Goal: Transaction & Acquisition: Purchase product/service

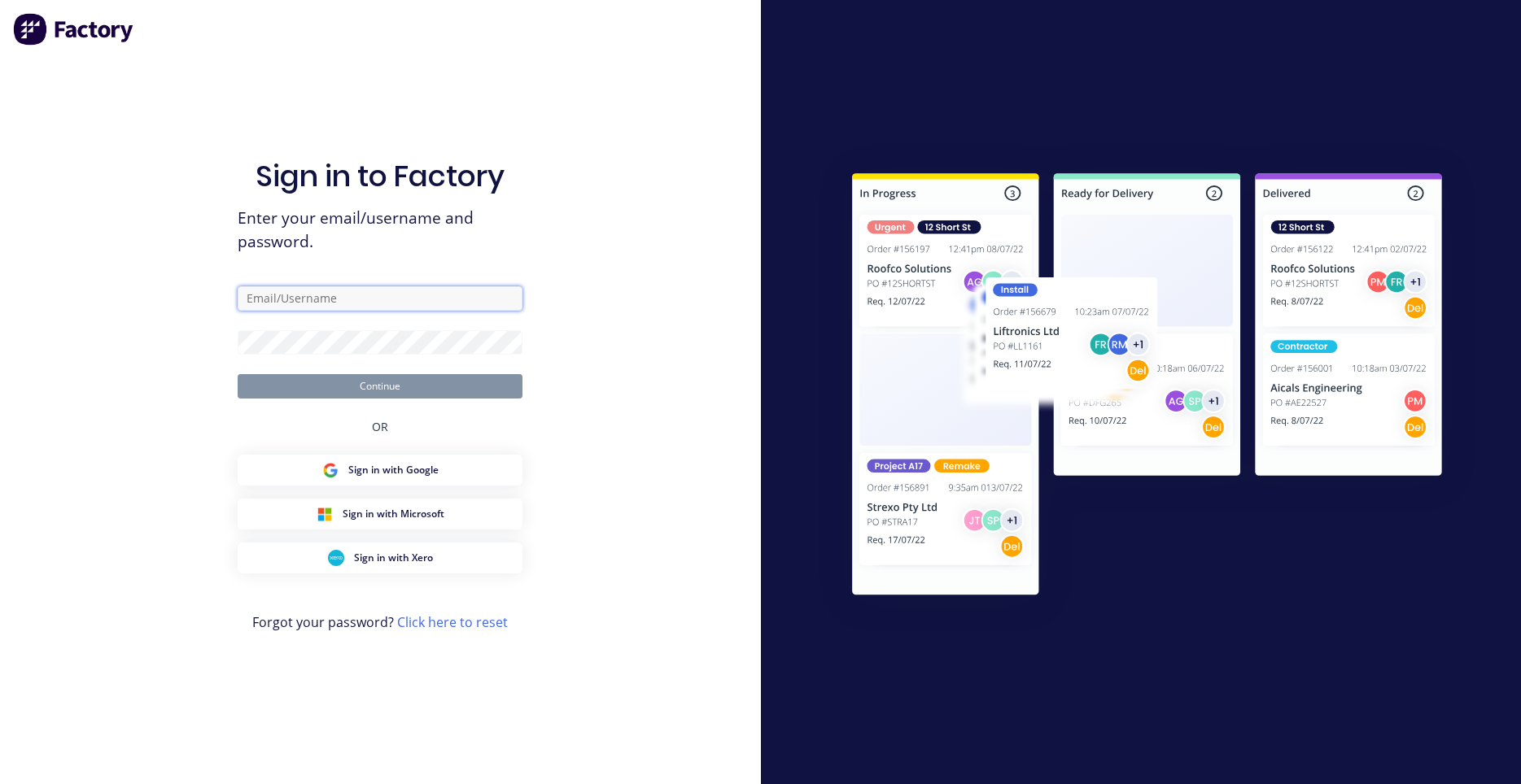
click at [341, 291] on input "text" at bounding box center [379, 299] width 285 height 25
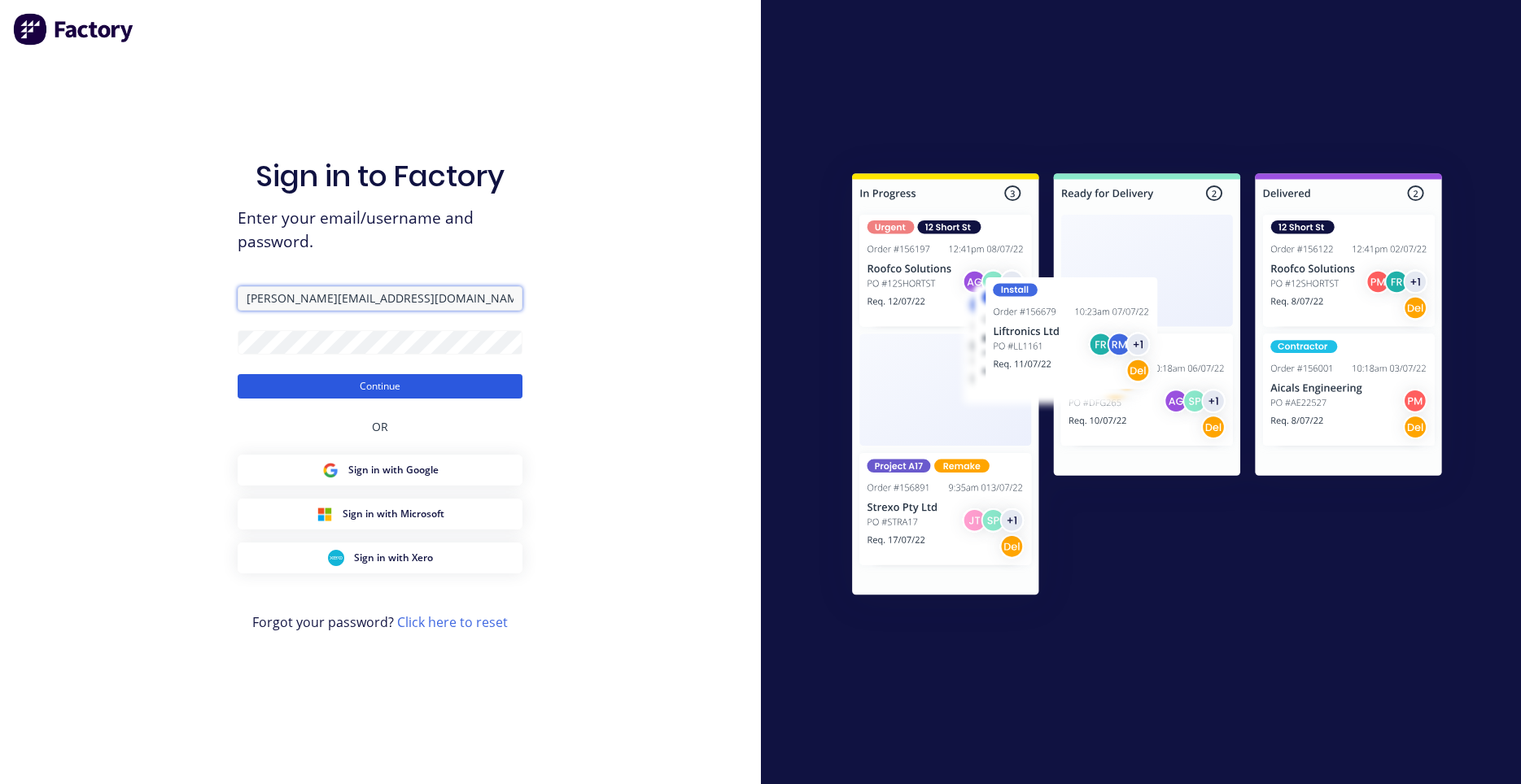
type input "darryn@fmfabricators.com.au"
click at [355, 382] on button "Continue" at bounding box center [379, 387] width 285 height 25
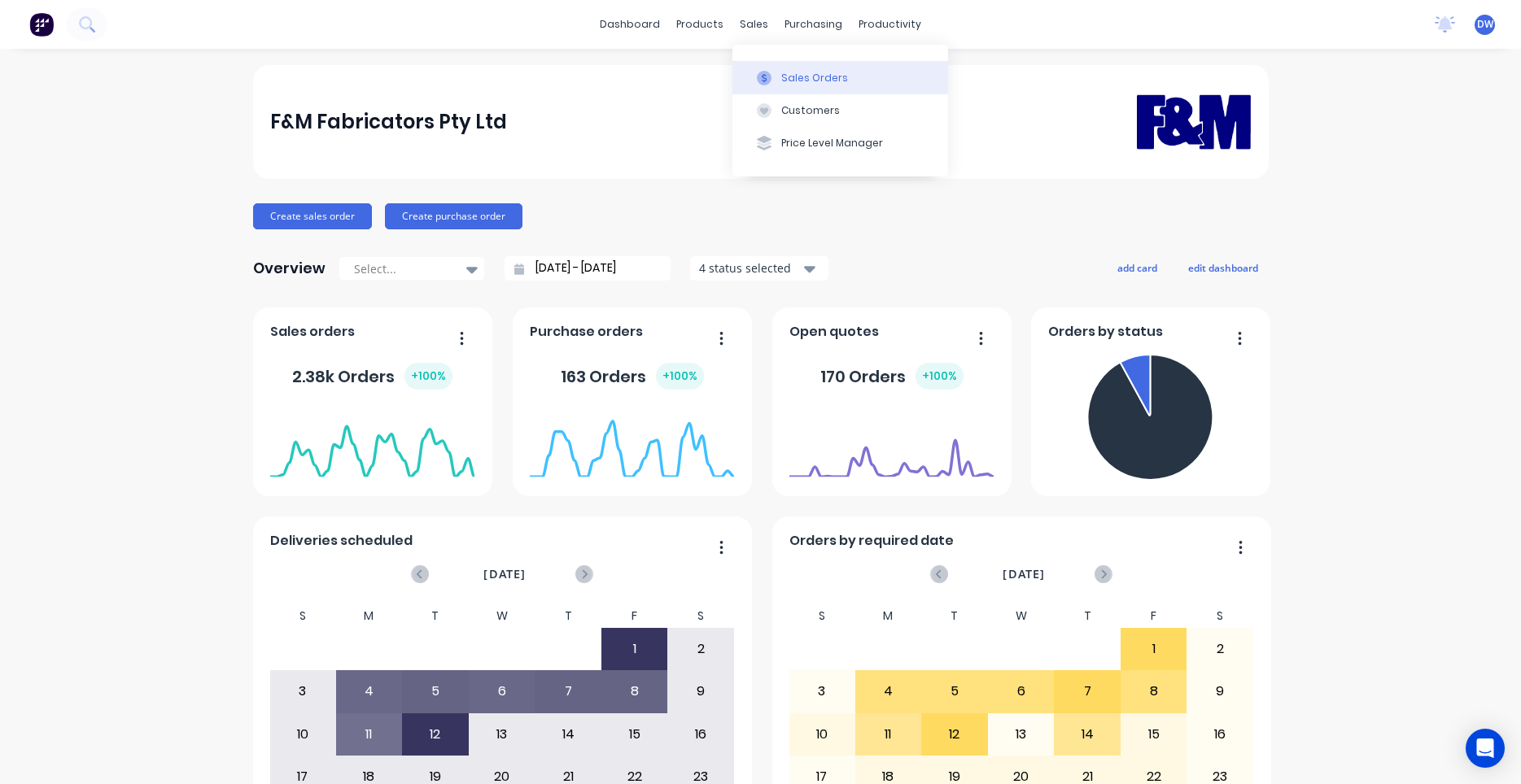
click at [765, 82] on icon at bounding box center [763, 77] width 14 height 14
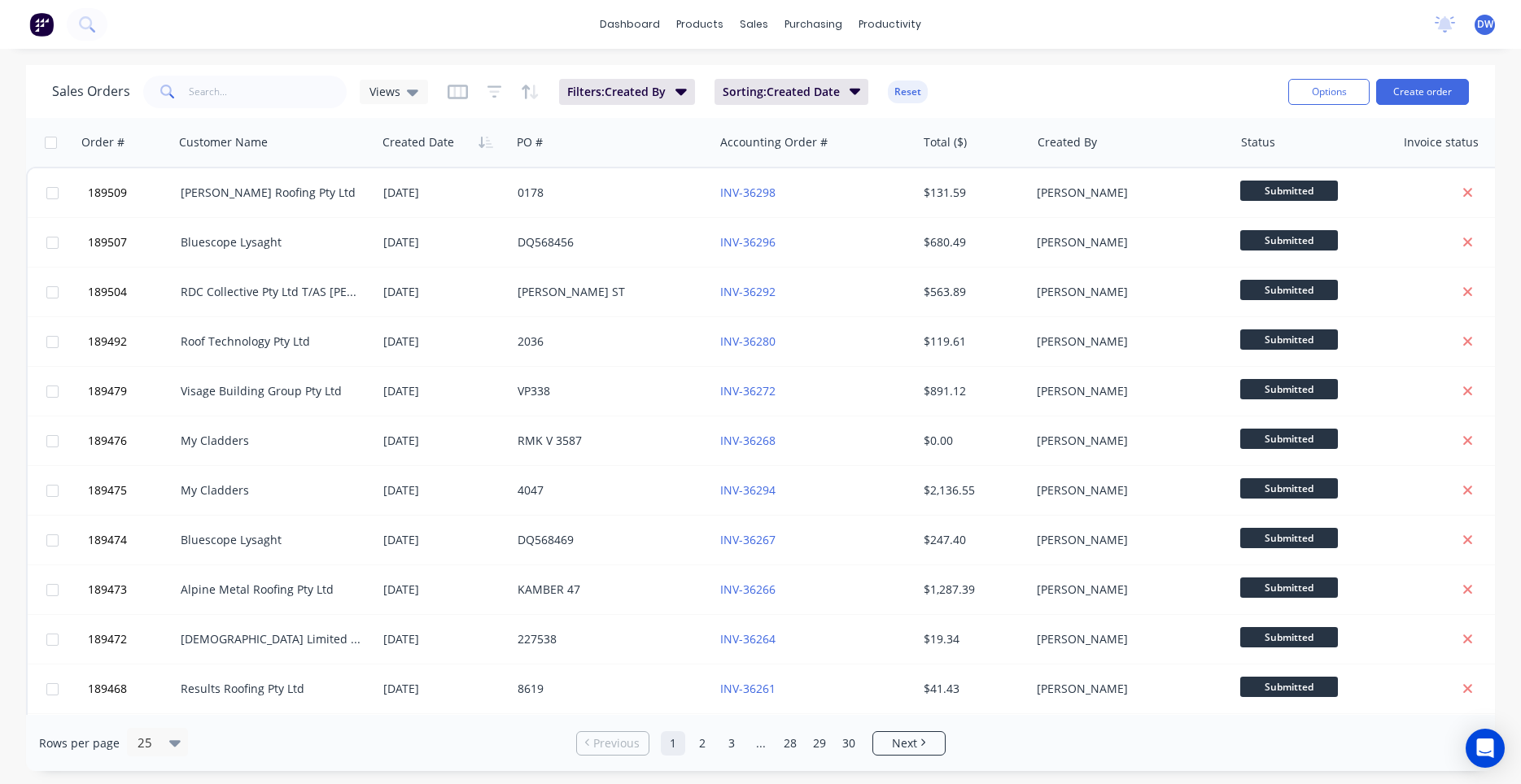
click at [426, 94] on div "Sales Orders Views Filters: Created By Sorting: Created Date Reset" at bounding box center [663, 91] width 1223 height 40
click at [414, 91] on div "Views" at bounding box center [394, 92] width 69 height 25
click at [408, 268] on button "New Hires" at bounding box center [457, 263] width 186 height 19
click at [233, 91] on input "text" at bounding box center [268, 91] width 159 height 32
click at [447, 96] on div "New Hires" at bounding box center [406, 92] width 93 height 25
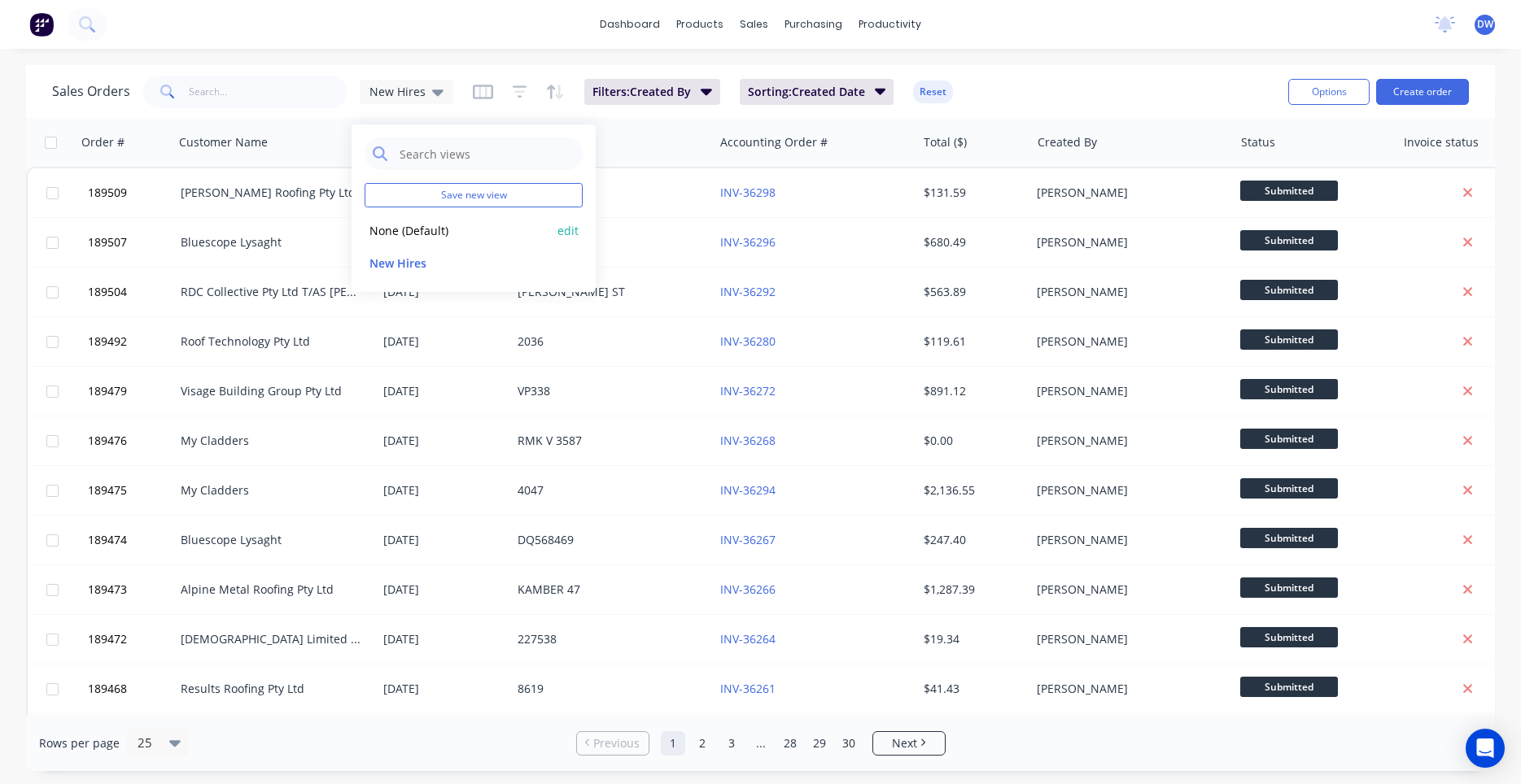
click at [395, 231] on button "None (Default)" at bounding box center [457, 231] width 186 height 19
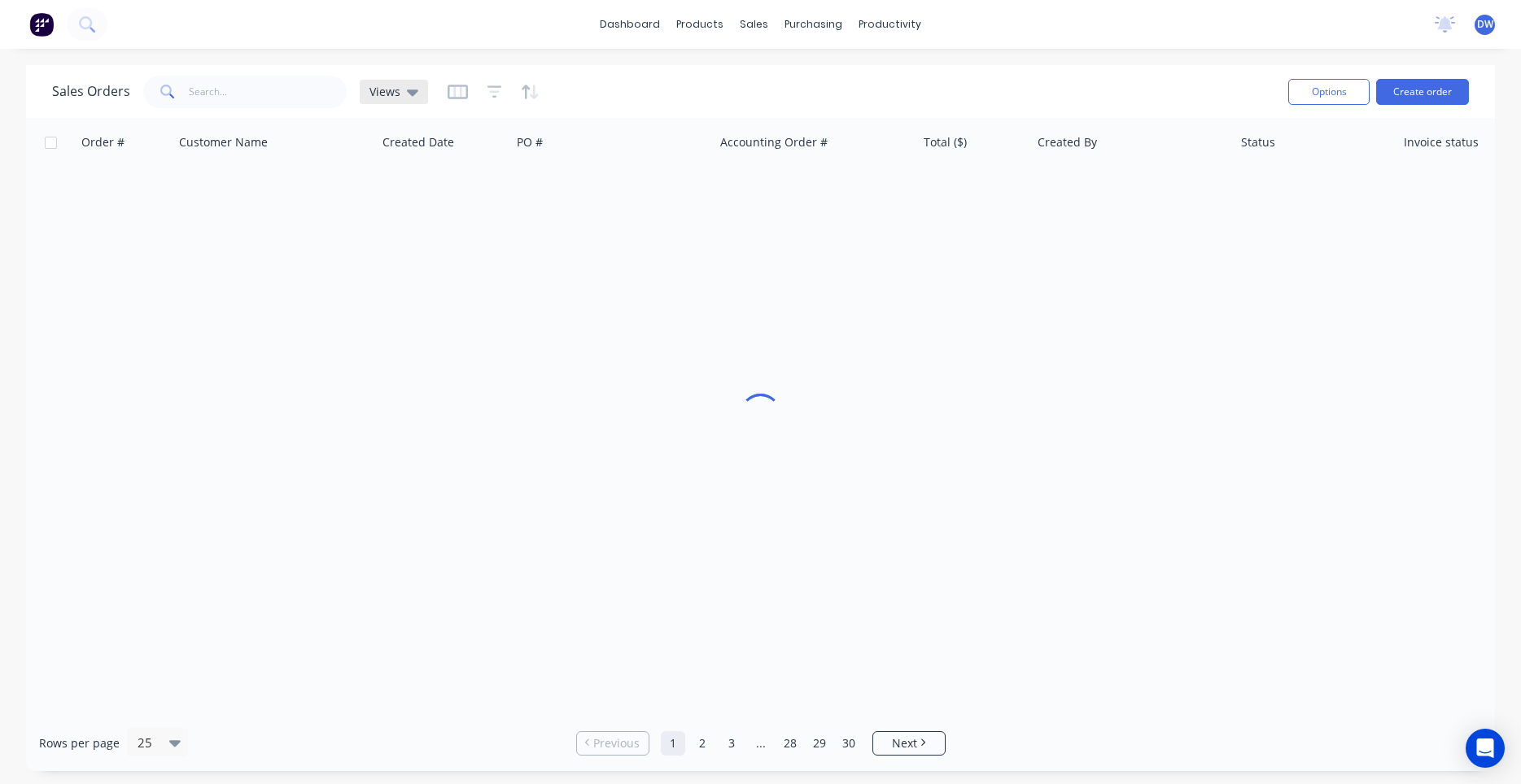
click at [403, 97] on div "Views" at bounding box center [394, 91] width 49 height 14
click at [408, 254] on button "New Hires" at bounding box center [457, 263] width 186 height 19
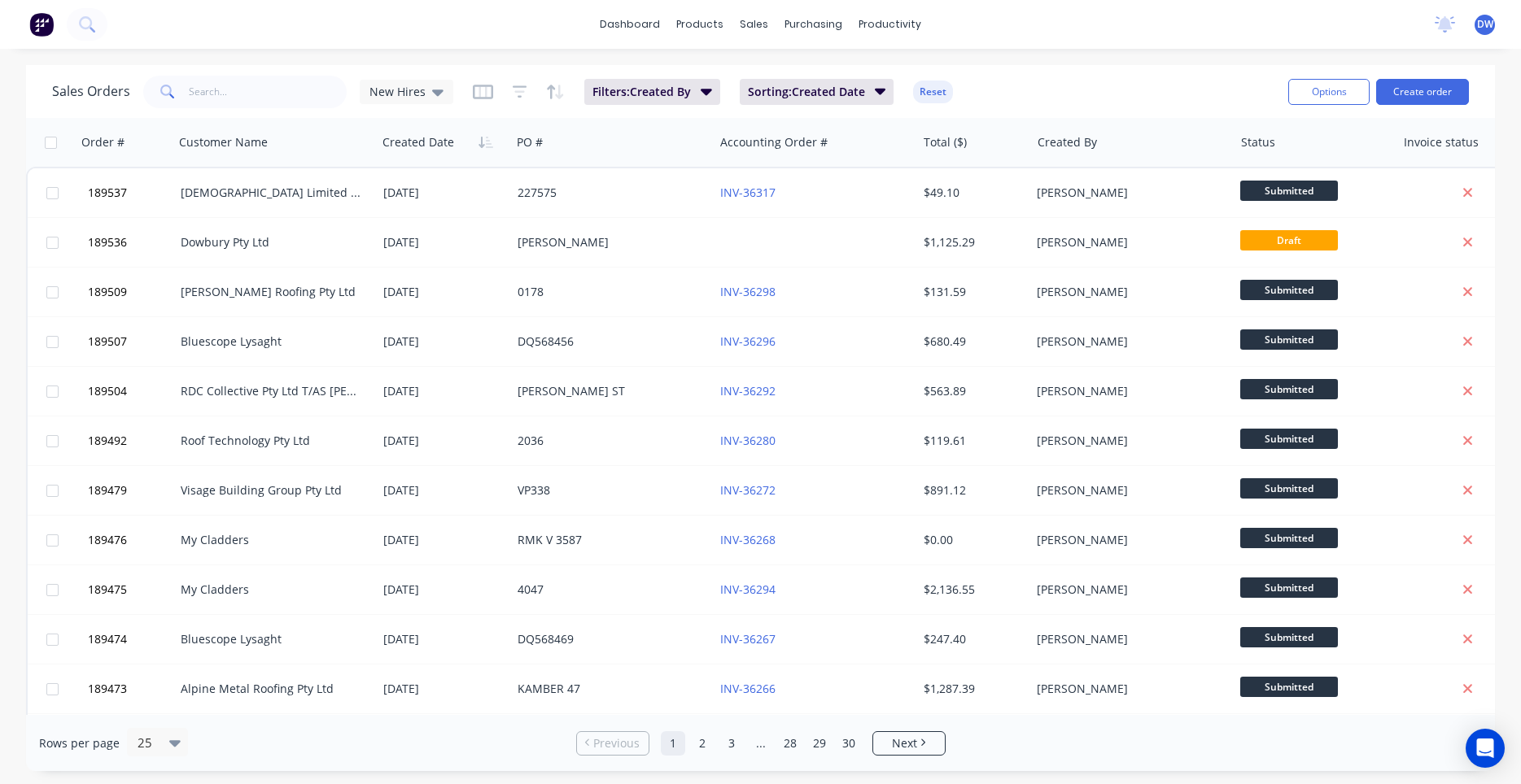
click at [443, 108] on div "Sales Orders New Hires" at bounding box center [253, 91] width 401 height 32
click at [437, 97] on icon at bounding box center [437, 91] width 11 height 18
click at [425, 228] on button "None (Default)" at bounding box center [457, 231] width 186 height 19
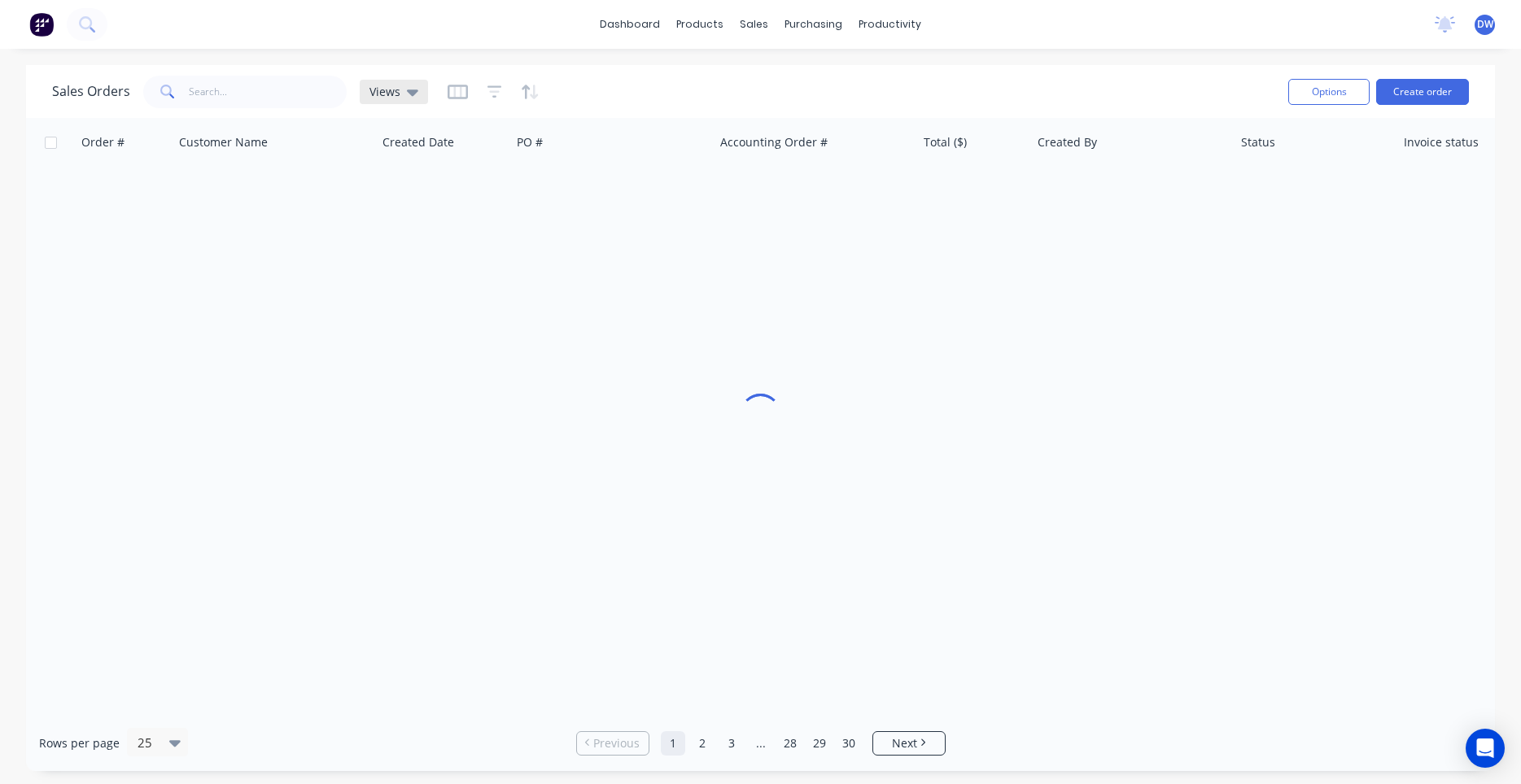
click at [407, 97] on icon at bounding box center [413, 91] width 11 height 18
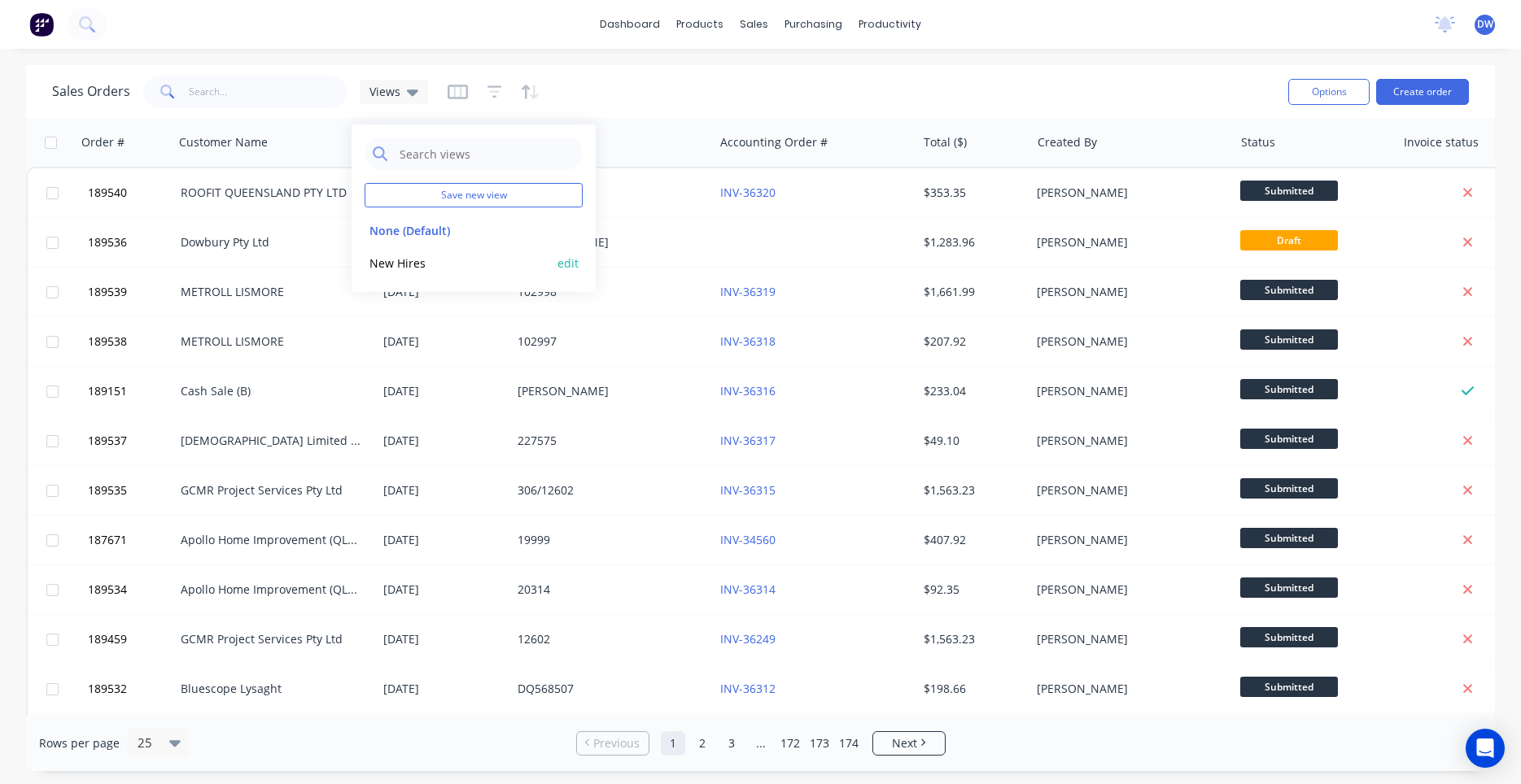
click at [407, 265] on button "New Hires" at bounding box center [457, 263] width 186 height 19
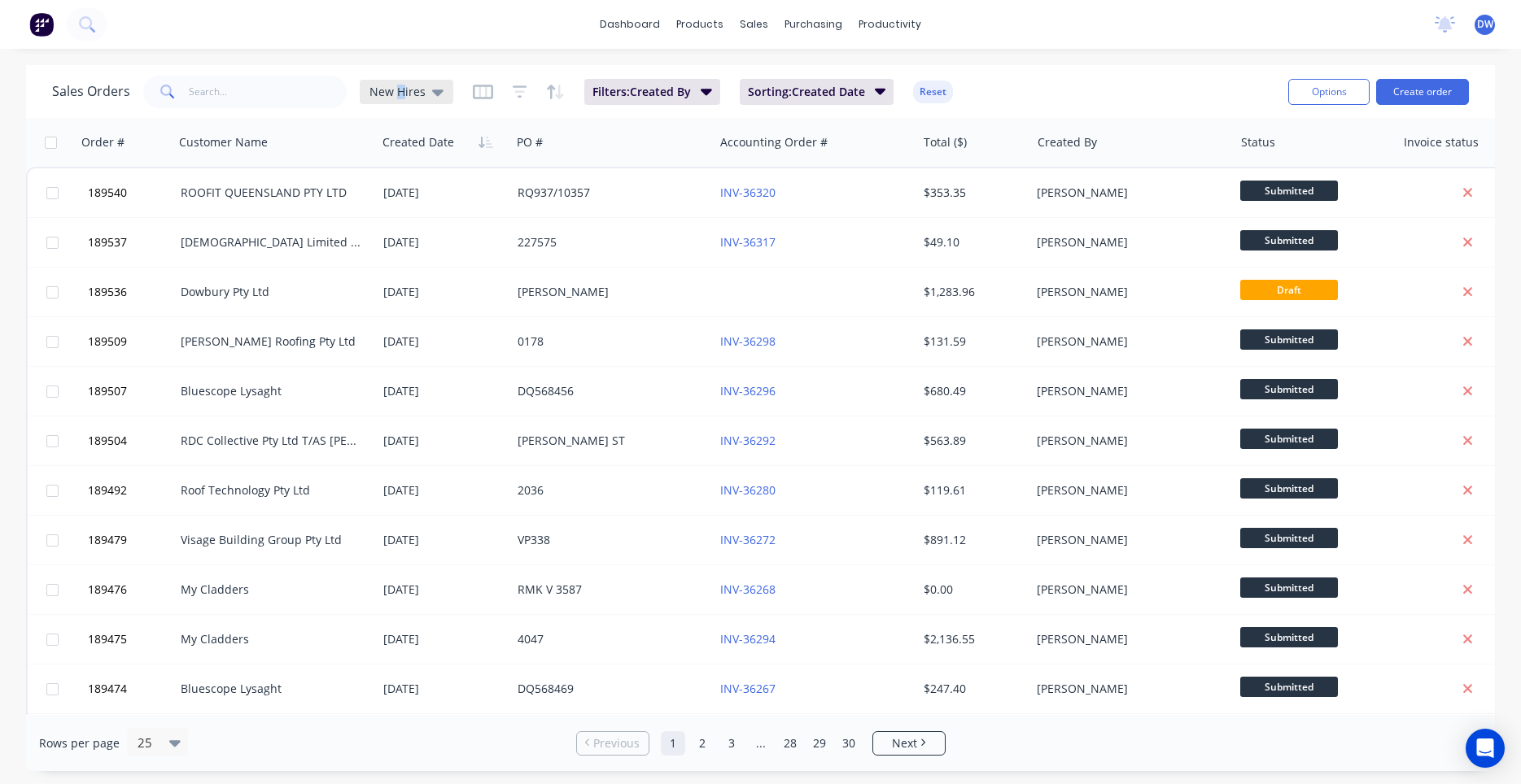
click at [399, 85] on div "New Hires" at bounding box center [406, 92] width 93 height 25
click at [395, 228] on button "None (Default)" at bounding box center [457, 231] width 186 height 19
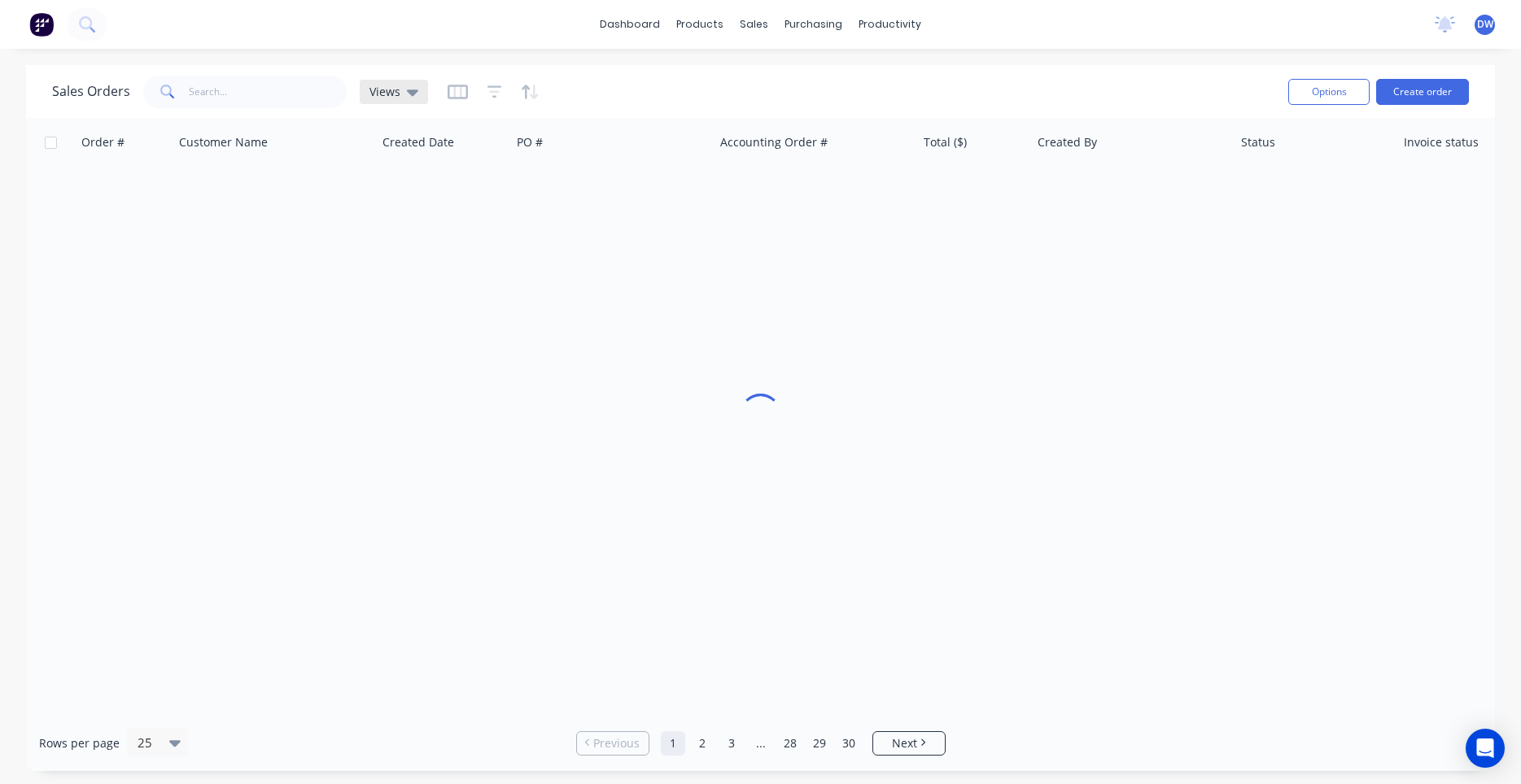
click at [396, 95] on span "Views" at bounding box center [385, 91] width 30 height 17
click at [416, 261] on button "New Hires" at bounding box center [457, 263] width 186 height 19
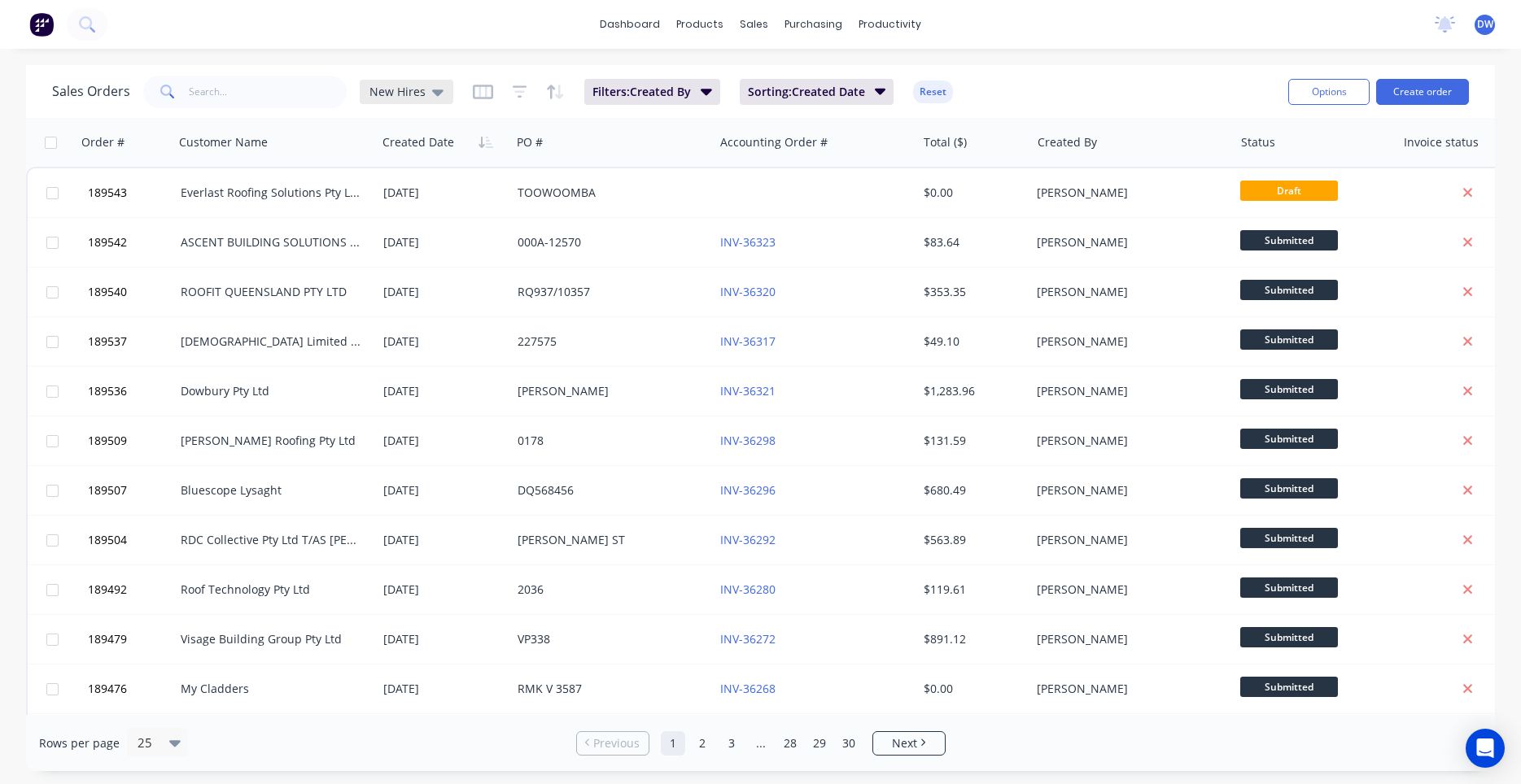
click at [375, 84] on span "New Hires" at bounding box center [397, 91] width 56 height 17
click at [409, 141] on input "text" at bounding box center [486, 153] width 176 height 32
click at [402, 115] on div "Sales Orders New Hires Filters: Created By Sorting: Created Date Reset Options …" at bounding box center [760, 91] width 1469 height 53
click at [426, 154] on div at bounding box center [439, 142] width 115 height 32
click at [420, 94] on span "New Hires" at bounding box center [397, 91] width 56 height 17
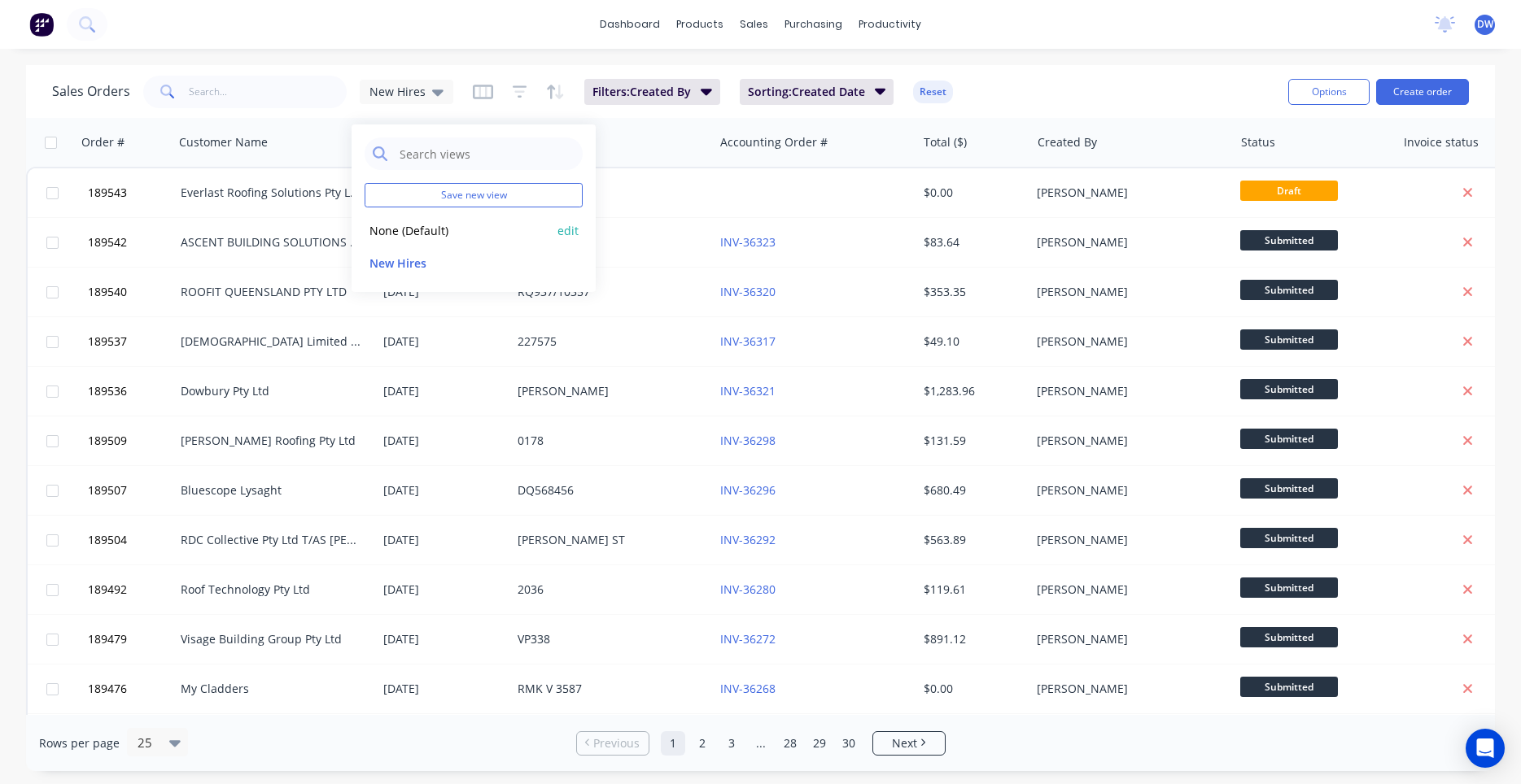
click at [409, 233] on button "None (Default)" at bounding box center [457, 231] width 186 height 19
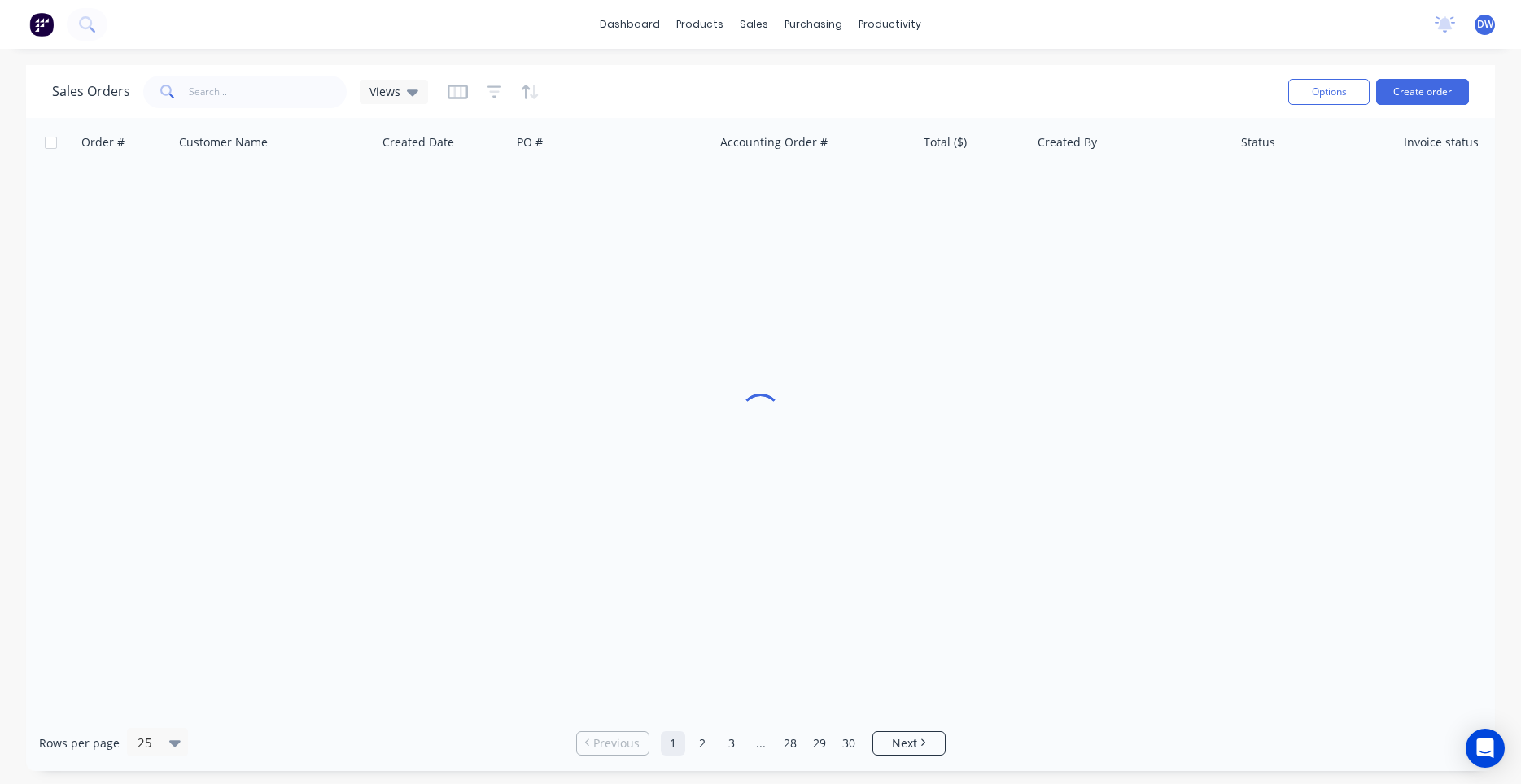
click at [389, 104] on div "Sales Orders Views" at bounding box center [240, 91] width 375 height 32
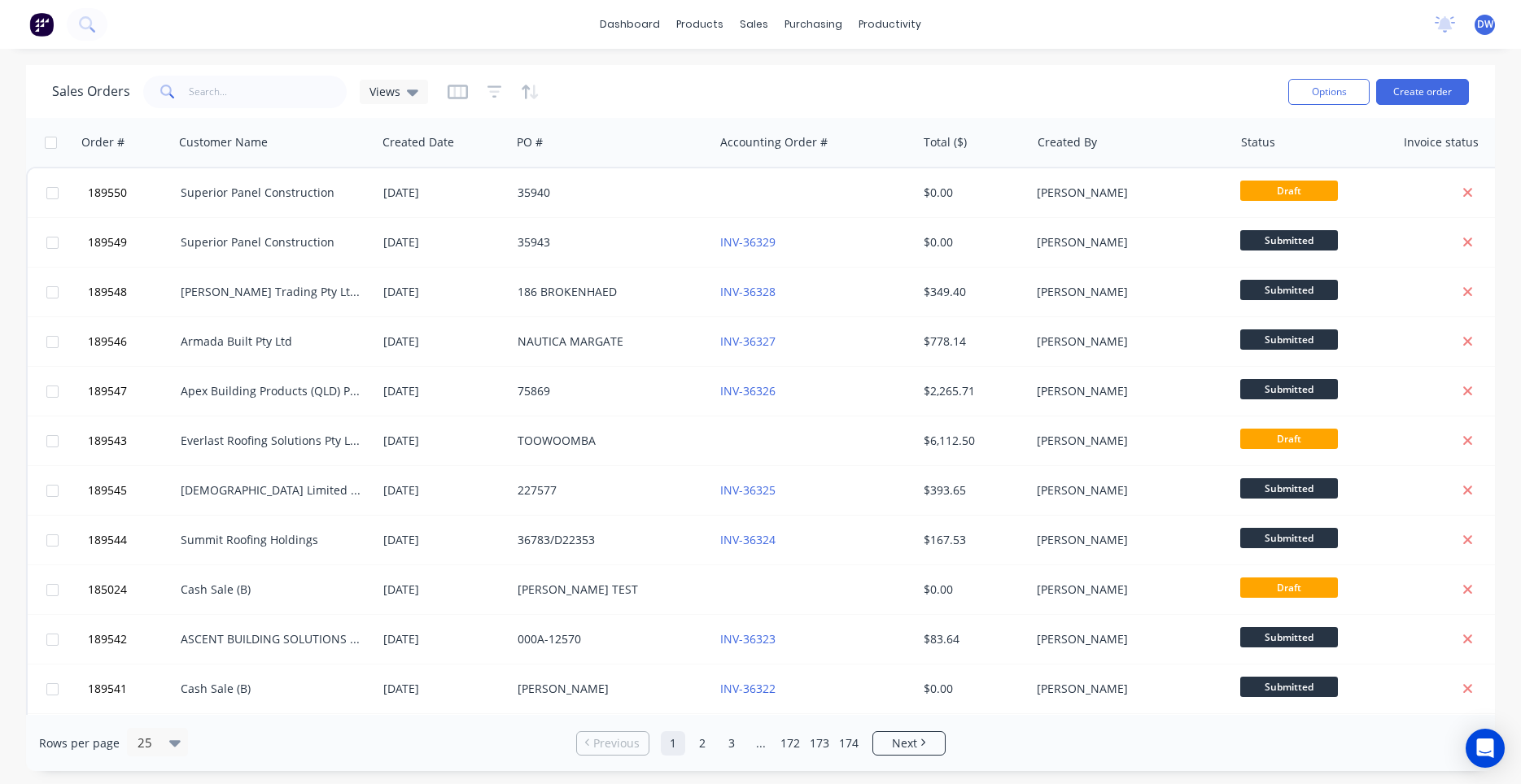
click at [396, 113] on div "Sales Orders Views Options Create order" at bounding box center [760, 91] width 1469 height 53
click at [398, 103] on div "Views" at bounding box center [394, 92] width 69 height 25
click at [391, 253] on div "New Hires edit" at bounding box center [474, 263] width 218 height 32
click at [383, 259] on button "New Hires" at bounding box center [457, 263] width 186 height 19
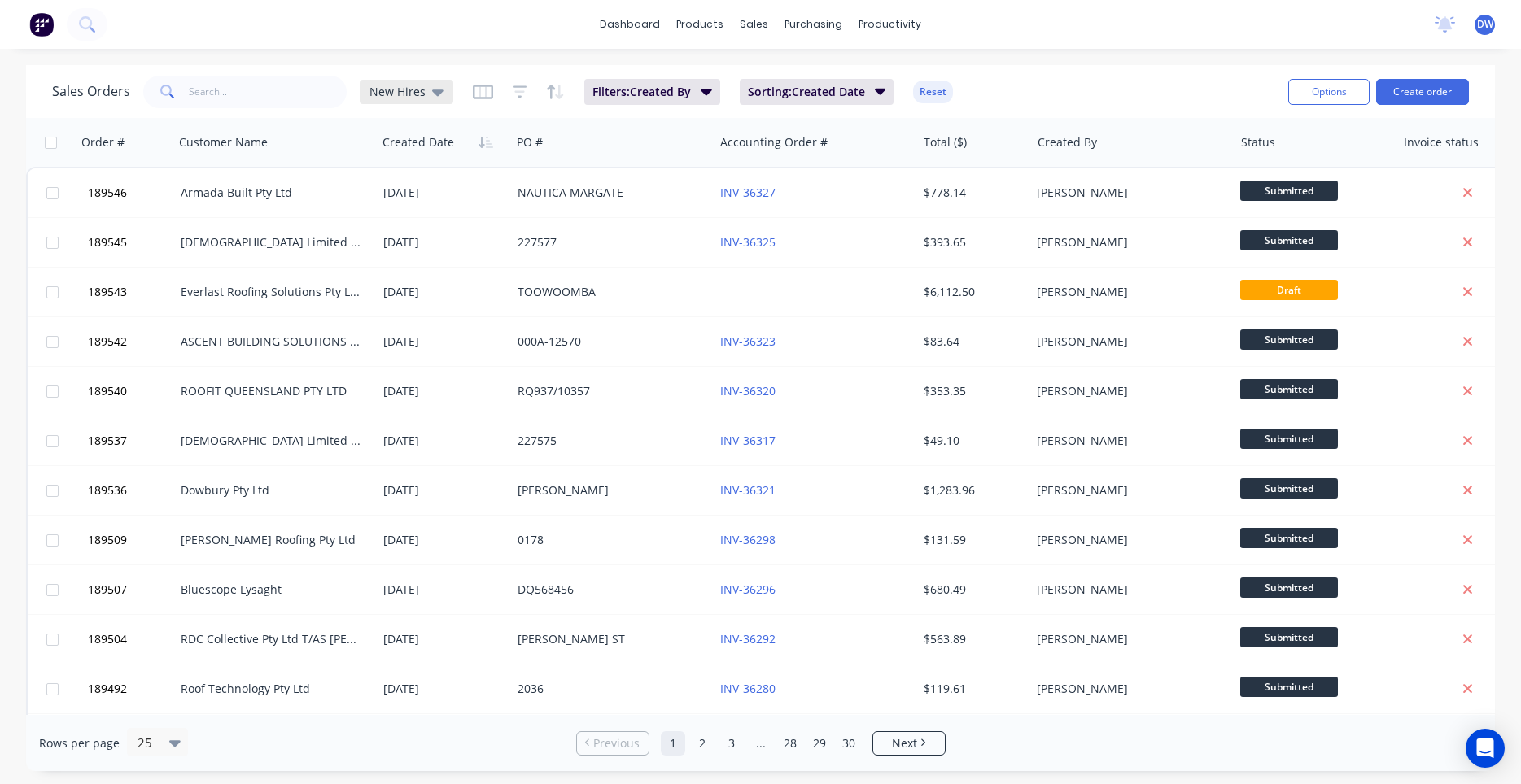
click at [390, 88] on span "New Hires" at bounding box center [397, 91] width 56 height 17
click at [429, 226] on button "None (Default)" at bounding box center [457, 231] width 186 height 19
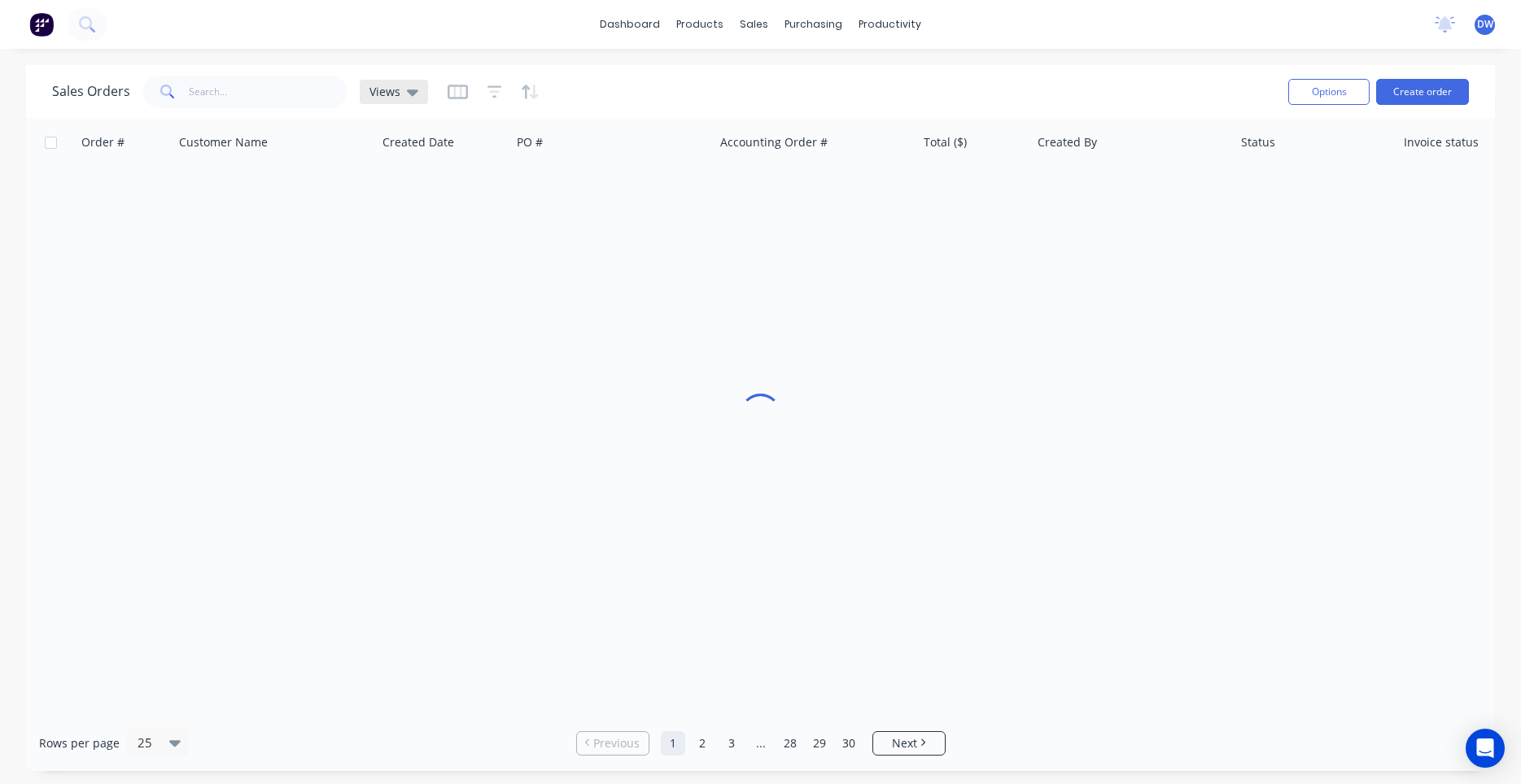
click at [404, 102] on div "Views" at bounding box center [394, 92] width 69 height 25
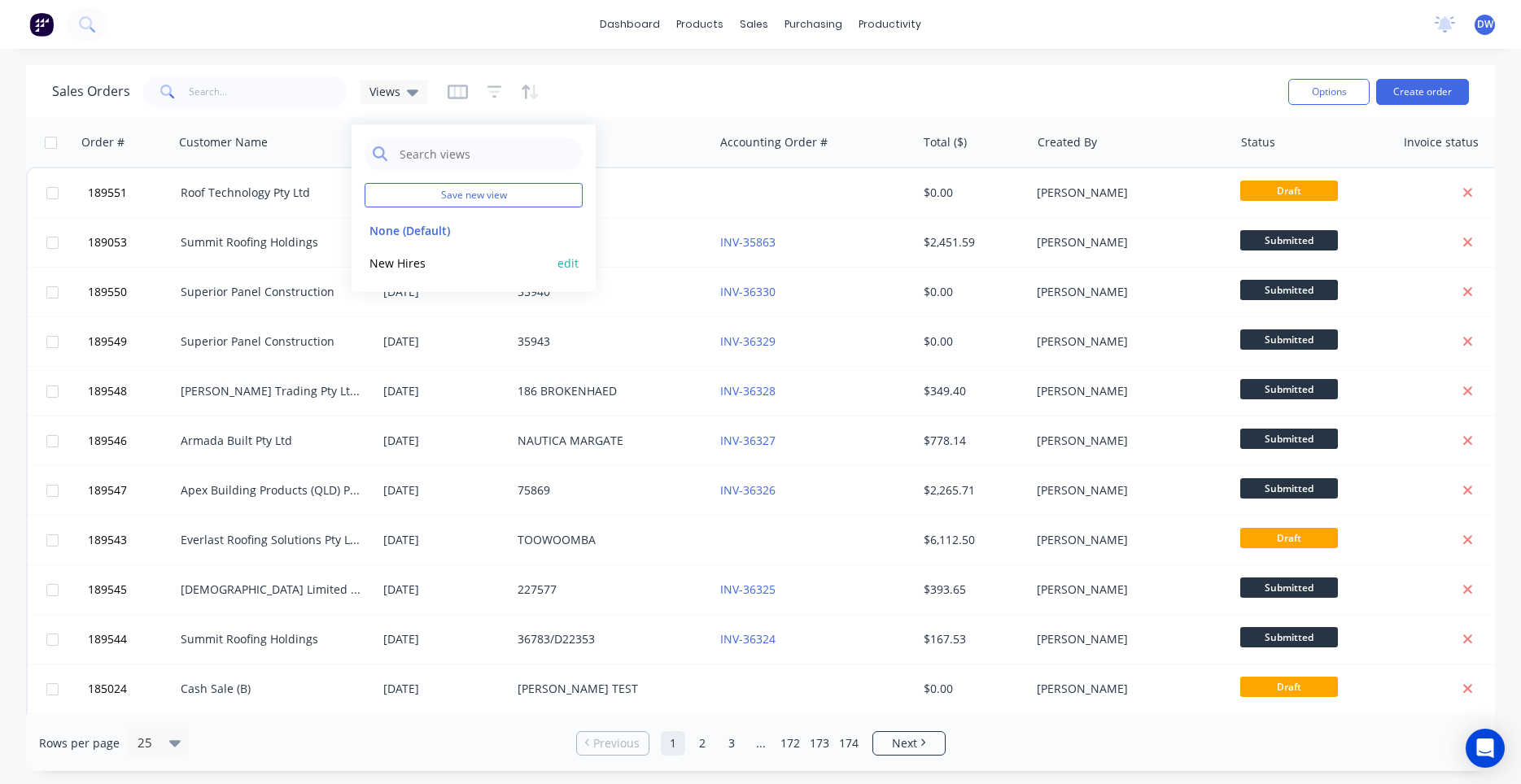
click at [405, 261] on button "New Hires" at bounding box center [457, 263] width 186 height 19
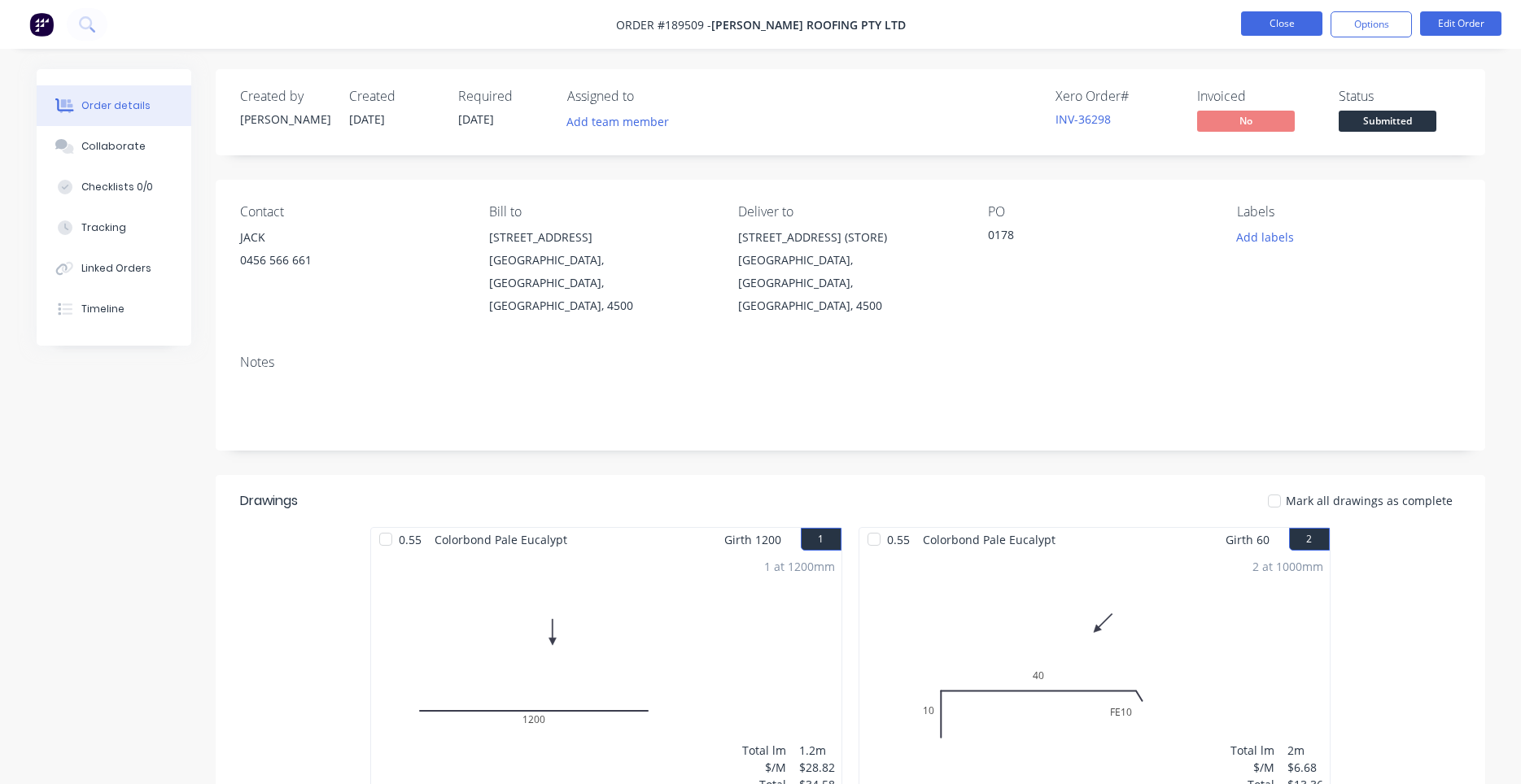
click at [1262, 28] on button "Close" at bounding box center [1281, 24] width 81 height 25
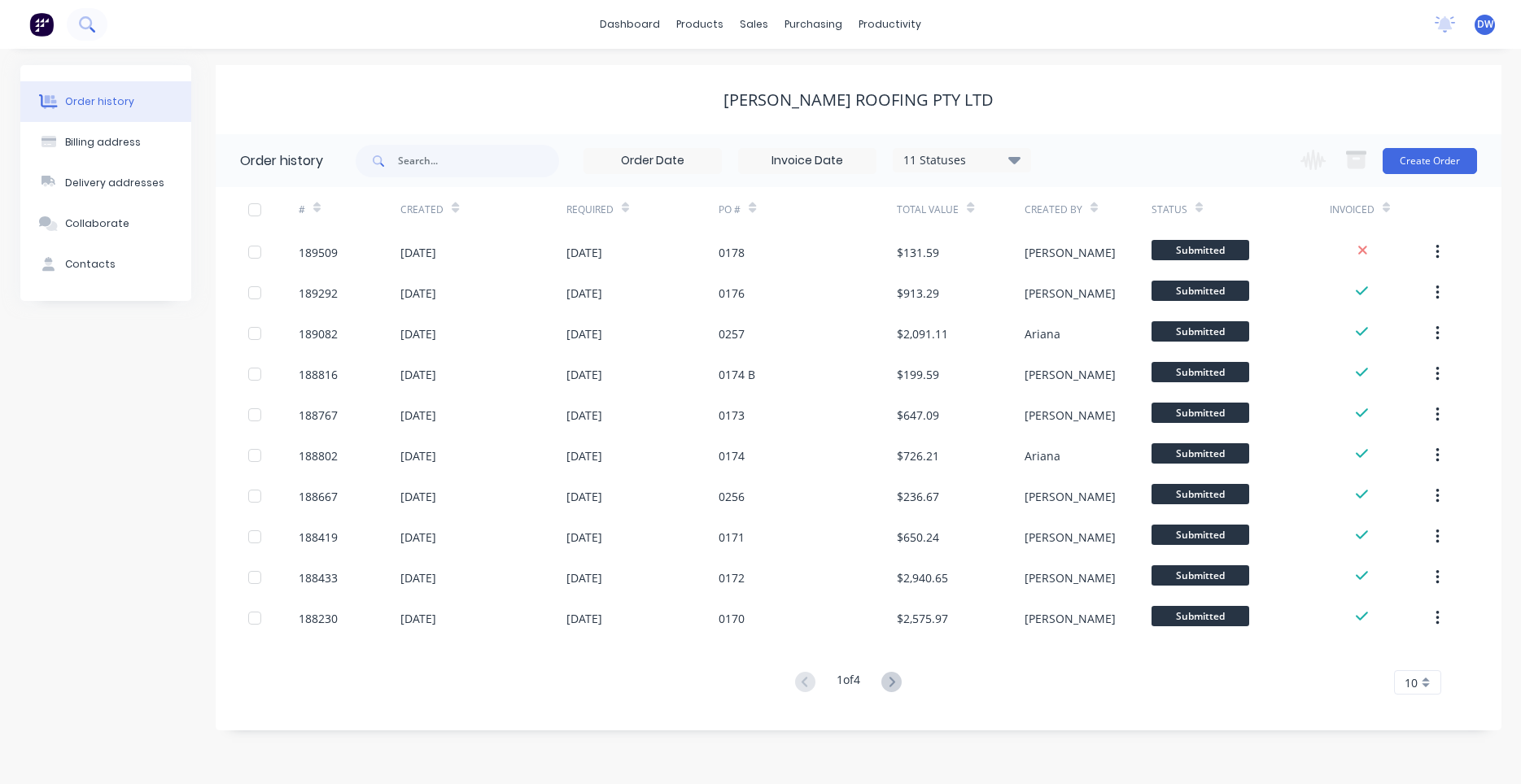
click at [99, 27] on button at bounding box center [87, 25] width 41 height 32
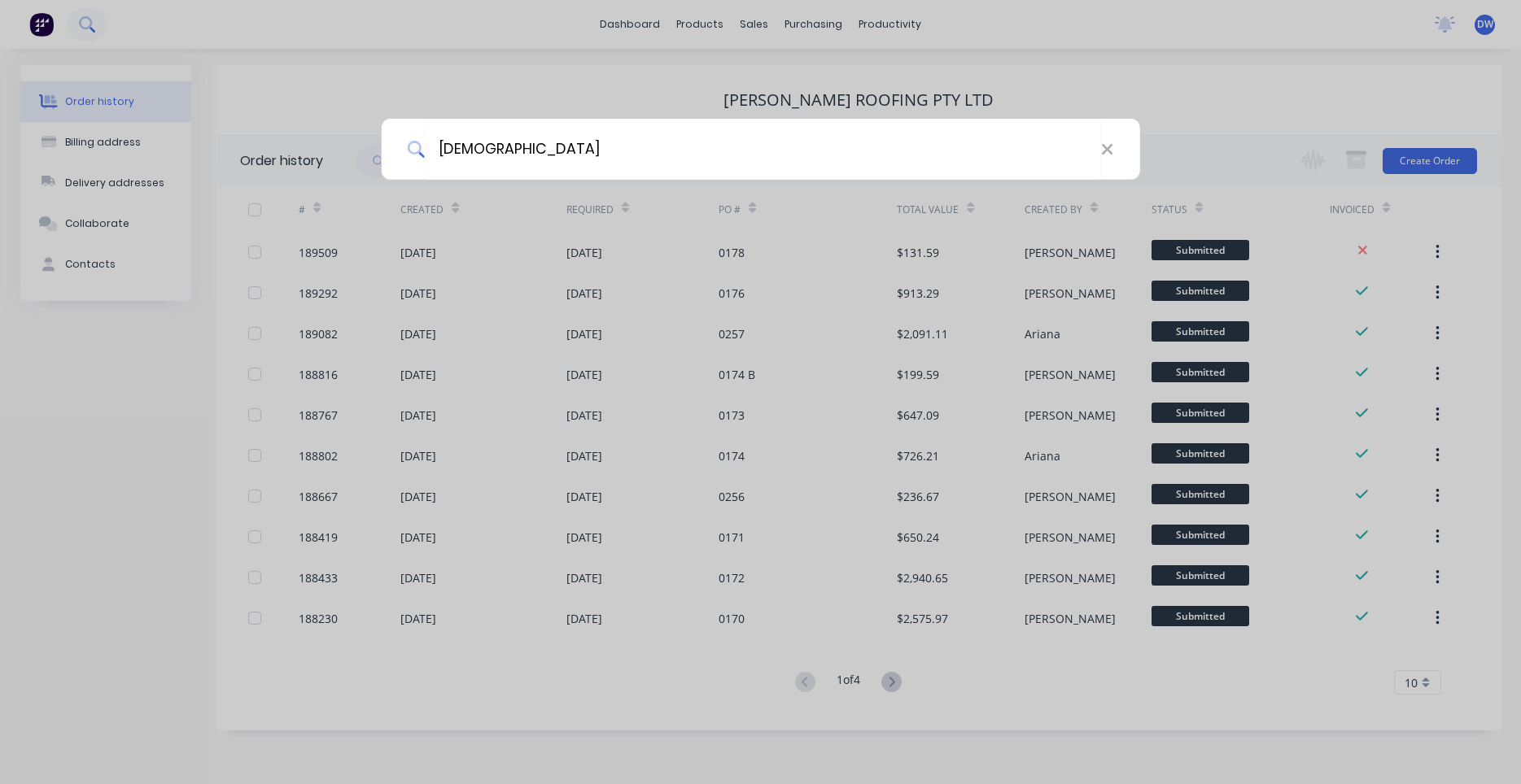
type input "joii"
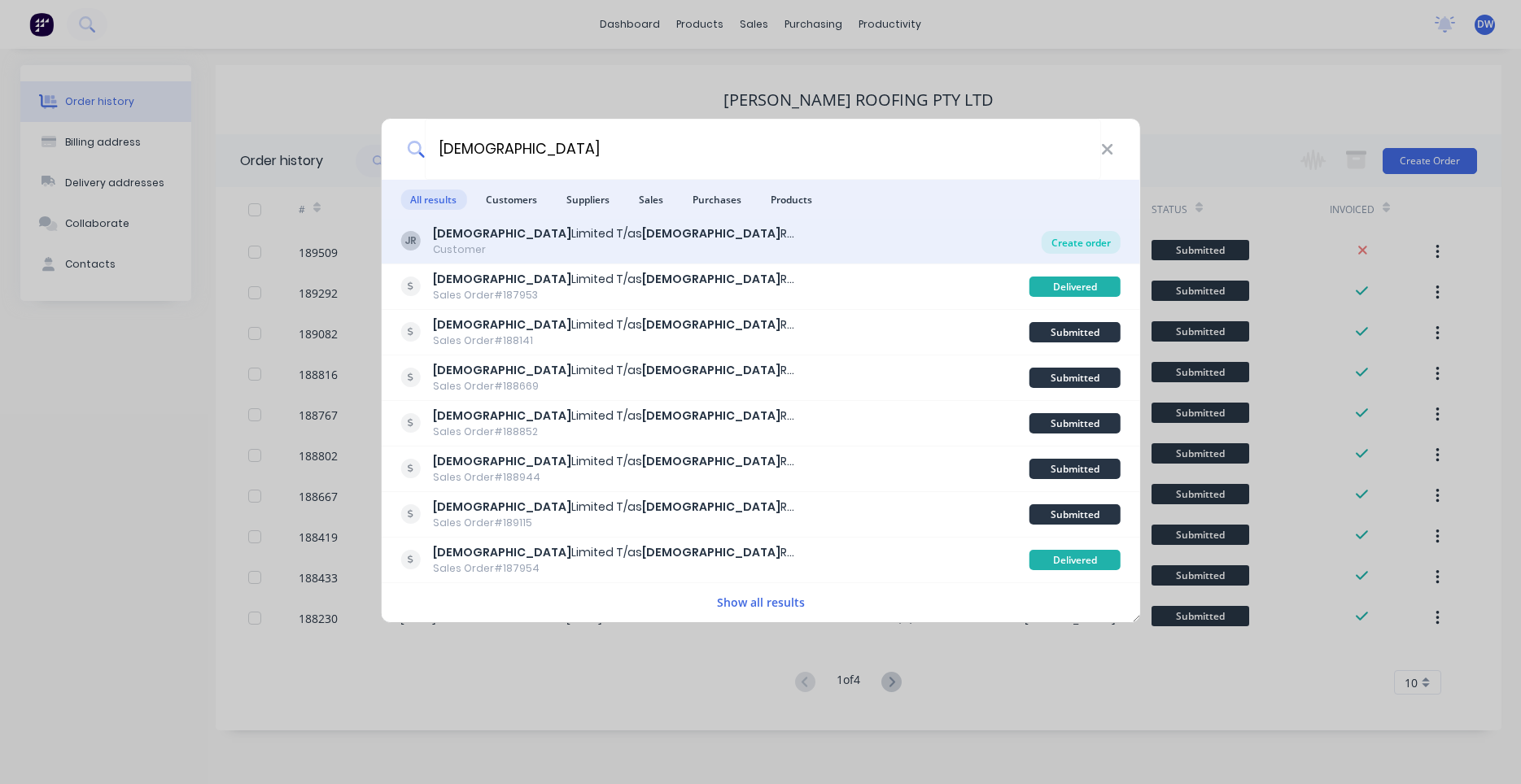
click at [1052, 240] on div "Create order" at bounding box center [1081, 242] width 79 height 23
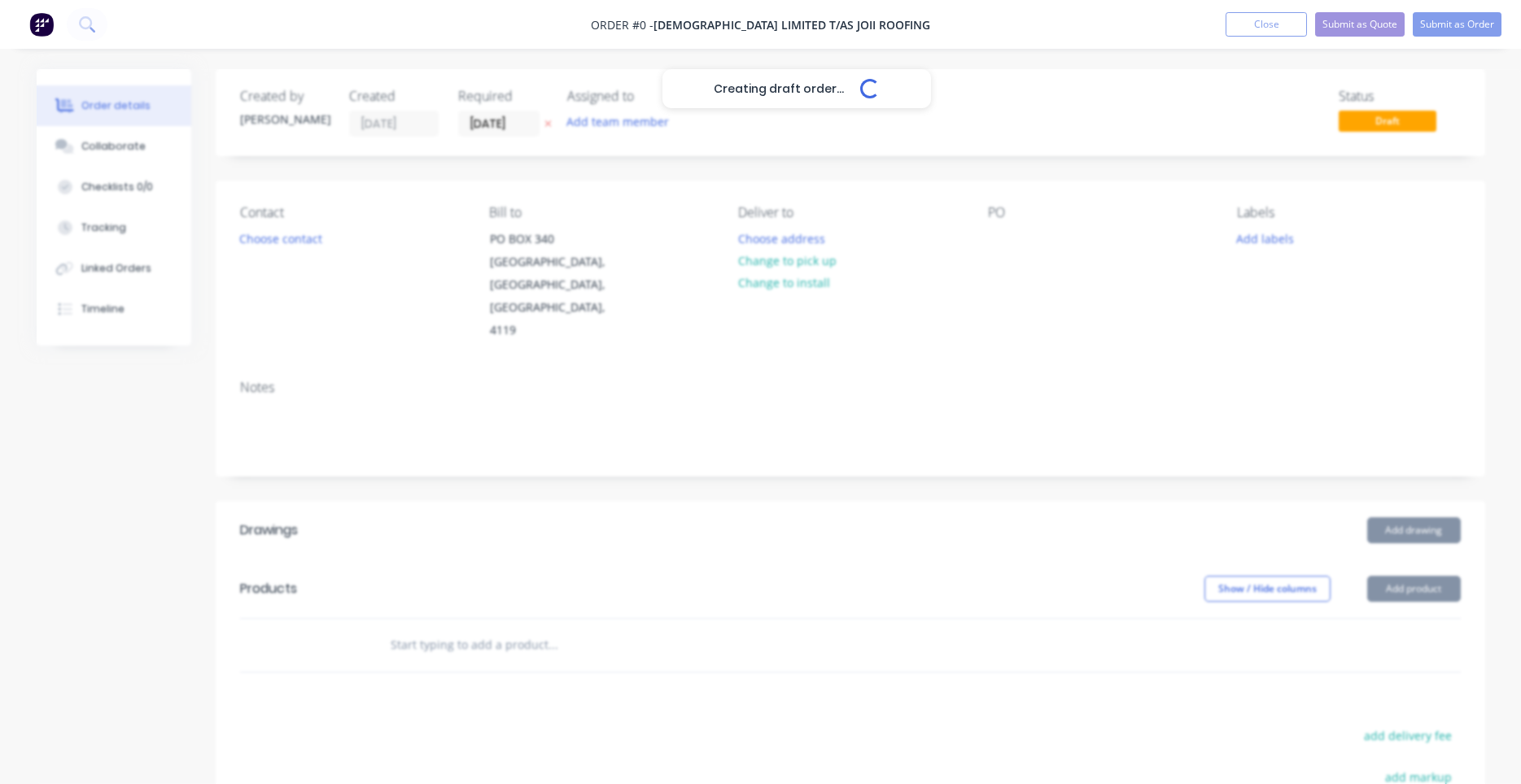
click at [917, 199] on div "Creating draft order... Loading... Order details Collaborate Checklists 0/0 Tra…" at bounding box center [760, 578] width 1481 height 1018
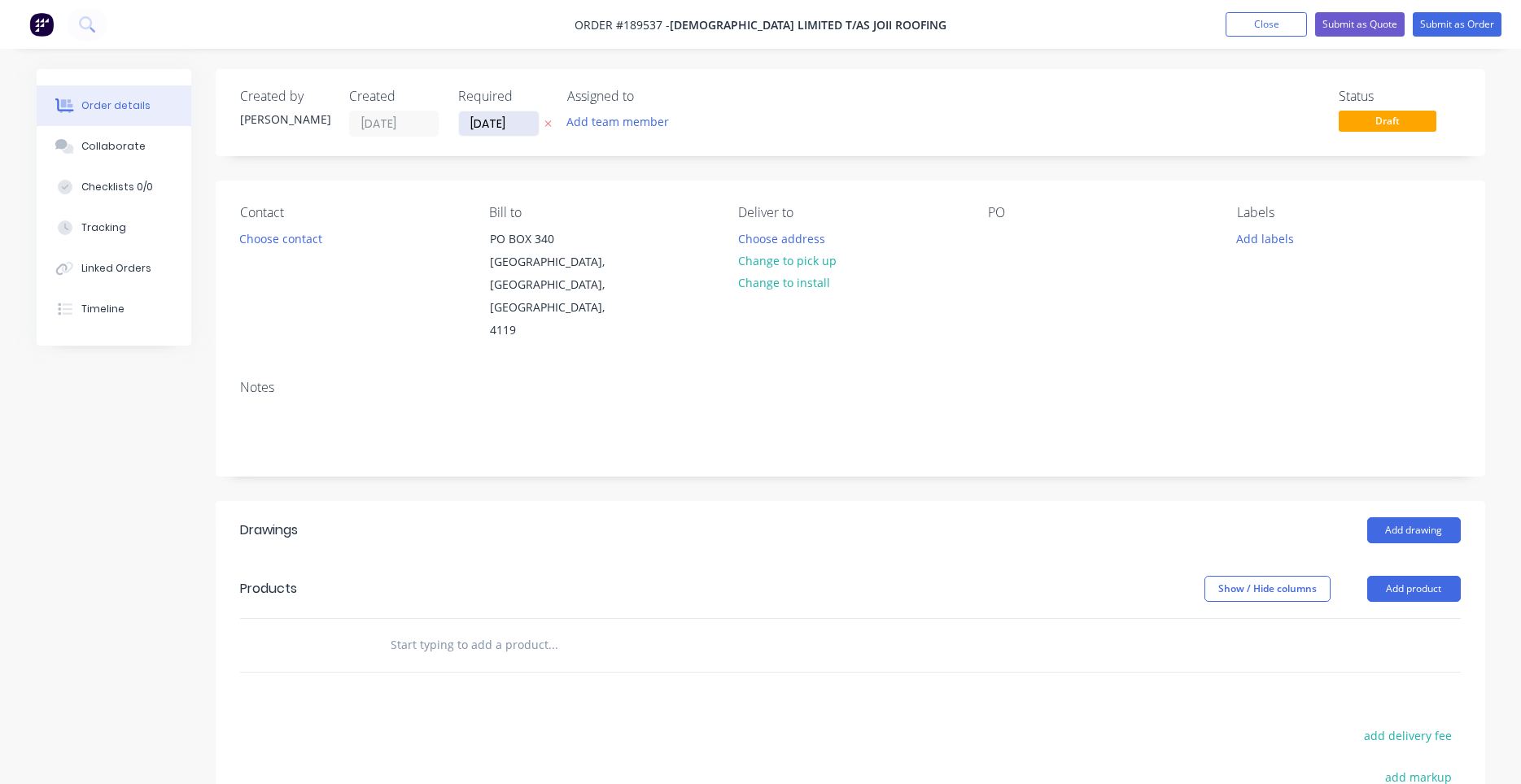
click at [490, 113] on label "12/08/25" at bounding box center [498, 123] width 81 height 26
click at [490, 113] on input "12/08/25" at bounding box center [499, 124] width 80 height 25
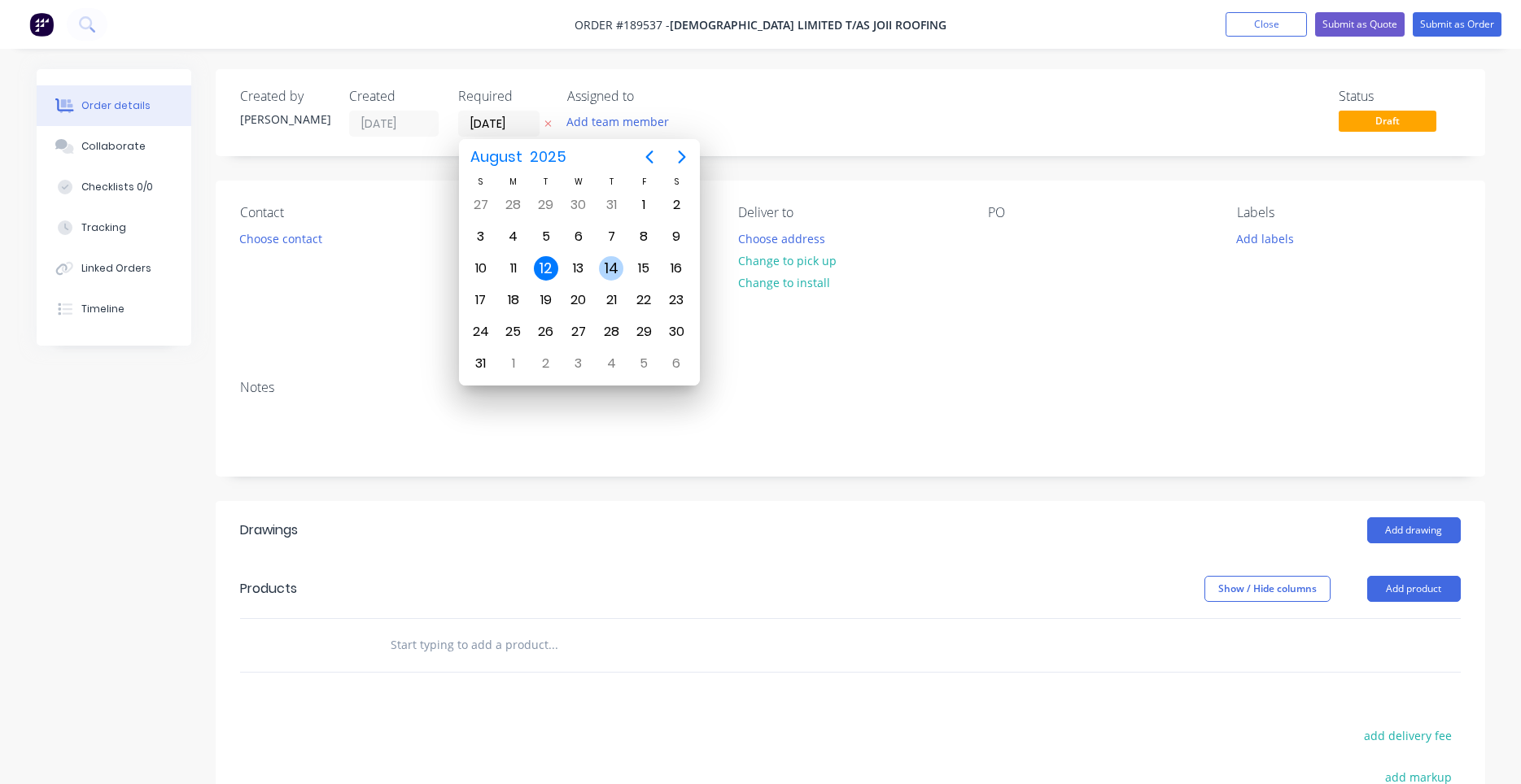
click at [606, 270] on div "14" at bounding box center [611, 269] width 25 height 25
type input "14/08/25"
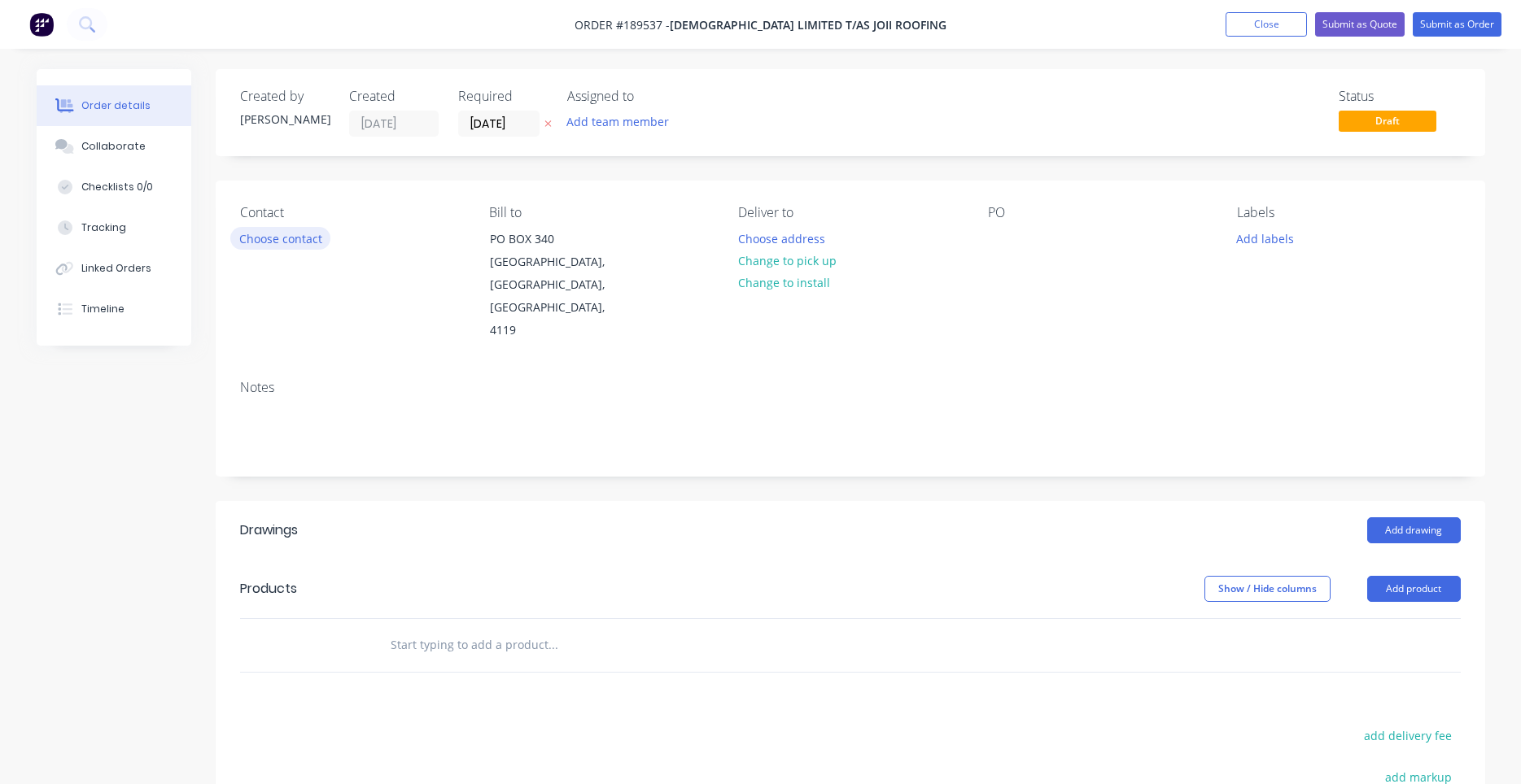
click at [317, 240] on button "Choose contact" at bounding box center [280, 237] width 100 height 22
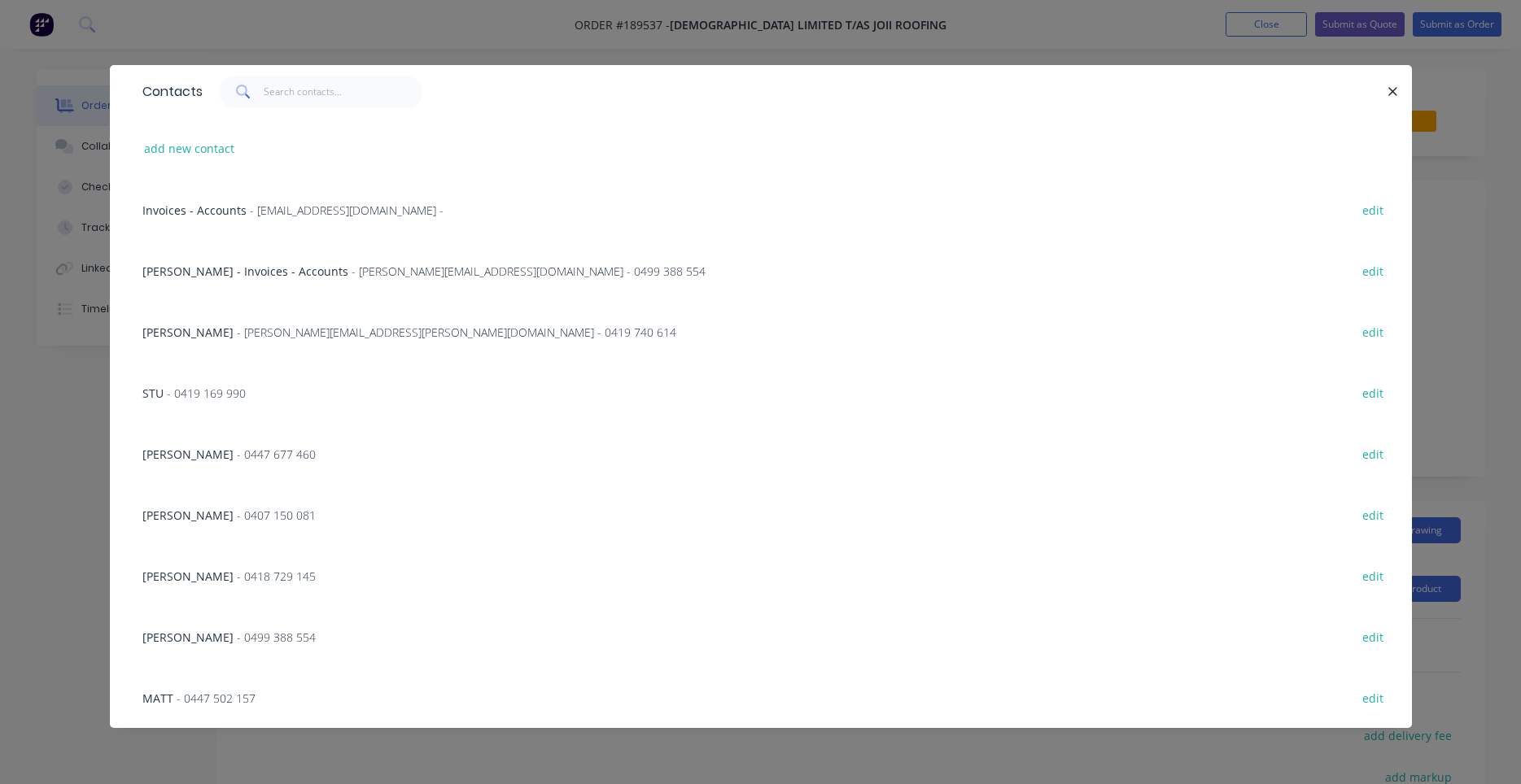
click at [290, 340] on div "TERRY NORKETT - terry.norkett@roofing.joii.org - 0419 740 614" at bounding box center [409, 332] width 534 height 17
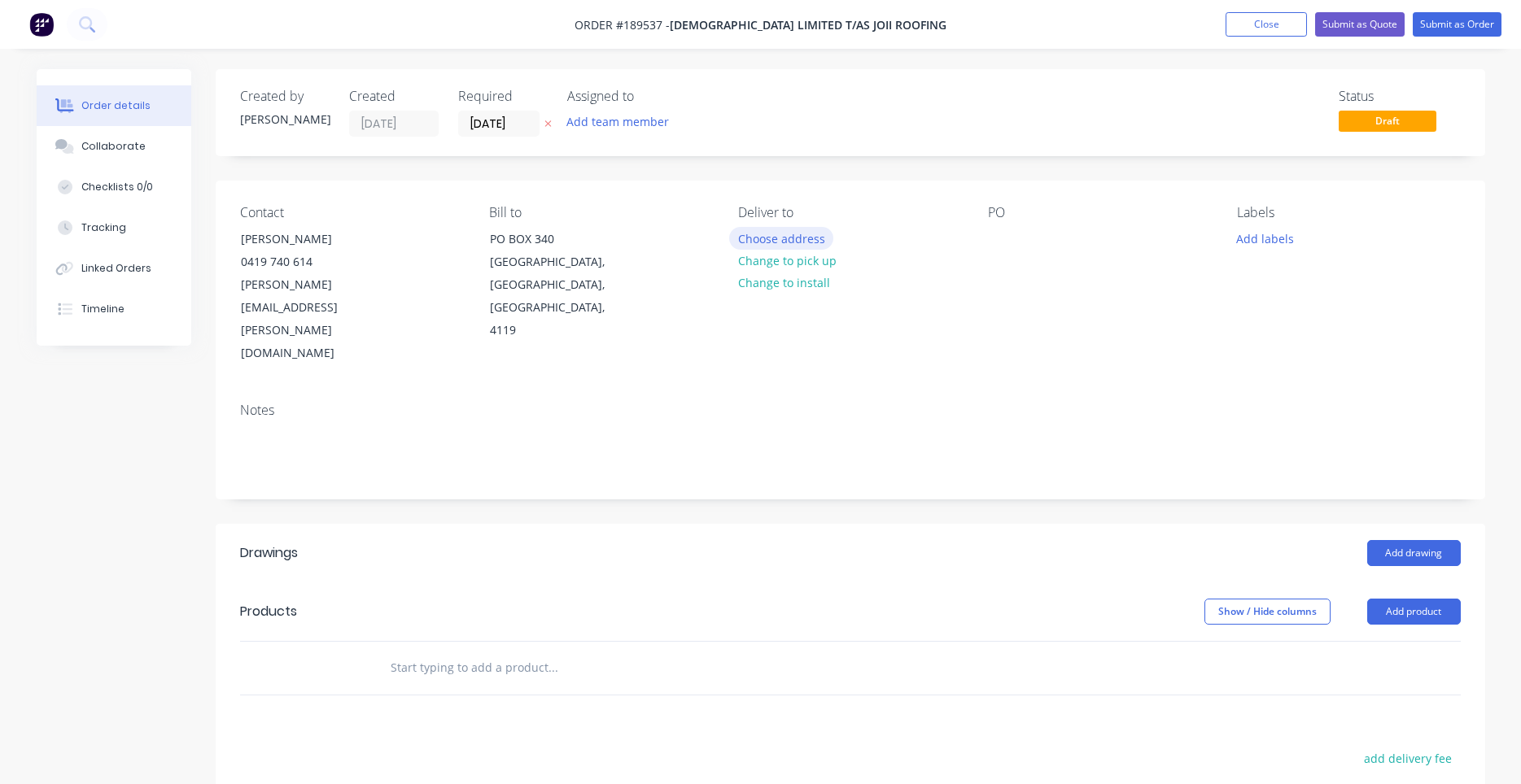
click at [790, 243] on button "Choose address" at bounding box center [781, 237] width 104 height 22
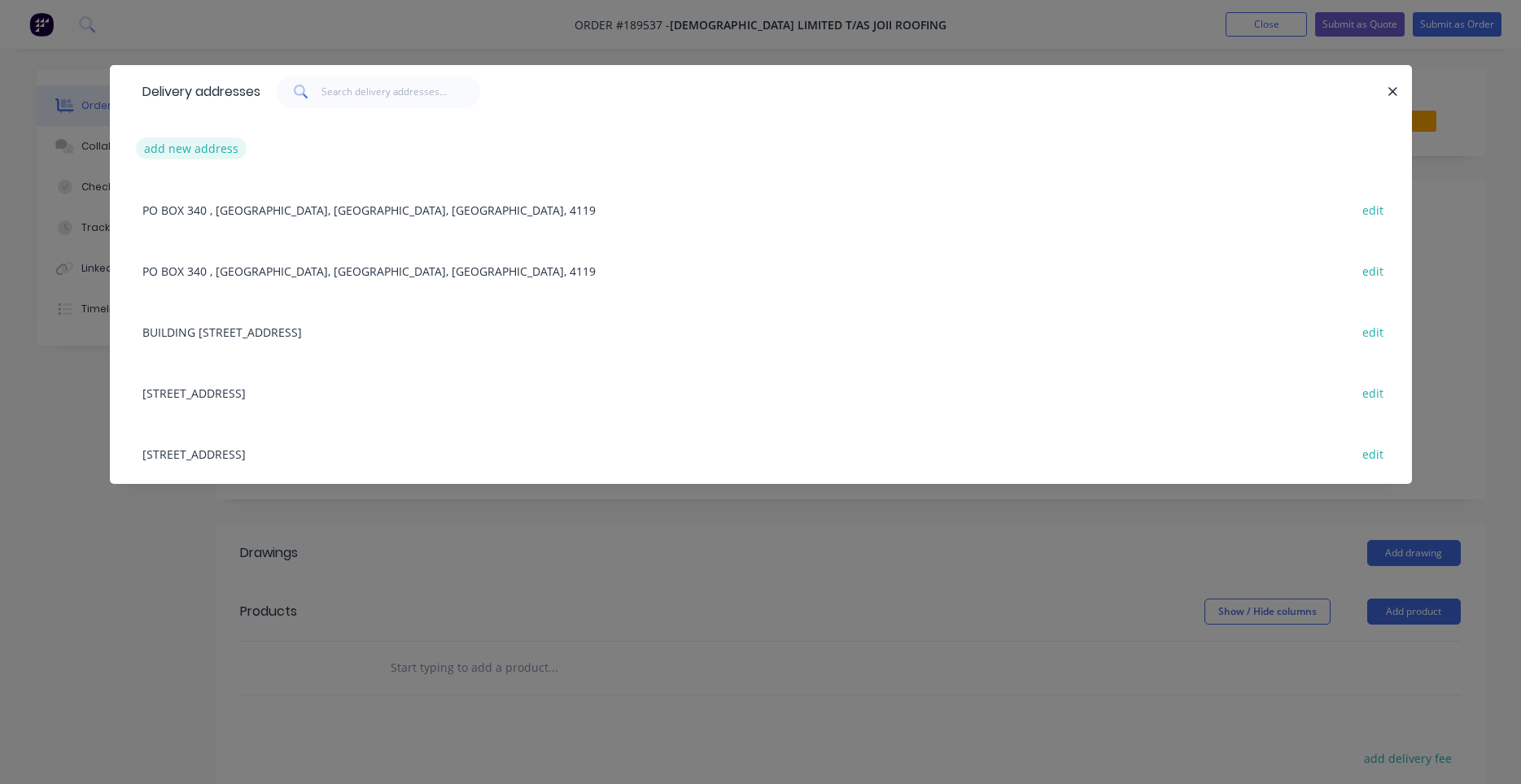
click at [202, 150] on button "add new address" at bounding box center [192, 148] width 112 height 22
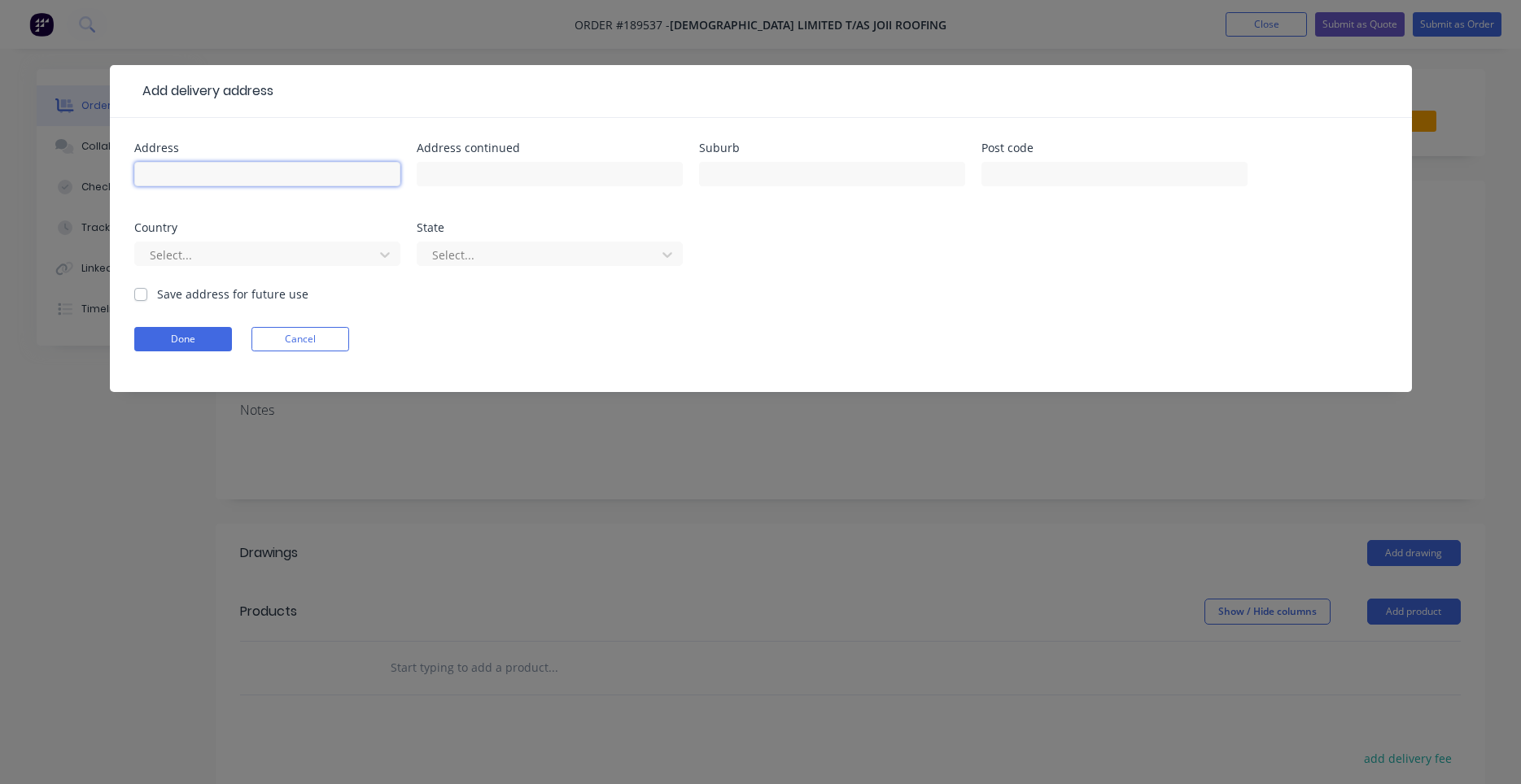
click at [211, 176] on input "text" at bounding box center [267, 174] width 266 height 25
type input "19 Dunbeath Drive"
click at [783, 183] on input "text" at bounding box center [831, 174] width 266 height 25
type input "BURPENGARY"
click at [1048, 185] on input "text" at bounding box center [1114, 174] width 266 height 25
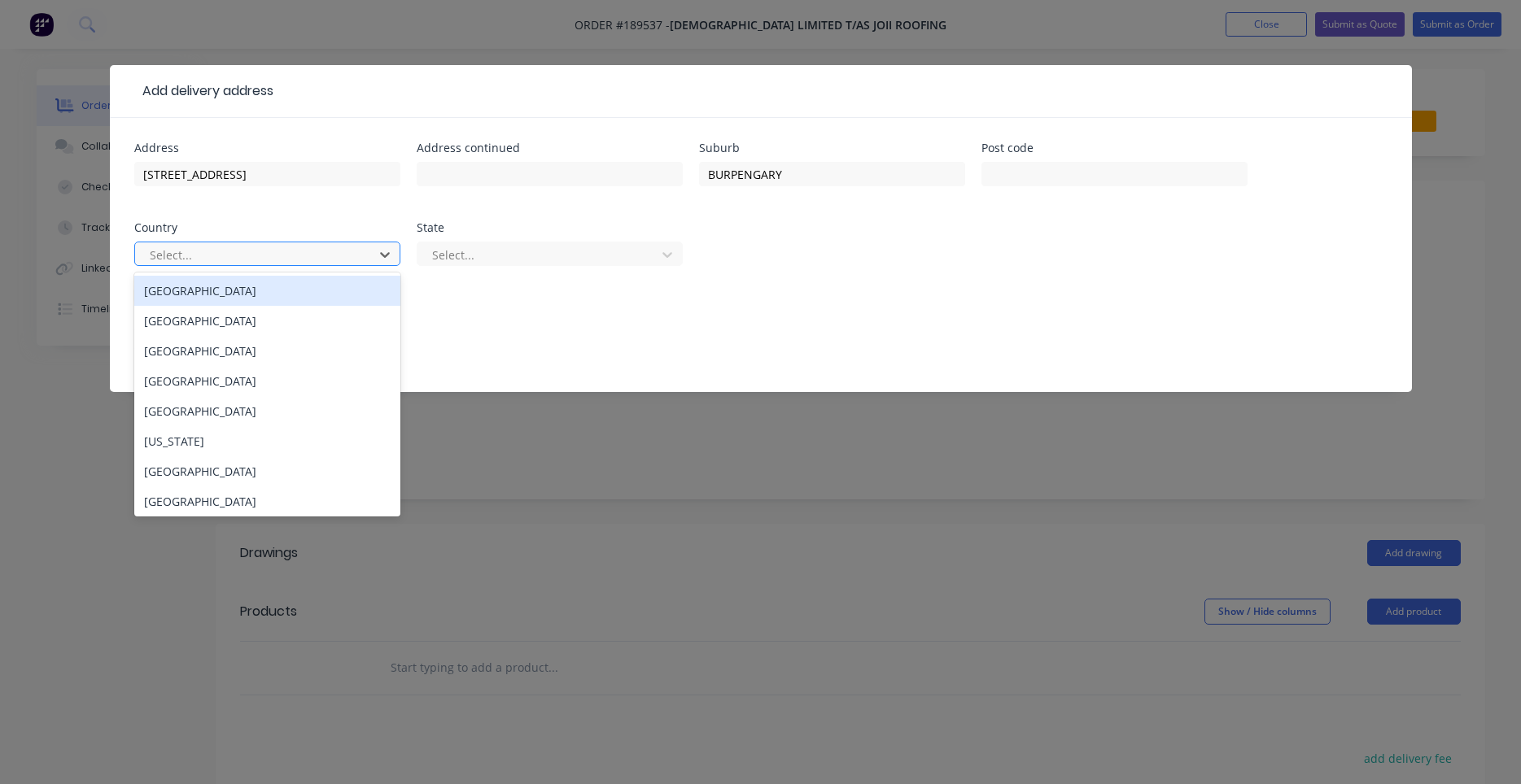
click at [329, 248] on div at bounding box center [256, 254] width 217 height 20
click at [303, 302] on div "Australia" at bounding box center [267, 291] width 266 height 30
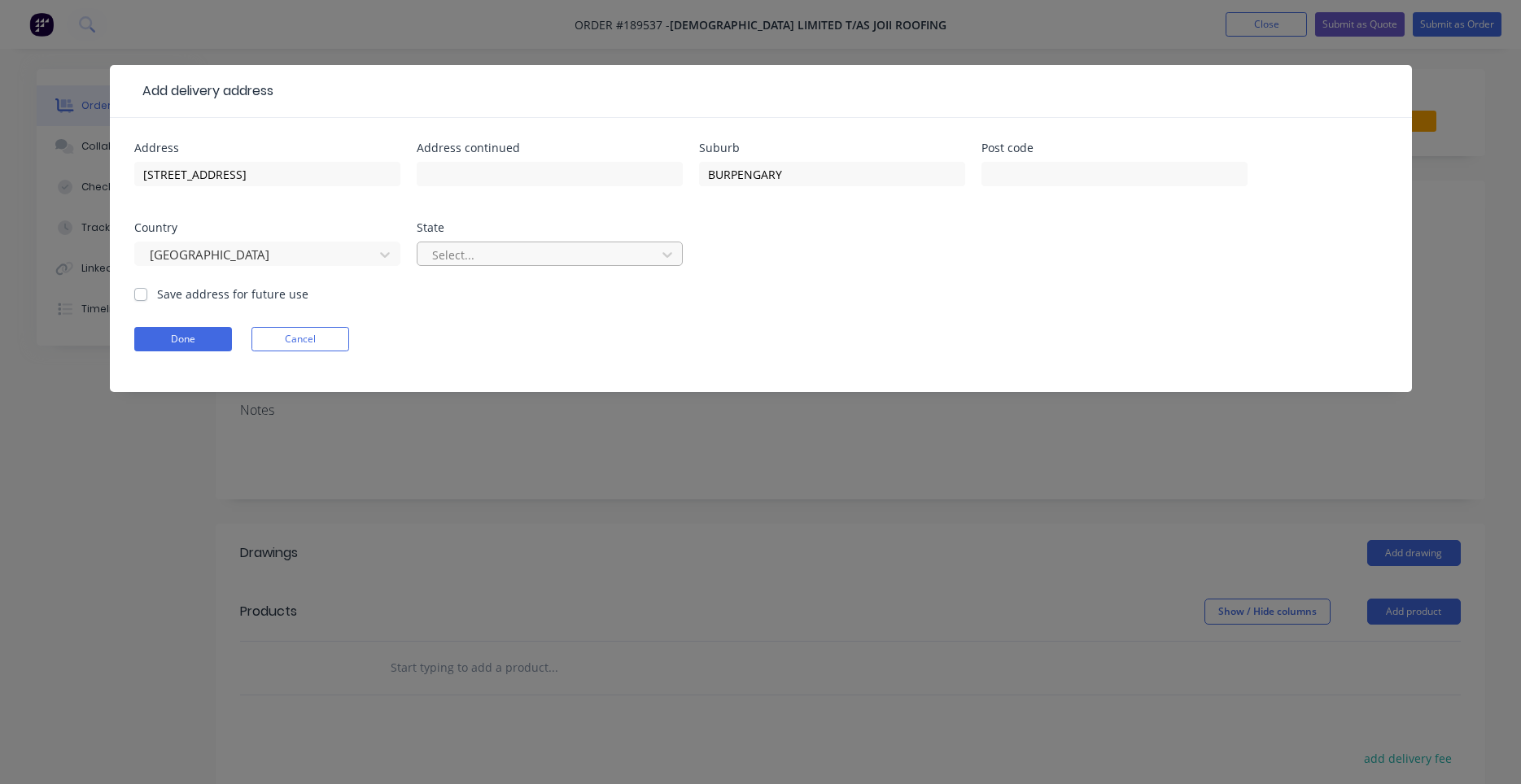
click at [477, 262] on div at bounding box center [539, 254] width 217 height 20
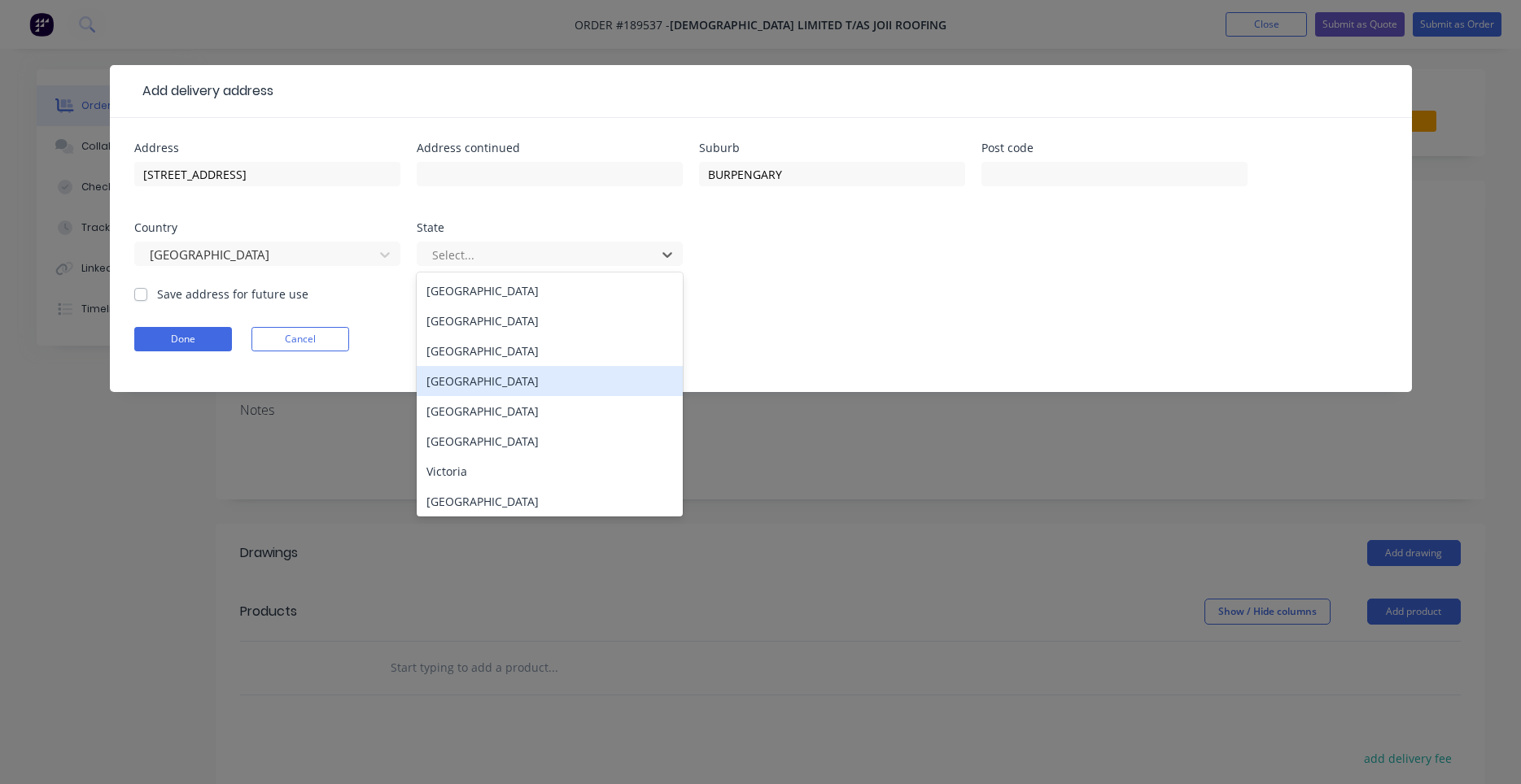
click at [477, 376] on div "Queensland" at bounding box center [549, 381] width 266 height 30
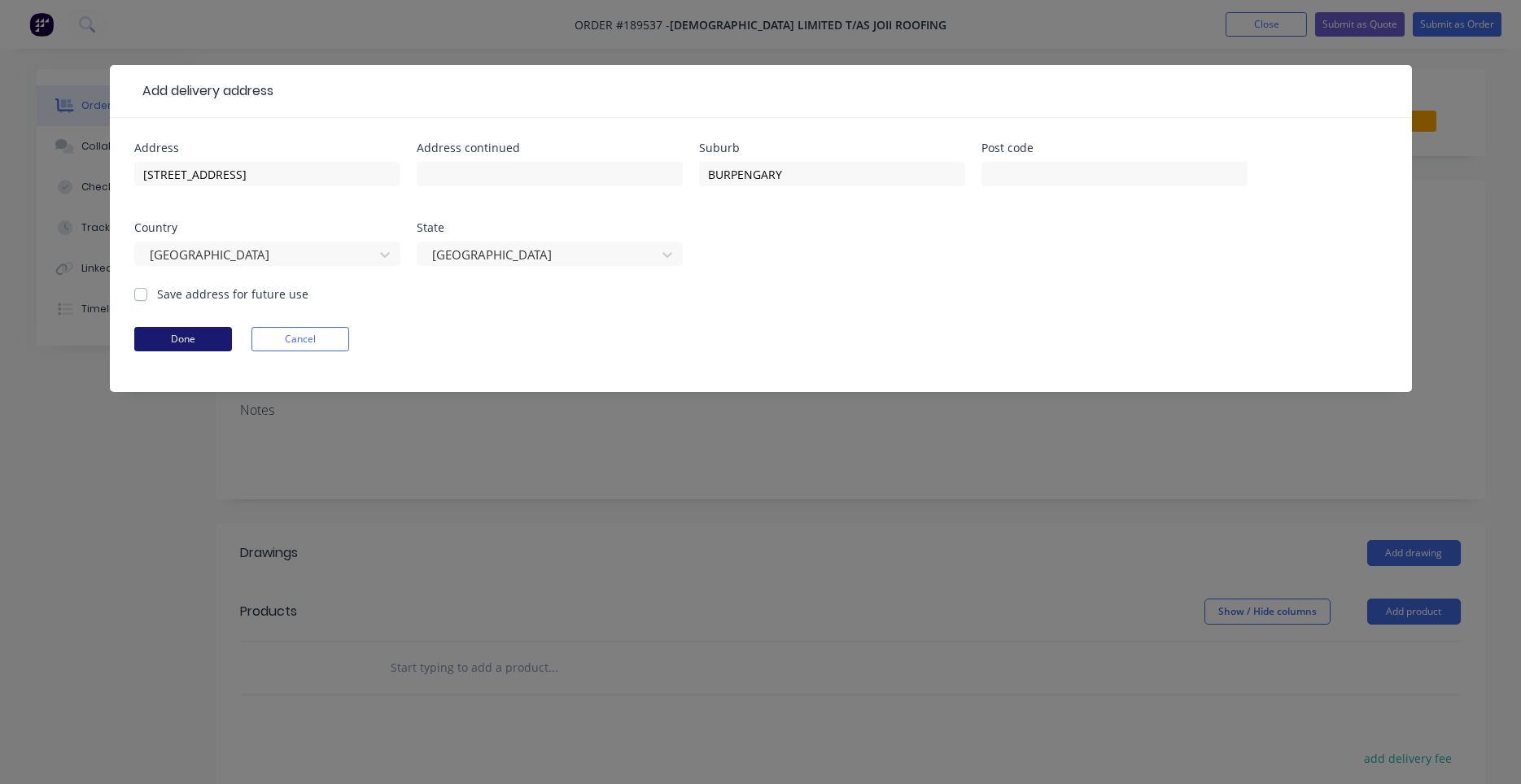
click at [220, 339] on button "Done" at bounding box center [183, 339] width 97 height 25
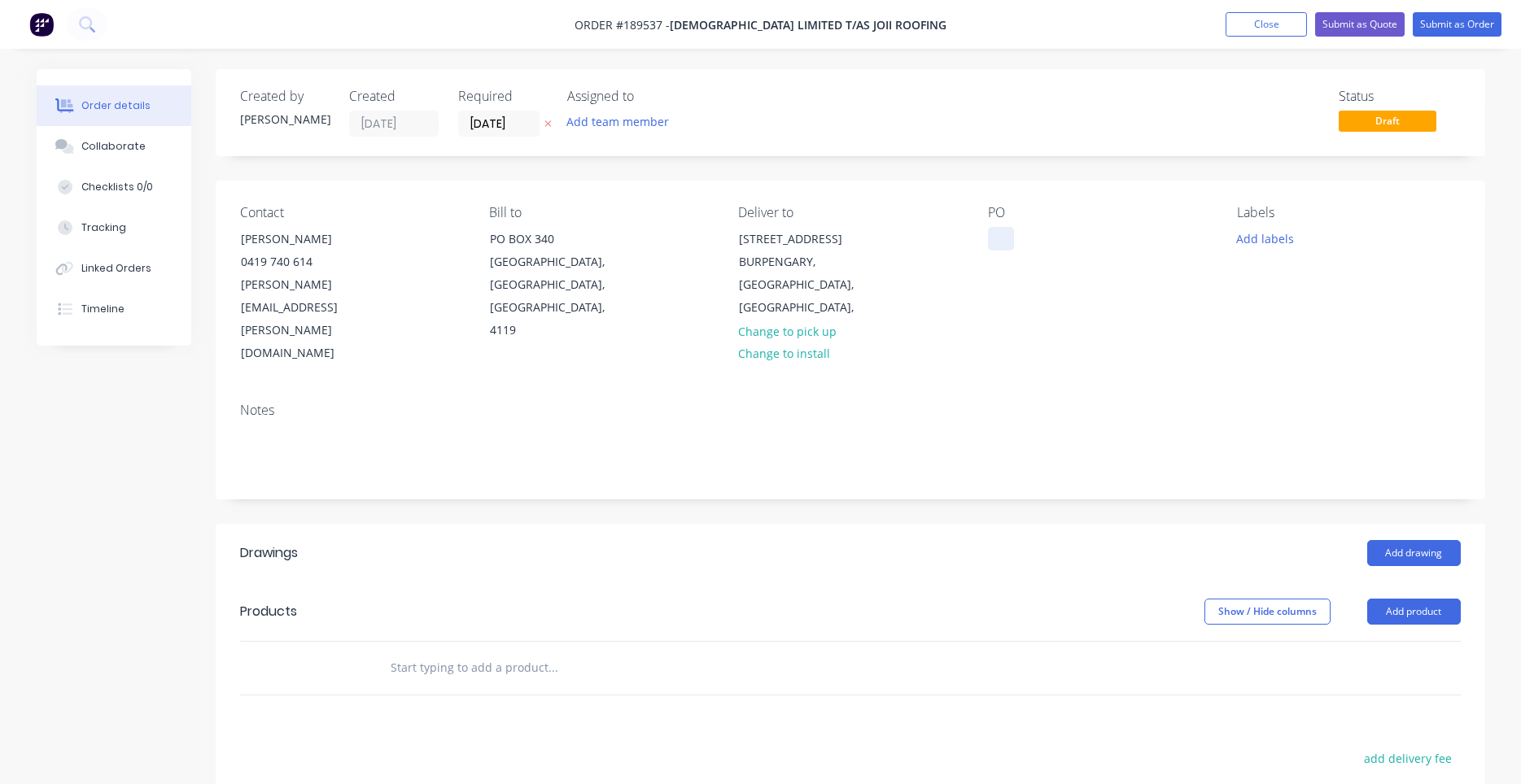
click at [1007, 235] on div at bounding box center [1001, 238] width 26 height 24
click at [1260, 242] on button "Add labels" at bounding box center [1265, 237] width 75 height 22
click at [1199, 324] on div "Contact TERRY NORKETT 0419 740 614 terry.norkett@roofing.joii.org Bill to PO BO…" at bounding box center [850, 285] width 1269 height 209
click at [1359, 540] on div "Add drawing" at bounding box center [979, 553] width 961 height 26
click at [1372, 540] on button "Add drawing" at bounding box center [1414, 553] width 93 height 26
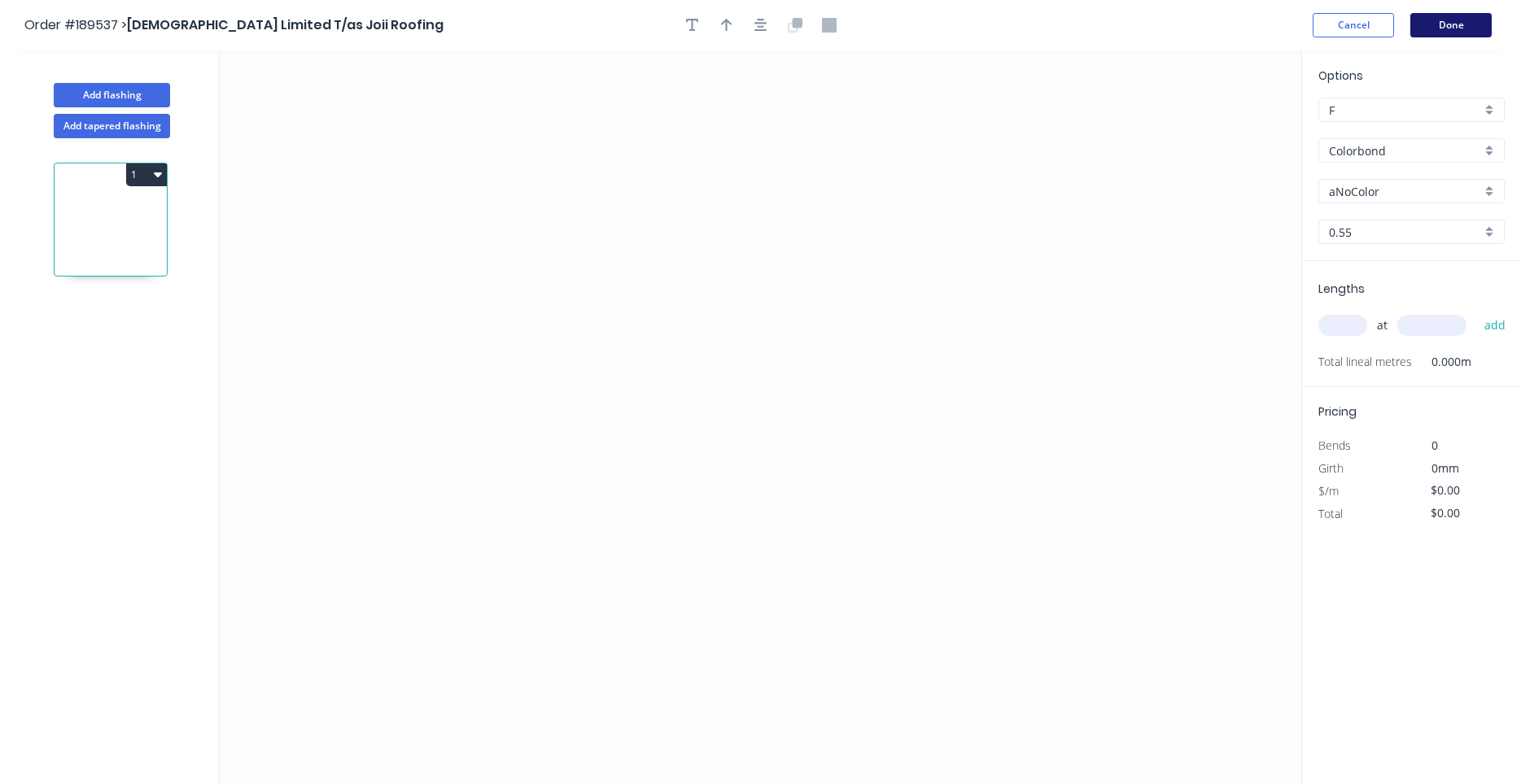
click at [1432, 15] on button "Done" at bounding box center [1450, 26] width 81 height 25
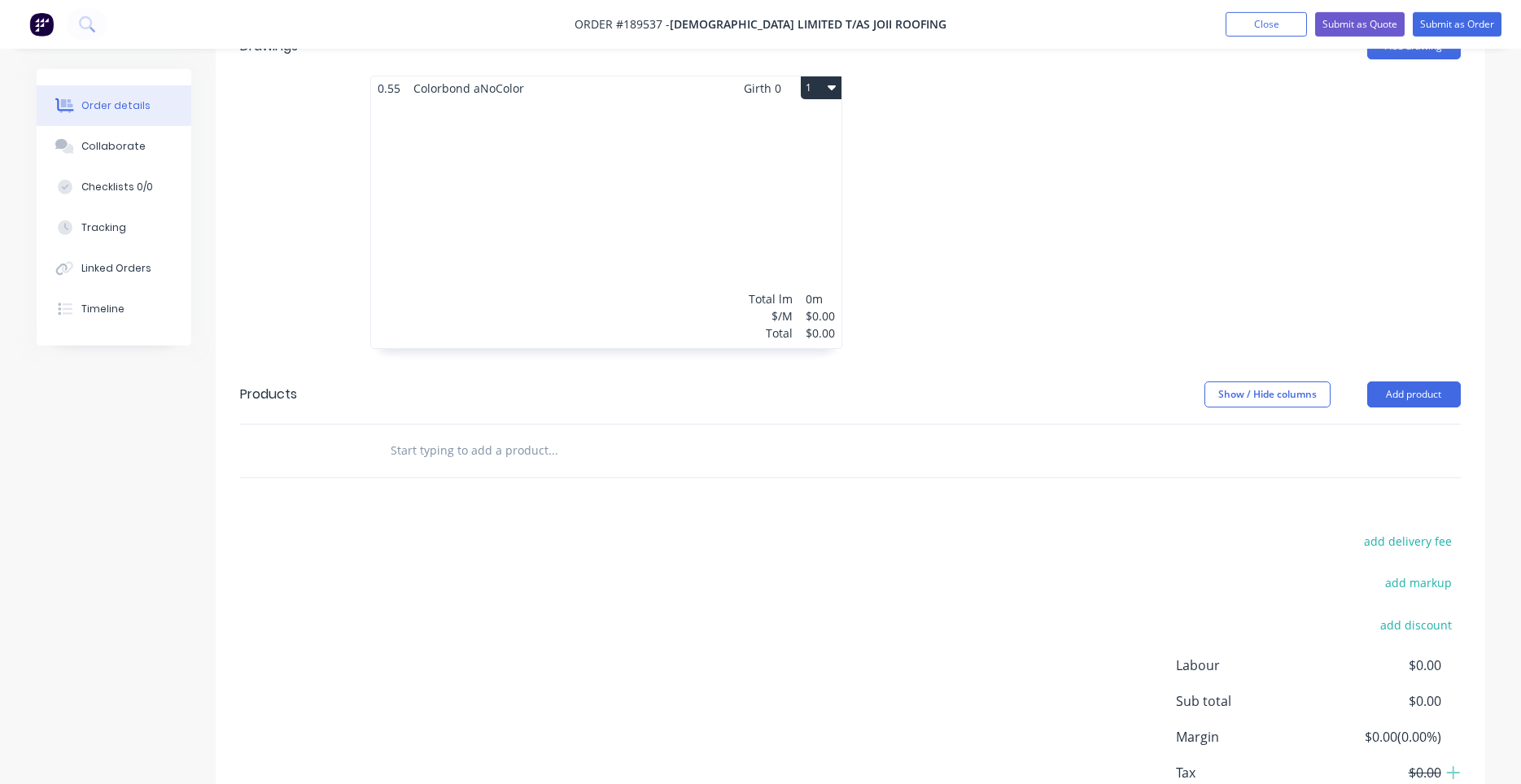
scroll to position [571, 0]
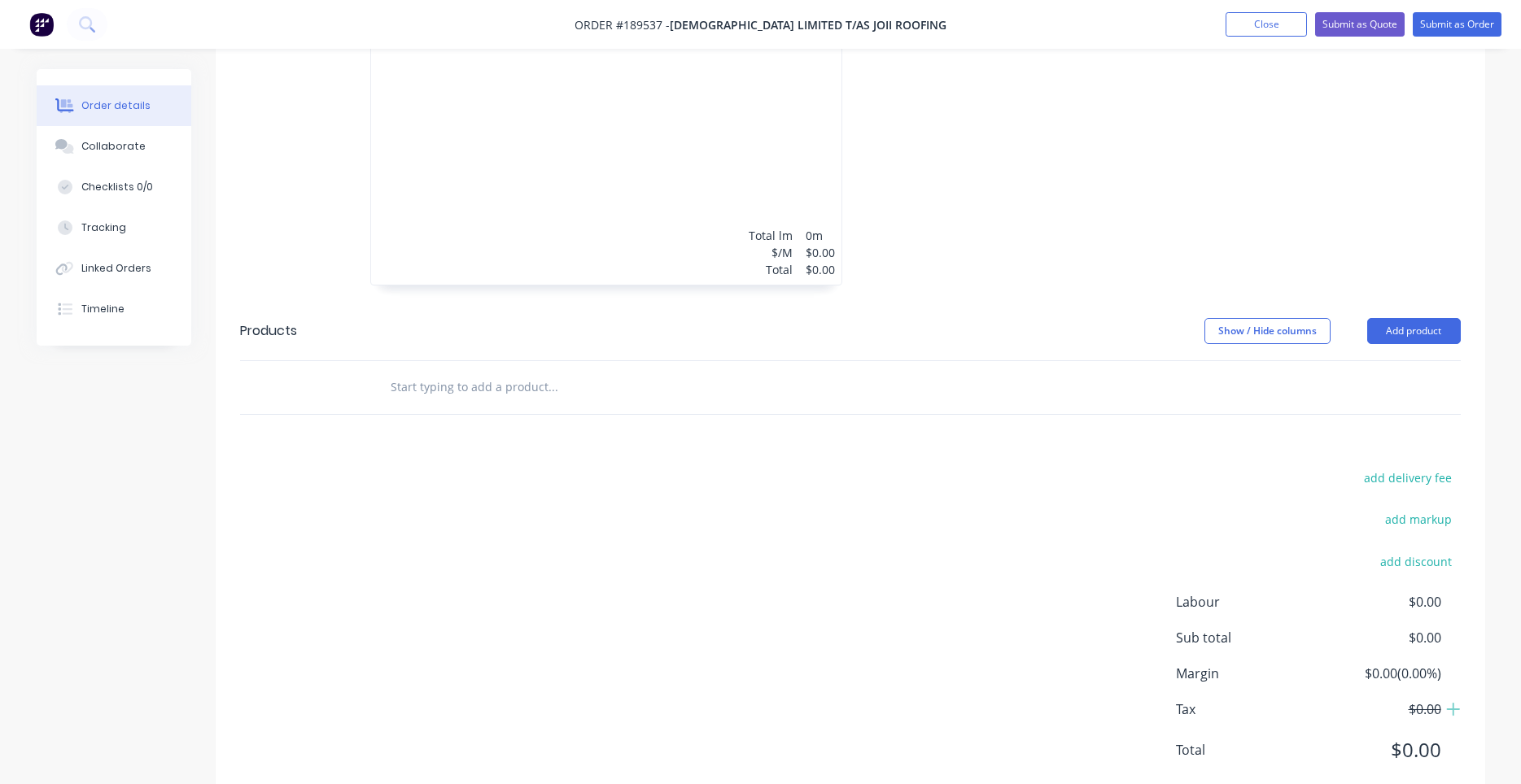
click at [505, 371] on input "text" at bounding box center [553, 387] width 326 height 32
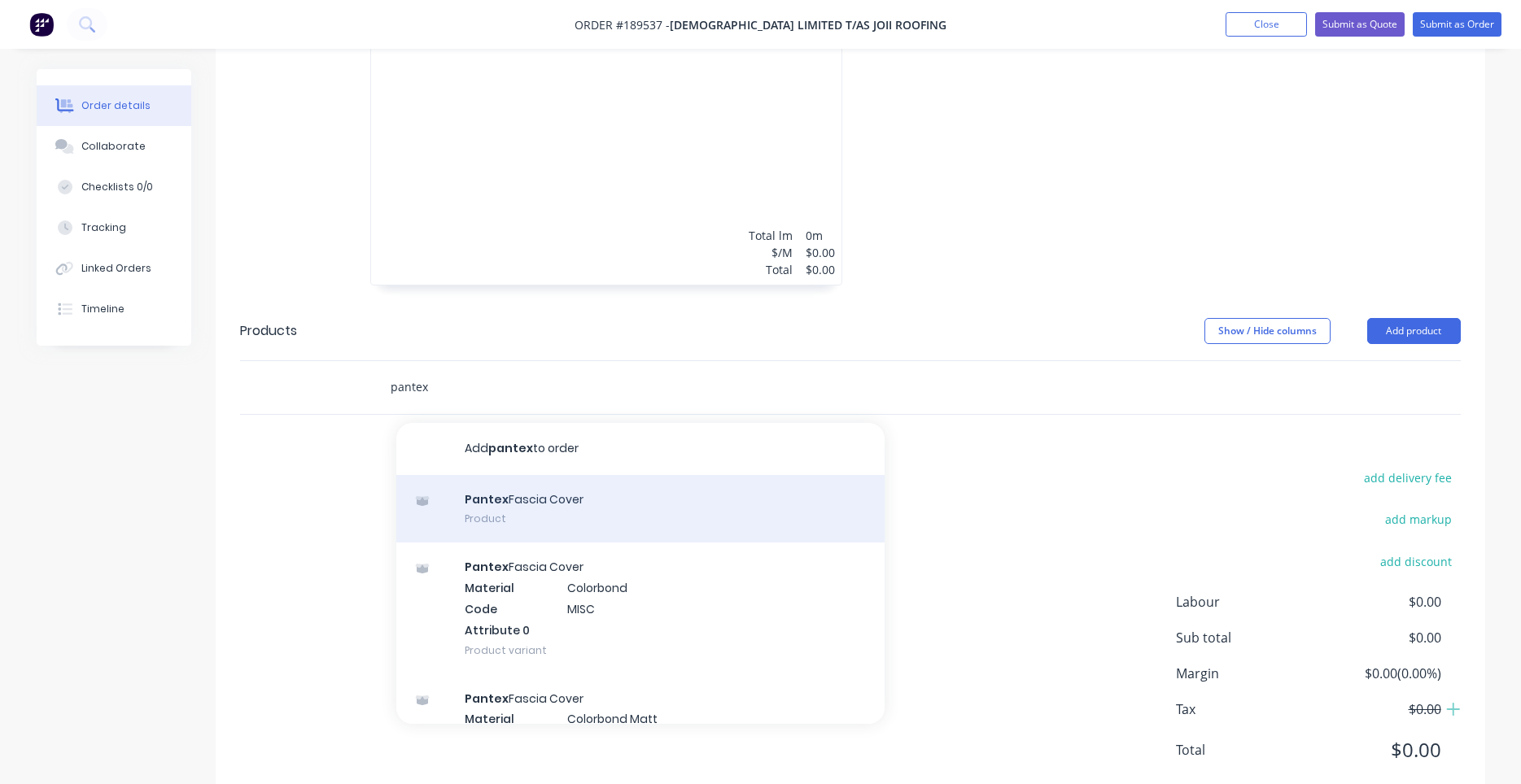
type input "pantex"
click at [555, 477] on div "Pantex Fascia Cover Product" at bounding box center [640, 510] width 488 height 69
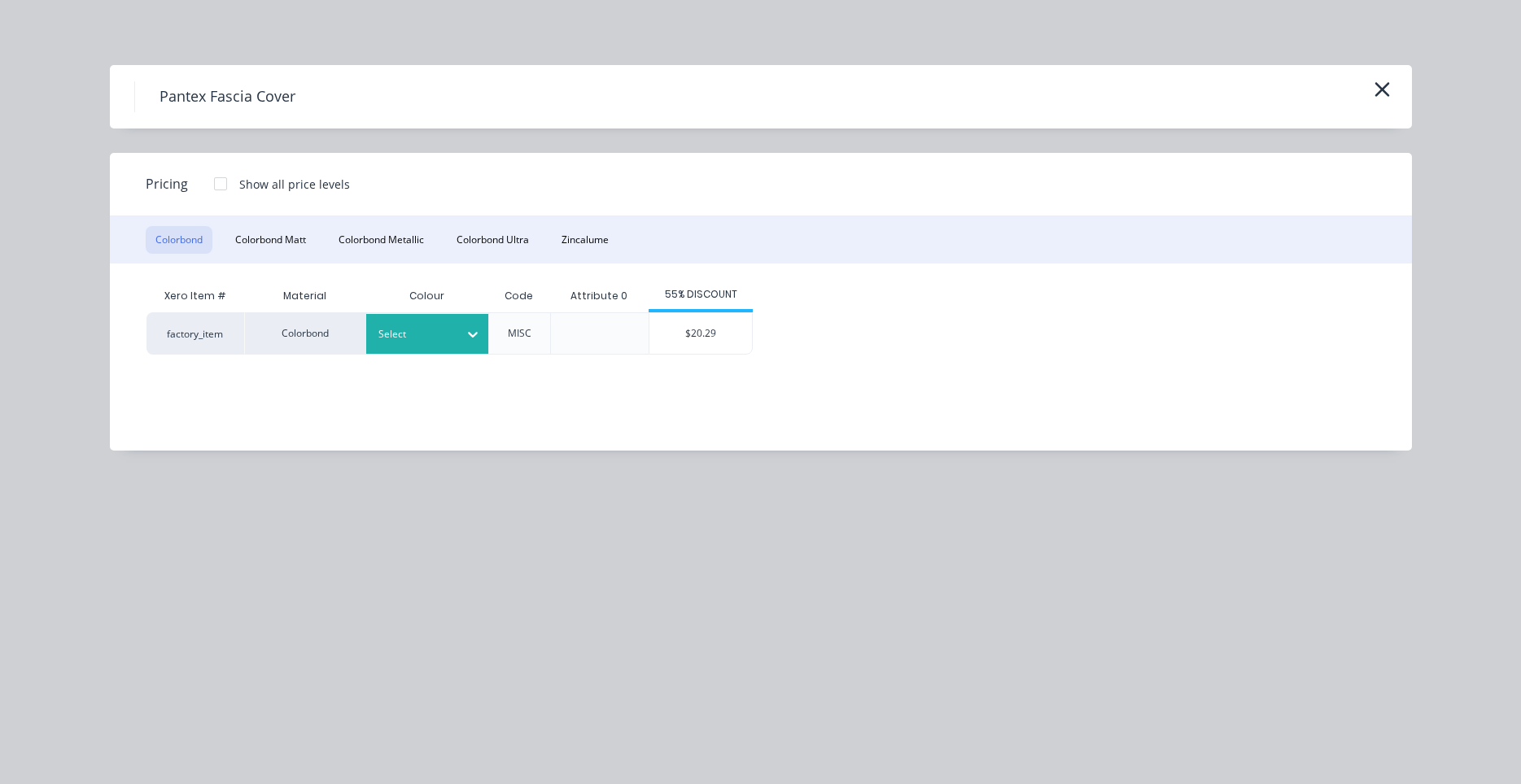
click at [450, 347] on div "Select" at bounding box center [427, 334] width 122 height 40
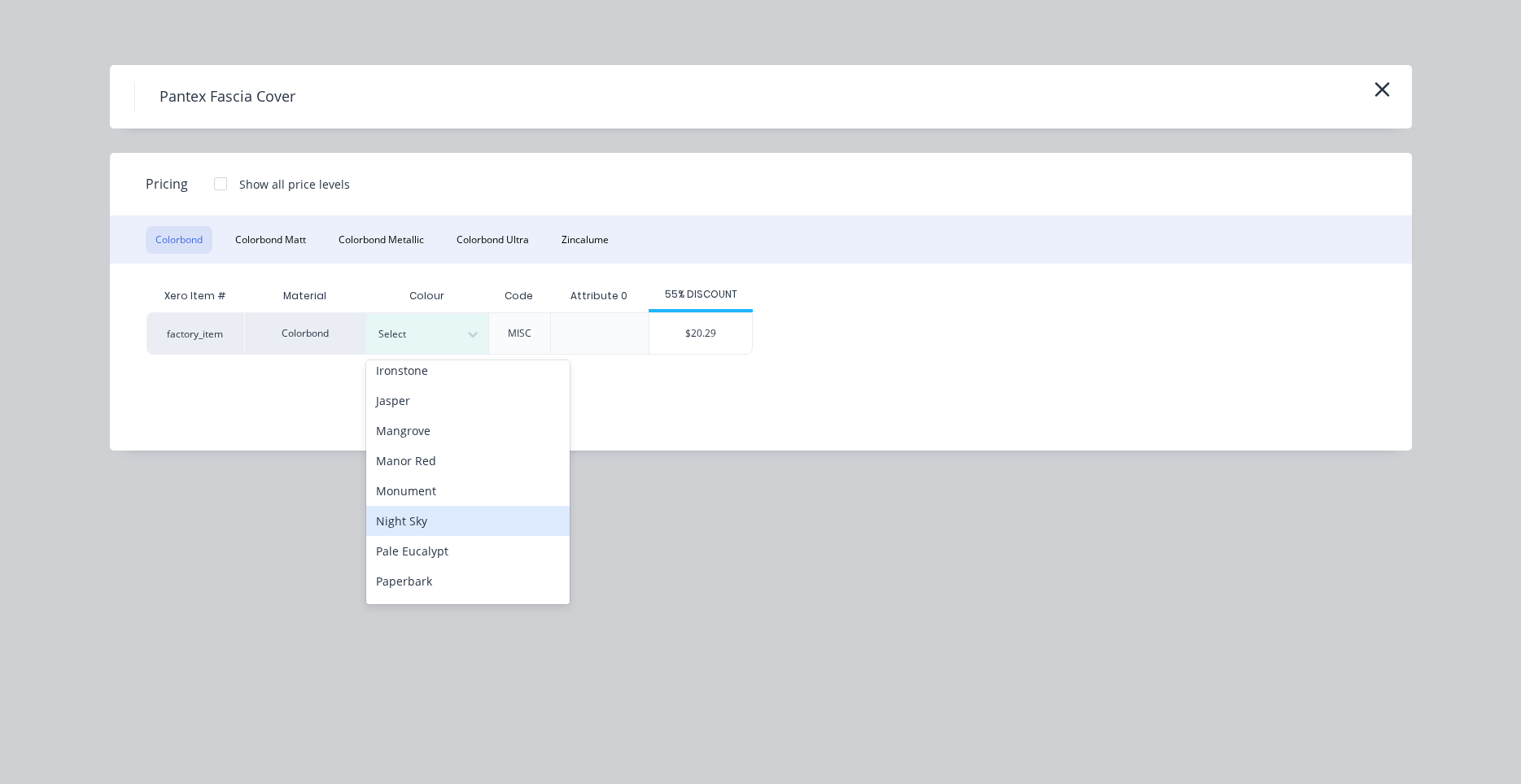
scroll to position [464, 0]
click at [459, 523] on div "Surfmist" at bounding box center [467, 517] width 203 height 30
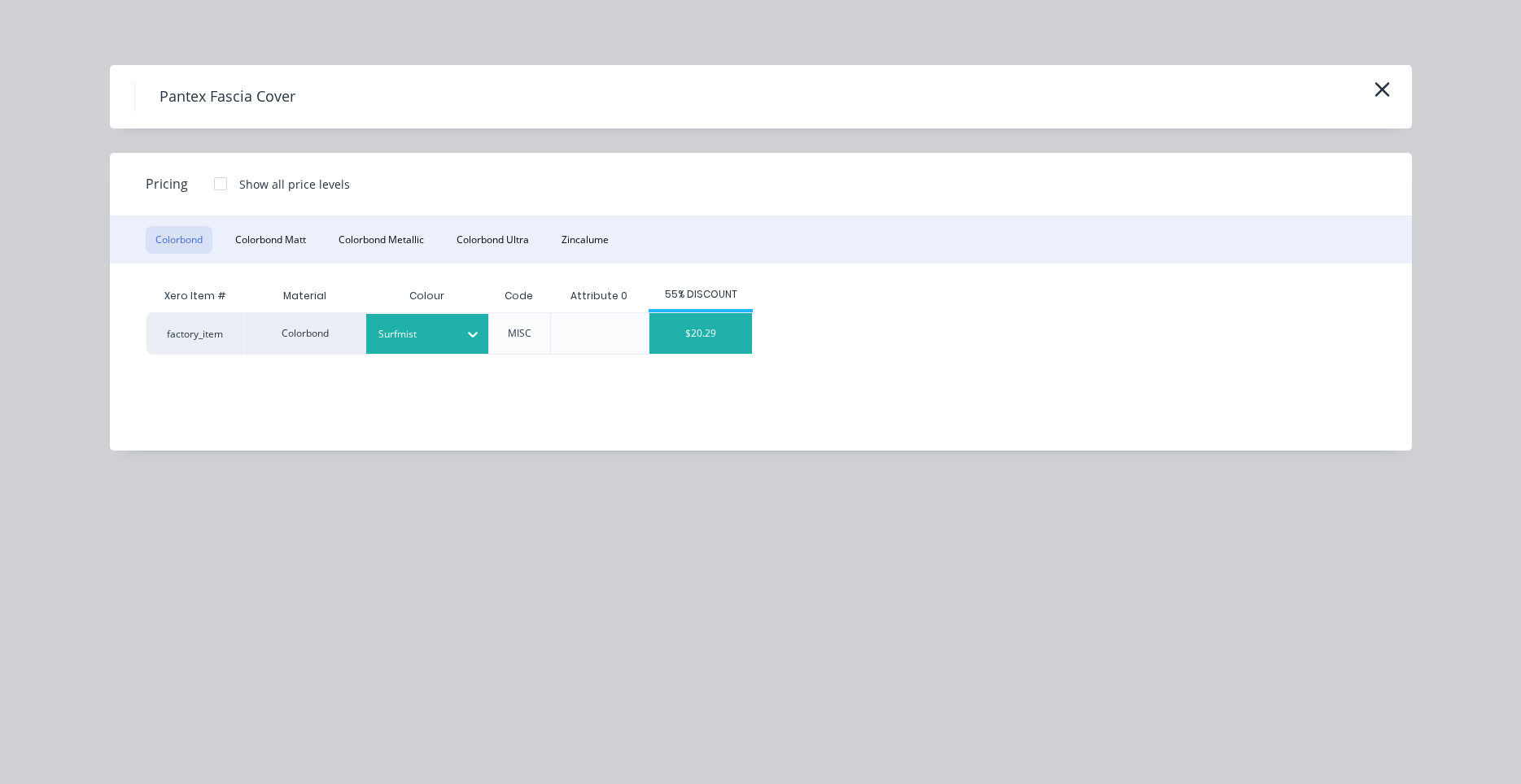
click at [719, 343] on div "$20.29" at bounding box center [700, 333] width 103 height 41
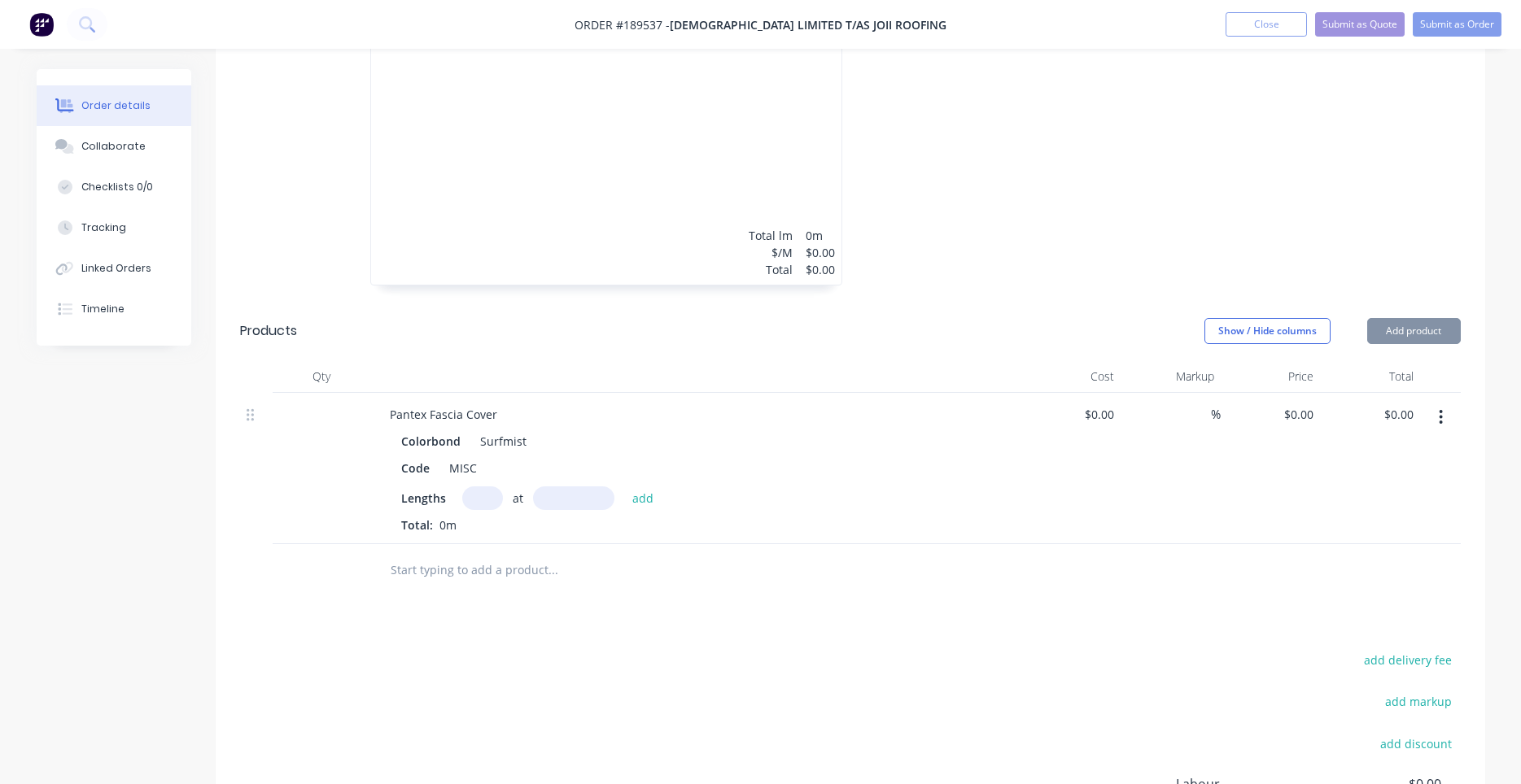
type input "$20.29"
click at [477, 487] on input "text" at bounding box center [482, 498] width 41 height 24
type input "1"
type input "2200"
click at [624, 487] on button "add" at bounding box center [643, 497] width 38 height 22
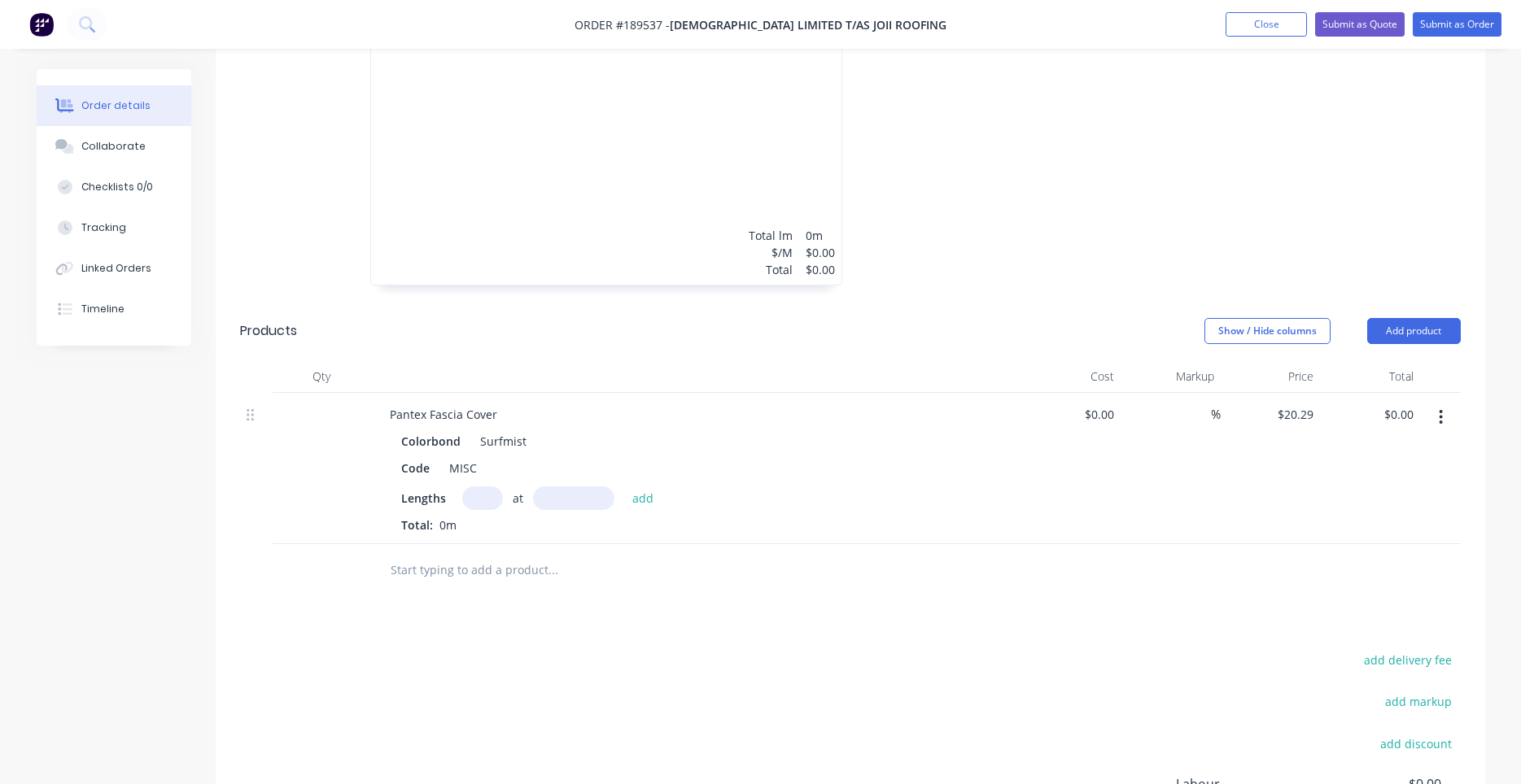
type input "$44.64"
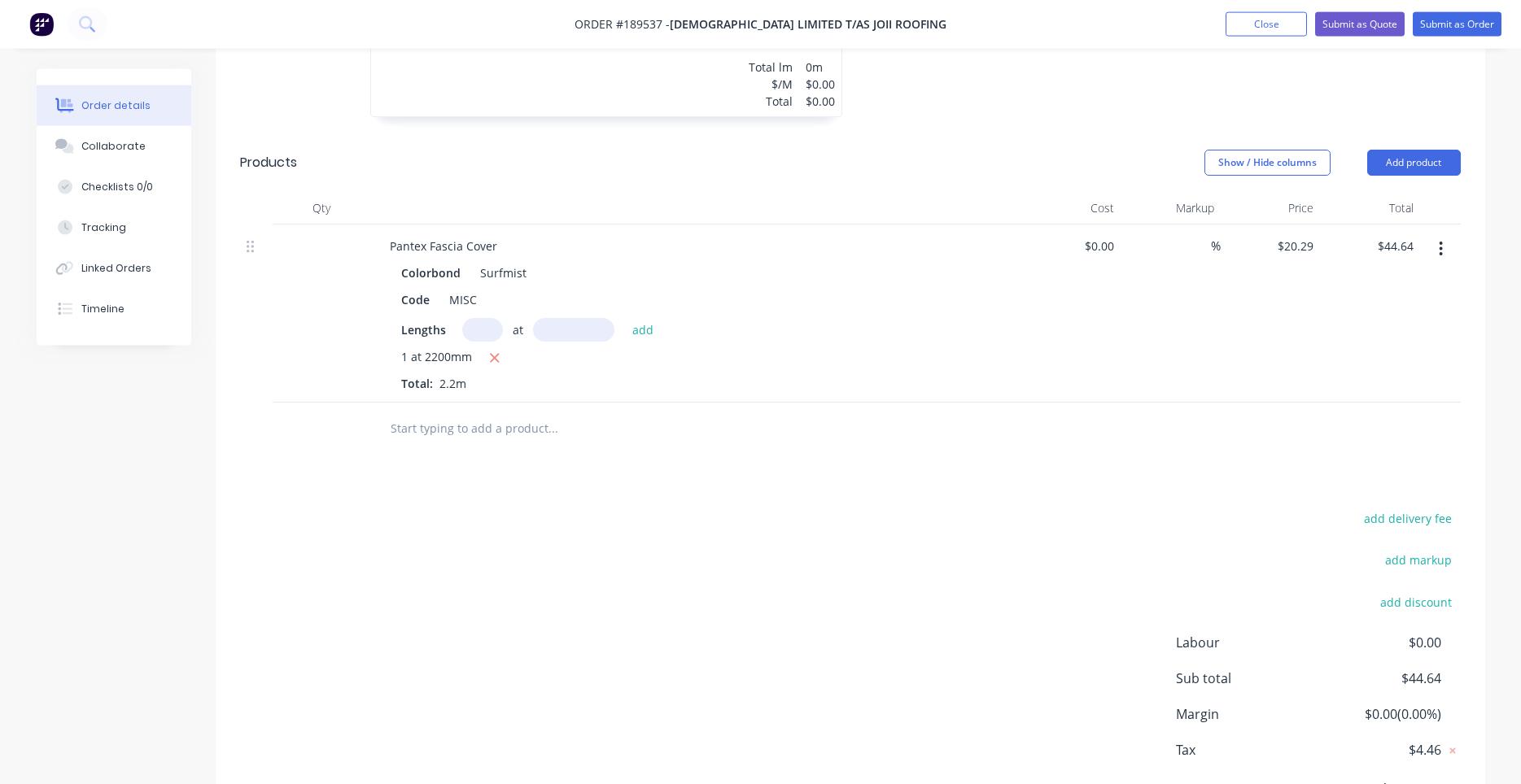
scroll to position [779, 0]
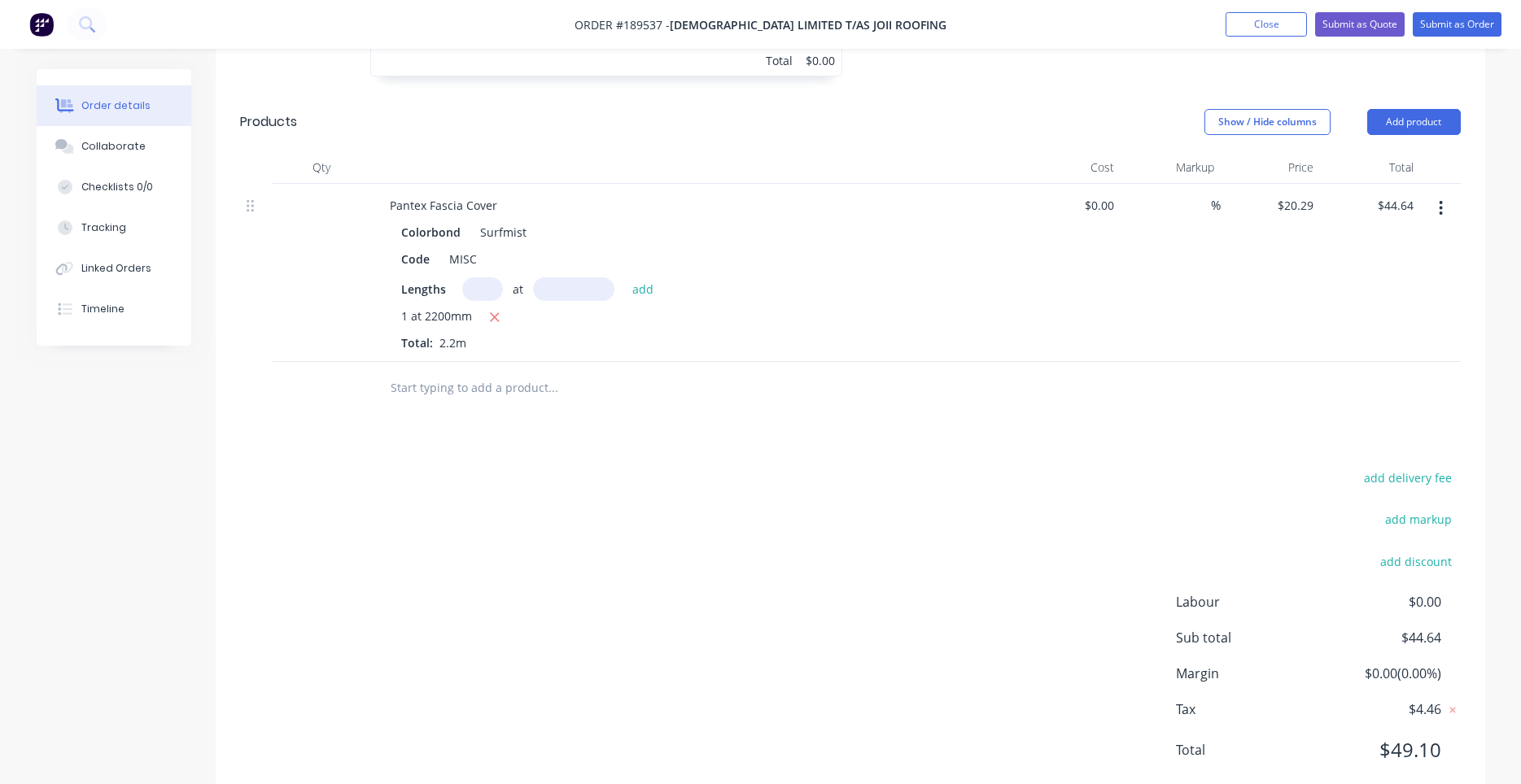
click at [1445, 48] on nav "Order #189537 - Joii Limited T/as Joii Roofing Add product Close Submit as Quot…" at bounding box center [760, 24] width 1521 height 49
click at [1443, 30] on button "Submit as Order" at bounding box center [1456, 25] width 89 height 25
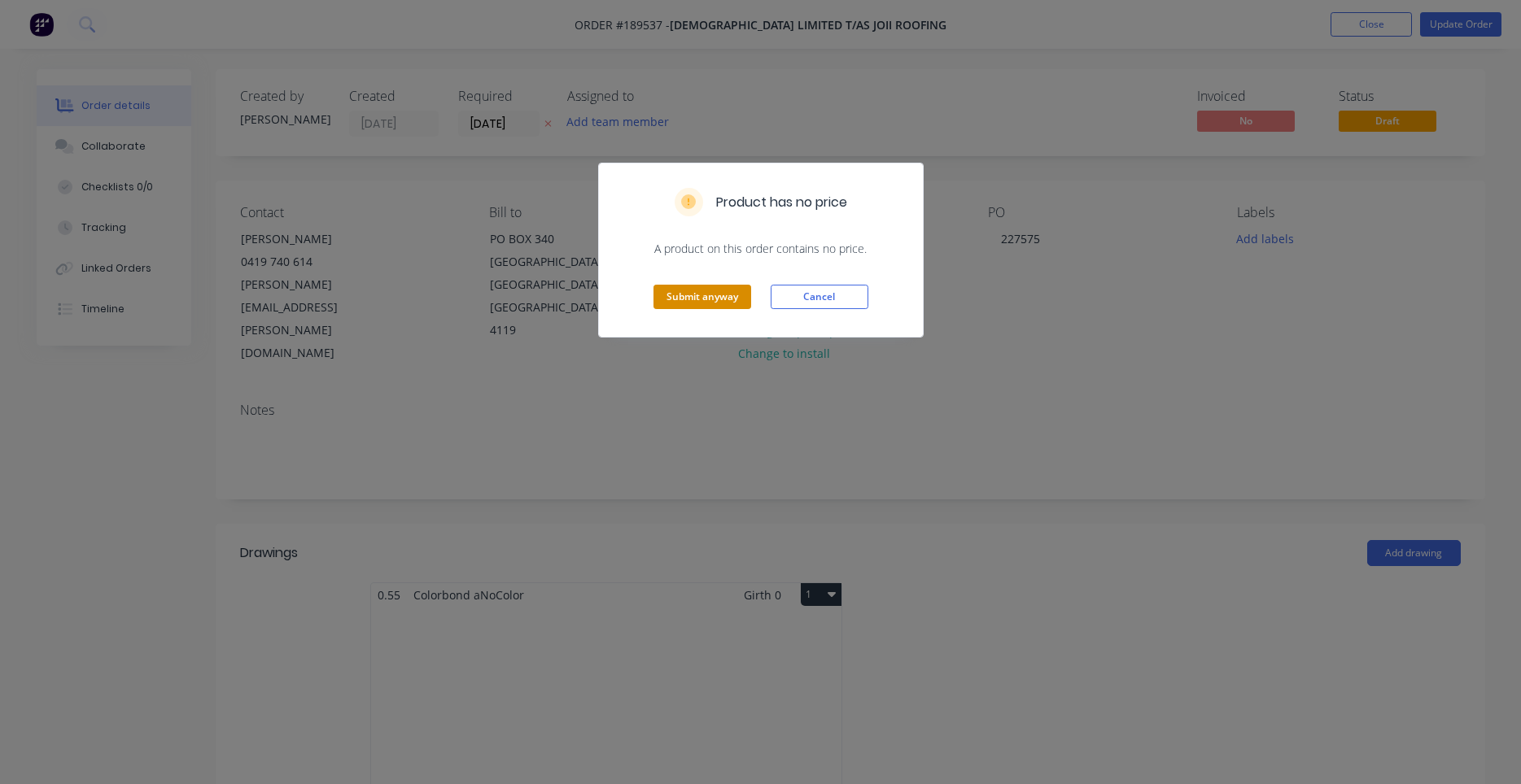
click at [694, 295] on button "Submit anyway" at bounding box center [702, 297] width 97 height 25
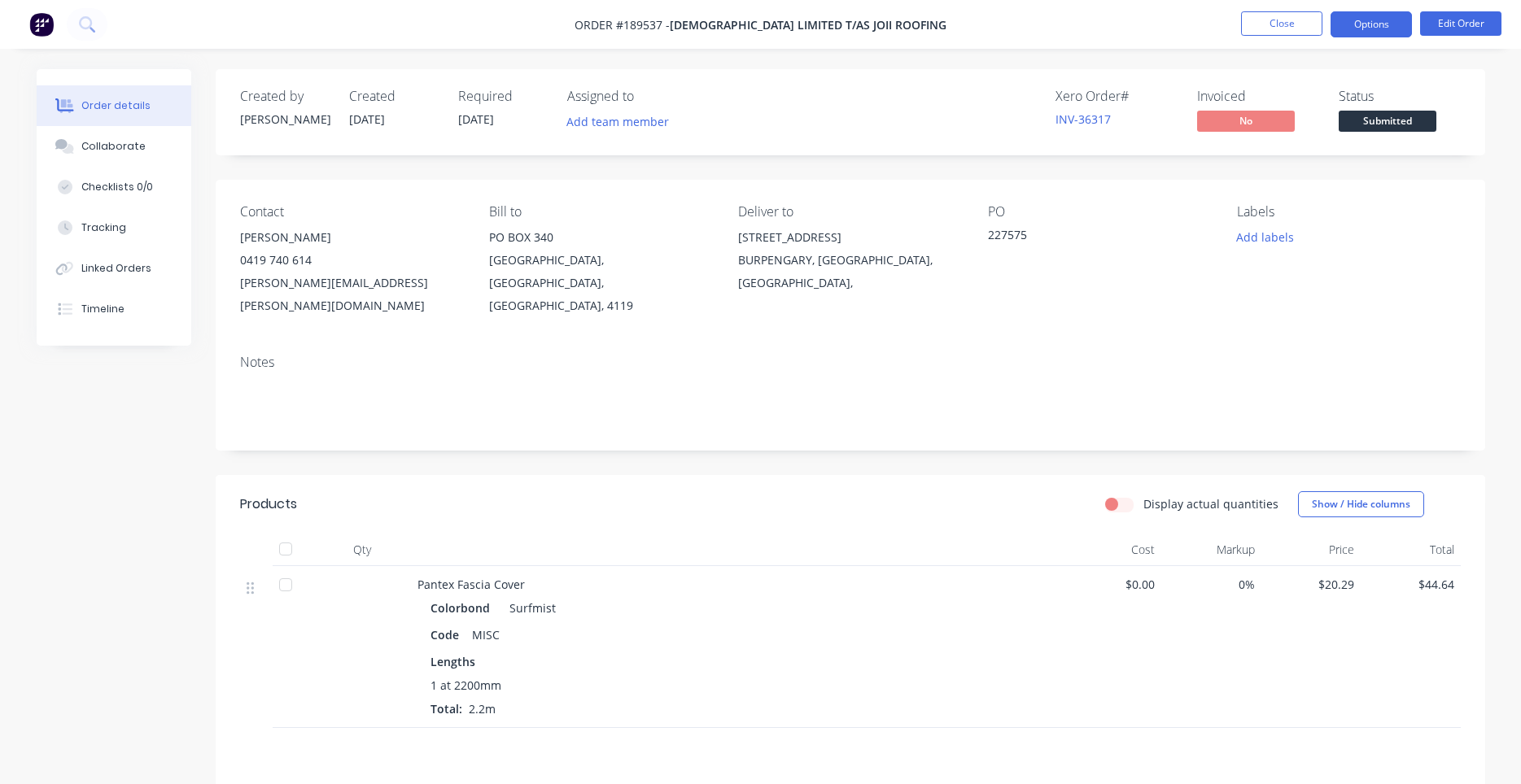
click at [1368, 19] on button "Options" at bounding box center [1370, 24] width 81 height 26
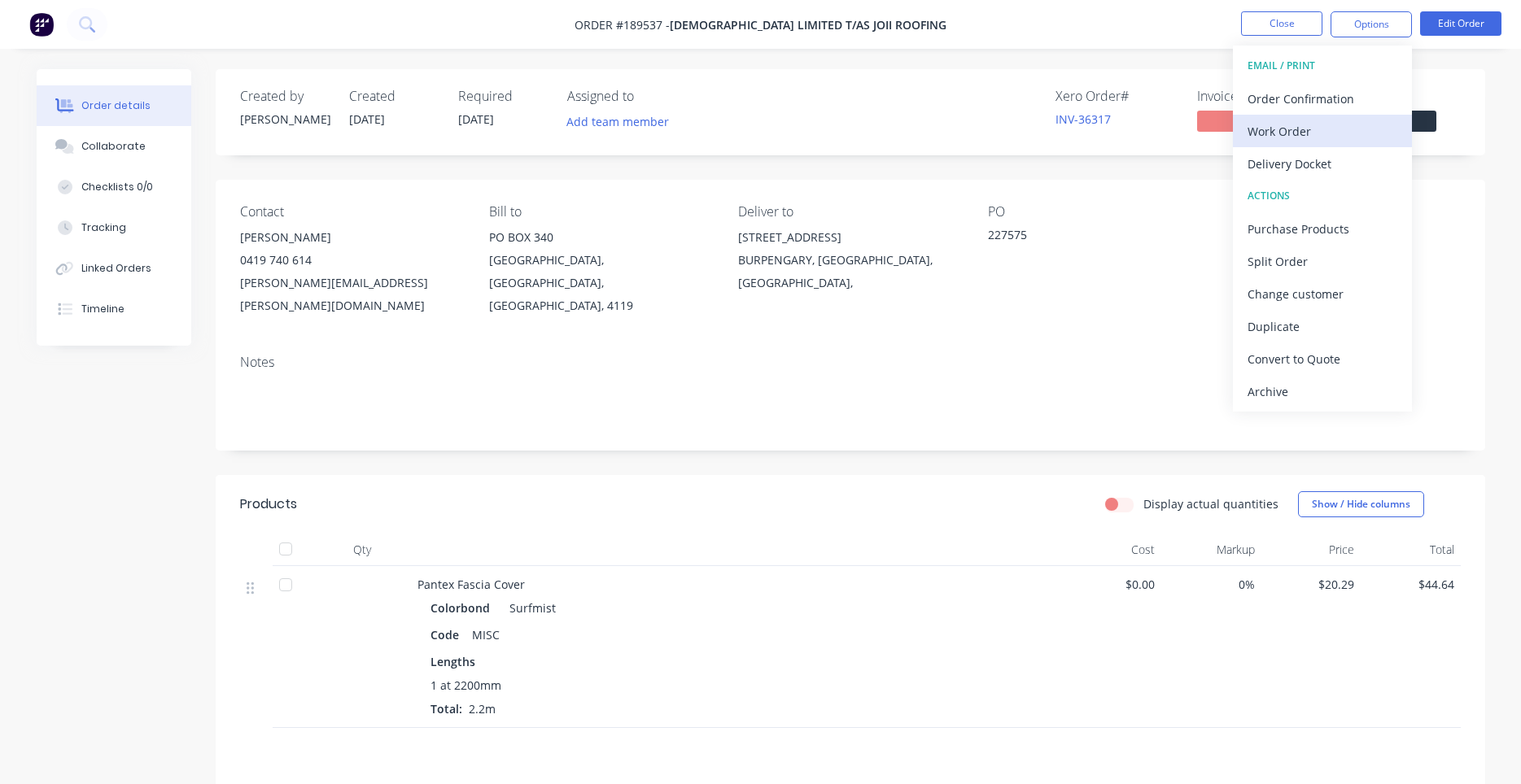
drag, startPoint x: 1310, startPoint y: 148, endPoint x: 1311, endPoint y: 139, distance: 9.1
click at [1311, 139] on div "EMAIL / PRINT Order Confirmation Work Order Delivery Docket ACTIONS Purchase Pr…" at bounding box center [1323, 229] width 179 height 366
click at [1311, 139] on div "Work Order" at bounding box center [1322, 131] width 150 height 24
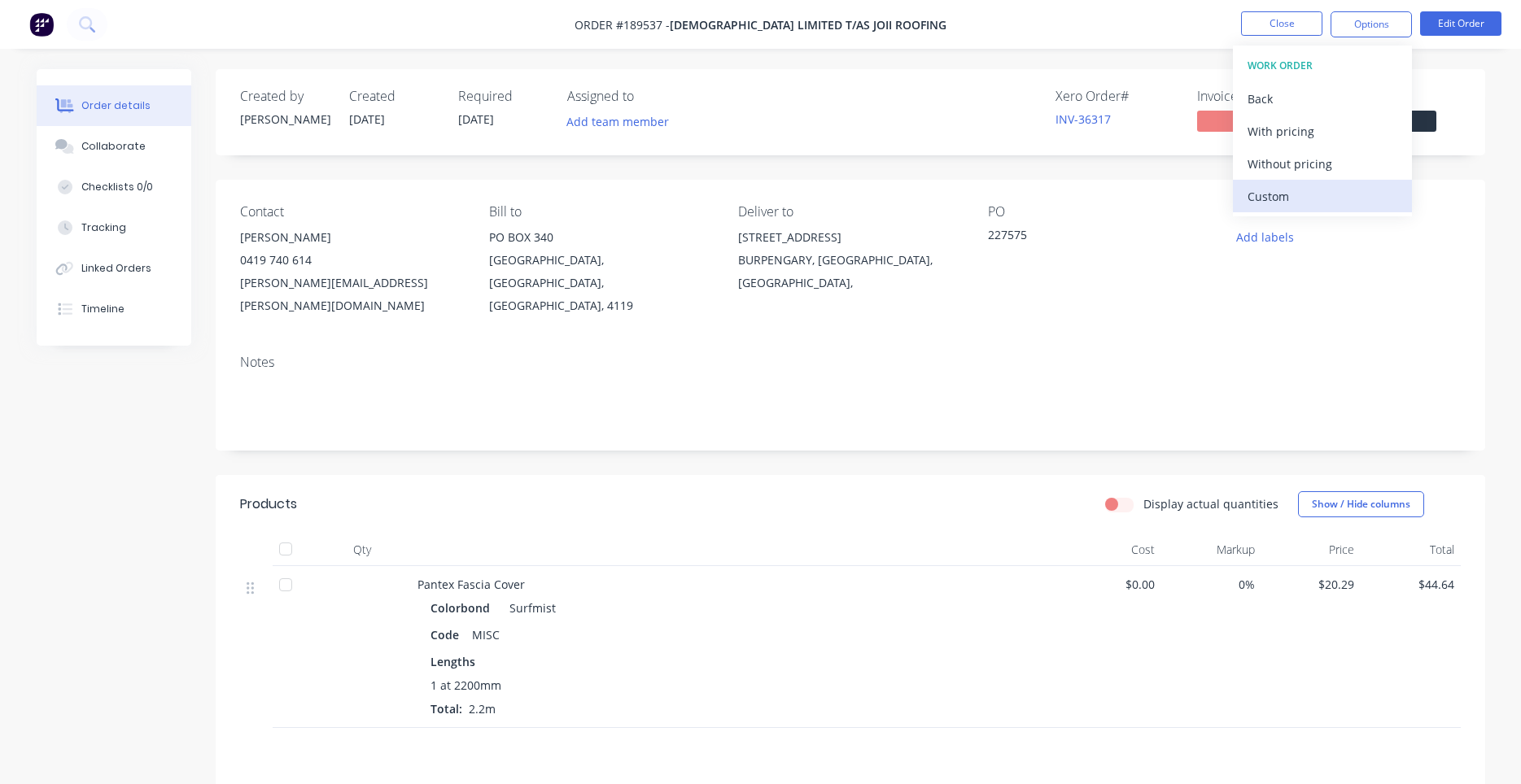
click at [1293, 184] on button "Custom" at bounding box center [1323, 196] width 179 height 32
click at [1288, 170] on div "Without pricing" at bounding box center [1322, 164] width 150 height 24
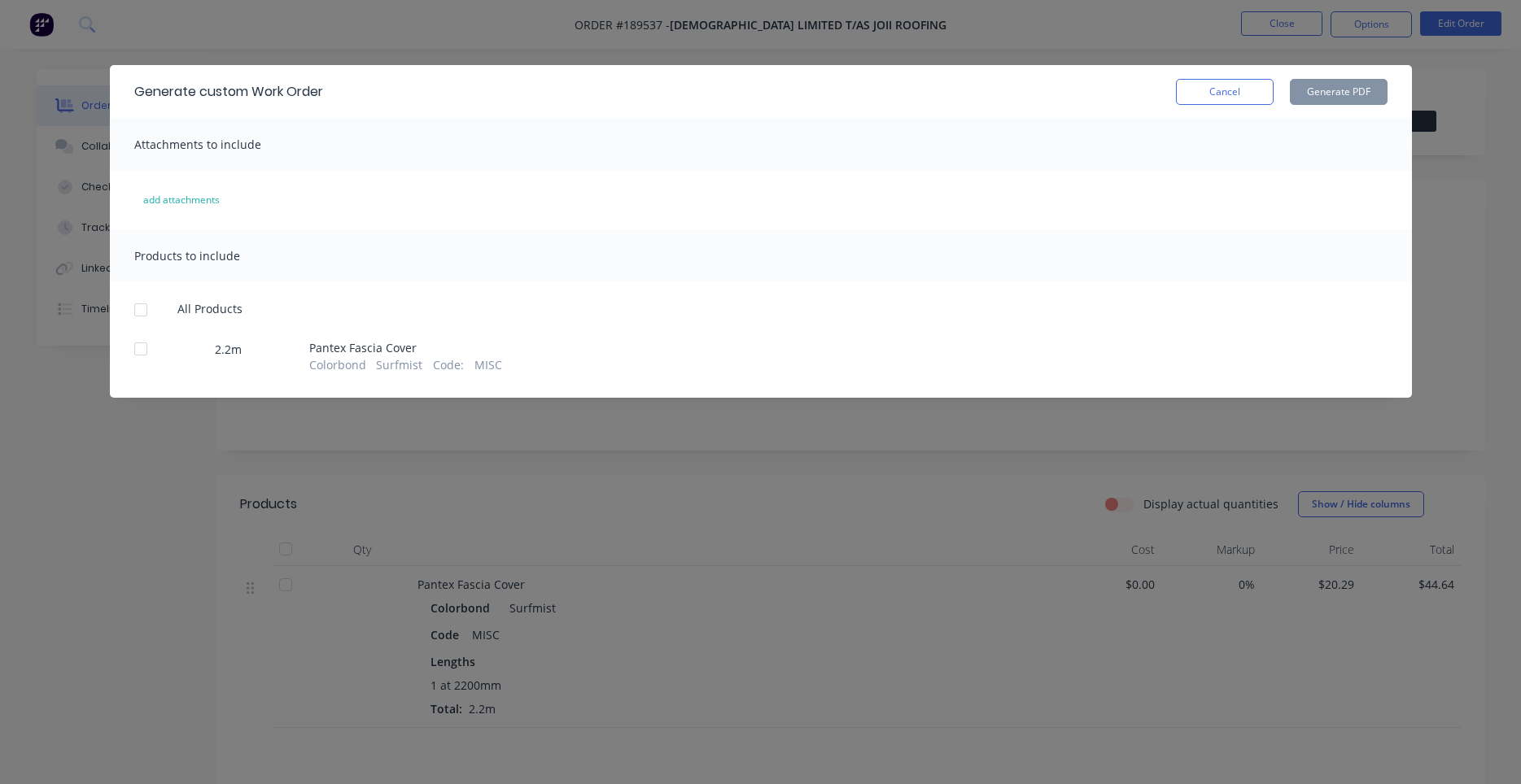
click at [141, 306] on div at bounding box center [141, 310] width 32 height 32
click at [1344, 102] on button "Generate PDF" at bounding box center [1338, 91] width 97 height 26
click at [197, 197] on button "add attachments" at bounding box center [181, 199] width 111 height 26
click at [1223, 104] on button "Cancel" at bounding box center [1225, 91] width 97 height 26
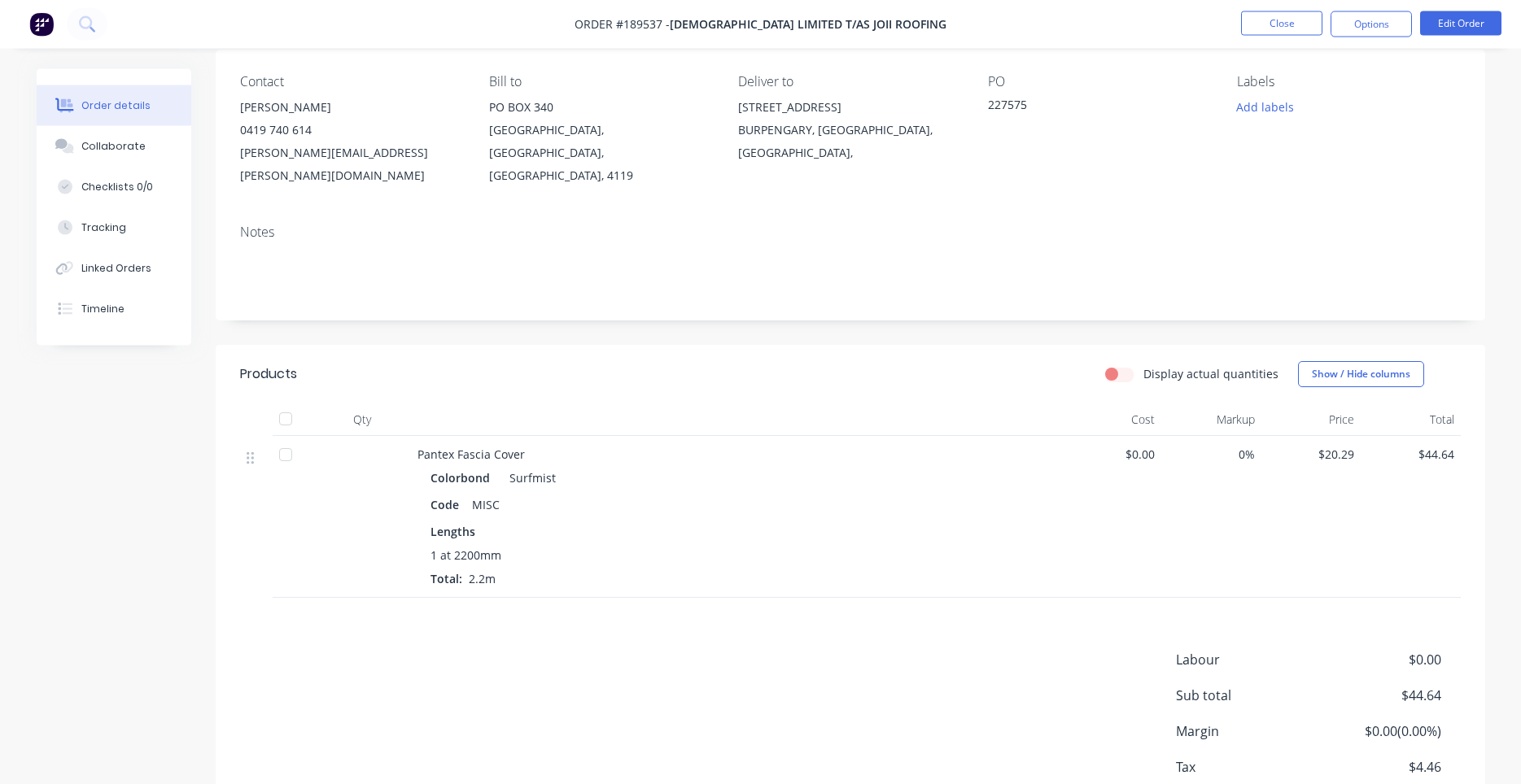
scroll to position [211, 0]
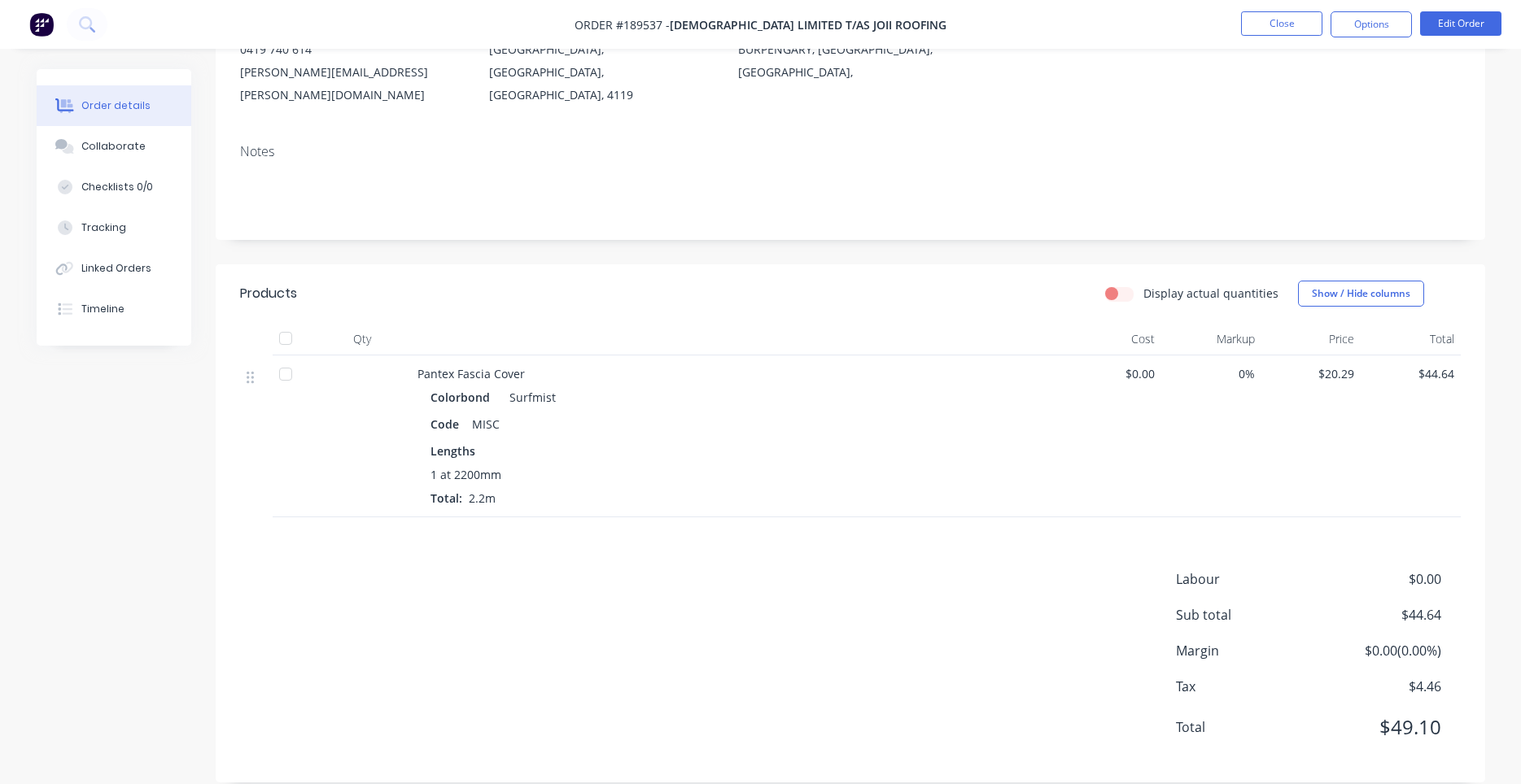
click at [530, 365] on div "Pantex Fascia Cover" at bounding box center [736, 373] width 638 height 17
click at [293, 358] on div at bounding box center [286, 374] width 32 height 32
click at [294, 358] on div at bounding box center [286, 374] width 32 height 32
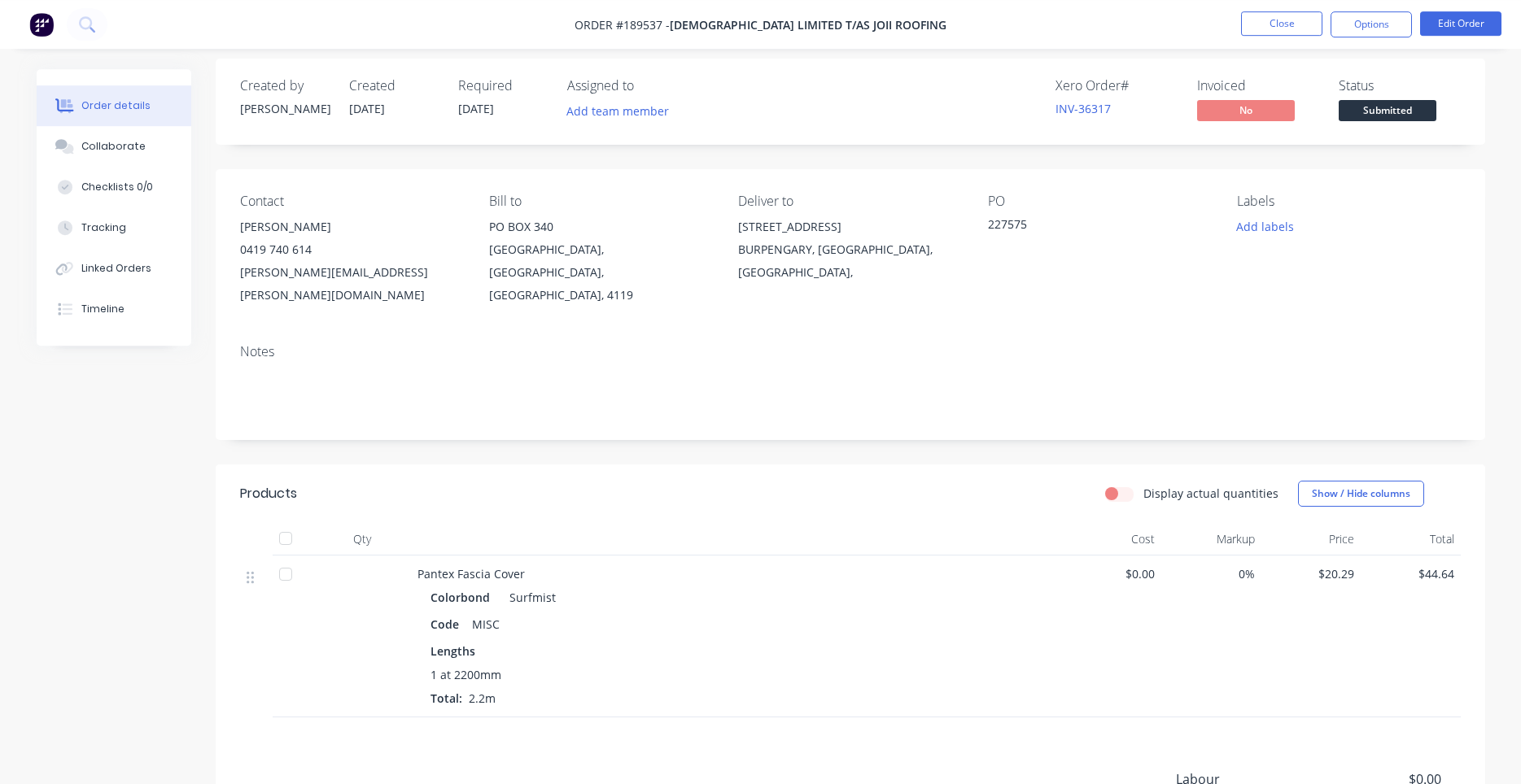
scroll to position [0, 0]
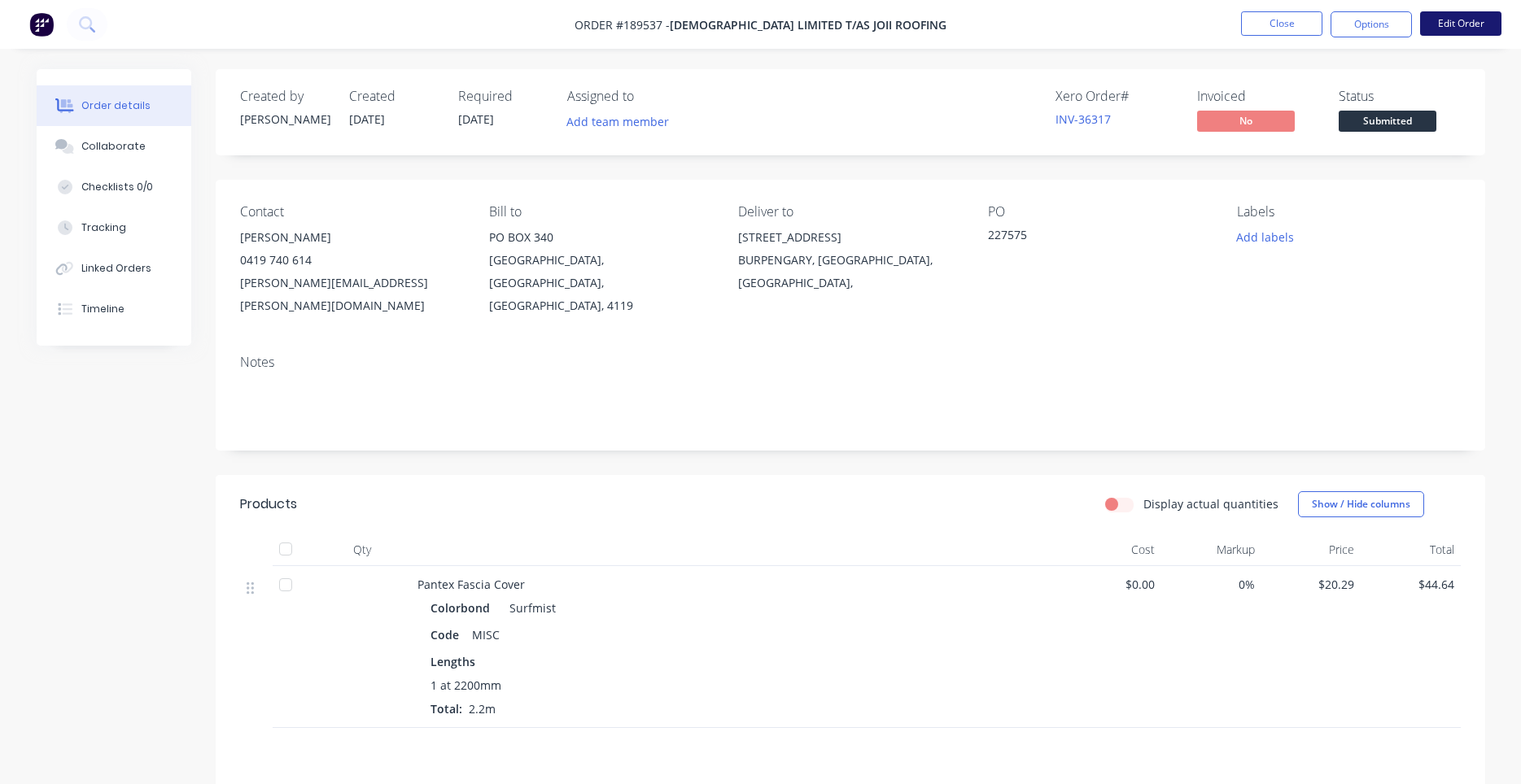
click at [1456, 30] on button "Edit Order" at bounding box center [1460, 24] width 81 height 25
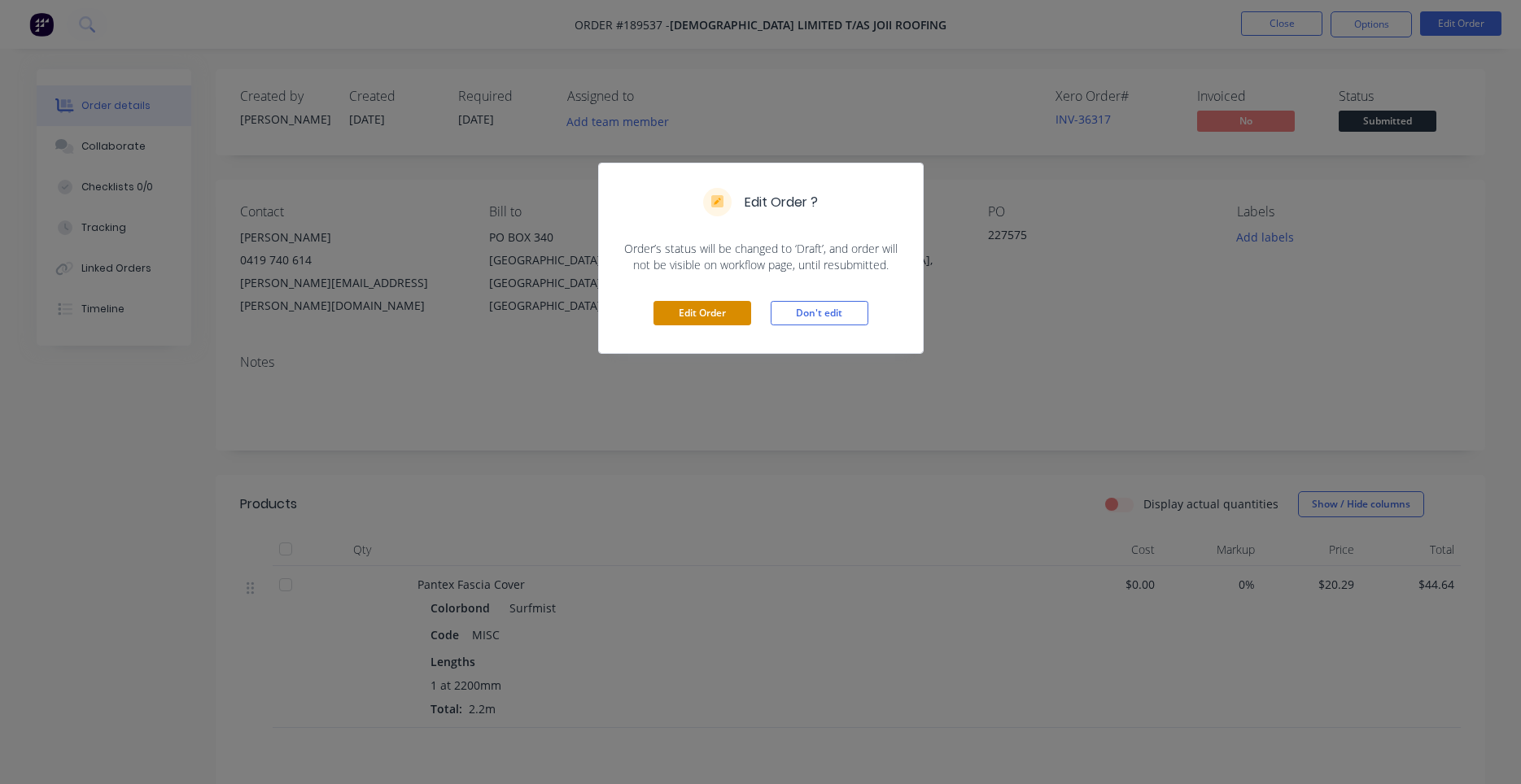
click at [720, 312] on button "Edit Order" at bounding box center [702, 313] width 97 height 25
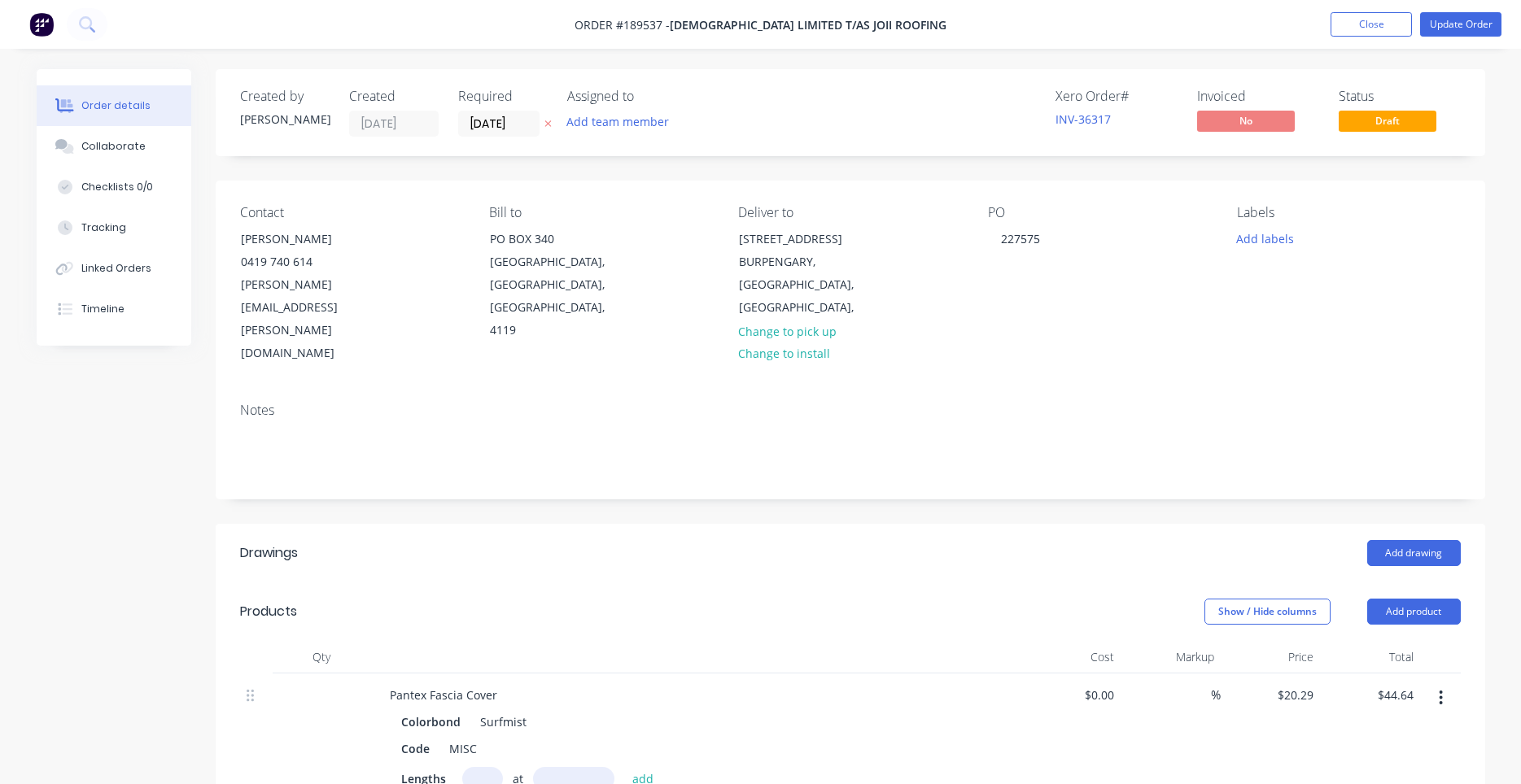
scroll to position [414, 0]
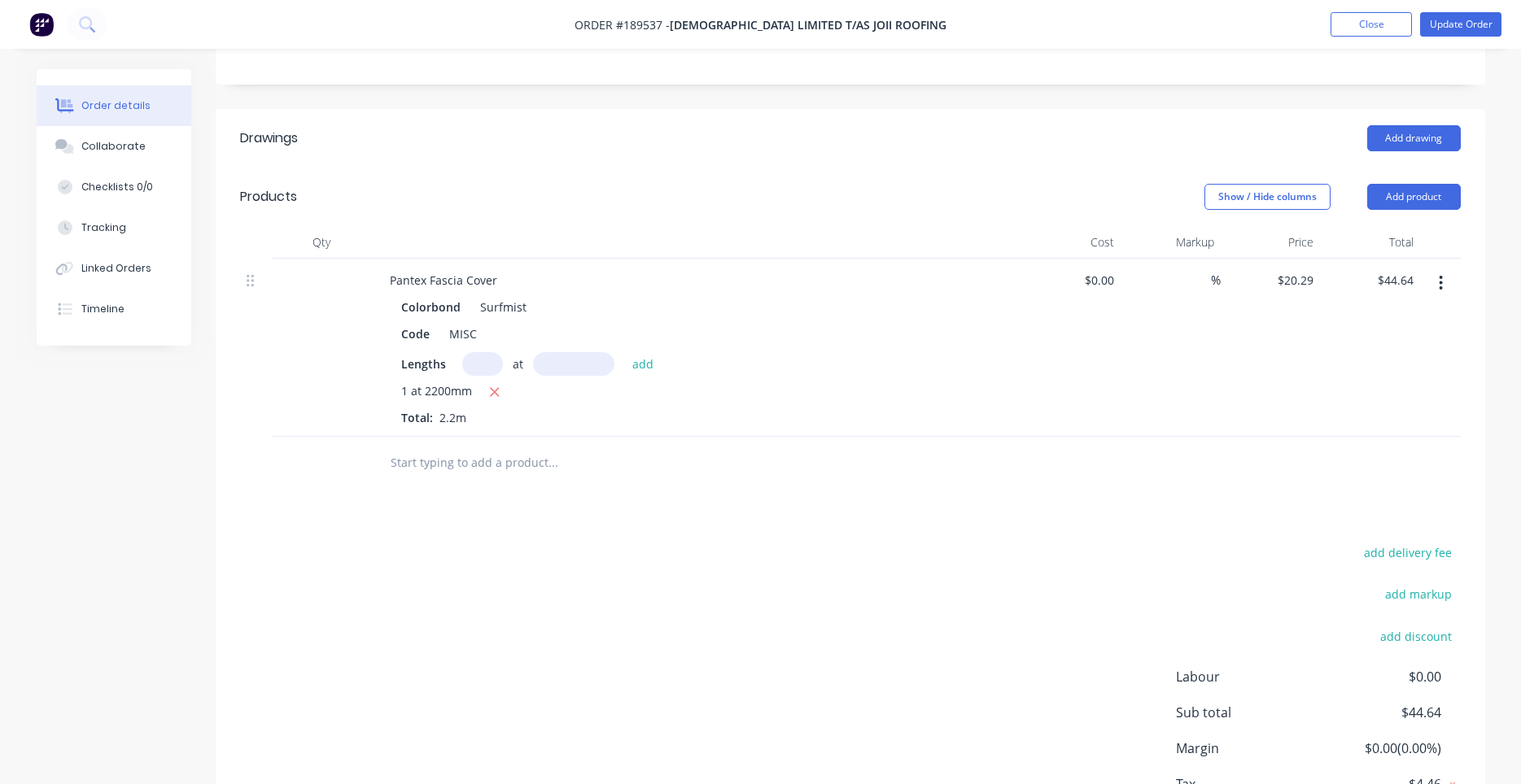
click at [1447, 269] on button "button" at bounding box center [1441, 283] width 38 height 30
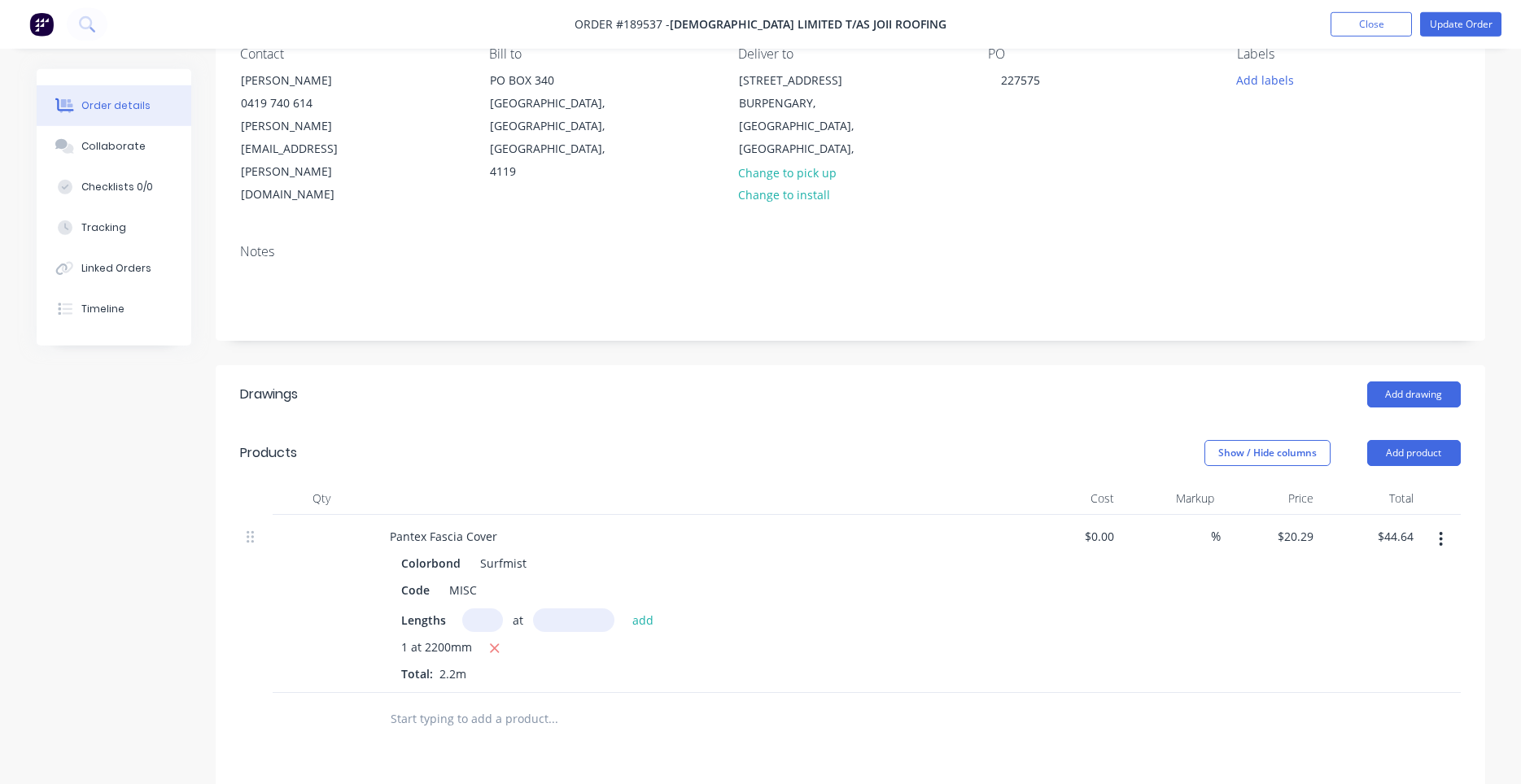
scroll to position [0, 0]
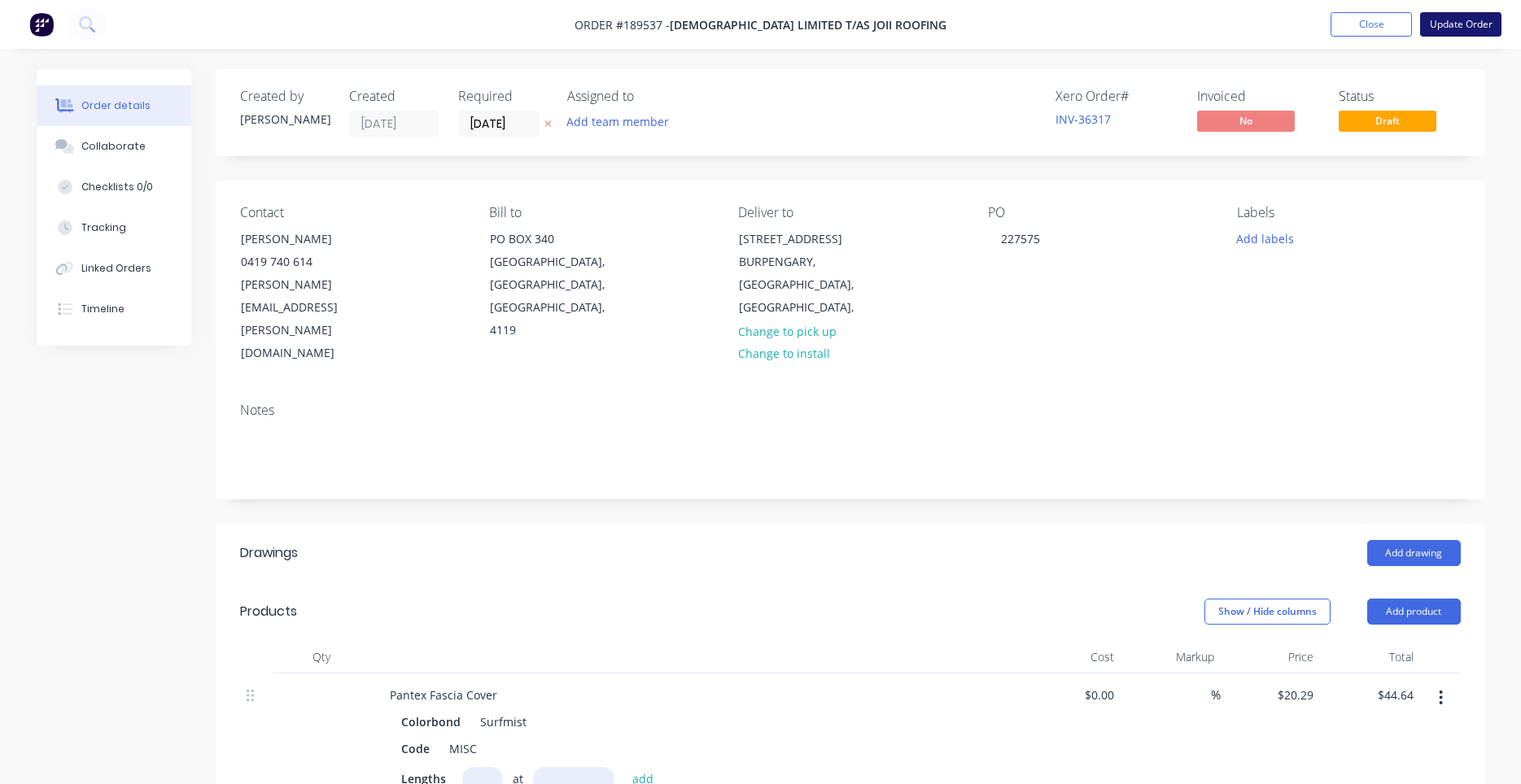
click at [1426, 23] on button "Update Order" at bounding box center [1460, 25] width 81 height 25
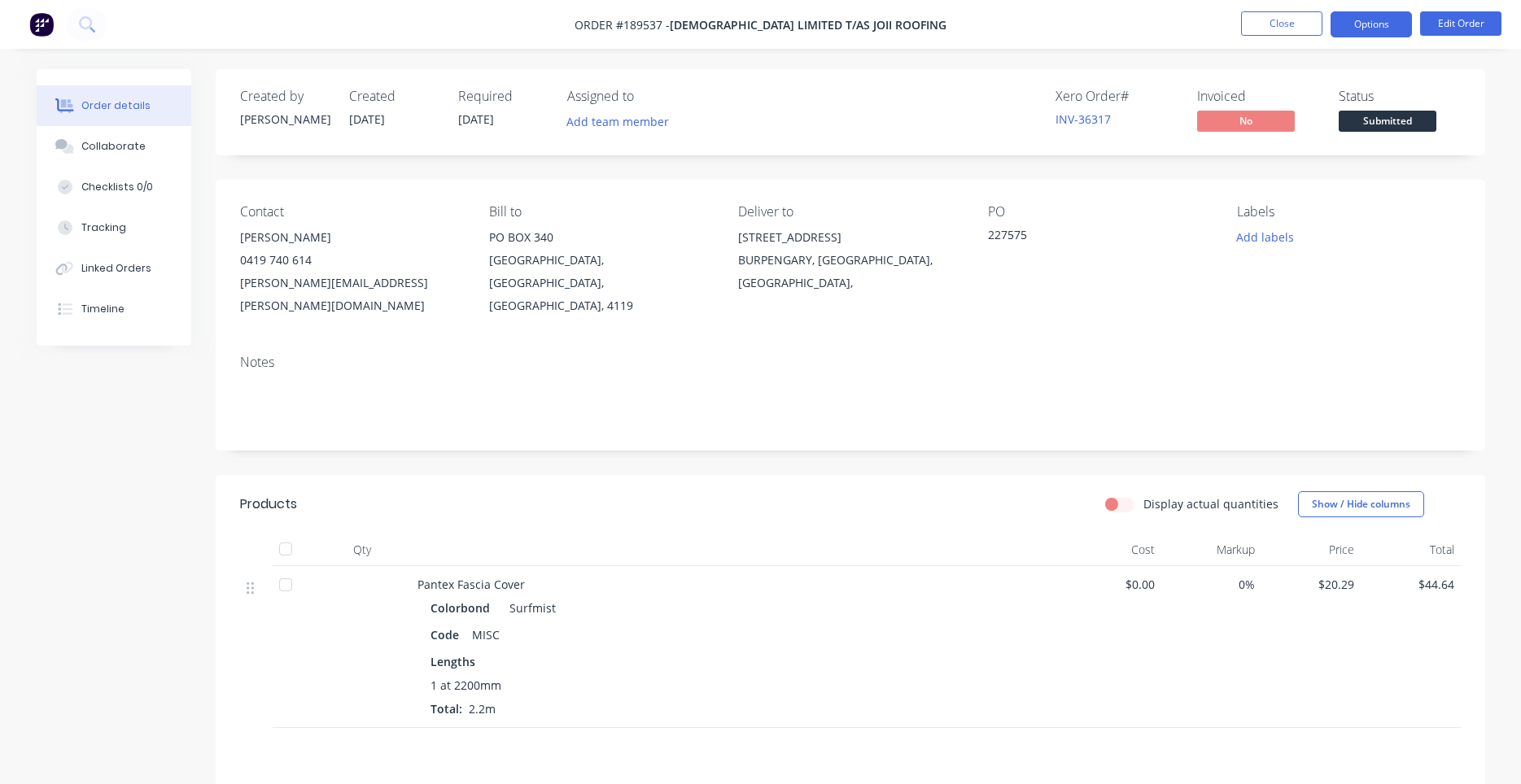
click at [1374, 28] on button "Options" at bounding box center [1370, 24] width 81 height 26
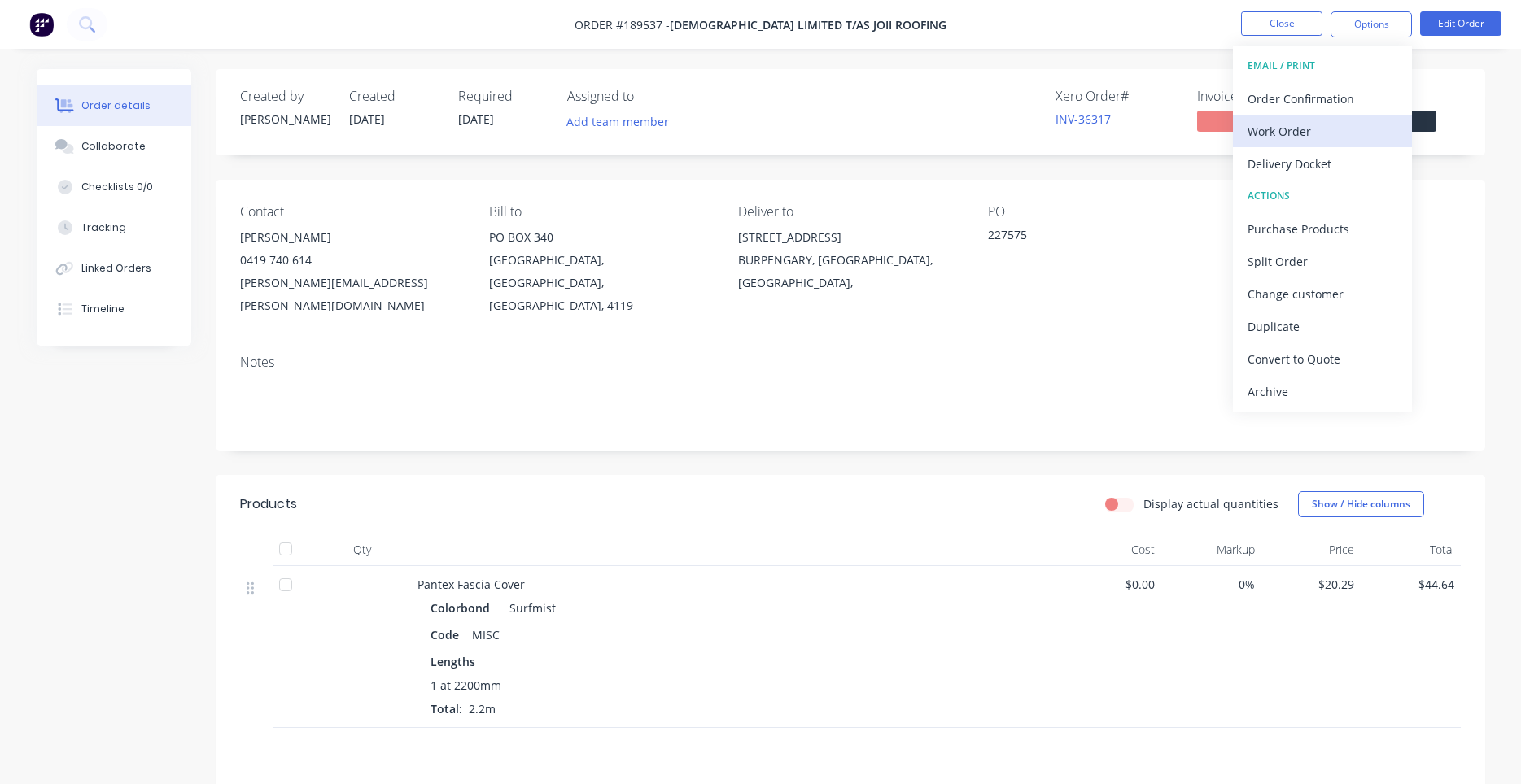
click at [1315, 127] on div "Work Order" at bounding box center [1322, 131] width 150 height 24
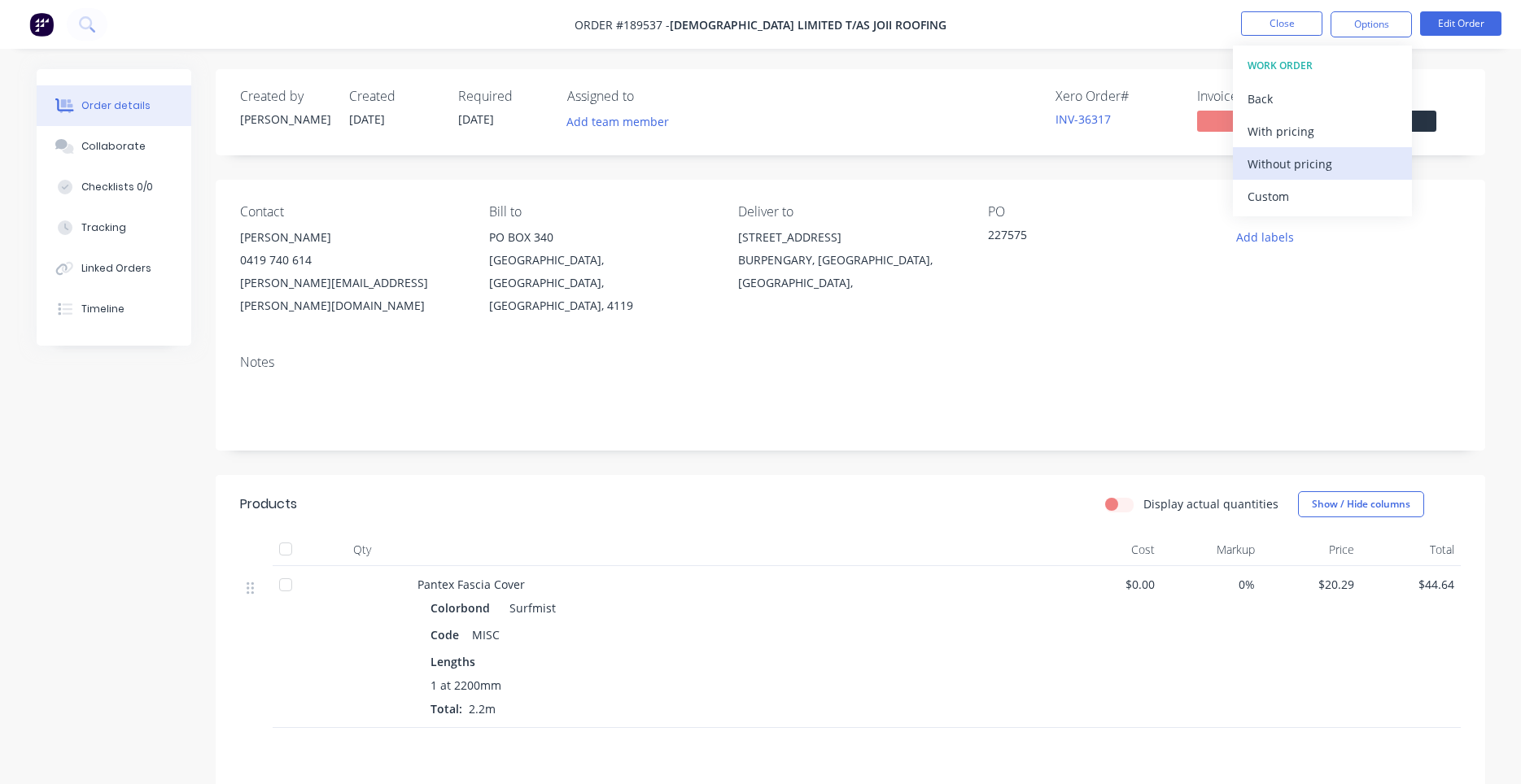
click at [1295, 156] on div "Without pricing" at bounding box center [1322, 164] width 150 height 24
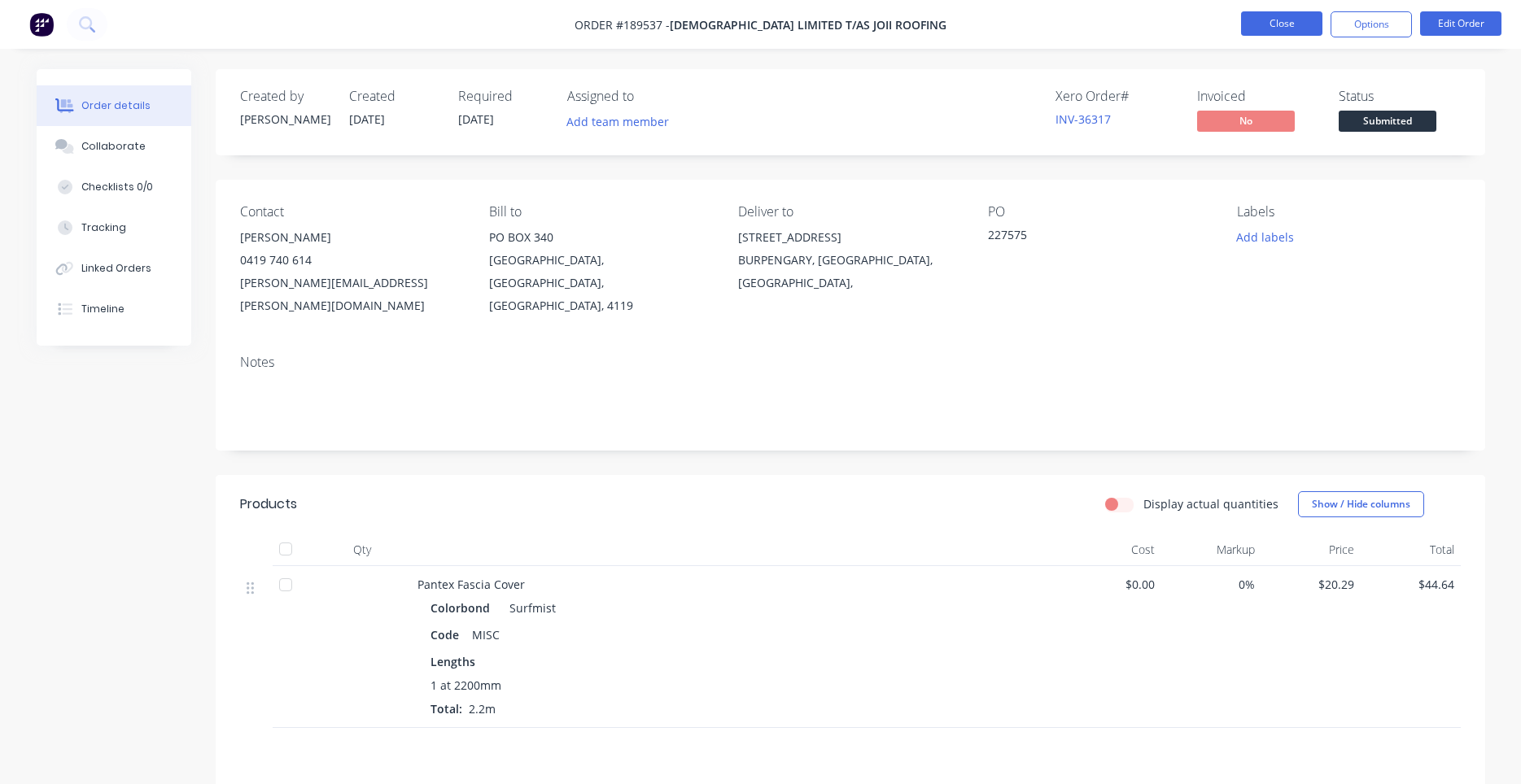
click at [1245, 25] on button "Close" at bounding box center [1281, 24] width 81 height 25
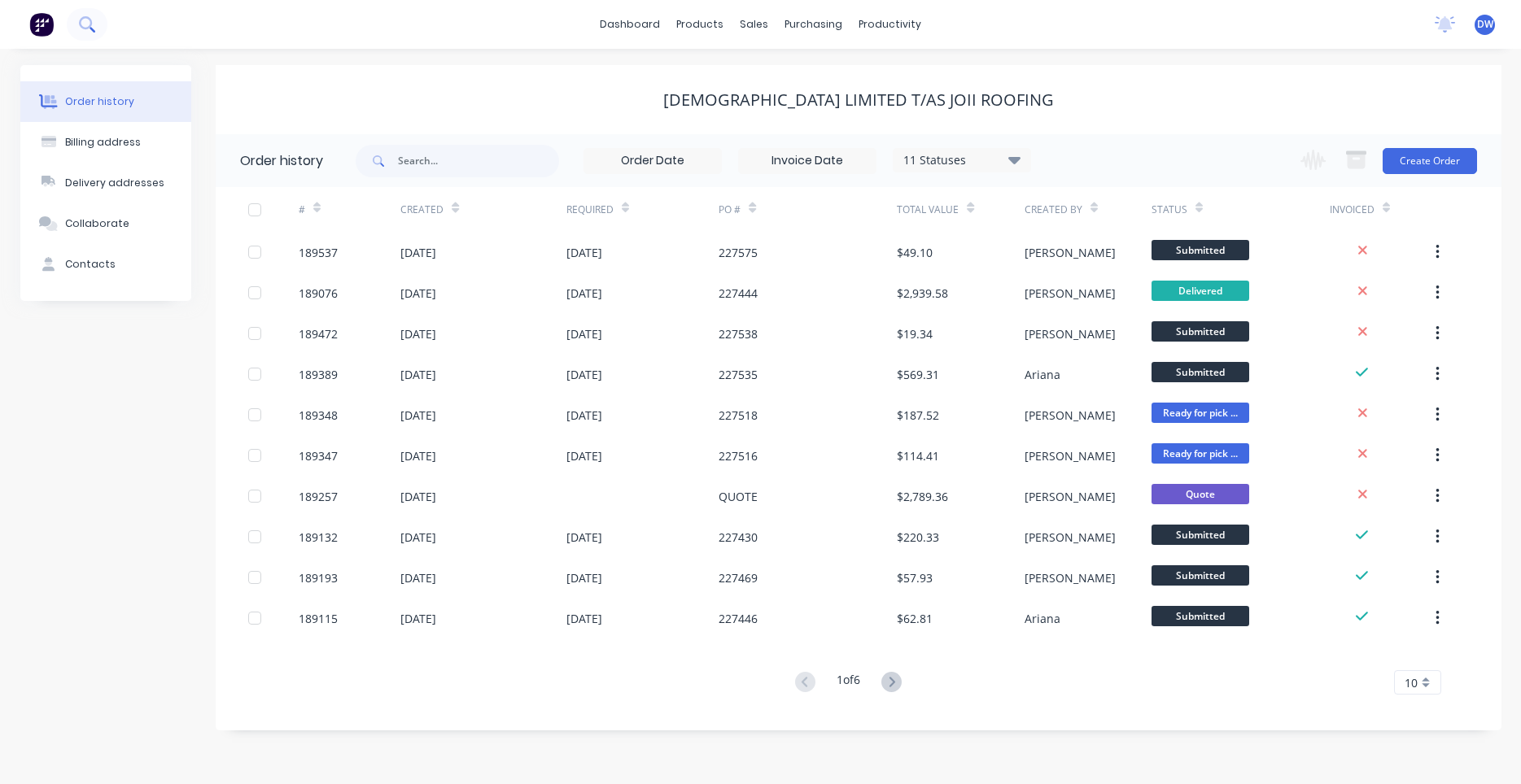
click at [85, 25] on icon at bounding box center [87, 24] width 15 height 15
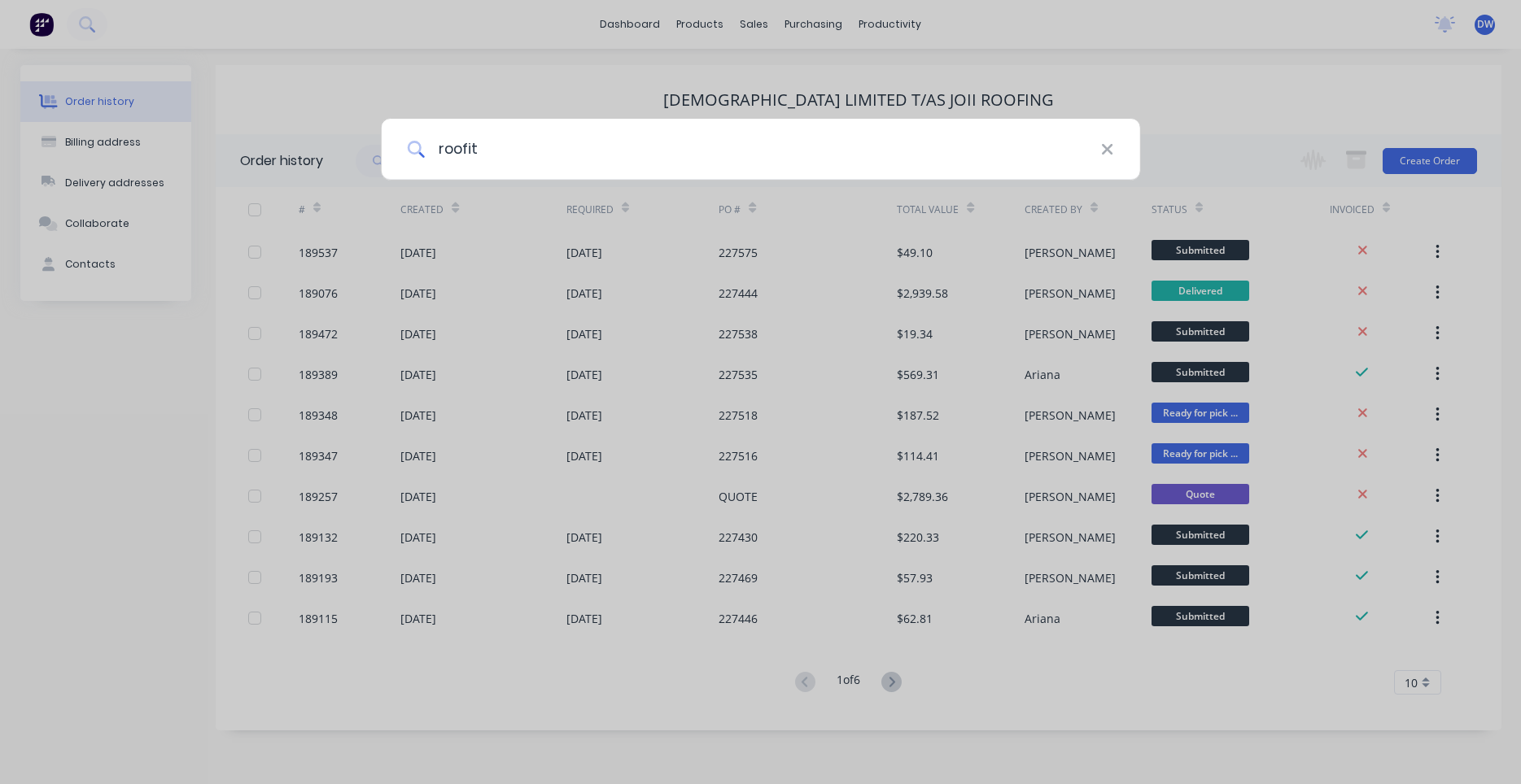
type input "roofit"
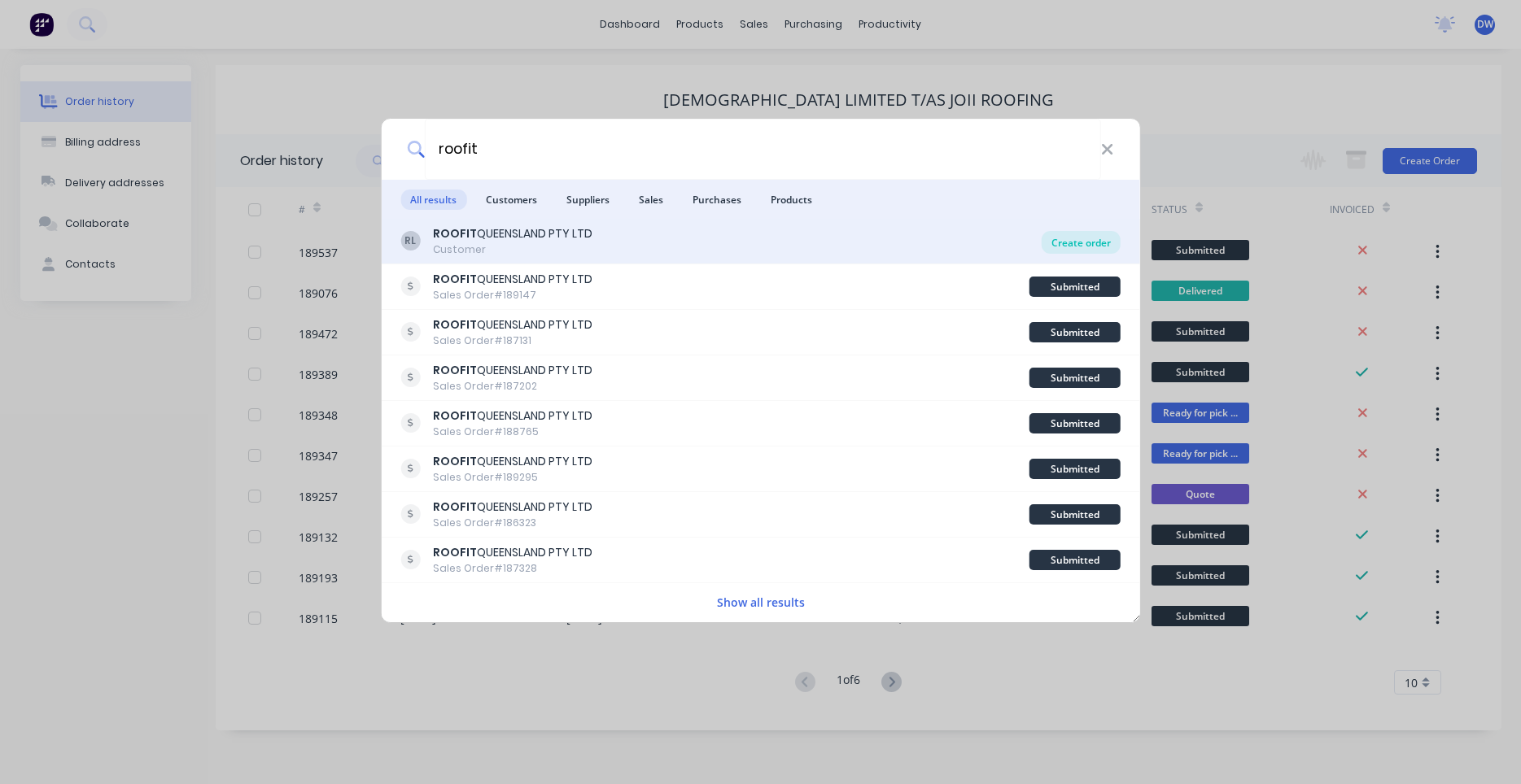
click at [1066, 252] on div "Create order" at bounding box center [1081, 242] width 79 height 23
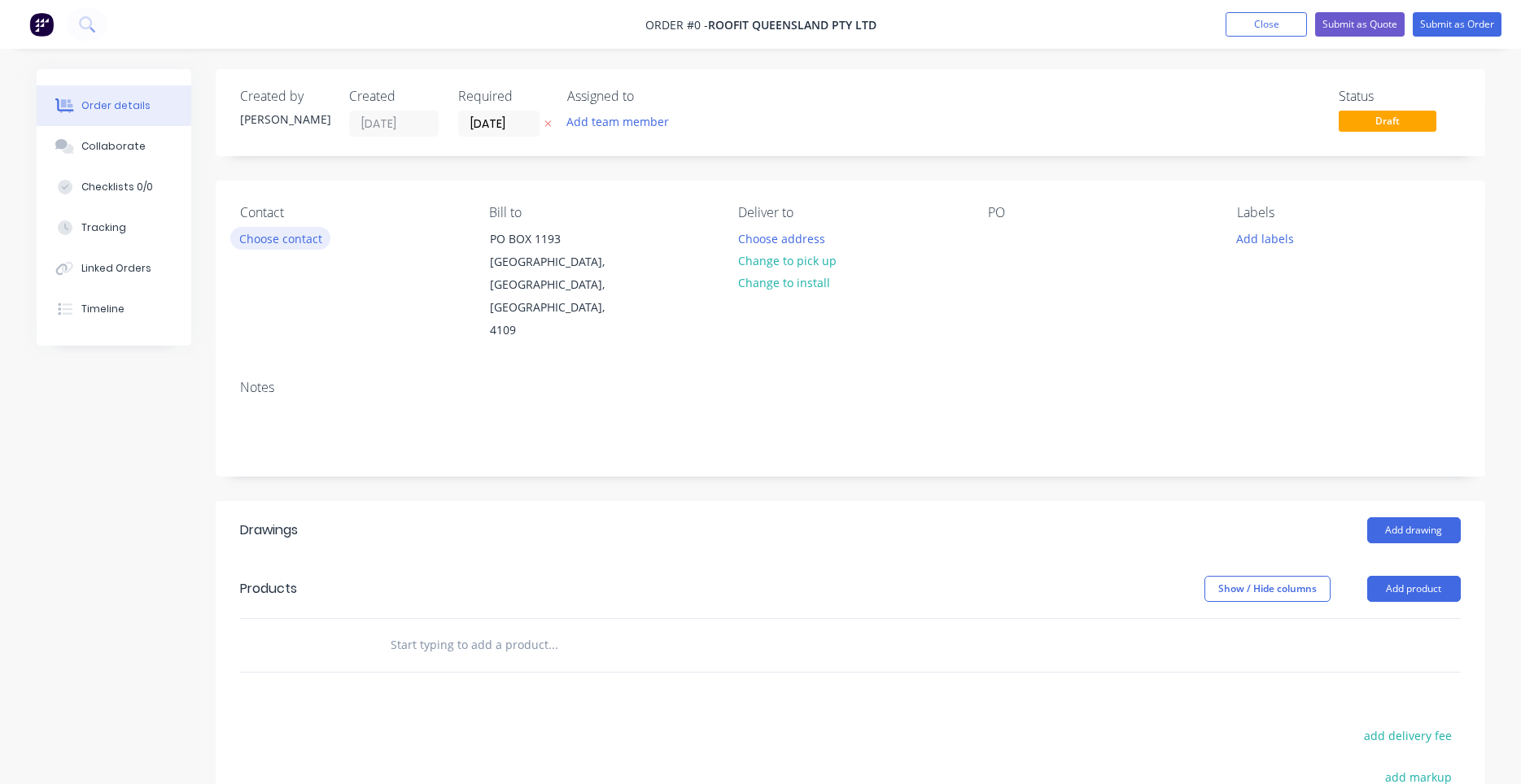
click at [316, 238] on button "Choose contact" at bounding box center [280, 237] width 100 height 22
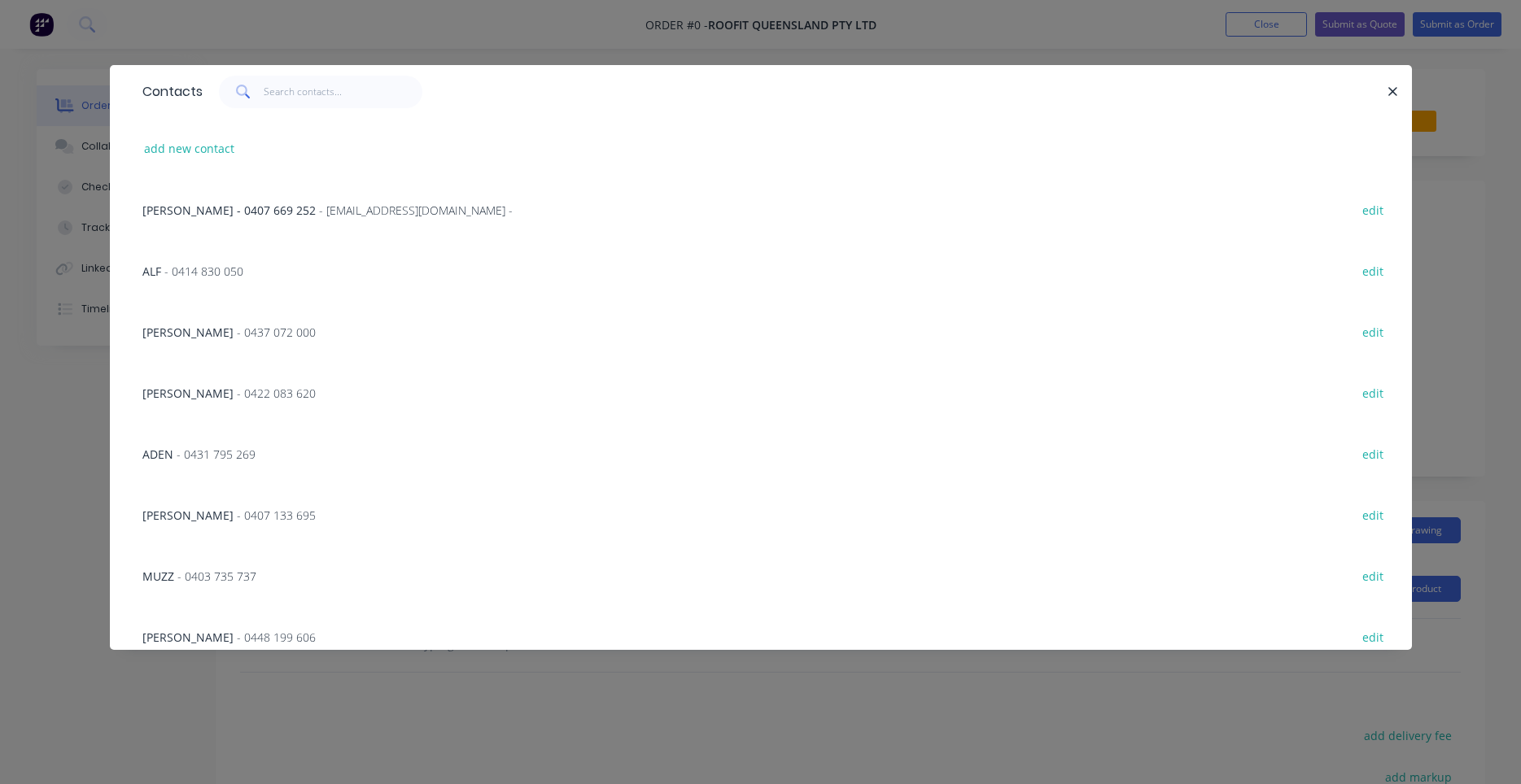
click at [251, 393] on span "- 0422 083 620" at bounding box center [275, 393] width 79 height 15
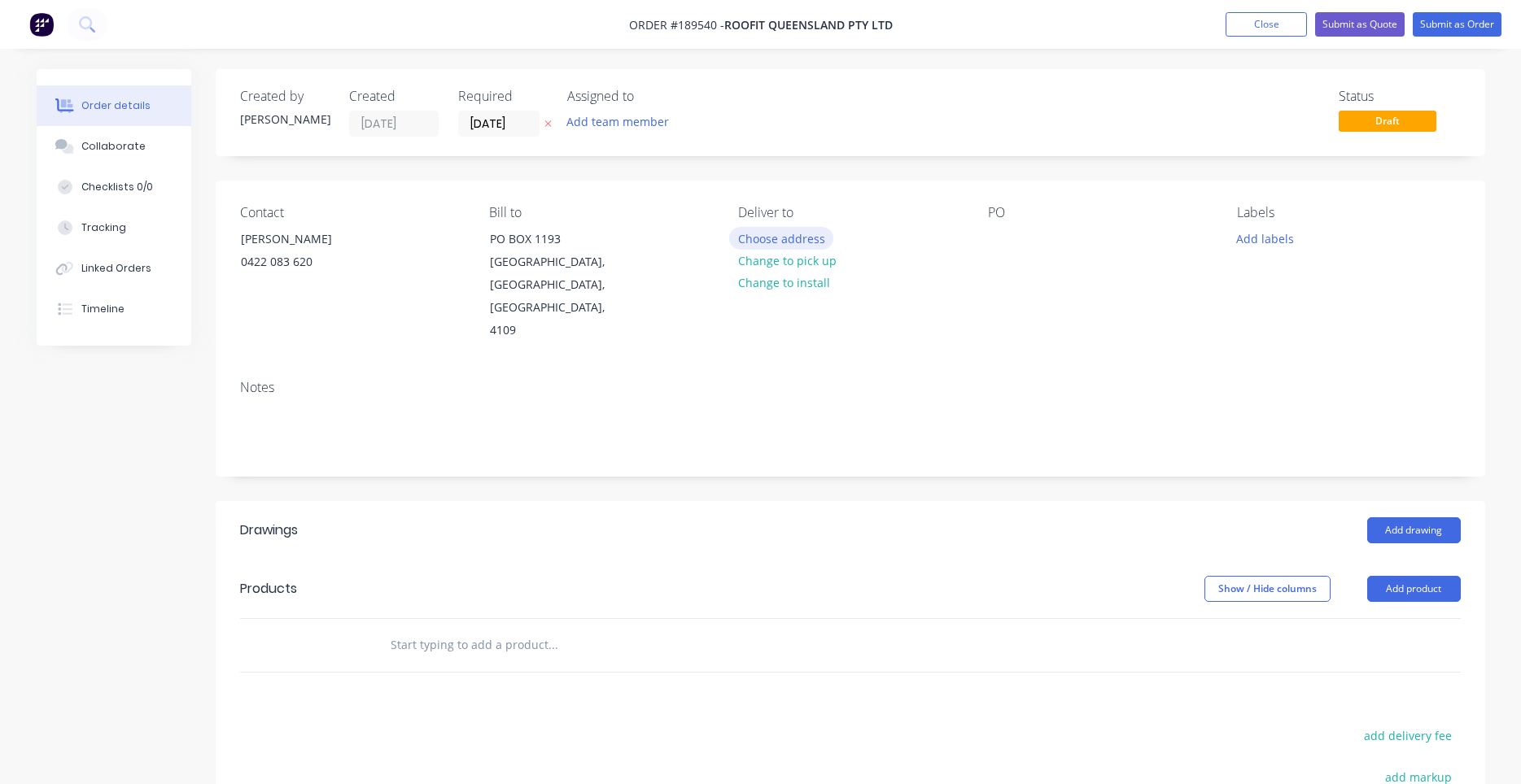
click at [777, 238] on button "Choose address" at bounding box center [781, 237] width 104 height 22
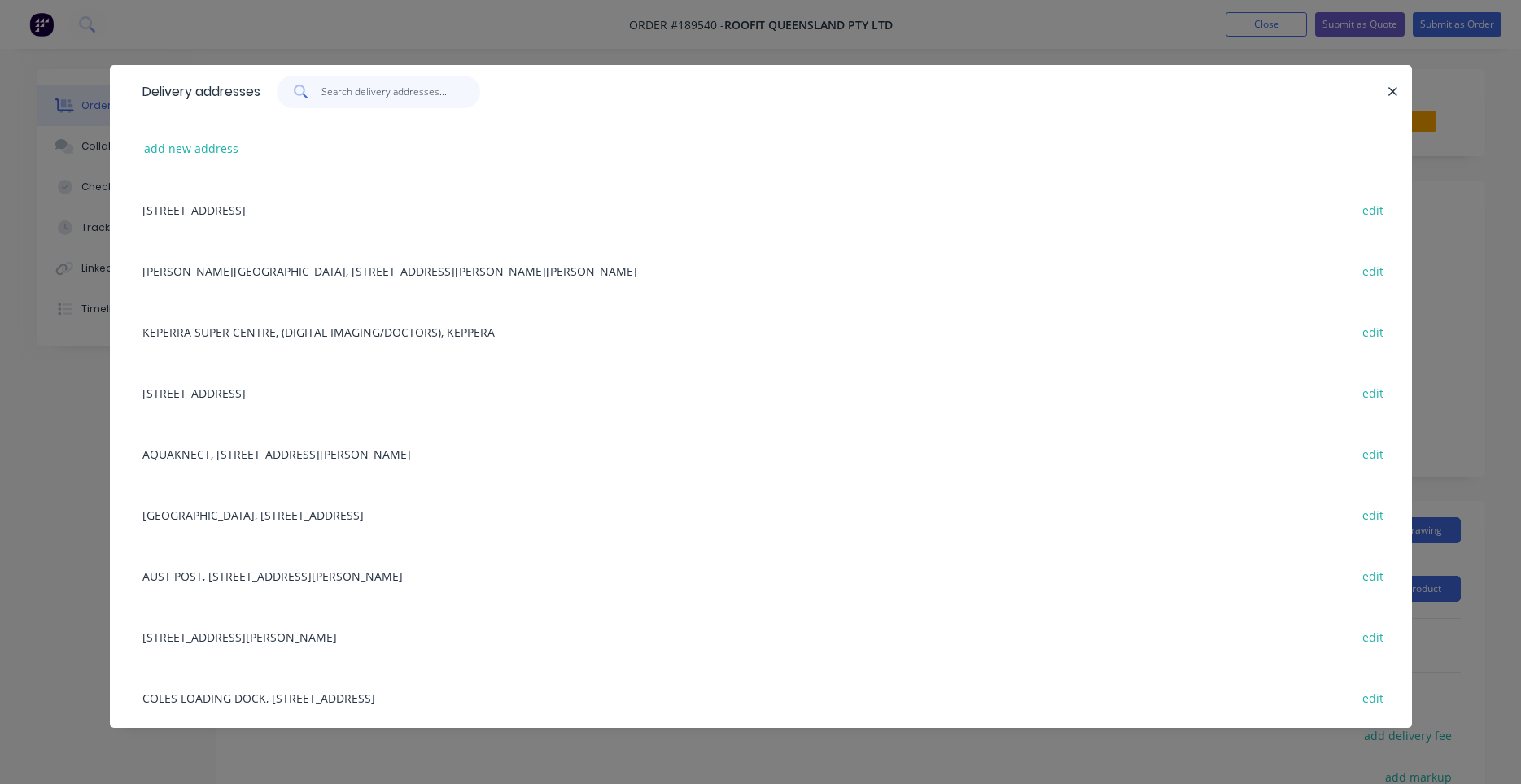
click at [409, 101] on input "text" at bounding box center [400, 91] width 159 height 32
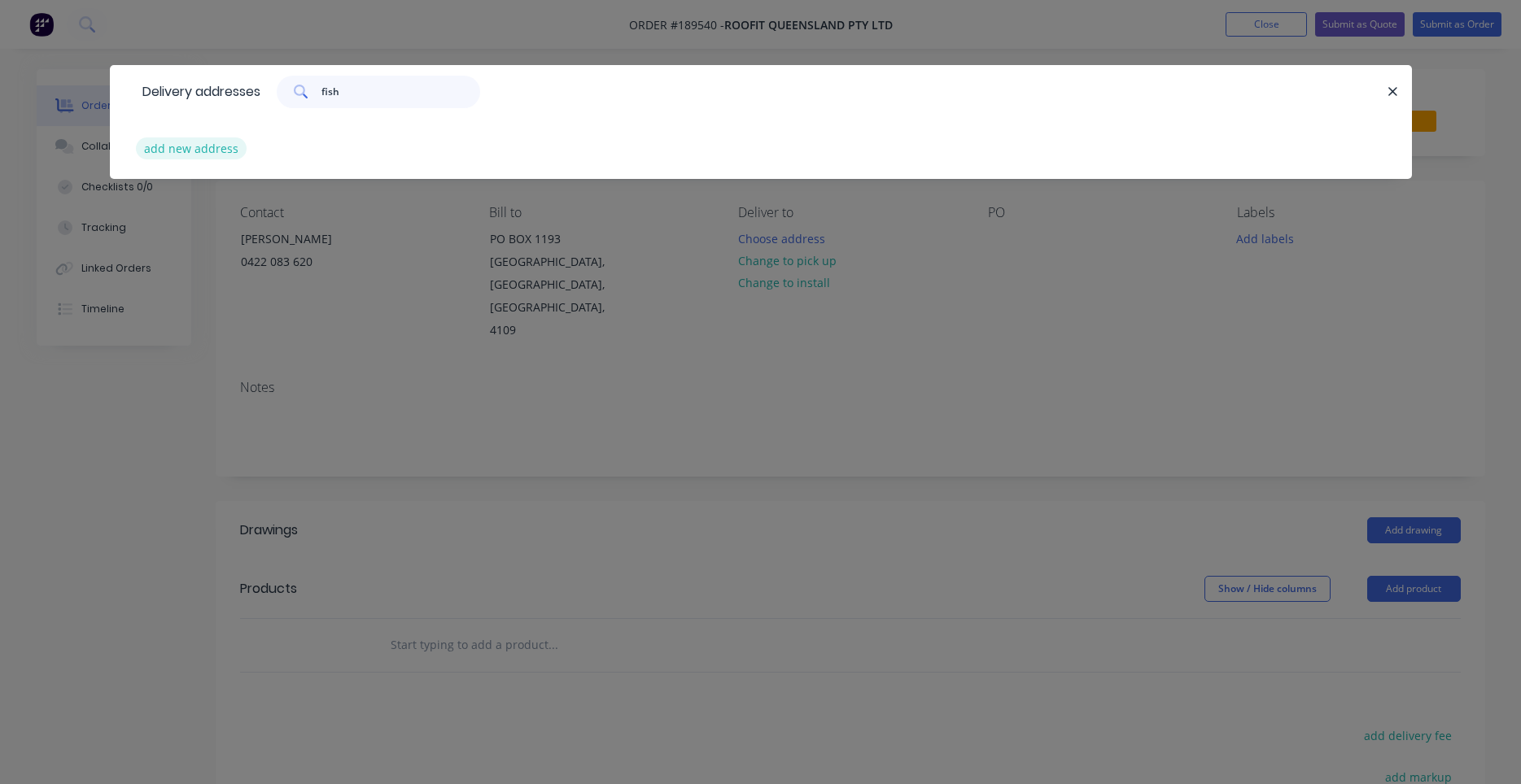
type input "fish"
click at [241, 150] on button "add new address" at bounding box center [192, 148] width 112 height 22
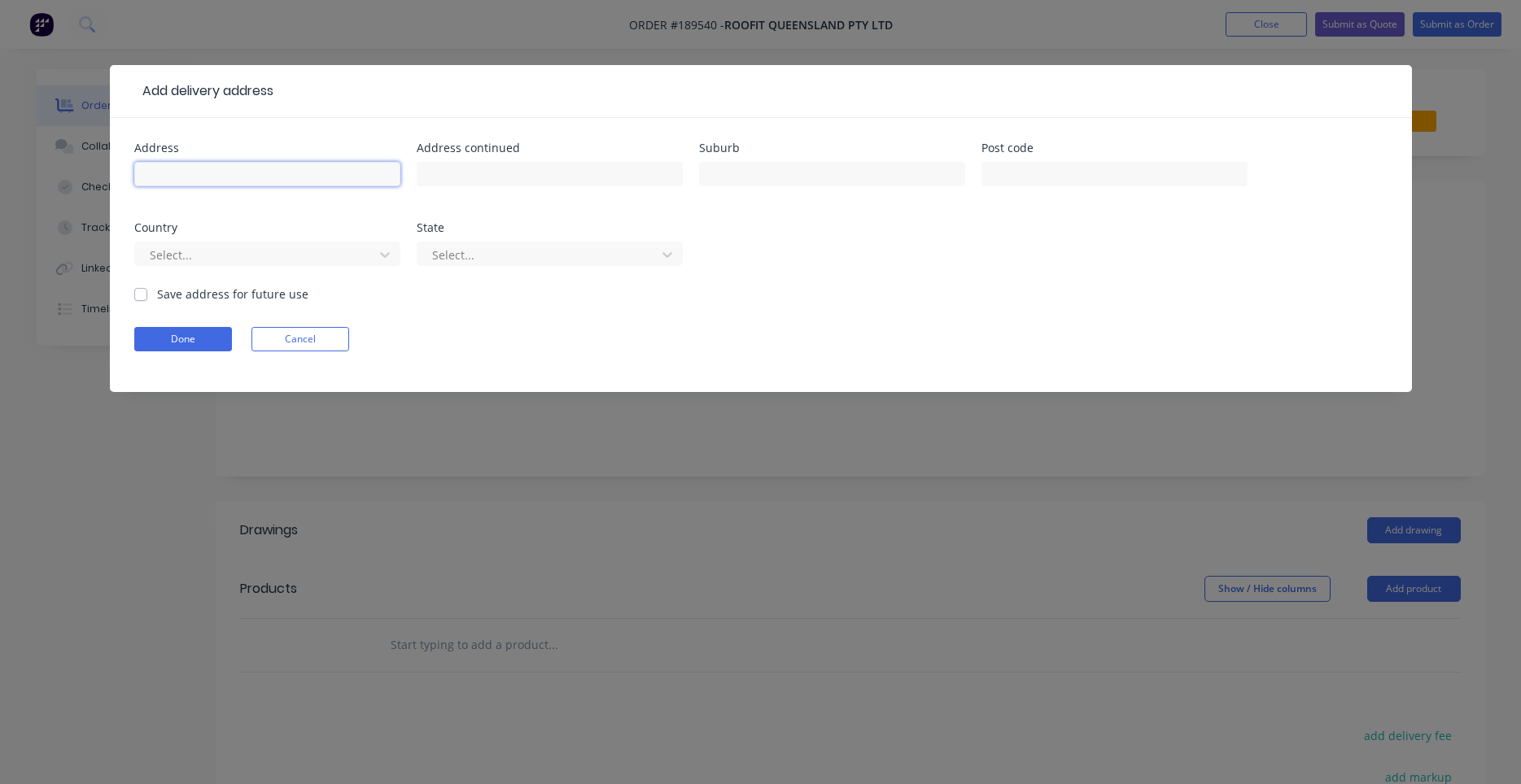
click at [326, 169] on input "text" at bounding box center [267, 174] width 266 height 25
type input "99 Melbourne St"
type input "Fish Lane"
type input "S"
type input "SOUTH BANK"
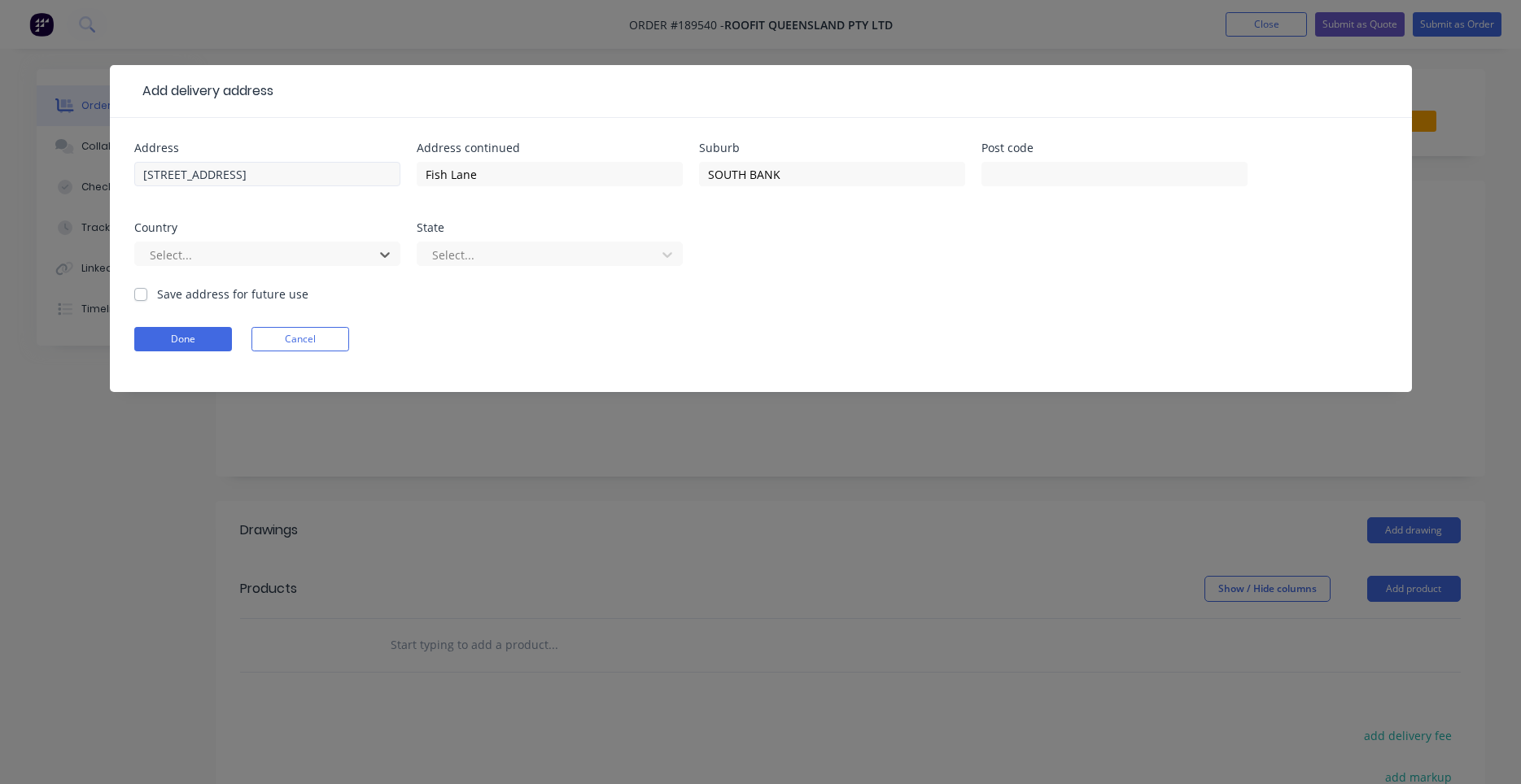
type input "a"
type input "q"
click at [177, 342] on button "Done" at bounding box center [183, 339] width 97 height 25
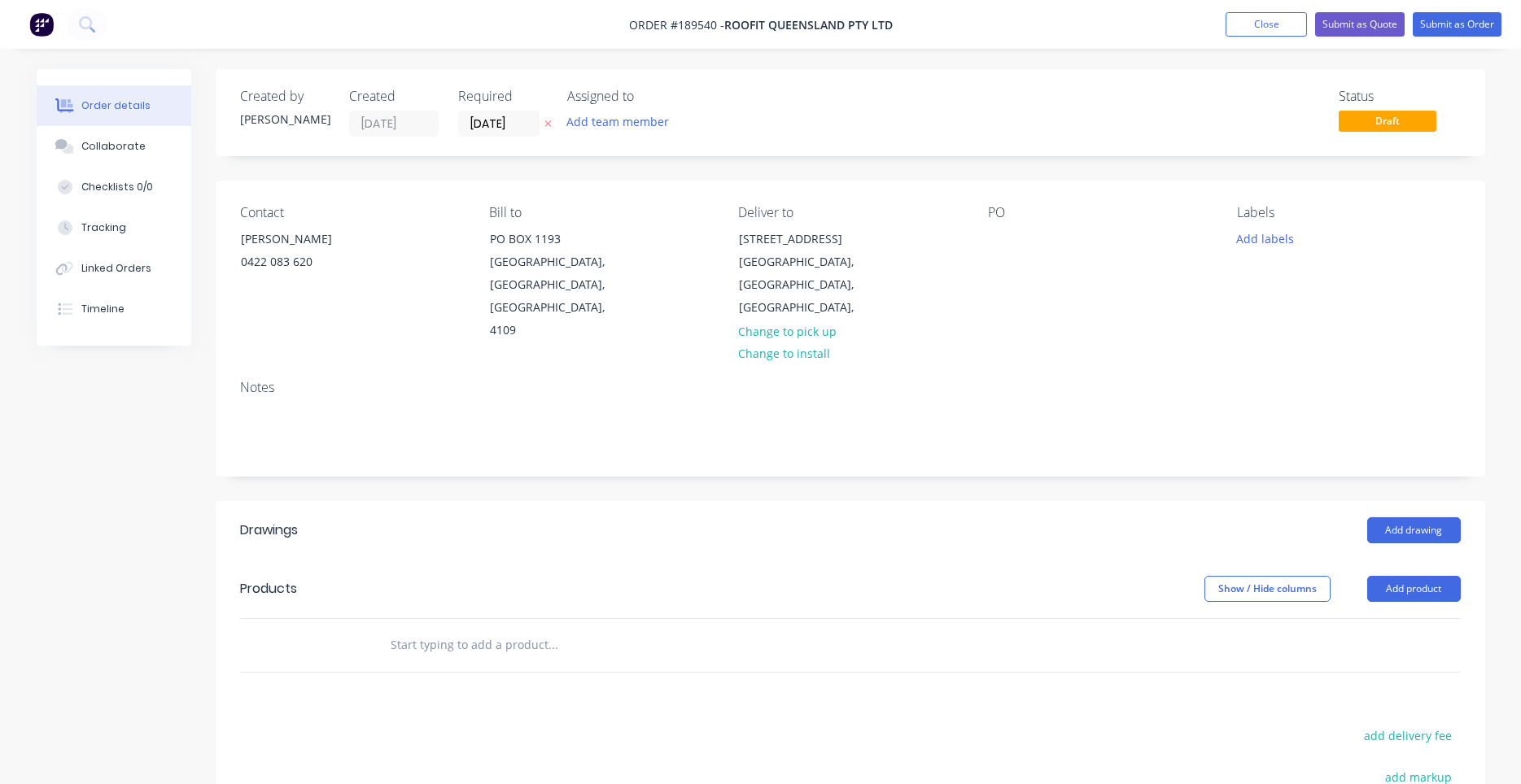
click at [984, 244] on div "Contact NATHAN 0422 083 620 Bill to PO BOX 1193 SUNNYBANK HILLS, Queensland, Au…" at bounding box center [850, 274] width 1269 height 187
click at [1013, 248] on div at bounding box center [1001, 238] width 26 height 24
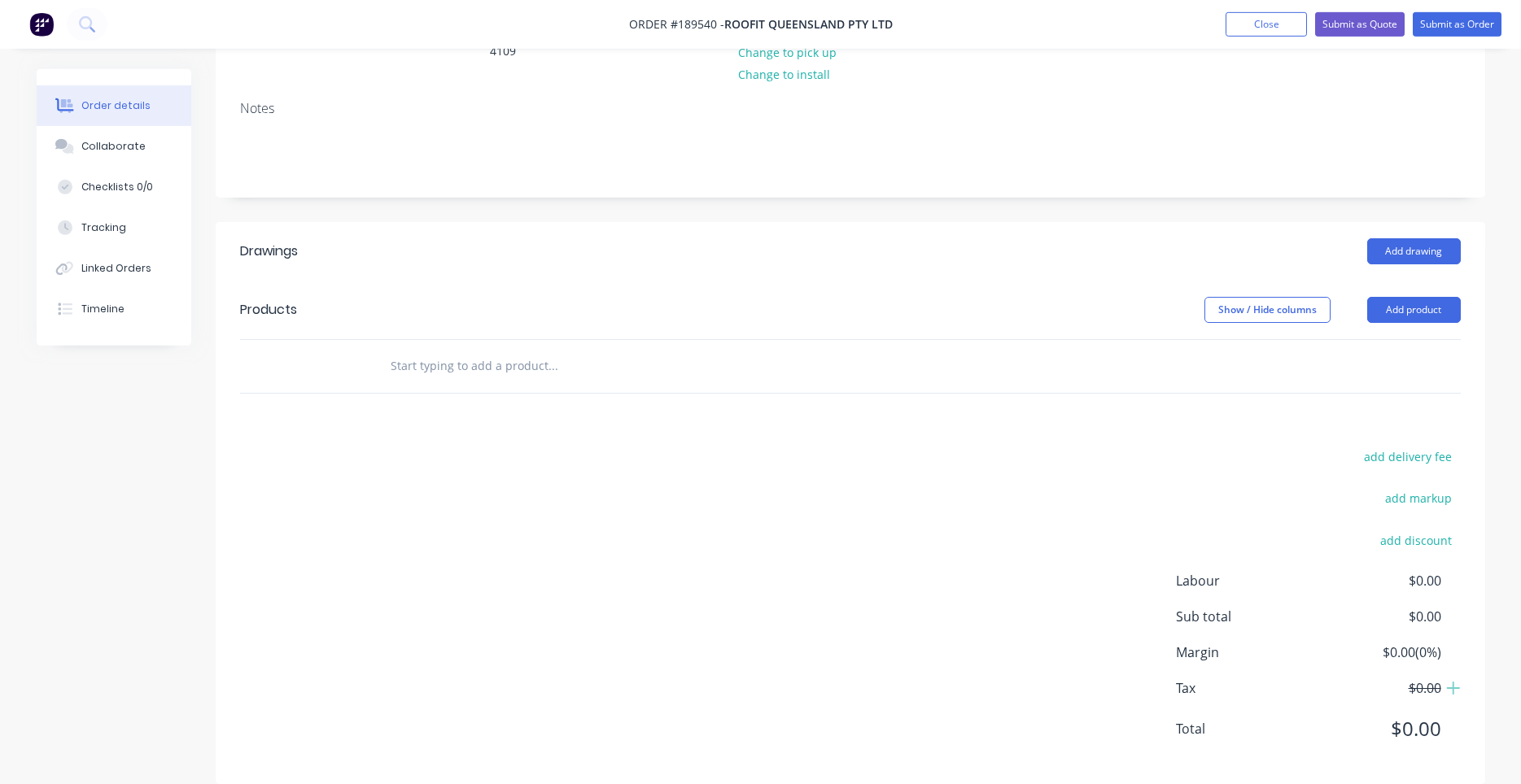
scroll to position [281, 0]
click at [1394, 295] on button "Add product" at bounding box center [1414, 308] width 93 height 26
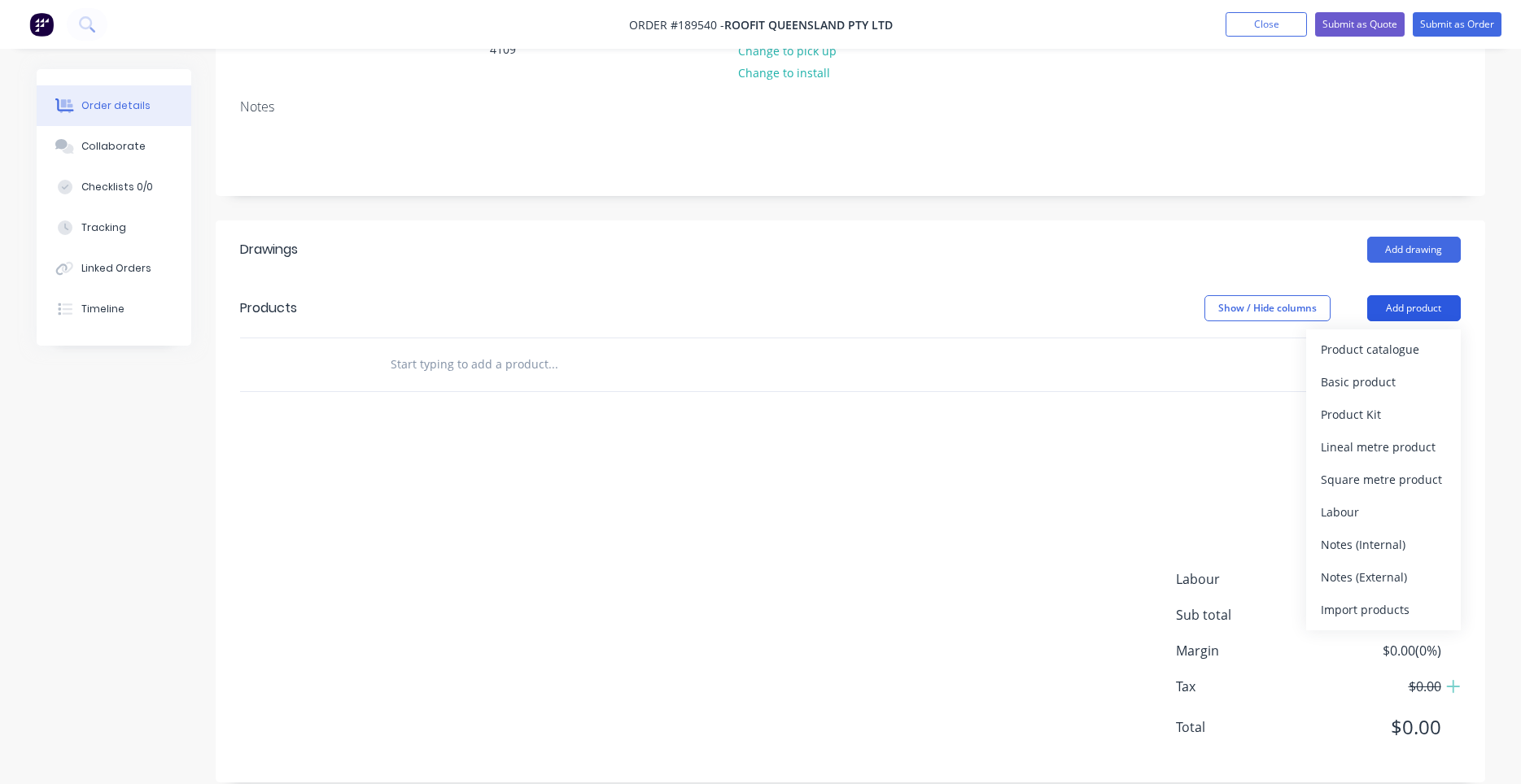
click at [1394, 295] on button "Add product" at bounding box center [1414, 308] width 93 height 26
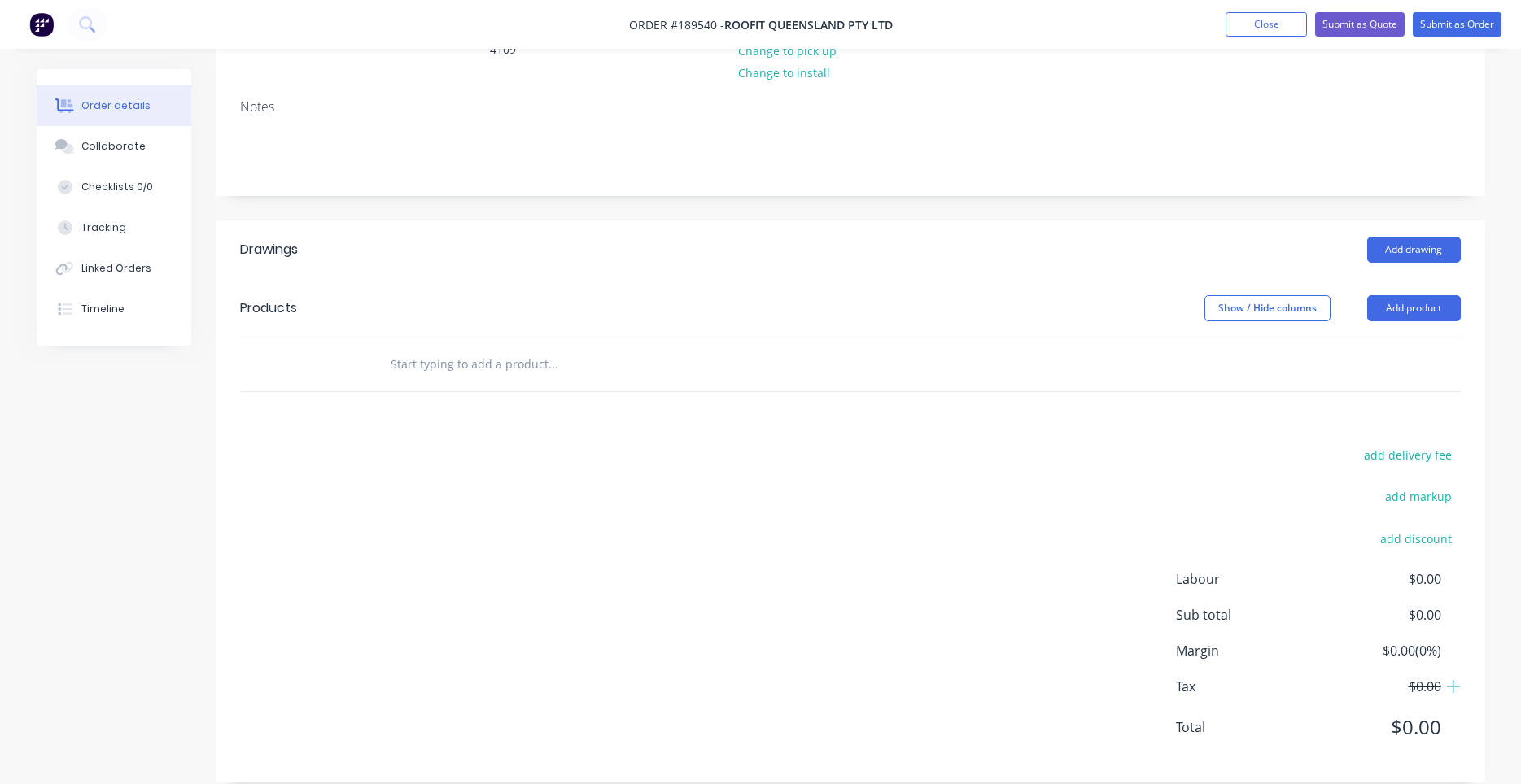
click at [520, 348] on input "text" at bounding box center [553, 364] width 326 height 32
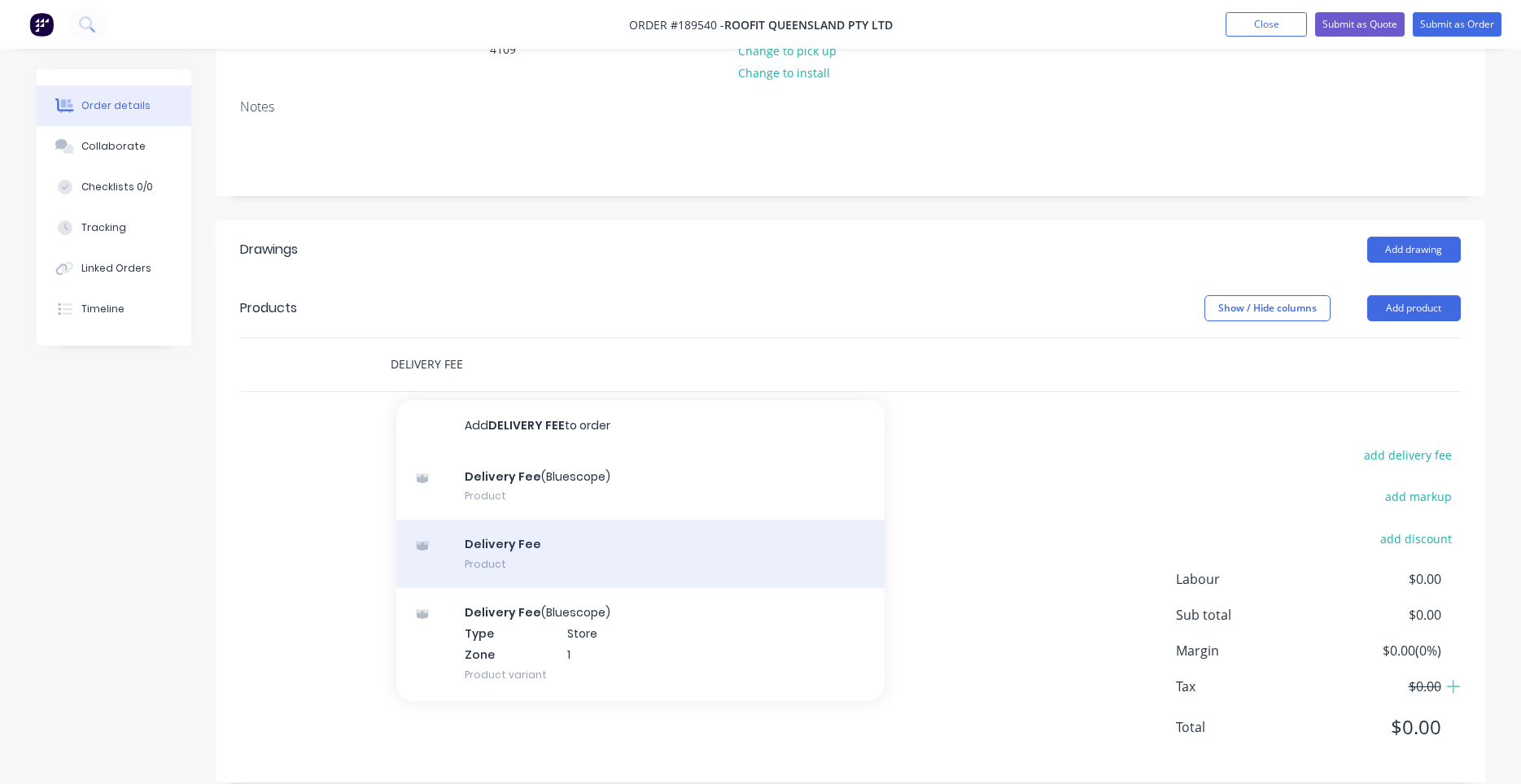
type input "DELIVERY FEE"
click at [554, 526] on div "Delivery Fee Product" at bounding box center [640, 554] width 488 height 69
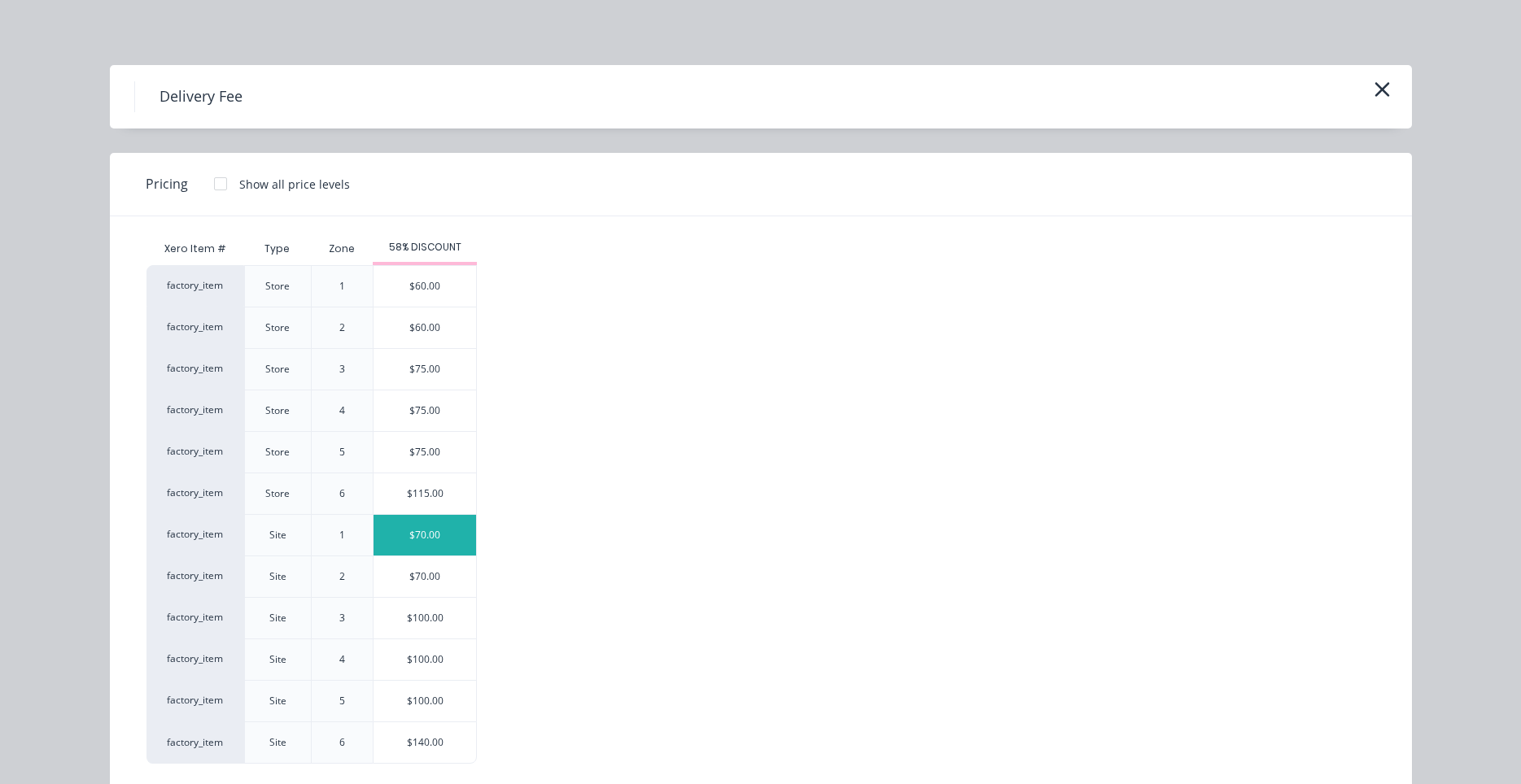
click at [431, 532] on div "$70.00" at bounding box center [425, 535] width 103 height 41
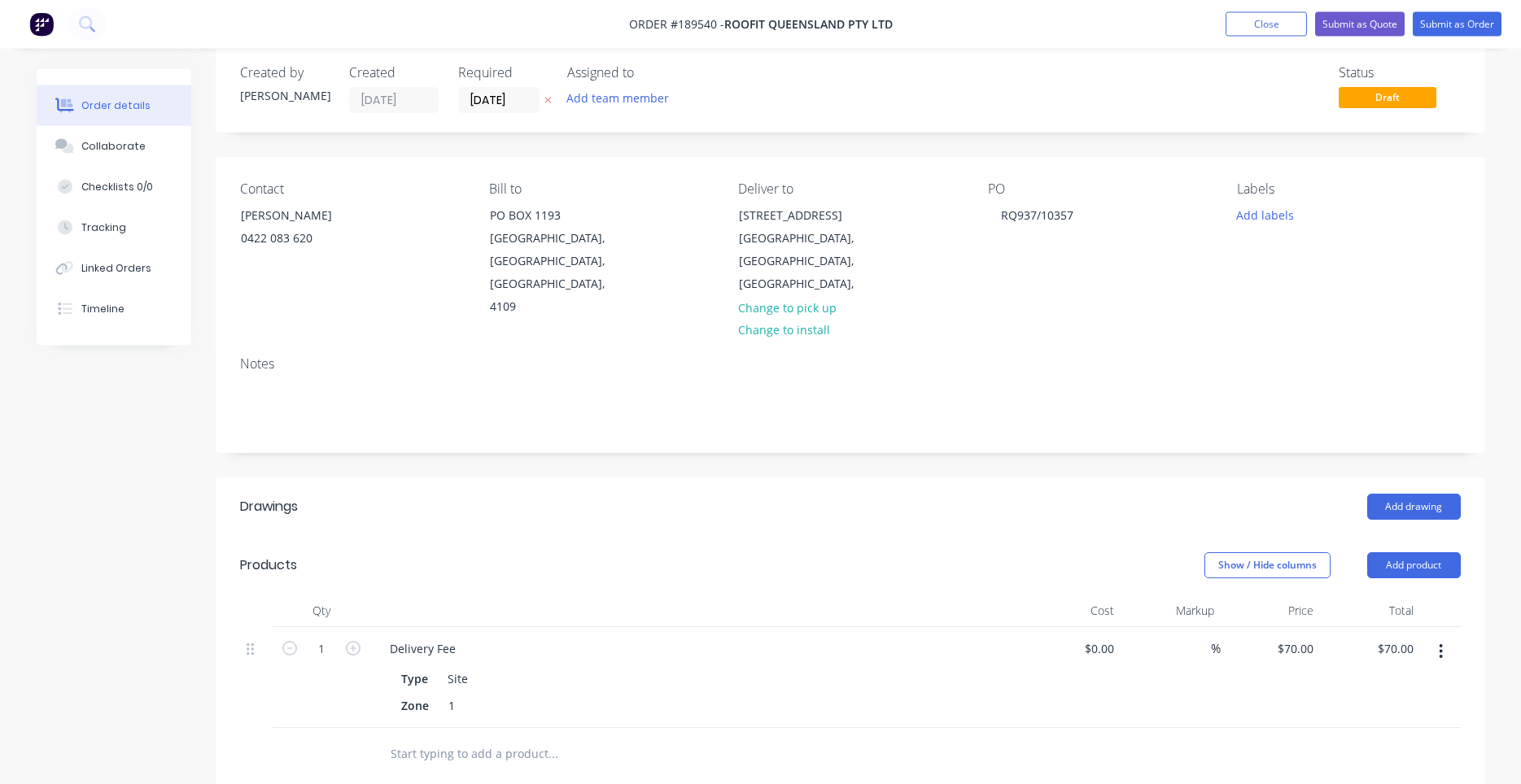
scroll to position [0, 0]
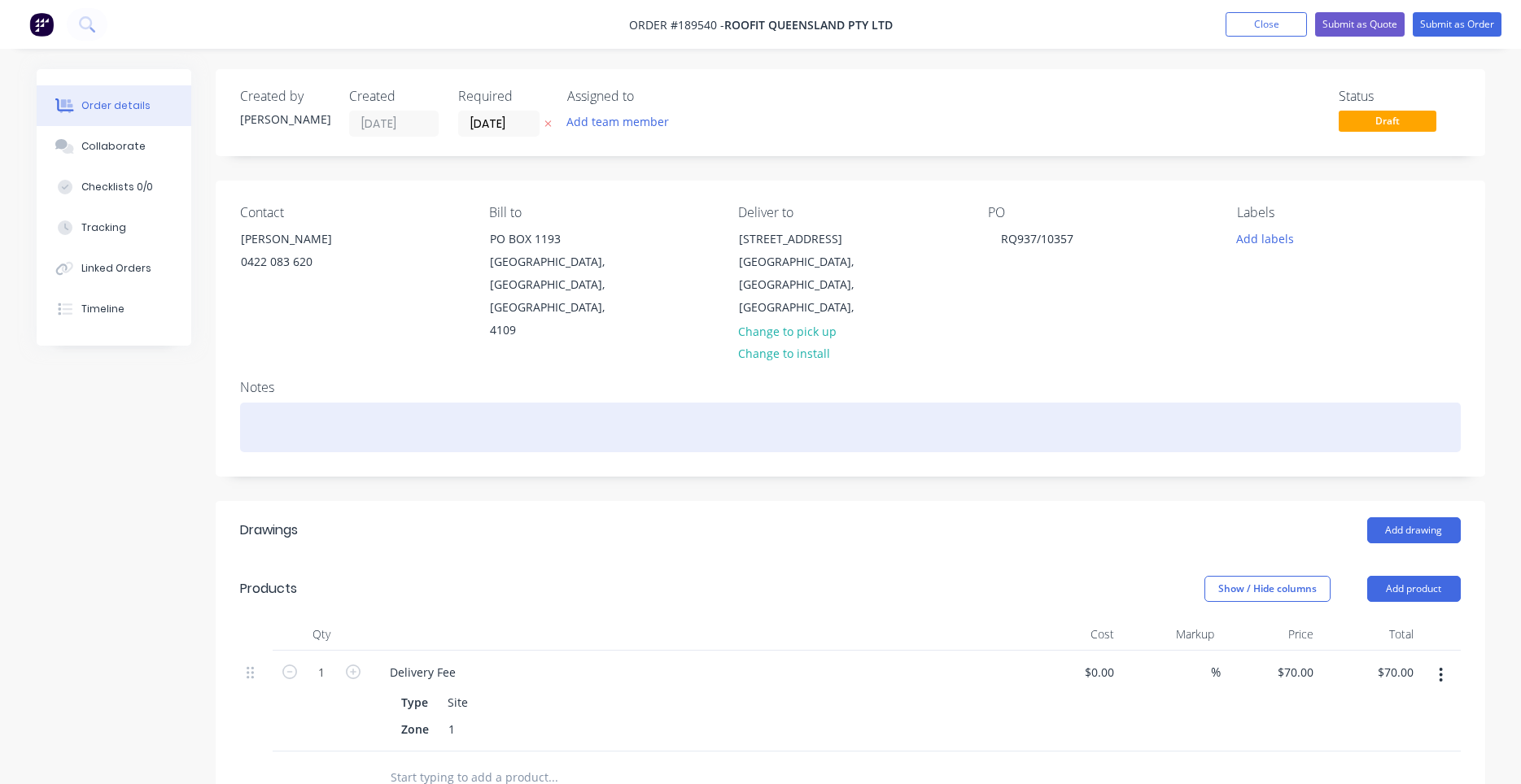
click at [664, 413] on div at bounding box center [850, 428] width 1221 height 50
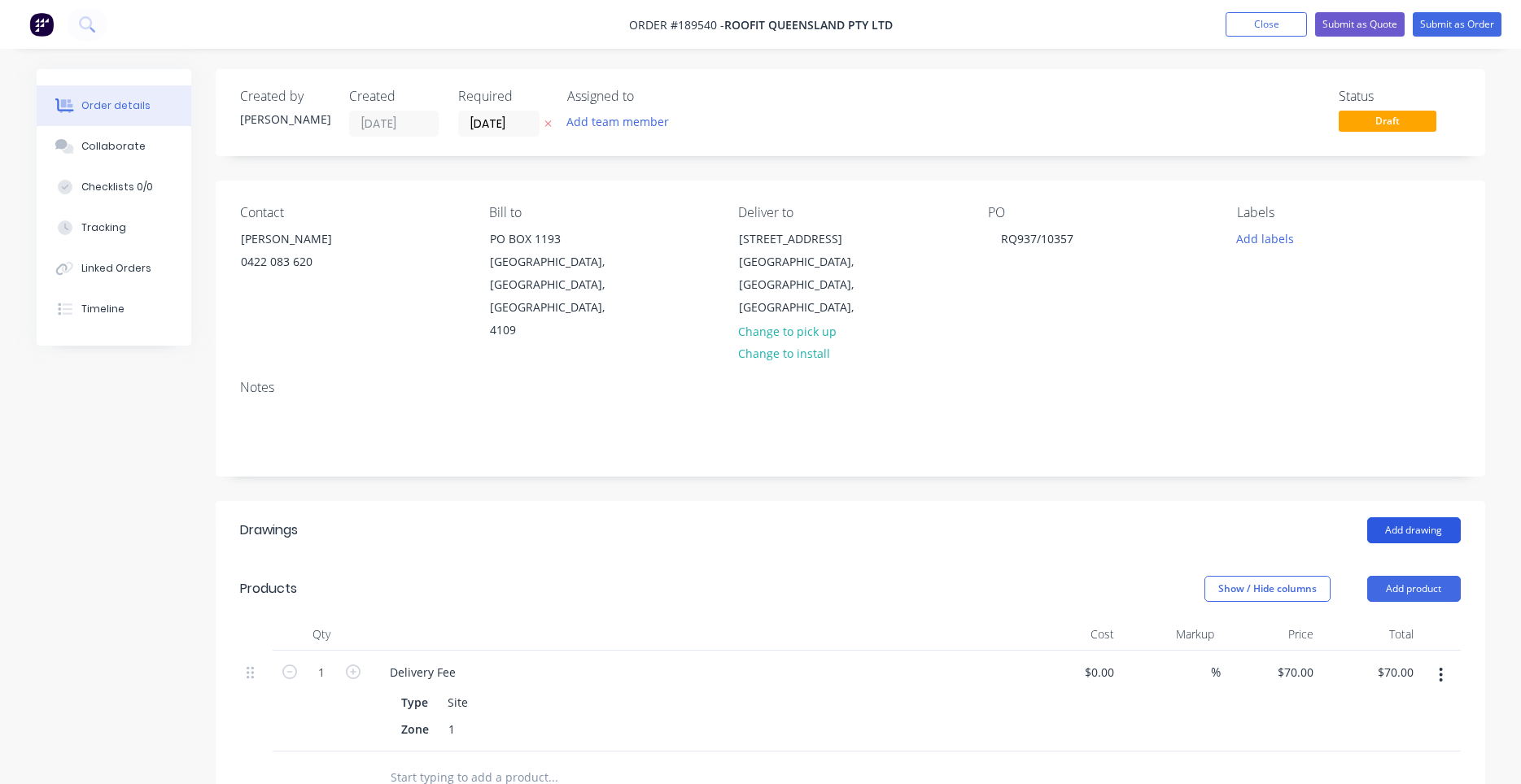
click at [1434, 517] on button "Add drawing" at bounding box center [1414, 530] width 93 height 26
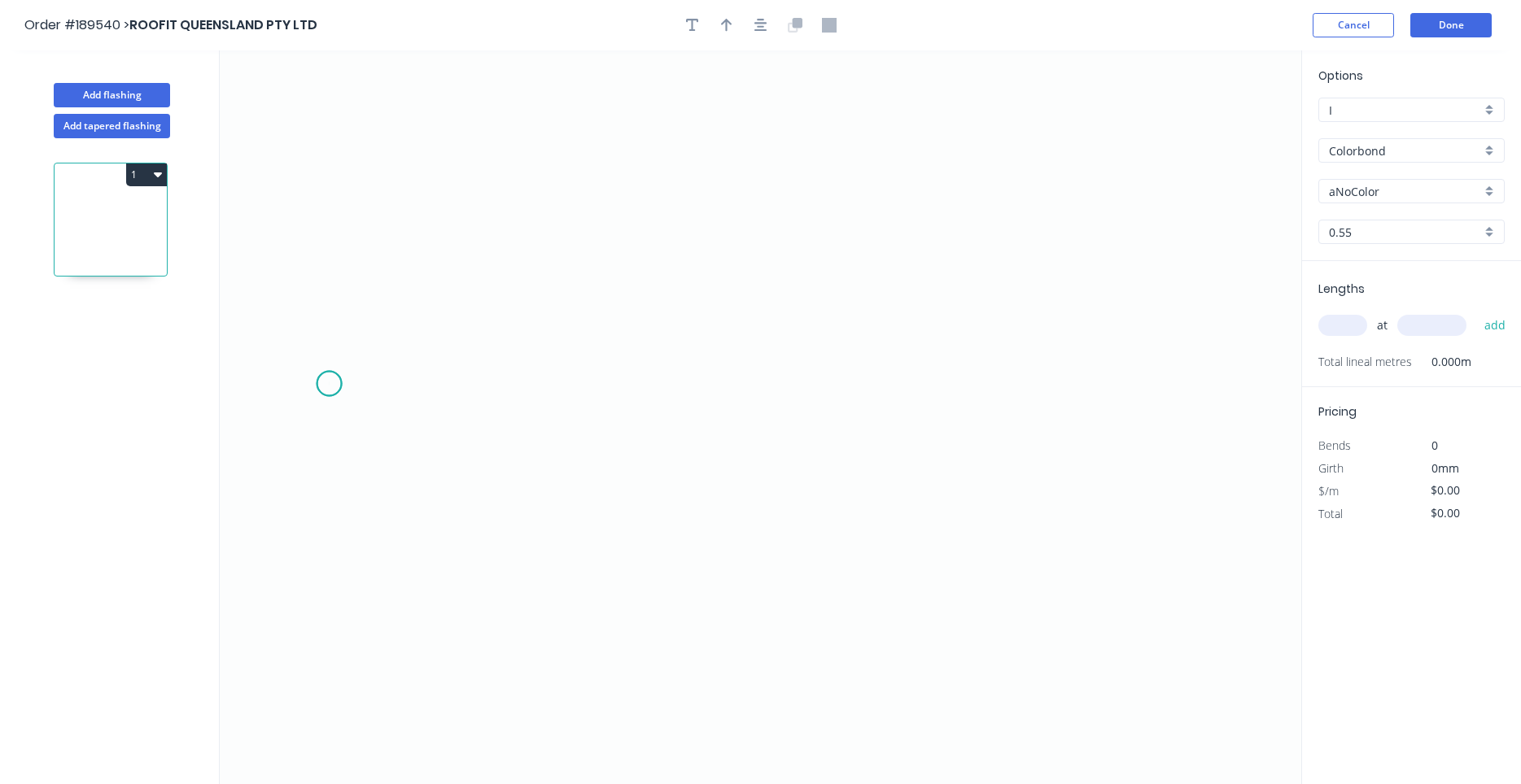
click at [329, 384] on icon "0" at bounding box center [760, 417] width 1082 height 734
click at [391, 314] on icon "0" at bounding box center [760, 417] width 1082 height 734
click at [894, 329] on icon "0 ?" at bounding box center [760, 417] width 1082 height 734
click at [894, 329] on circle at bounding box center [894, 322] width 25 height 25
click at [345, 329] on tspan "?" at bounding box center [342, 328] width 9 height 27
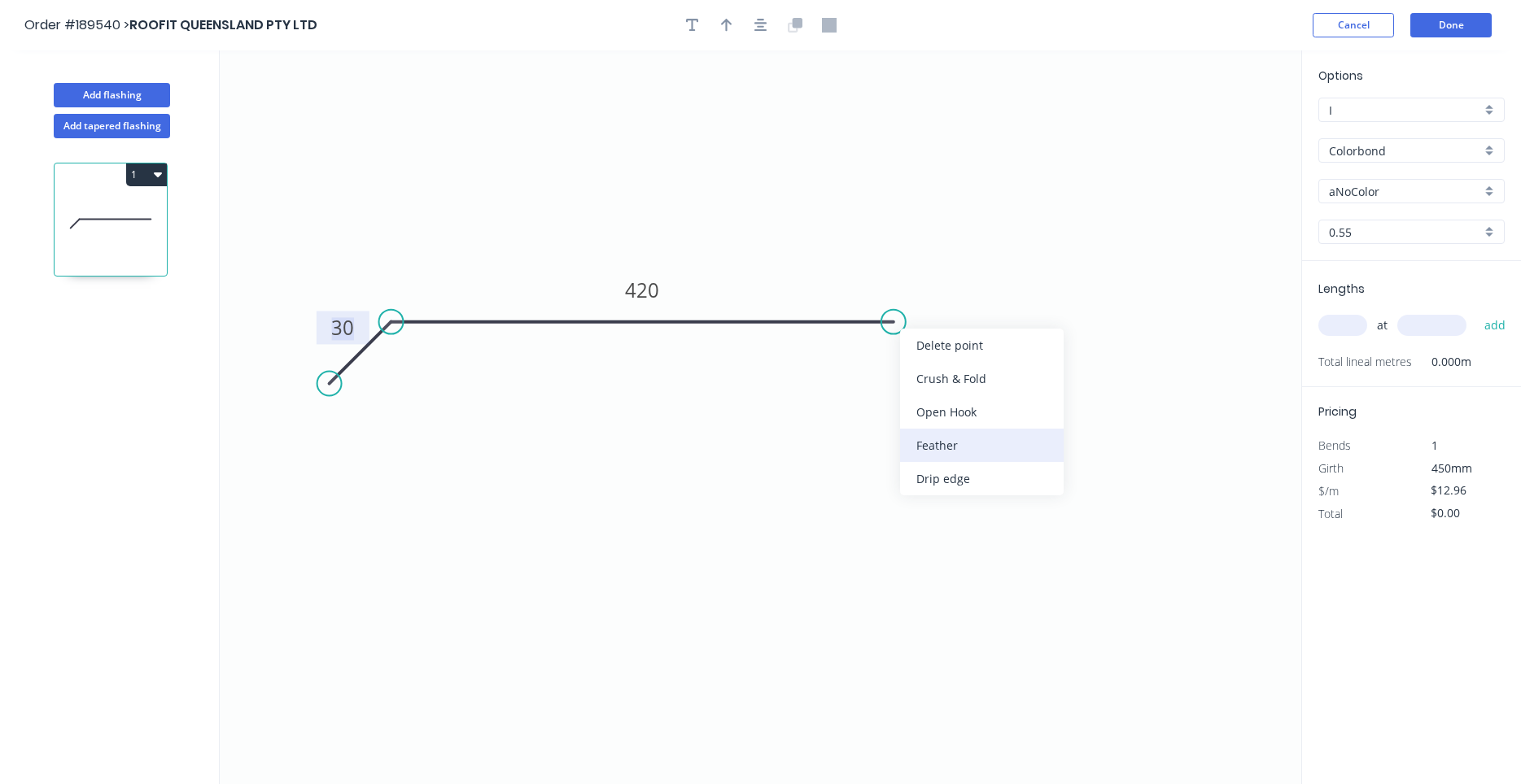
click at [926, 447] on div "Feather" at bounding box center [982, 445] width 164 height 33
type input "$13.71"
click at [894, 353] on tspan "15" at bounding box center [882, 349] width 23 height 27
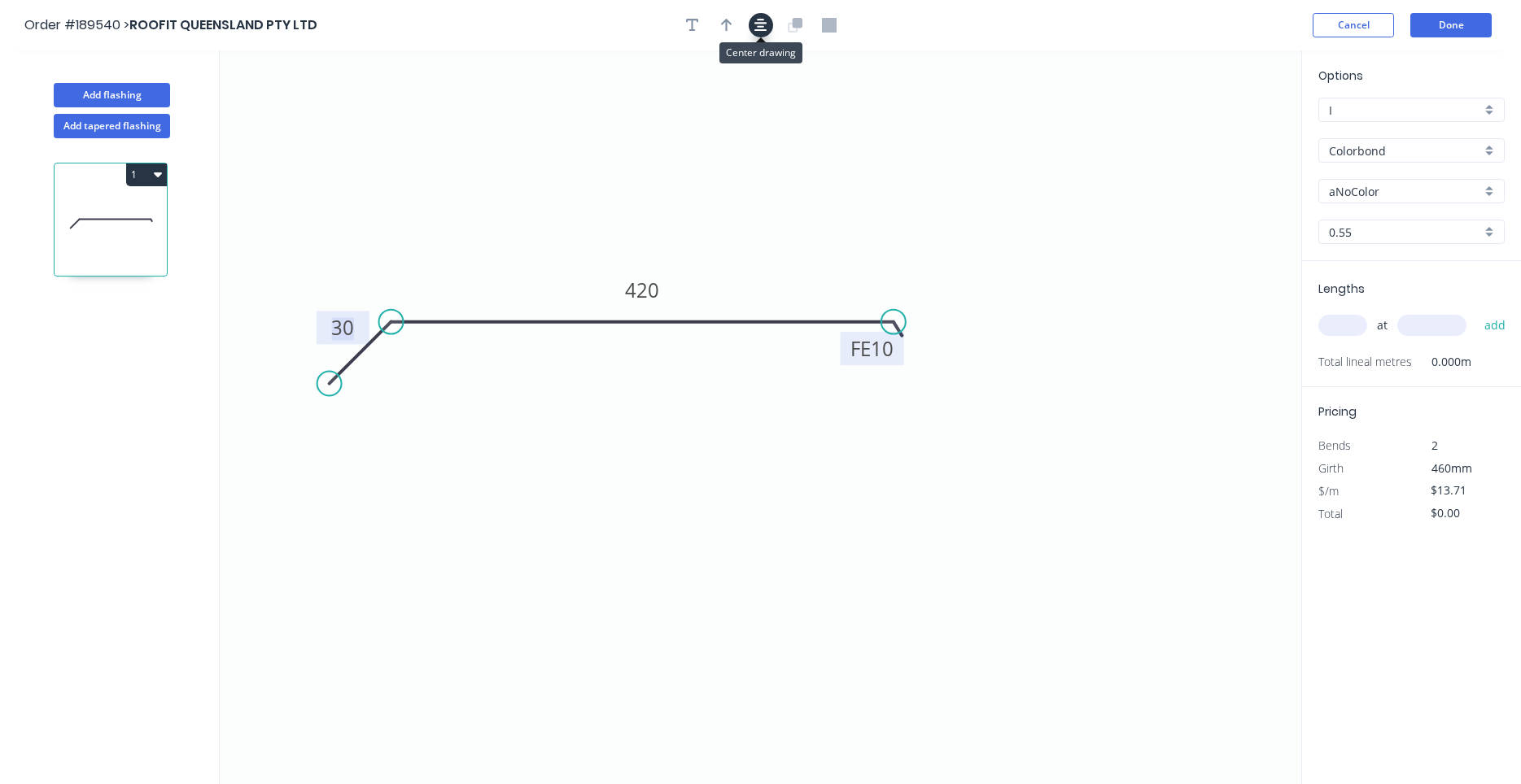
click at [766, 32] on icon "button" at bounding box center [761, 25] width 13 height 14
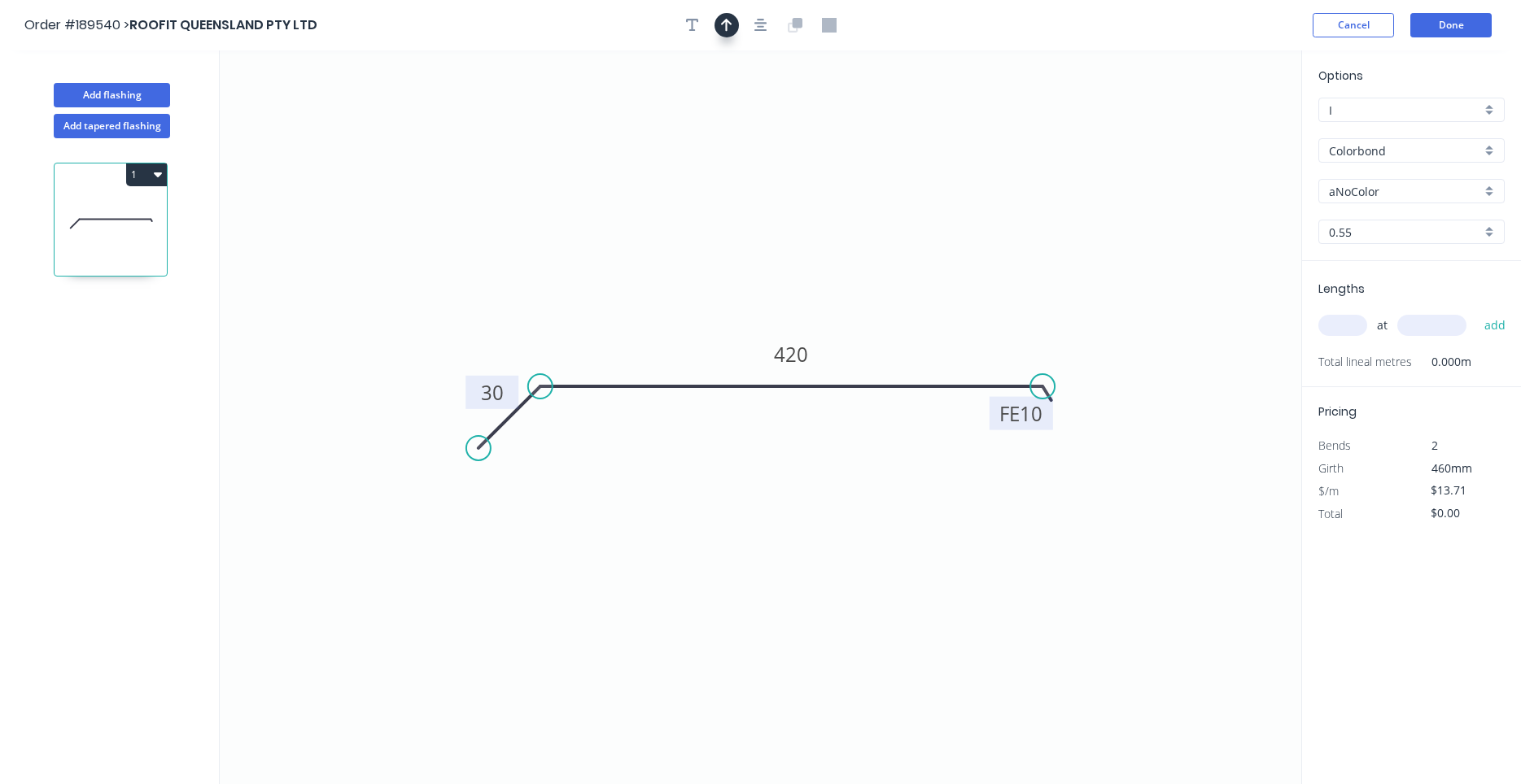
click at [731, 32] on icon "button" at bounding box center [727, 25] width 11 height 14
click at [1213, 119] on icon "0 30 FE 10 420" at bounding box center [760, 417] width 1082 height 734
click at [1221, 134] on icon at bounding box center [1218, 112] width 14 height 52
click at [1221, 134] on icon at bounding box center [1219, 115] width 14 height 52
drag, startPoint x: 1221, startPoint y: 134, endPoint x: 895, endPoint y: 297, distance: 364.5
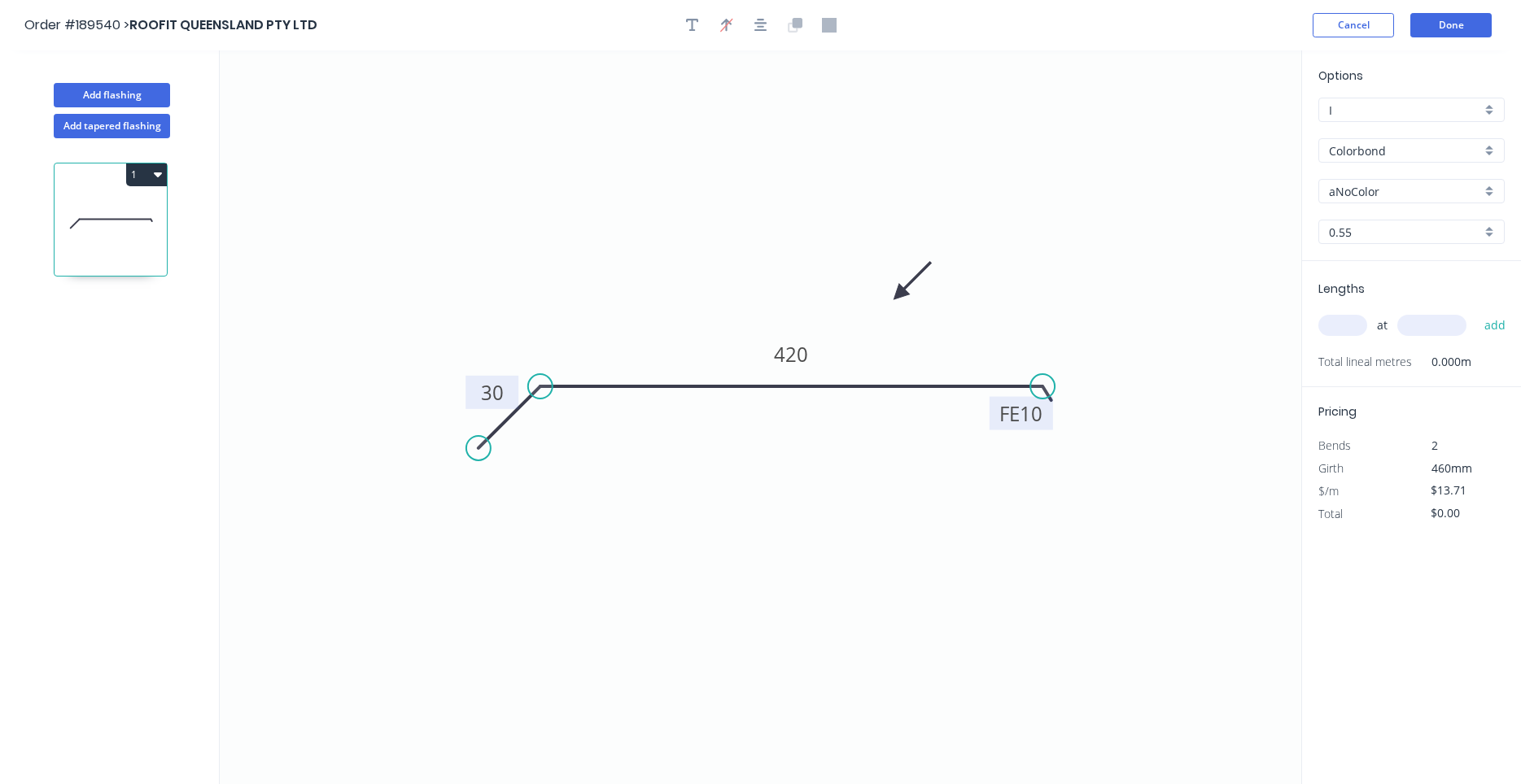
click at [895, 297] on icon at bounding box center [912, 281] width 48 height 48
click at [1383, 200] on input "aNoColor" at bounding box center [1405, 191] width 152 height 17
click at [1359, 220] on div "Woodland Grey" at bounding box center [1411, 223] width 185 height 29
type input "Woodland Grey"
click at [1345, 321] on input "text" at bounding box center [1342, 325] width 49 height 21
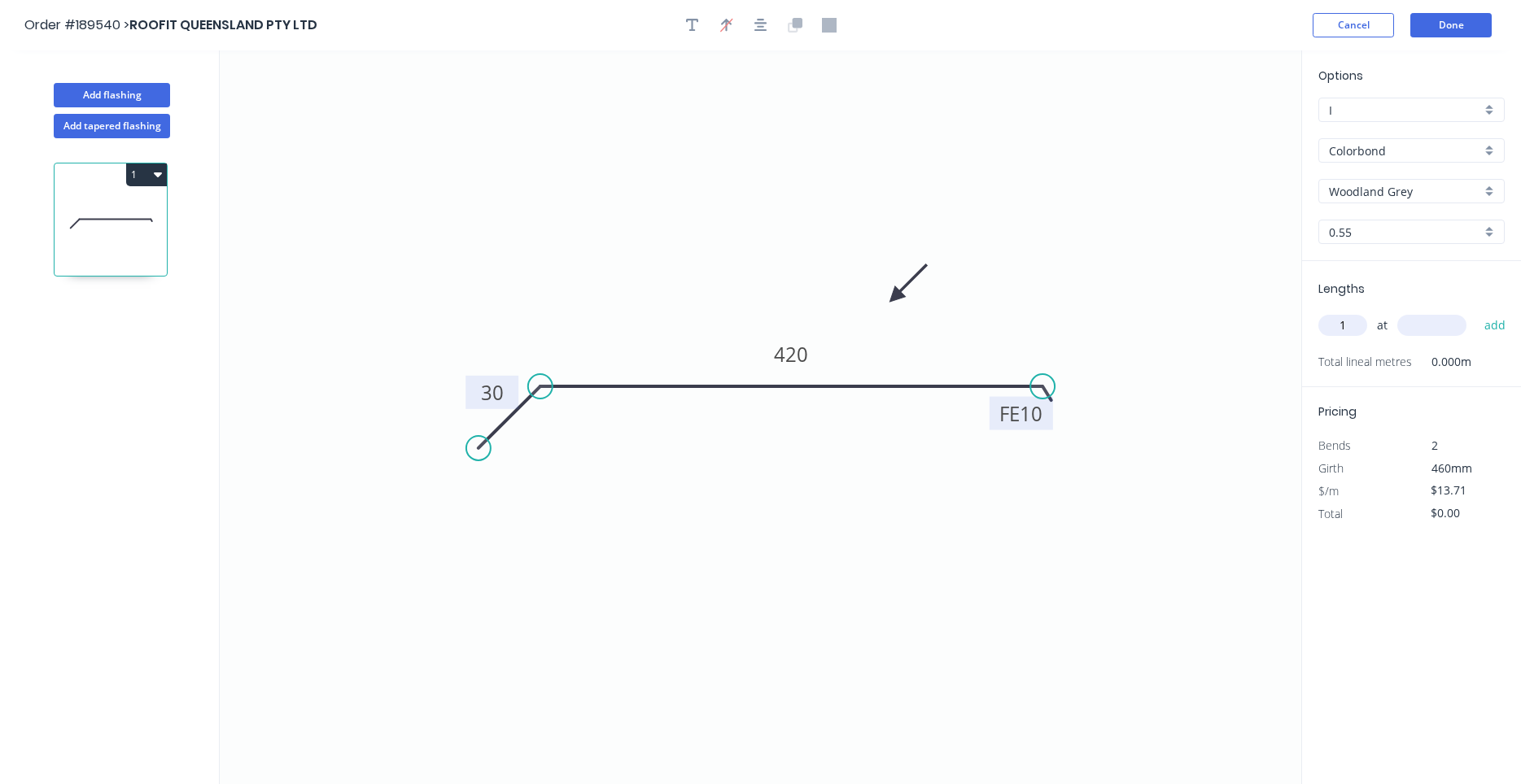
type input "1"
type input "2300"
click at [1476, 312] on button "add" at bounding box center [1495, 325] width 38 height 28
type input "$31.53"
click at [137, 103] on button "Add flashing" at bounding box center [112, 95] width 116 height 25
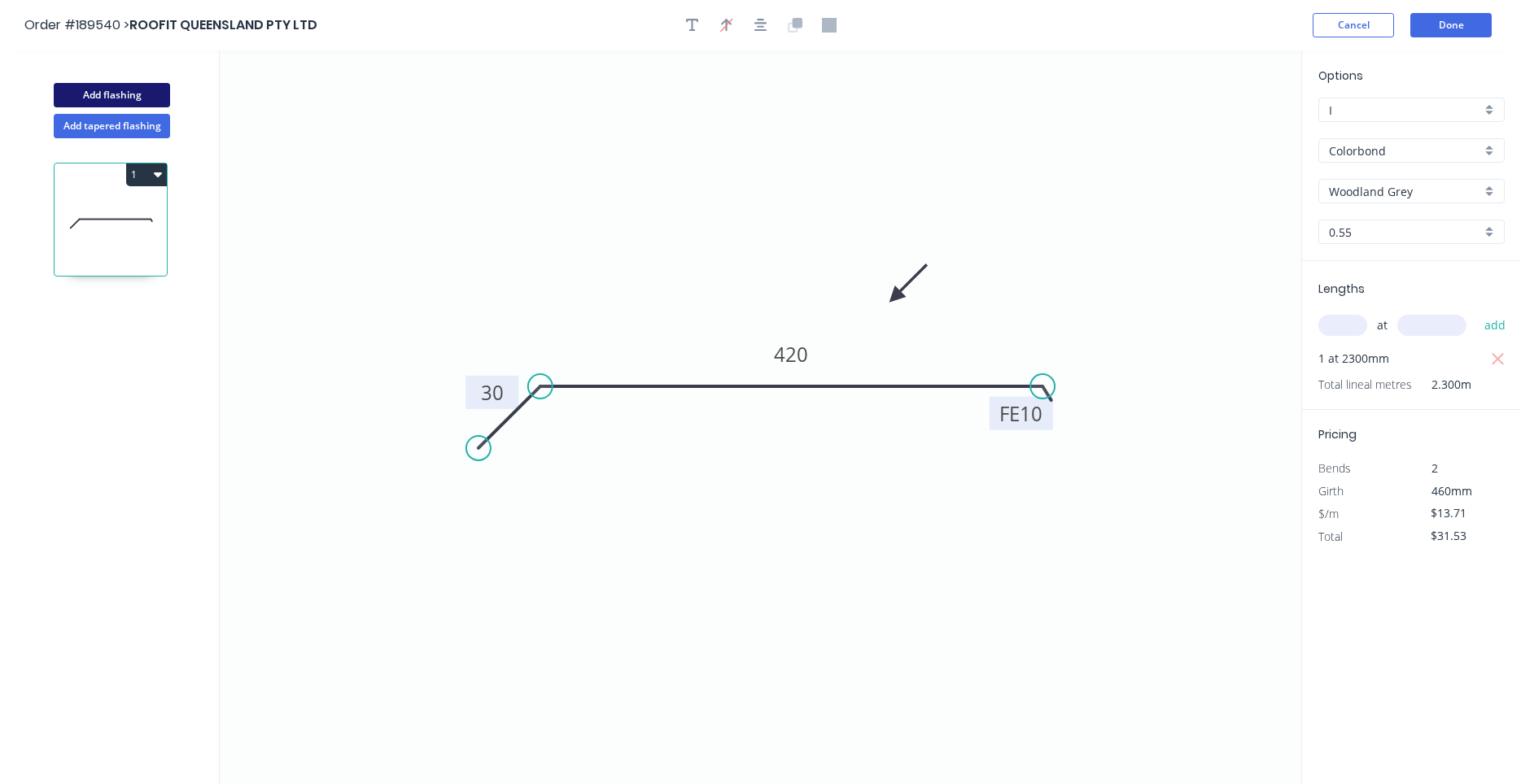
type input "$0.00"
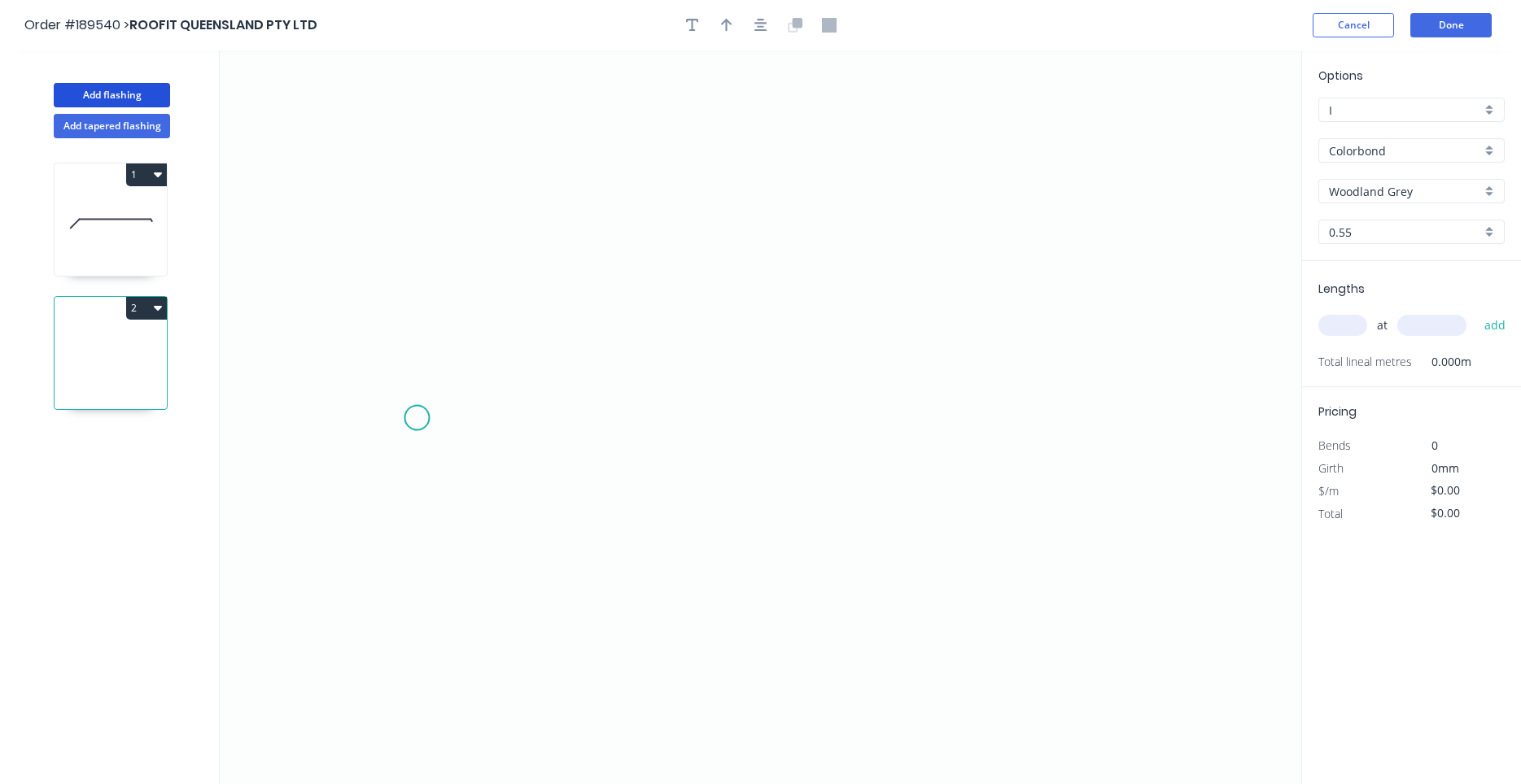
click at [416, 417] on icon "0" at bounding box center [760, 417] width 1082 height 734
click at [484, 332] on icon "0" at bounding box center [760, 417] width 1082 height 734
click at [1210, 353] on icon "0 ?" at bounding box center [760, 417] width 1082 height 734
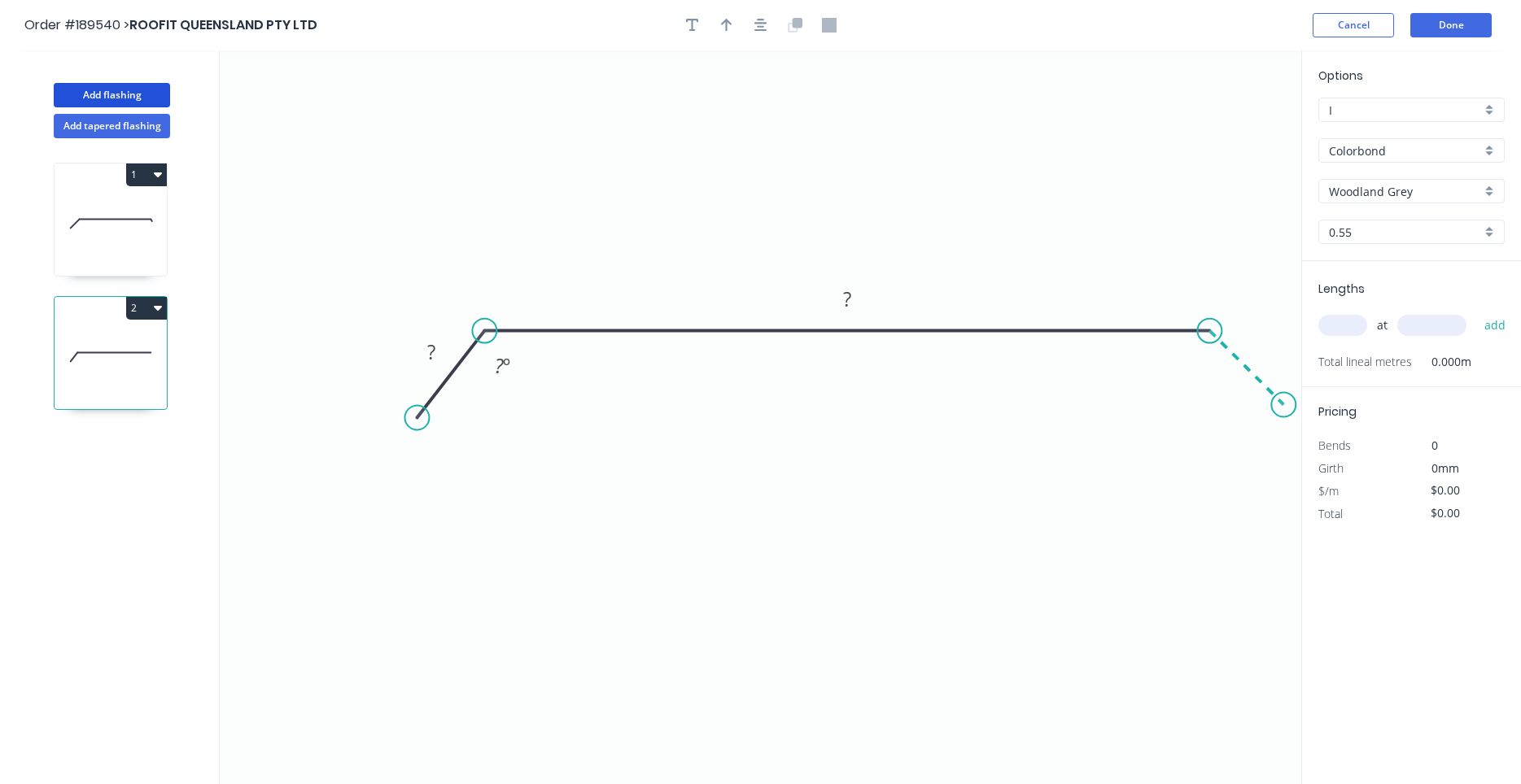
click at [1284, 403] on icon "0 ? ? ? º" at bounding box center [760, 417] width 1082 height 734
click at [1284, 403] on circle at bounding box center [1284, 405] width 25 height 25
drag, startPoint x: 425, startPoint y: 417, endPoint x: 411, endPoint y: 407, distance: 17.2
click at [411, 407] on circle at bounding box center [411, 405] width 25 height 25
click at [430, 345] on tspan "?" at bounding box center [430, 342] width 9 height 27
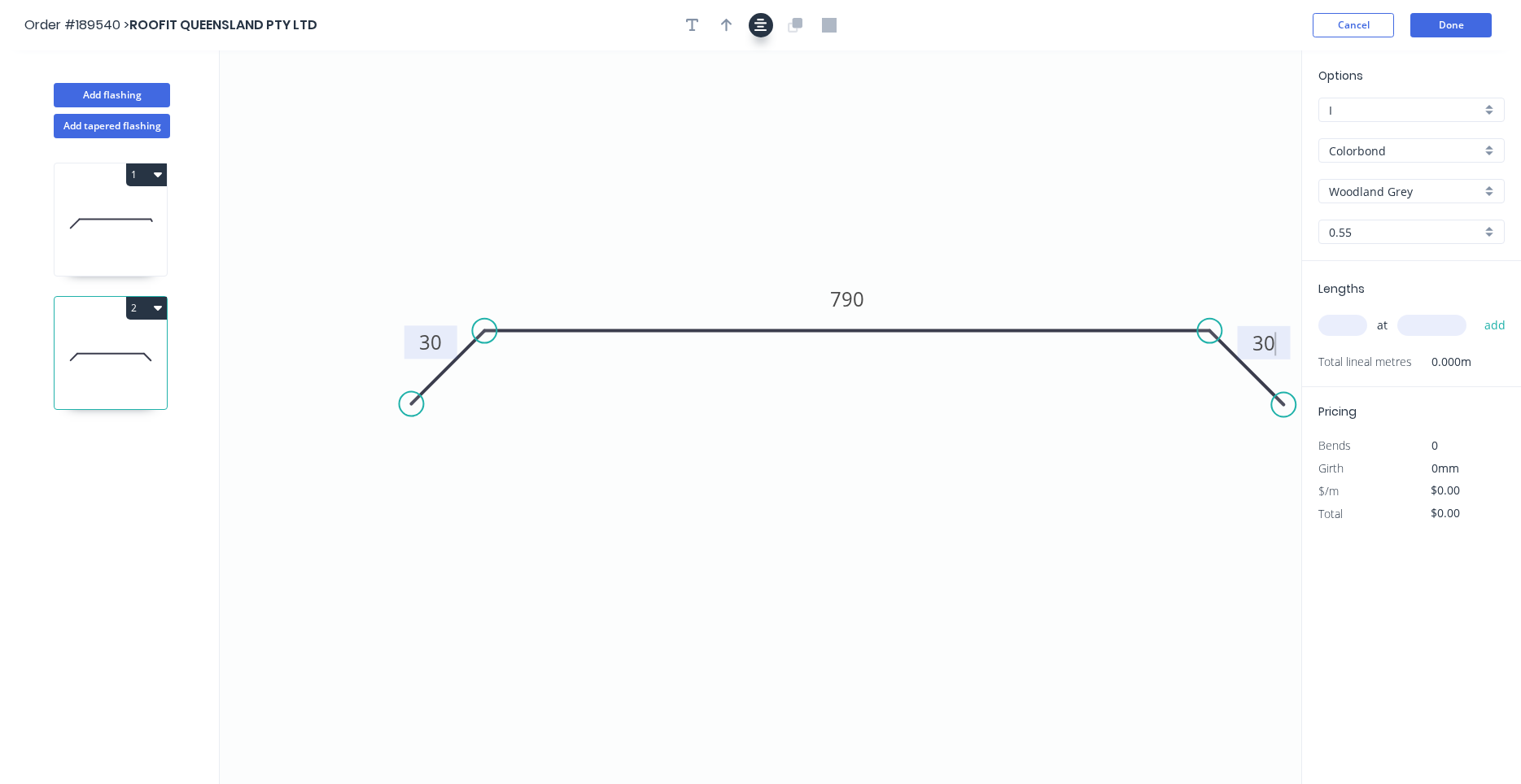
drag, startPoint x: 742, startPoint y: 25, endPoint x: 751, endPoint y: 27, distance: 9.2
click at [746, 25] on div at bounding box center [760, 26] width 171 height 25
type input "$23.39"
click at [757, 30] on icon "button" at bounding box center [761, 25] width 13 height 14
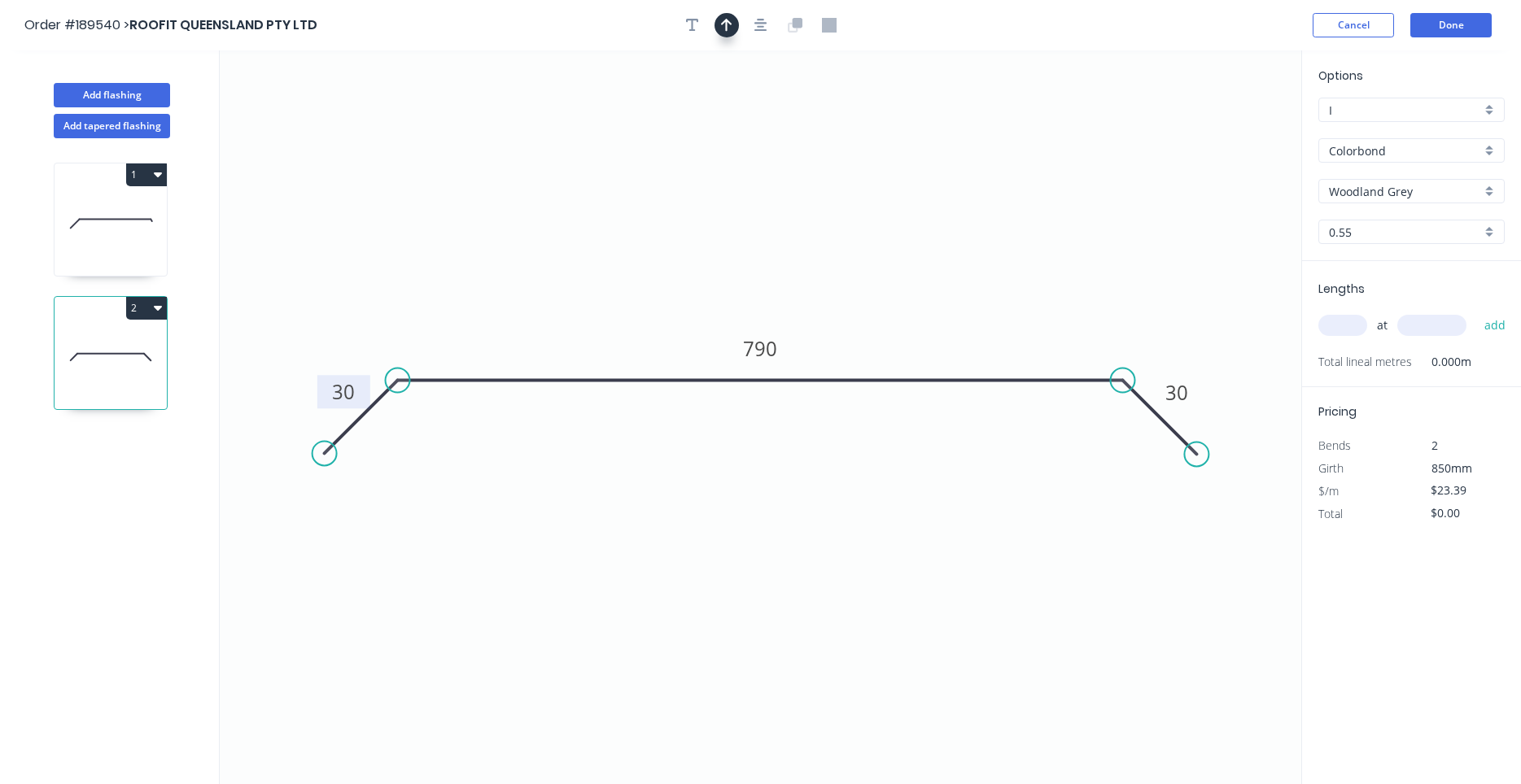
click at [736, 24] on button "button" at bounding box center [727, 26] width 25 height 25
click at [1219, 131] on icon at bounding box center [1218, 112] width 14 height 52
drag, startPoint x: 1219, startPoint y: 131, endPoint x: 969, endPoint y: 266, distance: 284.1
click at [983, 260] on icon at bounding box center [1006, 237] width 48 height 48
click at [1345, 325] on input "text" at bounding box center [1342, 325] width 49 height 21
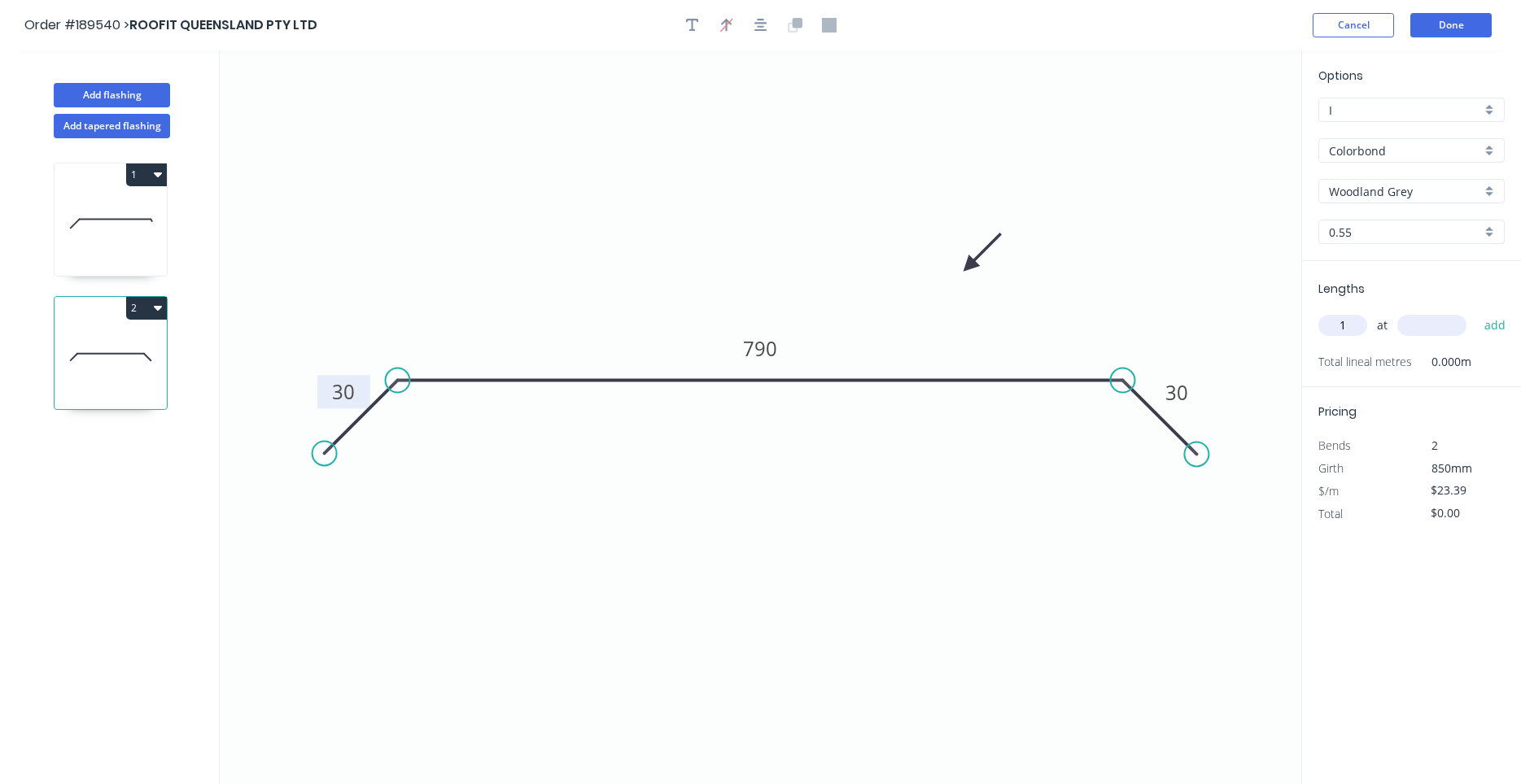
type input "1"
type input "2800"
click at [1476, 312] on button "add" at bounding box center [1495, 325] width 38 height 28
type input "$65.49"
click at [133, 235] on icon at bounding box center [111, 223] width 112 height 104
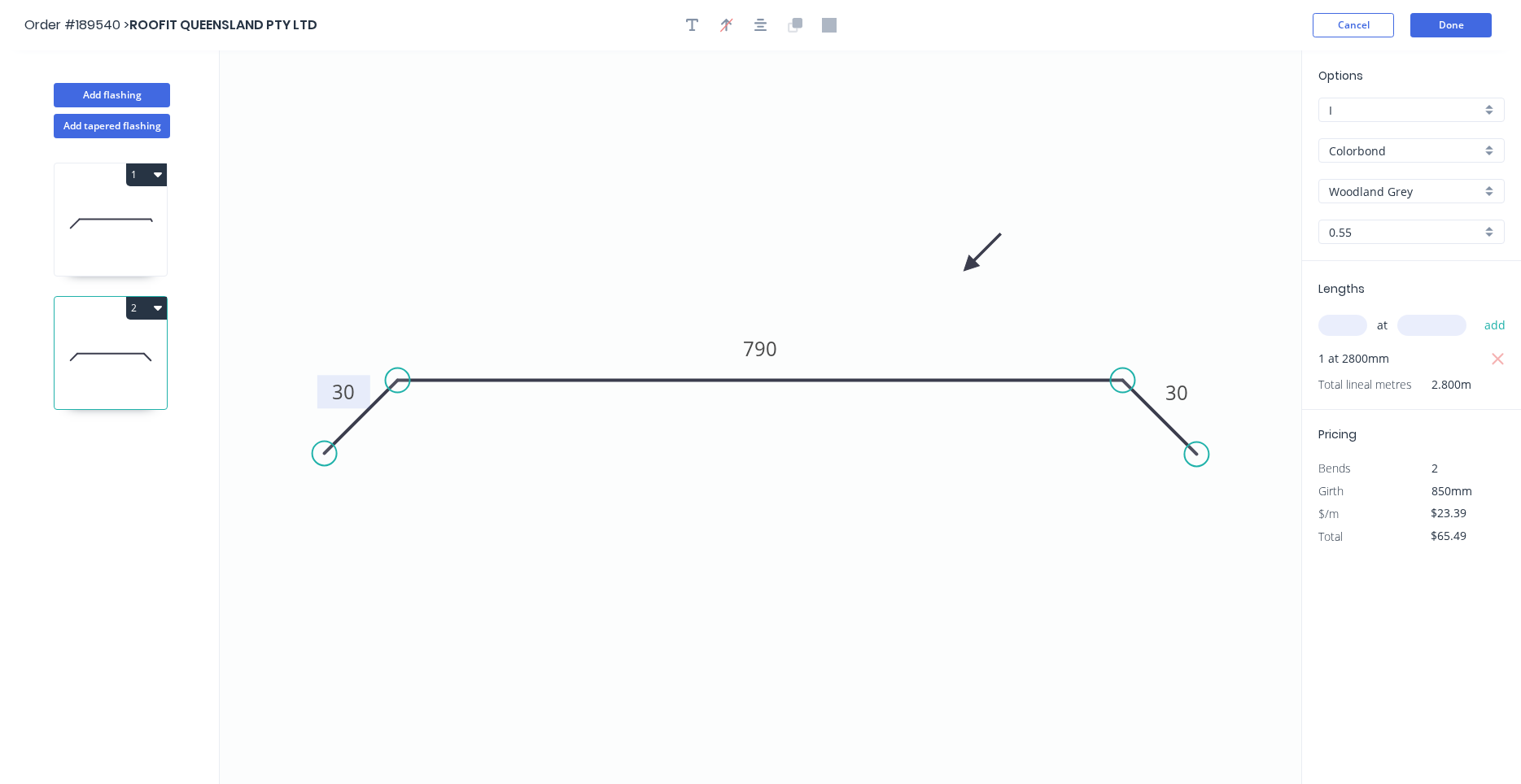
type input "$13.71"
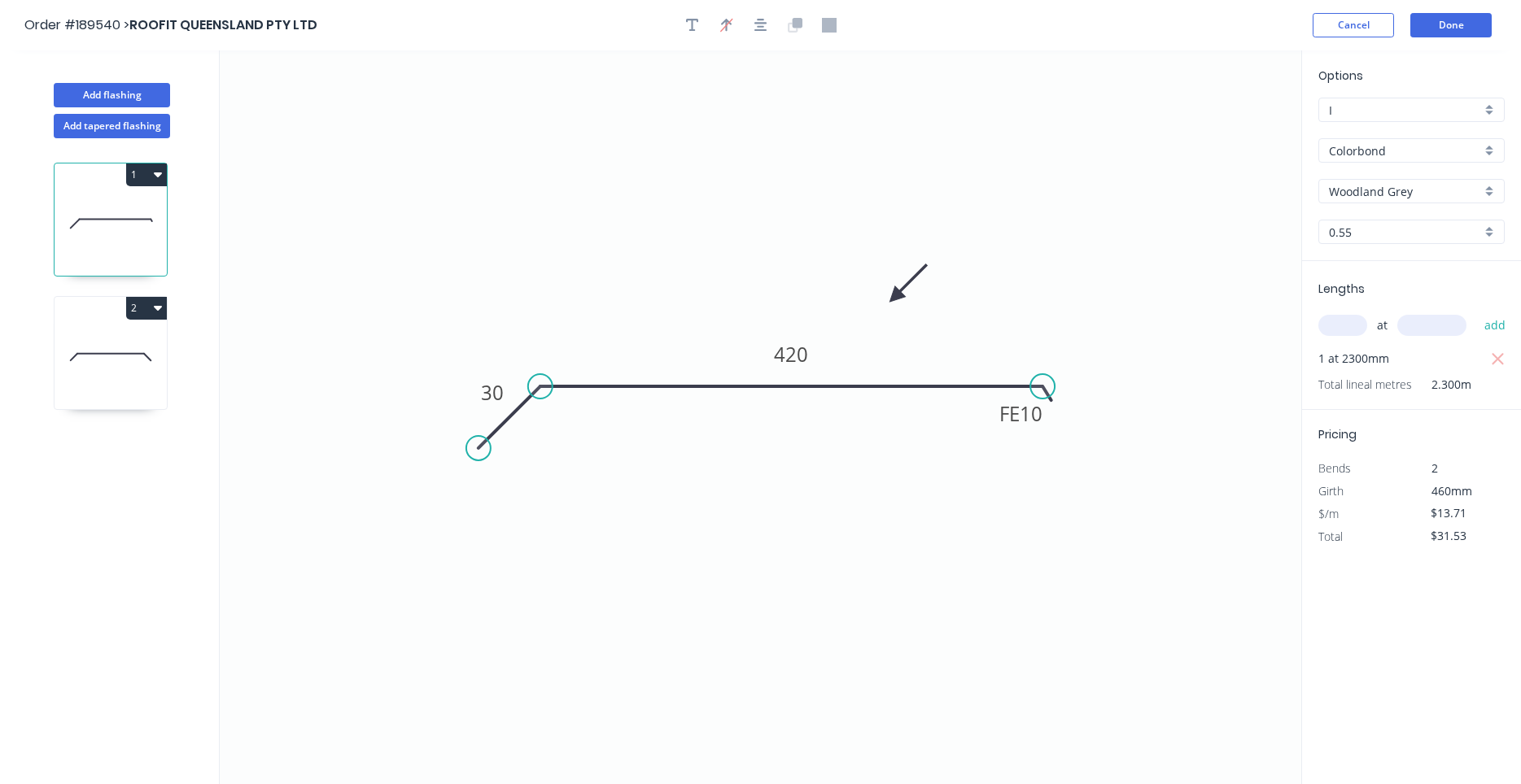
click at [163, 183] on button "1" at bounding box center [146, 175] width 41 height 23
click at [149, 205] on div "Duplicate" at bounding box center [89, 214] width 125 height 24
type input "$0.00"
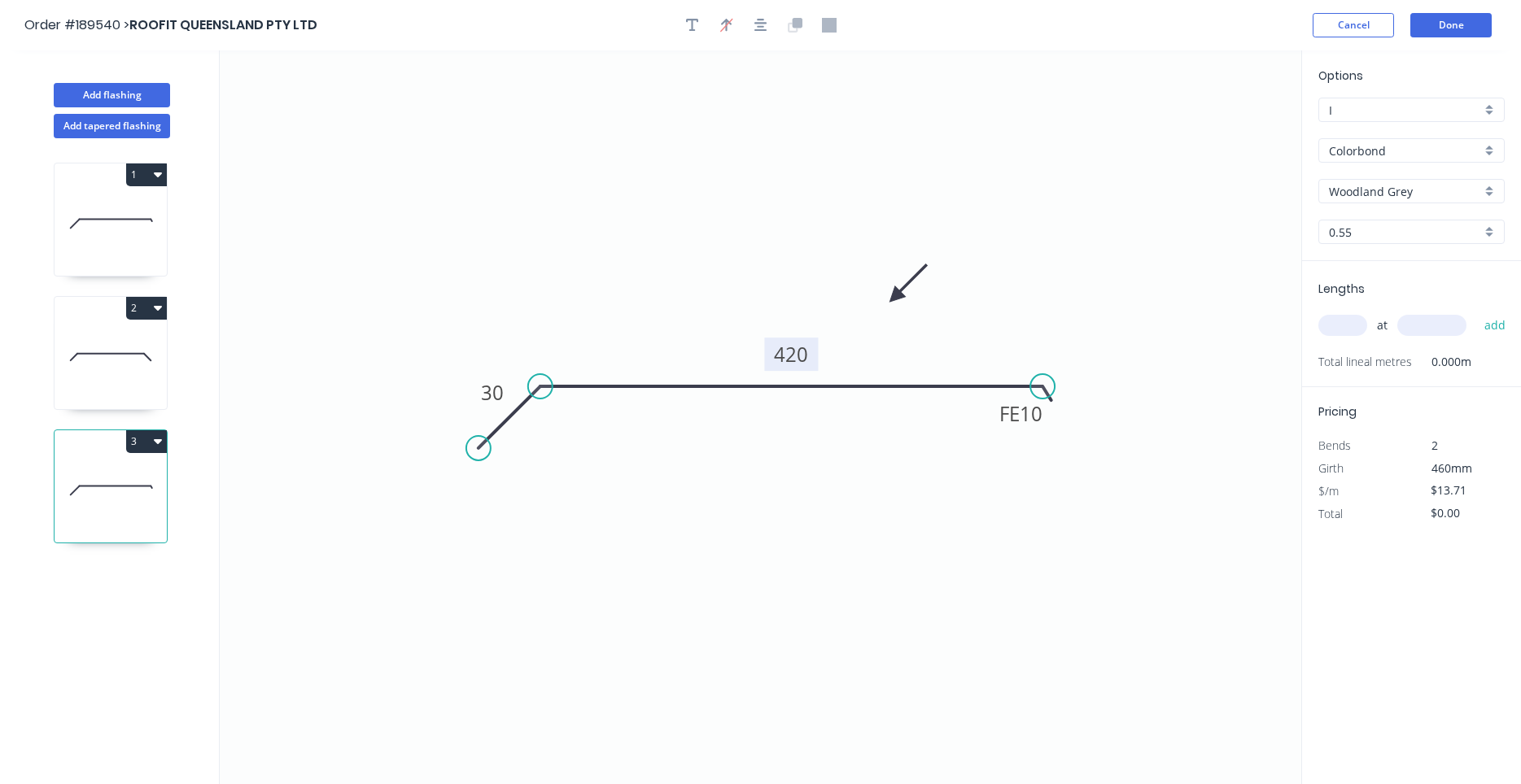
click at [790, 362] on tspan "420" at bounding box center [791, 354] width 34 height 27
click at [1347, 331] on input "text" at bounding box center [1342, 325] width 49 height 21
type input "1"
type input "1700"
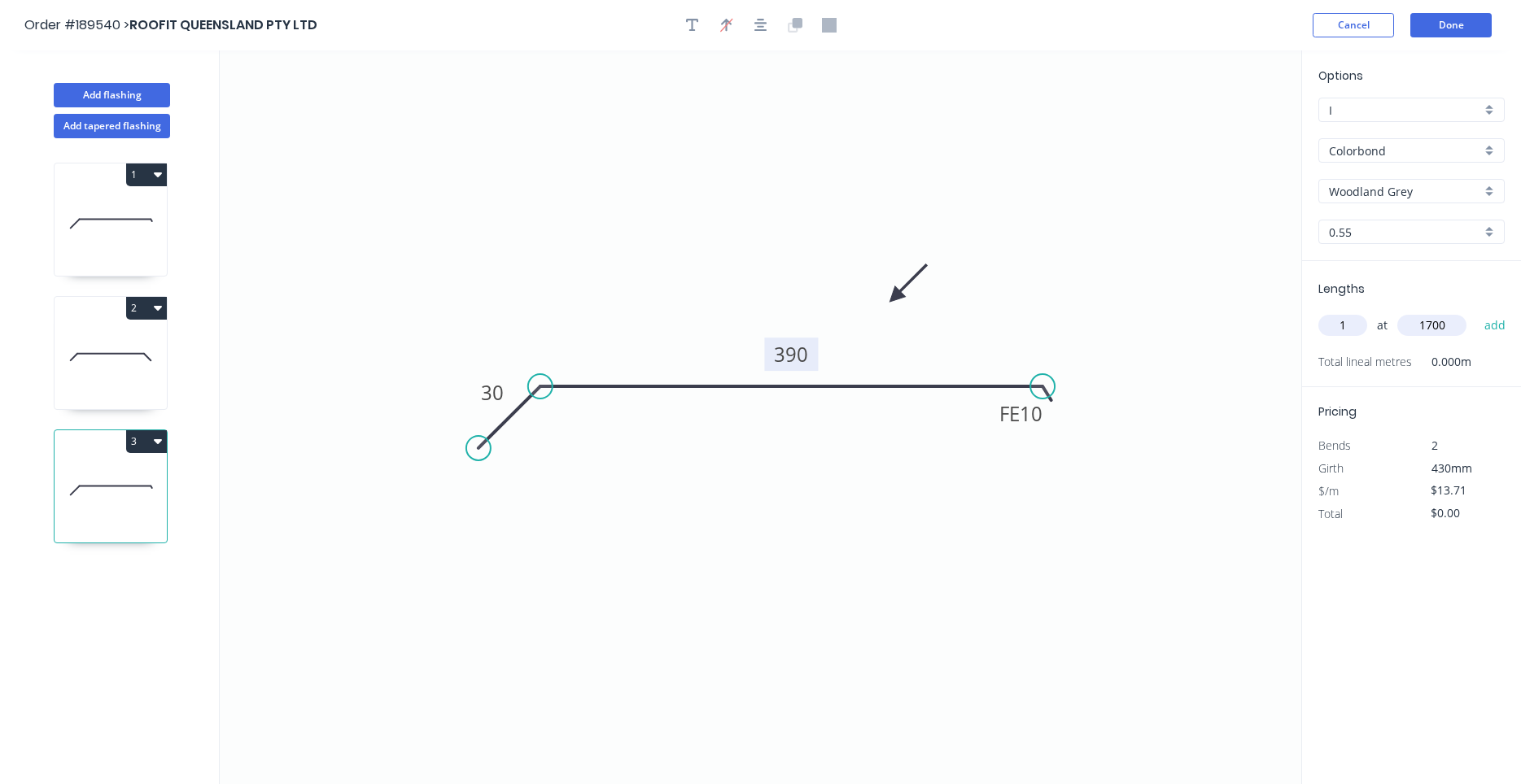
click at [1476, 312] on button "add" at bounding box center [1495, 325] width 38 height 28
click at [160, 441] on icon "button" at bounding box center [157, 441] width 9 height 5
click at [156, 476] on button "Duplicate" at bounding box center [90, 481] width 154 height 32
type input "$0.00"
click at [818, 355] on rect at bounding box center [791, 353] width 53 height 33
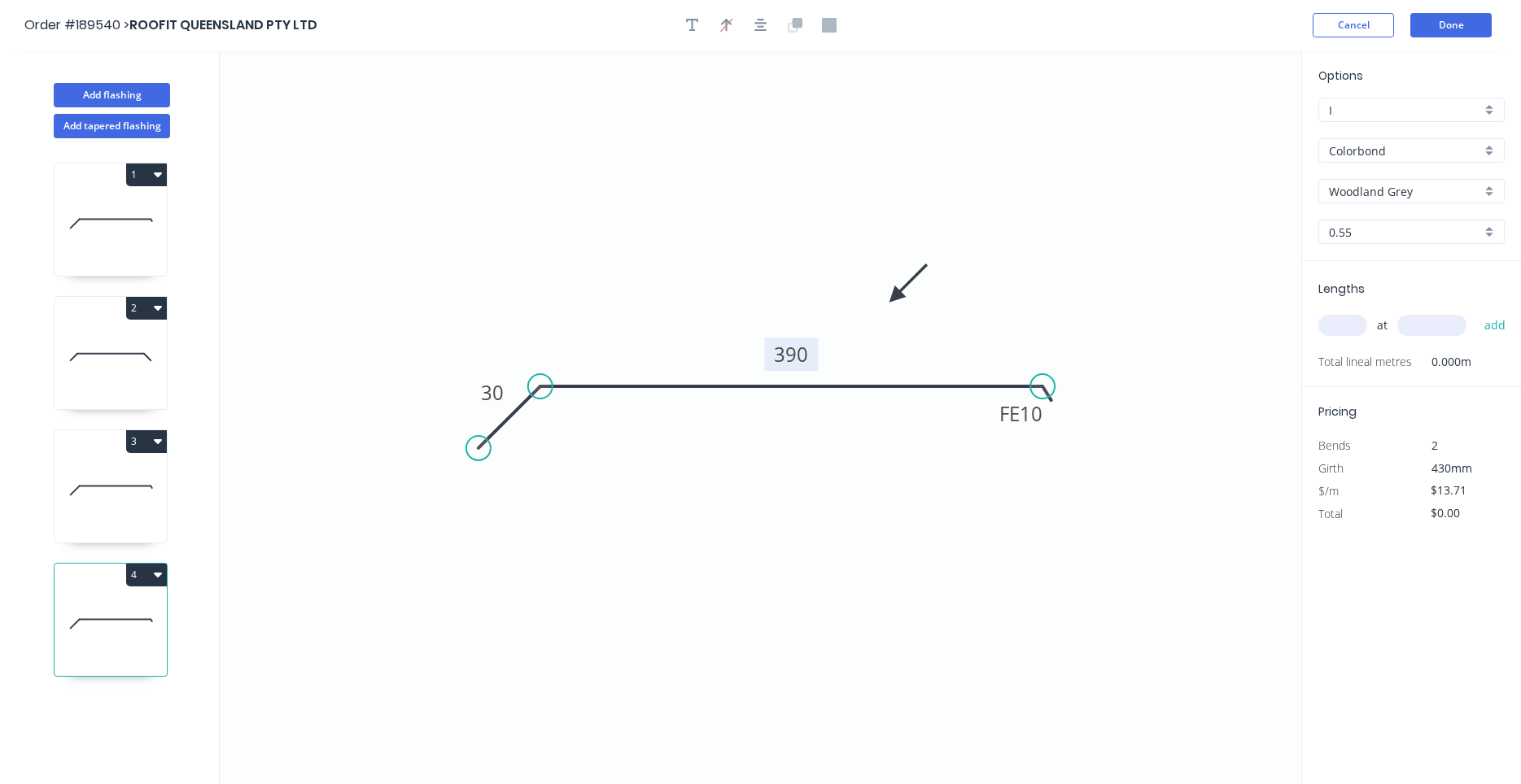
click at [815, 358] on rect at bounding box center [791, 353] width 53 height 33
click at [802, 353] on tspan "390" at bounding box center [791, 354] width 34 height 27
click at [142, 521] on icon at bounding box center [111, 490] width 112 height 104
type input "$13.71"
type input "$23.31"
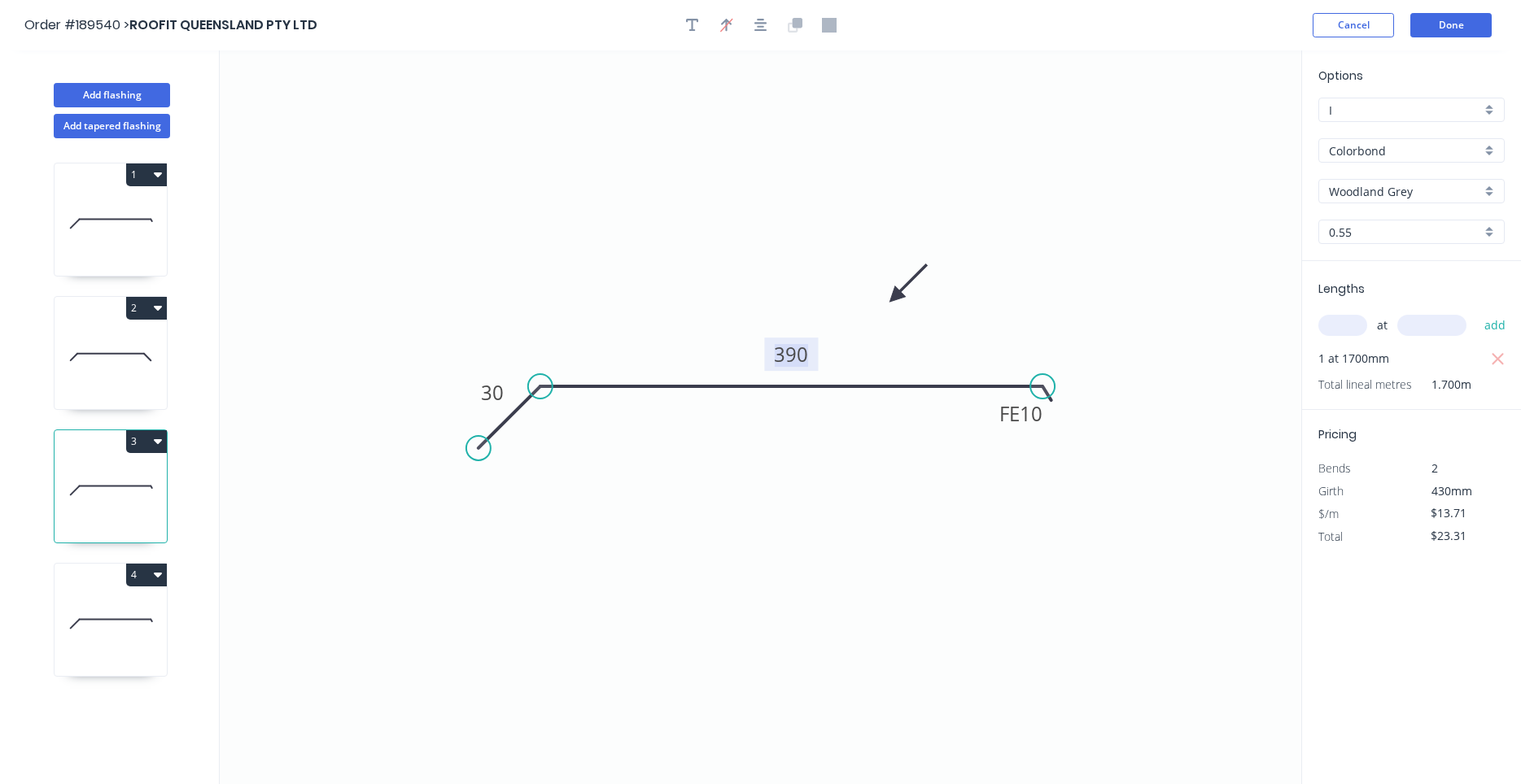
click at [792, 362] on tspan "390" at bounding box center [791, 354] width 34 height 27
click at [354, 608] on icon "0 30 FE 10 380" at bounding box center [760, 417] width 1082 height 734
click at [113, 581] on div "4" at bounding box center [111, 575] width 112 height 23
type input "$27.27"
type input "$0.00"
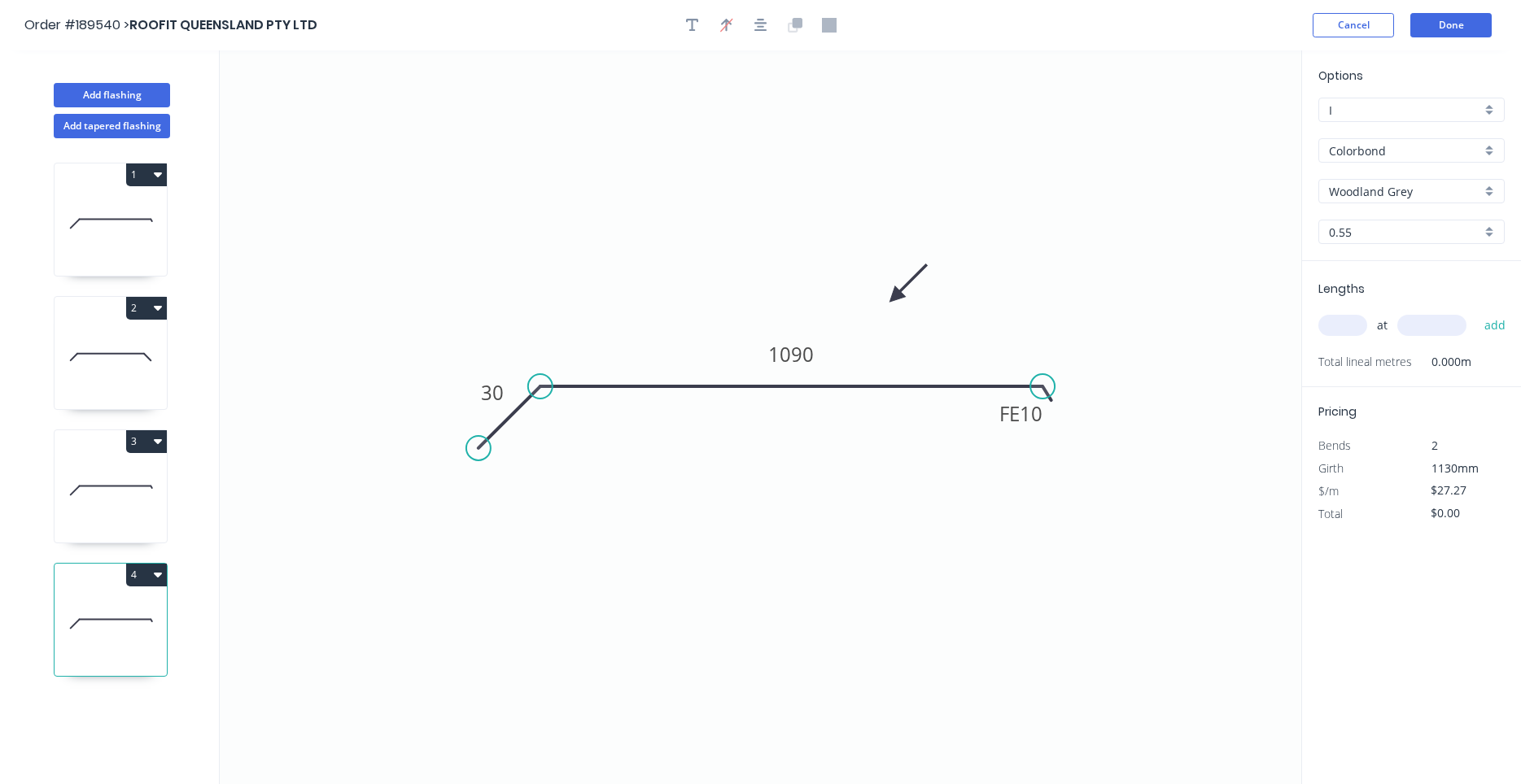
click at [1341, 320] on input "text" at bounding box center [1342, 325] width 49 height 21
type input "2"
type input "2400"
click at [1476, 312] on button "add" at bounding box center [1495, 325] width 38 height 28
type input "$130.90"
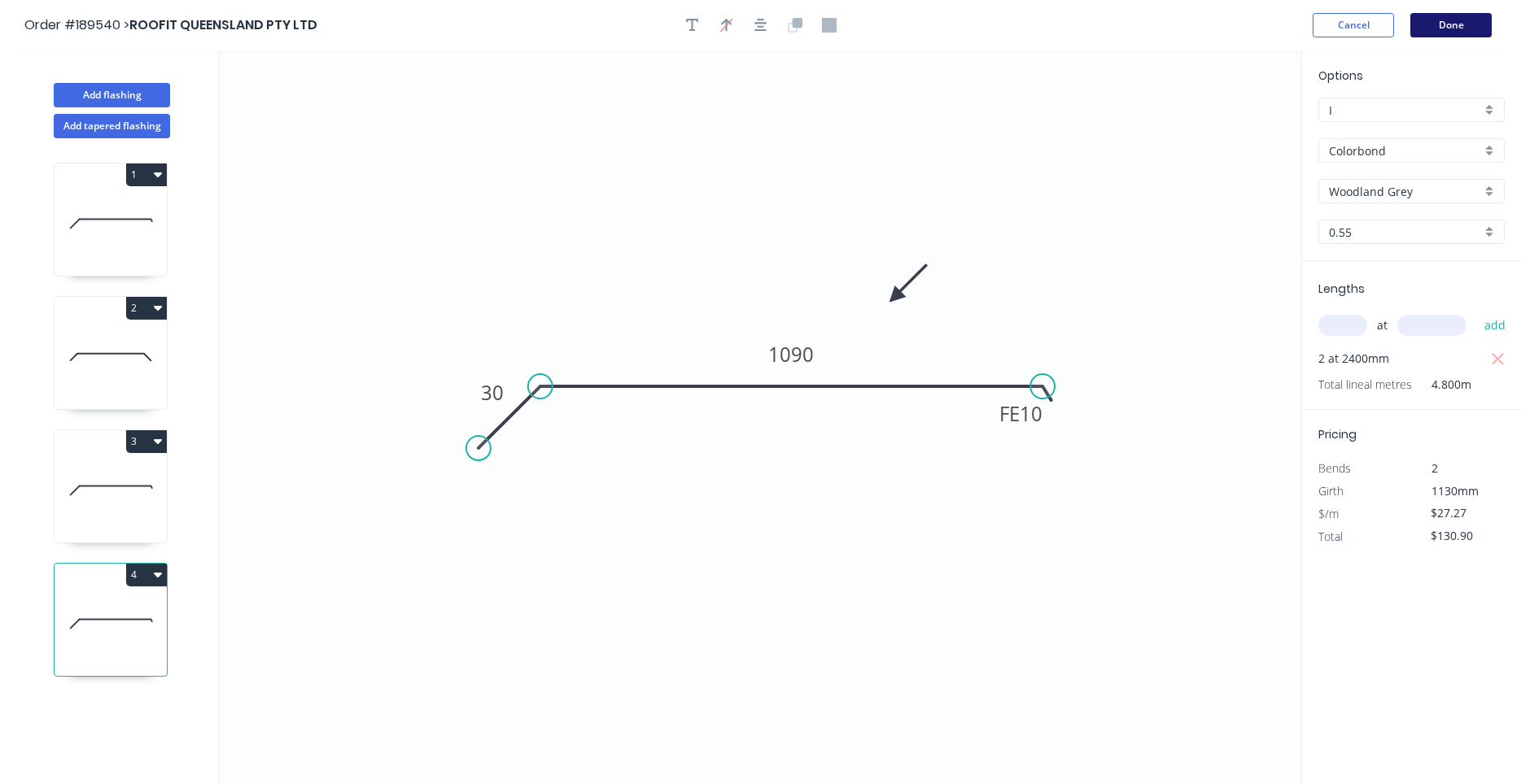
click at [1440, 25] on button "Done" at bounding box center [1450, 26] width 81 height 25
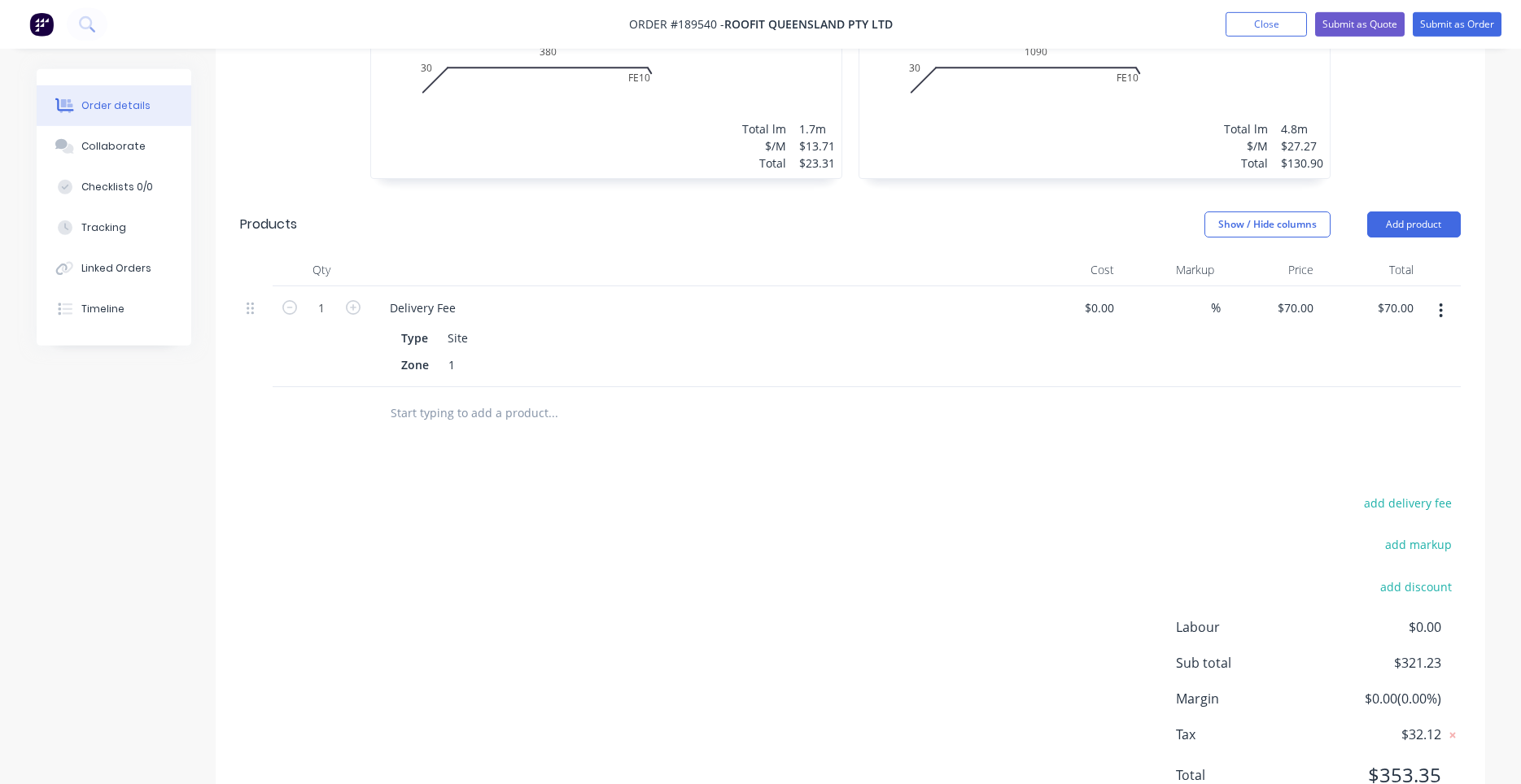
scroll to position [968, 0]
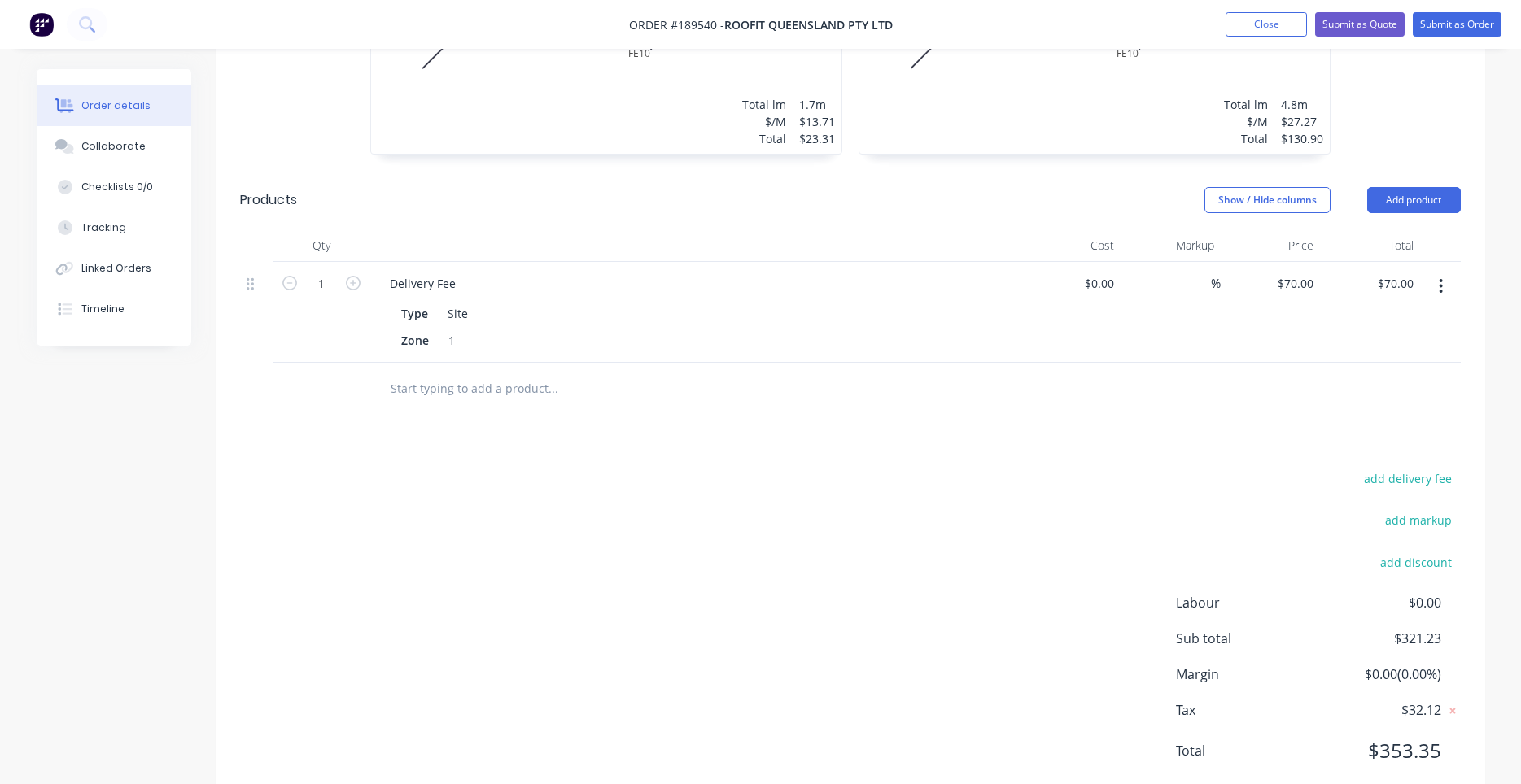
click at [800, 198] on header "Products Show / Hide columns Add product" at bounding box center [850, 199] width 1269 height 58
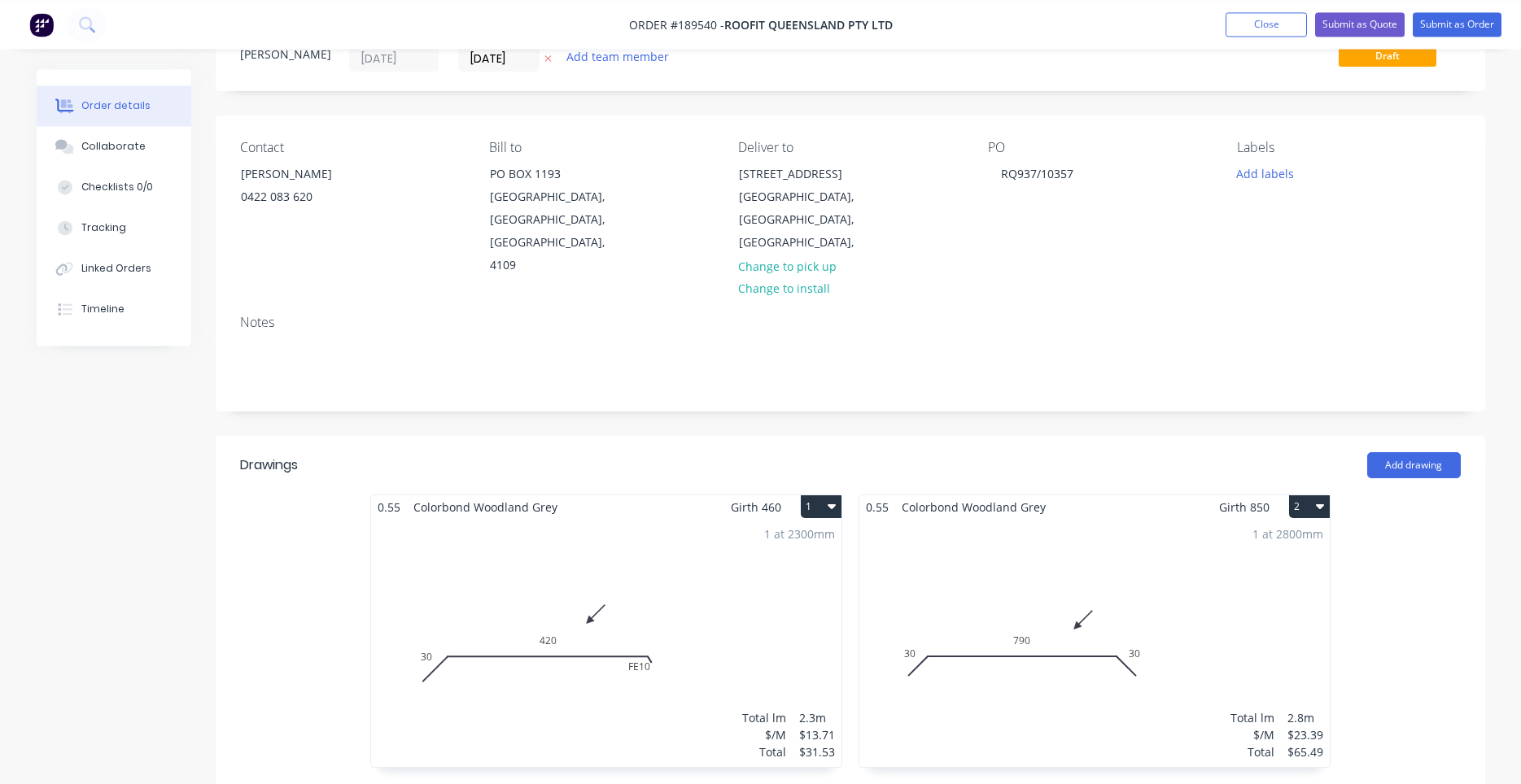
scroll to position [0, 0]
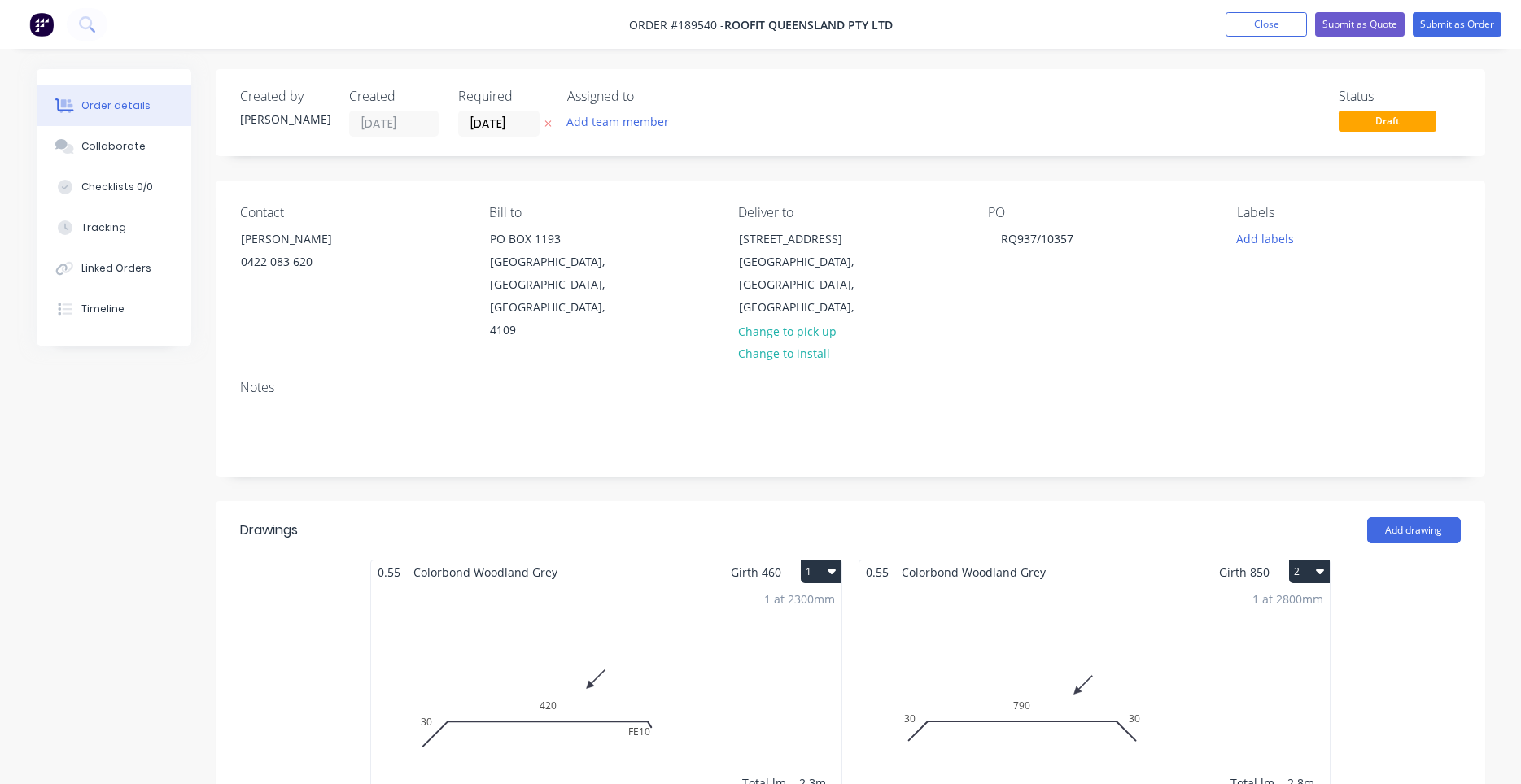
click at [1429, 36] on nav "Order #189540 - ROOFIT QUEENSLAND PTY LTD Add product Close Submit as Quote Sub…" at bounding box center [760, 24] width 1521 height 49
click at [1433, 29] on button "Submit as Order" at bounding box center [1456, 25] width 89 height 25
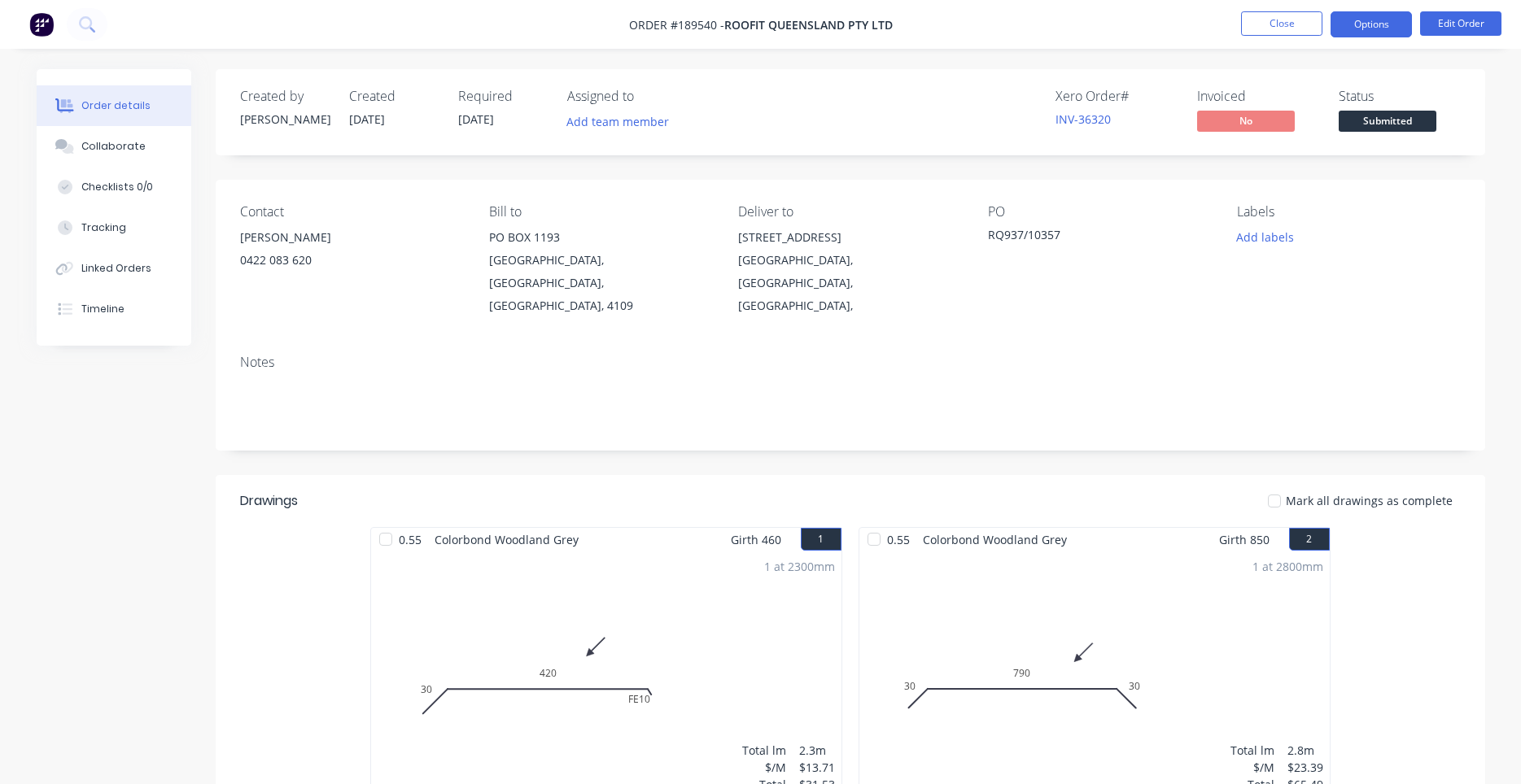
click at [1370, 17] on button "Options" at bounding box center [1370, 24] width 81 height 26
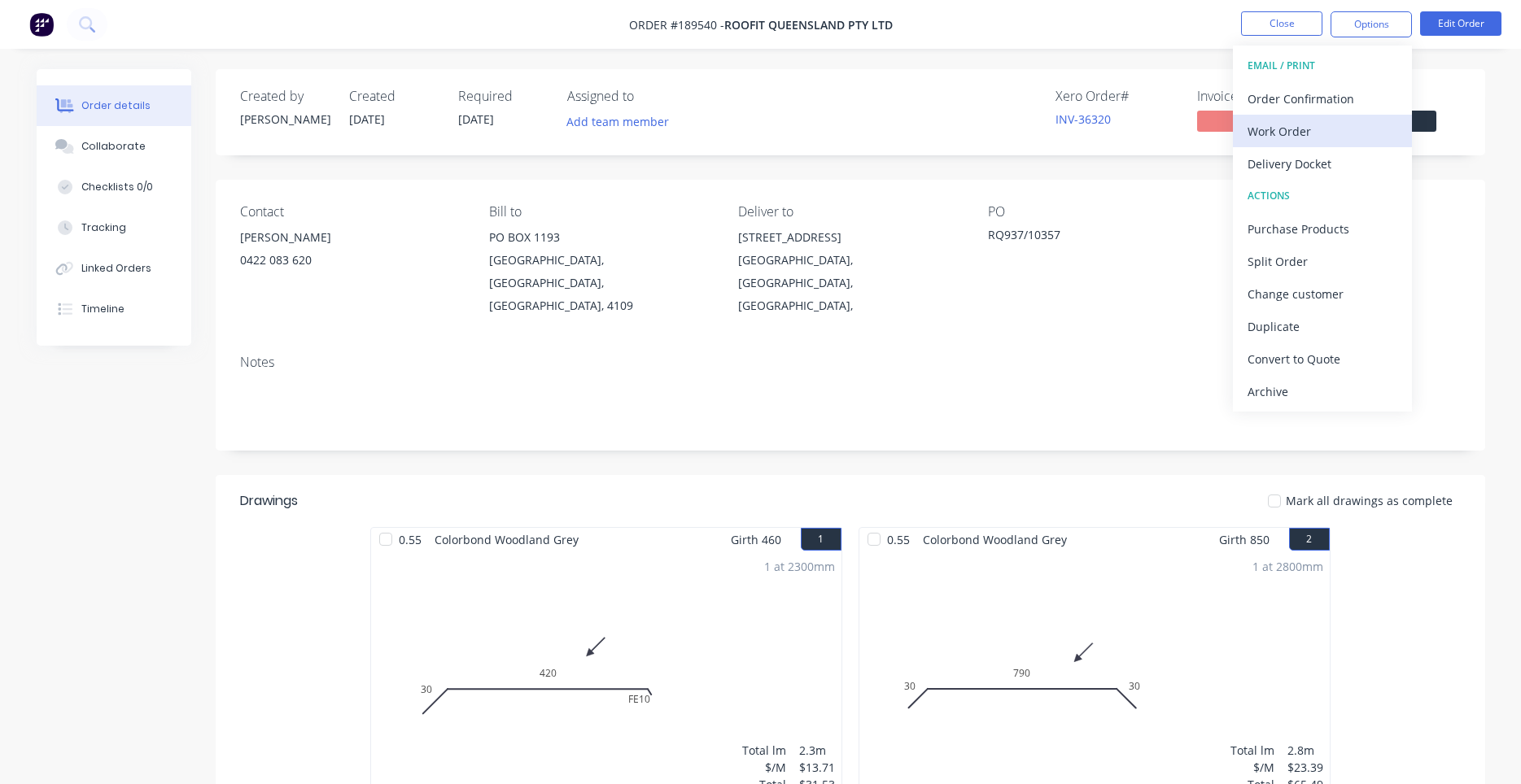
click at [1287, 120] on div "Work Order" at bounding box center [1322, 131] width 150 height 24
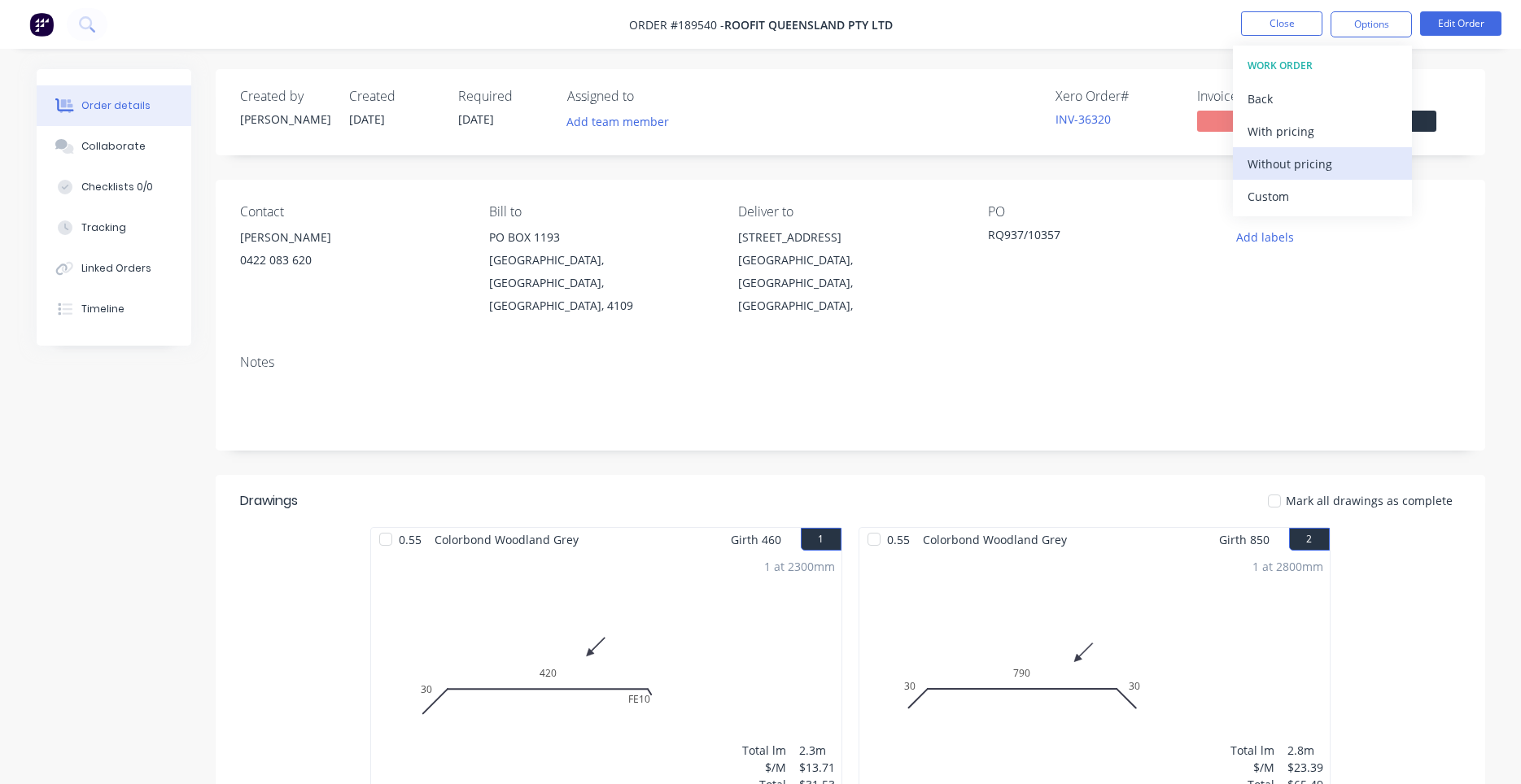
click at [1265, 170] on div "Without pricing" at bounding box center [1322, 164] width 150 height 24
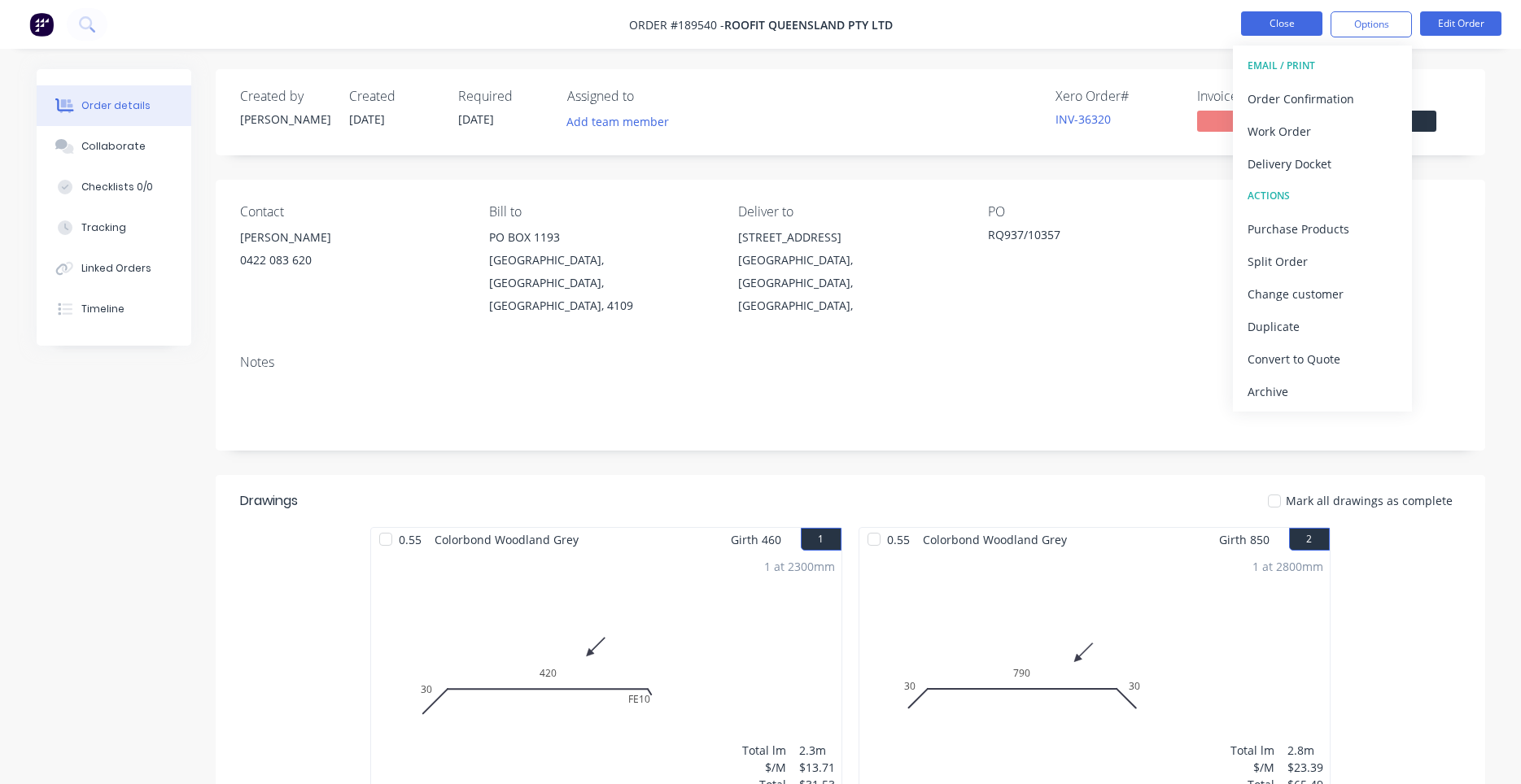
click at [1268, 35] on button "Close" at bounding box center [1281, 24] width 81 height 25
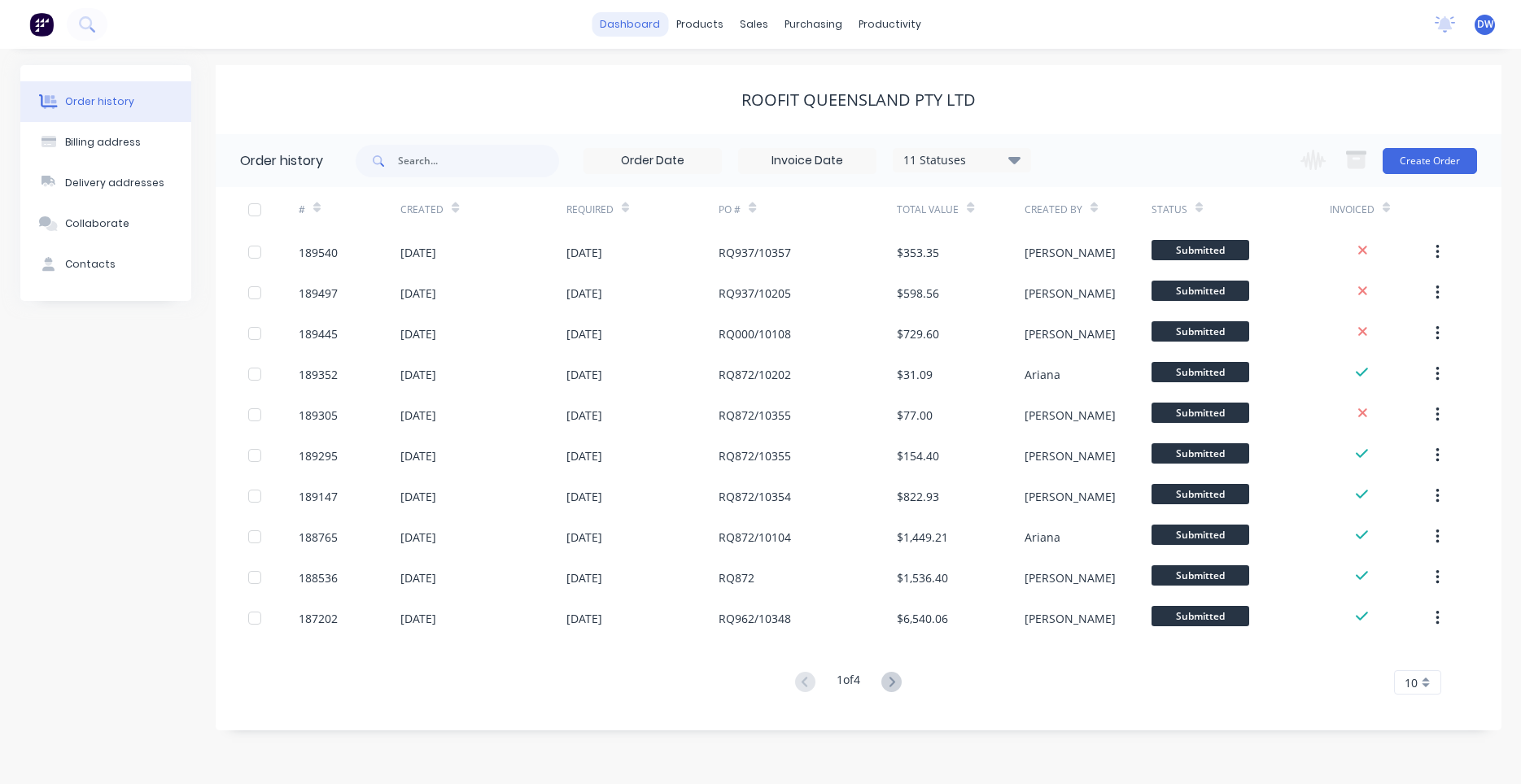
click at [659, 31] on link "dashboard" at bounding box center [630, 25] width 76 height 25
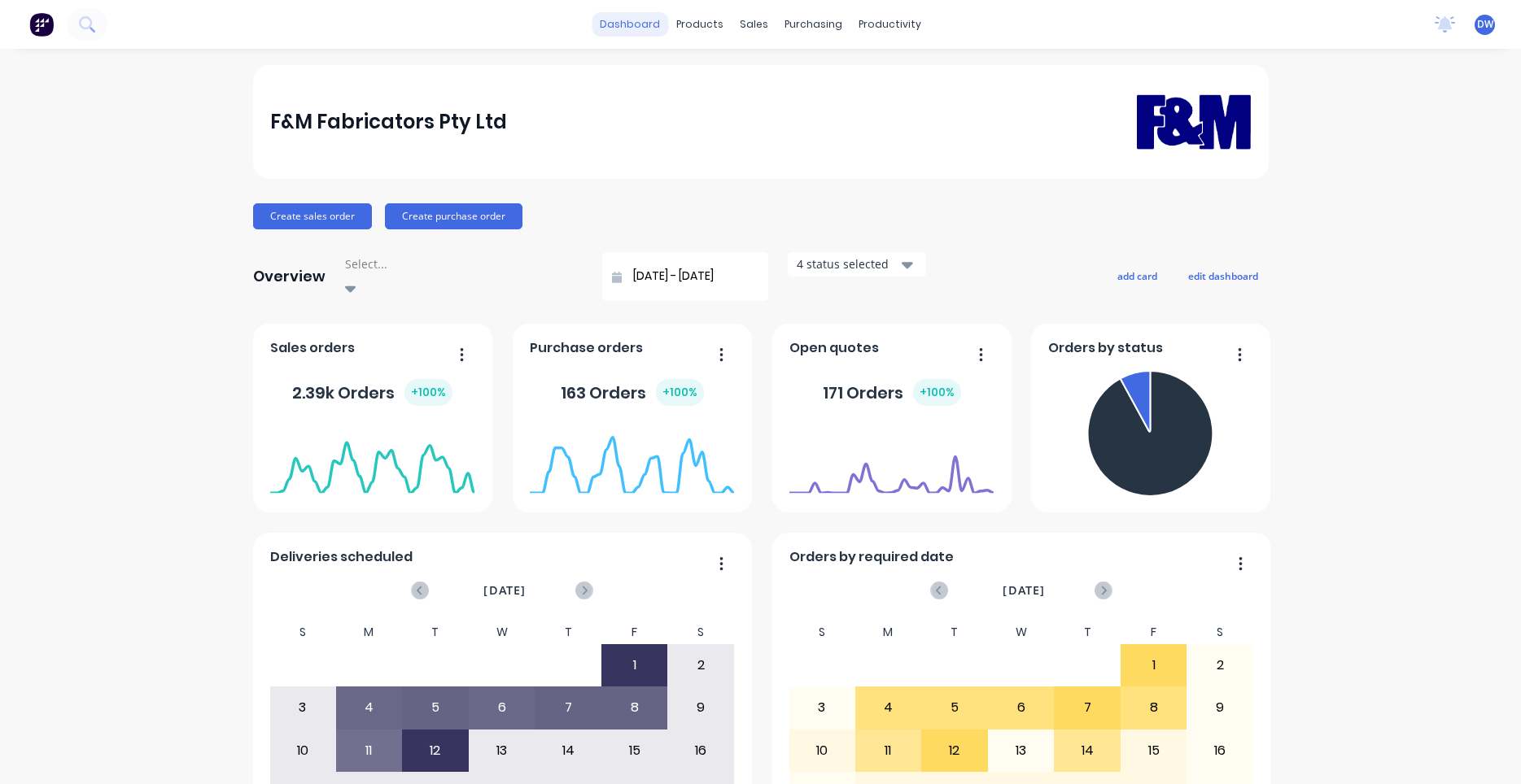
click at [619, 32] on link "dashboard" at bounding box center [630, 25] width 76 height 25
click at [90, 28] on icon at bounding box center [92, 30] width 6 height 6
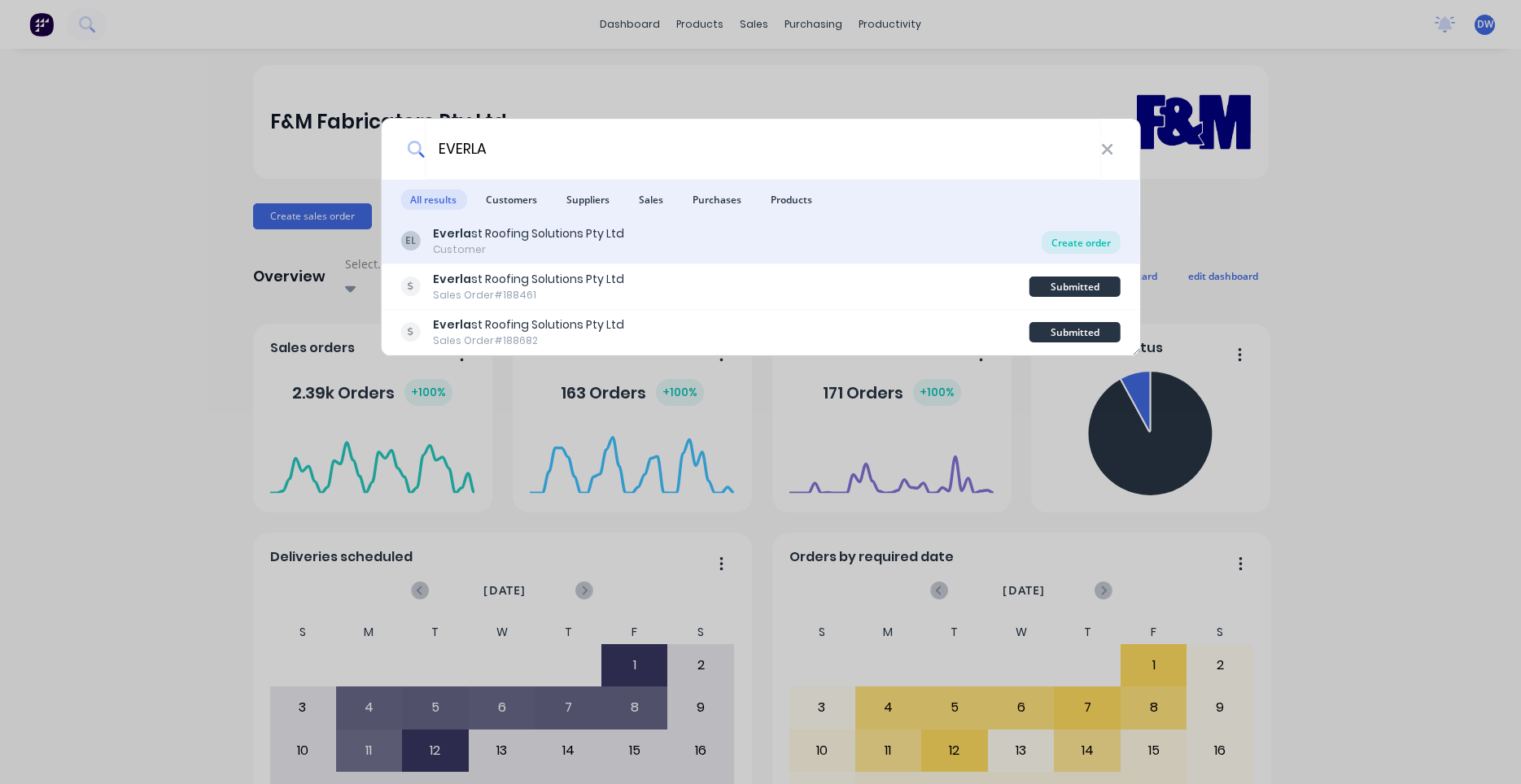
type input "EVERLA"
click at [1105, 244] on div "Create order" at bounding box center [1081, 242] width 79 height 23
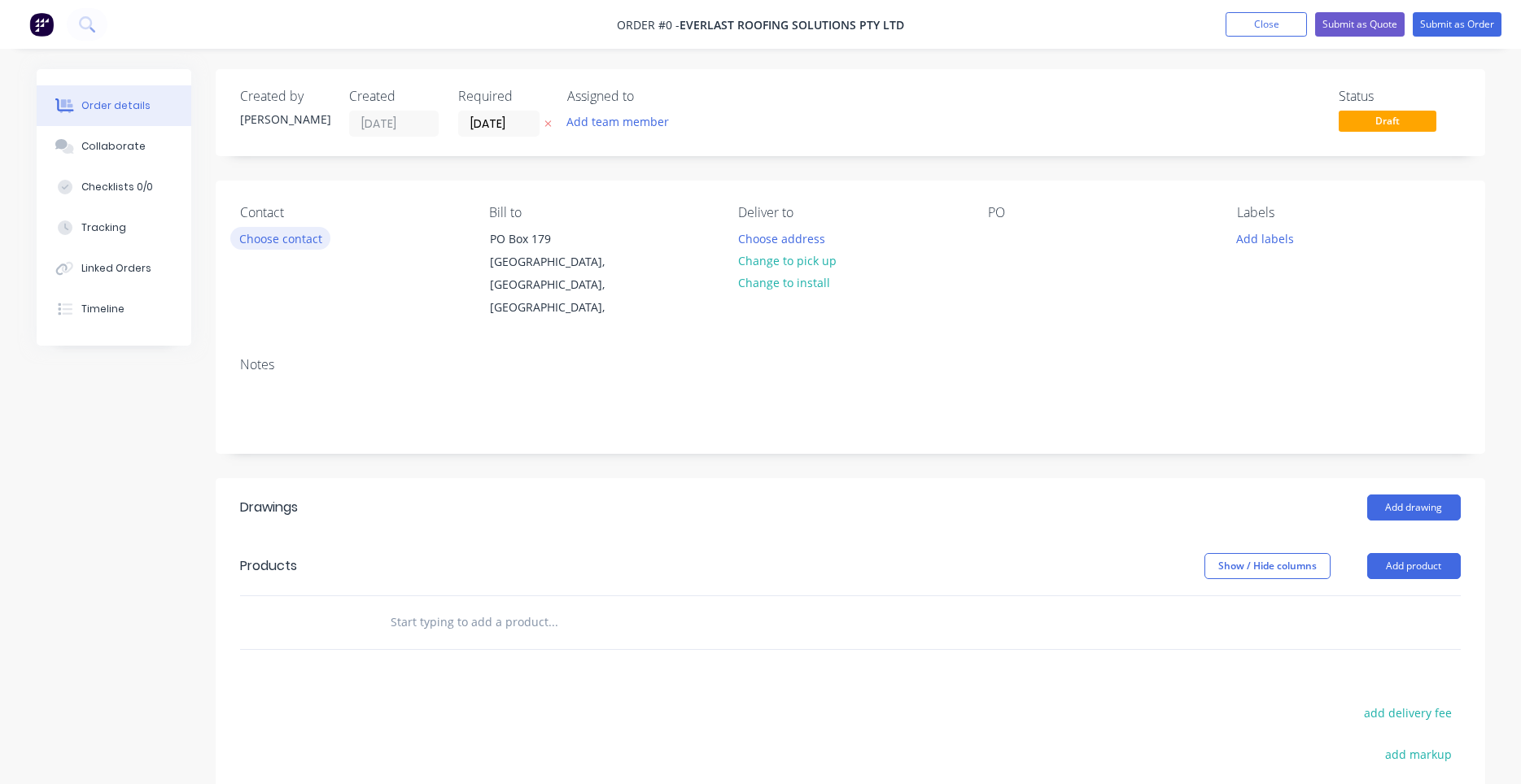
click at [304, 235] on button "Choose contact" at bounding box center [280, 237] width 100 height 22
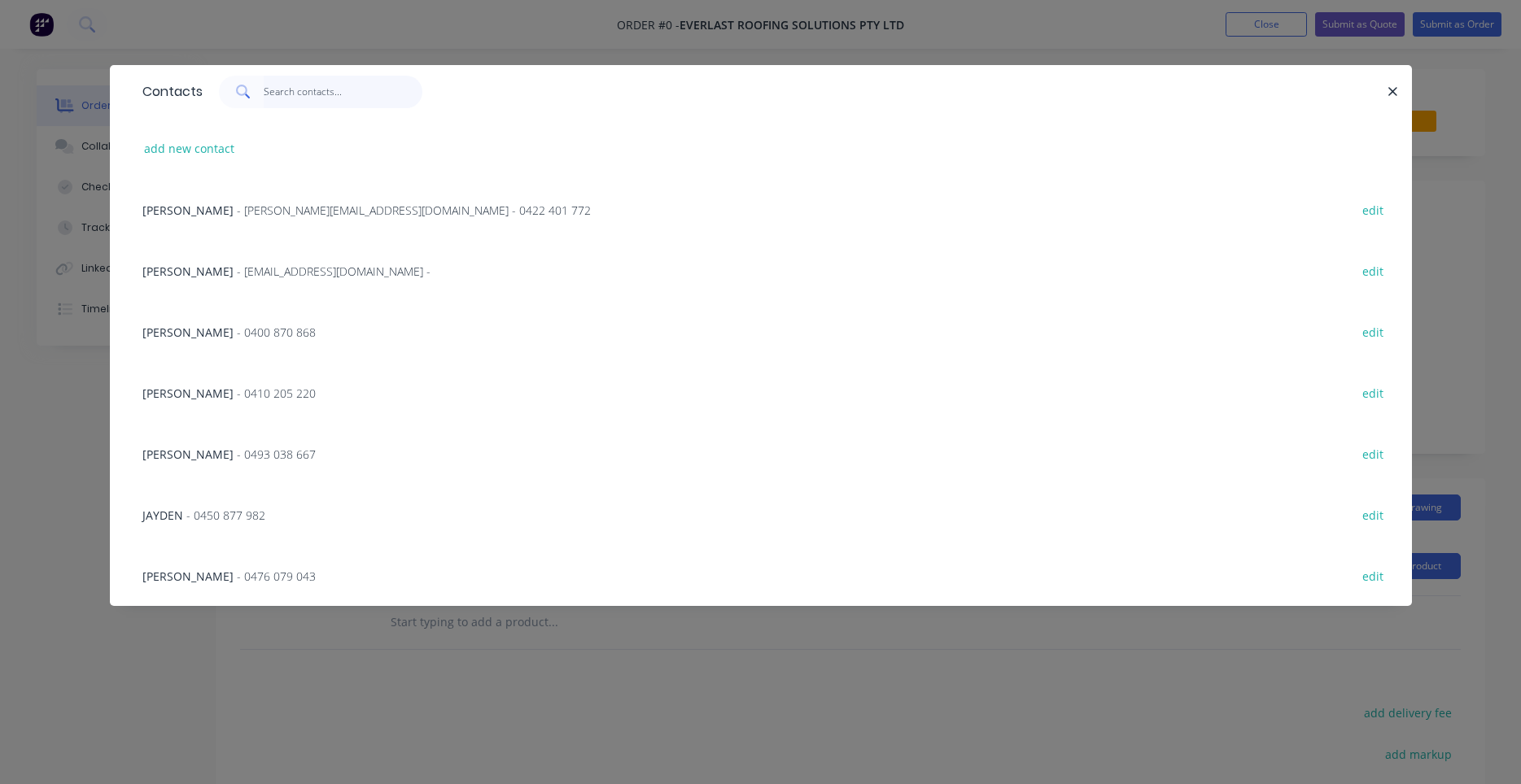
click at [316, 103] on input "text" at bounding box center [343, 91] width 159 height 32
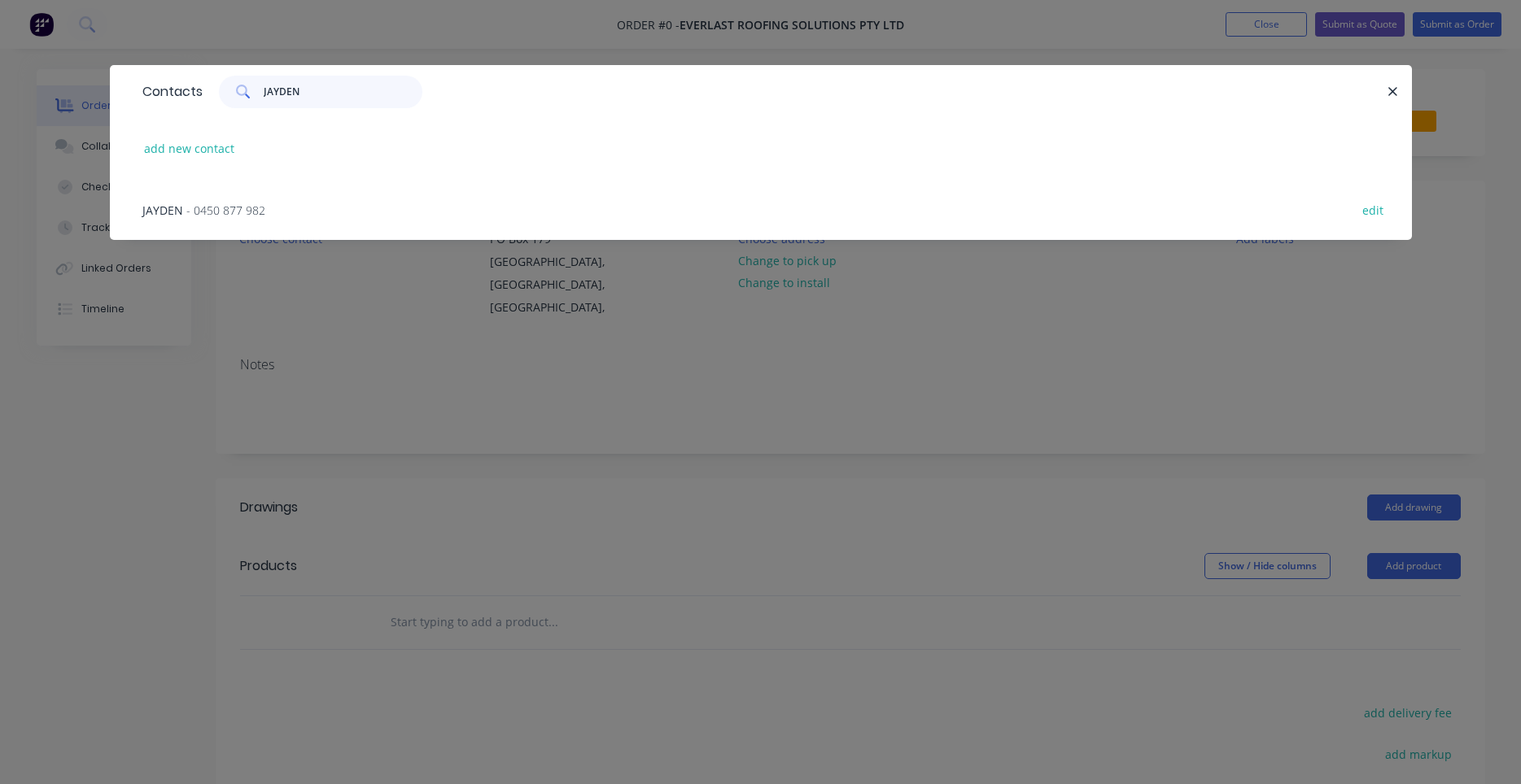
type input "JAYDEN"
click at [308, 210] on div "JAYDEN - 0450 877 982 edit" at bounding box center [760, 210] width 1253 height 61
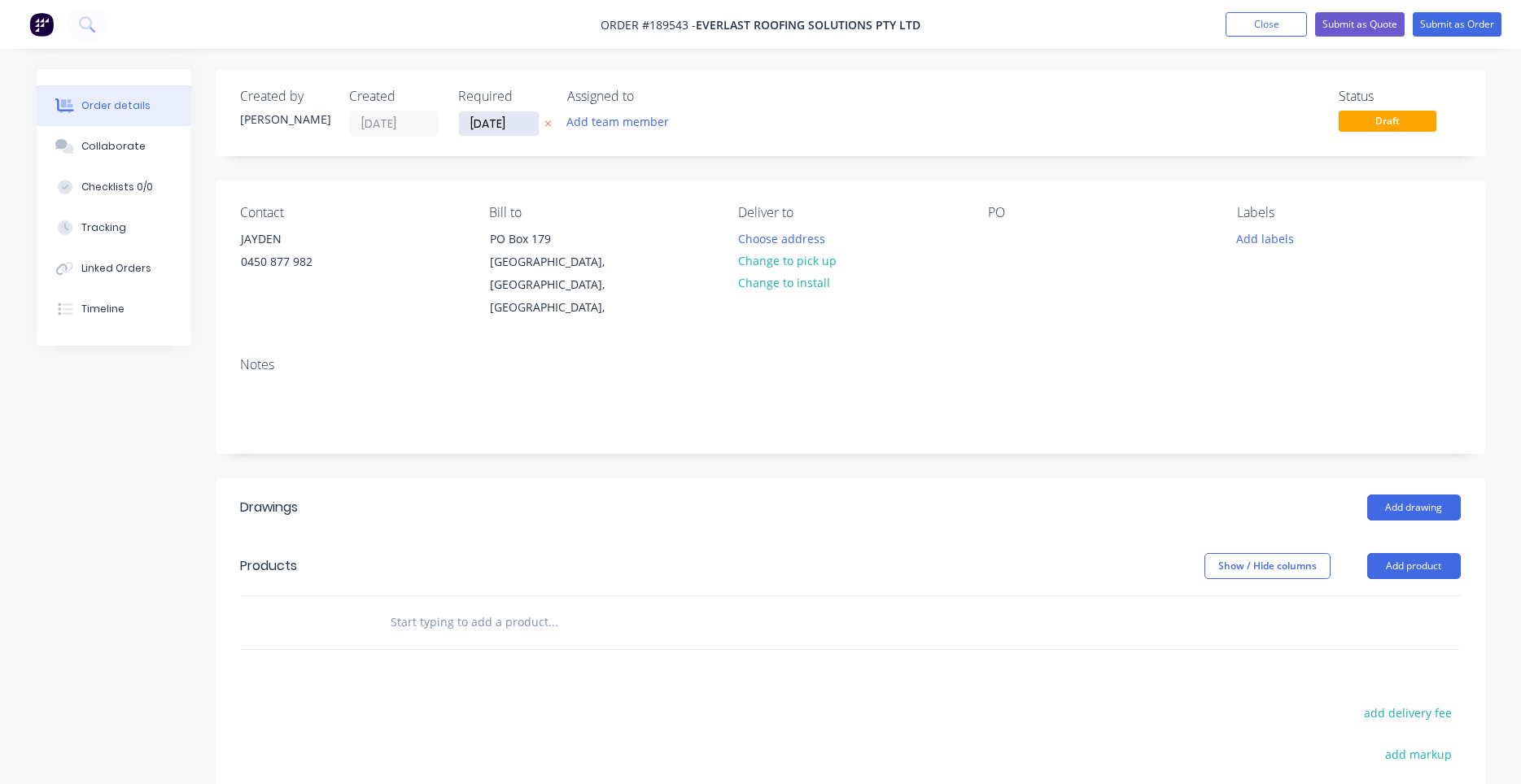
click at [521, 126] on input "12/08/25" at bounding box center [499, 124] width 80 height 25
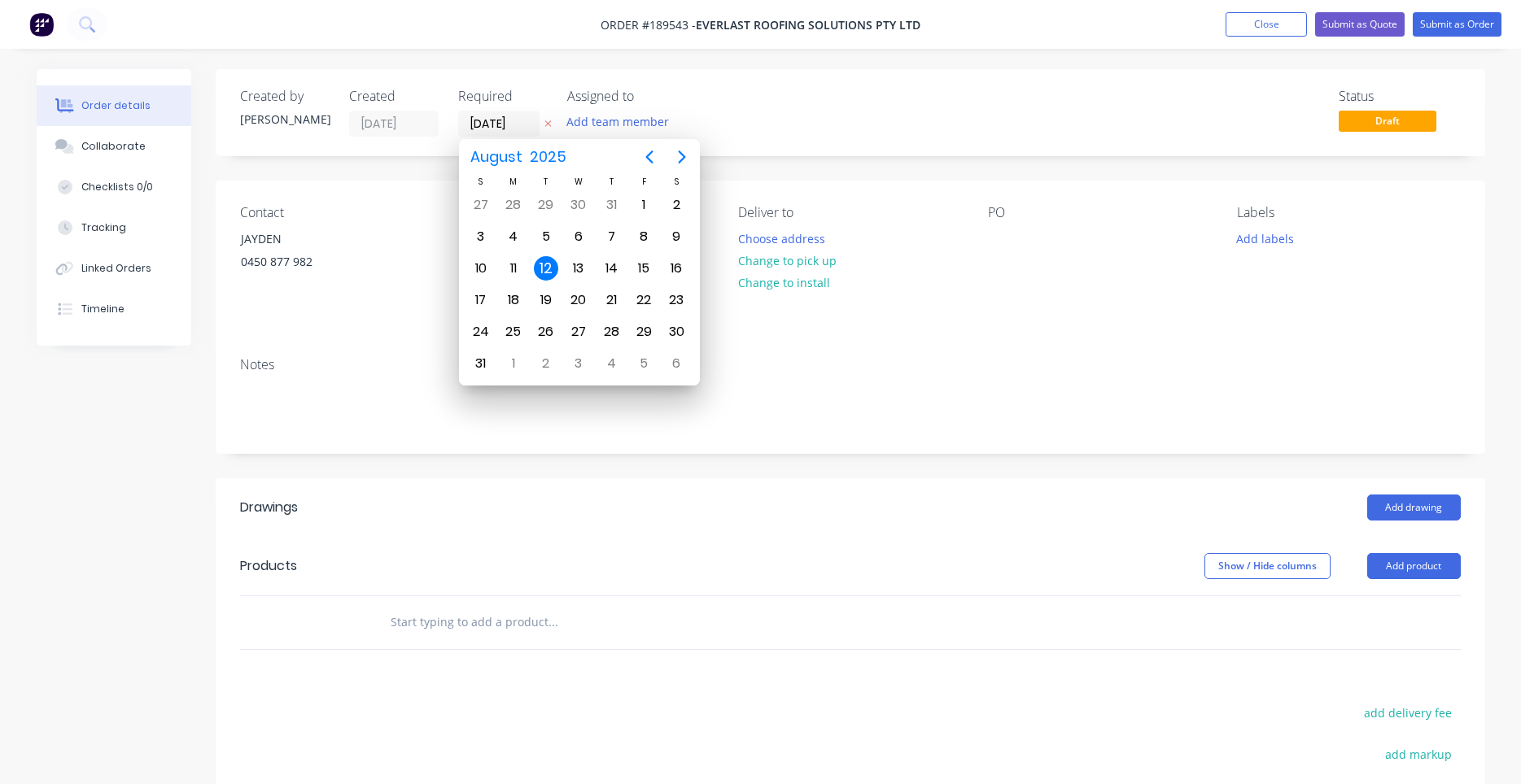
click at [543, 271] on div "12" at bounding box center [546, 269] width 25 height 25
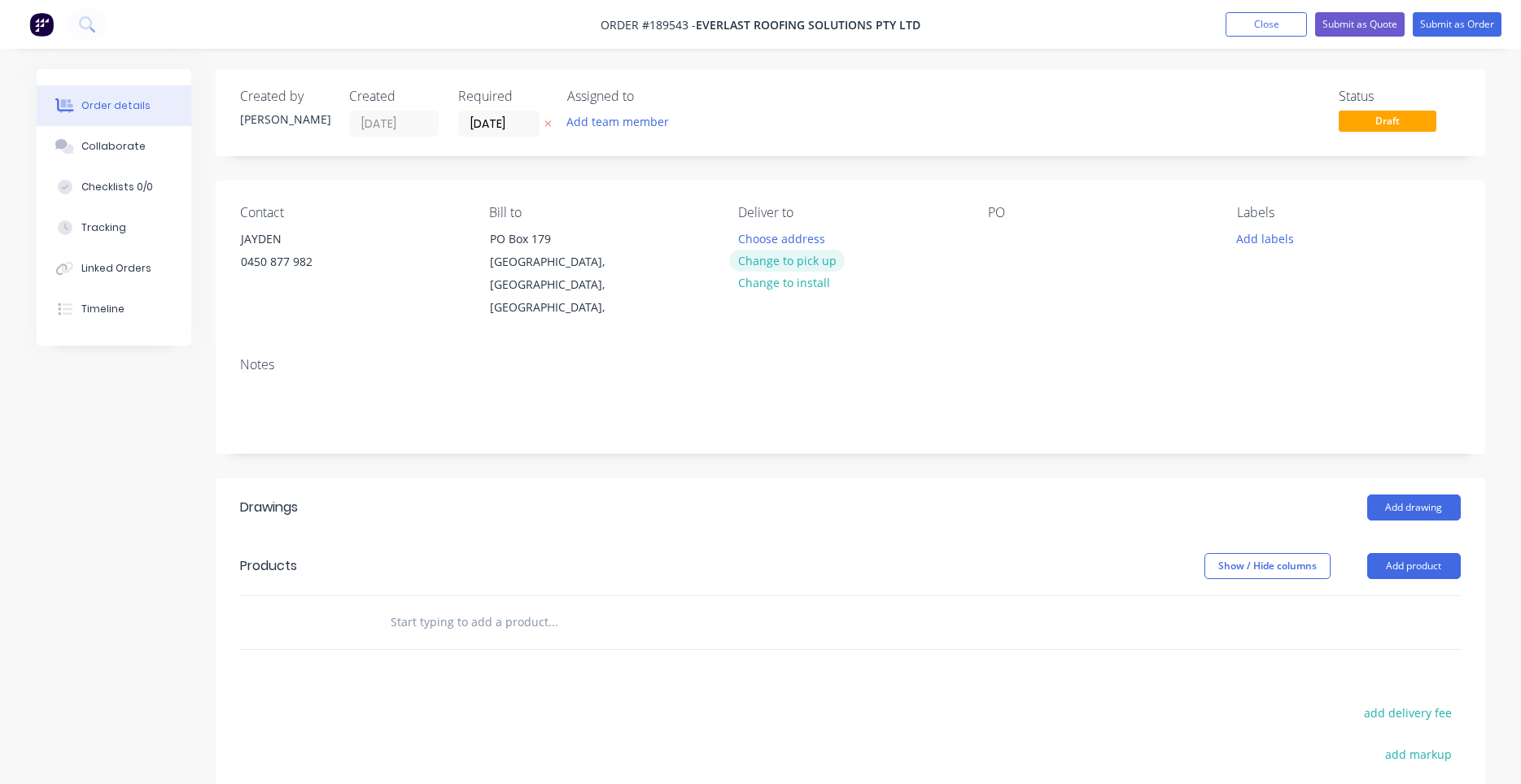
click at [762, 258] on button "Change to pick up" at bounding box center [786, 260] width 115 height 22
click at [769, 235] on div "Pick up Change to delivery Change to install" at bounding box center [849, 262] width 223 height 114
click at [761, 237] on div at bounding box center [750, 238] width 26 height 24
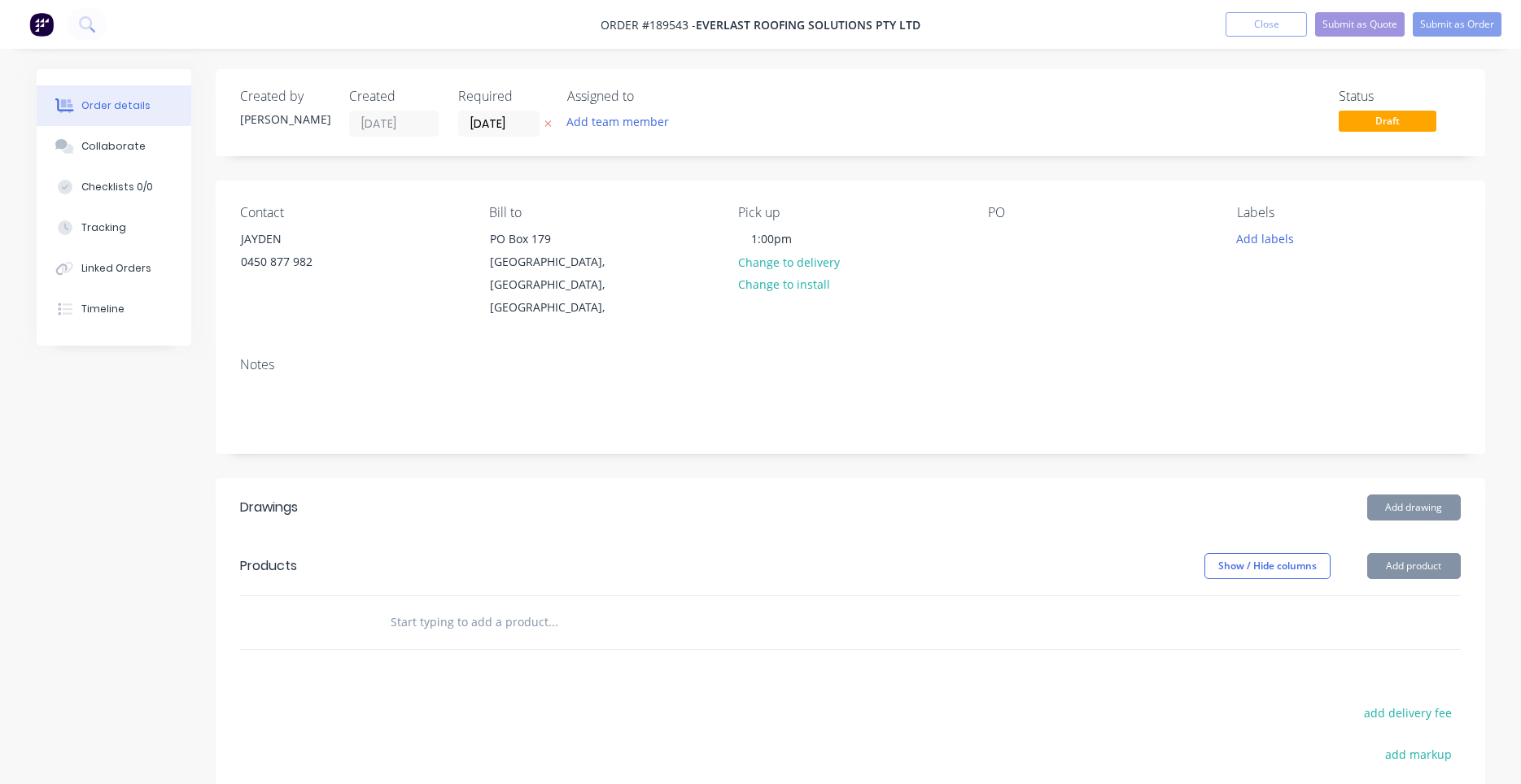
click at [972, 293] on div "Contact JAYDEN 0450 877 982 Bill to PO Box 179 Carina, Queensland, Australia, P…" at bounding box center [850, 263] width 1269 height 164
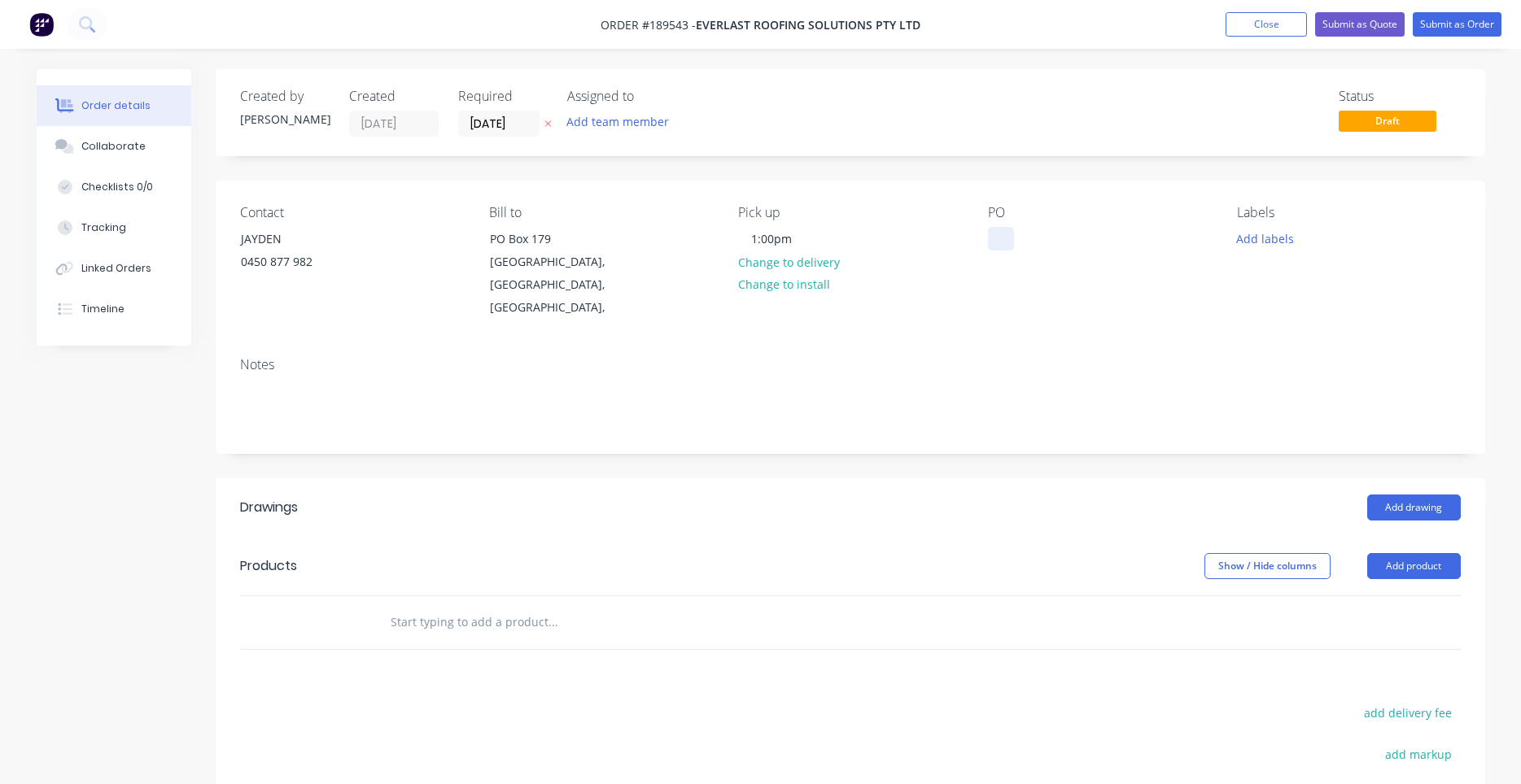
click at [995, 241] on div at bounding box center [1001, 238] width 26 height 24
click at [1136, 344] on div "Notes" at bounding box center [850, 398] width 1269 height 109
click at [1415, 494] on button "Add drawing" at bounding box center [1414, 507] width 93 height 26
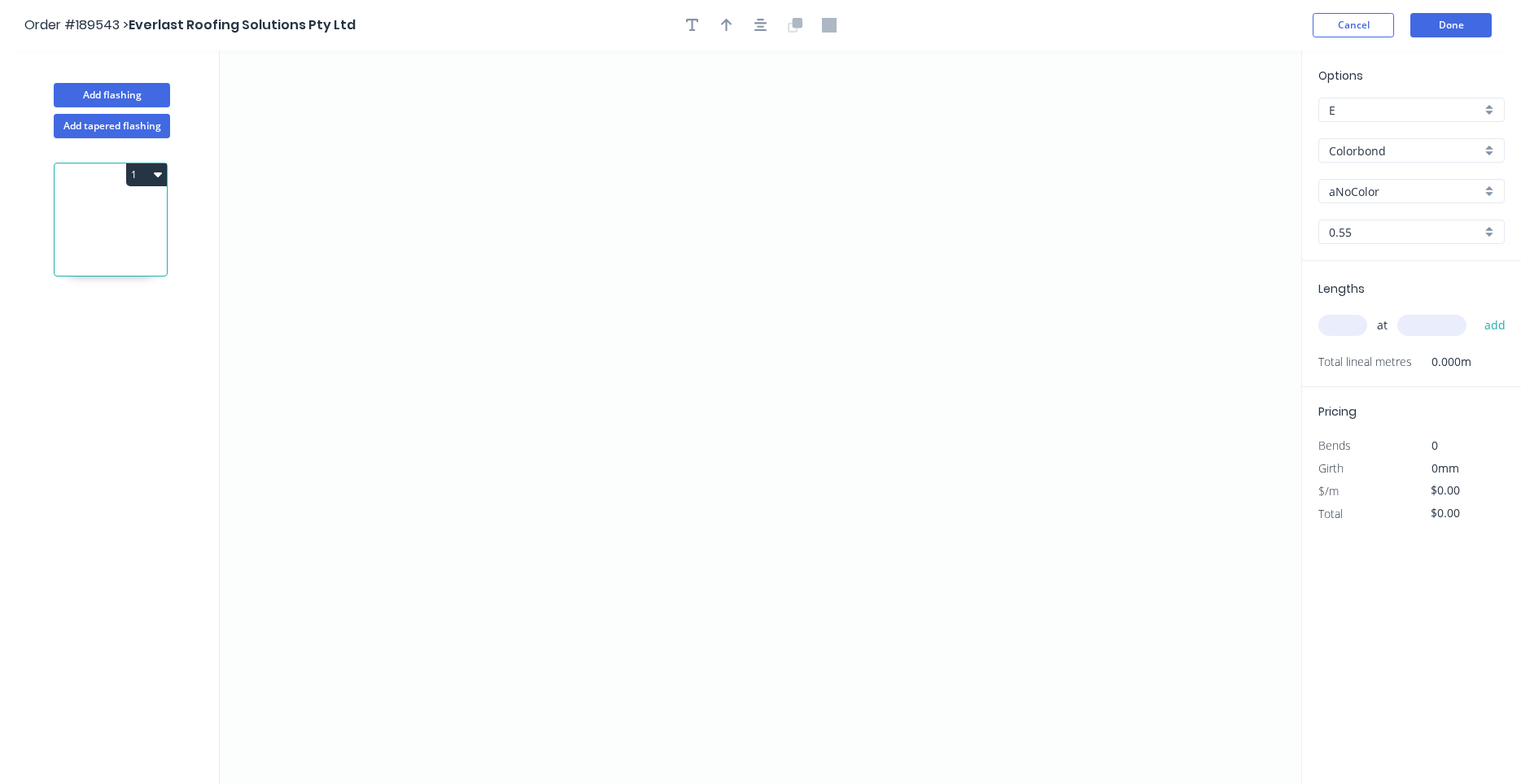
click at [1381, 157] on input "Colorbond" at bounding box center [1405, 151] width 152 height 17
click at [1452, 194] on div "Zincalume" at bounding box center [1411, 182] width 185 height 29
type input "Zincalume"
click at [1342, 329] on input "text" at bounding box center [1342, 325] width 49 height 21
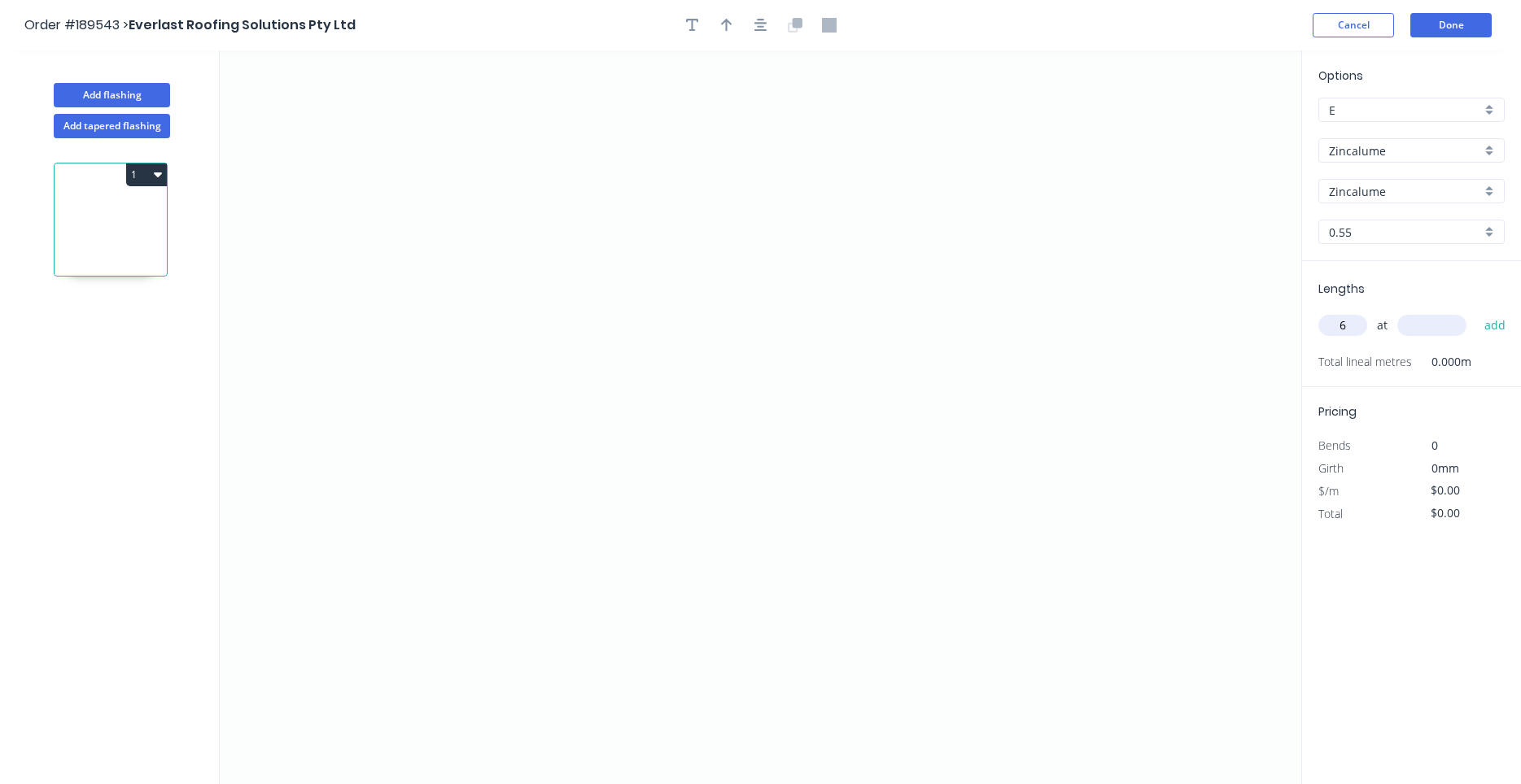
type input "6"
type input "4500"
click at [1476, 312] on button "add" at bounding box center [1495, 325] width 38 height 28
click at [456, 204] on icon "0" at bounding box center [760, 417] width 1082 height 734
click at [456, 365] on icon "0" at bounding box center [760, 417] width 1082 height 734
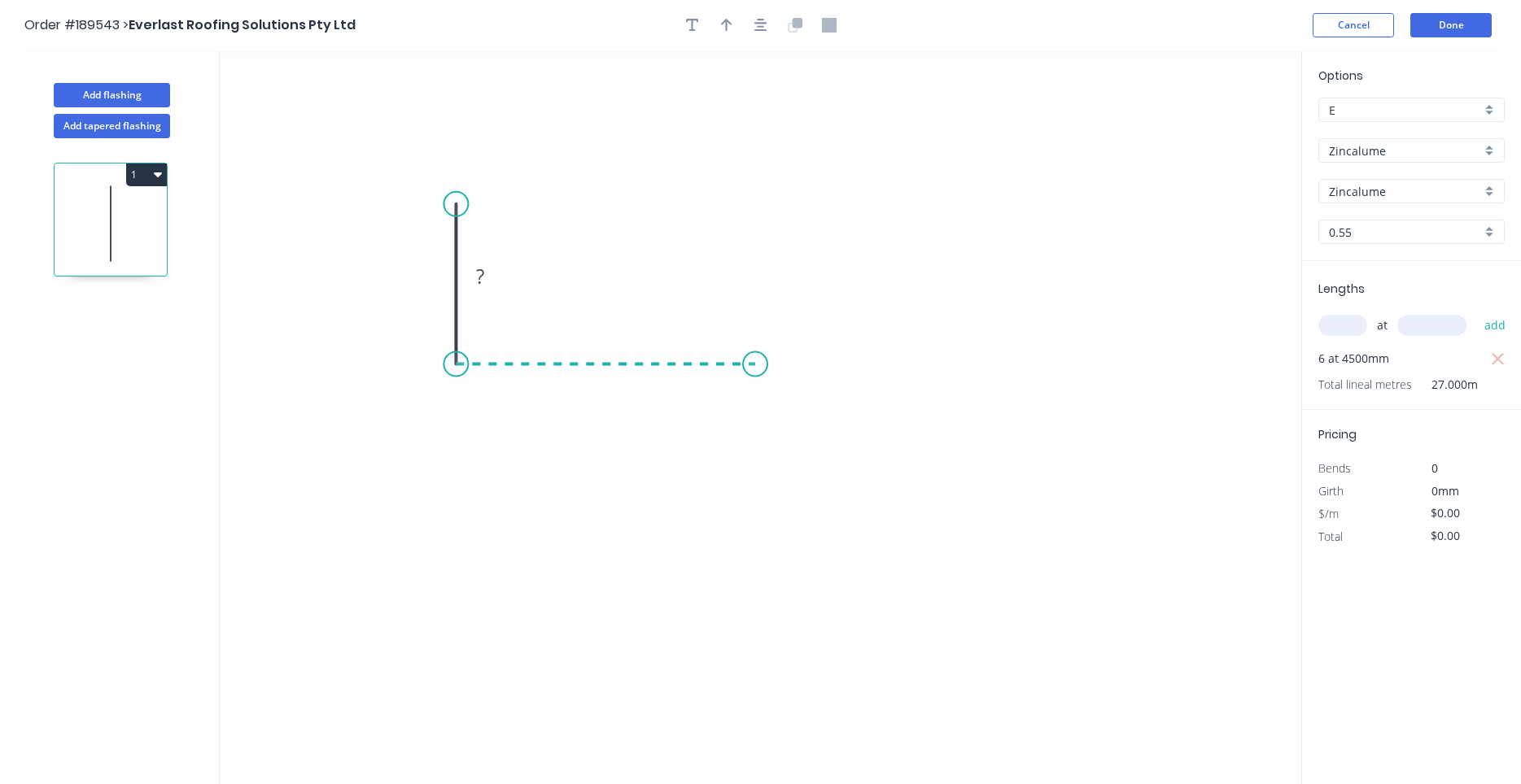
click at [755, 365] on icon at bounding box center [605, 365] width 299 height 0
click at [781, 424] on icon "0 ? ?" at bounding box center [760, 417] width 1082 height 734
click at [781, 424] on circle at bounding box center [781, 424] width 25 height 25
click at [790, 387] on tspan "?" at bounding box center [790, 376] width 9 height 27
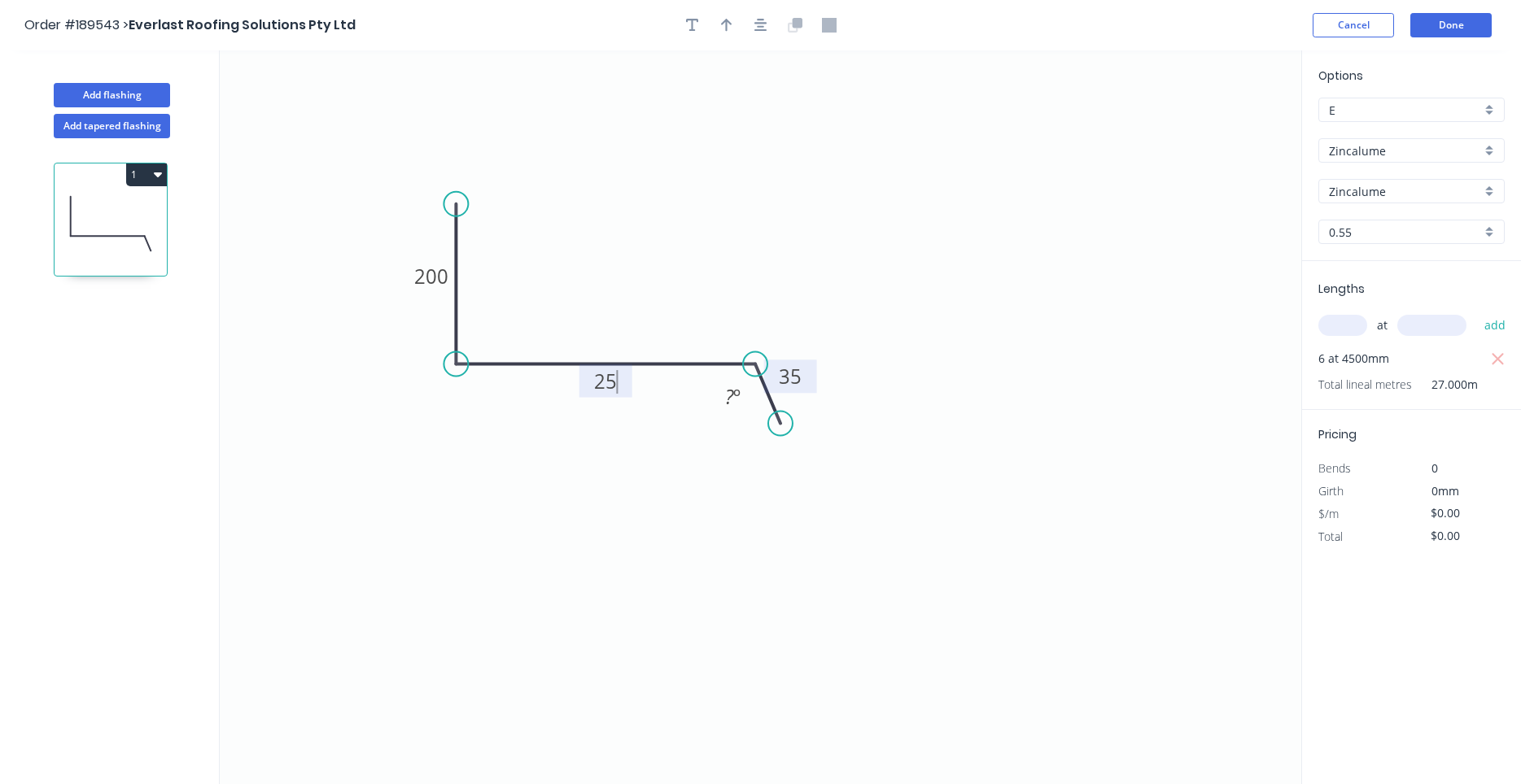
type input "$14.04"
type input "$379.08"
click at [860, 432] on icon "0 200 250 35 110 º" at bounding box center [760, 417] width 1082 height 734
click at [732, 309] on icon "0 200 250 35 110 º" at bounding box center [760, 417] width 1082 height 734
click at [770, 30] on button "button" at bounding box center [761, 26] width 25 height 25
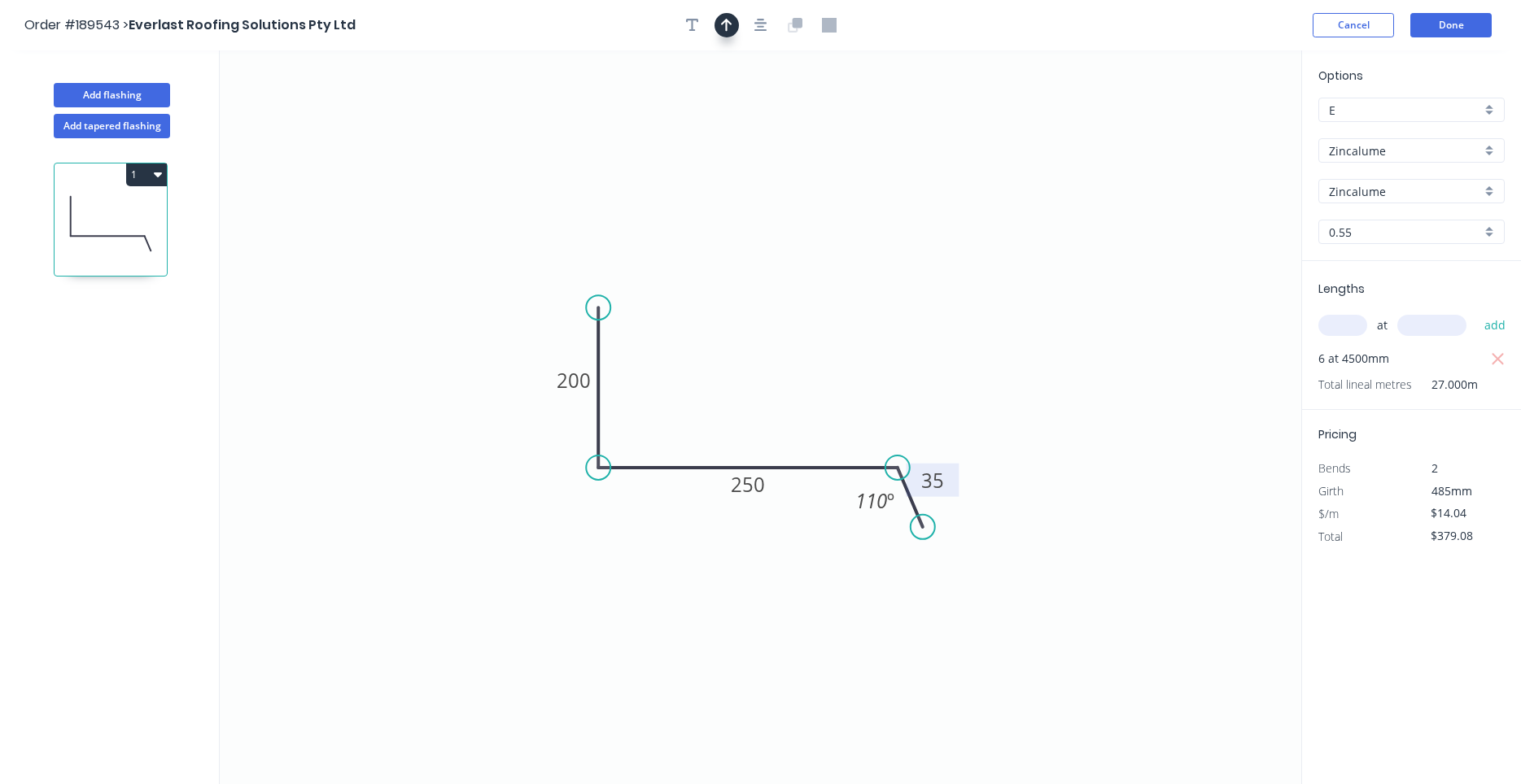
click at [728, 26] on icon "button" at bounding box center [727, 25] width 11 height 14
click at [1219, 122] on icon "0 200 250 35 110 º" at bounding box center [760, 417] width 1082 height 734
drag, startPoint x: 1215, startPoint y: 129, endPoint x: 728, endPoint y: 279, distance: 509.6
click at [728, 279] on icon "0 200 250 35 110 º" at bounding box center [760, 417] width 1082 height 734
drag, startPoint x: 1221, startPoint y: 132, endPoint x: 722, endPoint y: 332, distance: 537.6
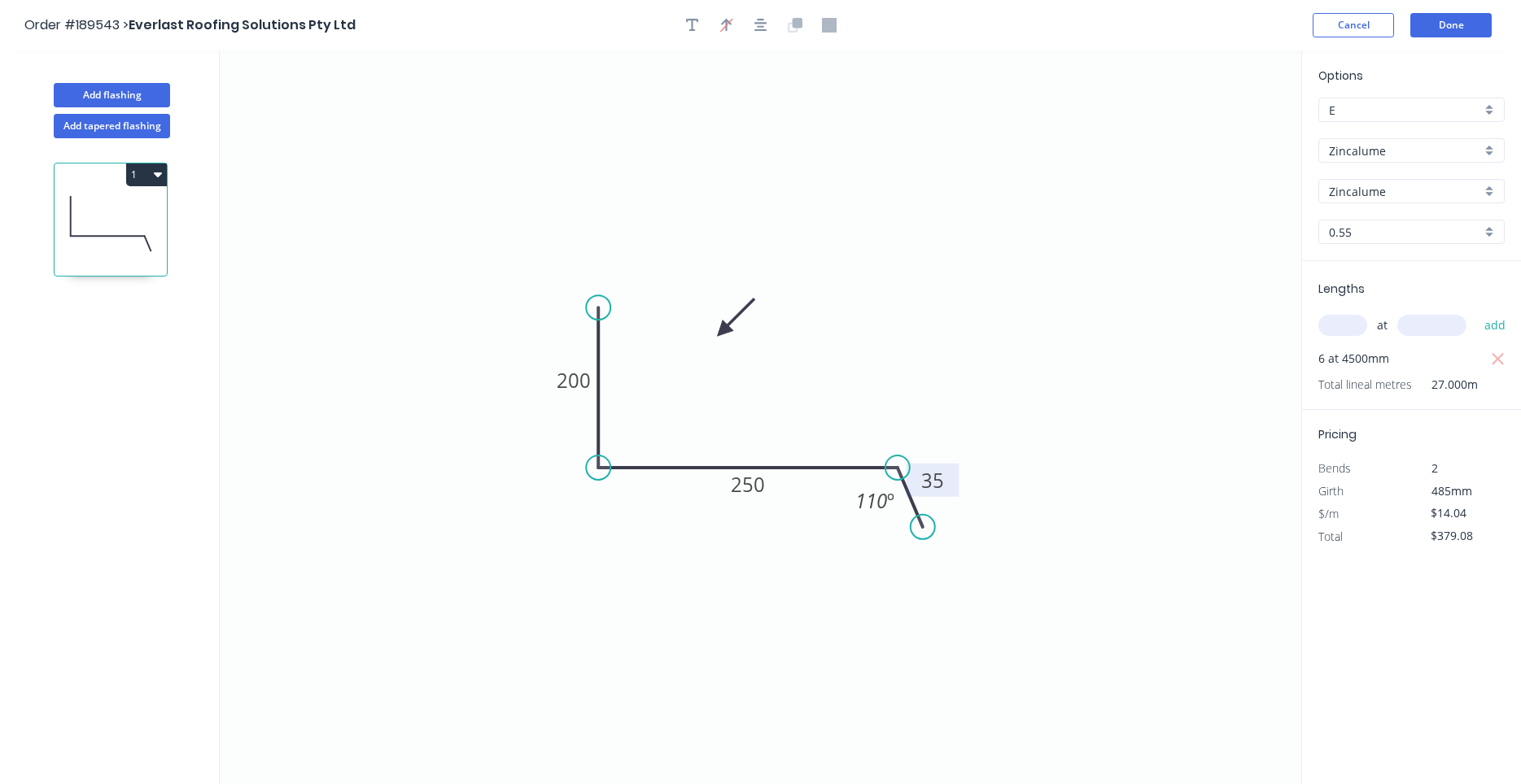
click at [722, 332] on icon at bounding box center [736, 317] width 48 height 48
click at [756, 316] on icon "0 200 250 35 110 º" at bounding box center [760, 417] width 1082 height 734
click at [728, 343] on icon "0 200 250 35 110 º" at bounding box center [760, 417] width 1082 height 734
drag, startPoint x: 726, startPoint y: 332, endPoint x: 749, endPoint y: 374, distance: 47.9
click at [749, 374] on icon at bounding box center [762, 361] width 48 height 48
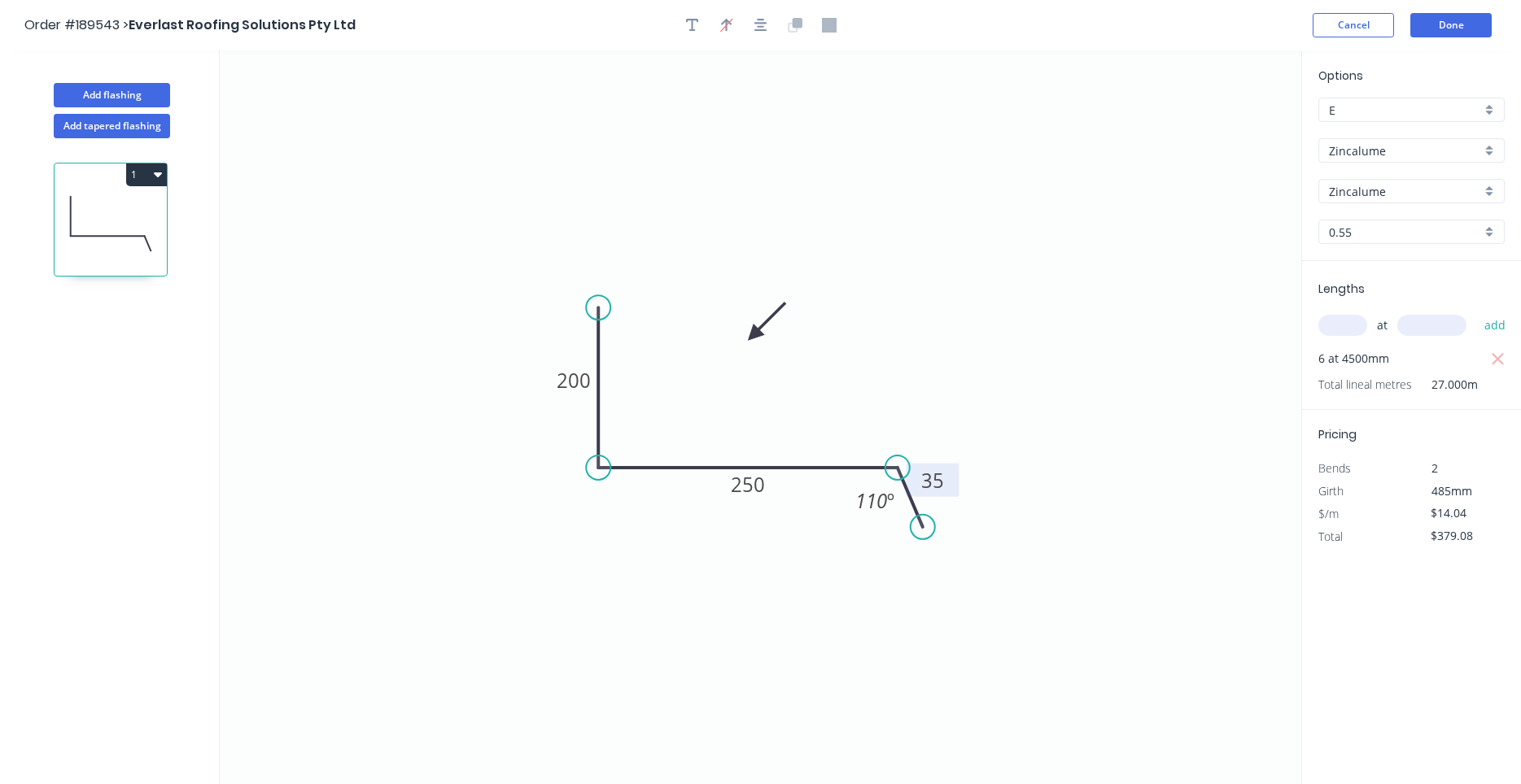
drag, startPoint x: 749, startPoint y: 374, endPoint x: 754, endPoint y: 335, distance: 39.3
click at [754, 335] on icon at bounding box center [767, 322] width 48 height 48
click at [128, 99] on button "Add flashing" at bounding box center [112, 95] width 116 height 25
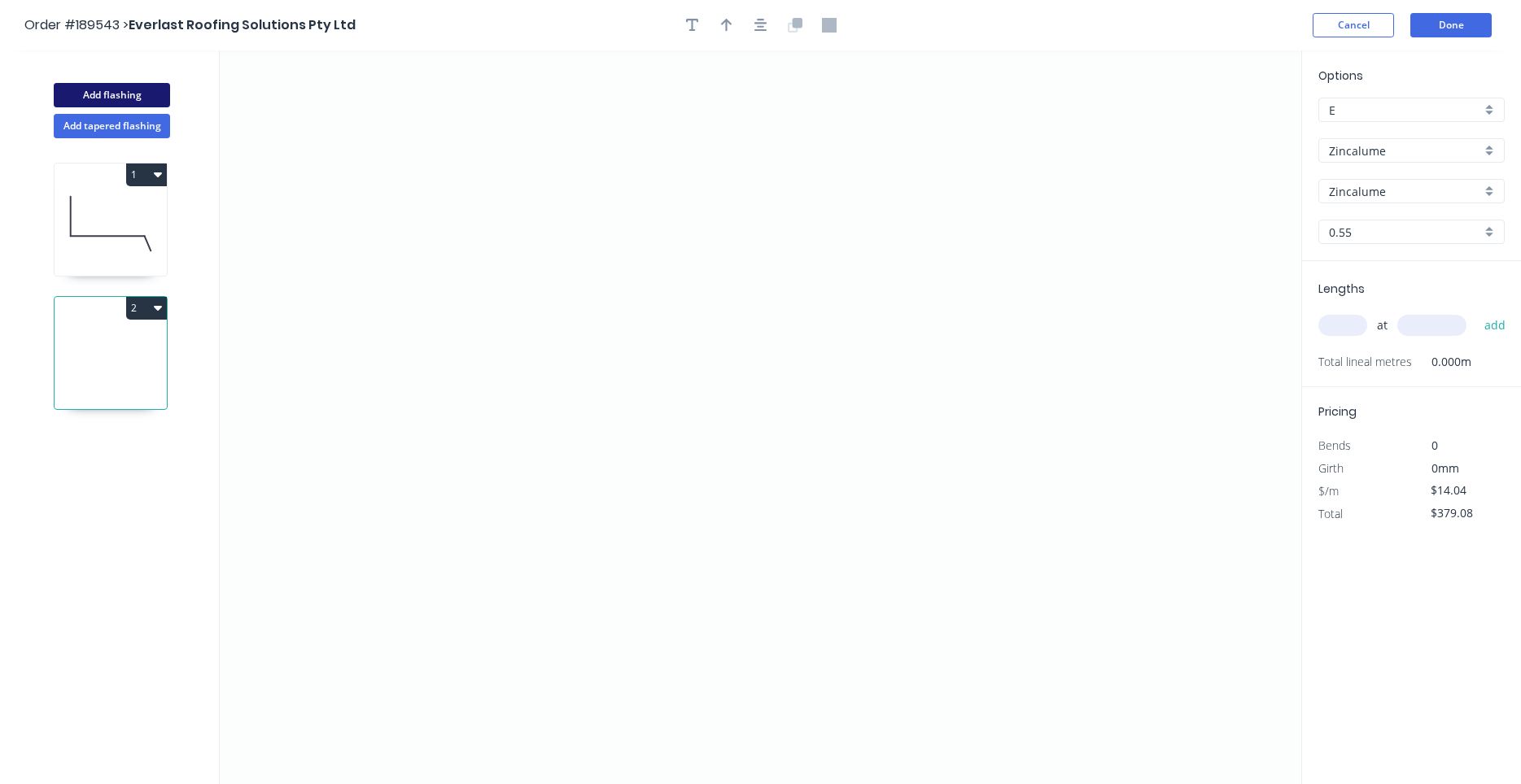
type input "$0.00"
click at [608, 270] on icon "0" at bounding box center [760, 417] width 1082 height 734
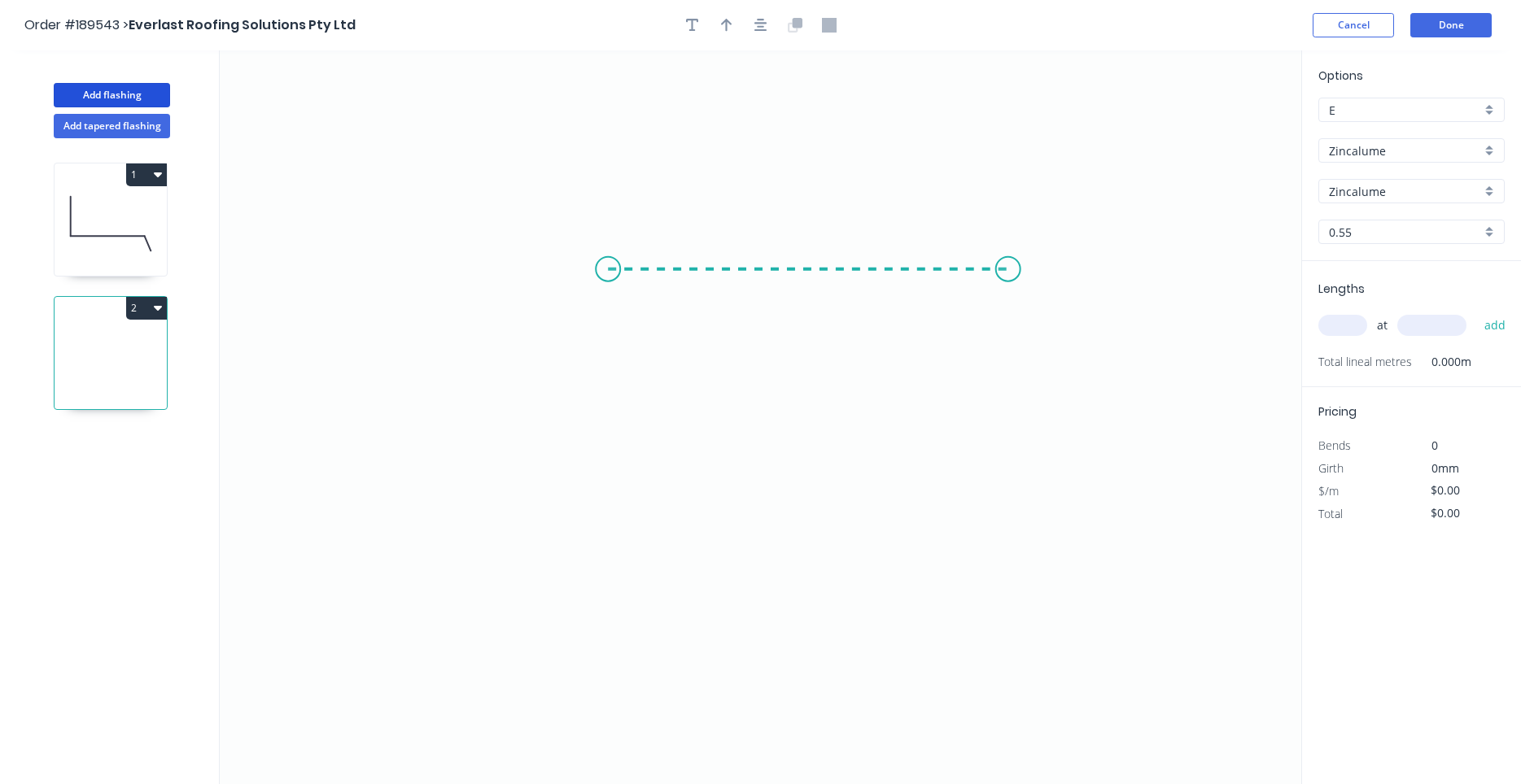
click at [1008, 278] on icon "0" at bounding box center [760, 417] width 1082 height 734
click at [1008, 278] on circle at bounding box center [1008, 270] width 25 height 25
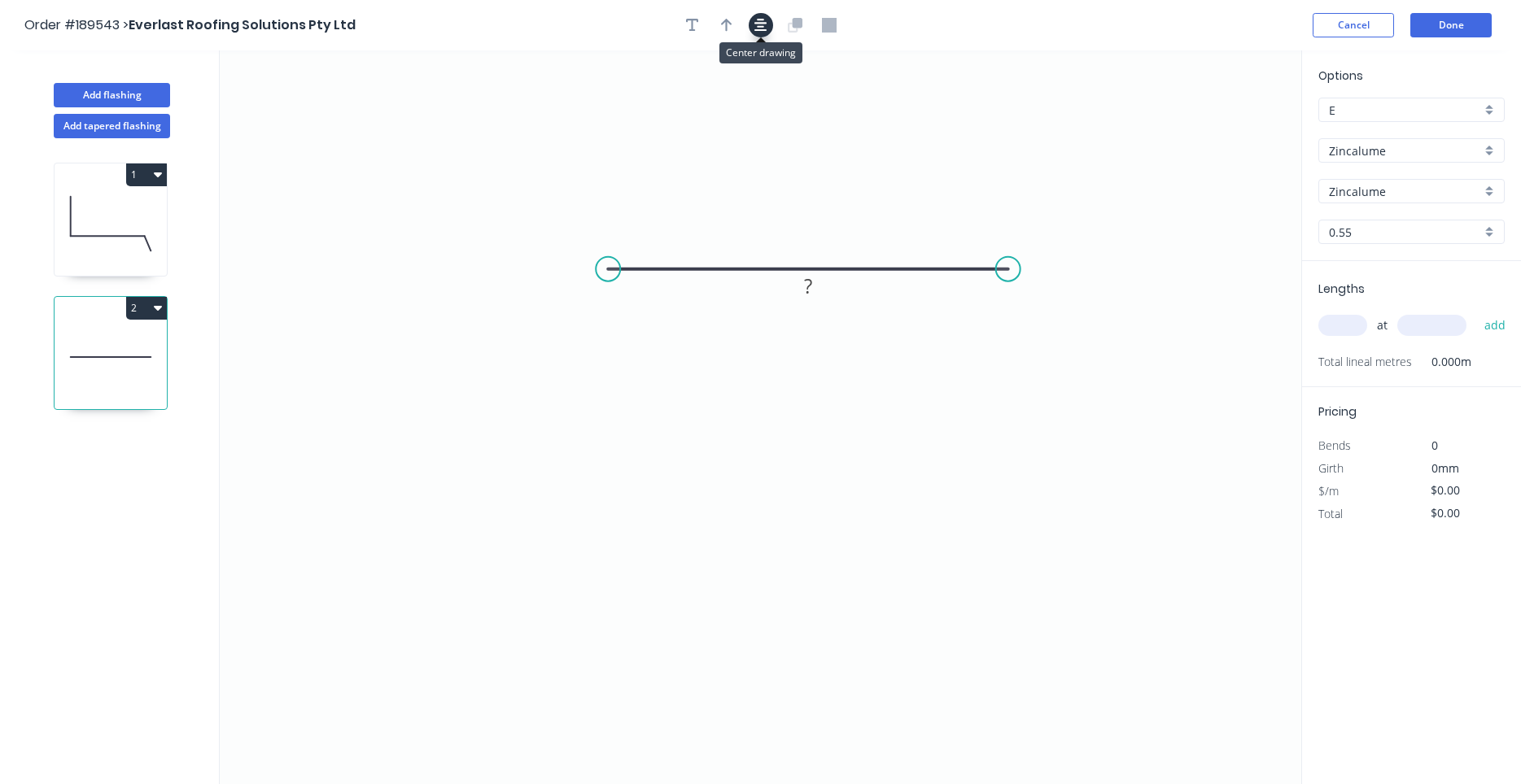
click at [750, 25] on button "button" at bounding box center [761, 26] width 25 height 25
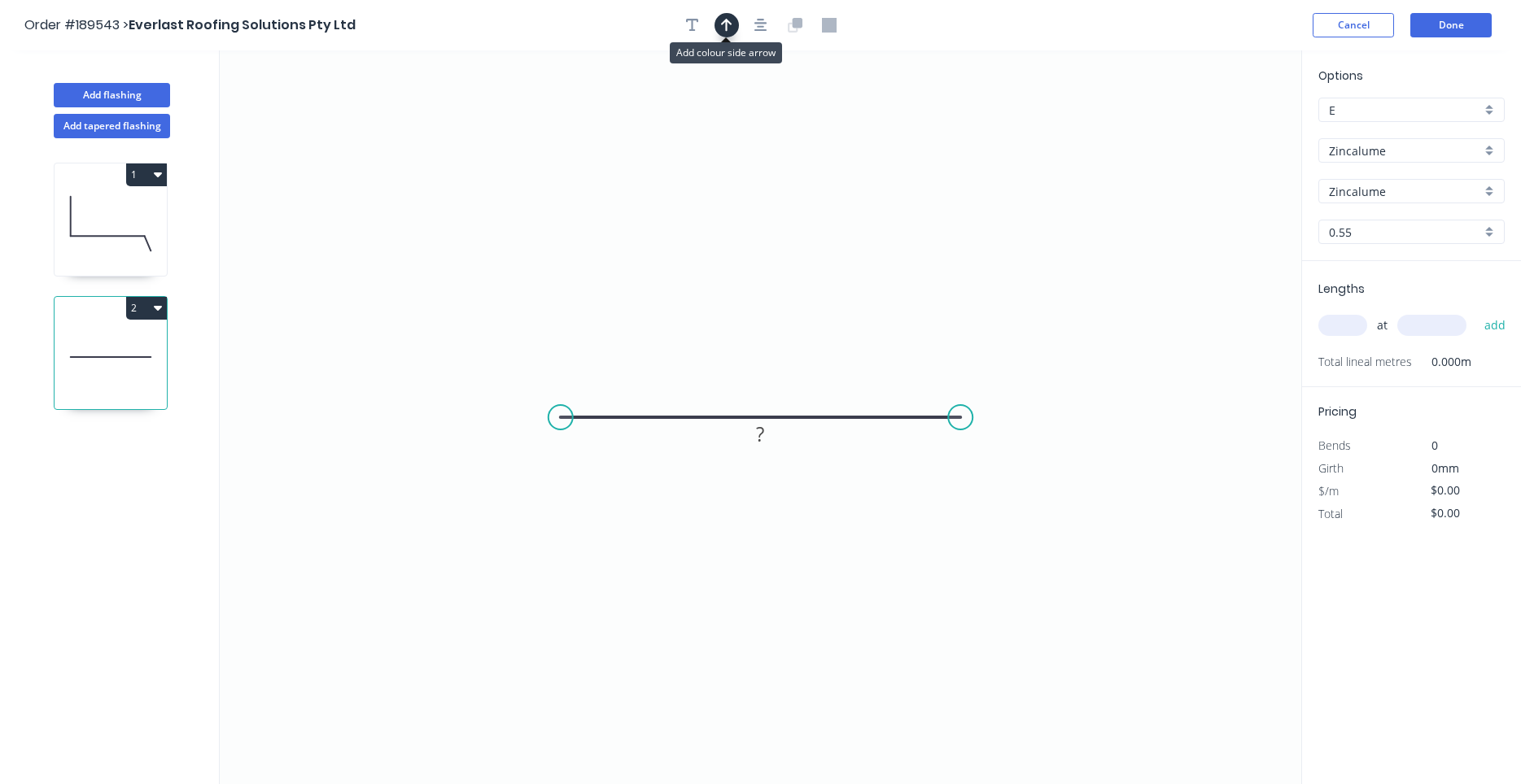
click at [721, 25] on button "button" at bounding box center [727, 26] width 25 height 25
click at [1227, 136] on icon "0 ?" at bounding box center [760, 417] width 1082 height 734
click at [1217, 130] on icon at bounding box center [1218, 112] width 14 height 52
drag, startPoint x: 1217, startPoint y: 130, endPoint x: 871, endPoint y: 263, distance: 370.7
click at [871, 263] on icon at bounding box center [884, 250] width 48 height 48
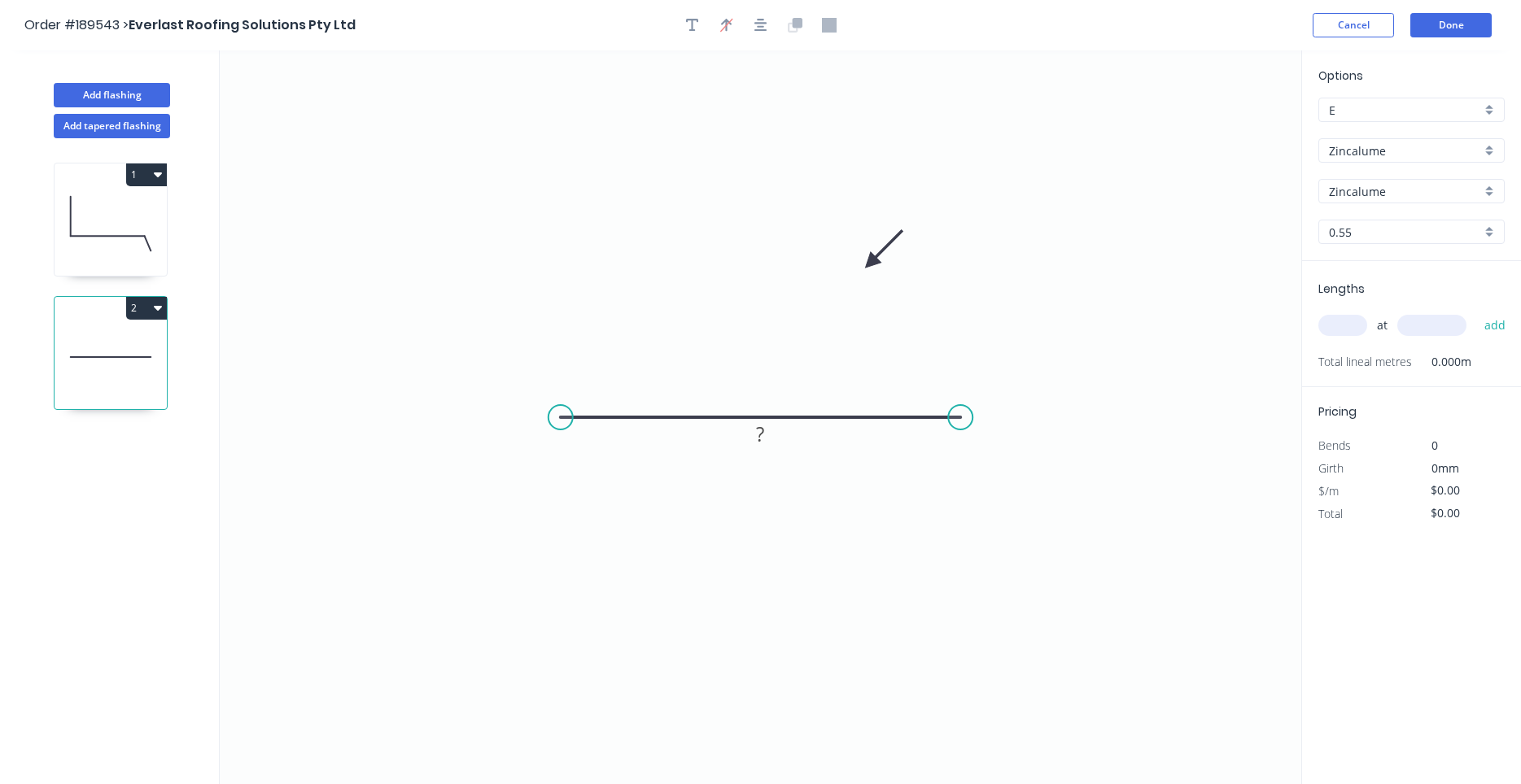
click at [1364, 327] on input "text" at bounding box center [1342, 325] width 49 height 21
click at [766, 442] on rect at bounding box center [760, 435] width 32 height 23
click at [763, 443] on tspan "12000" at bounding box center [760, 433] width 57 height 27
click at [760, 438] on tspan "12000" at bounding box center [760, 433] width 57 height 27
type input "$25.69"
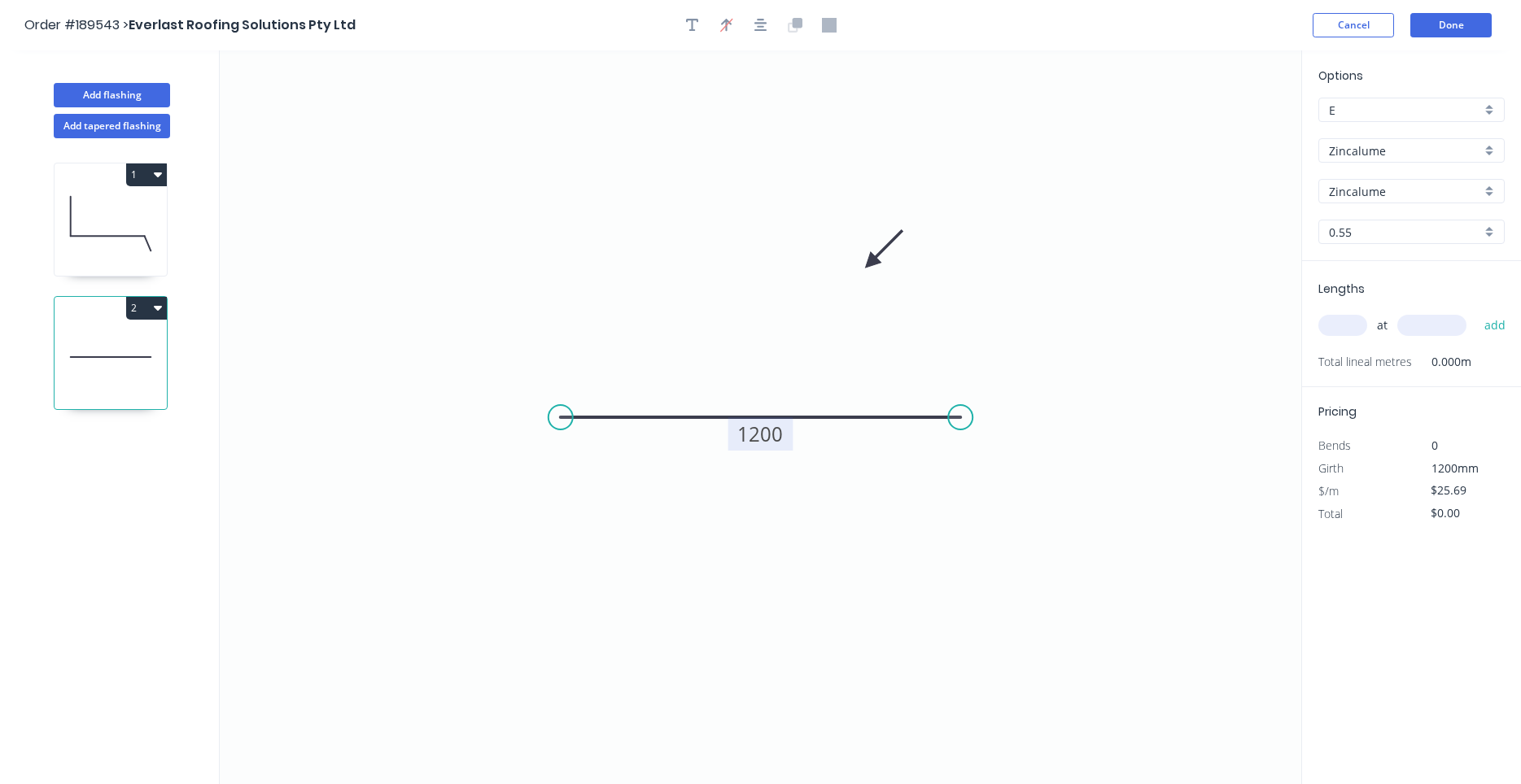
click at [1333, 326] on input "text" at bounding box center [1342, 325] width 49 height 21
type input "1"
type input "6000"
click at [1476, 312] on button "add" at bounding box center [1495, 325] width 38 height 28
click at [1497, 362] on icon "button" at bounding box center [1497, 359] width 14 height 19
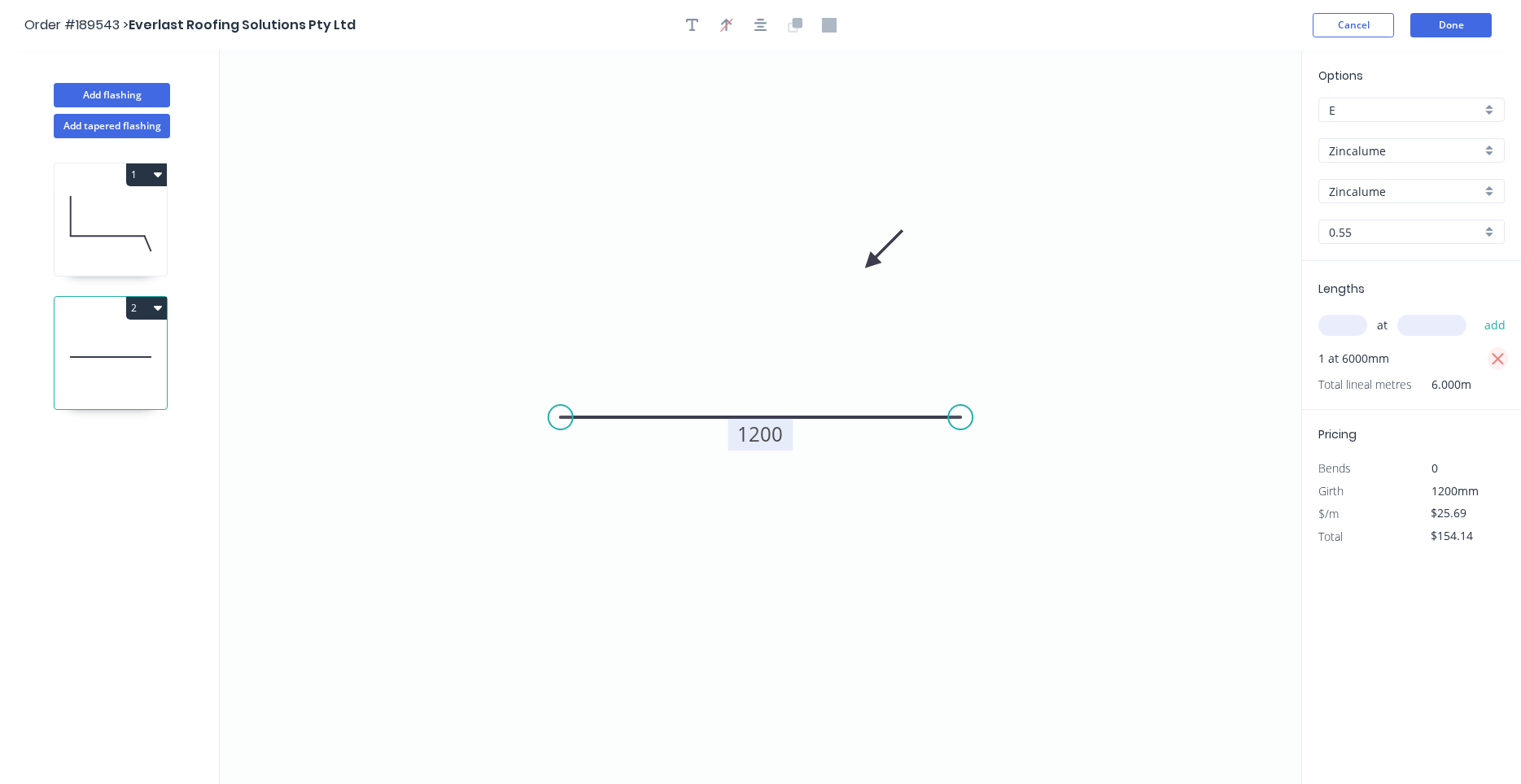
type input "$0.00"
click at [1331, 326] on input "text" at bounding box center [1342, 325] width 49 height 21
type input "8"
type input "6000"
click at [1476, 312] on button "add" at bounding box center [1495, 325] width 38 height 28
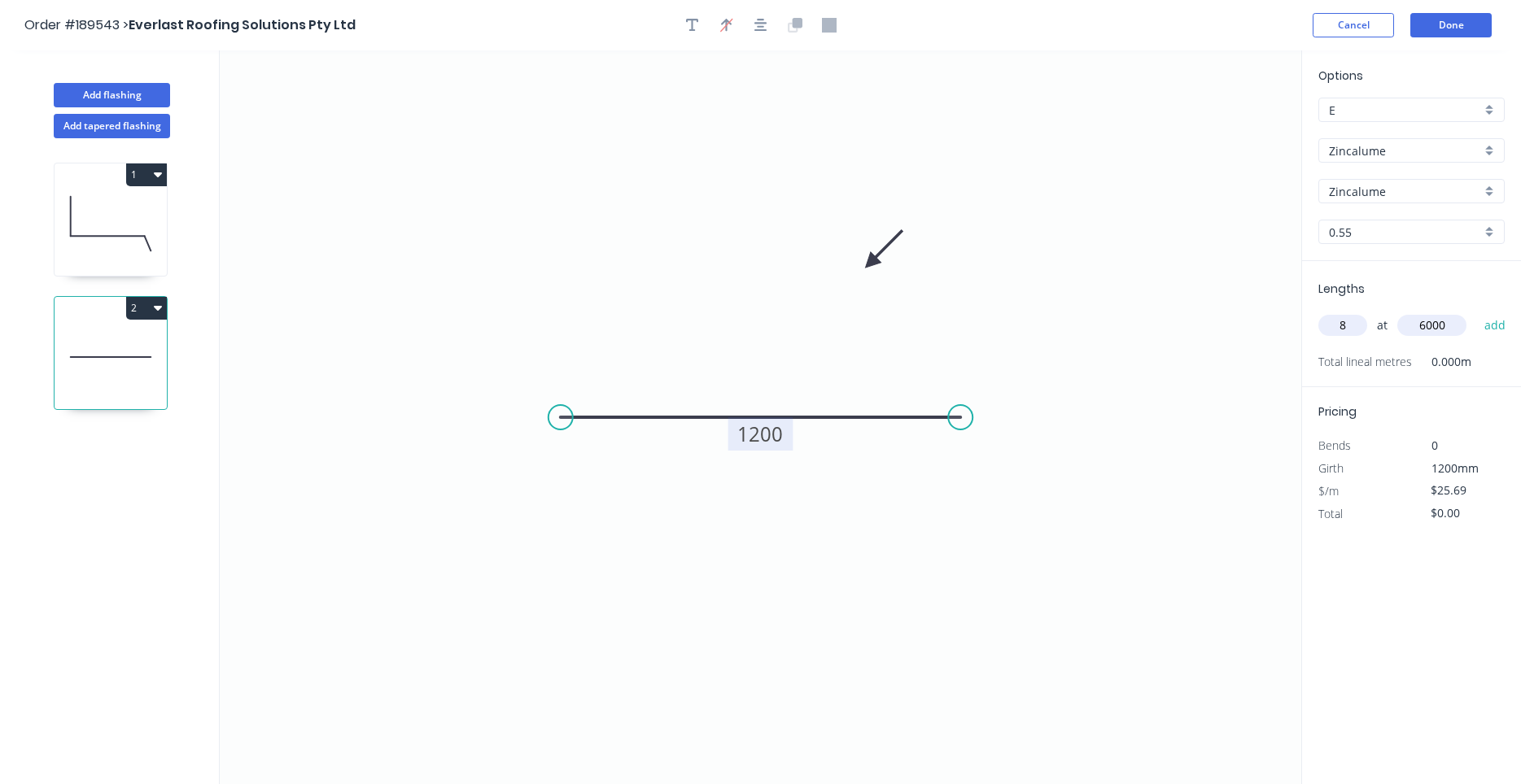
type input "$1,233.12"
click at [161, 172] on icon "button" at bounding box center [157, 174] width 9 height 5
click at [164, 179] on button "1" at bounding box center [146, 175] width 41 height 23
click at [159, 176] on icon "button" at bounding box center [157, 174] width 9 height 5
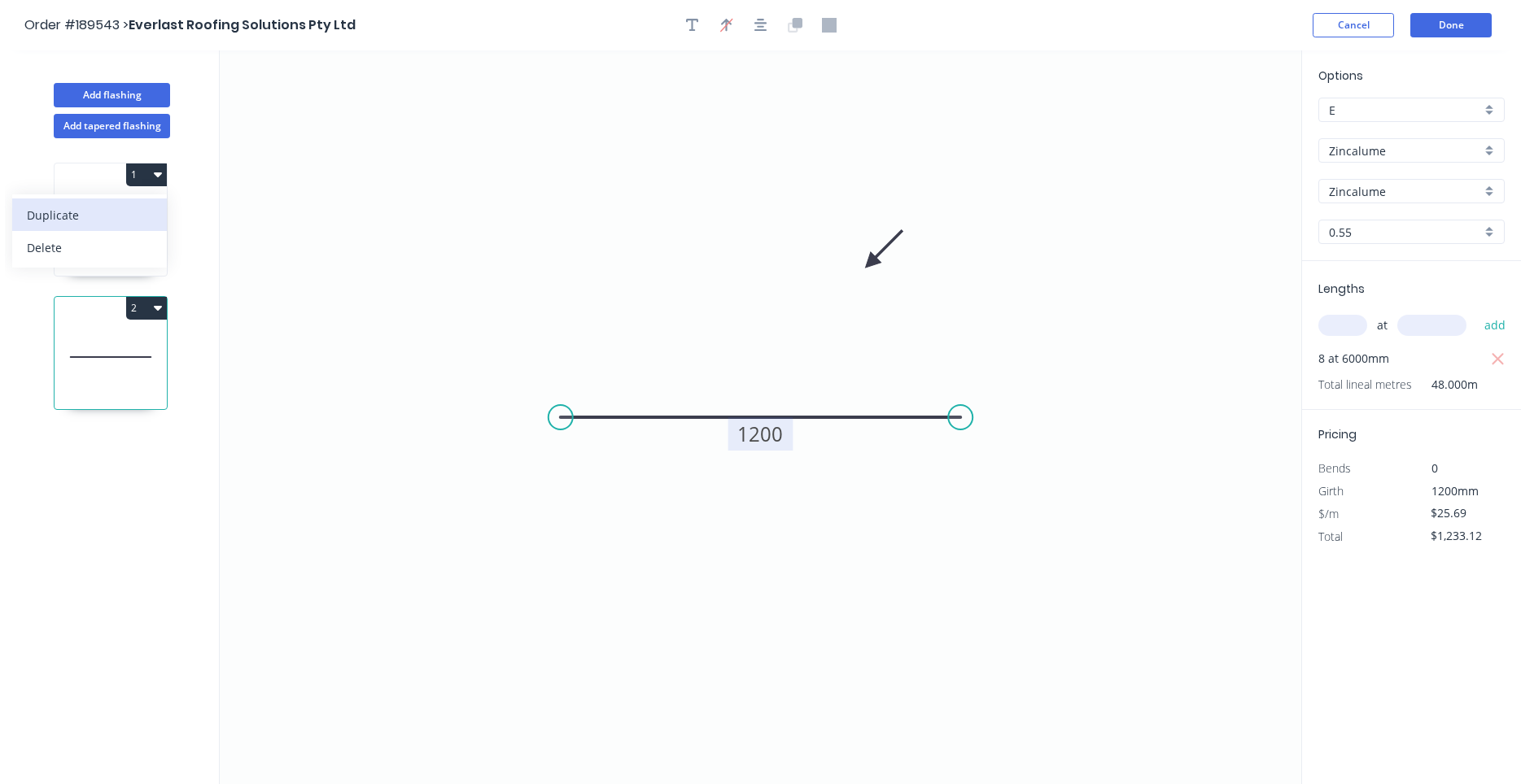
click at [132, 222] on div "Duplicate" at bounding box center [89, 214] width 125 height 24
type input "$14.04"
type input "$0.00"
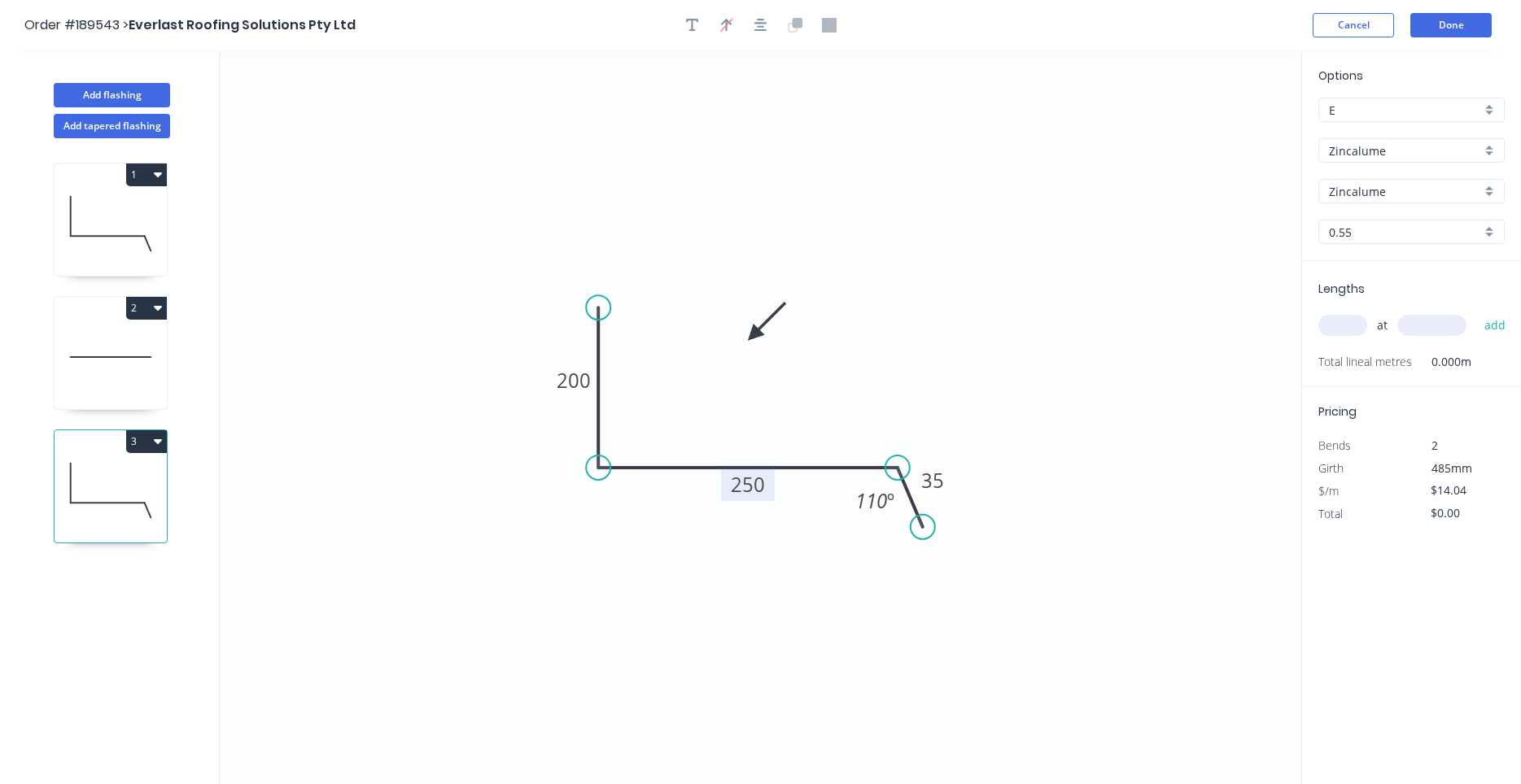
click at [765, 498] on rect at bounding box center [748, 484] width 53 height 33
click at [757, 494] on tspan "250" at bounding box center [748, 484] width 34 height 27
type input "$15.95"
click at [1323, 314] on div "at add" at bounding box center [1412, 325] width 190 height 28
click at [1328, 320] on input "text" at bounding box center [1342, 325] width 49 height 21
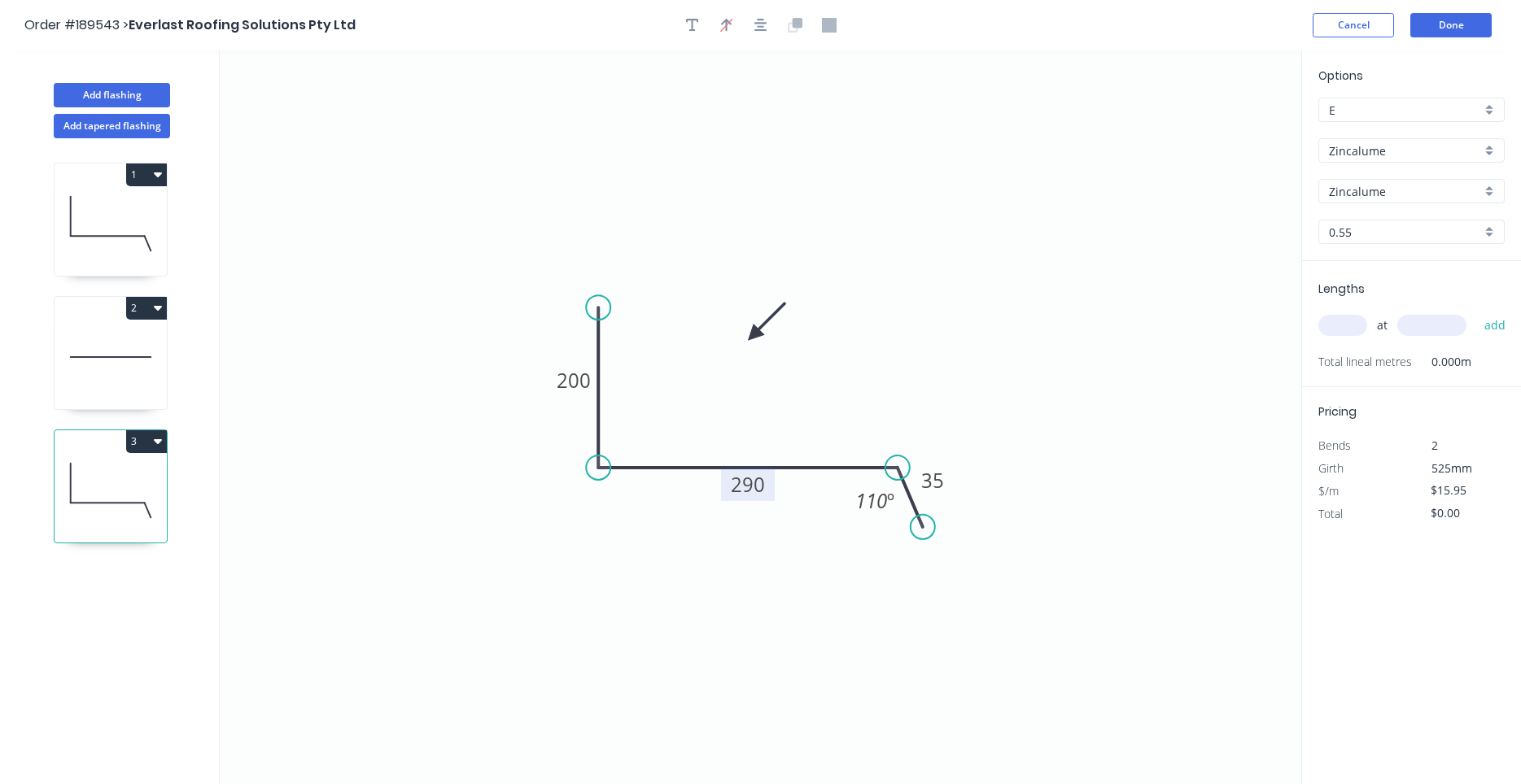
click at [1328, 321] on input "text" at bounding box center [1342, 325] width 49 height 21
type input "6"
type input "4500"
click at [1476, 312] on button "add" at bounding box center [1495, 325] width 38 height 28
type input "$430.65"
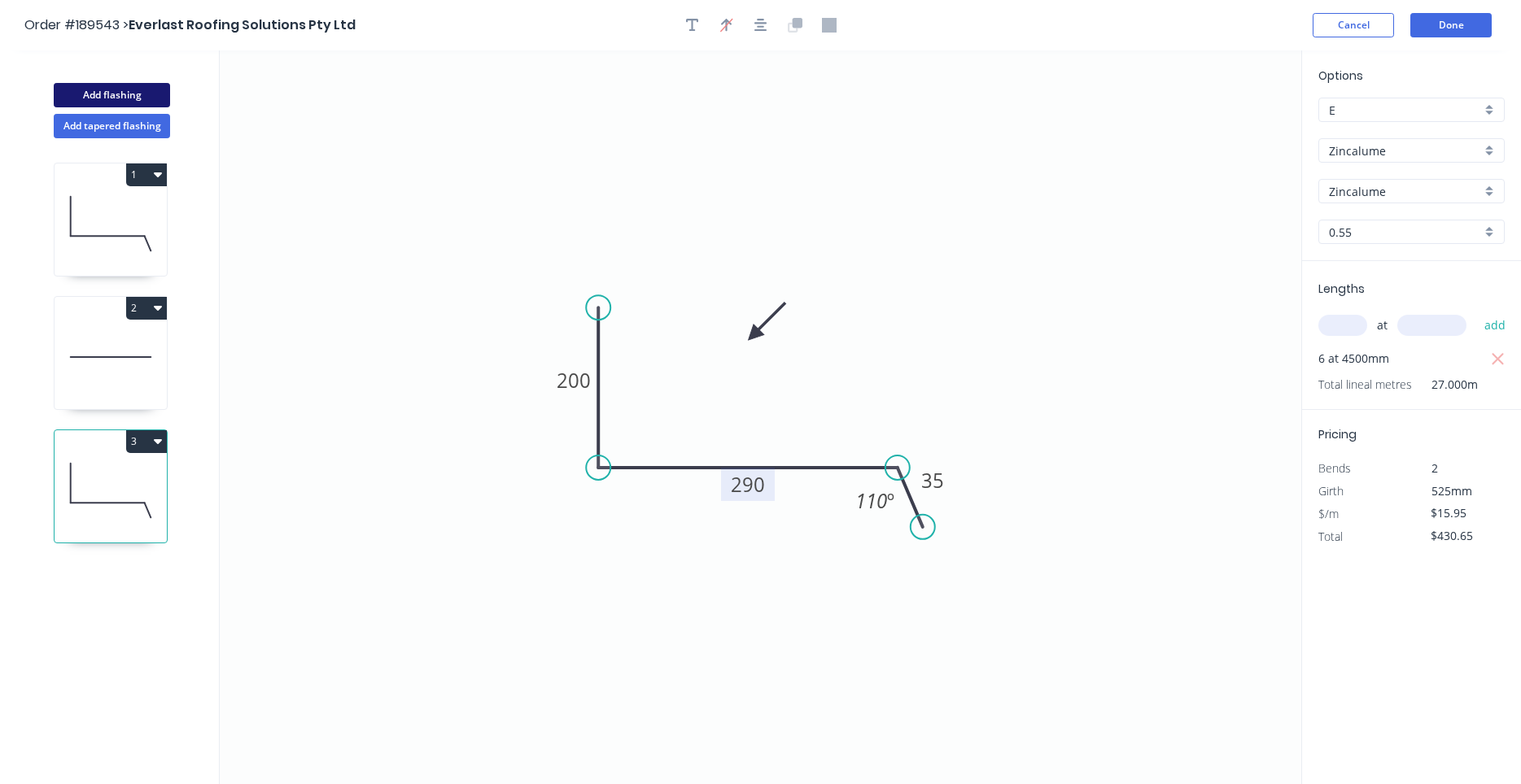
click at [122, 100] on button "Add flashing" at bounding box center [112, 95] width 116 height 25
type input "$0.00"
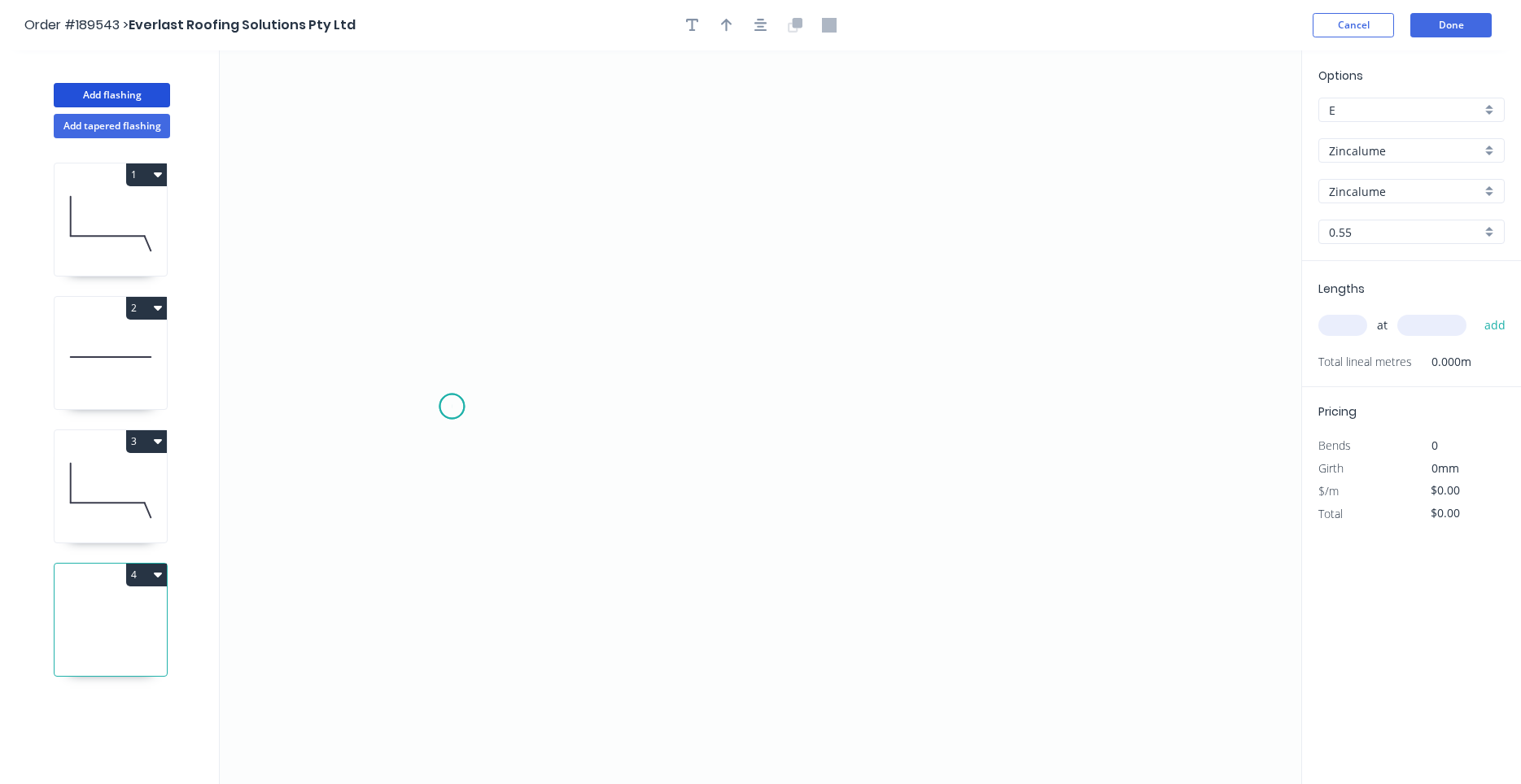
click at [452, 407] on icon "0" at bounding box center [760, 417] width 1082 height 734
drag, startPoint x: 462, startPoint y: 371, endPoint x: 466, endPoint y: 352, distance: 19.4
click at [489, 298] on icon at bounding box center [470, 352] width 37 height 109
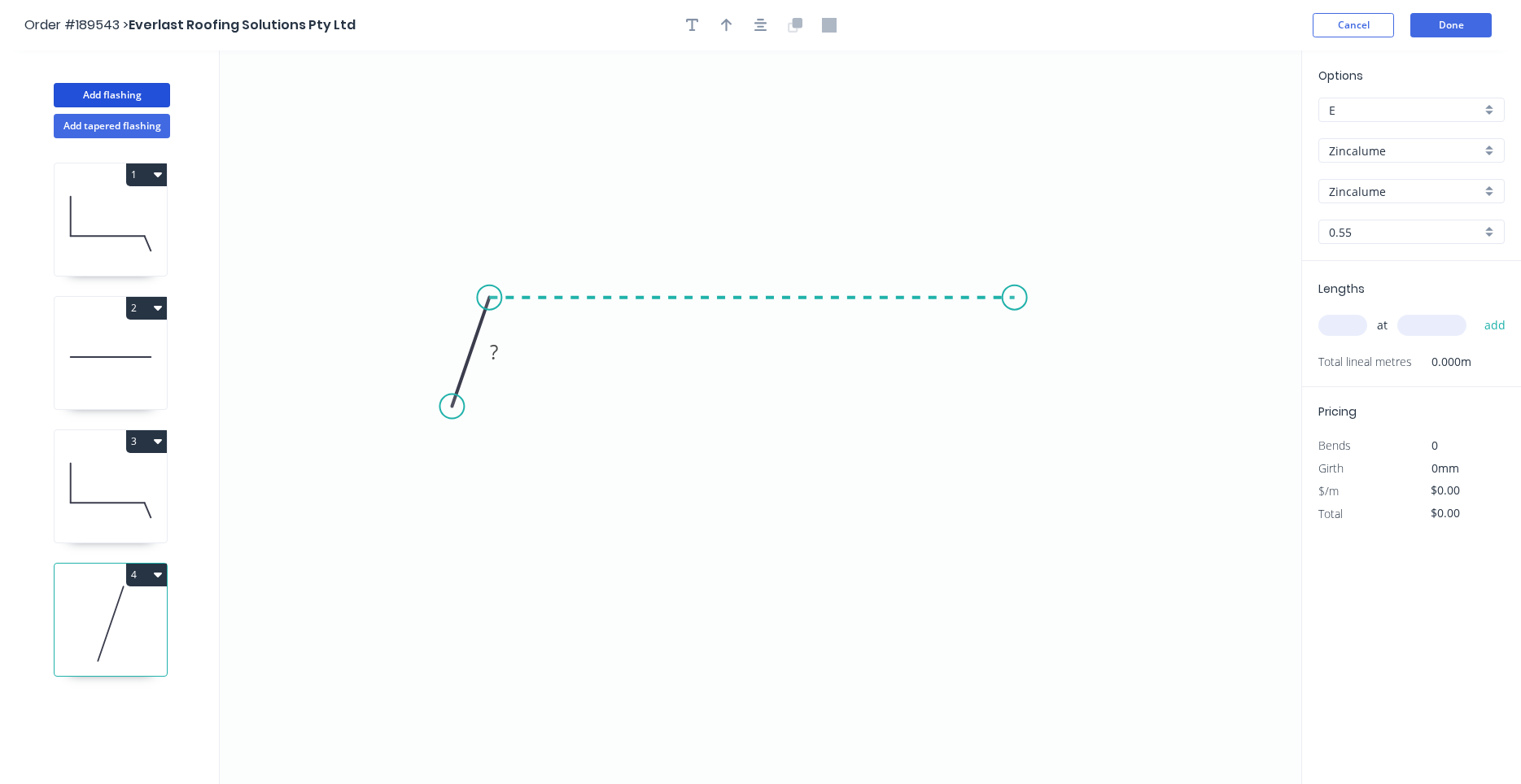
click at [1015, 306] on icon "0 ?" at bounding box center [760, 417] width 1082 height 734
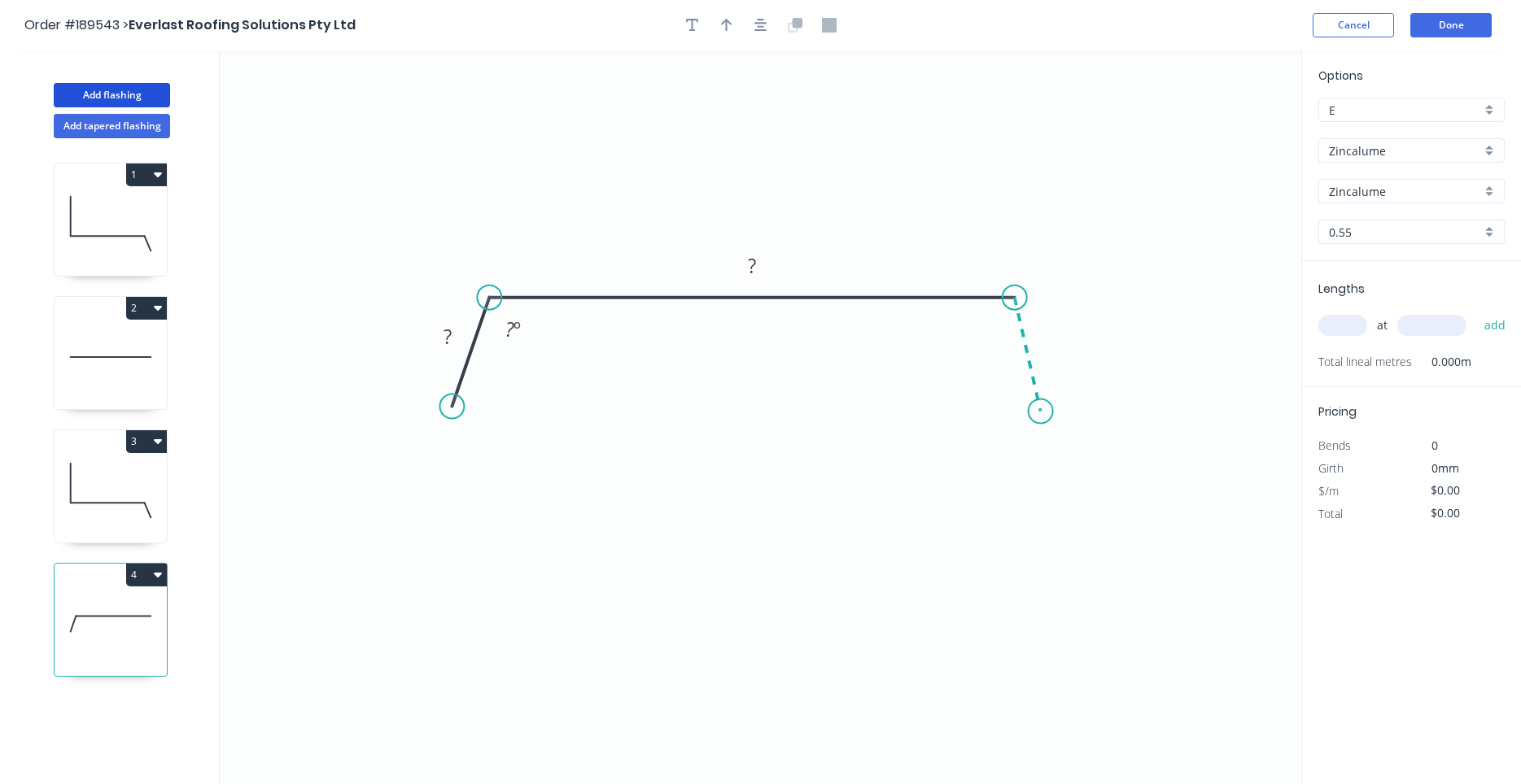
click at [1041, 412] on icon "0 ? ? ? º" at bounding box center [760, 417] width 1082 height 734
click at [1041, 412] on circle at bounding box center [1041, 412] width 25 height 25
click at [1036, 408] on circle at bounding box center [1036, 408] width 25 height 25
click at [465, 345] on rect at bounding box center [448, 336] width 53 height 33
click at [459, 342] on rect at bounding box center [448, 337] width 32 height 23
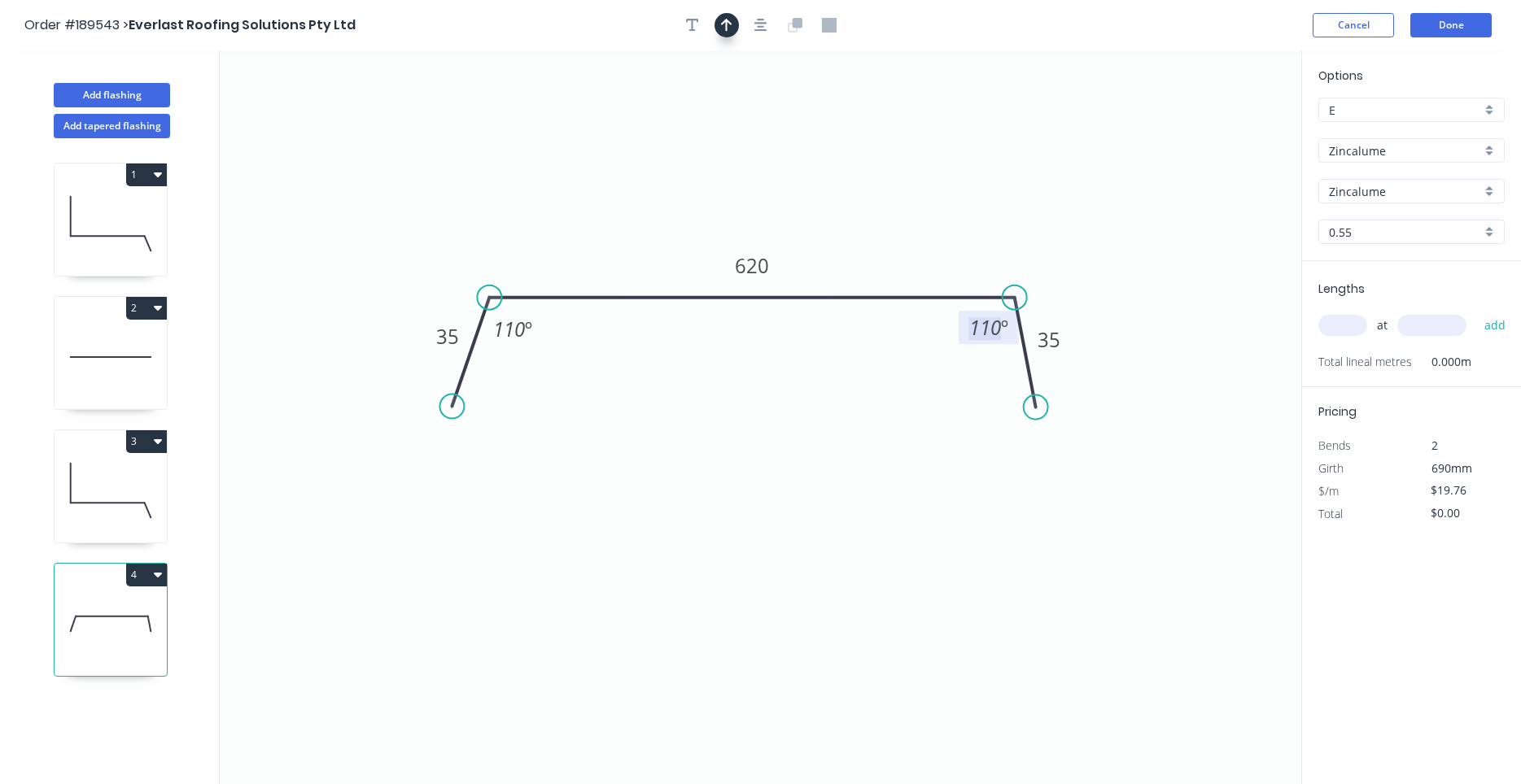
click at [724, 30] on icon "button" at bounding box center [727, 25] width 11 height 14
click at [765, 30] on icon "button" at bounding box center [761, 25] width 13 height 14
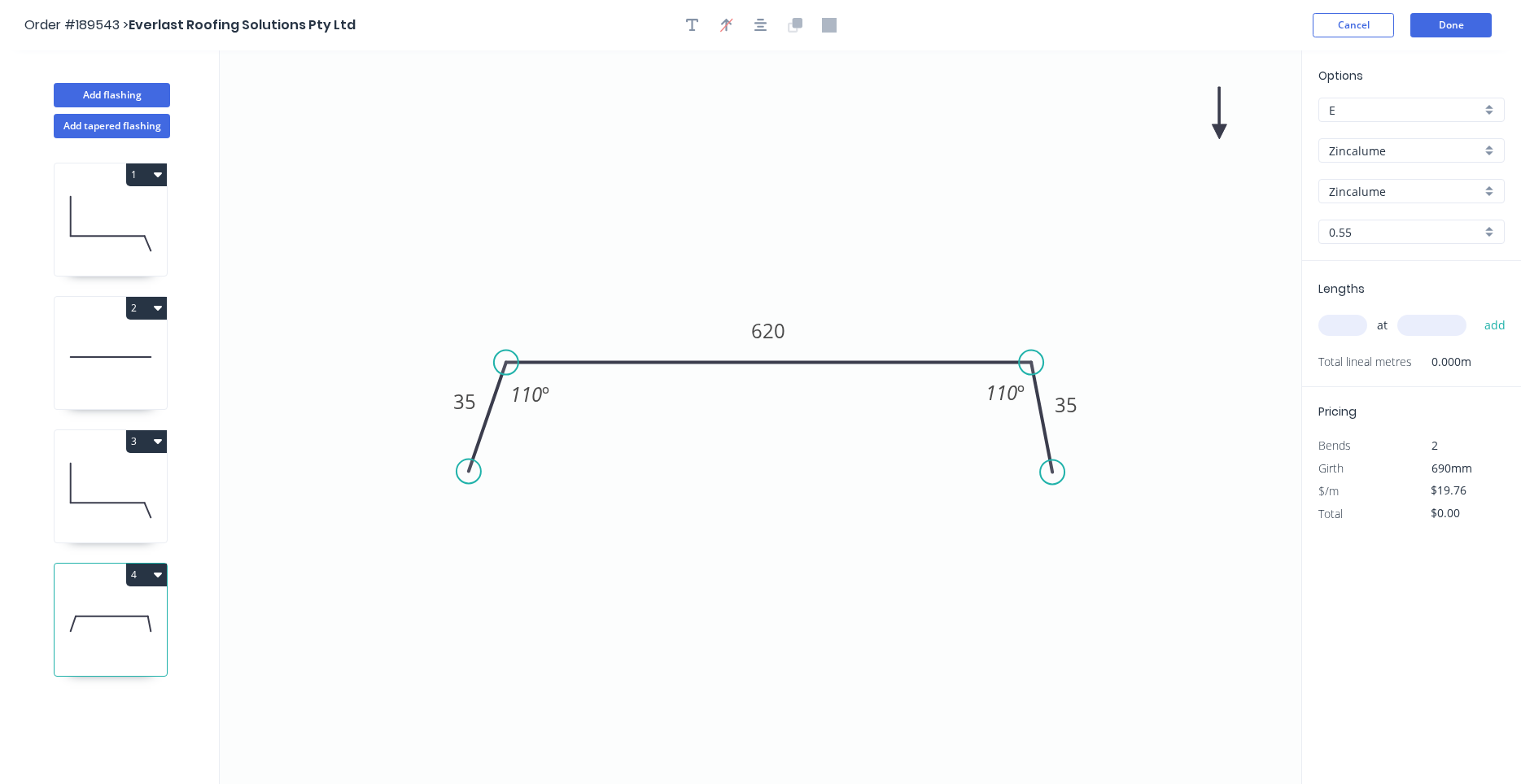
click at [1227, 131] on icon "0 35 620 35 110 º 110 º" at bounding box center [760, 417] width 1082 height 734
drag, startPoint x: 1227, startPoint y: 131, endPoint x: 1065, endPoint y: 153, distance: 163.5
click at [1027, 188] on icon "0 35 620 35 110 º 110 º" at bounding box center [760, 417] width 1082 height 734
drag, startPoint x: 1223, startPoint y: 141, endPoint x: 962, endPoint y: 157, distance: 261.5
click at [962, 157] on icon "0 35 620 35 110 º 110 º" at bounding box center [760, 417] width 1082 height 734
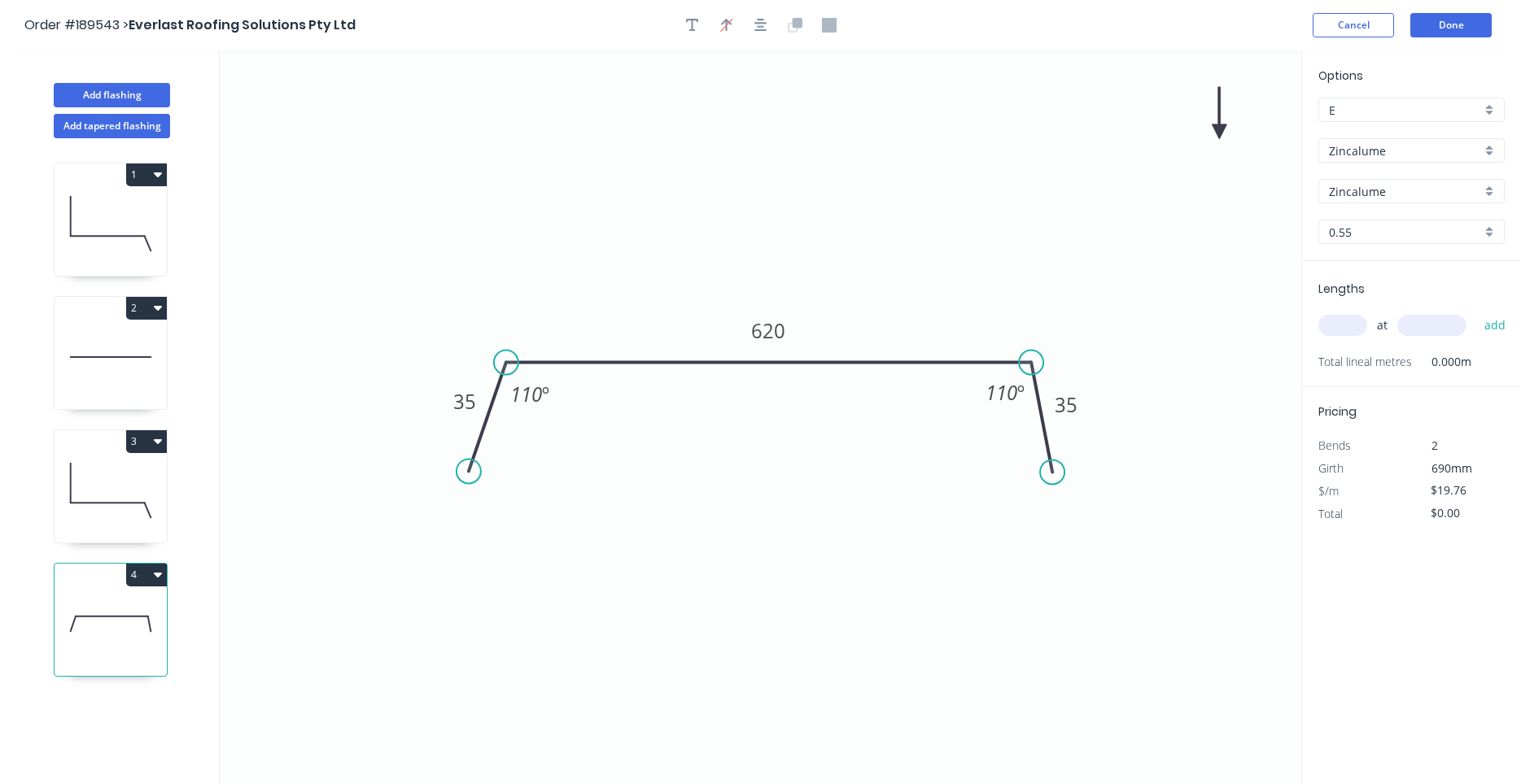
drag, startPoint x: 962, startPoint y: 158, endPoint x: 1088, endPoint y: 214, distance: 137.9
click at [1088, 214] on icon "0 35 620 35 110 º 110 º" at bounding box center [760, 417] width 1082 height 734
drag, startPoint x: 1213, startPoint y: 132, endPoint x: 1077, endPoint y: 173, distance: 142.0
click at [1067, 180] on icon "0 35 620 35 110 º 110 º" at bounding box center [760, 417] width 1082 height 734
click at [905, 168] on icon "0 35 620 35 110 º 110 º" at bounding box center [760, 417] width 1082 height 734
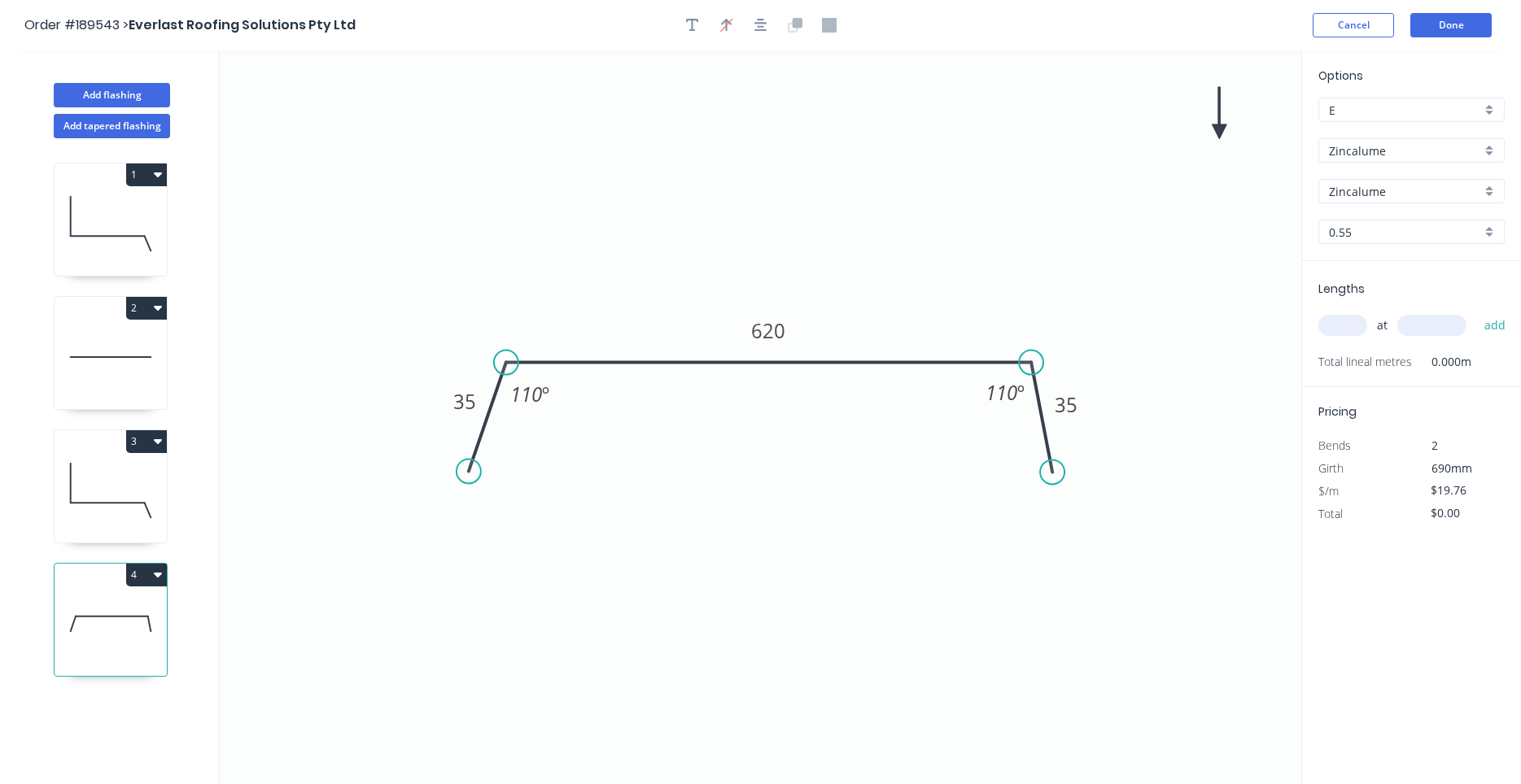
drag, startPoint x: 905, startPoint y: 168, endPoint x: 916, endPoint y: 173, distance: 12.1
click at [915, 174] on icon "0 35 620 35 110 º 110 º" at bounding box center [760, 417] width 1082 height 734
click at [1217, 133] on icon "0 35 620 35 110 º 110 º" at bounding box center [760, 417] width 1082 height 734
drag, startPoint x: 1220, startPoint y: 134, endPoint x: 886, endPoint y: 263, distance: 358.0
click at [886, 263] on icon at bounding box center [909, 246] width 48 height 48
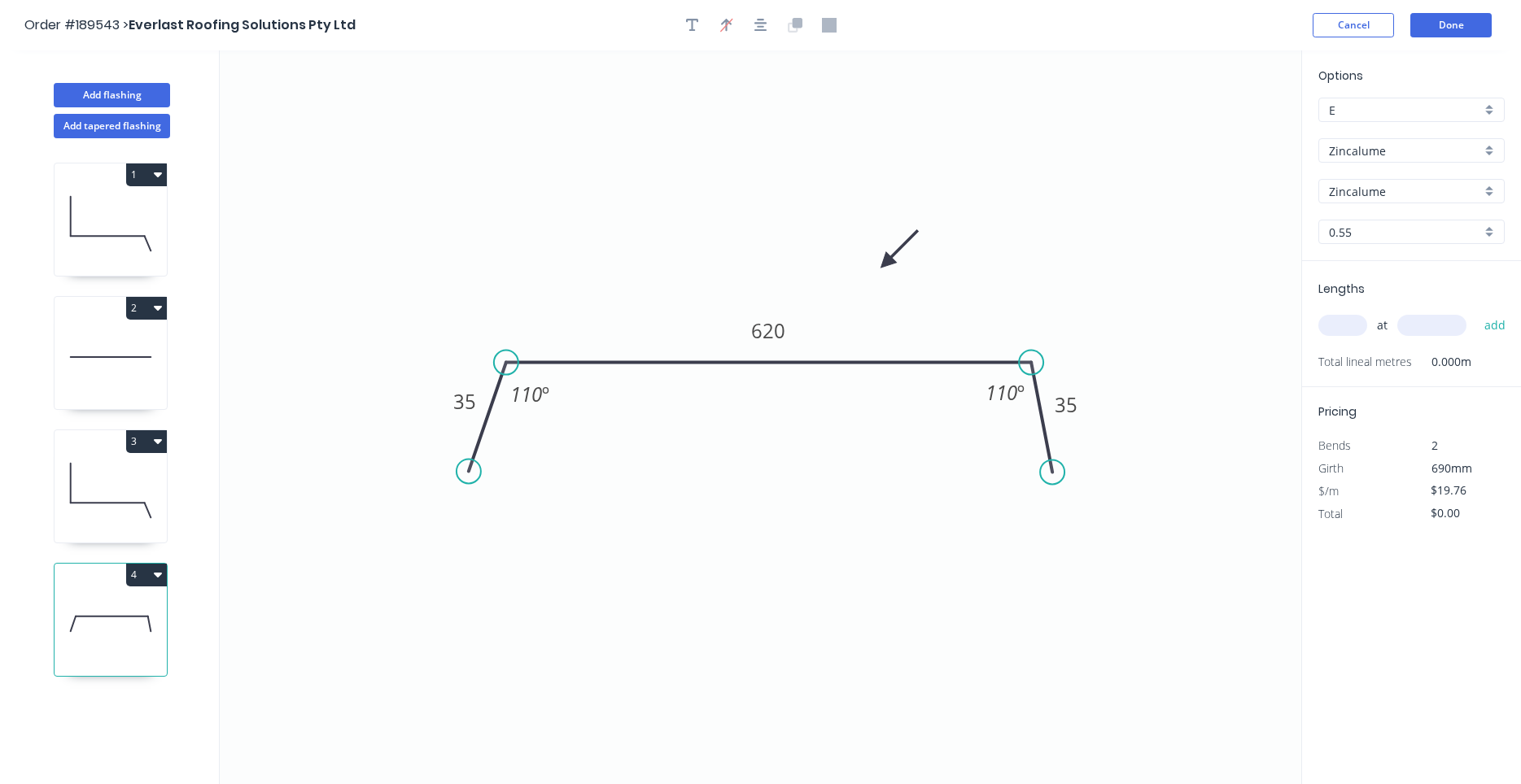
click at [886, 263] on icon at bounding box center [900, 250] width 48 height 48
drag, startPoint x: 888, startPoint y: 261, endPoint x: 586, endPoint y: 226, distance: 304.0
click at [586, 226] on icon at bounding box center [604, 225] width 52 height 14
click at [586, 225] on icon at bounding box center [604, 224] width 52 height 14
drag, startPoint x: 586, startPoint y: 225, endPoint x: 555, endPoint y: 264, distance: 49.8
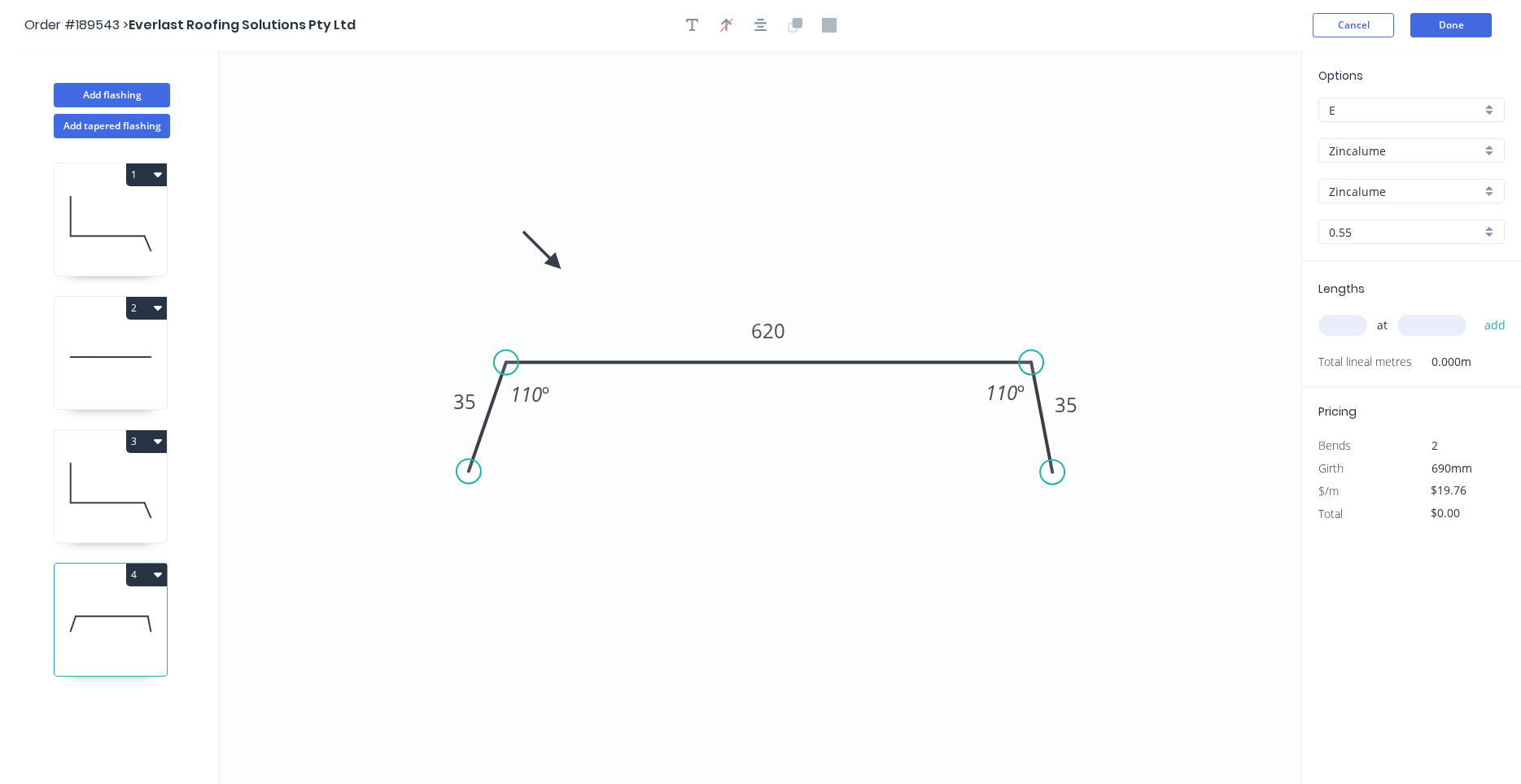
click at [555, 264] on icon at bounding box center [542, 251] width 48 height 48
click at [162, 99] on button "Add flashing" at bounding box center [112, 95] width 116 height 25
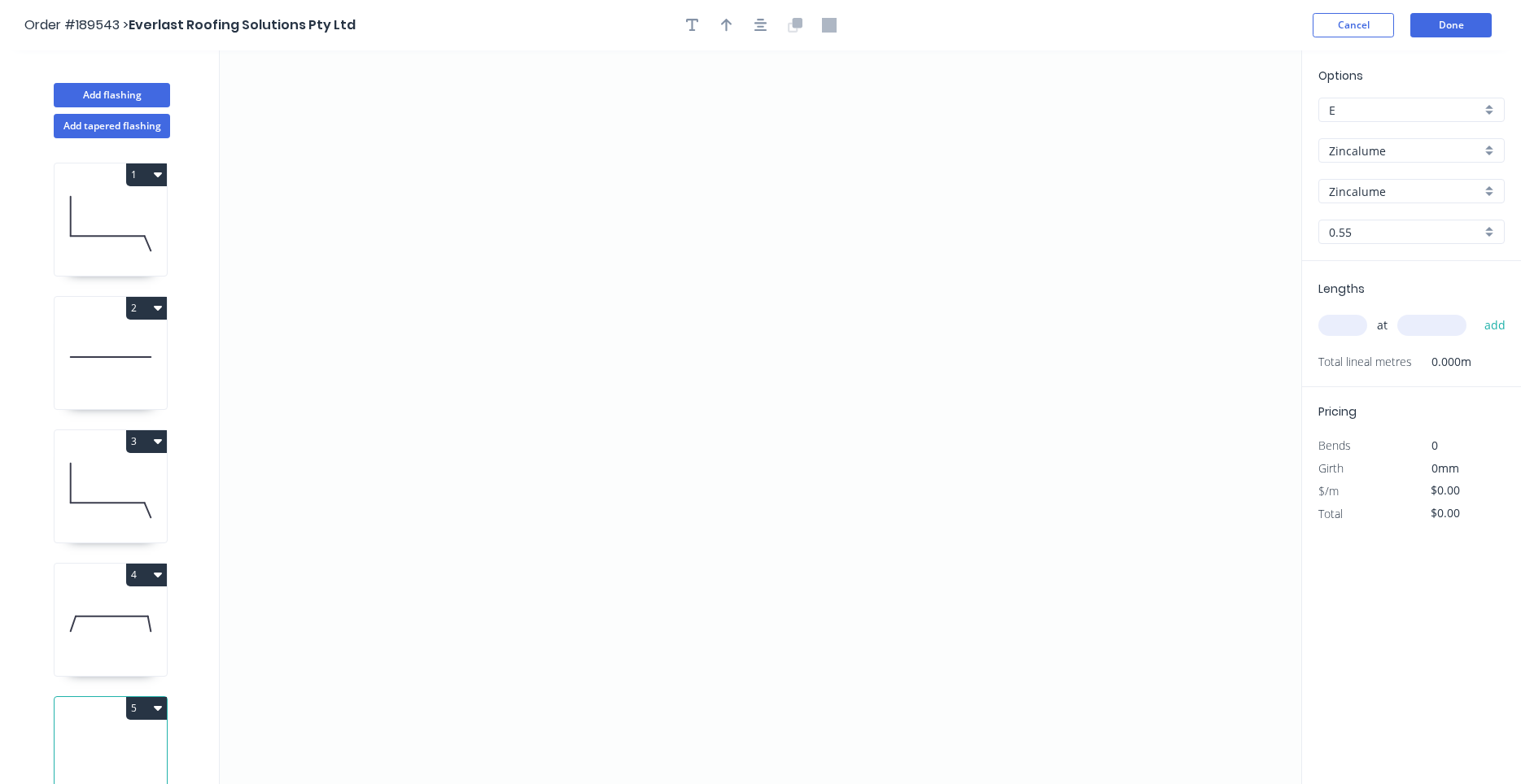
click at [161, 578] on icon "button" at bounding box center [157, 574] width 9 height 13
click at [150, 714] on button "5" at bounding box center [146, 709] width 41 height 23
click at [132, 771] on div "Delete" at bounding box center [89, 781] width 125 height 24
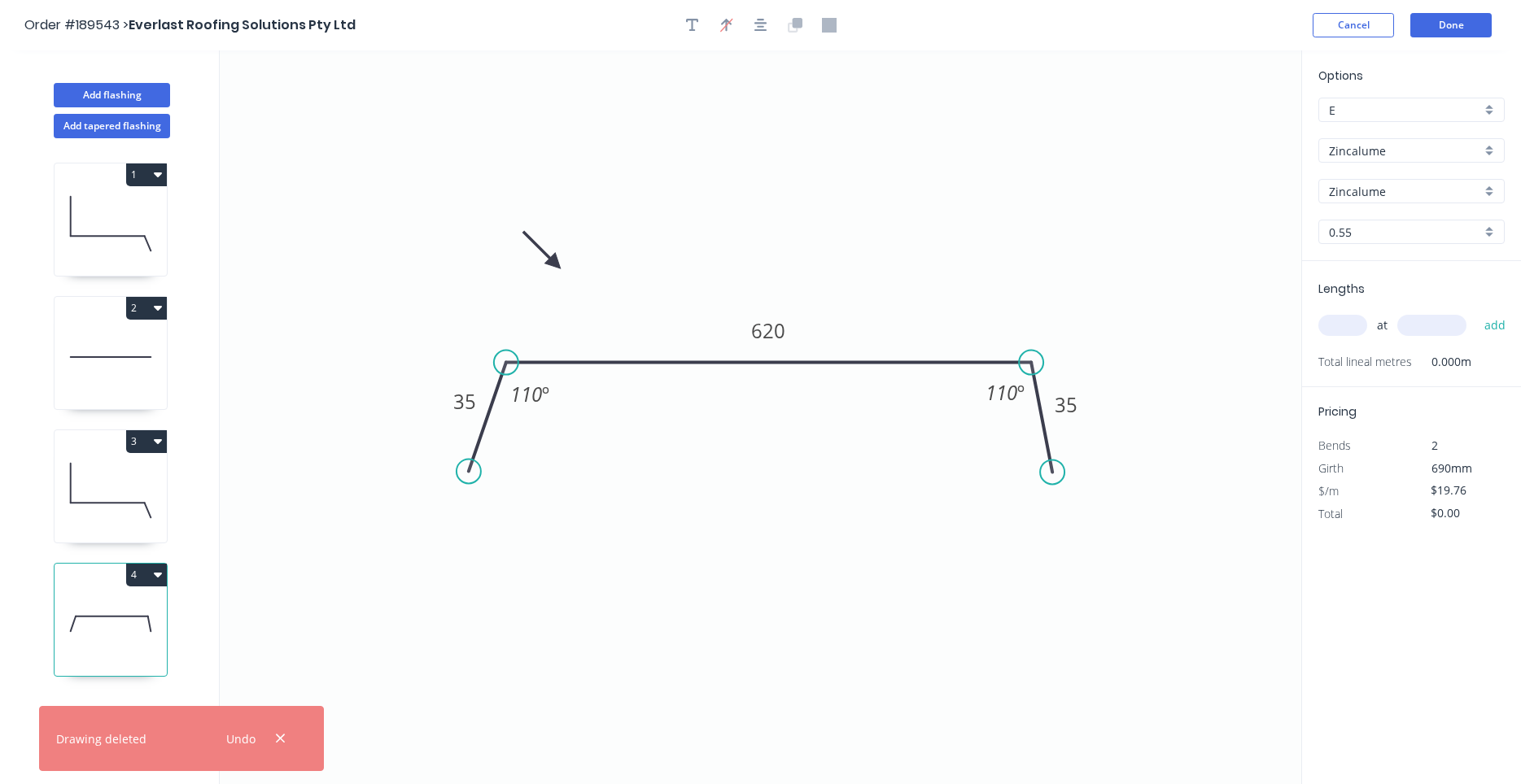
click at [157, 579] on icon "button" at bounding box center [157, 574] width 9 height 13
click at [142, 611] on div "Duplicate" at bounding box center [89, 615] width 125 height 24
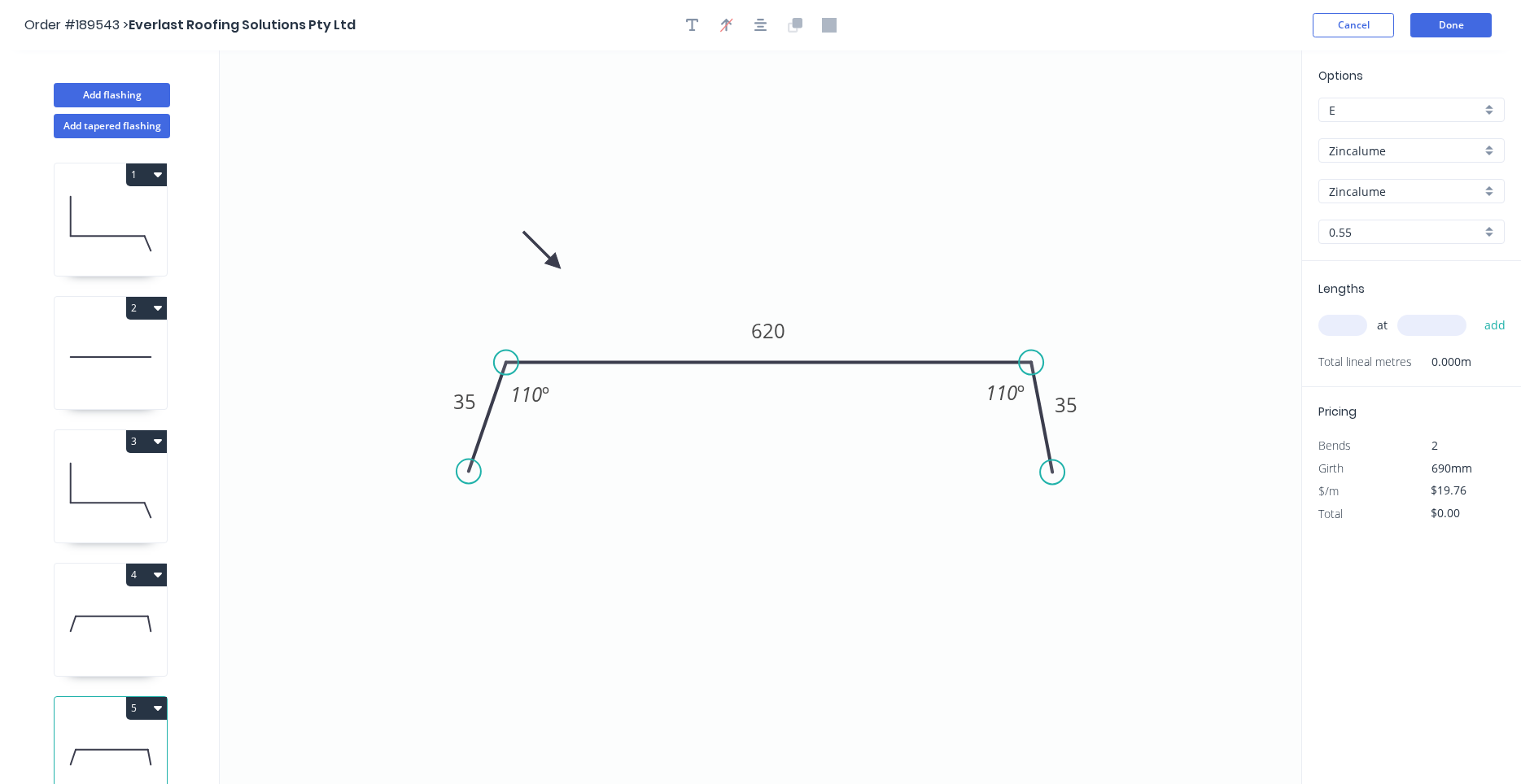
drag, startPoint x: 152, startPoint y: 586, endPoint x: 170, endPoint y: 566, distance: 26.9
drag, startPoint x: 139, startPoint y: 604, endPoint x: 132, endPoint y: 630, distance: 26.9
click at [137, 611] on icon at bounding box center [111, 623] width 112 height 104
click at [95, 704] on div "5" at bounding box center [111, 709] width 112 height 23
click at [99, 709] on div "5" at bounding box center [111, 709] width 112 height 23
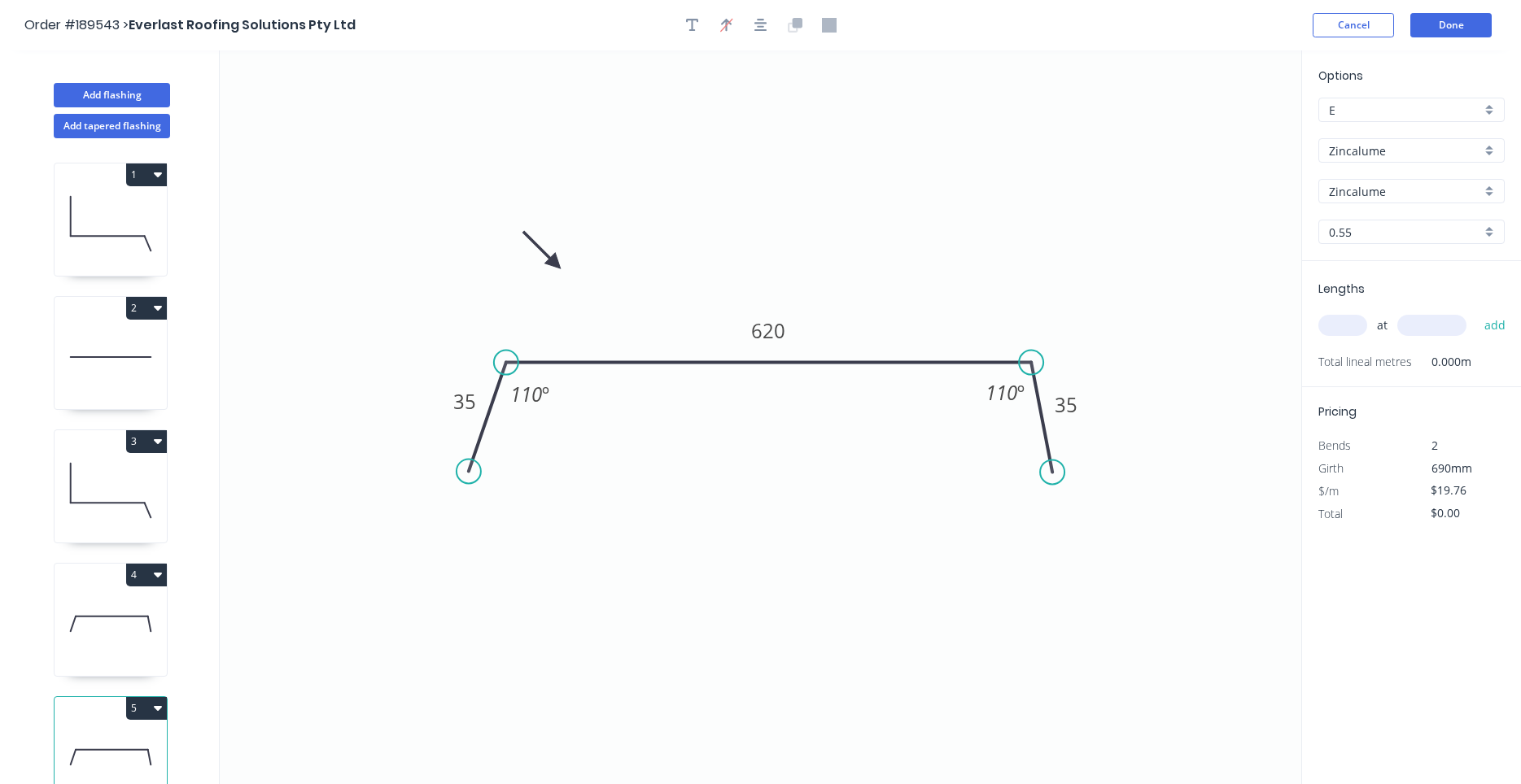
drag, startPoint x: 507, startPoint y: 549, endPoint x: 495, endPoint y: 549, distance: 12.0
click at [760, 332] on tspan "620" at bounding box center [768, 331] width 34 height 27
click at [755, 359] on icon "0 35 620 35 110 º 110 º" at bounding box center [760, 417] width 1082 height 734
click at [684, 400] on icon "0 35 620 35 110 º 110 º" at bounding box center [760, 417] width 1082 height 734
click at [764, 29] on icon "button" at bounding box center [761, 25] width 13 height 14
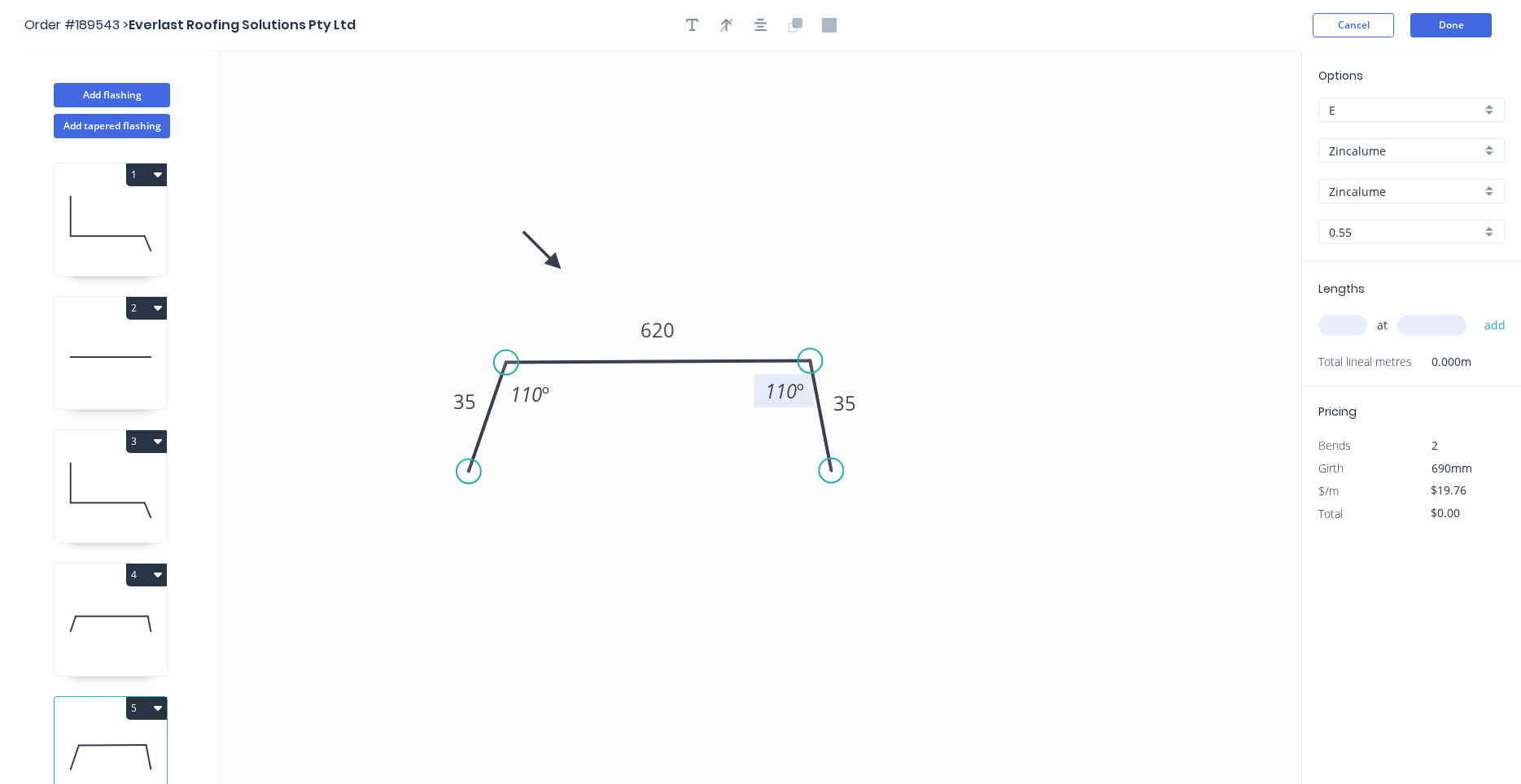
drag, startPoint x: 1039, startPoint y: 407, endPoint x: 815, endPoint y: 406, distance: 224.0
click at [815, 406] on icon "0 35 620 35 110 º 110 º" at bounding box center [760, 417] width 1082 height 734
click at [776, 23] on div at bounding box center [760, 26] width 171 height 25
click at [732, 201] on icon "0 35 620 35 110 º 110 º" at bounding box center [760, 417] width 1082 height 734
click at [24, 414] on div "1 2 3 4 5" at bounding box center [112, 476] width 214 height 676
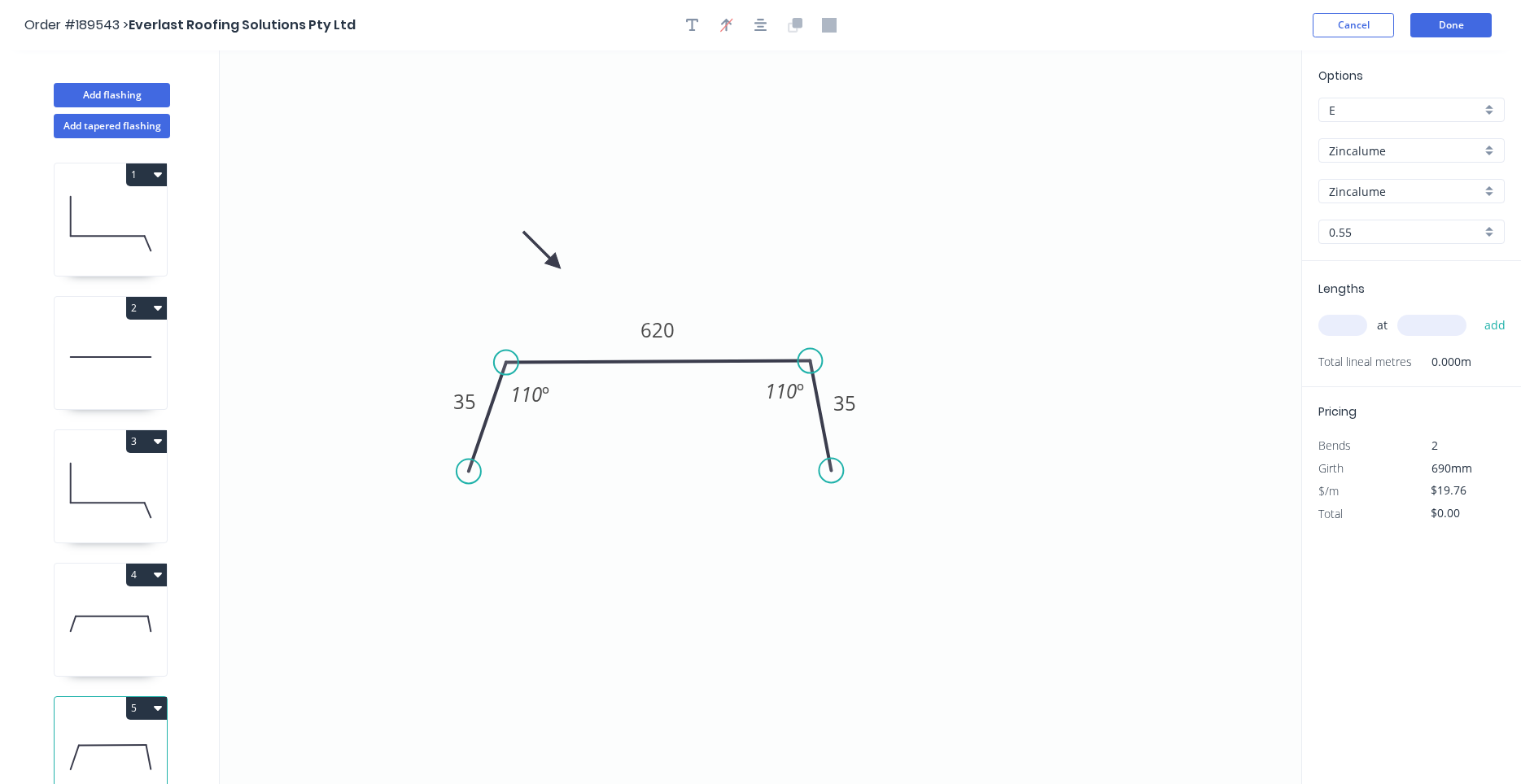
drag, startPoint x: 30, startPoint y: 408, endPoint x: 64, endPoint y: 370, distance: 51.0
click at [672, 337] on tspan "620" at bounding box center [658, 330] width 34 height 27
click at [97, 656] on icon at bounding box center [111, 623] width 112 height 104
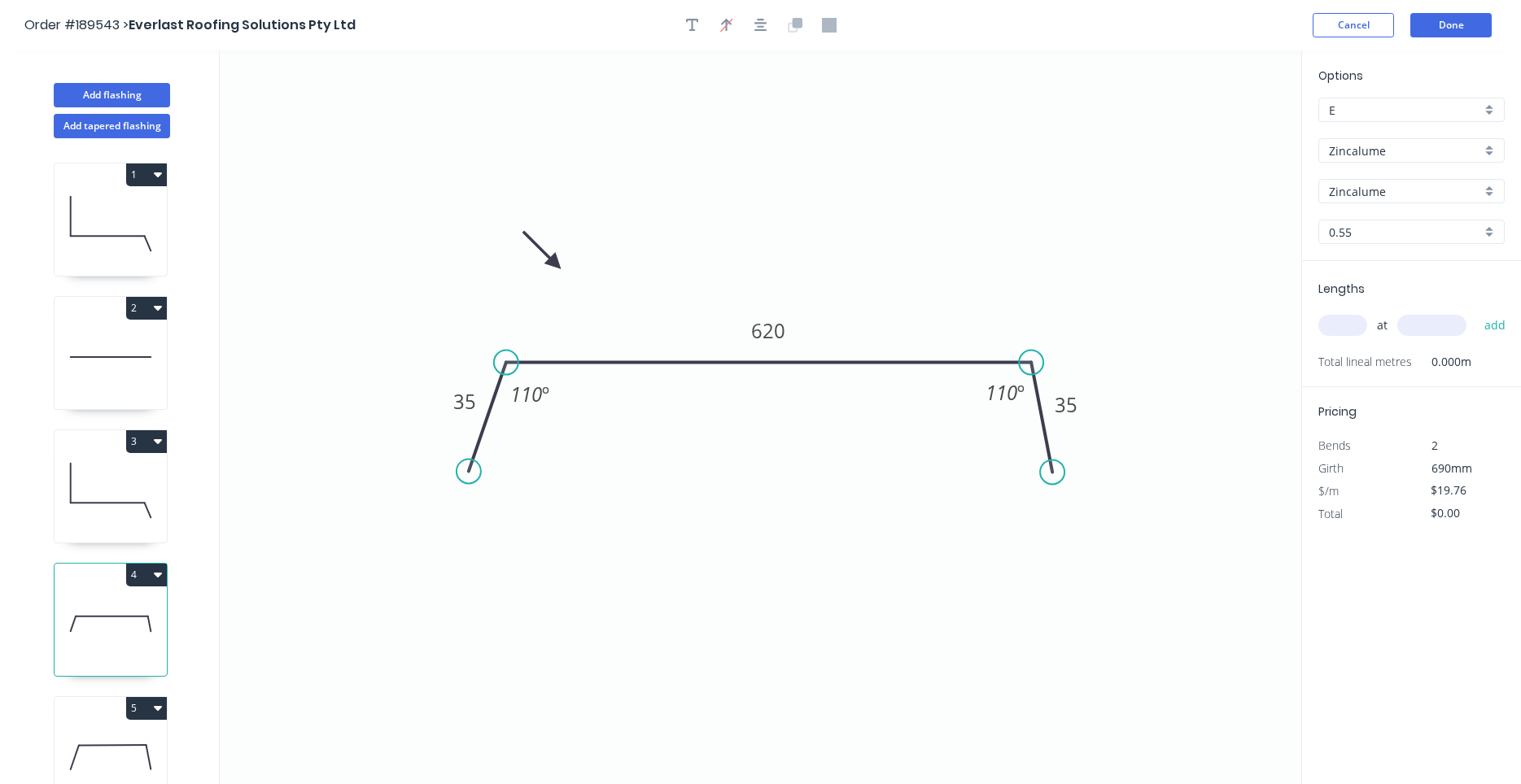
click at [131, 498] on icon at bounding box center [111, 490] width 112 height 104
type input "$15.95"
type input "$430.65"
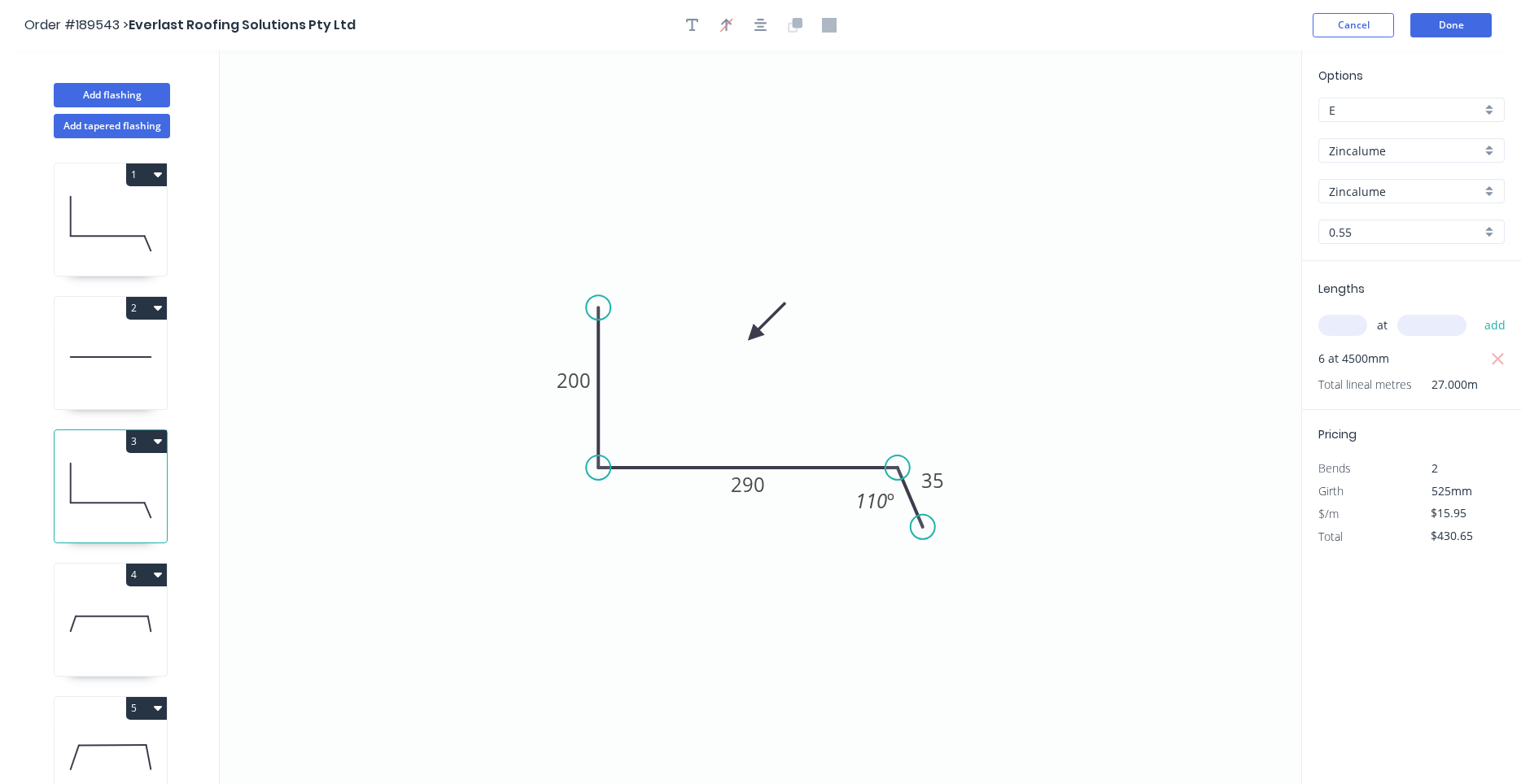
click at [121, 637] on icon at bounding box center [111, 623] width 112 height 104
type input "$19.76"
type input "$0.00"
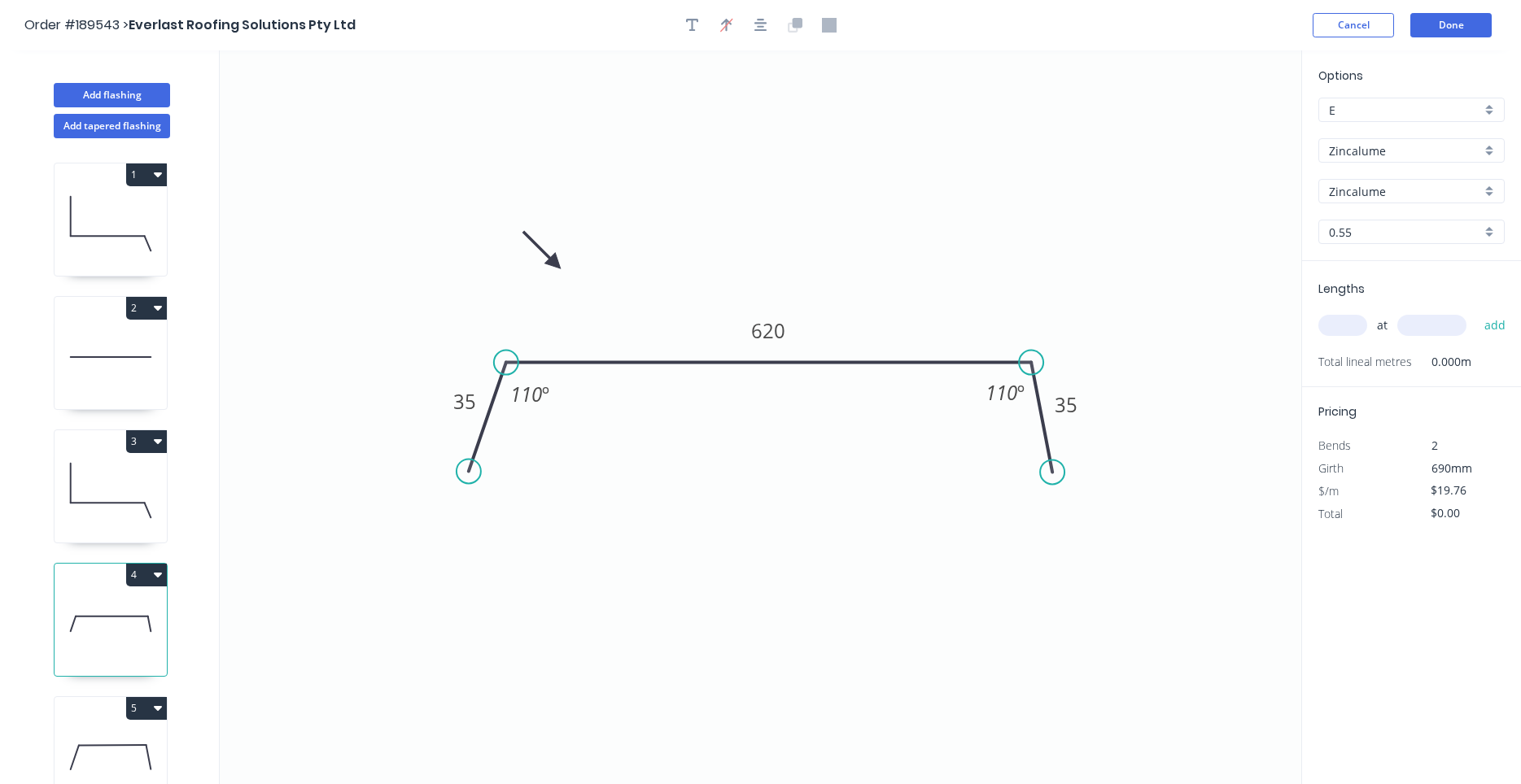
click at [1349, 326] on input "text" at bounding box center [1342, 325] width 49 height 21
type input "4"
type input "4000"
click at [1476, 312] on button "add" at bounding box center [1495, 325] width 38 height 28
type input "$316.16"
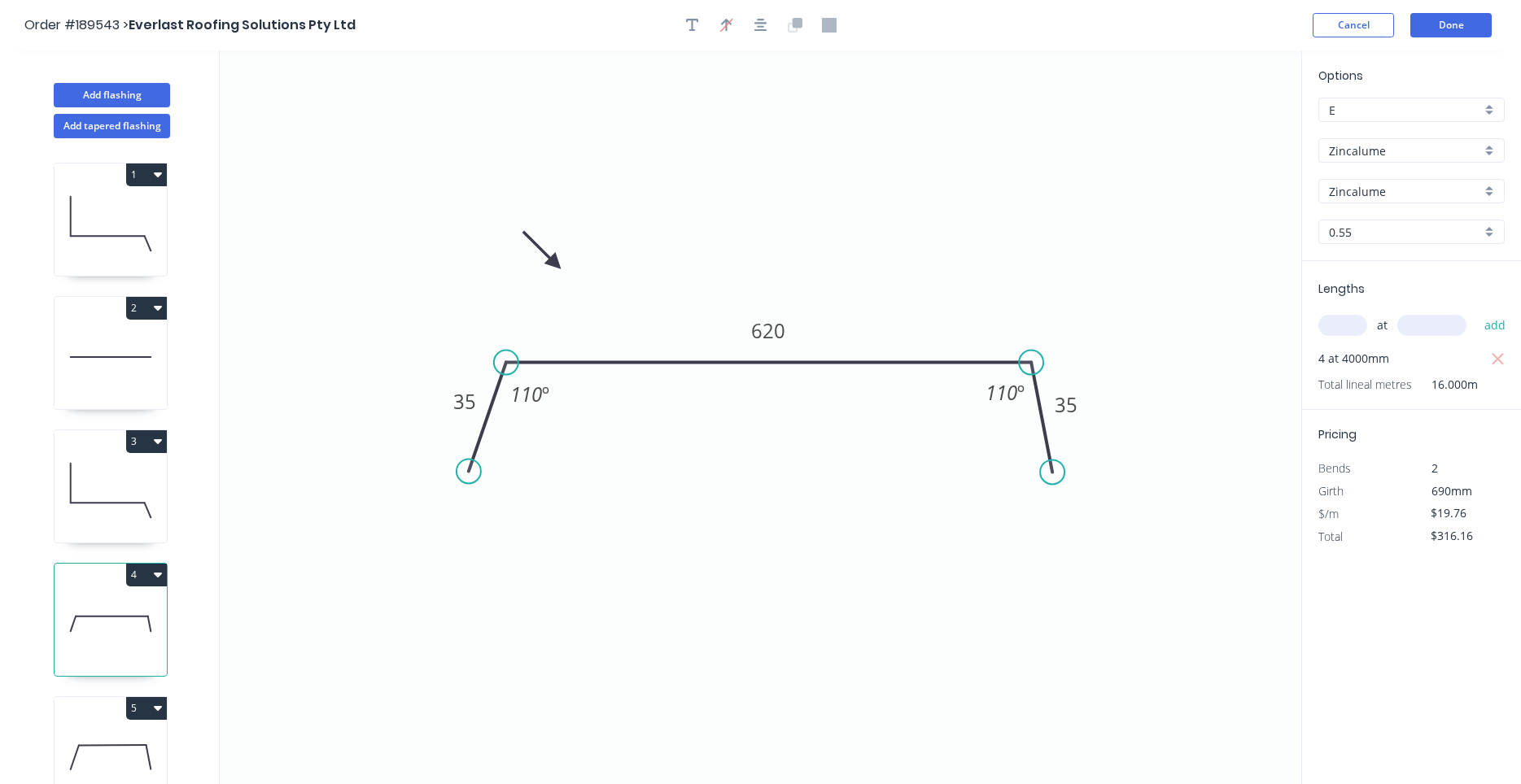
click at [100, 757] on icon at bounding box center [111, 756] width 112 height 104
type input "$10.23"
type input "$0.00"
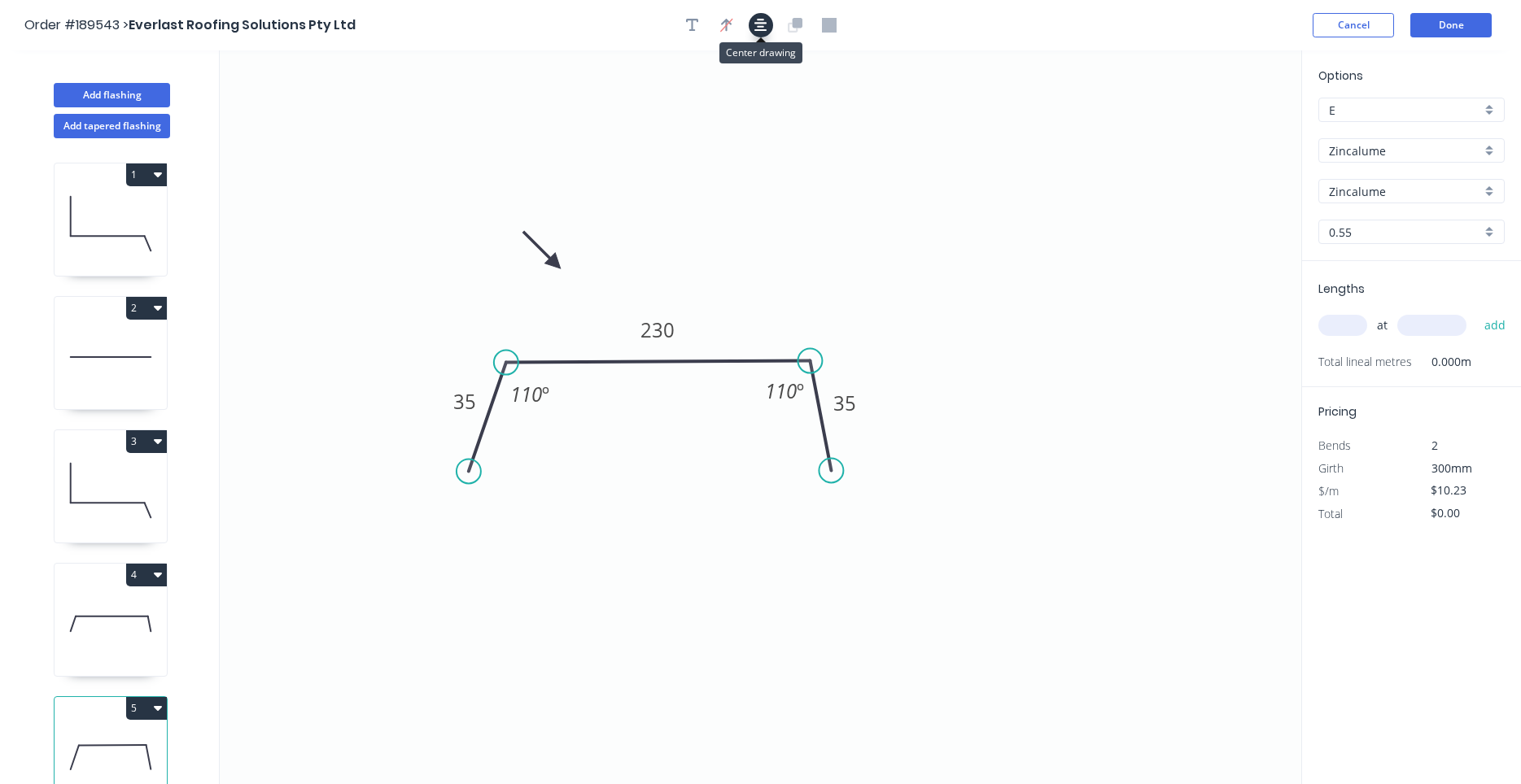
click at [760, 34] on button "button" at bounding box center [761, 26] width 25 height 25
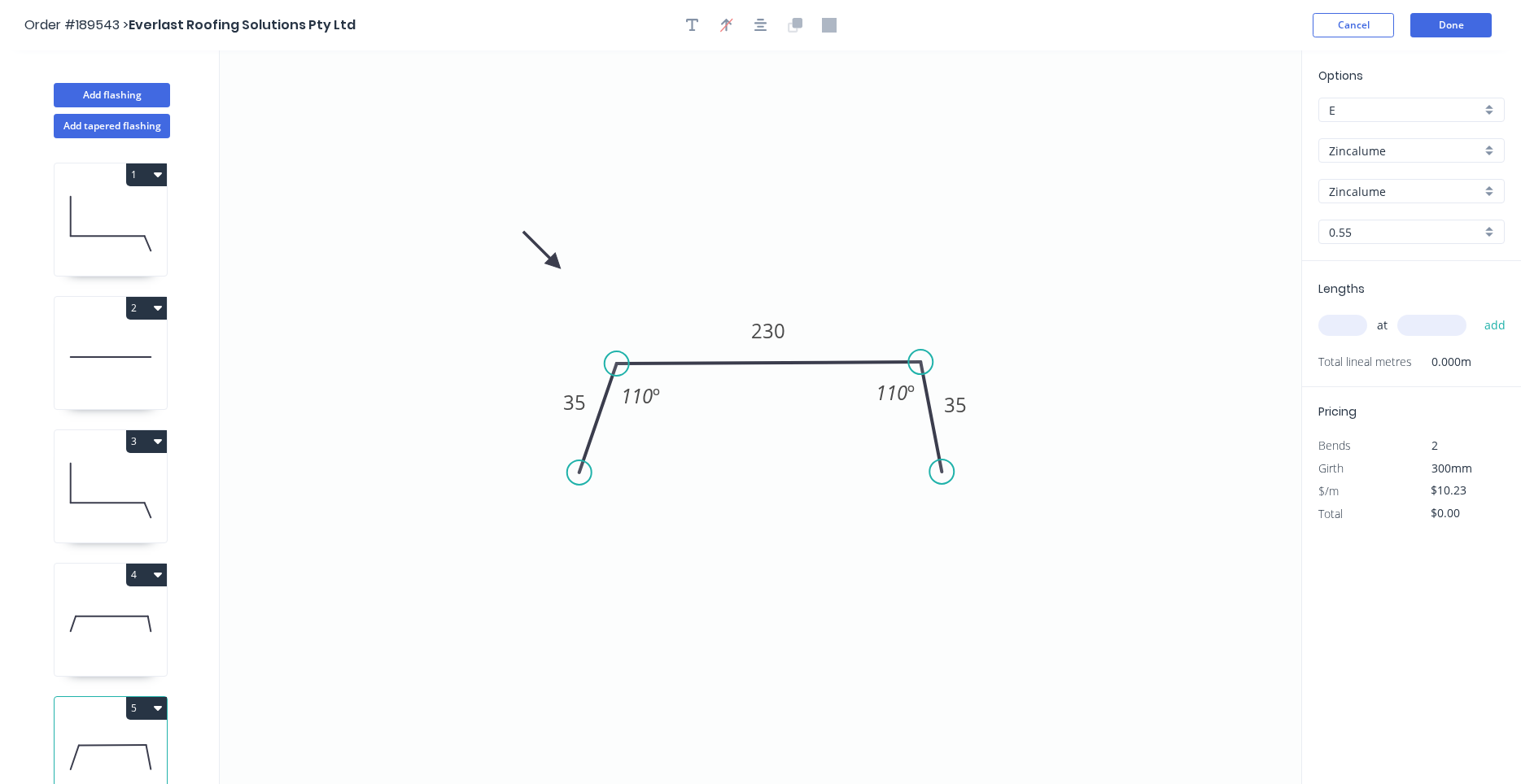
drag, startPoint x: 1347, startPoint y: 338, endPoint x: 992, endPoint y: 761, distance: 552.2
drag, startPoint x: 585, startPoint y: 480, endPoint x: 596, endPoint y: 481, distance: 11.0
click at [596, 481] on circle at bounding box center [596, 481] width 25 height 25
drag, startPoint x: 595, startPoint y: 487, endPoint x: 585, endPoint y: 485, distance: 10.2
click at [585, 485] on circle at bounding box center [585, 484] width 25 height 25
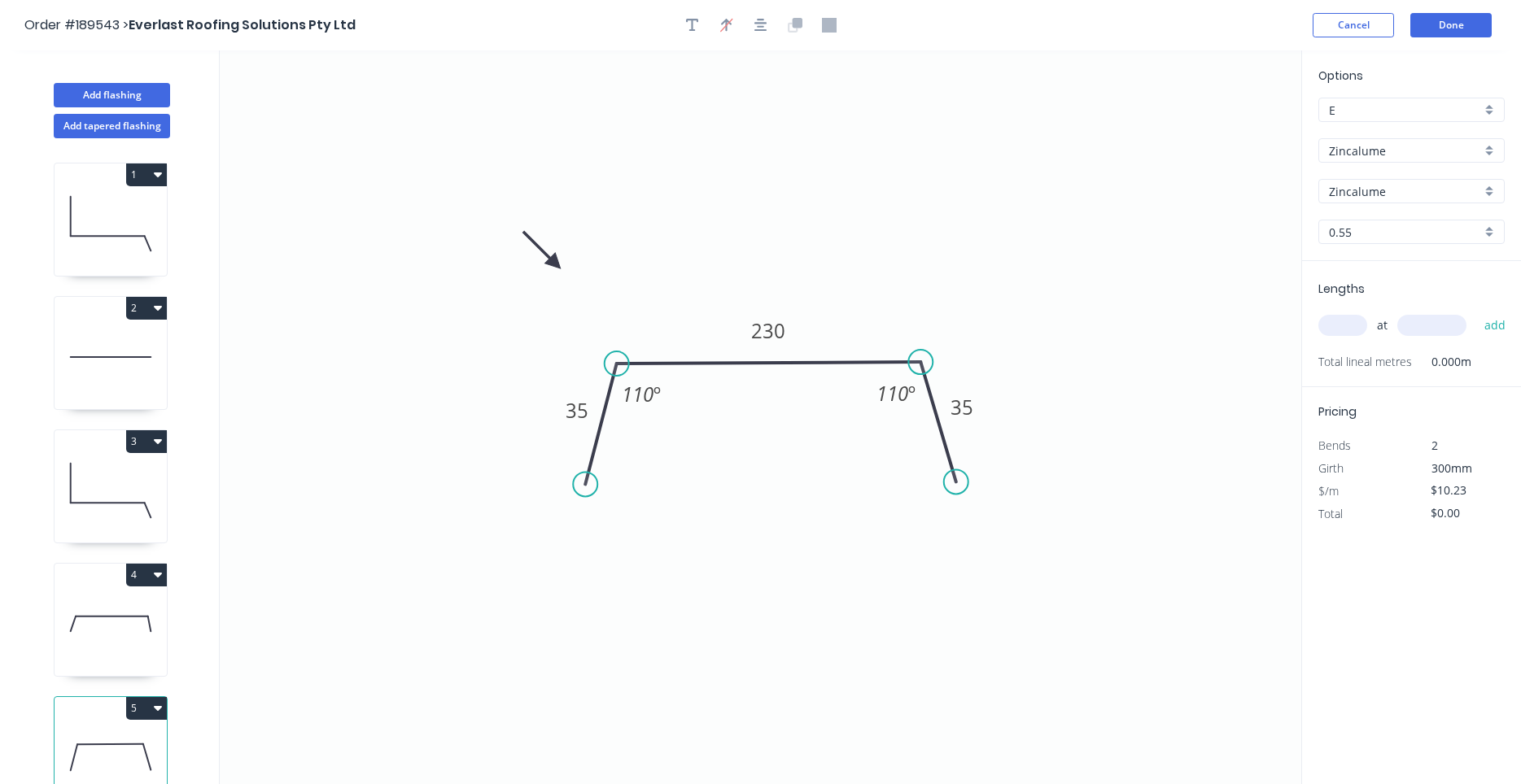
drag, startPoint x: 944, startPoint y: 480, endPoint x: 956, endPoint y: 482, distance: 12.2
click at [956, 482] on circle at bounding box center [956, 482] width 25 height 25
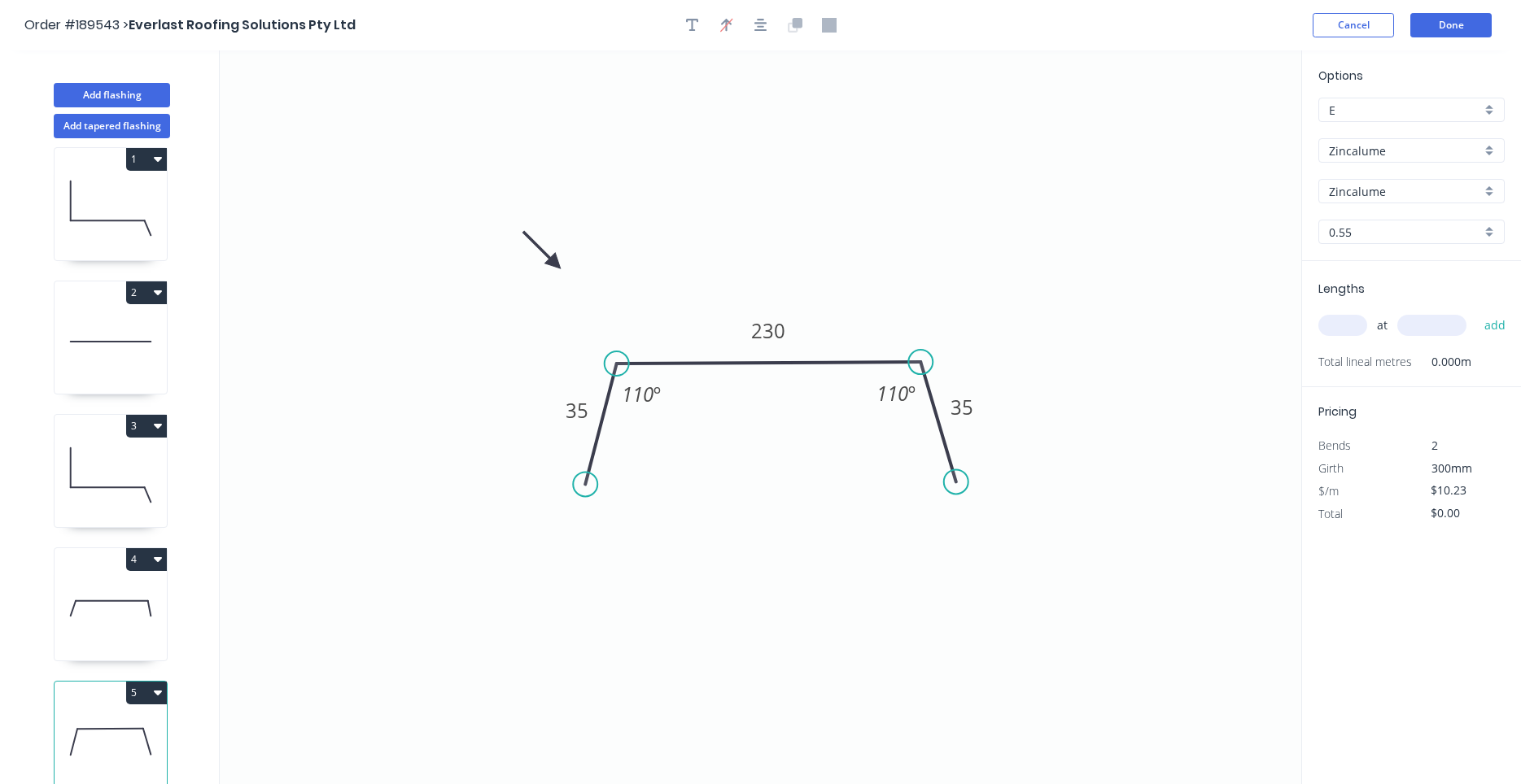
scroll to position [30, 0]
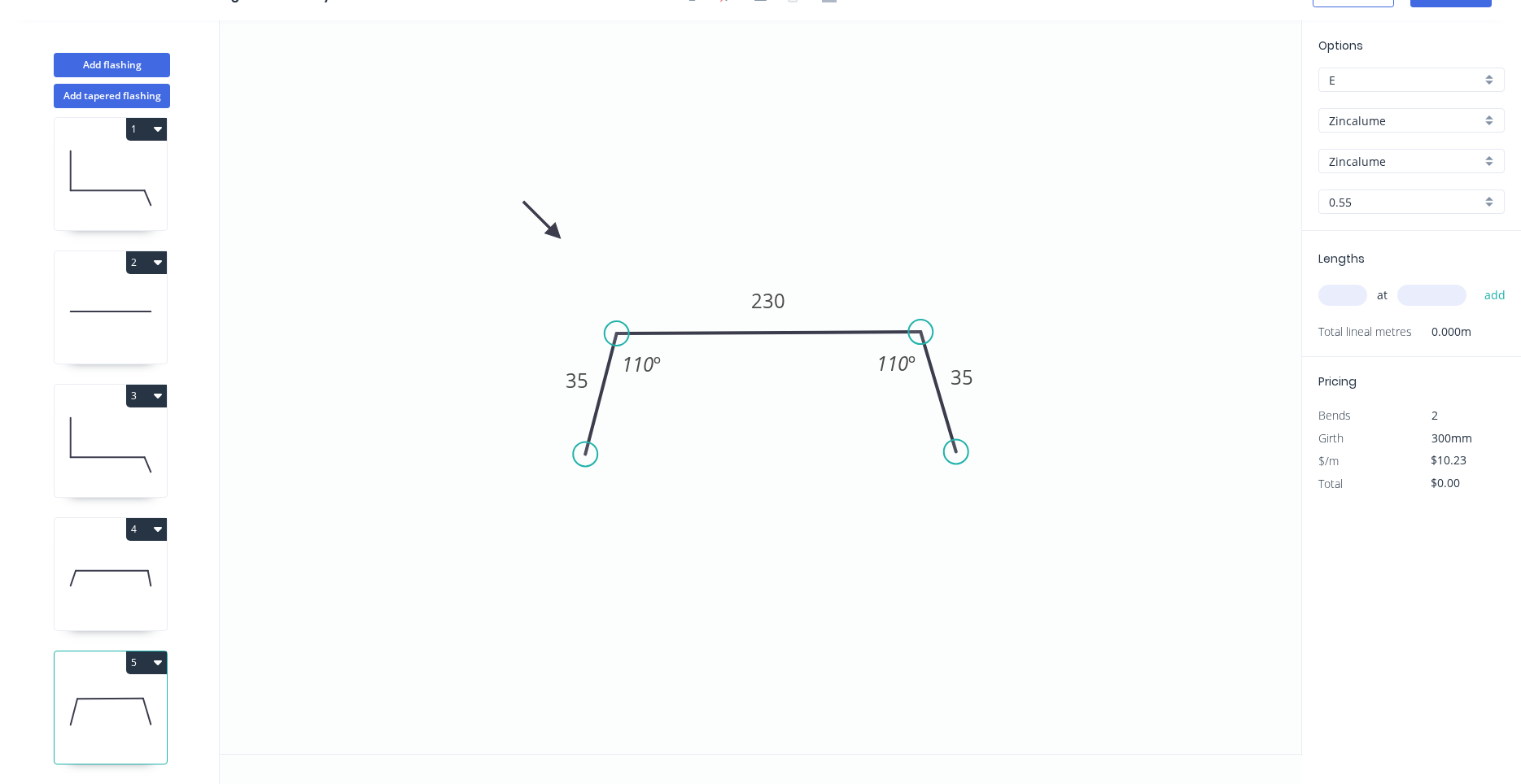
drag, startPoint x: 176, startPoint y: 675, endPoint x: 32, endPoint y: 727, distance: 153.1
click at [102, 740] on icon at bounding box center [111, 711] width 112 height 104
click at [1356, 303] on input "text" at bounding box center [1342, 295] width 49 height 21
type input "1"
type input "4000"
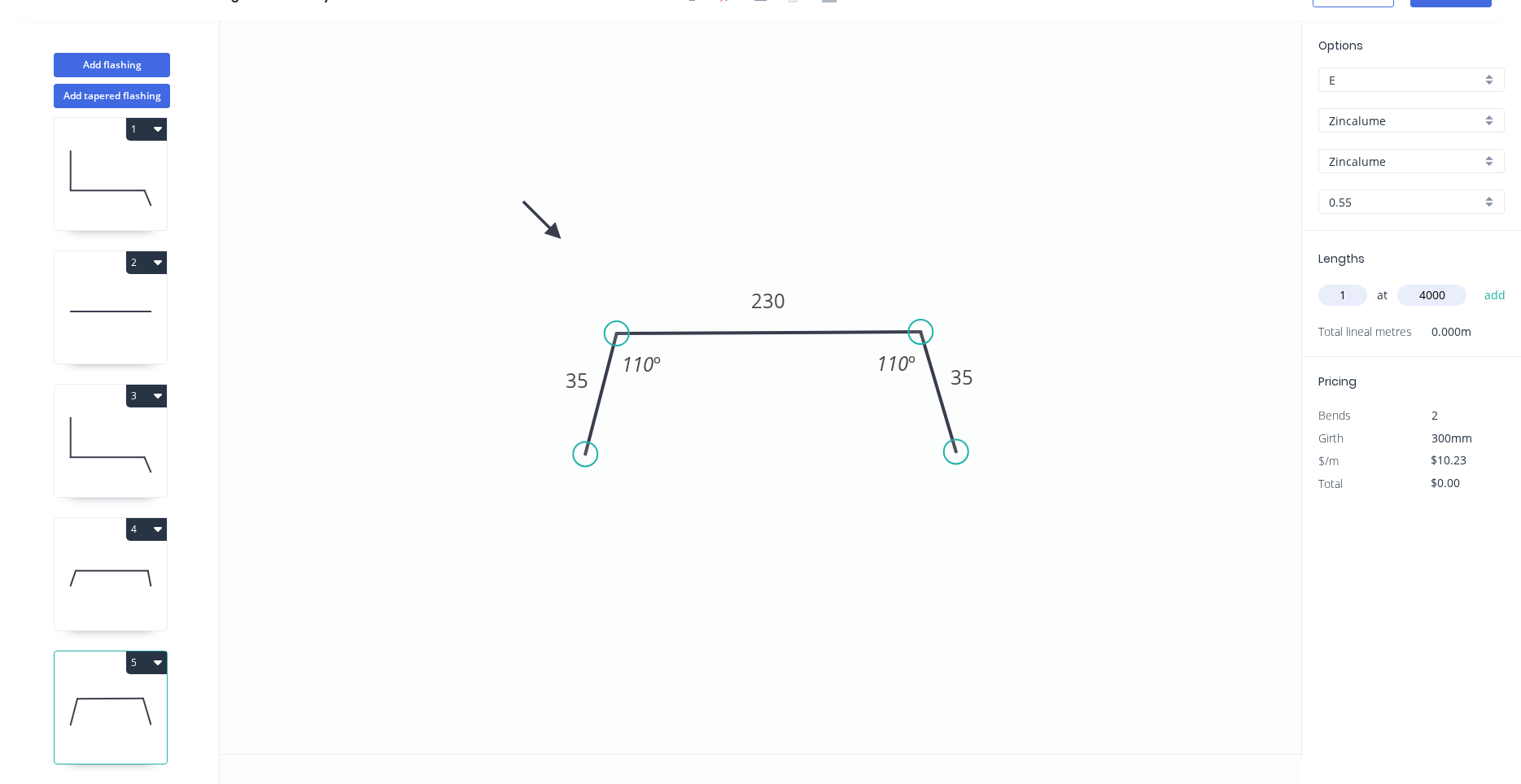
click at [1476, 281] on button "add" at bounding box center [1495, 294] width 38 height 28
type input "$40.92"
click at [158, 72] on button "Add flashing" at bounding box center [112, 66] width 116 height 25
type input "$0.00"
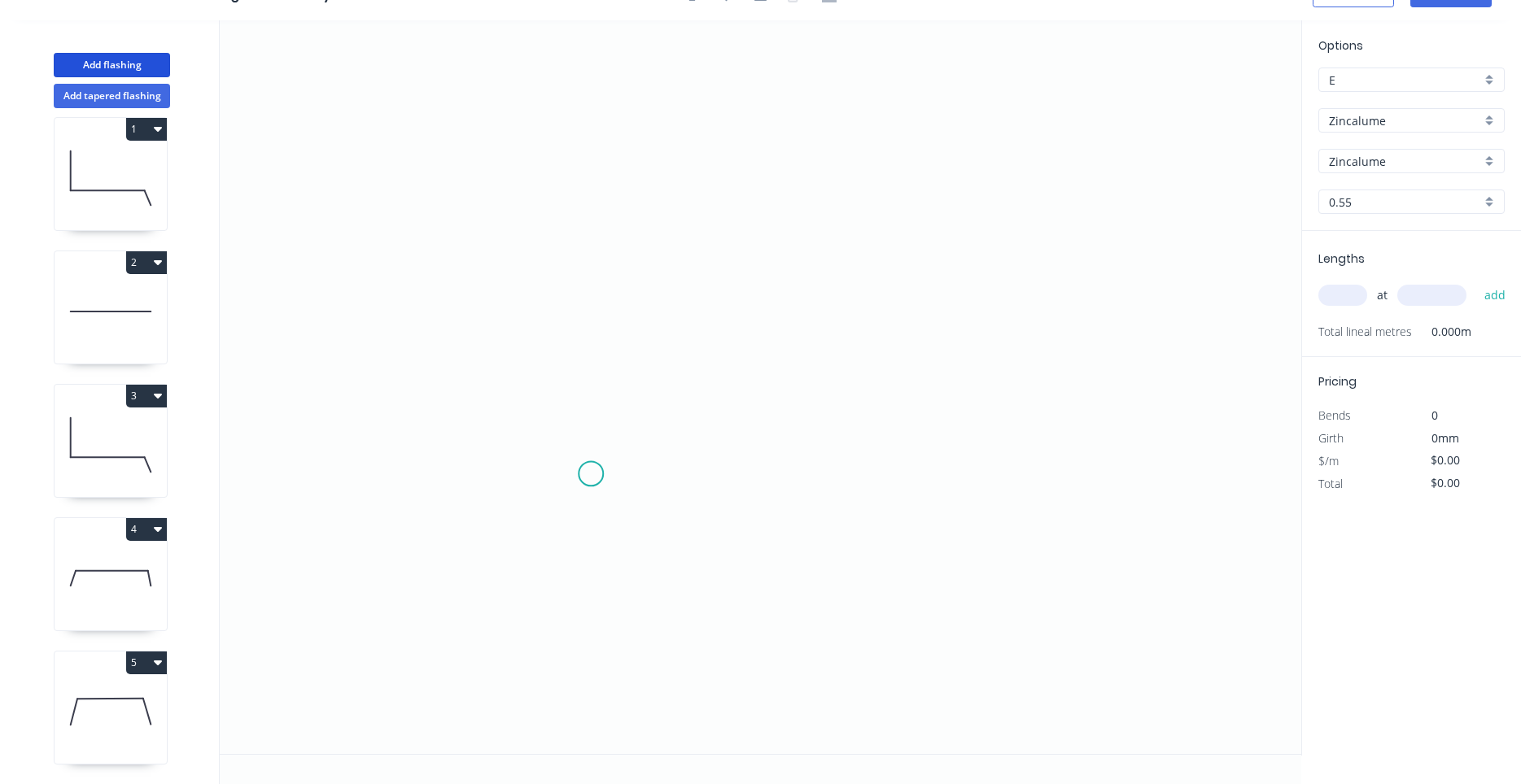
click at [591, 474] on icon "0" at bounding box center [760, 387] width 1082 height 734
click at [599, 346] on icon "0" at bounding box center [760, 387] width 1082 height 734
drag, startPoint x: 591, startPoint y: 426, endPoint x: 404, endPoint y: 497, distance: 200.0
click at [405, 497] on icon at bounding box center [405, 478] width 0 height 129
drag, startPoint x: 403, startPoint y: 415, endPoint x: 400, endPoint y: 457, distance: 42.1
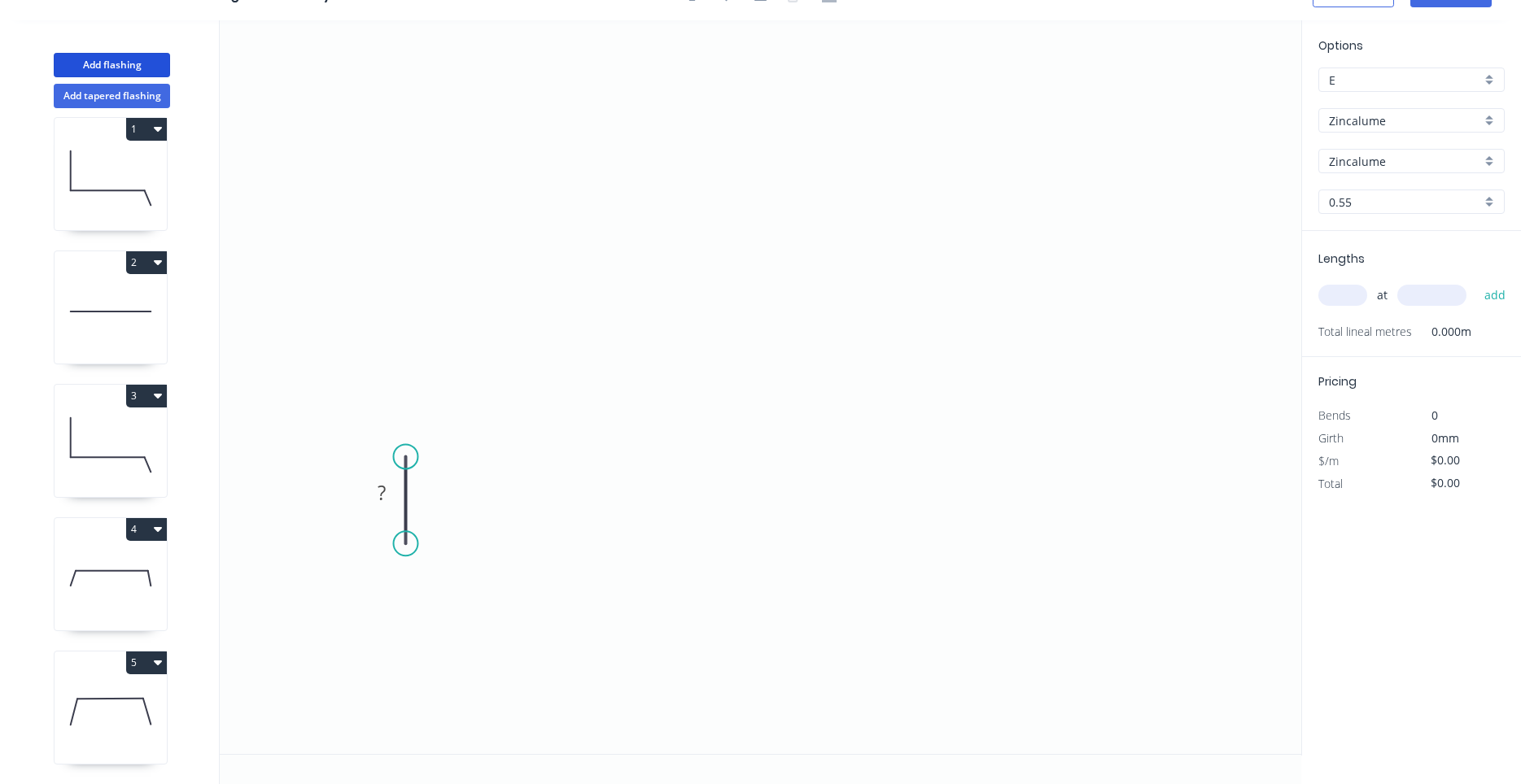
click at [400, 457] on circle at bounding box center [406, 456] width 25 height 25
click at [440, 486] on div "Delete point" at bounding box center [482, 478] width 164 height 33
click at [1342, 298] on input "text" at bounding box center [1342, 295] width 49 height 21
type input "6"
type input "5000"
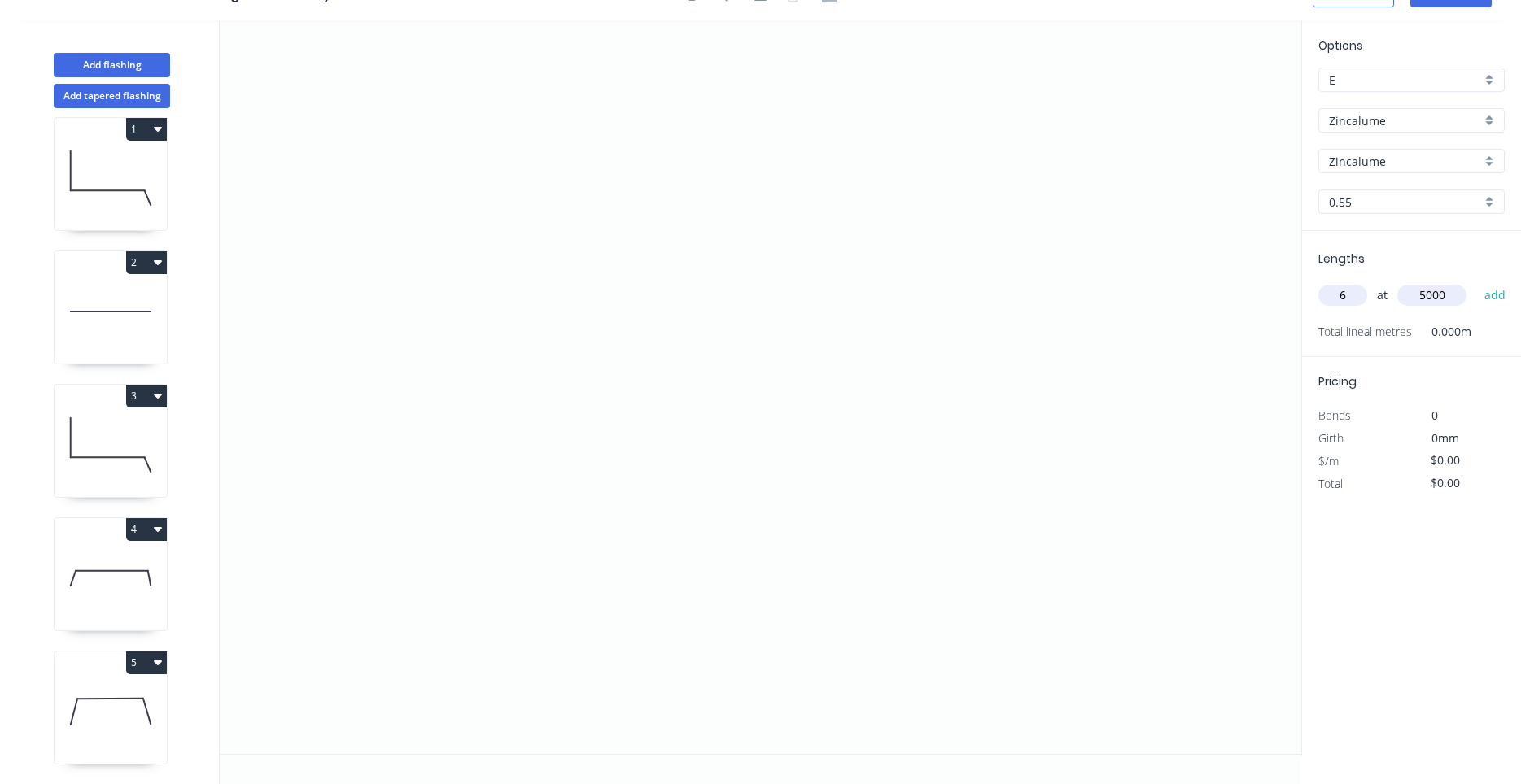
click at [1476, 281] on button "add" at bounding box center [1495, 294] width 38 height 28
click at [438, 515] on icon "0" at bounding box center [760, 387] width 1082 height 734
click at [437, 435] on icon "0" at bounding box center [760, 387] width 1082 height 734
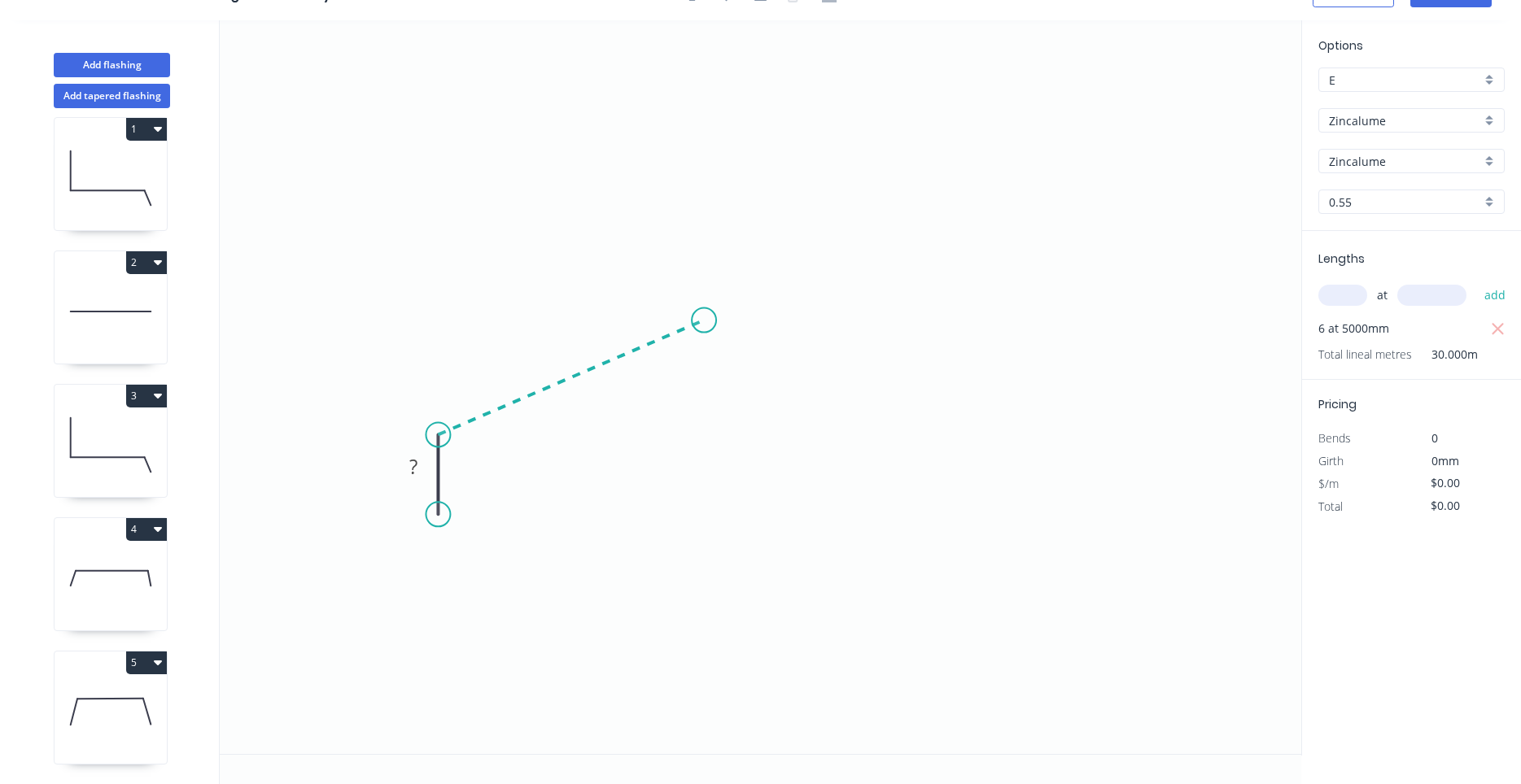
click at [704, 320] on icon "0 ?" at bounding box center [760, 387] width 1082 height 734
click at [918, 432] on icon "0 ? ? ? º" at bounding box center [760, 387] width 1082 height 734
click at [922, 515] on icon "0 ? ? ? ? º ? º" at bounding box center [760, 387] width 1082 height 734
click at [922, 515] on circle at bounding box center [918, 515] width 25 height 25
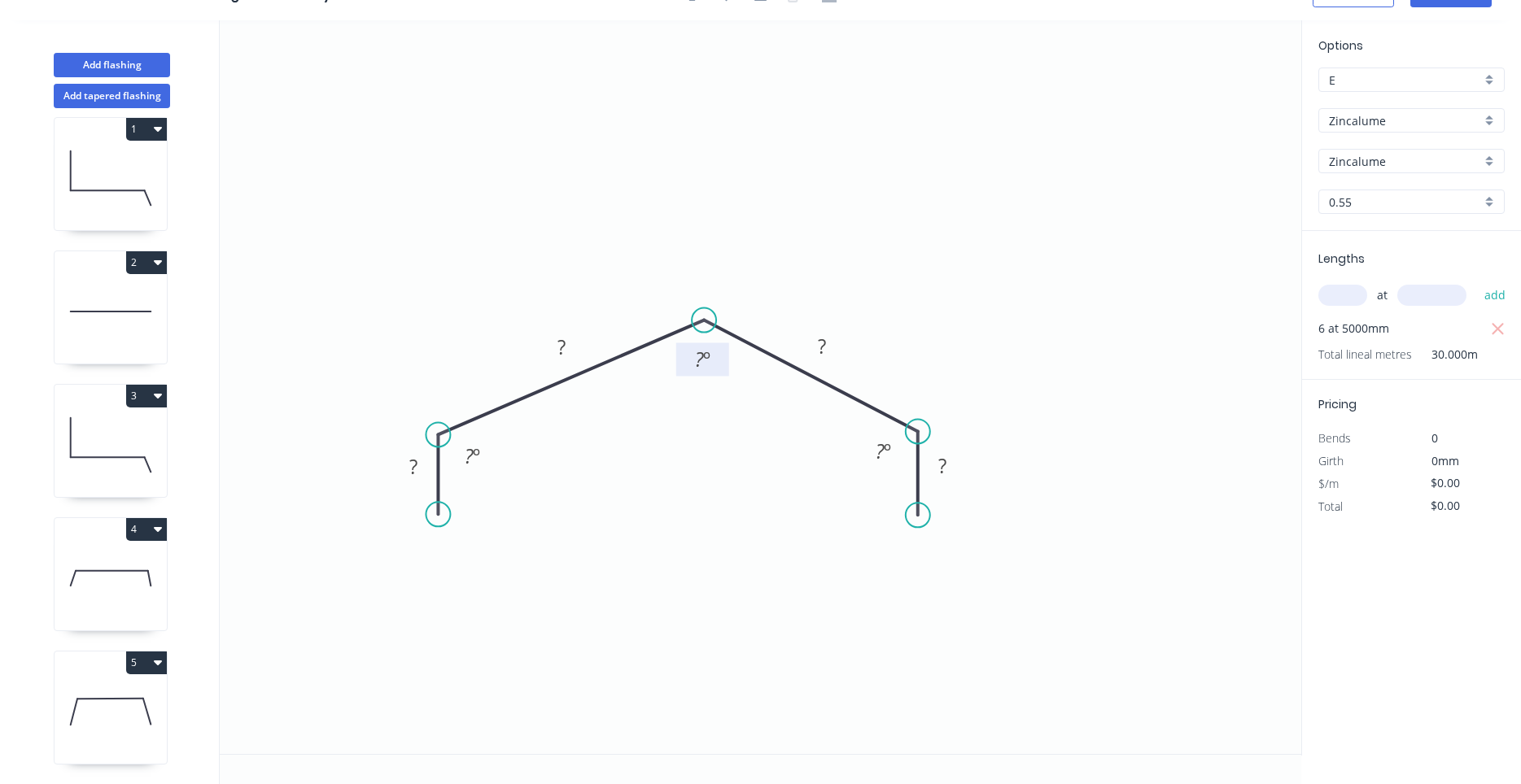
click at [698, 365] on tspan "?" at bounding box center [699, 359] width 9 height 27
drag, startPoint x: 448, startPoint y: 432, endPoint x: 477, endPoint y: 419, distance: 31.8
click at [477, 419] on circle at bounding box center [477, 418] width 25 height 25
drag, startPoint x: 444, startPoint y: 509, endPoint x: 476, endPoint y: 513, distance: 32.2
click at [476, 513] on circle at bounding box center [477, 512] width 25 height 25
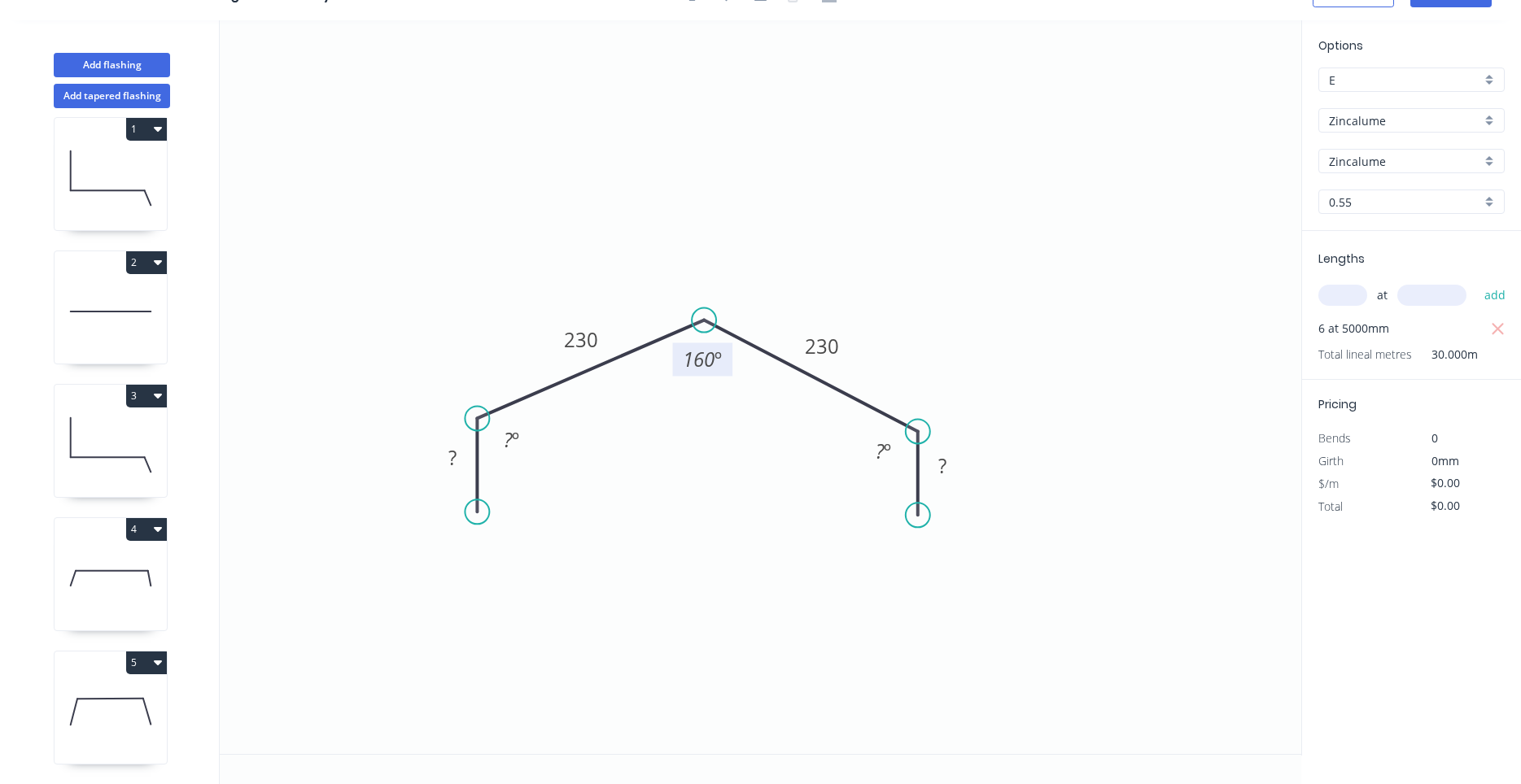
click at [479, 457] on icon "0 ? 230 230 ? ? º 160 º ? º" at bounding box center [760, 387] width 1082 height 734
click at [459, 461] on rect at bounding box center [453, 459] width 32 height 23
type input "$16.79"
type input "$503.70"
click at [506, 447] on tspan "?" at bounding box center [508, 439] width 9 height 27
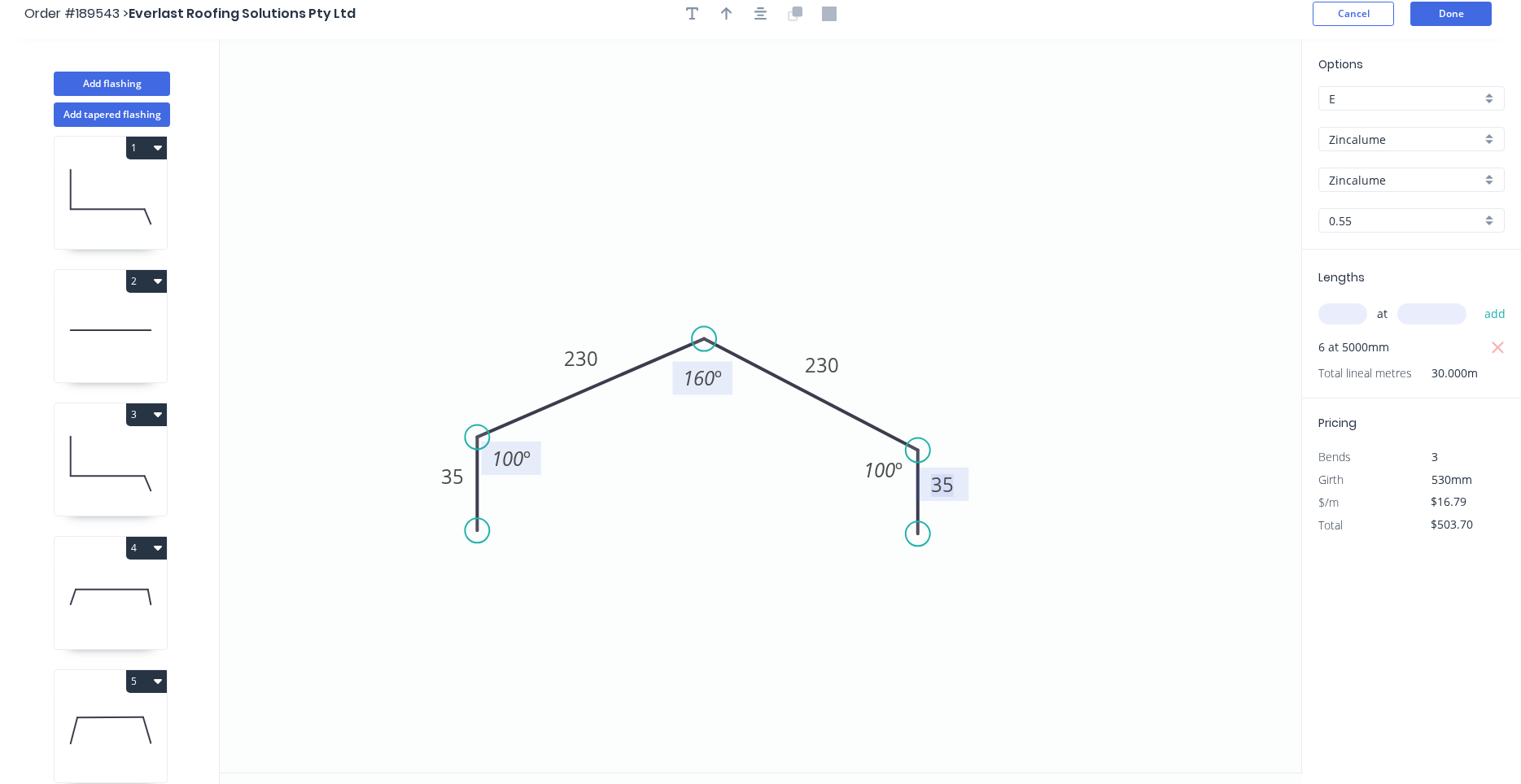
scroll to position [0, 0]
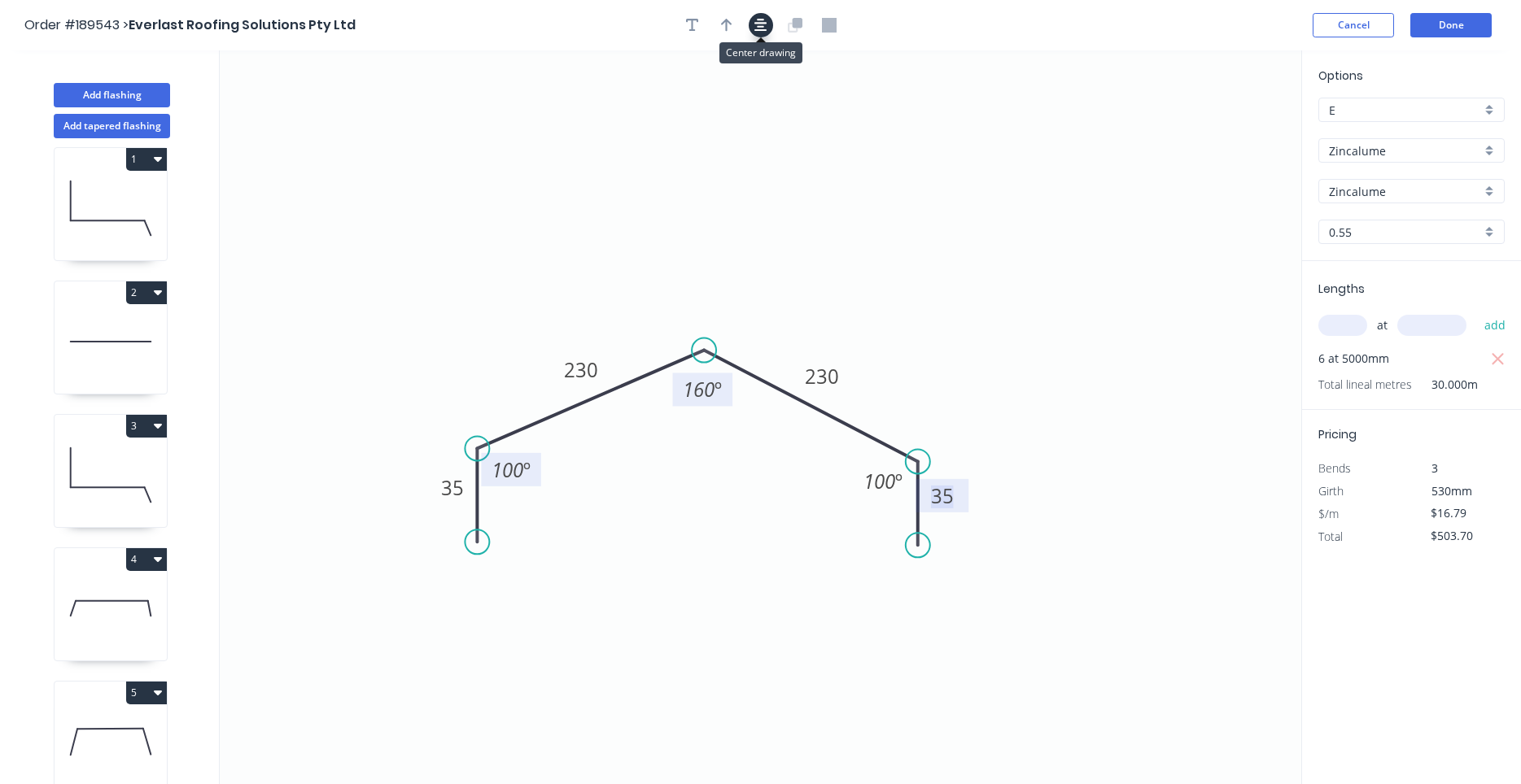
click at [760, 30] on icon "button" at bounding box center [761, 25] width 13 height 14
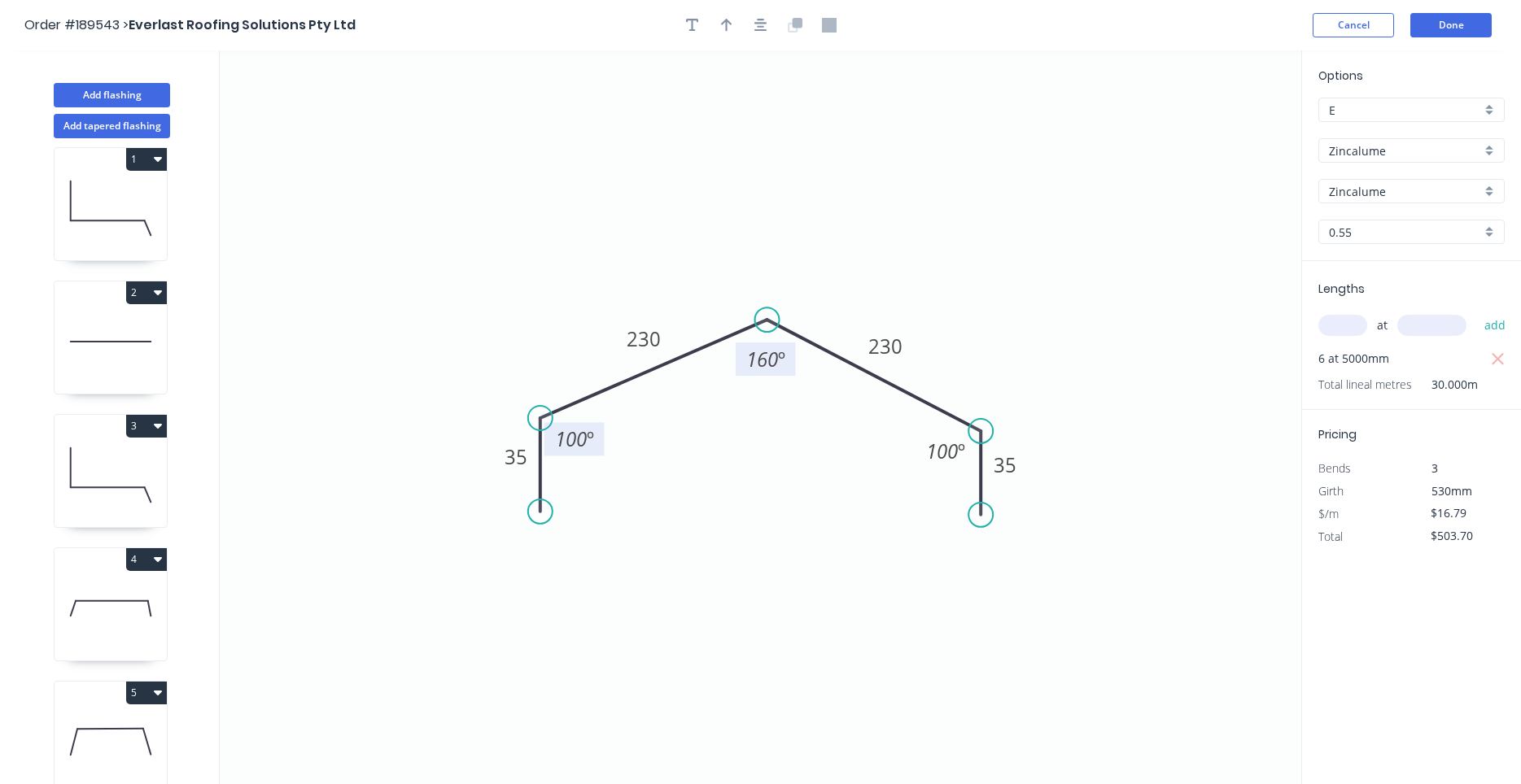
click at [737, 37] on header "Order #189543 > Everlast Roofing Solutions Pty Ltd Cancel Done" at bounding box center [760, 25] width 1521 height 50
click at [716, 27] on button "button" at bounding box center [727, 26] width 25 height 25
drag, startPoint x: 1216, startPoint y: 132, endPoint x: 677, endPoint y: 284, distance: 560.0
click at [677, 284] on icon at bounding box center [677, 265] width 14 height 52
click at [677, 284] on icon at bounding box center [658, 283] width 52 height 14
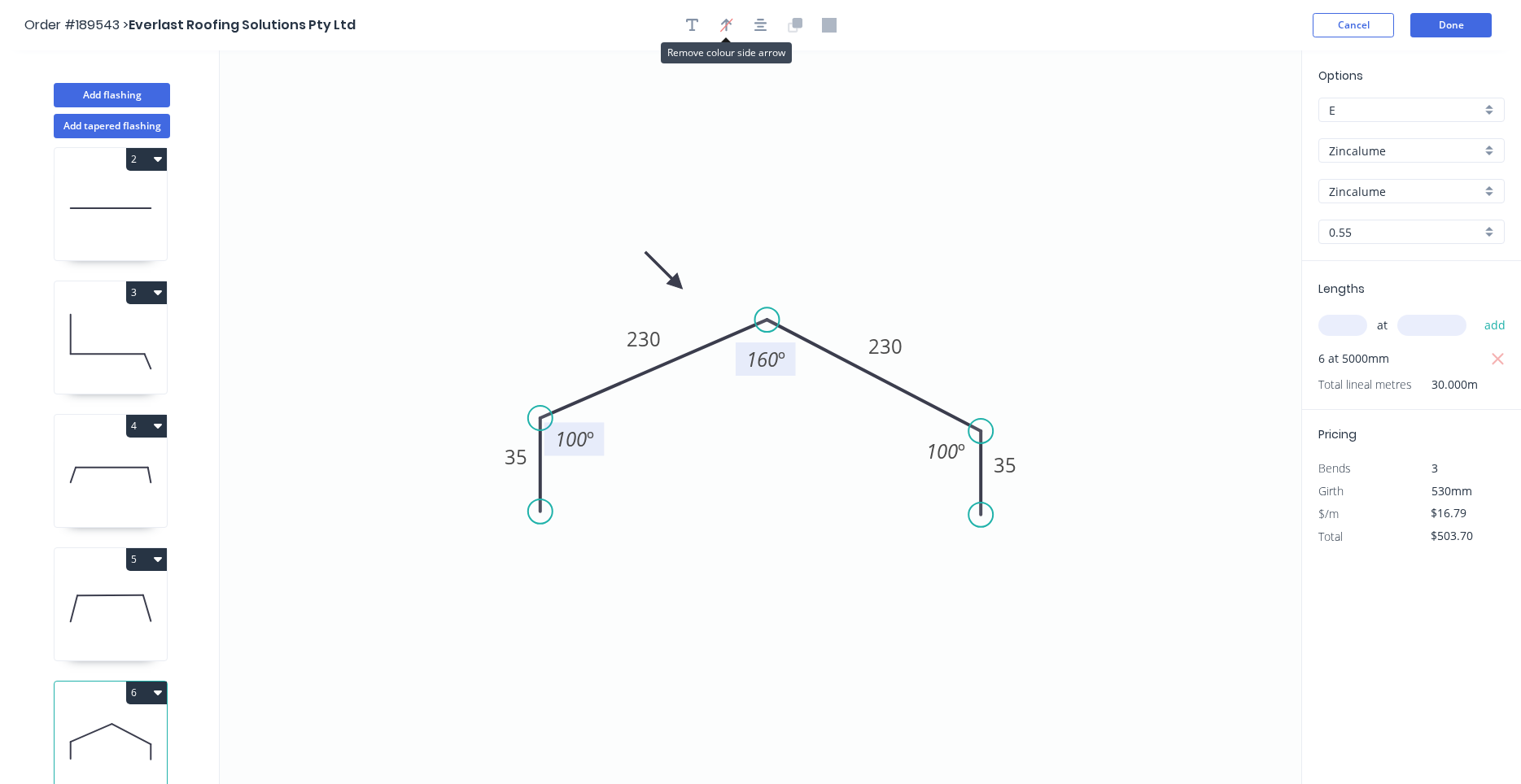
scroll to position [30, 0]
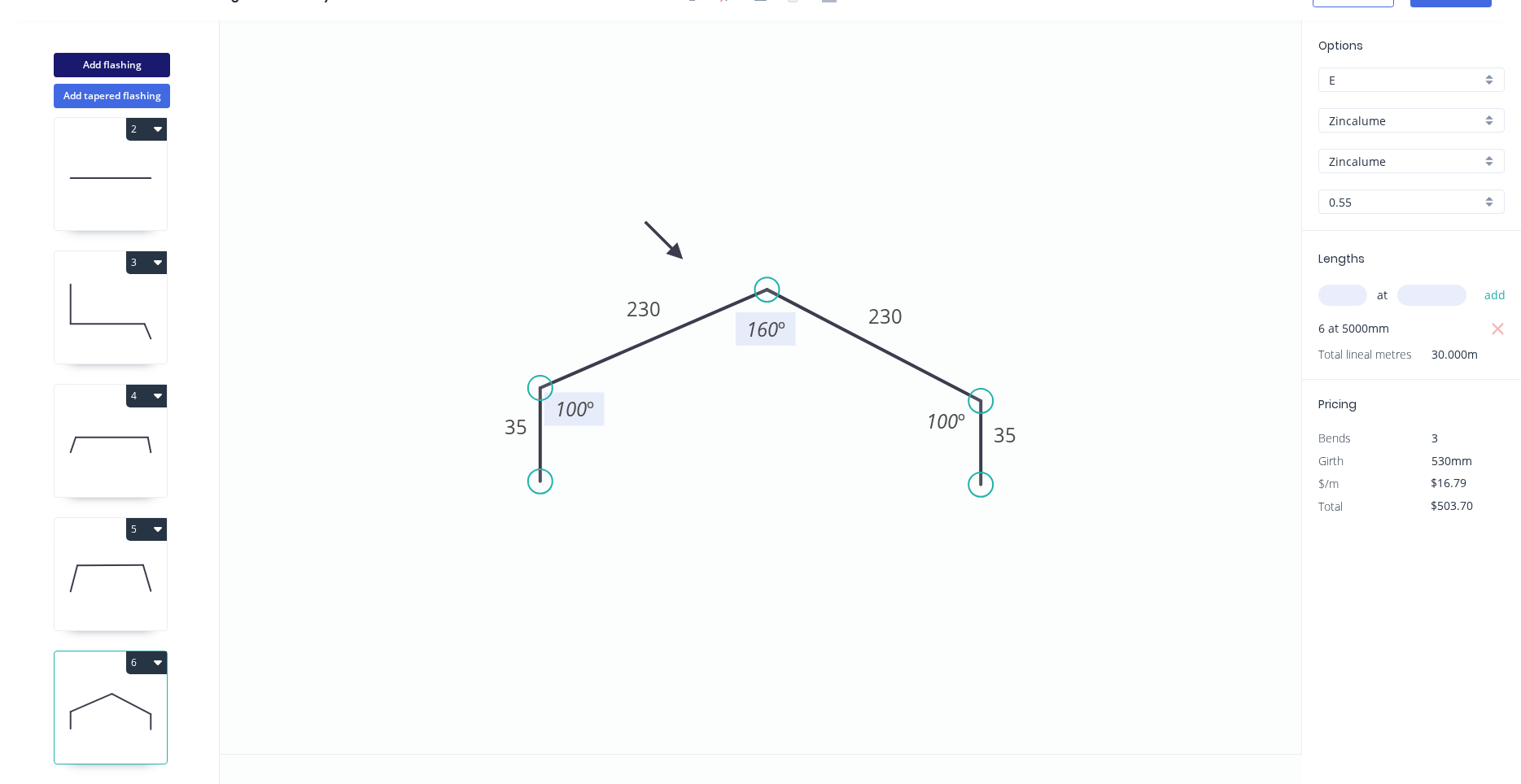
click at [123, 65] on button "Add flashing" at bounding box center [112, 66] width 116 height 25
type input "$0.00"
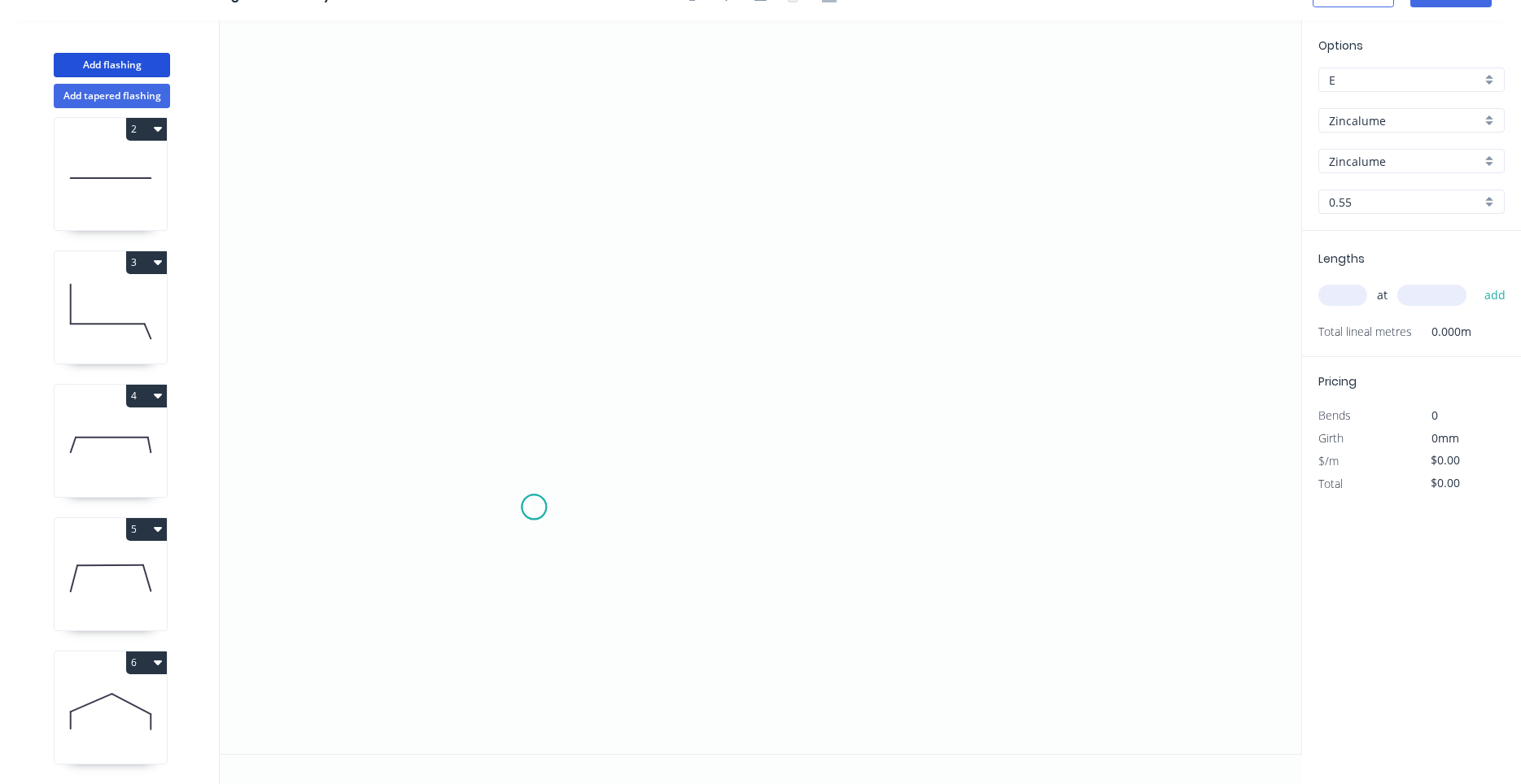
click at [534, 508] on icon "0" at bounding box center [760, 387] width 1082 height 734
click at [529, 271] on icon "0" at bounding box center [760, 387] width 1082 height 734
click at [886, 275] on icon "0 ?" at bounding box center [760, 387] width 1082 height 734
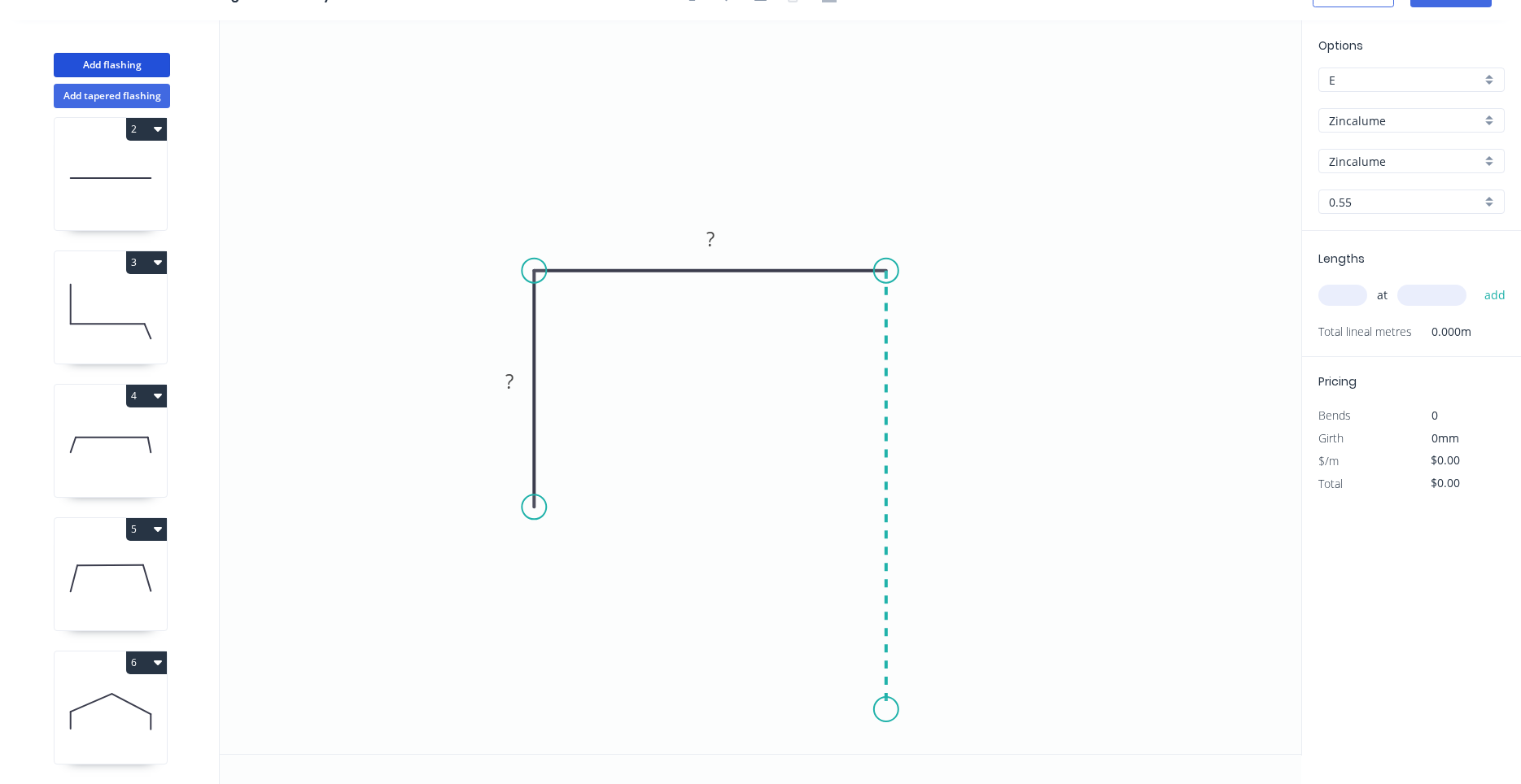
click at [874, 710] on icon "0 ? ?" at bounding box center [760, 387] width 1082 height 734
click at [874, 711] on circle at bounding box center [886, 710] width 25 height 25
click at [873, 713] on icon "0 ? ? ?" at bounding box center [760, 387] width 1082 height 734
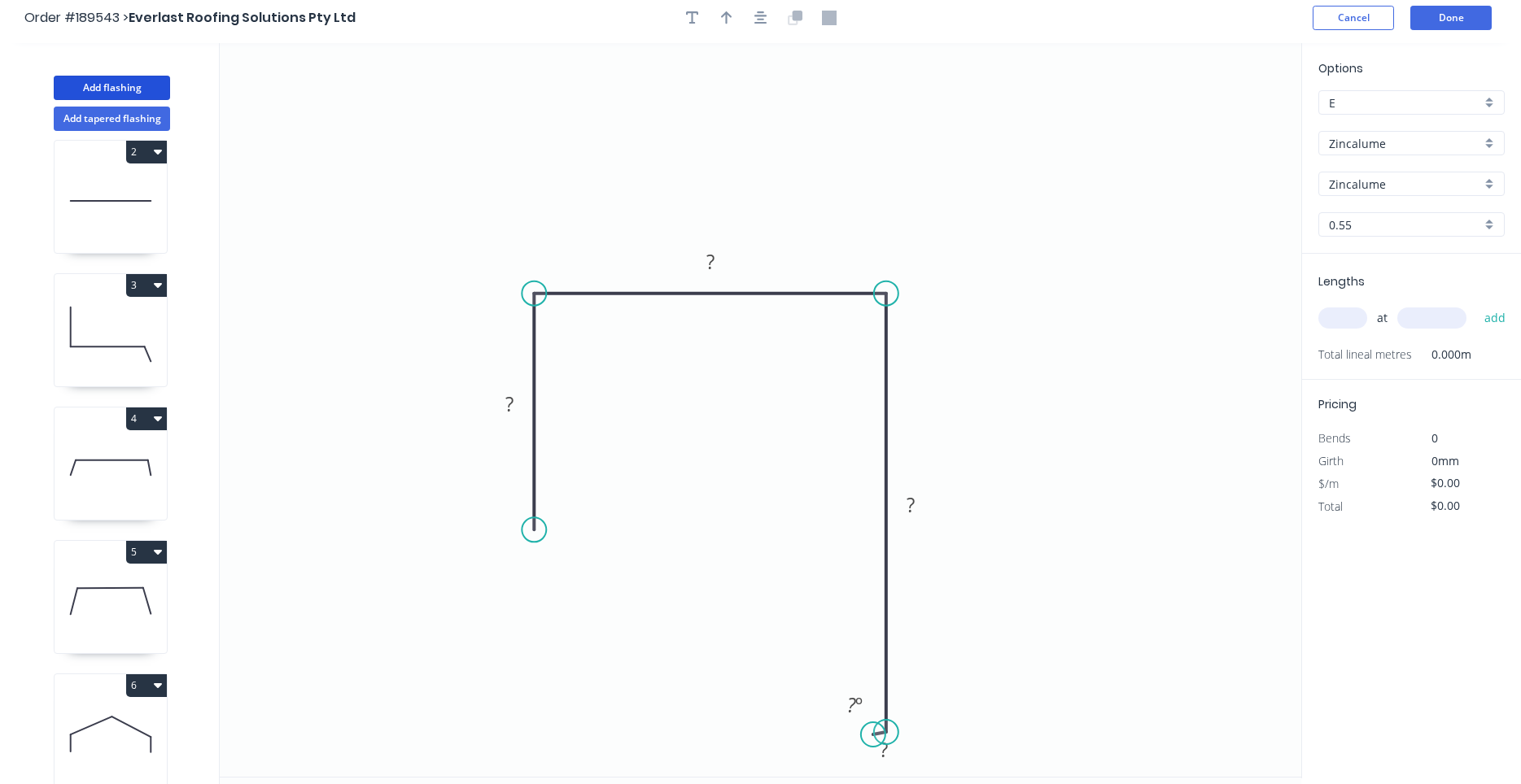
scroll to position [0, 0]
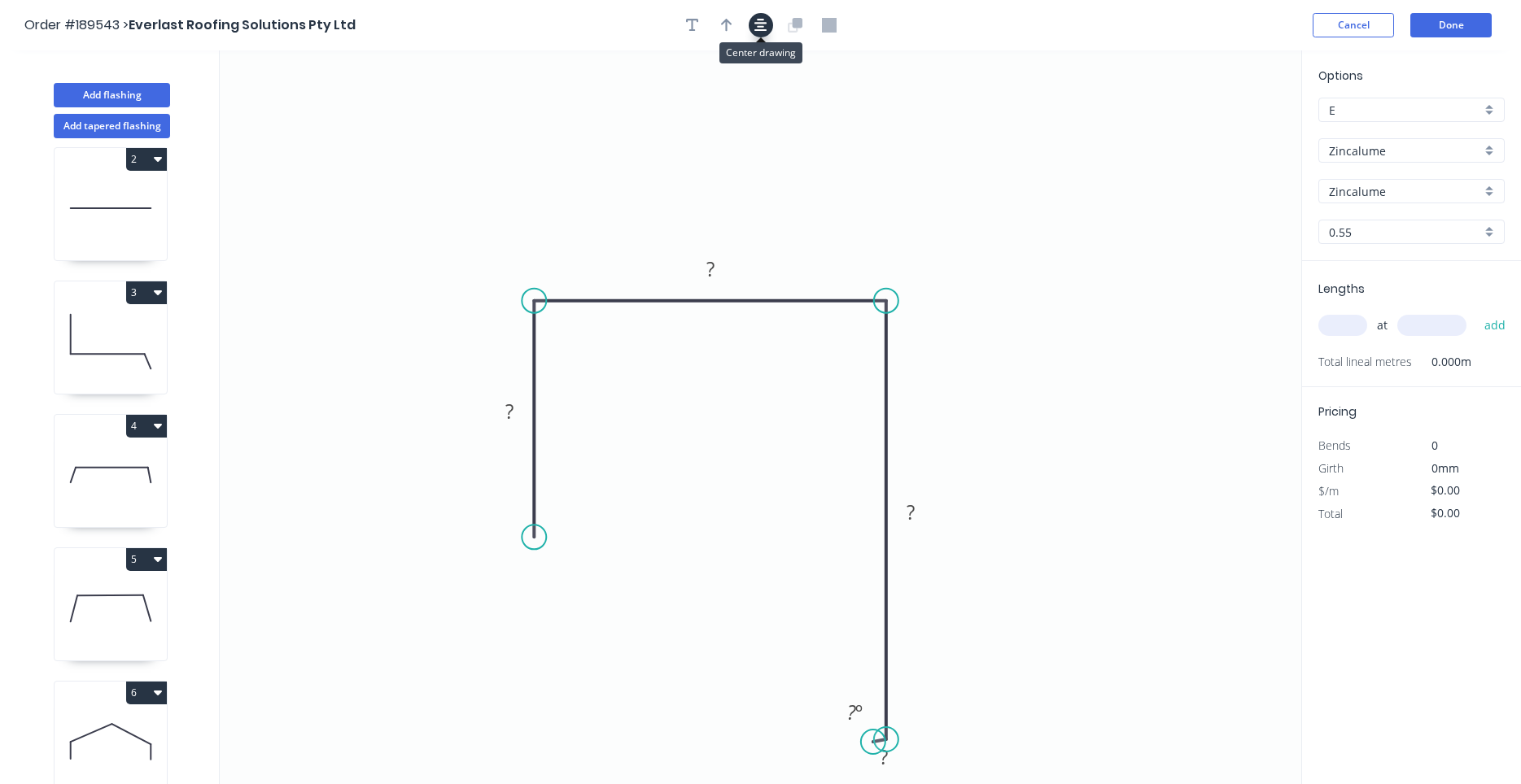
click at [755, 29] on icon "button" at bounding box center [761, 25] width 13 height 14
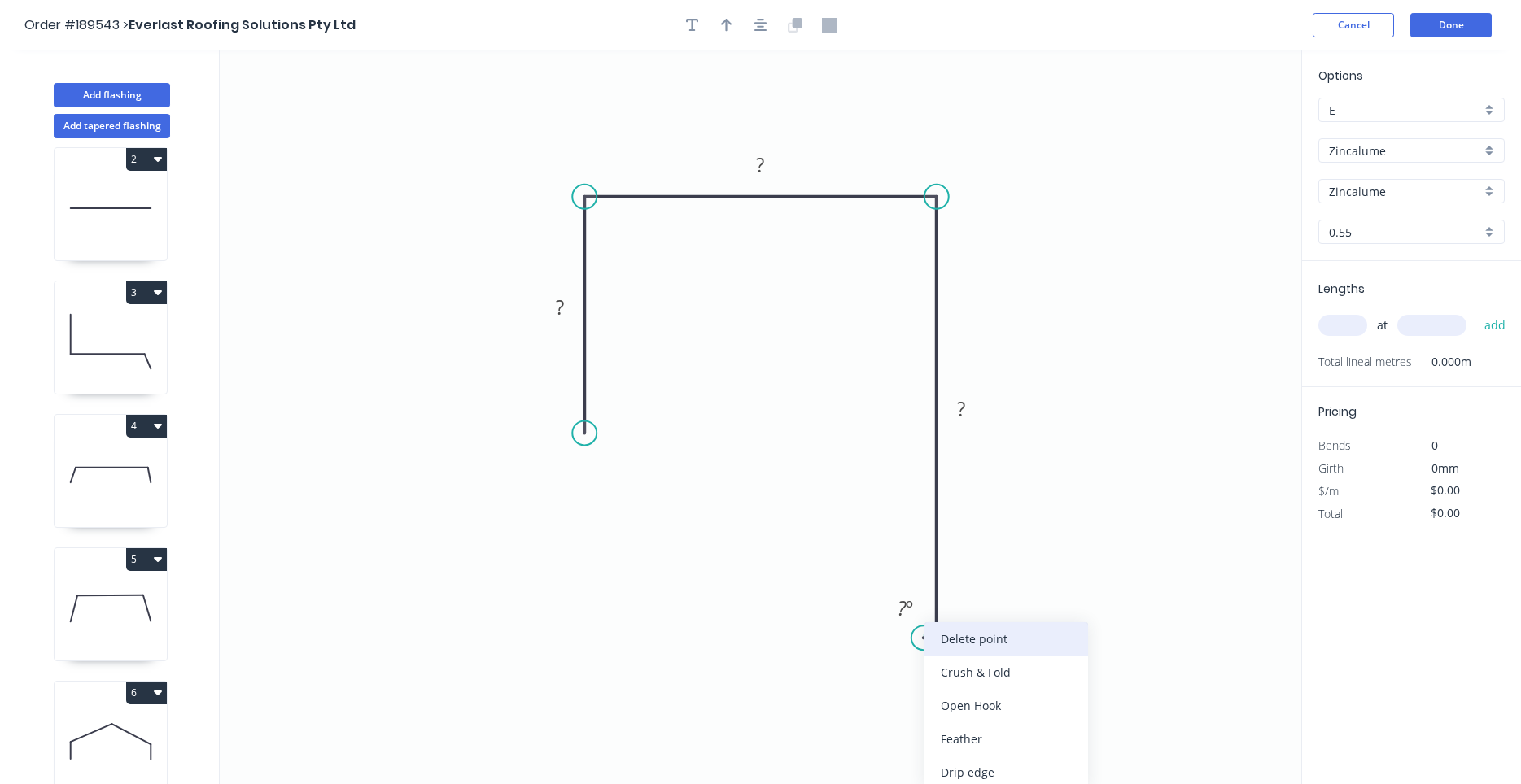
click at [961, 650] on div "Delete point" at bounding box center [1006, 638] width 164 height 33
click at [938, 638] on circle at bounding box center [937, 635] width 25 height 25
click at [942, 632] on circle at bounding box center [937, 635] width 25 height 25
click at [992, 687] on icon "0 ? ? ?" at bounding box center [760, 417] width 1082 height 734
click at [924, 756] on icon "0 ? ? ? ?" at bounding box center [760, 417] width 1082 height 734
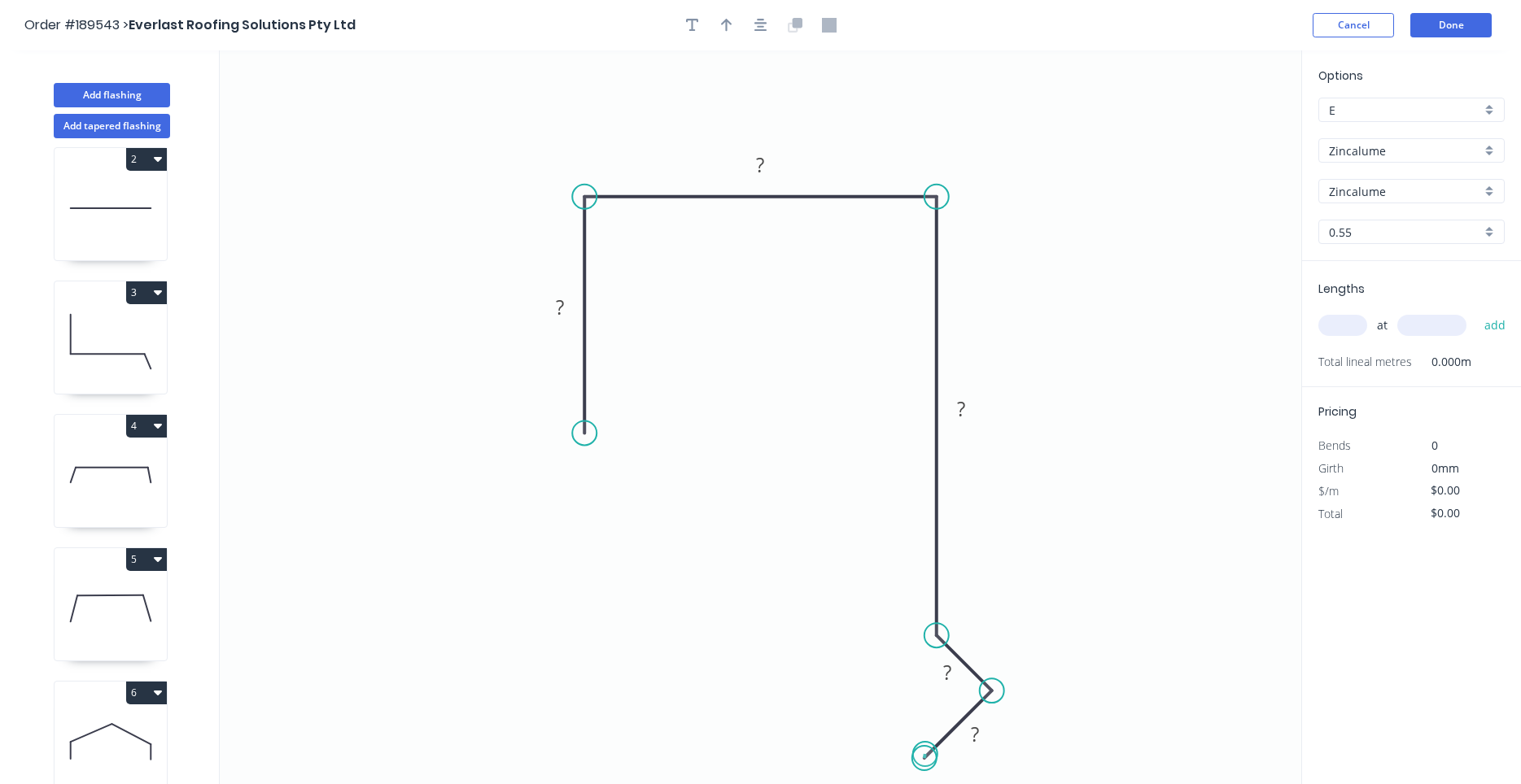
click at [925, 754] on circle at bounding box center [924, 758] width 25 height 25
click at [571, 305] on rect at bounding box center [559, 309] width 32 height 23
click at [638, 500] on div "Crush & Fold" at bounding box center [672, 484] width 164 height 33
type input "$17.43"
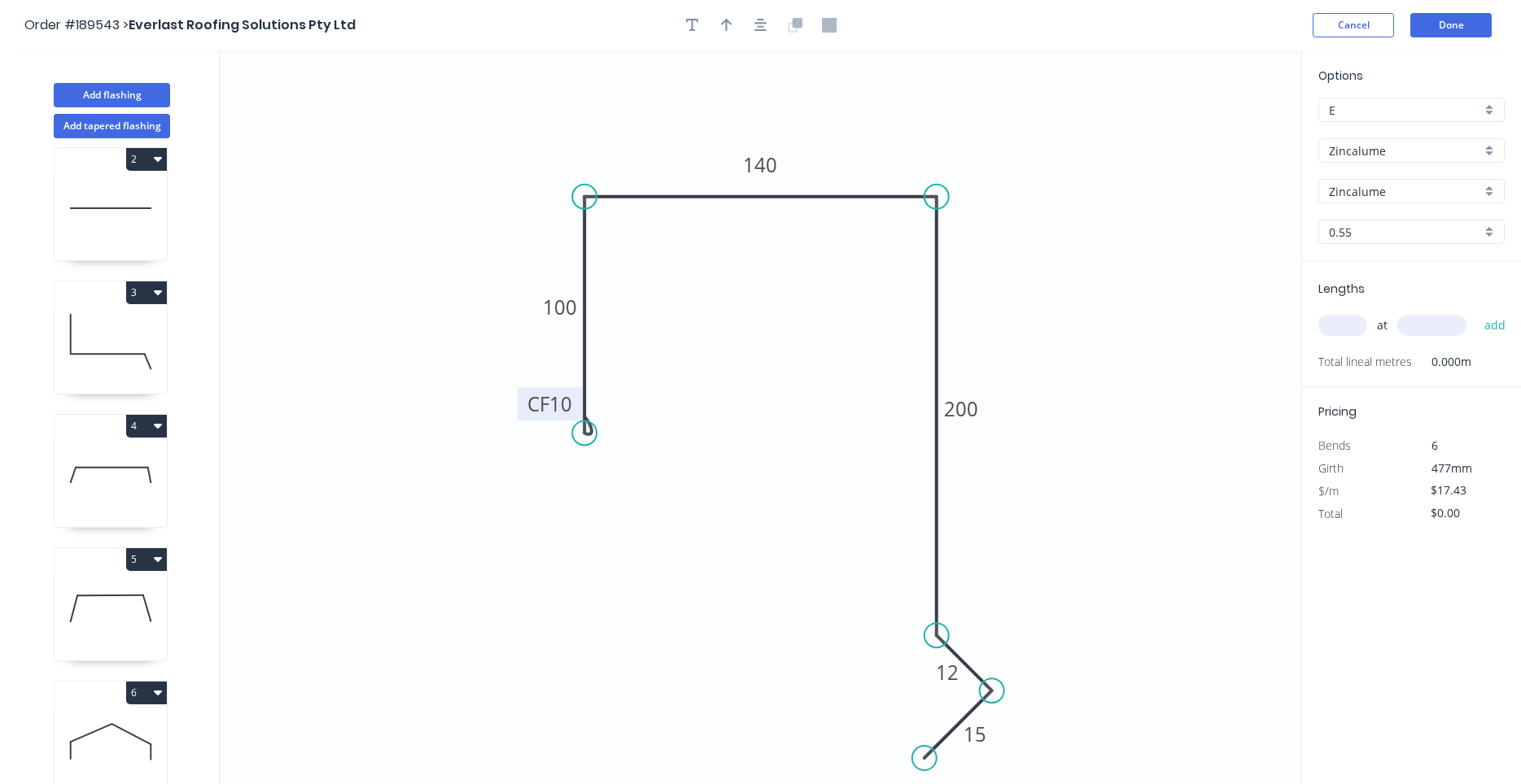
click at [559, 406] on tspan "10" at bounding box center [560, 404] width 23 height 27
click at [761, 30] on icon "button" at bounding box center [761, 26] width 13 height 13
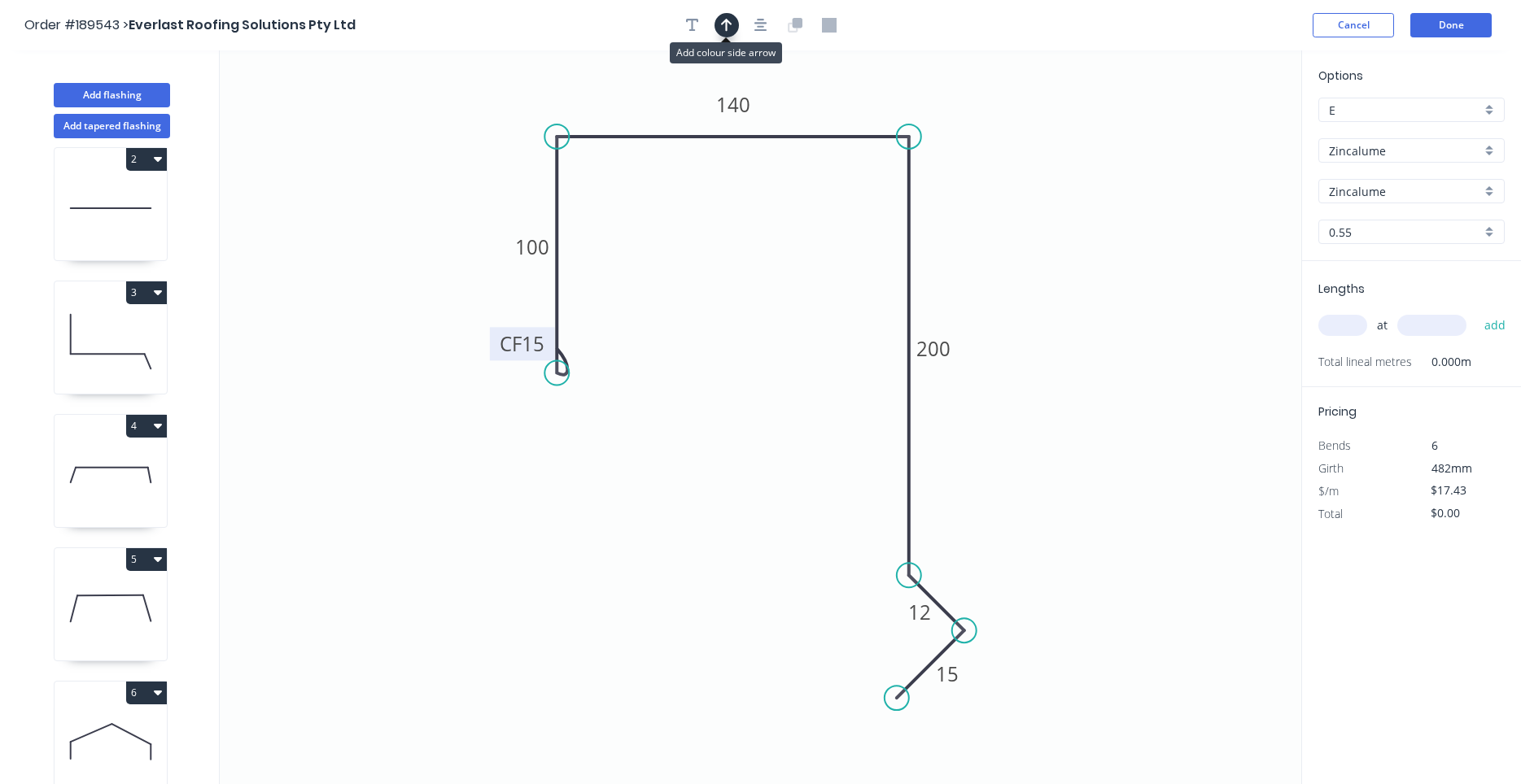
click at [734, 22] on button "button" at bounding box center [727, 26] width 25 height 25
click at [1217, 125] on icon at bounding box center [1218, 112] width 14 height 52
drag, startPoint x: 1217, startPoint y: 131, endPoint x: 486, endPoint y: 180, distance: 732.6
click at [486, 180] on icon at bounding box center [473, 167] width 48 height 48
click at [1362, 325] on input "text" at bounding box center [1342, 325] width 49 height 21
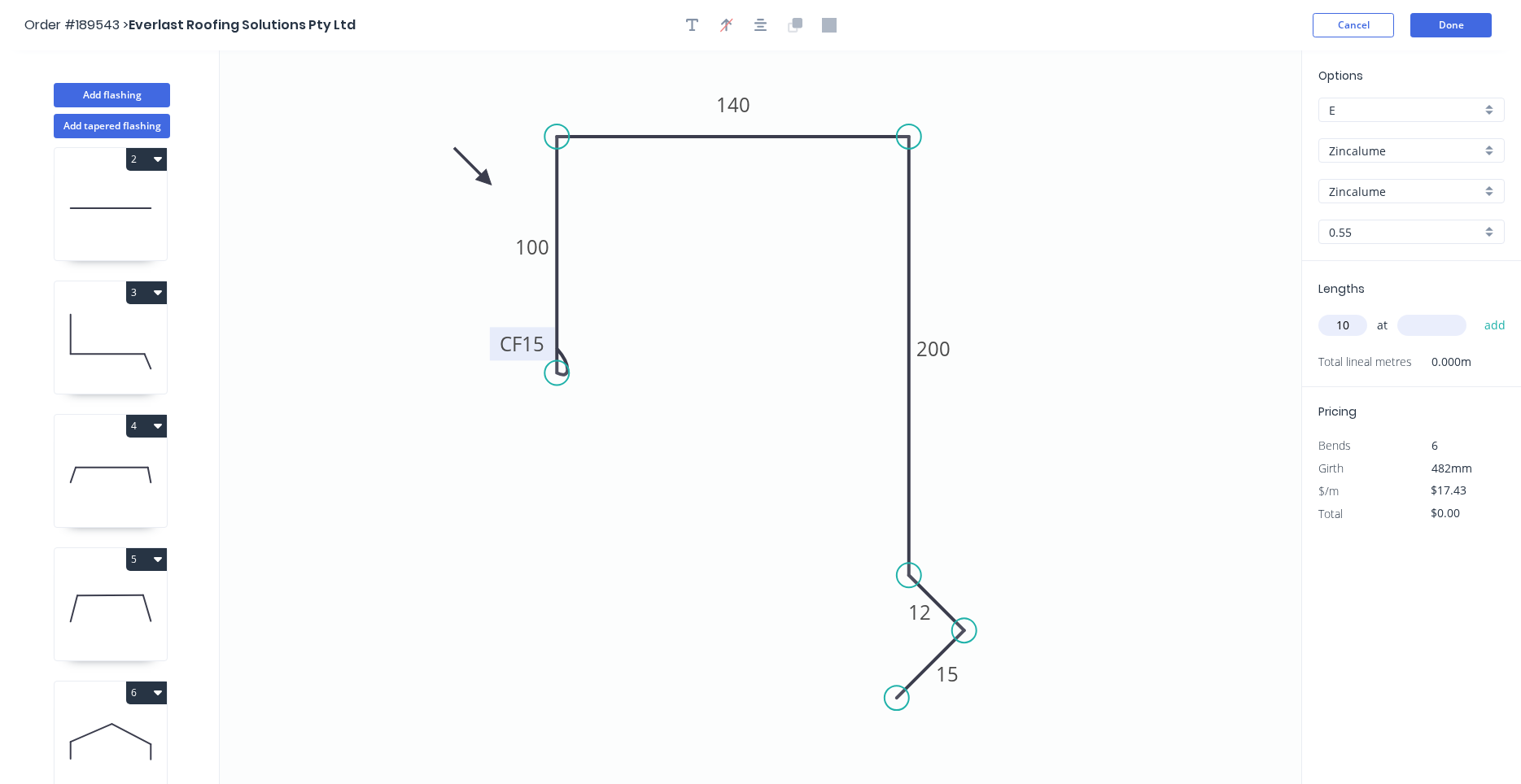
type input "10"
type input "6000"
click at [1476, 312] on button "add" at bounding box center [1495, 325] width 38 height 28
type input "$1,045.80"
type input "6"
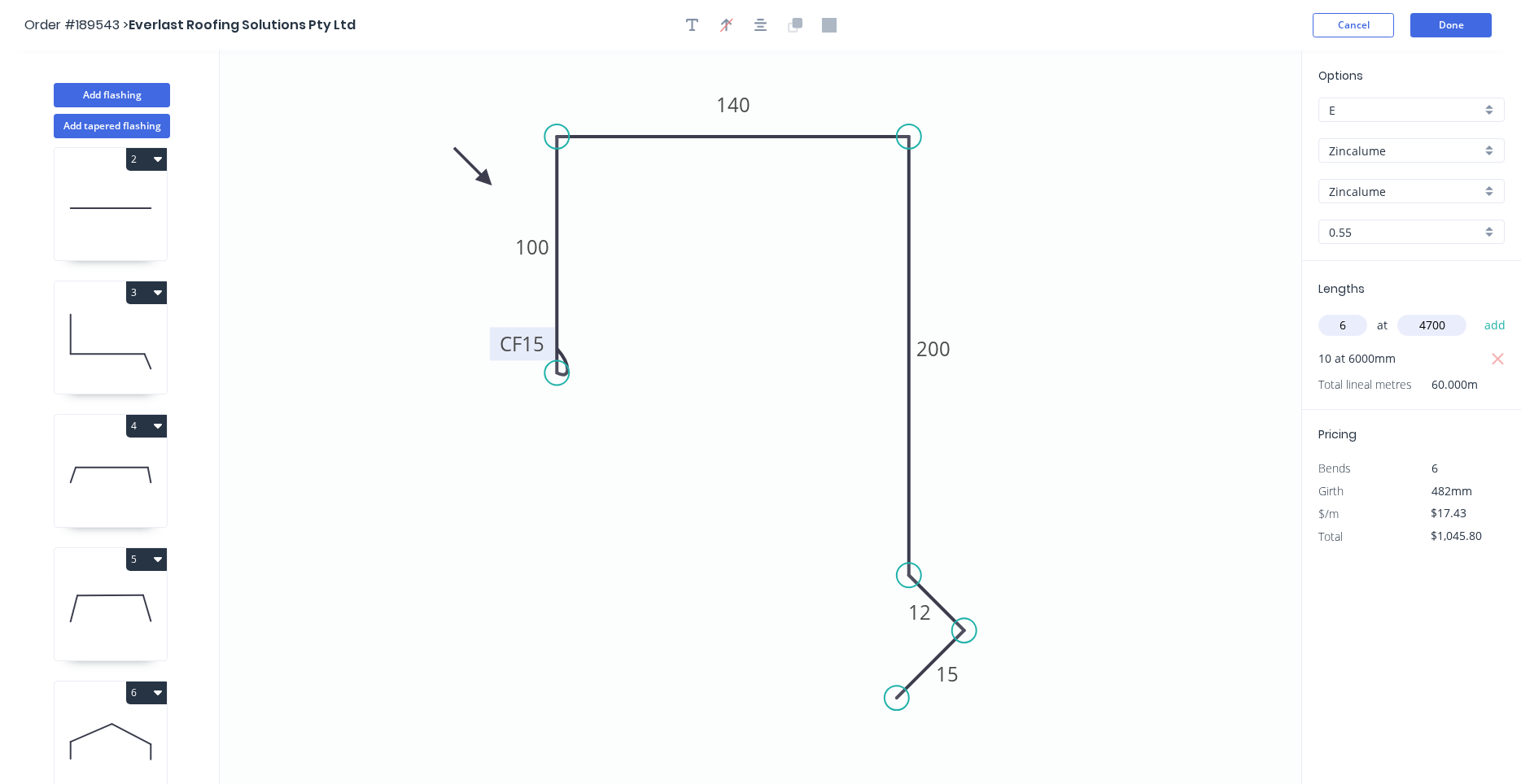
type input "4700"
click at [1476, 312] on button "add" at bounding box center [1495, 325] width 38 height 28
type input "$1,537.33"
click at [1412, 155] on input "Zincalume" at bounding box center [1405, 151] width 152 height 17
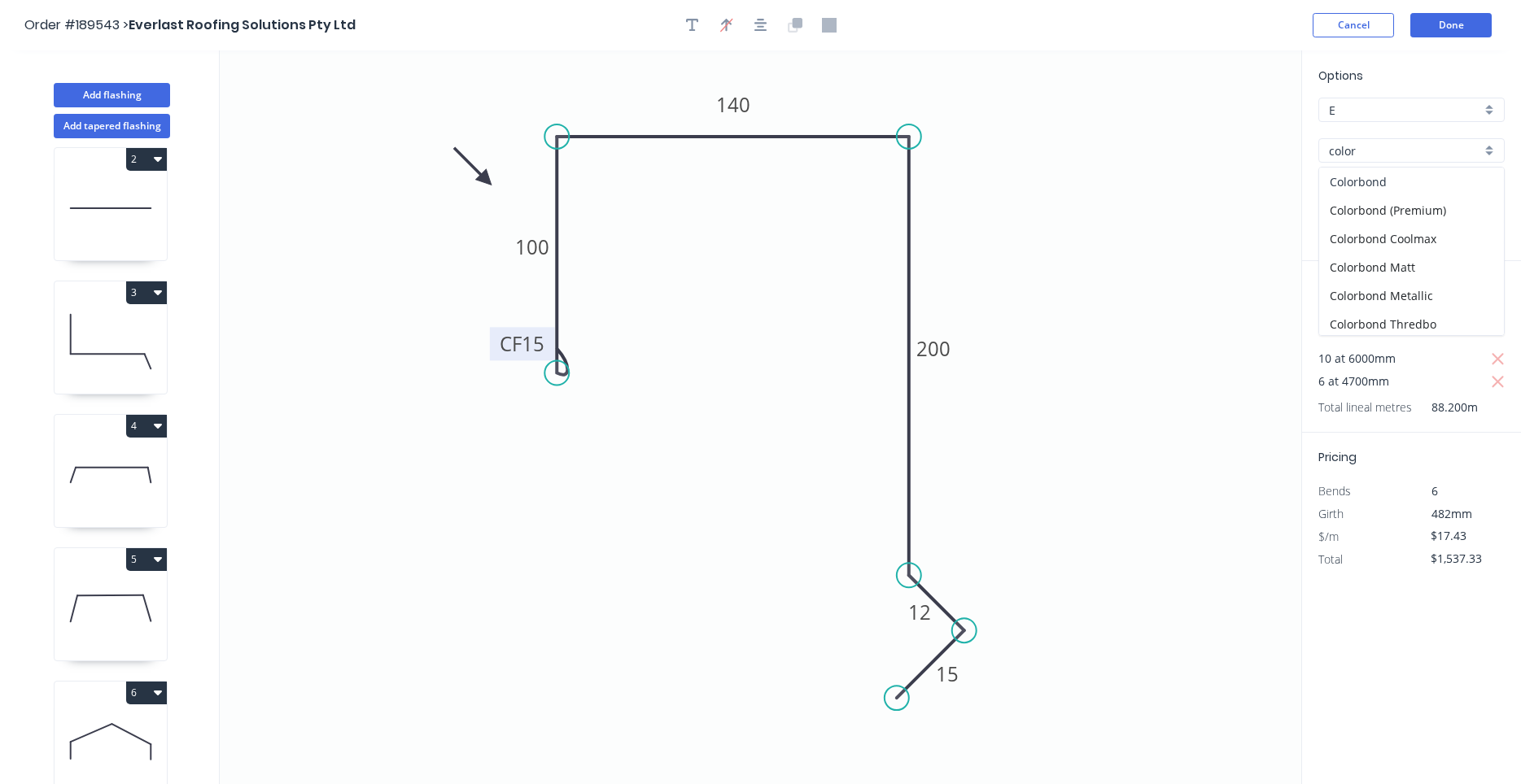
click at [1368, 184] on div "Colorbond" at bounding box center [1411, 182] width 185 height 29
type input "Colorbond"
type input "aNoColor"
type input "$18.73"
type input "$1,651.99"
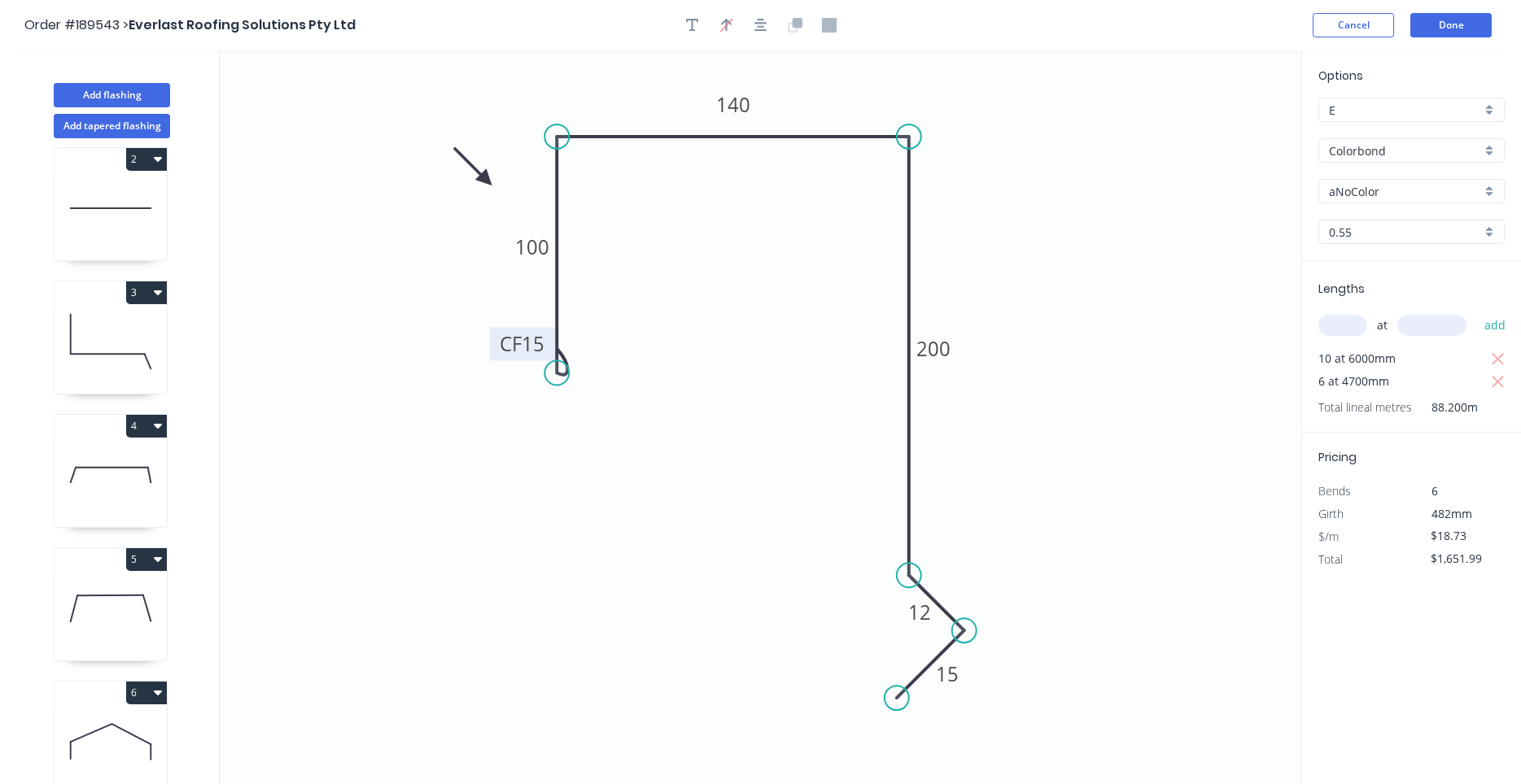
click at [1389, 194] on input "aNoColor" at bounding box center [1405, 191] width 152 height 17
click at [1452, 220] on div "Ironstone" at bounding box center [1411, 223] width 185 height 29
type input "Ironstone"
click at [1413, 290] on div "Lengths at add 10 at 6000mm 6 at 4700mm Total lineal metres 88.200m" at bounding box center [1411, 347] width 219 height 171
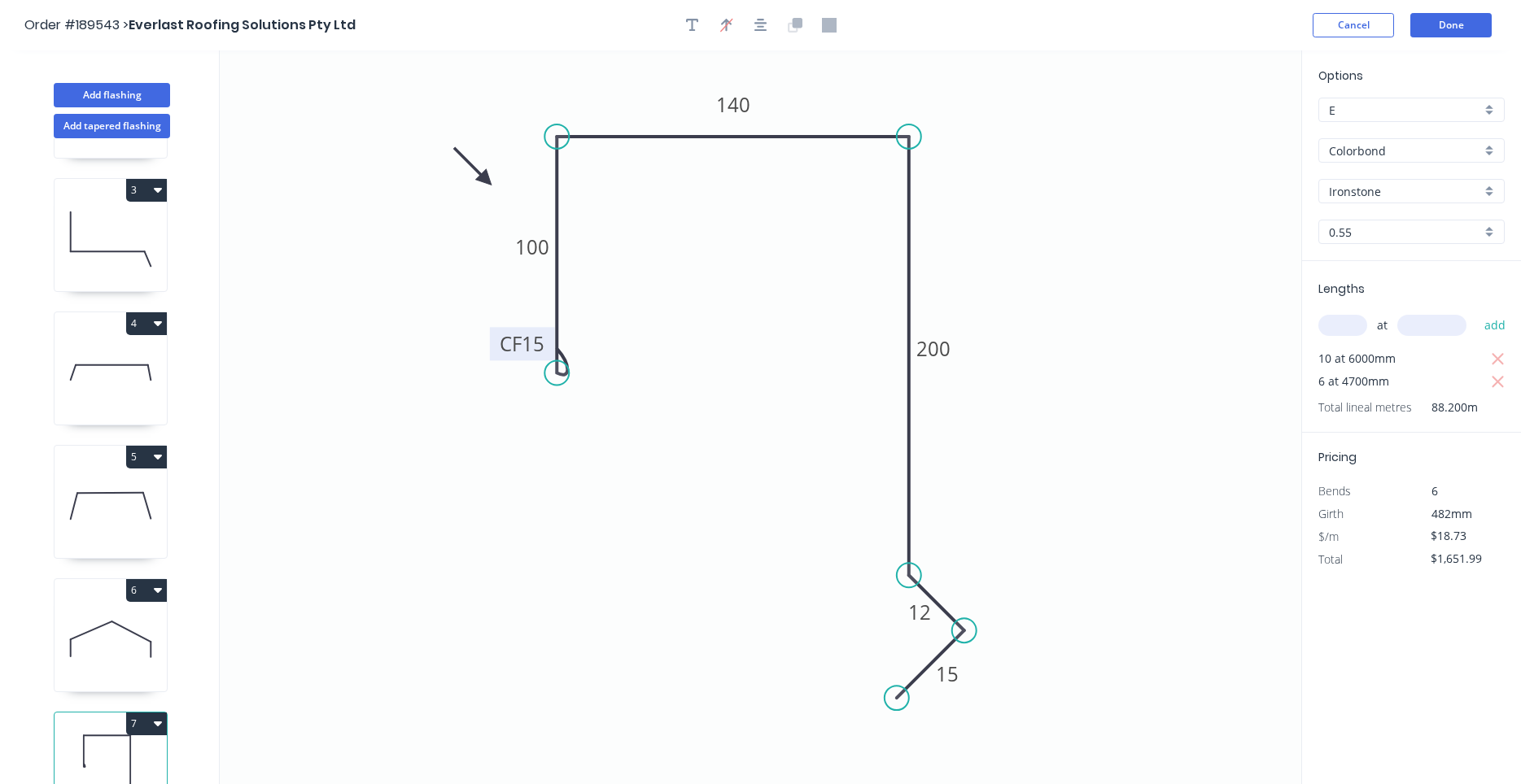
scroll to position [282, 0]
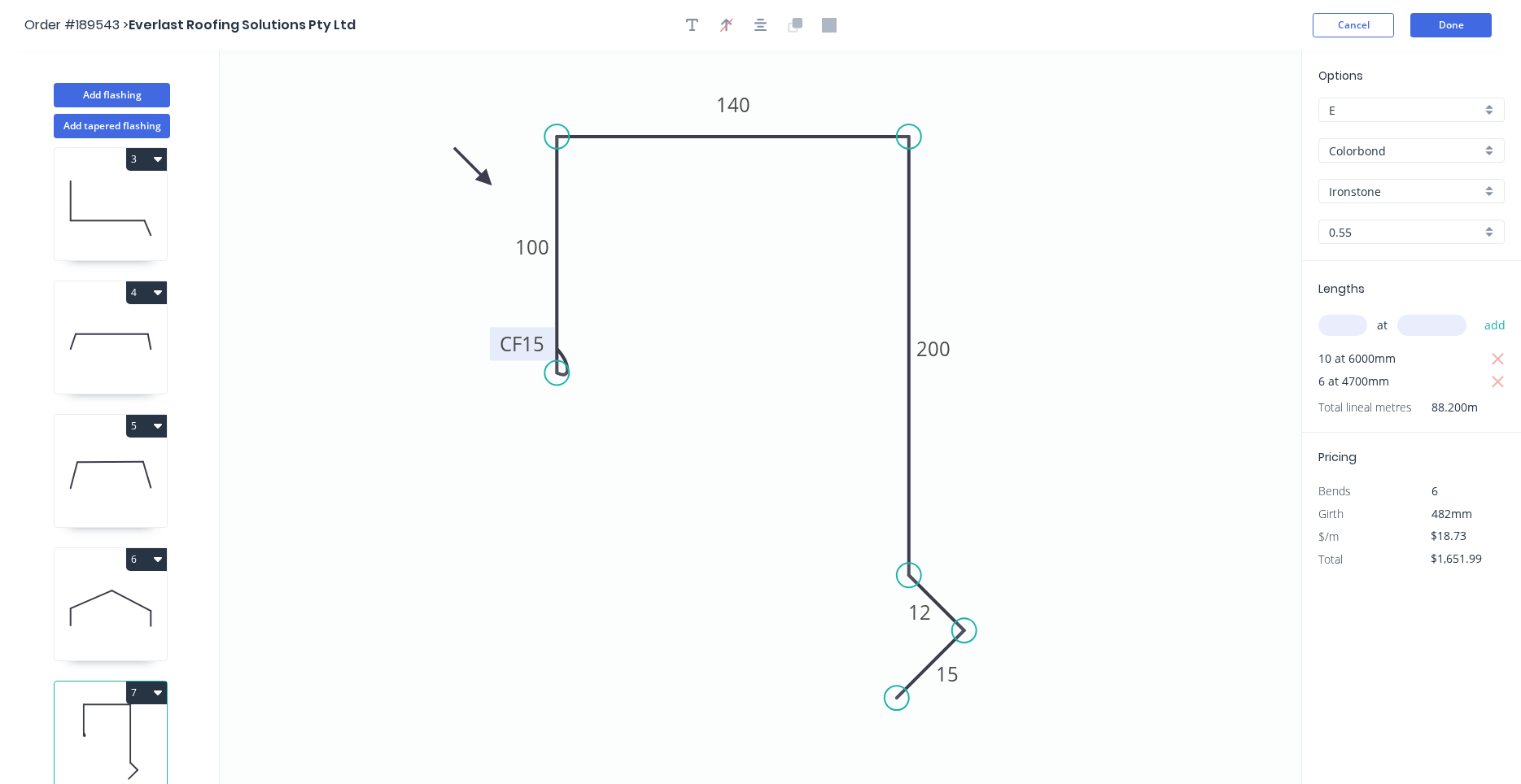
click at [167, 694] on div "7" at bounding box center [111, 738] width 114 height 114
click at [162, 698] on button "7" at bounding box center [146, 694] width 41 height 23
click at [153, 725] on button "Duplicate" at bounding box center [90, 733] width 154 height 32
type input "$0.00"
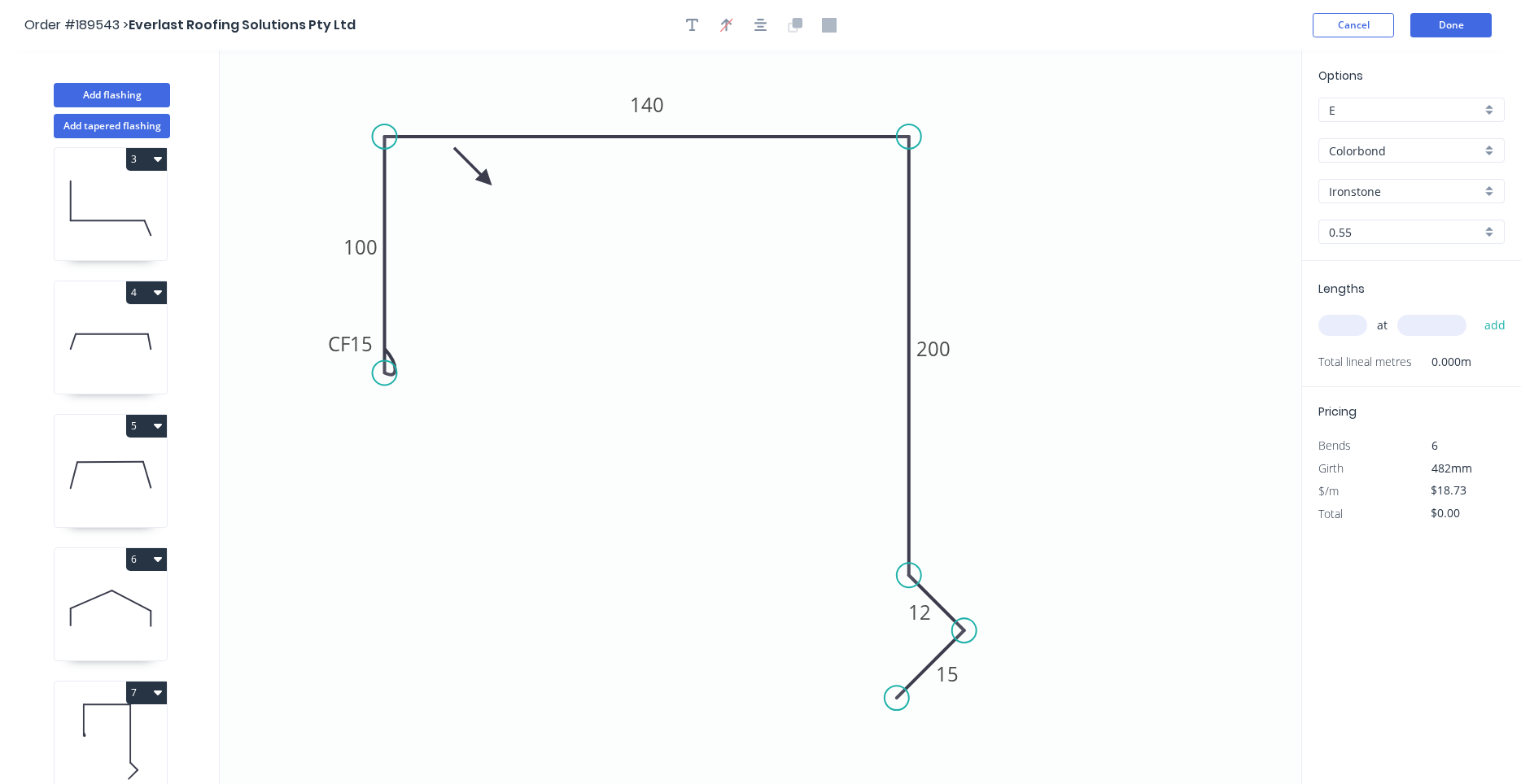
drag, startPoint x: 556, startPoint y: 292, endPoint x: 382, endPoint y: 292, distance: 174.0
click at [382, 292] on icon "0 CF 15 100 140 200 12 15" at bounding box center [760, 417] width 1082 height 734
click at [760, 41] on header "Order #189543 > Everlast Roofing Solutions Pty Ltd Cancel Done" at bounding box center [760, 25] width 1521 height 50
click at [764, 33] on button "button" at bounding box center [761, 26] width 25 height 25
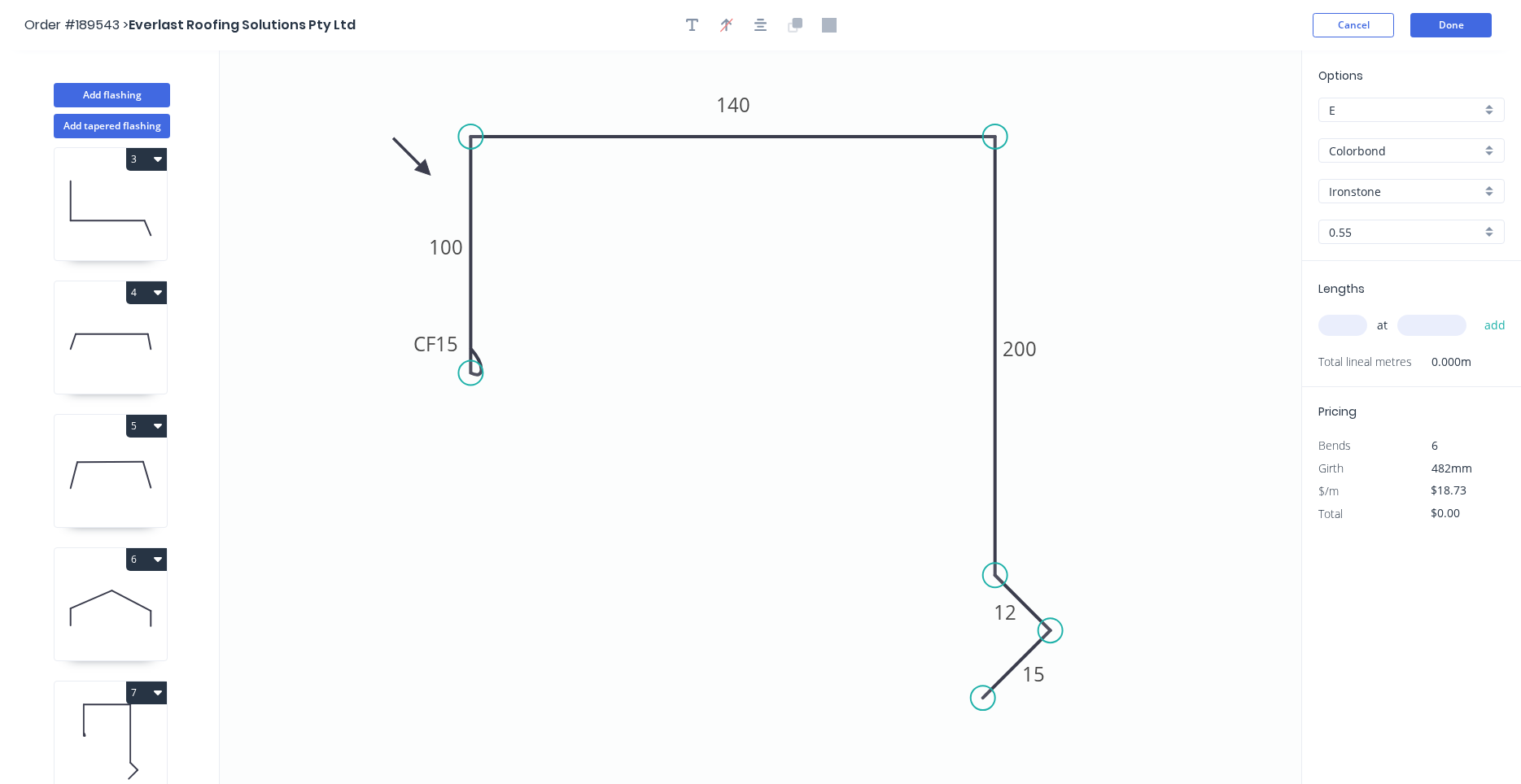
drag, startPoint x: 481, startPoint y: 178, endPoint x: 425, endPoint y: 170, distance: 56.6
click at [425, 170] on icon at bounding box center [412, 157] width 48 height 48
click at [728, 109] on tspan "140" at bounding box center [733, 105] width 34 height 27
type input "$25.23"
click at [1355, 332] on input "text" at bounding box center [1342, 325] width 49 height 21
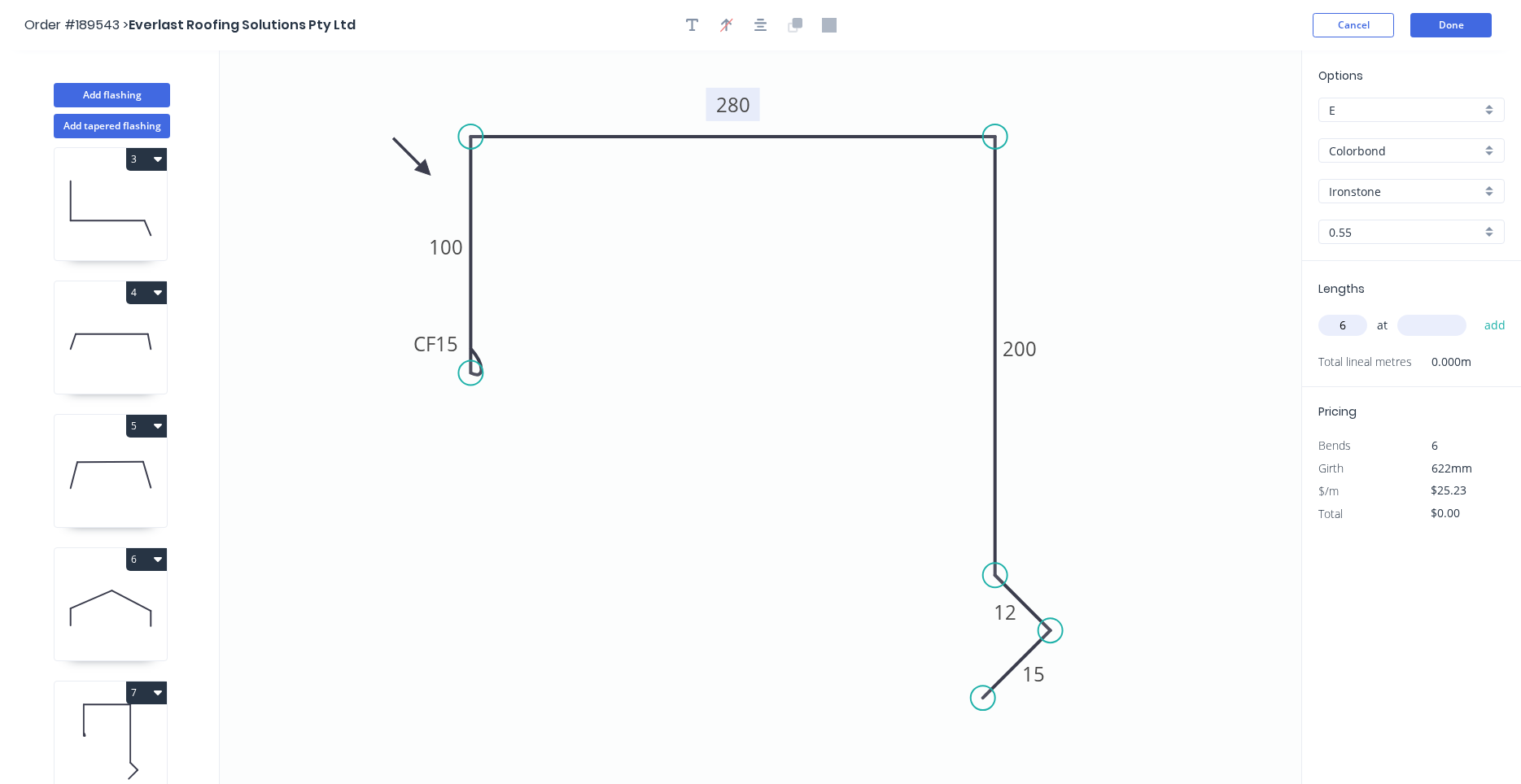
type input "6"
type input "4700"
click at [1476, 312] on button "add" at bounding box center [1495, 325] width 38 height 28
type input "$711.49"
click at [1456, 28] on button "Done" at bounding box center [1450, 26] width 81 height 25
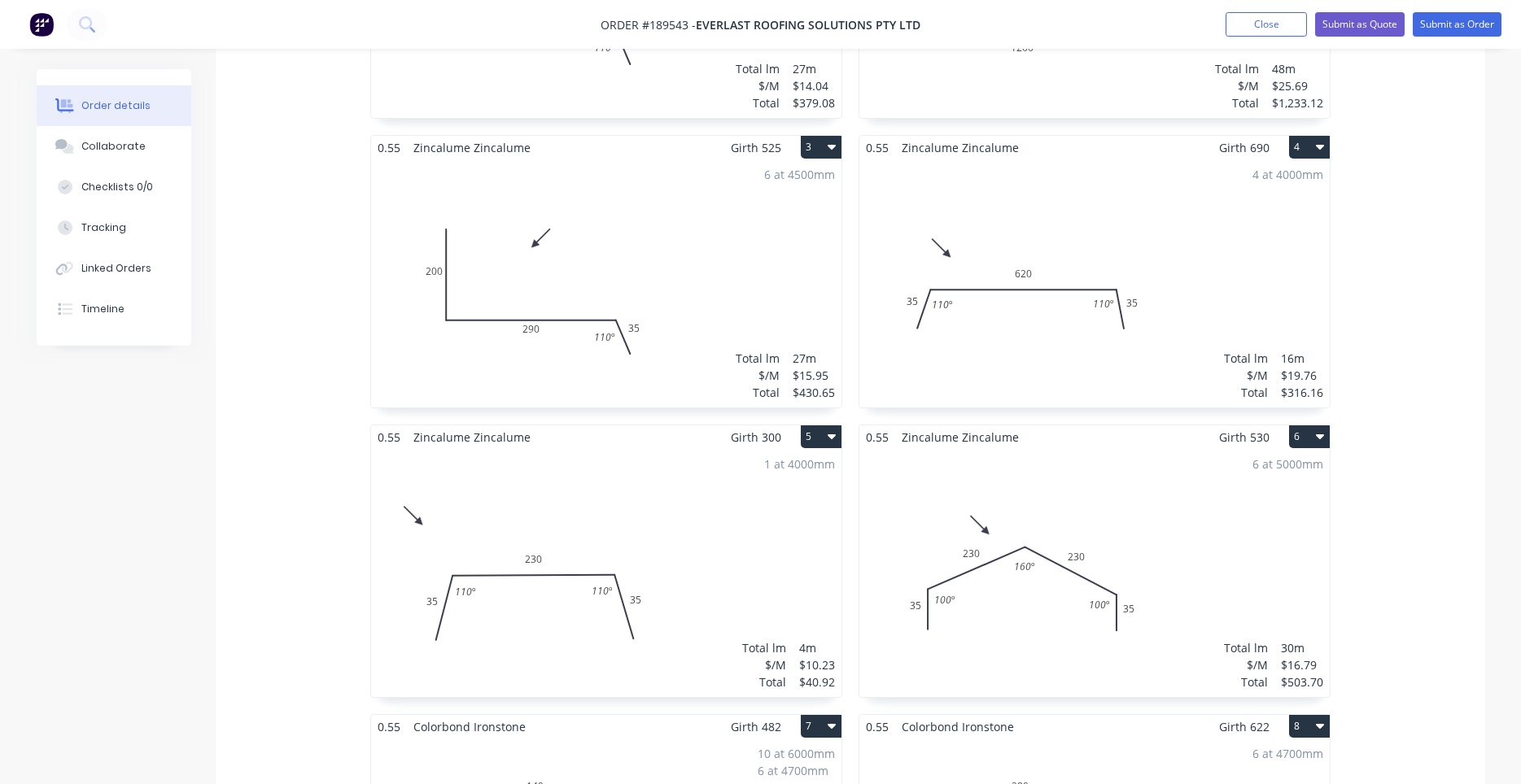
scroll to position [1383, 0]
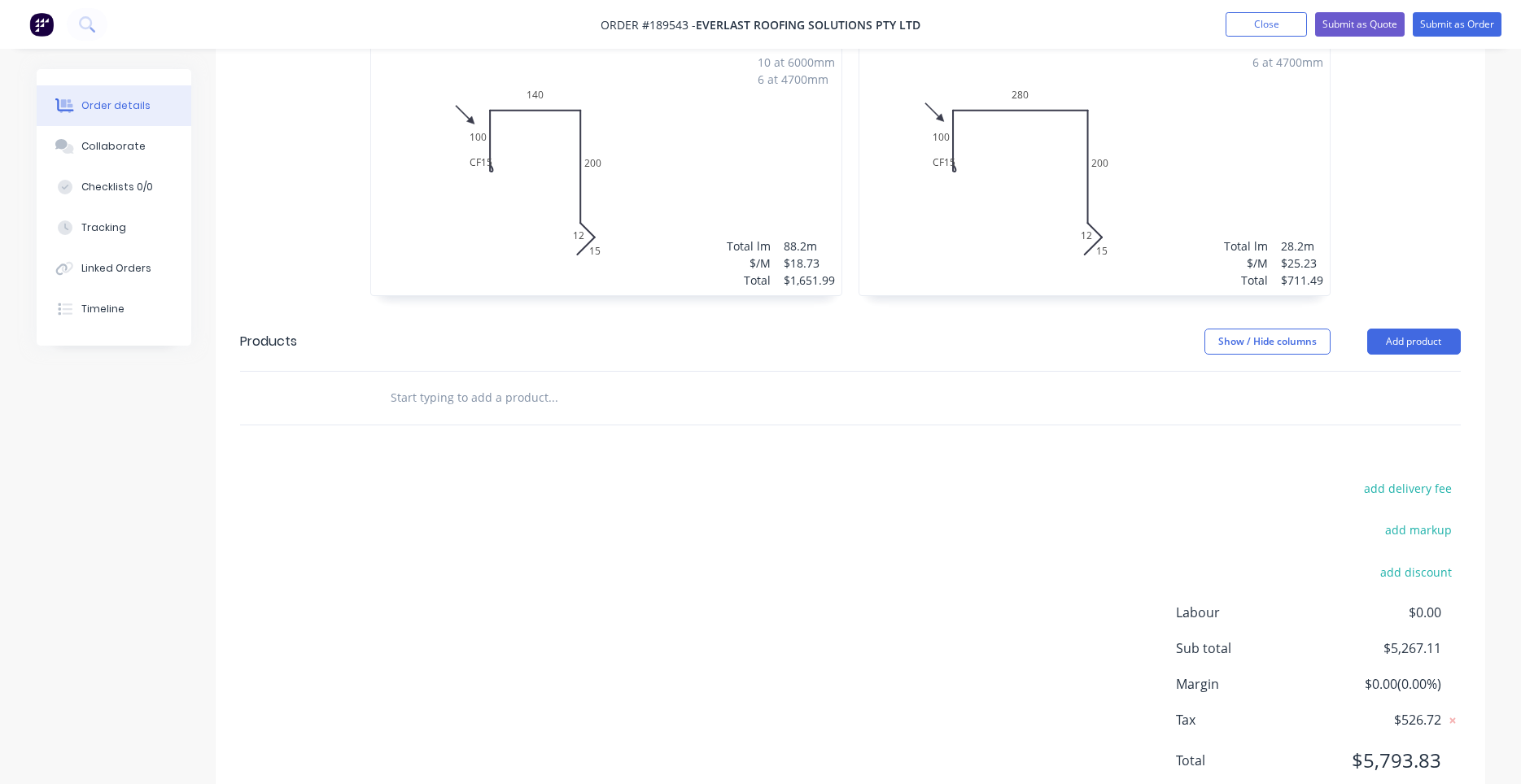
click at [627, 213] on div "10 at 6000mm 6 at 4700mm Total lm $/M Total 88.2m $18.73 $1,651.99" at bounding box center [606, 171] width 471 height 248
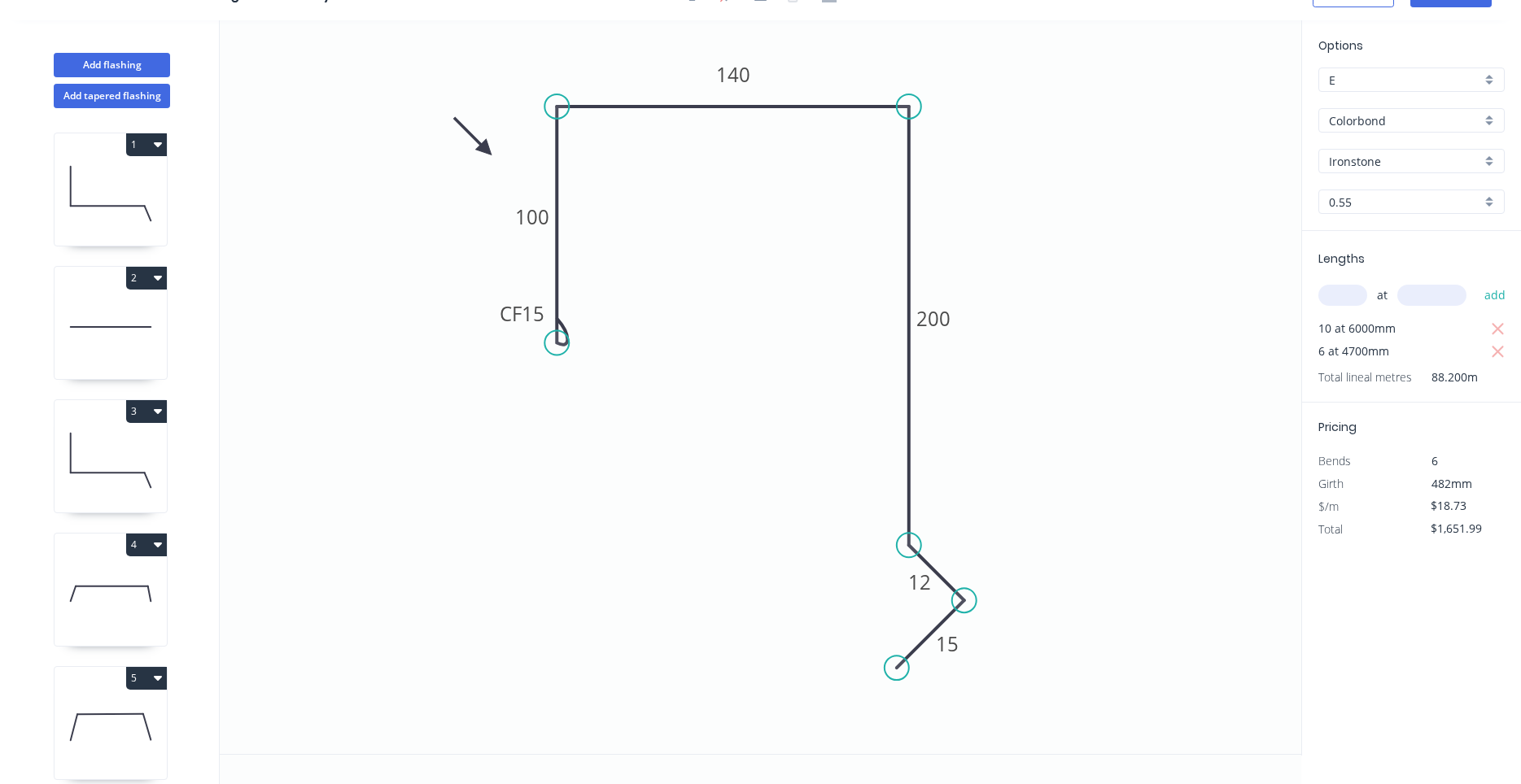
scroll to position [30, 0]
click at [498, 312] on g "CF 15" at bounding box center [522, 313] width 65 height 33
drag, startPoint x: 495, startPoint y: 311, endPoint x: 441, endPoint y: 310, distance: 54.0
click at [441, 310] on rect at bounding box center [470, 312] width 65 height 33
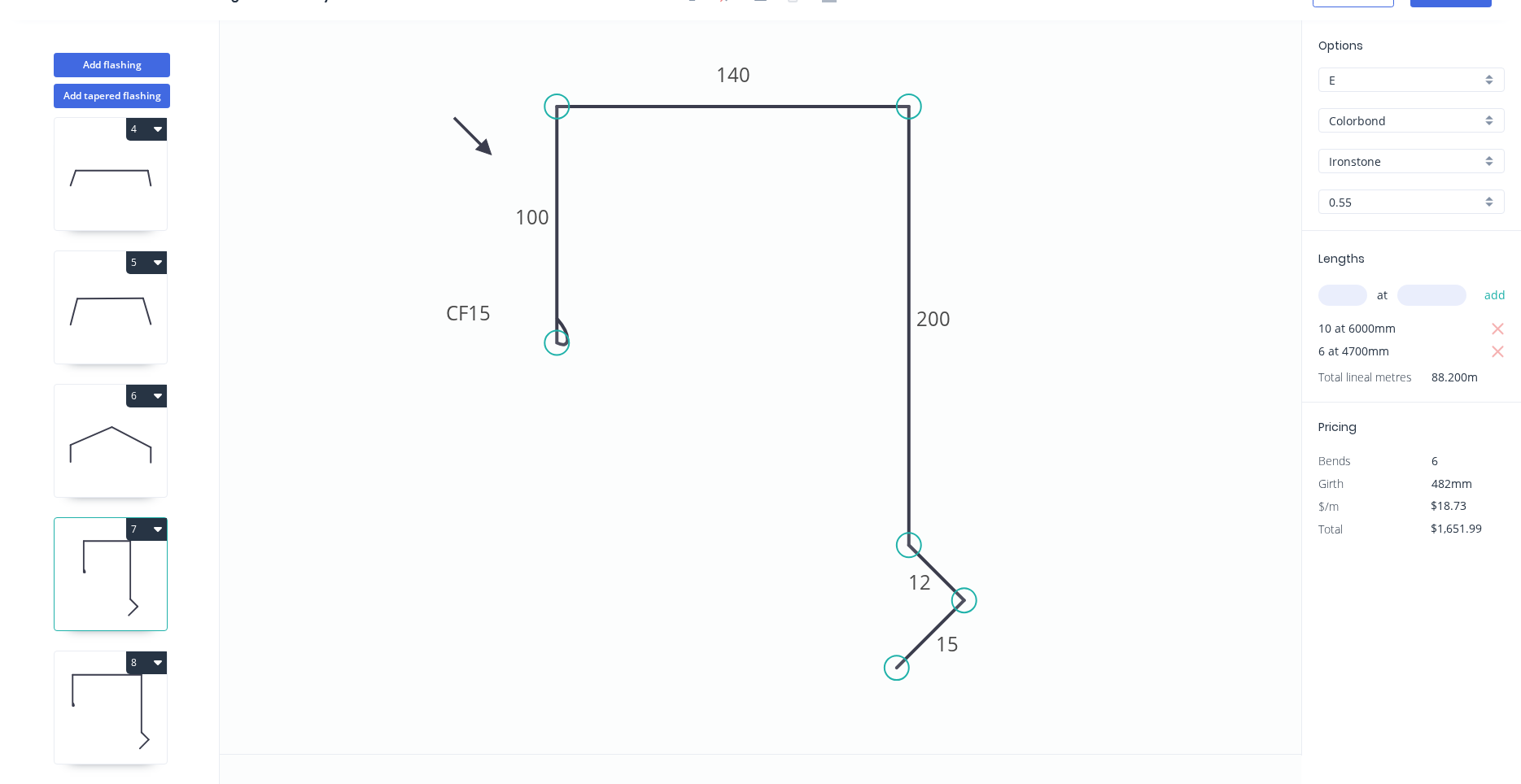
click at [118, 689] on icon at bounding box center [111, 711] width 112 height 104
type input "$25.23"
type input "$711.49"
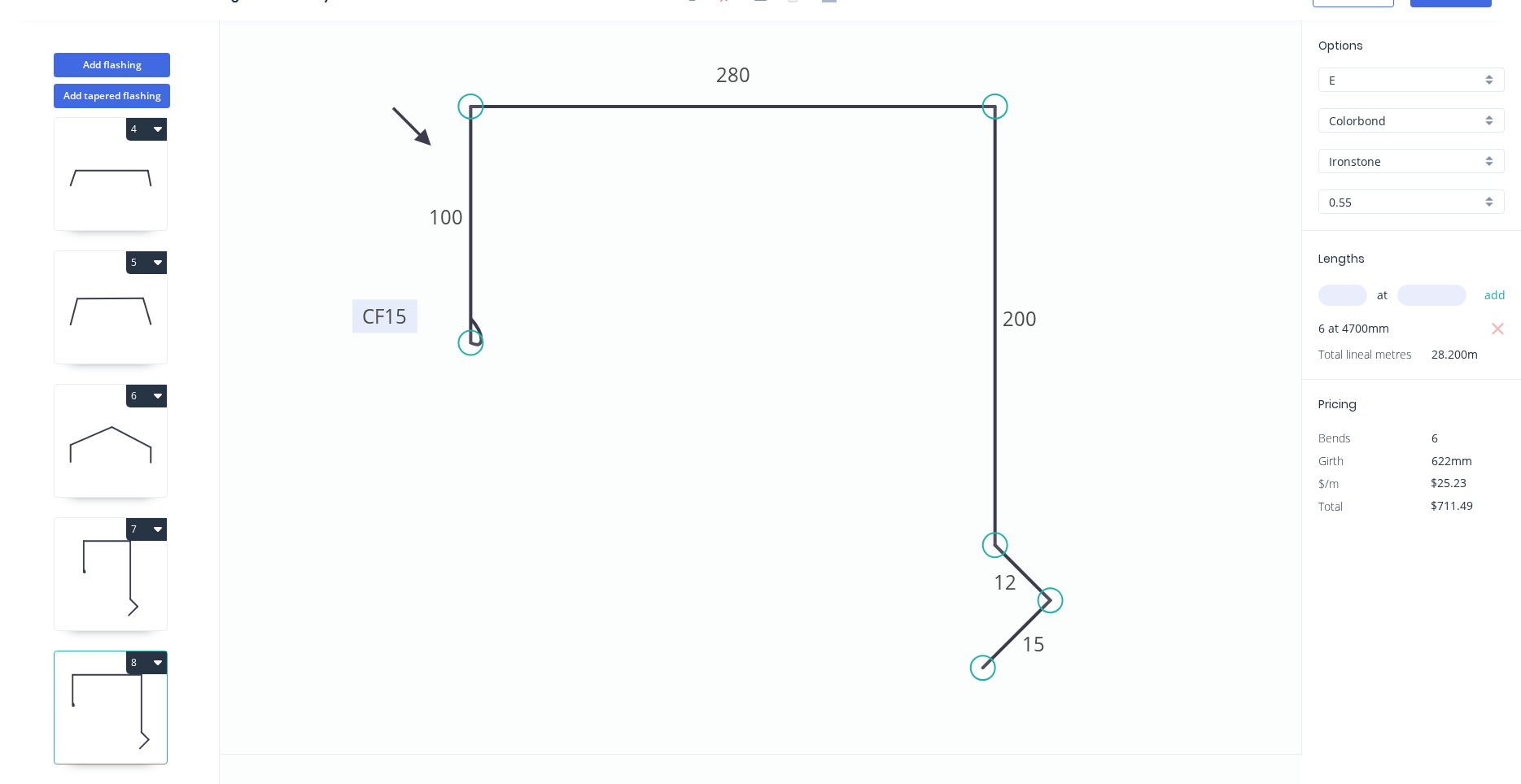
drag, startPoint x: 410, startPoint y: 307, endPoint x: 359, endPoint y: 309, distance: 51.0
click at [359, 309] on rect at bounding box center [385, 315] width 65 height 33
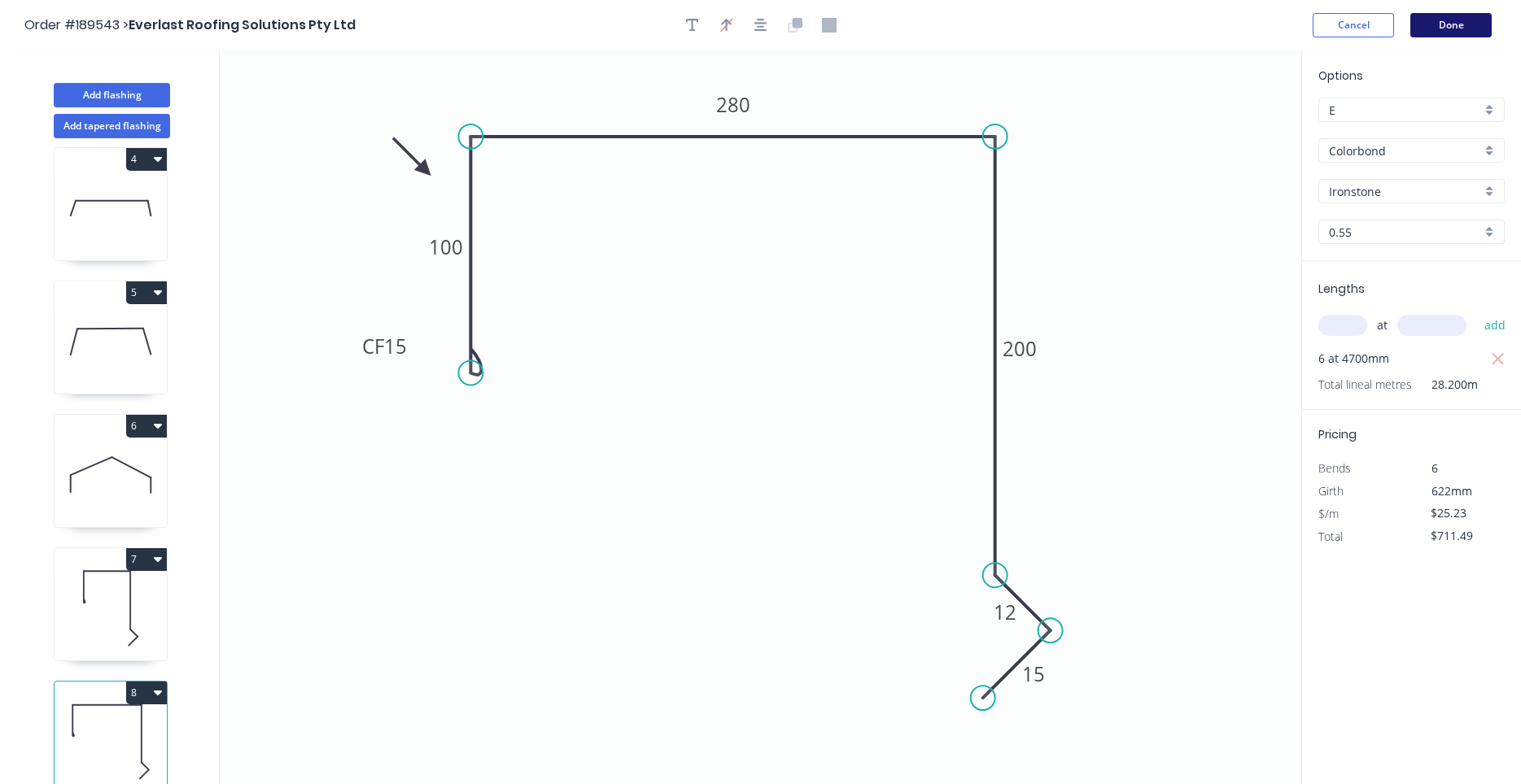
click at [1427, 18] on button "Done" at bounding box center [1450, 26] width 81 height 25
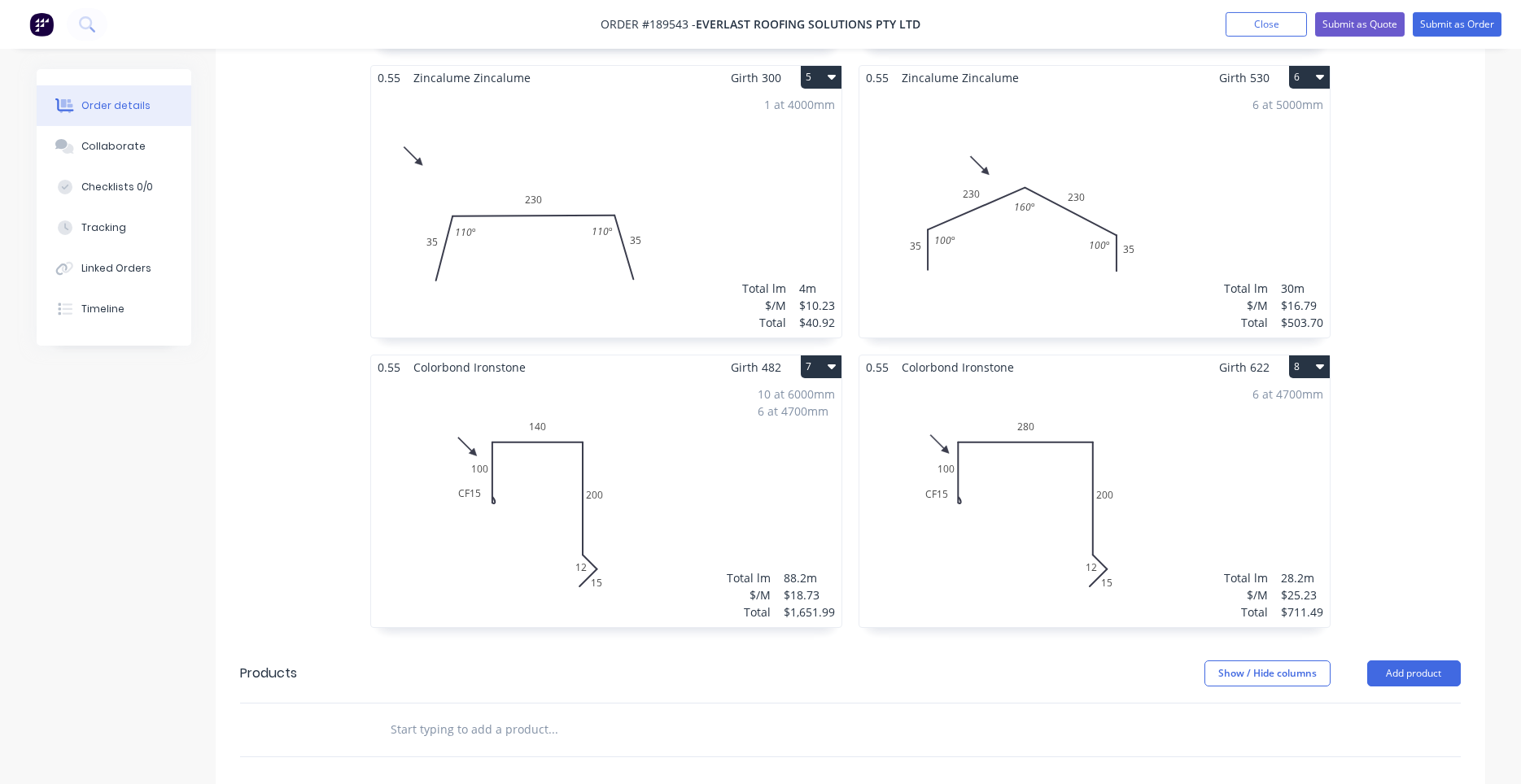
scroll to position [1417, 0]
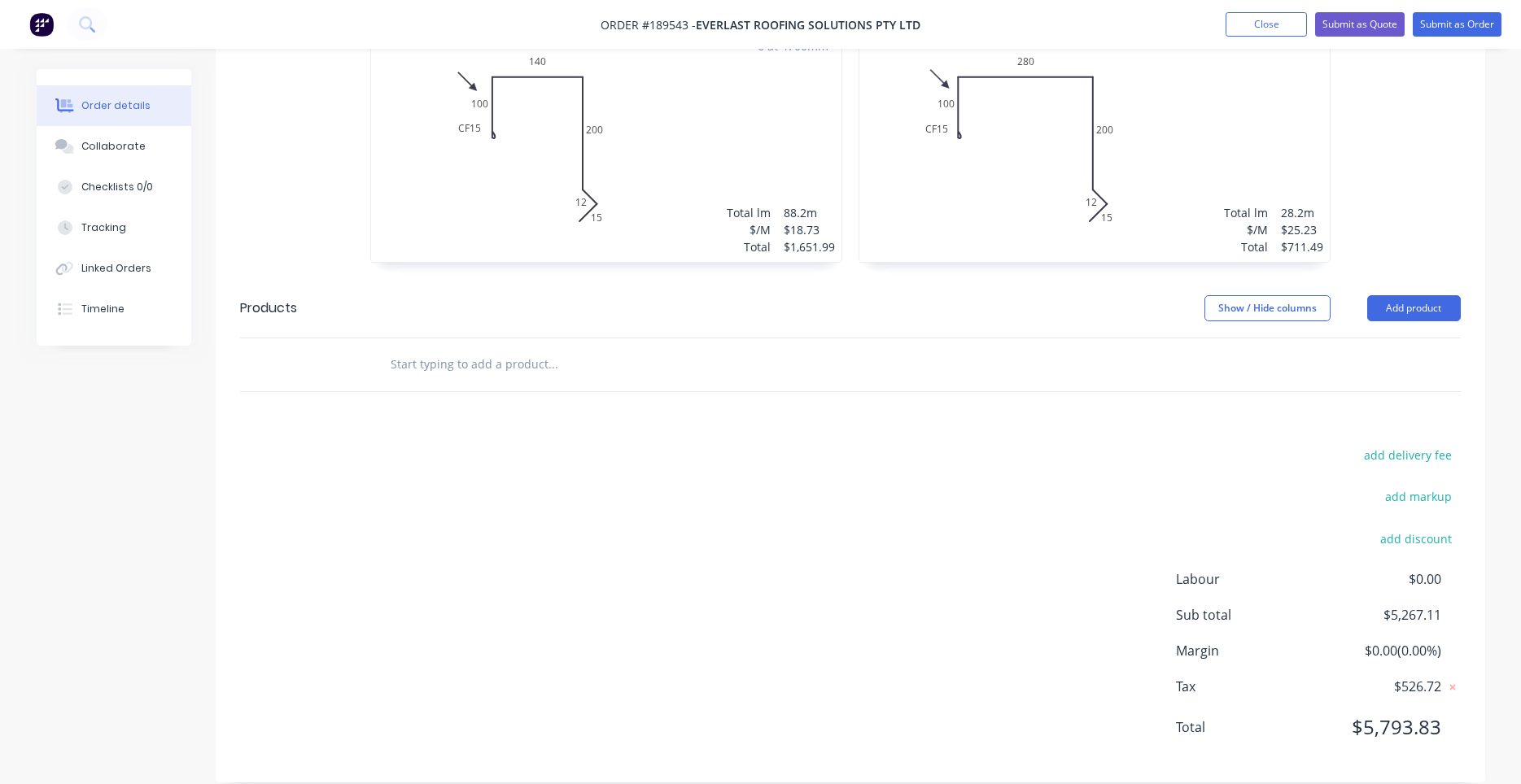
click at [883, 295] on div "Show / Hide columns Add product" at bounding box center [979, 308] width 961 height 26
click at [1049, 193] on div "6 at 4700mm Total lm $/M Total 28.2m $25.23 $711.49" at bounding box center [1095, 138] width 471 height 248
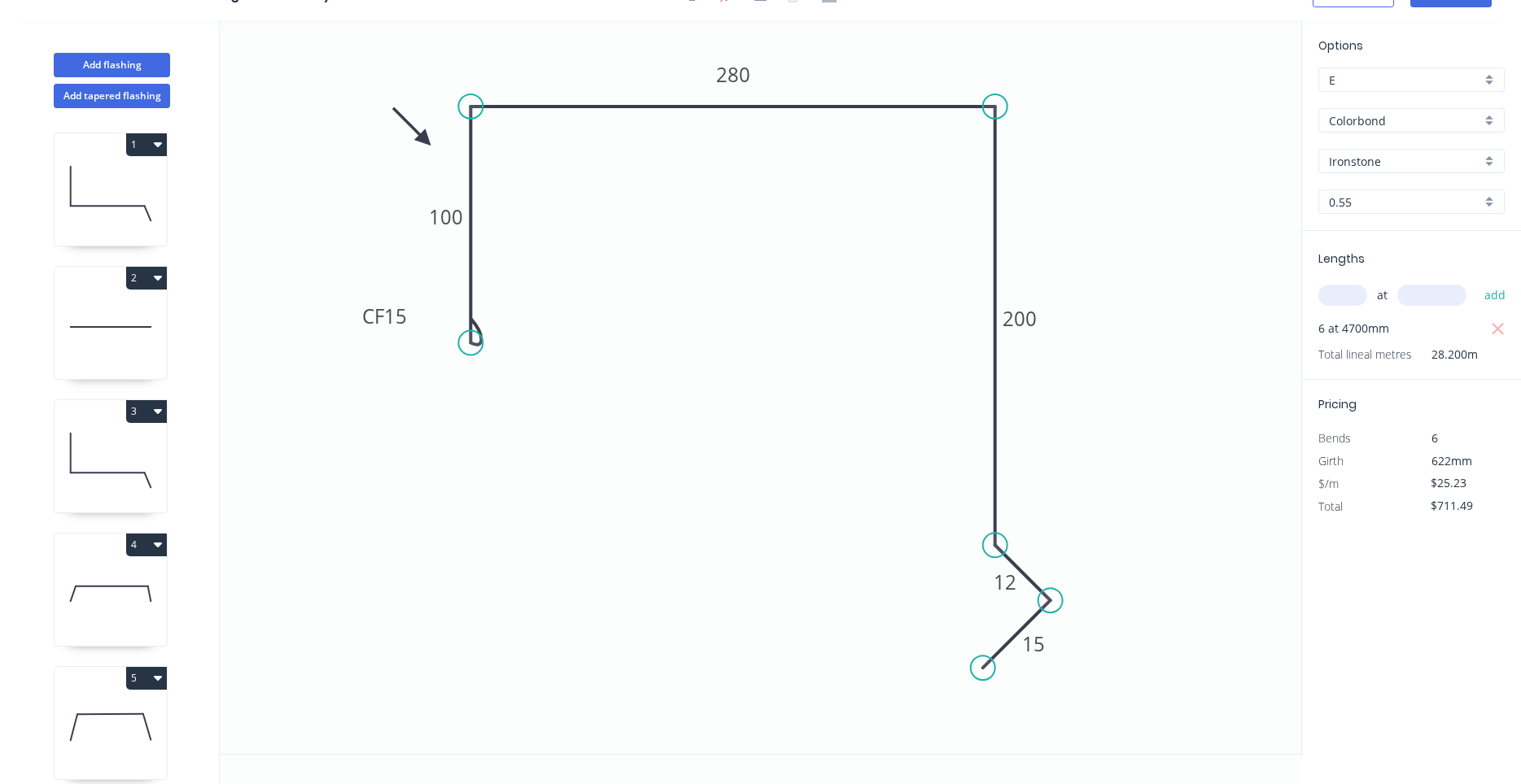
scroll to position [415, 0]
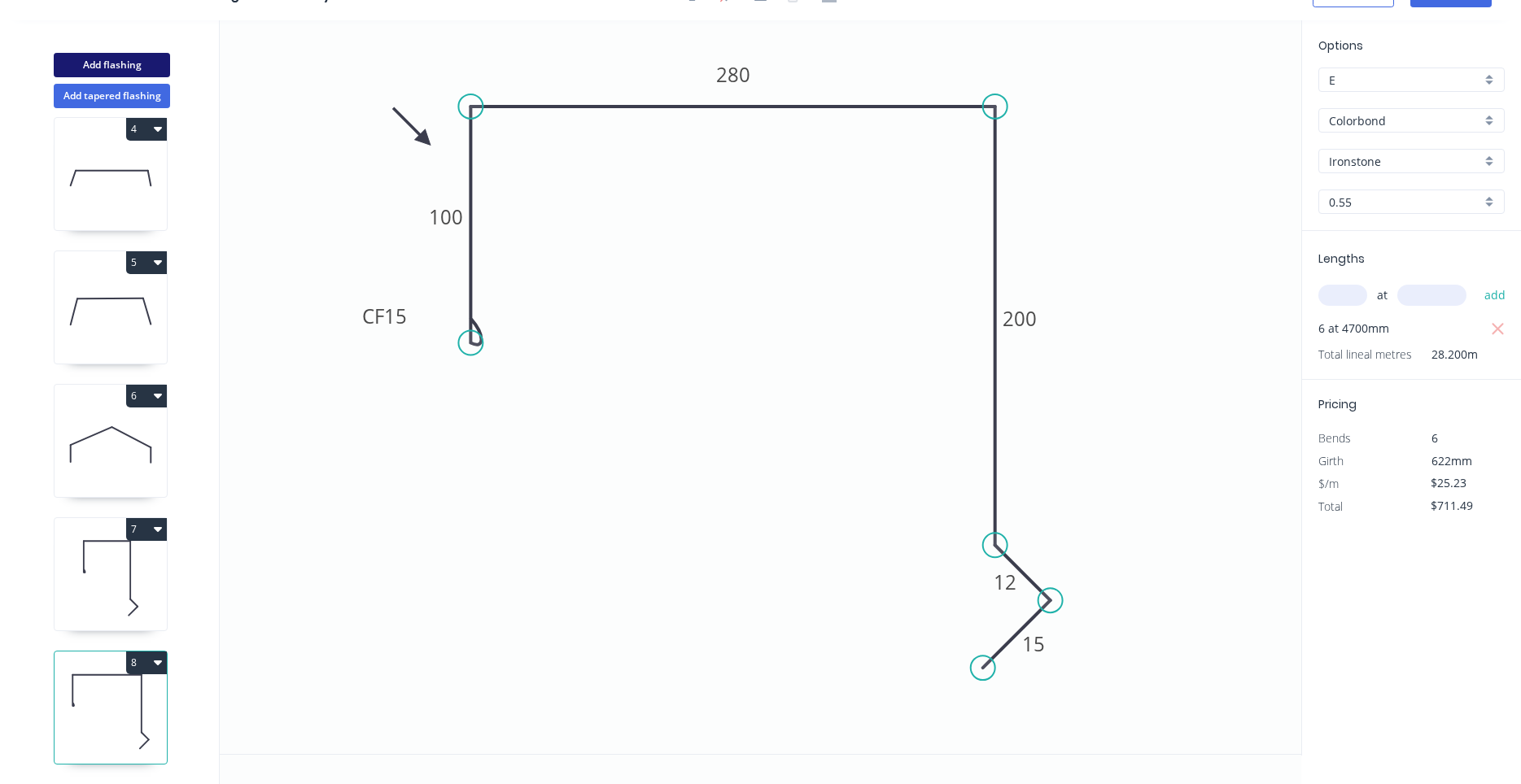
click at [126, 73] on button "Add flashing" at bounding box center [112, 66] width 116 height 25
type input "$0.00"
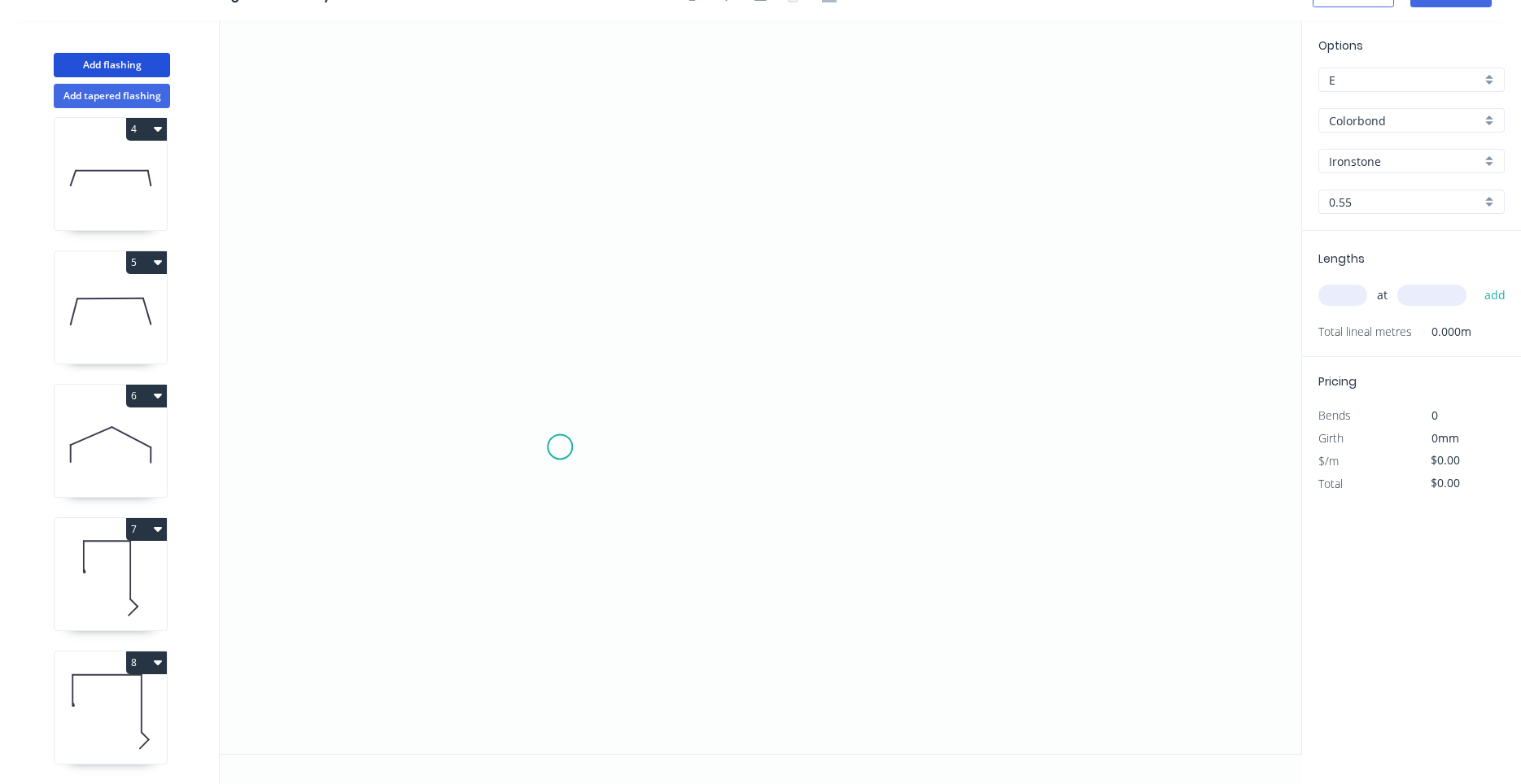
click at [562, 443] on icon "0" at bounding box center [760, 387] width 1082 height 734
click at [558, 254] on icon "0" at bounding box center [760, 387] width 1082 height 734
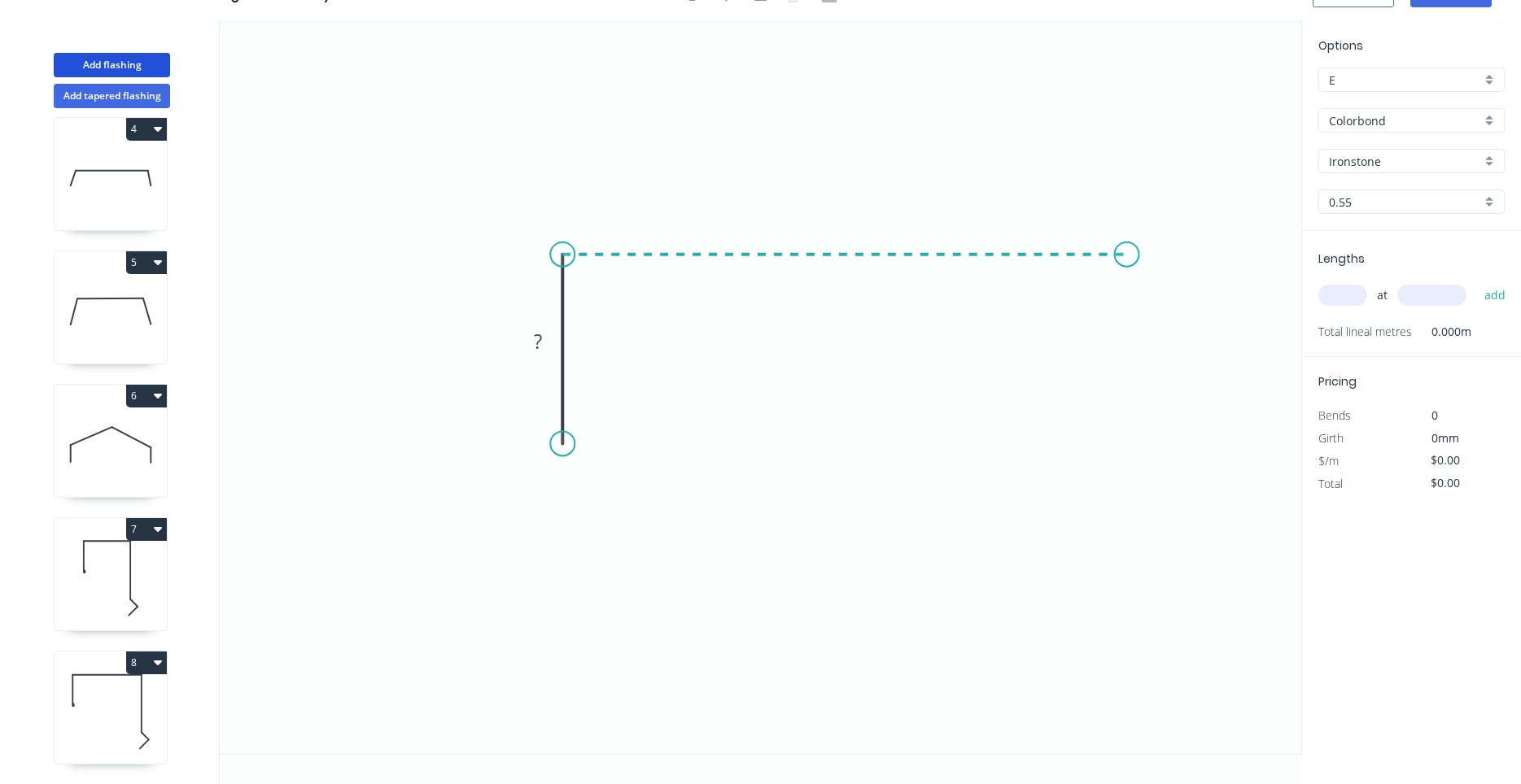
click at [1127, 250] on icon "0 ?" at bounding box center [760, 387] width 1082 height 734
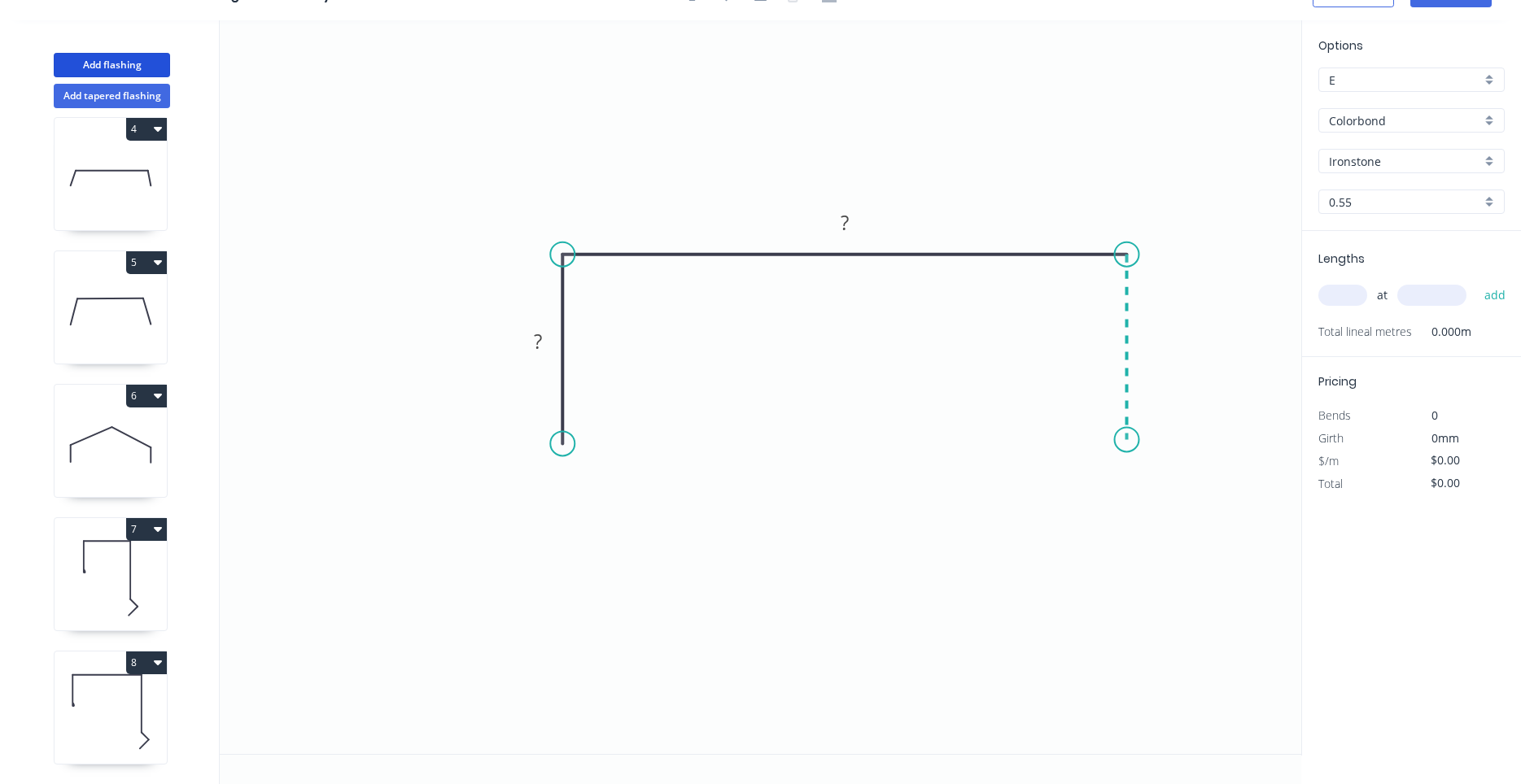
click at [1134, 440] on icon "0 ? ?" at bounding box center [760, 387] width 1082 height 734
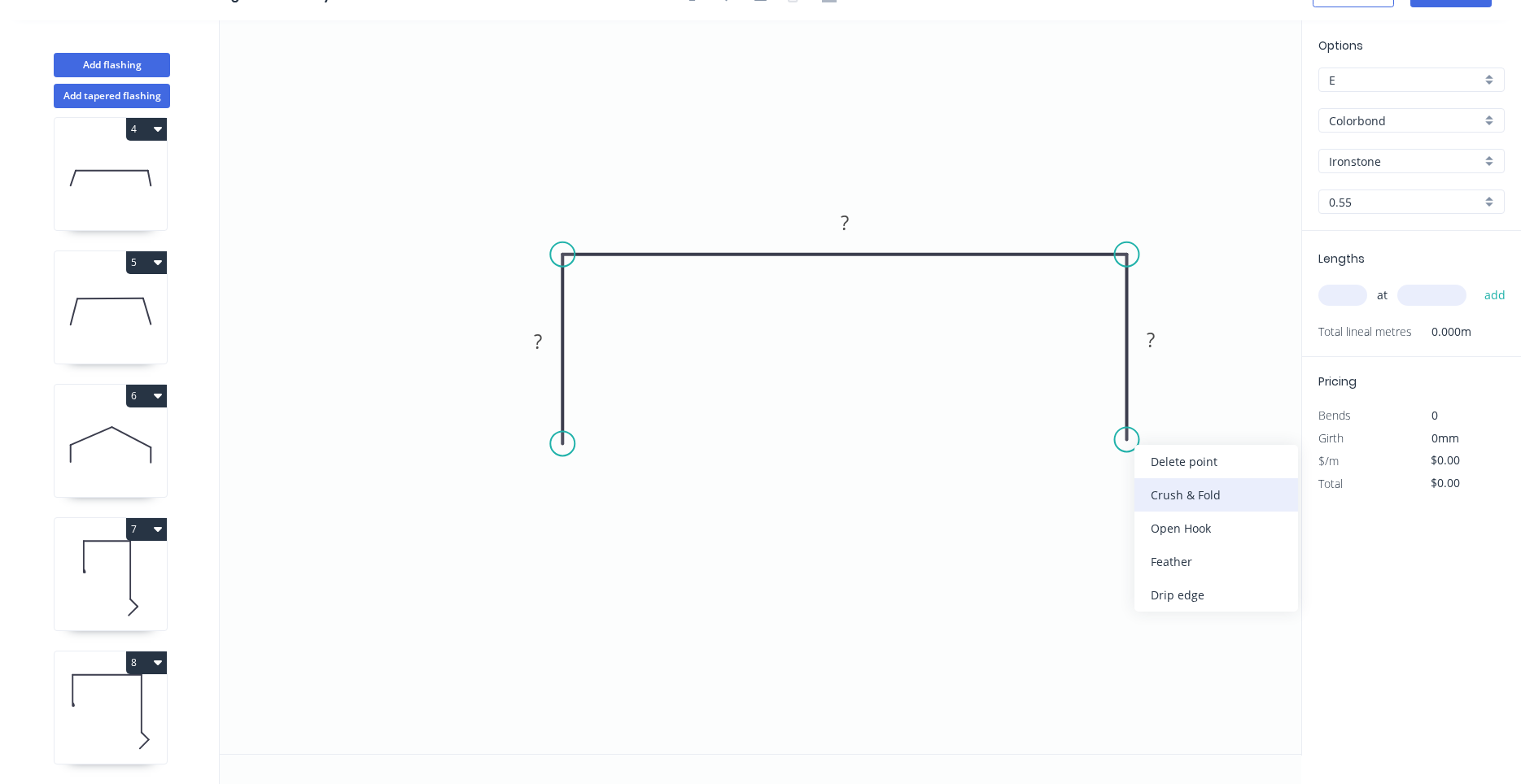
click at [1165, 493] on div "Crush & Fold" at bounding box center [1216, 494] width 164 height 33
click at [1149, 485] on div "Flip bend" at bounding box center [1215, 496] width 164 height 33
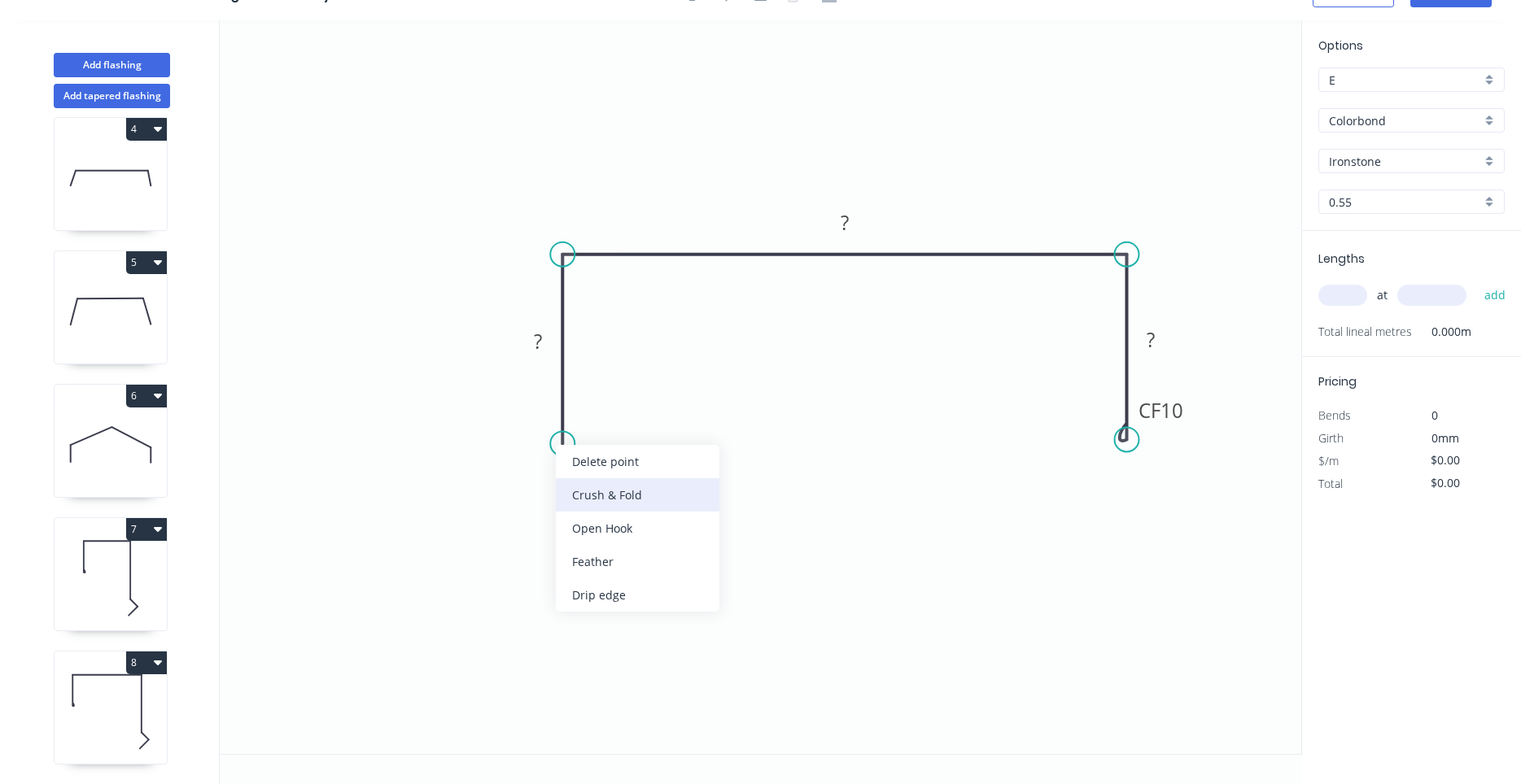
click at [580, 486] on div "Crush & Fold" at bounding box center [638, 494] width 164 height 33
click at [545, 359] on icon "0 CF 10 ? ? CF 10 ?" at bounding box center [760, 387] width 1082 height 734
click at [544, 352] on rect at bounding box center [537, 343] width 32 height 23
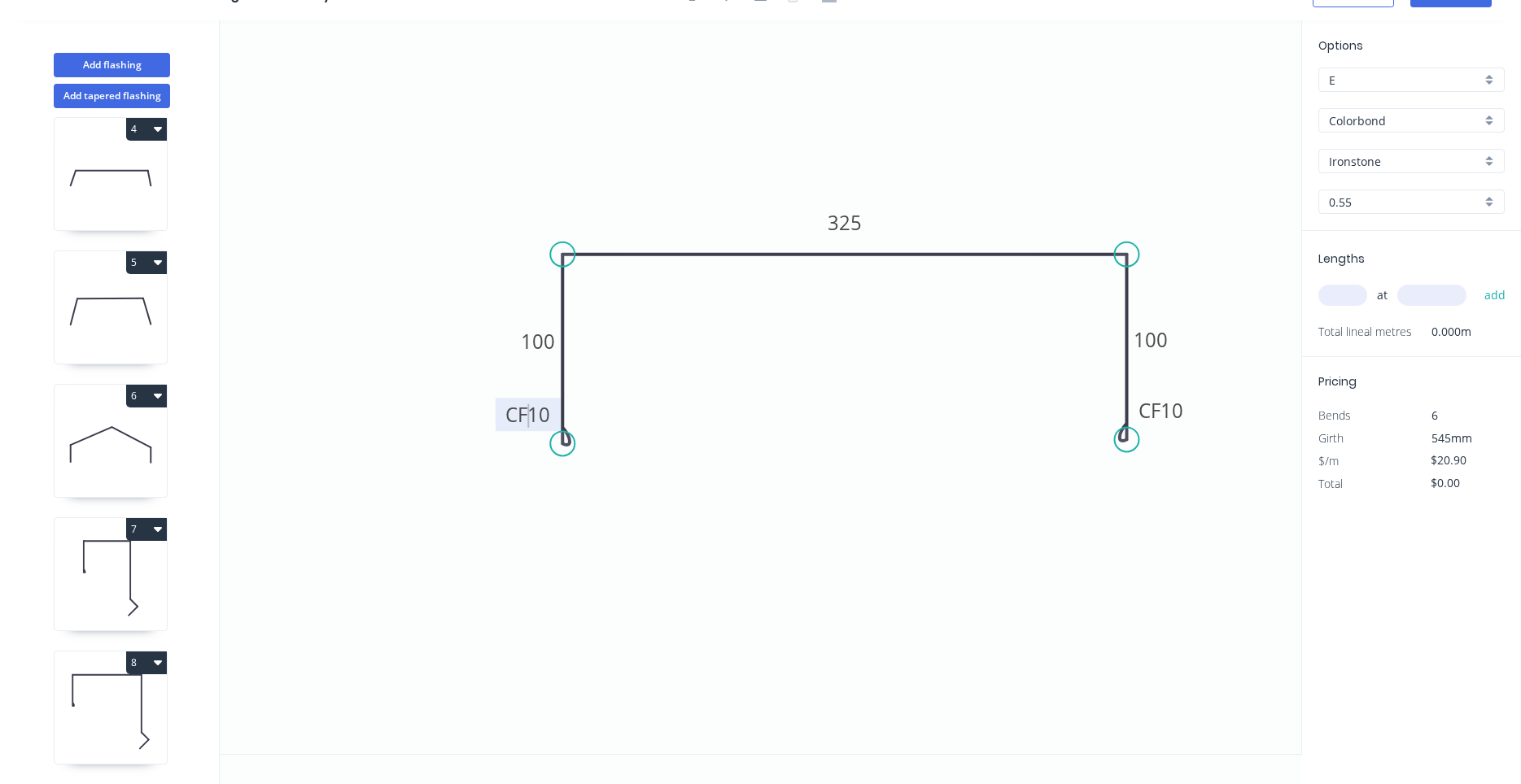
drag, startPoint x: 517, startPoint y: 425, endPoint x: 526, endPoint y: 426, distance: 9.1
click at [520, 426] on tspan "CF" at bounding box center [516, 414] width 22 height 27
click at [549, 416] on tspan "10" at bounding box center [538, 414] width 23 height 27
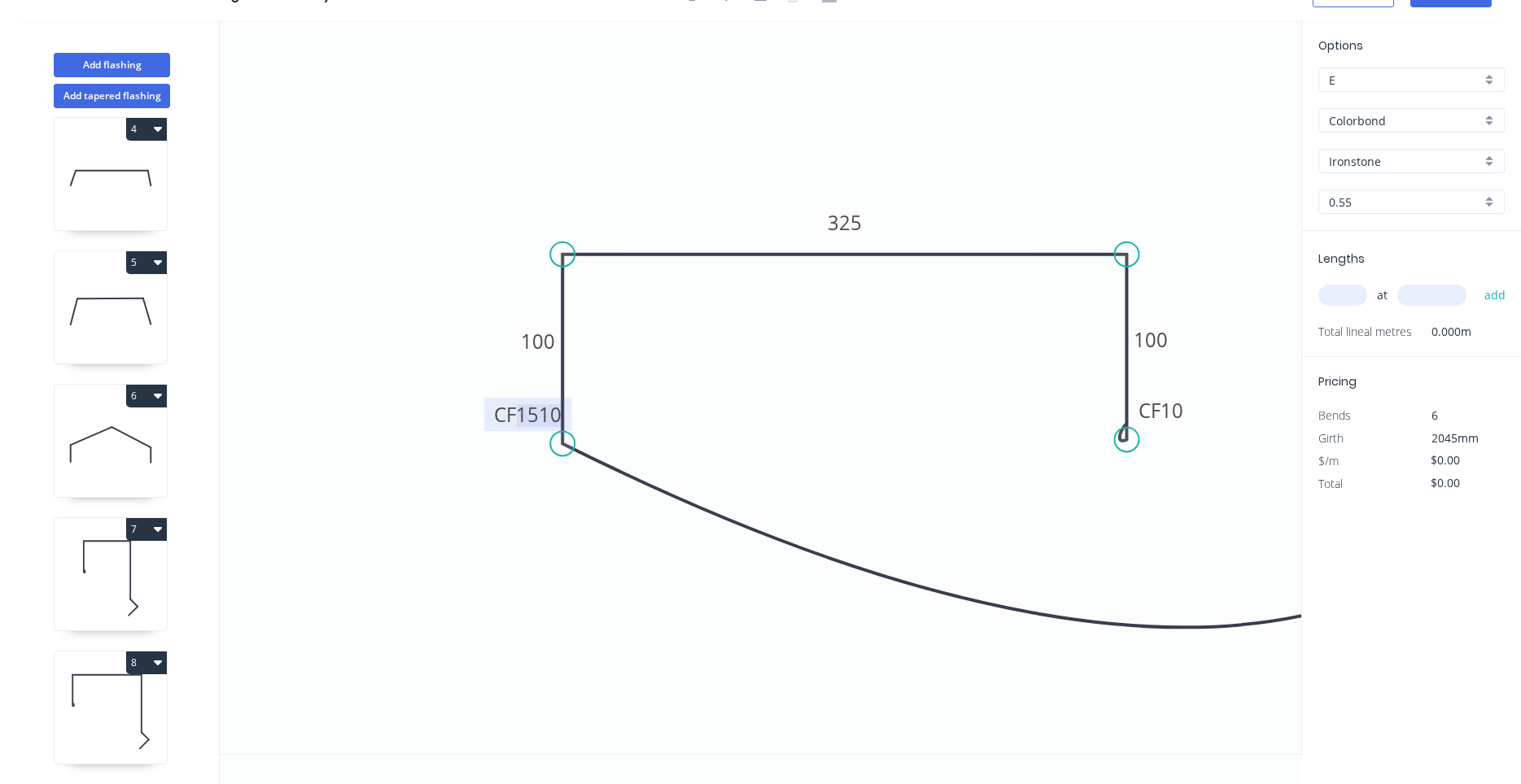
drag, startPoint x: 544, startPoint y: 420, endPoint x: 604, endPoint y: 423, distance: 60.1
click at [604, 423] on icon "0 CF 1510 100 325 CF 10 100" at bounding box center [760, 387] width 1082 height 734
click at [558, 410] on tspan "1510" at bounding box center [538, 414] width 46 height 27
click at [544, 411] on tspan "1510" at bounding box center [538, 414] width 46 height 27
click at [541, 413] on tspan "1510" at bounding box center [538, 414] width 46 height 27
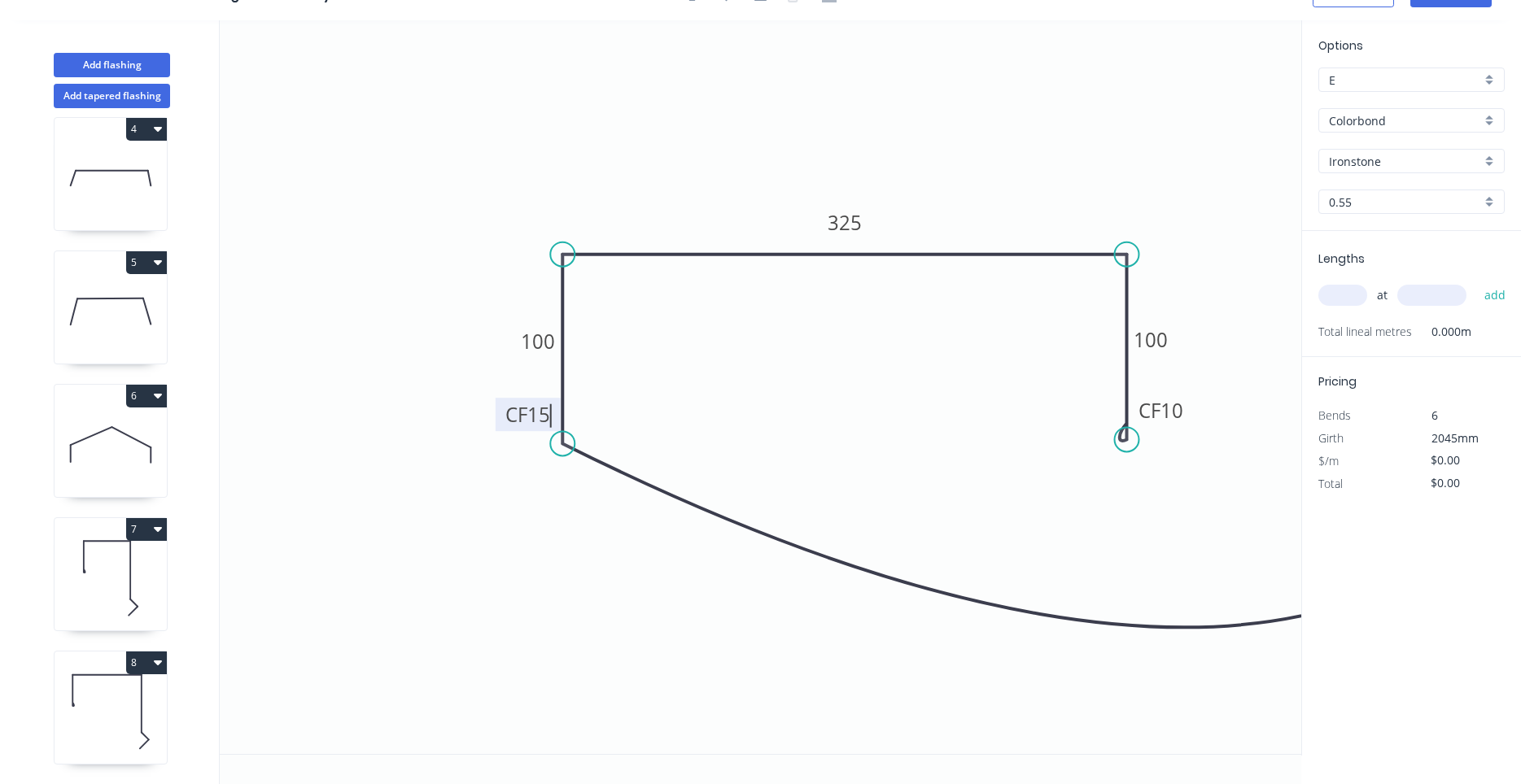
type input "$20.90"
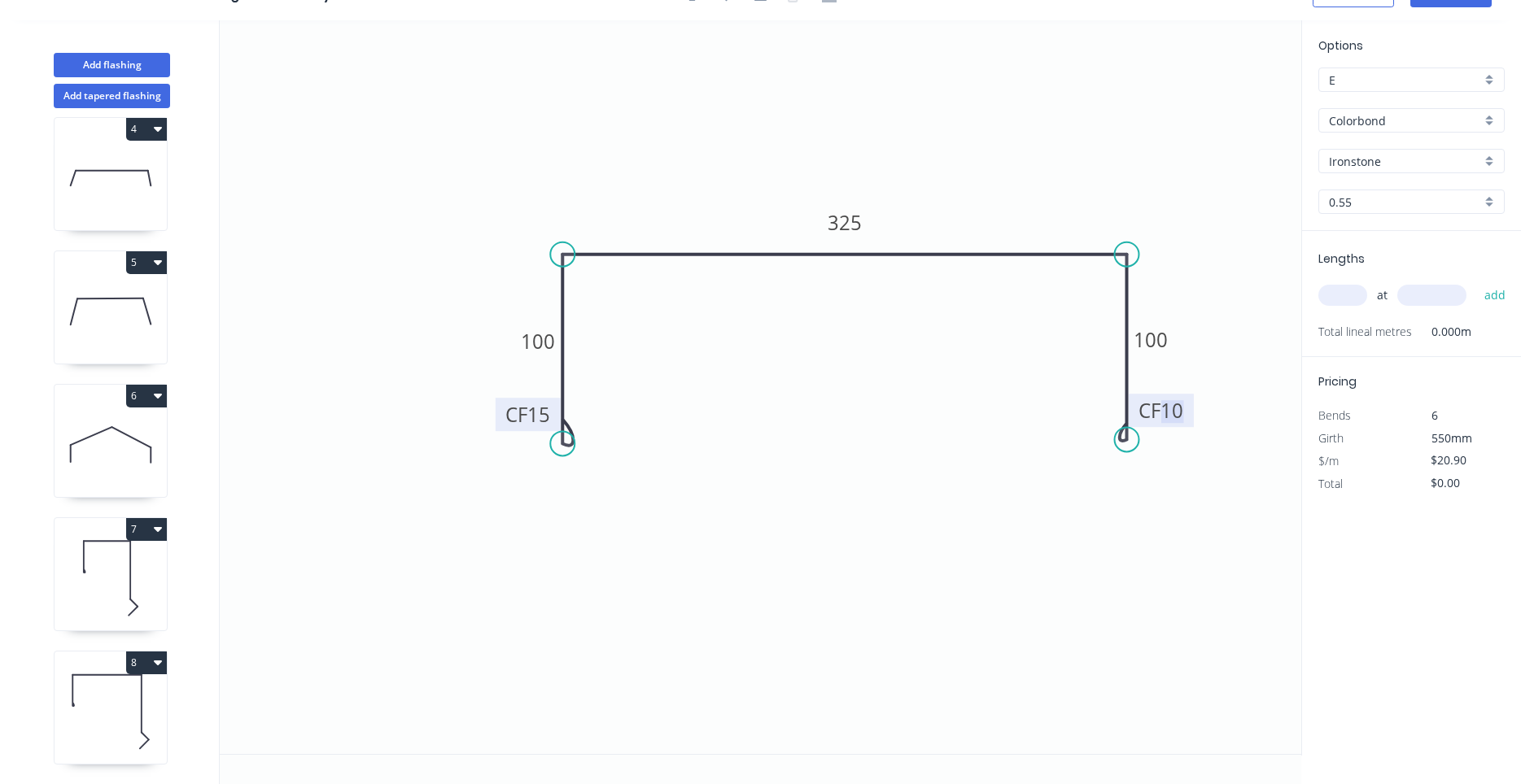
click at [1153, 418] on tspan "CF" at bounding box center [1149, 411] width 22 height 27
click at [1141, 364] on icon "0 CF 15 100 325 CF 15 100" at bounding box center [760, 387] width 1082 height 734
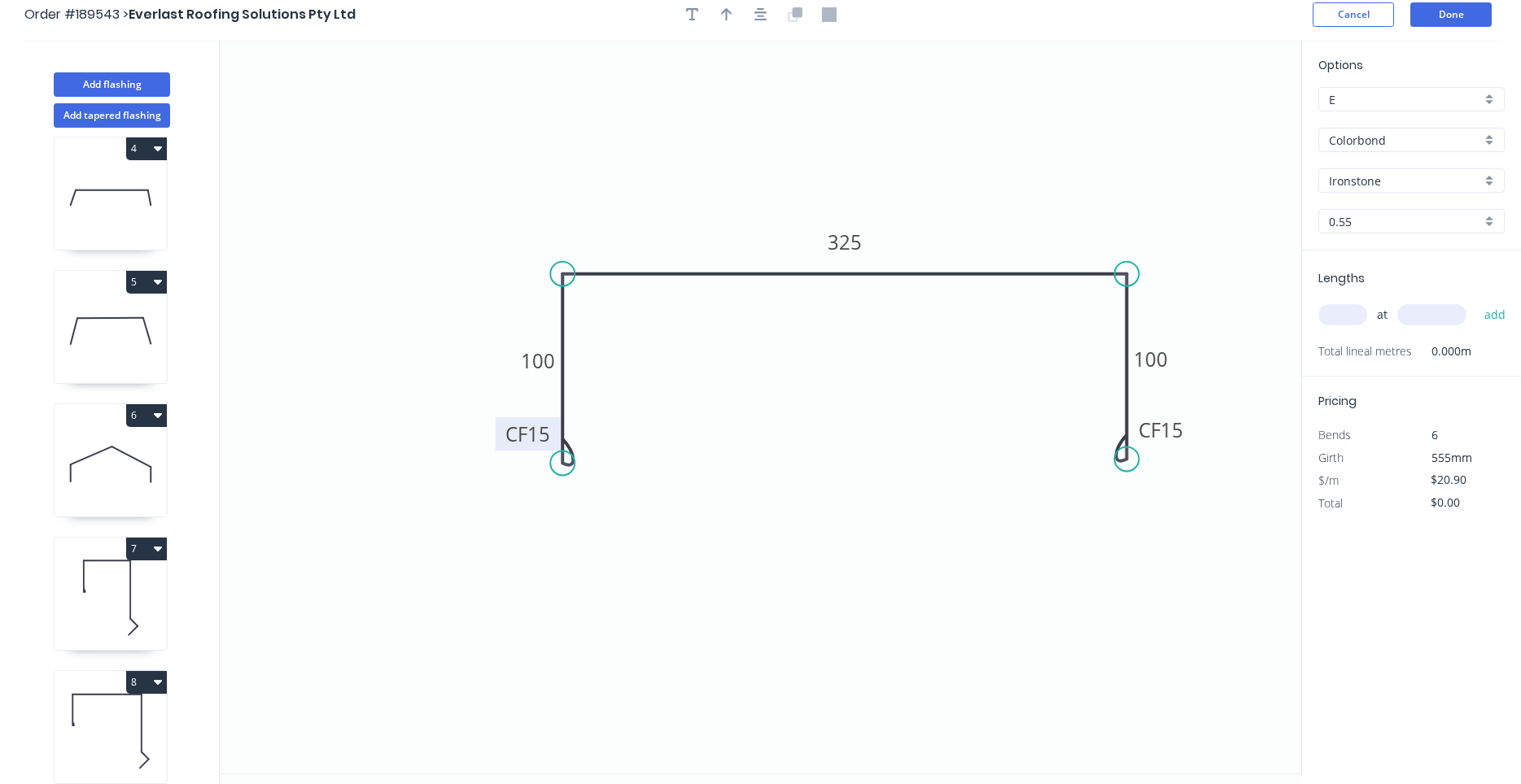
scroll to position [0, 0]
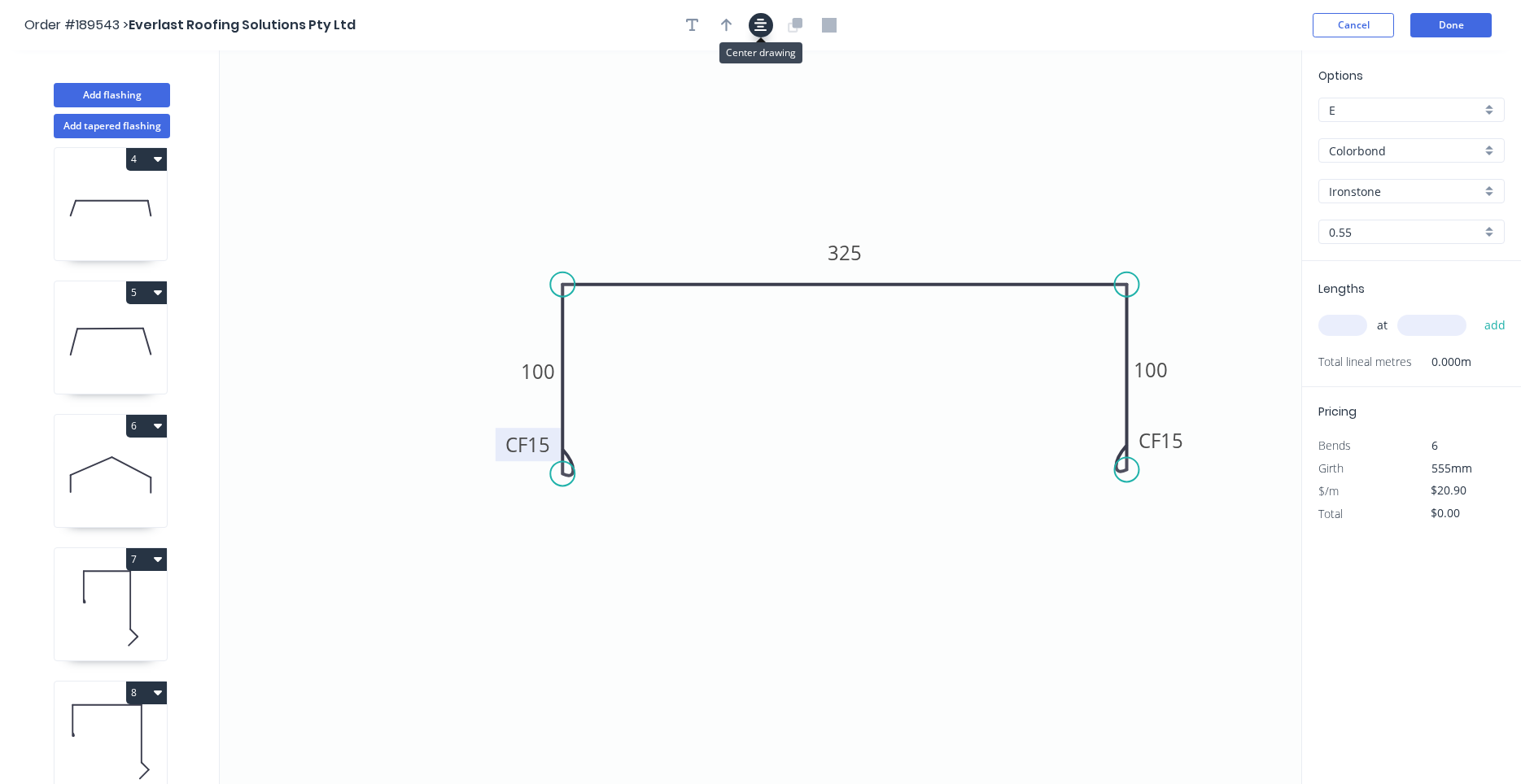
click at [751, 34] on button "button" at bounding box center [761, 26] width 25 height 25
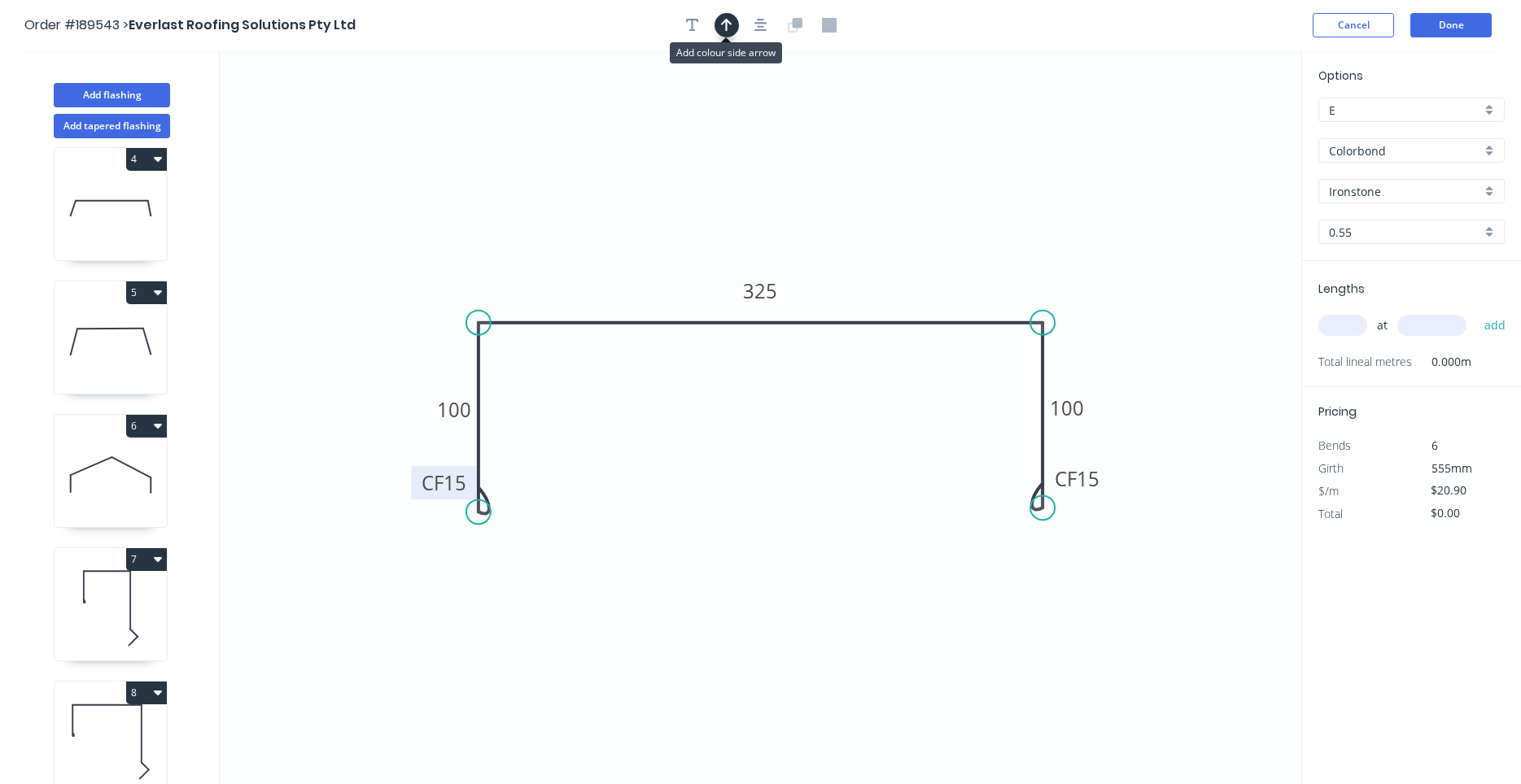
click at [735, 28] on button "button" at bounding box center [727, 26] width 25 height 25
click at [1217, 128] on icon at bounding box center [1218, 112] width 14 height 52
click at [1217, 128] on icon at bounding box center [1216, 109] width 14 height 52
drag, startPoint x: 1217, startPoint y: 128, endPoint x: 543, endPoint y: 238, distance: 682.9
click at [543, 238] on icon at bounding box center [530, 226] width 48 height 48
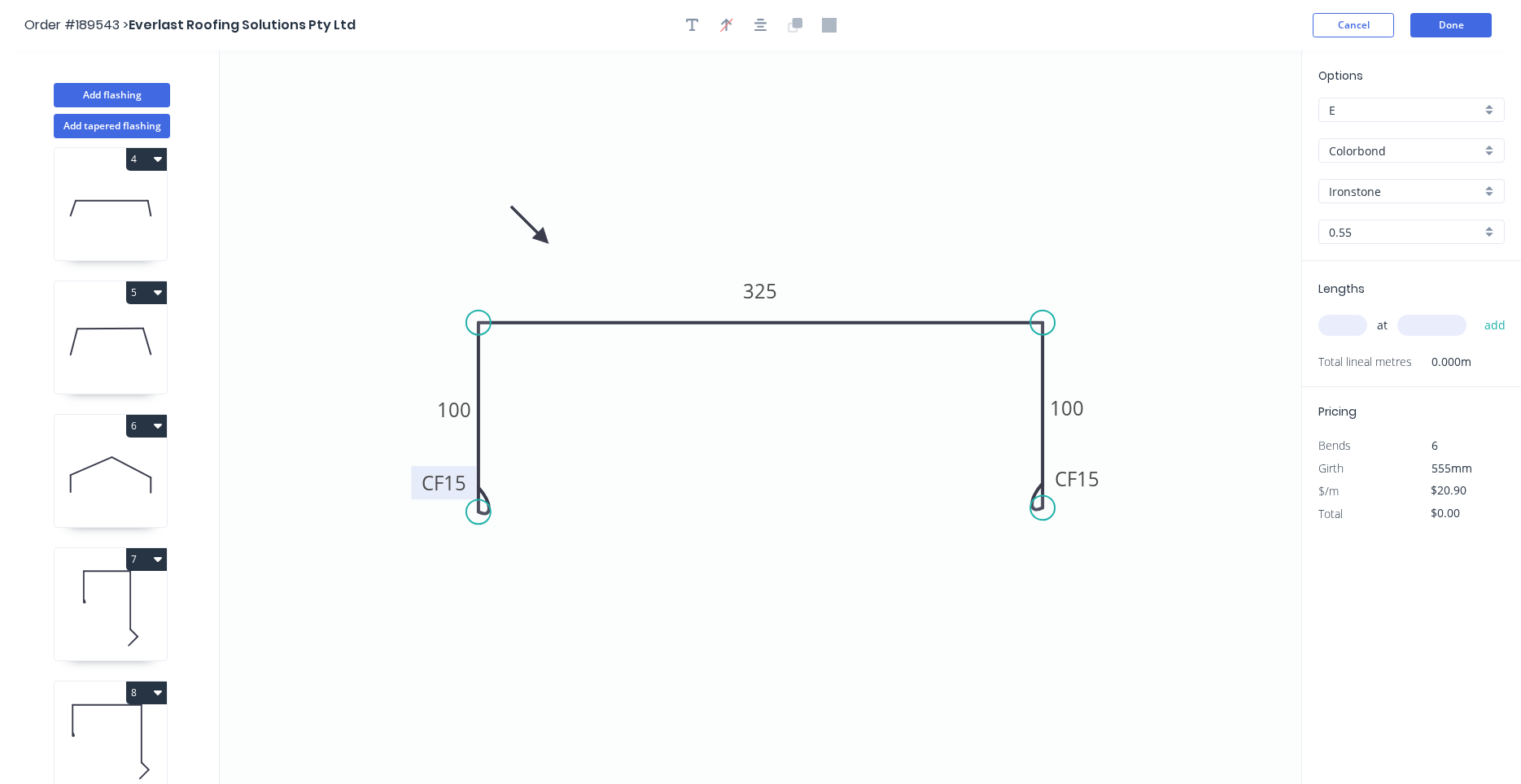
scroll to position [549, 0]
click at [1356, 323] on input "text" at bounding box center [1342, 325] width 49 height 21
type input "2"
type input "5000"
click at [1476, 312] on button "add" at bounding box center [1495, 325] width 38 height 28
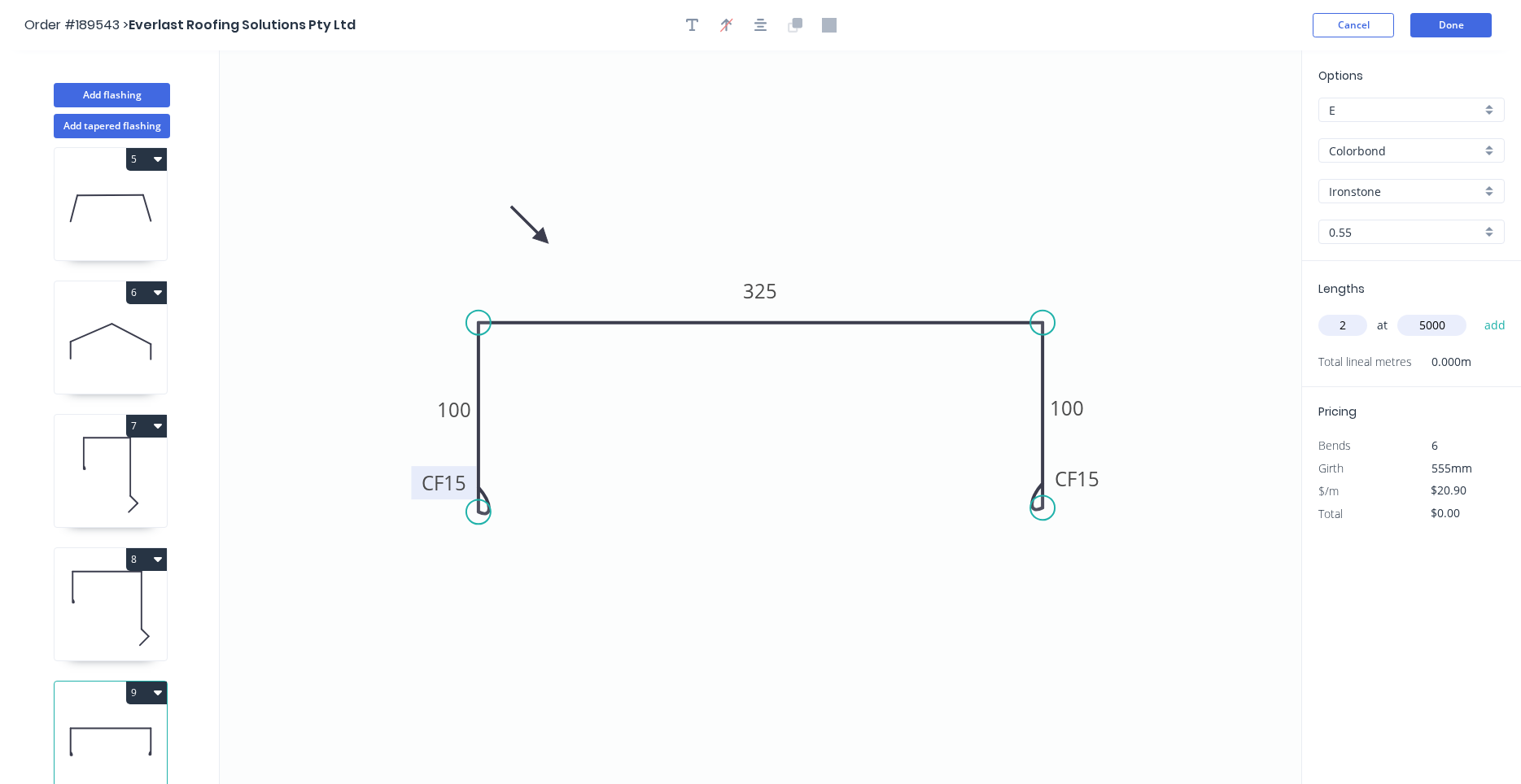
type input "$209.00"
click at [1405, 159] on div "Colorbond" at bounding box center [1411, 151] width 187 height 25
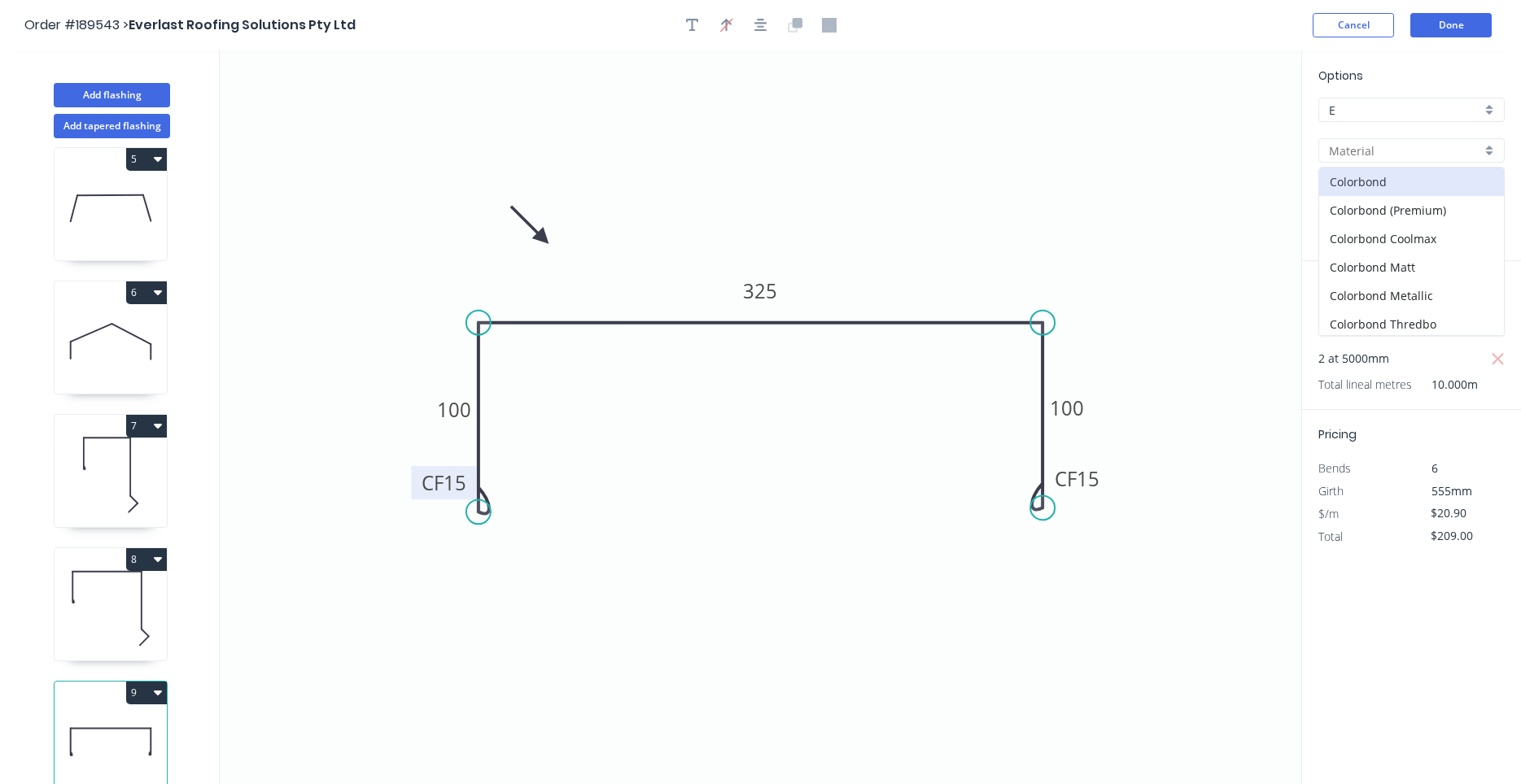
click at [1409, 149] on input "text" at bounding box center [1405, 151] width 152 height 17
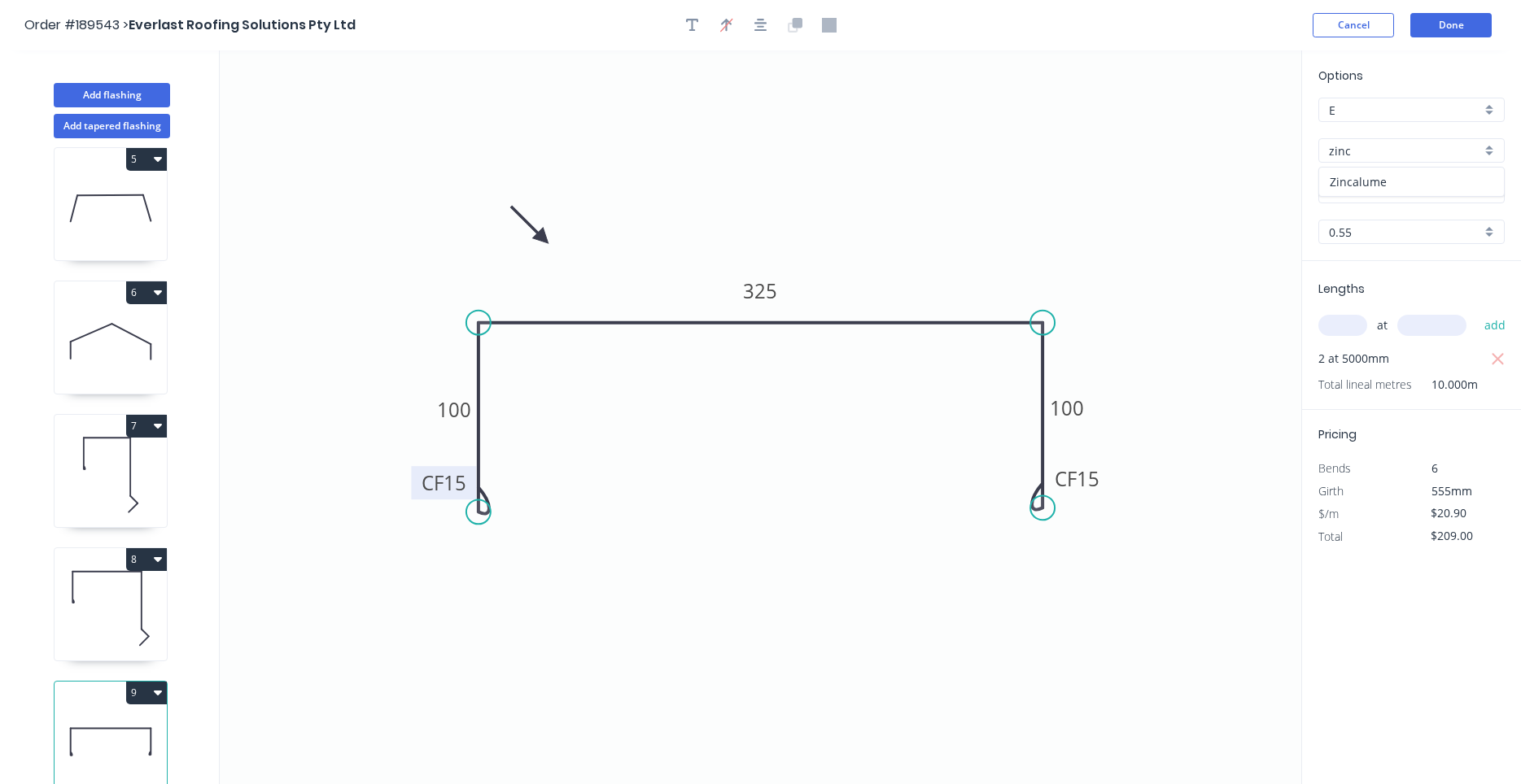
click at [1389, 181] on div "Zincalume" at bounding box center [1411, 182] width 185 height 29
type input "Zincalume"
type input "$19.34"
type input "$193.40"
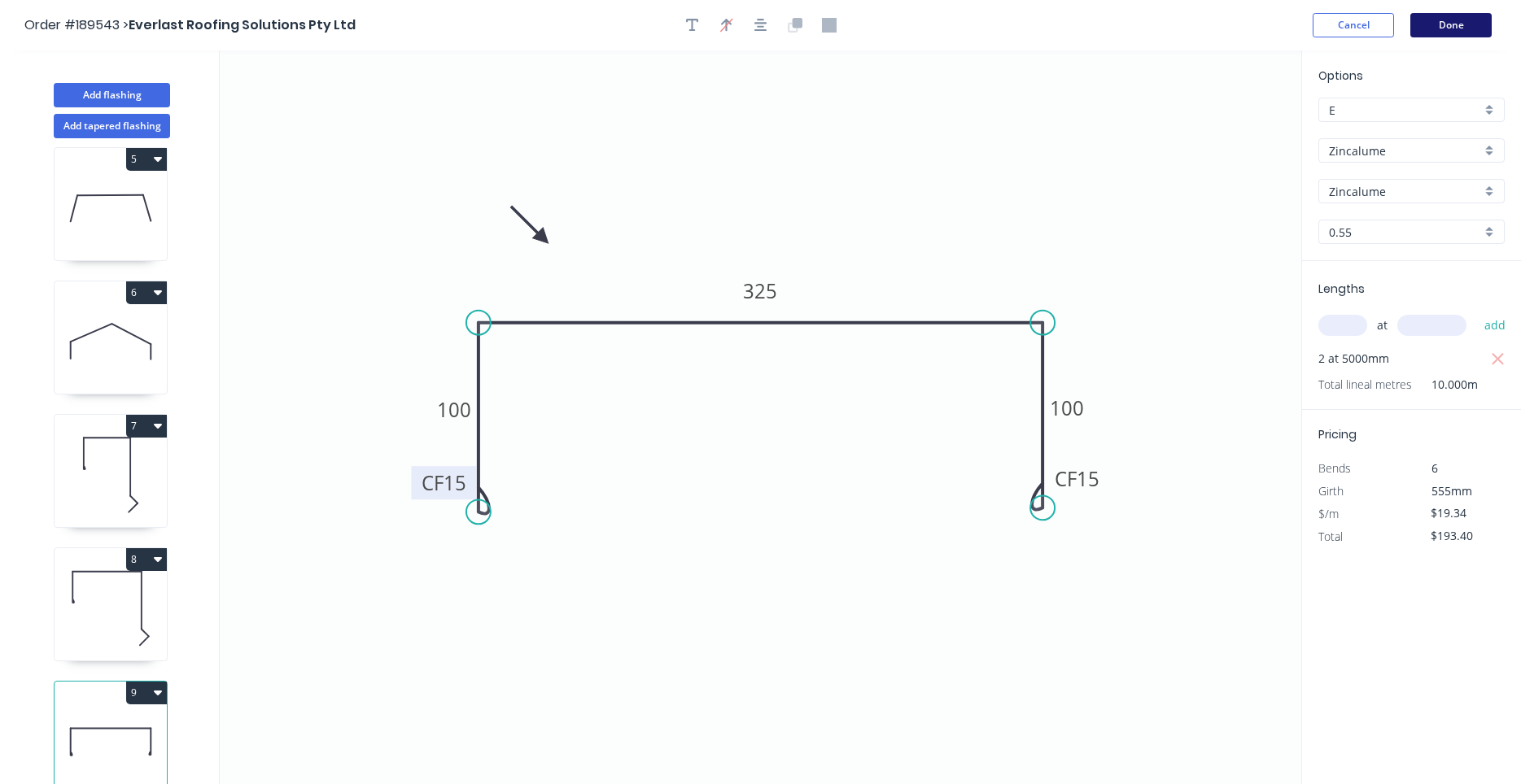
click at [1431, 34] on button "Done" at bounding box center [1450, 26] width 81 height 25
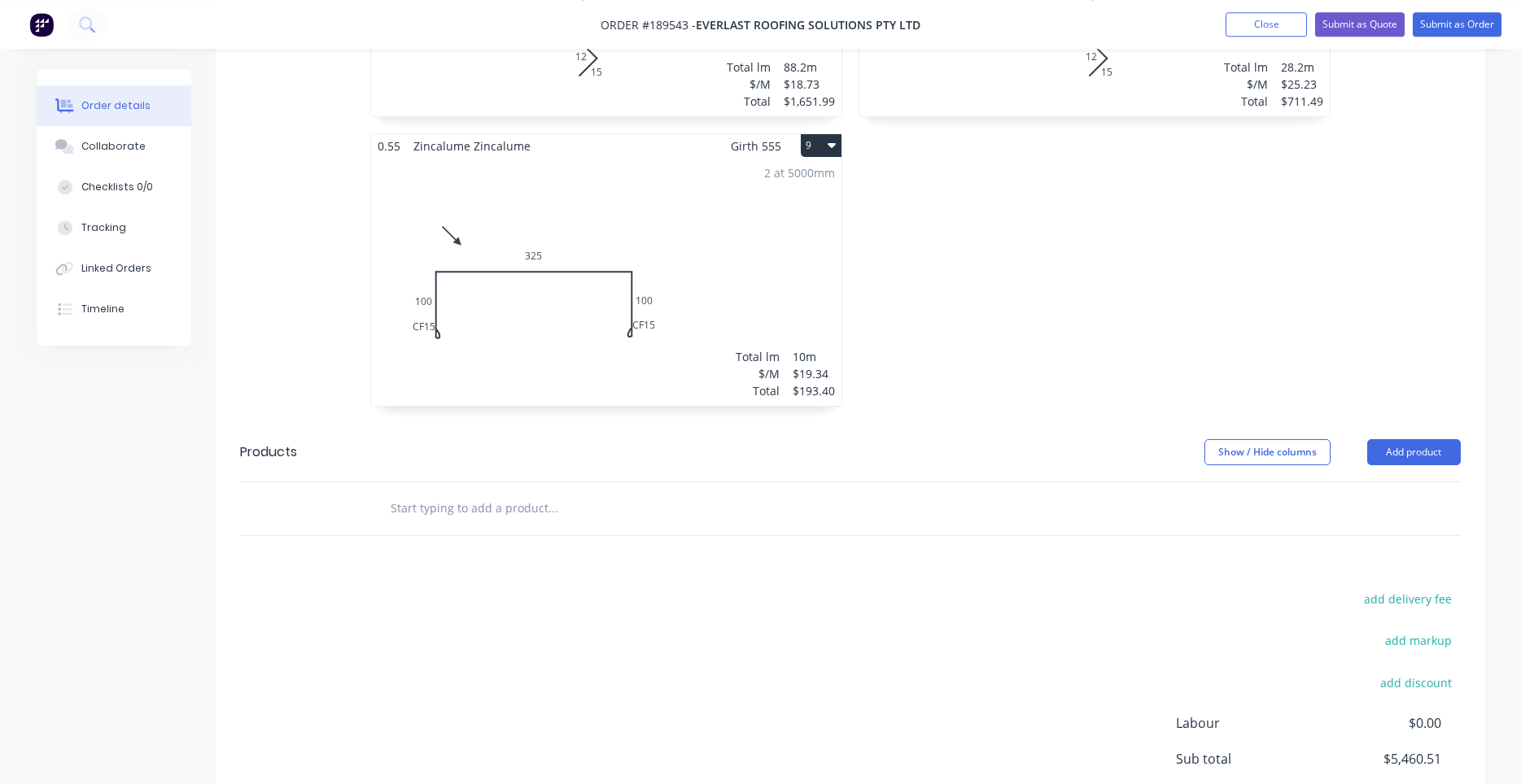
scroll to position [1429, 0]
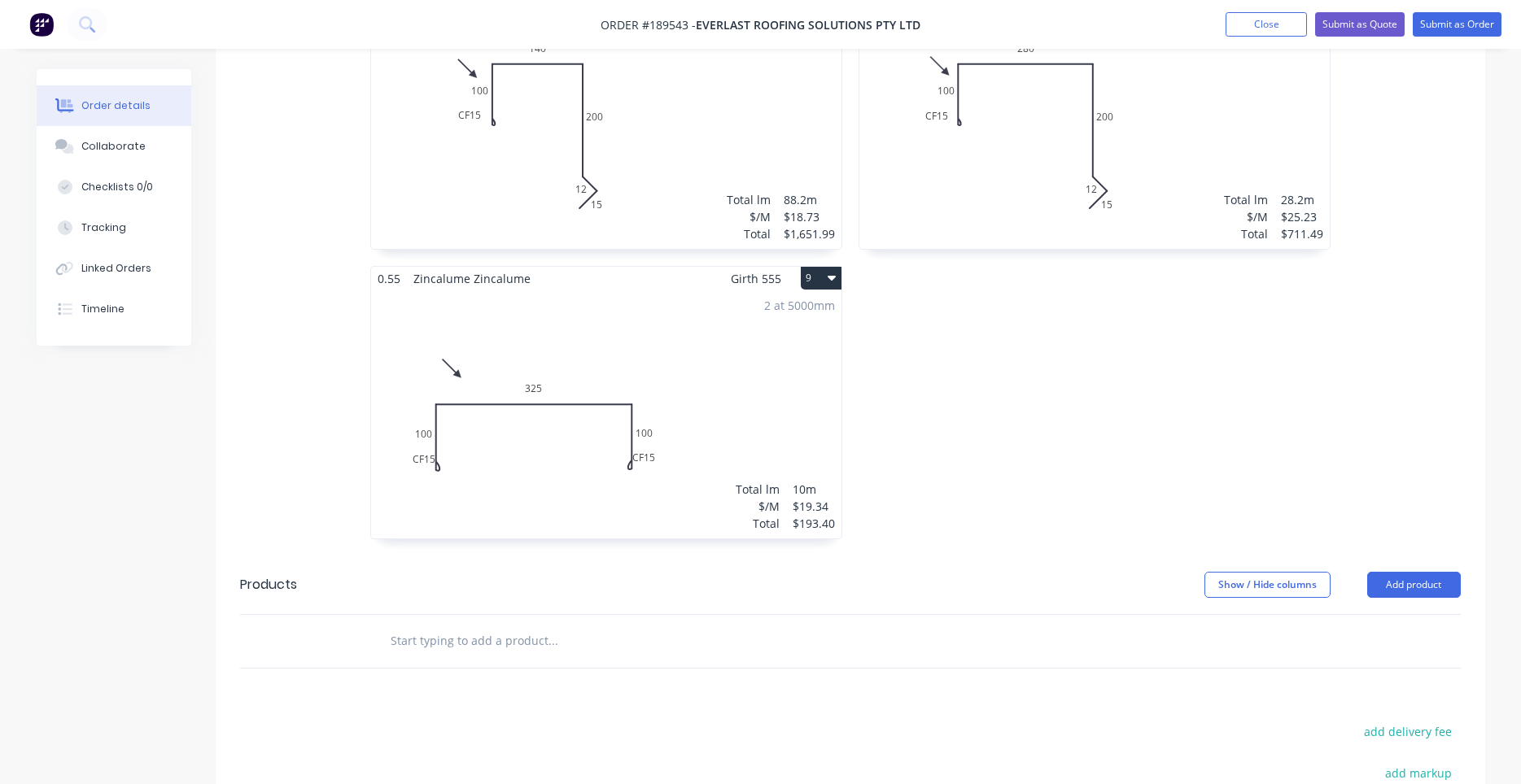
click at [655, 436] on div "2 at 5000mm Total lm $/M Total 10m $19.34 $193.40" at bounding box center [606, 414] width 471 height 248
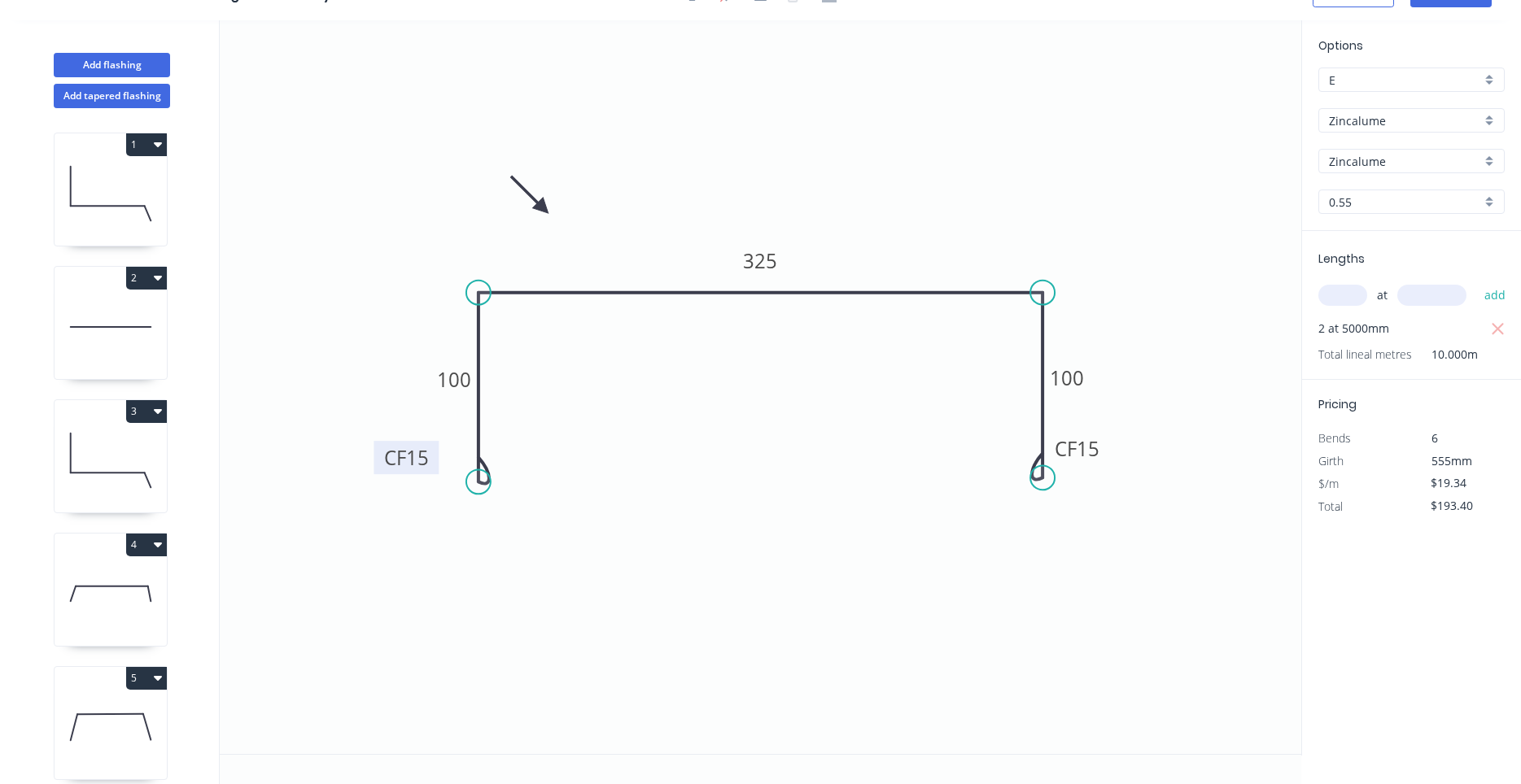
drag, startPoint x: 415, startPoint y: 458, endPoint x: 376, endPoint y: 463, distance: 39.3
click at [376, 463] on rect at bounding box center [406, 457] width 65 height 33
drag, startPoint x: 1104, startPoint y: 460, endPoint x: 1131, endPoint y: 459, distance: 27.0
click at [1131, 459] on rect at bounding box center [1105, 448] width 65 height 33
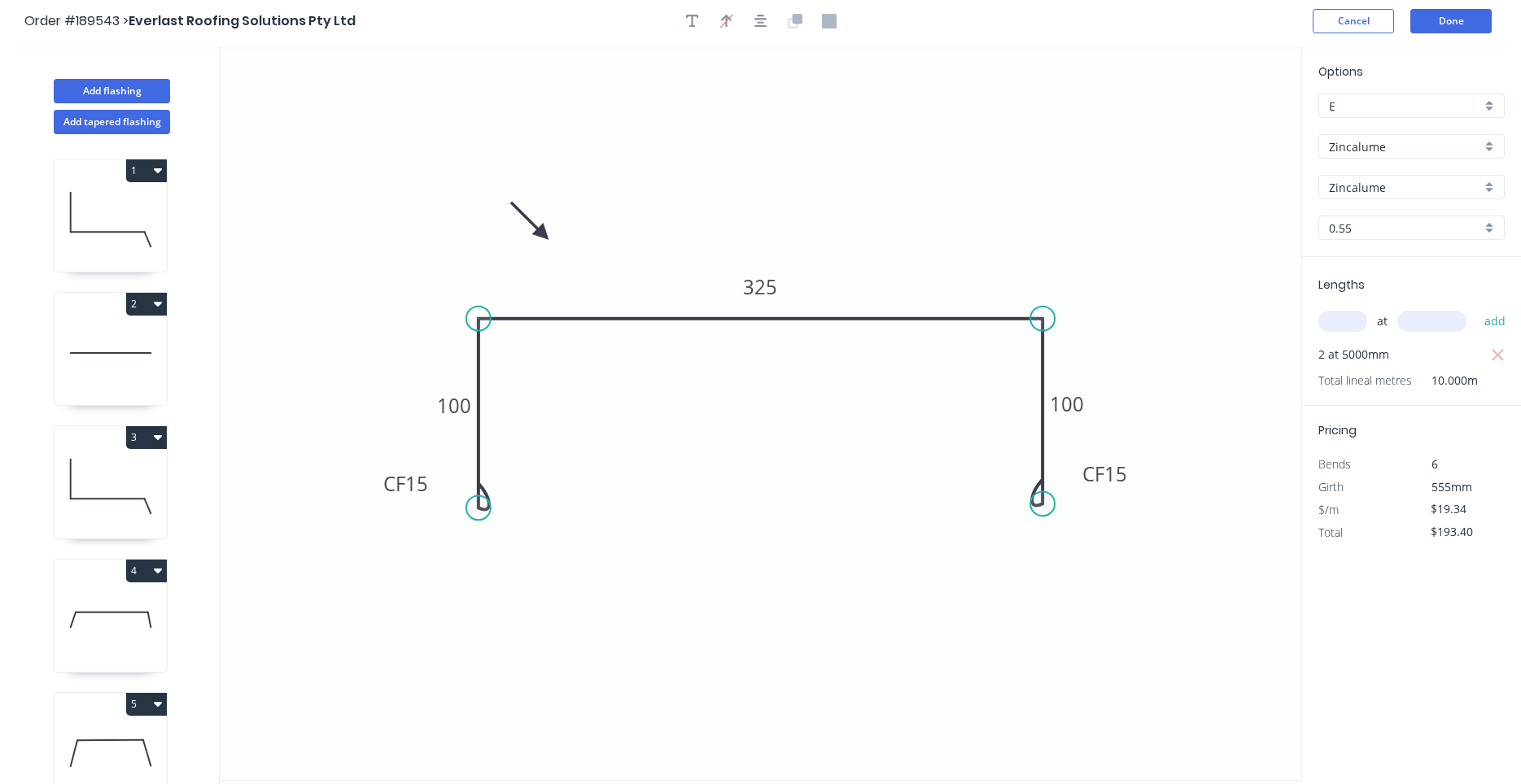
scroll to position [0, 0]
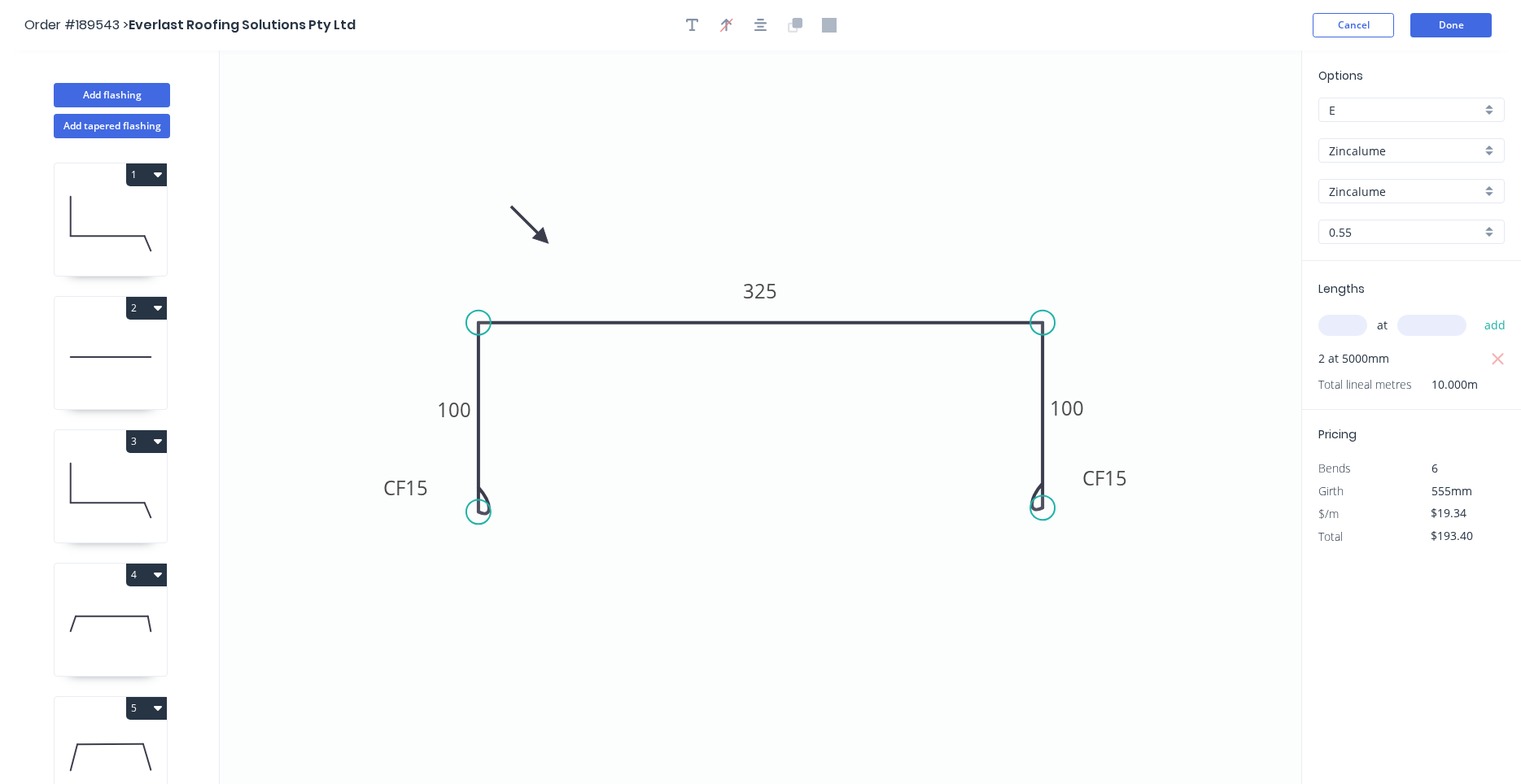
click at [1462, 48] on header "Order #189543 > Everlast Roofing Solutions Pty Ltd Cancel Done" at bounding box center [760, 25] width 1521 height 50
click at [1464, 26] on button "Done" at bounding box center [1450, 26] width 81 height 25
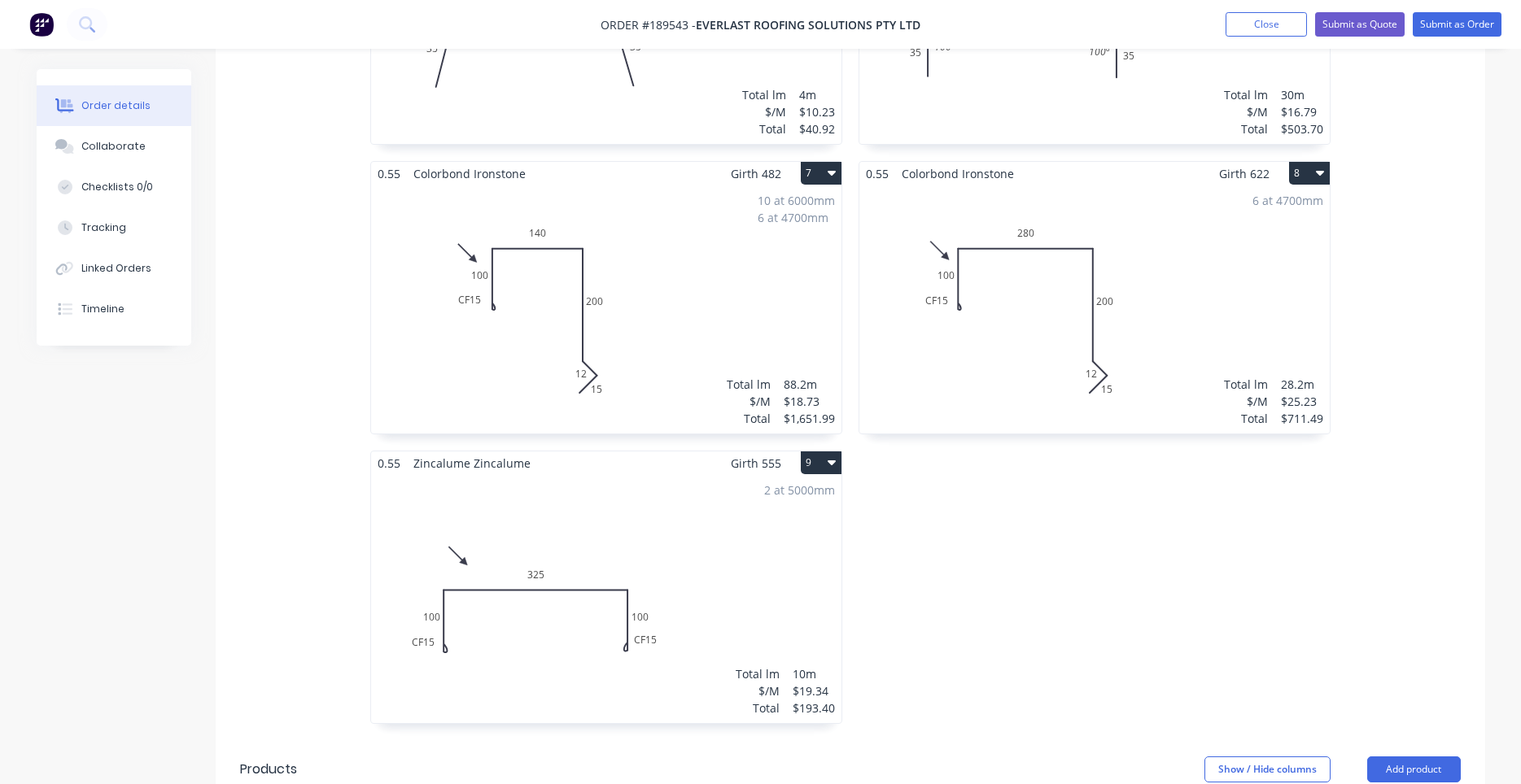
scroll to position [1706, 0]
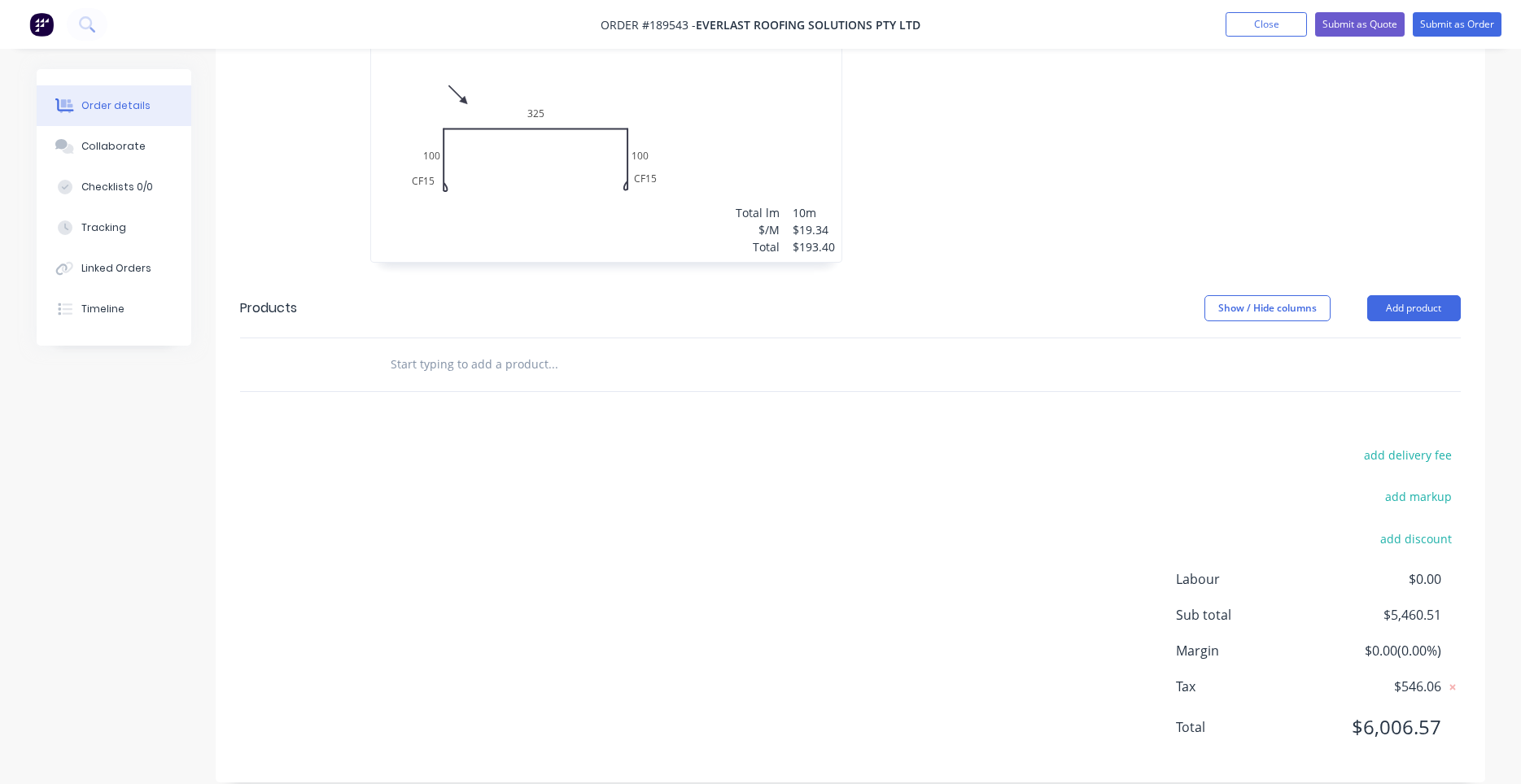
click at [1104, 338] on div at bounding box center [850, 365] width 1221 height 53
click at [665, 214] on div "2 at 5000mm Total lm $/M Total 10m $19.34 $193.40" at bounding box center [606, 138] width 471 height 248
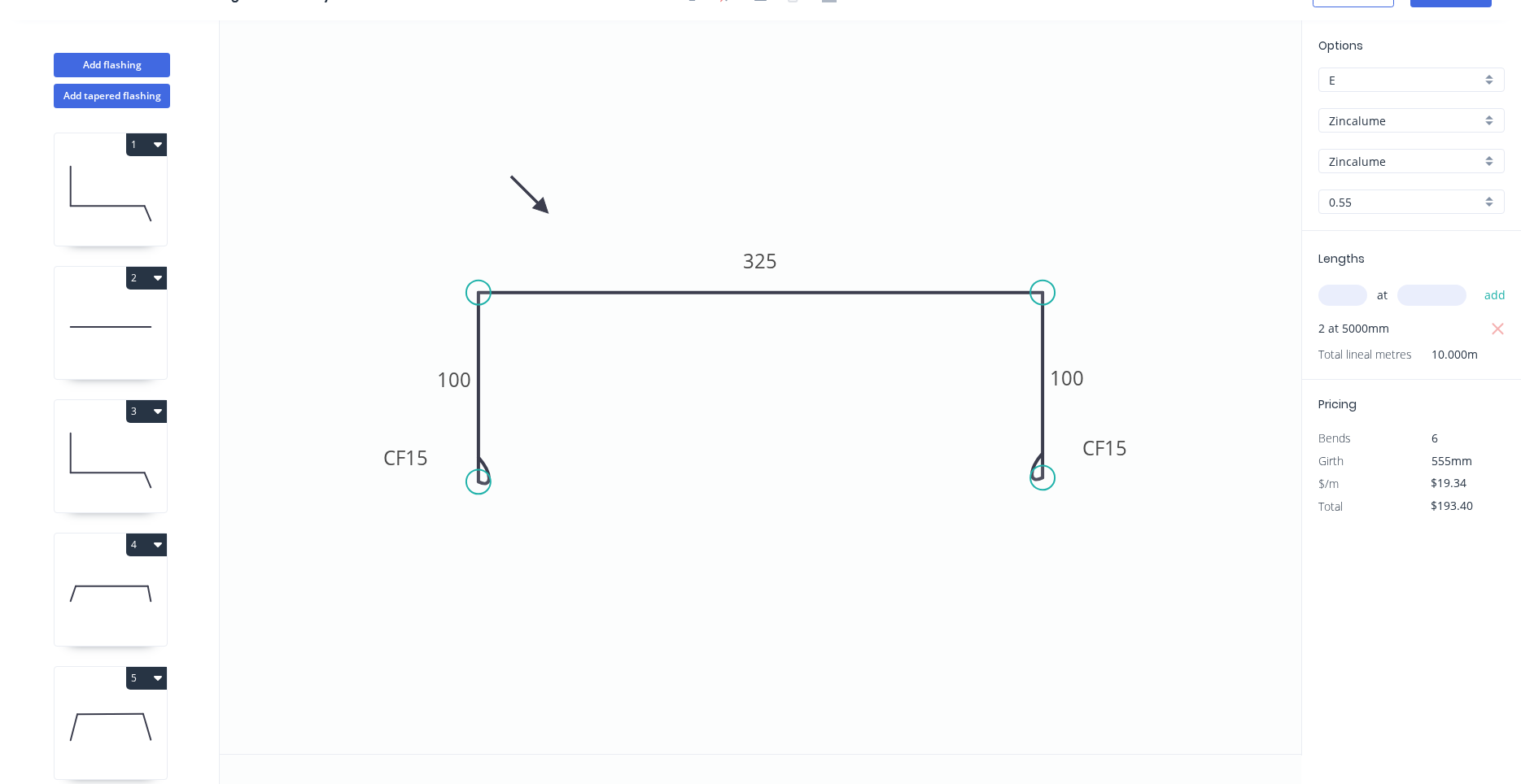
scroll to position [30, 0]
click at [162, 70] on button "Add flashing" at bounding box center [112, 66] width 116 height 25
type input "$0.00"
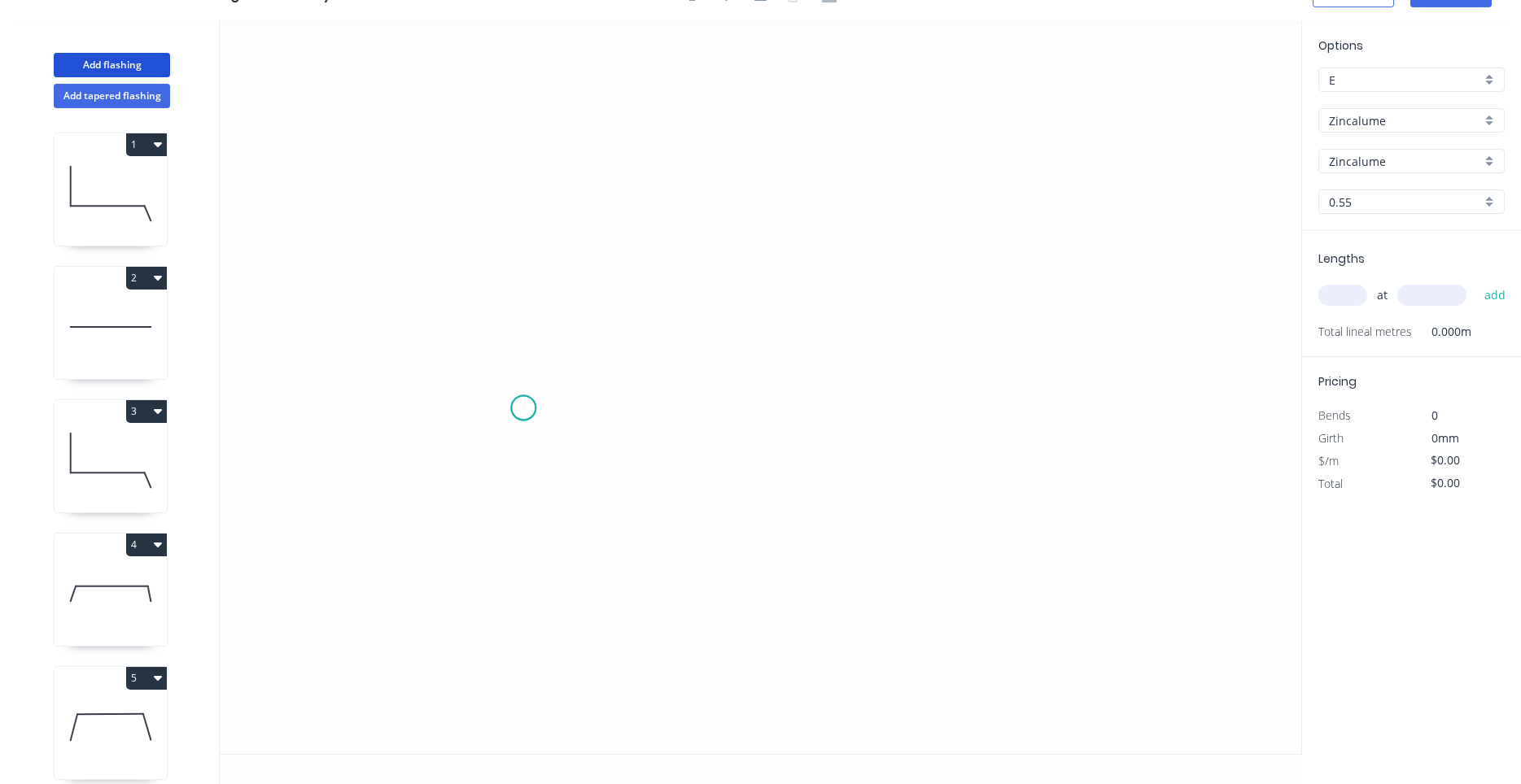
click at [523, 409] on icon "0" at bounding box center [760, 387] width 1082 height 734
click at [621, 316] on icon "0" at bounding box center [760, 387] width 1082 height 734
click at [769, 312] on icon "0 ?" at bounding box center [760, 387] width 1082 height 734
click at [845, 398] on icon "0 ? ?" at bounding box center [760, 387] width 1082 height 734
drag, startPoint x: 842, startPoint y: 391, endPoint x: 857, endPoint y: 391, distance: 15.0
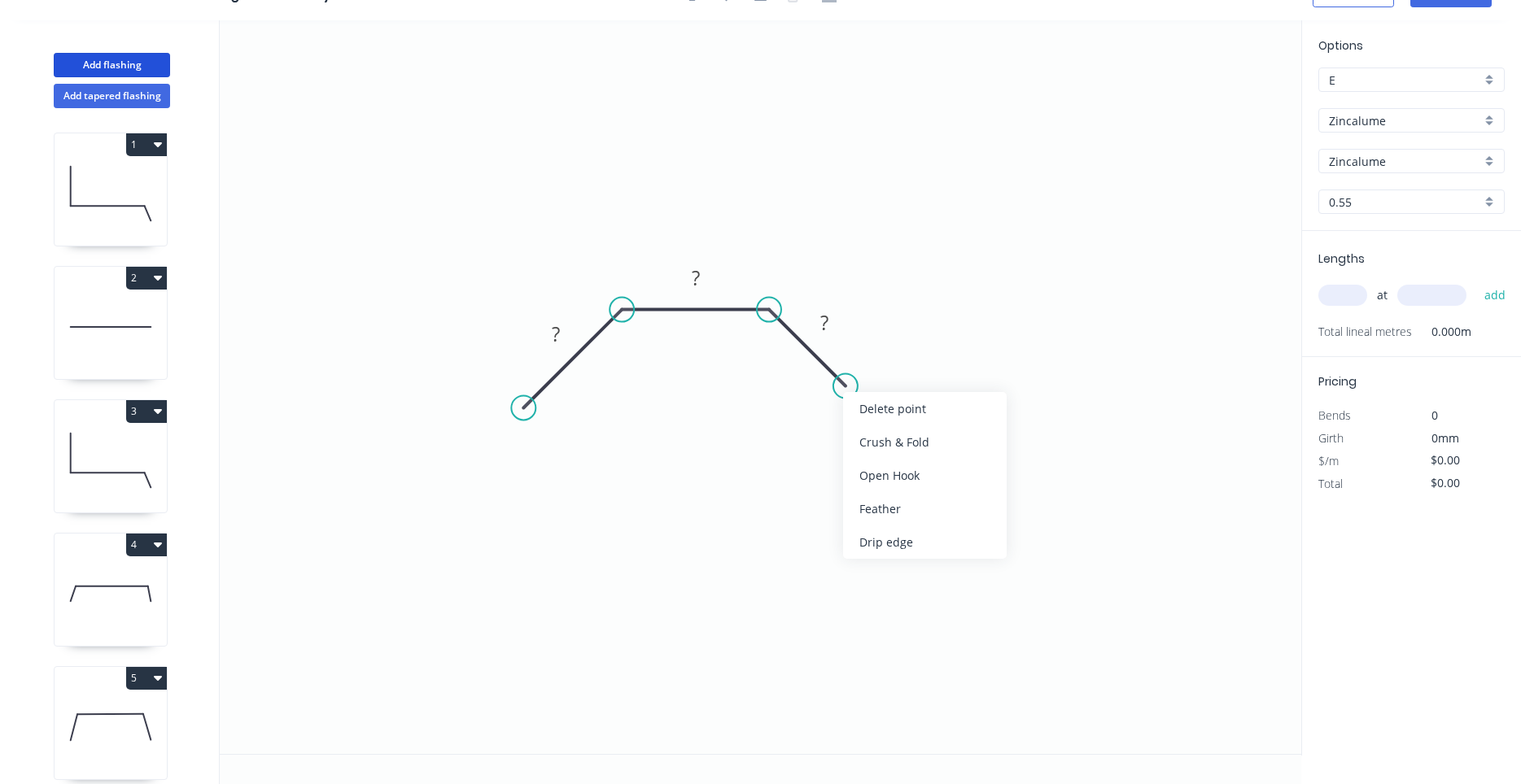
click at [743, 429] on icon "0 ? ? ?" at bounding box center [760, 387] width 1082 height 734
drag, startPoint x: 527, startPoint y: 415, endPoint x: 543, endPoint y: 398, distance: 23.3
click at [543, 398] on circle at bounding box center [543, 389] width 25 height 25
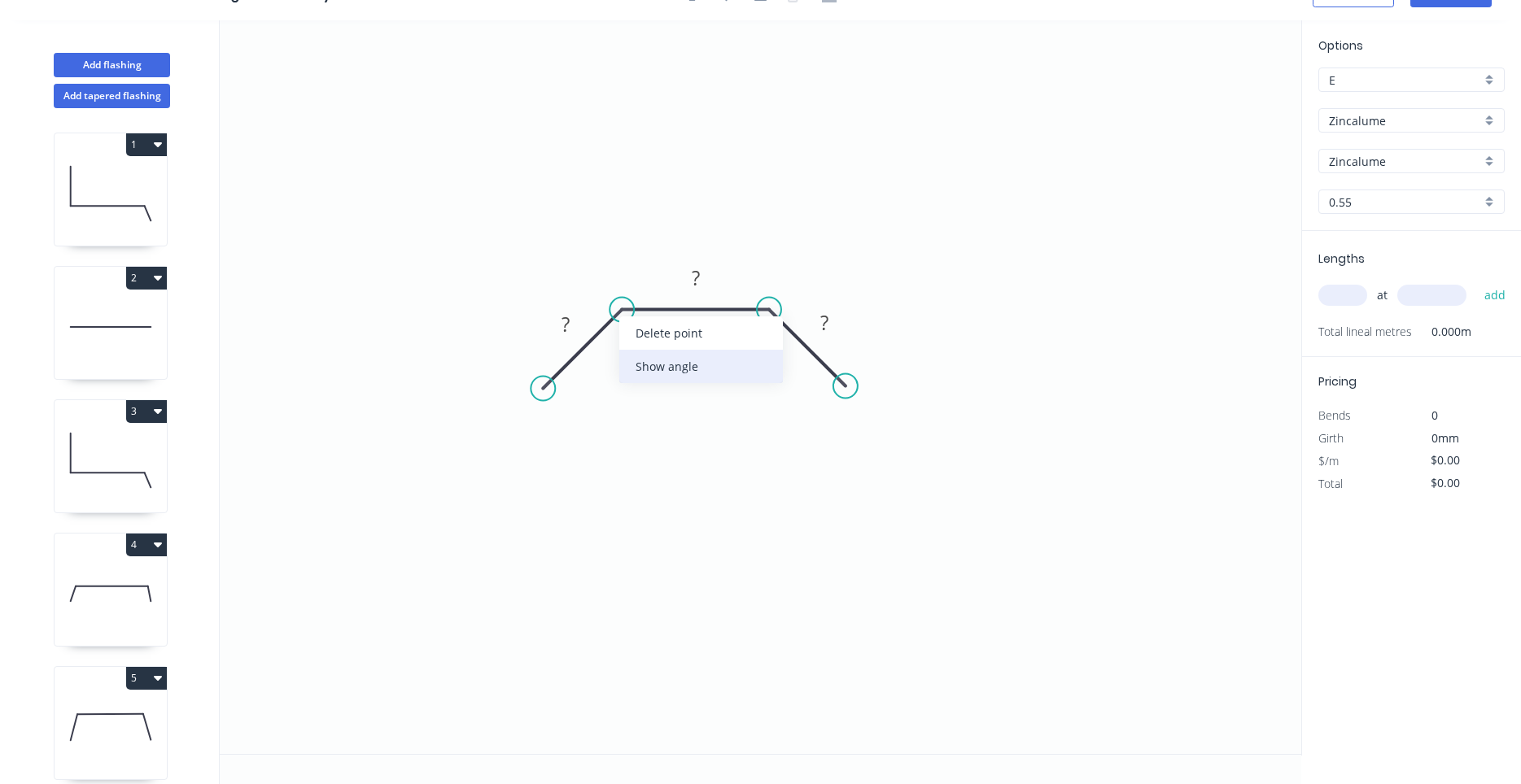
click at [639, 362] on div "Show angle" at bounding box center [701, 366] width 164 height 33
click at [786, 359] on div "Show angle" at bounding box center [854, 366] width 164 height 33
click at [625, 352] on rect at bounding box center [638, 348] width 32 height 23
click at [790, 356] on div "Show angle" at bounding box center [857, 360] width 164 height 33
click at [738, 348] on rect at bounding box center [754, 348] width 32 height 23
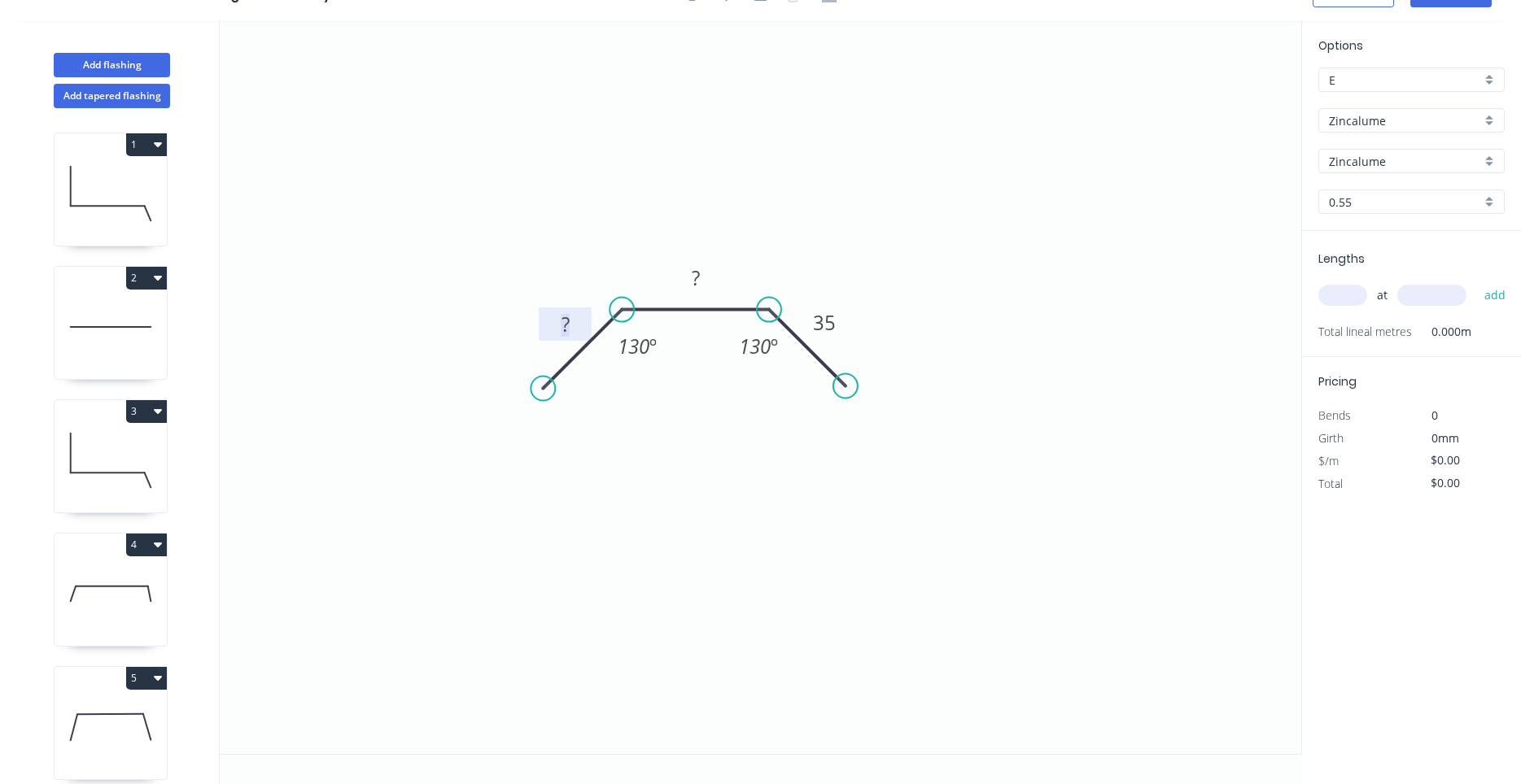
click at [565, 313] on tspan "?" at bounding box center [565, 324] width 9 height 27
type input "$6.42"
click at [1365, 310] on div "at add" at bounding box center [1412, 295] width 190 height 44
click at [1359, 303] on input "text" at bounding box center [1342, 295] width 49 height 21
type input "10"
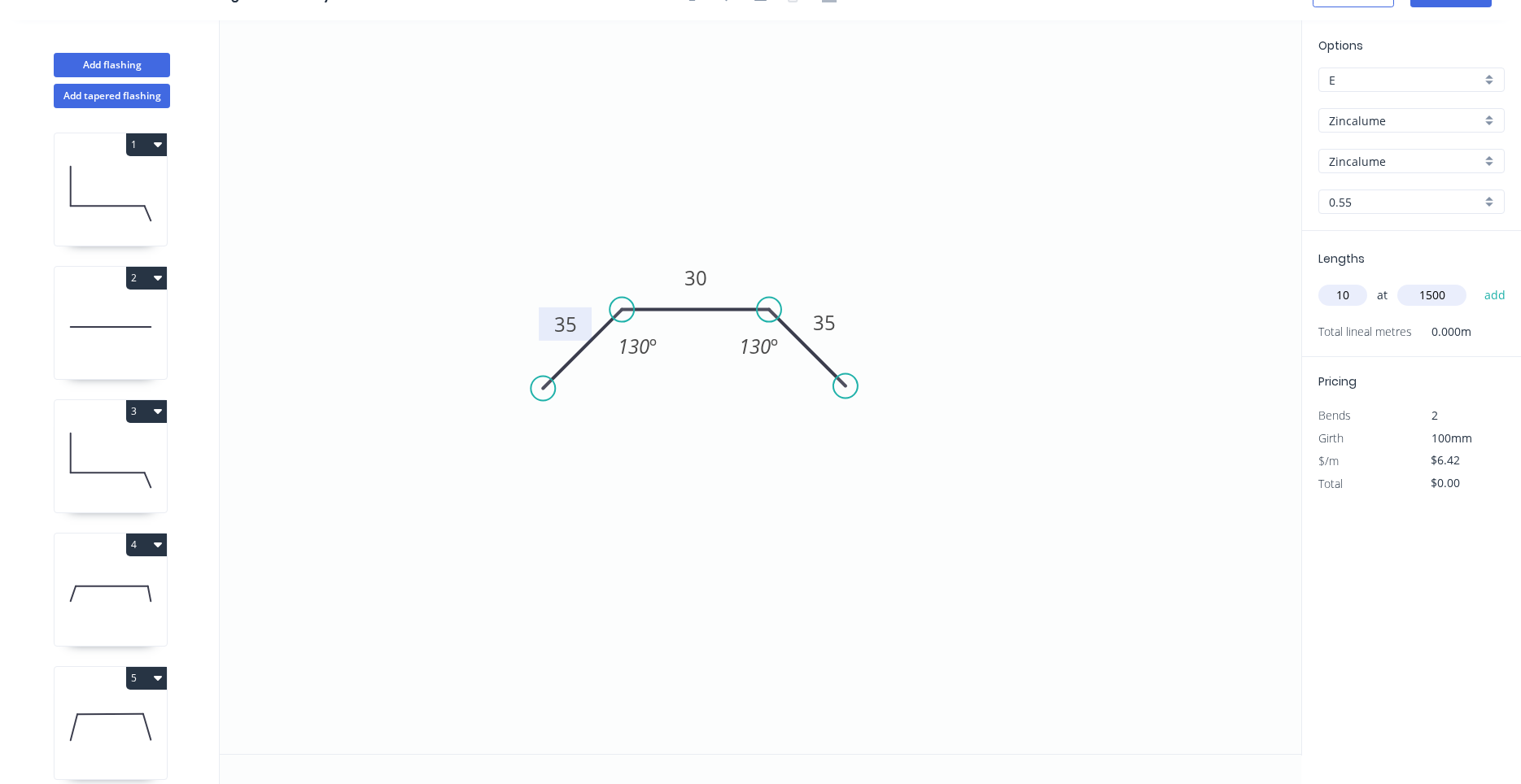
type input "1500"
click at [1476, 281] on button "add" at bounding box center [1495, 294] width 38 height 28
type input "$96.30"
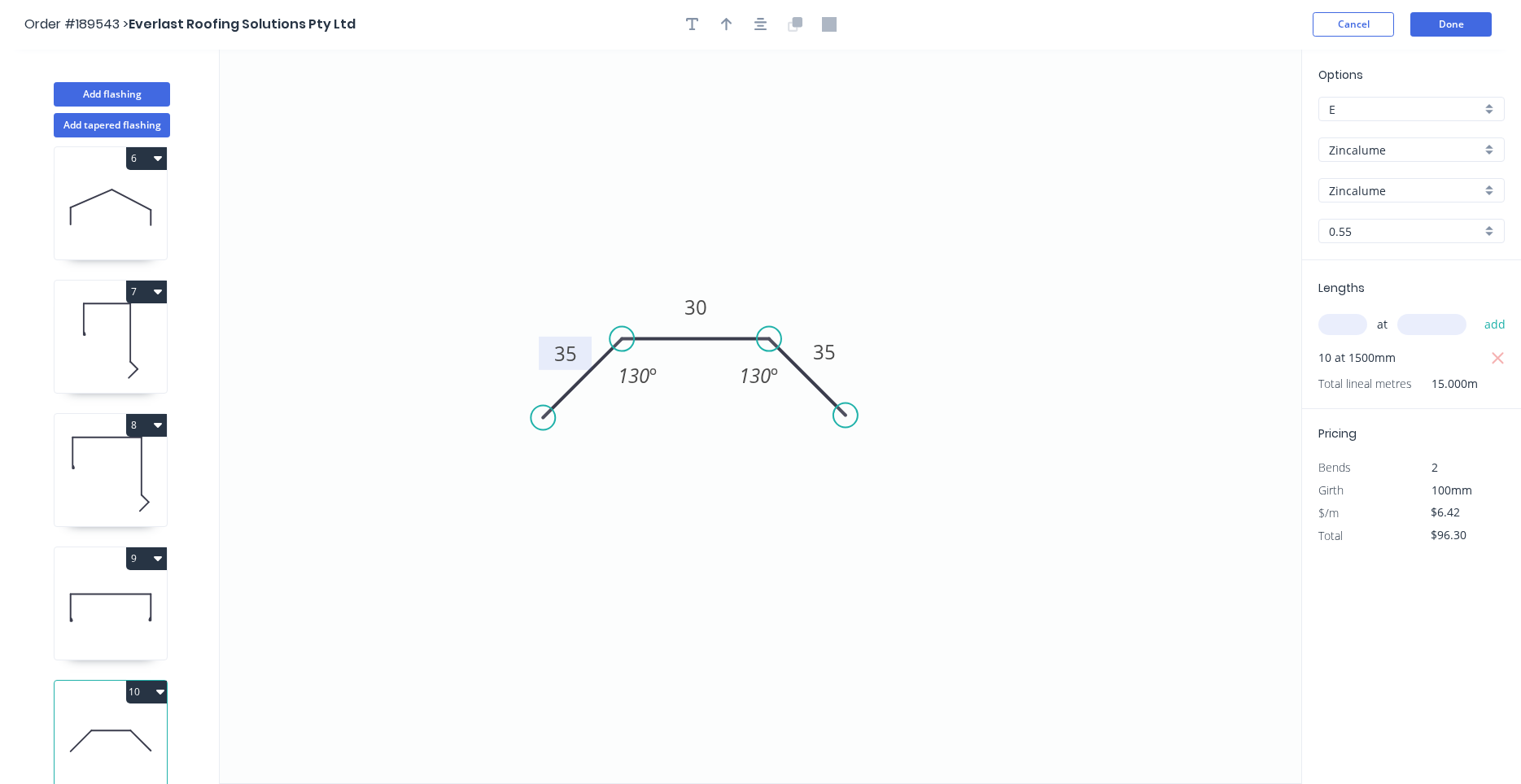
scroll to position [0, 0]
click at [765, 25] on icon "button" at bounding box center [761, 25] width 13 height 14
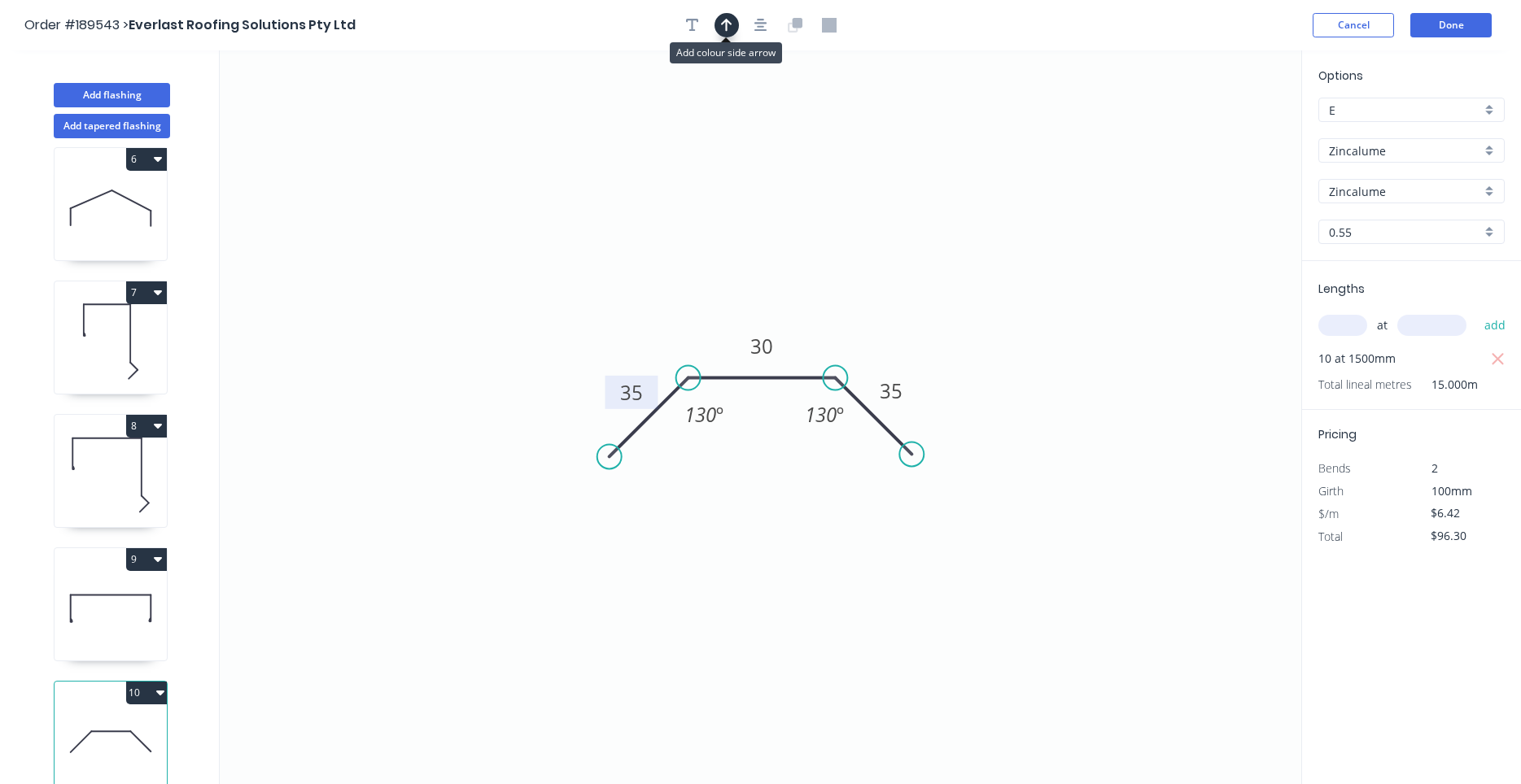
click at [720, 29] on button "button" at bounding box center [727, 26] width 25 height 25
click at [1216, 125] on icon at bounding box center [1218, 112] width 14 height 52
drag, startPoint x: 1217, startPoint y: 133, endPoint x: 656, endPoint y: 286, distance: 581.5
click at [656, 286] on icon at bounding box center [645, 271] width 48 height 48
click at [1450, 30] on button "Done" at bounding box center [1450, 26] width 81 height 25
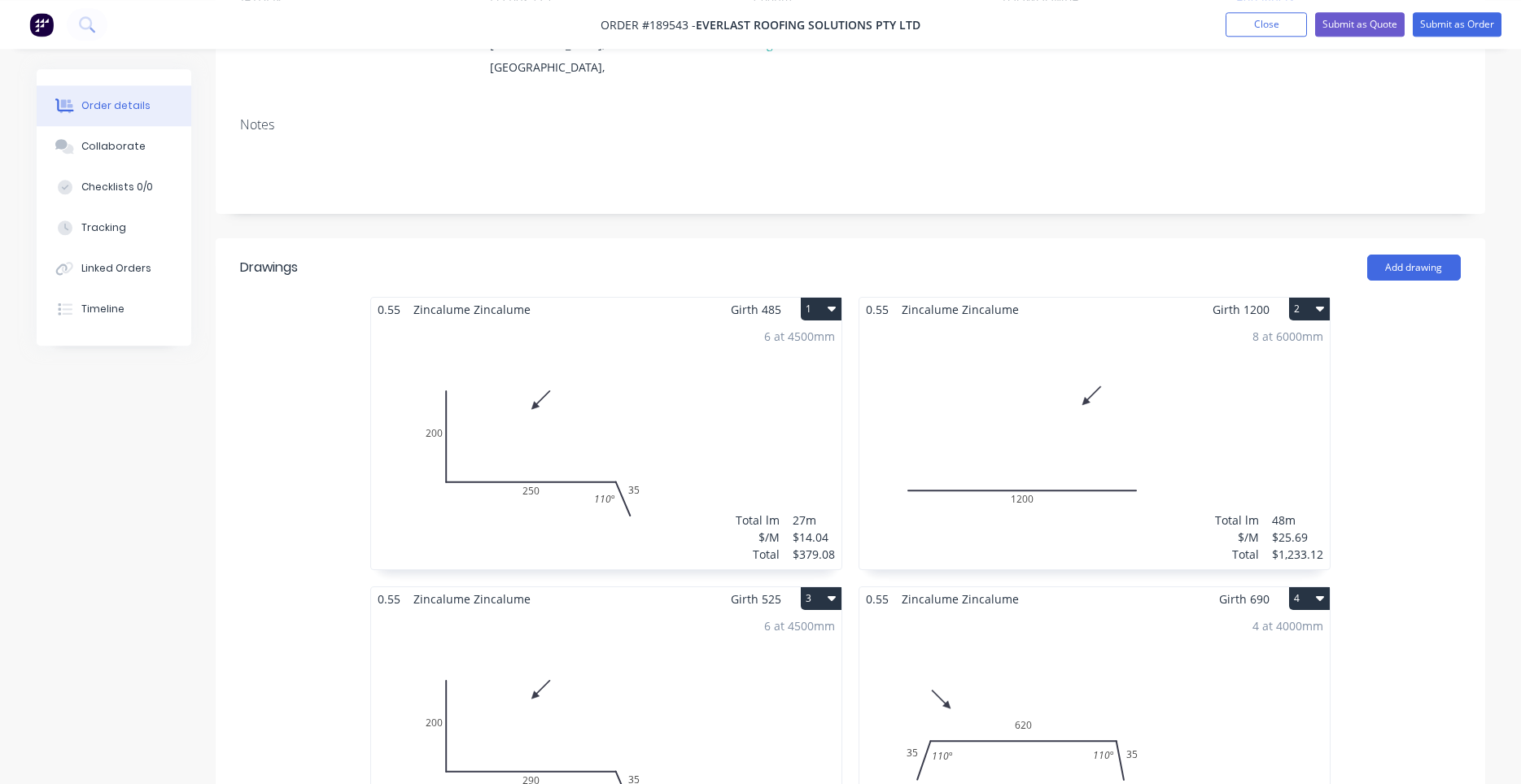
scroll to position [276, 0]
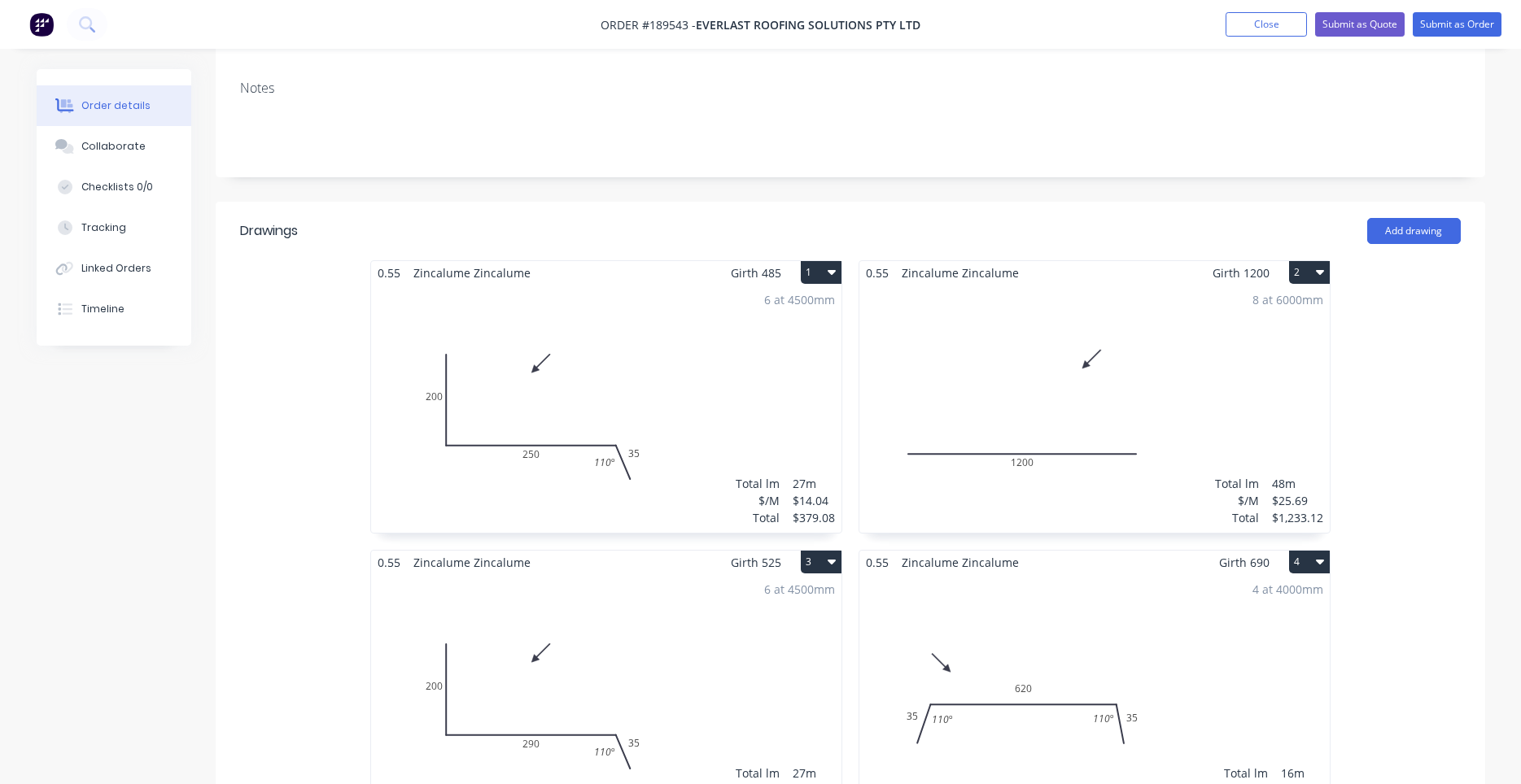
click at [1097, 141] on div "Notes" at bounding box center [850, 122] width 1269 height 109
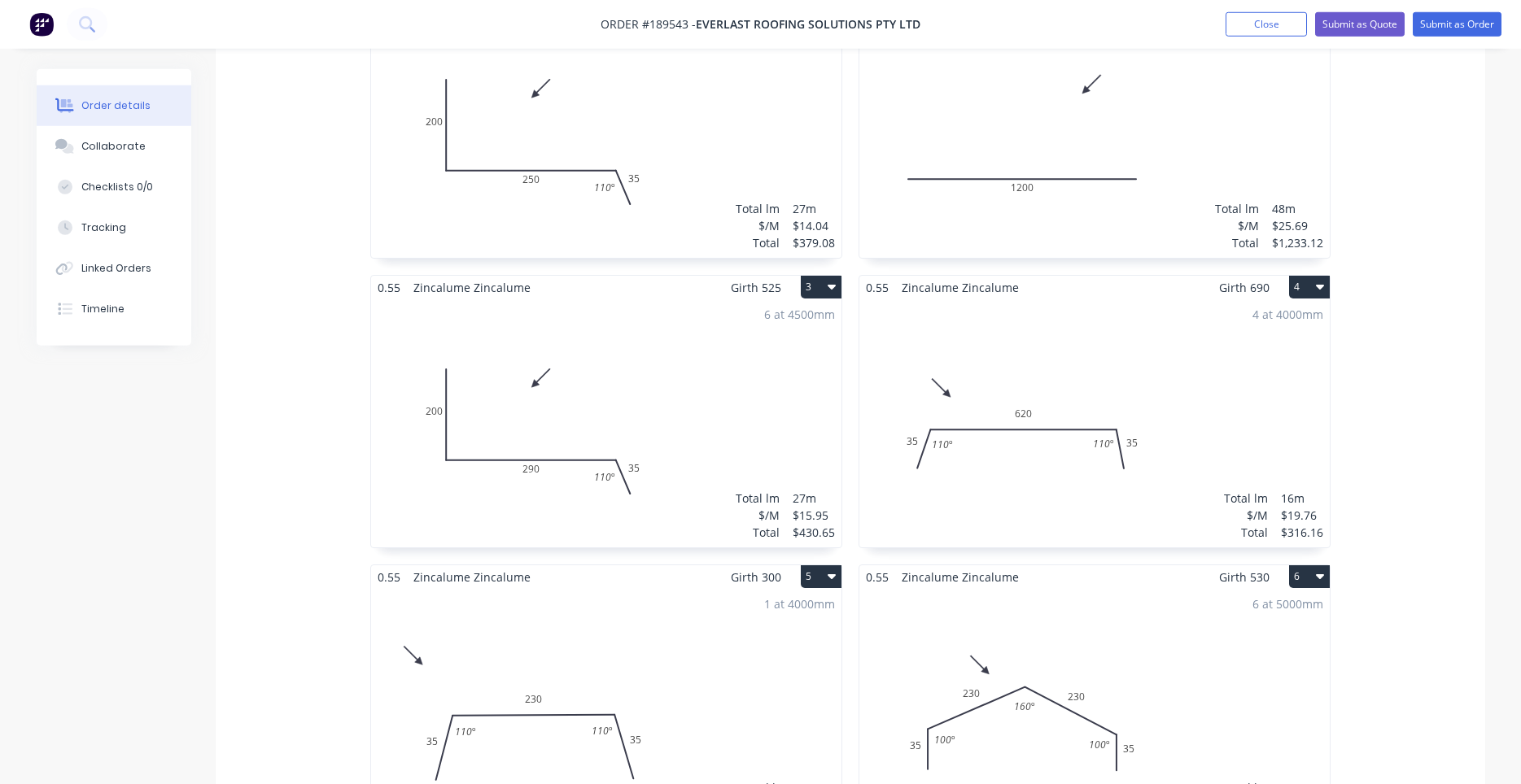
scroll to position [553, 0]
click at [1096, 142] on div "8 at 6000mm Total lm $/M Total 48m $25.69 $1,233.12" at bounding box center [1095, 132] width 471 height 248
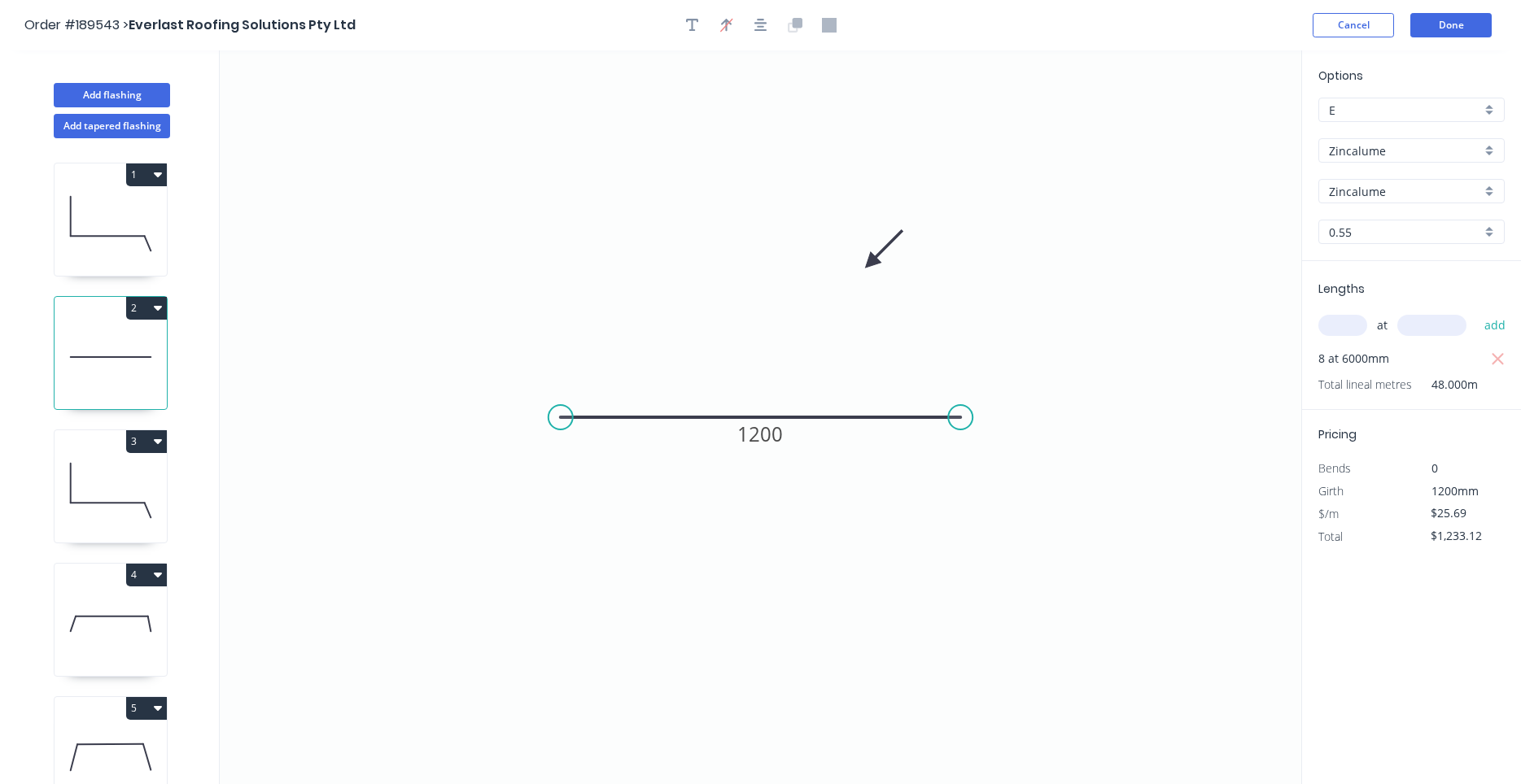
drag, startPoint x: 1096, startPoint y: 142, endPoint x: 1019, endPoint y: 151, distance: 77.5
drag, startPoint x: 428, startPoint y: 101, endPoint x: 402, endPoint y: 87, distance: 29.5
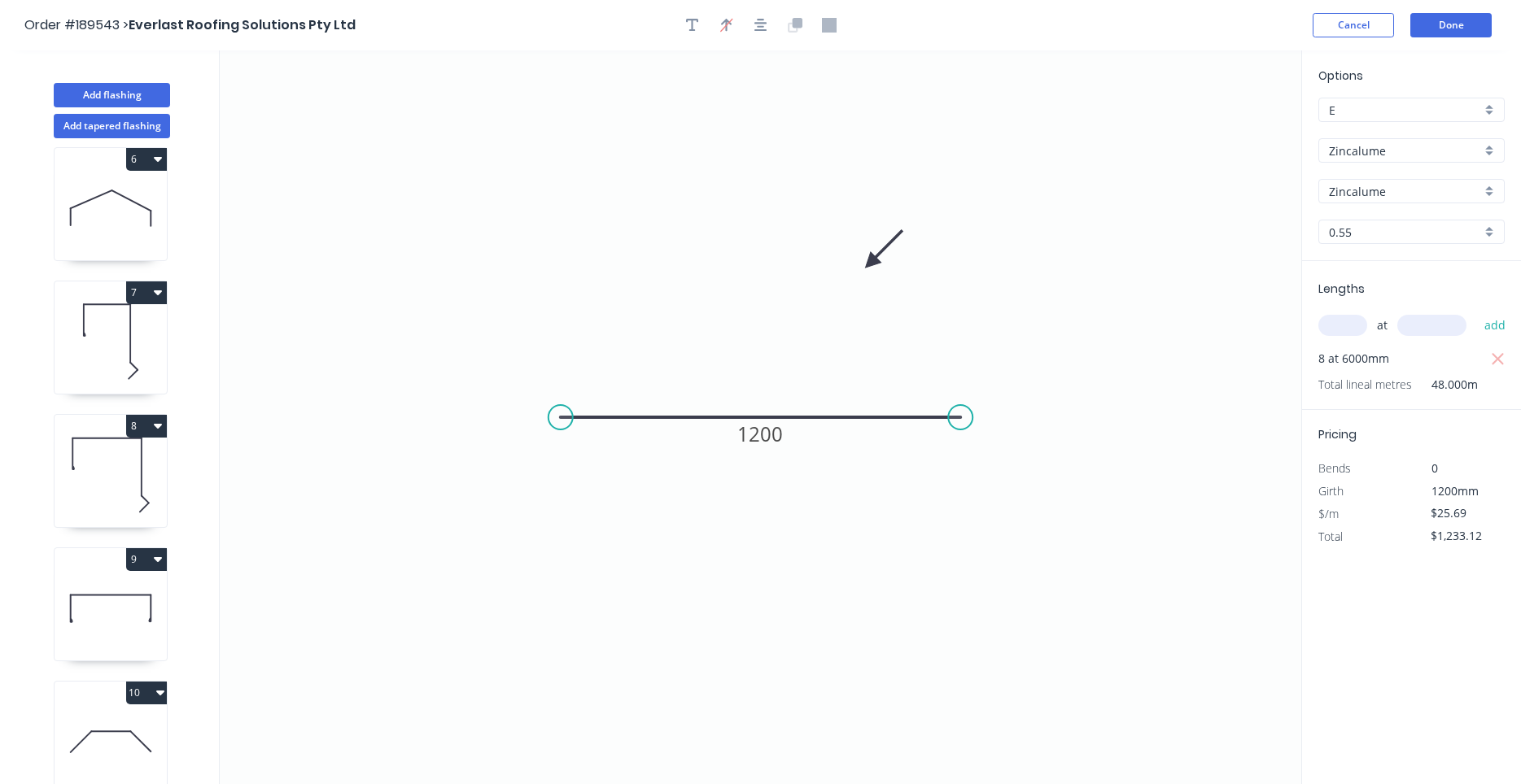
scroll to position [30, 0]
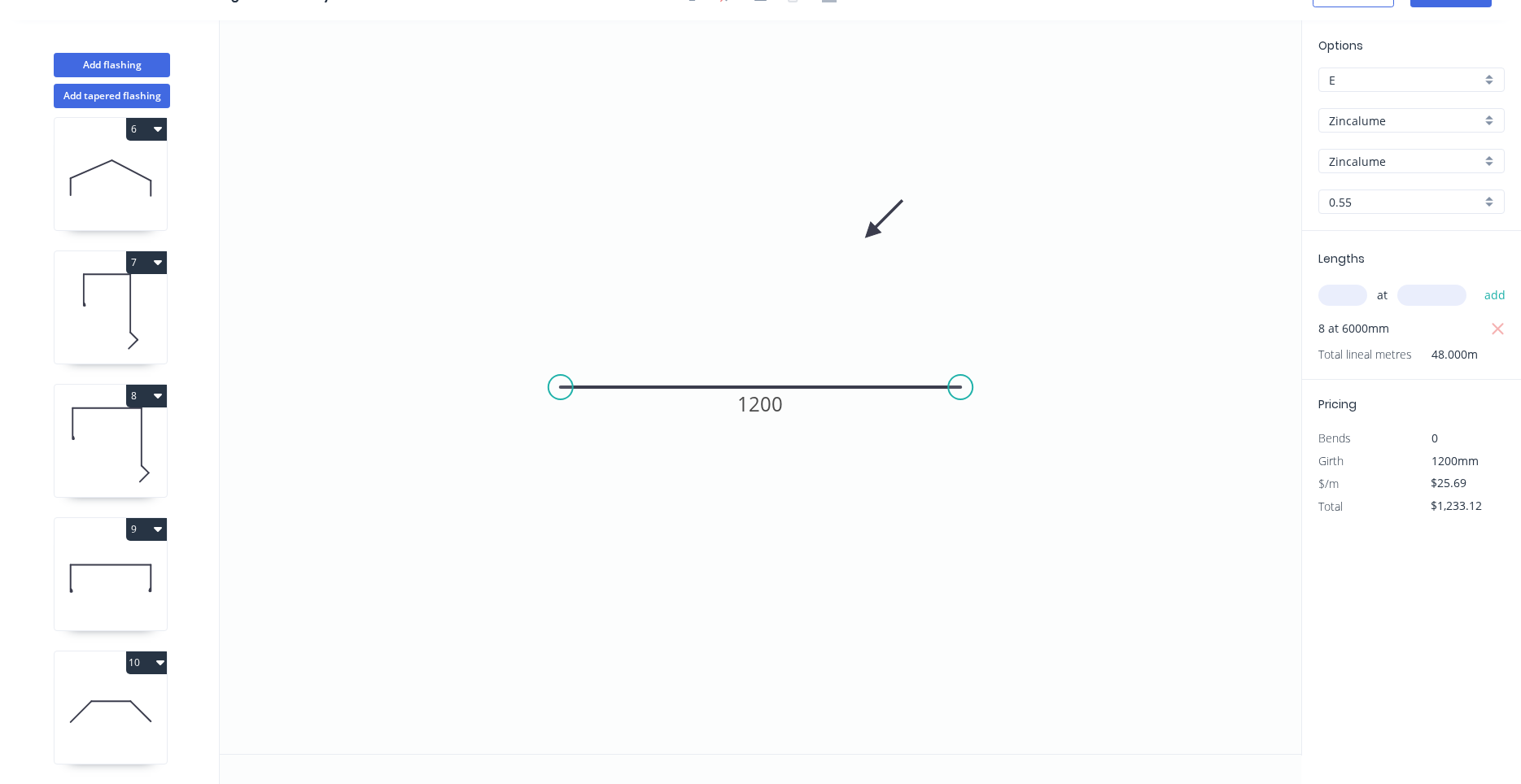
click at [155, 696] on icon at bounding box center [111, 711] width 112 height 104
type input "$6.42"
type input "$96.30"
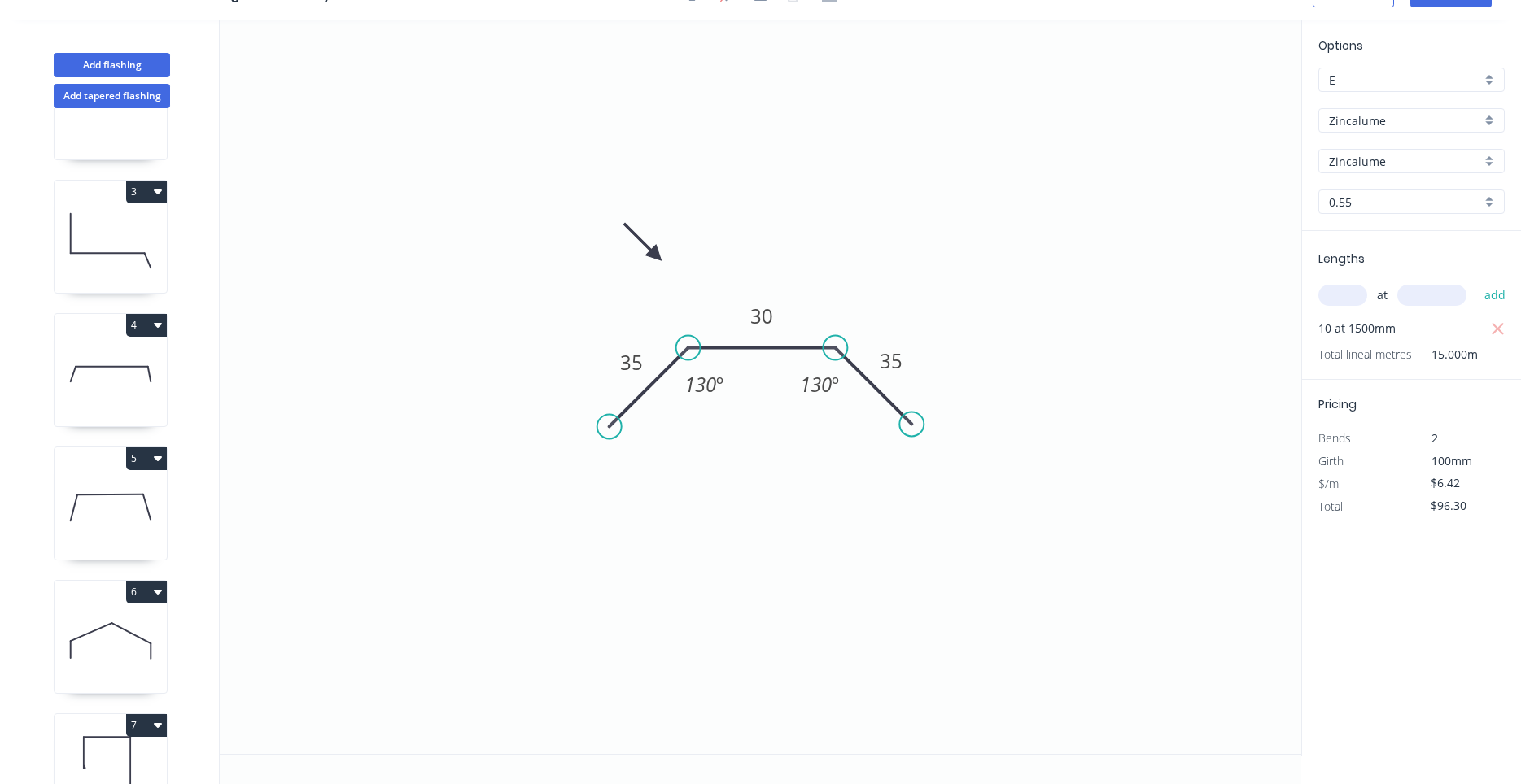
scroll to position [0, 0]
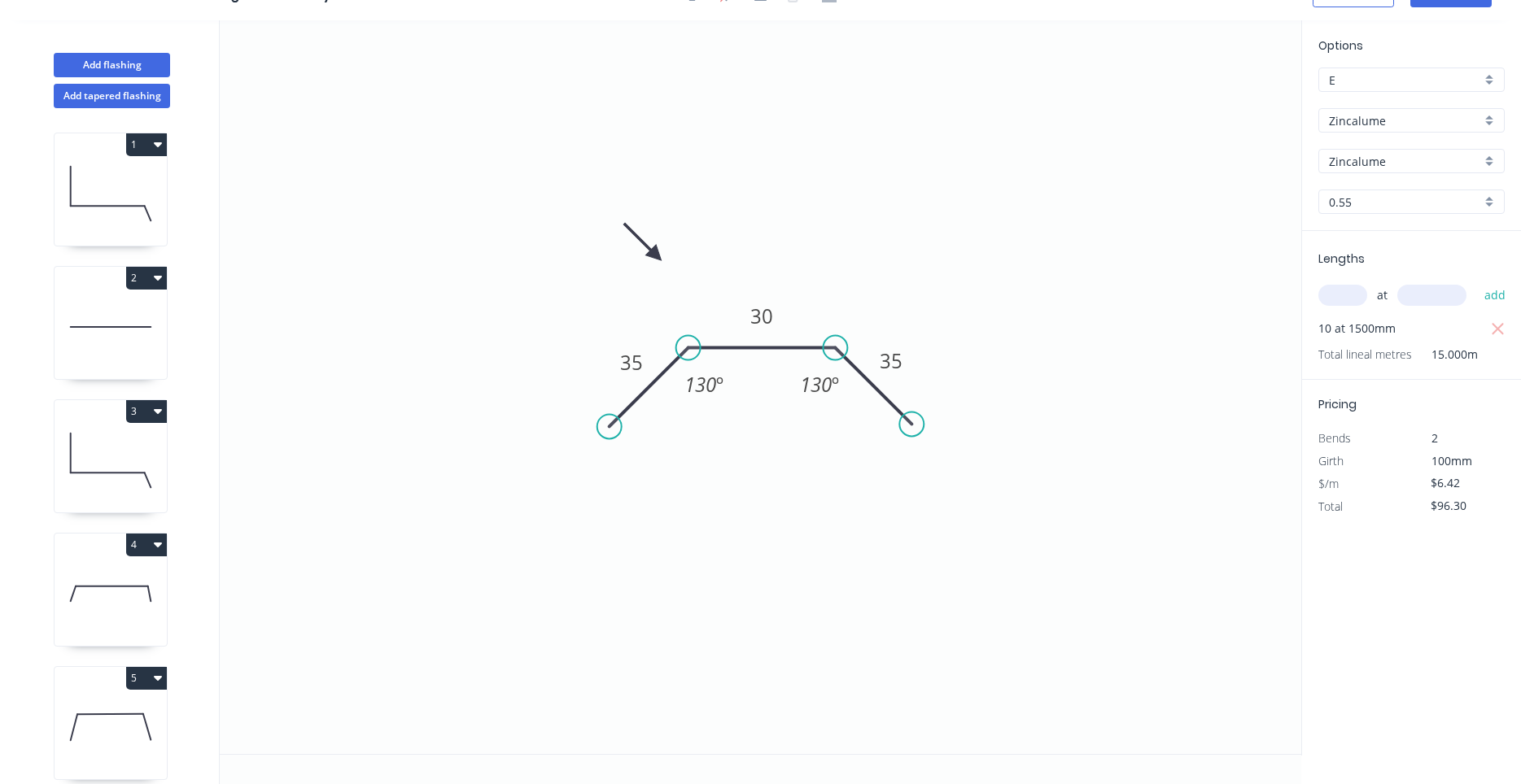
click at [155, 149] on icon "button" at bounding box center [157, 144] width 9 height 13
click at [143, 170] on button "Duplicate" at bounding box center [90, 185] width 154 height 32
type input "$14.04"
type input "$0.00"
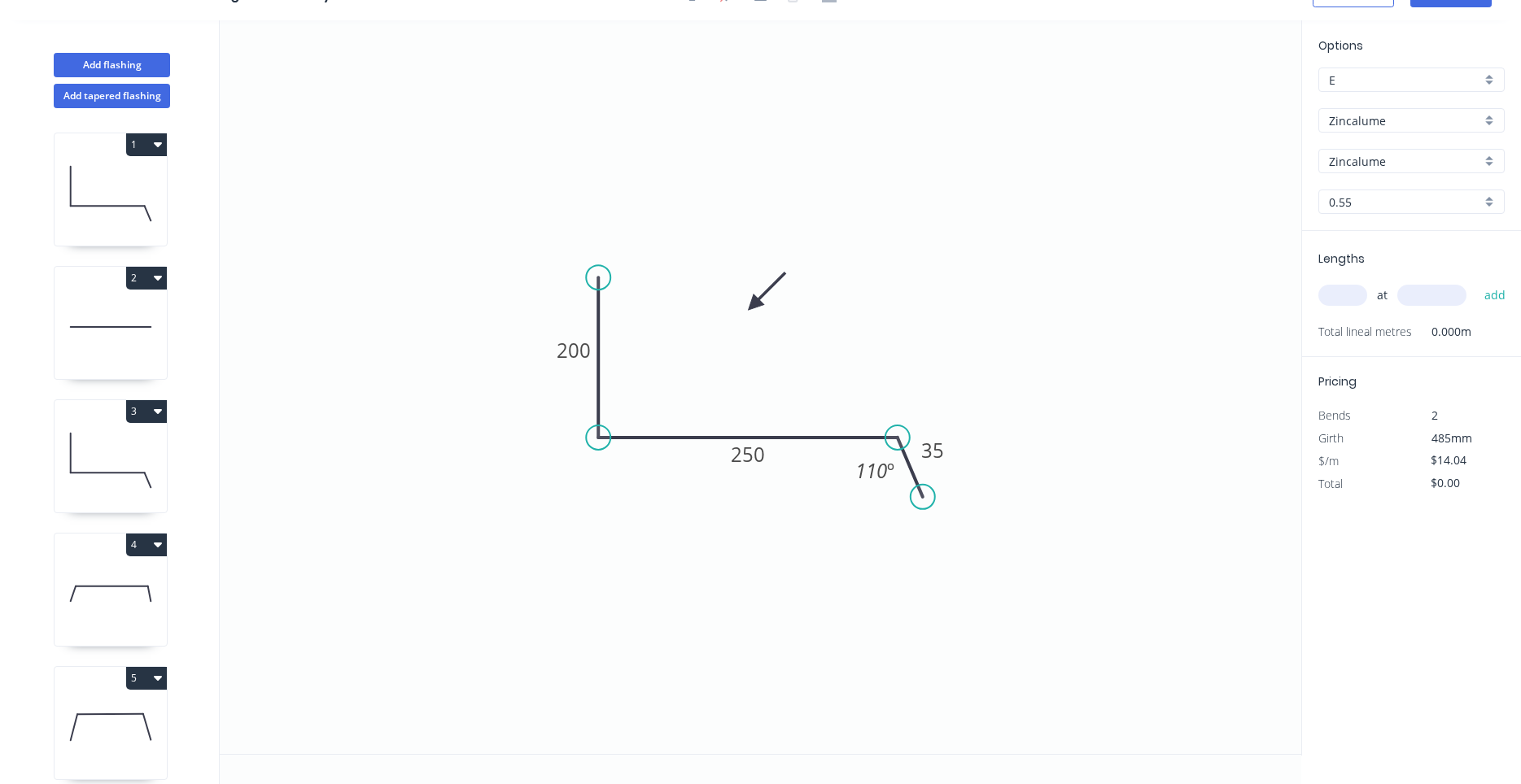
scroll to position [815, 0]
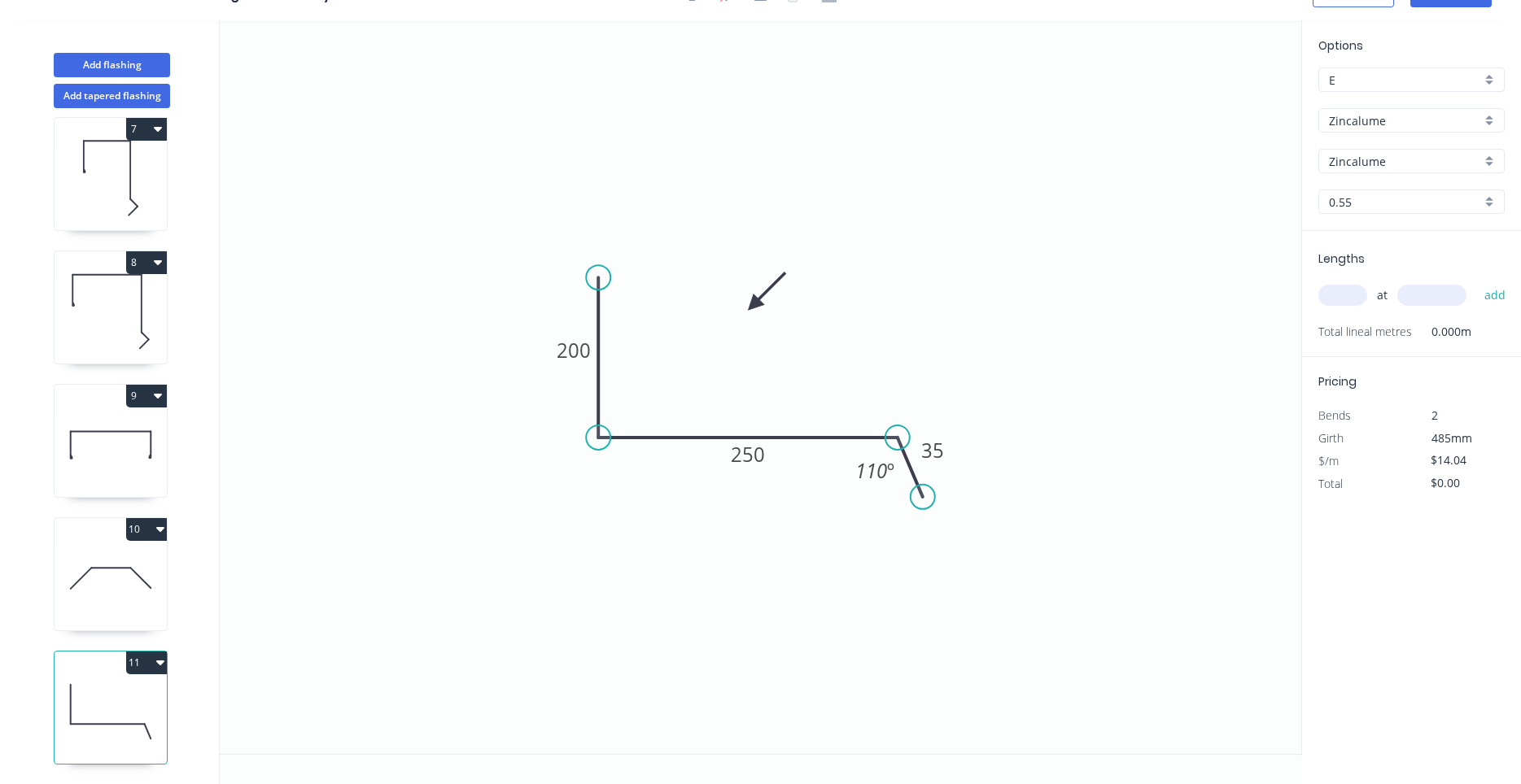
drag, startPoint x: 132, startPoint y: 712, endPoint x: 137, endPoint y: 667, distance: 45.3
click at [132, 711] on icon at bounding box center [111, 711] width 112 height 104
click at [114, 573] on icon at bounding box center [111, 577] width 112 height 104
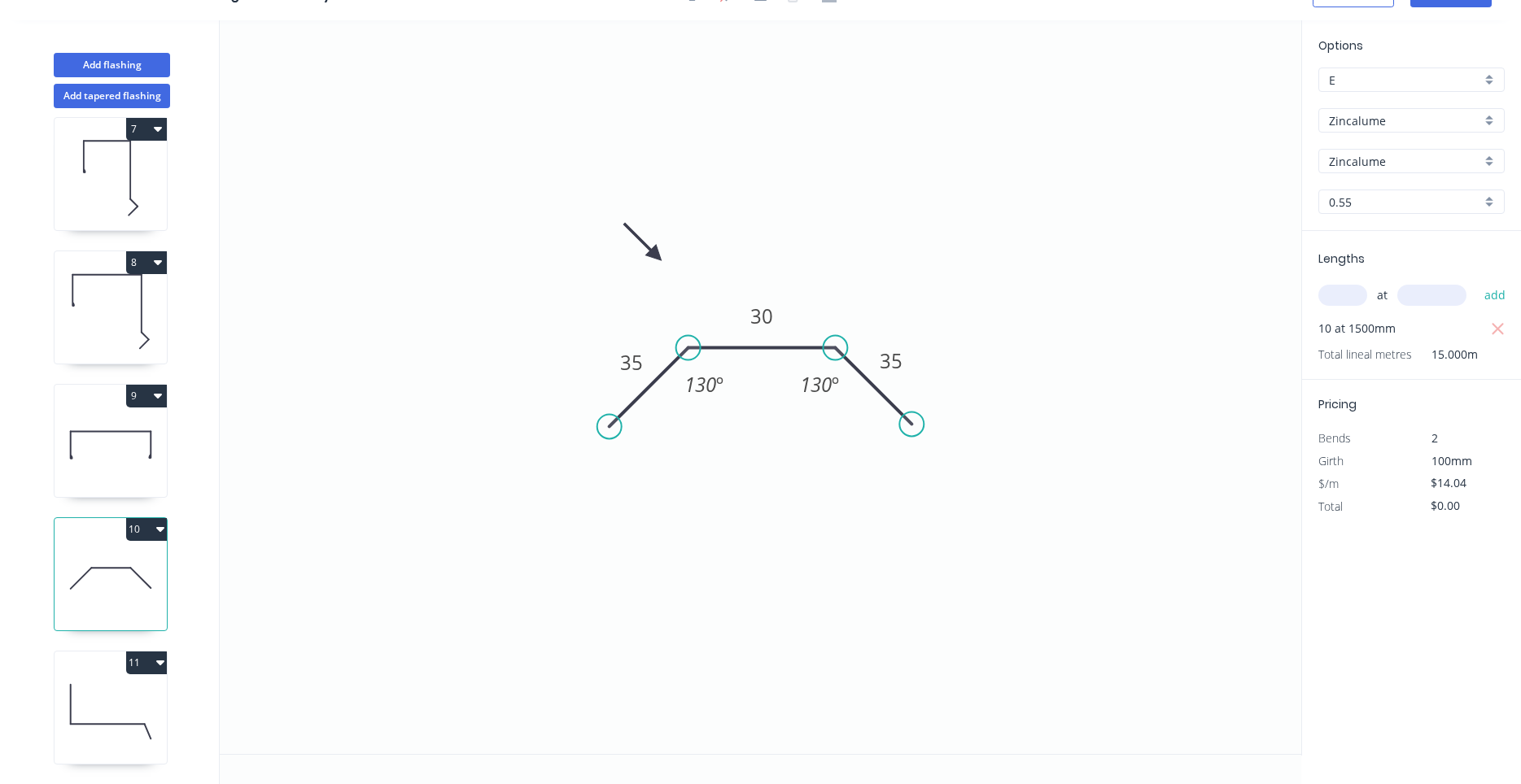
type input "$6.42"
type input "$96.30"
click at [109, 712] on icon at bounding box center [111, 711] width 112 height 104
type input "$14.04"
type input "$0.00"
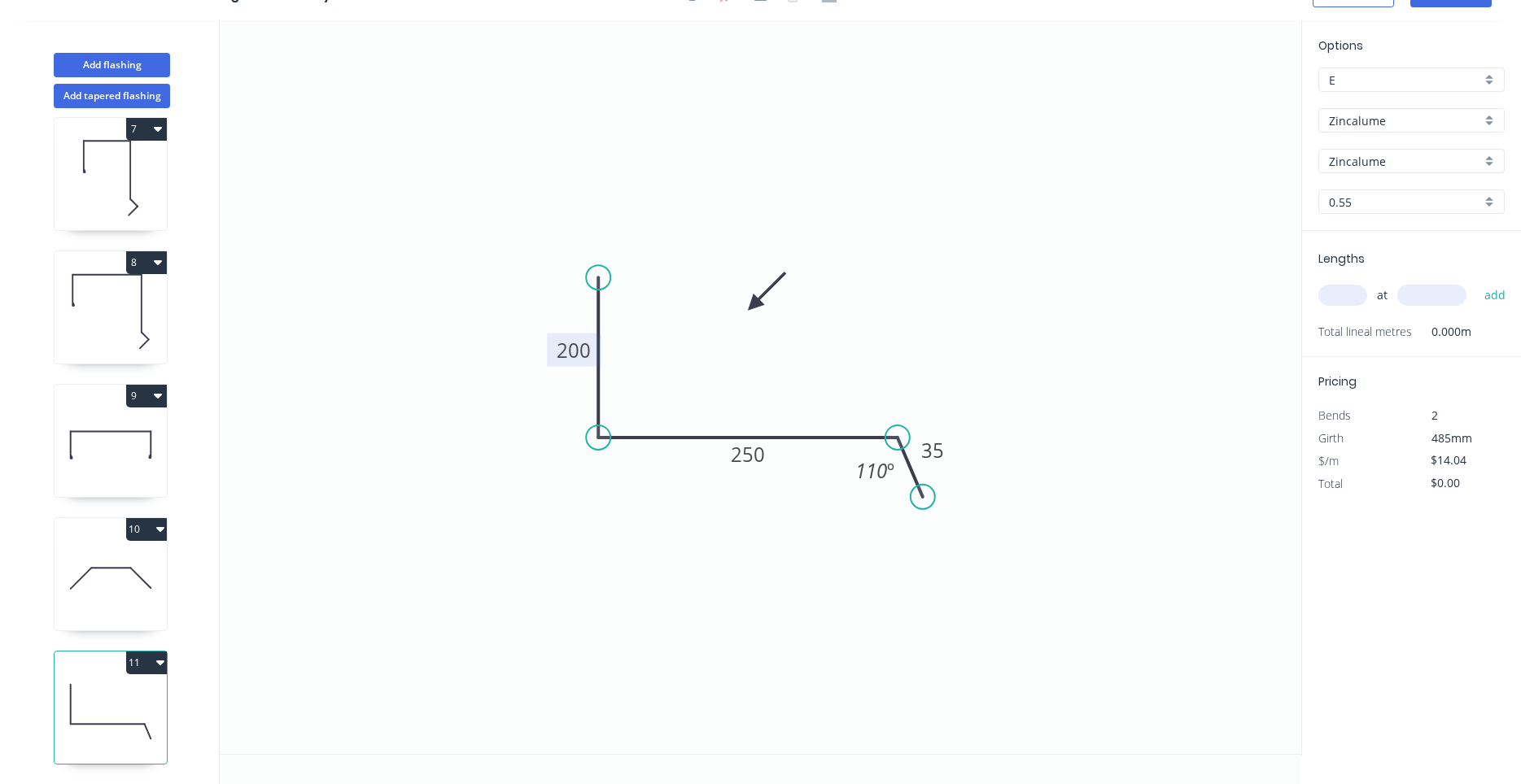
click at [550, 352] on rect at bounding box center [574, 350] width 53 height 33
click at [560, 346] on tspan "200" at bounding box center [574, 351] width 34 height 27
click at [743, 459] on tspan "250" at bounding box center [748, 454] width 34 height 27
type input "$15.95"
click at [861, 471] on tspan "110" at bounding box center [870, 471] width 31 height 27
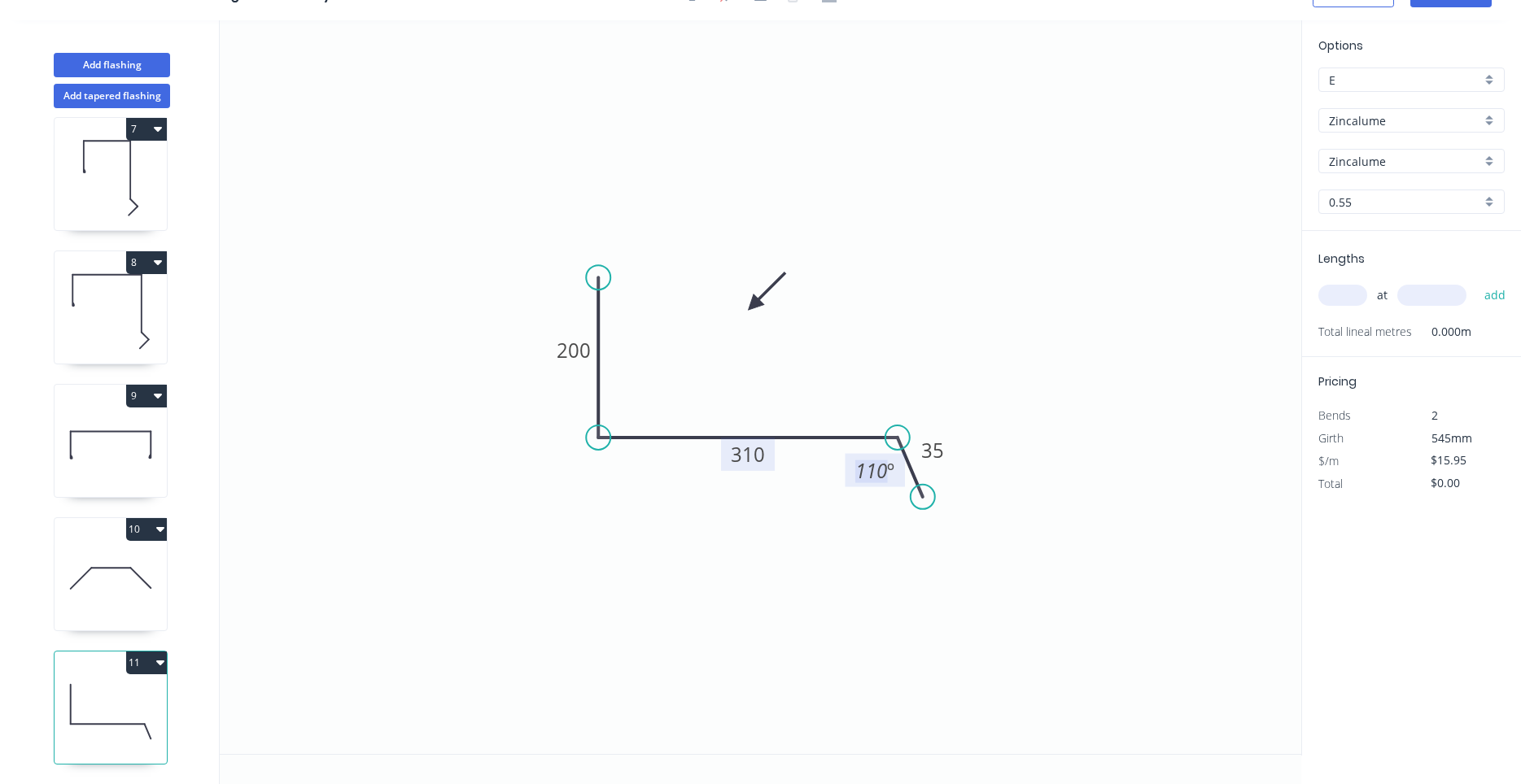
click at [1346, 291] on input "text" at bounding box center [1342, 295] width 49 height 21
type input "1"
type input "1800"
click at [1476, 281] on button "add" at bounding box center [1495, 294] width 38 height 28
click at [152, 662] on button "11" at bounding box center [146, 663] width 41 height 23
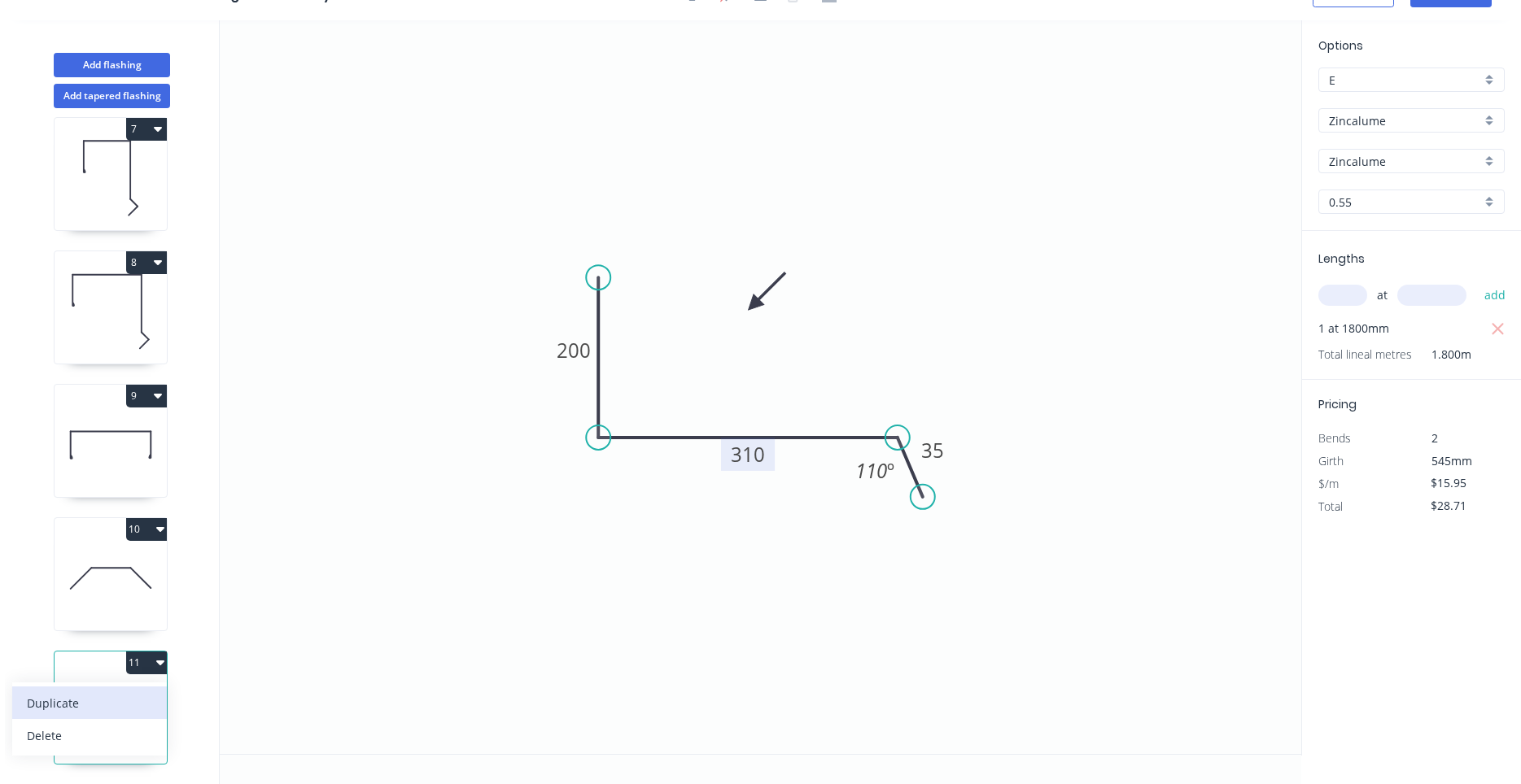
click at [127, 689] on button "Duplicate" at bounding box center [90, 703] width 154 height 32
type input "$0.00"
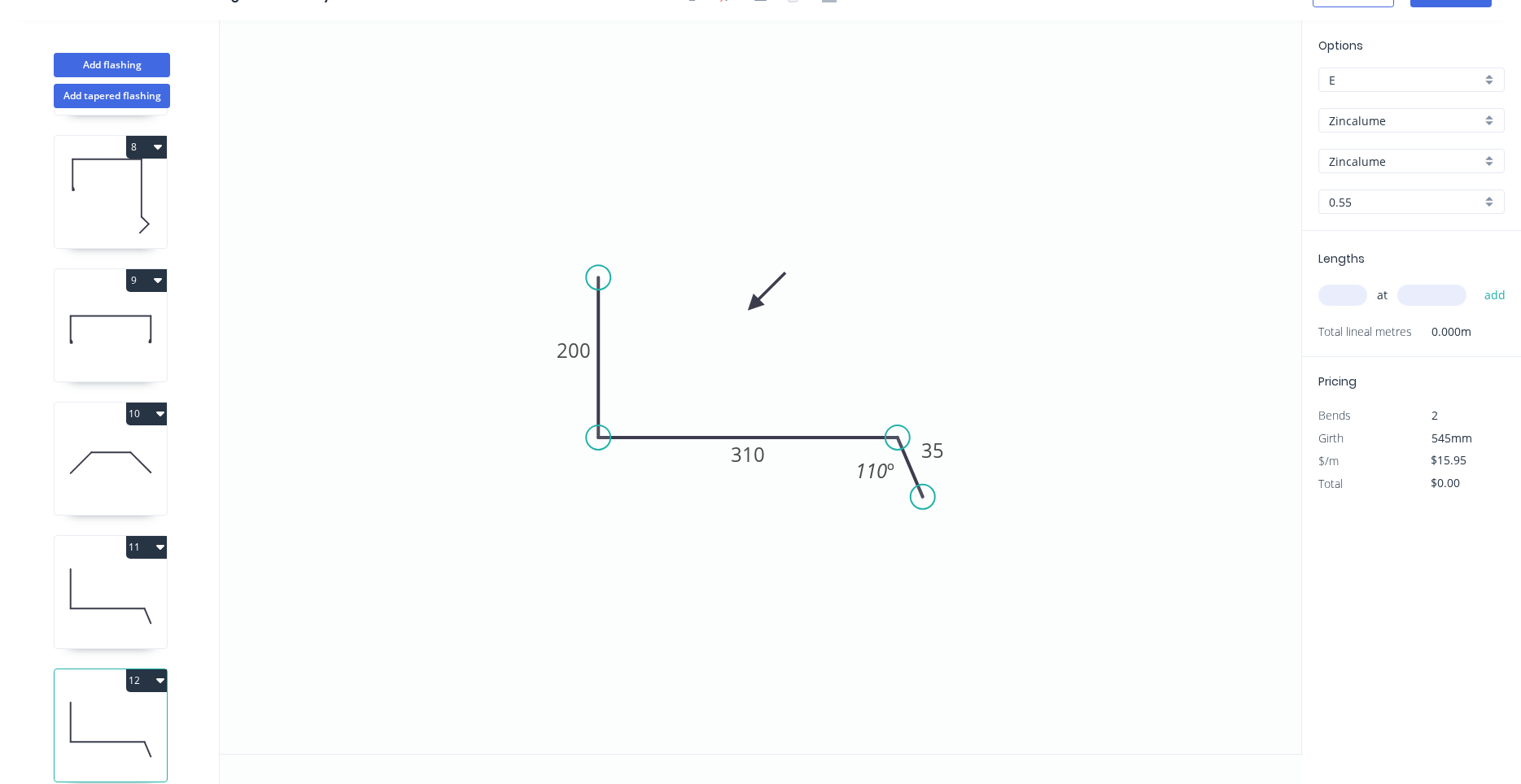
scroll to position [949, 0]
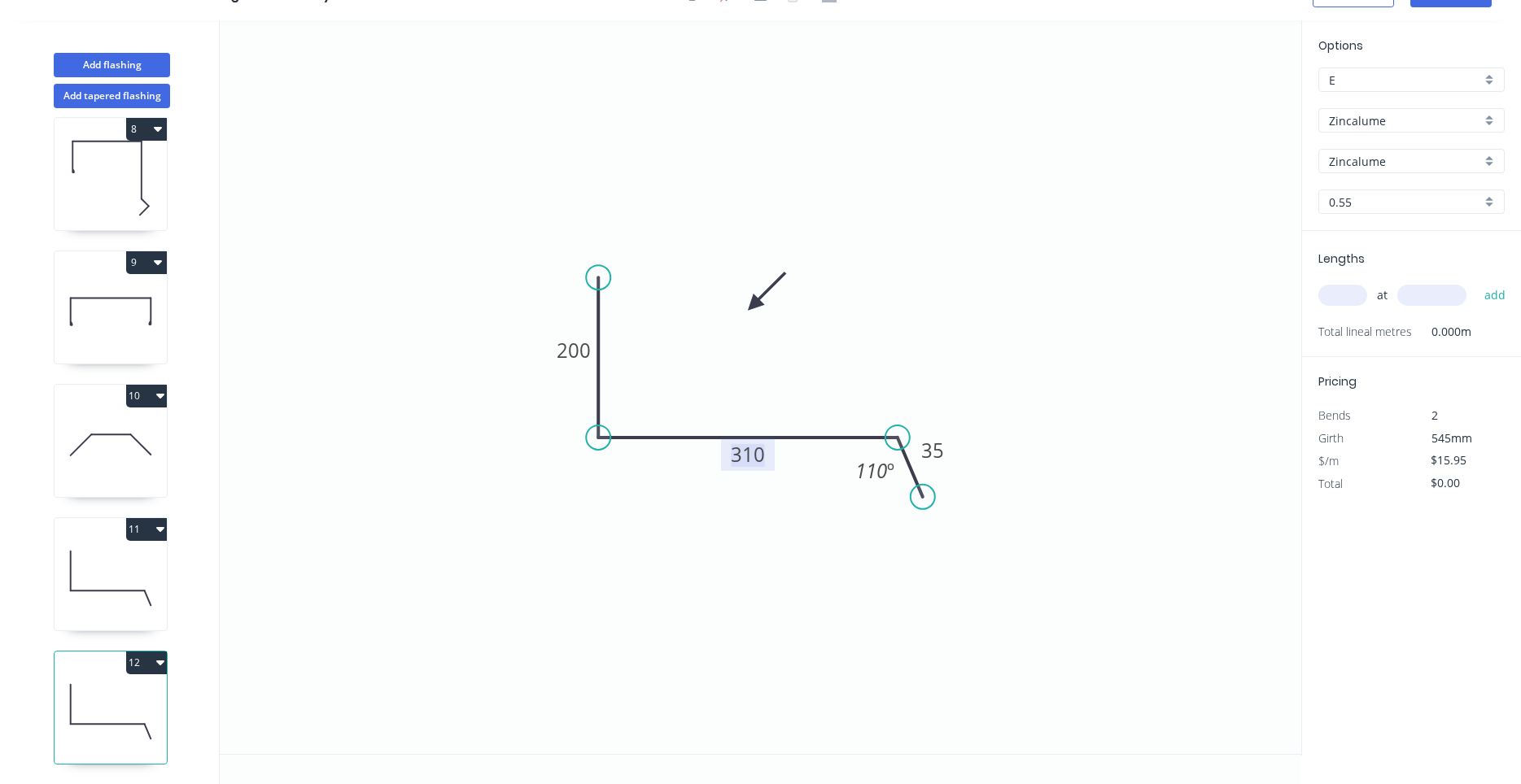
click at [747, 460] on tspan "310" at bounding box center [748, 454] width 34 height 27
type input "$19.76"
click at [1356, 311] on div "at add" at bounding box center [1412, 295] width 190 height 44
click at [1353, 302] on input "text" at bounding box center [1342, 295] width 49 height 21
type input "1"
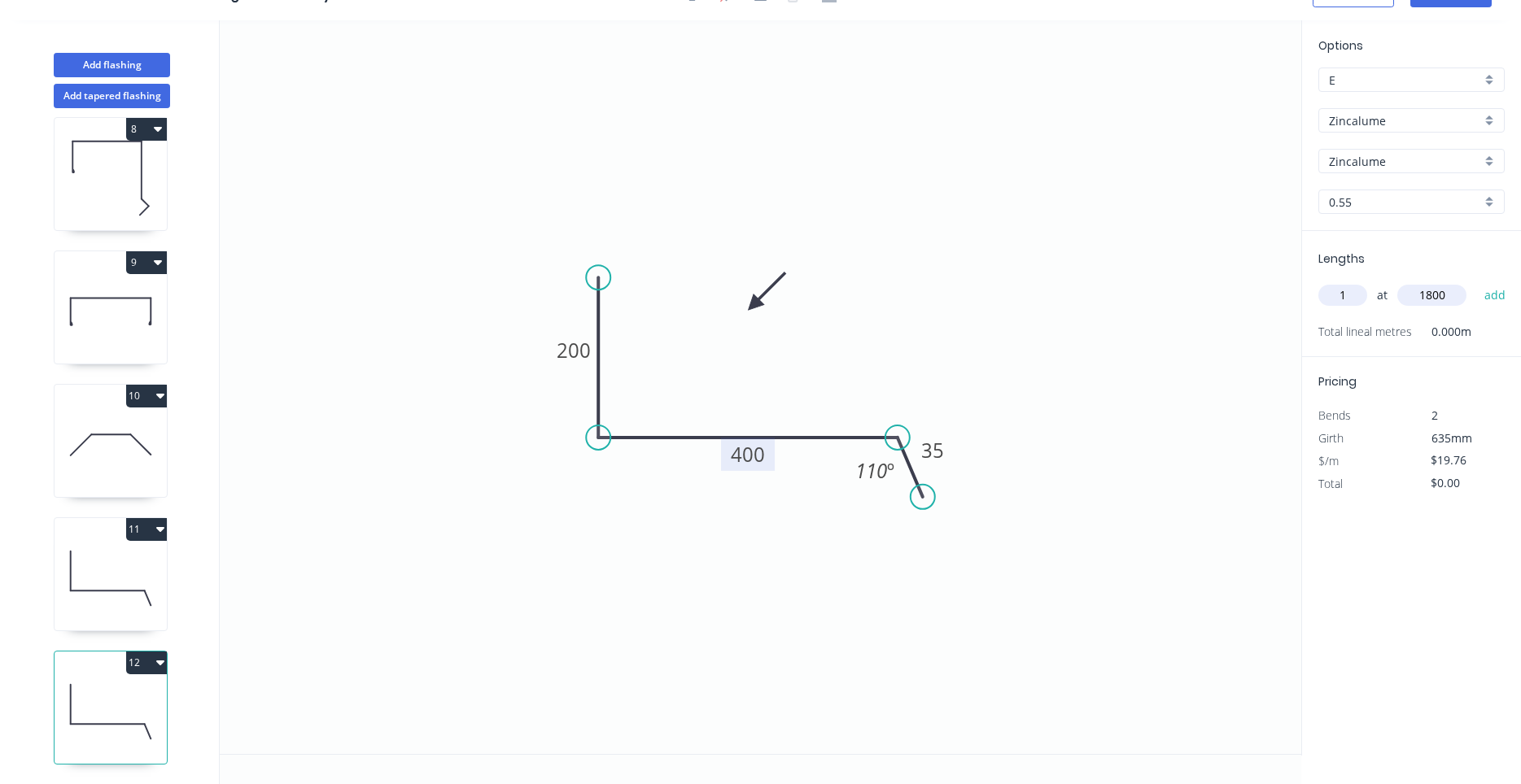
type input "1800"
click at [1476, 281] on button "add" at bounding box center [1495, 294] width 38 height 28
type input "$35.57"
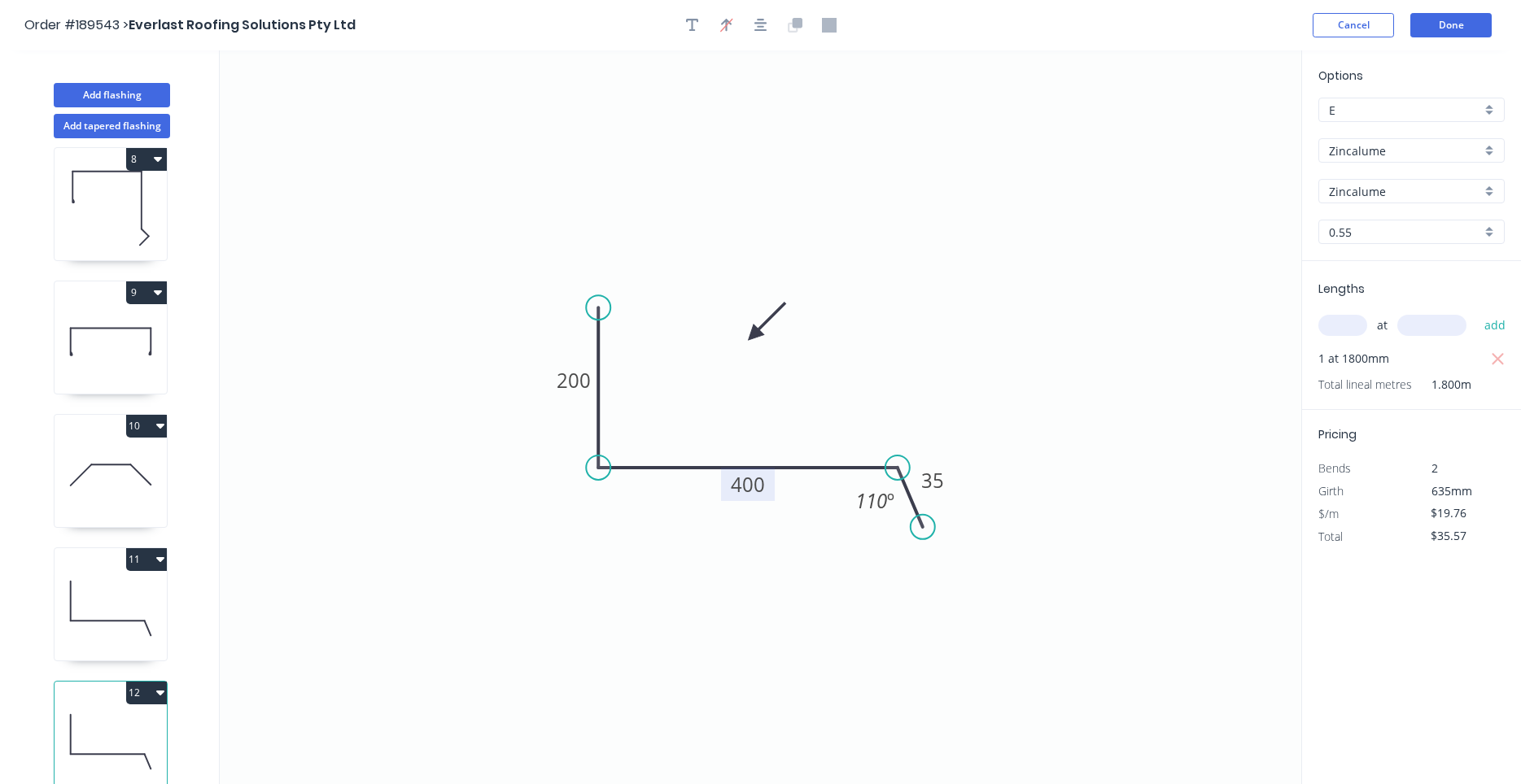
scroll to position [30, 0]
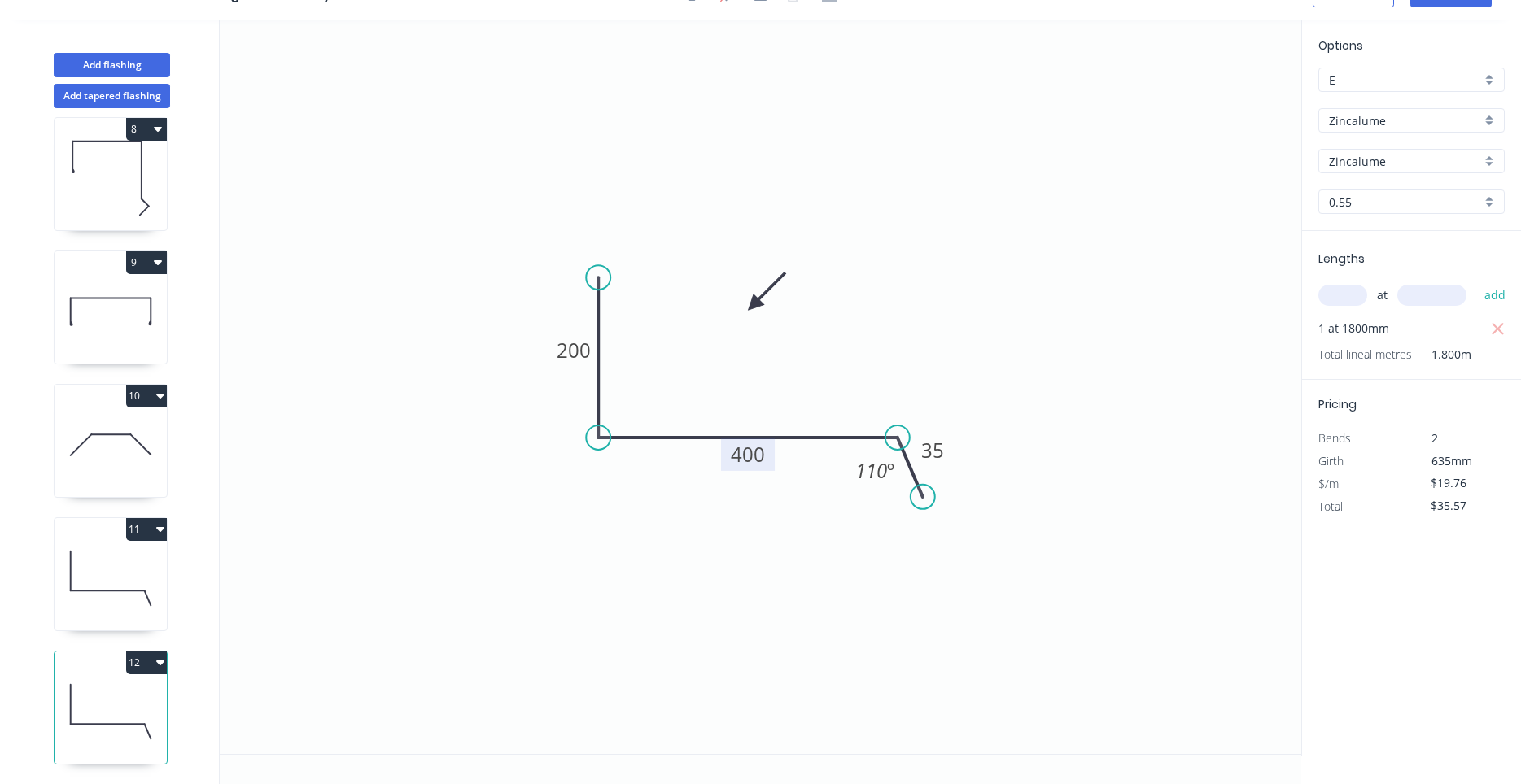
click at [633, 423] on icon "0 200 400 35 110 º" at bounding box center [760, 387] width 1082 height 734
click at [148, 604] on icon at bounding box center [111, 577] width 112 height 104
type input "$15.95"
type input "$28.71"
click at [115, 721] on icon at bounding box center [111, 711] width 112 height 104
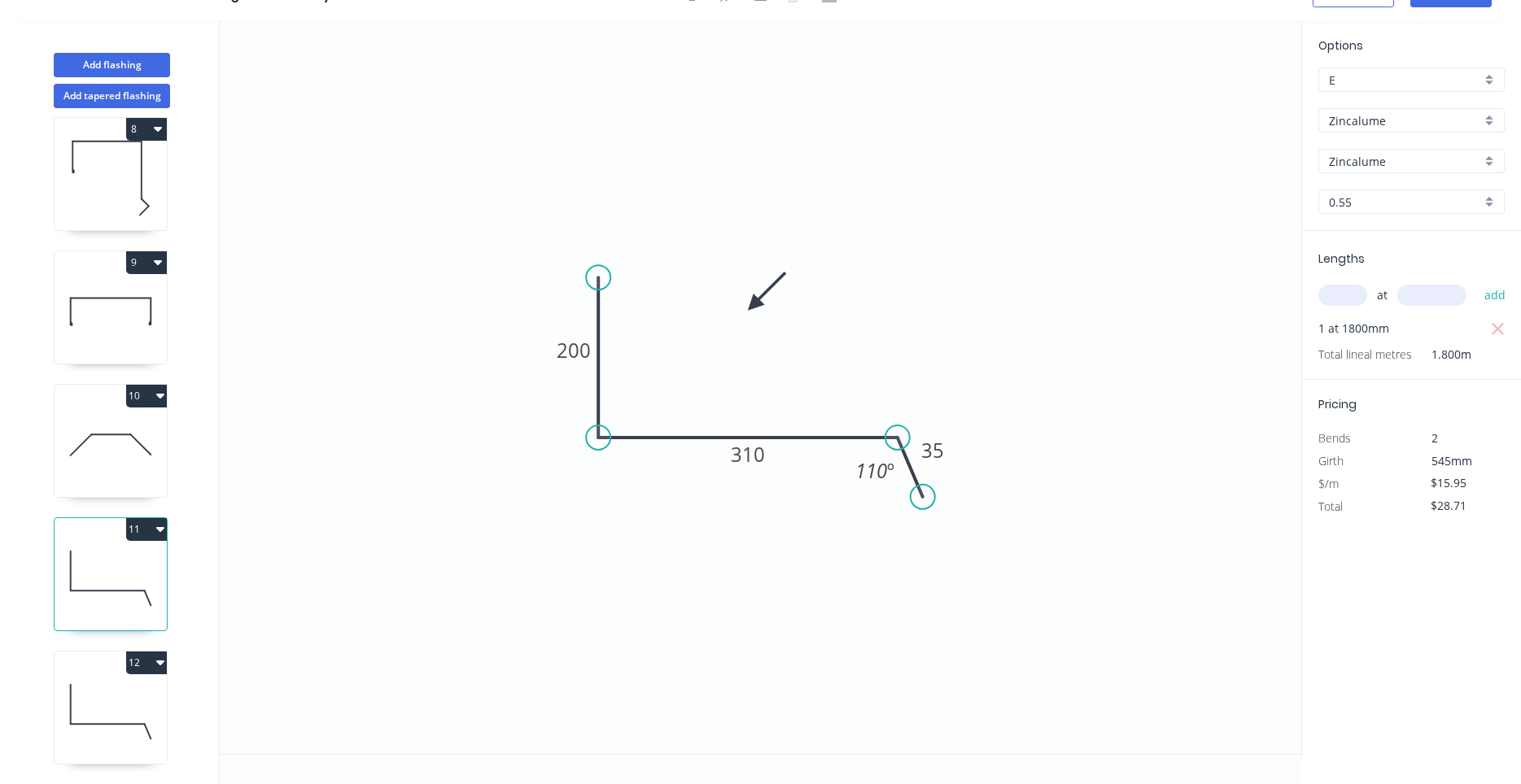
type input "$19.76"
type input "$35.57"
click at [116, 602] on icon at bounding box center [111, 577] width 112 height 104
type input "$15.95"
type input "$28.71"
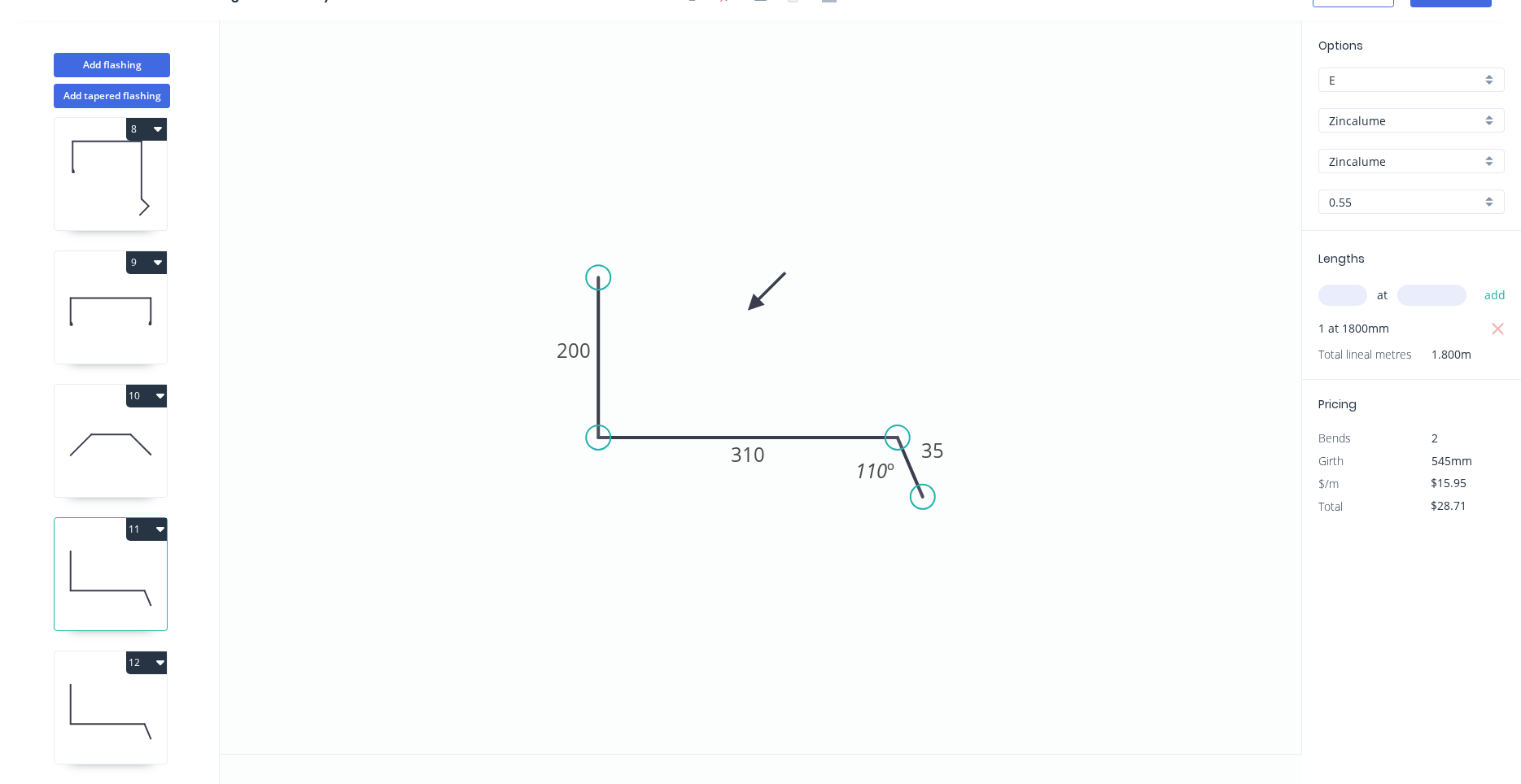
click at [114, 761] on icon at bounding box center [111, 711] width 112 height 104
type input "$19.76"
type input "$35.57"
click at [170, 582] on div "1 2 3 4 5 6 7 8 9 10 11 12" at bounding box center [112, 447] width 214 height 676
click at [395, 758] on div "0 200 400 35 110 º" at bounding box center [760, 402] width 1082 height 764
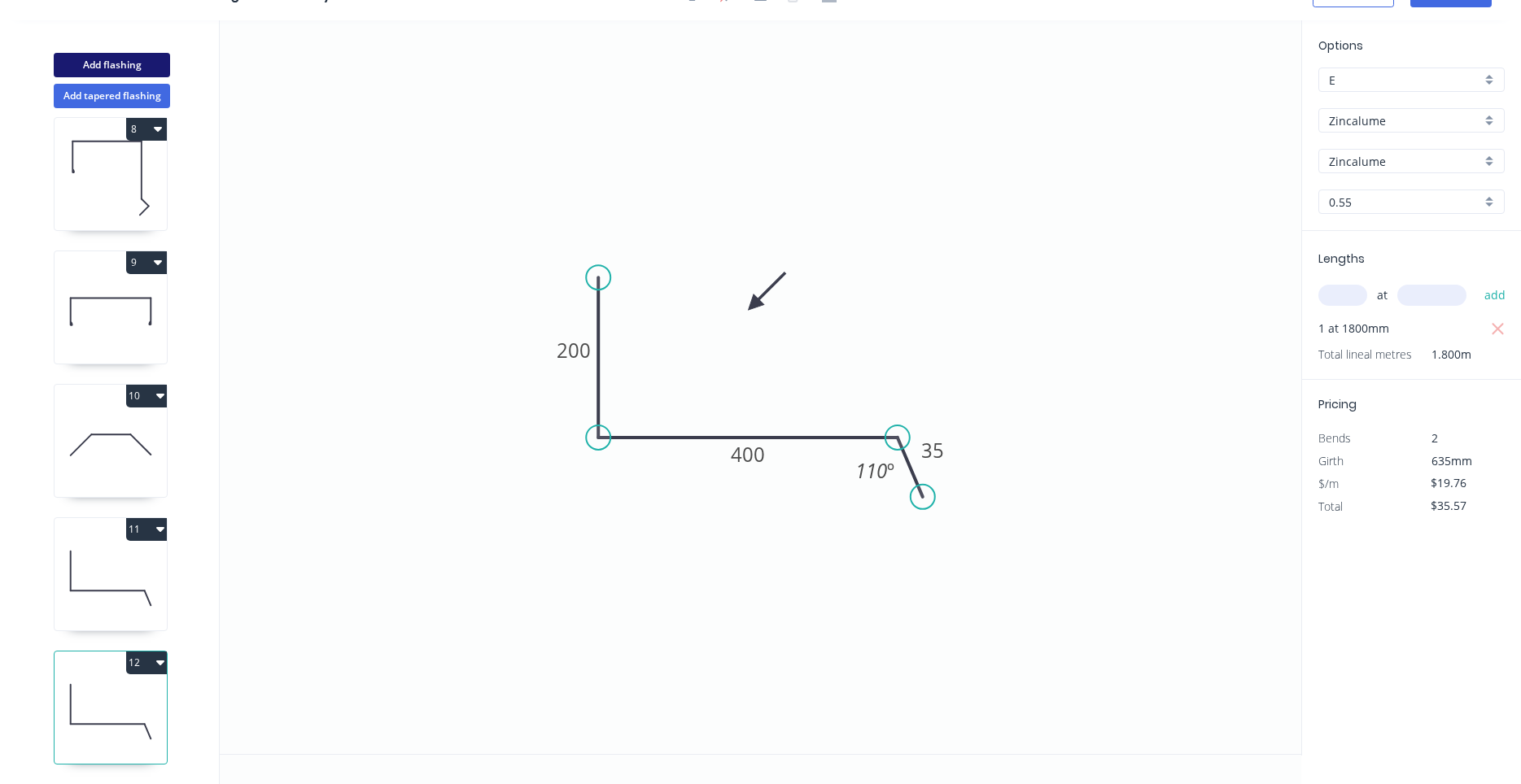
click at [126, 69] on button "Add flashing" at bounding box center [112, 66] width 116 height 25
type input "$0.00"
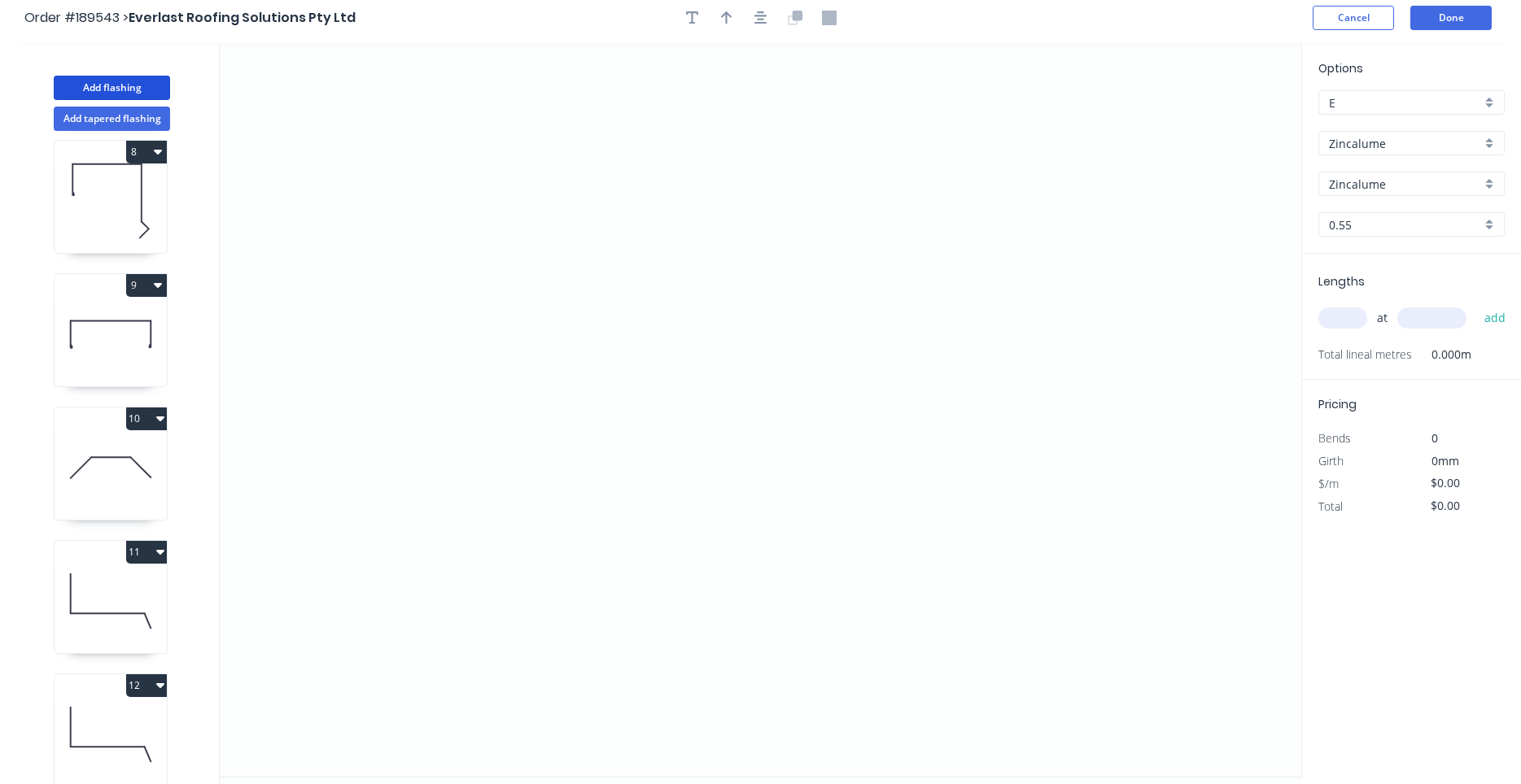
scroll to position [0, 0]
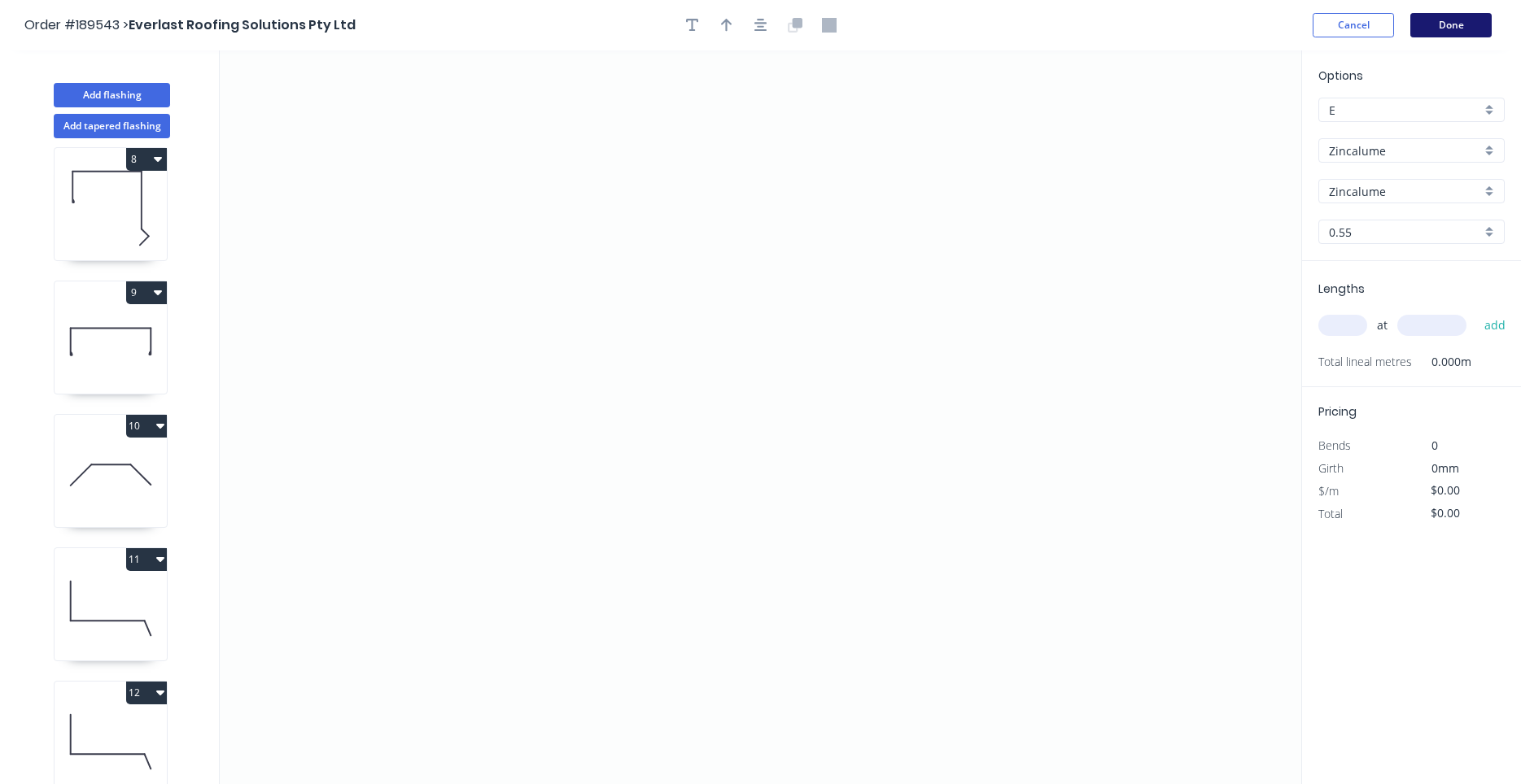
click at [1439, 31] on button "Done" at bounding box center [1450, 26] width 81 height 25
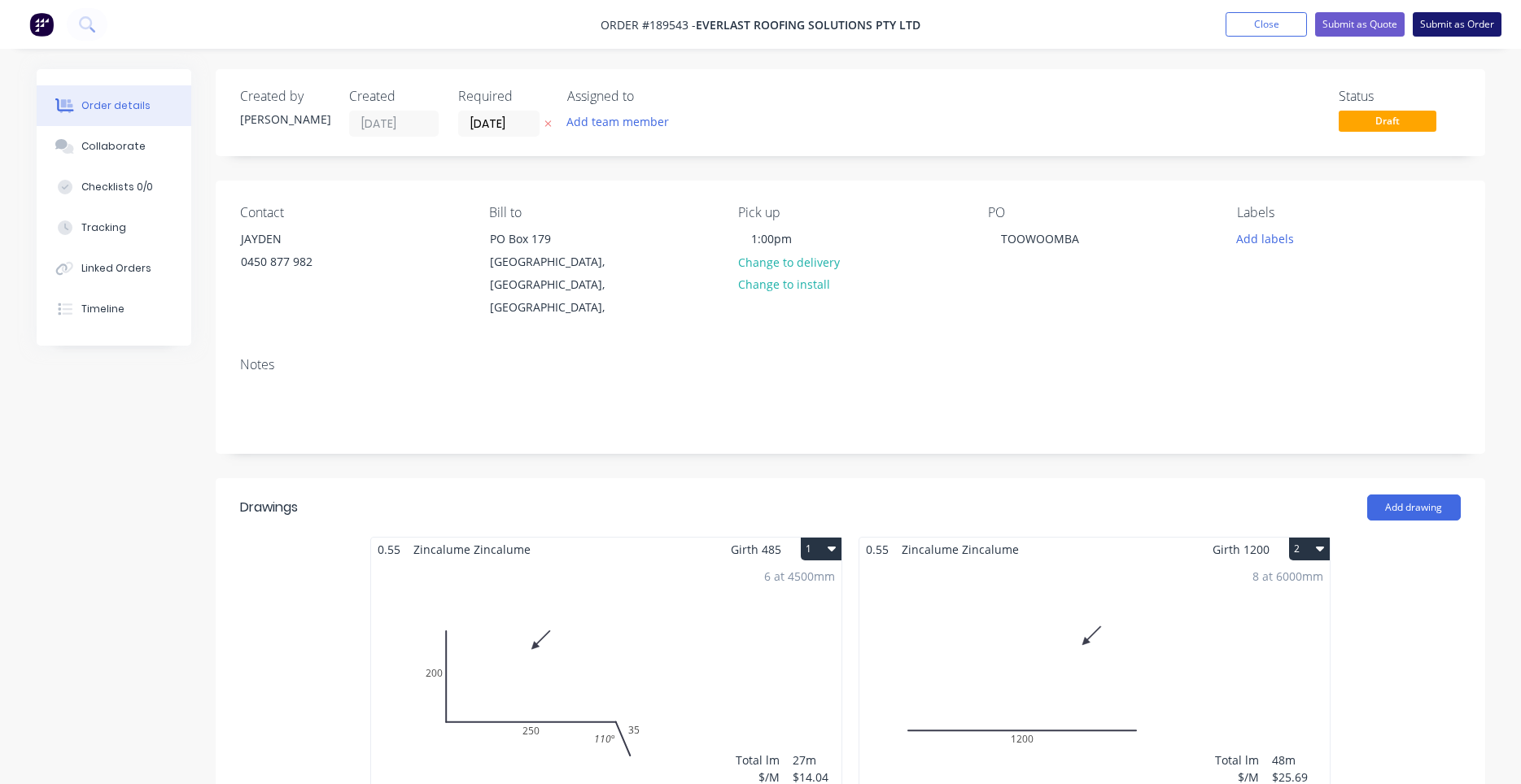
click at [1440, 25] on button "Submit as Order" at bounding box center [1456, 25] width 89 height 25
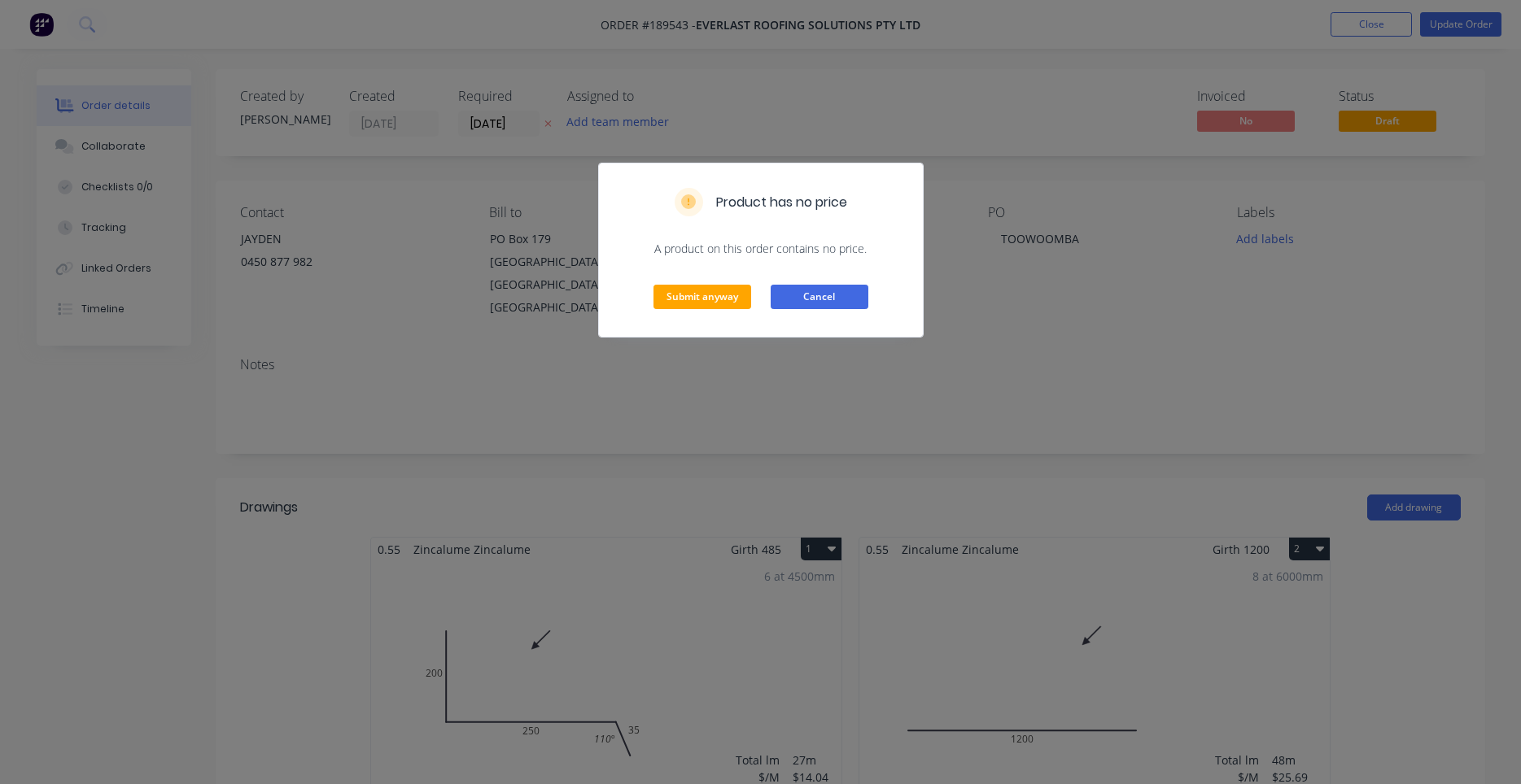
click at [794, 292] on button "Cancel" at bounding box center [820, 297] width 97 height 25
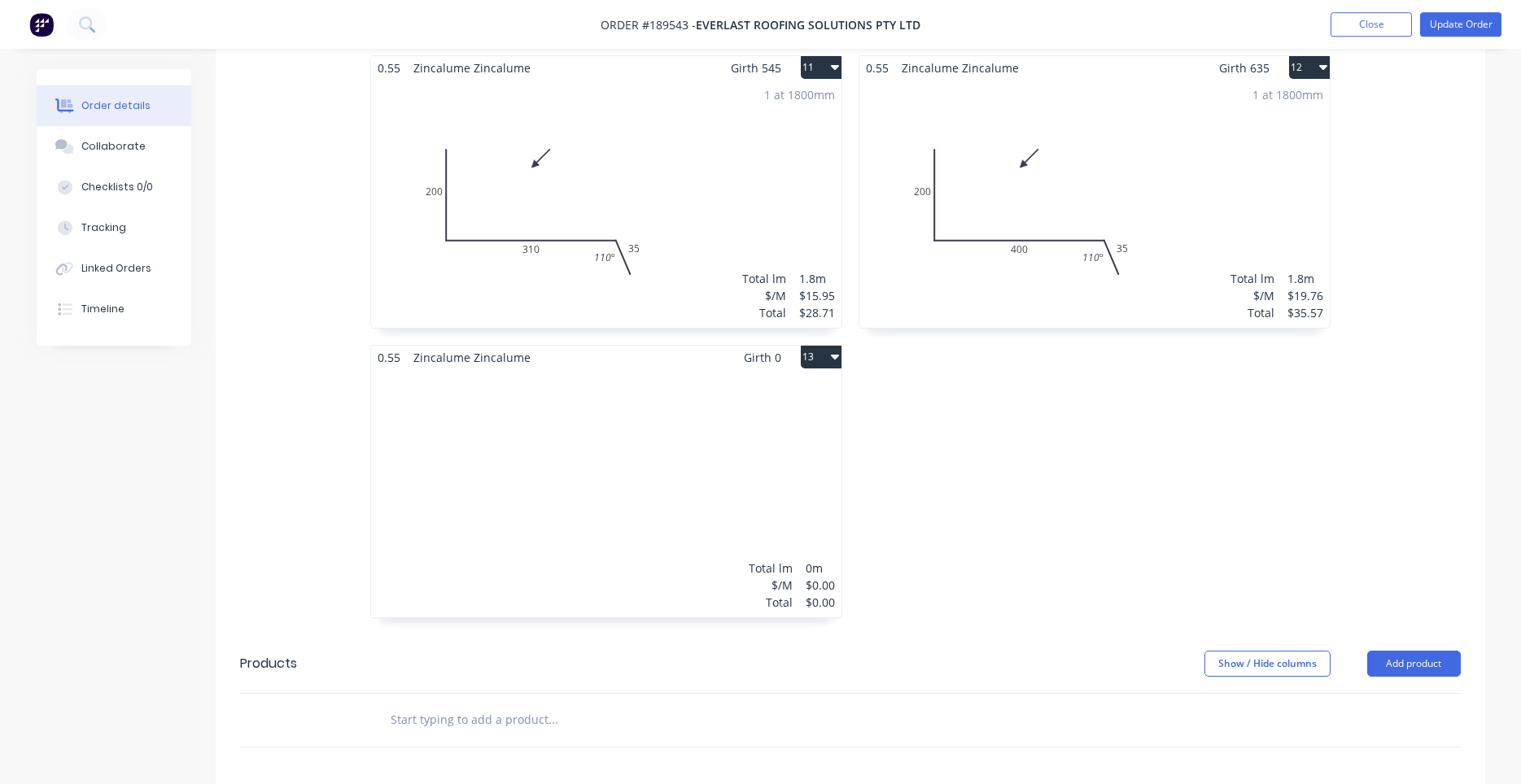
scroll to position [1936, 0]
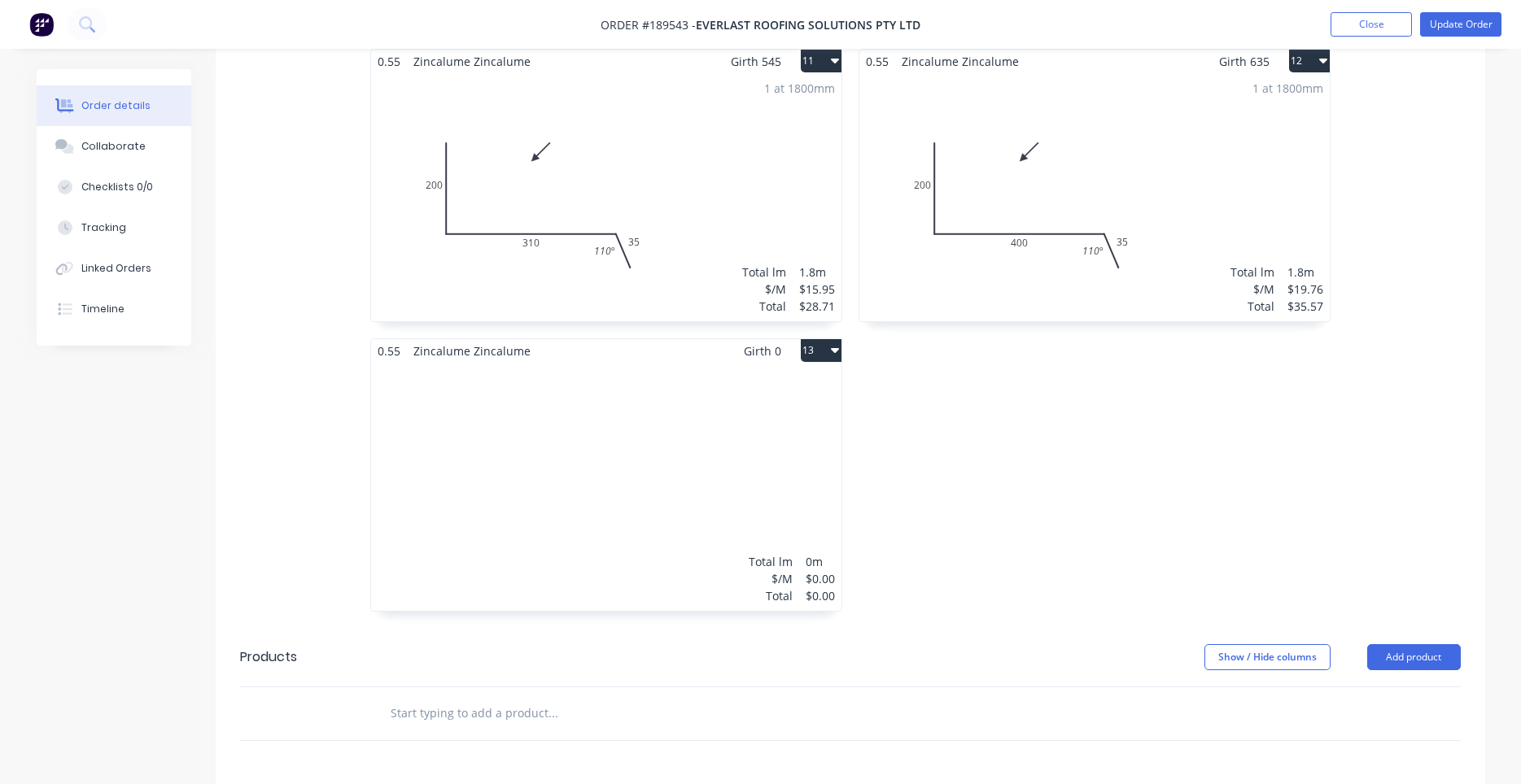
click at [836, 343] on icon "button" at bounding box center [835, 350] width 9 height 13
click at [792, 443] on div "Delete" at bounding box center [763, 454] width 125 height 24
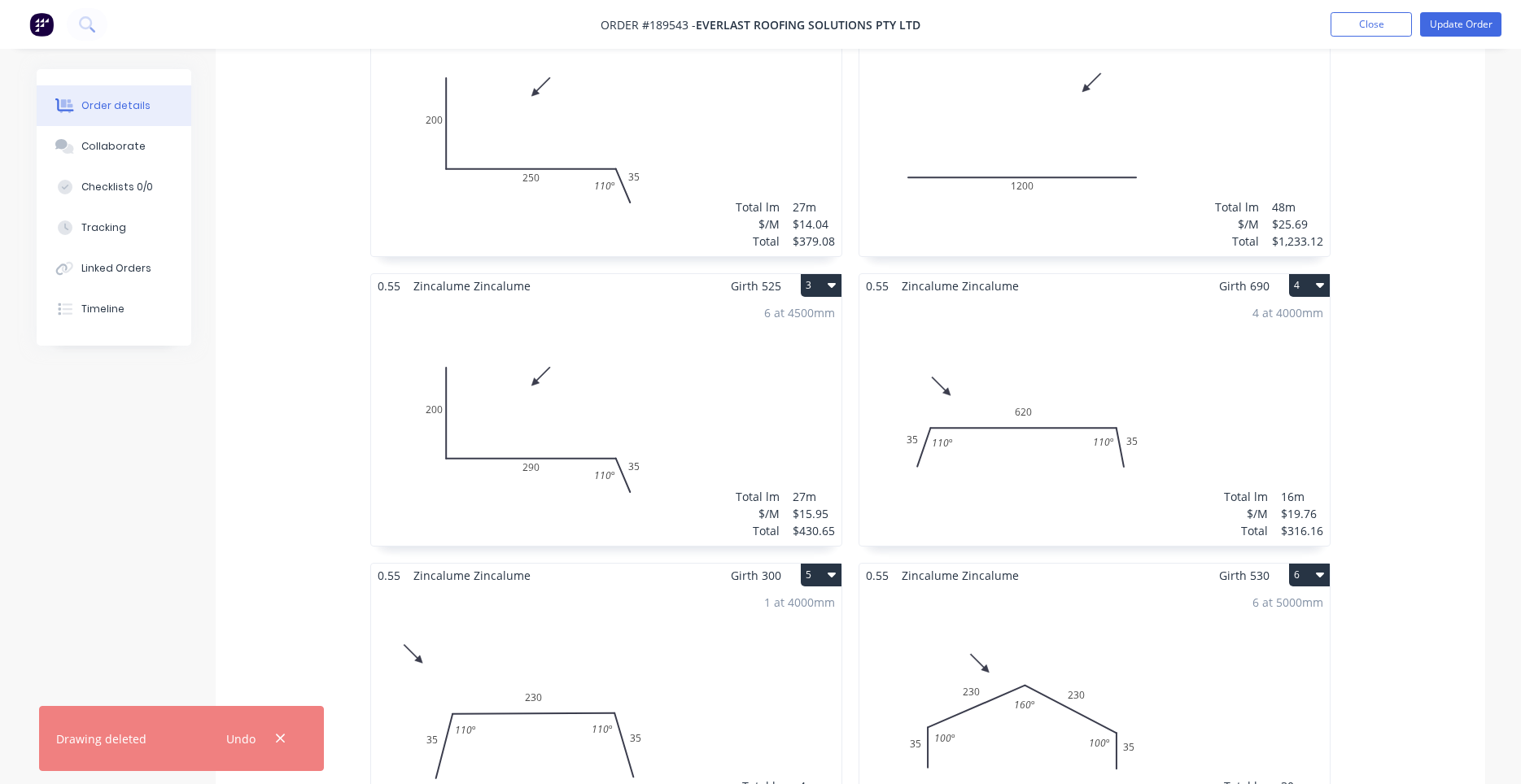
scroll to position [0, 0]
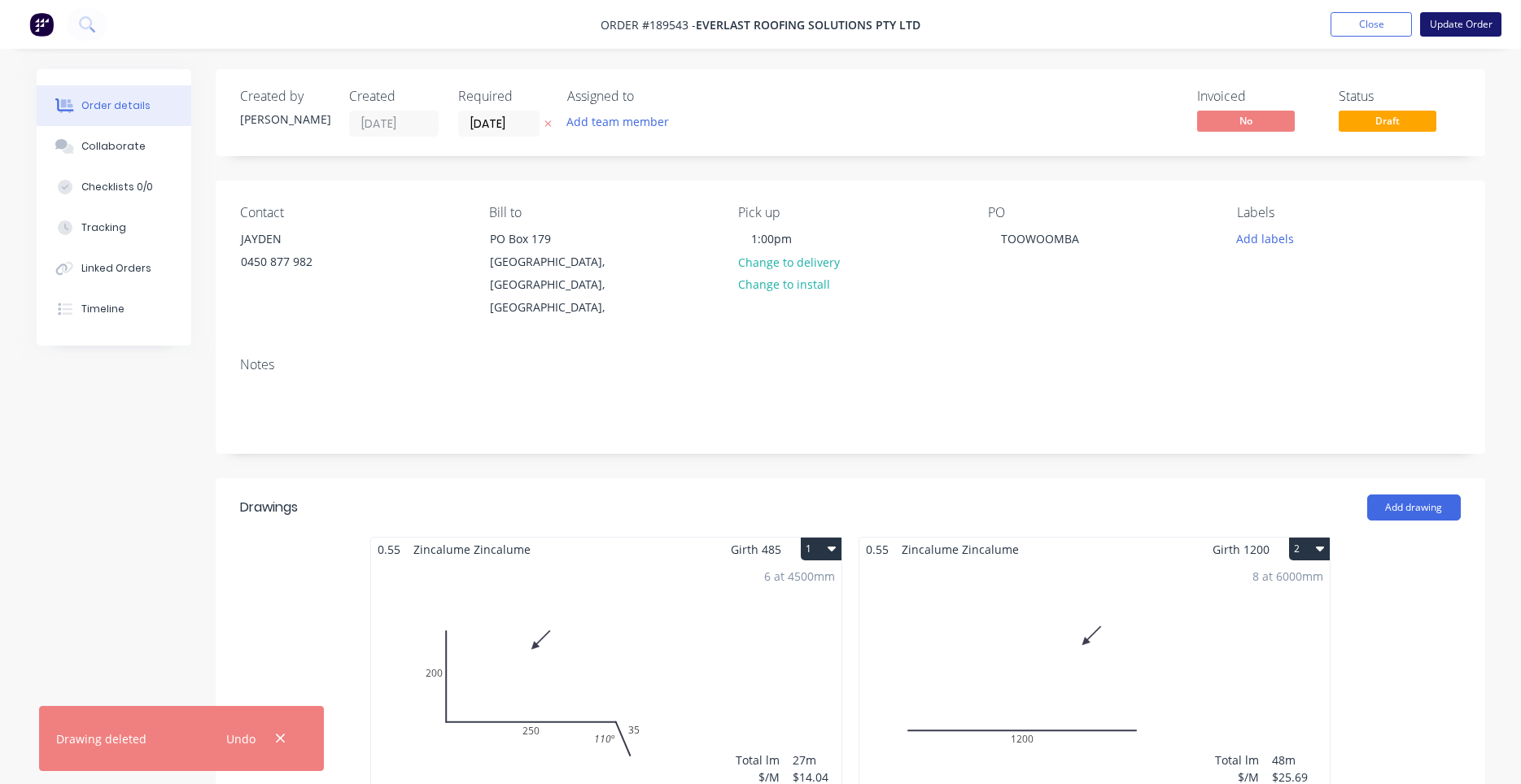
click at [1450, 35] on button "Update Order" at bounding box center [1460, 25] width 81 height 25
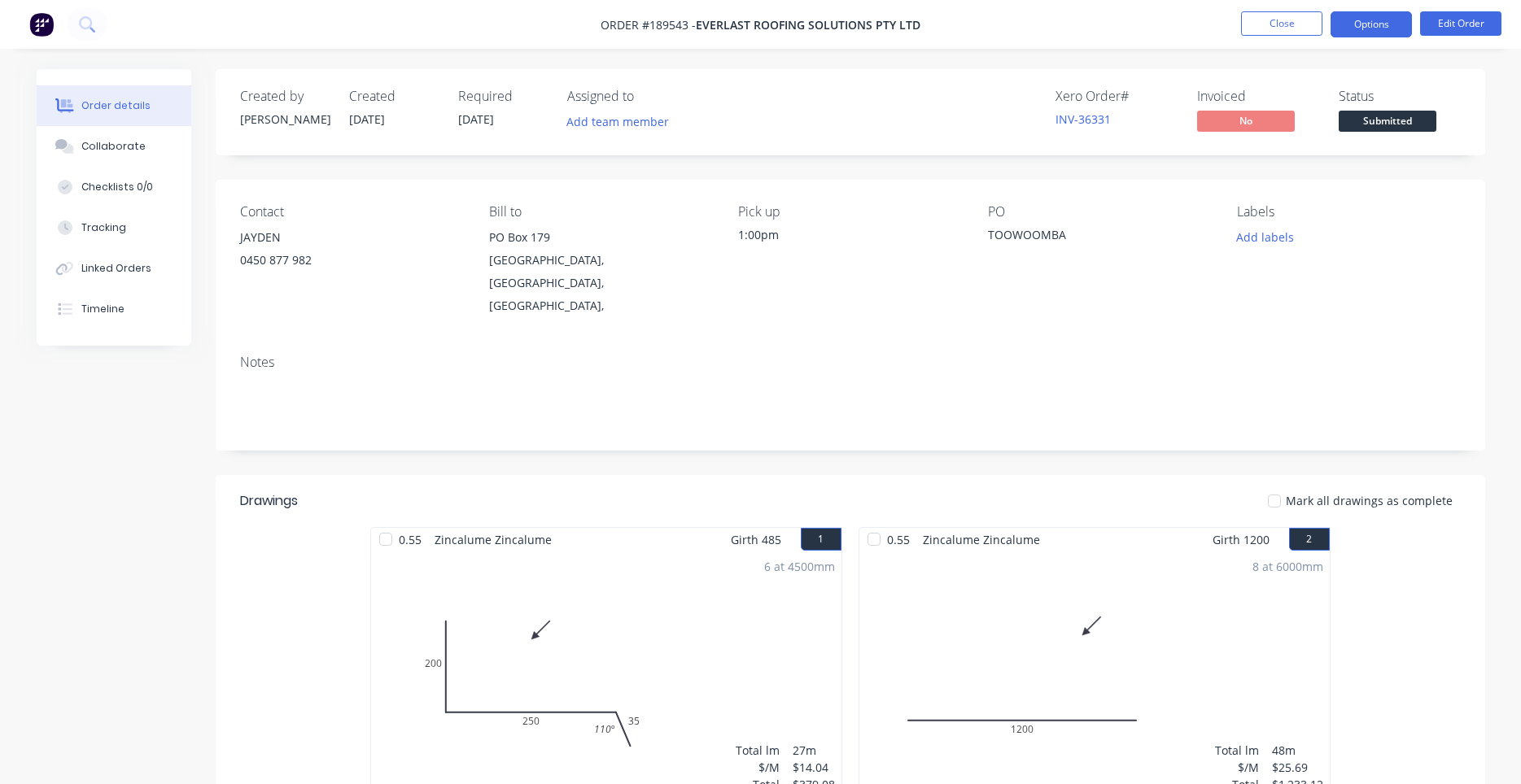
click at [1381, 32] on button "Options" at bounding box center [1370, 24] width 81 height 26
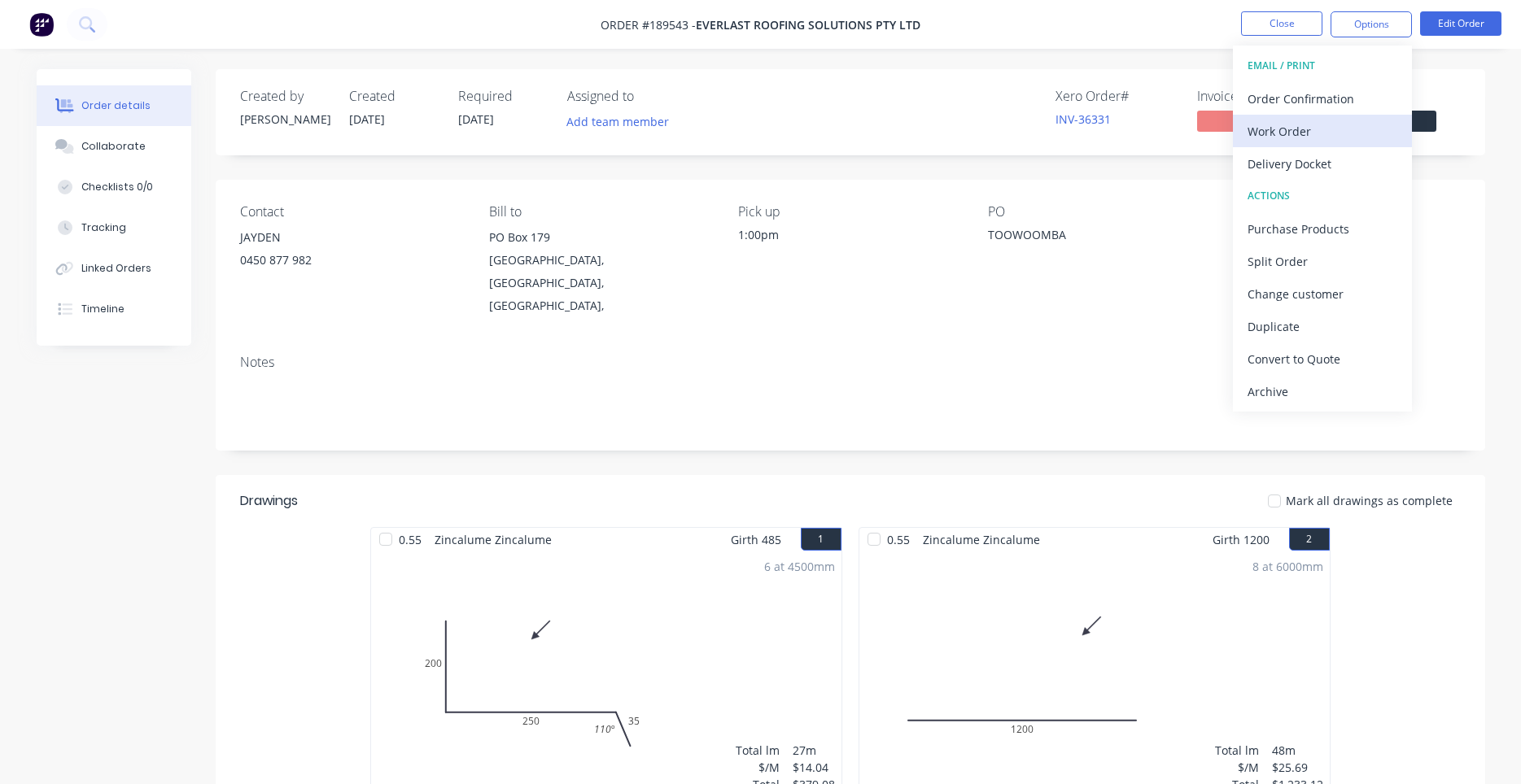
click at [1289, 131] on div "Work Order" at bounding box center [1322, 131] width 150 height 24
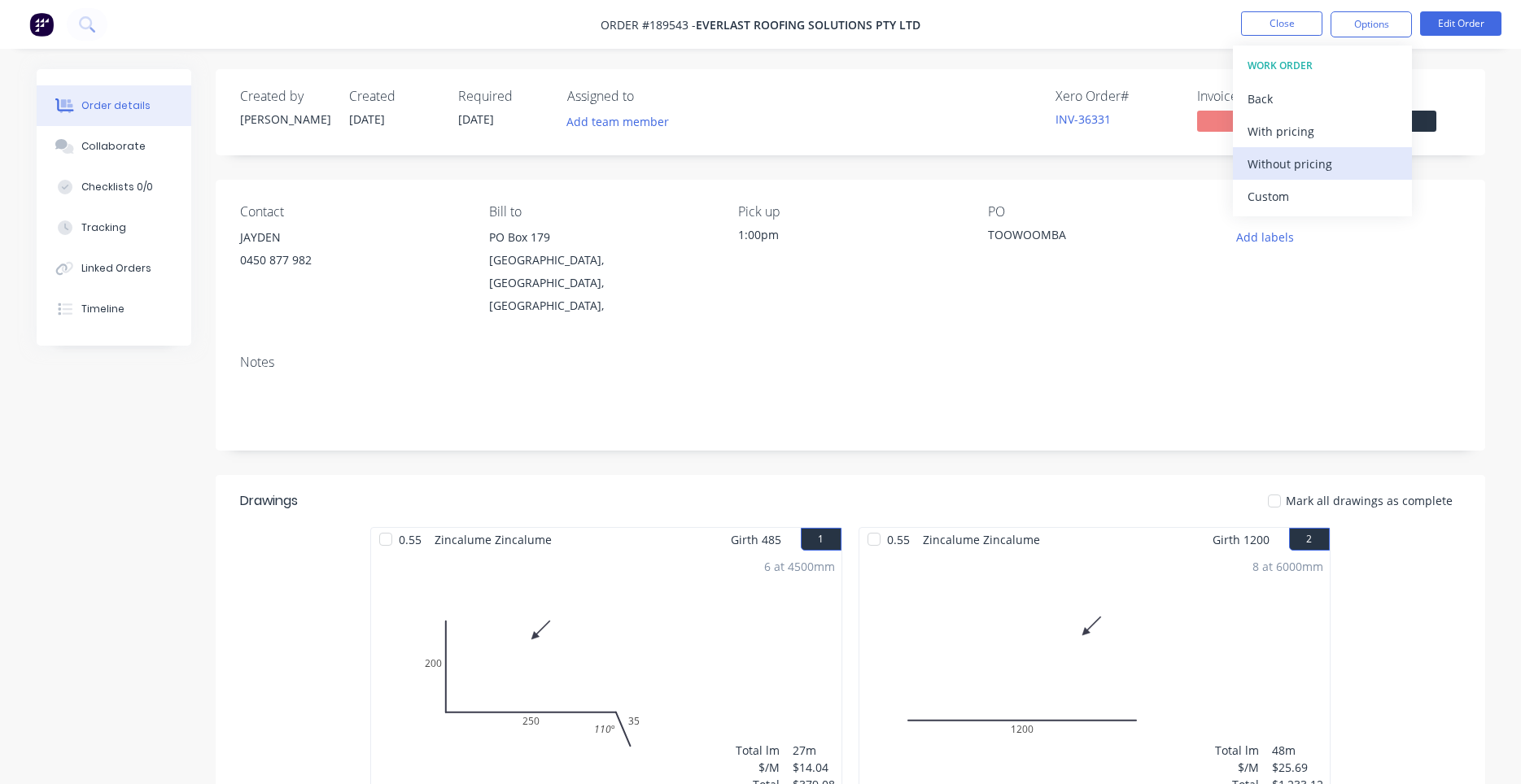
click at [1275, 163] on div "Without pricing" at bounding box center [1322, 164] width 150 height 24
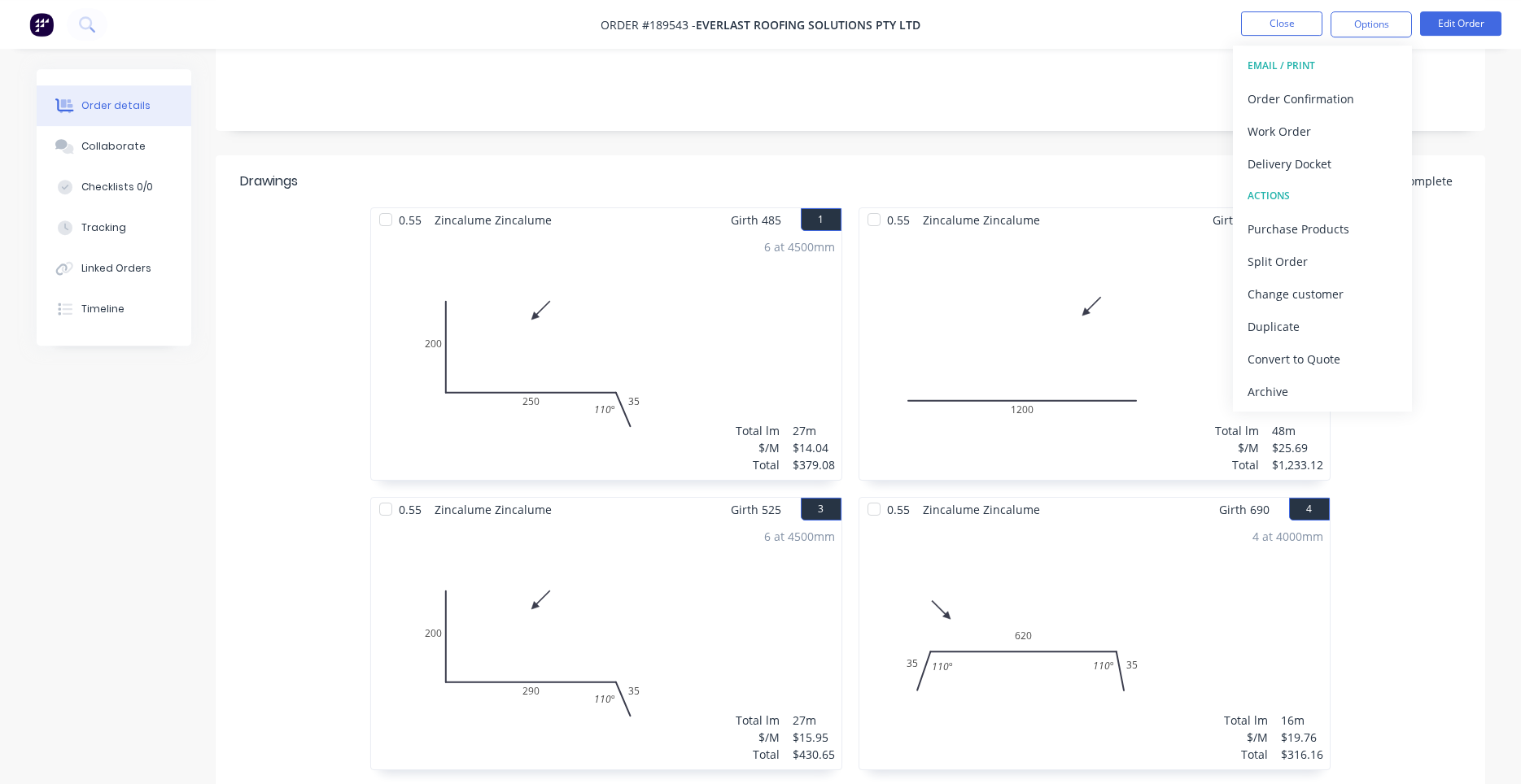
scroll to position [553, 0]
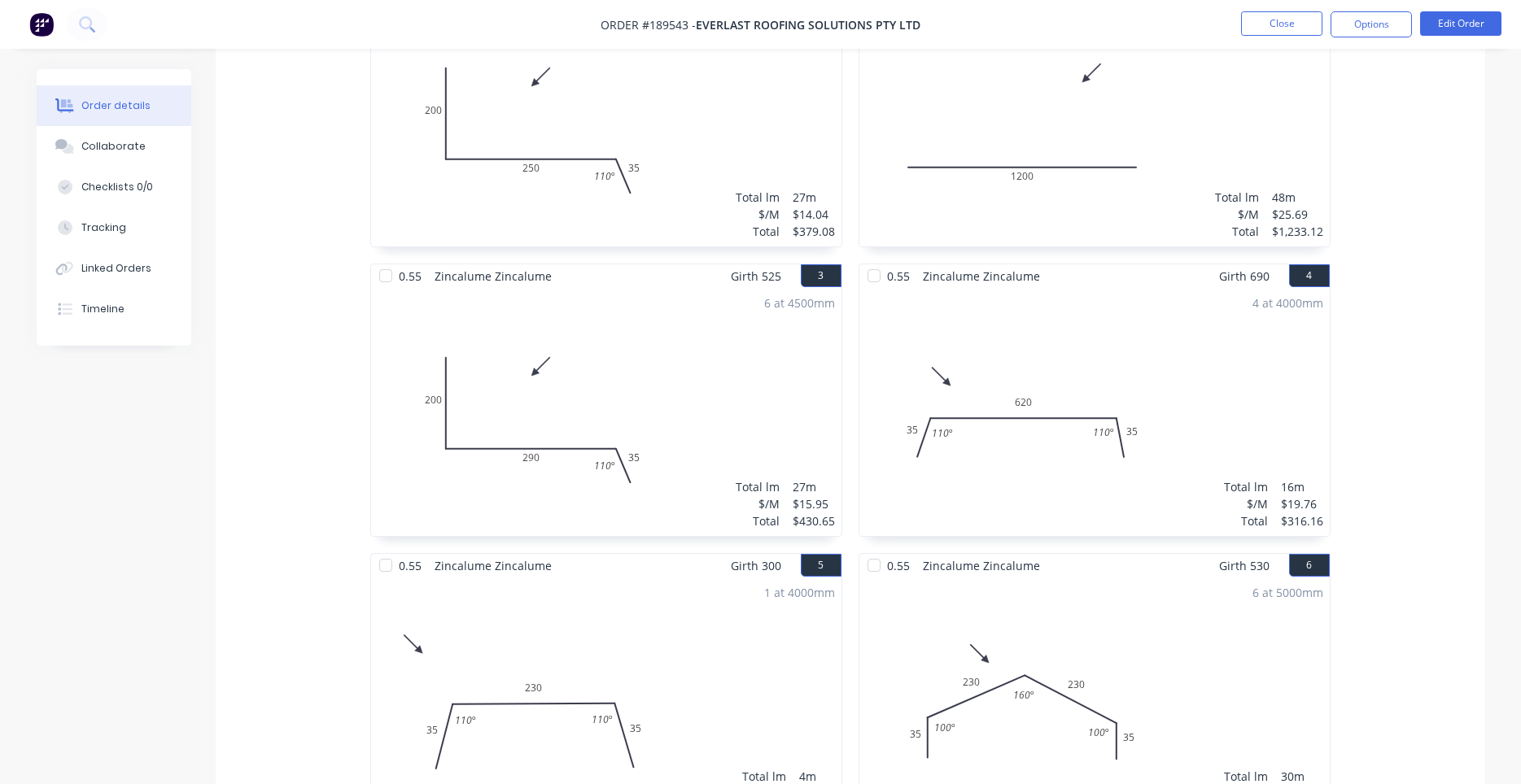
click at [1072, 597] on div "6 at 5000mm Total lm $/M Total 30m $16.79 $503.70" at bounding box center [1095, 701] width 471 height 248
click at [1042, 597] on div "6 at 5000mm Total lm $/M Total 30m $16.79 $503.70" at bounding box center [1095, 701] width 471 height 248
click at [1478, 35] on button "Edit Order" at bounding box center [1460, 24] width 81 height 25
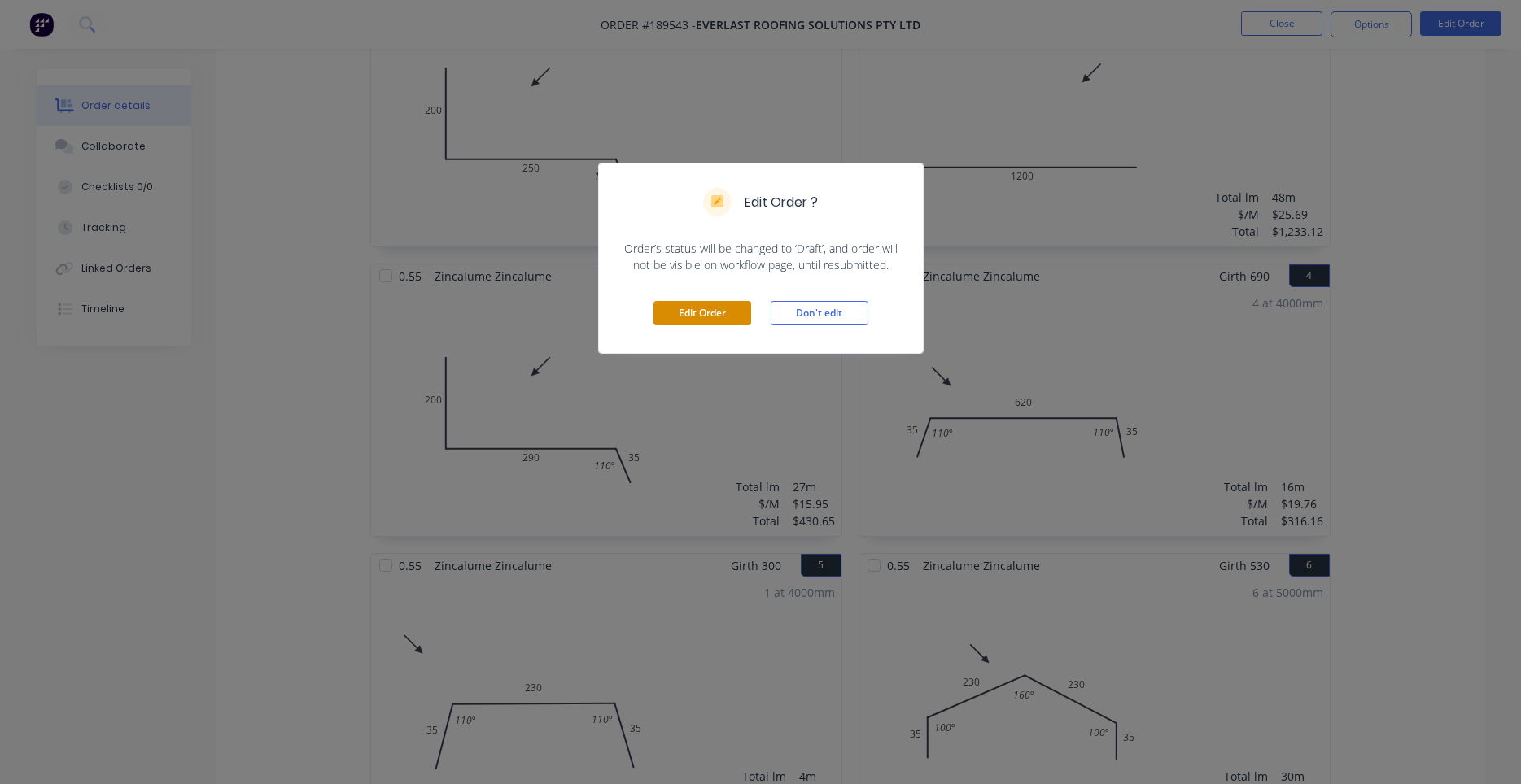
click at [731, 323] on button "Edit Order" at bounding box center [702, 313] width 97 height 25
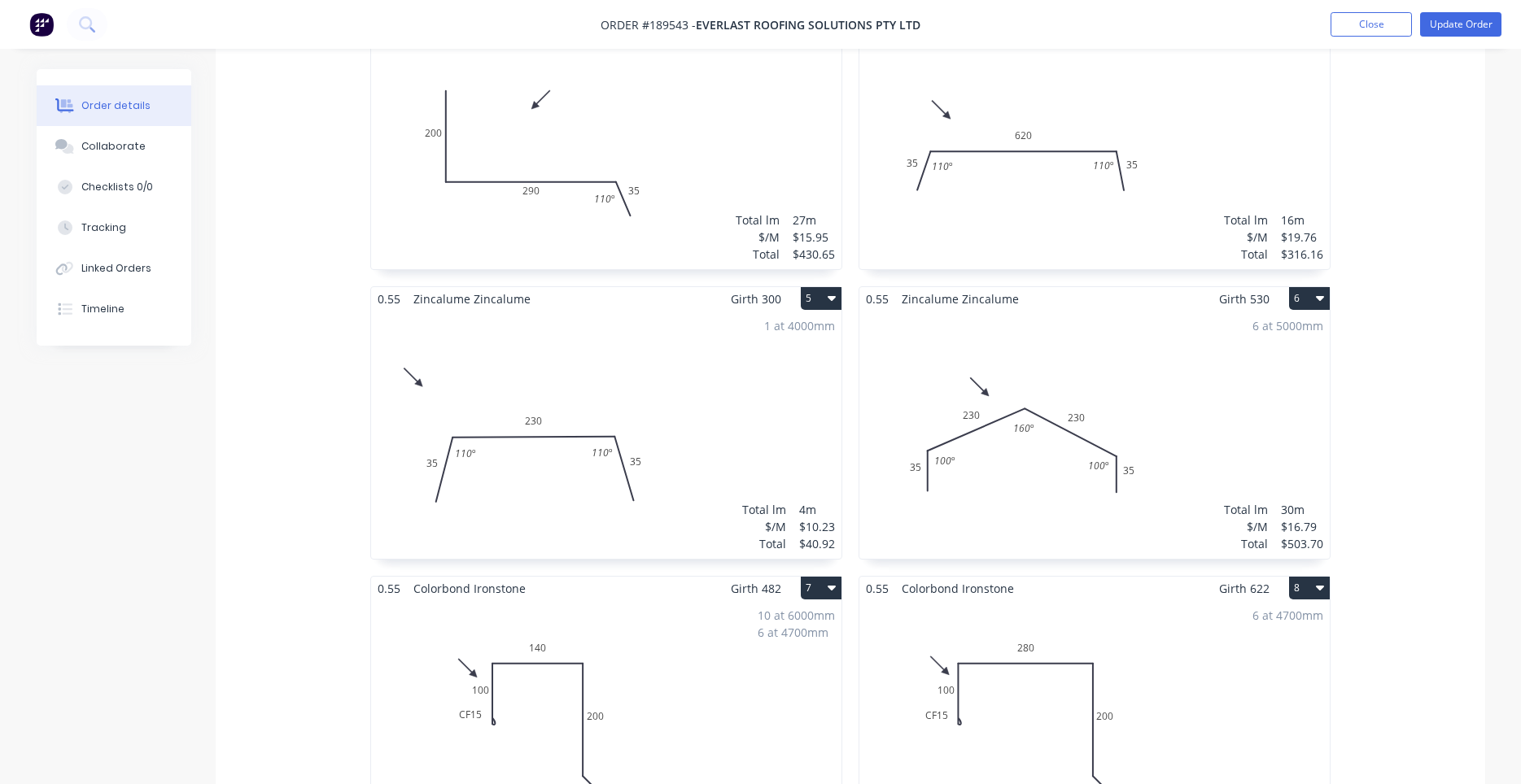
click at [1036, 467] on div "6 at 5000mm Total lm $/M Total 30m $16.79 $503.70" at bounding box center [1095, 434] width 471 height 248
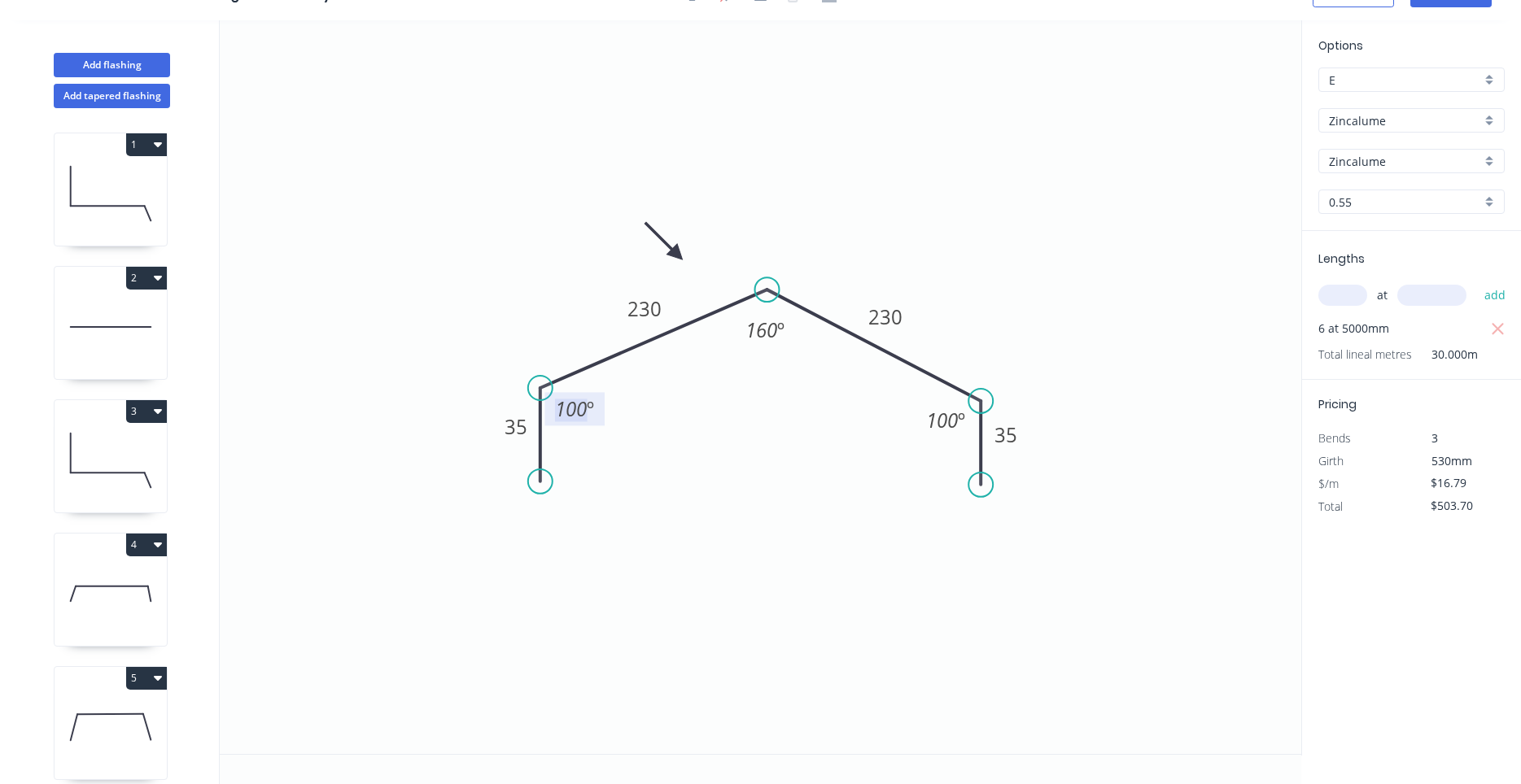
click at [582, 409] on tspan "100" at bounding box center [570, 409] width 31 height 27
drag, startPoint x: 540, startPoint y: 485, endPoint x: 526, endPoint y: 486, distance: 14.0
click at [526, 486] on circle at bounding box center [527, 485] width 25 height 25
drag, startPoint x: 988, startPoint y: 487, endPoint x: 1000, endPoint y: 487, distance: 12.0
click at [1000, 487] on circle at bounding box center [1001, 487] width 25 height 25
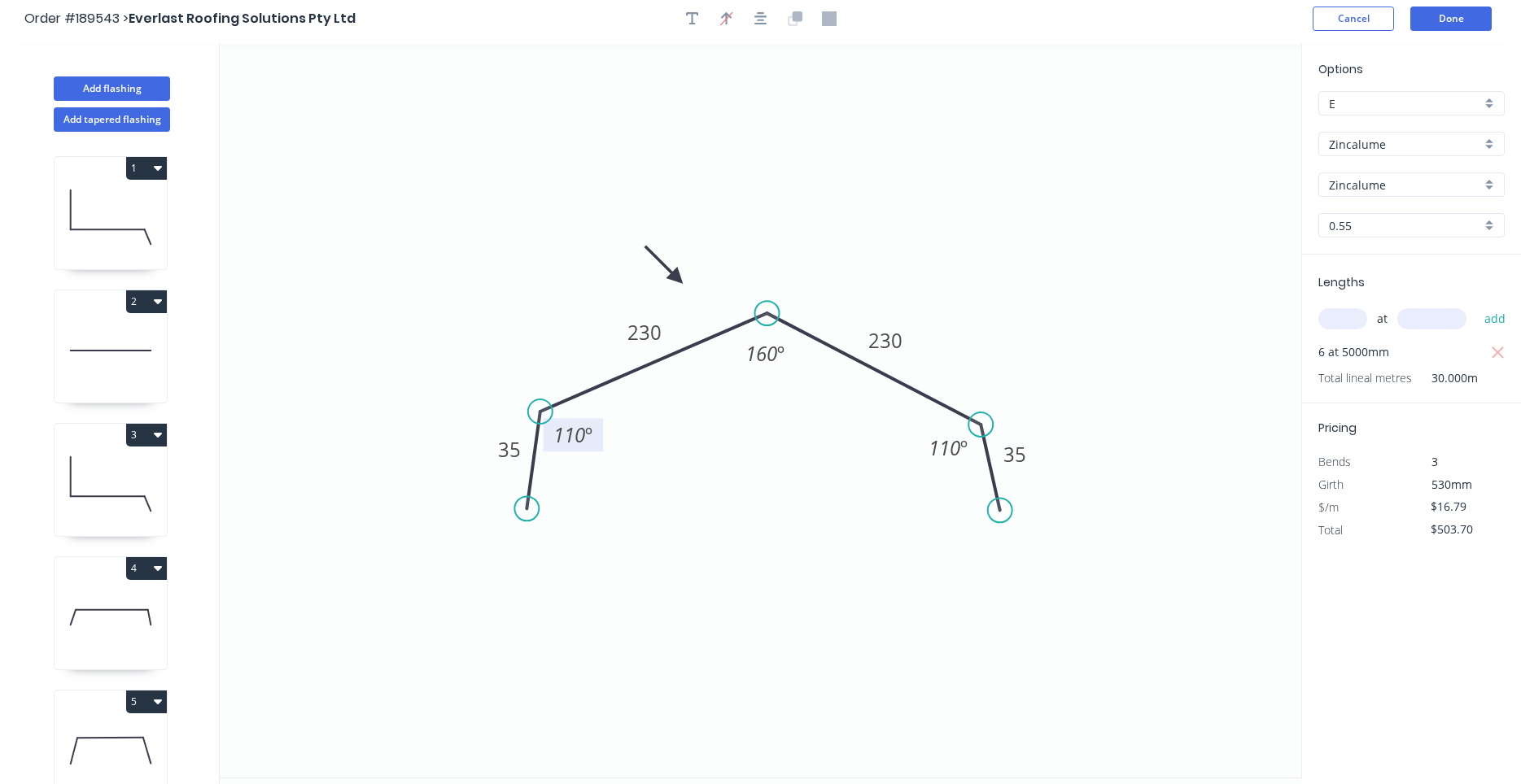
scroll to position [0, 0]
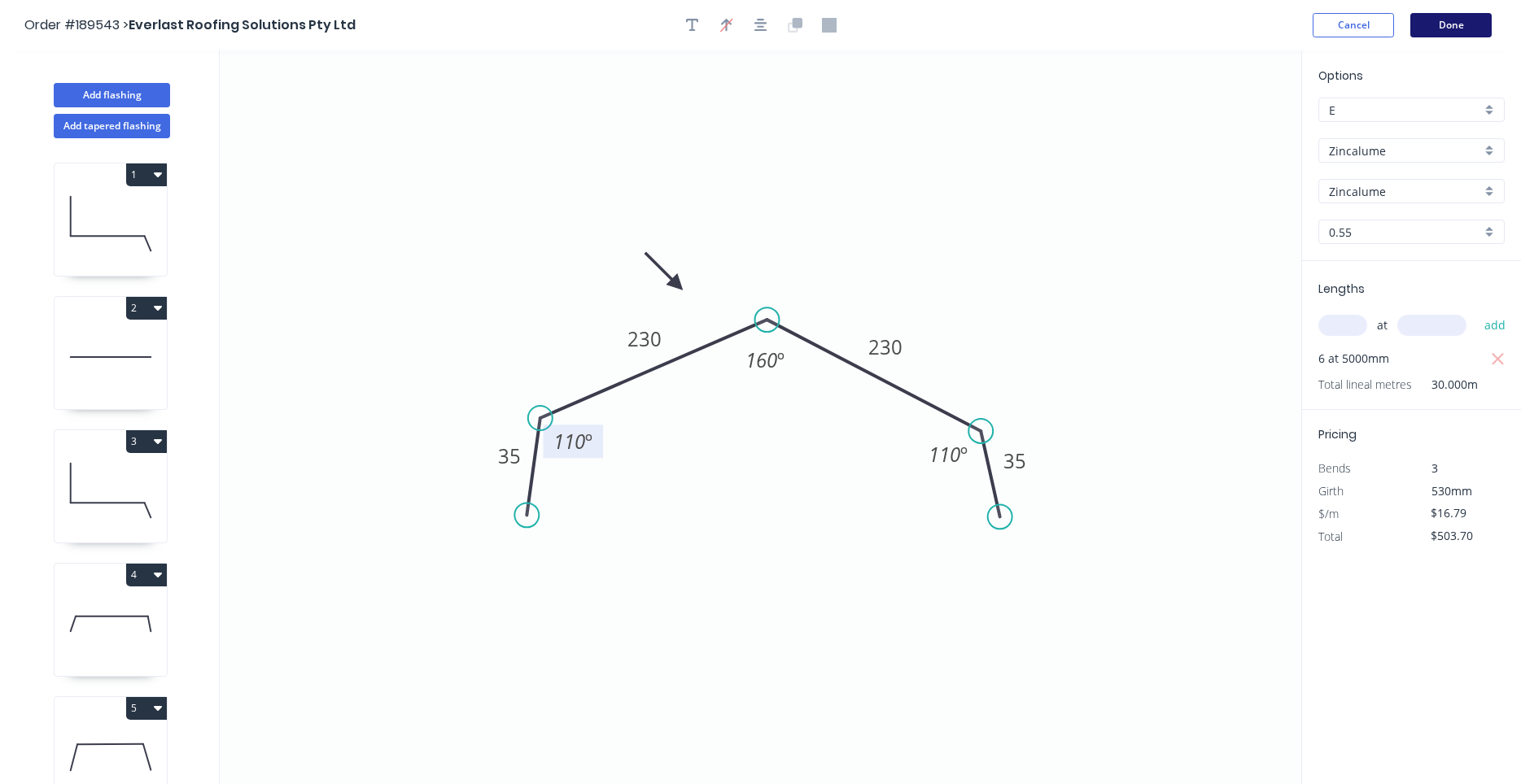
click at [1438, 30] on button "Done" at bounding box center [1450, 26] width 81 height 25
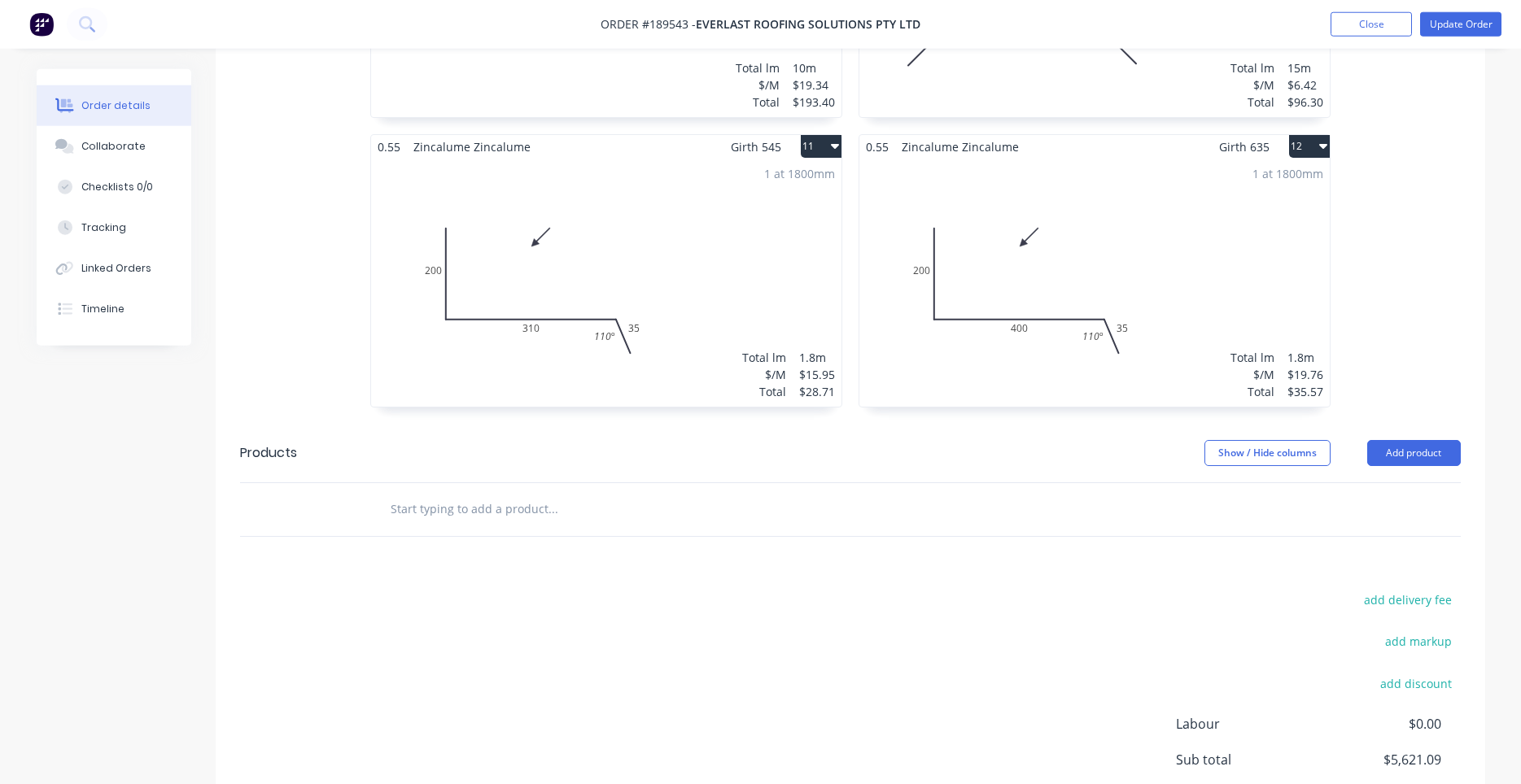
scroll to position [1798, 0]
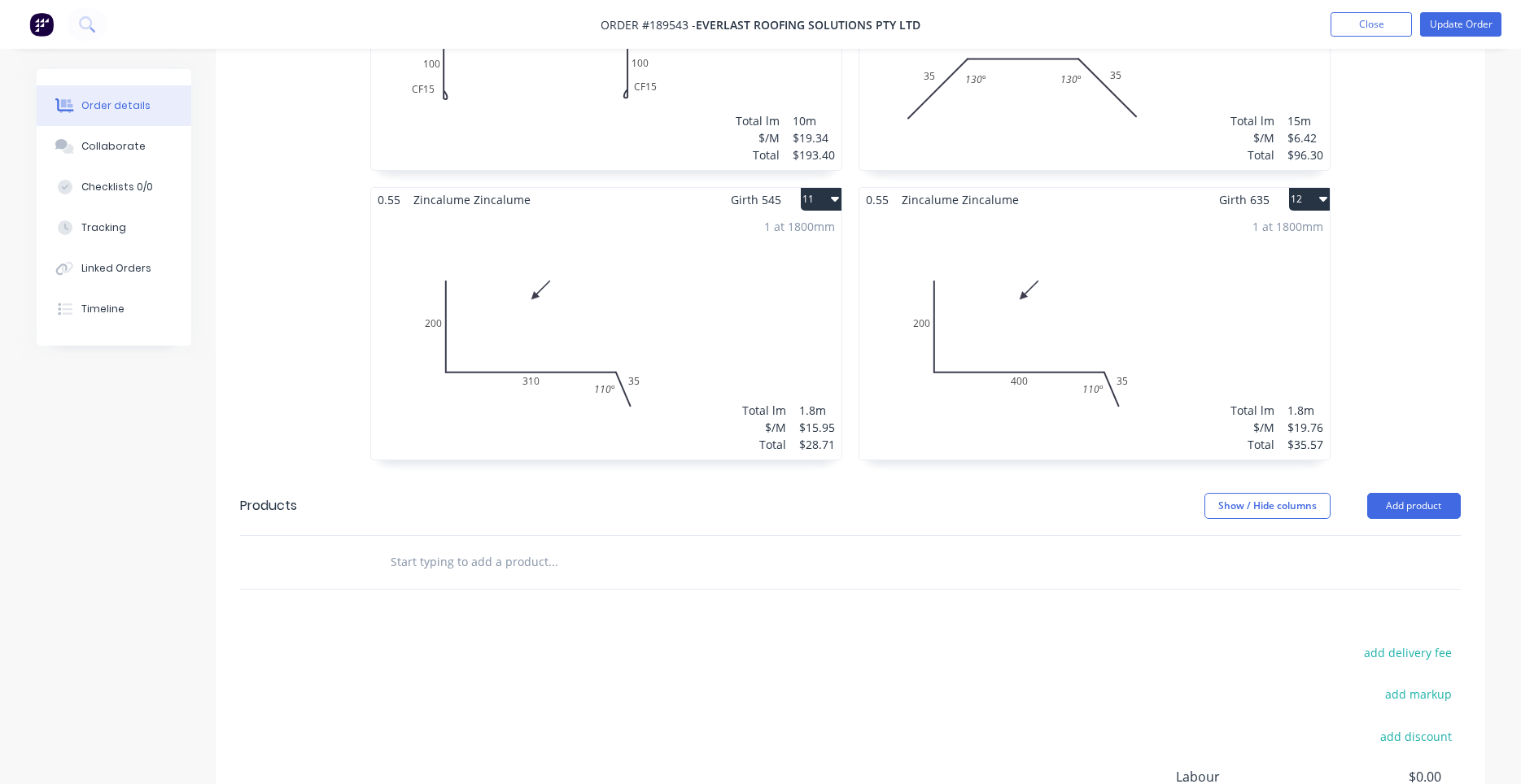
click at [1149, 390] on div "1 at 1800mm Total lm $/M Total 1.8m $19.76 $35.57" at bounding box center [1095, 335] width 471 height 248
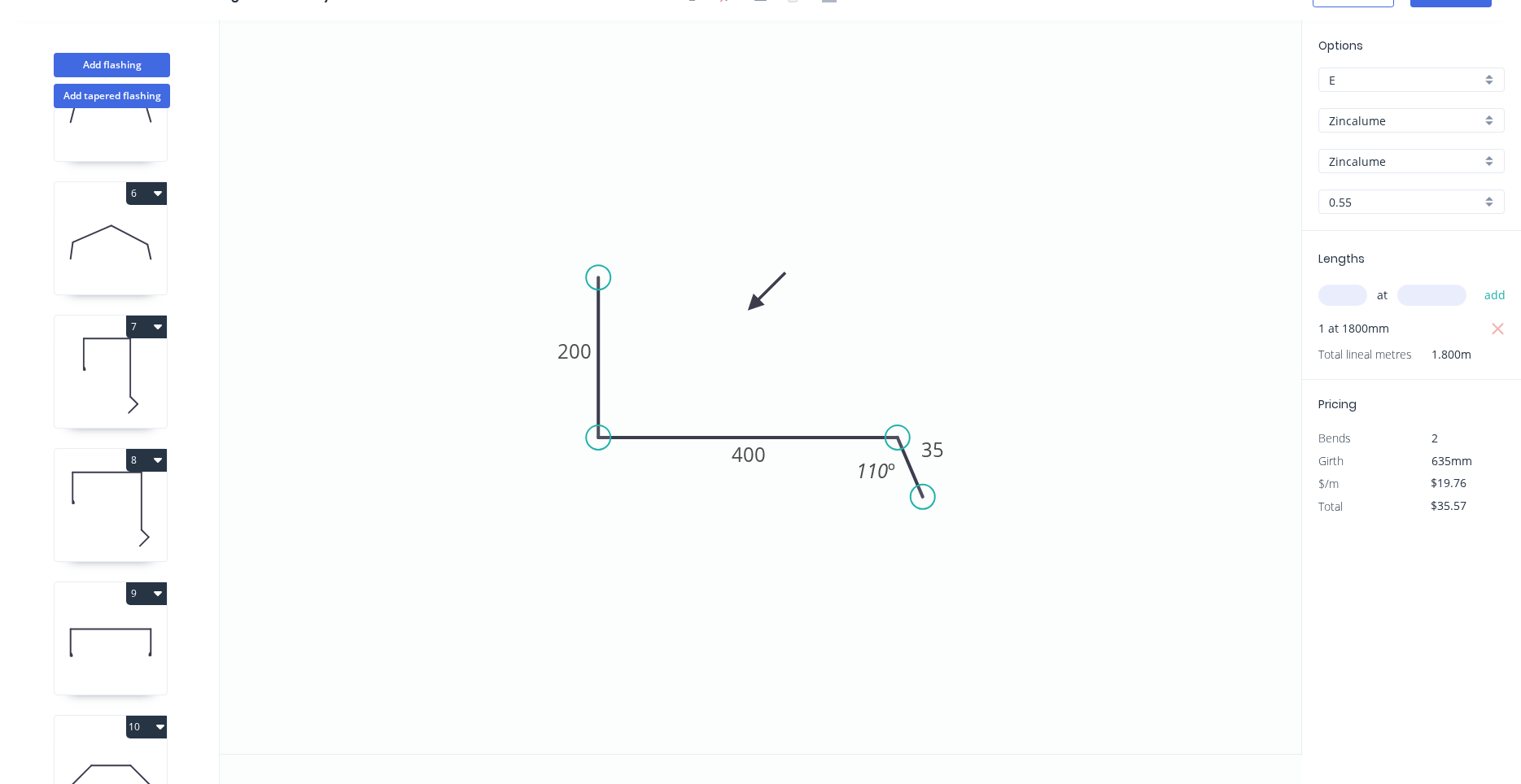
scroll to position [949, 0]
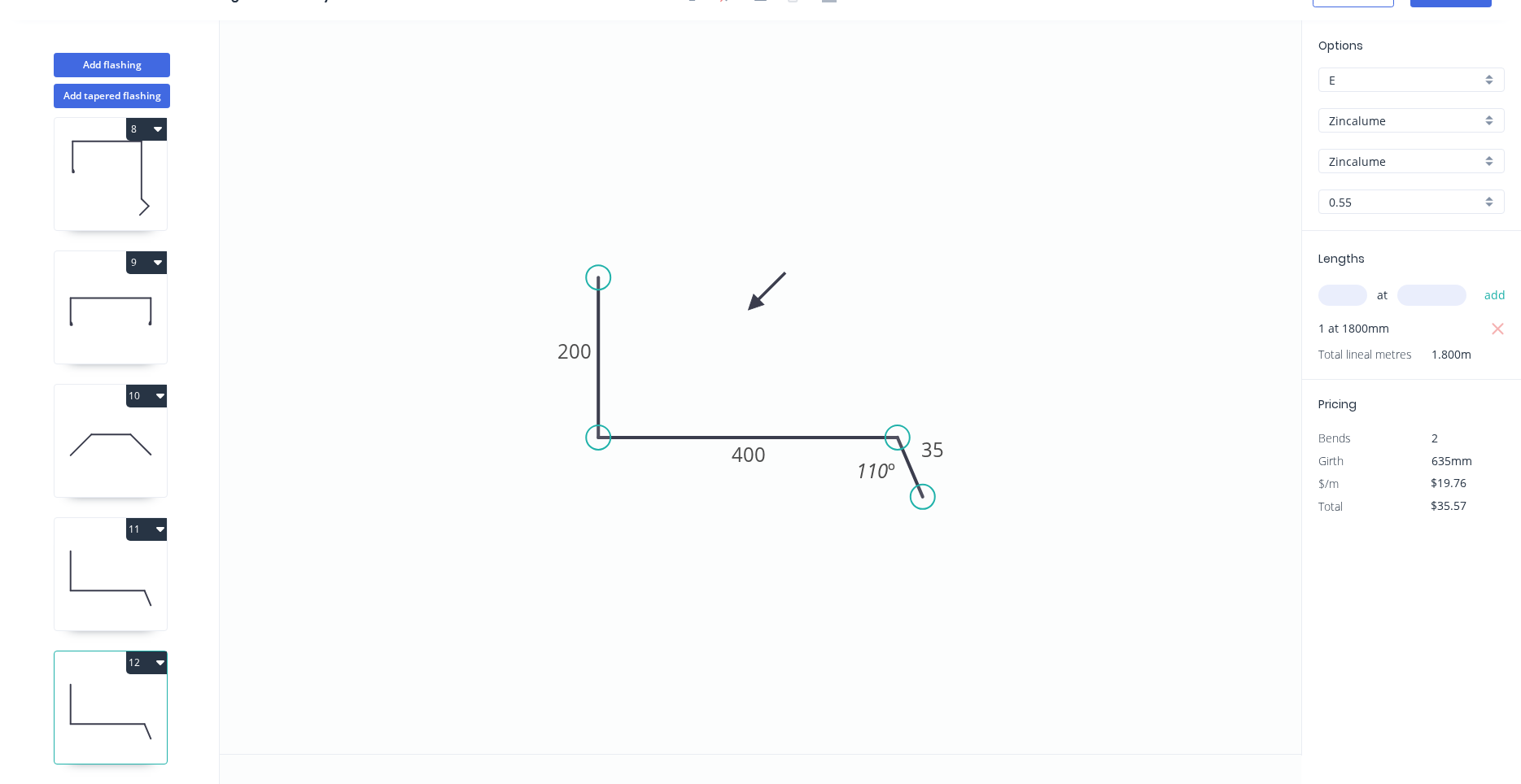
click at [162, 673] on button "12" at bounding box center [146, 663] width 41 height 23
click at [155, 695] on button "Duplicate" at bounding box center [90, 703] width 154 height 32
type input "$0.00"
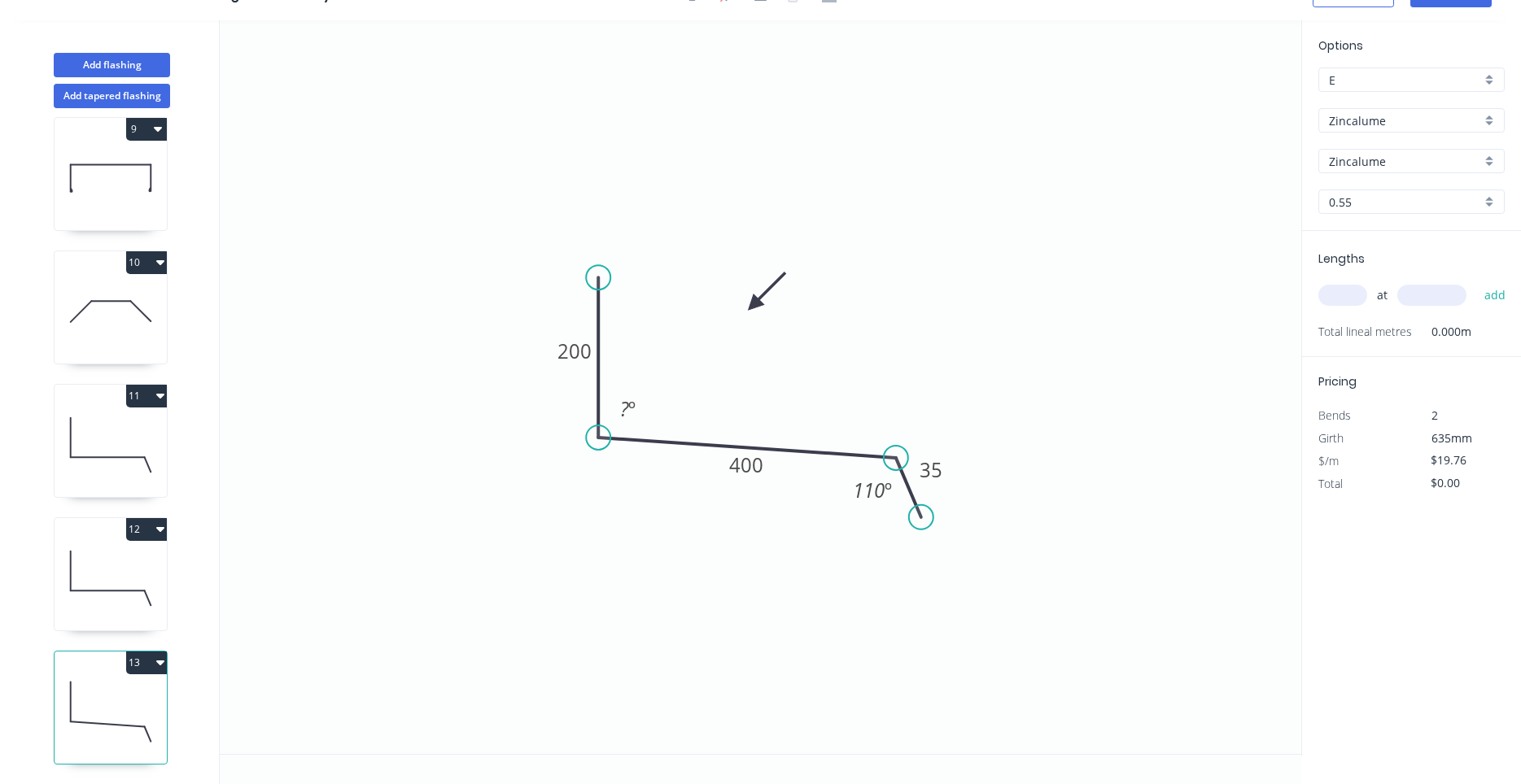
drag, startPoint x: 914, startPoint y: 472, endPoint x: 912, endPoint y: 493, distance: 21.1
click at [912, 493] on icon at bounding box center [908, 488] width 25 height 59
click at [626, 409] on tspan "?" at bounding box center [624, 409] width 9 height 27
click at [736, 466] on tspan "400" at bounding box center [746, 465] width 34 height 27
click at [969, 520] on icon "0 200 300 35 100 º 110 º" at bounding box center [760, 387] width 1082 height 734
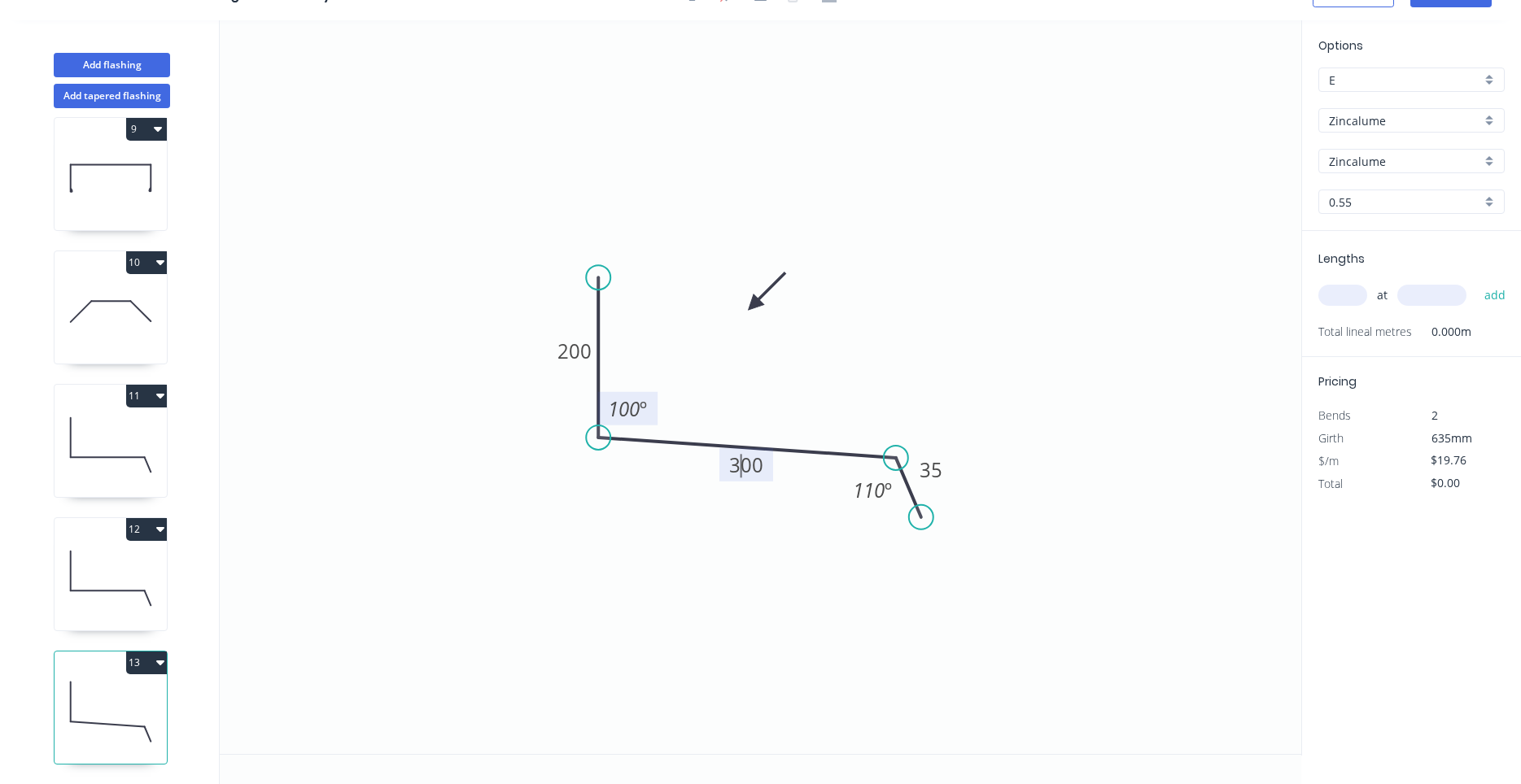
type input "$15.95"
click at [1337, 294] on input "text" at bounding box center [1342, 295] width 49 height 21
type input "1"
type input "2500"
click at [1476, 281] on button "add" at bounding box center [1495, 294] width 38 height 28
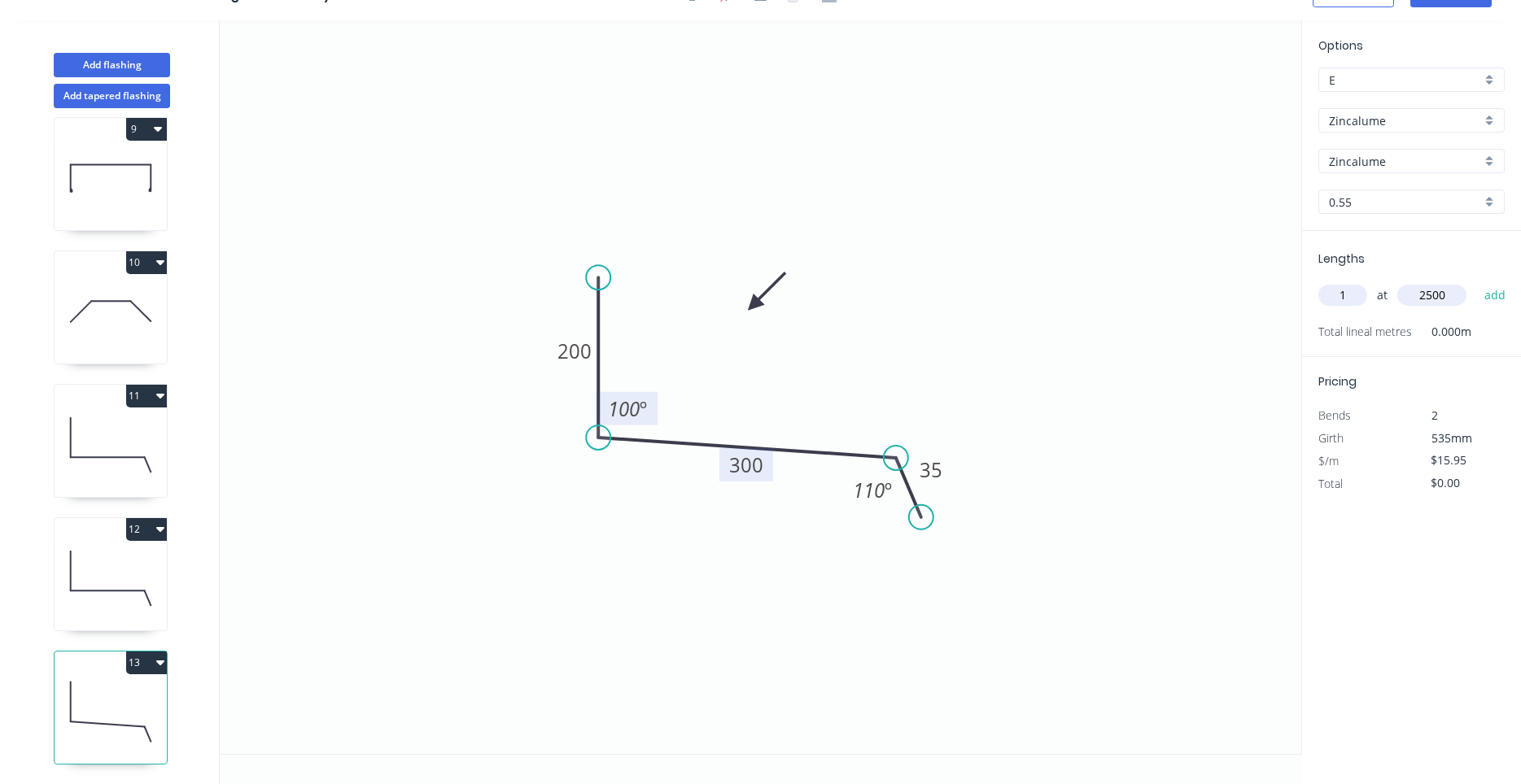
type input "$39.88"
click at [121, 55] on button "Add flashing" at bounding box center [112, 66] width 116 height 25
type input "$0.00"
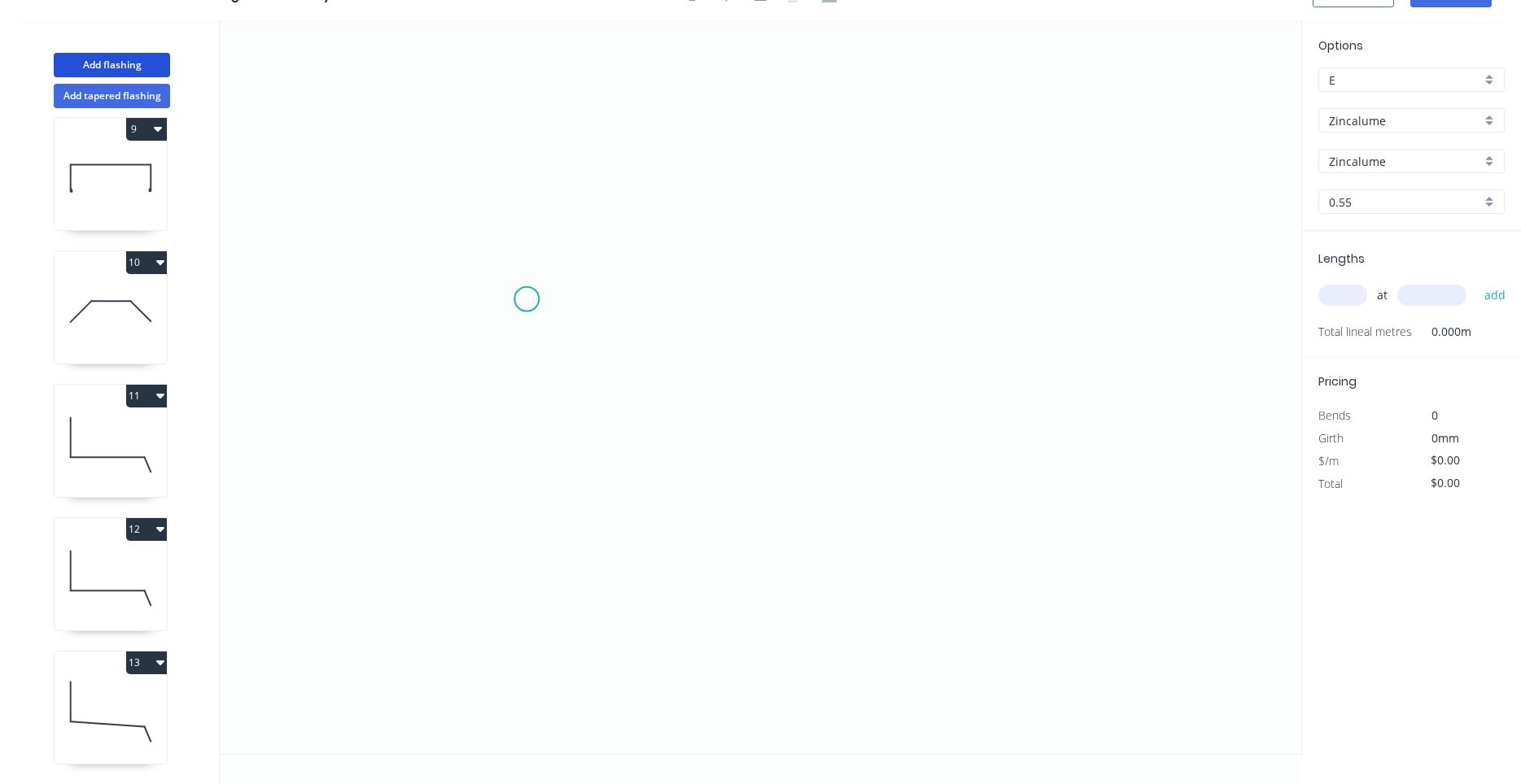
click at [526, 297] on icon "0" at bounding box center [760, 387] width 1082 height 734
click at [516, 498] on icon "0" at bounding box center [760, 387] width 1082 height 734
click at [776, 375] on icon at bounding box center [651, 436] width 250 height 123
click at [776, 375] on circle at bounding box center [776, 375] width 25 height 25
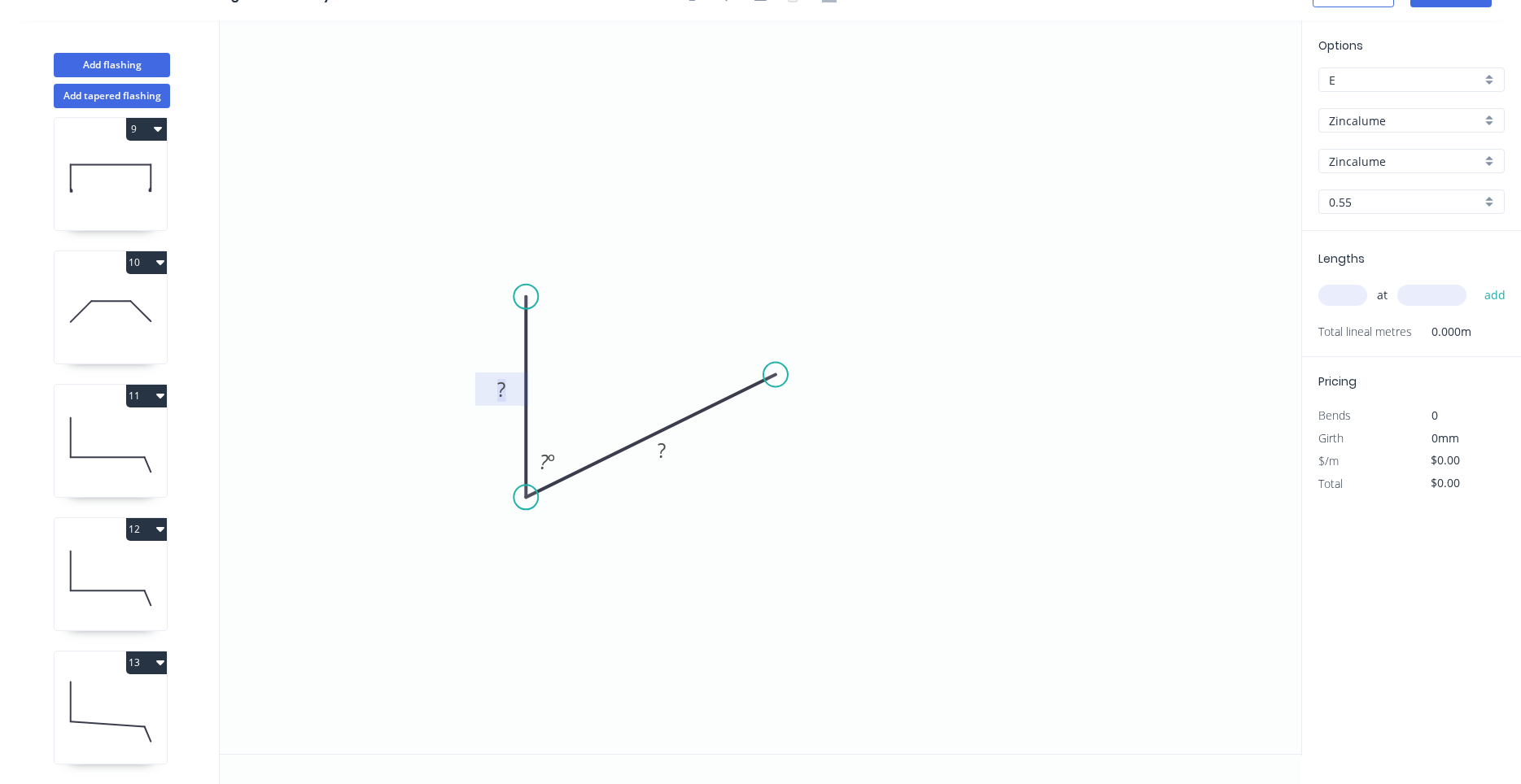
click at [493, 396] on rect at bounding box center [501, 391] width 32 height 23
click at [1348, 294] on input "text" at bounding box center [1342, 295] width 49 height 21
click at [1476, 281] on button "add" at bounding box center [1495, 294] width 38 height 28
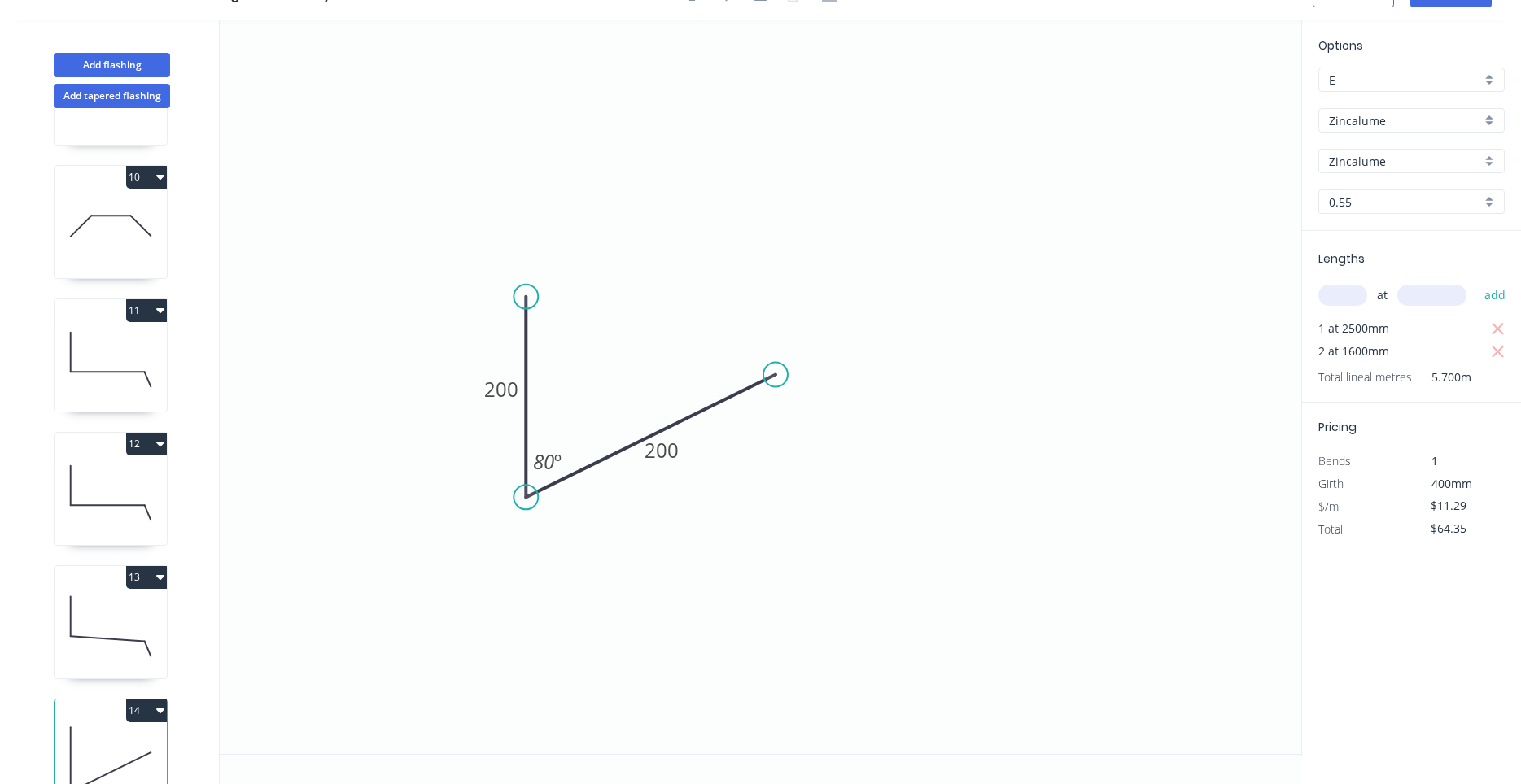
scroll to position [1216, 0]
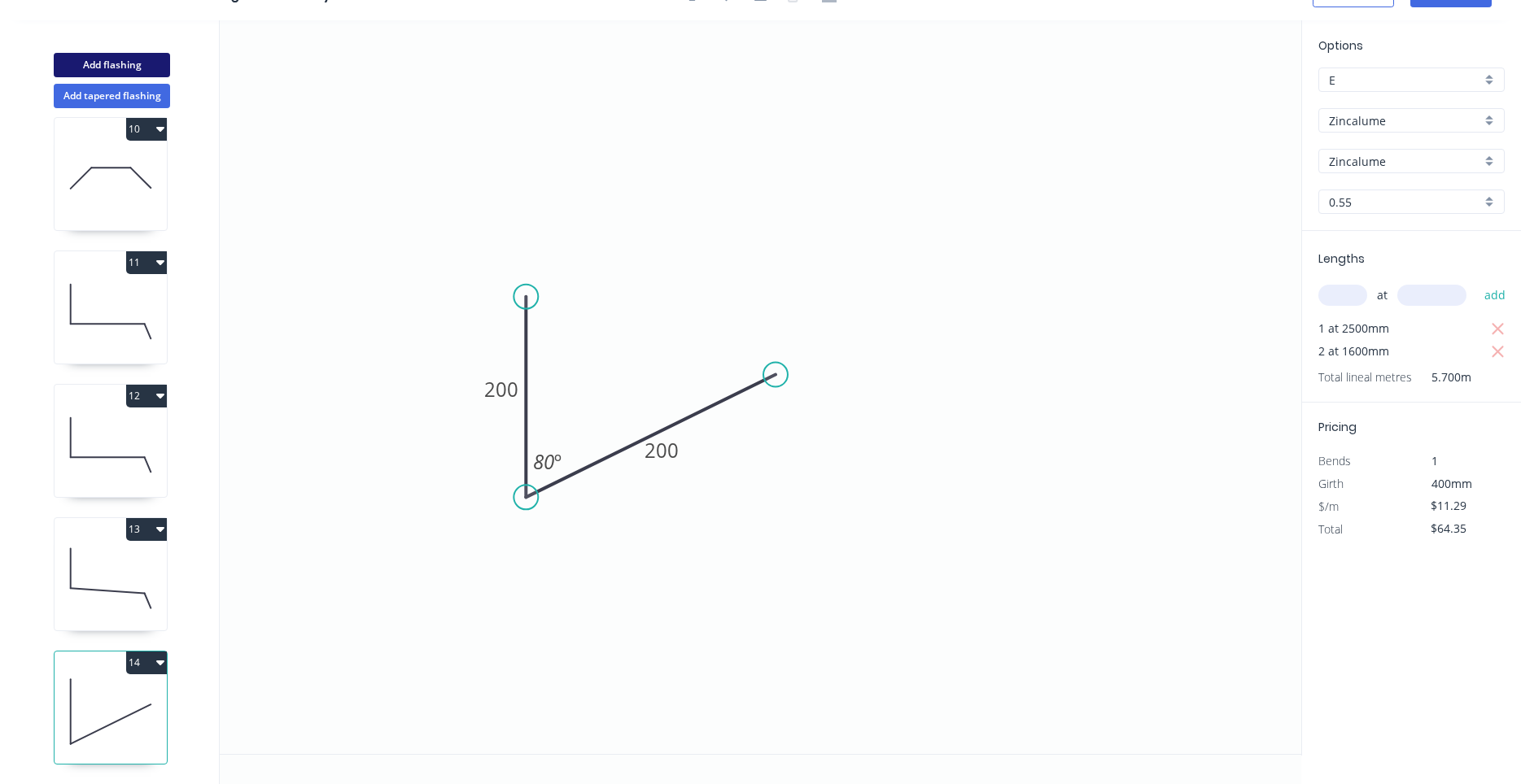
click at [132, 60] on button "Add flashing" at bounding box center [112, 66] width 116 height 25
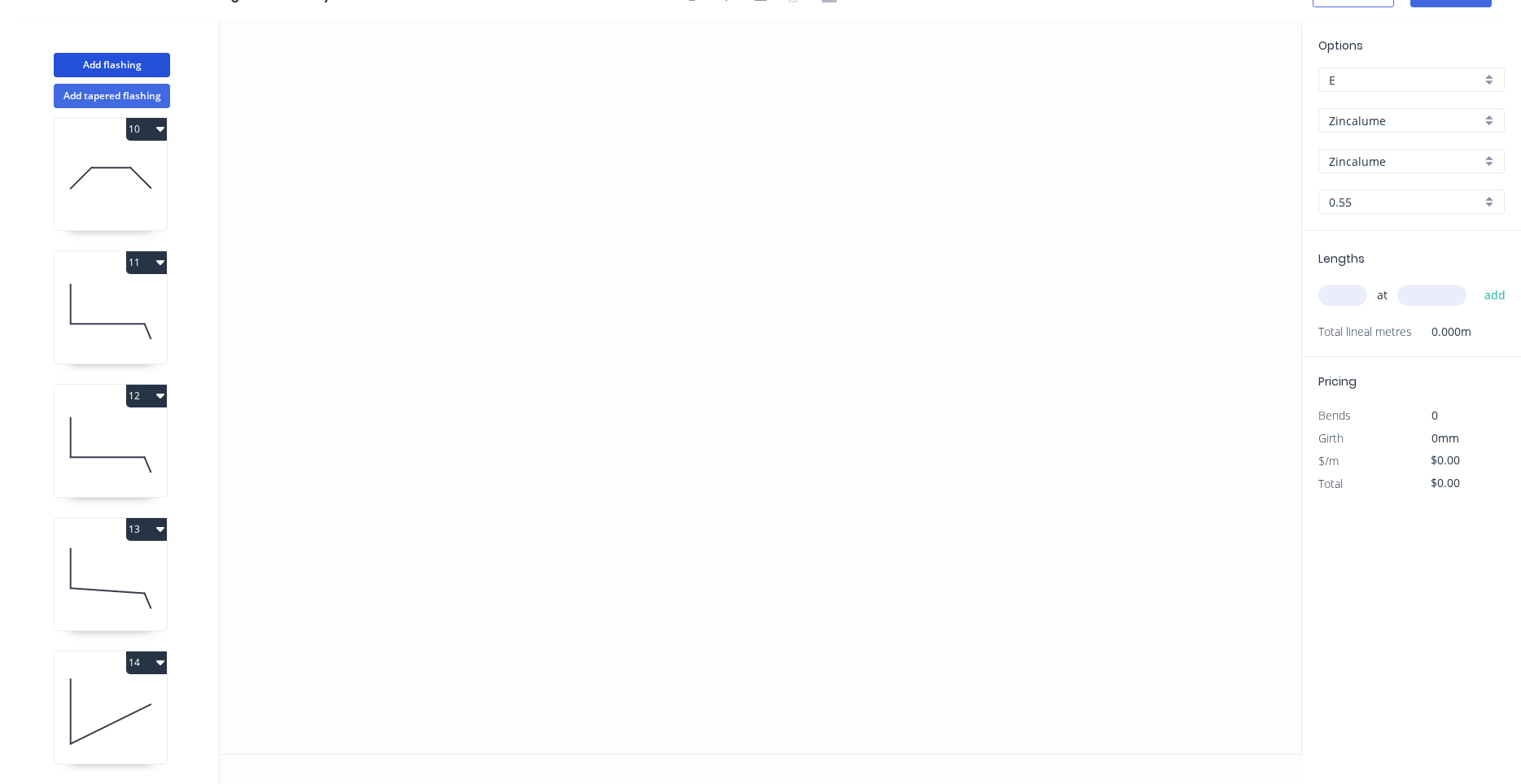
scroll to position [1350, 0]
click at [164, 663] on button "15" at bounding box center [146, 663] width 41 height 23
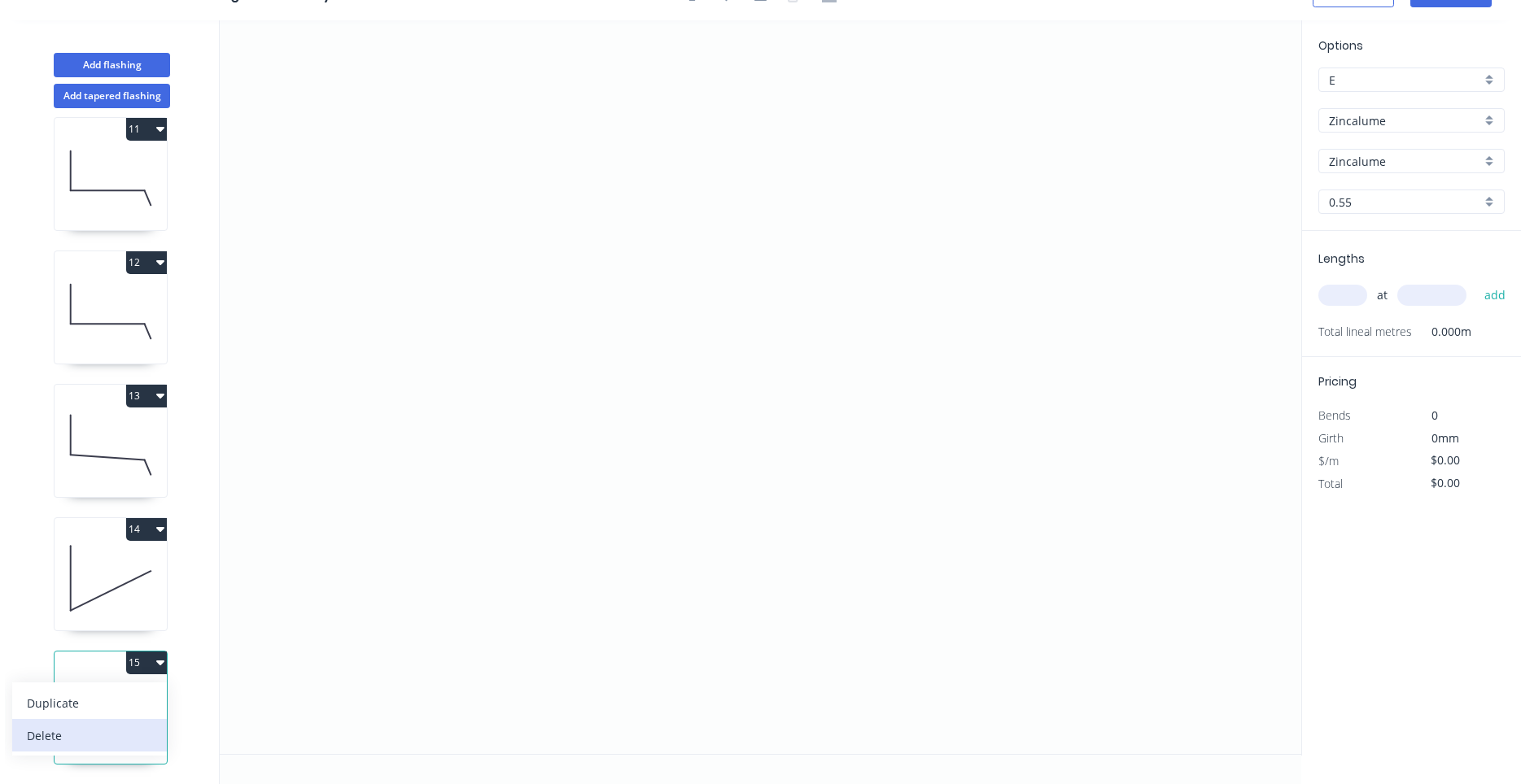
click at [131, 733] on div "Delete" at bounding box center [89, 735] width 125 height 24
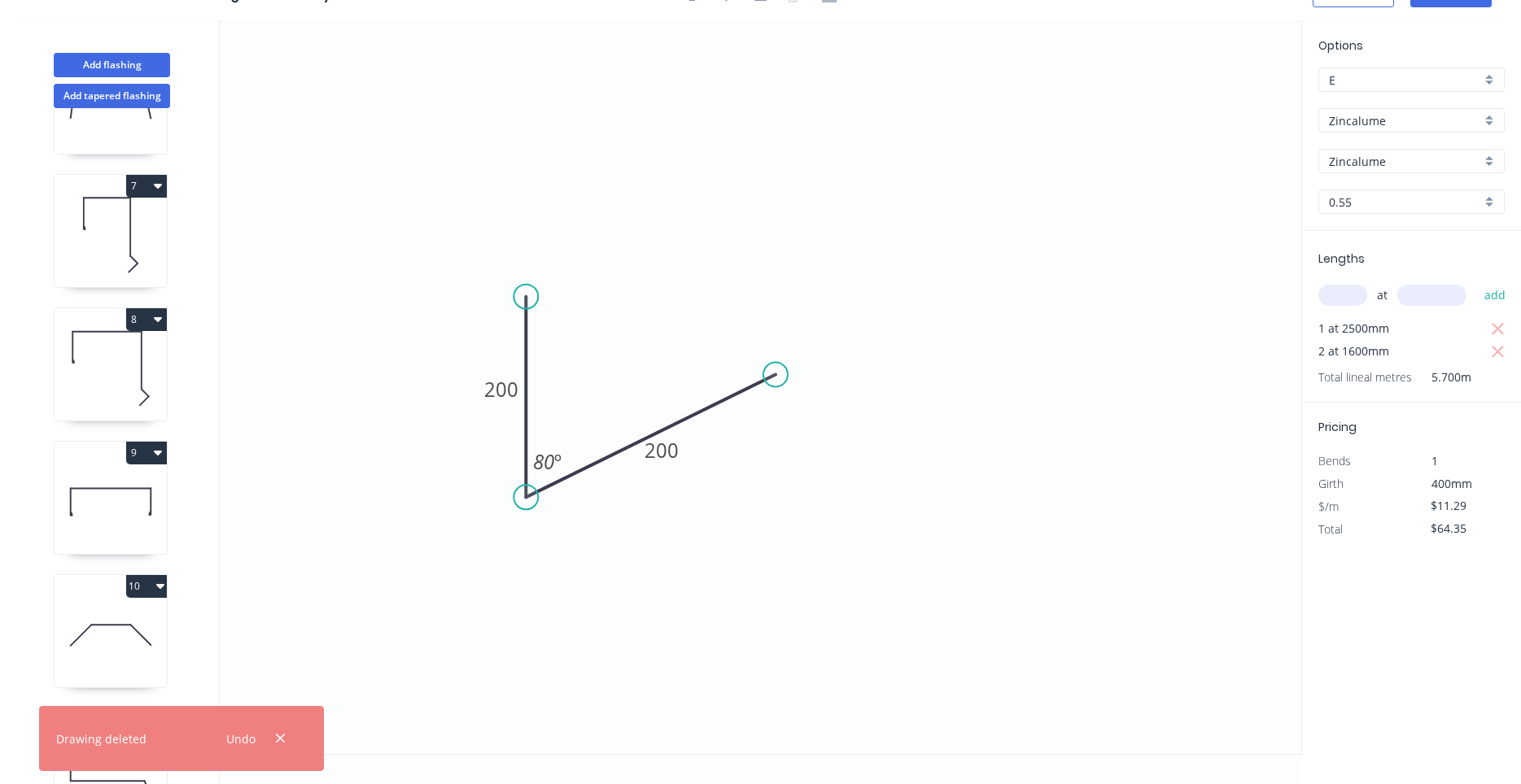
scroll to position [753, 0]
click at [142, 648] on icon at bounding box center [111, 641] width 112 height 104
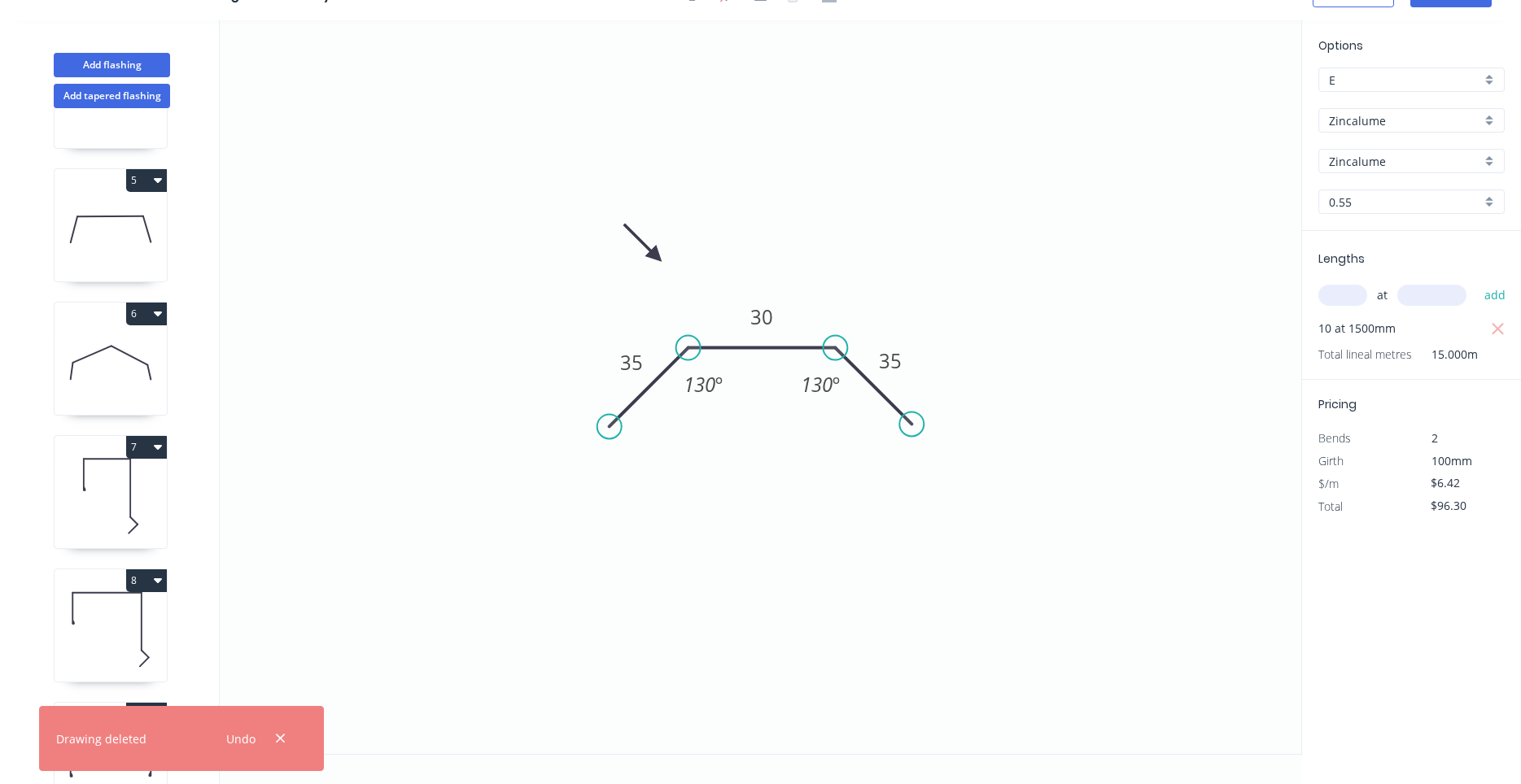
scroll to position [289, 0]
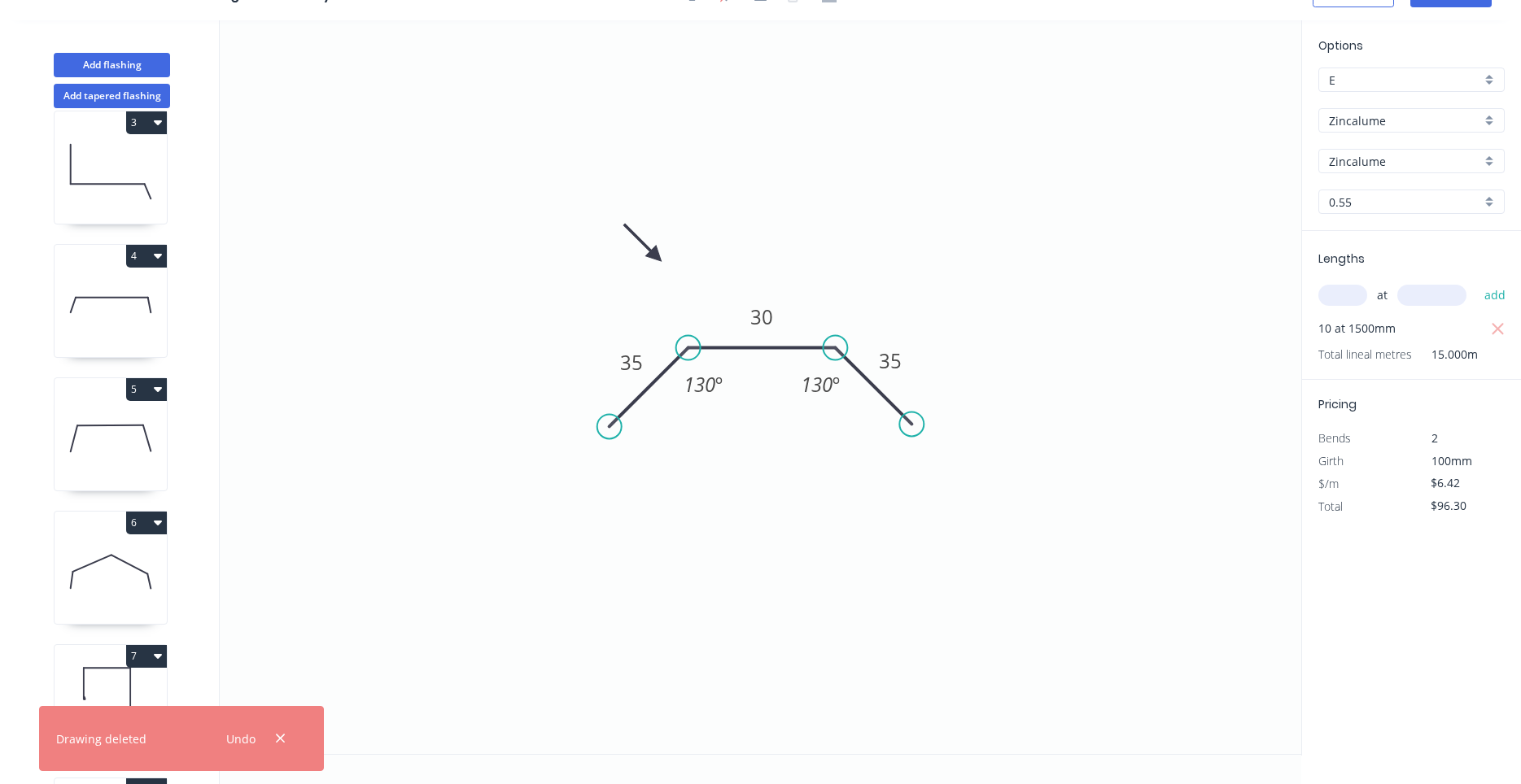
click at [125, 459] on icon at bounding box center [111, 438] width 112 height 104
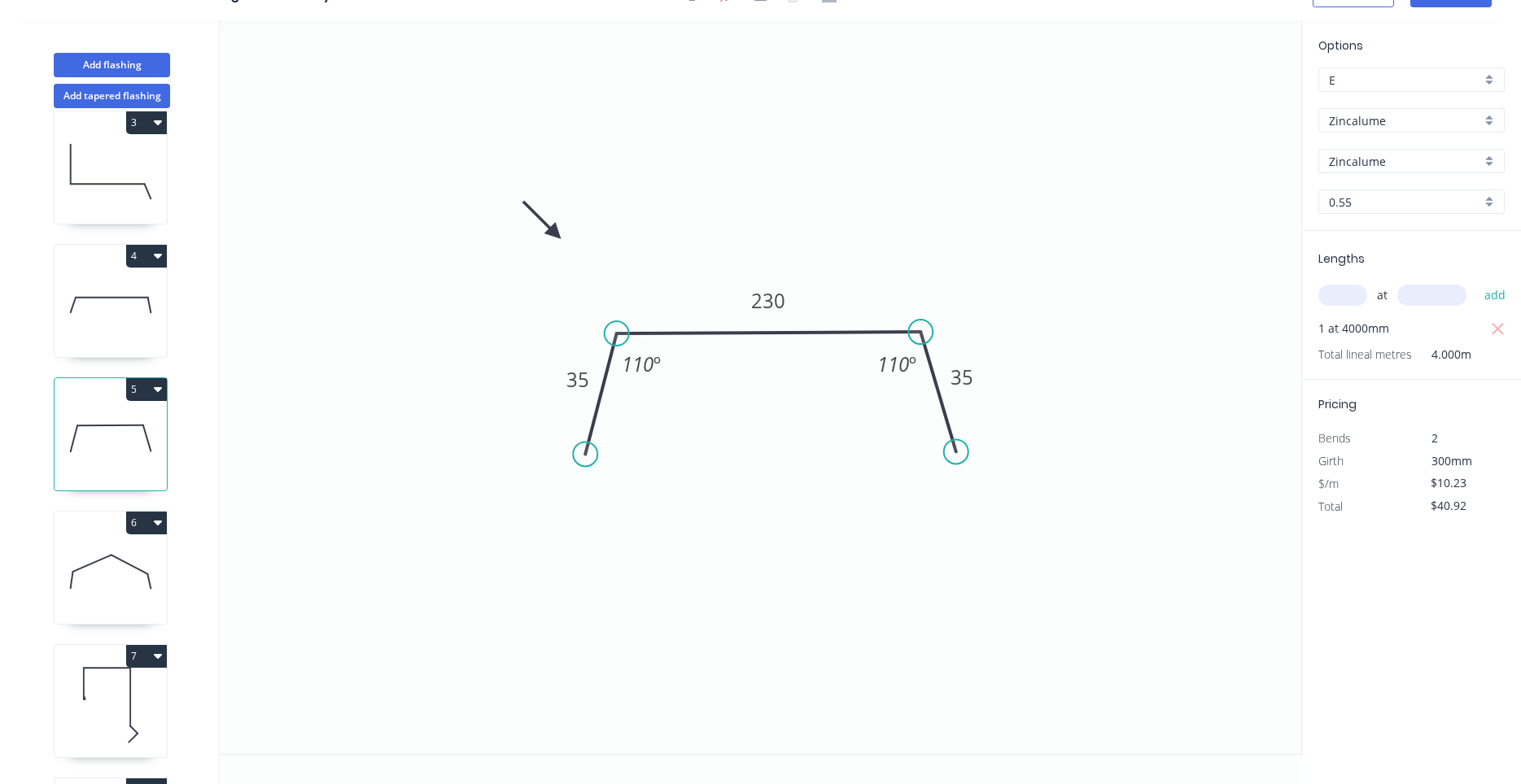
click at [132, 337] on icon at bounding box center [111, 305] width 112 height 104
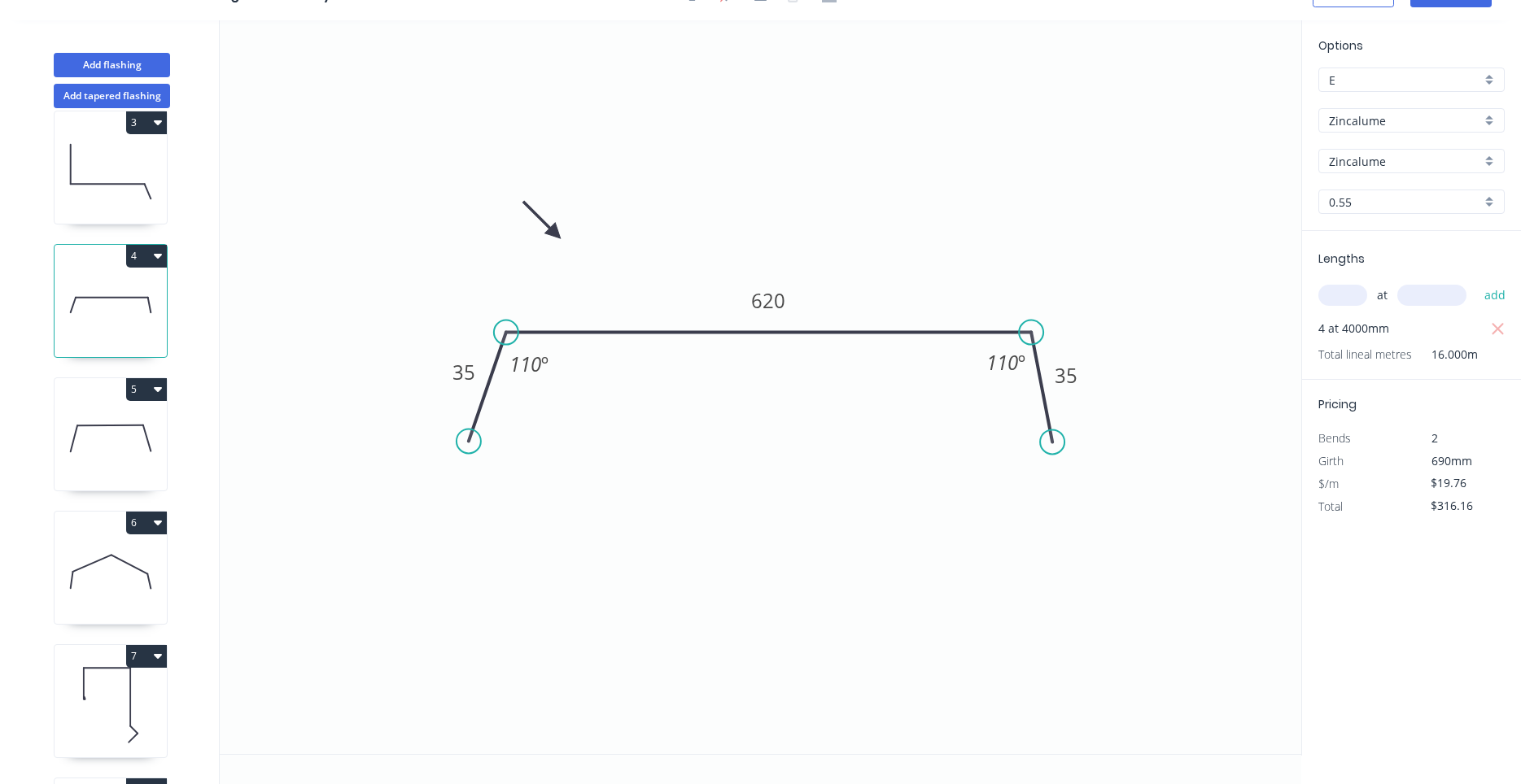
click at [153, 259] on icon "button" at bounding box center [157, 255] width 9 height 13
click at [133, 292] on div "Duplicate" at bounding box center [89, 296] width 125 height 24
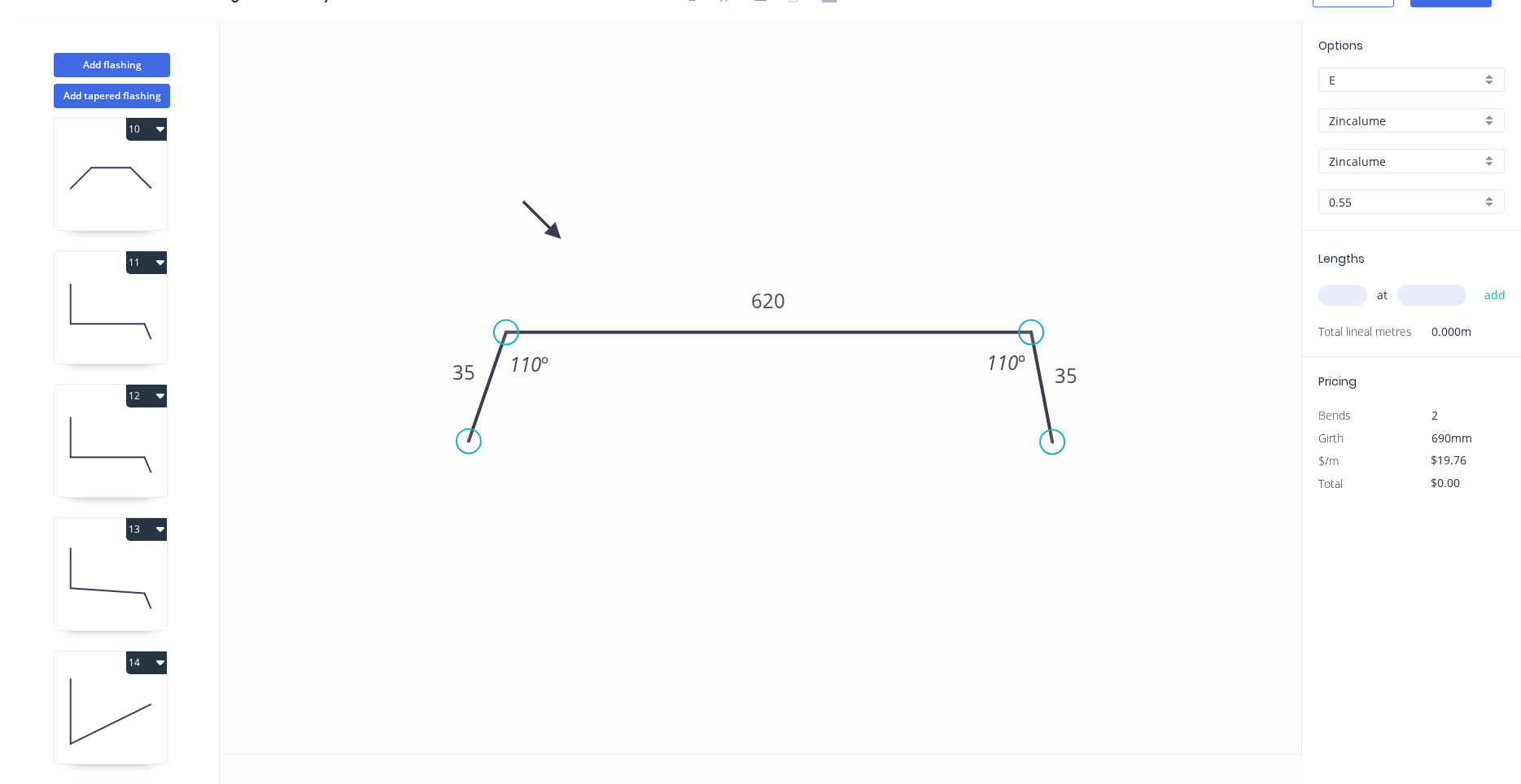
scroll to position [1350, 0]
click at [138, 736] on icon at bounding box center [111, 711] width 112 height 104
click at [754, 309] on tspan "620" at bounding box center [768, 300] width 34 height 27
click at [711, 403] on icon "0 35 1930 35 110 º 110 º" at bounding box center [760, 387] width 1082 height 734
click at [1350, 301] on input "text" at bounding box center [1342, 295] width 49 height 21
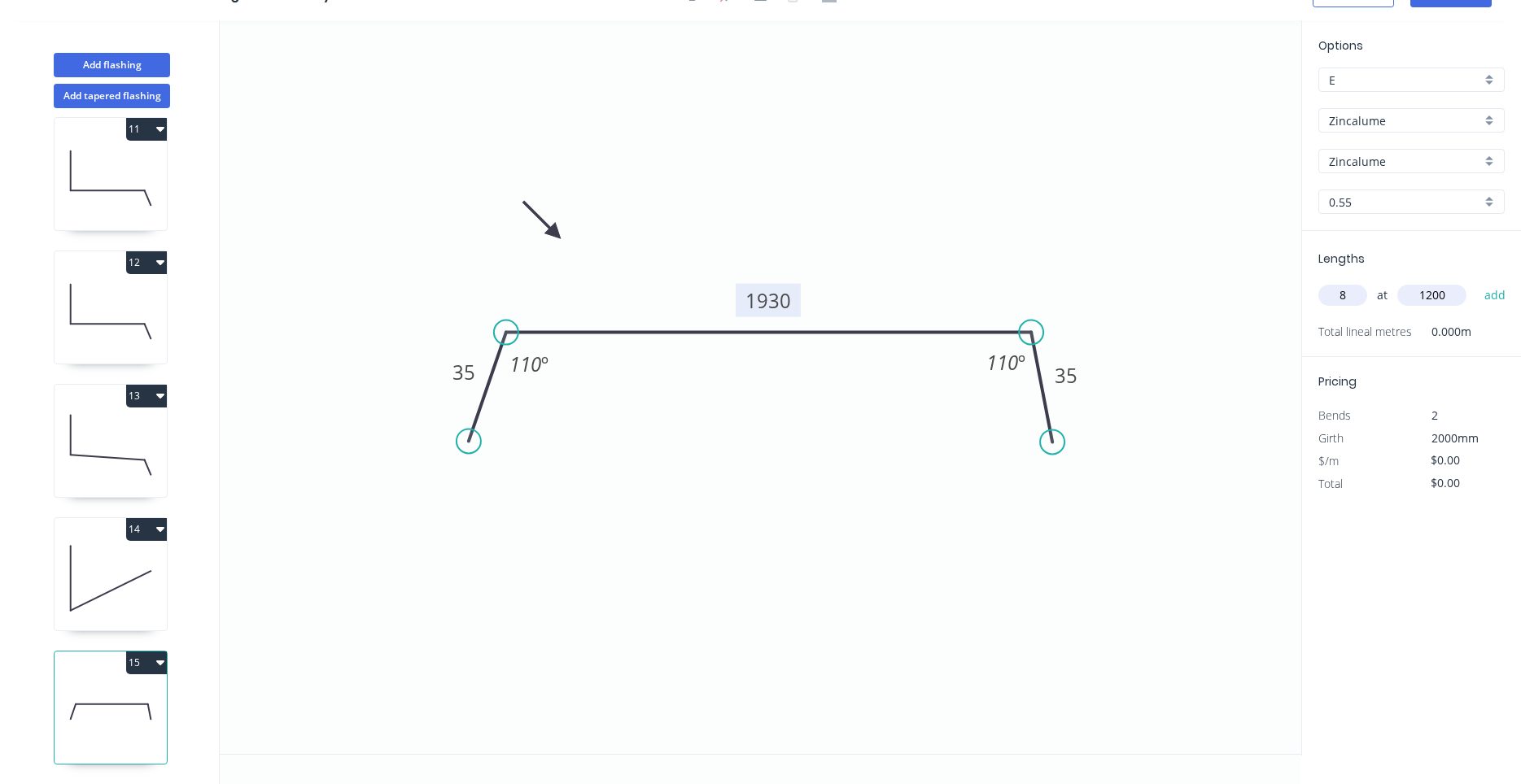
click at [1476, 281] on button "add" at bounding box center [1495, 294] width 38 height 28
click at [155, 662] on button "15" at bounding box center [146, 663] width 41 height 23
click at [141, 692] on div "Duplicate" at bounding box center [89, 703] width 125 height 24
click at [153, 703] on icon at bounding box center [111, 711] width 112 height 104
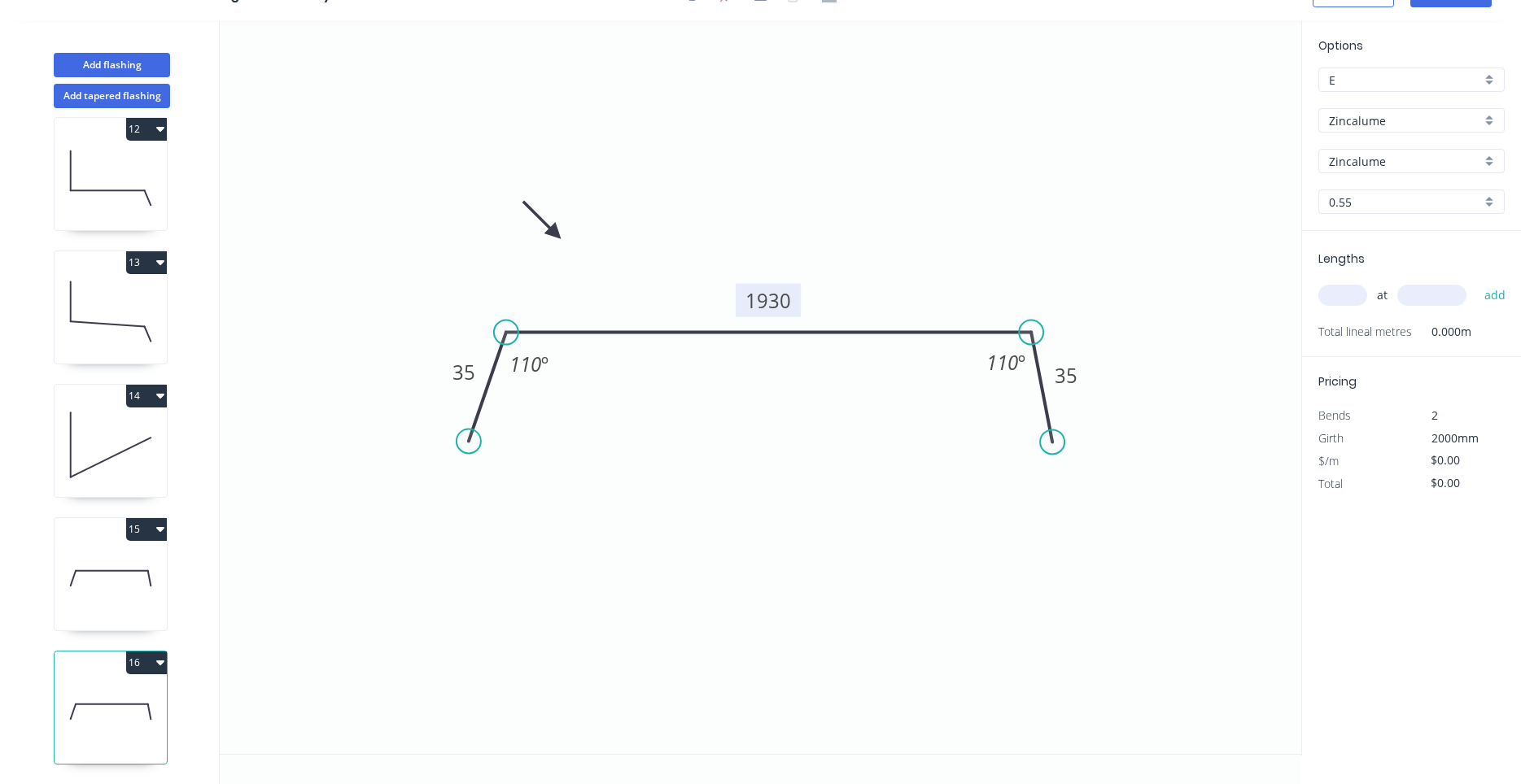
click at [788, 298] on tspan "1930" at bounding box center [768, 300] width 46 height 27
click at [1366, 294] on input "text" at bounding box center [1342, 295] width 49 height 21
click at [1368, 292] on div "at add" at bounding box center [1412, 294] width 190 height 28
click at [1350, 300] on input "text" at bounding box center [1342, 295] width 49 height 21
click at [1476, 281] on button "add" at bounding box center [1495, 294] width 38 height 28
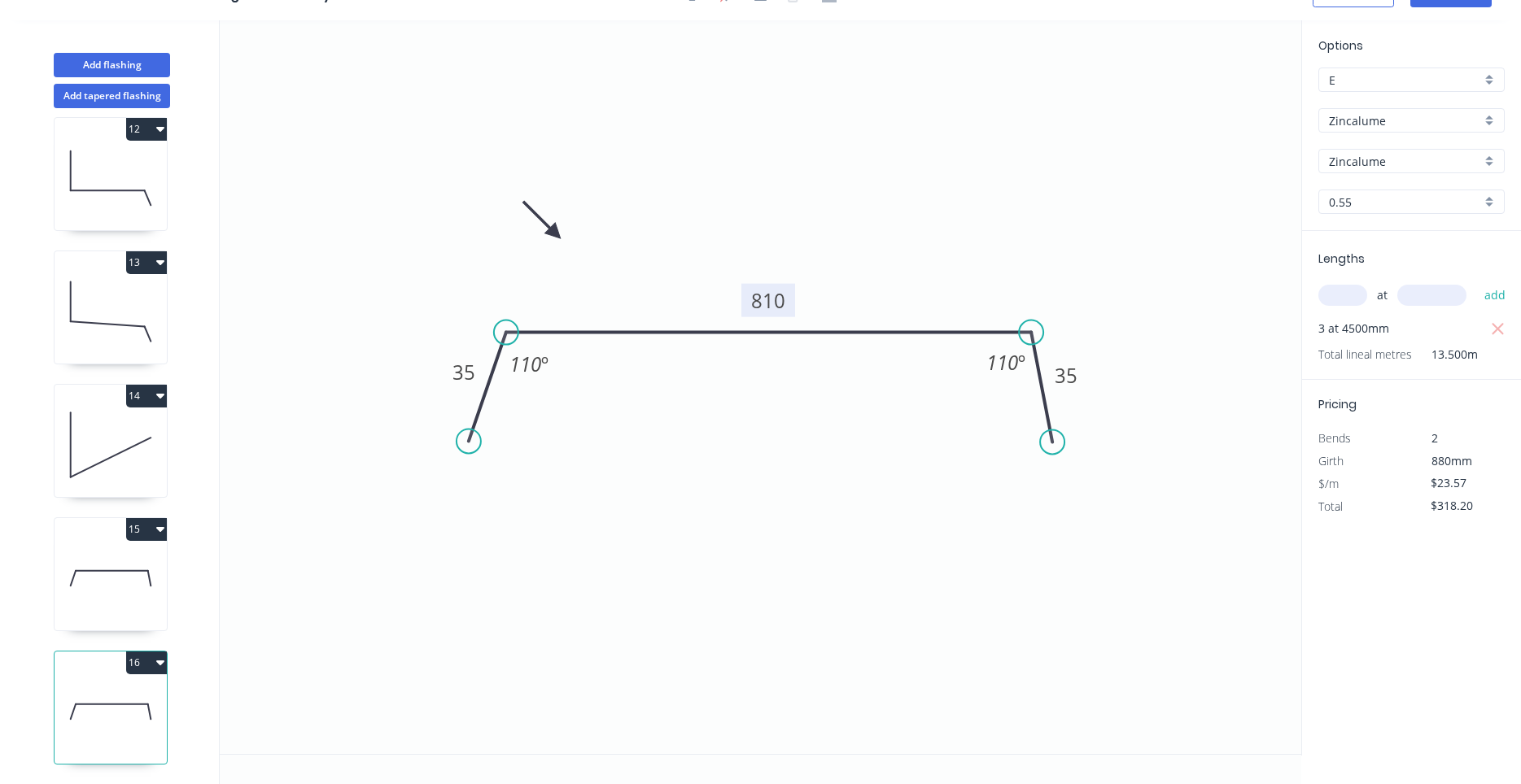
click at [128, 597] on icon at bounding box center [111, 577] width 112 height 104
click at [125, 695] on icon at bounding box center [111, 711] width 112 height 104
click at [142, 595] on icon at bounding box center [111, 577] width 112 height 104
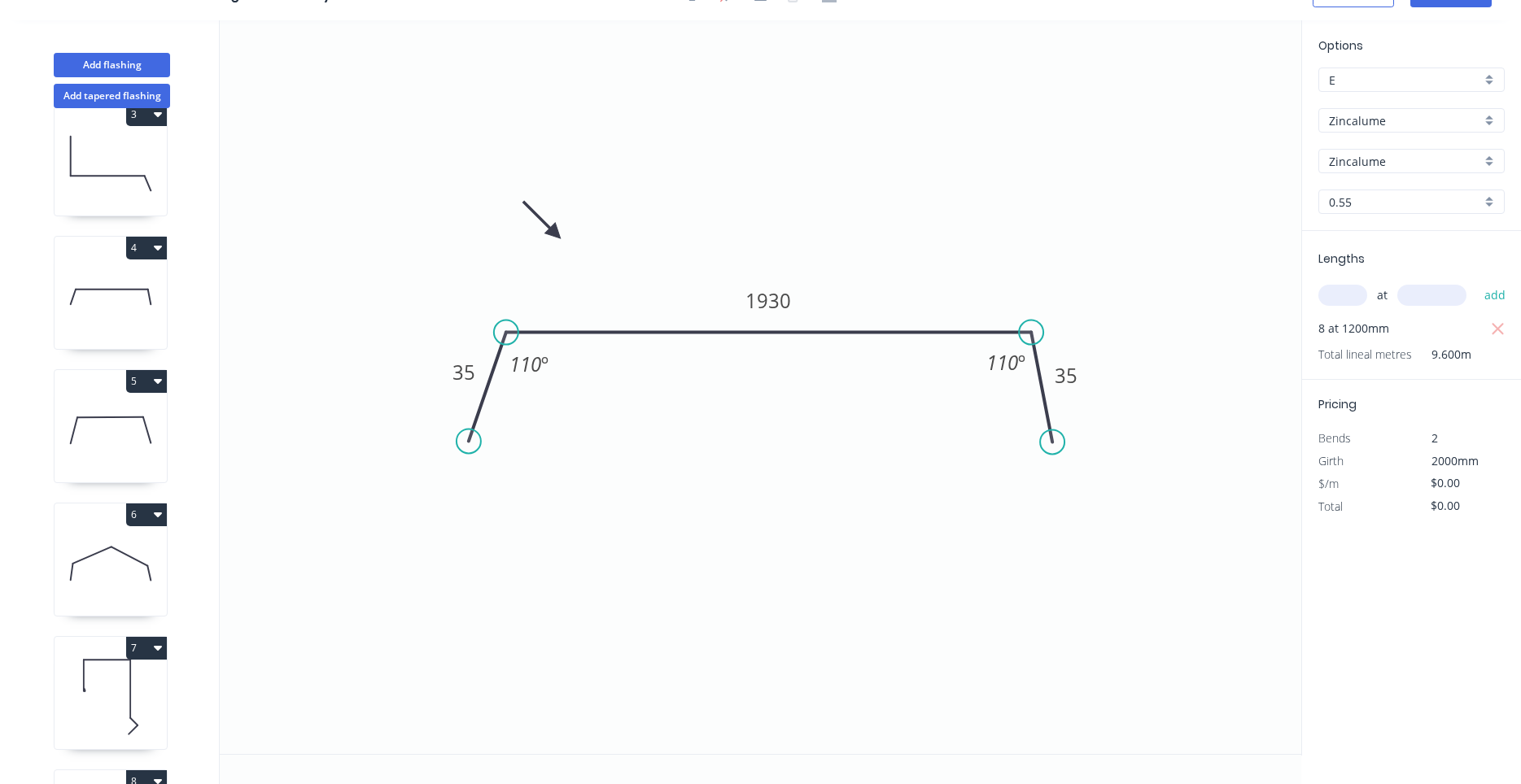
scroll to position [247, 0]
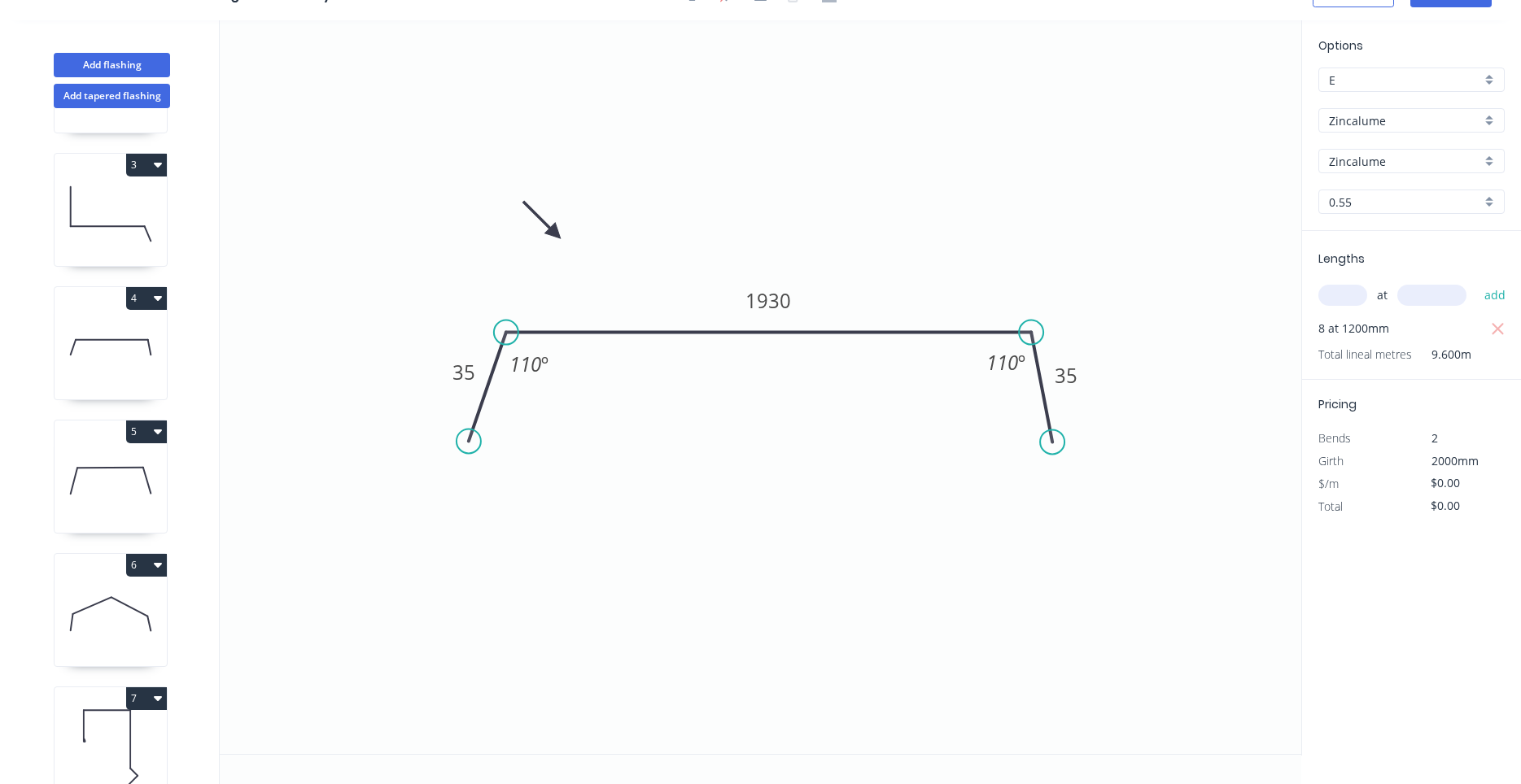
click at [145, 487] on icon at bounding box center [111, 480] width 112 height 104
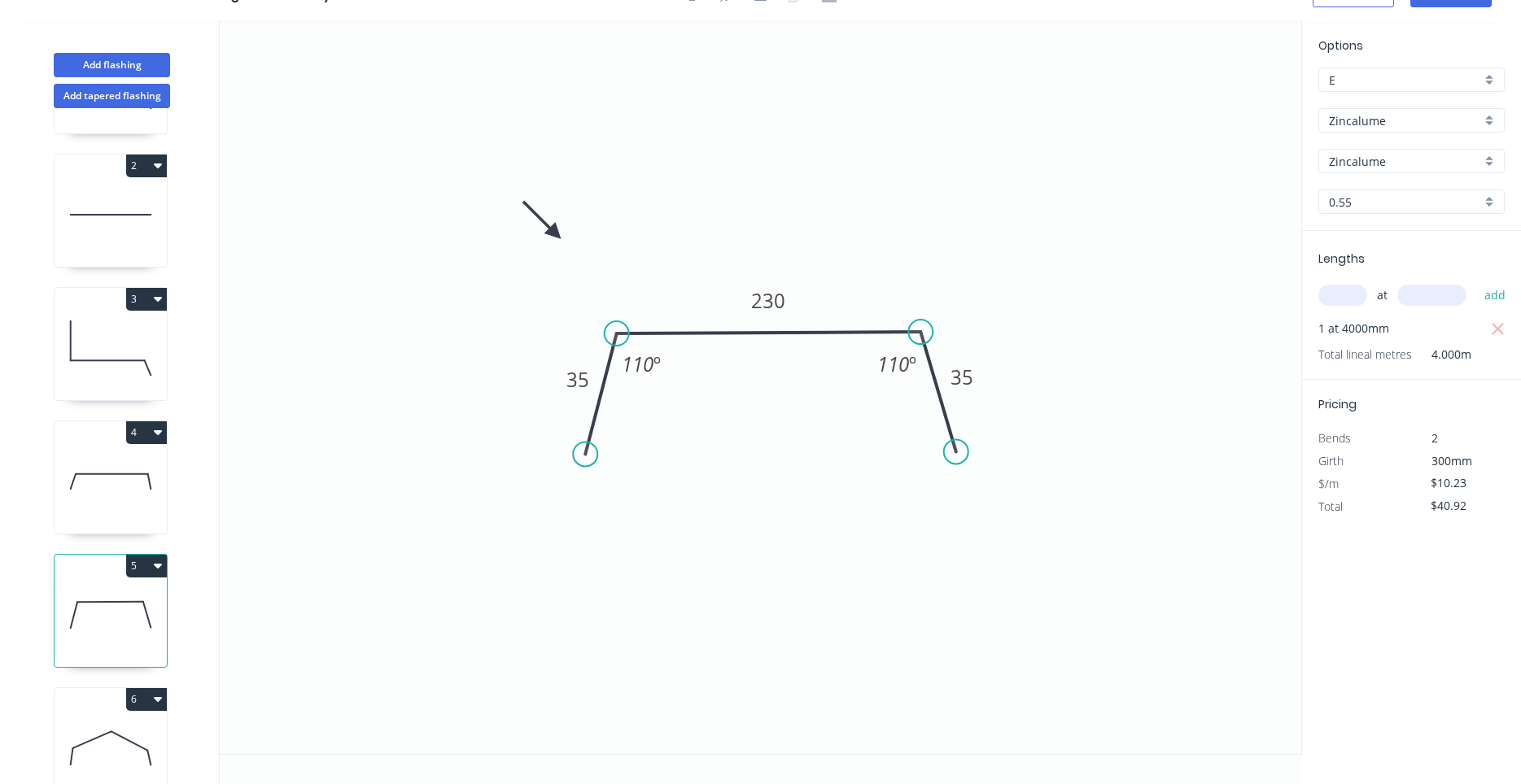
scroll to position [91, 0]
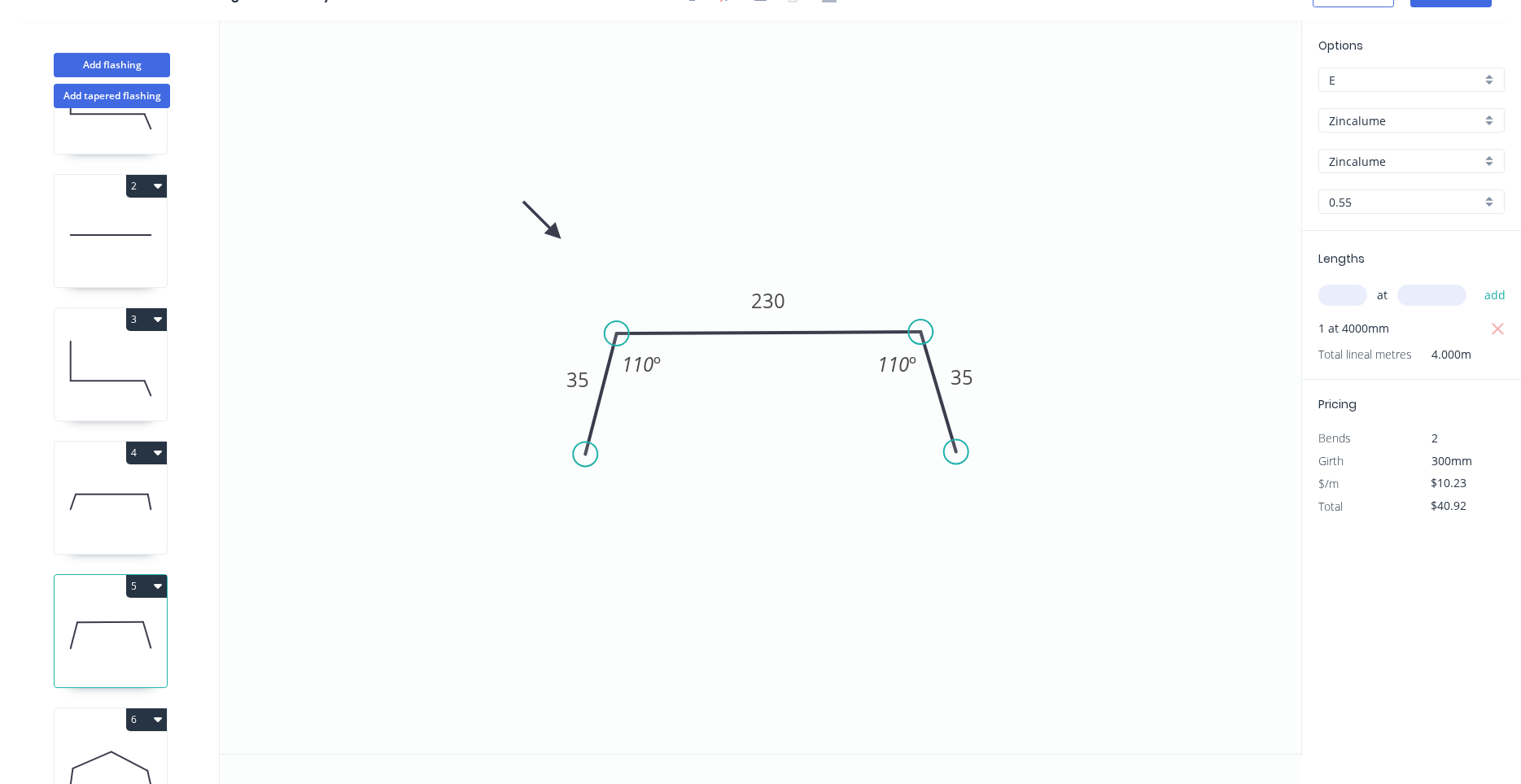
click at [156, 586] on icon "button" at bounding box center [157, 586] width 9 height 5
click at [146, 614] on button "Duplicate" at bounding box center [90, 626] width 154 height 32
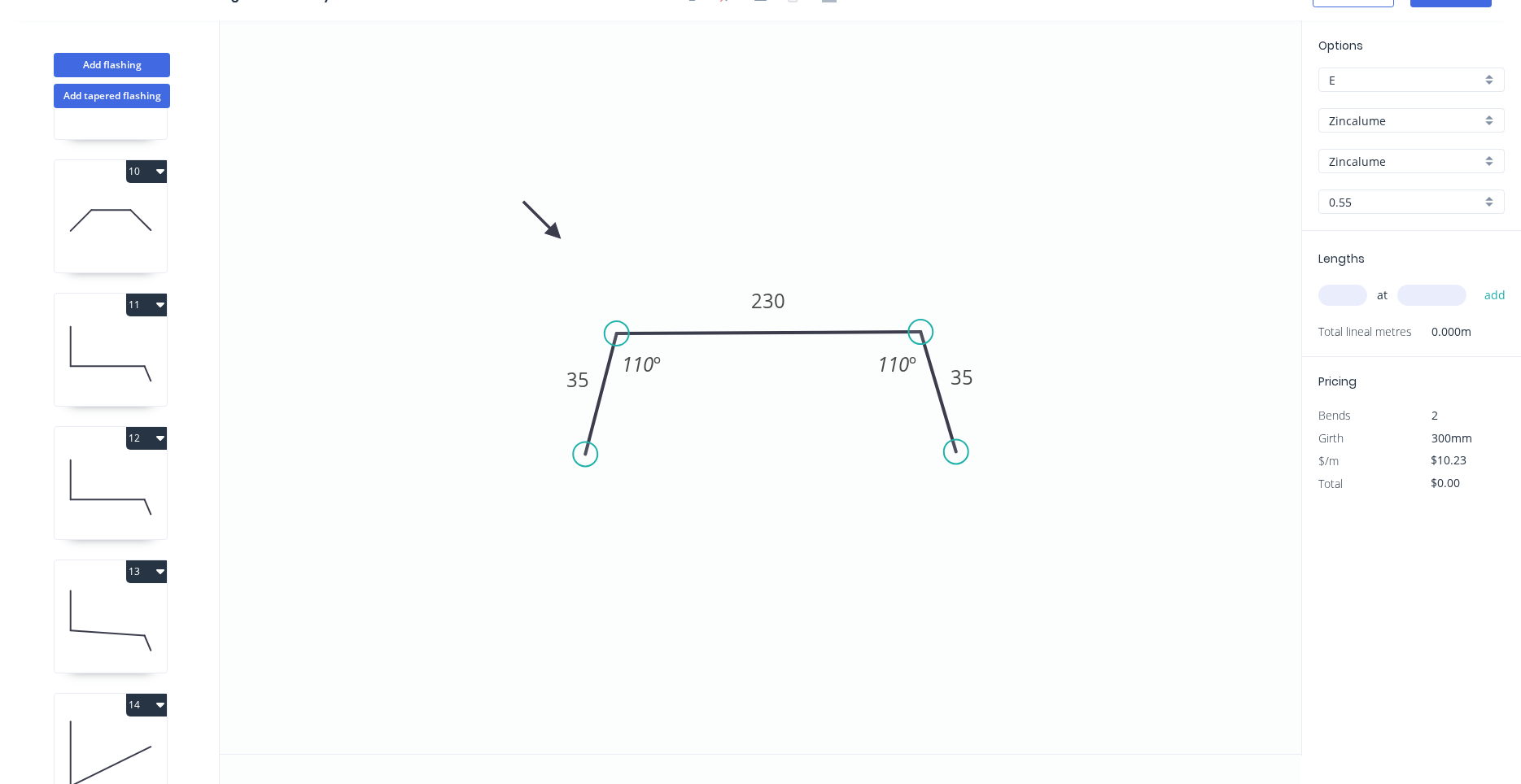
scroll to position [1617, 0]
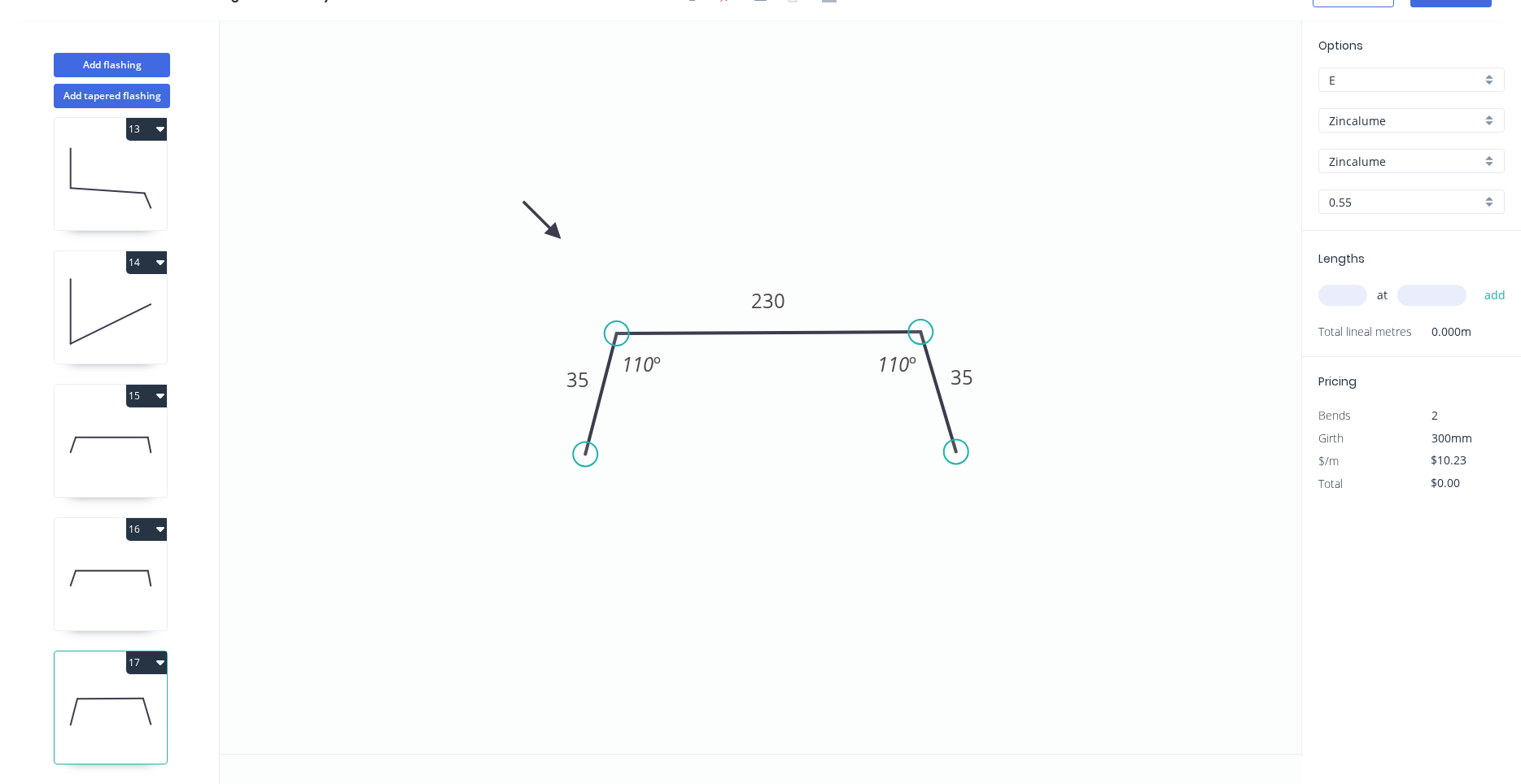
click at [132, 600] on icon at bounding box center [111, 577] width 112 height 104
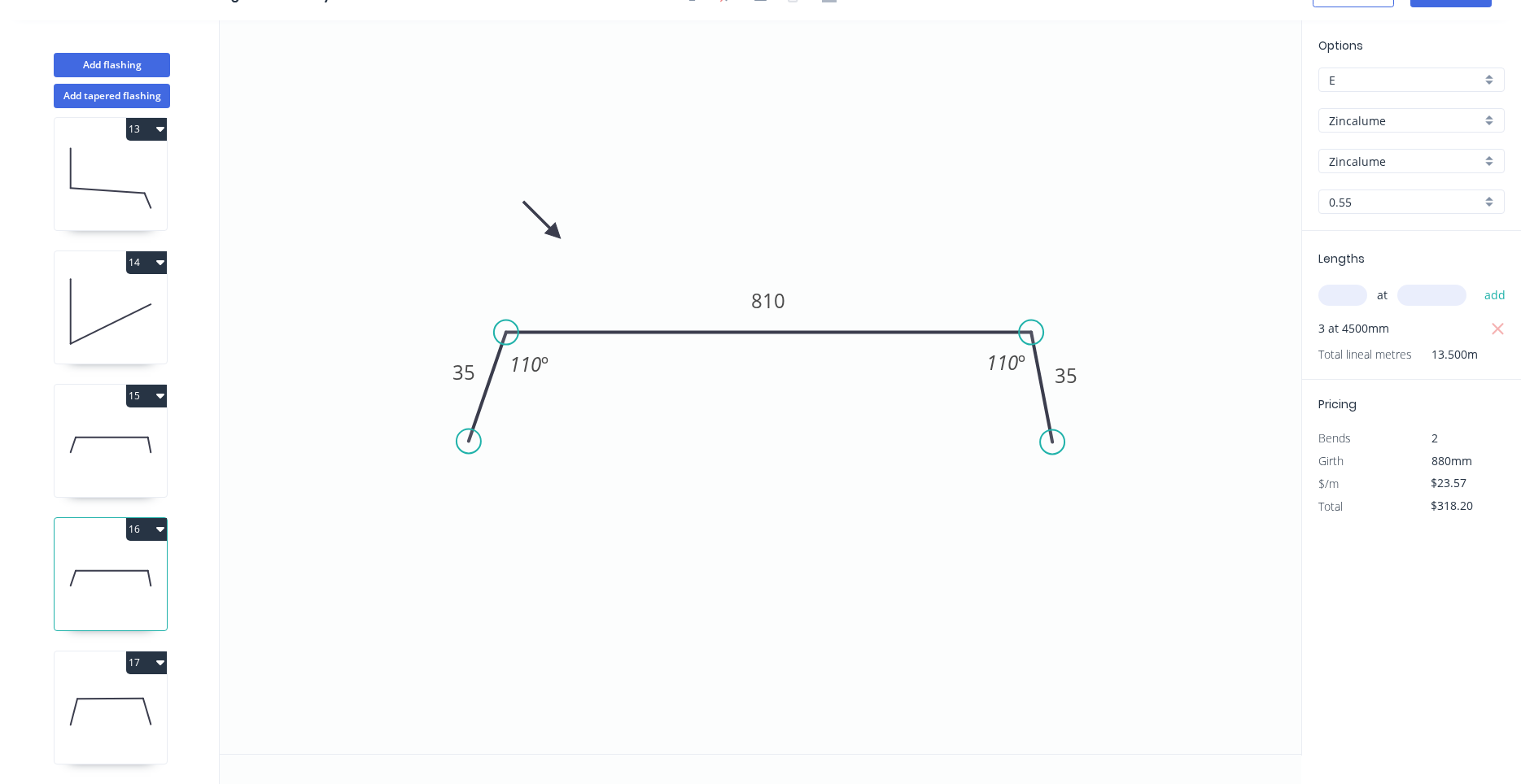
click at [132, 469] on icon at bounding box center [111, 444] width 112 height 104
click at [129, 586] on icon at bounding box center [111, 577] width 112 height 104
click at [125, 694] on icon at bounding box center [111, 711] width 112 height 104
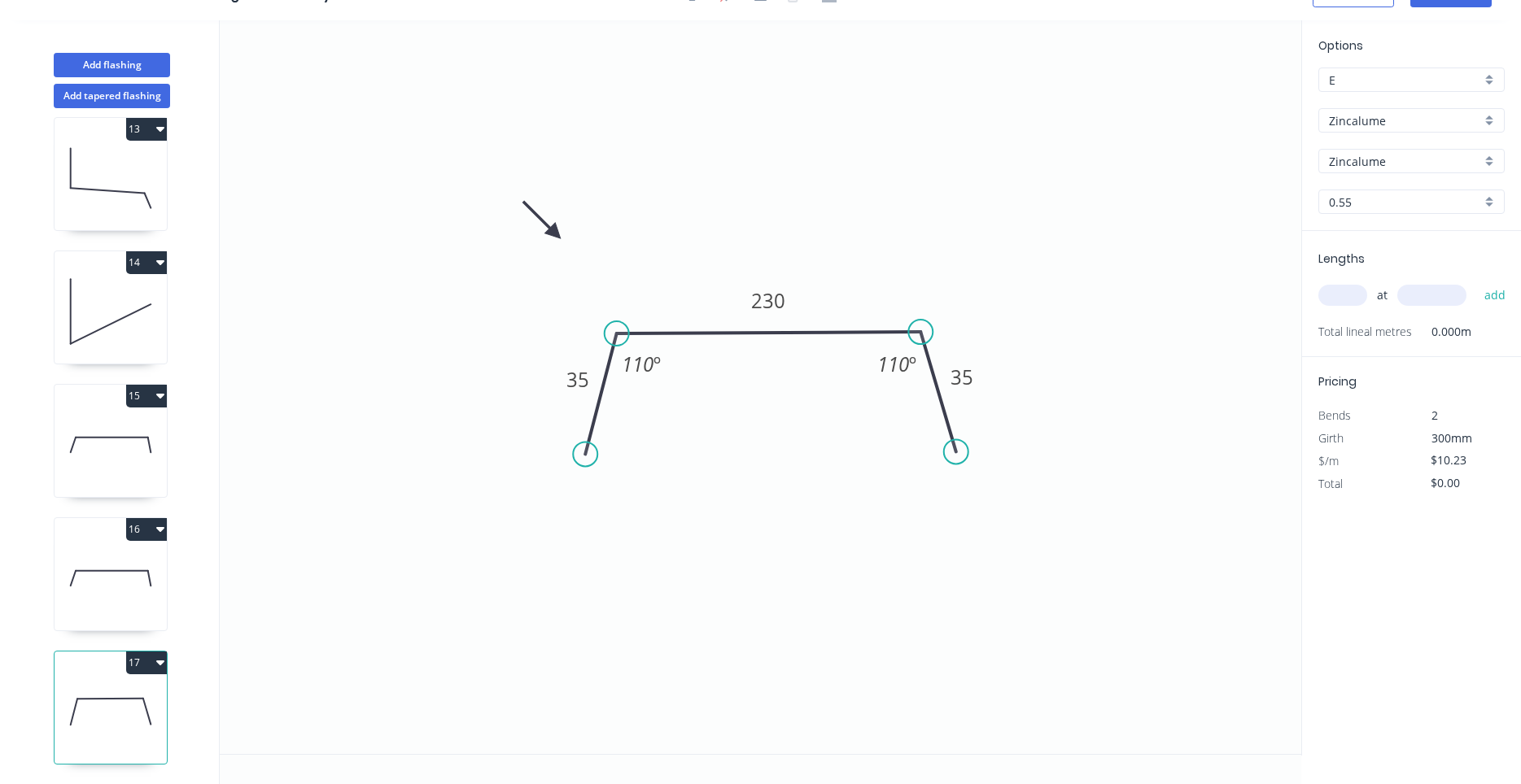
click at [1341, 300] on input "text" at bounding box center [1342, 295] width 49 height 21
click at [1476, 281] on button "add" at bounding box center [1495, 294] width 38 height 28
click at [131, 576] on icon at bounding box center [111, 577] width 112 height 104
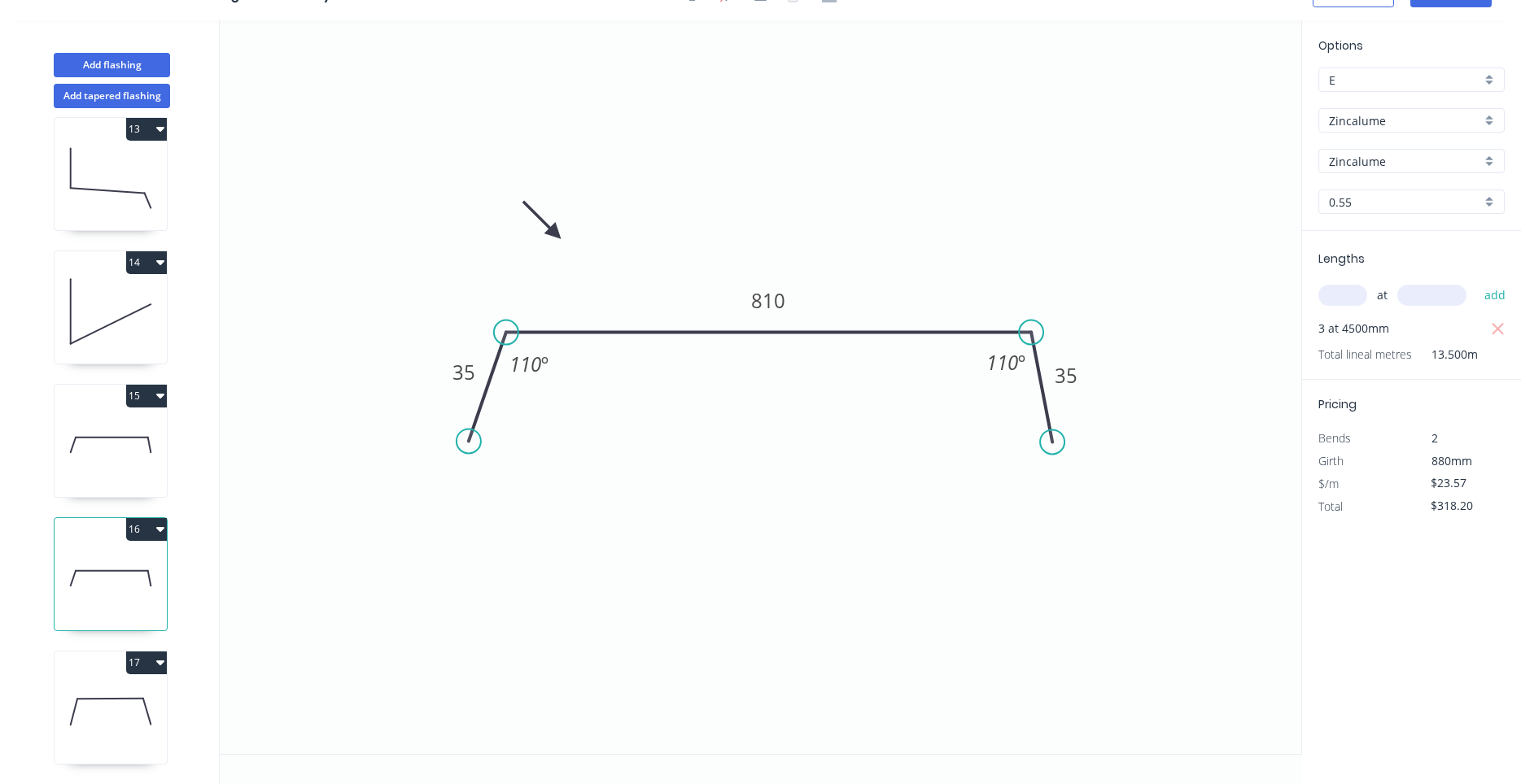
click at [162, 527] on icon "button" at bounding box center [160, 529] width 9 height 5
click at [156, 559] on button "Duplicate" at bounding box center [90, 570] width 154 height 32
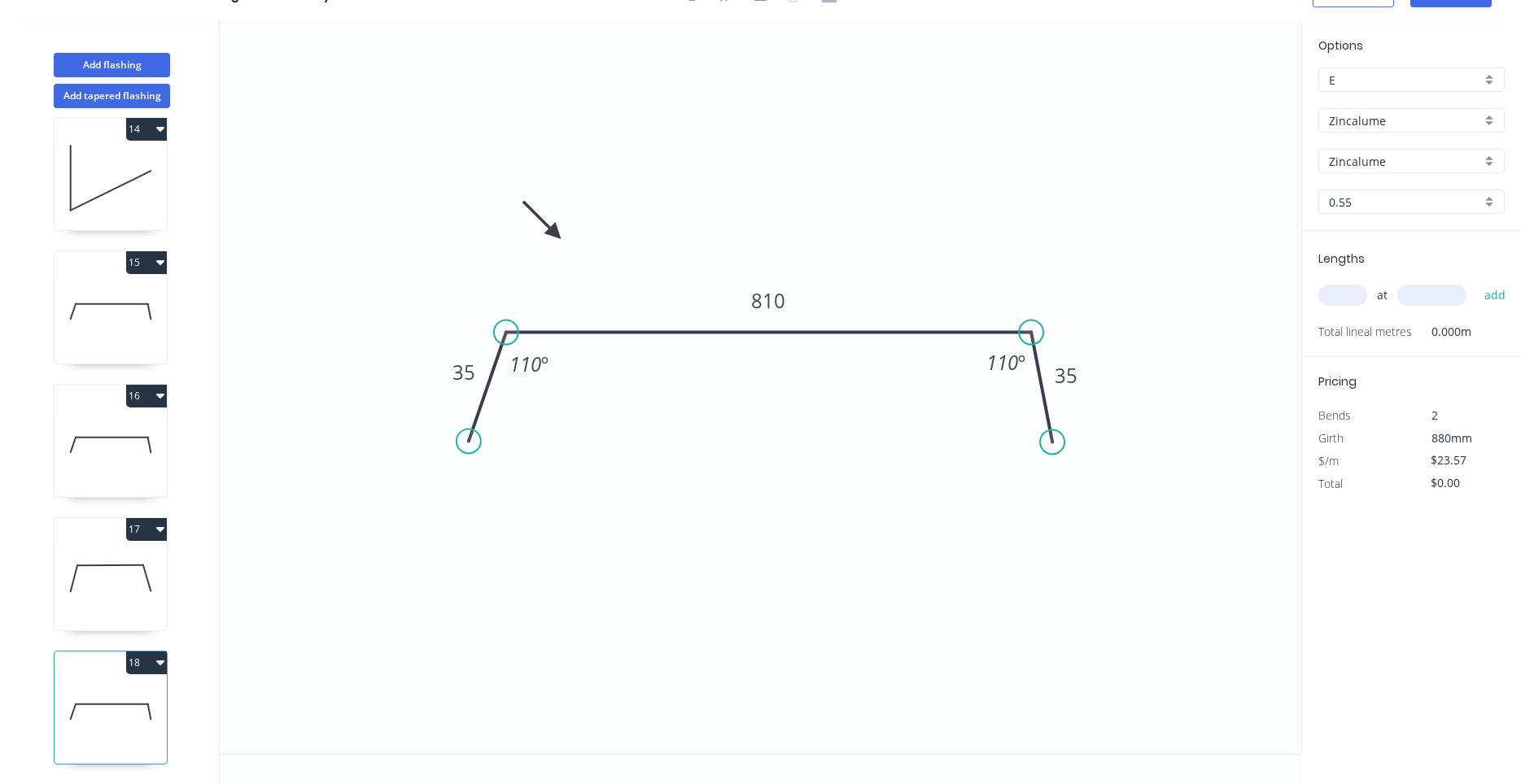
click at [142, 701] on icon at bounding box center [111, 711] width 112 height 104
click at [786, 302] on rect at bounding box center [768, 300] width 53 height 33
click at [768, 300] on tspan "810" at bounding box center [768, 300] width 34 height 27
click at [1344, 292] on input "text" at bounding box center [1342, 295] width 49 height 21
click at [1476, 281] on button "add" at bounding box center [1495, 294] width 38 height 28
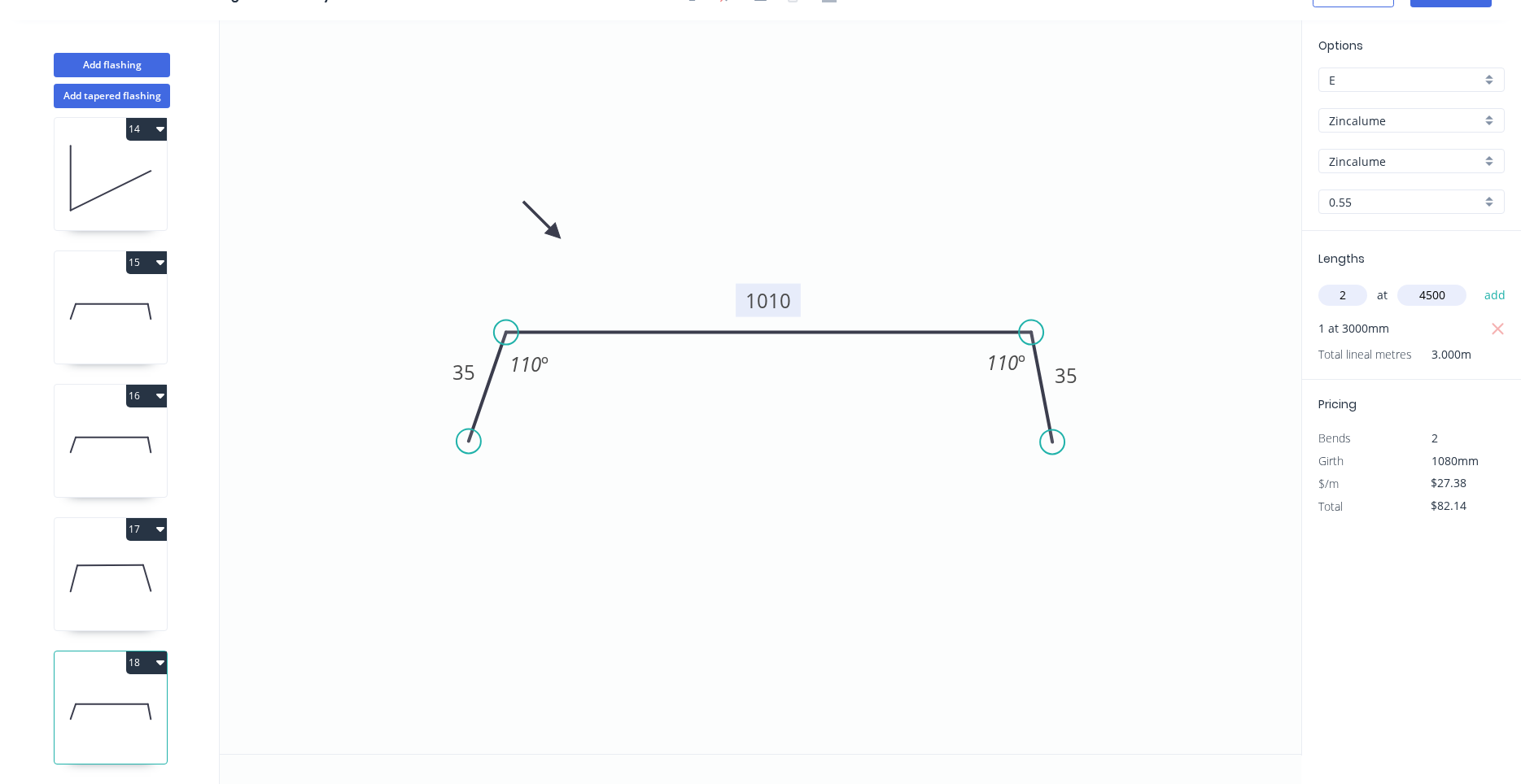
click at [1476, 281] on button "add" at bounding box center [1495, 294] width 38 height 28
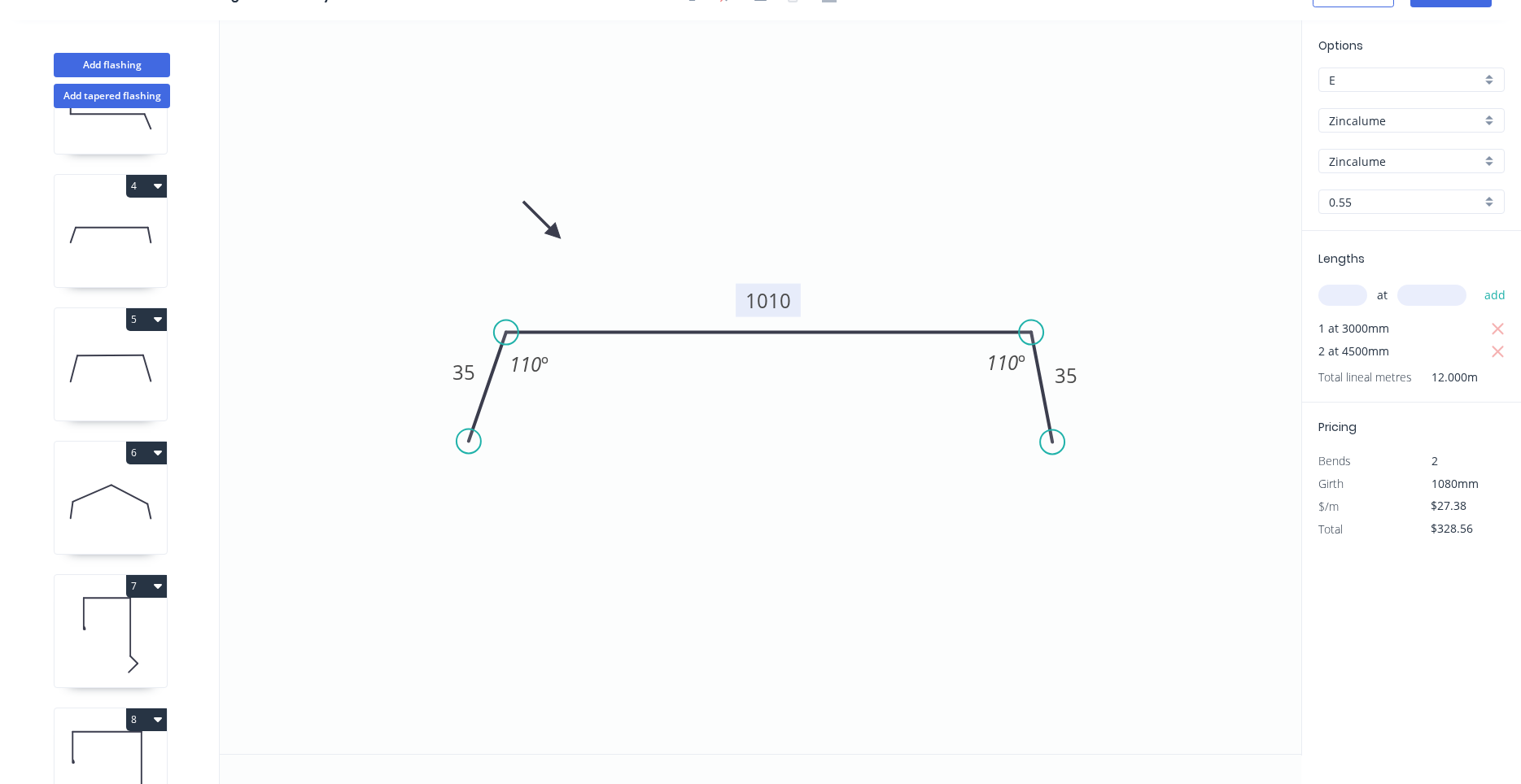
scroll to position [0, 0]
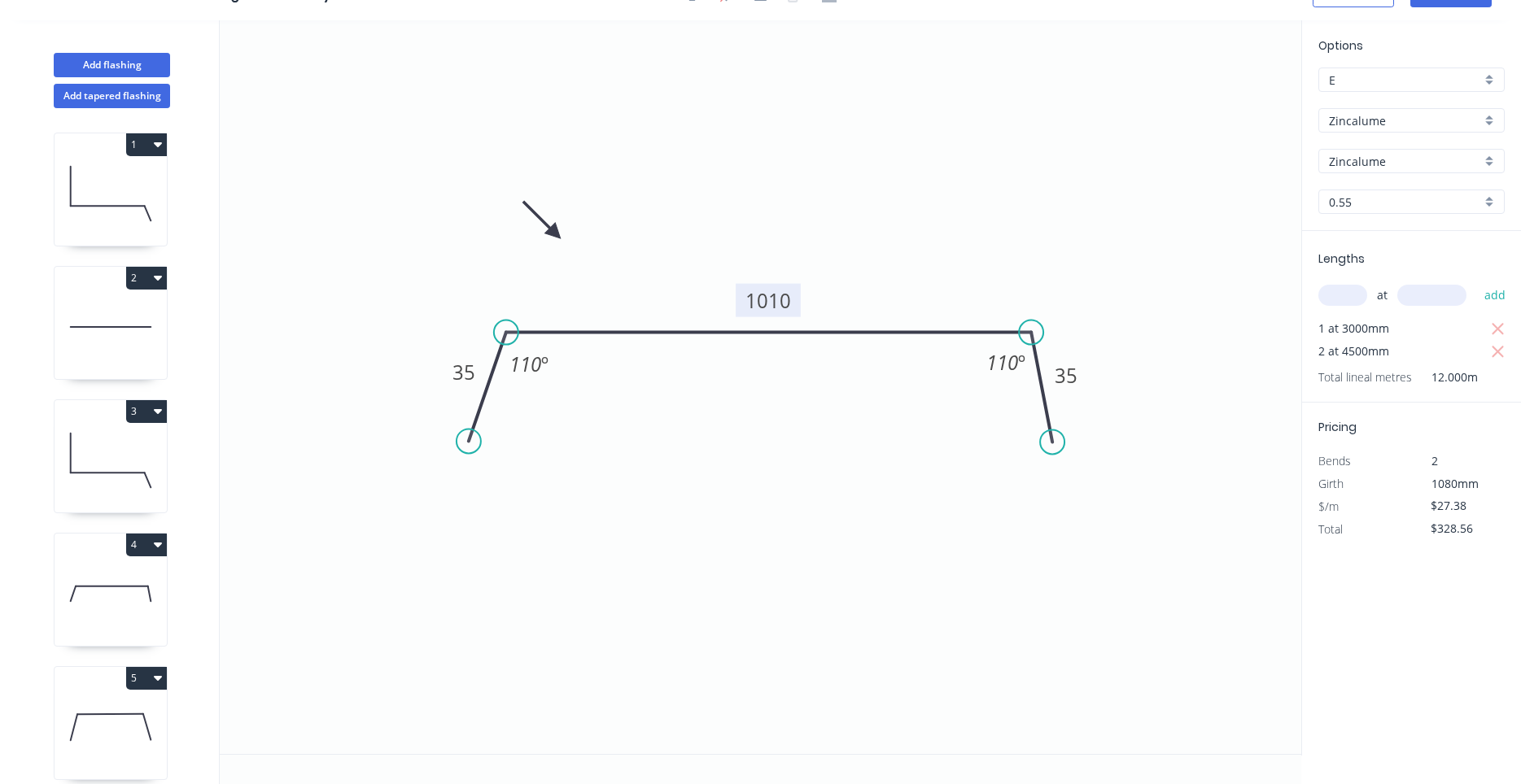
click at [138, 206] on icon at bounding box center [108, 206] width 74 height 0
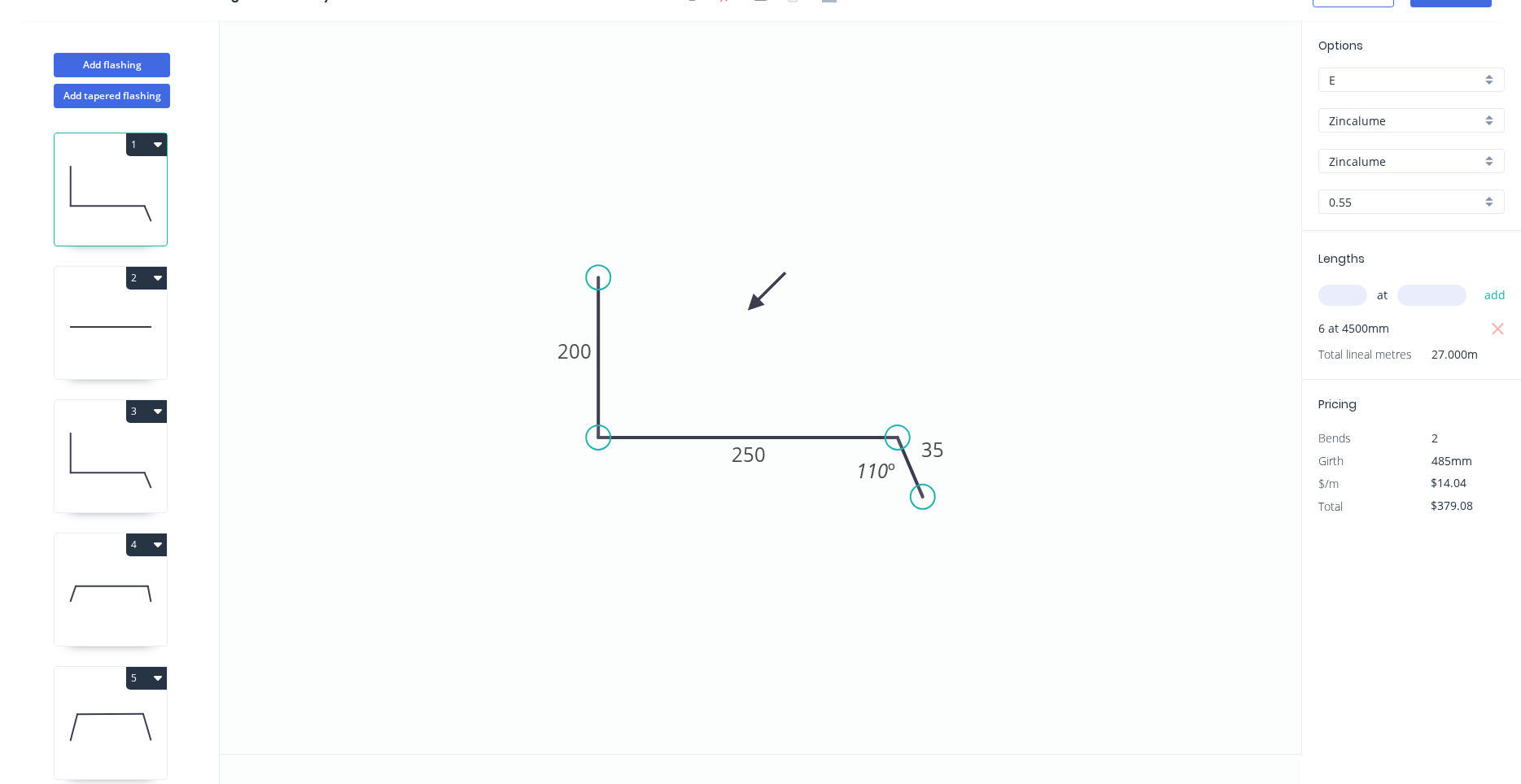
click at [157, 149] on icon "button" at bounding box center [157, 144] width 9 height 13
click at [148, 182] on div "Duplicate" at bounding box center [89, 185] width 125 height 24
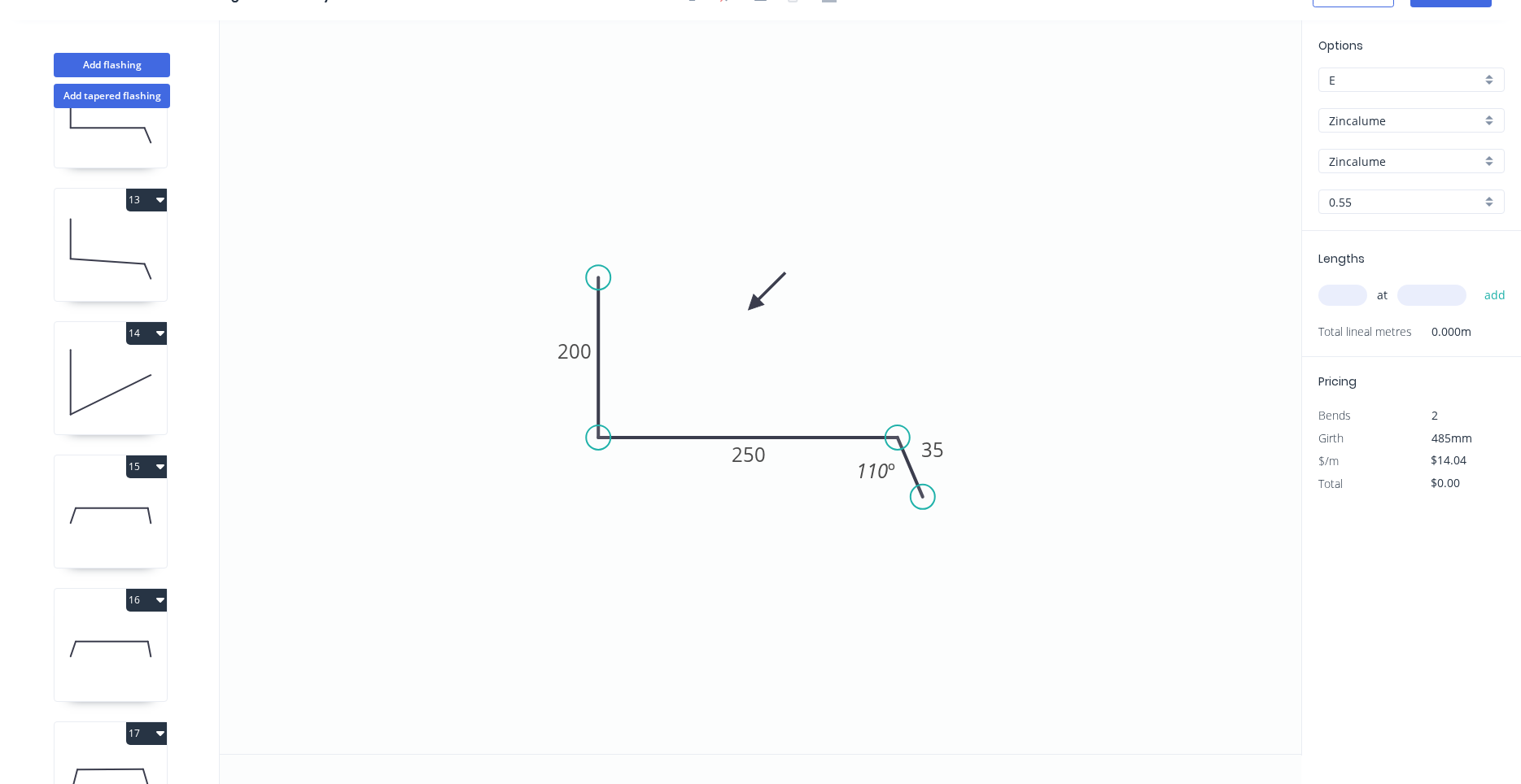
scroll to position [1883, 0]
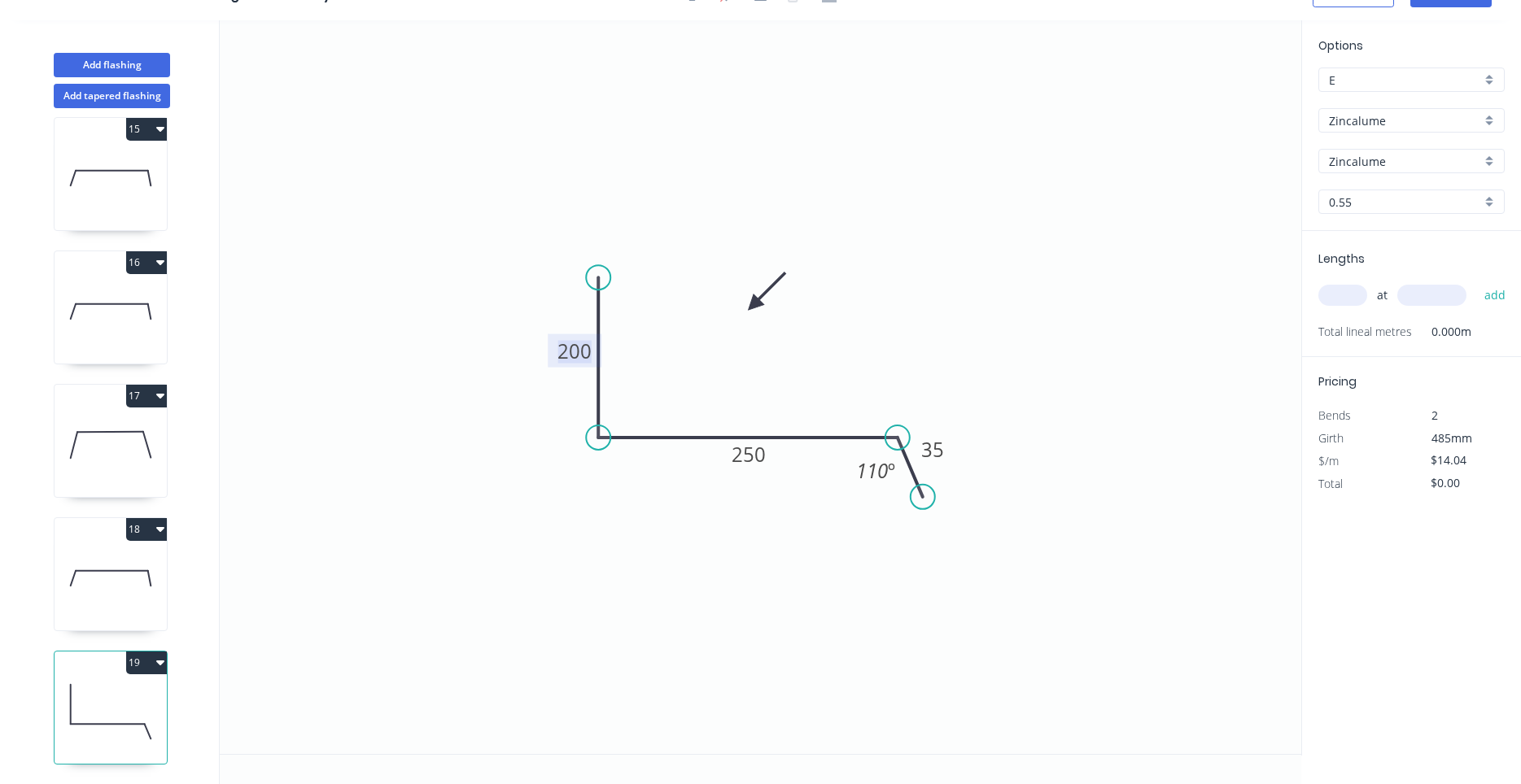
click at [558, 350] on tspan "200" at bounding box center [575, 351] width 34 height 27
click at [735, 458] on tspan "250" at bounding box center [749, 454] width 34 height 27
click at [793, 565] on icon "0 100 330 35 110 º" at bounding box center [760, 387] width 1082 height 734
click at [1353, 303] on input "text" at bounding box center [1342, 295] width 49 height 21
click at [1476, 281] on button "add" at bounding box center [1495, 294] width 38 height 28
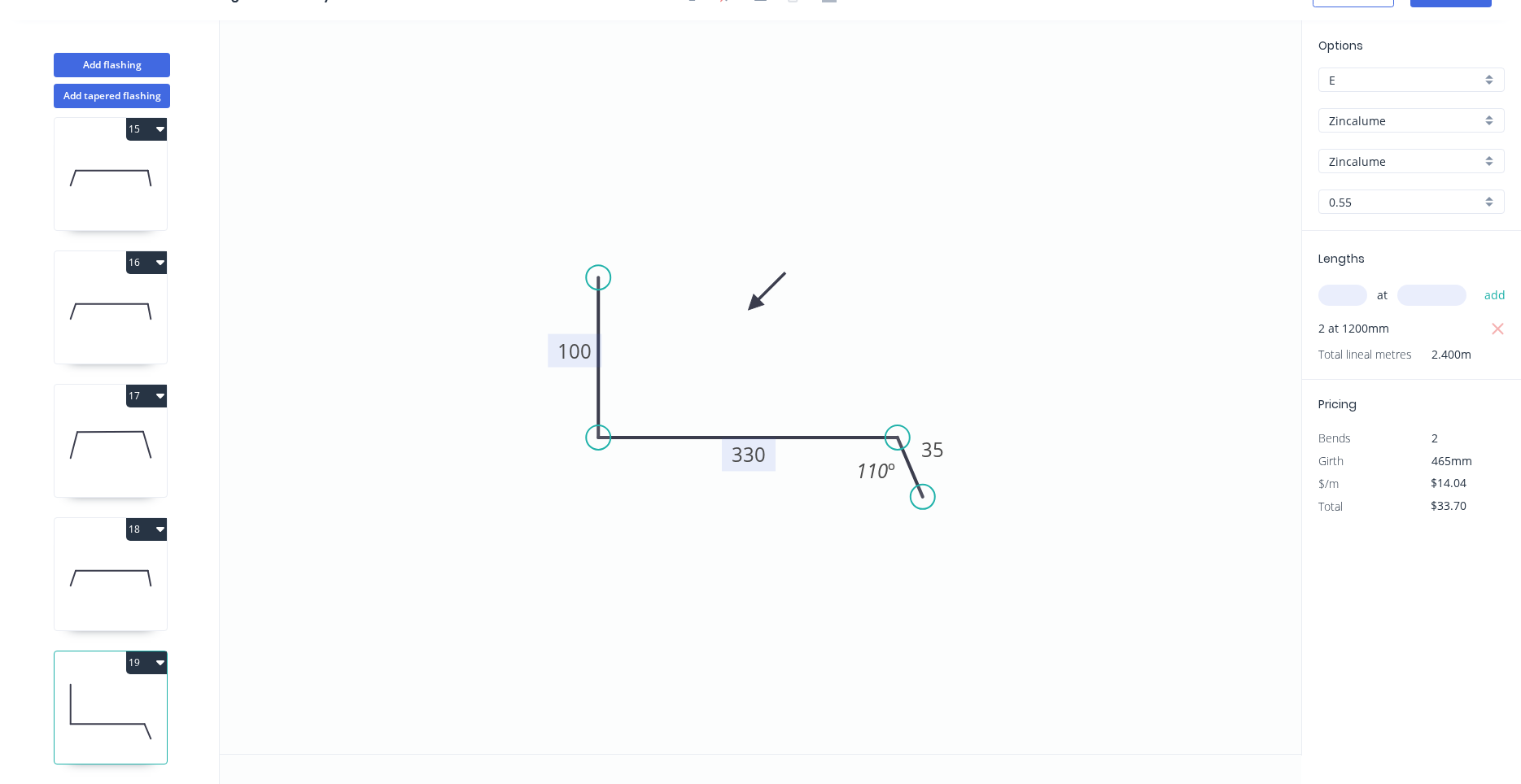
click at [159, 663] on icon "button" at bounding box center [160, 662] width 9 height 5
click at [147, 693] on div "Duplicate" at bounding box center [89, 703] width 125 height 24
click at [741, 459] on tspan "330" at bounding box center [749, 454] width 34 height 27
click at [1335, 289] on input "text" at bounding box center [1342, 295] width 49 height 21
click at [1476, 281] on button "add" at bounding box center [1495, 294] width 38 height 28
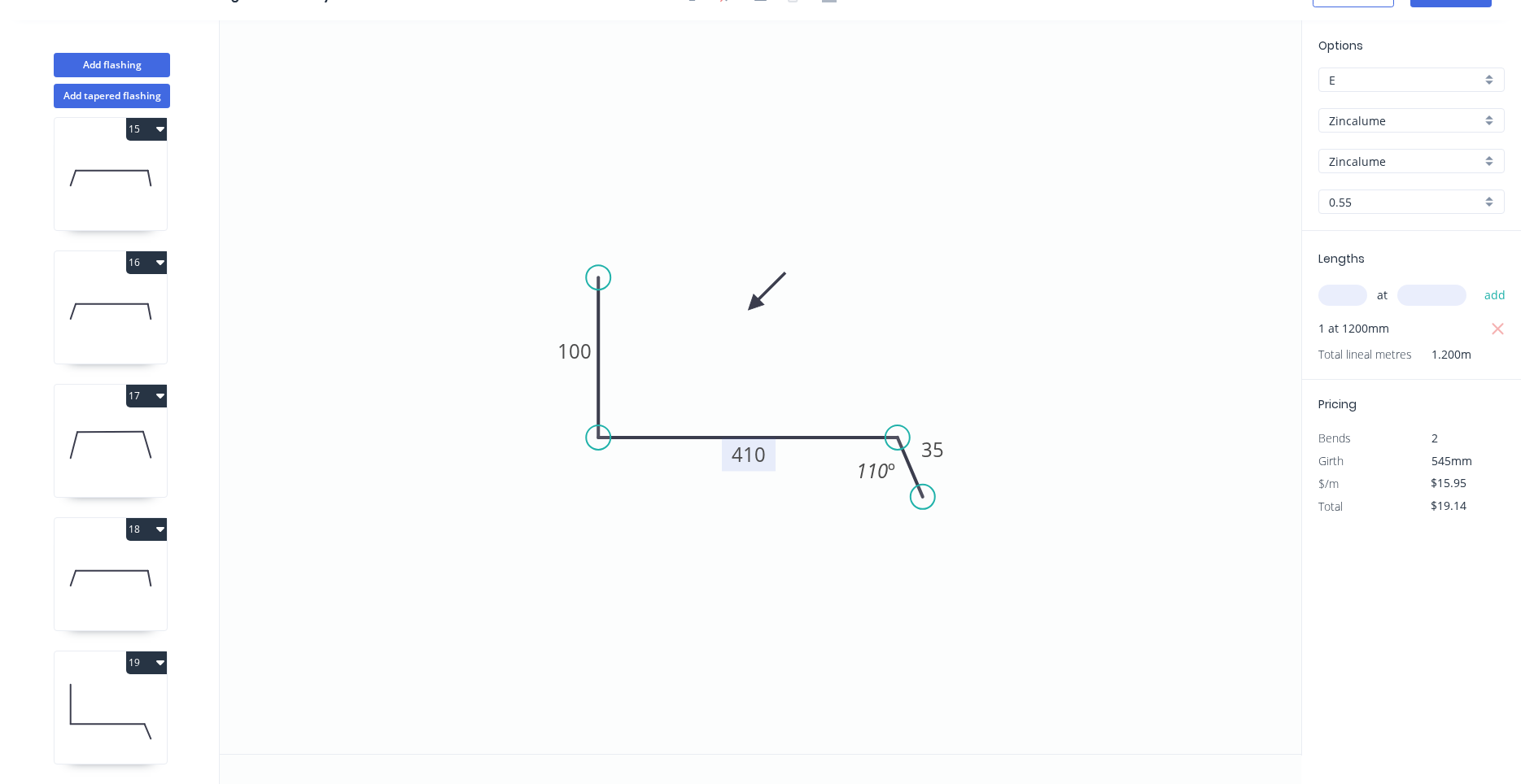
scroll to position [2017, 0]
click at [145, 603] on icon at bounding box center [111, 577] width 112 height 104
click at [122, 714] on icon at bounding box center [111, 711] width 112 height 104
click at [148, 587] on icon at bounding box center [111, 577] width 112 height 104
click at [117, 710] on icon at bounding box center [111, 711] width 112 height 104
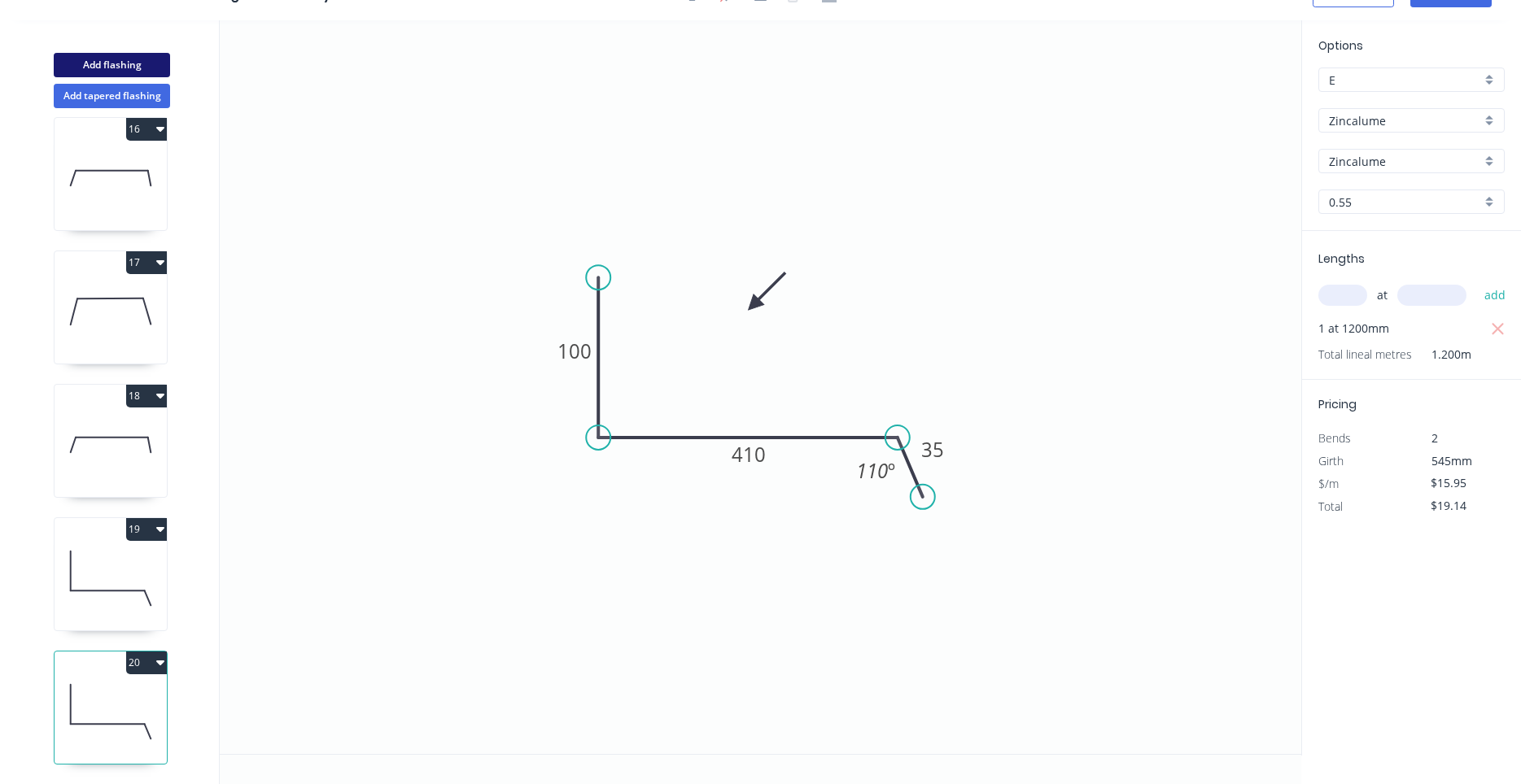
click at [139, 59] on button "Add flashing" at bounding box center [112, 66] width 116 height 25
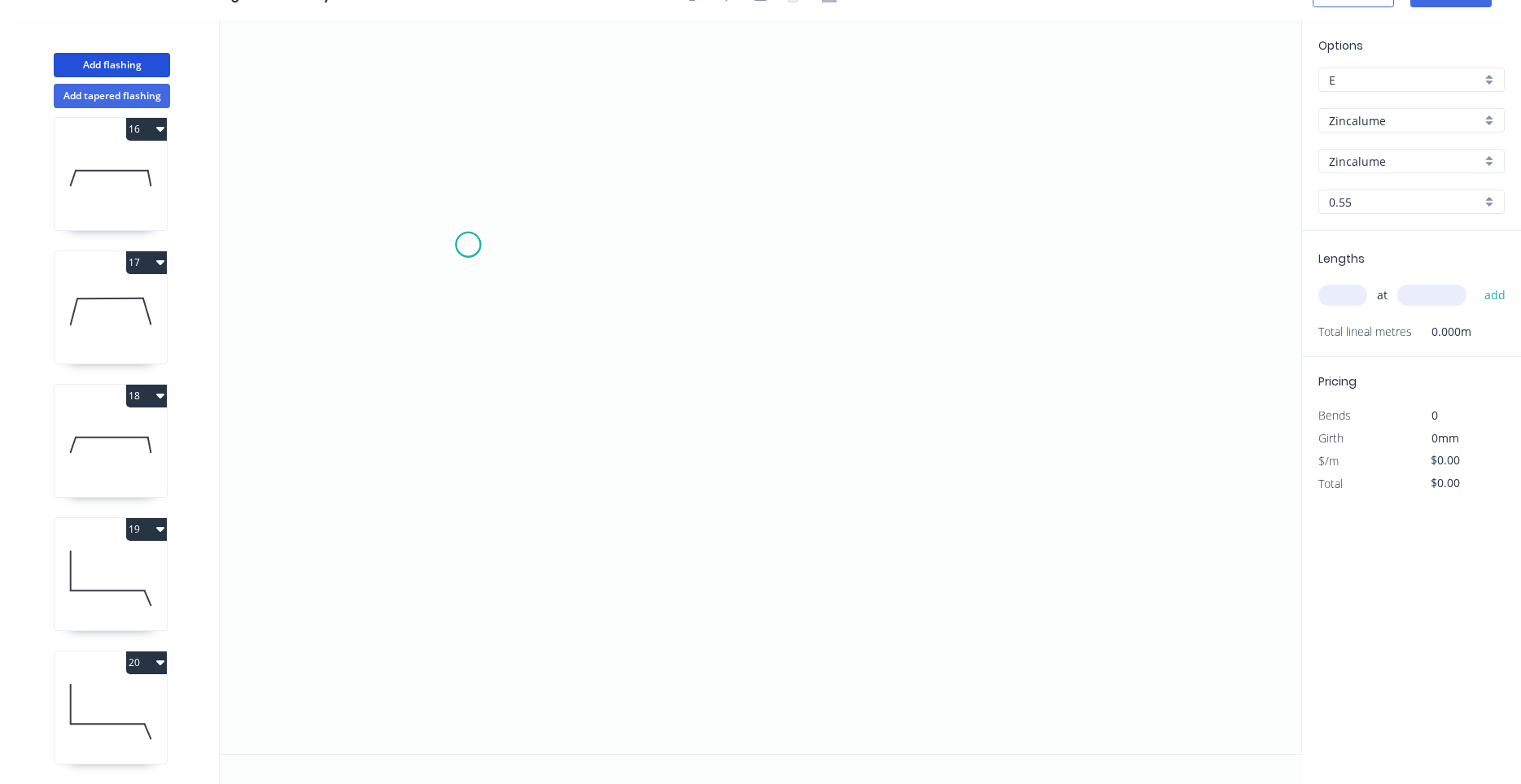
click at [468, 245] on icon "0" at bounding box center [760, 387] width 1082 height 734
click at [462, 371] on icon "0" at bounding box center [760, 387] width 1082 height 734
click at [780, 413] on icon "0 ?" at bounding box center [760, 387] width 1082 height 734
click at [780, 413] on circle at bounding box center [780, 412] width 25 height 25
drag, startPoint x: 786, startPoint y: 421, endPoint x: 756, endPoint y: 414, distance: 30.8
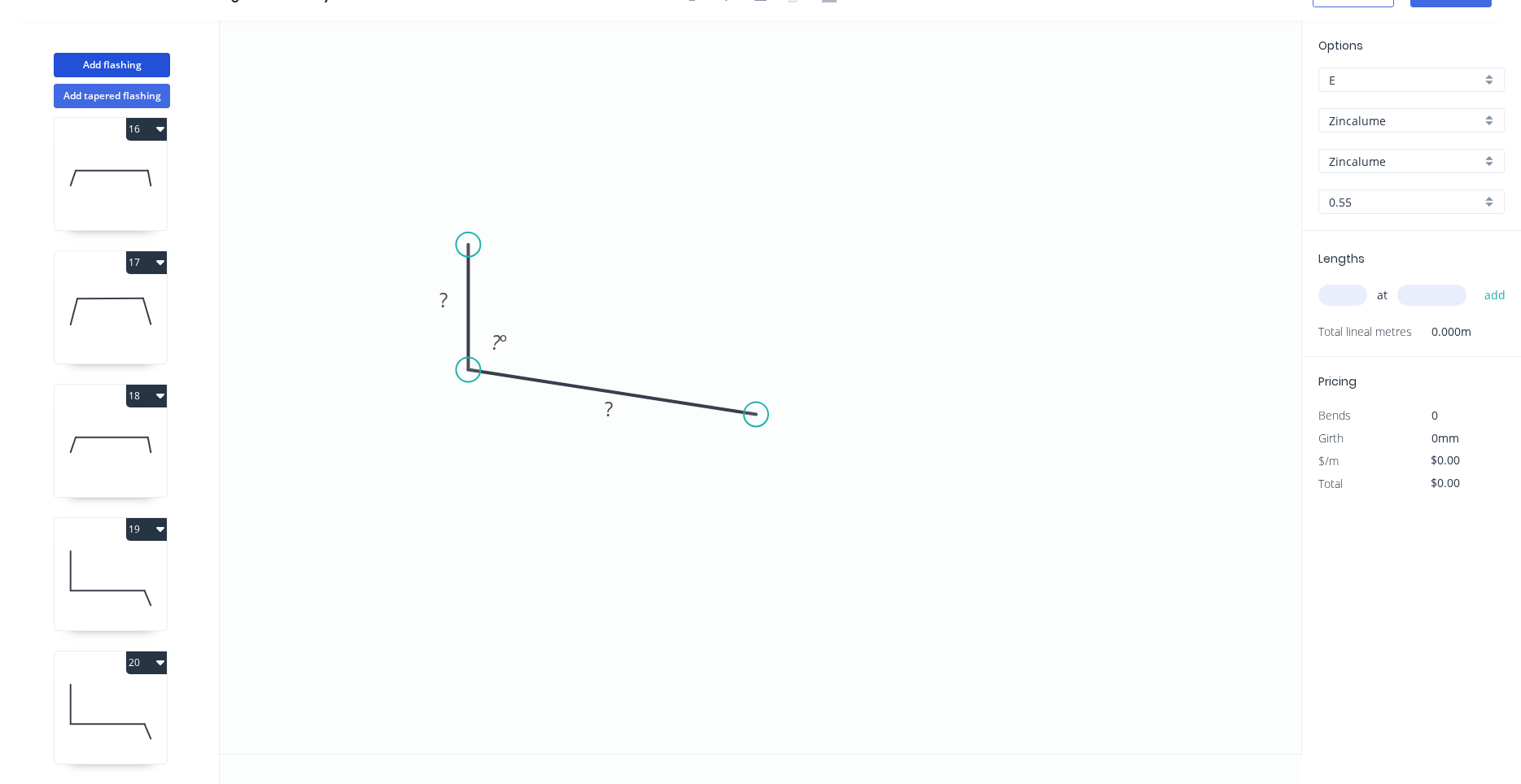
click at [756, 414] on circle at bounding box center [756, 414] width 25 height 25
click at [769, 456] on div "Crush & Fold" at bounding box center [831, 462] width 164 height 33
click at [770, 467] on div "Flip bend" at bounding box center [835, 471] width 164 height 33
click at [759, 377] on tspan "10" at bounding box center [751, 369] width 23 height 27
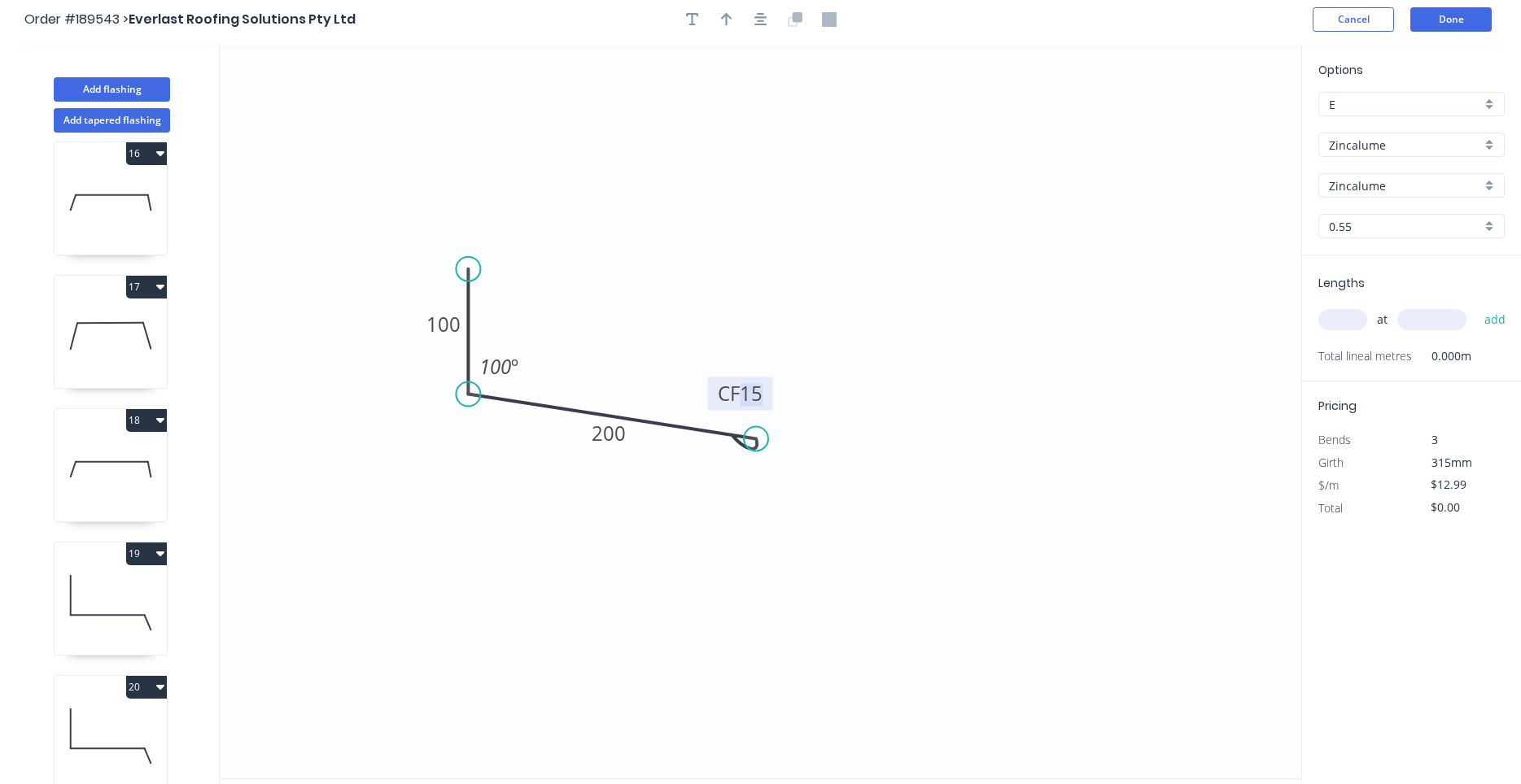
scroll to position [0, 0]
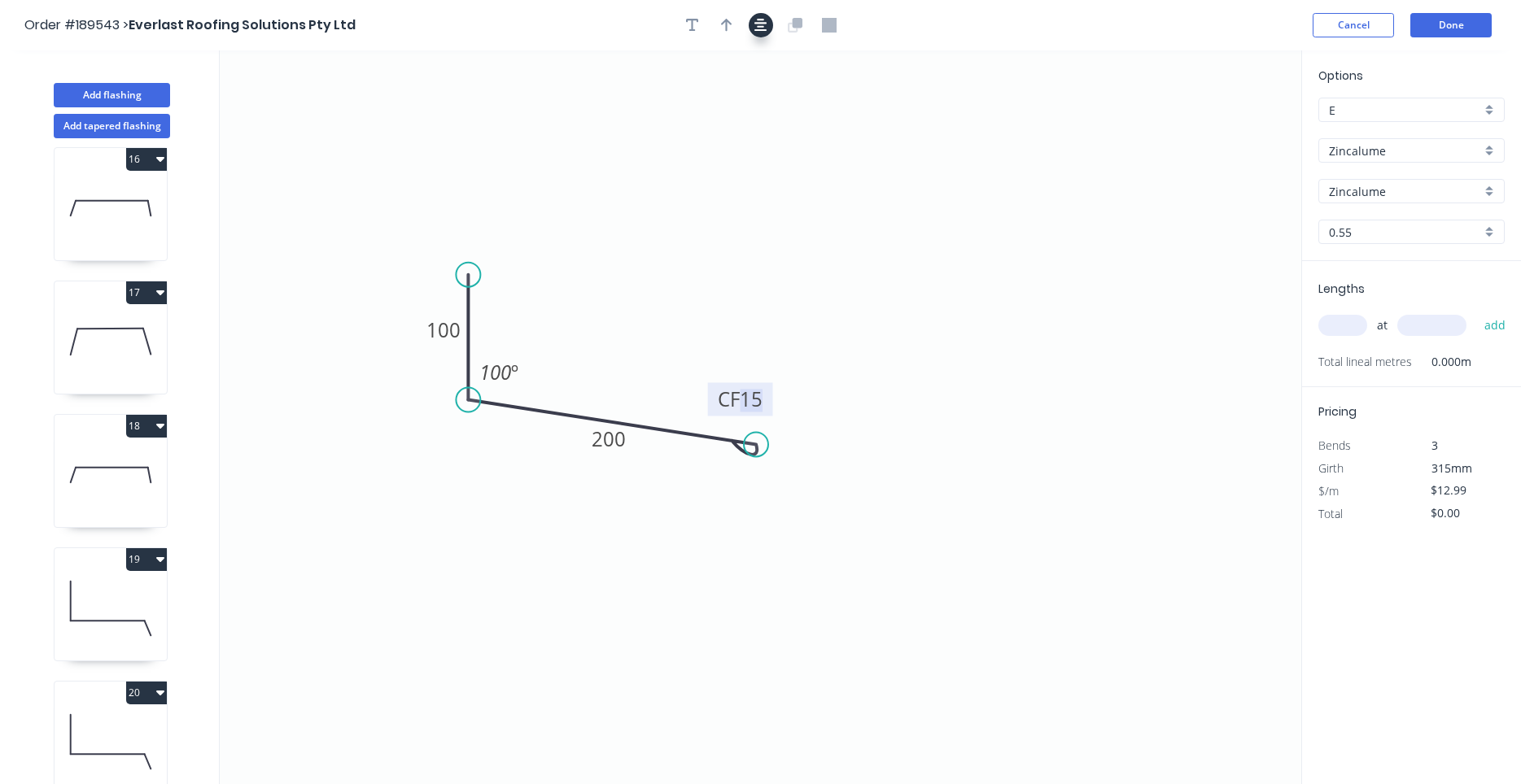
click at [761, 31] on icon "button" at bounding box center [761, 25] width 13 height 14
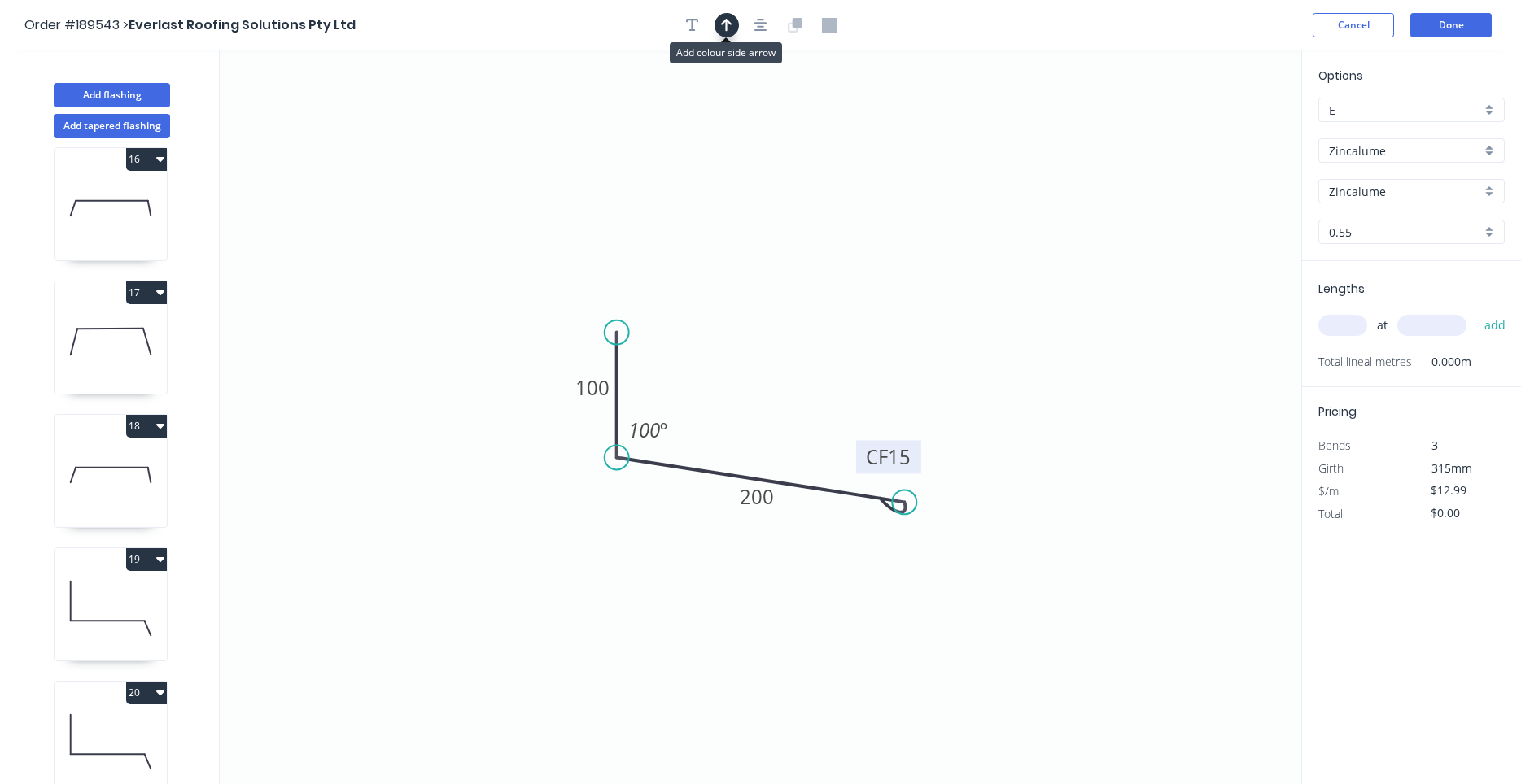
click at [729, 26] on icon "button" at bounding box center [727, 25] width 11 height 14
click at [1220, 129] on icon at bounding box center [1218, 110] width 14 height 52
drag, startPoint x: 1220, startPoint y: 129, endPoint x: 826, endPoint y: 317, distance: 436.6
click at [826, 317] on icon at bounding box center [840, 304] width 48 height 48
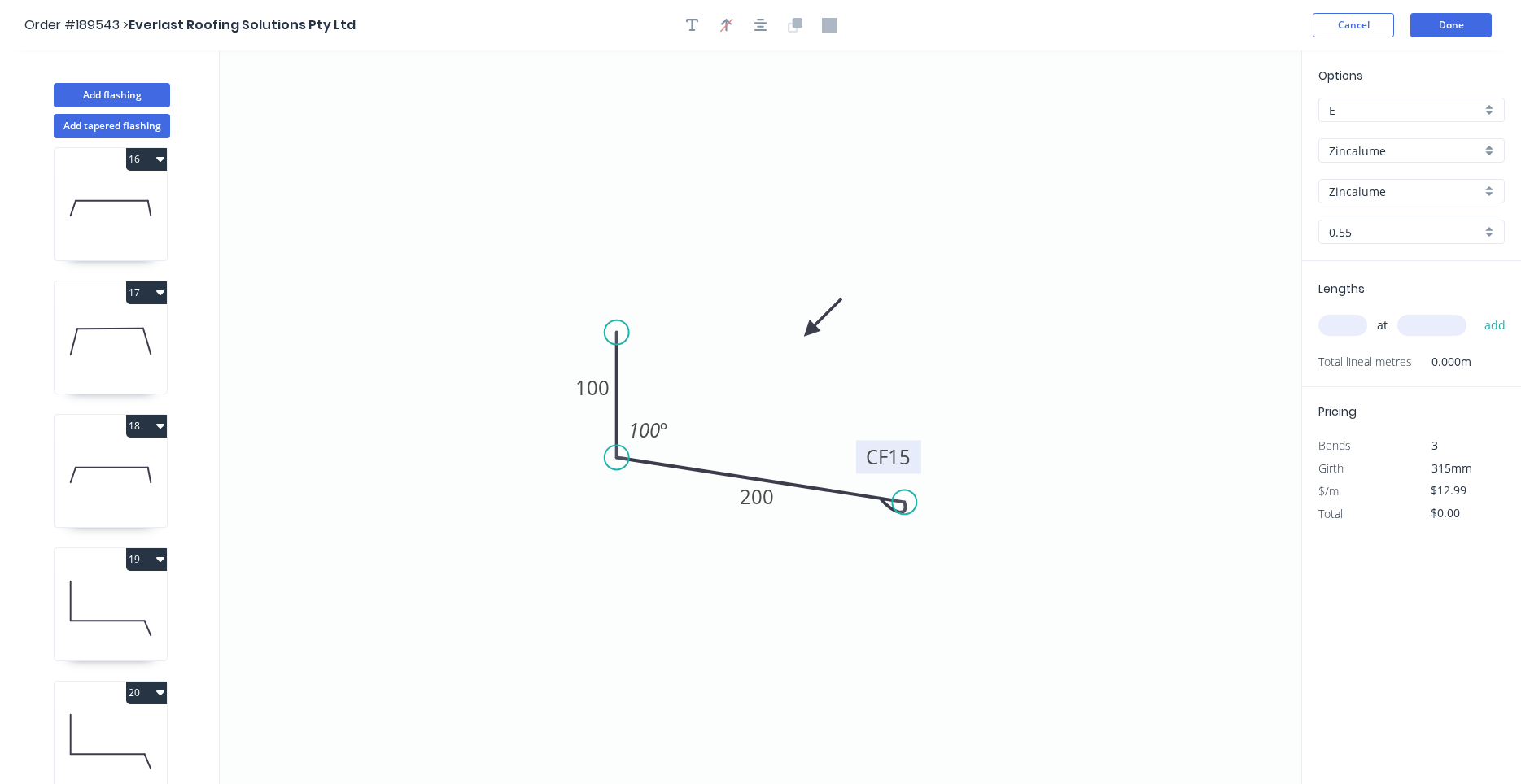
drag, startPoint x: 826, startPoint y: 317, endPoint x: 810, endPoint y: 332, distance: 21.9
click at [810, 332] on icon at bounding box center [823, 317] width 48 height 48
click at [1347, 323] on input "text" at bounding box center [1342, 325] width 49 height 21
click at [1476, 312] on button "add" at bounding box center [1495, 325] width 38 height 28
click at [134, 615] on icon at bounding box center [111, 608] width 112 height 104
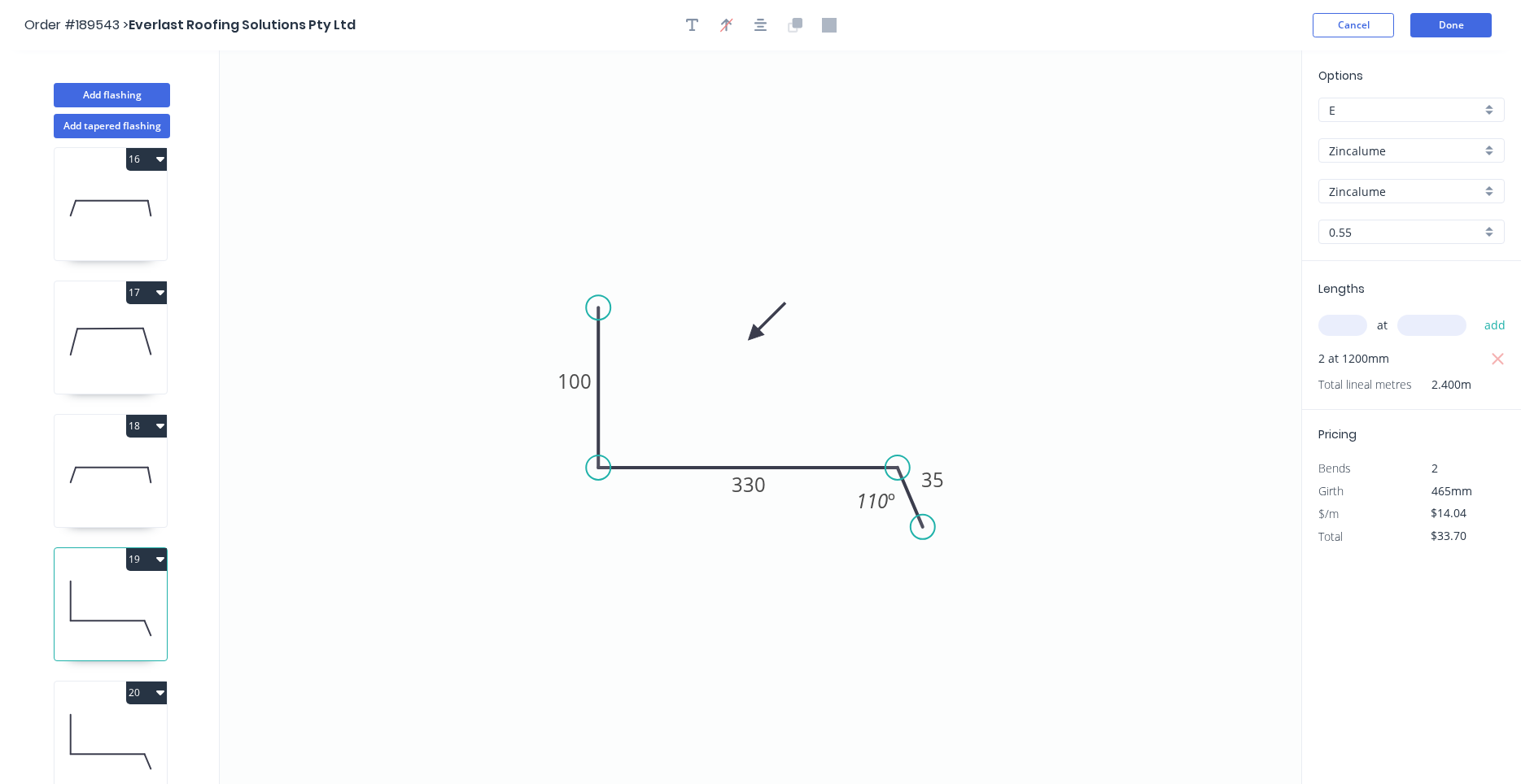
scroll to position [2150, 0]
click at [137, 626] on icon at bounding box center [111, 608] width 112 height 104
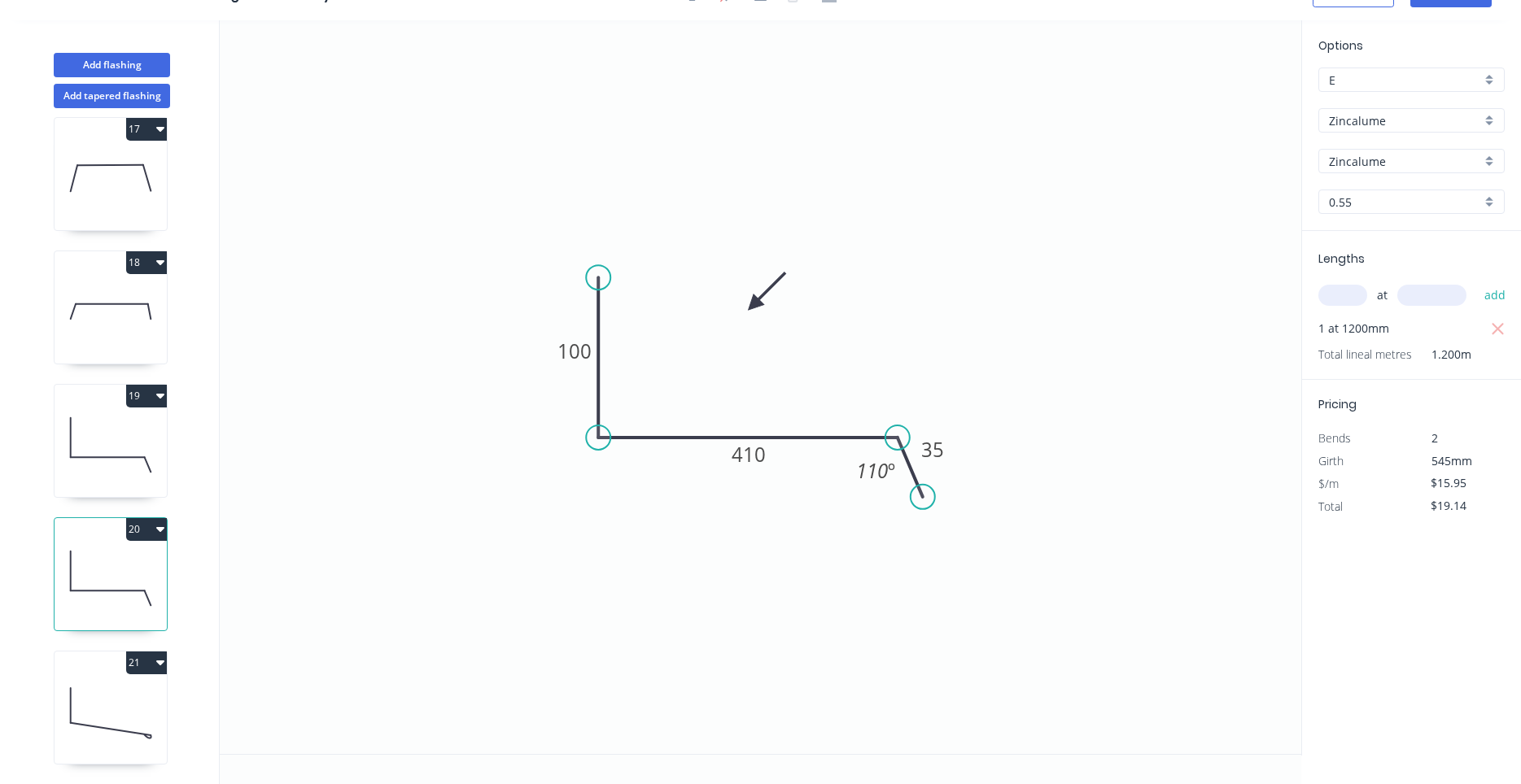
click at [159, 530] on icon "button" at bounding box center [160, 529] width 9 height 5
click at [131, 560] on div "Duplicate" at bounding box center [89, 570] width 125 height 24
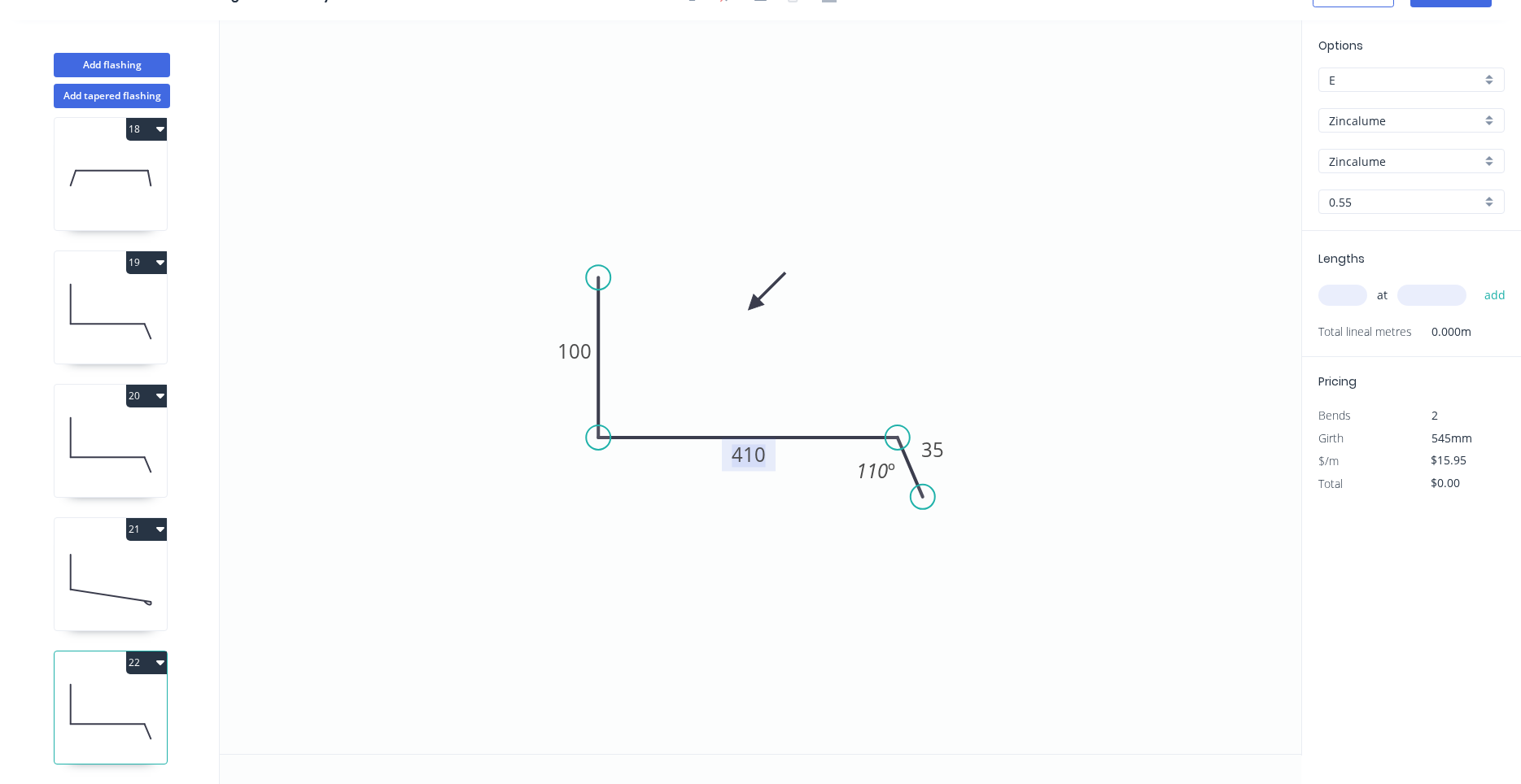
click at [749, 465] on tspan "410" at bounding box center [749, 454] width 34 height 27
click at [1349, 300] on input "text" at bounding box center [1342, 295] width 49 height 21
click at [1476, 281] on button "add" at bounding box center [1495, 294] width 38 height 28
click at [165, 665] on button "22" at bounding box center [146, 663] width 41 height 23
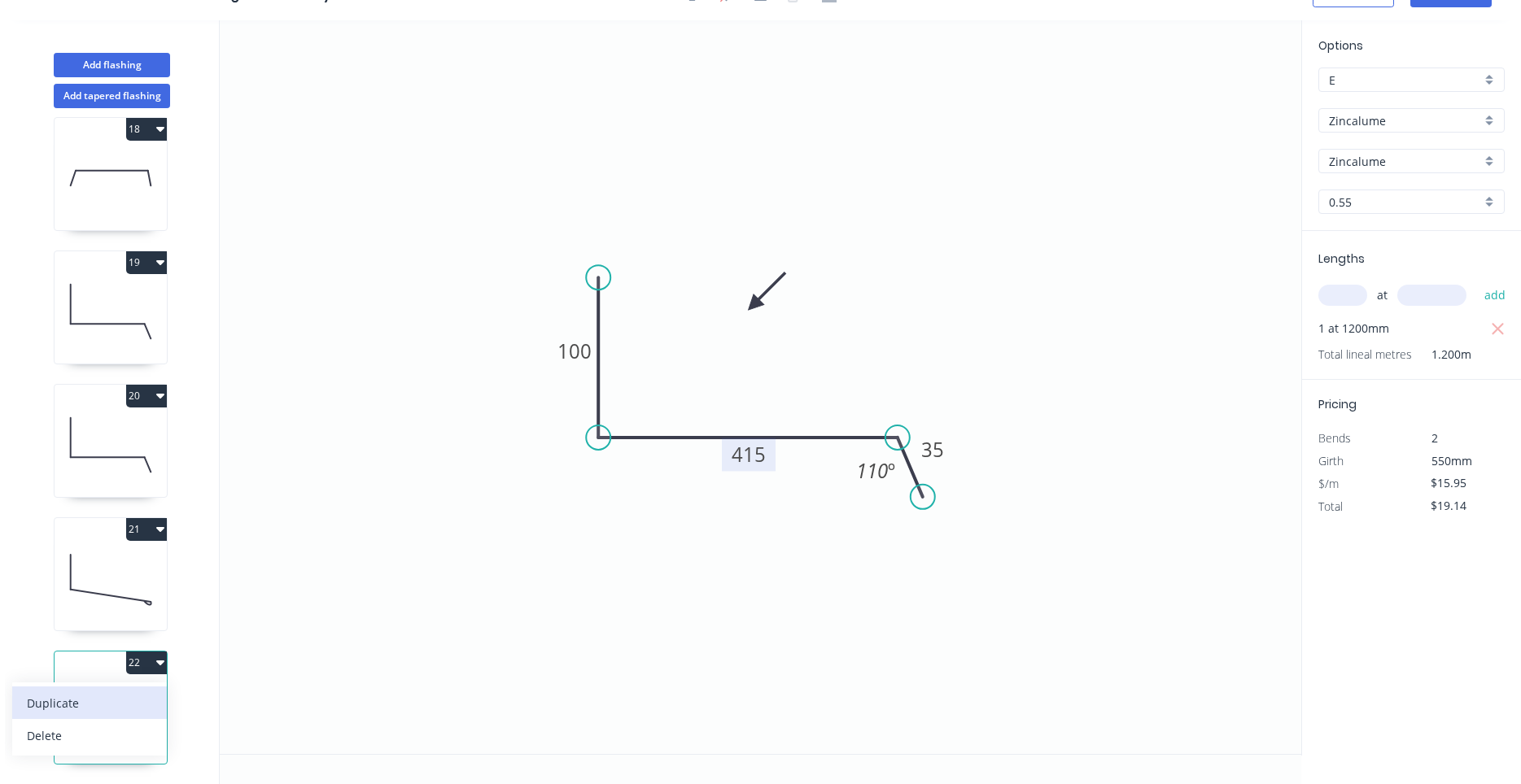
click at [143, 703] on div "Duplicate" at bounding box center [89, 703] width 125 height 24
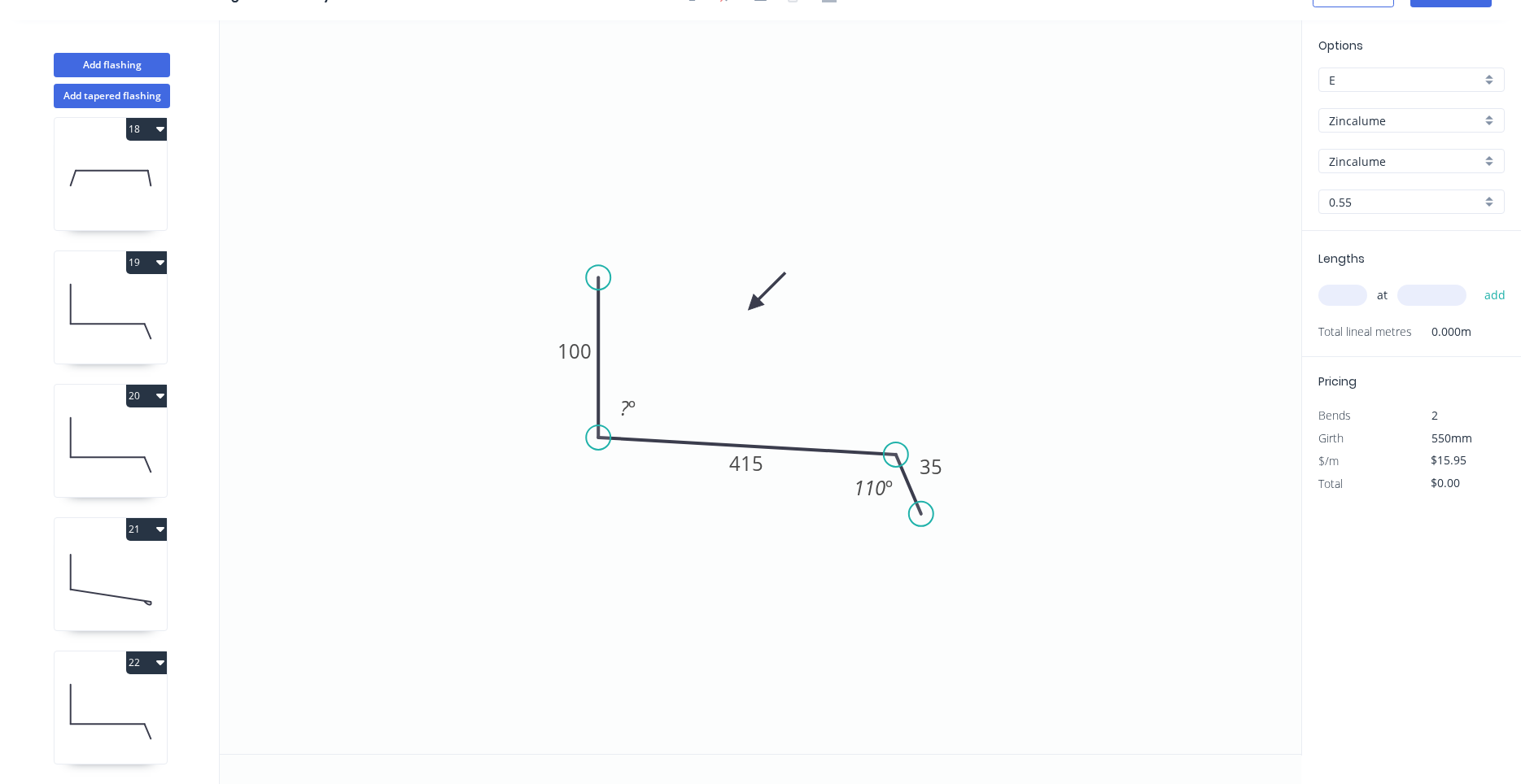
drag, startPoint x: 915, startPoint y: 477, endPoint x: 913, endPoint y: 496, distance: 19.1
click at [913, 496] on icon at bounding box center [908, 484] width 25 height 59
click at [632, 415] on tspan "º" at bounding box center [632, 408] width 8 height 27
click at [770, 470] on rect at bounding box center [746, 463] width 53 height 33
click at [758, 465] on tspan "415" at bounding box center [746, 463] width 34 height 27
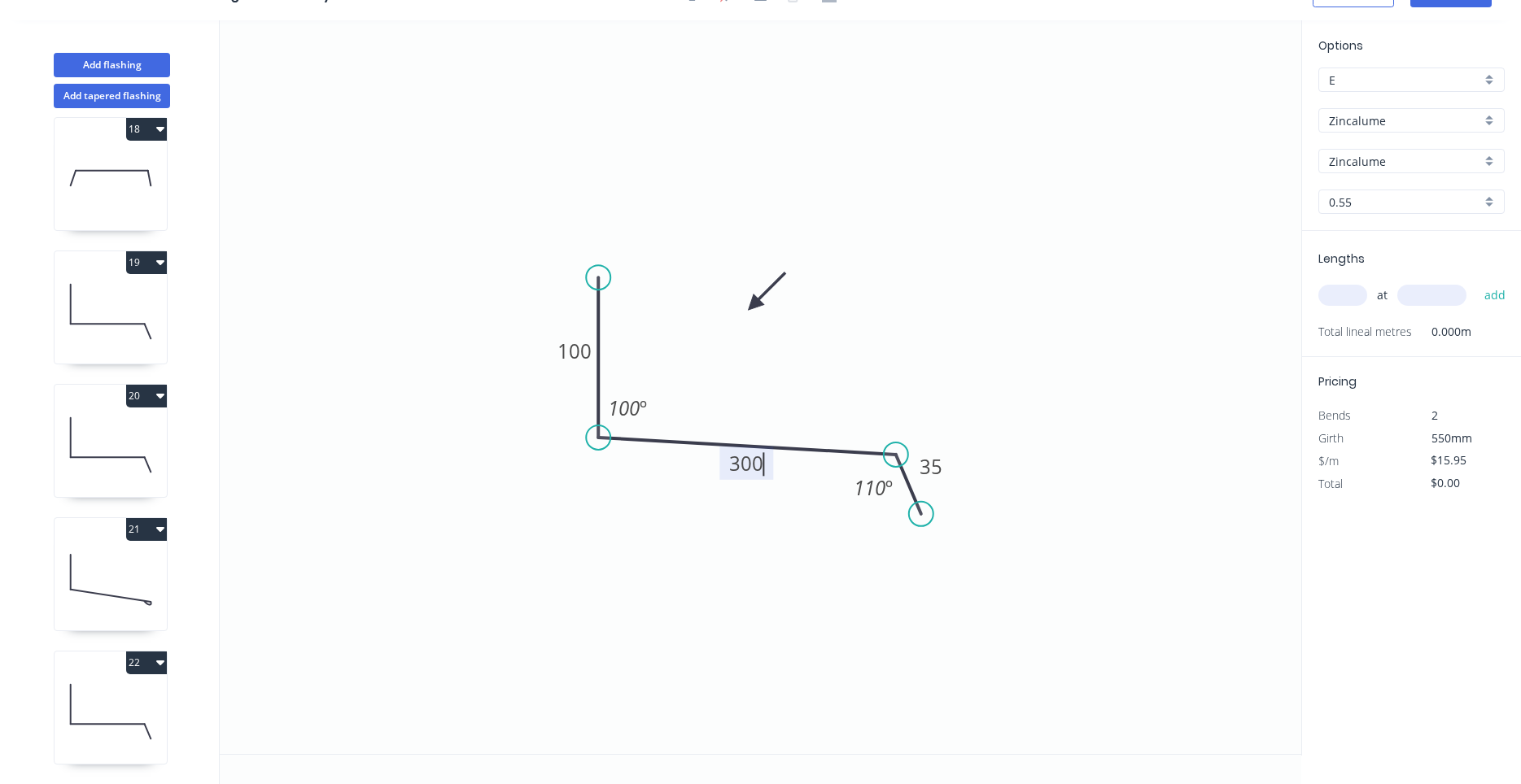
click at [1344, 302] on input "text" at bounding box center [1342, 295] width 49 height 21
click at [1476, 281] on button "add" at bounding box center [1495, 294] width 38 height 28
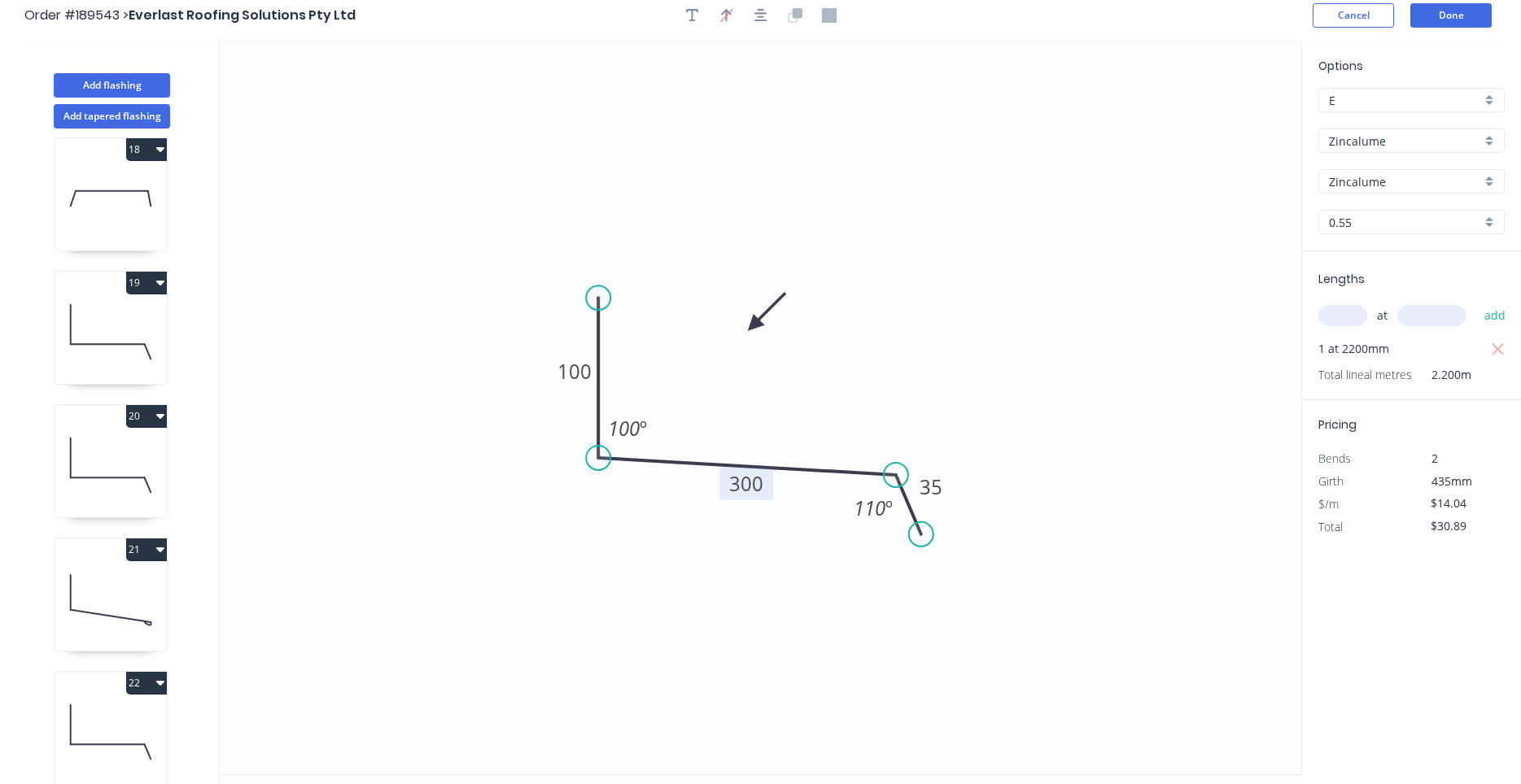
scroll to position [0, 0]
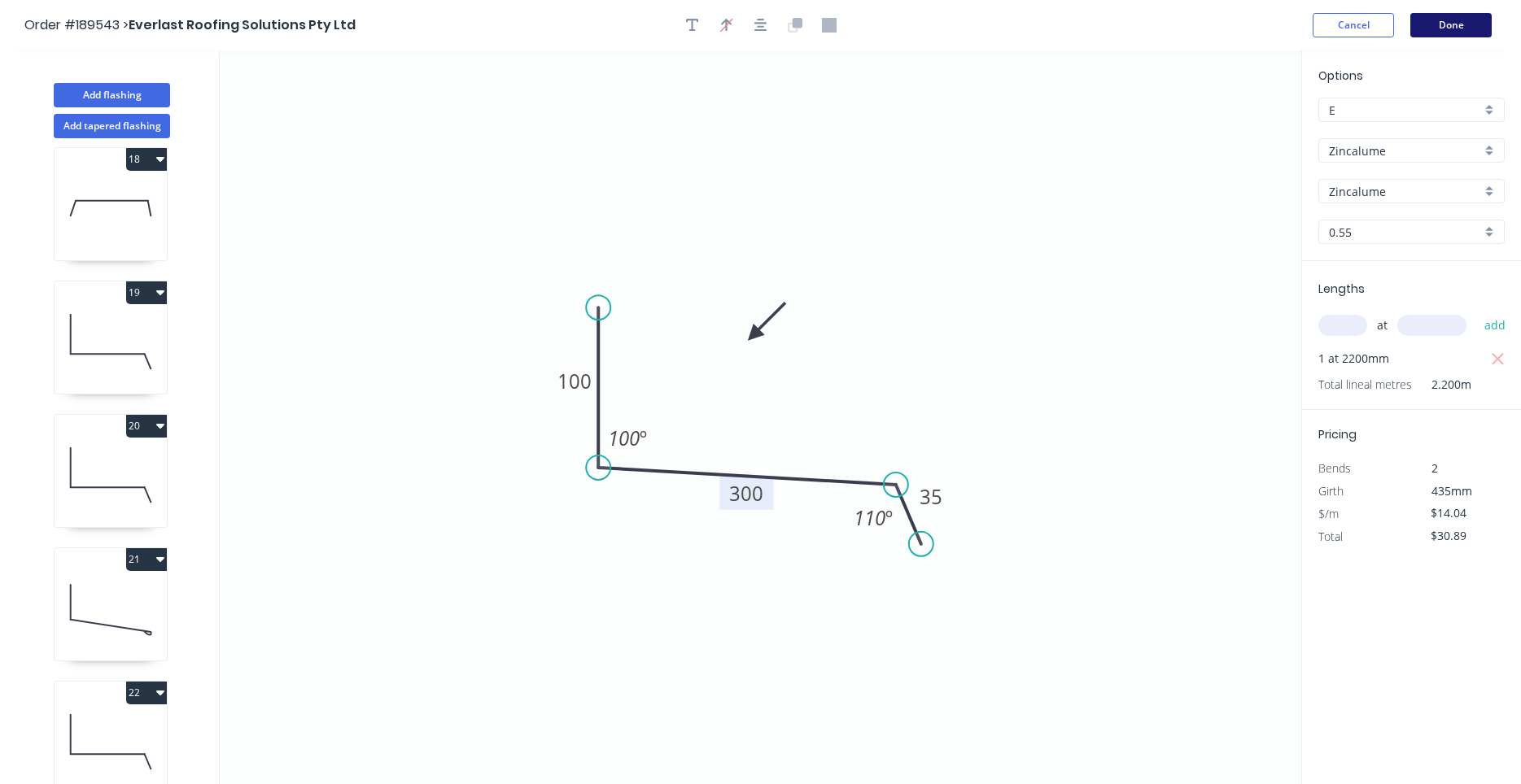
click at [1460, 30] on button "Done" at bounding box center [1450, 26] width 81 height 25
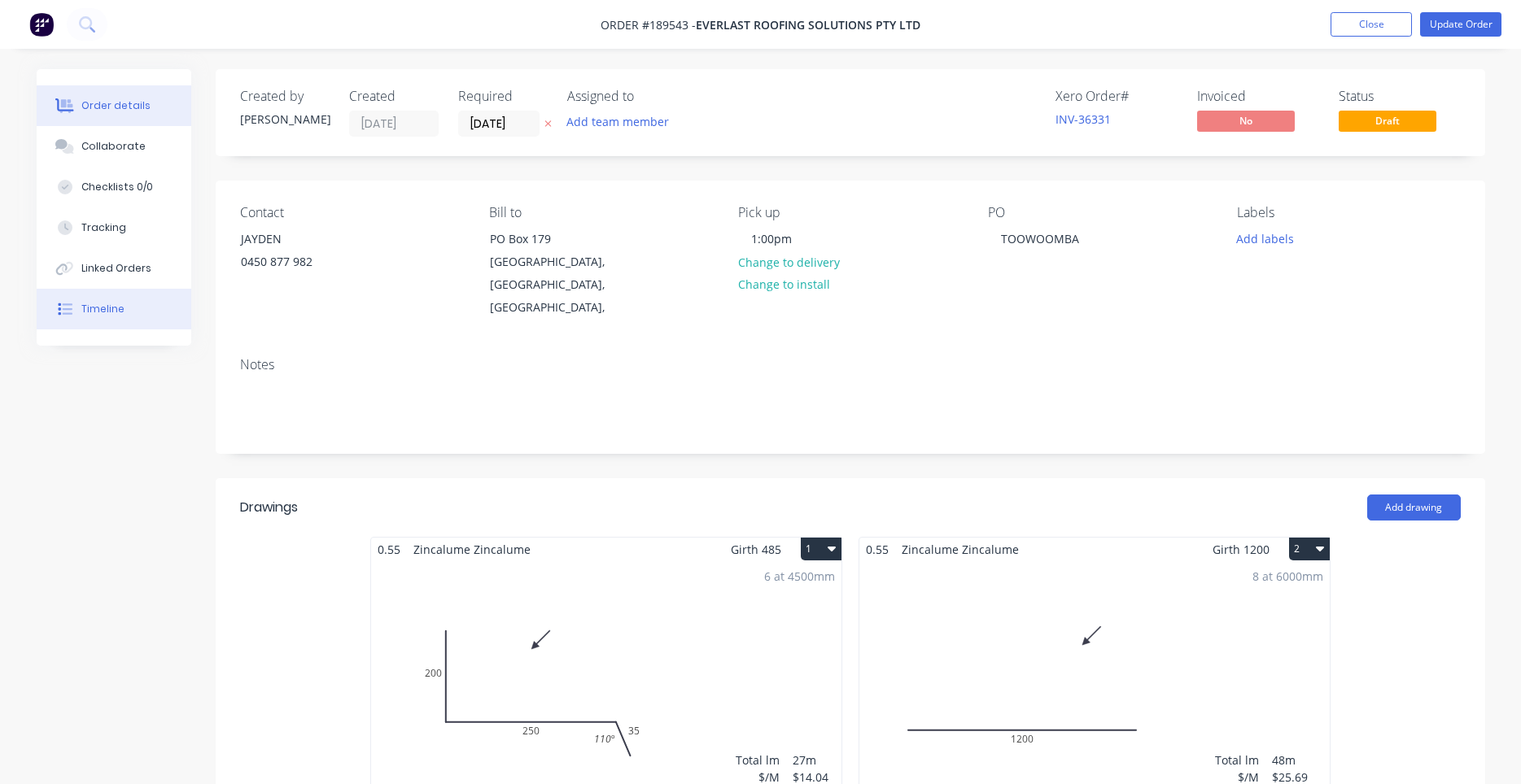
click at [132, 322] on button "Timeline" at bounding box center [113, 309] width 154 height 41
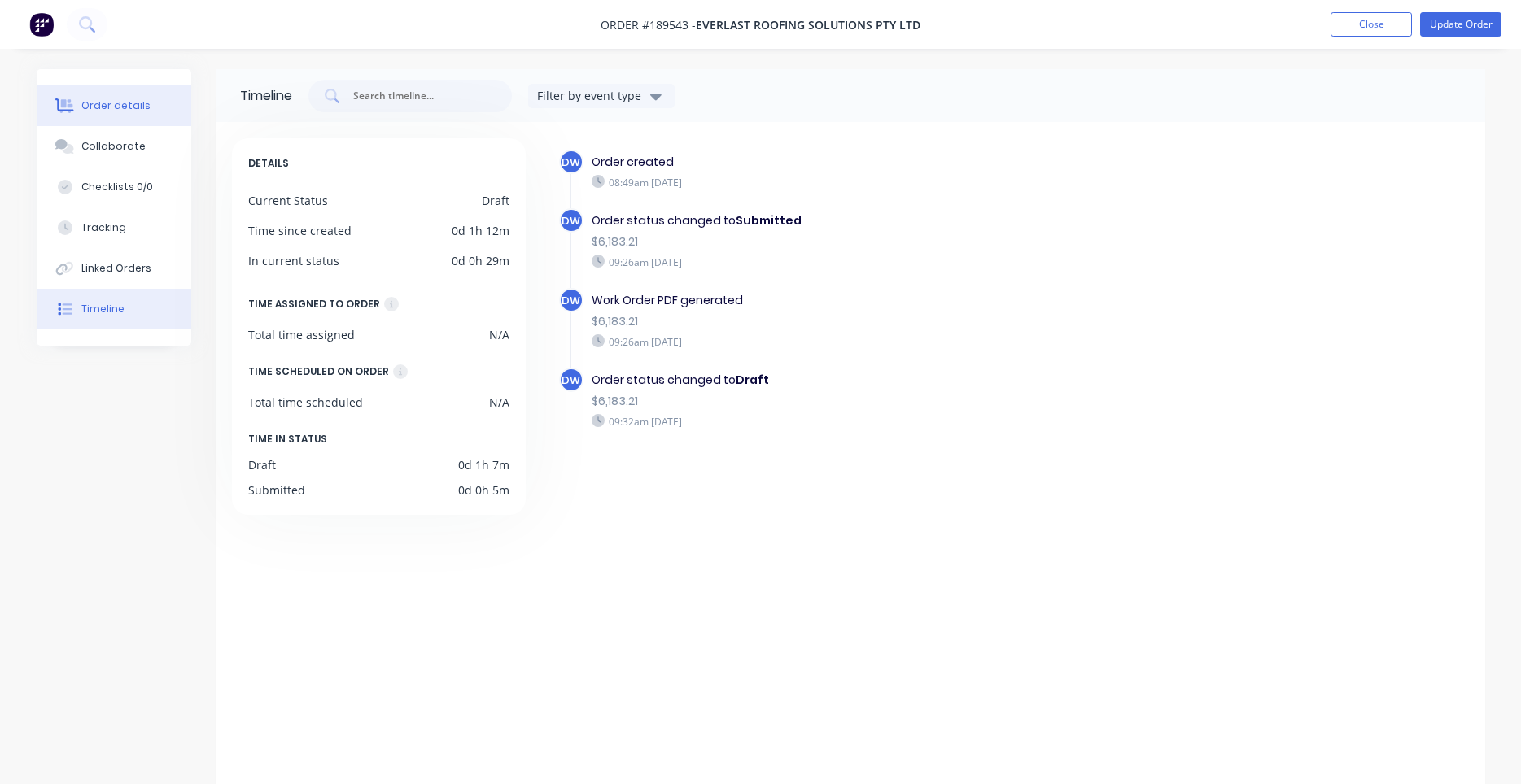
click at [131, 103] on div "Order details" at bounding box center [115, 105] width 70 height 14
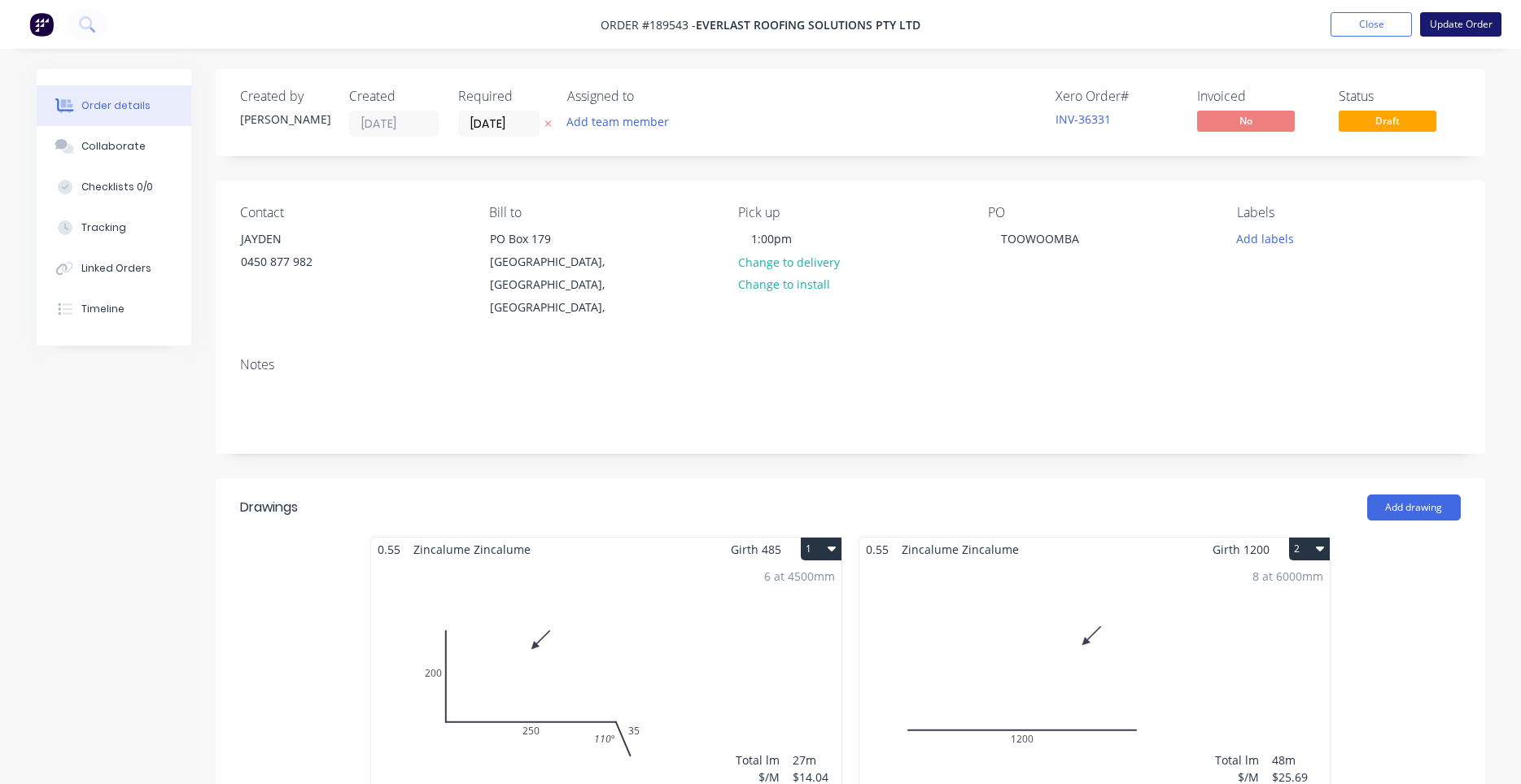
click at [1438, 25] on button "Update Order" at bounding box center [1460, 25] width 81 height 25
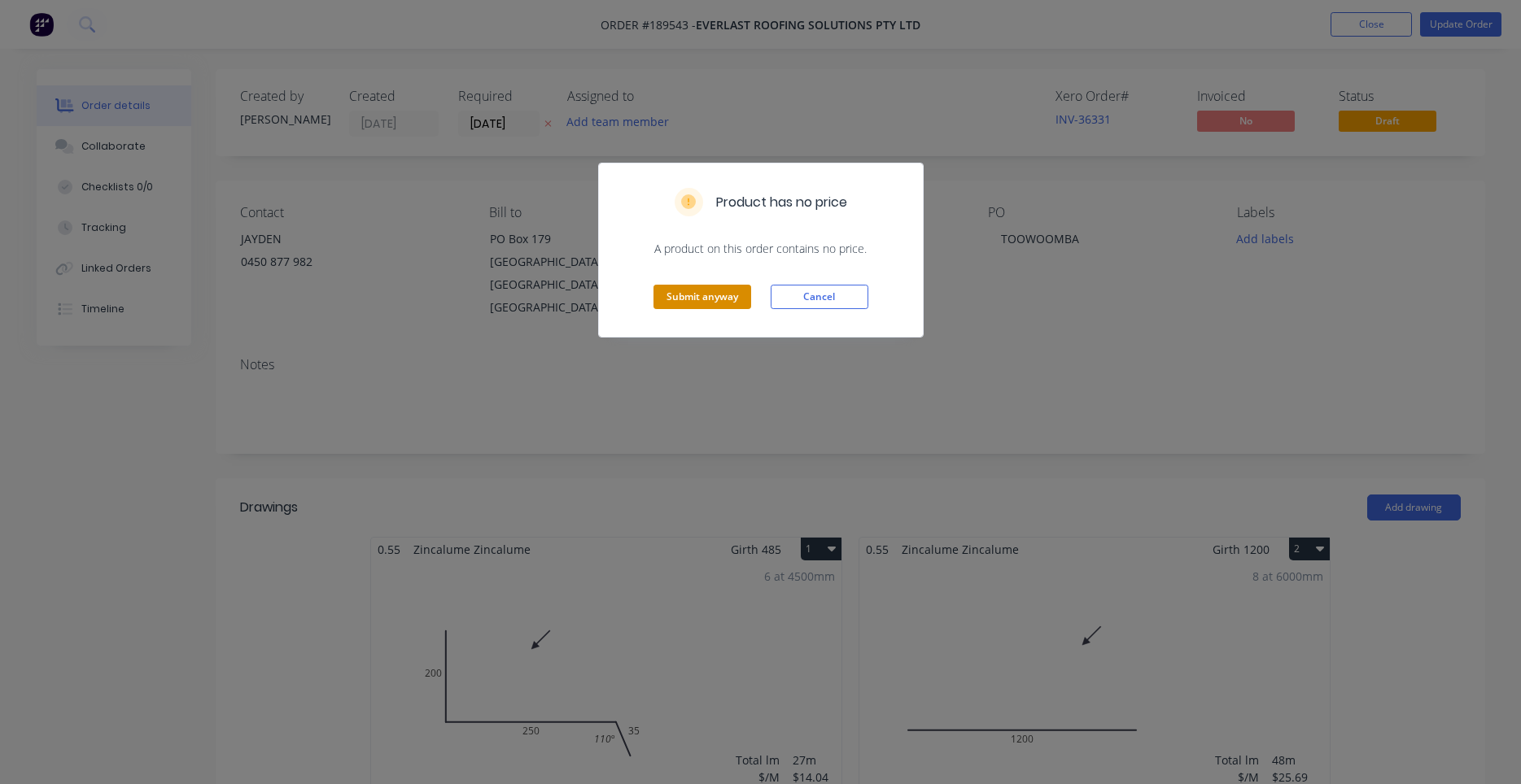
click at [715, 295] on button "Submit anyway" at bounding box center [702, 297] width 97 height 25
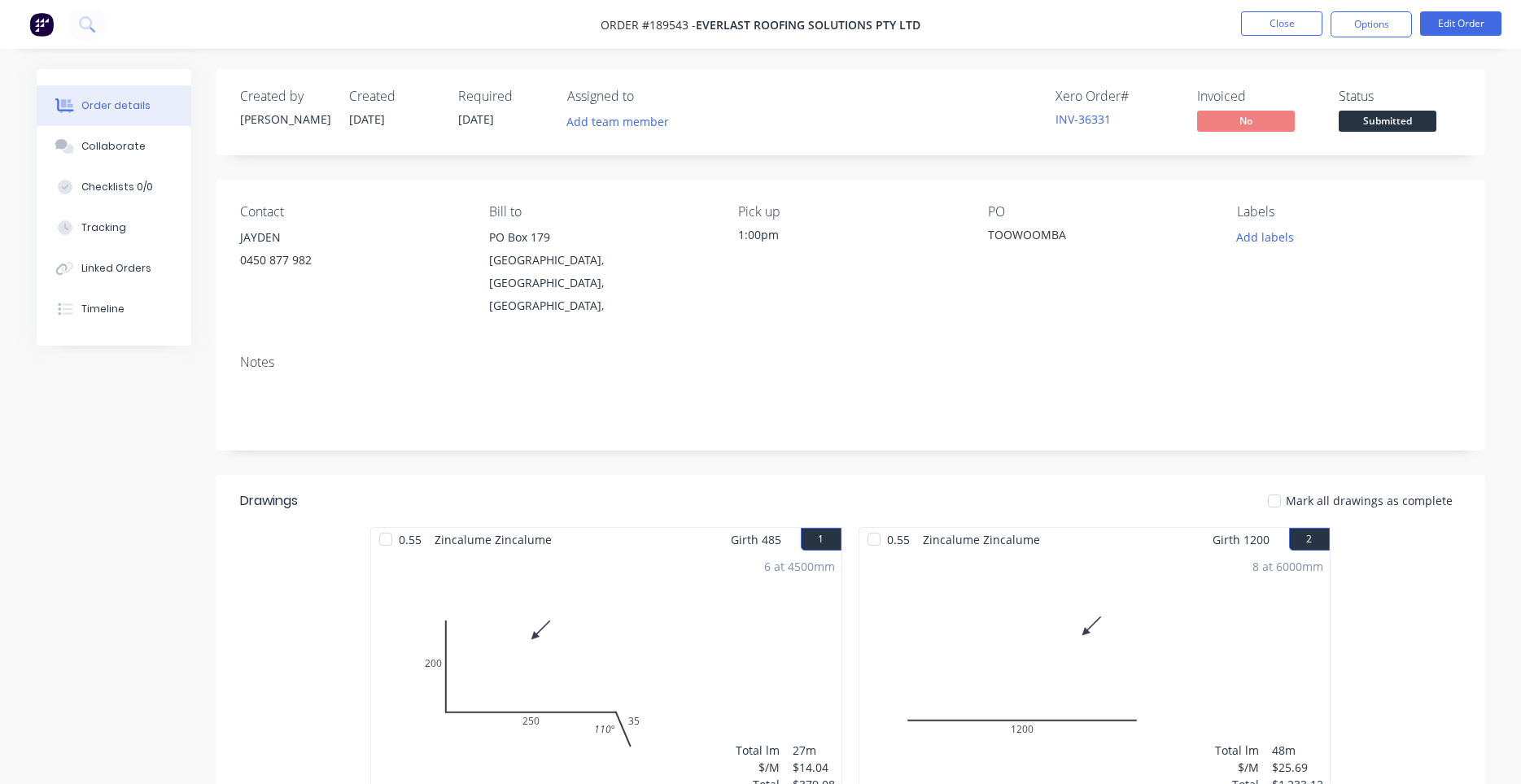
click at [125, 313] on button "Timeline" at bounding box center [113, 309] width 154 height 41
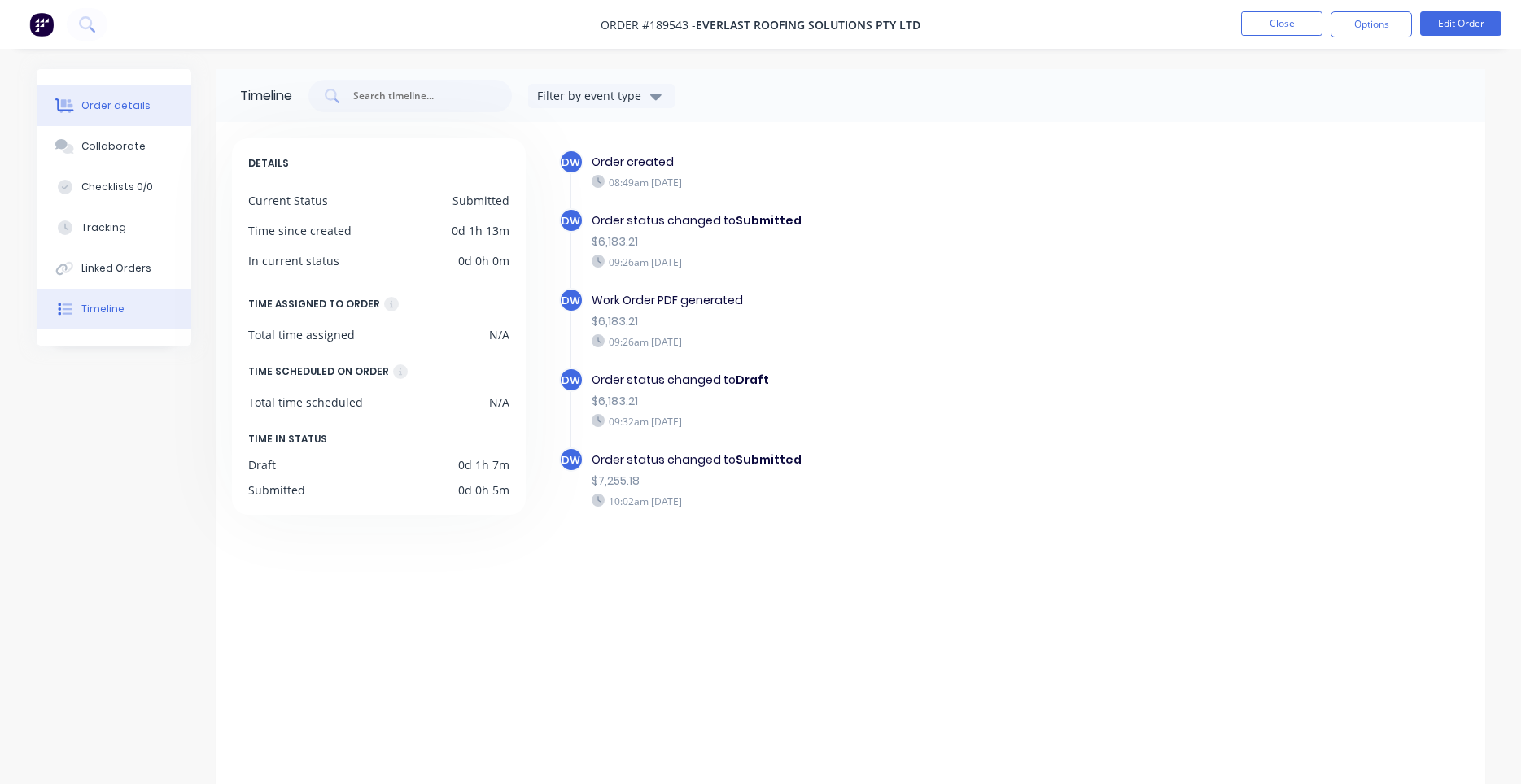
click at [126, 98] on div "Order details" at bounding box center [115, 105] width 70 height 14
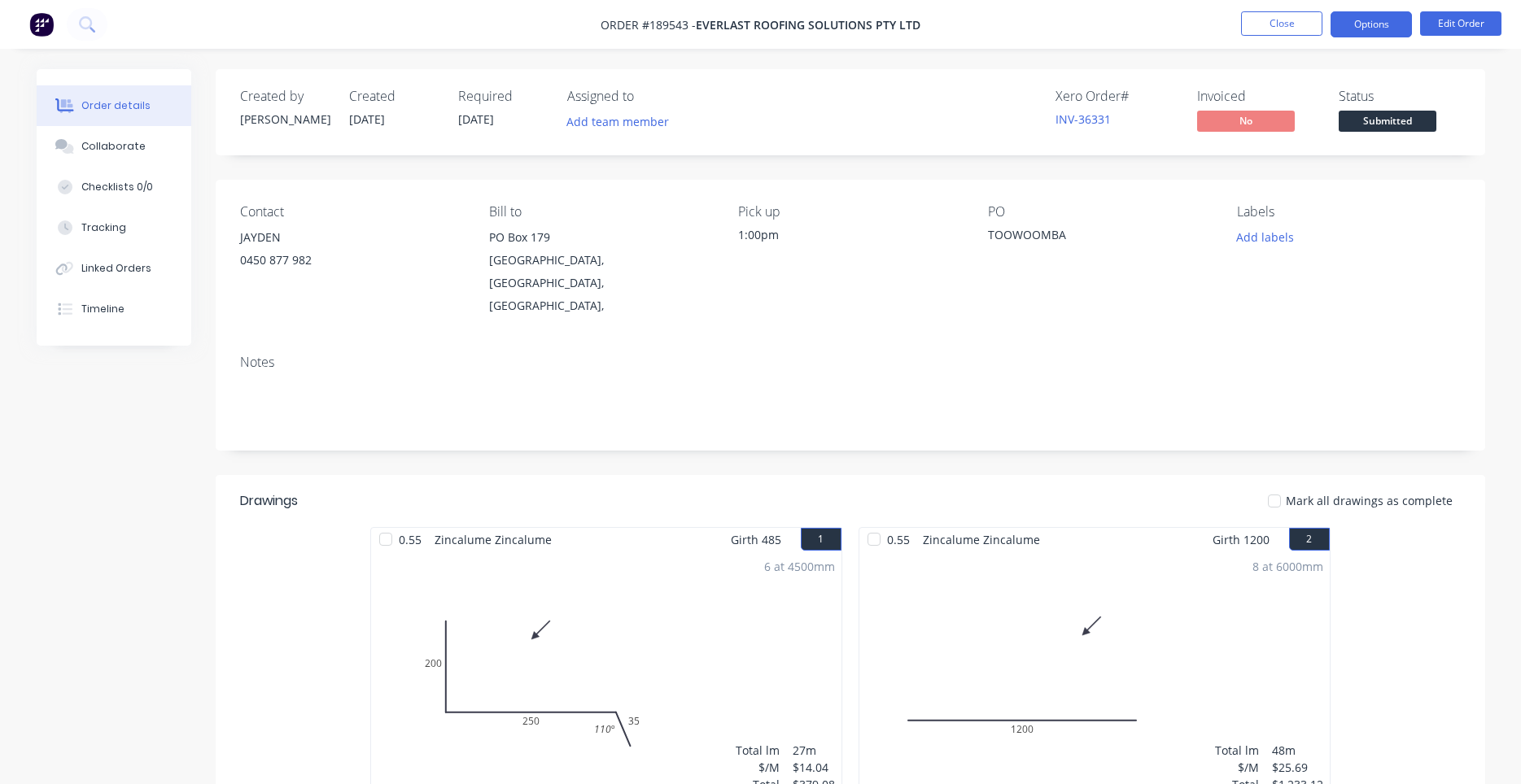
click at [1404, 27] on button "Options" at bounding box center [1370, 24] width 81 height 26
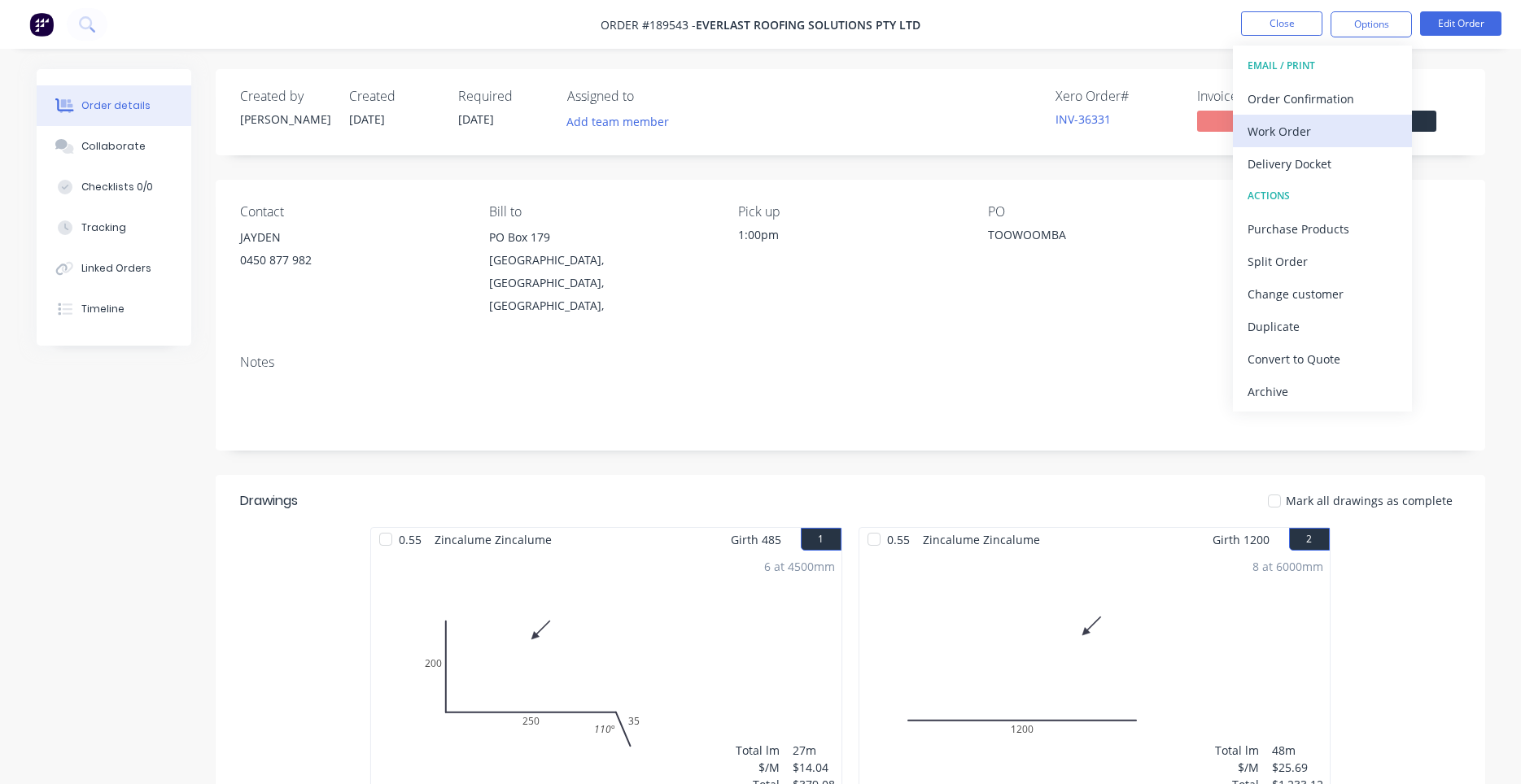
click at [1255, 119] on button "Work Order" at bounding box center [1323, 131] width 179 height 32
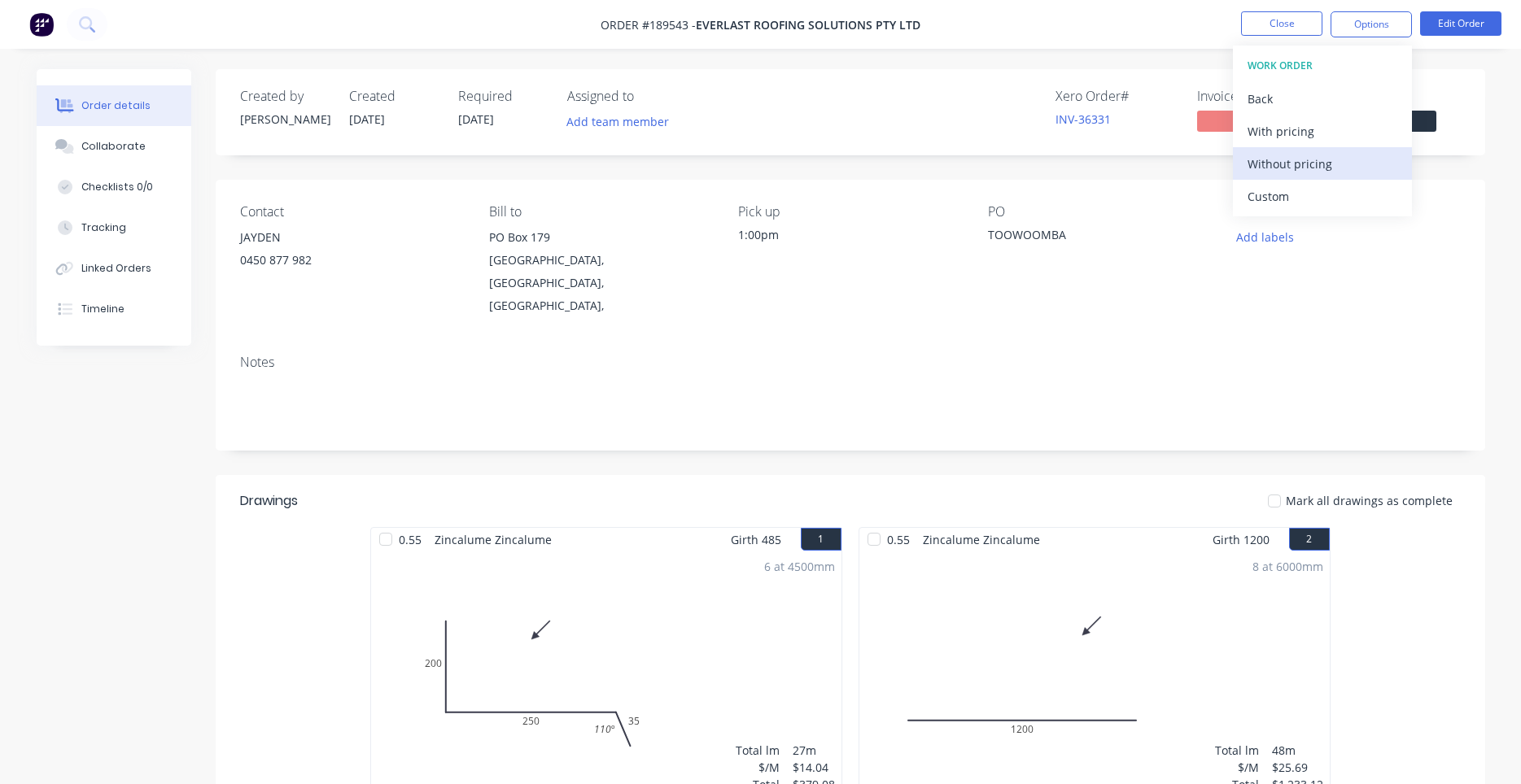
click at [1288, 156] on div "Without pricing" at bounding box center [1322, 164] width 150 height 24
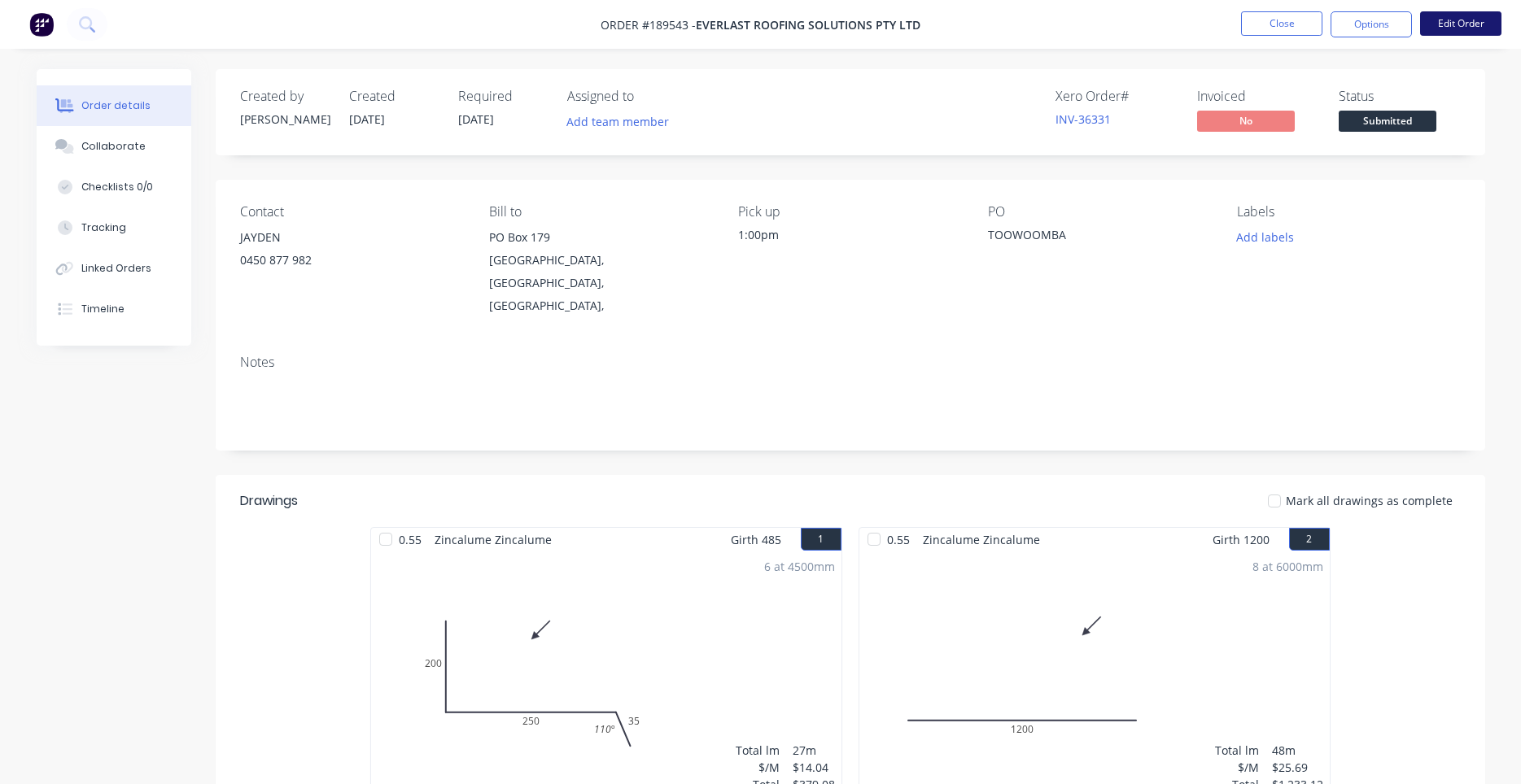
click at [1450, 30] on button "Edit Order" at bounding box center [1460, 24] width 81 height 25
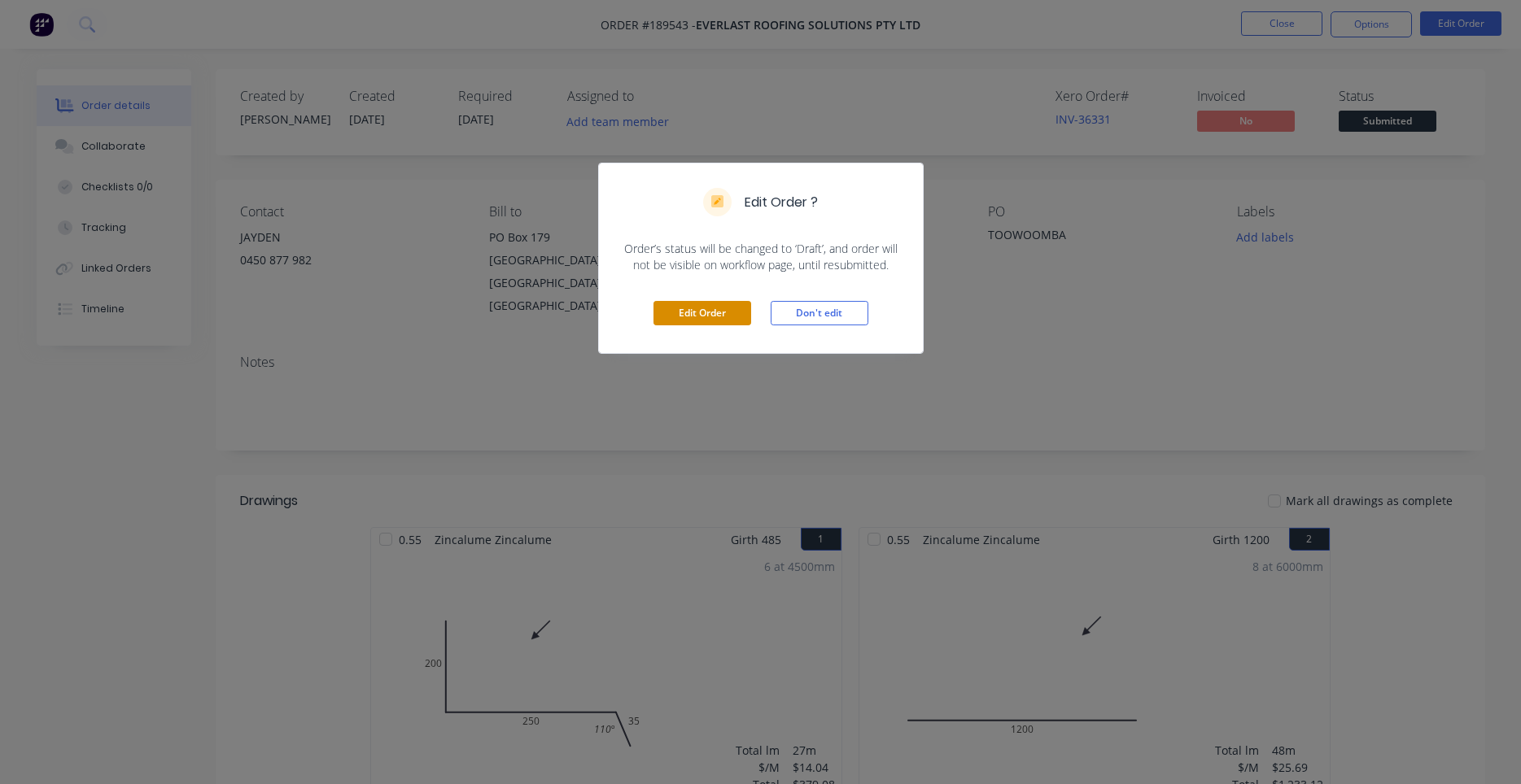
click at [682, 303] on button "Edit Order" at bounding box center [702, 313] width 97 height 25
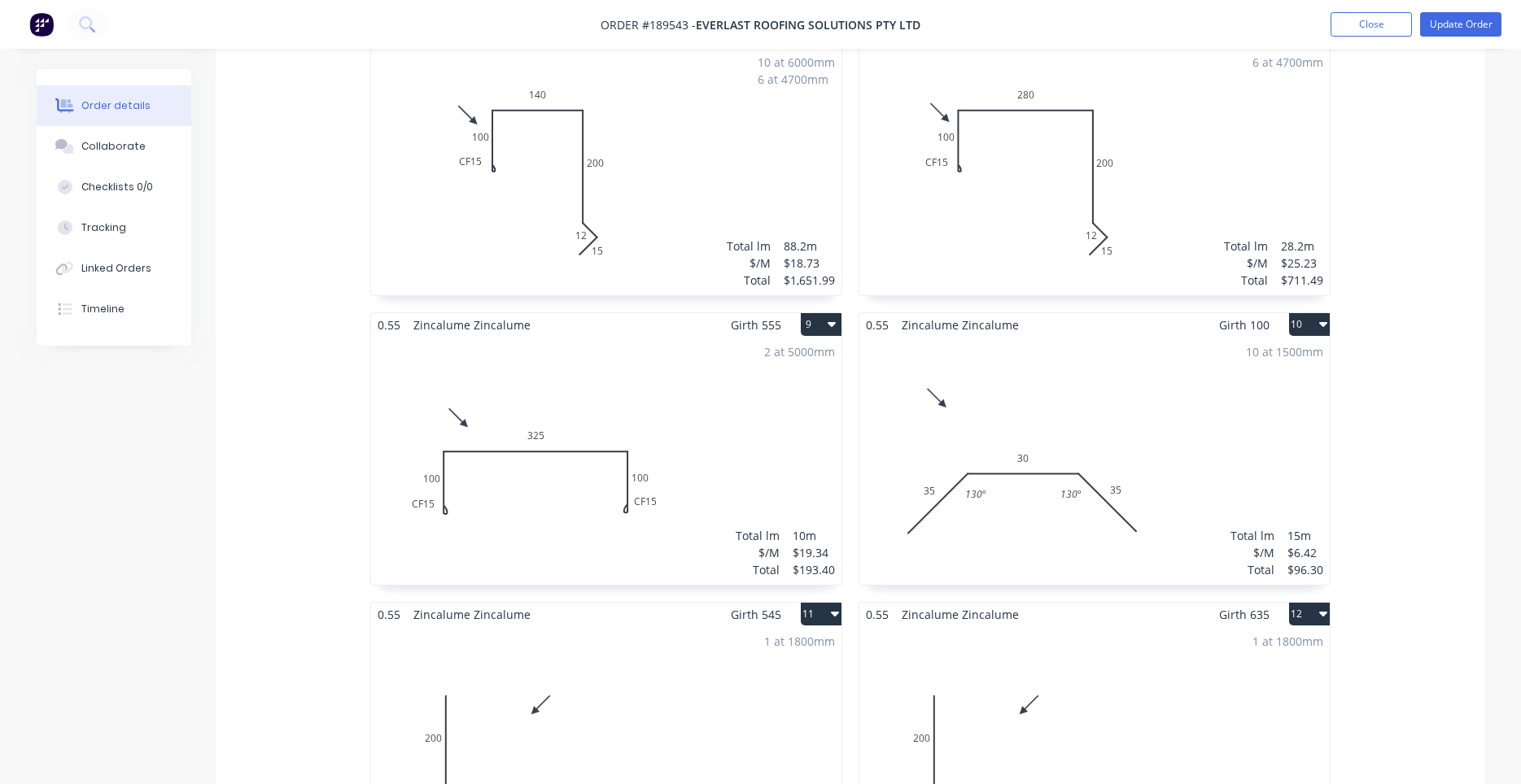
scroll to position [2074, 0]
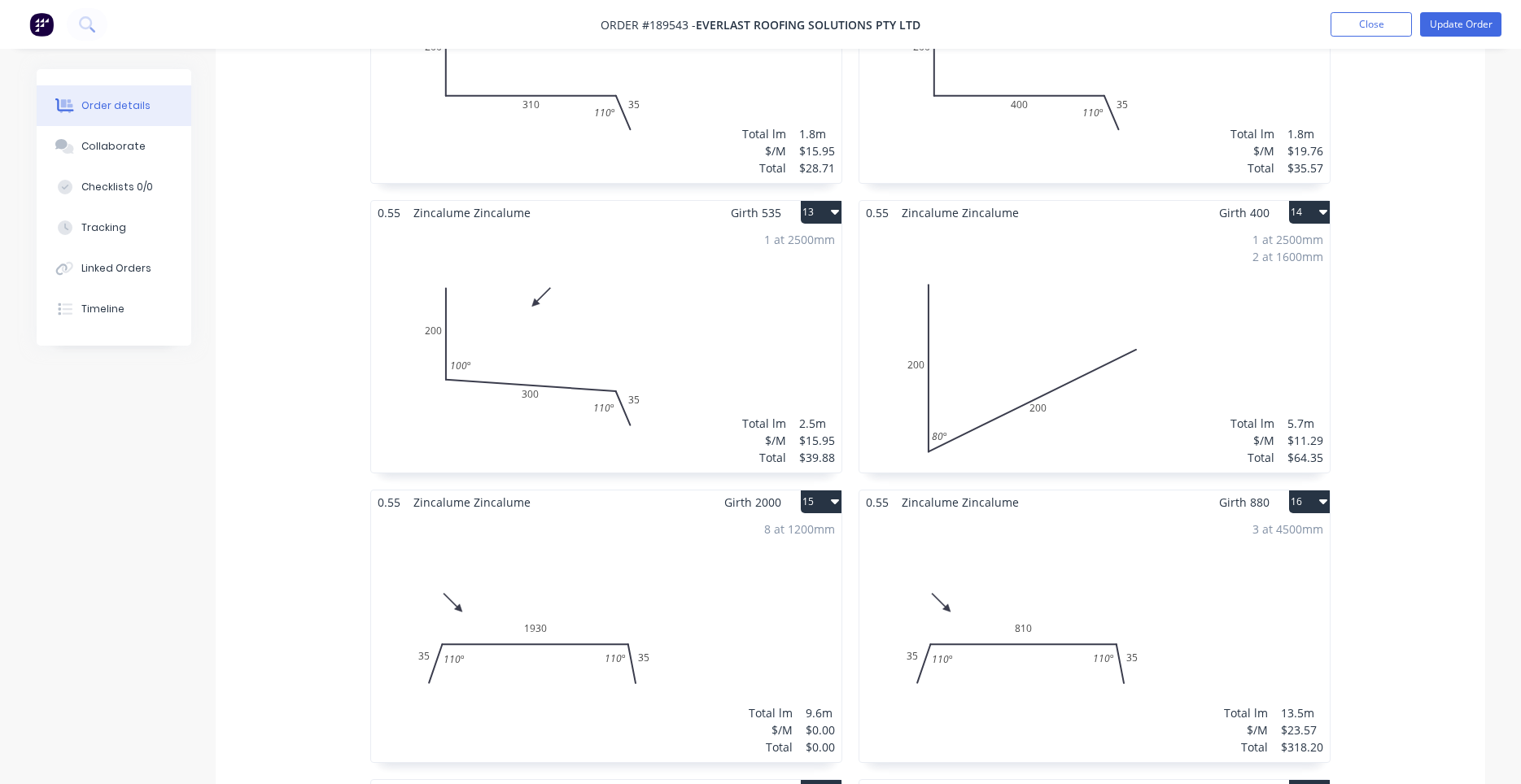
click at [1062, 367] on div "1 at 2500mm 2 at 1600mm Total lm $/M Total 5.7m $11.29 $64.35" at bounding box center [1095, 349] width 471 height 248
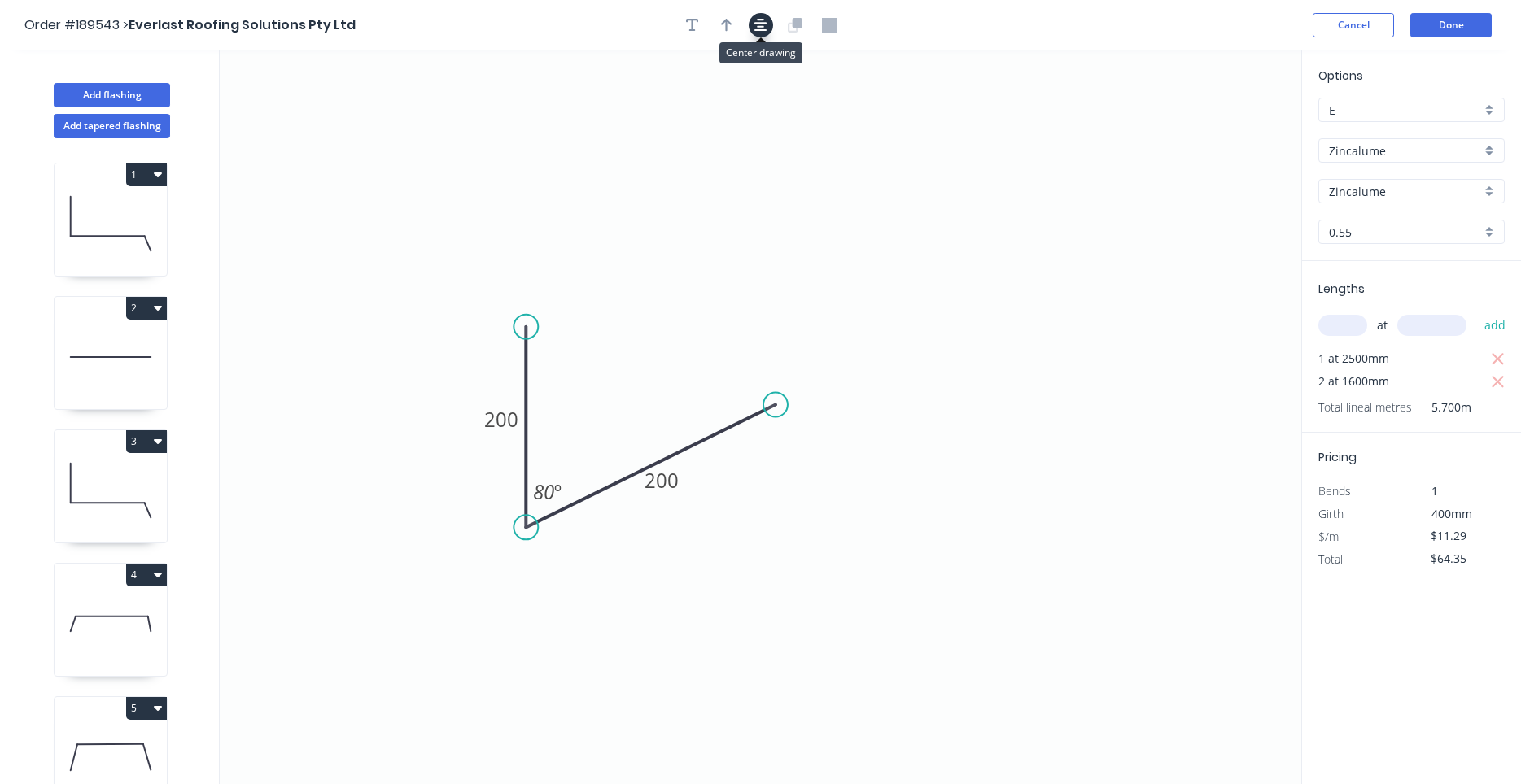
click at [761, 31] on icon "button" at bounding box center [761, 25] width 13 height 14
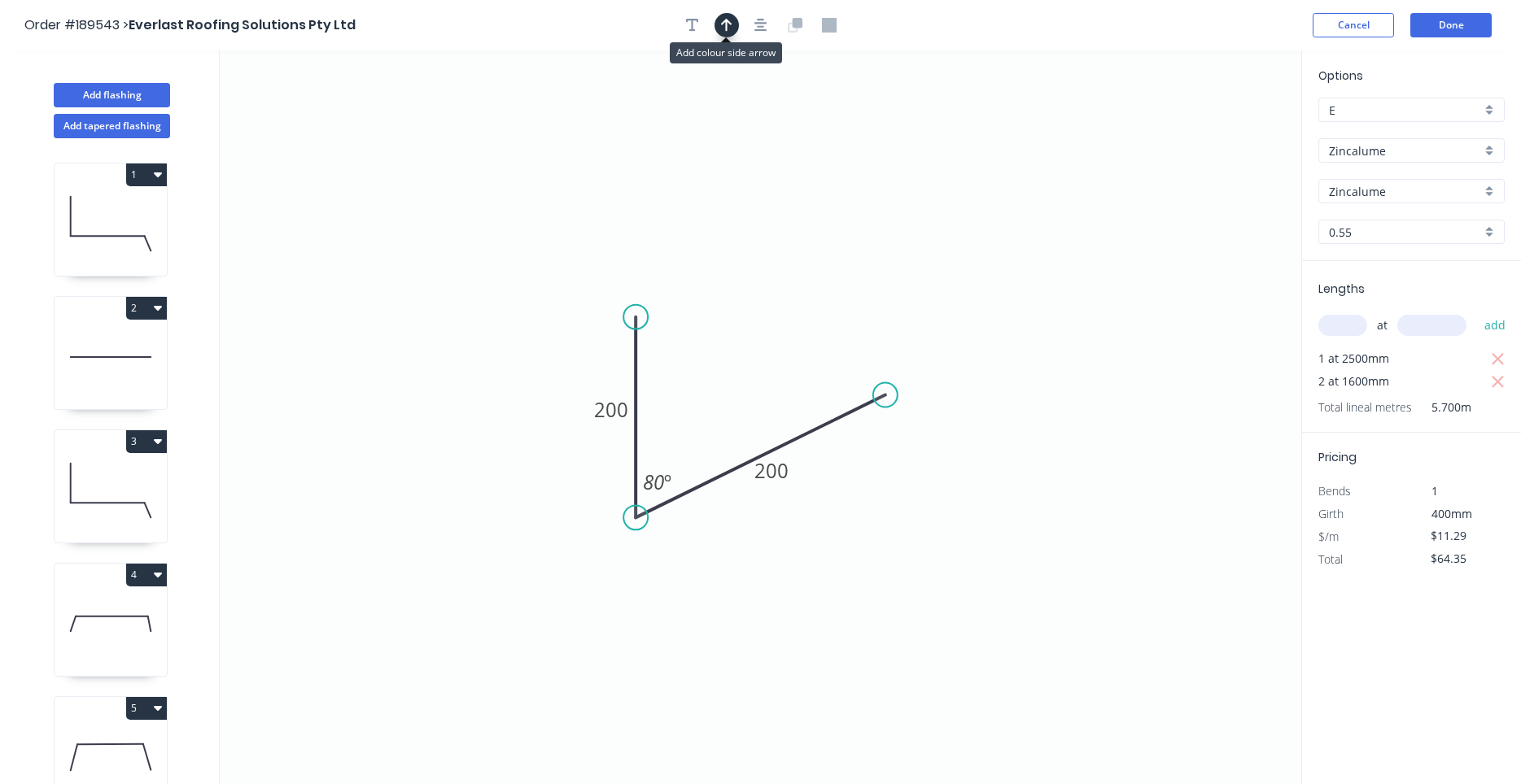
click at [715, 28] on button "button" at bounding box center [727, 26] width 25 height 25
click at [1218, 131] on icon at bounding box center [1218, 112] width 14 height 52
drag, startPoint x: 1218, startPoint y: 131, endPoint x: 771, endPoint y: 333, distance: 490.5
click at [771, 333] on icon at bounding box center [787, 315] width 48 height 48
click at [1442, 32] on button "Done" at bounding box center [1450, 26] width 81 height 25
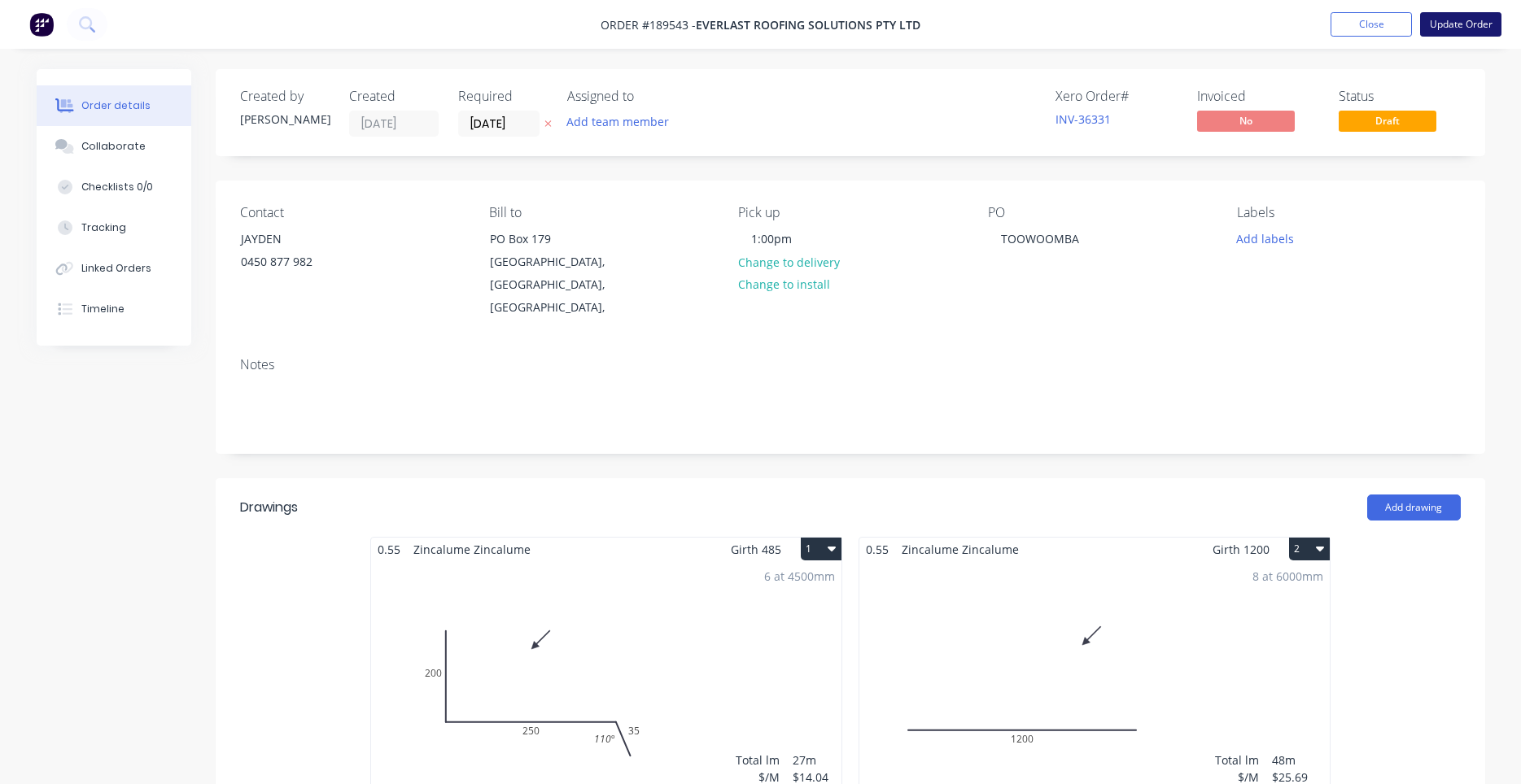
click at [1441, 15] on button "Update Order" at bounding box center [1460, 25] width 81 height 25
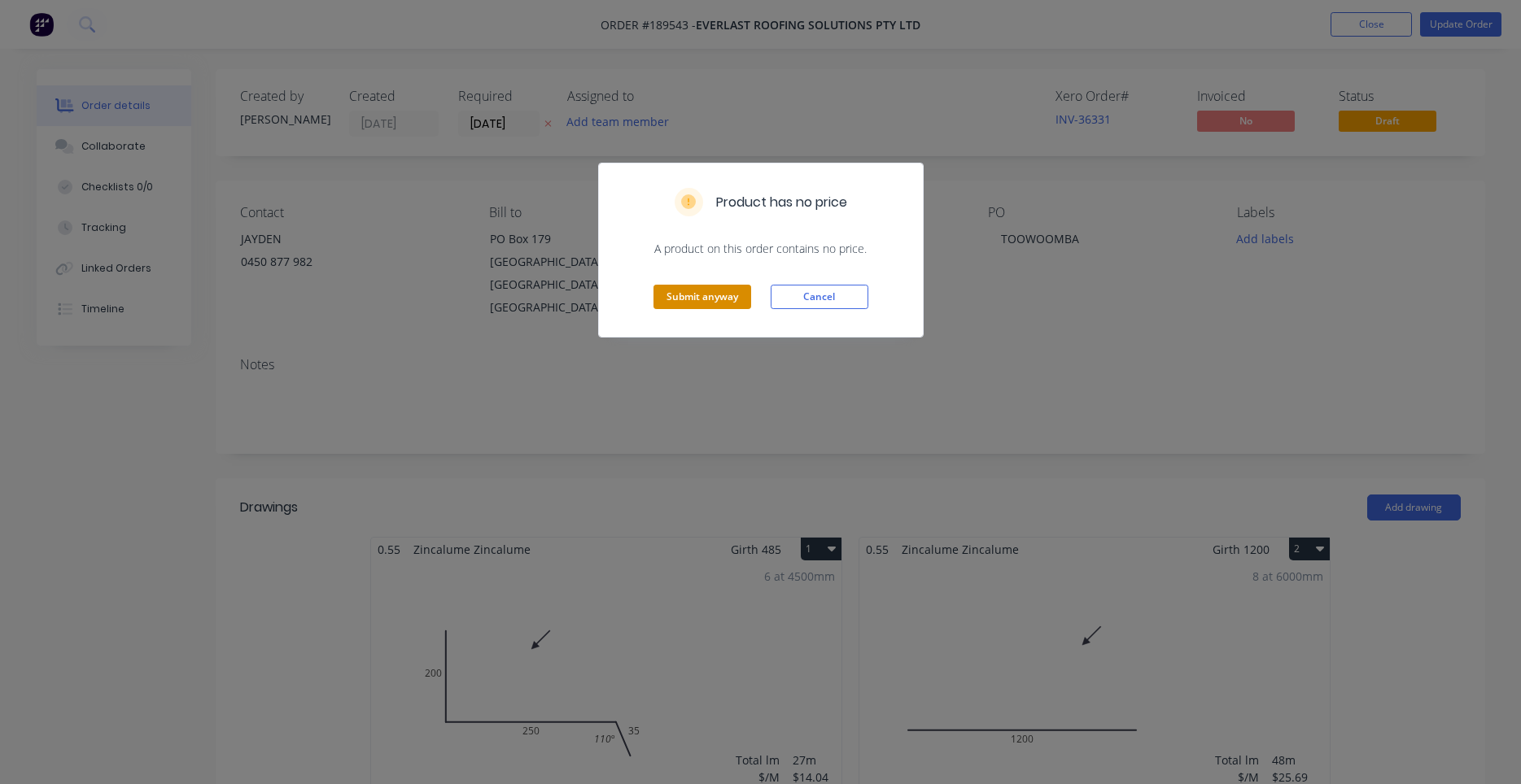
click at [728, 291] on button "Submit anyway" at bounding box center [702, 297] width 97 height 25
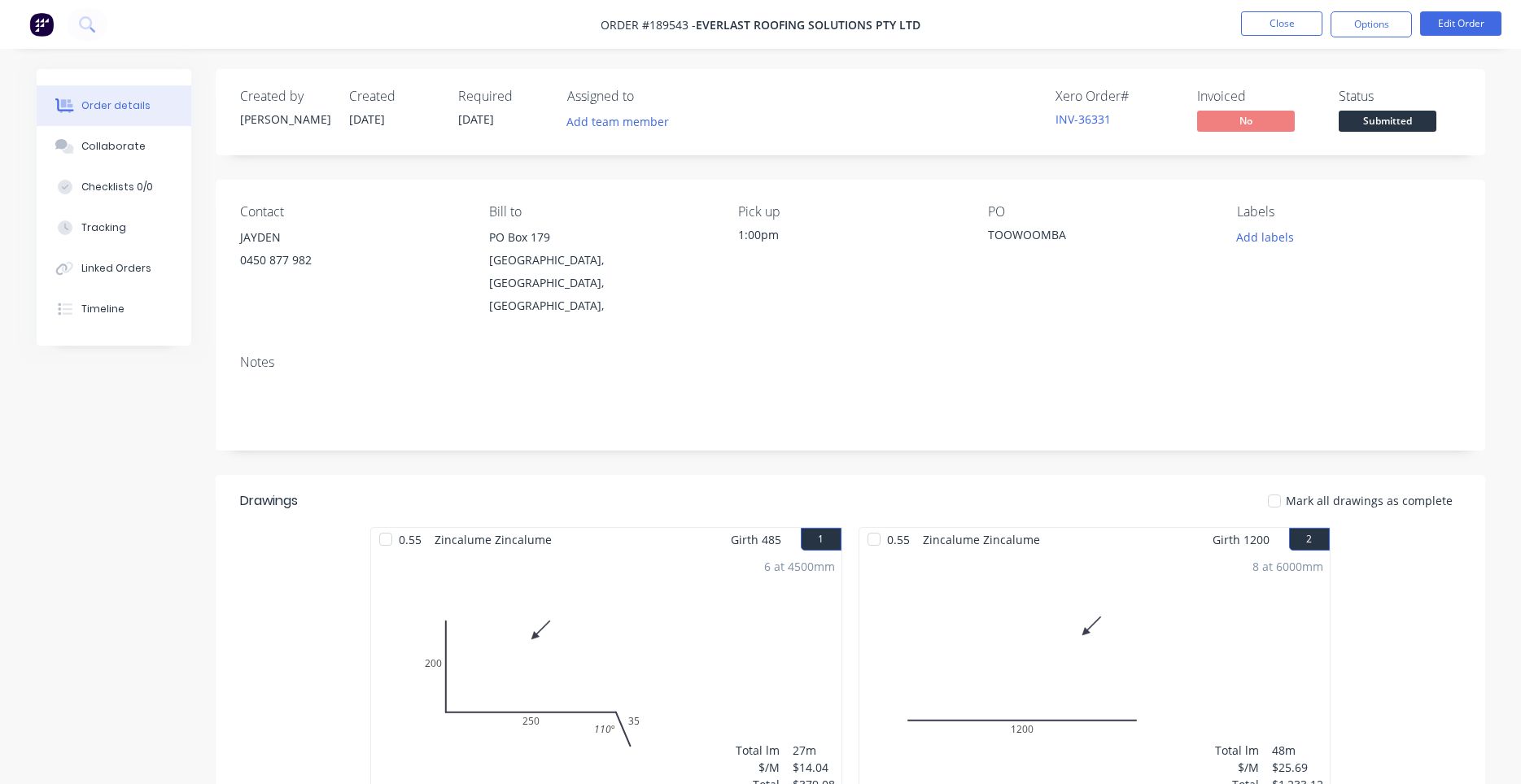
click at [1345, 41] on nav "Order #189543 - Everlast Roofing Solutions Pty Ltd Close Options Edit Order" at bounding box center [760, 24] width 1521 height 49
click at [1356, 30] on button "Options" at bounding box center [1370, 24] width 81 height 26
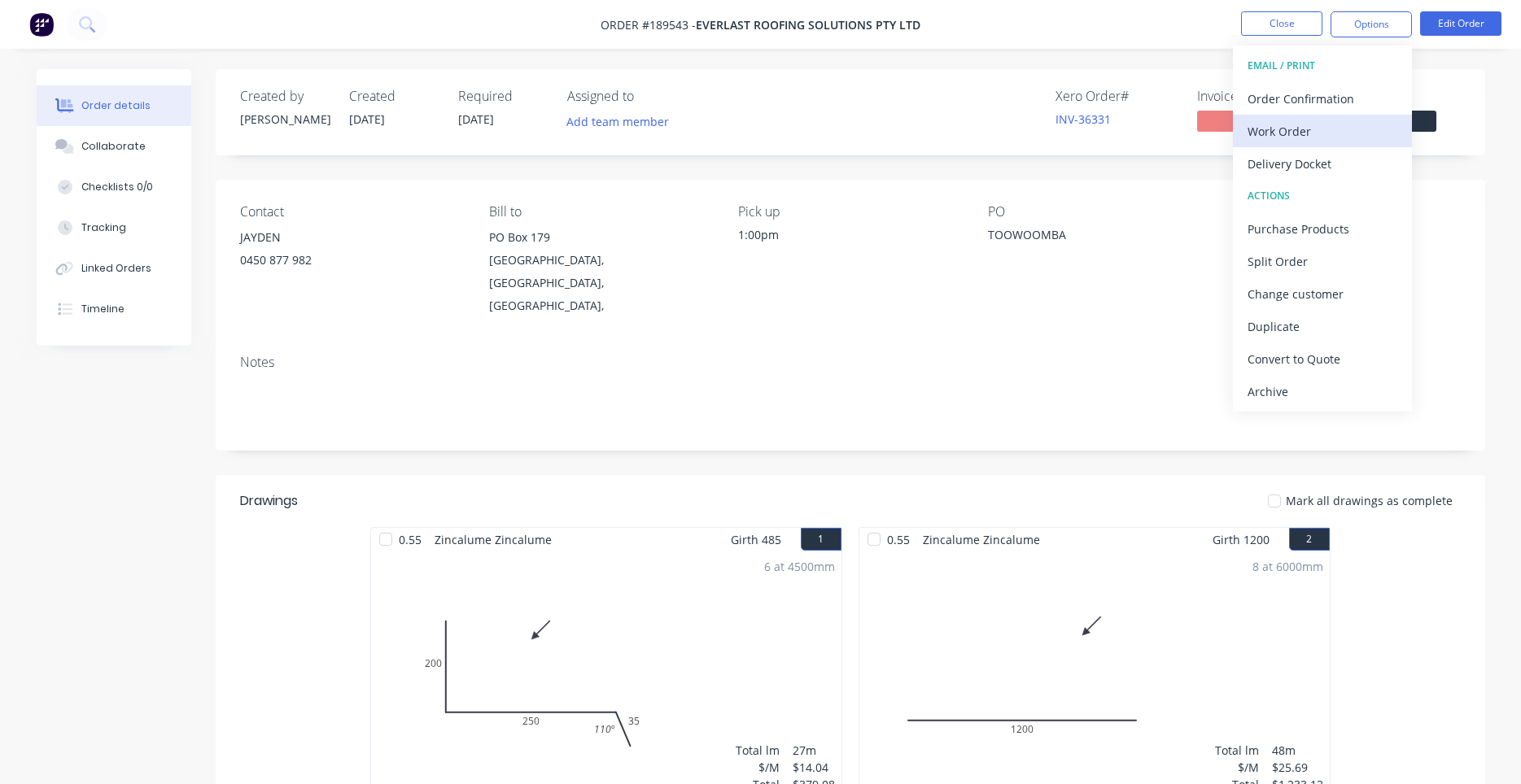
click at [1330, 132] on div "Work Order" at bounding box center [1322, 131] width 150 height 24
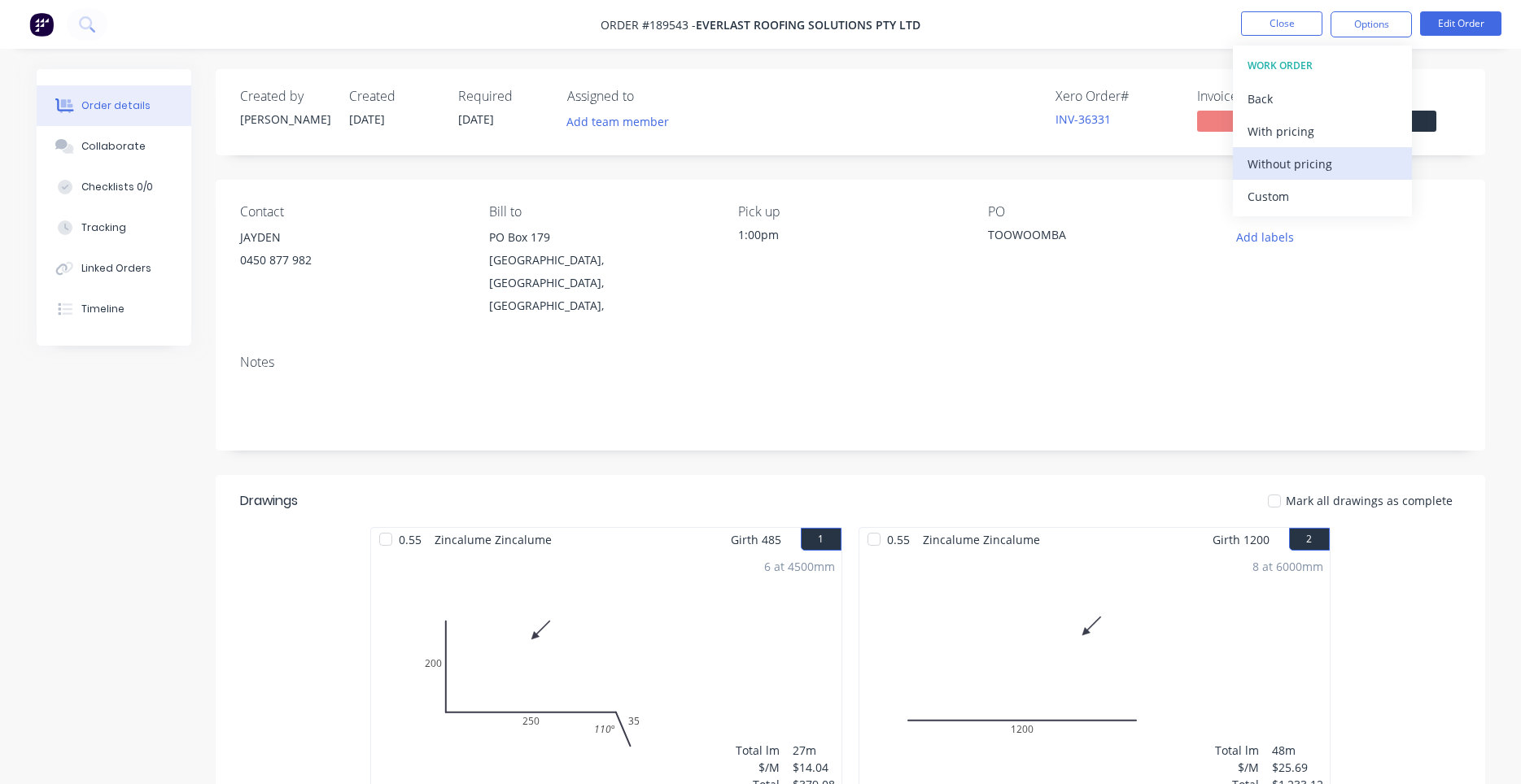
click at [1311, 160] on div "Without pricing" at bounding box center [1322, 164] width 150 height 24
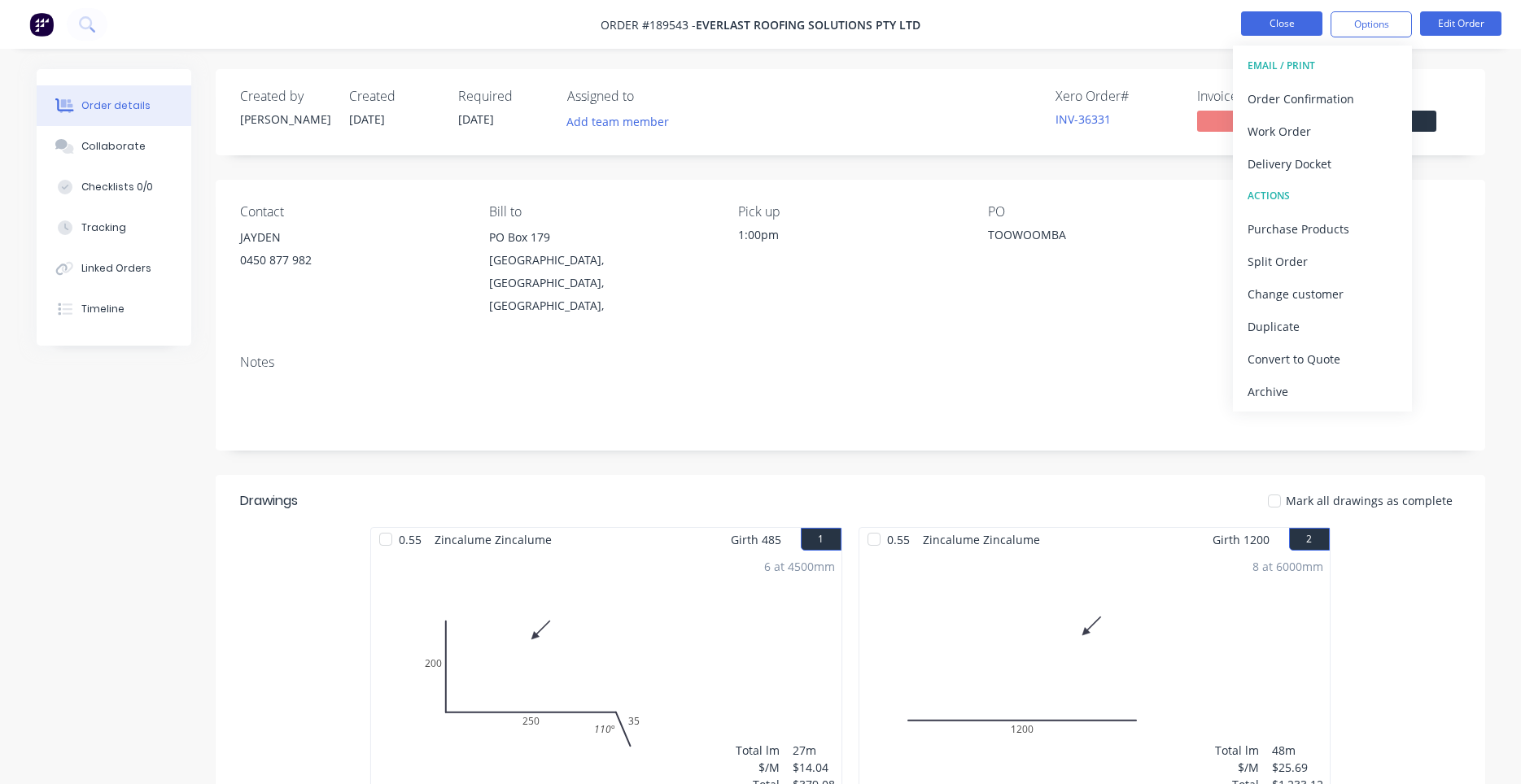
click at [1244, 26] on button "Close" at bounding box center [1281, 24] width 81 height 25
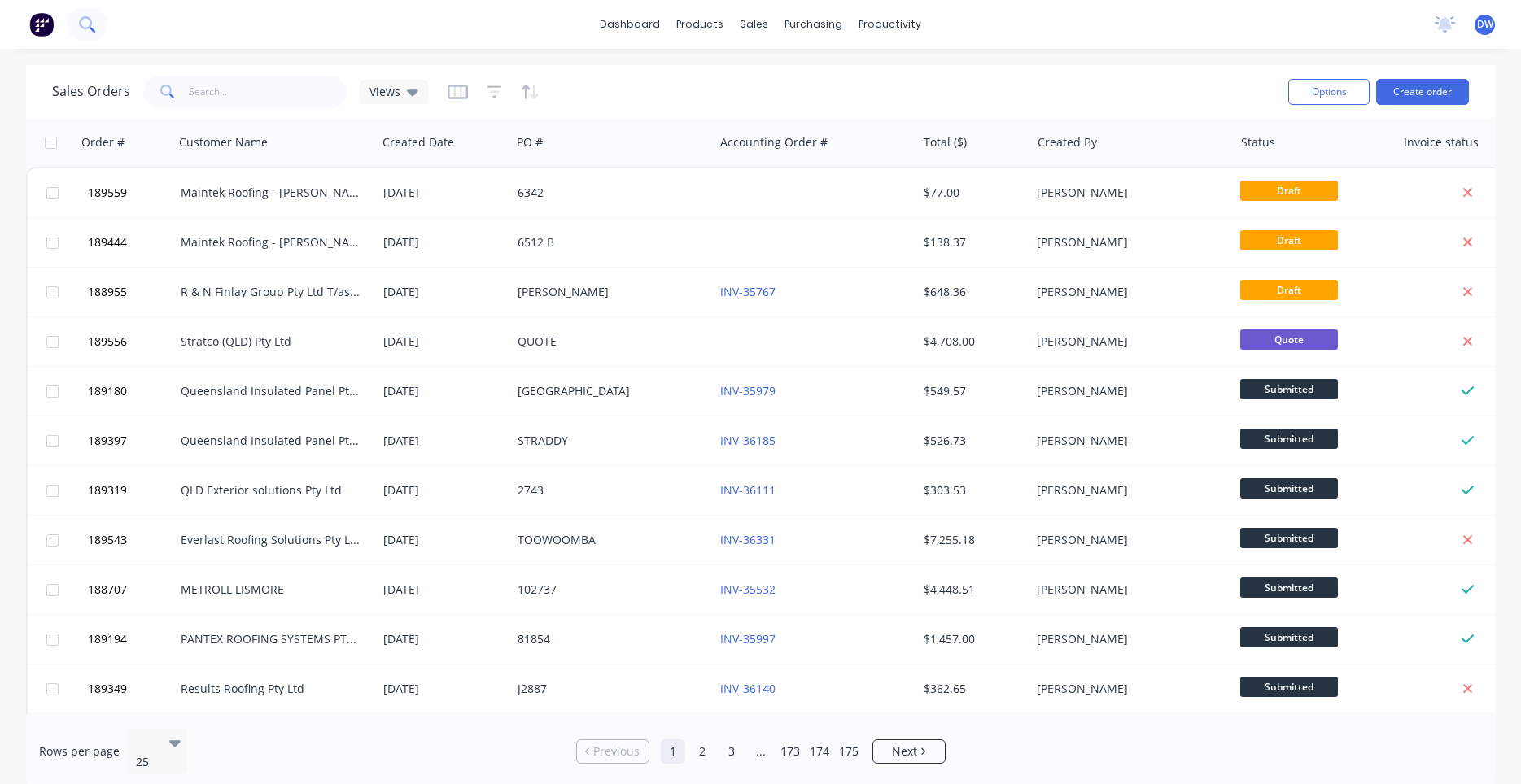
click at [91, 25] on button at bounding box center [87, 25] width 41 height 32
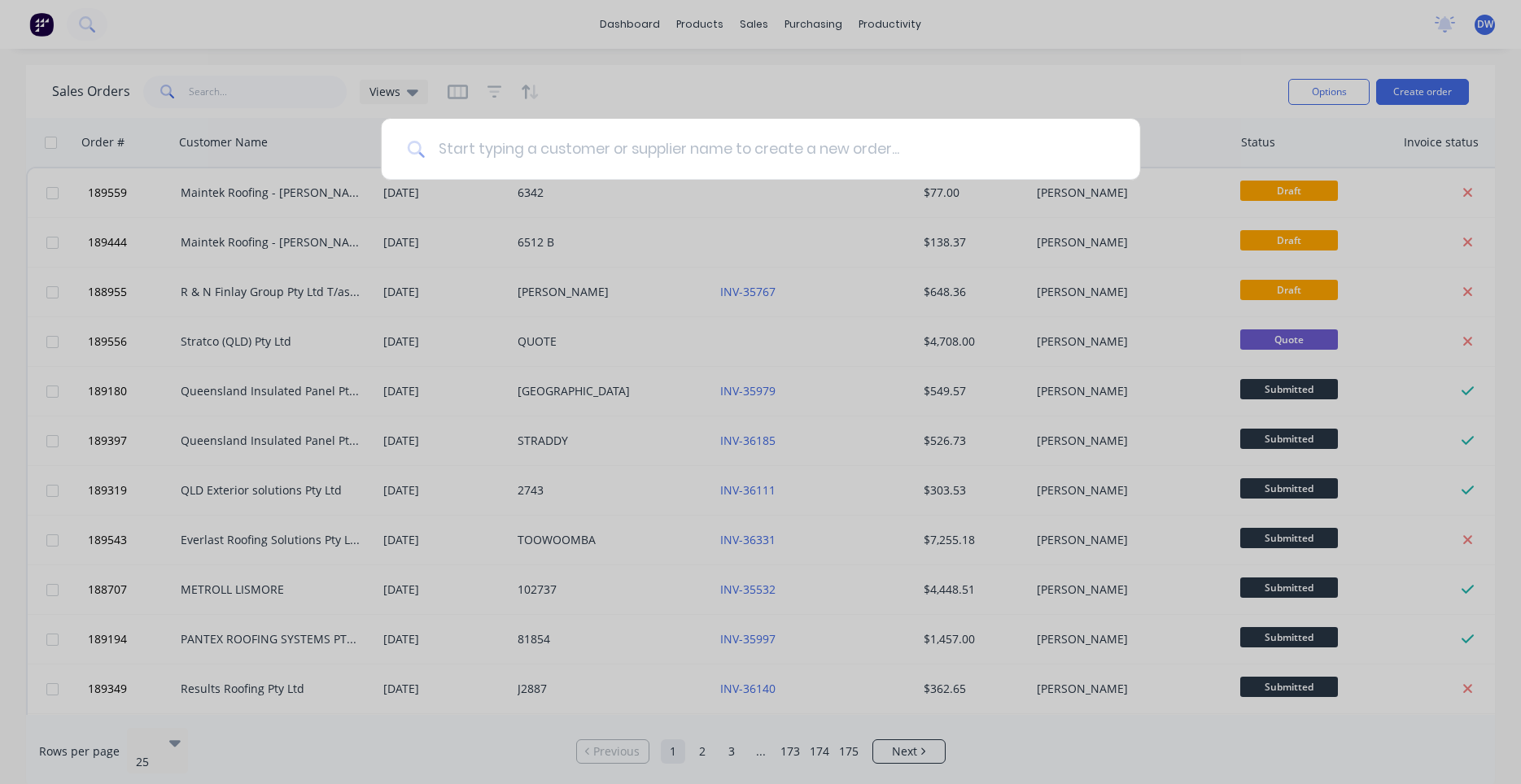
click at [490, 151] on input at bounding box center [769, 150] width 689 height 61
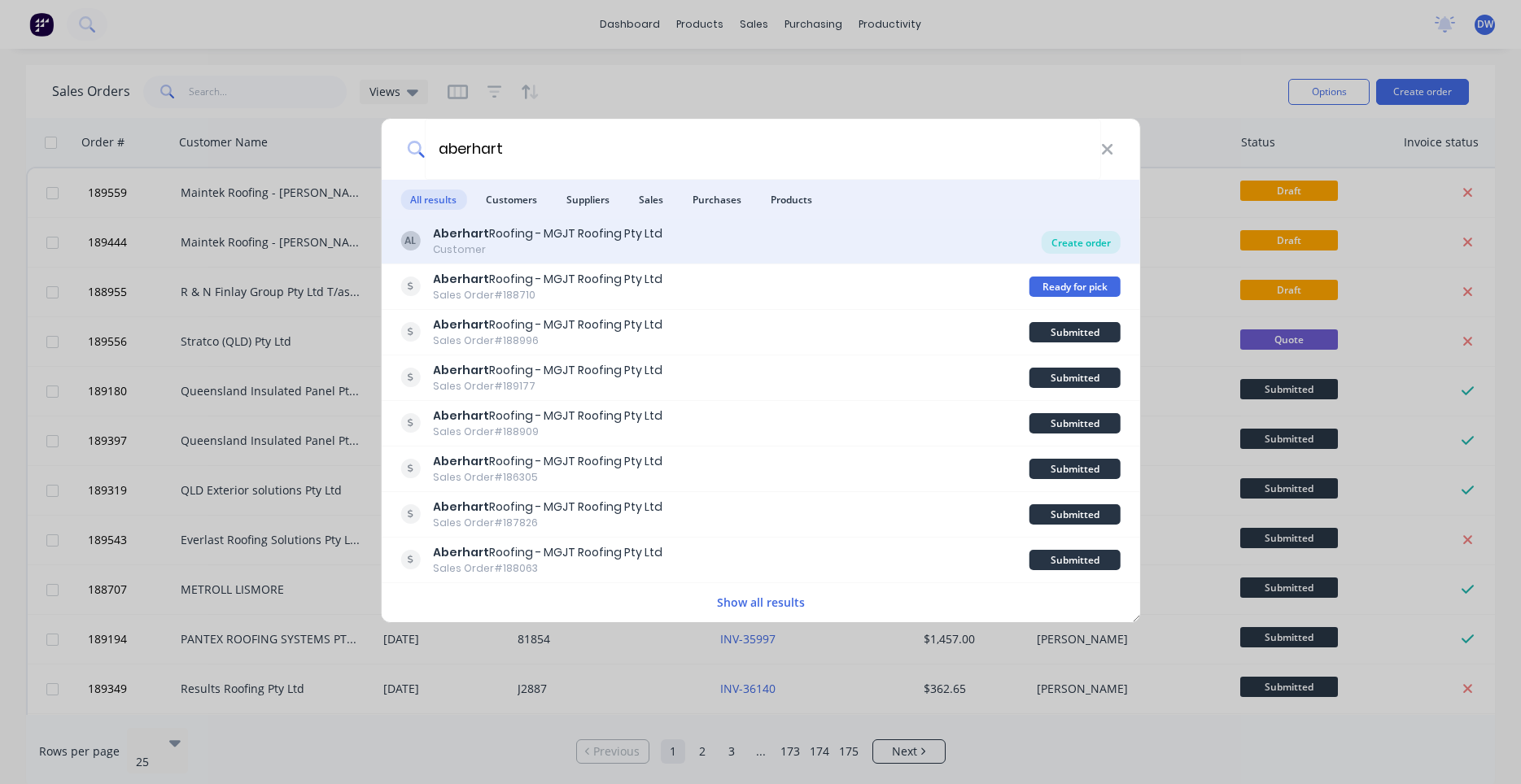
click at [1092, 250] on div "Create order" at bounding box center [1081, 242] width 79 height 23
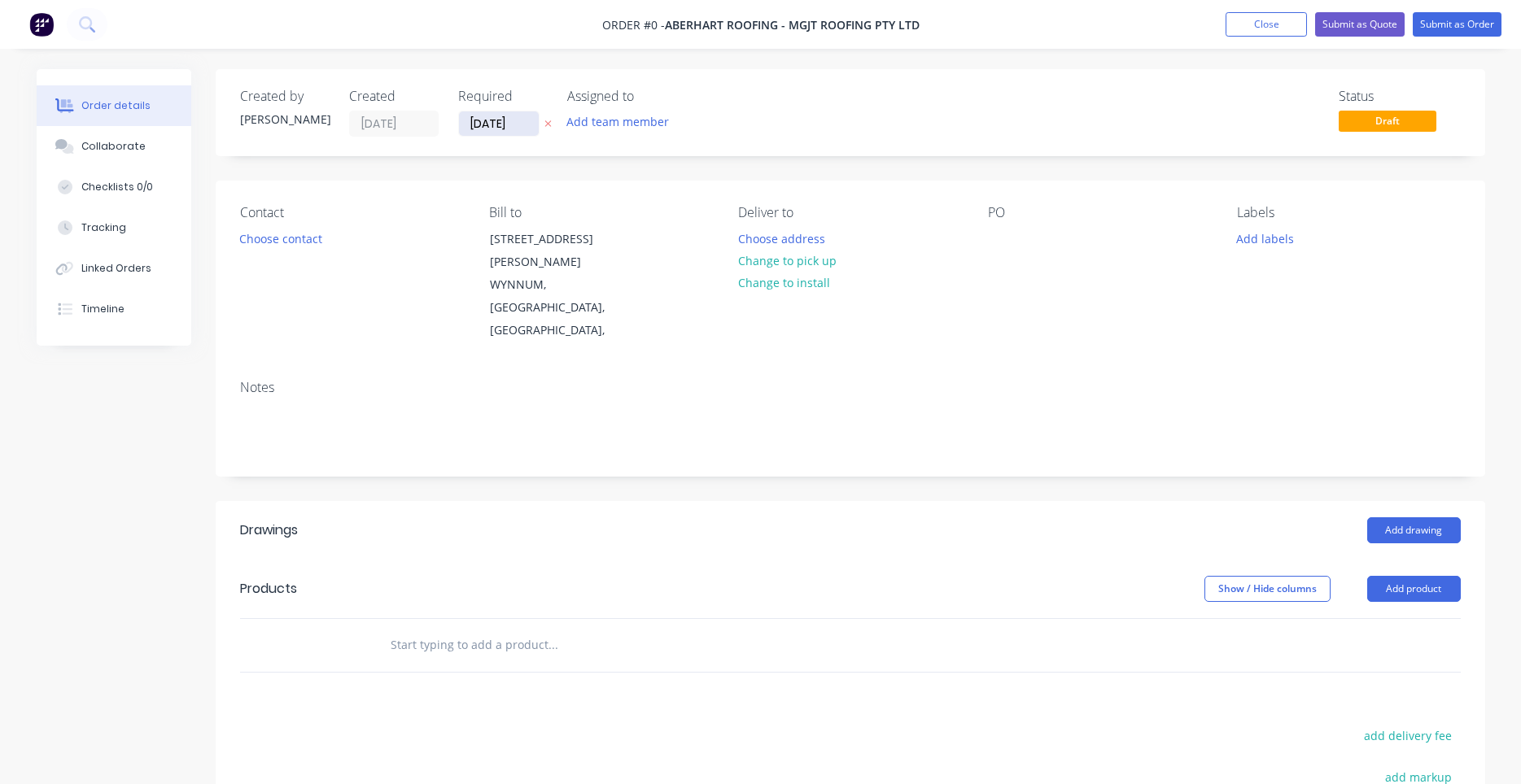
click at [486, 121] on input "12/08/25" at bounding box center [499, 124] width 80 height 25
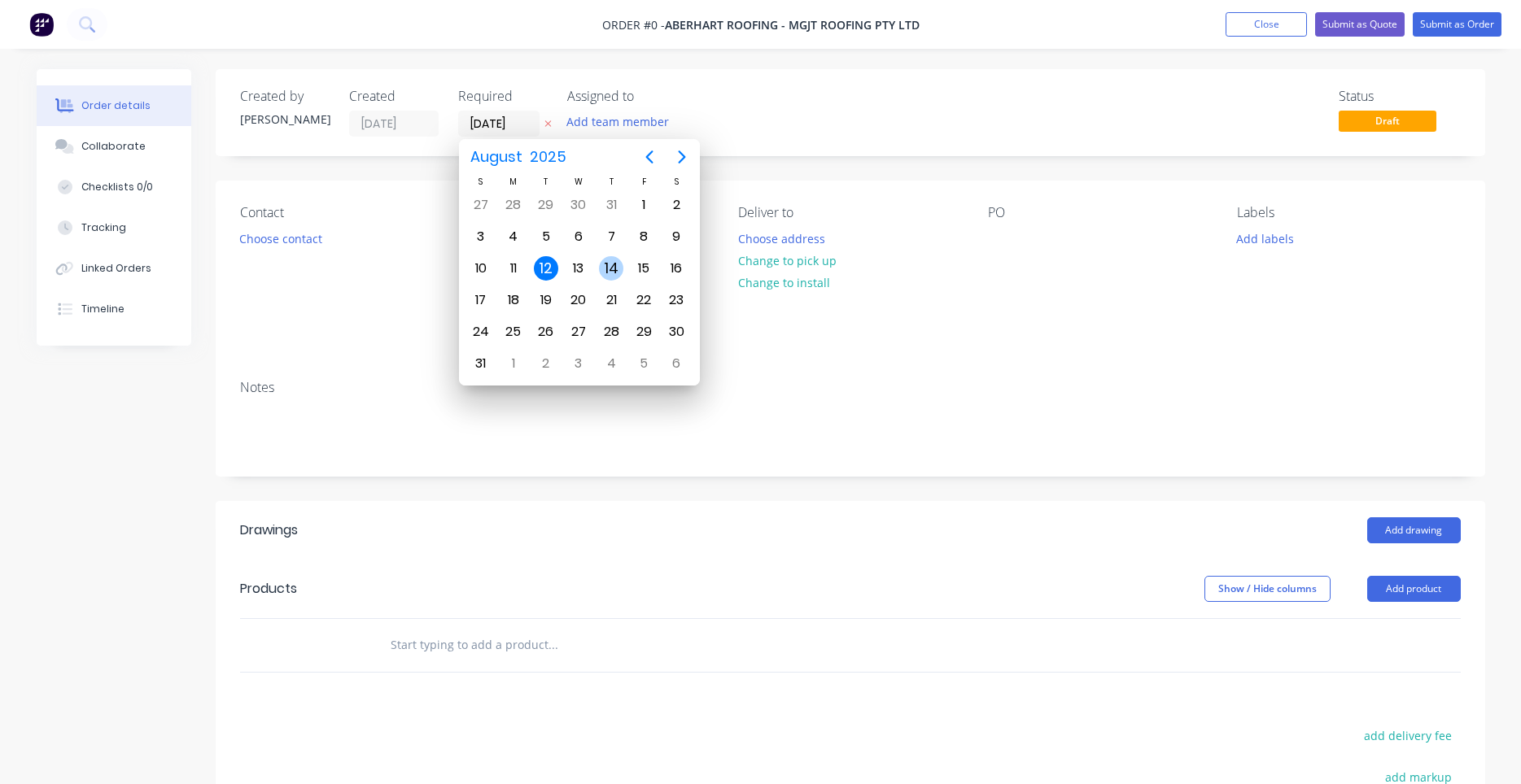
click at [604, 266] on div "14" at bounding box center [611, 269] width 25 height 25
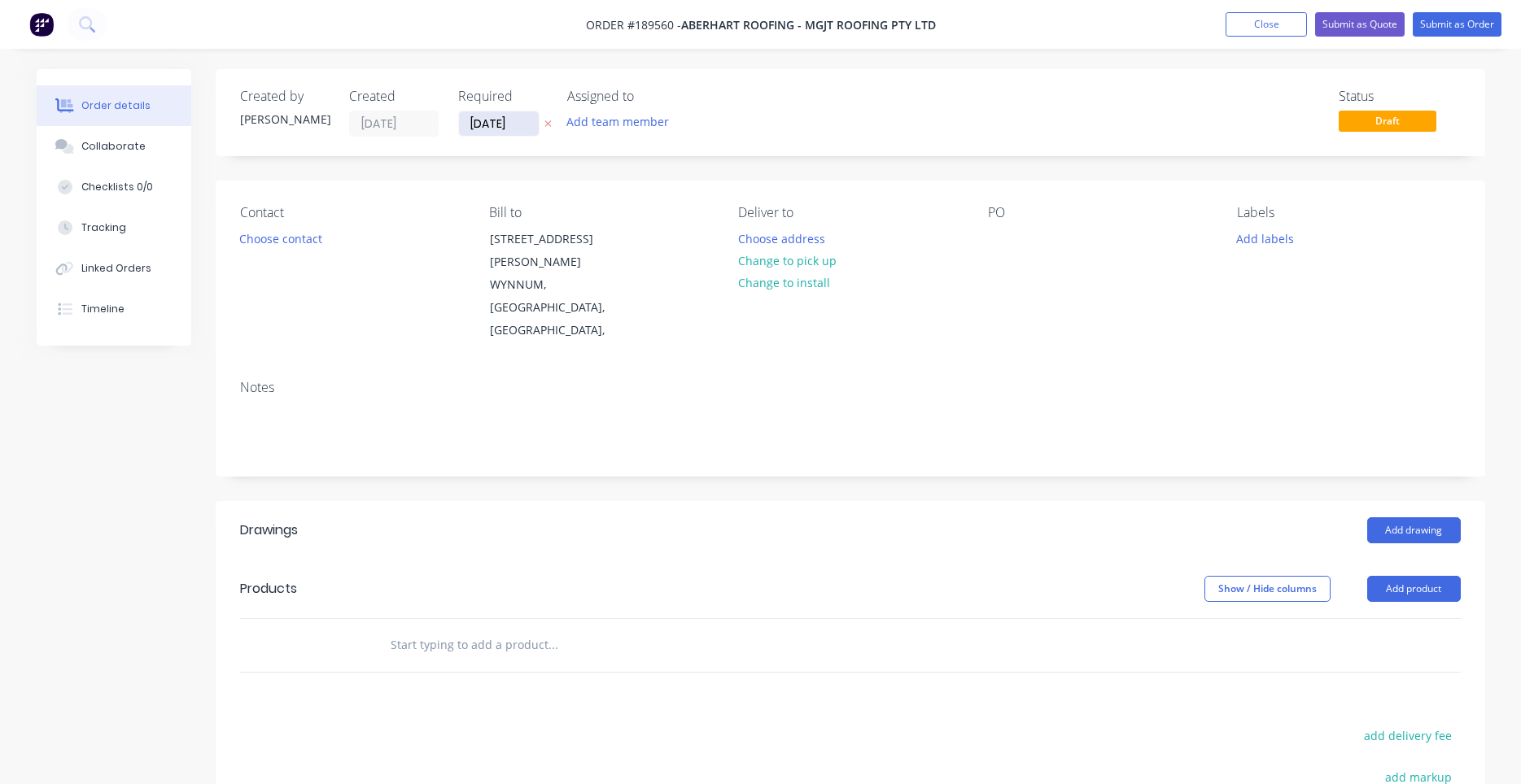
click at [478, 122] on input "14/08/25" at bounding box center [499, 124] width 80 height 25
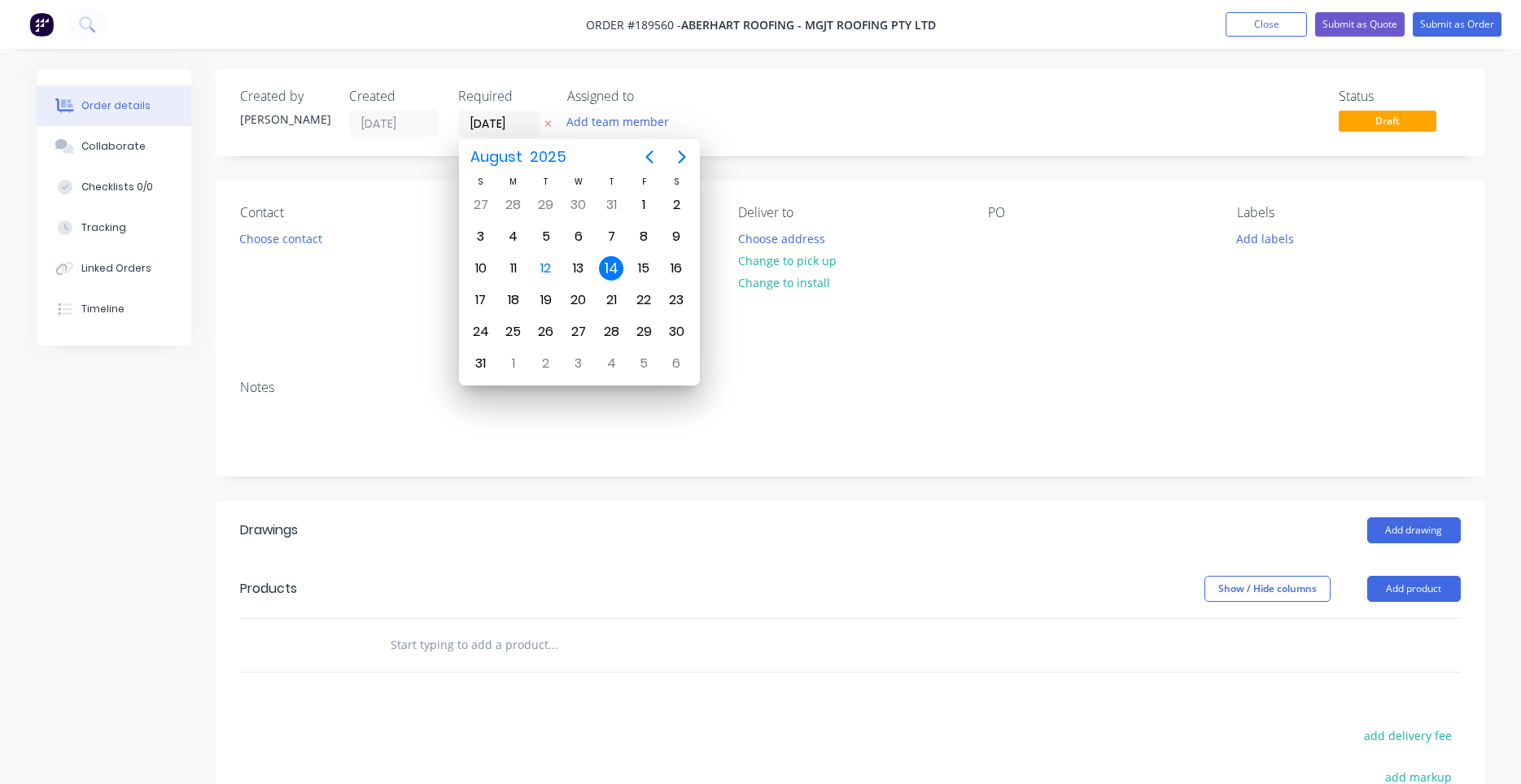
click at [605, 270] on div "14" at bounding box center [611, 269] width 25 height 25
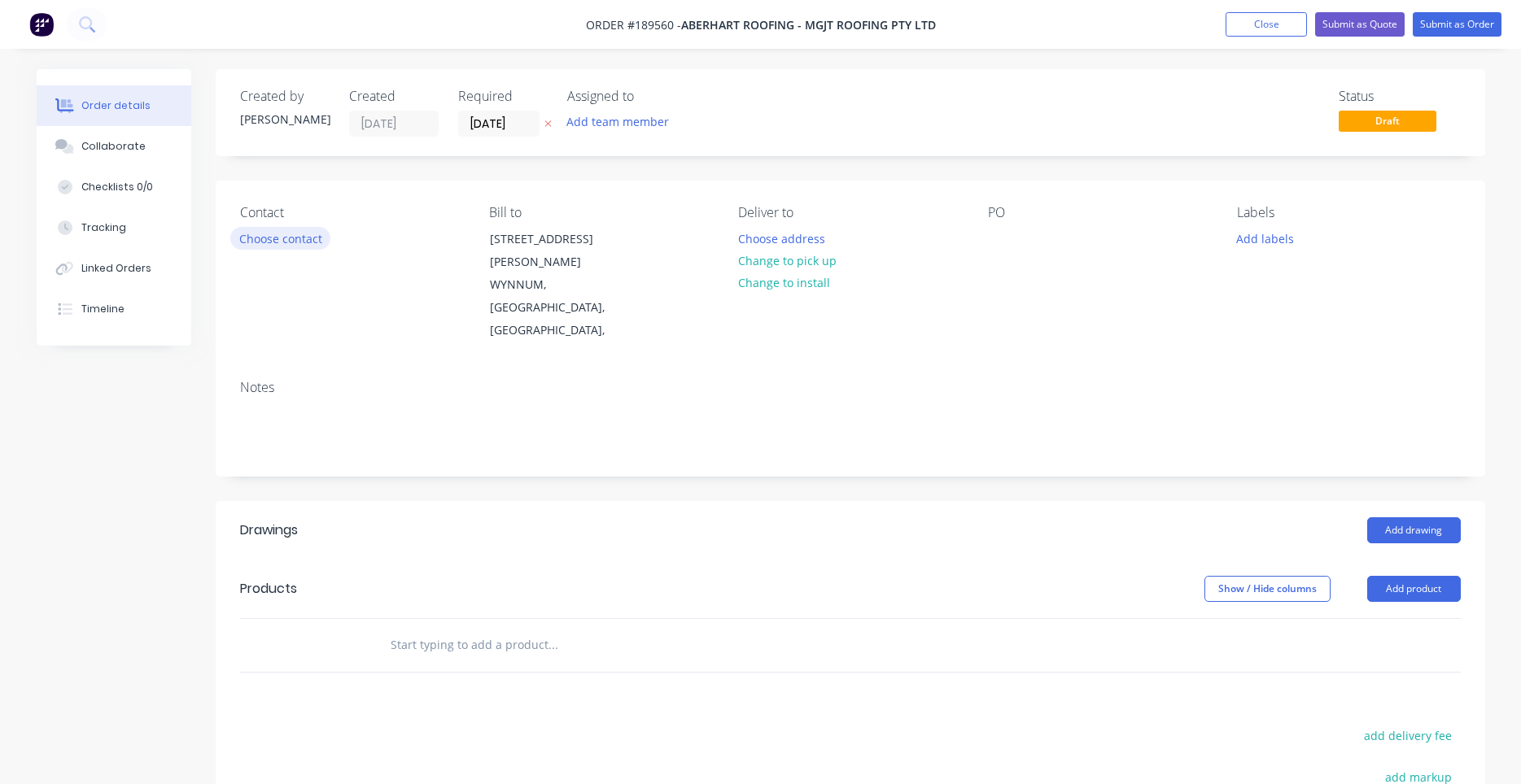
click at [303, 243] on button "Choose contact" at bounding box center [280, 237] width 100 height 22
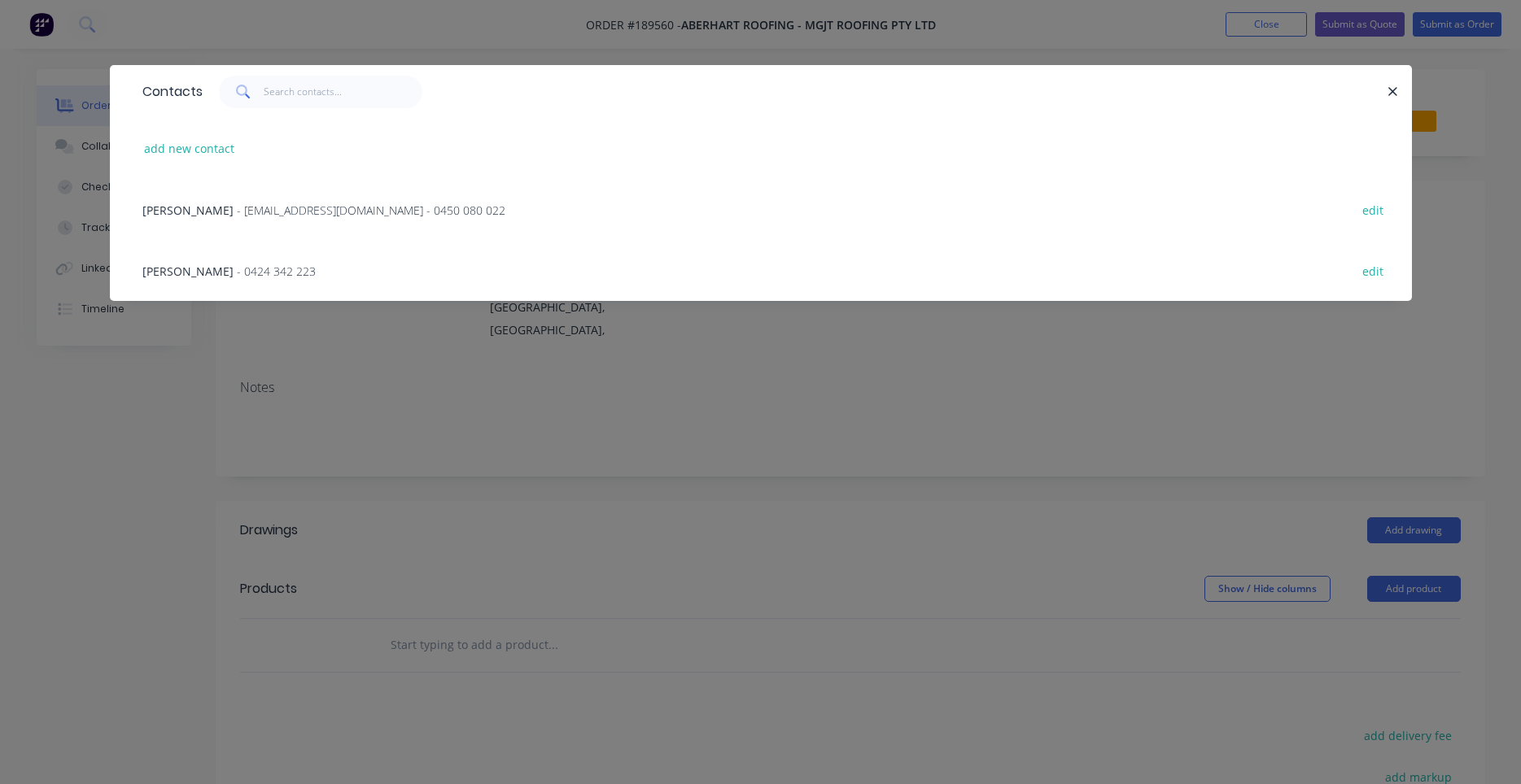
click at [324, 211] on span "- sales@aberhartroofing.com.au - 0450 080 022" at bounding box center [371, 211] width 269 height 15
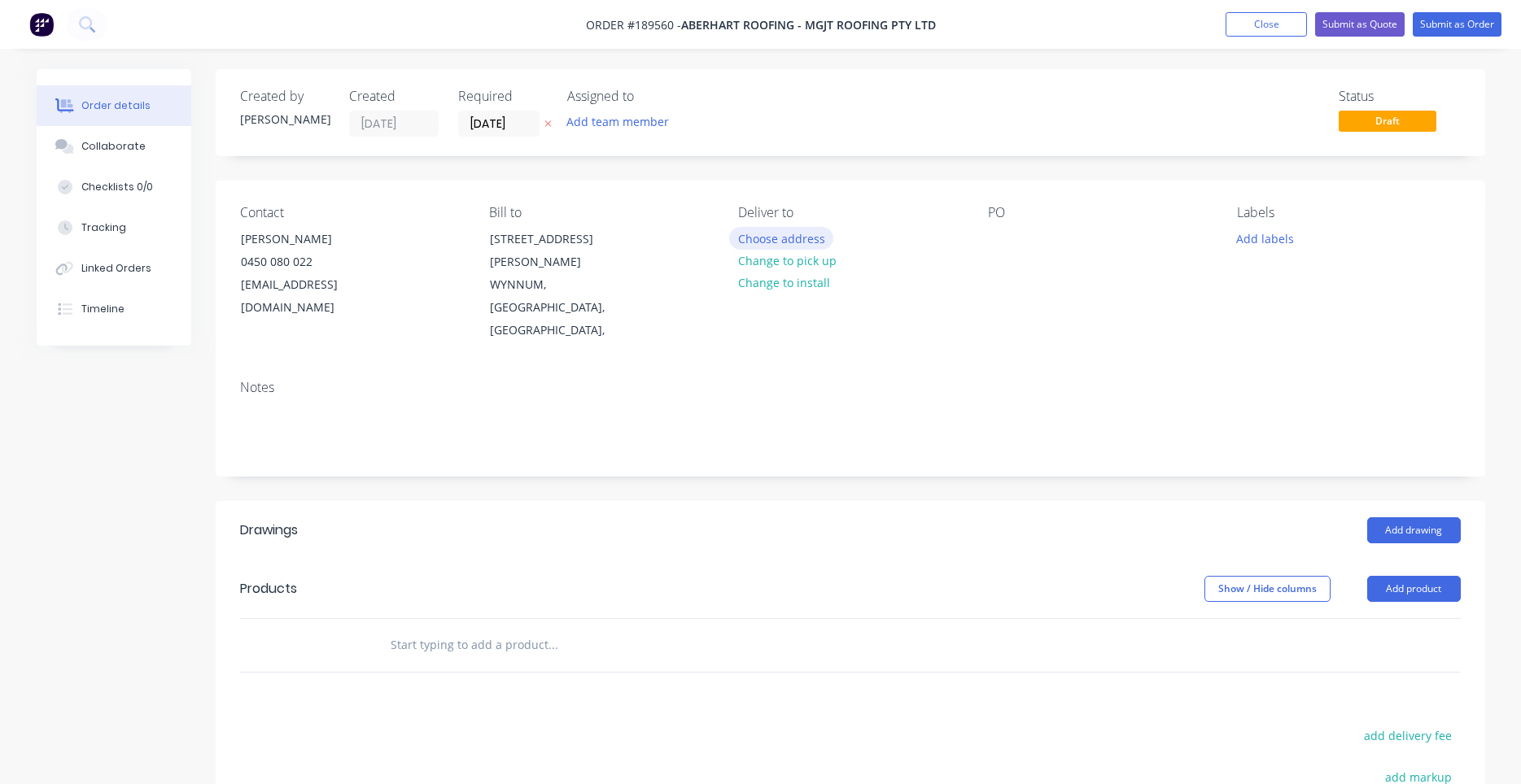
click at [756, 243] on button "Choose address" at bounding box center [781, 237] width 104 height 22
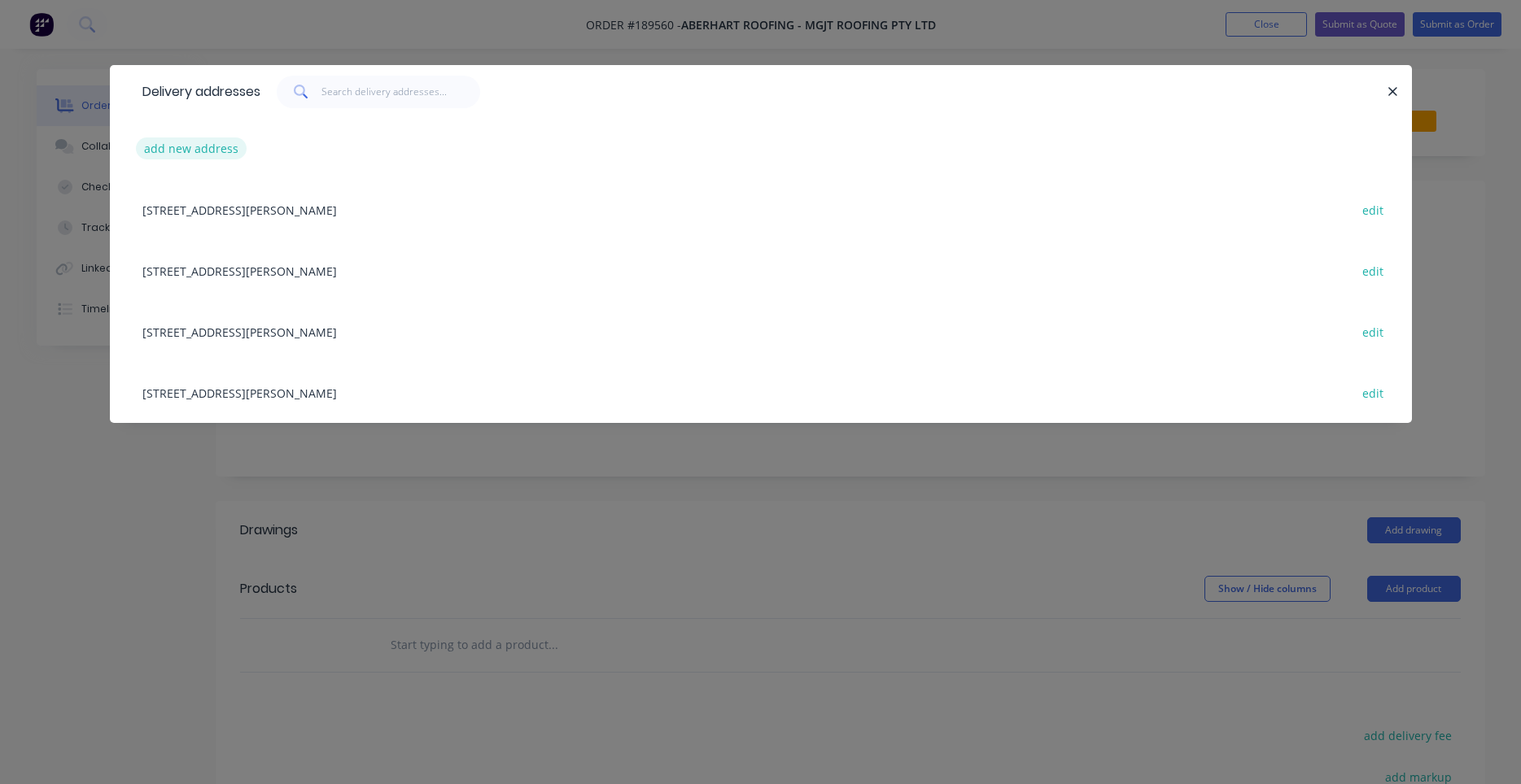
click at [203, 157] on button "add new address" at bounding box center [192, 148] width 112 height 22
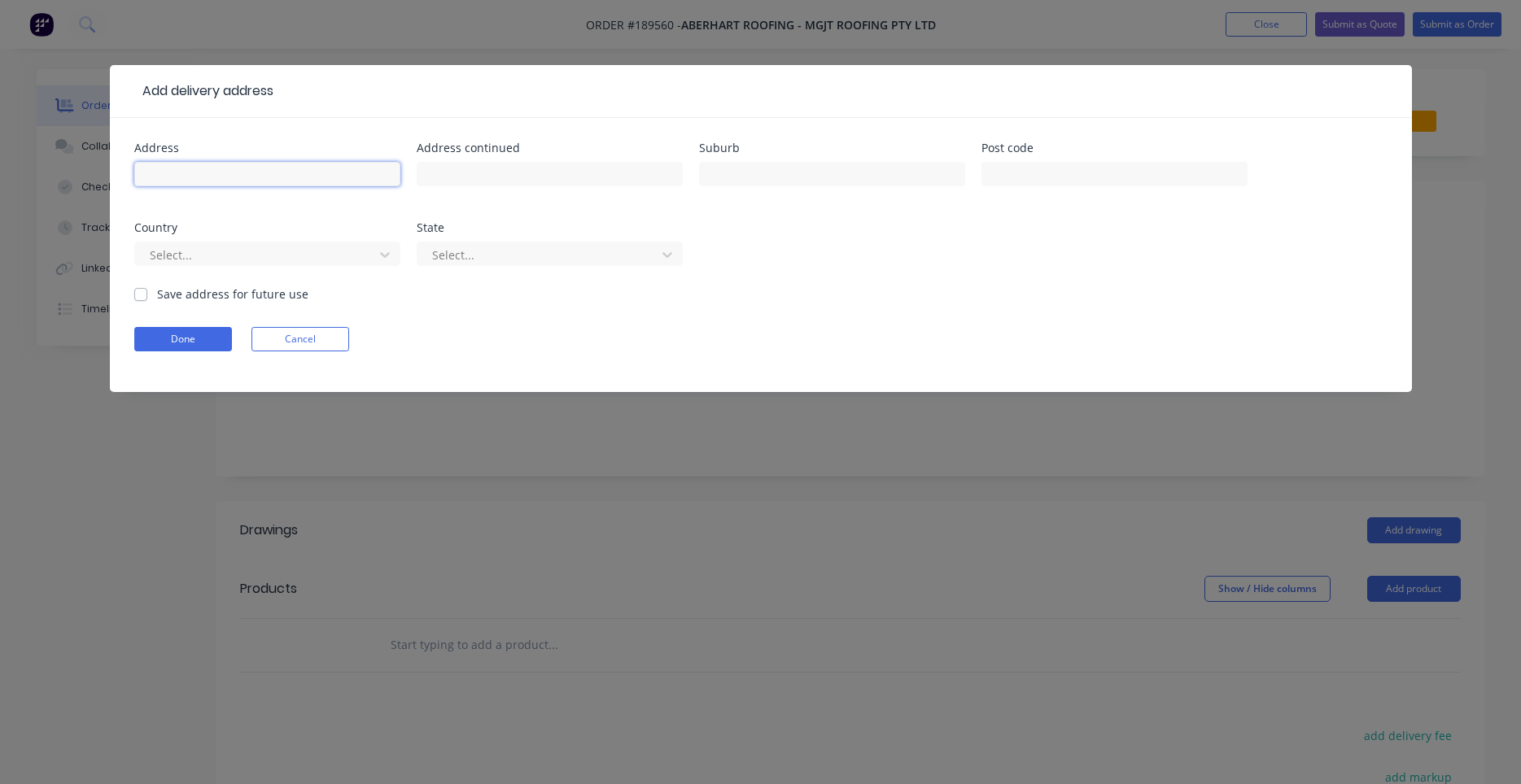
click at [318, 183] on input "text" at bounding box center [267, 174] width 266 height 25
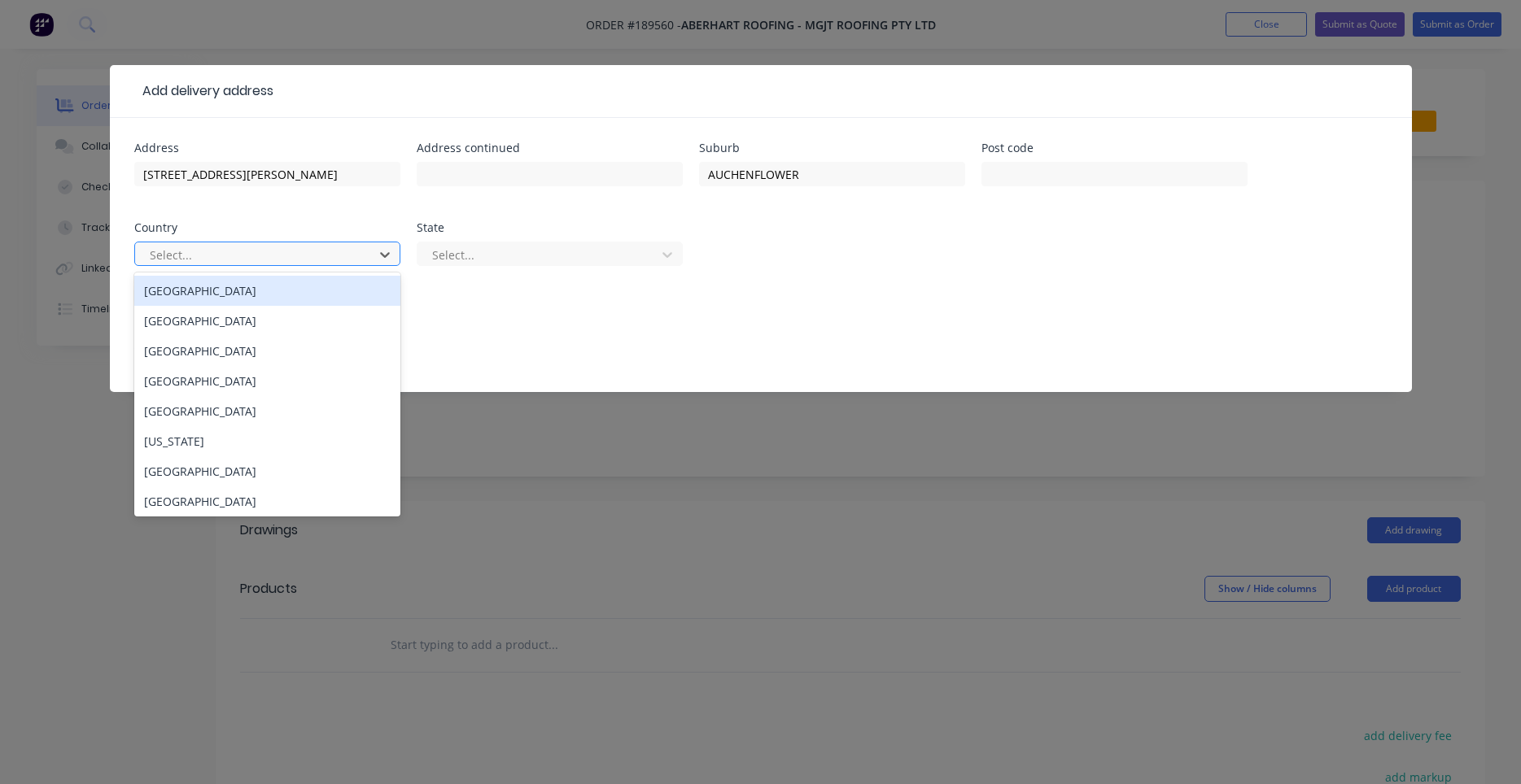
click at [355, 258] on div at bounding box center [256, 254] width 217 height 20
click at [335, 288] on div "Australia" at bounding box center [267, 291] width 266 height 30
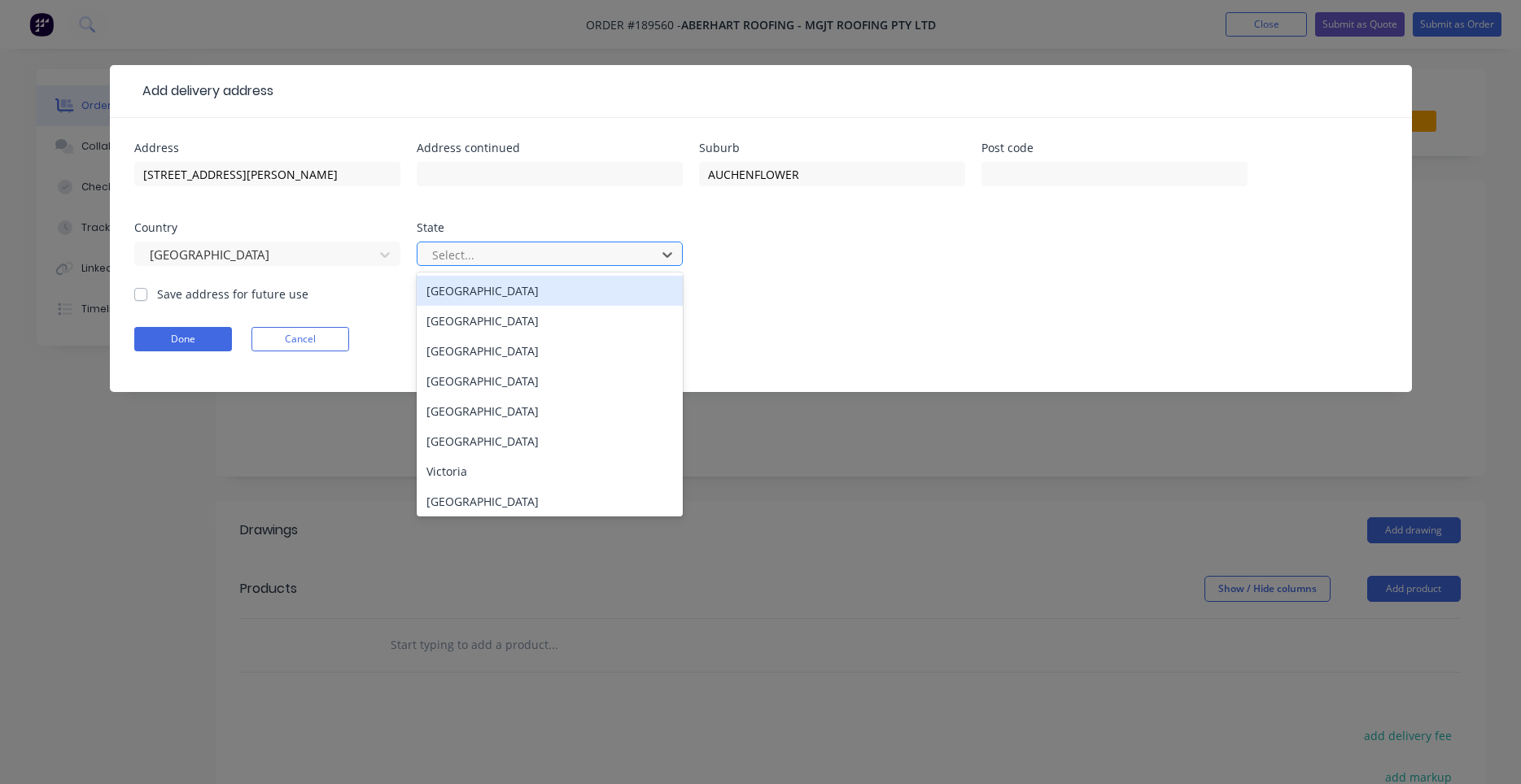
click at [578, 256] on div at bounding box center [539, 254] width 217 height 20
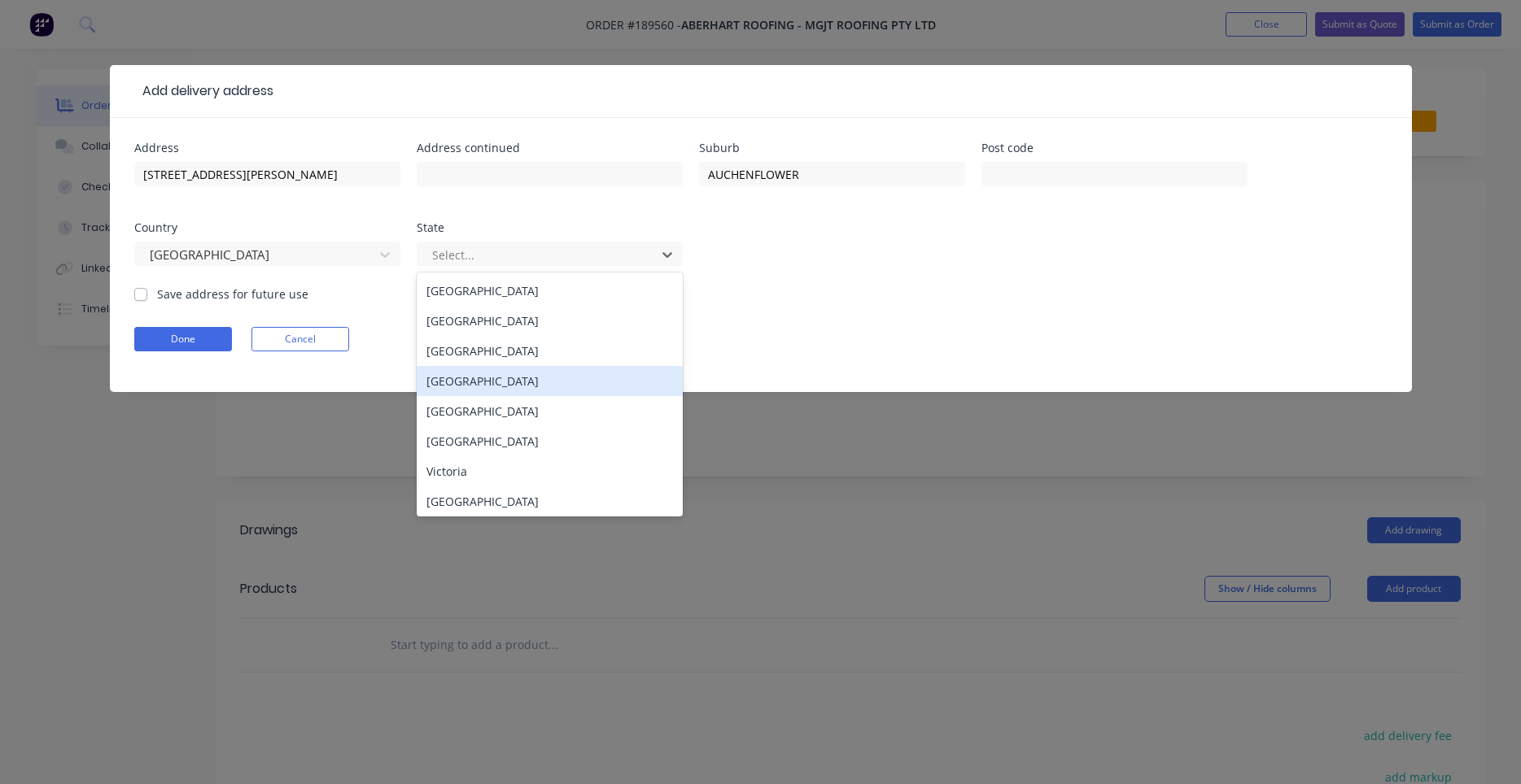
click at [520, 385] on div "Queensland" at bounding box center [549, 381] width 266 height 30
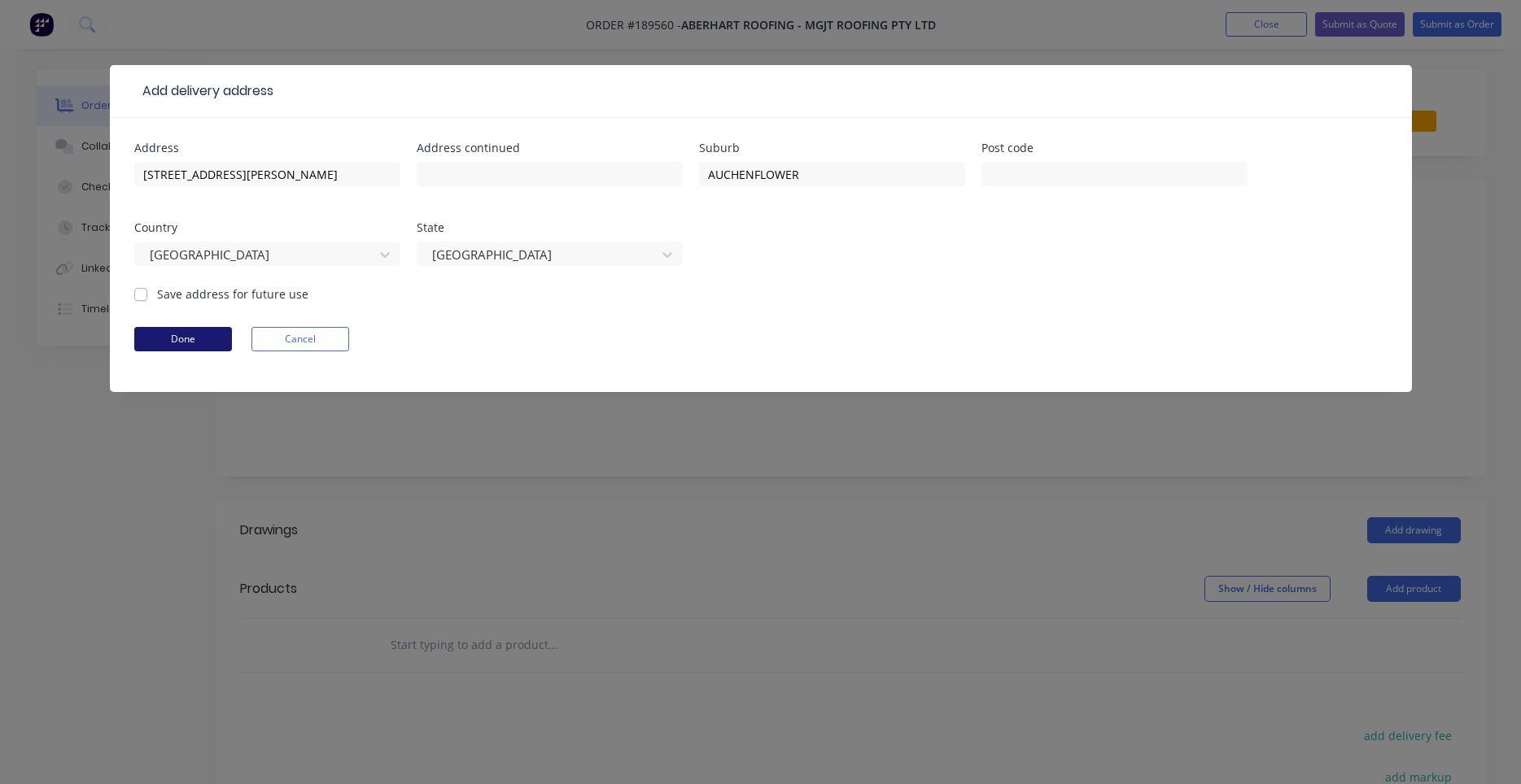
click at [215, 345] on button "Done" at bounding box center [183, 339] width 97 height 25
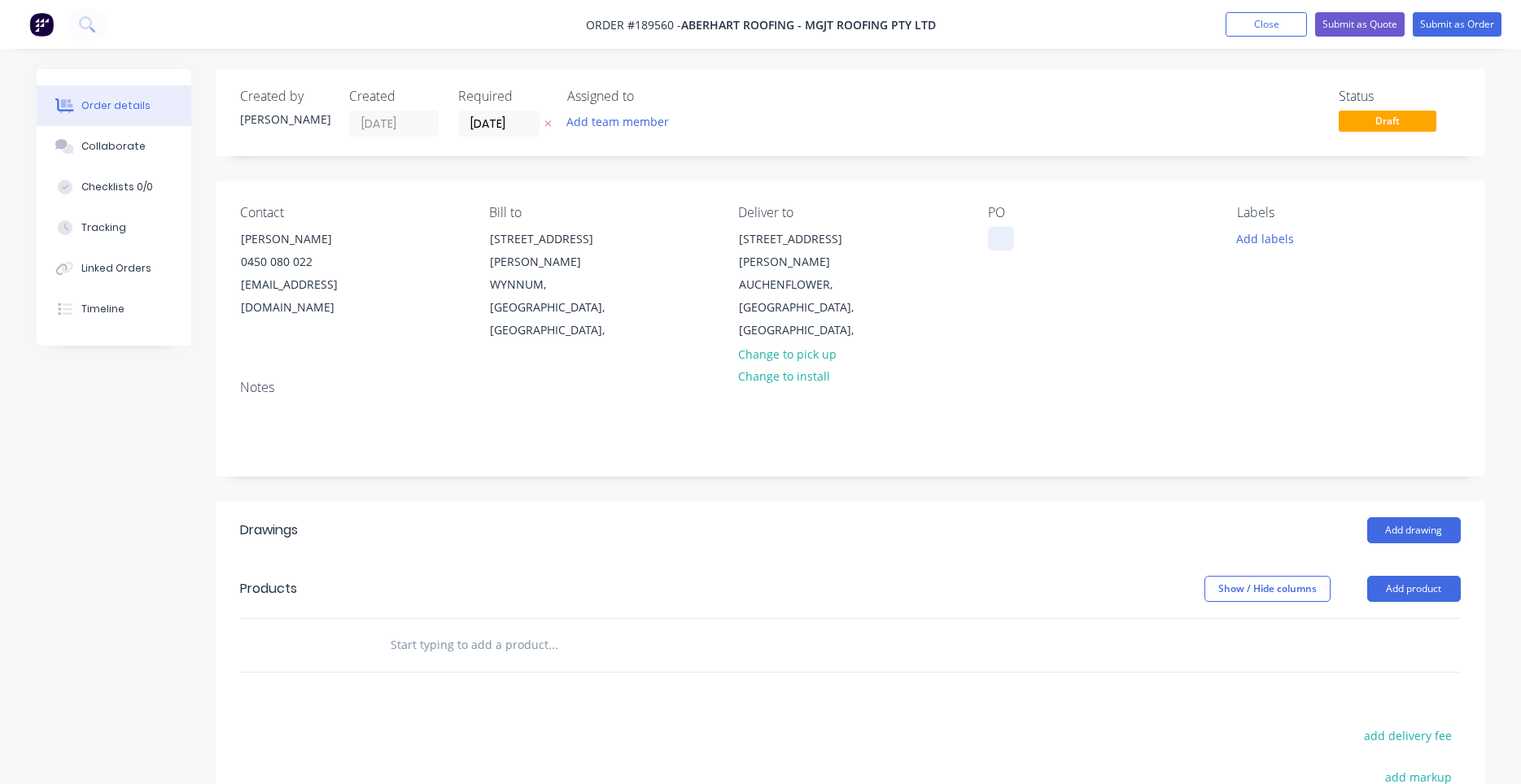
click at [1005, 240] on div at bounding box center [1001, 238] width 26 height 24
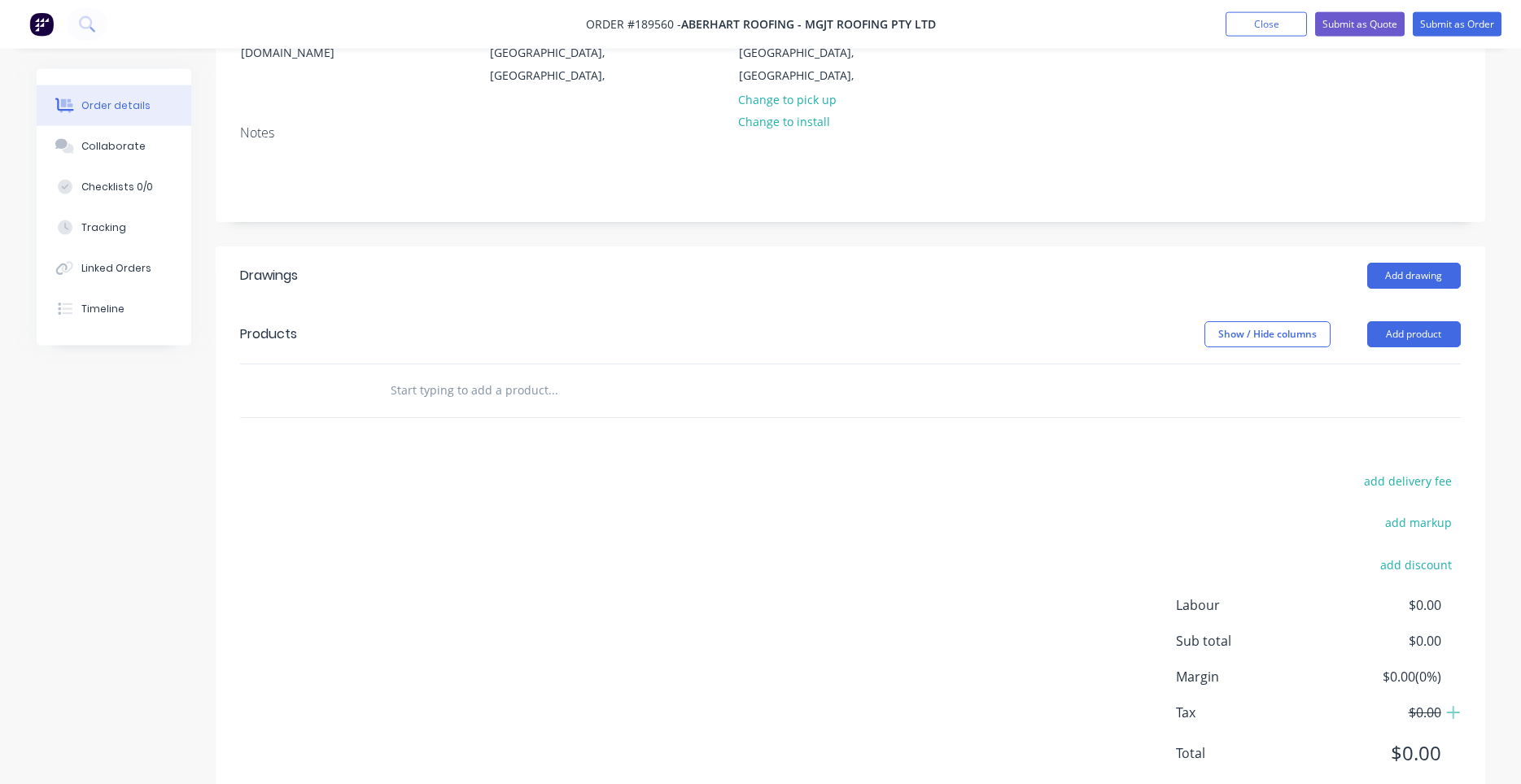
scroll to position [258, 0]
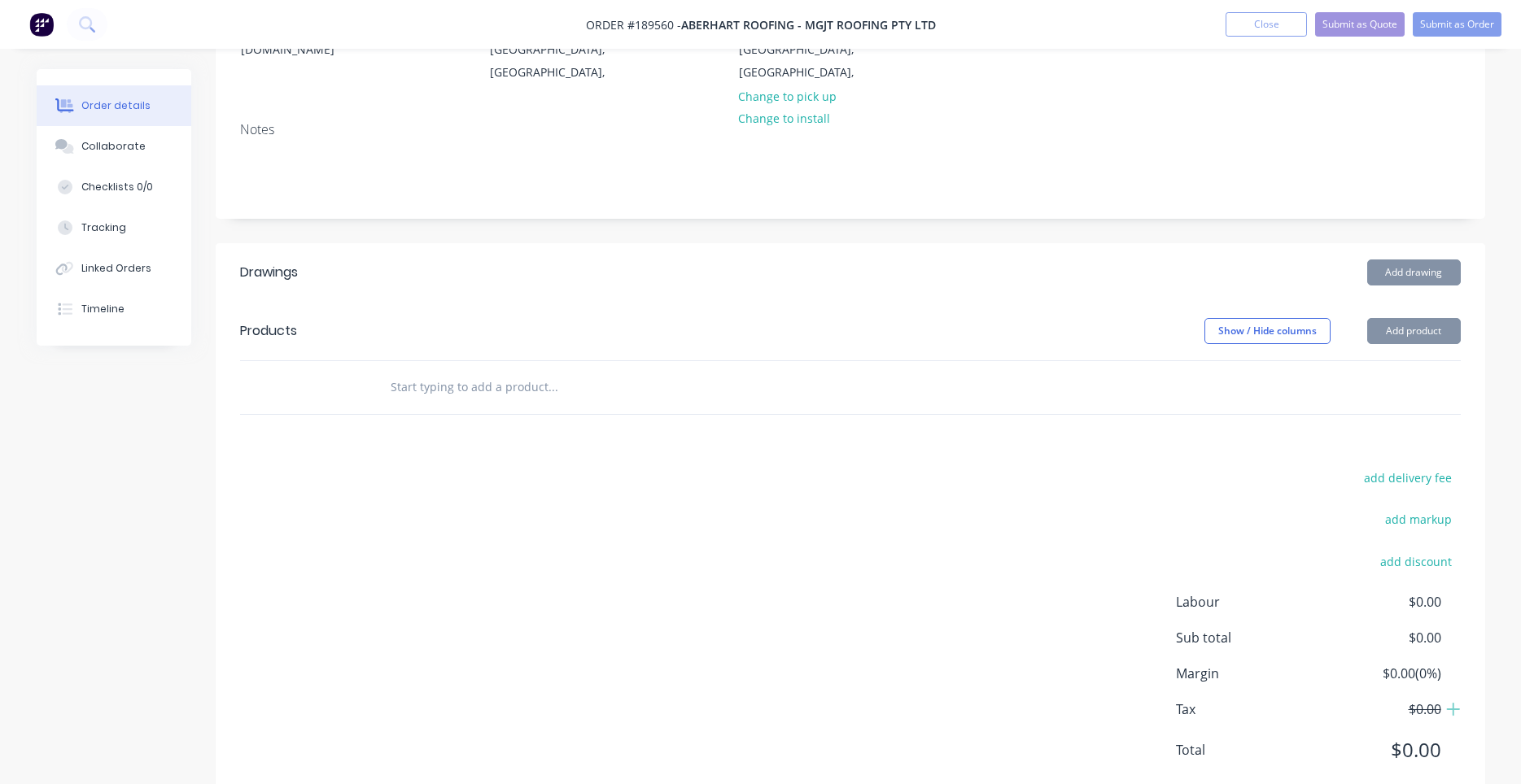
click at [1411, 318] on button "Add product" at bounding box center [1414, 331] width 93 height 26
click at [517, 371] on input "text" at bounding box center [553, 387] width 326 height 32
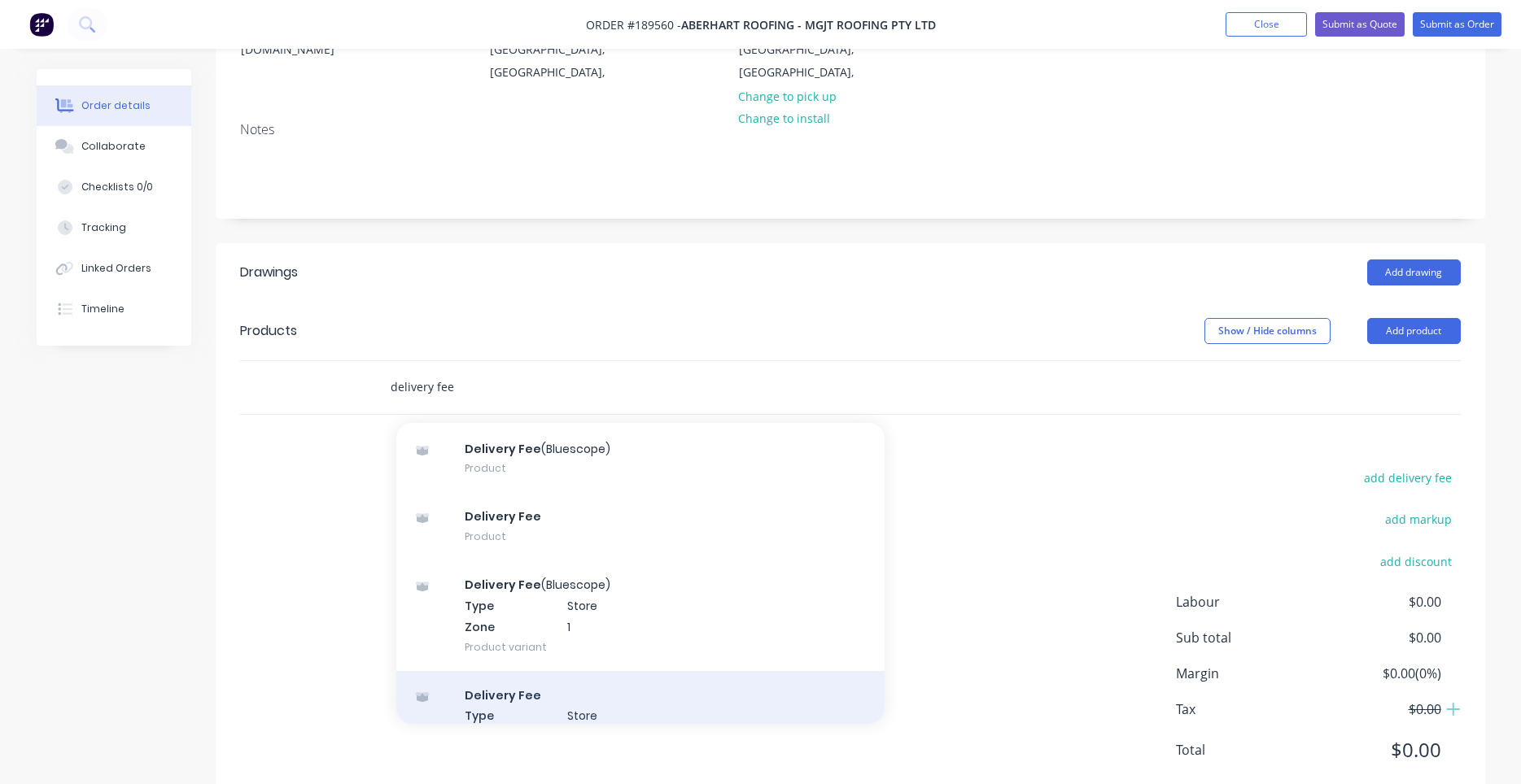
scroll to position [0, 0]
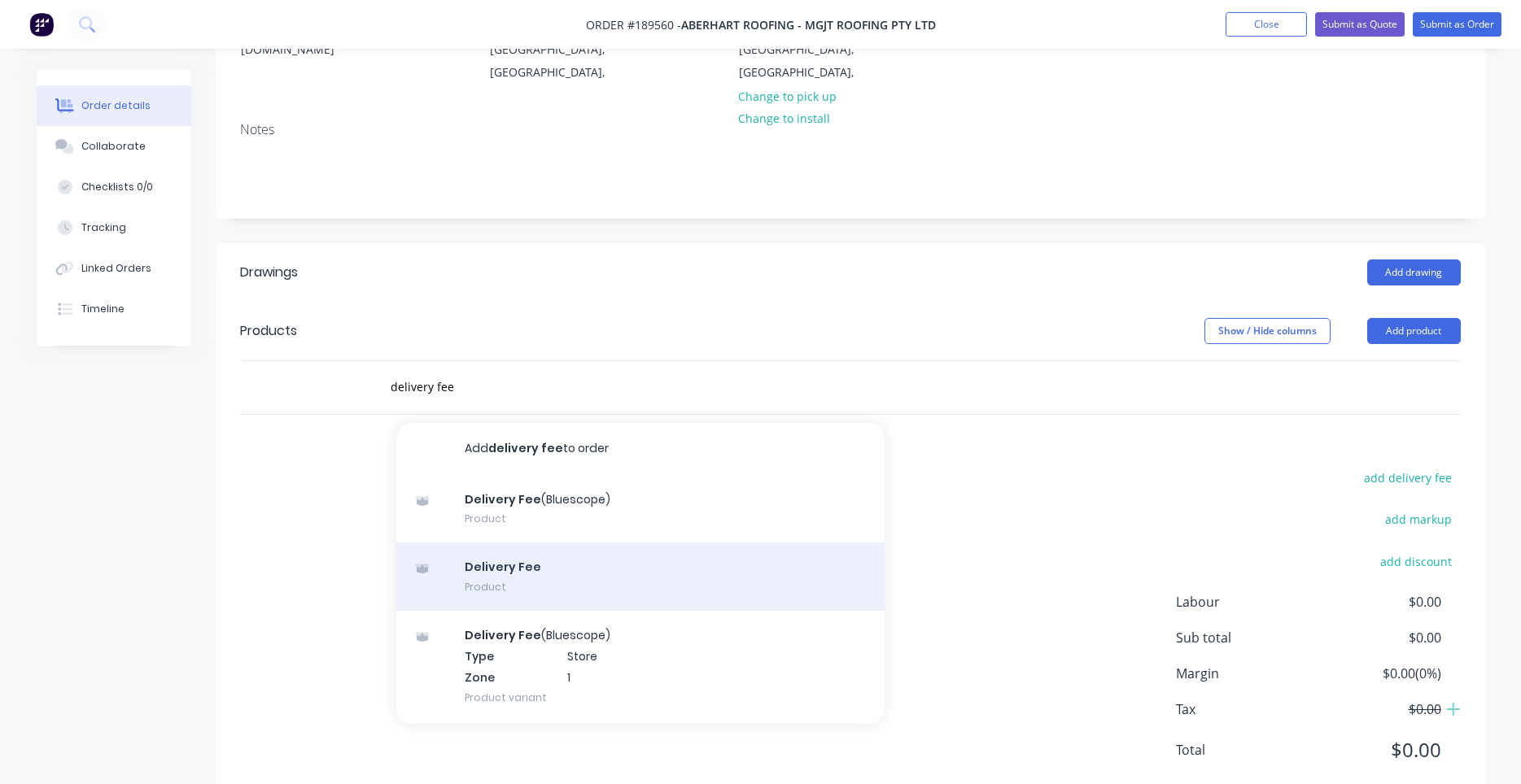
click at [549, 543] on div "Delivery Fee Product" at bounding box center [640, 577] width 488 height 69
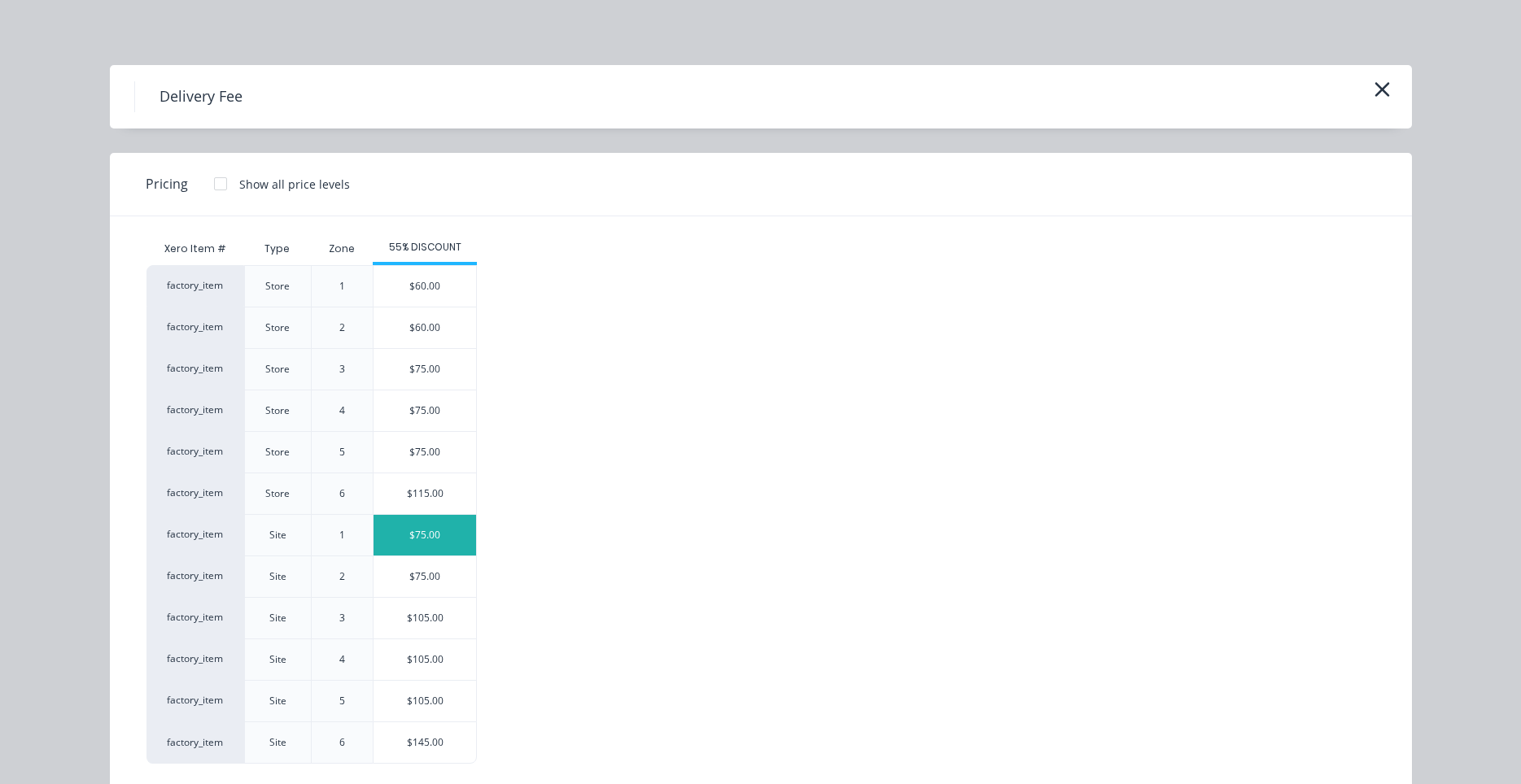
click at [409, 537] on div "$75.00" at bounding box center [425, 535] width 103 height 41
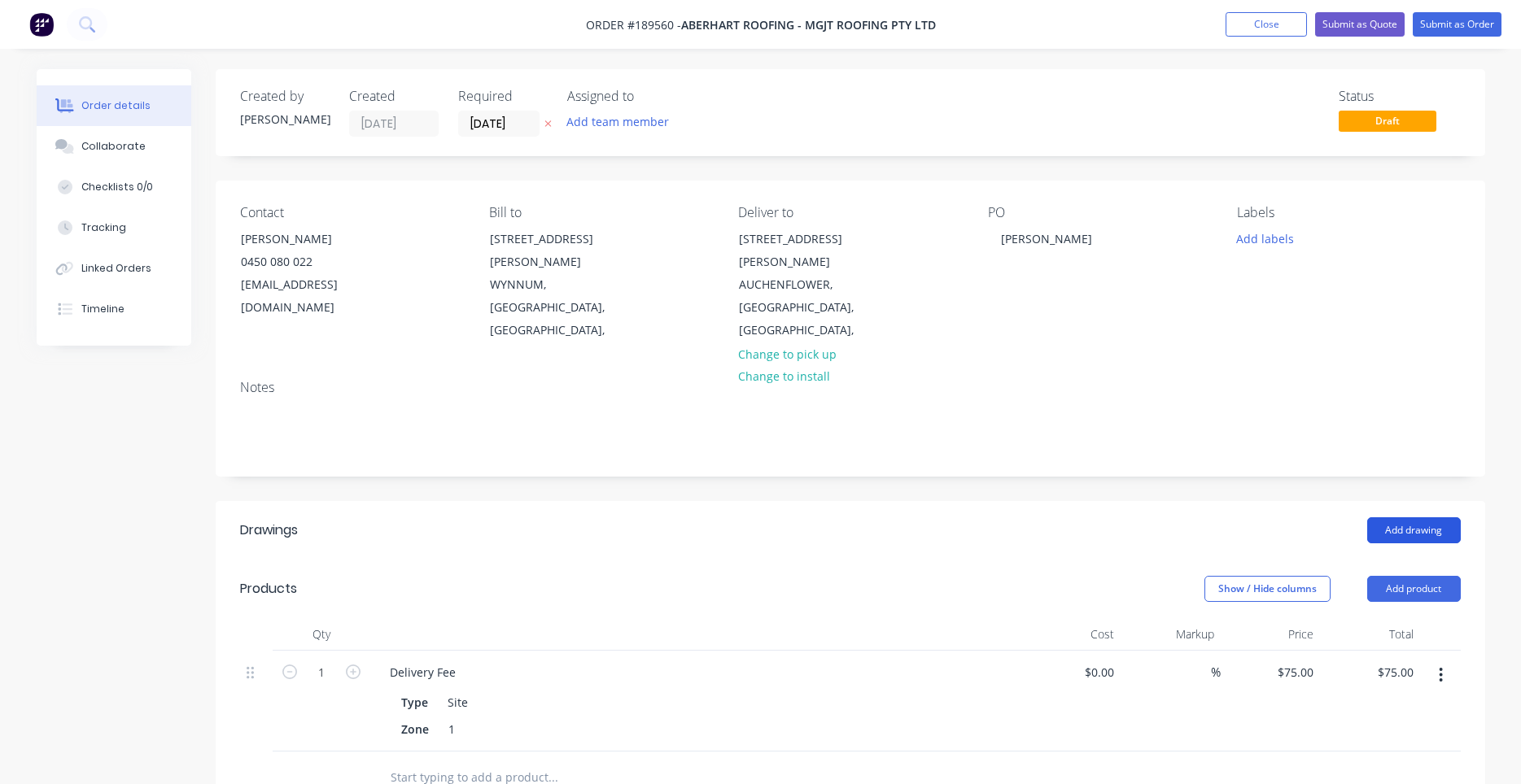
click at [1395, 517] on button "Add drawing" at bounding box center [1414, 530] width 93 height 26
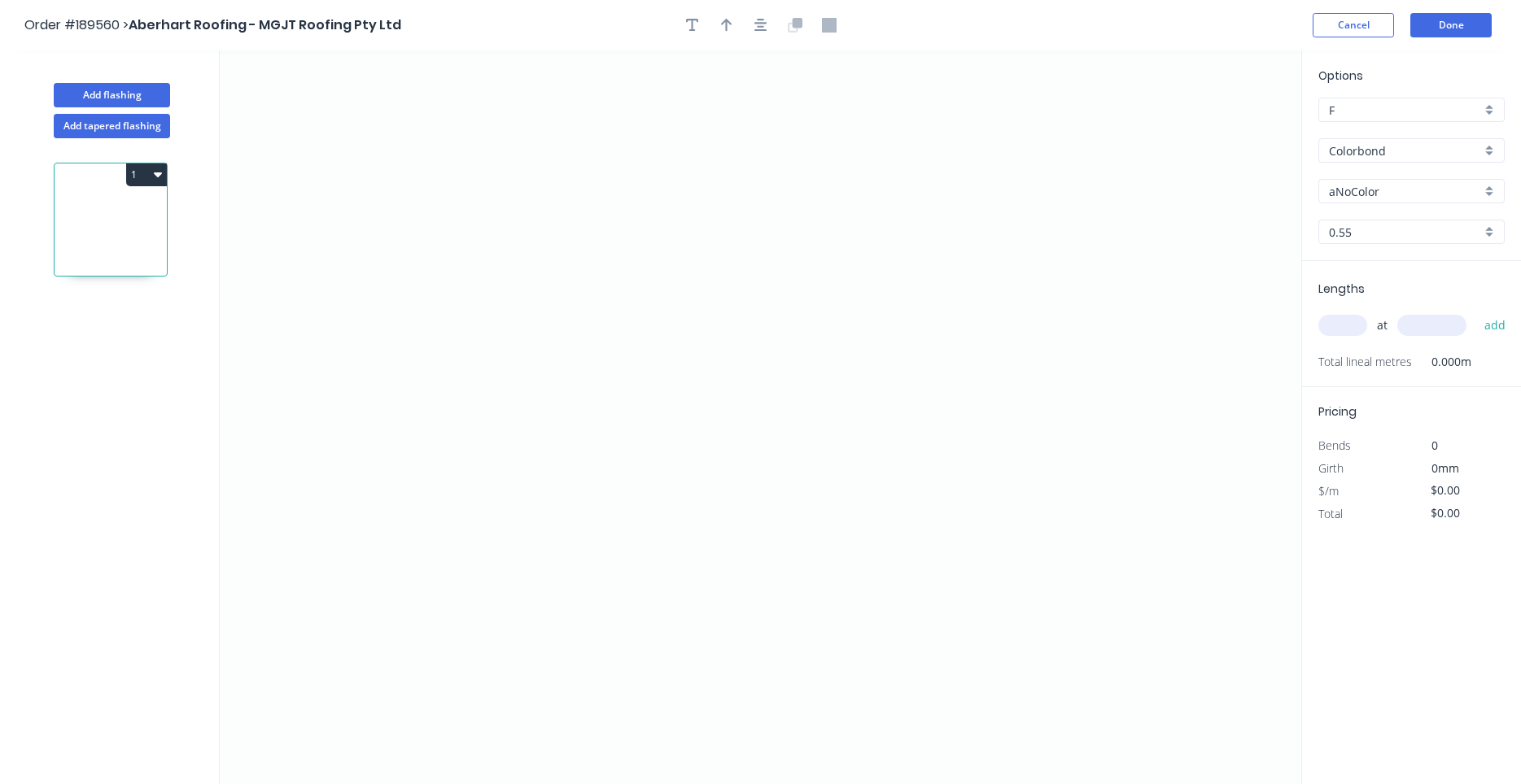
click at [1361, 332] on input "text" at bounding box center [1342, 325] width 49 height 21
click at [1476, 312] on button "add" at bounding box center [1495, 325] width 38 height 28
click at [1401, 186] on input "aNoColor" at bounding box center [1405, 191] width 152 height 17
click at [1399, 161] on div "Colorbond" at bounding box center [1411, 151] width 187 height 25
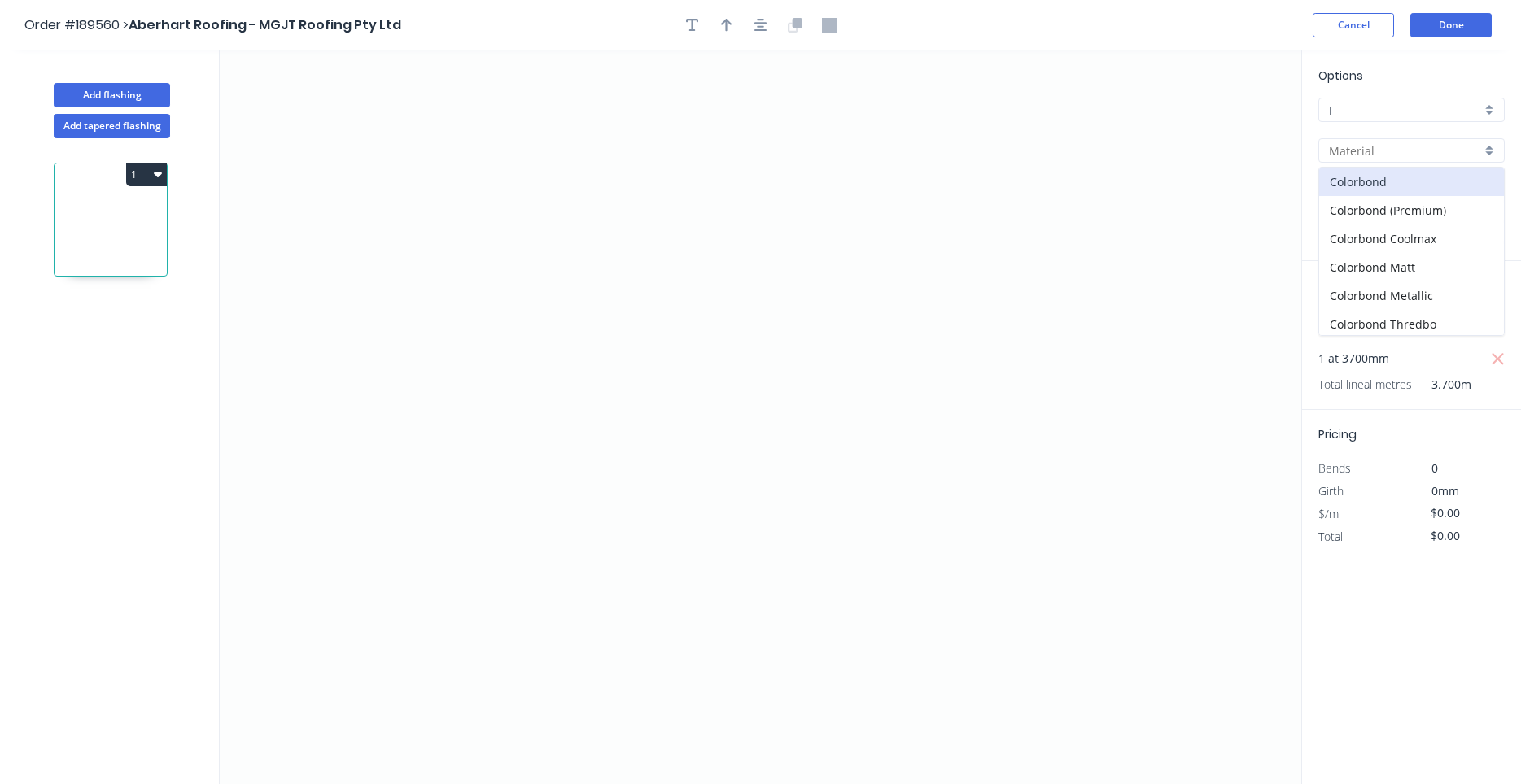
click at [1399, 149] on input "text" at bounding box center [1405, 151] width 152 height 17
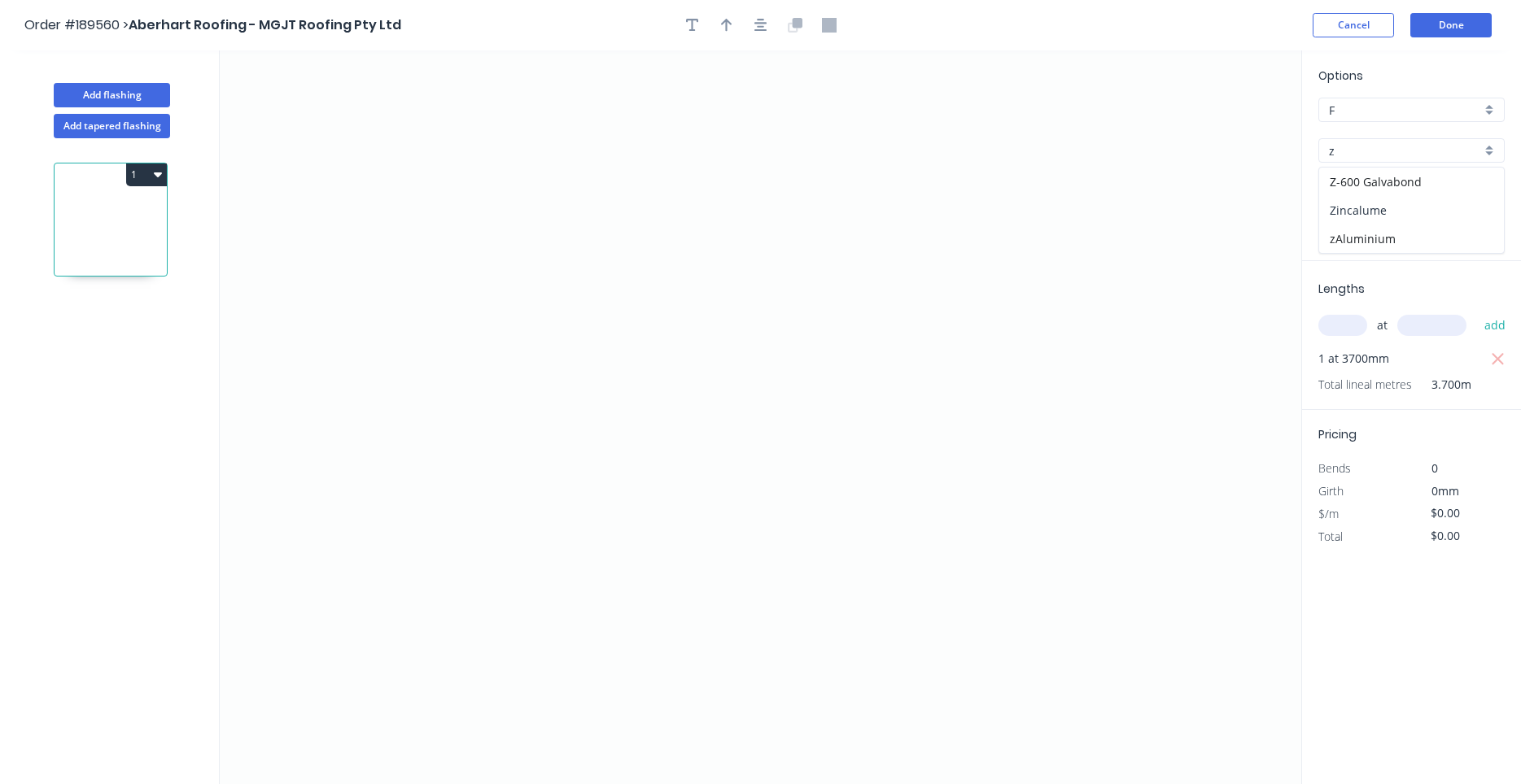
click at [1384, 203] on div "Zincalume" at bounding box center [1411, 211] width 185 height 29
click at [535, 446] on icon "0" at bounding box center [760, 417] width 1082 height 734
click at [537, 288] on icon "0" at bounding box center [760, 417] width 1082 height 734
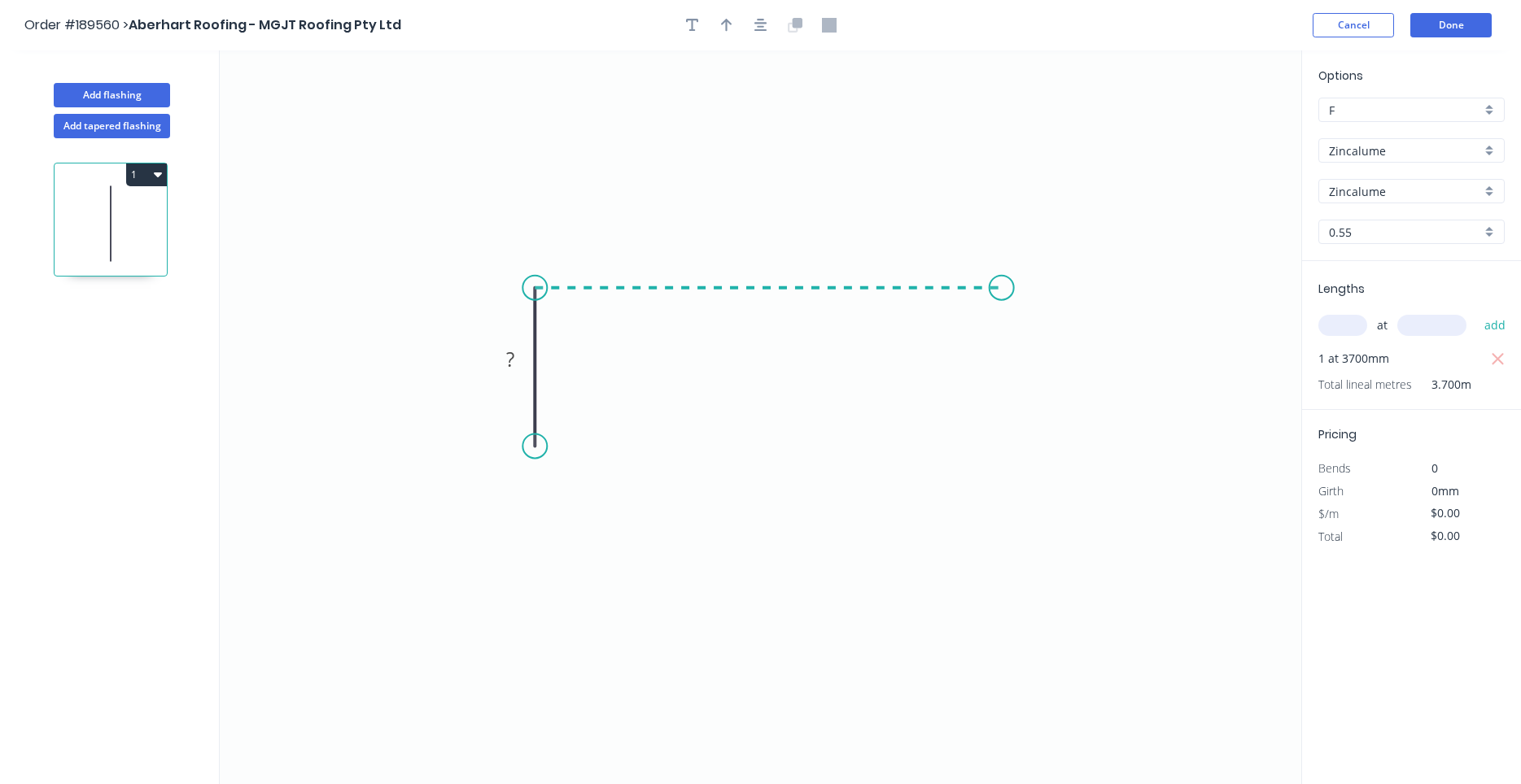
click at [1002, 281] on icon "0 ?" at bounding box center [760, 417] width 1082 height 734
click at [1002, 350] on icon "0 ? ?" at bounding box center [760, 417] width 1082 height 734
click at [1002, 350] on circle at bounding box center [1002, 350] width 25 height 25
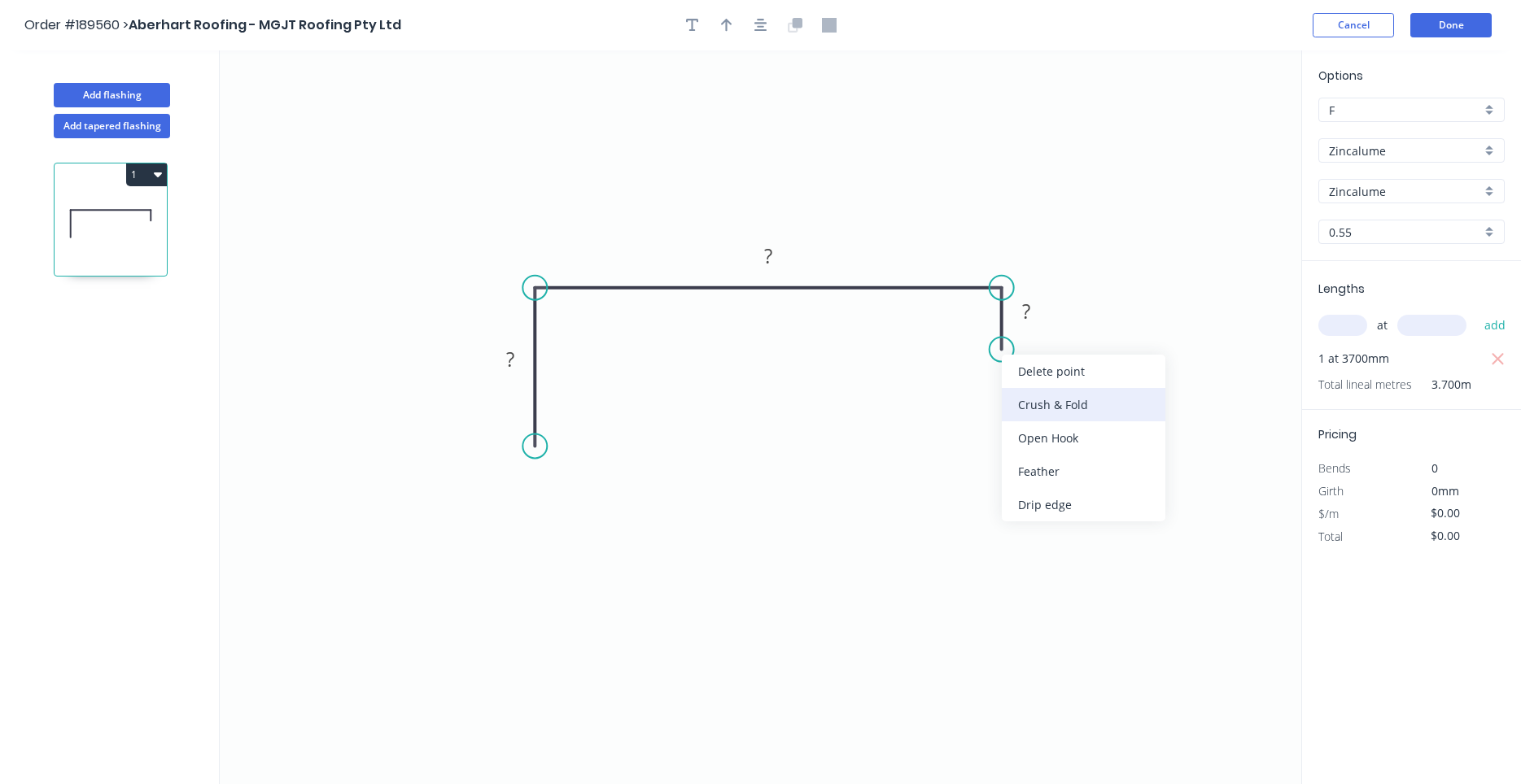
click at [1030, 397] on div "Crush & Fold" at bounding box center [1084, 404] width 164 height 33
click at [1023, 399] on div "Flip bend" at bounding box center [1085, 404] width 164 height 33
drag, startPoint x: 1065, startPoint y: 330, endPoint x: 1036, endPoint y: 397, distance: 73.0
click at [1036, 397] on rect at bounding box center [1006, 387] width 65 height 33
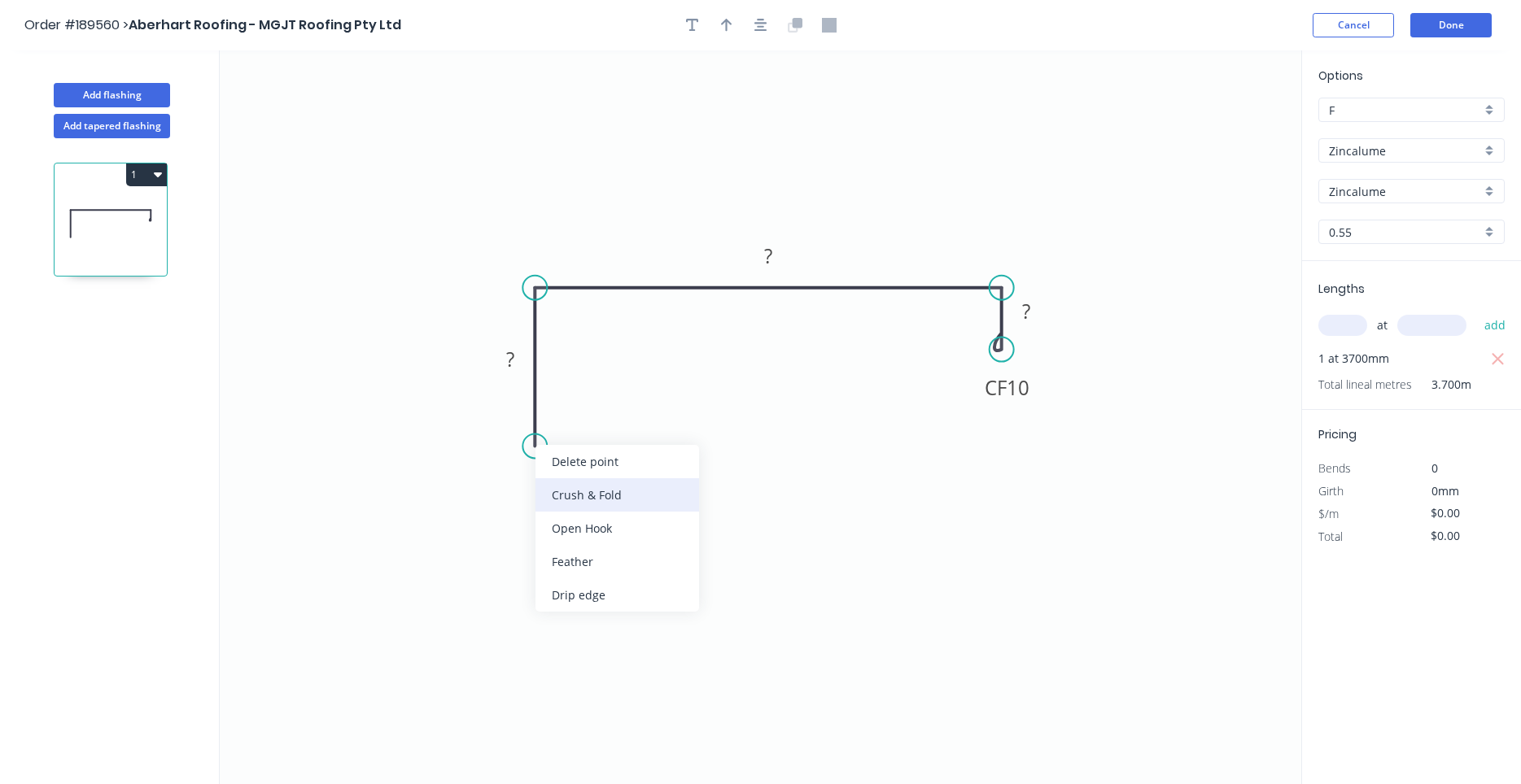
click at [562, 493] on div "Crush & Fold" at bounding box center [618, 494] width 164 height 33
drag, startPoint x: 471, startPoint y: 420, endPoint x: 498, endPoint y: 487, distance: 72.2
click at [498, 487] on rect at bounding box center [526, 481] width 65 height 33
click at [516, 360] on rect at bounding box center [510, 360] width 32 height 23
click at [1339, 339] on div "at add" at bounding box center [1412, 325] width 190 height 28
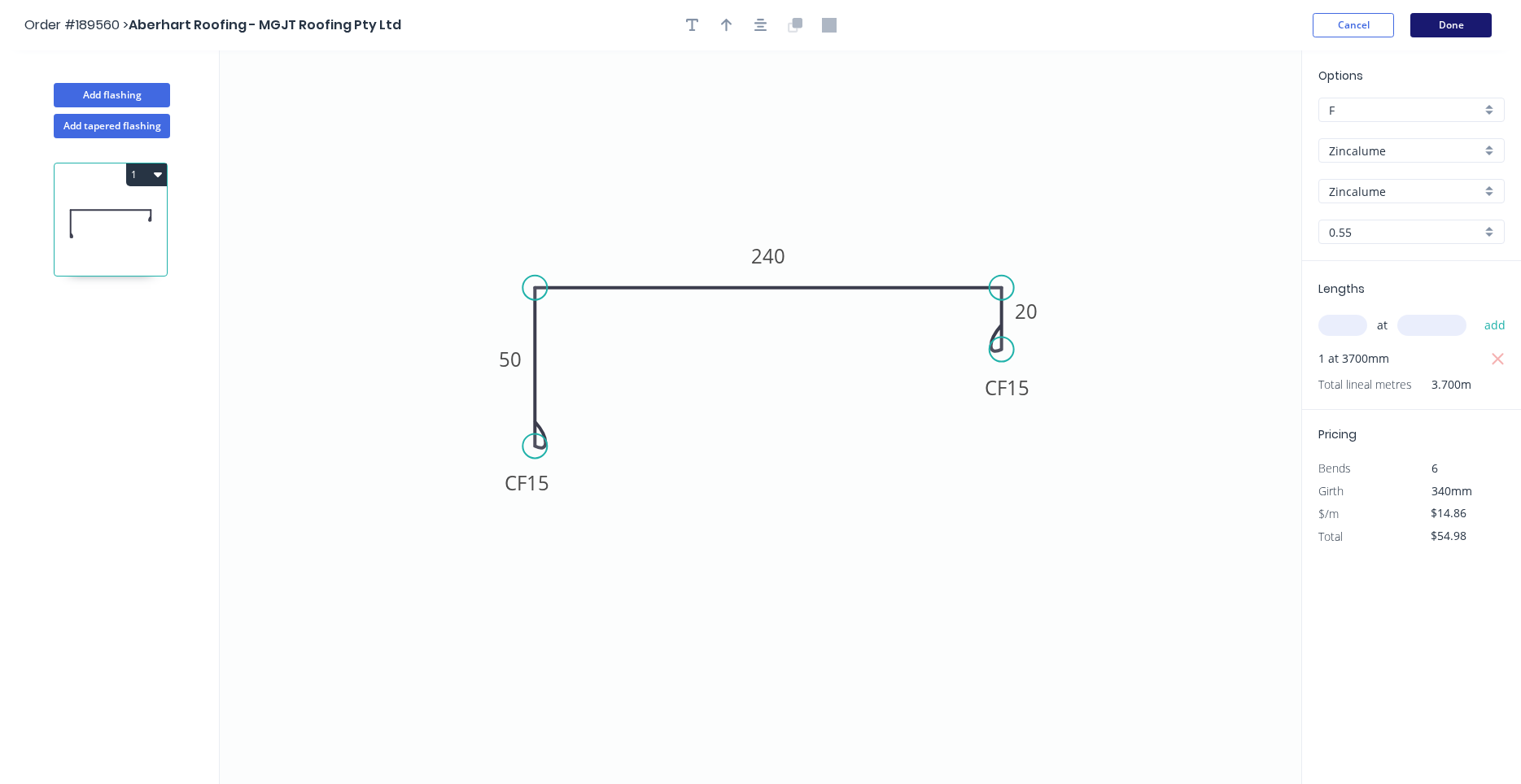
click at [1447, 30] on button "Done" at bounding box center [1450, 26] width 81 height 25
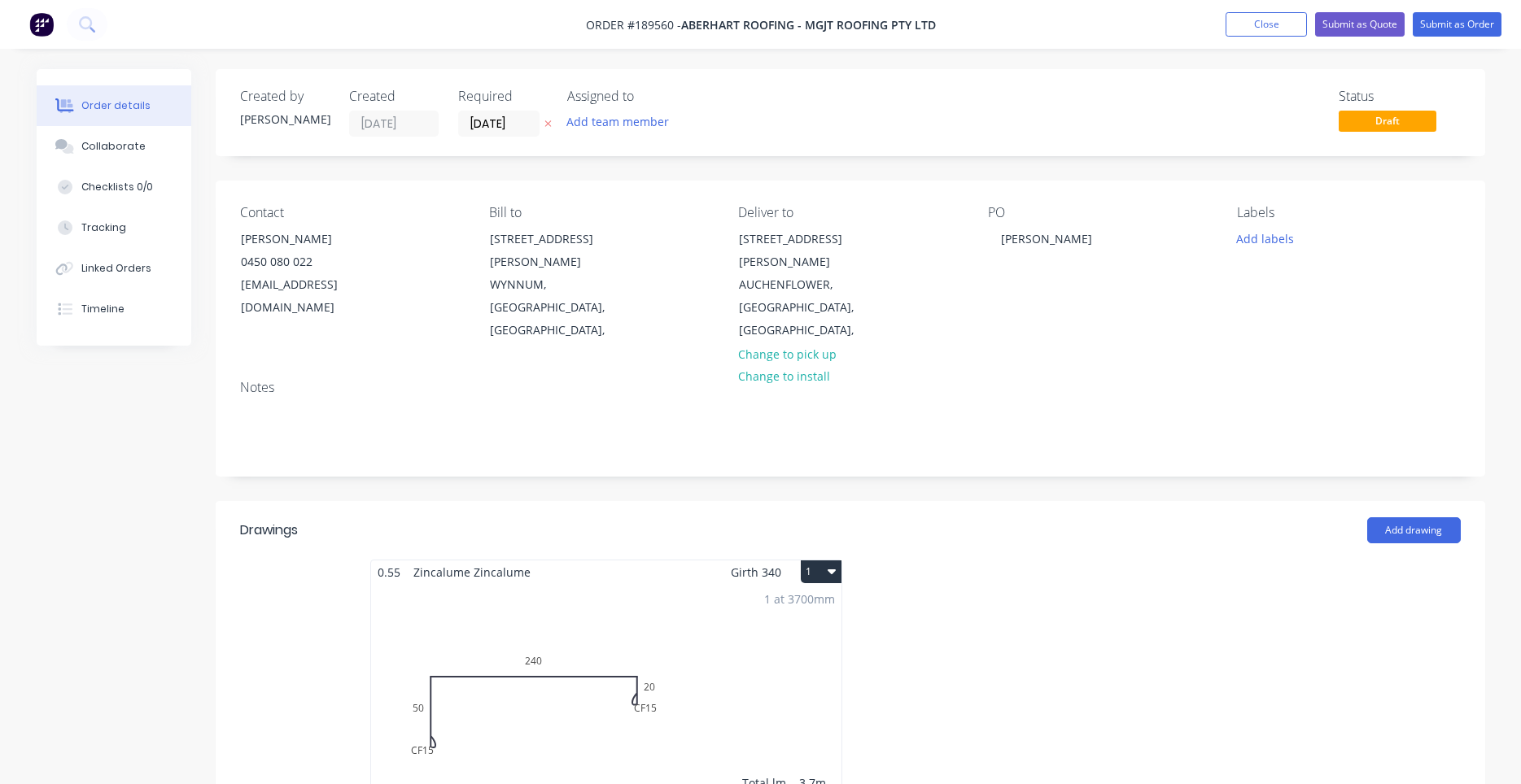
click at [674, 599] on div "1 at 3700mm Total lm $/M Total 3.7m $14.86 $54.98" at bounding box center [606, 708] width 471 height 248
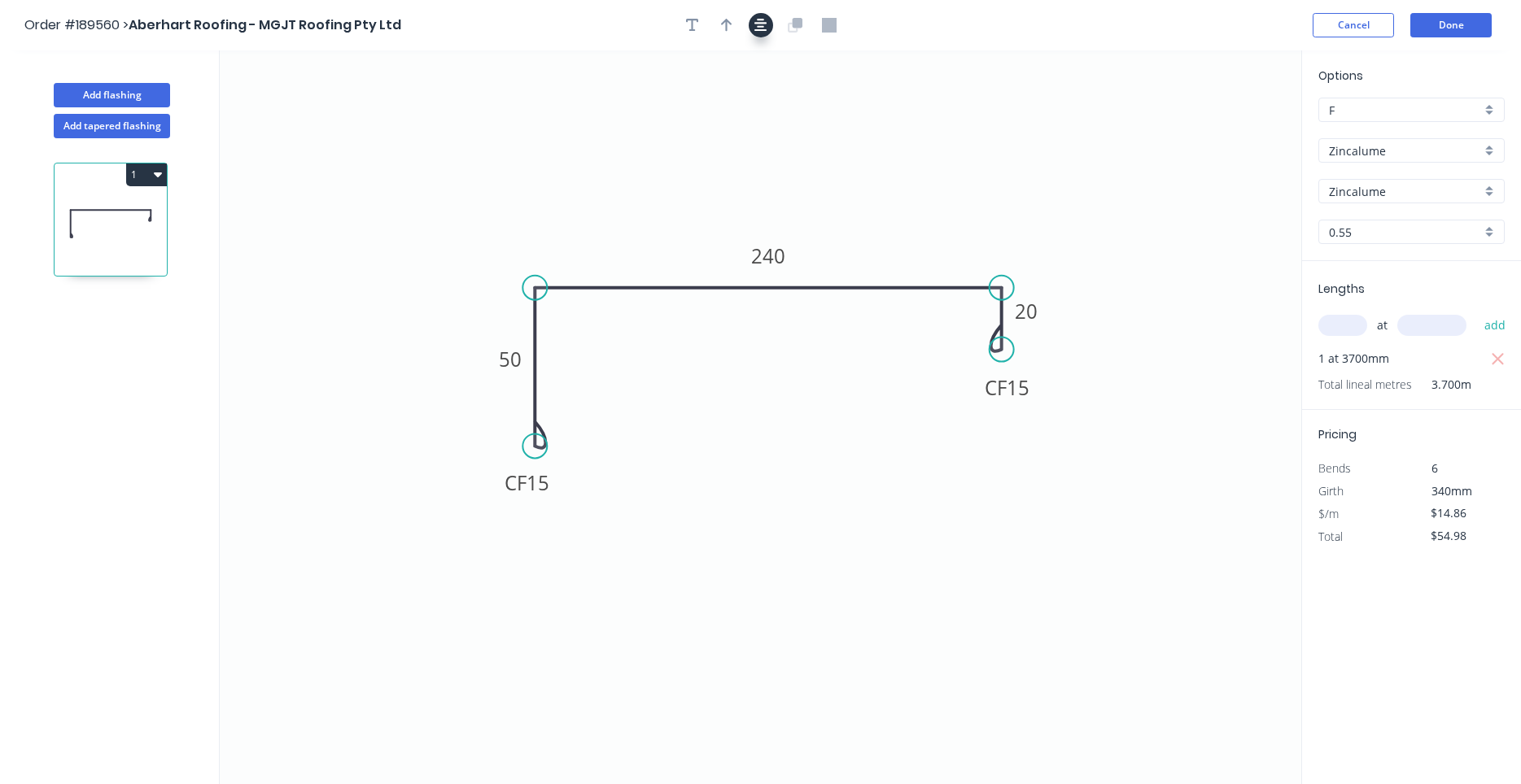
click at [758, 34] on button "button" at bounding box center [761, 26] width 25 height 25
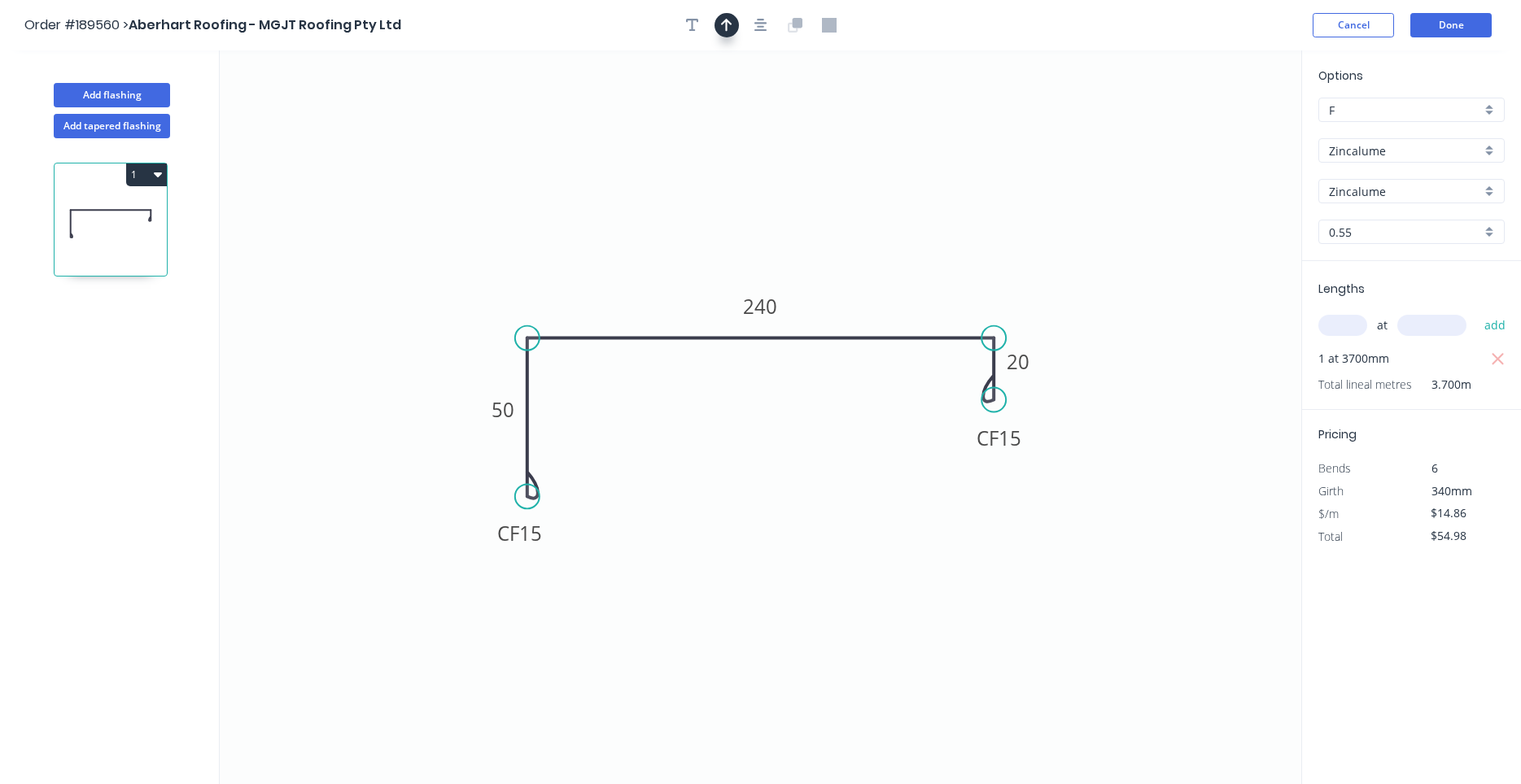
click at [724, 32] on icon "button" at bounding box center [727, 25] width 11 height 14
click at [1218, 129] on icon at bounding box center [1217, 110] width 14 height 52
drag, startPoint x: 1218, startPoint y: 129, endPoint x: 905, endPoint y: 275, distance: 345.4
click at [905, 275] on icon at bounding box center [921, 260] width 48 height 48
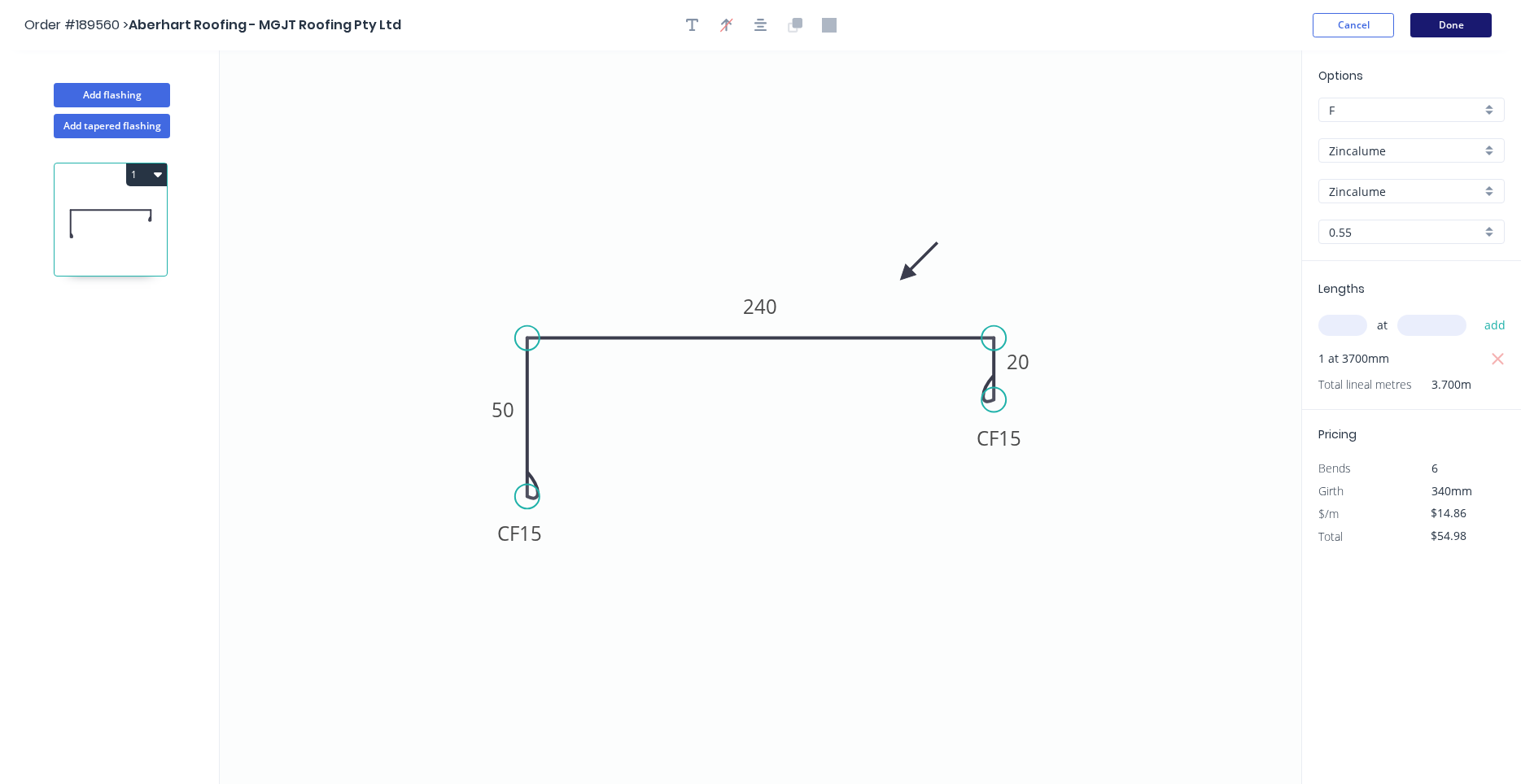
click at [1420, 25] on button "Done" at bounding box center [1450, 26] width 81 height 25
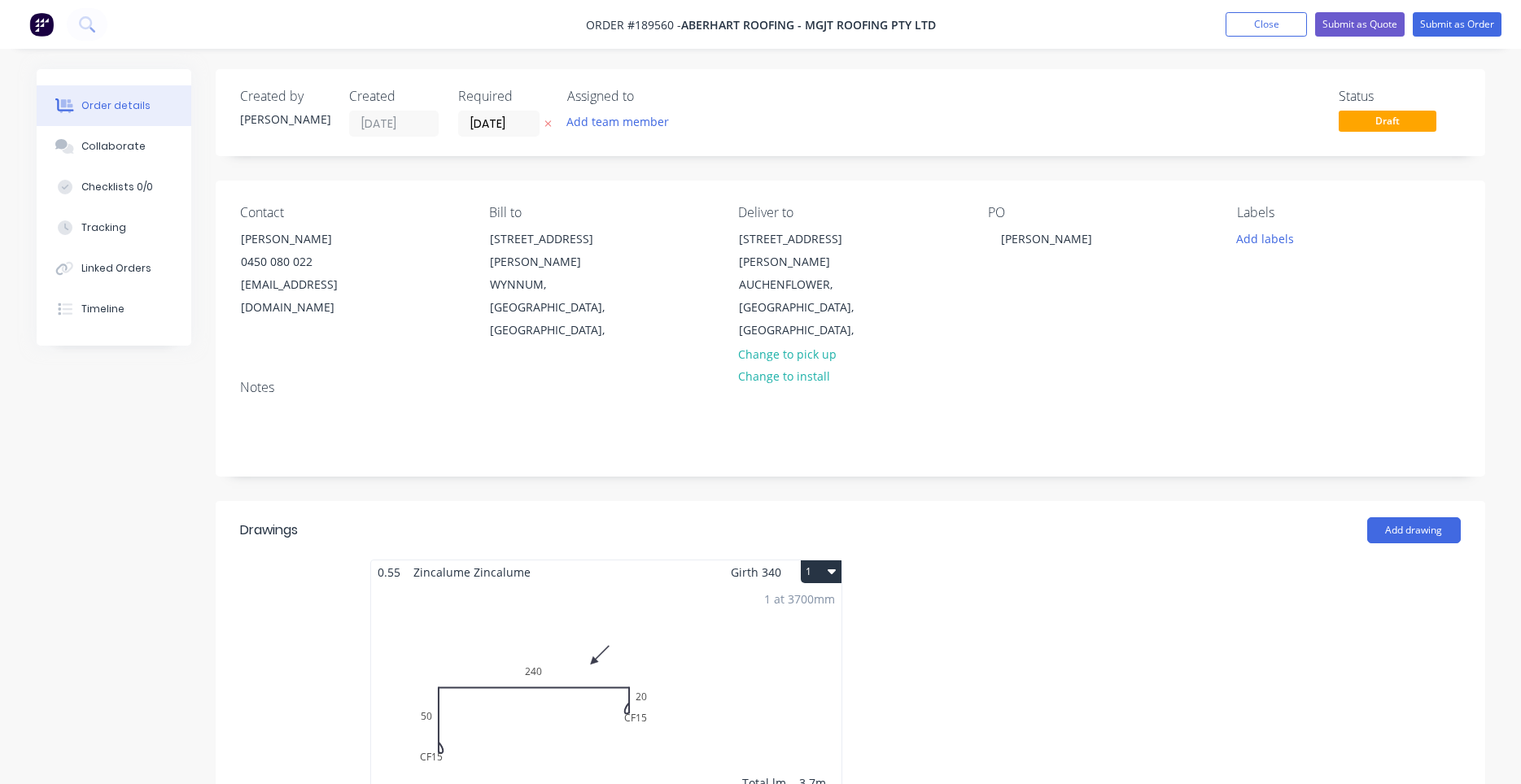
click at [824, 560] on button "1" at bounding box center [821, 572] width 41 height 23
drag, startPoint x: 797, startPoint y: 585, endPoint x: 800, endPoint y: 573, distance: 12.4
click at [800, 592] on div "Use larger box size Duplicate Delete" at bounding box center [764, 644] width 154 height 106
click at [800, 599] on div "Use larger box size" at bounding box center [763, 611] width 125 height 24
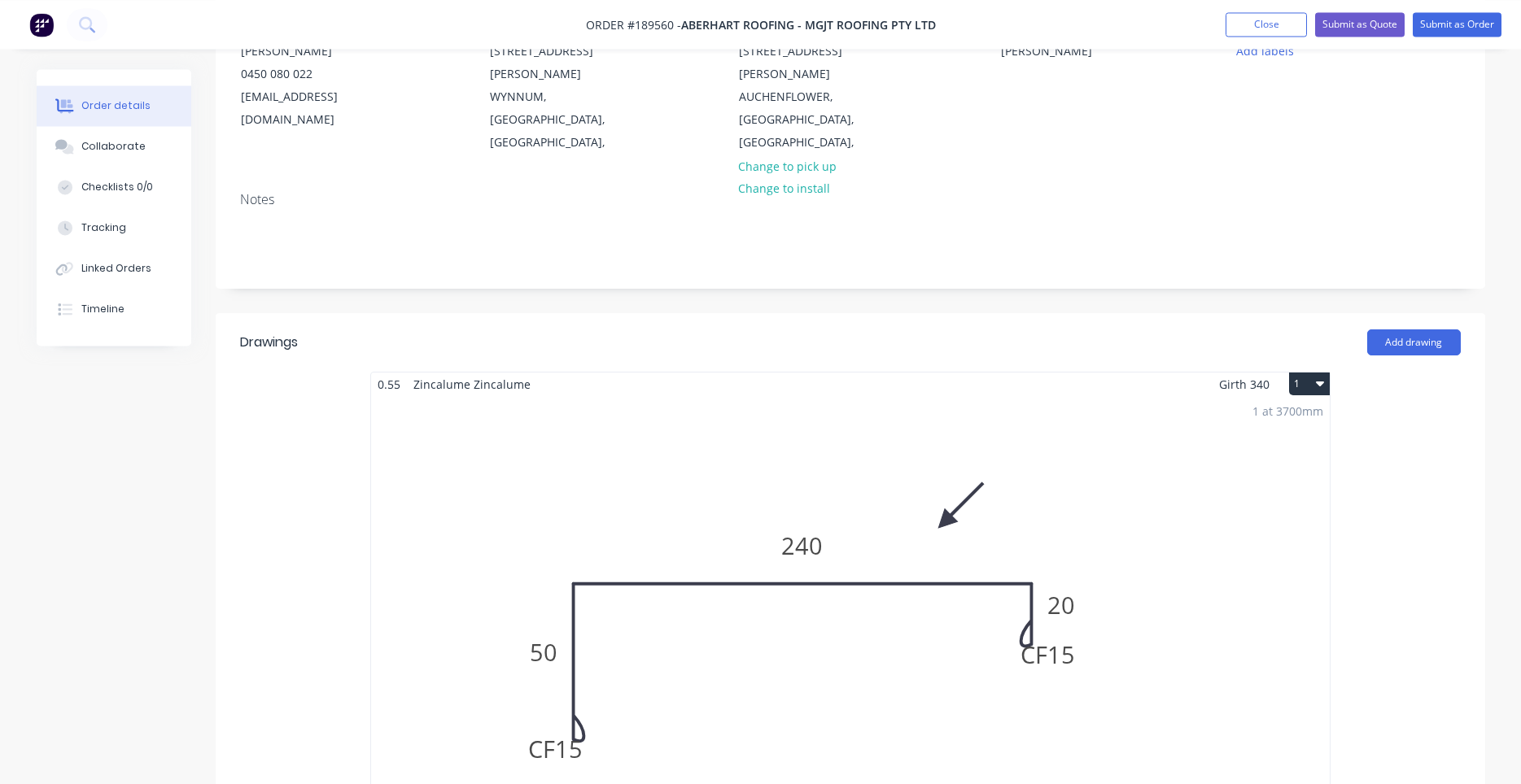
scroll to position [414, 0]
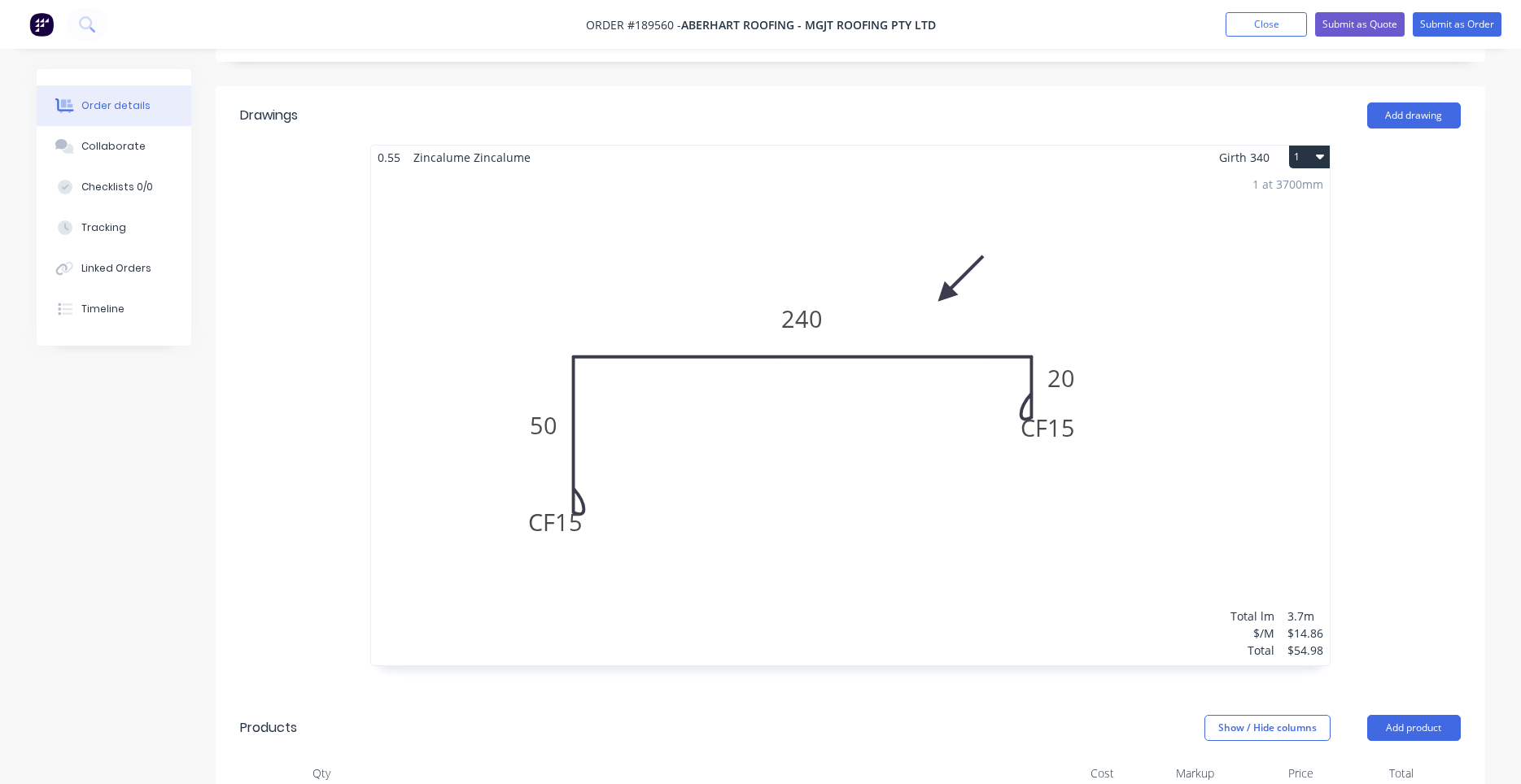
click at [700, 536] on div "1 at 3700mm Total lm $/M Total 3.7m $14.86 $54.98" at bounding box center [850, 417] width 959 height 496
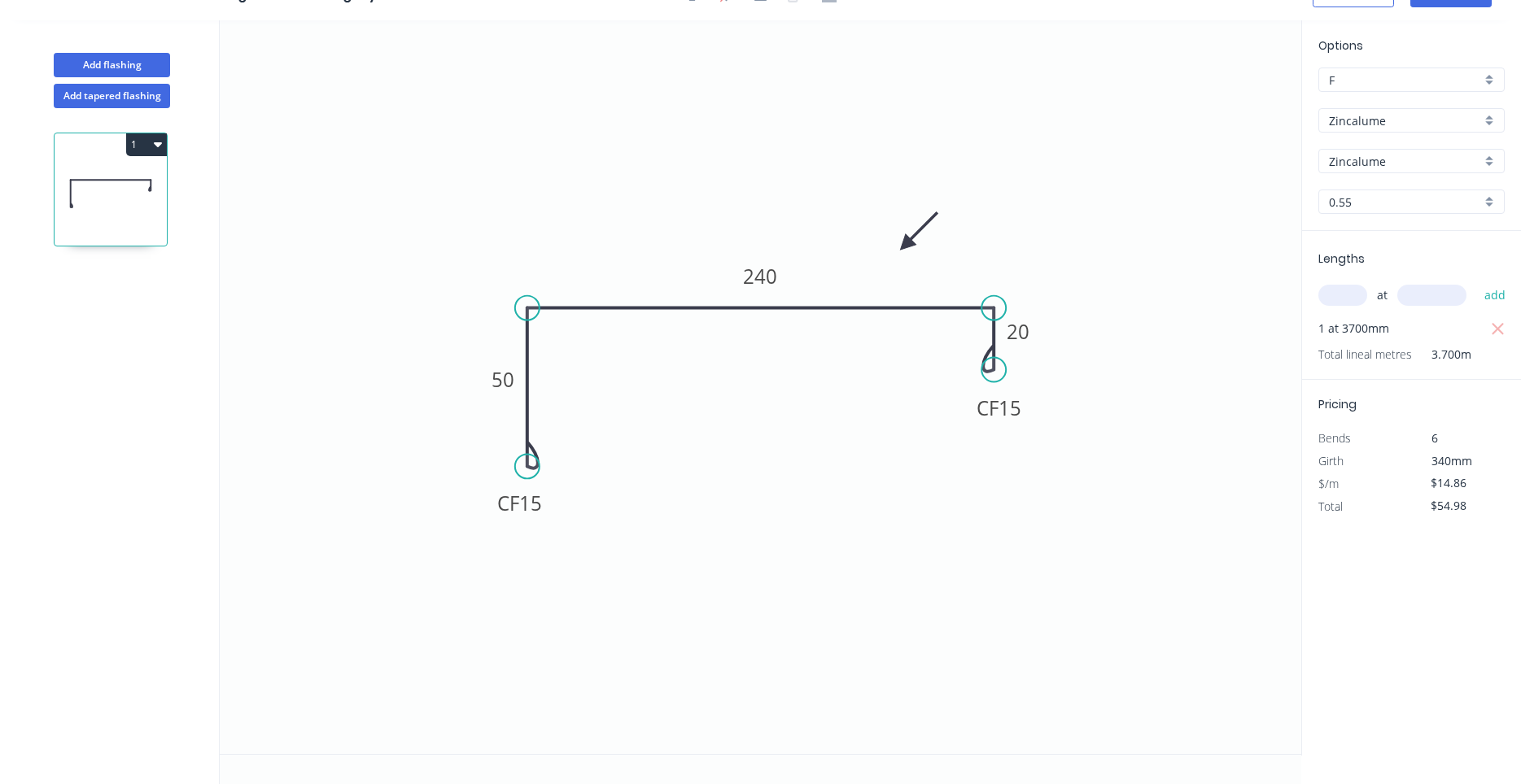
scroll to position [30, 0]
drag, startPoint x: 544, startPoint y: 518, endPoint x: 538, endPoint y: 534, distance: 17.1
click at [538, 520] on rect at bounding box center [519, 503] width 65 height 33
drag, startPoint x: 971, startPoint y: 422, endPoint x: 966, endPoint y: 444, distance: 22.6
click at [966, 444] on rect at bounding box center [994, 430] width 65 height 33
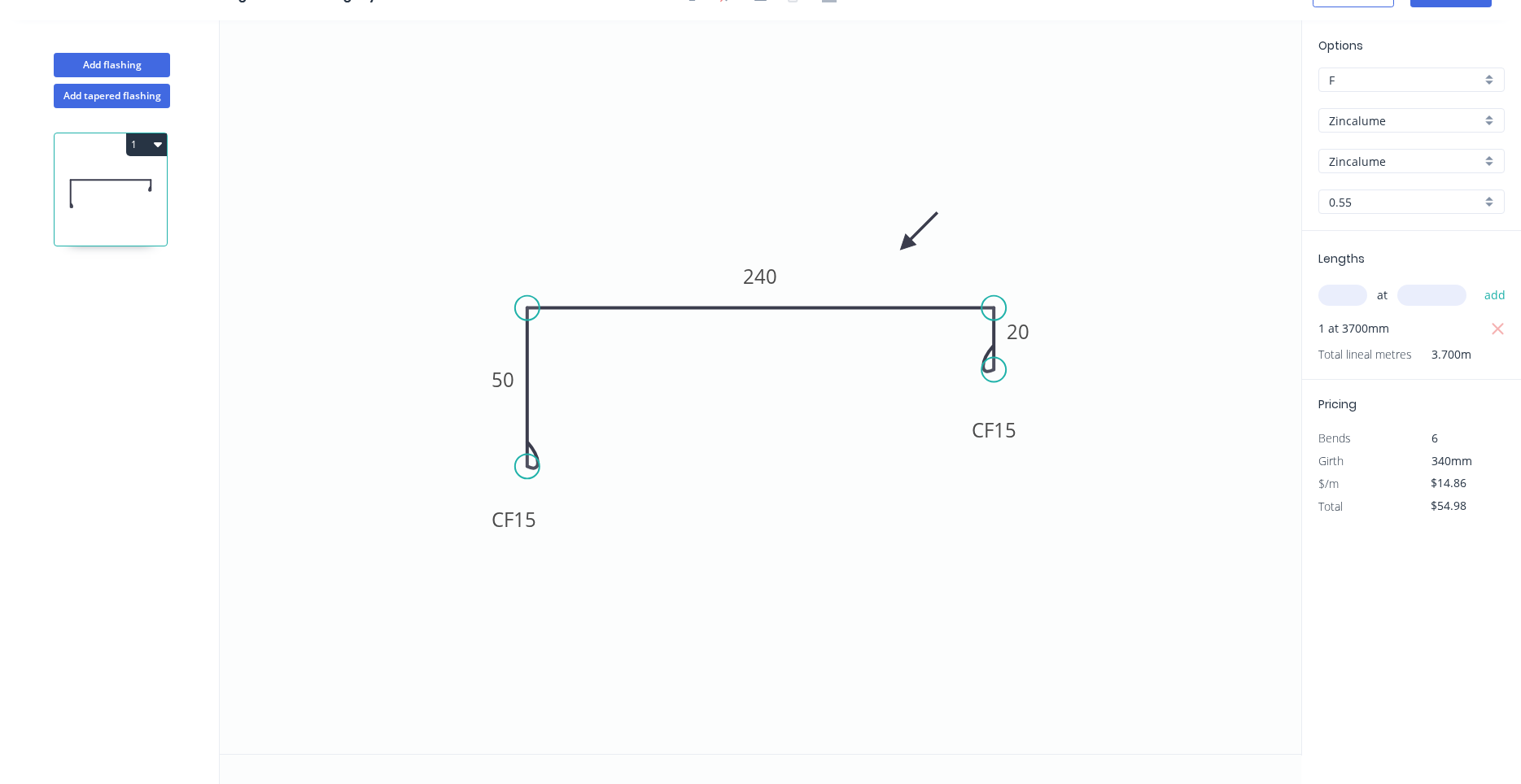
scroll to position [0, 0]
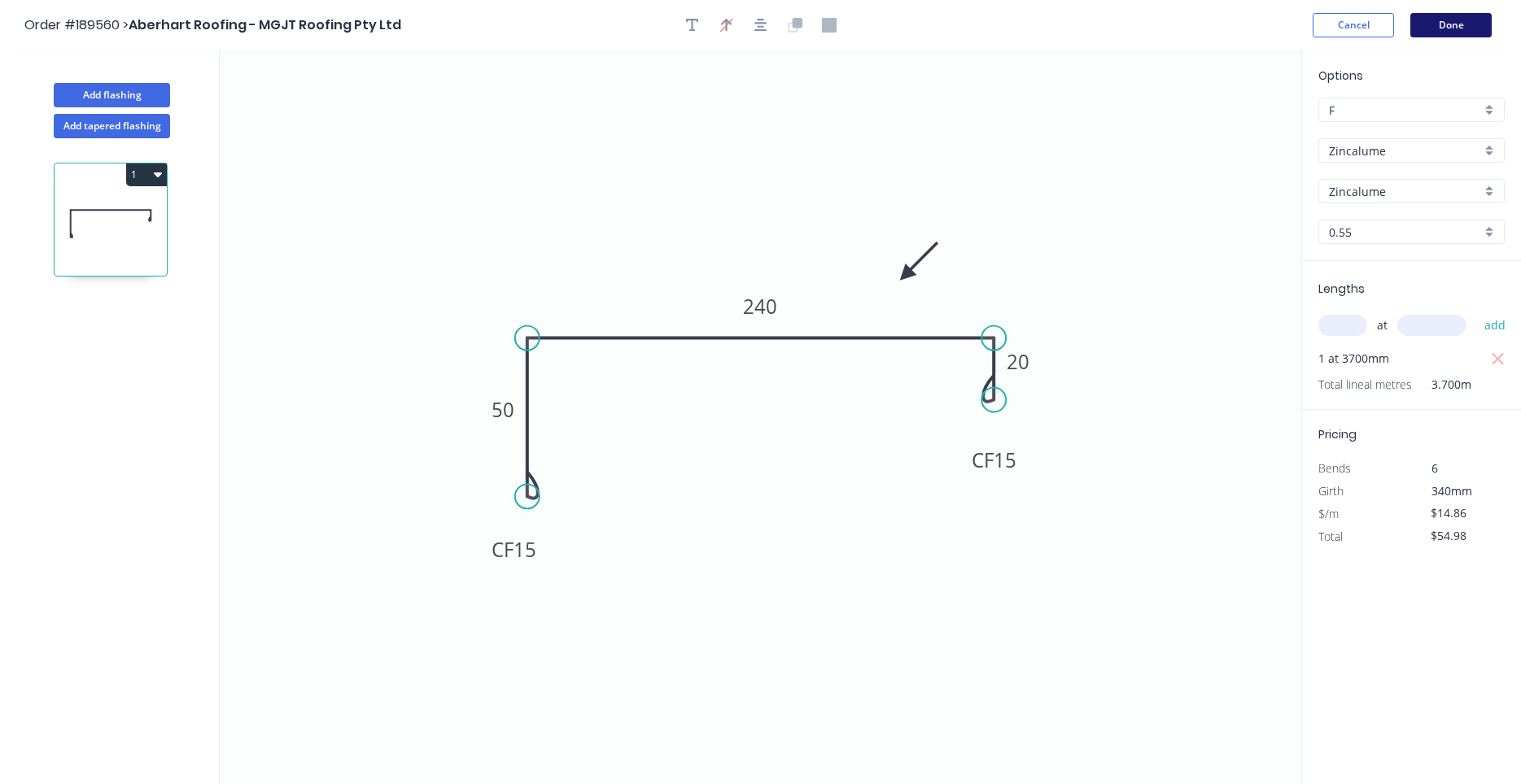
click at [1441, 25] on button "Done" at bounding box center [1450, 26] width 81 height 25
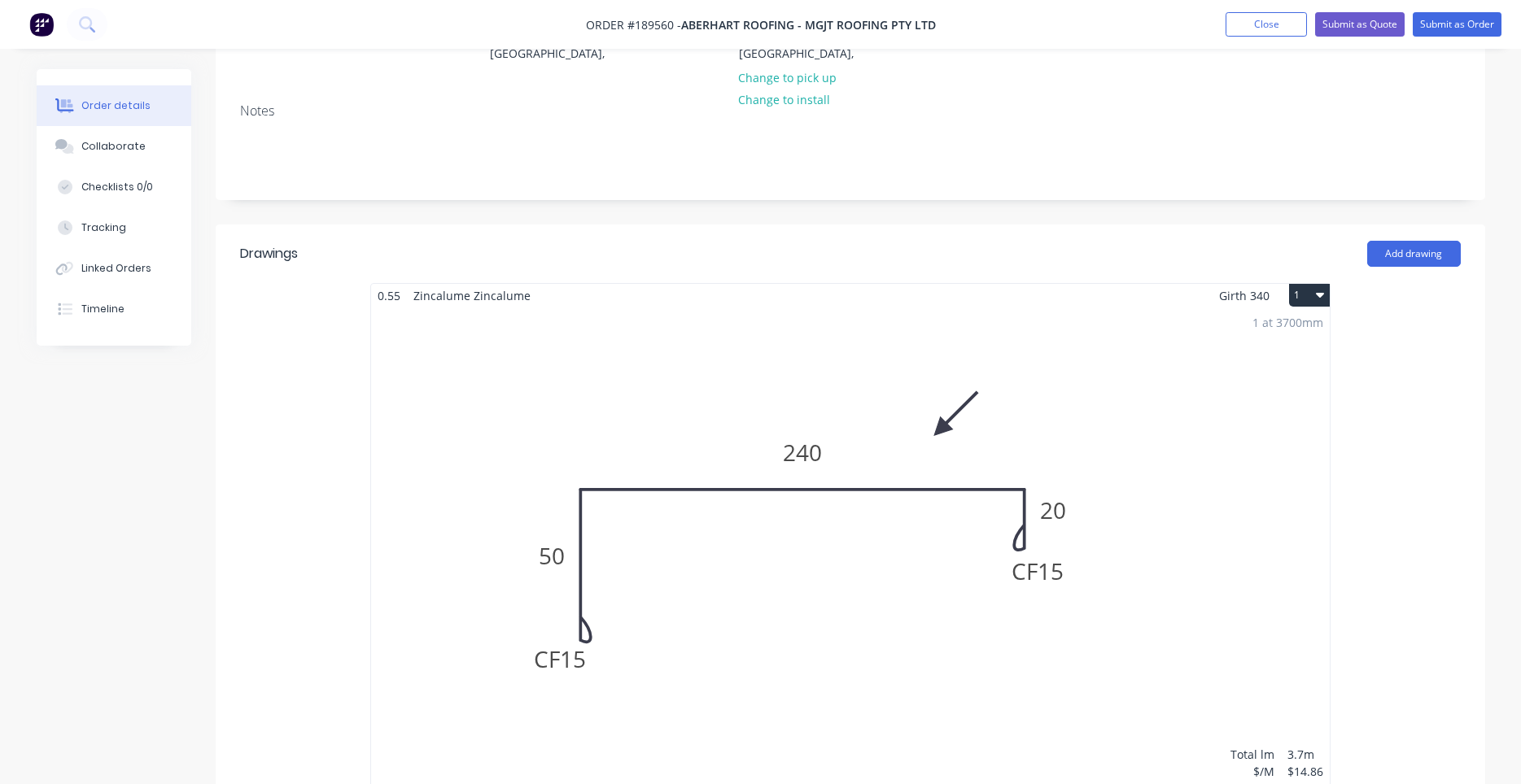
scroll to position [943, 0]
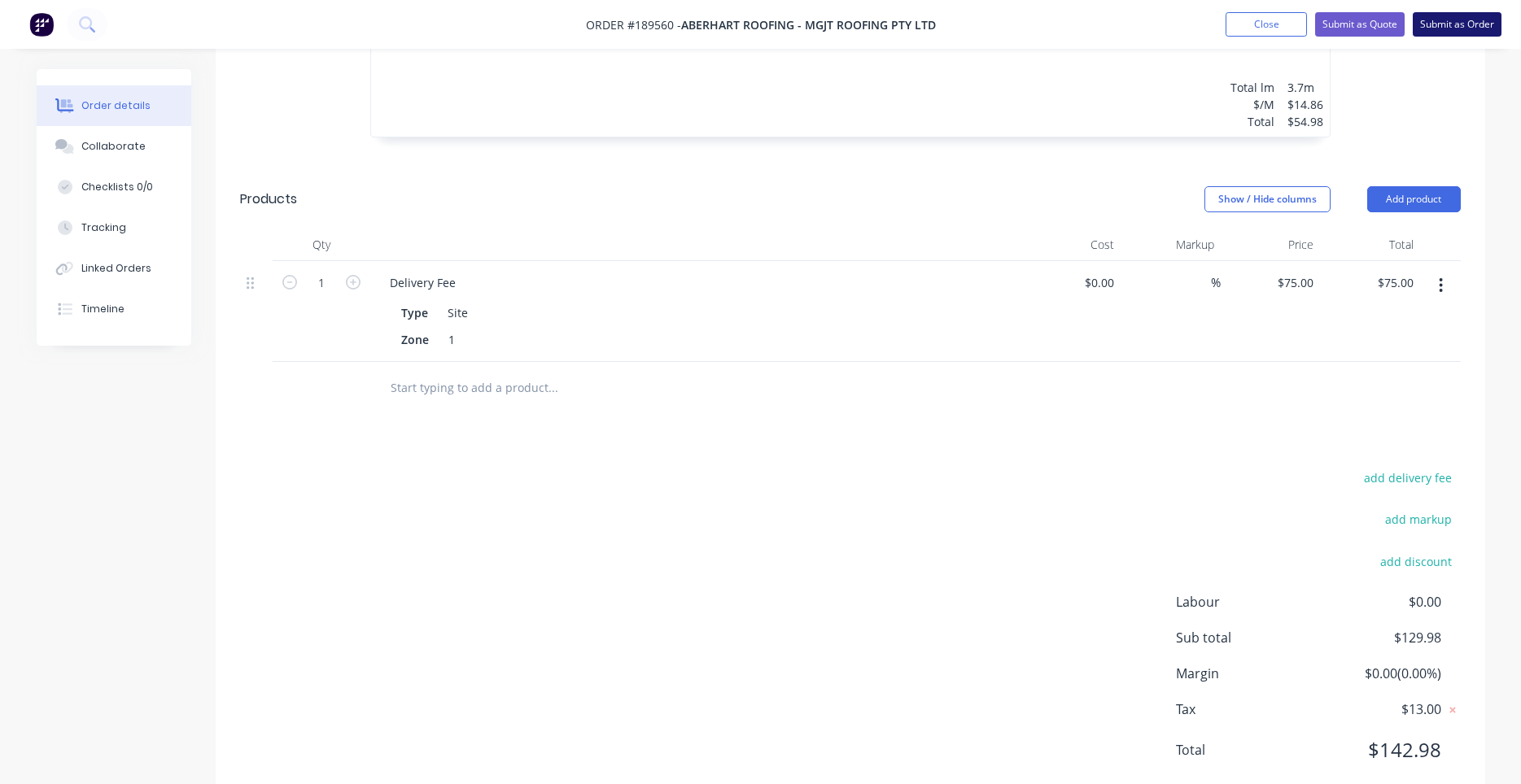
click at [1457, 29] on button "Submit as Order" at bounding box center [1456, 25] width 89 height 25
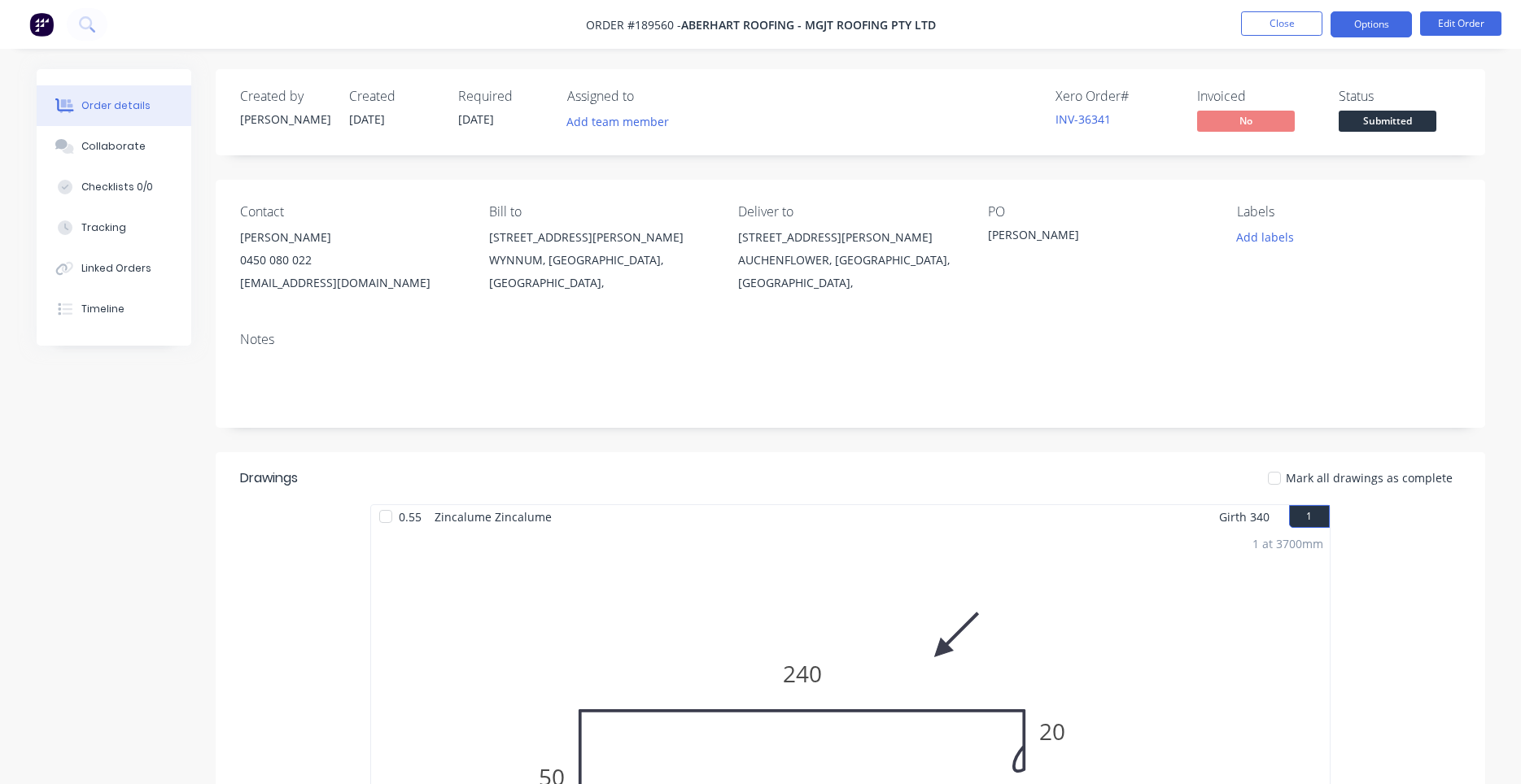
click at [1381, 19] on button "Options" at bounding box center [1370, 24] width 81 height 26
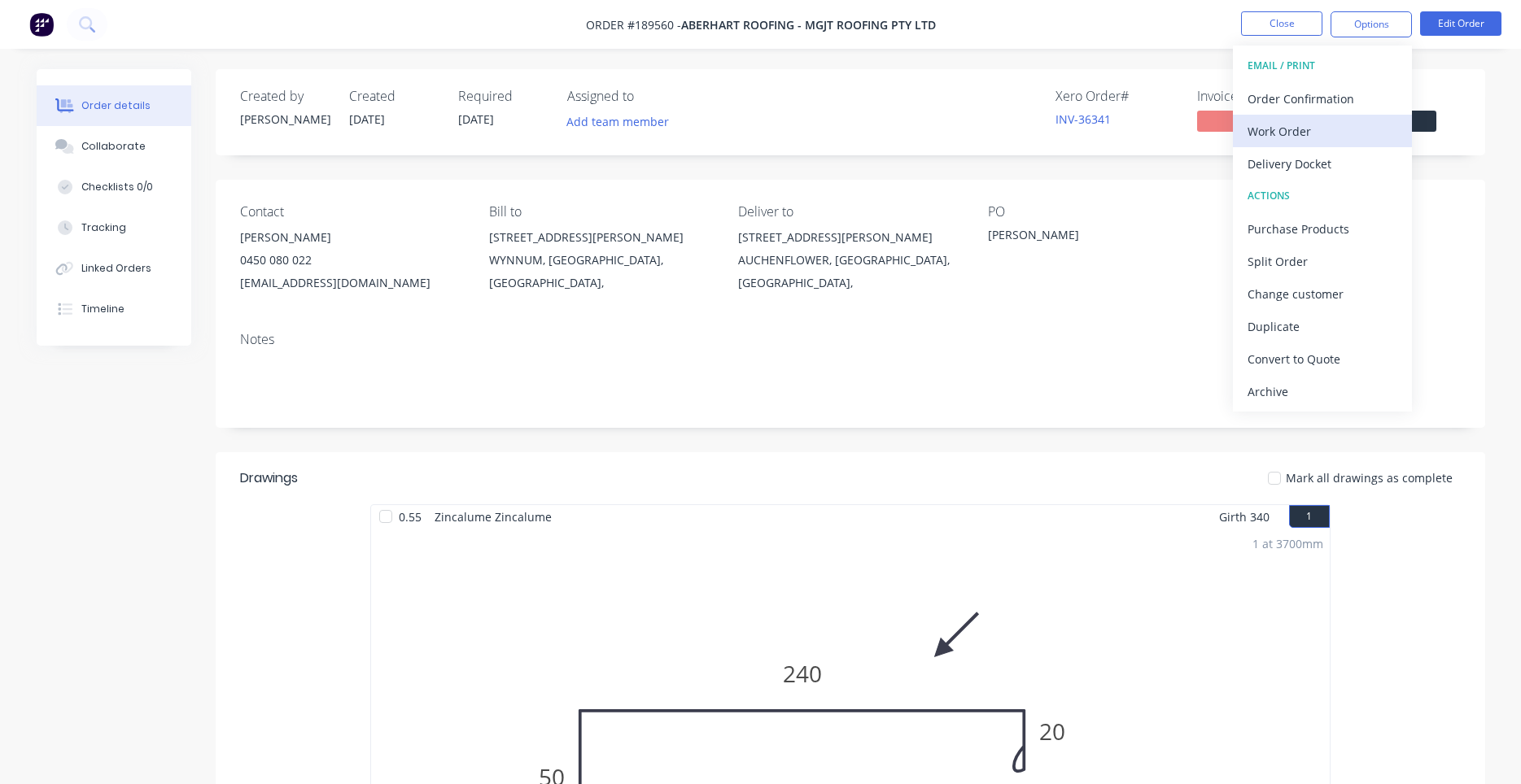
click at [1337, 127] on div "Work Order" at bounding box center [1322, 131] width 150 height 24
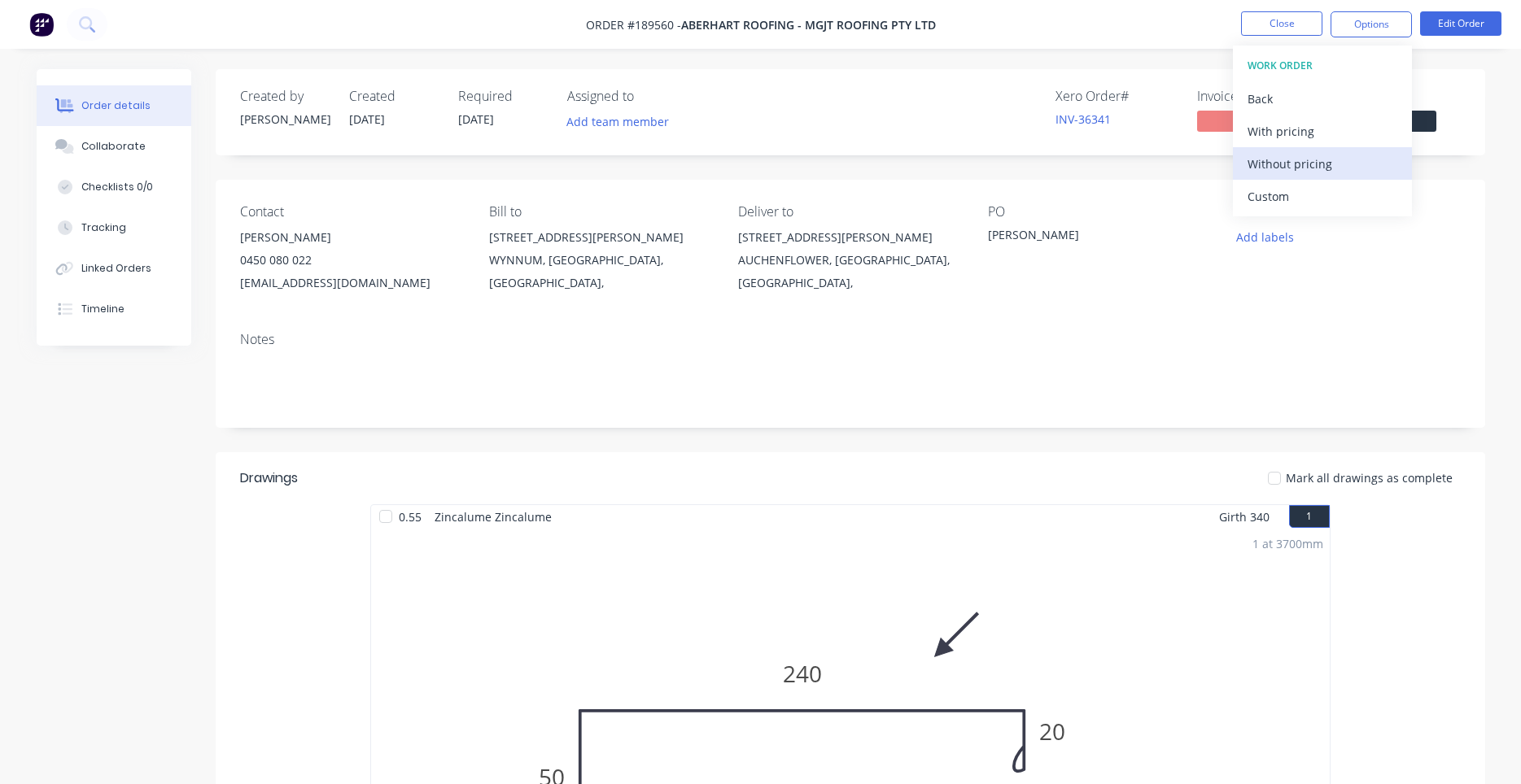
click at [1323, 154] on div "Without pricing" at bounding box center [1322, 164] width 150 height 24
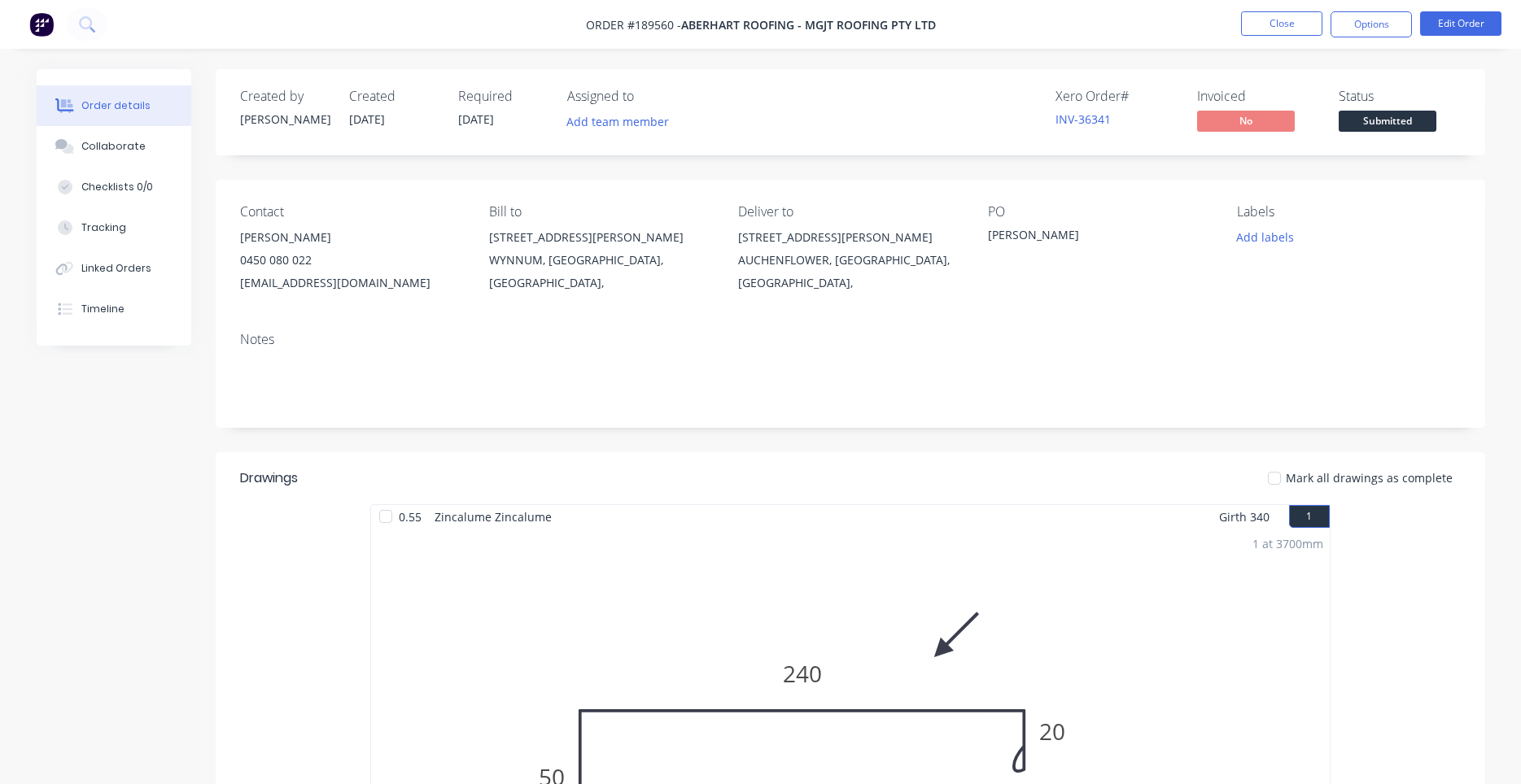
click at [555, 412] on div "Notes" at bounding box center [850, 373] width 1269 height 109
click at [1303, 25] on button "Close" at bounding box center [1281, 24] width 81 height 25
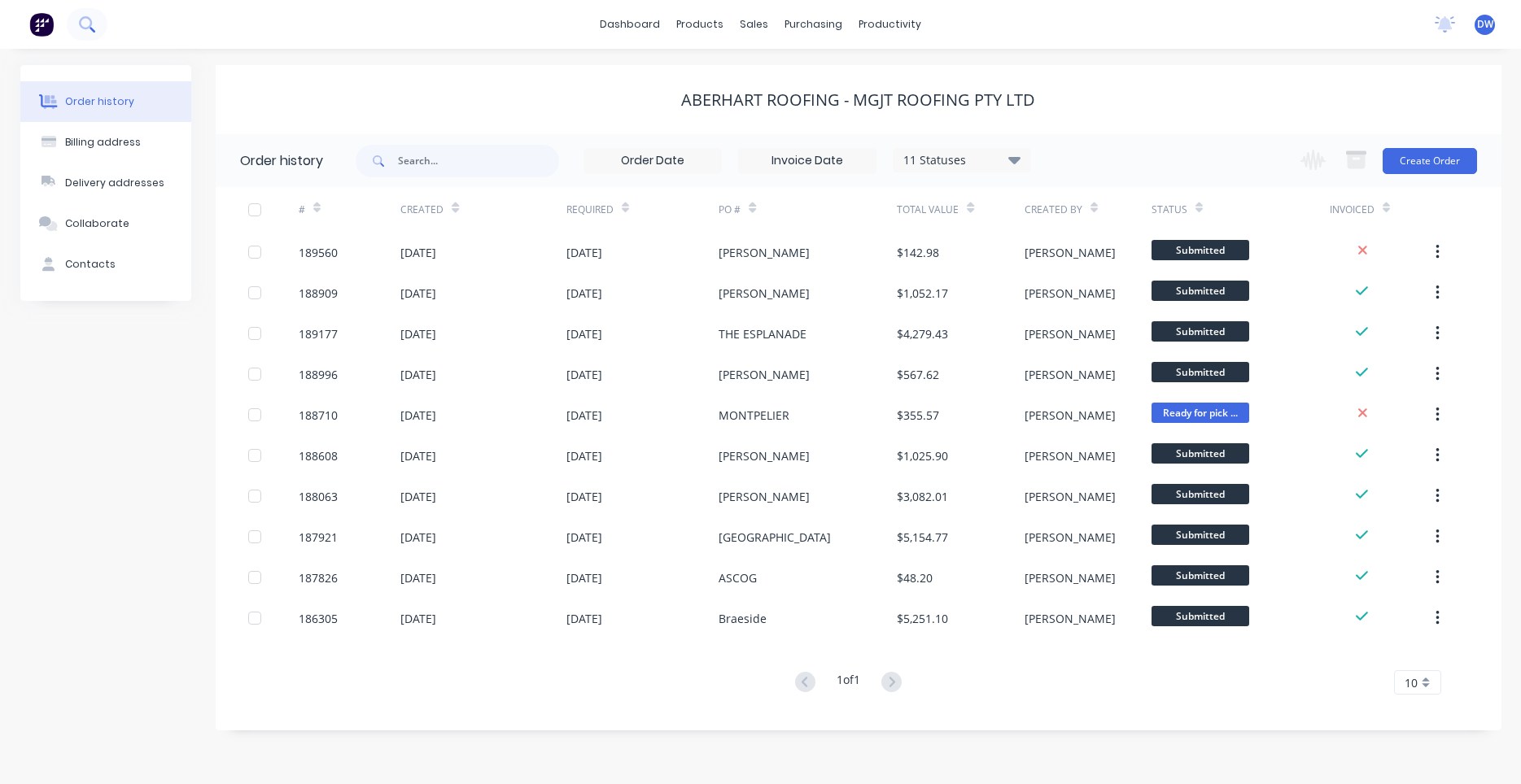
click at [91, 29] on icon at bounding box center [87, 24] width 15 height 15
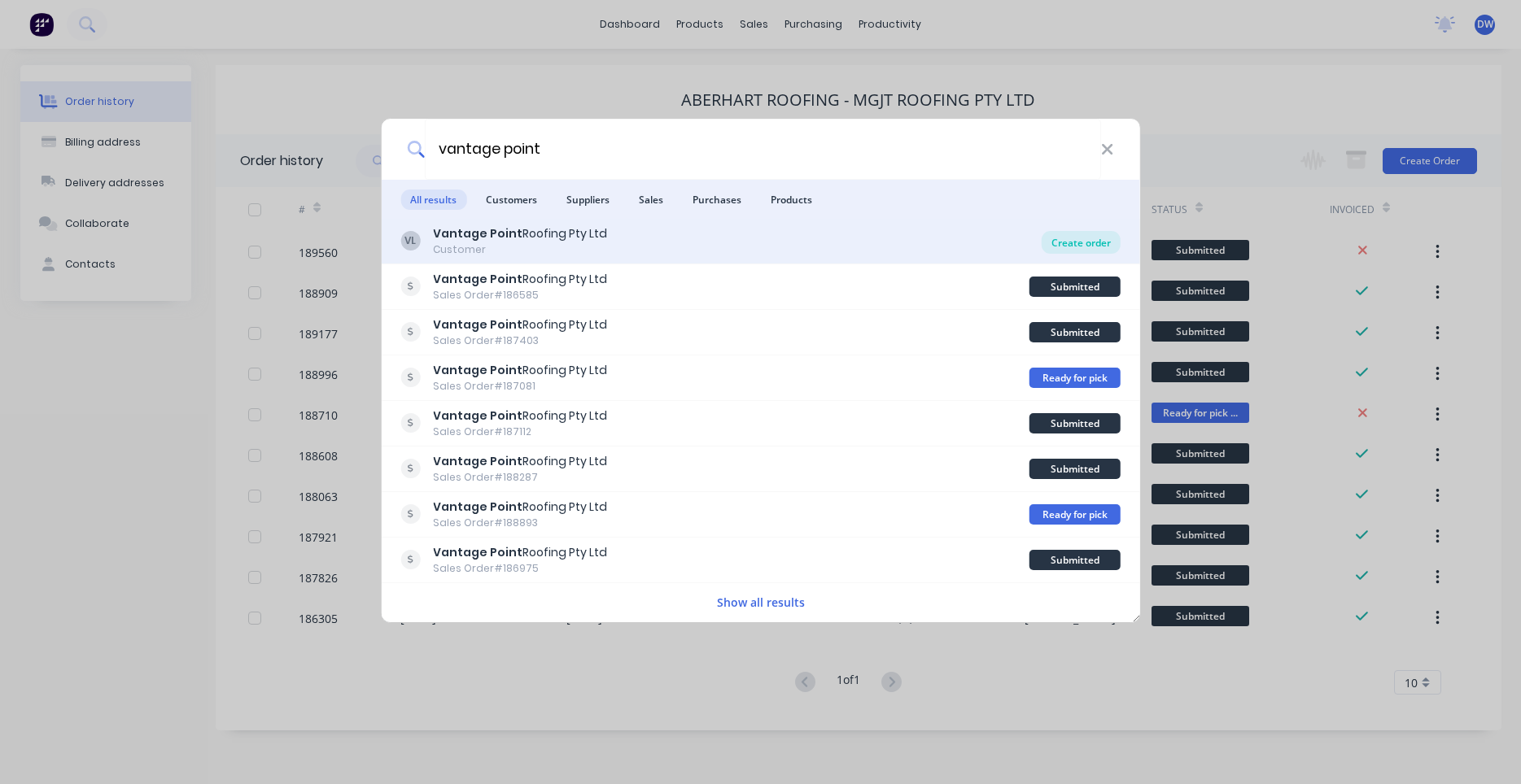
click at [1072, 243] on div "Create order" at bounding box center [1081, 242] width 79 height 23
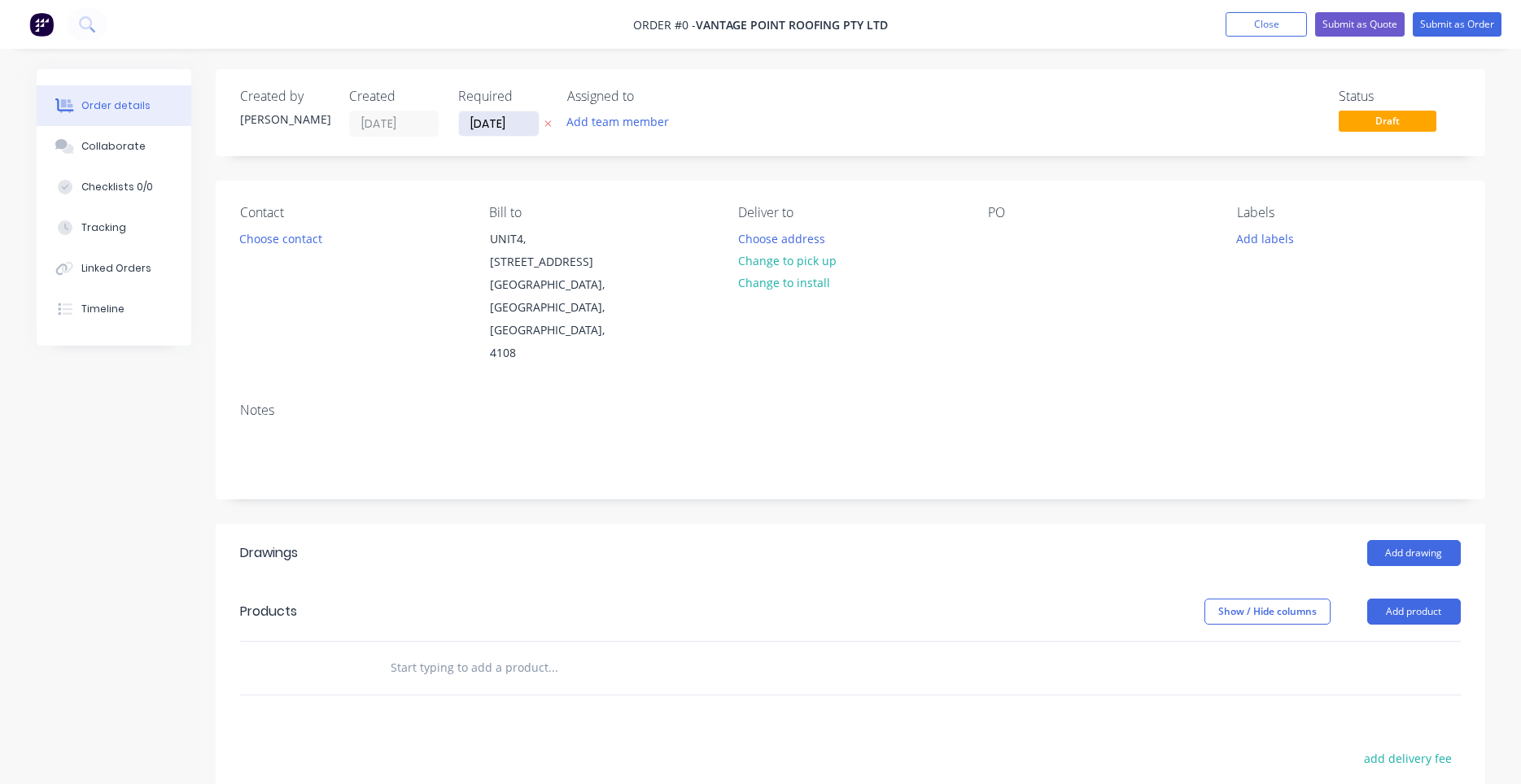
click at [488, 121] on input "12/08/25" at bounding box center [499, 124] width 80 height 25
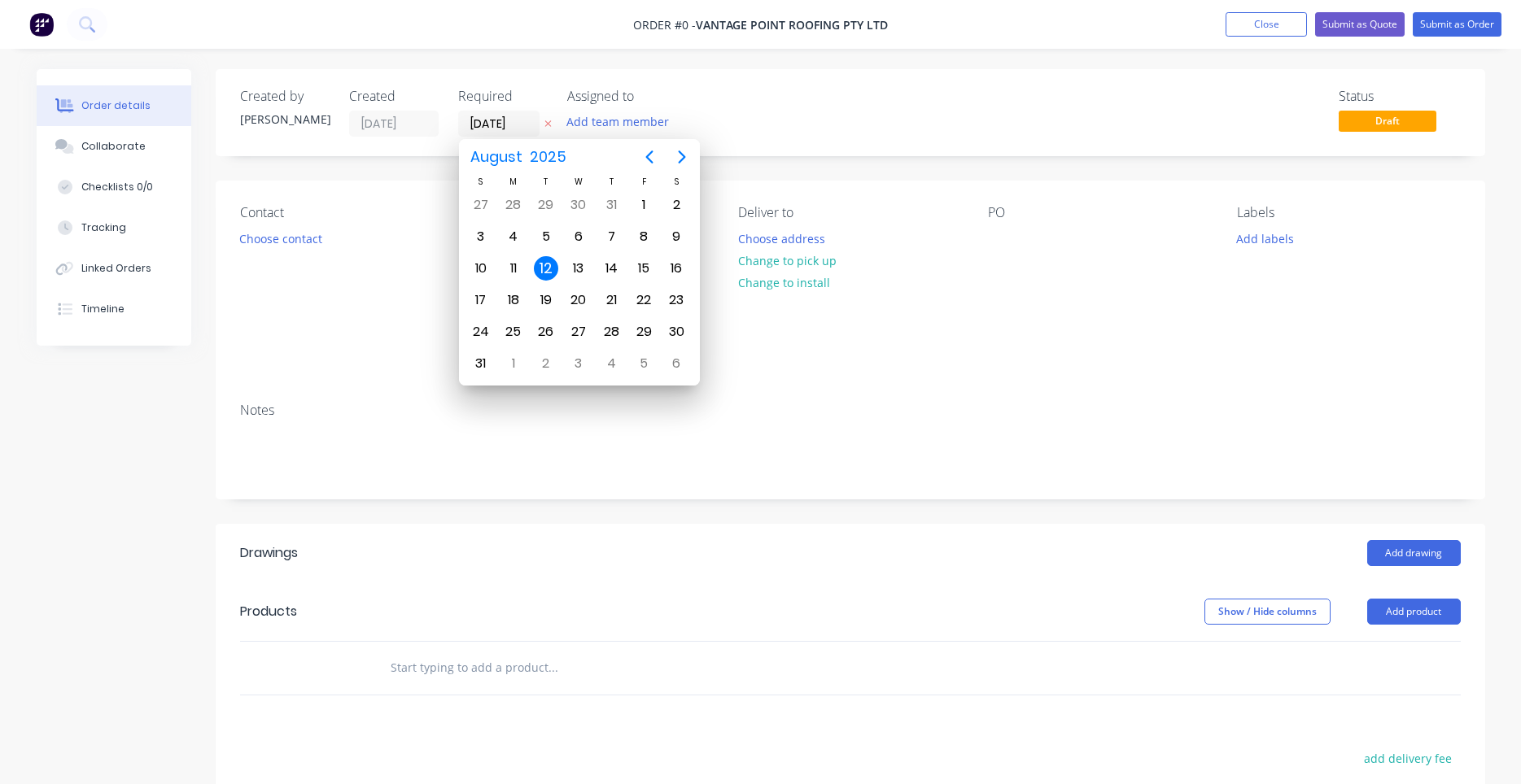
click at [543, 263] on div "12" at bounding box center [546, 269] width 25 height 25
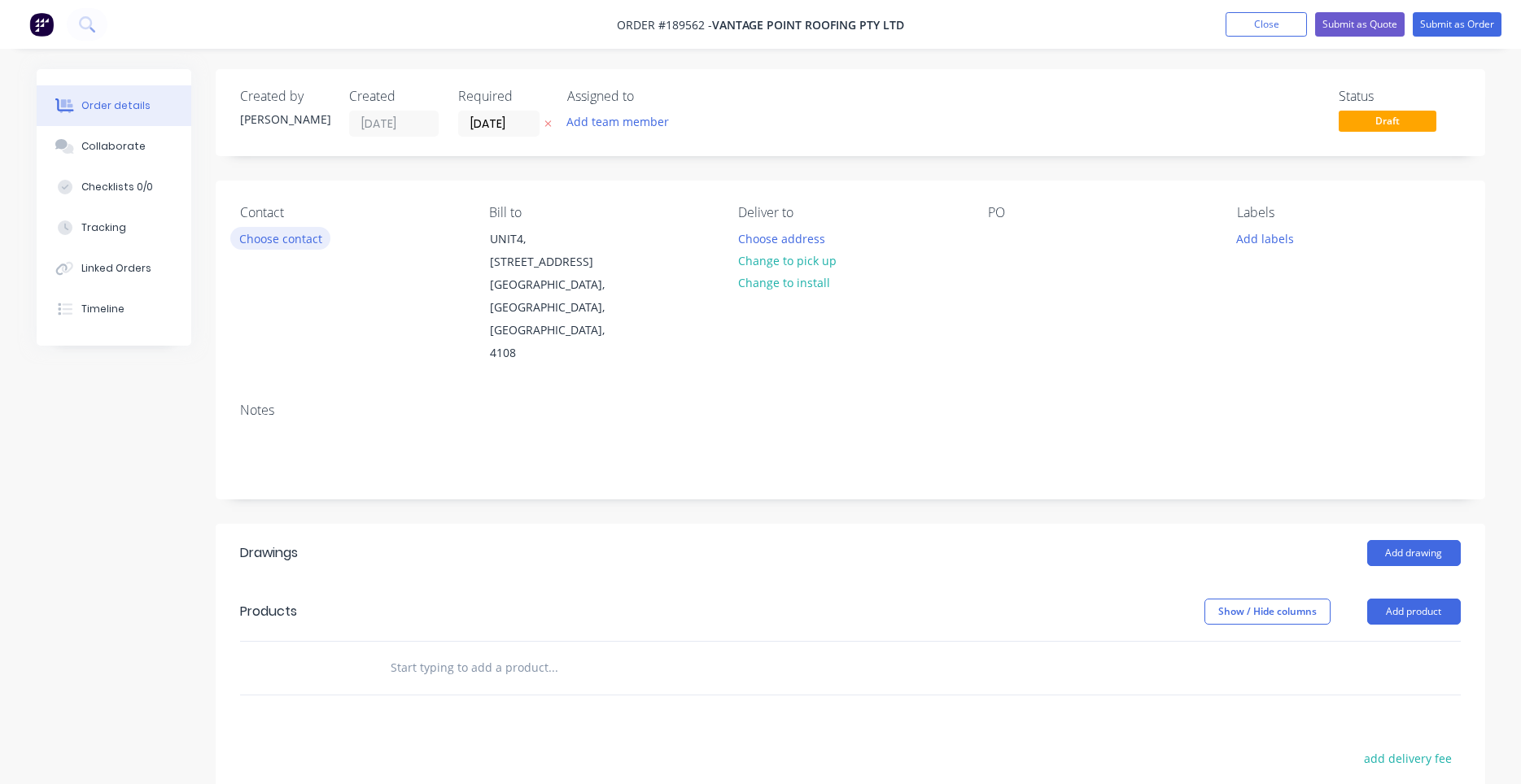
click at [310, 244] on button "Choose contact" at bounding box center [280, 237] width 100 height 22
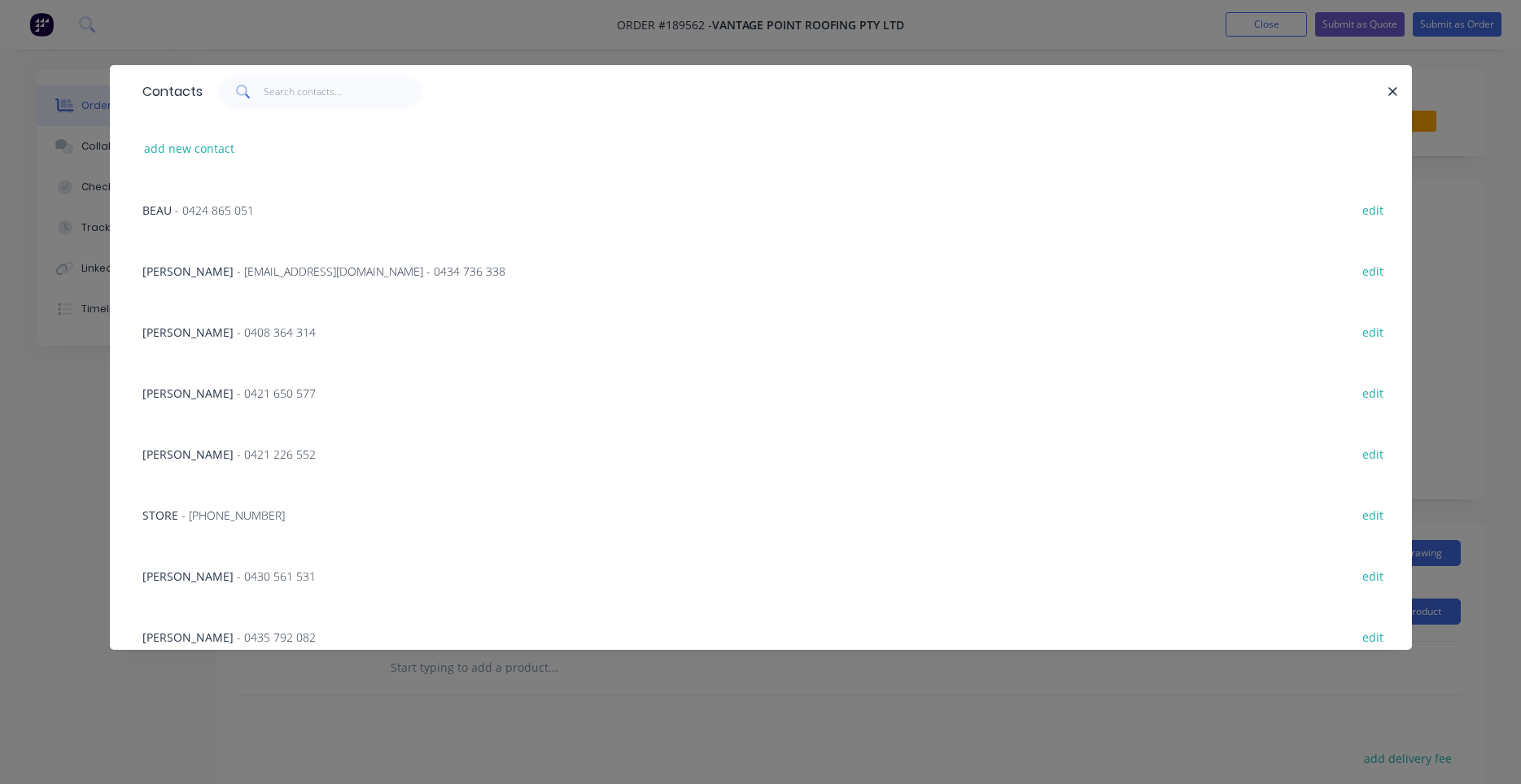
click at [310, 244] on div "JOSH - accounts@vantagepointroofing.com.au - 0434 736 338 edit" at bounding box center [760, 271] width 1253 height 61
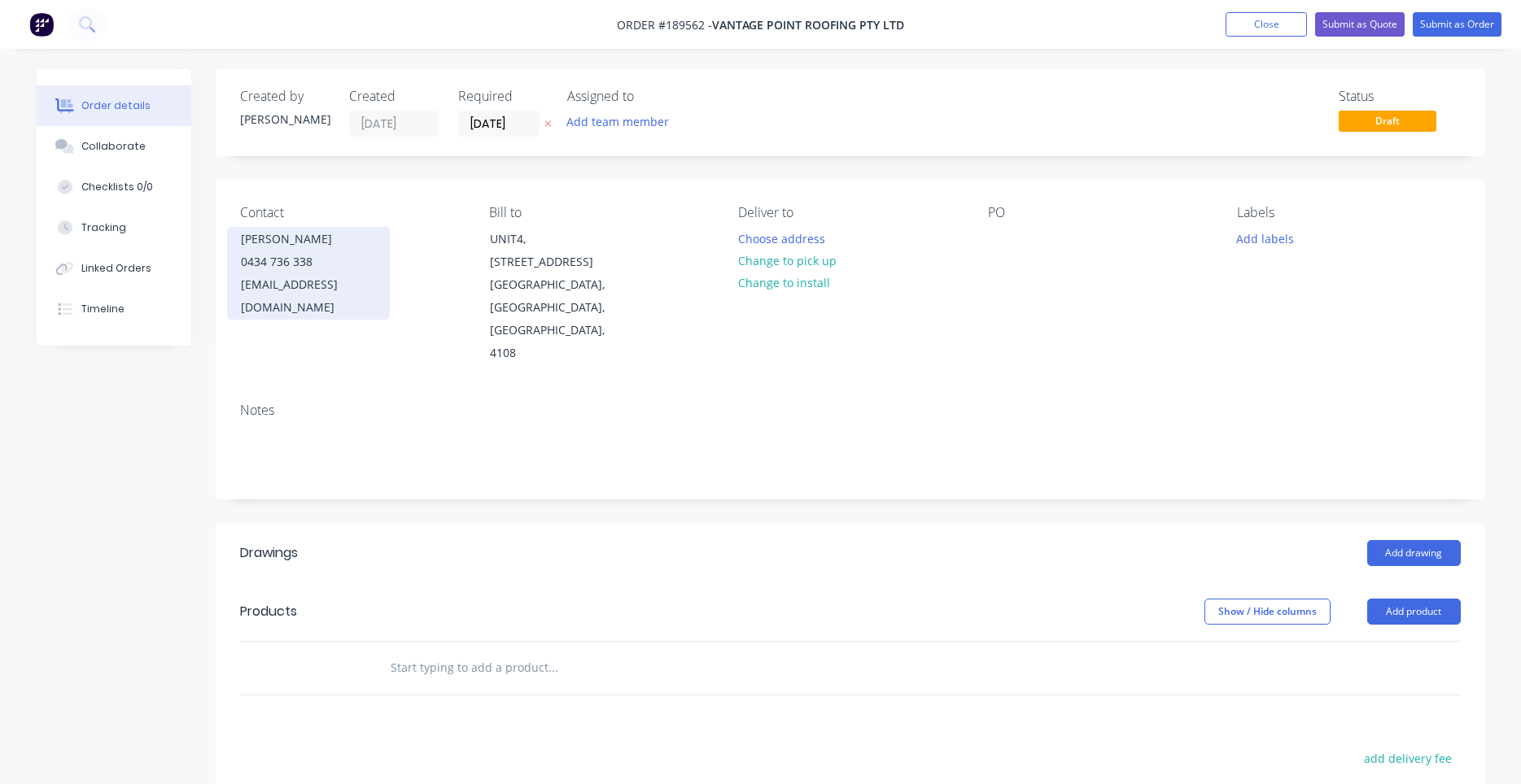
click at [307, 253] on div "0434 736 338" at bounding box center [309, 262] width 135 height 23
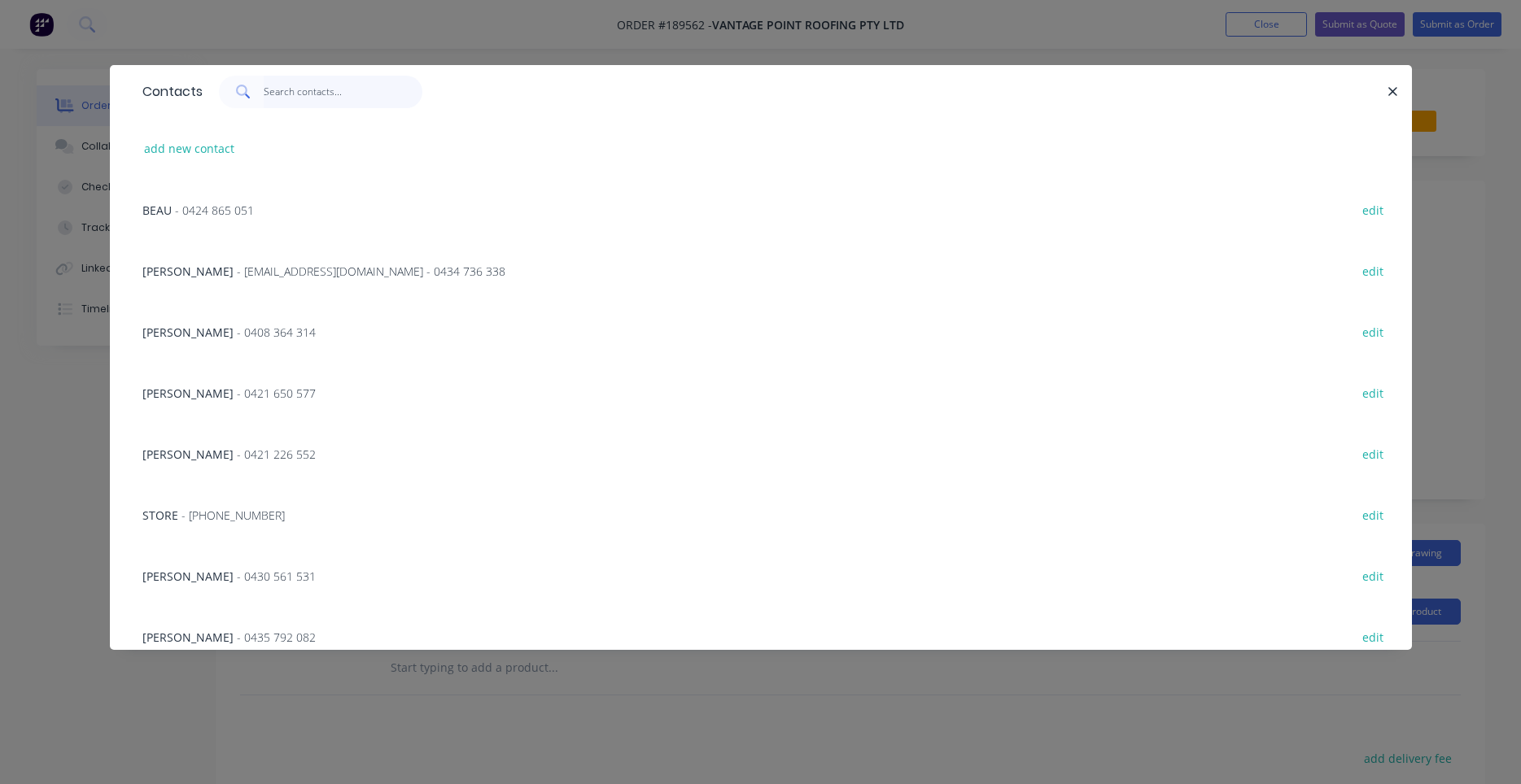
click at [332, 108] on input "text" at bounding box center [343, 91] width 159 height 32
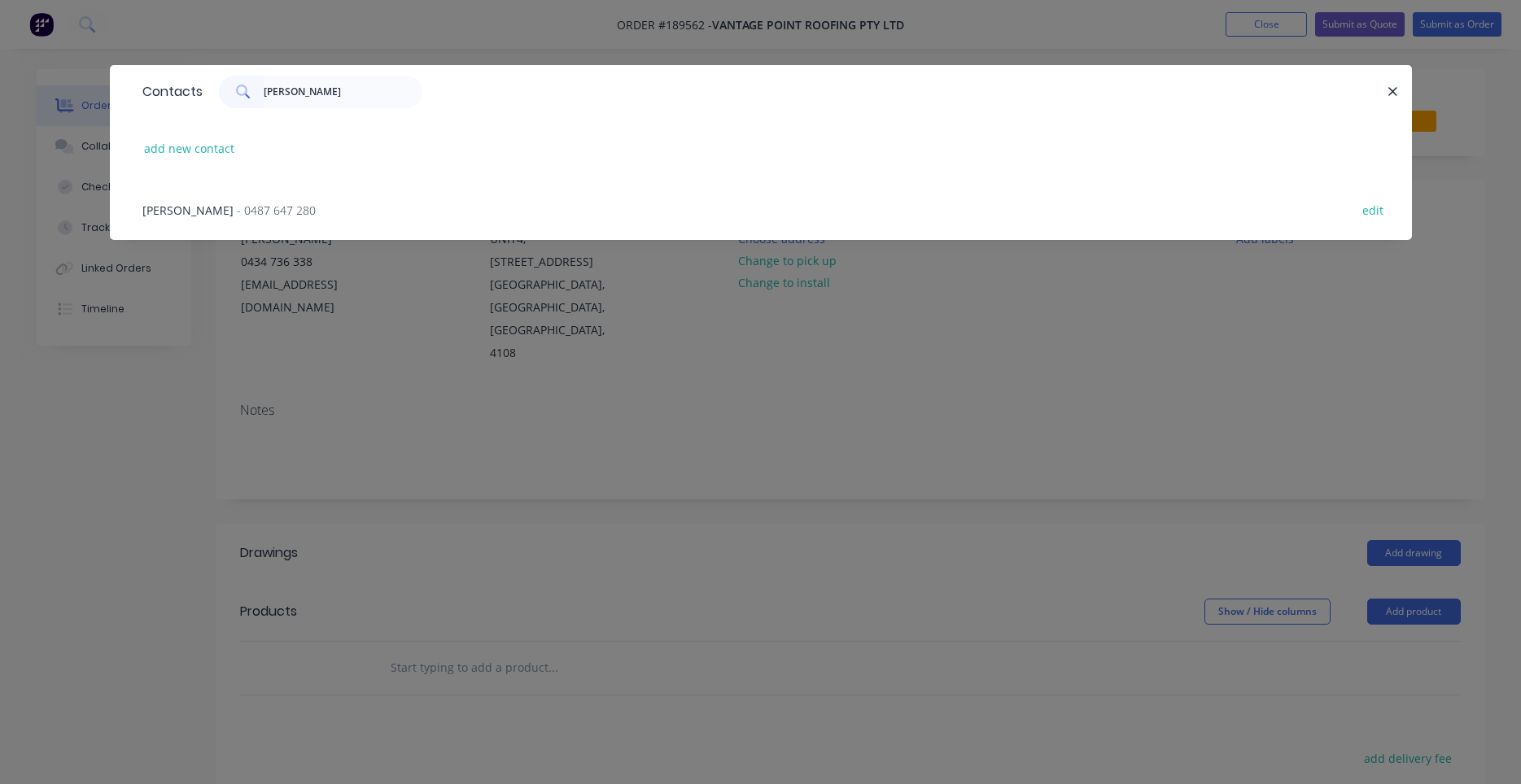
click at [252, 218] on div "Jason - 0487 647 280" at bounding box center [229, 211] width 173 height 17
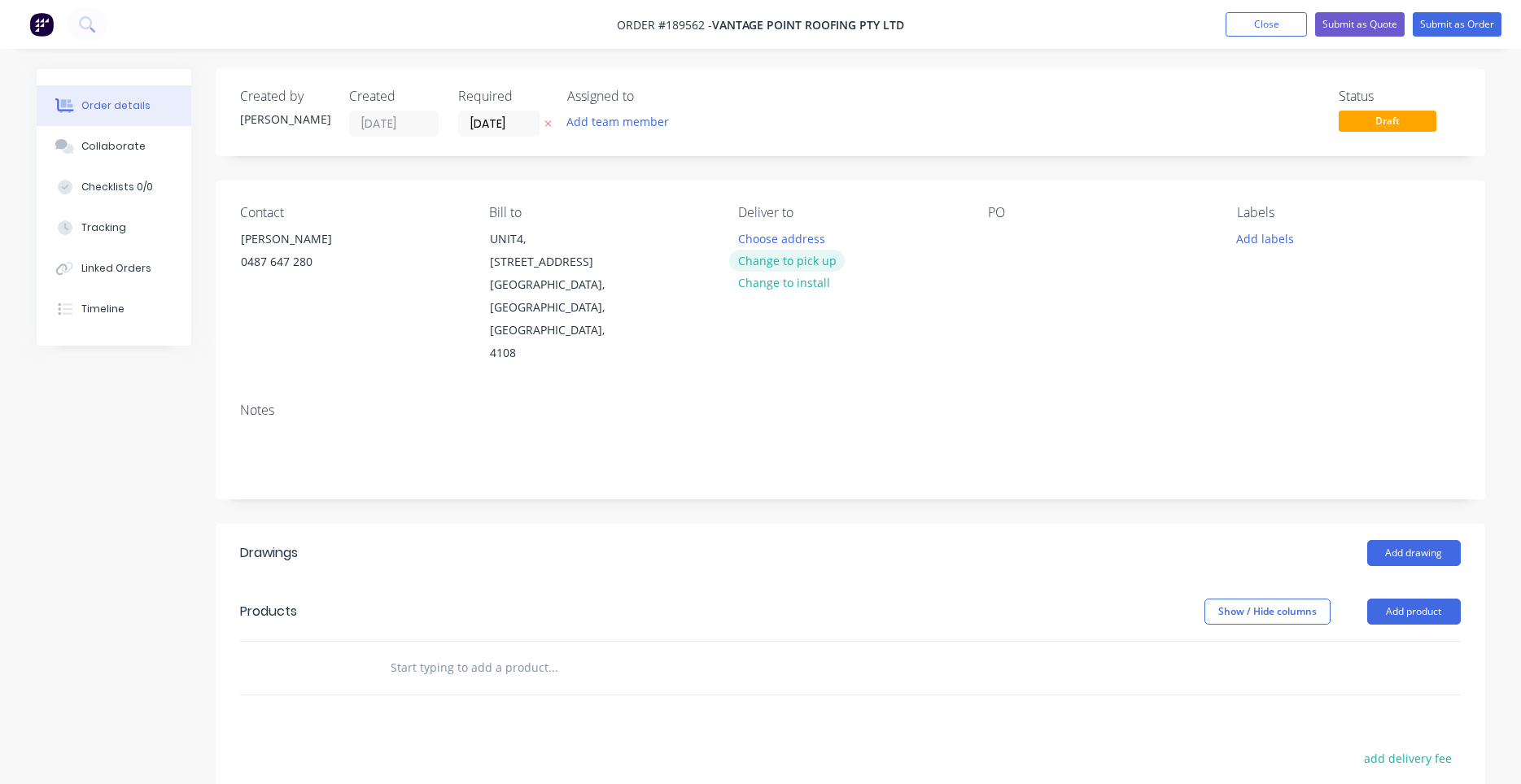
click at [790, 270] on button "Change to pick up" at bounding box center [786, 260] width 115 height 22
click at [765, 235] on div "Pick up Change to delivery Change to install" at bounding box center [849, 285] width 223 height 160
click at [749, 231] on div at bounding box center [750, 238] width 26 height 24
click at [1007, 235] on div at bounding box center [1001, 238] width 26 height 24
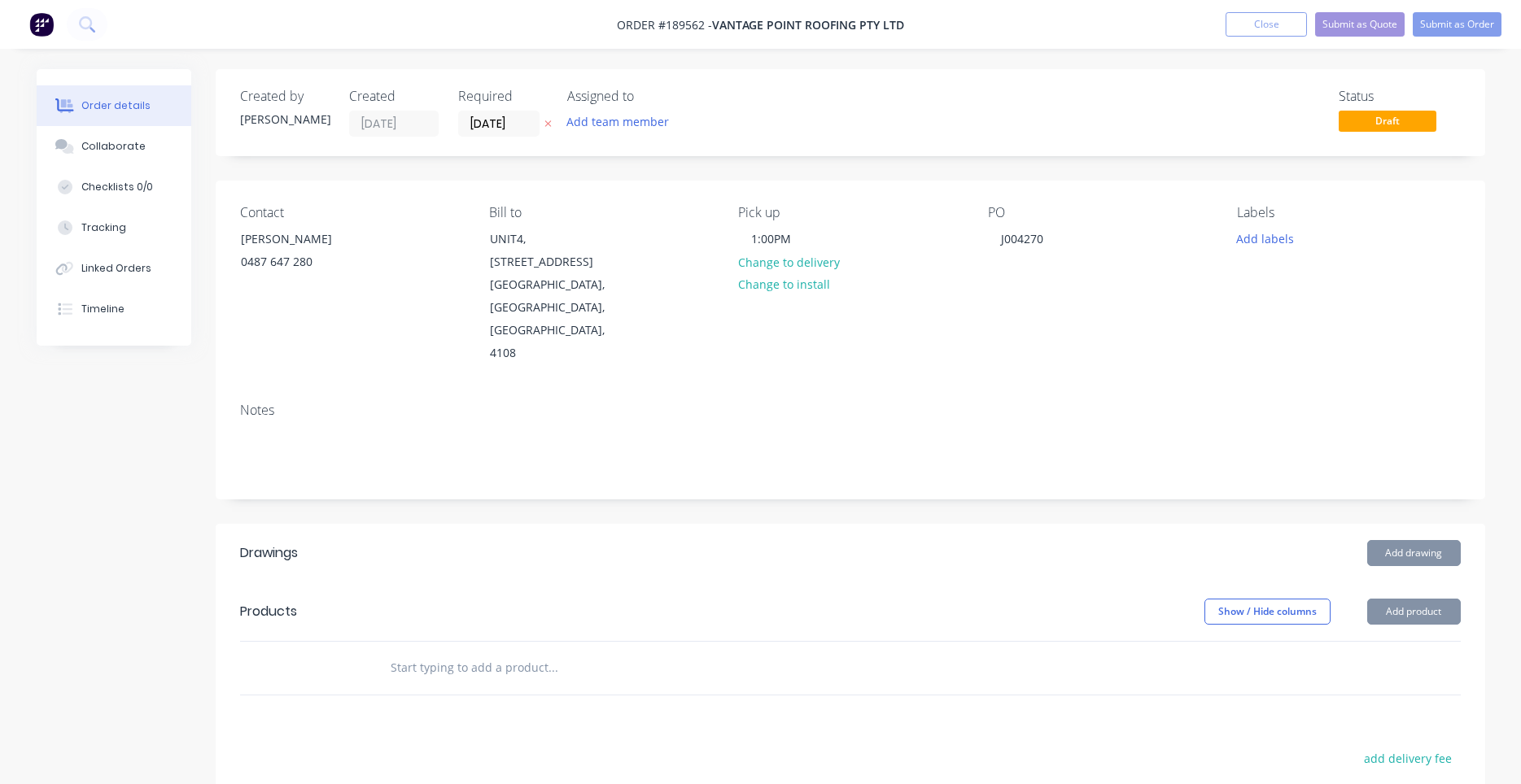
click at [1400, 540] on button "Add drawing" at bounding box center [1414, 553] width 93 height 26
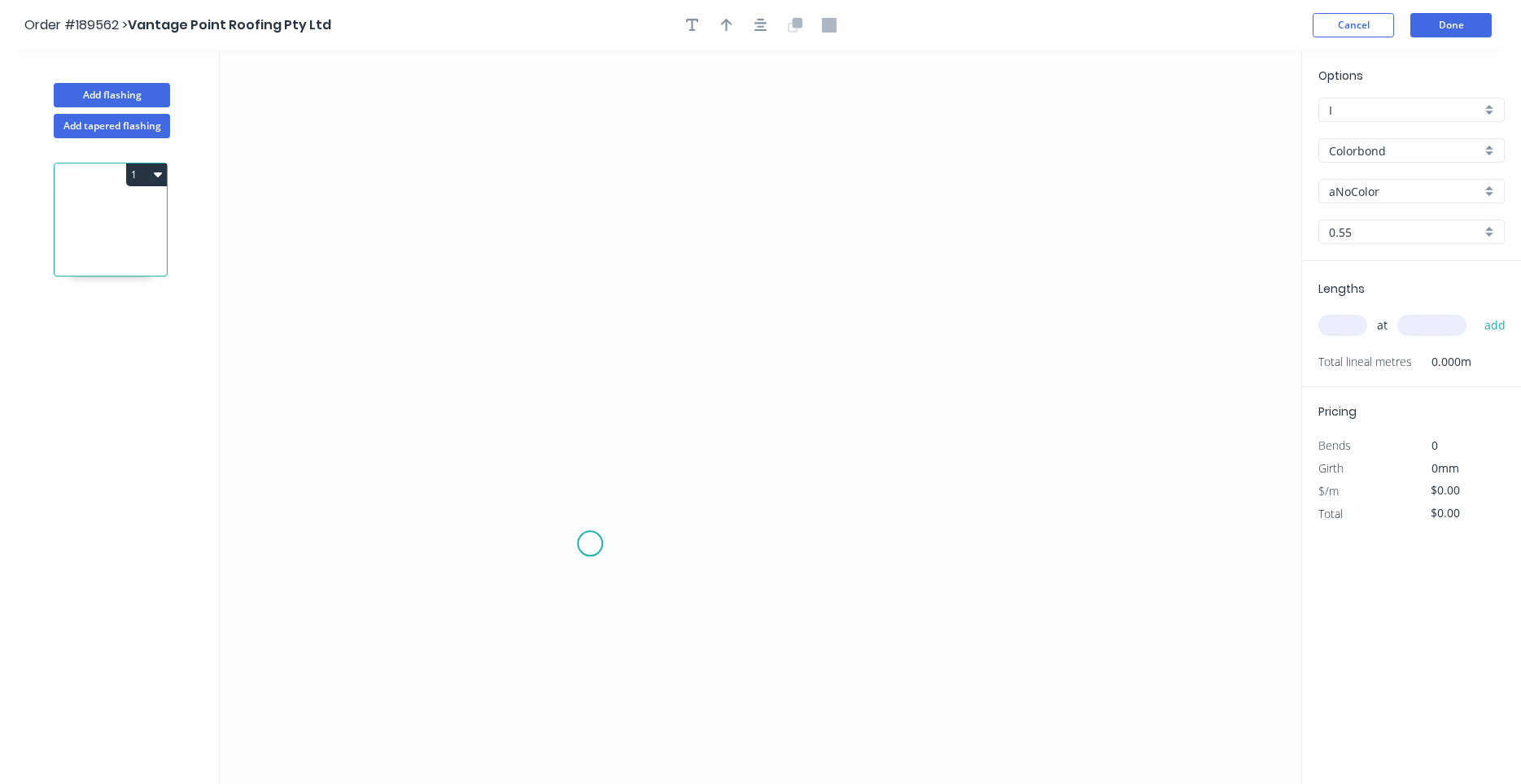
click at [590, 544] on icon "0" at bounding box center [760, 417] width 1082 height 734
click at [520, 480] on icon "0" at bounding box center [760, 417] width 1082 height 734
click at [593, 408] on icon "0 ?" at bounding box center [760, 417] width 1082 height 734
click at [593, 405] on circle at bounding box center [593, 402] width 25 height 25
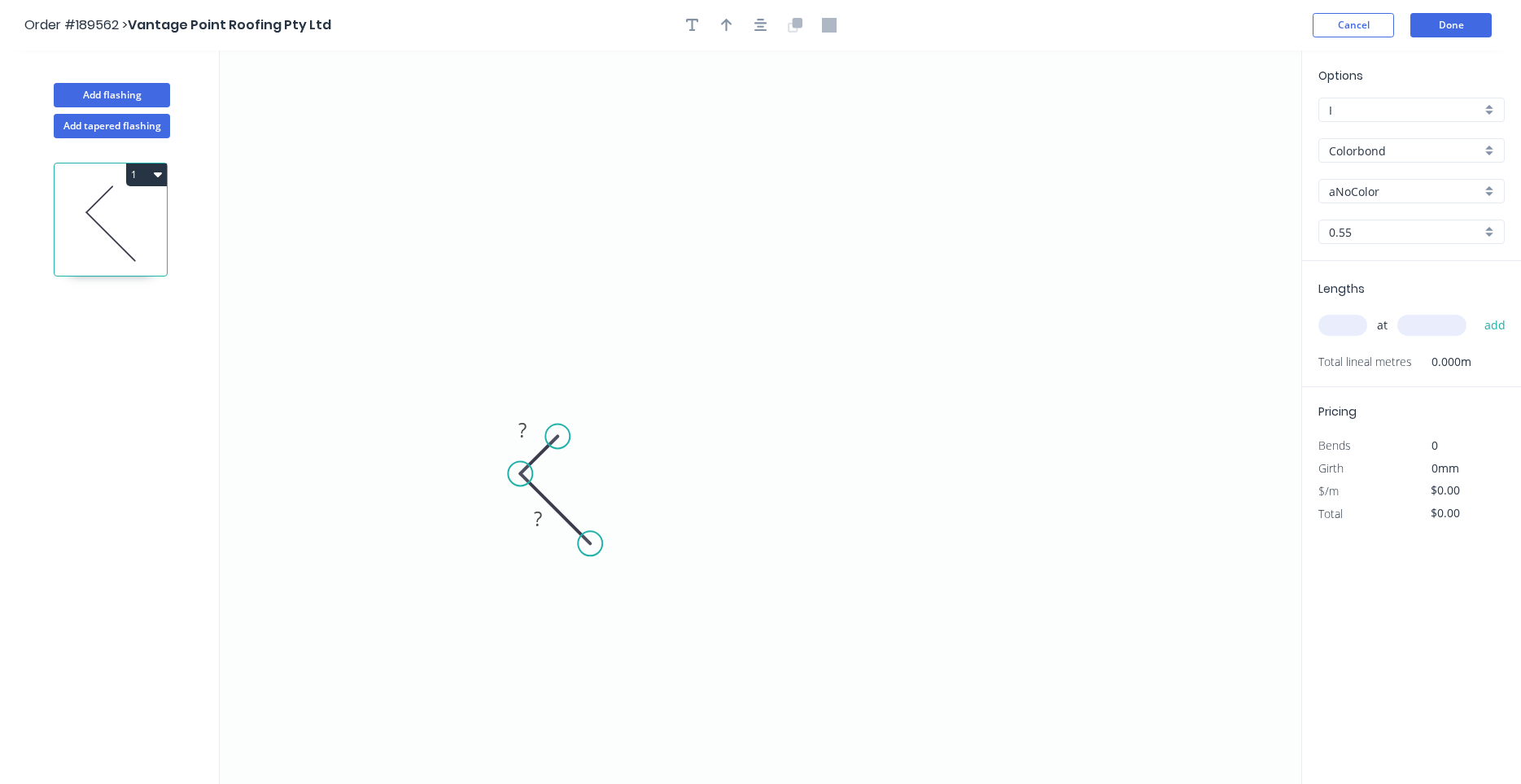
drag, startPoint x: 593, startPoint y: 400, endPoint x: 558, endPoint y: 441, distance: 53.9
click at [558, 441] on circle at bounding box center [558, 436] width 25 height 25
drag, startPoint x: 588, startPoint y: 547, endPoint x: 547, endPoint y: 503, distance: 60.1
click at [547, 503] on circle at bounding box center [547, 500] width 25 height 25
click at [552, 510] on circle at bounding box center [552, 505] width 25 height 25
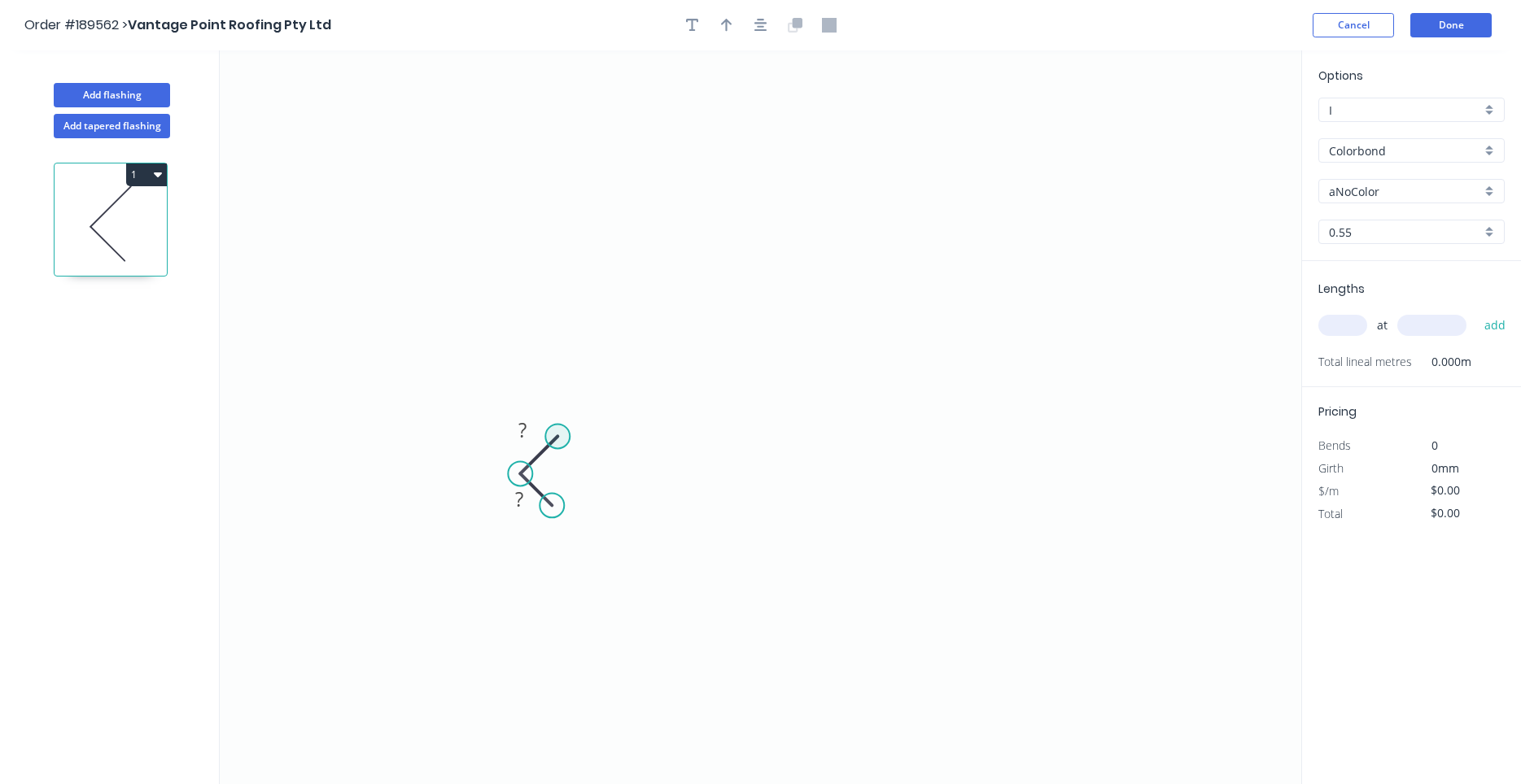
click at [558, 437] on circle at bounding box center [558, 436] width 25 height 25
click at [562, 179] on icon "0 ? ?" at bounding box center [760, 417] width 1082 height 734
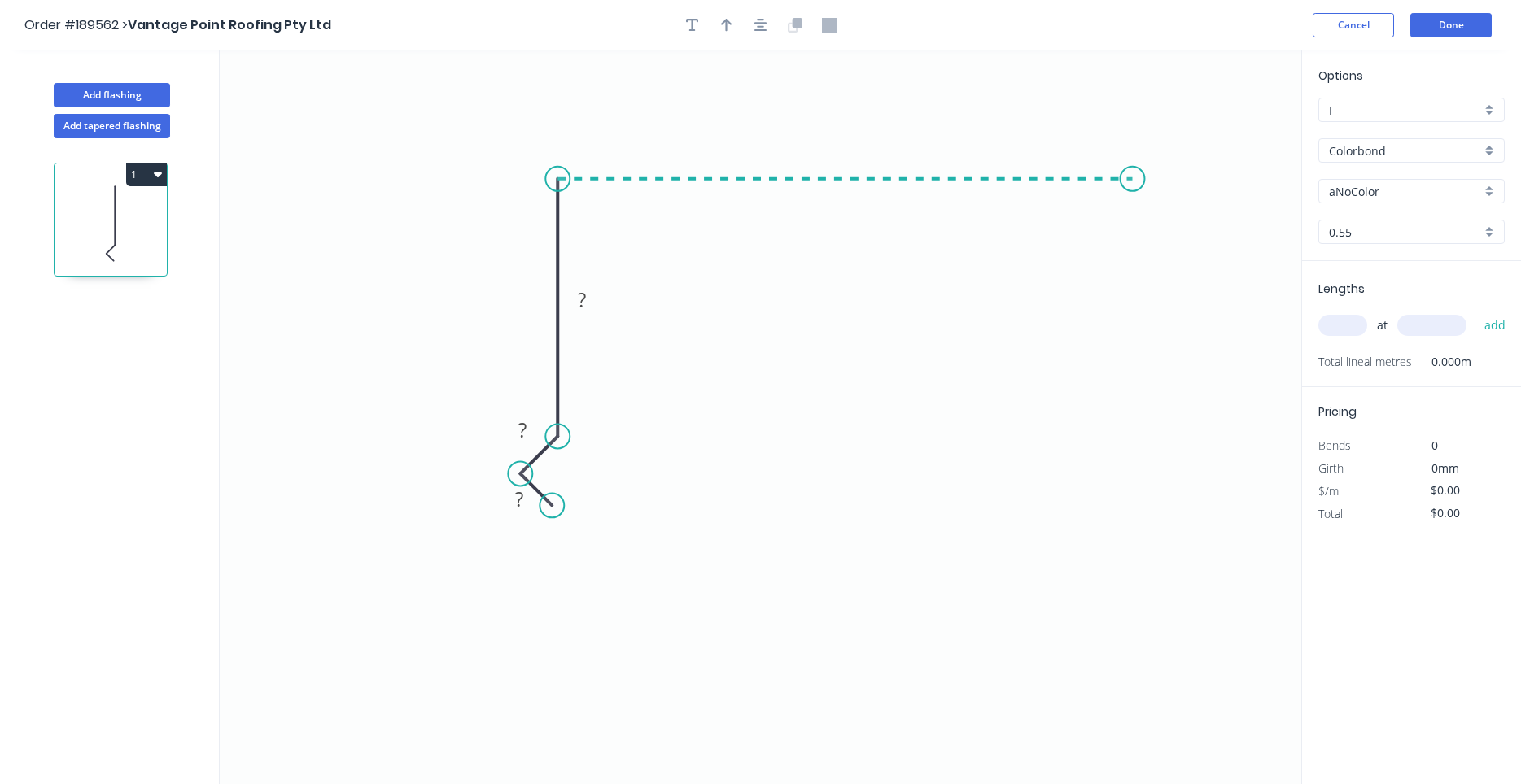
click at [1133, 170] on icon "0 ? ? ?" at bounding box center [760, 417] width 1082 height 734
click at [1131, 181] on circle at bounding box center [1131, 179] width 25 height 25
click at [1135, 177] on circle at bounding box center [1131, 179] width 25 height 25
click at [1185, 258] on icon "0 ? ? ? ?" at bounding box center [760, 417] width 1082 height 734
click at [1185, 258] on circle at bounding box center [1185, 258] width 25 height 25
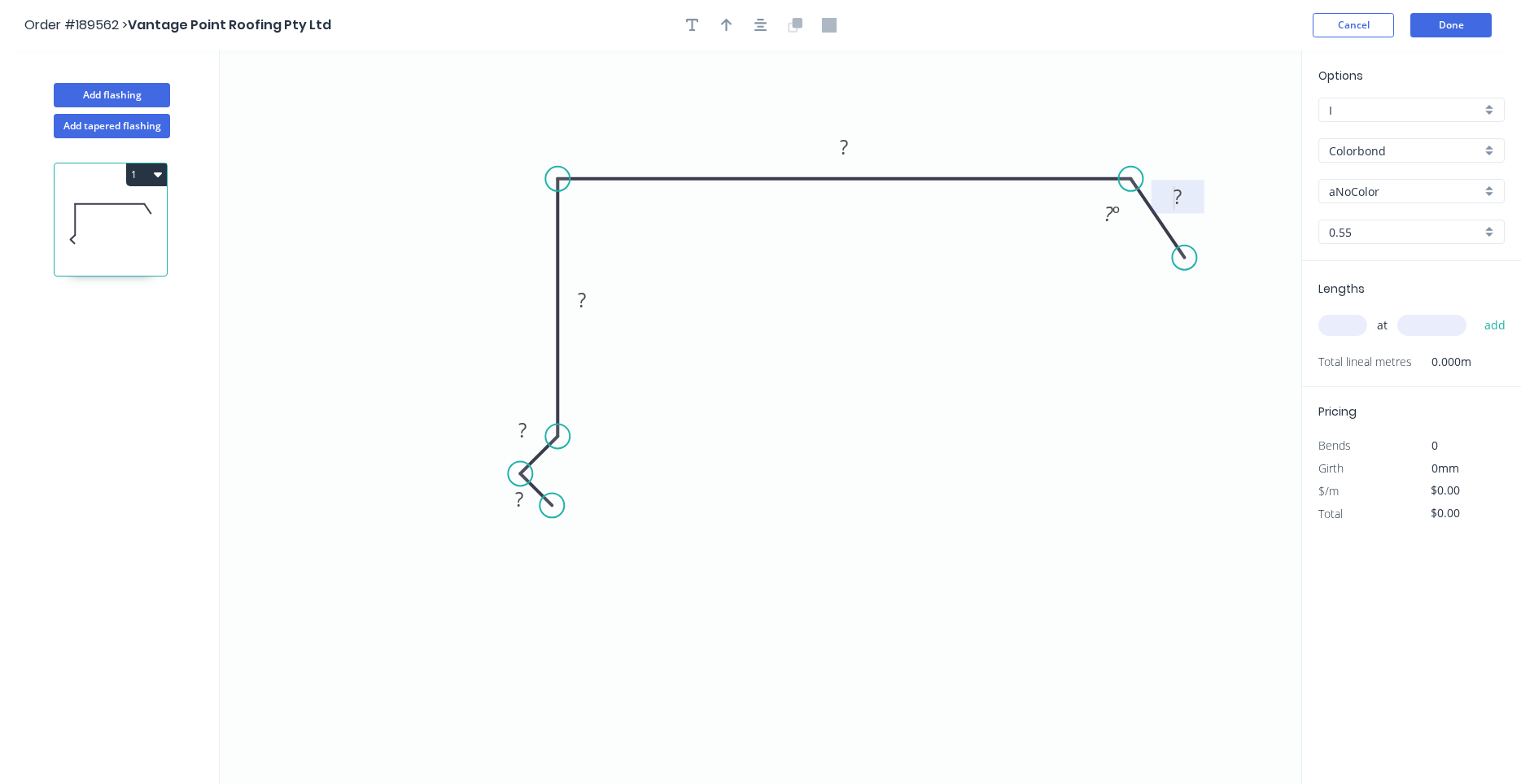
click at [1174, 190] on tspan "?" at bounding box center [1177, 196] width 9 height 27
click at [763, 17] on button "button" at bounding box center [761, 26] width 25 height 25
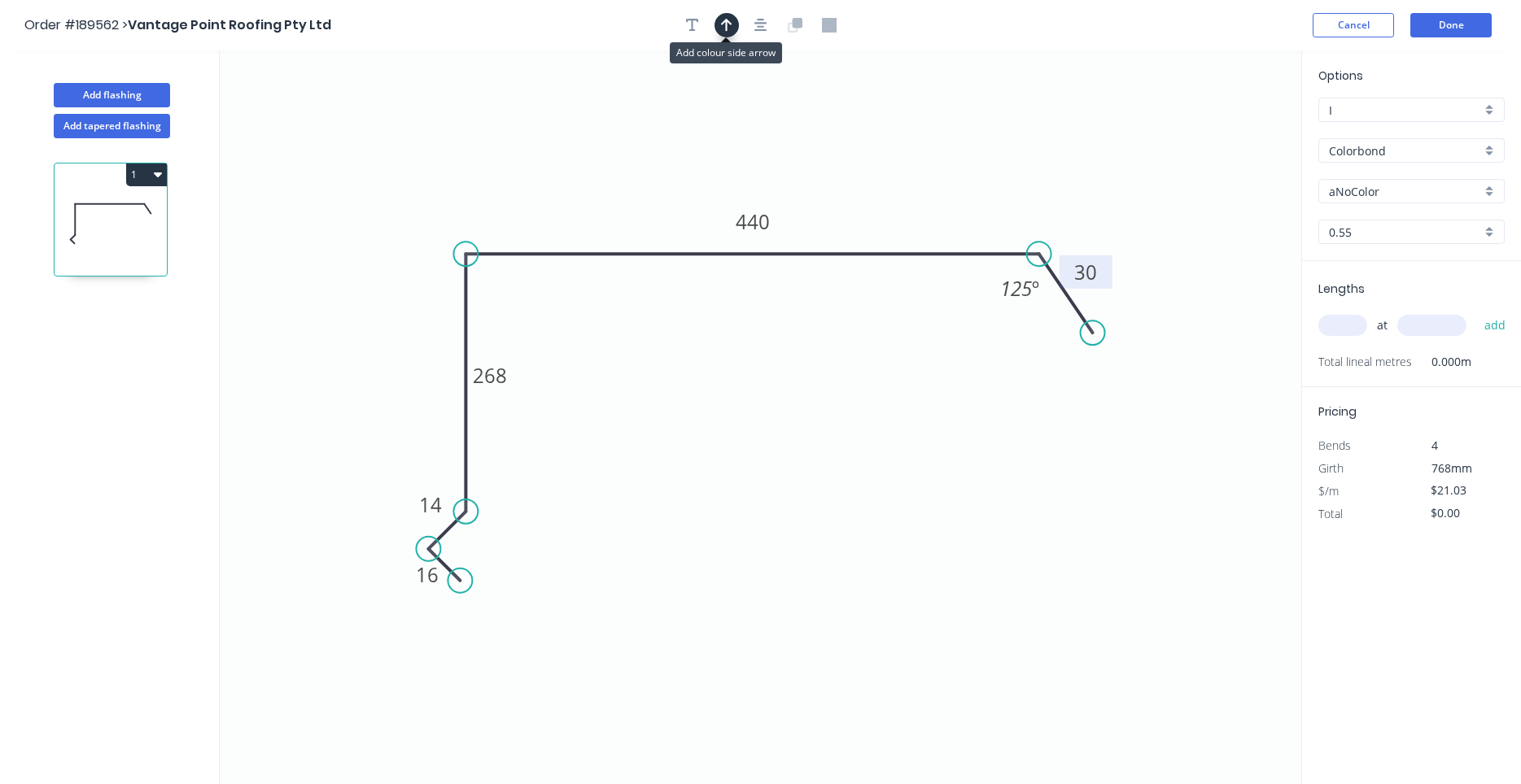
click at [729, 30] on icon "button" at bounding box center [727, 25] width 11 height 14
click at [1219, 128] on icon at bounding box center [1218, 109] width 14 height 52
click at [1219, 129] on icon at bounding box center [1218, 109] width 14 height 52
drag, startPoint x: 1219, startPoint y: 129, endPoint x: 1049, endPoint y: 171, distance: 175.1
click at [1049, 171] on icon at bounding box center [1063, 158] width 48 height 48
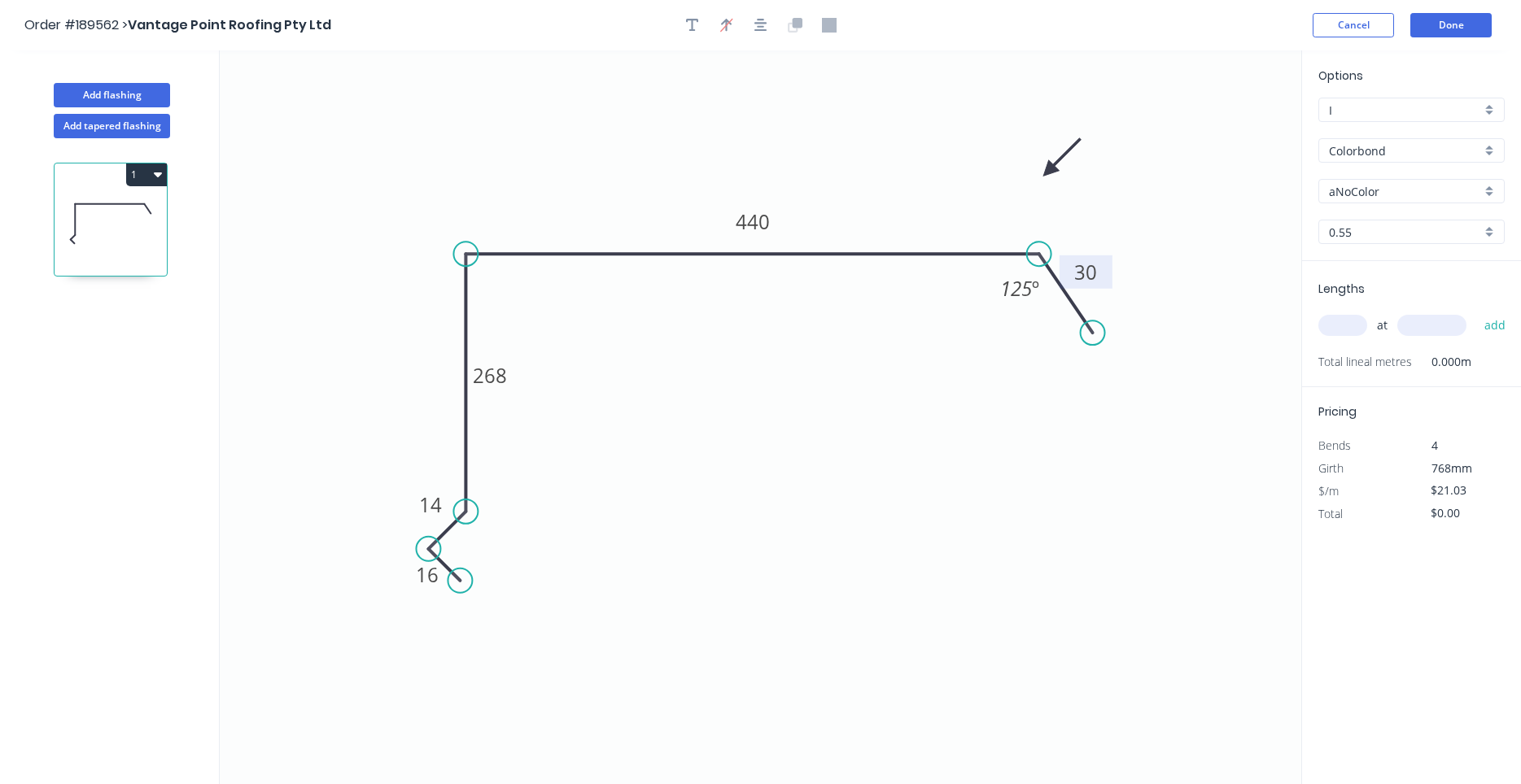
click at [1374, 191] on input "aNoColor" at bounding box center [1405, 191] width 152 height 17
click at [1368, 232] on div "Southerly" at bounding box center [1411, 223] width 185 height 29
click at [1352, 322] on input "text" at bounding box center [1342, 325] width 49 height 21
click at [1476, 312] on button "add" at bounding box center [1495, 325] width 38 height 28
click at [1461, 31] on button "Done" at bounding box center [1450, 26] width 81 height 25
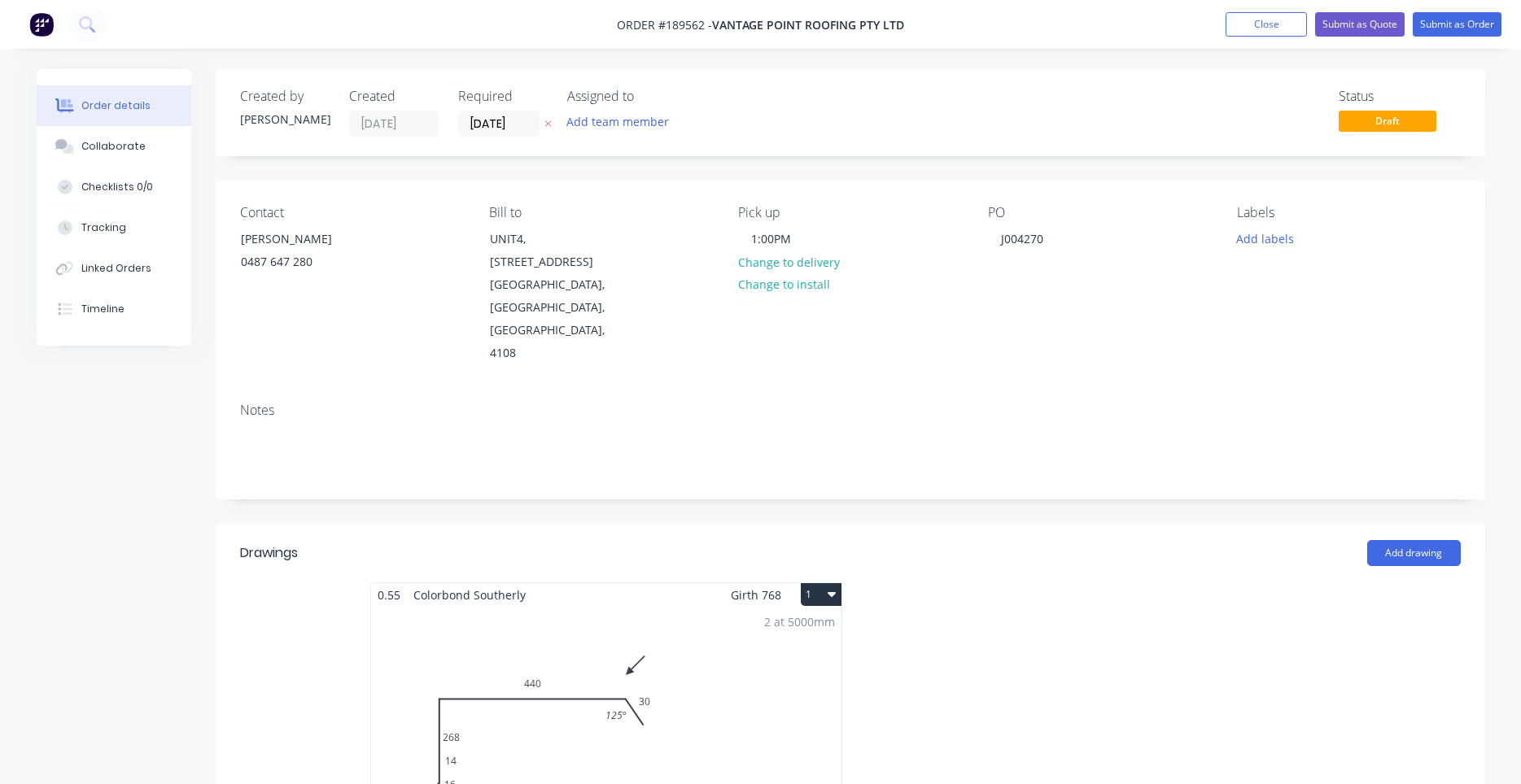
click at [824, 583] on button "1" at bounding box center [821, 594] width 41 height 23
click at [808, 622] on div "Use larger box size" at bounding box center [763, 633] width 125 height 24
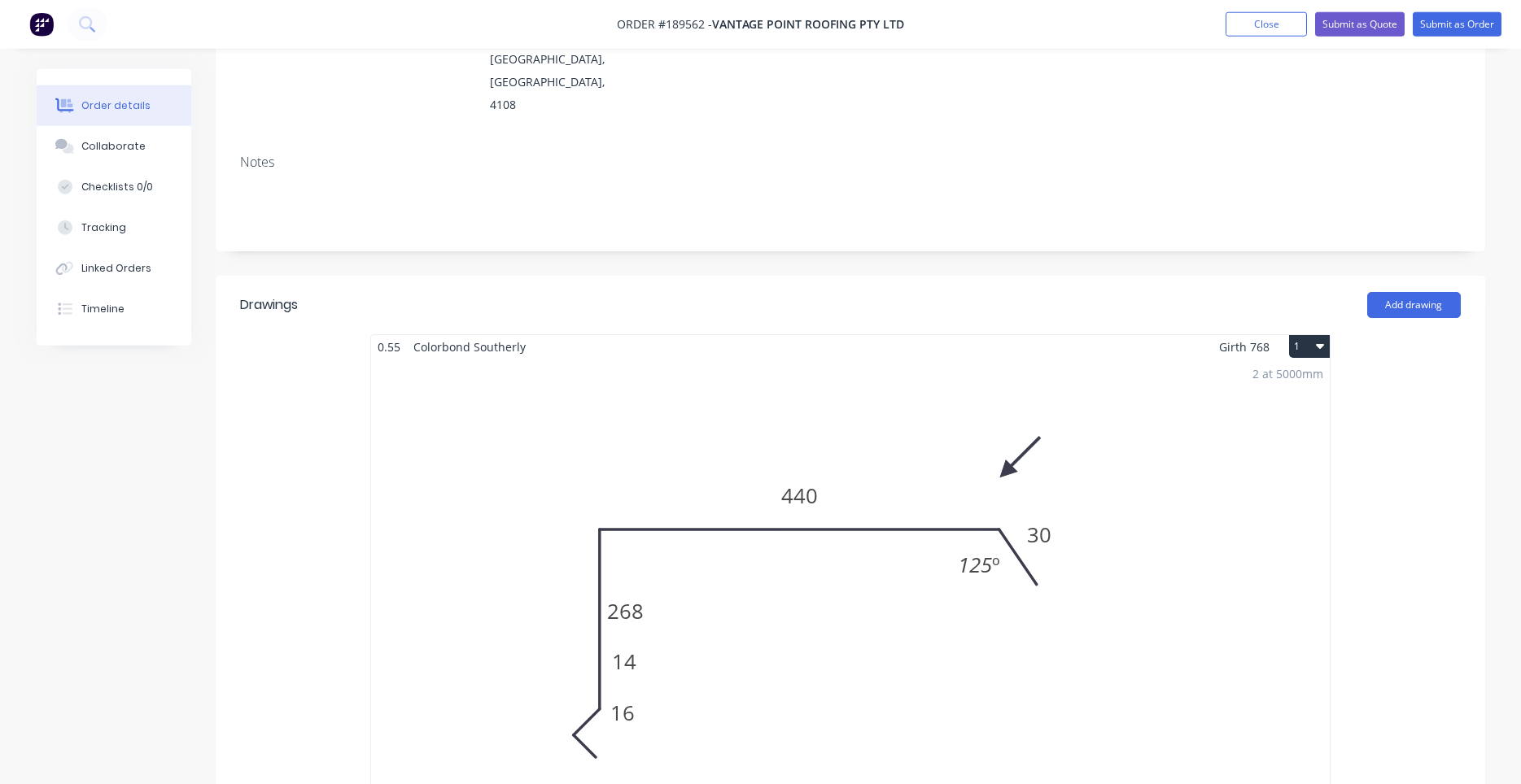
scroll to position [553, 0]
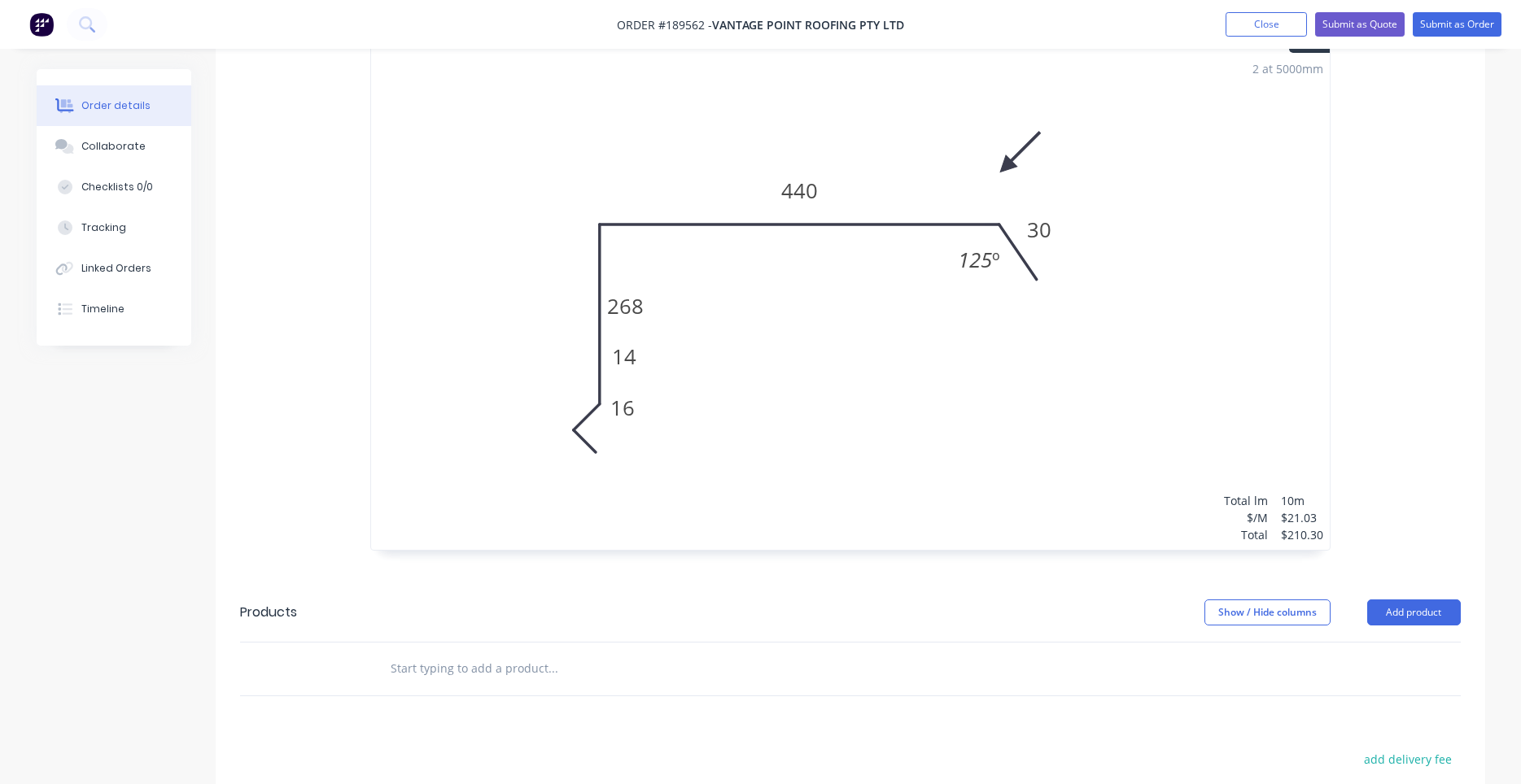
click at [929, 348] on div "2 at 5000mm Total lm $/M Total 10m $21.03 $210.30" at bounding box center [850, 301] width 959 height 496
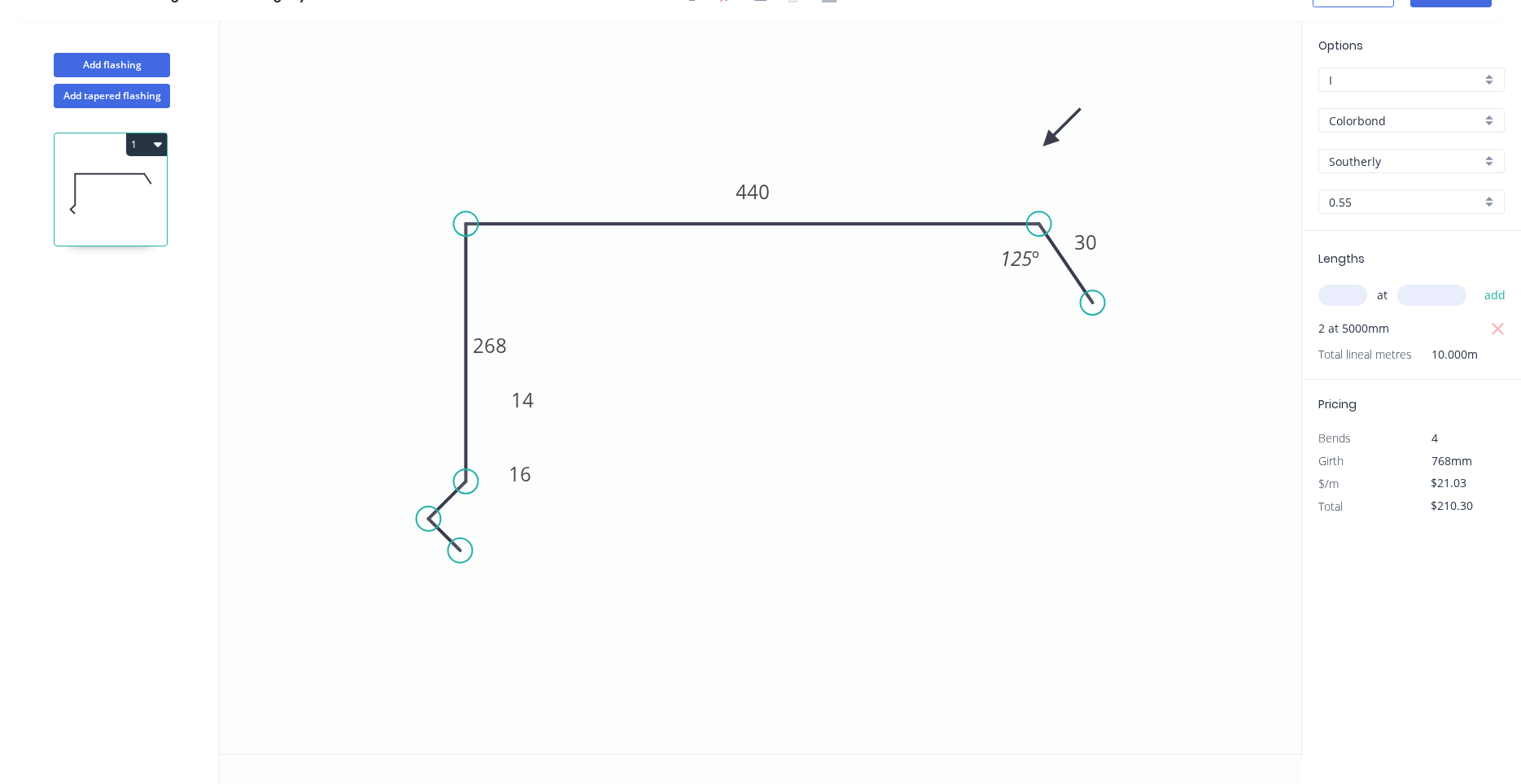
scroll to position [30, 0]
click at [485, 571] on div "Delete point" at bounding box center [549, 573] width 164 height 33
click at [449, 540] on div "Delete point" at bounding box center [516, 545] width 164 height 33
click at [466, 479] on circle at bounding box center [466, 478] width 25 height 25
click at [460, 490] on circle at bounding box center [466, 478] width 25 height 25
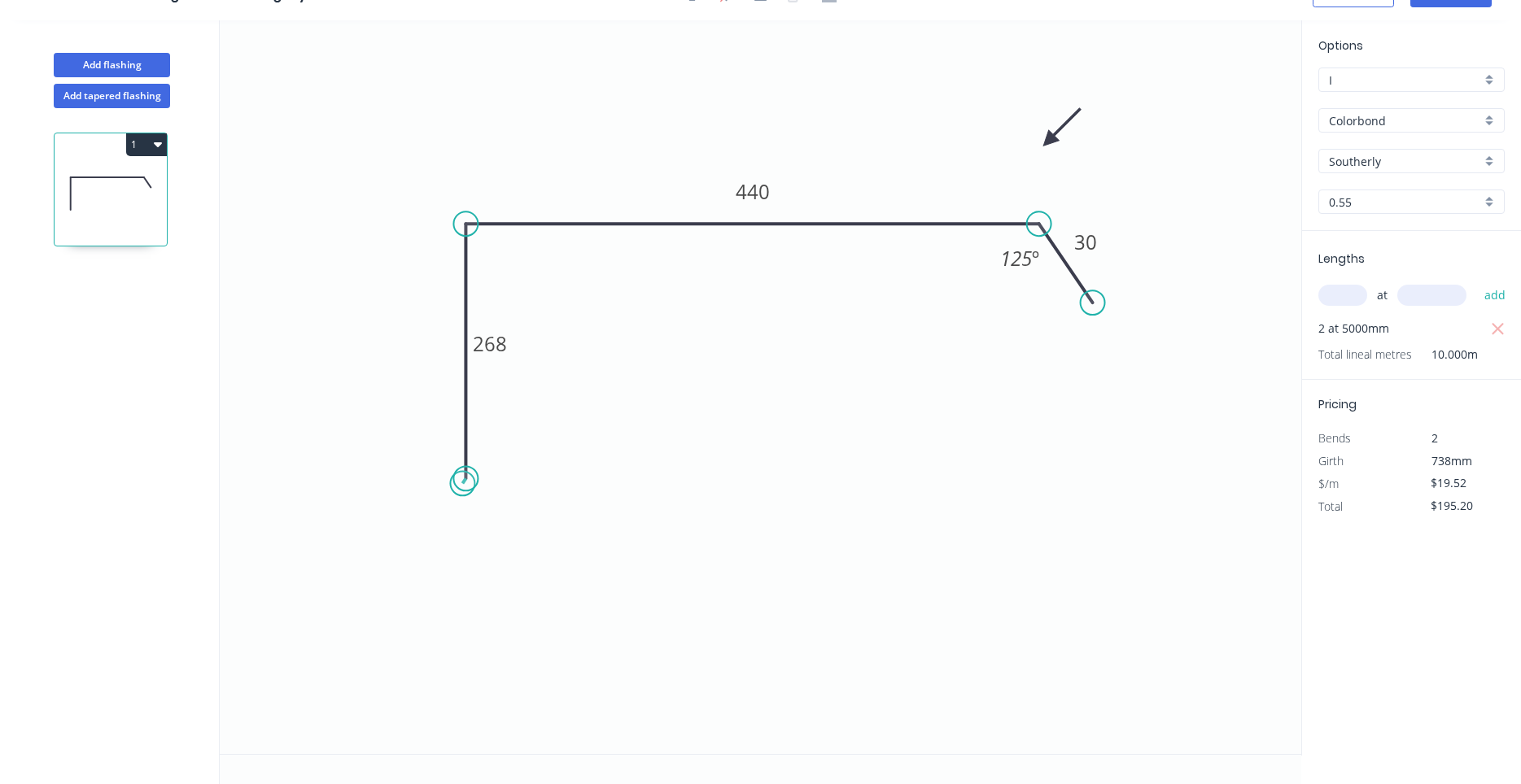
click at [462, 484] on circle at bounding box center [466, 478] width 25 height 25
click at [420, 519] on icon "0 268 440 30 125 º" at bounding box center [760, 387] width 1082 height 734
click at [459, 569] on icon "0 ? 268 440 30 125 º" at bounding box center [760, 387] width 1082 height 734
click at [456, 565] on circle at bounding box center [460, 564] width 25 height 25
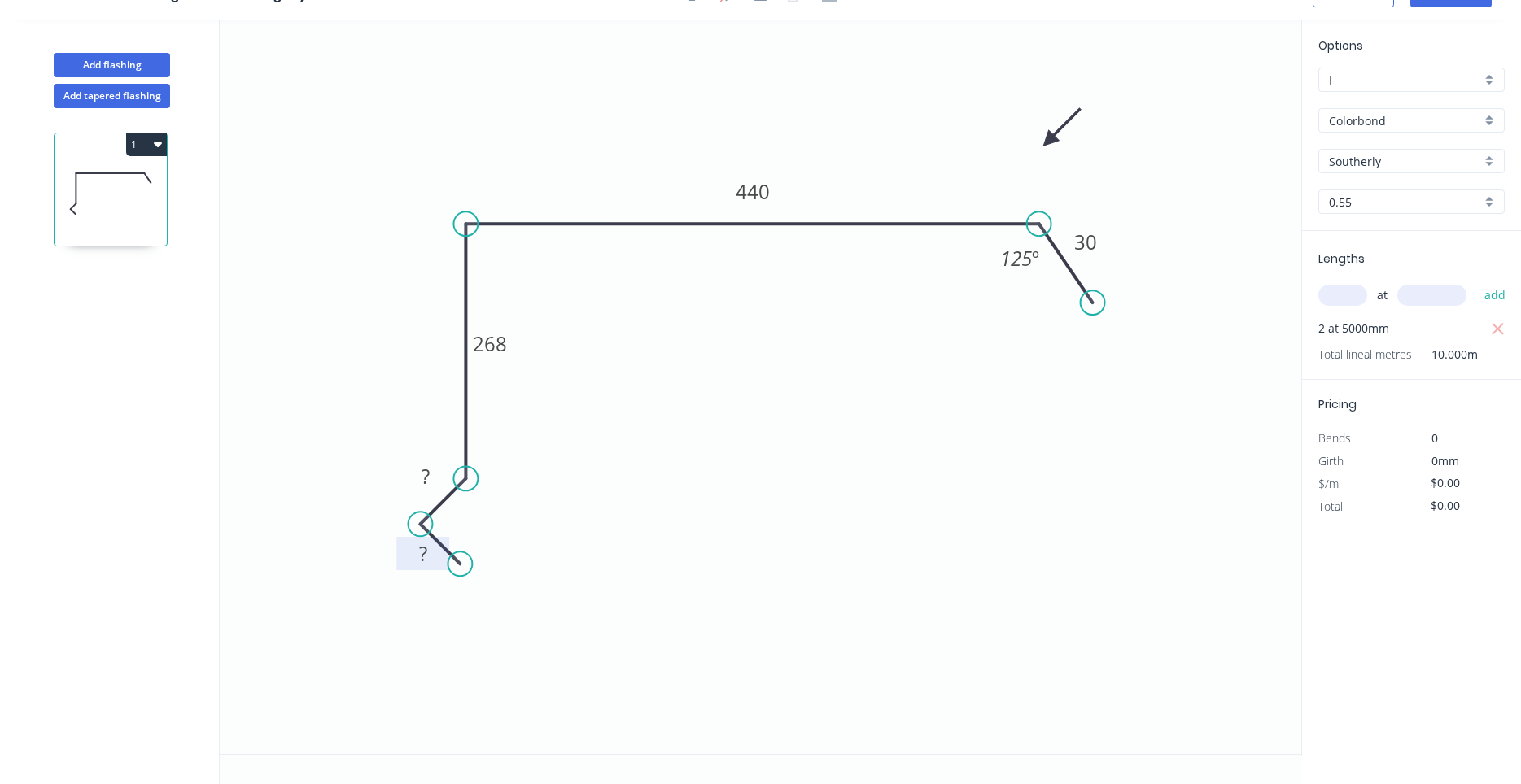
click at [431, 561] on rect at bounding box center [423, 554] width 32 height 23
click at [692, 487] on icon "0 16 14 268 440 30 125 º" at bounding box center [760, 387] width 1082 height 734
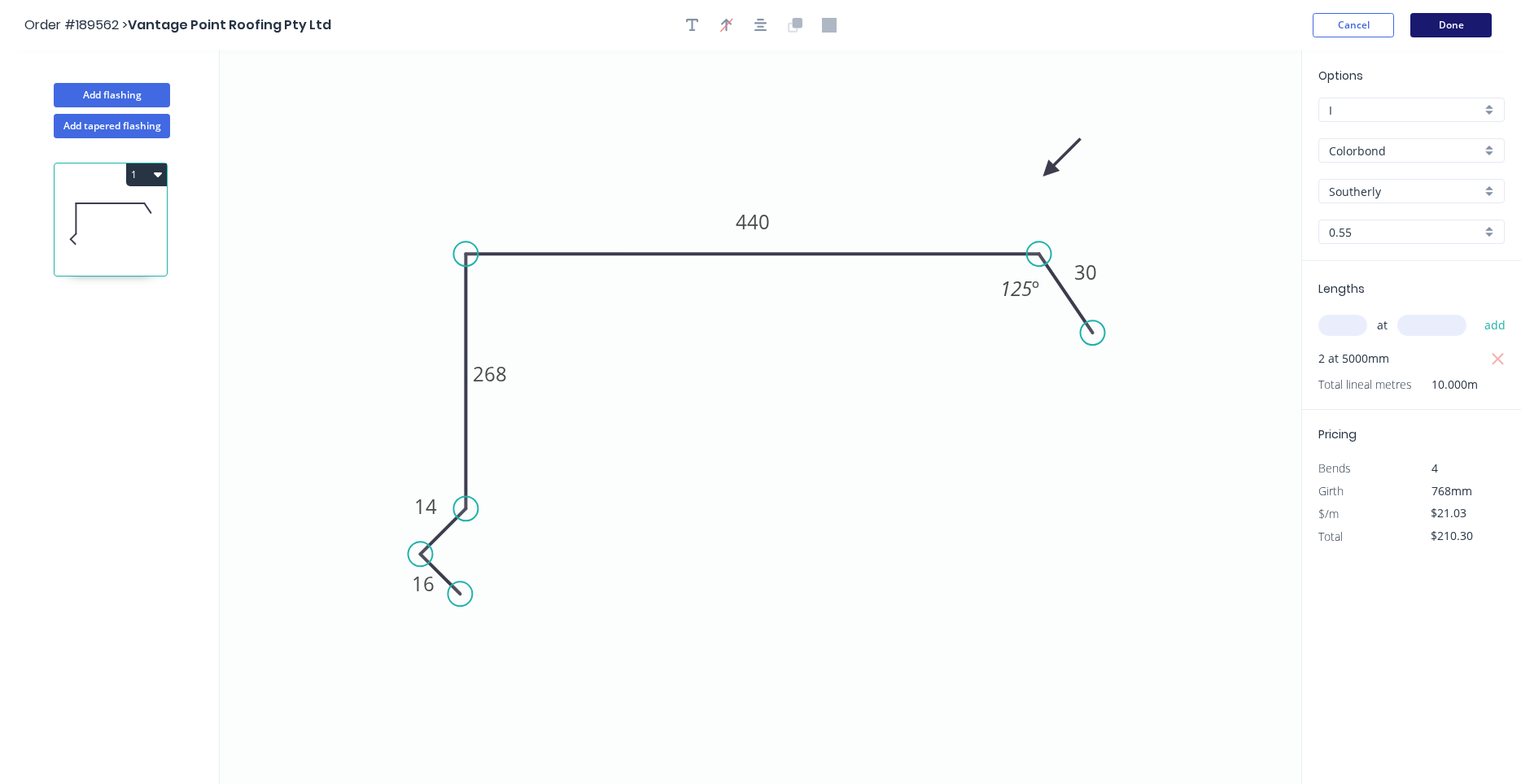
click at [1449, 33] on button "Done" at bounding box center [1450, 26] width 81 height 25
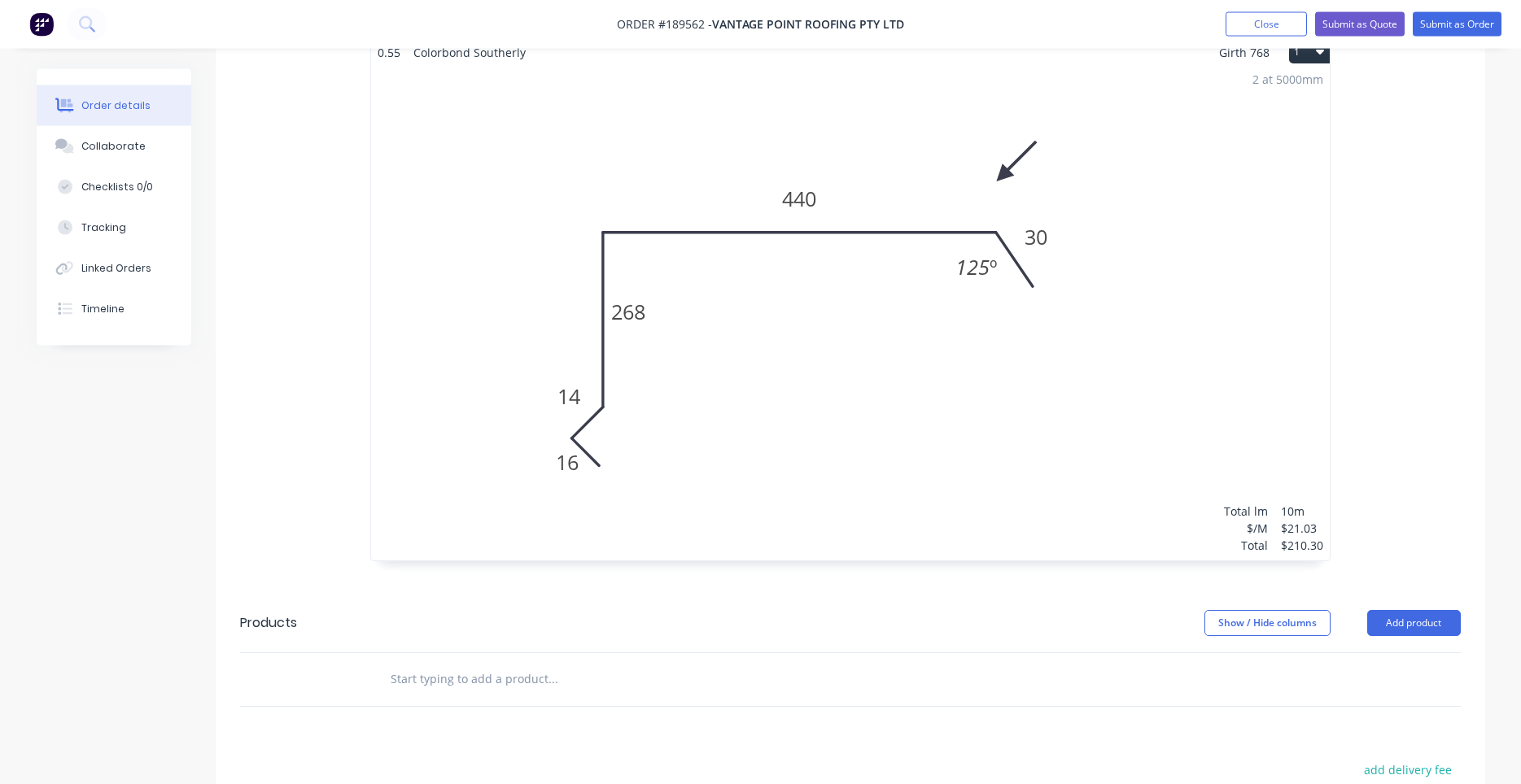
scroll to position [276, 0]
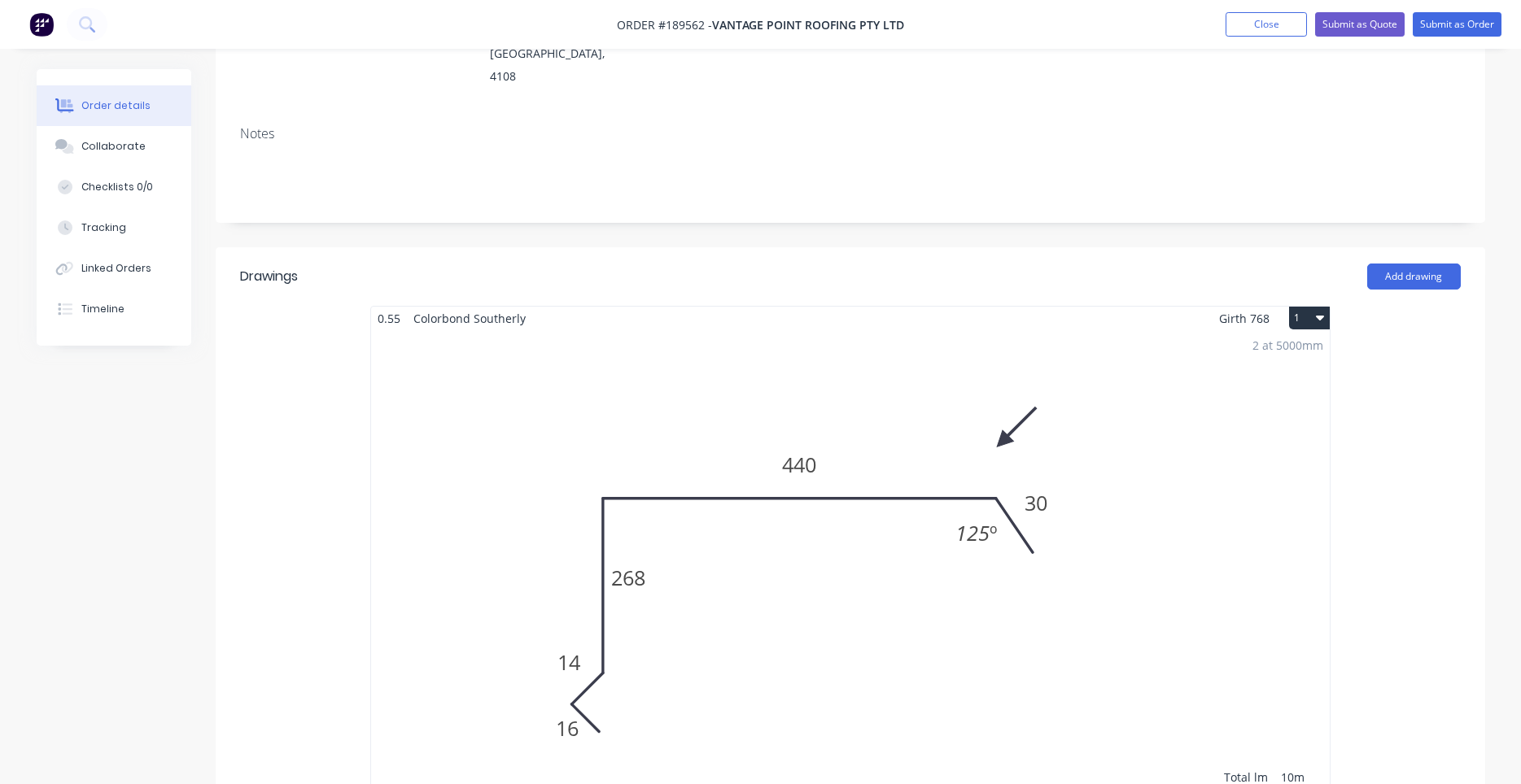
click at [1317, 307] on button "1" at bounding box center [1309, 318] width 41 height 23
click at [1264, 346] on div "Use standard box size" at bounding box center [1251, 357] width 125 height 24
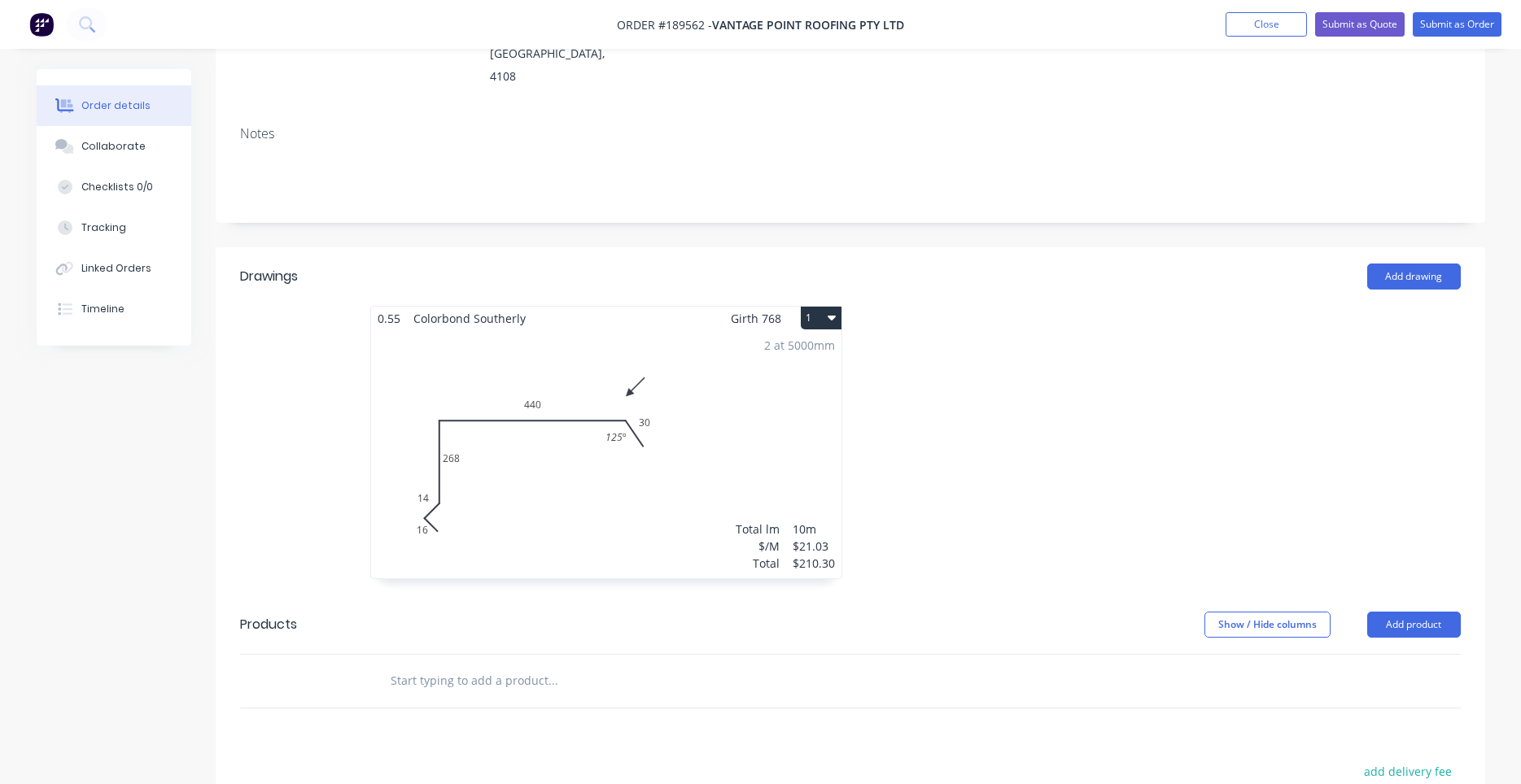
click at [831, 311] on icon "button" at bounding box center [831, 317] width 9 height 13
click at [805, 346] on div "Use larger box size" at bounding box center [763, 357] width 125 height 24
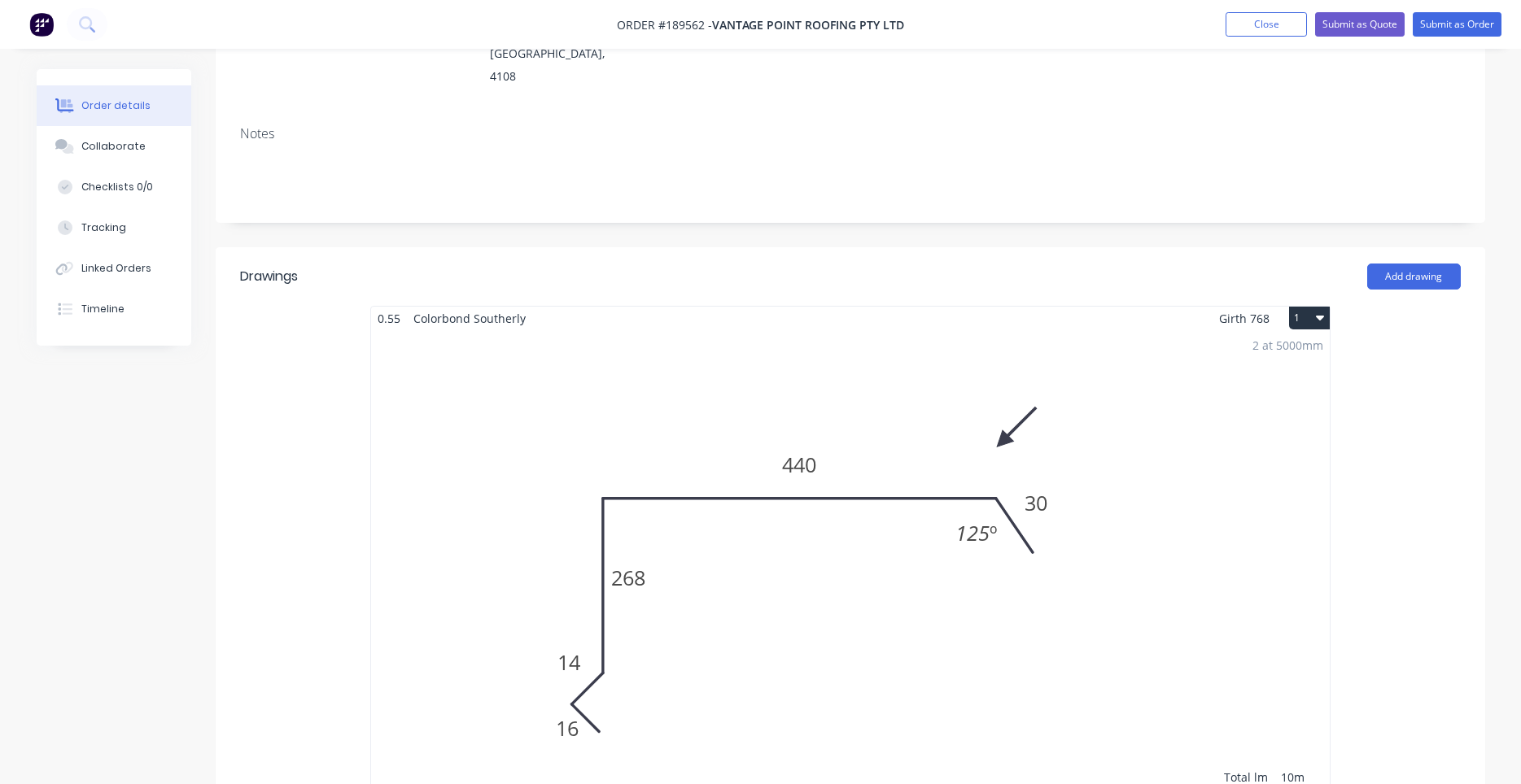
scroll to position [0, 0]
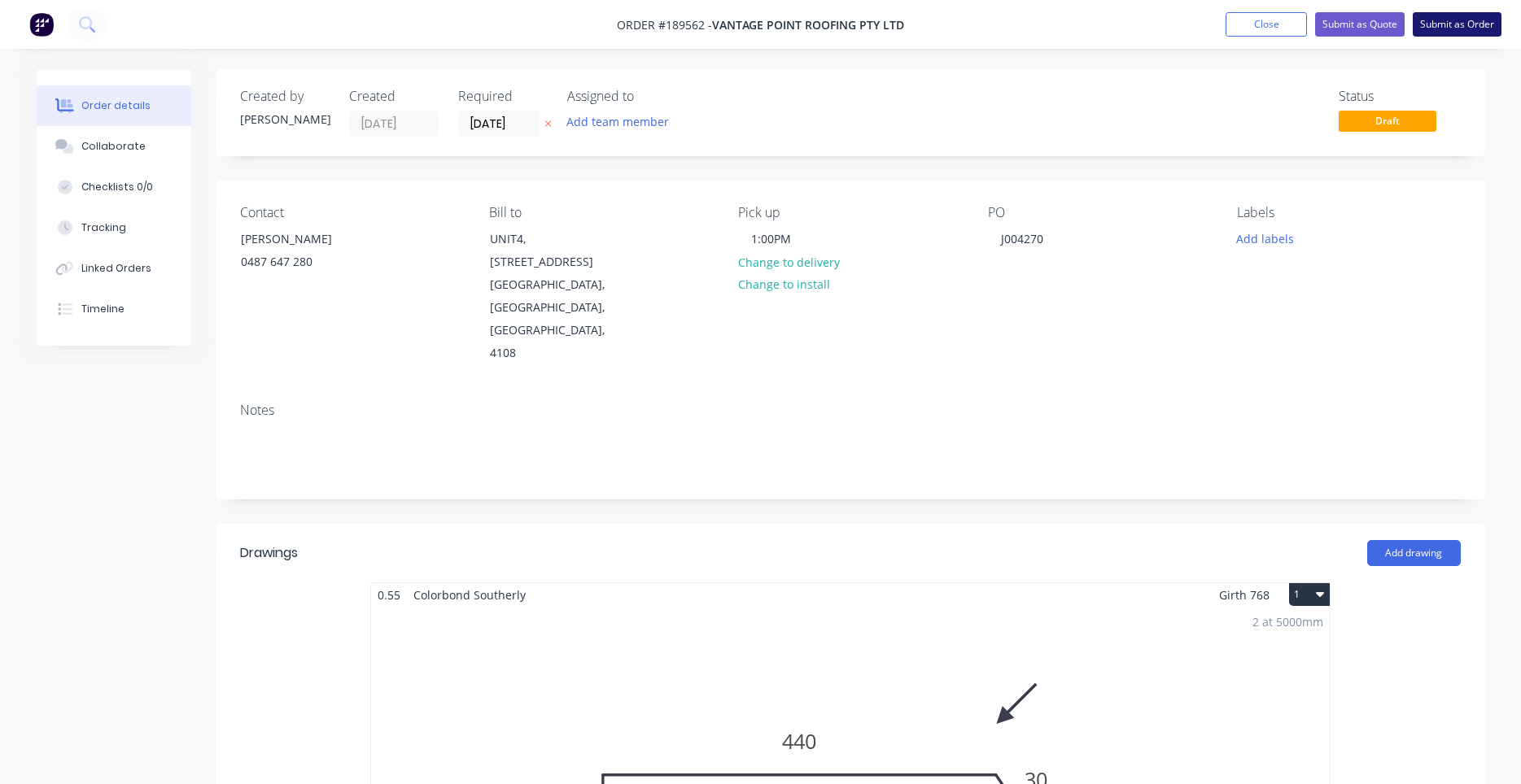
drag, startPoint x: 1446, startPoint y: 23, endPoint x: 1128, endPoint y: 815, distance: 853.5
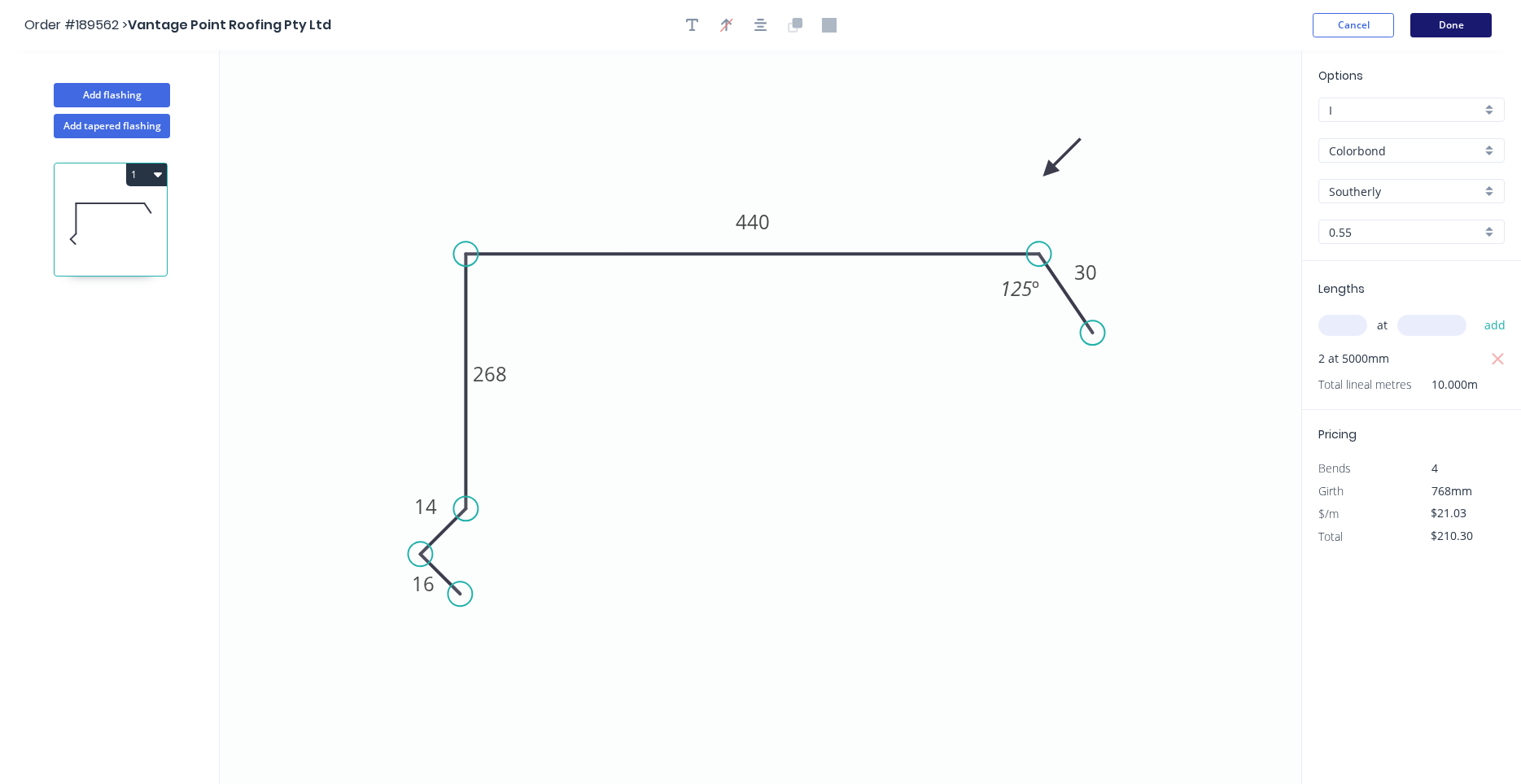
click at [1445, 23] on button "Done" at bounding box center [1450, 26] width 81 height 25
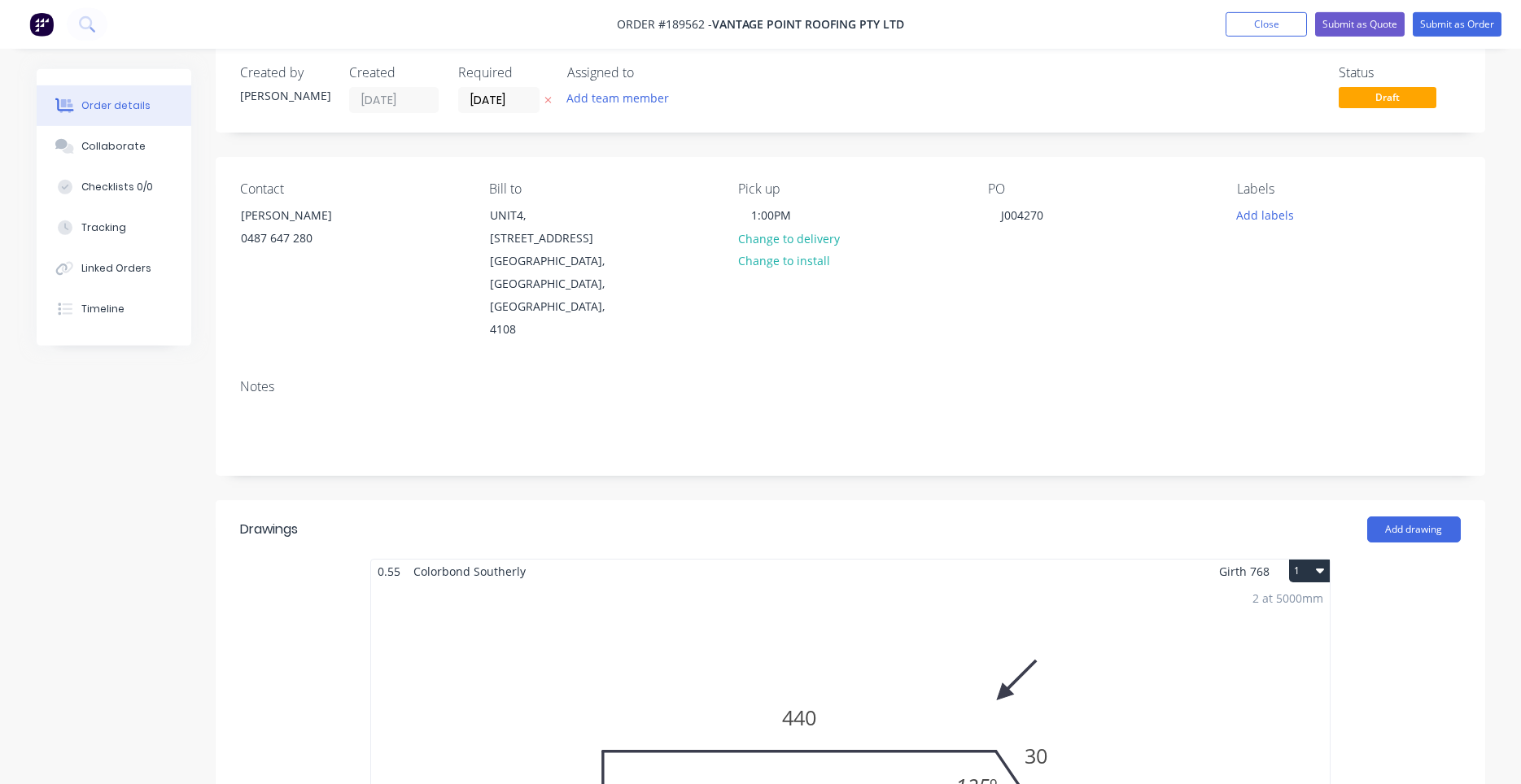
scroll to position [553, 0]
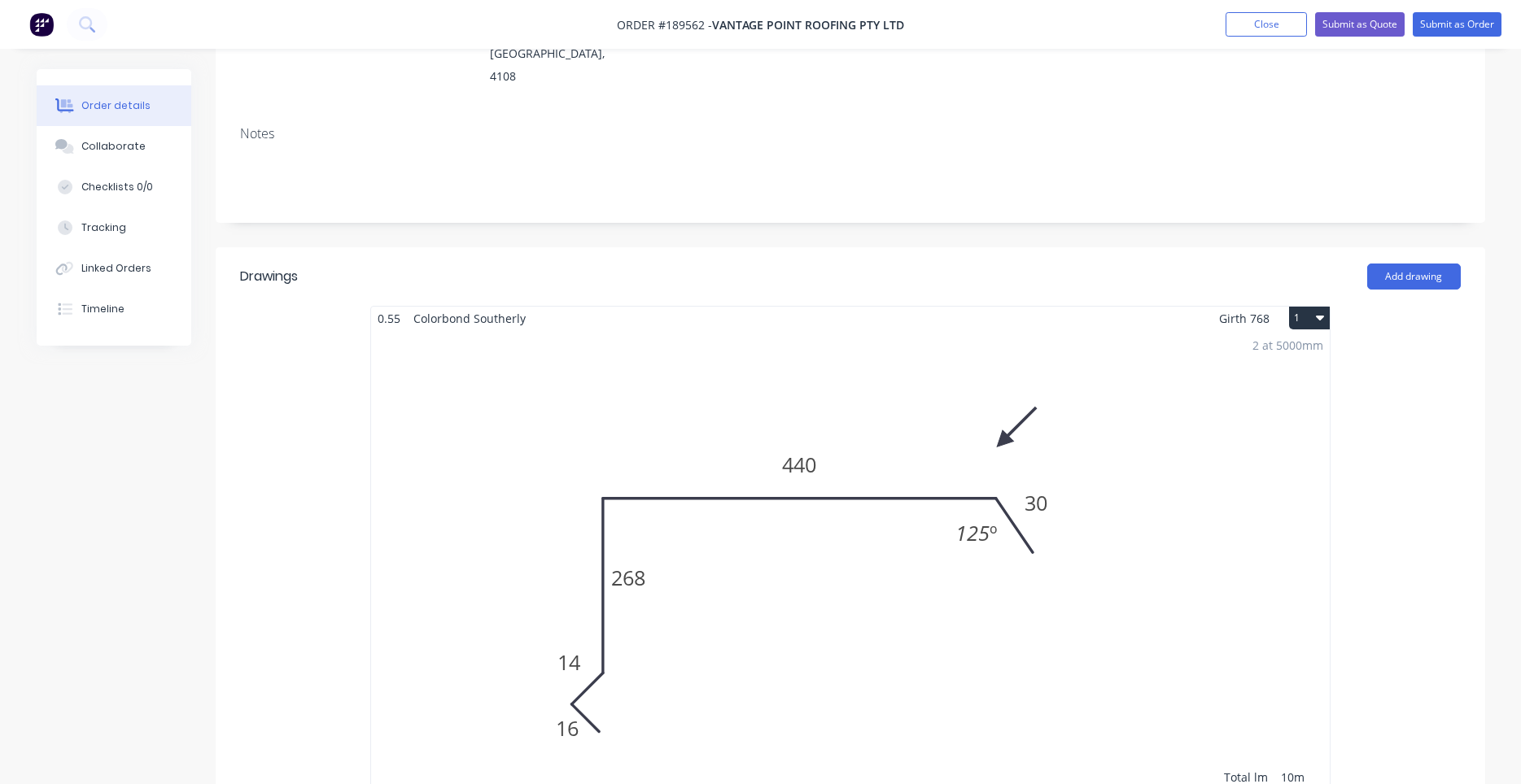
click at [1020, 342] on div "2 at 5000mm Total lm $/M Total 10m $21.03 $210.30" at bounding box center [850, 578] width 959 height 496
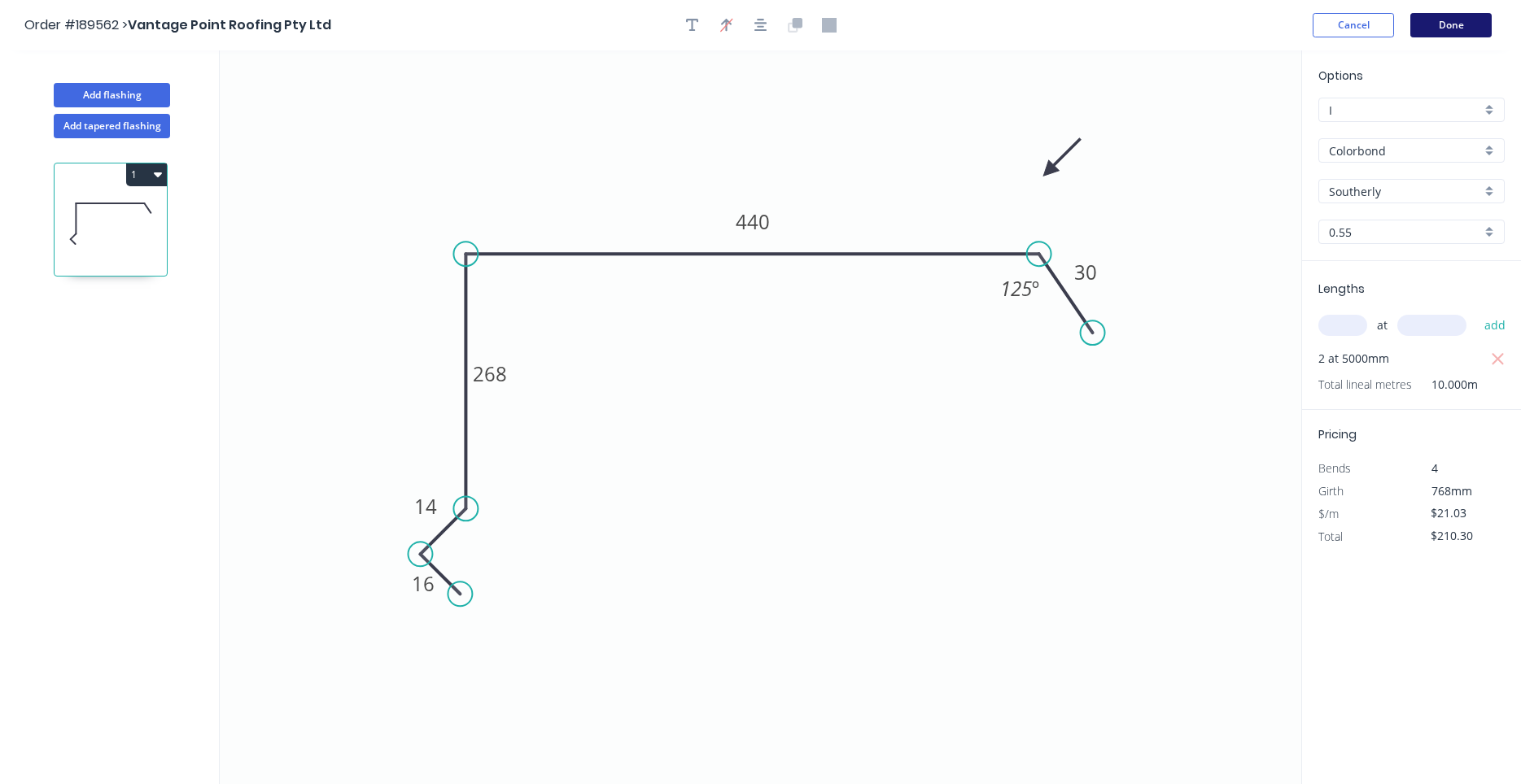
click at [1478, 19] on button "Done" at bounding box center [1450, 26] width 81 height 25
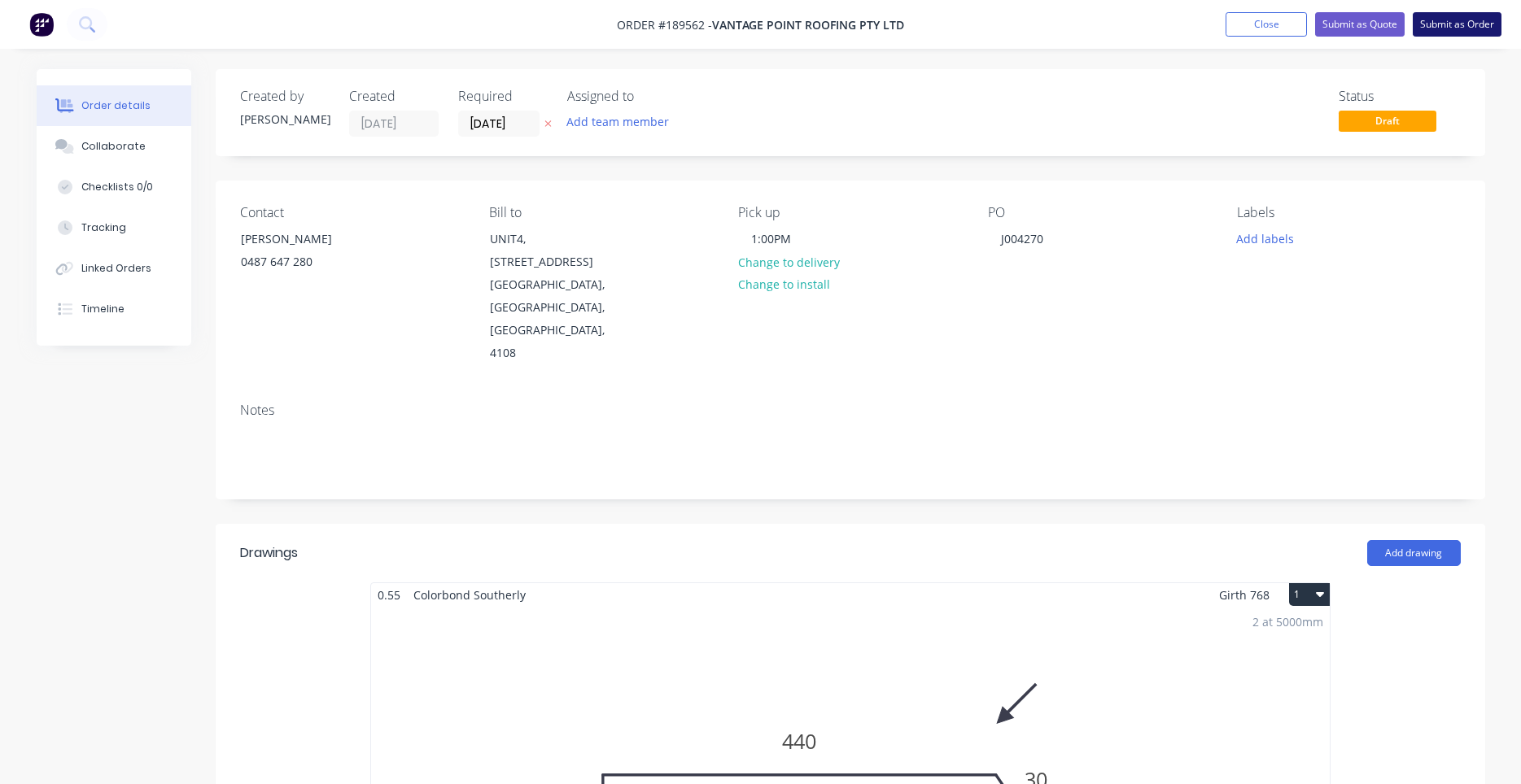
click at [1430, 25] on button "Submit as Order" at bounding box center [1456, 25] width 89 height 25
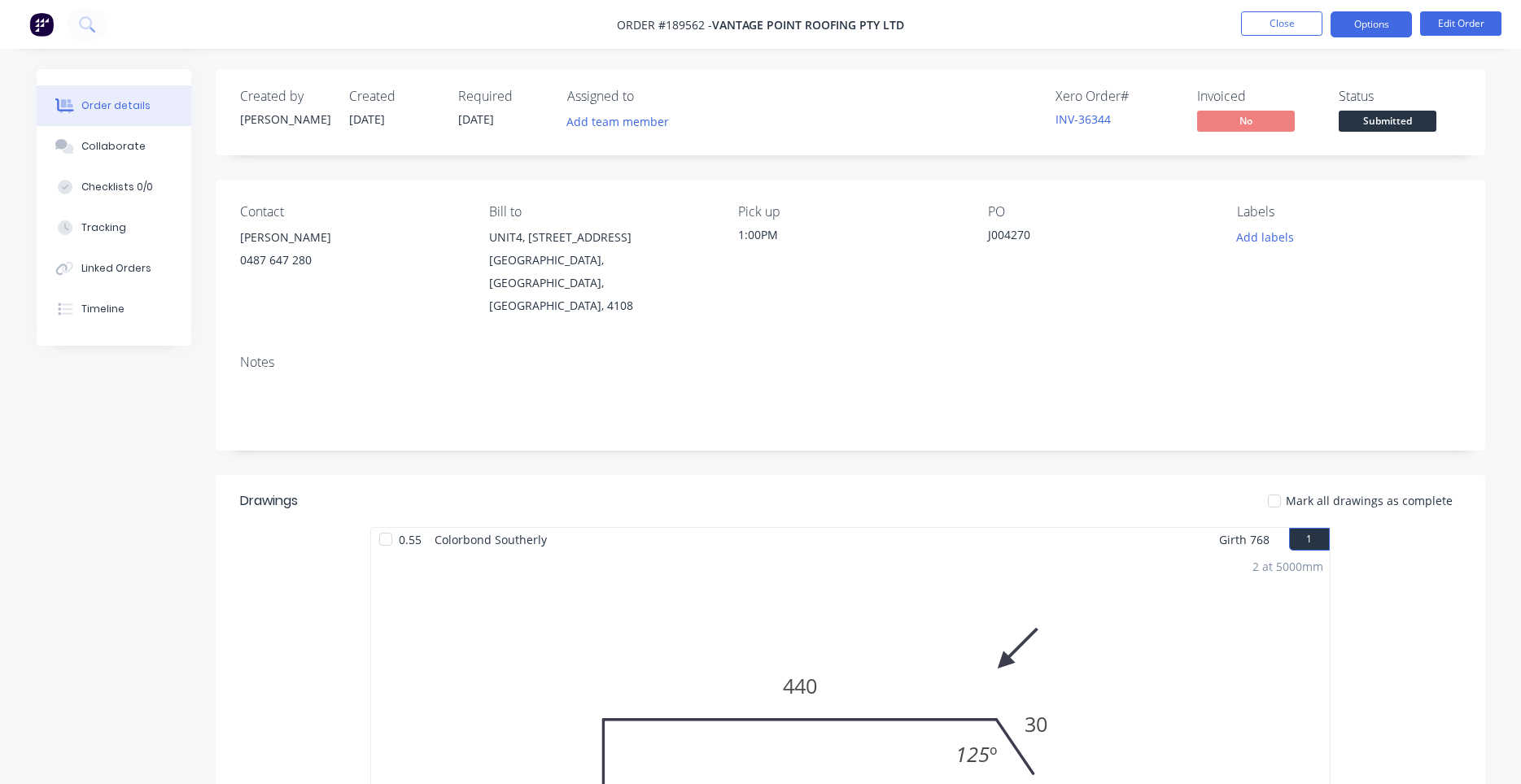
click at [1377, 36] on button "Options" at bounding box center [1370, 24] width 81 height 26
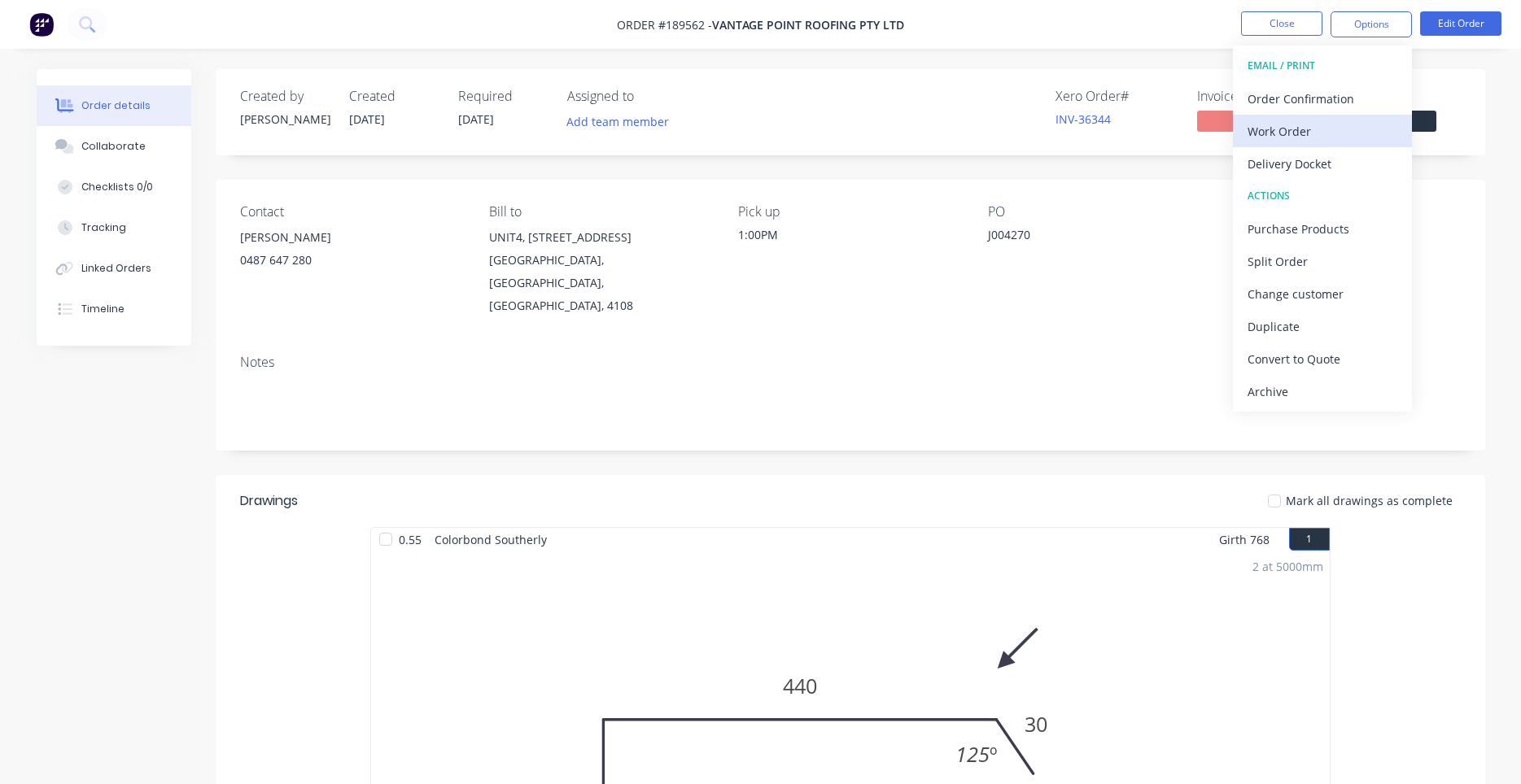
click at [1334, 128] on div "Work Order" at bounding box center [1322, 131] width 150 height 24
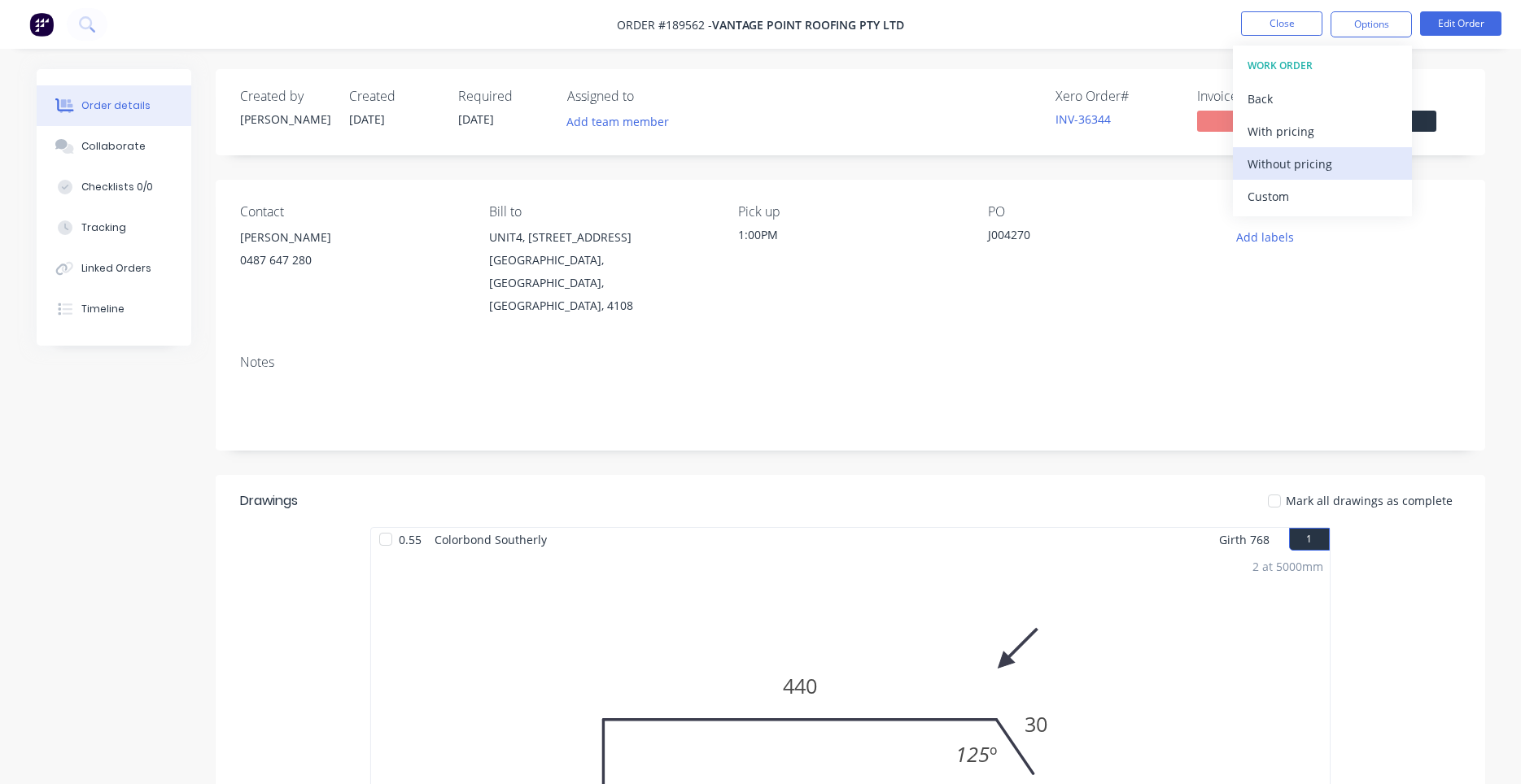
click at [1318, 159] on div "Without pricing" at bounding box center [1322, 164] width 150 height 24
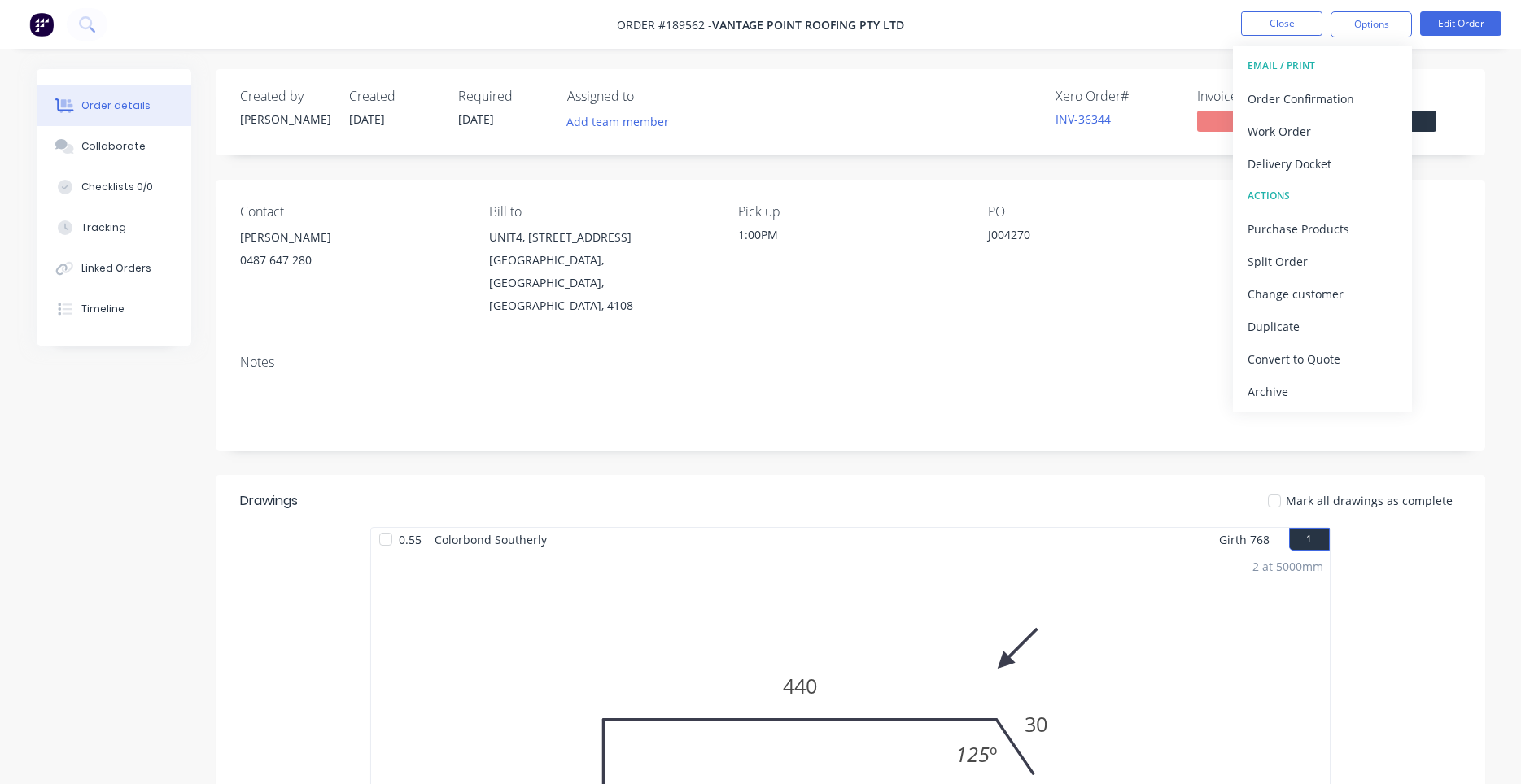
click at [810, 487] on header "Drawings Mark all drawings as complete" at bounding box center [850, 501] width 1269 height 52
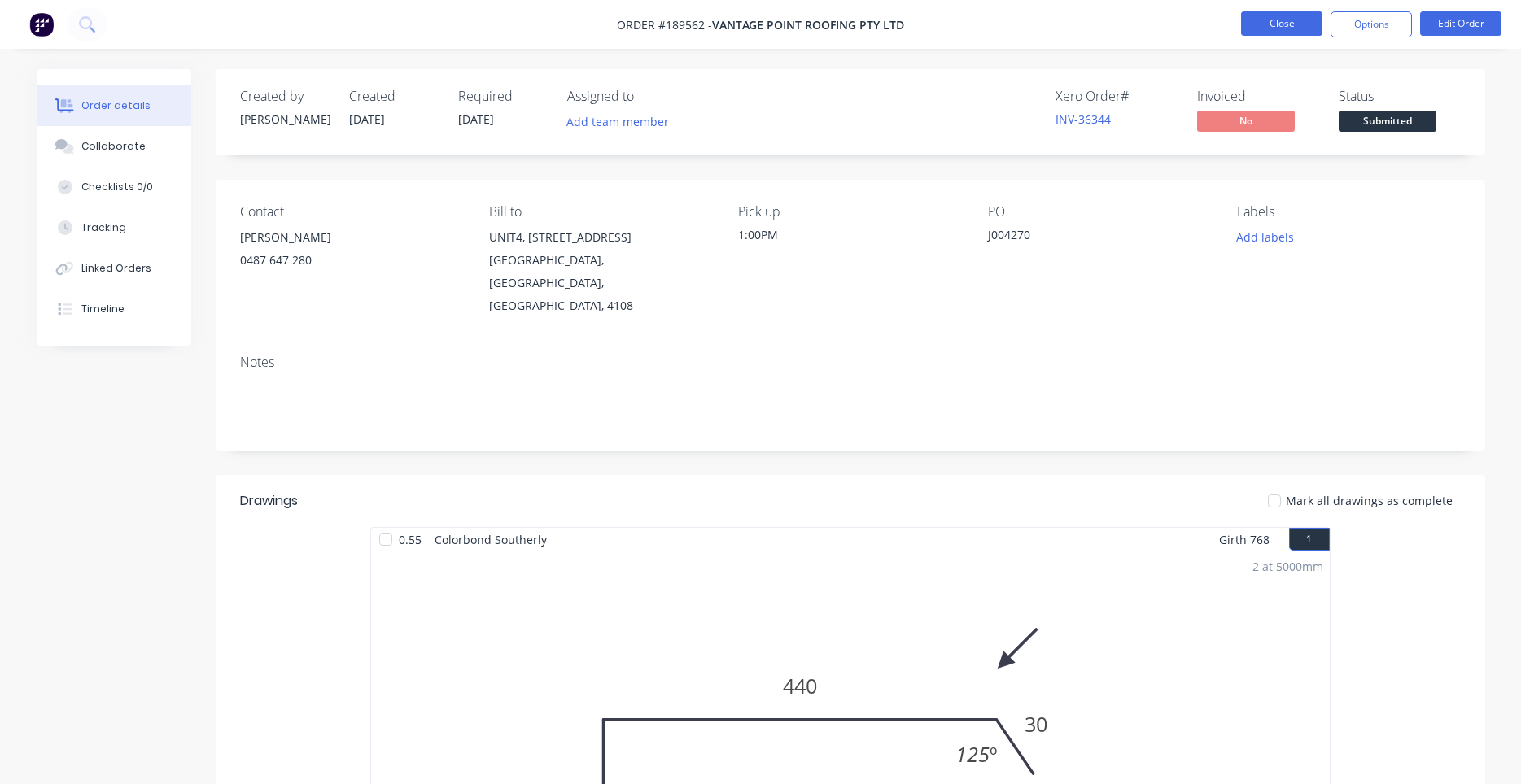
click at [1295, 31] on button "Close" at bounding box center [1281, 24] width 81 height 25
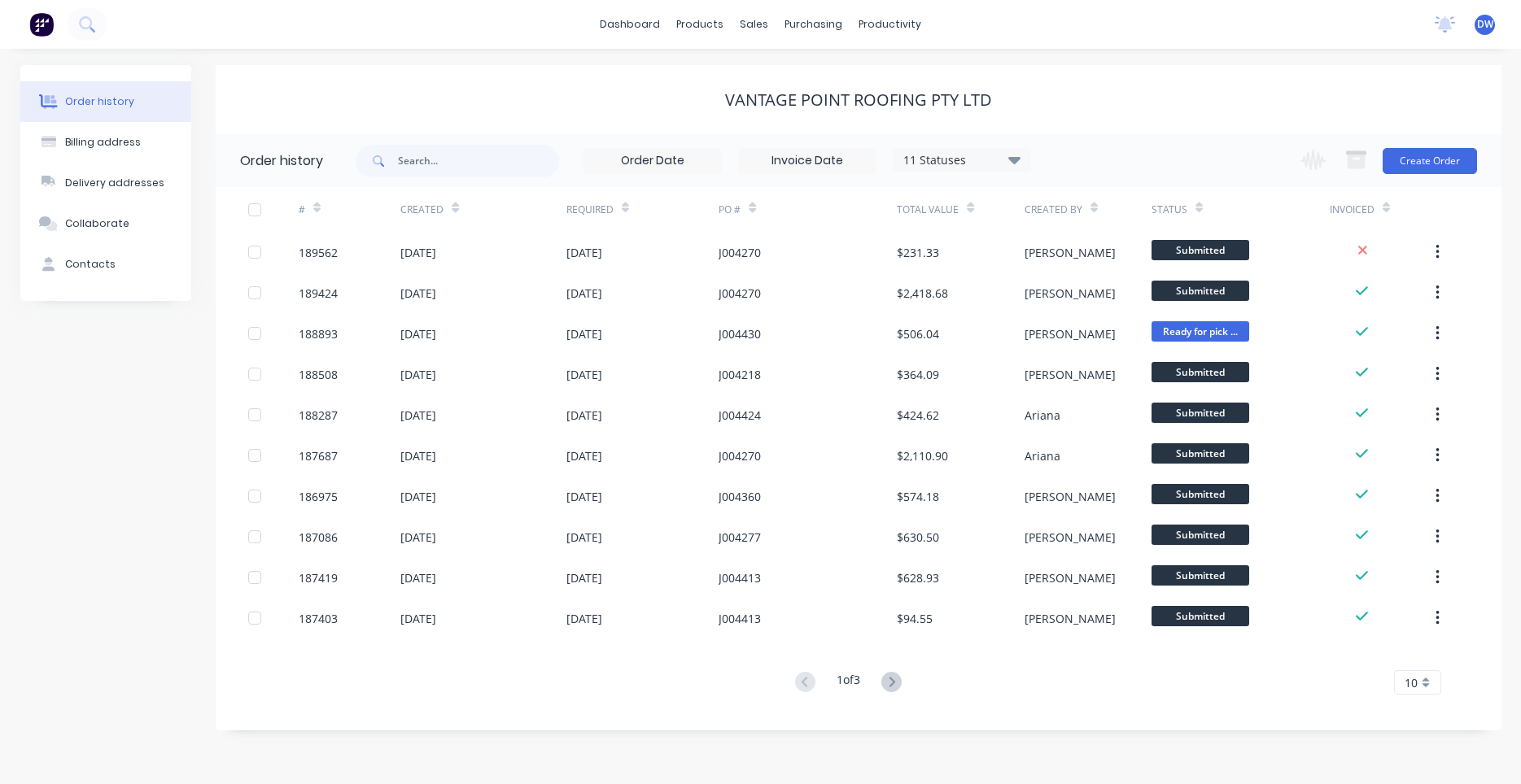
click at [1122, 120] on div "Vantage Point Roofing Pty Ltd" at bounding box center [858, 99] width 1286 height 70
click at [542, 170] on input "text" at bounding box center [478, 161] width 161 height 32
click at [637, 153] on input at bounding box center [652, 161] width 136 height 25
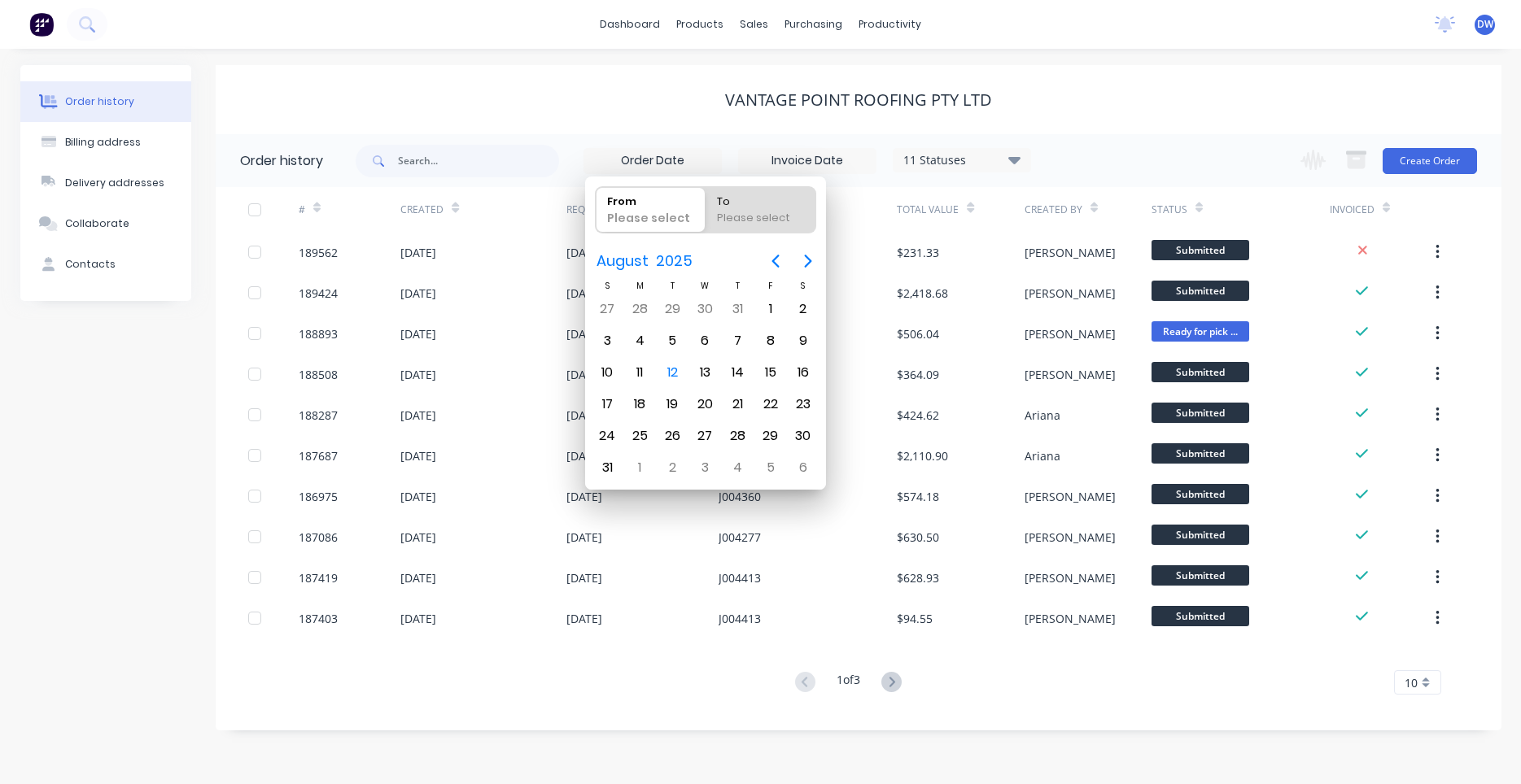
click at [740, 120] on div "Vantage Point Roofing Pty Ltd" at bounding box center [858, 99] width 1286 height 70
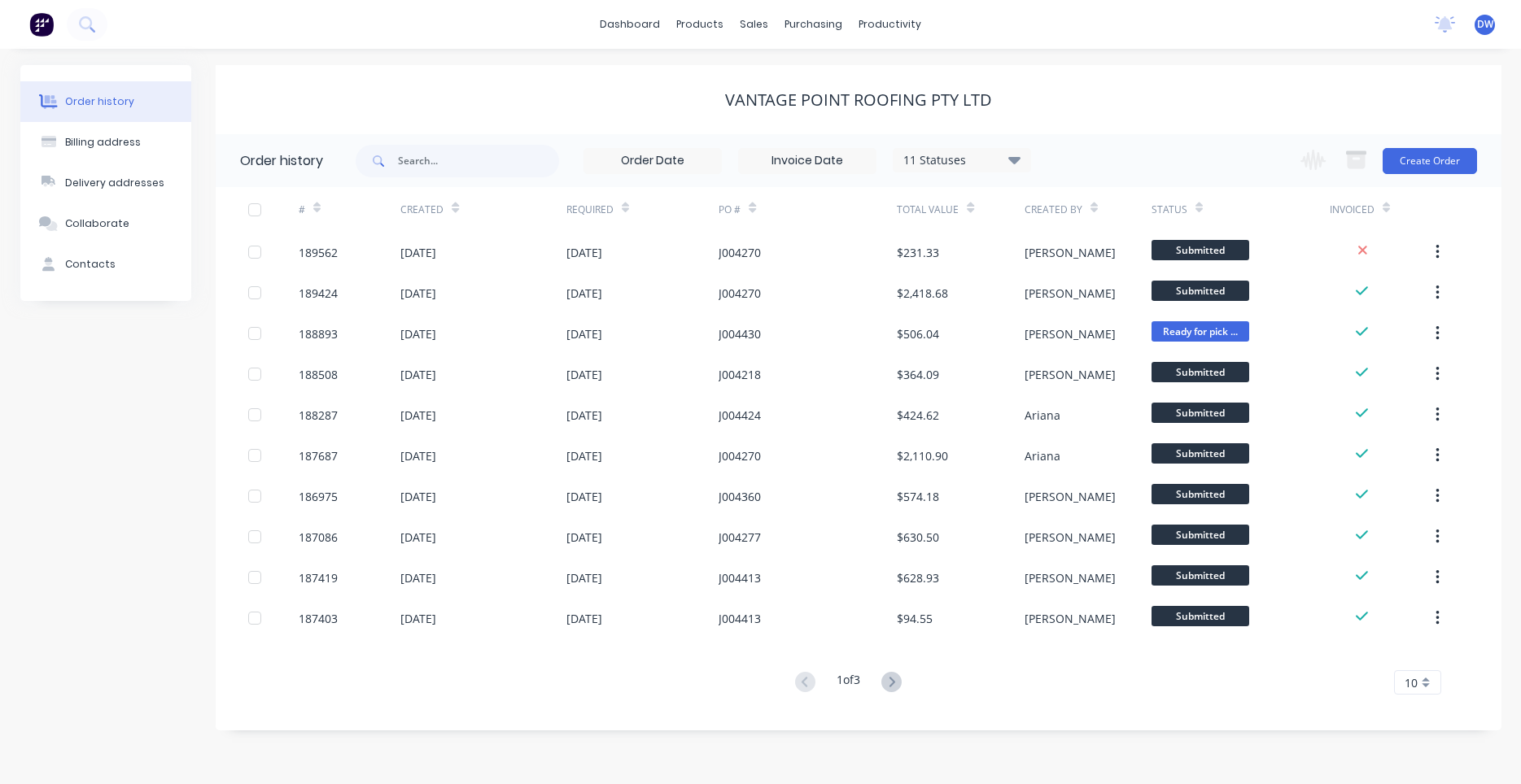
click at [678, 166] on input at bounding box center [652, 161] width 136 height 25
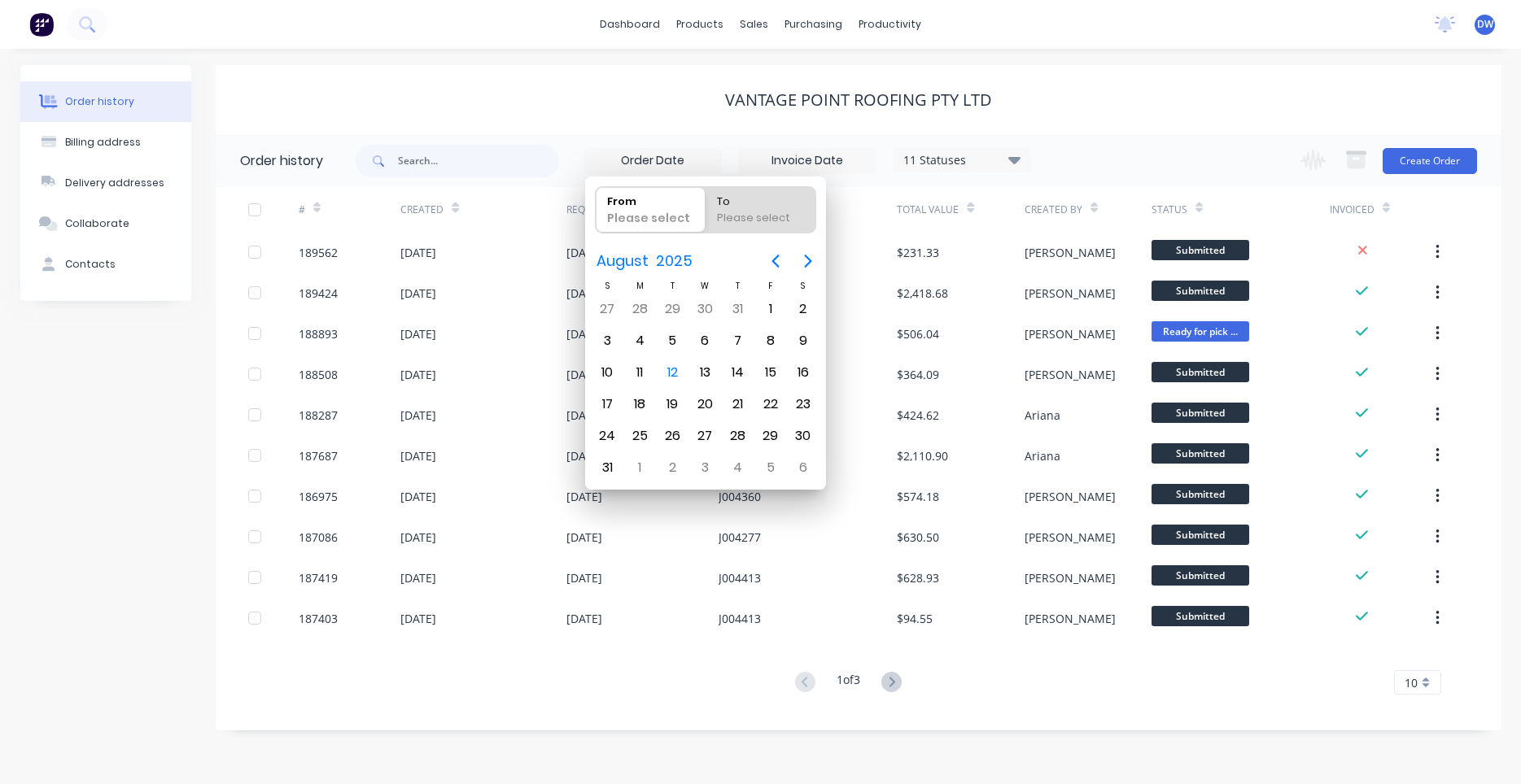
click at [782, 153] on input at bounding box center [806, 161] width 136 height 25
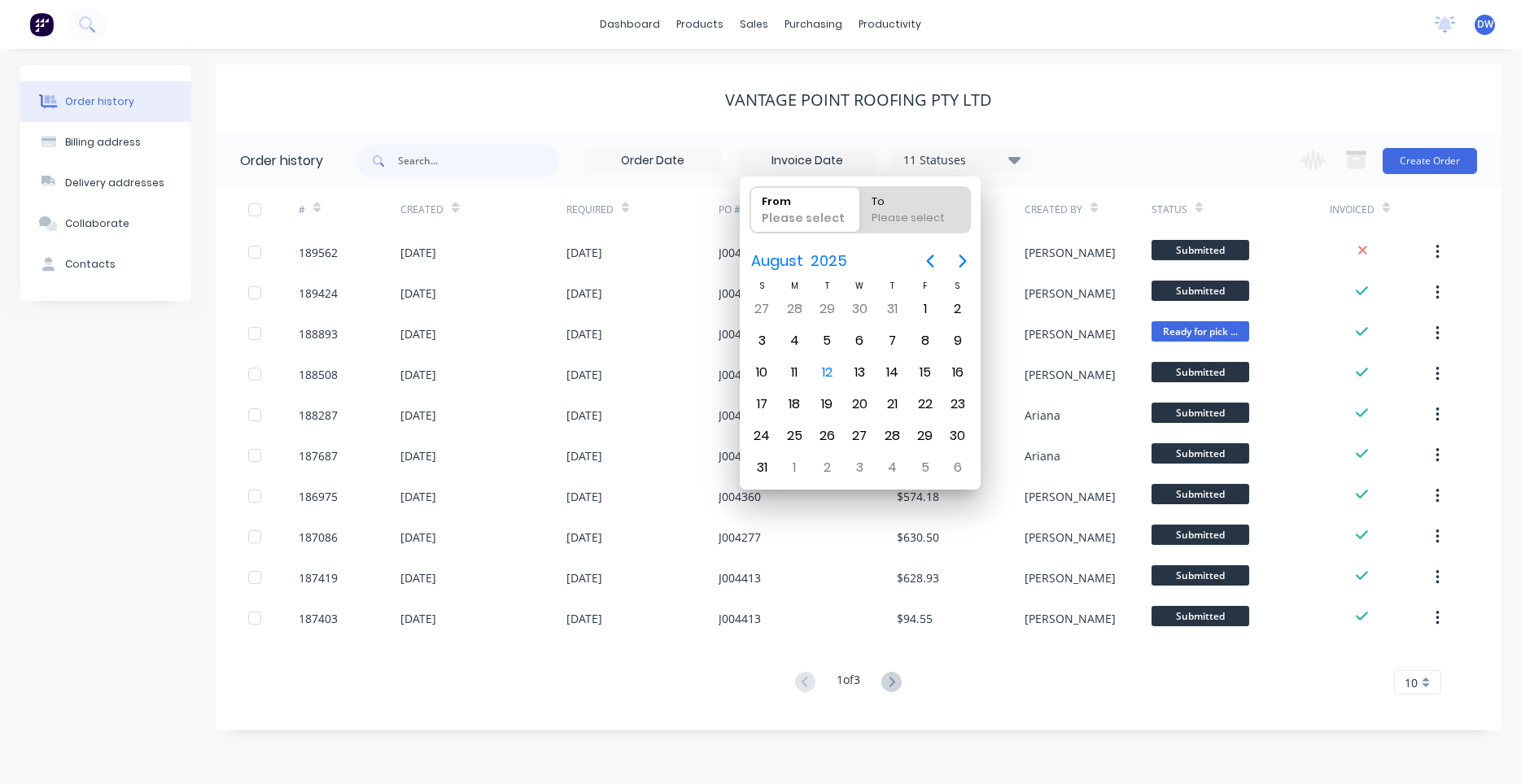
click at [791, 125] on div "Vantage Point Roofing Pty Ltd" at bounding box center [858, 99] width 1286 height 70
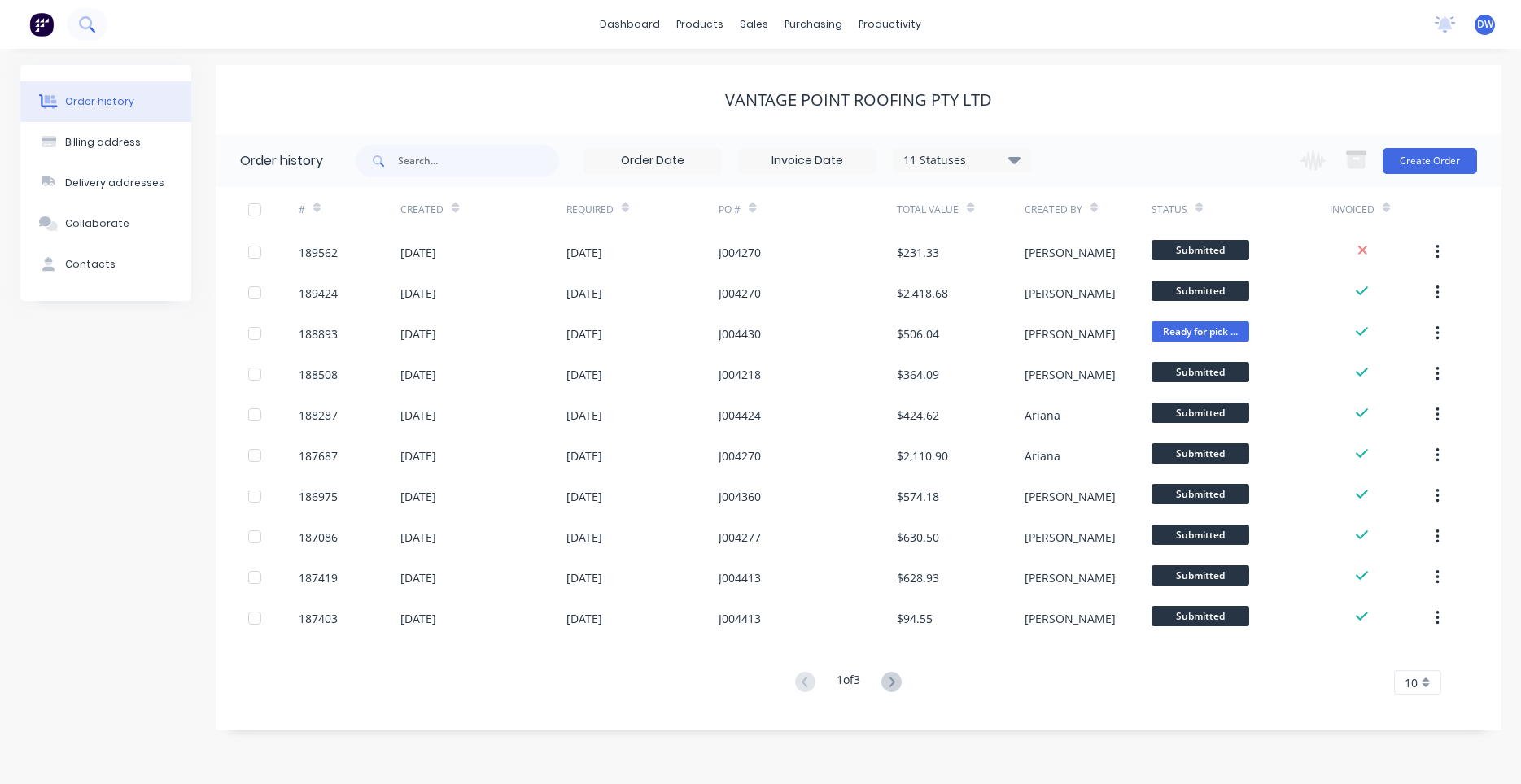
click at [101, 31] on button at bounding box center [87, 25] width 41 height 32
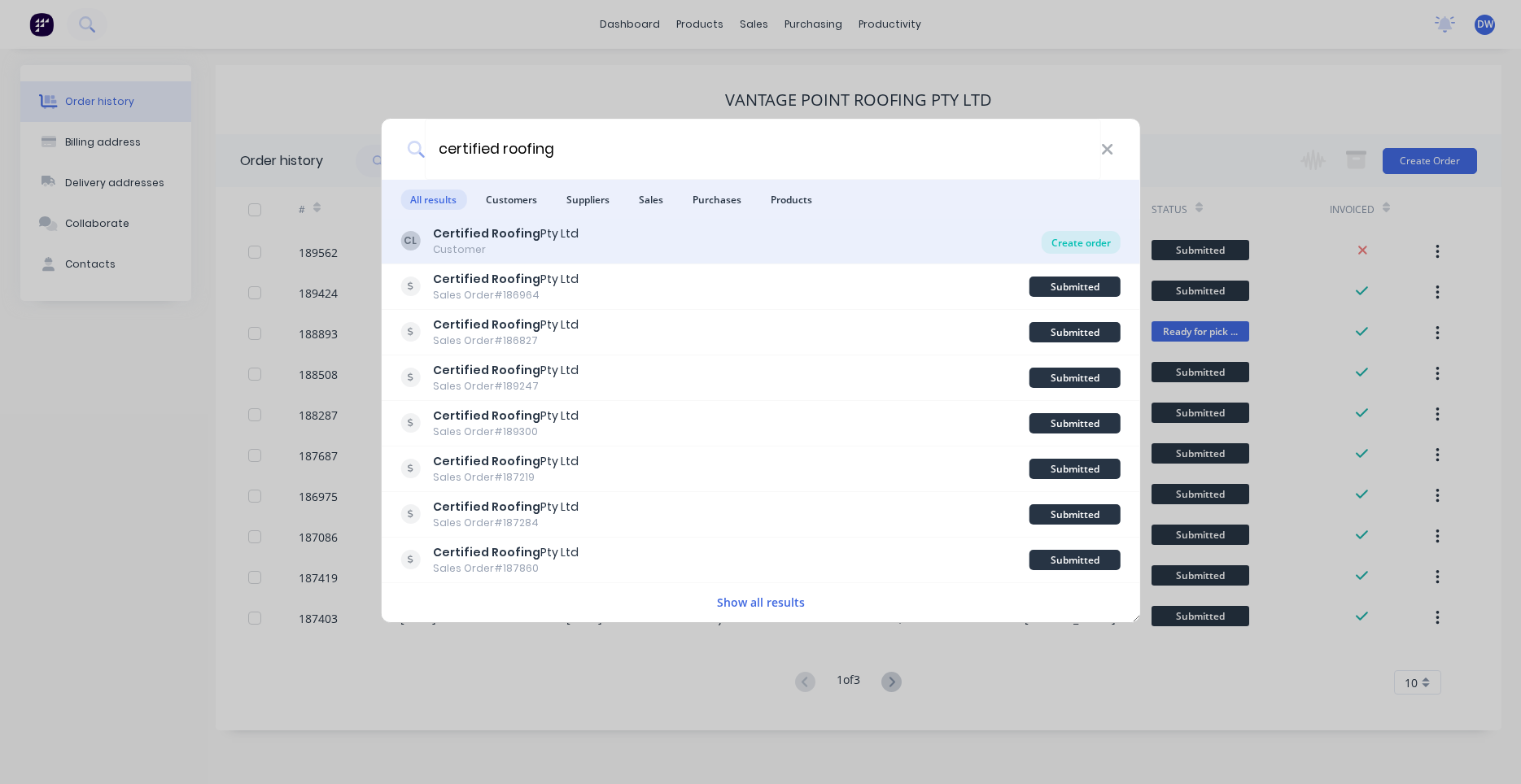
click at [1058, 248] on div "Create order" at bounding box center [1081, 242] width 79 height 23
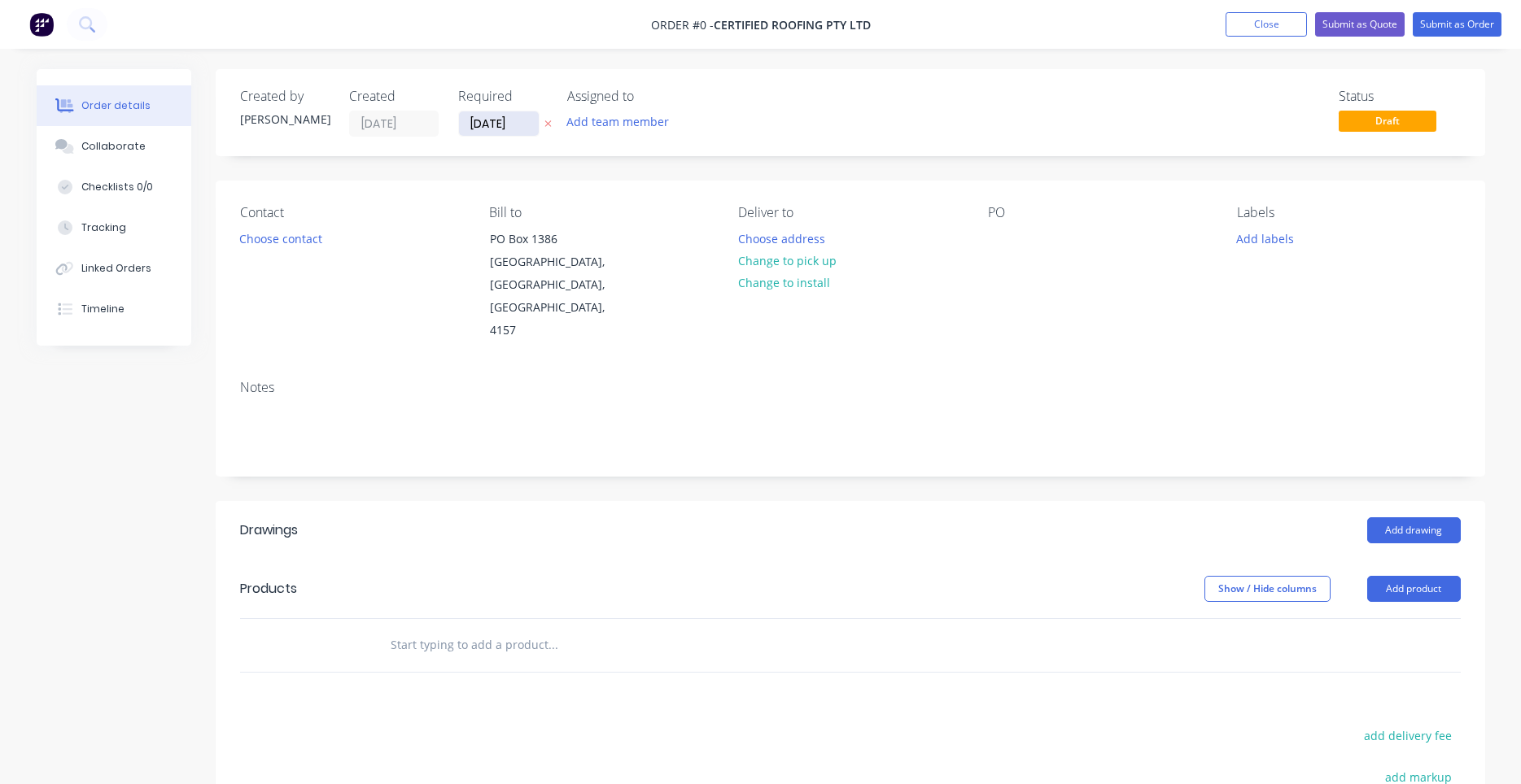
click at [515, 126] on input "12/08/25" at bounding box center [499, 124] width 80 height 25
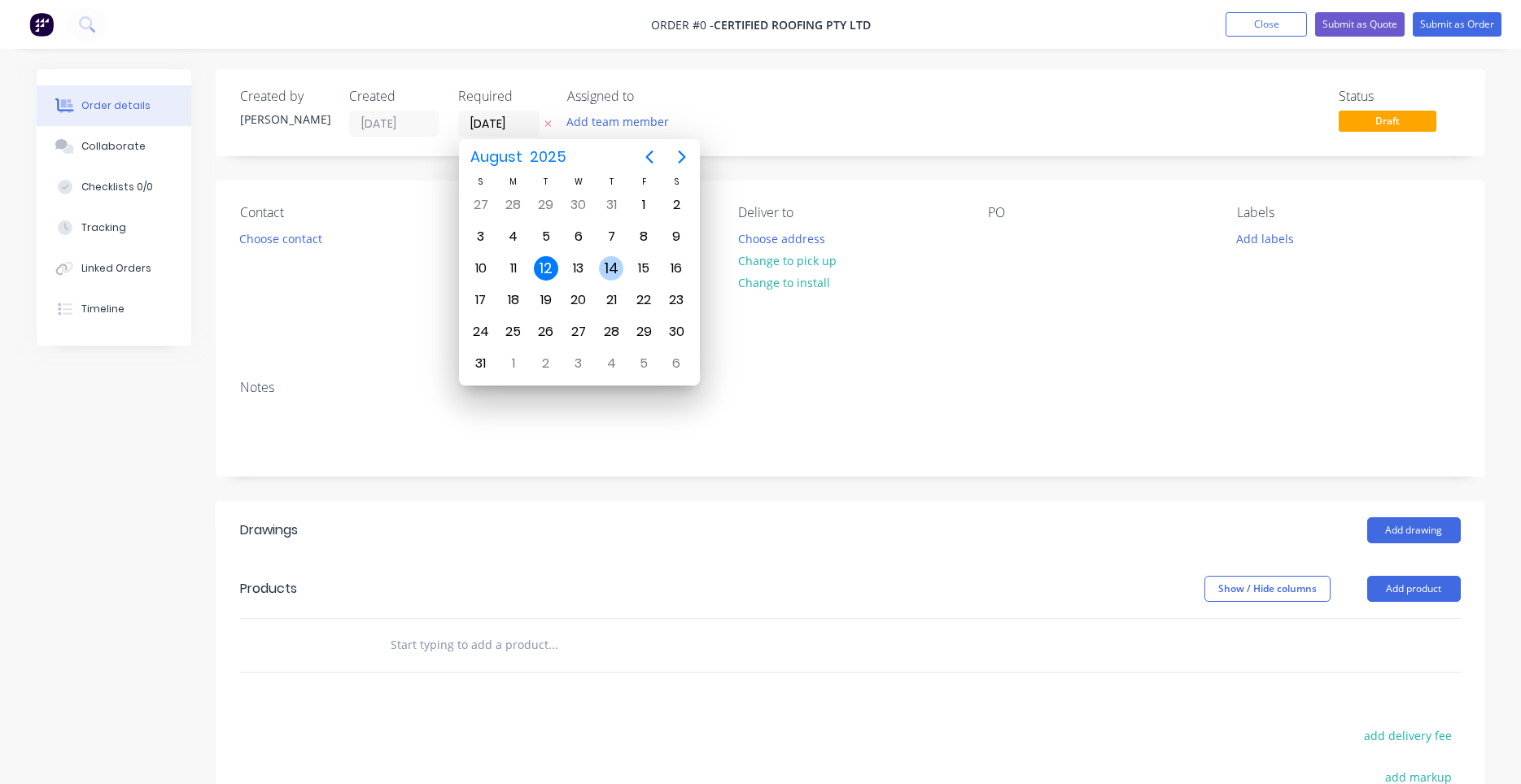
click at [603, 274] on div "14" at bounding box center [611, 269] width 25 height 25
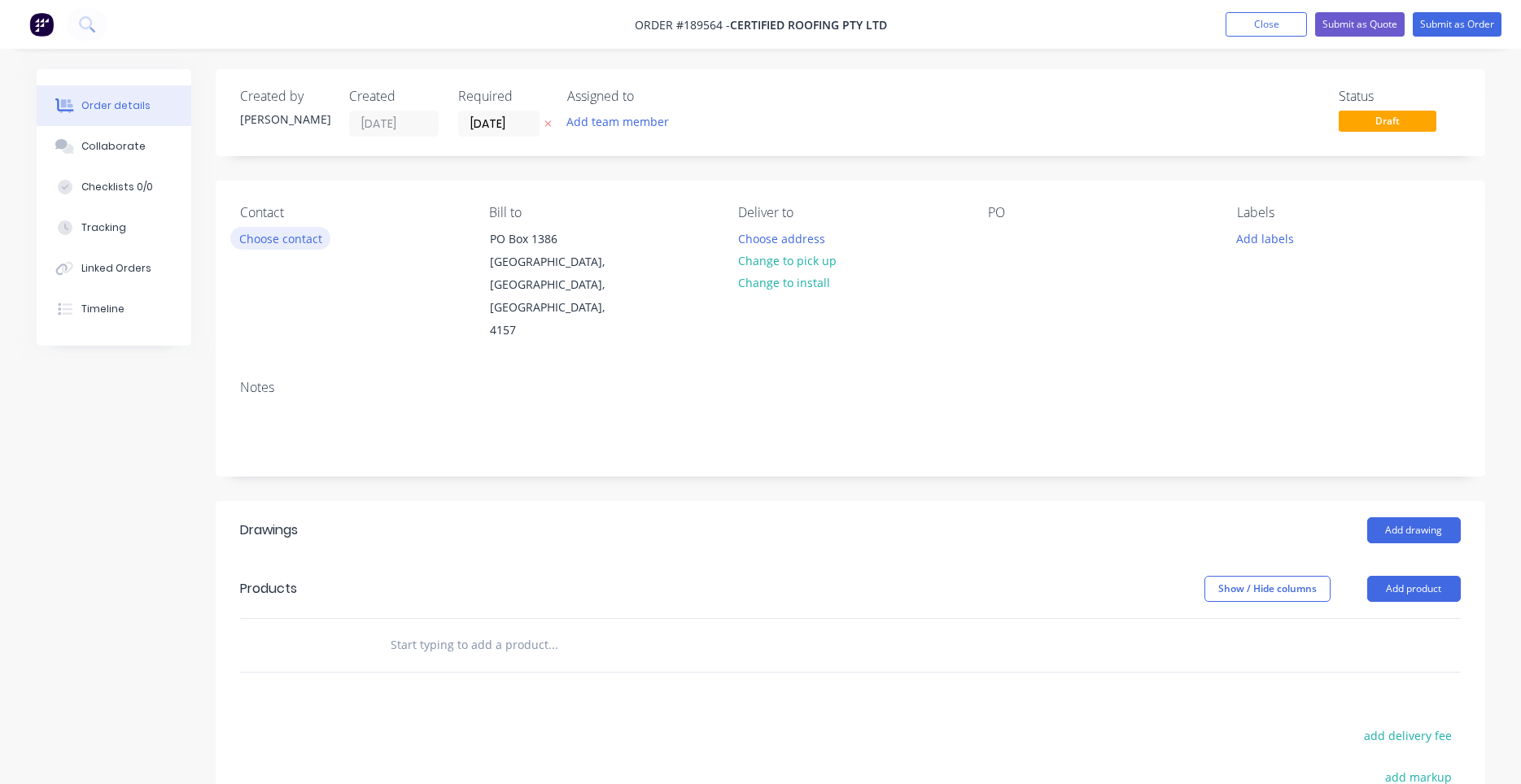
click at [320, 241] on button "Choose contact" at bounding box center [280, 237] width 100 height 22
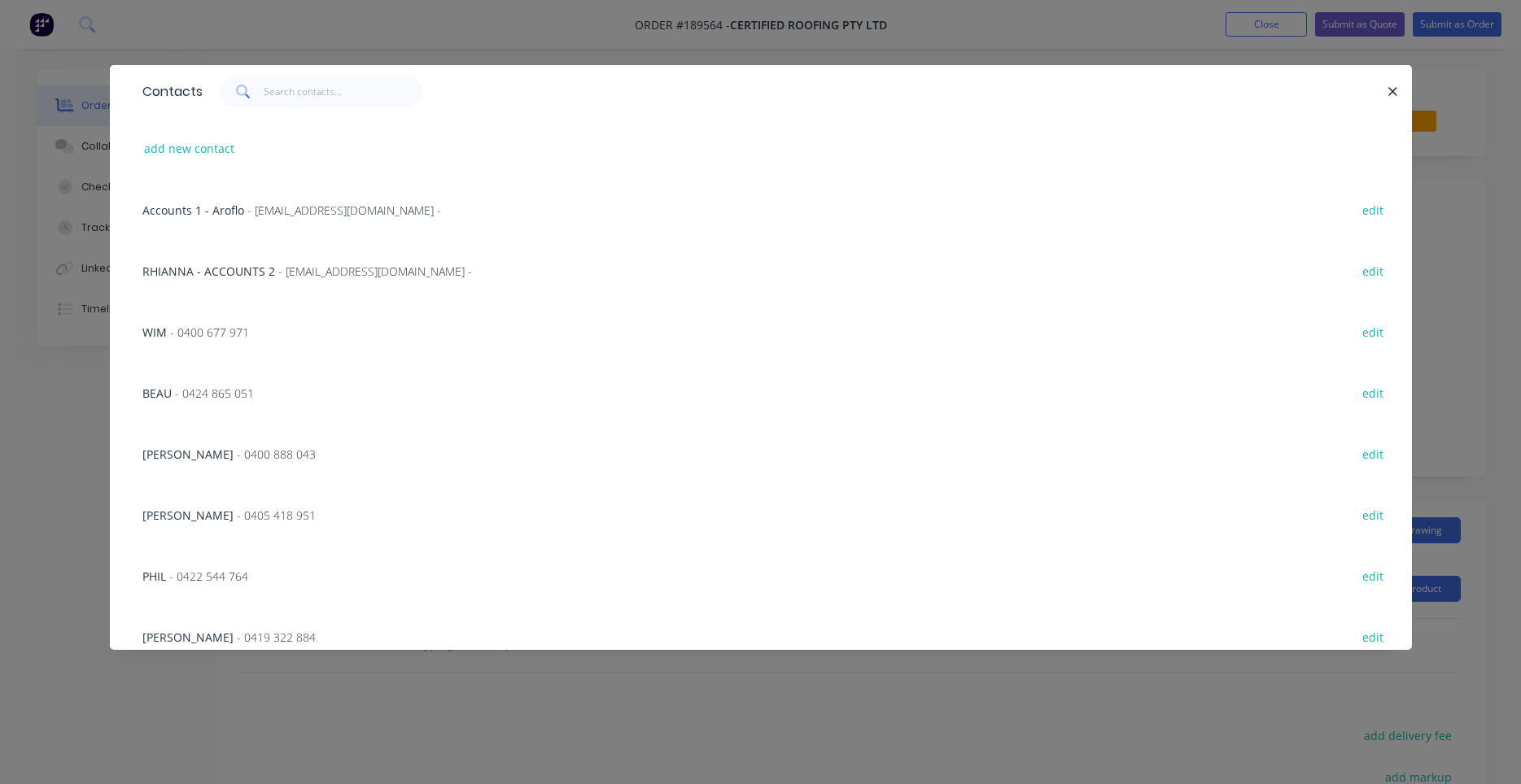
click at [298, 111] on div "Contacts" at bounding box center [760, 91] width 1302 height 53
click at [300, 103] on input "text" at bounding box center [343, 91] width 159 height 32
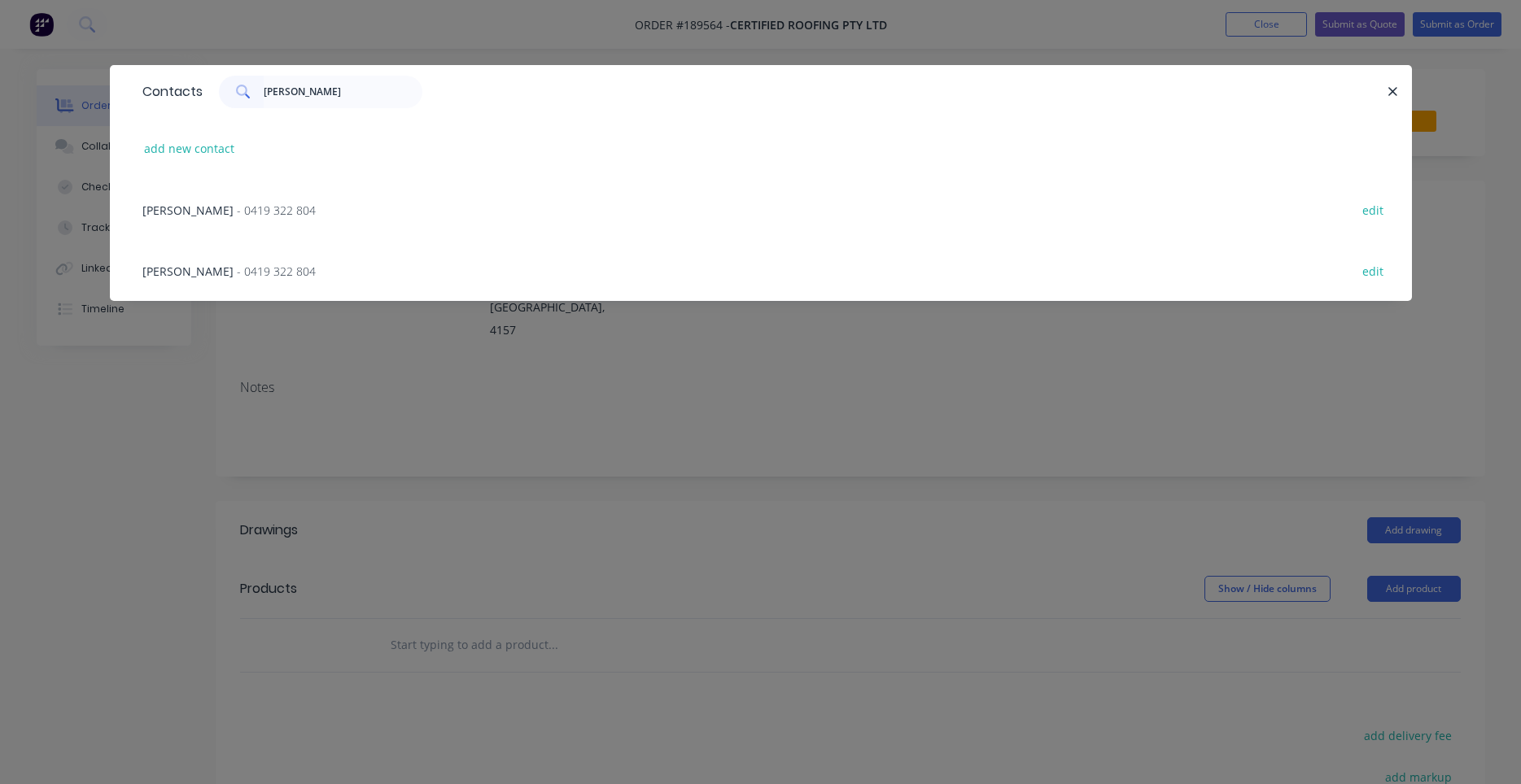
click at [243, 215] on span "- 0419 322 804" at bounding box center [275, 211] width 79 height 15
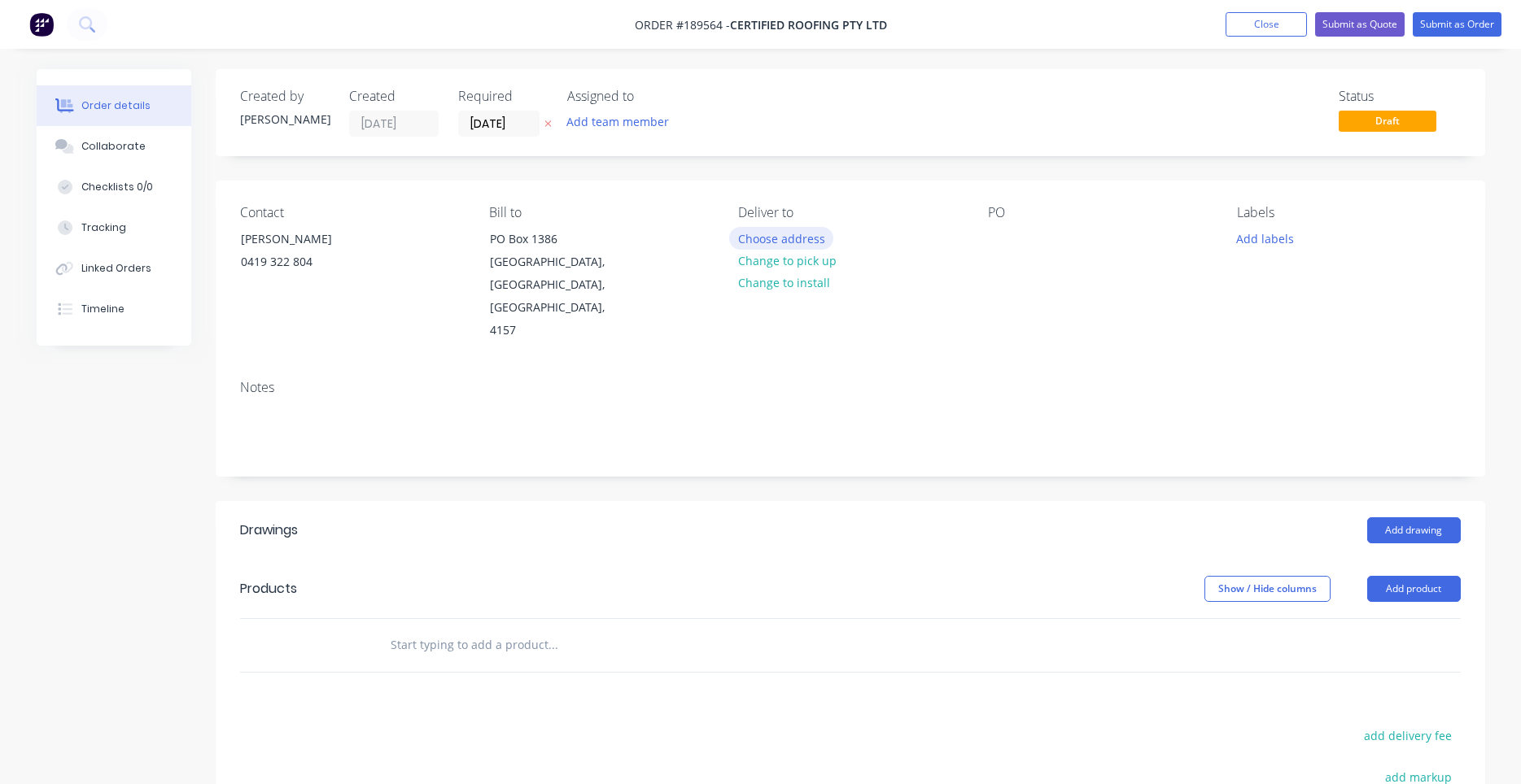
click at [760, 233] on button "Choose address" at bounding box center [781, 237] width 104 height 22
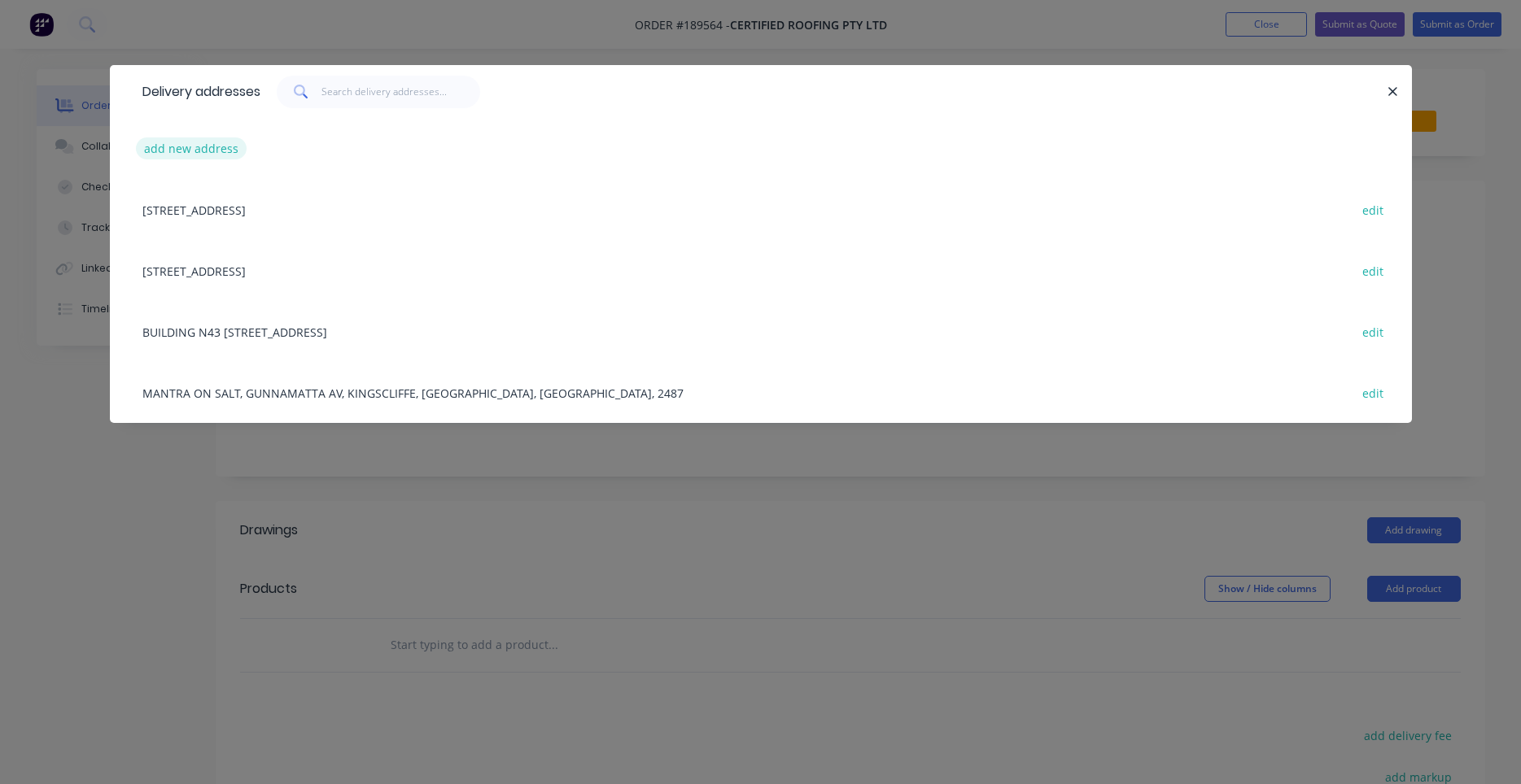
click at [214, 151] on button "add new address" at bounding box center [192, 148] width 112 height 22
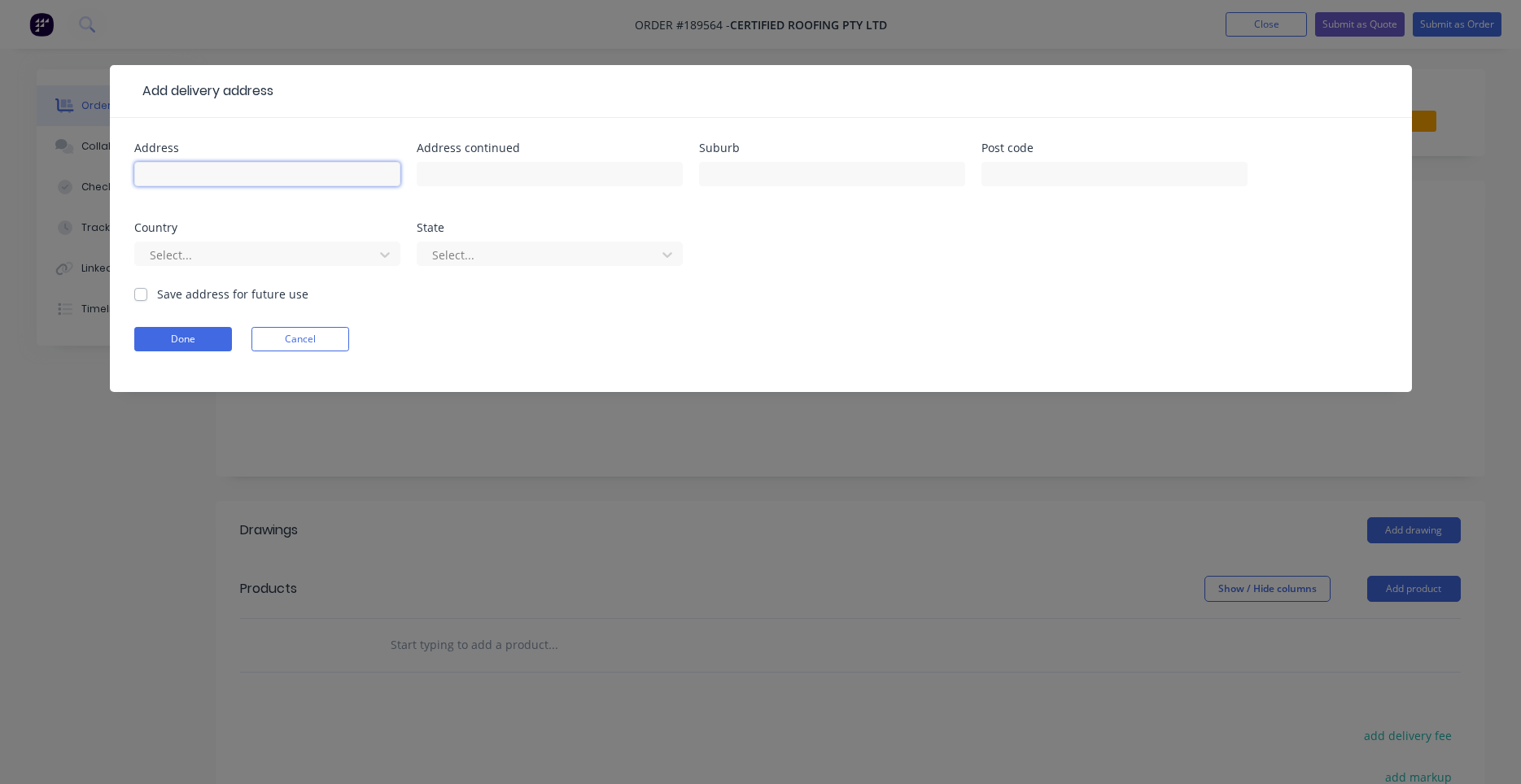
click at [316, 176] on input "text" at bounding box center [267, 174] width 266 height 25
click at [192, 336] on button "Done" at bounding box center [183, 339] width 97 height 25
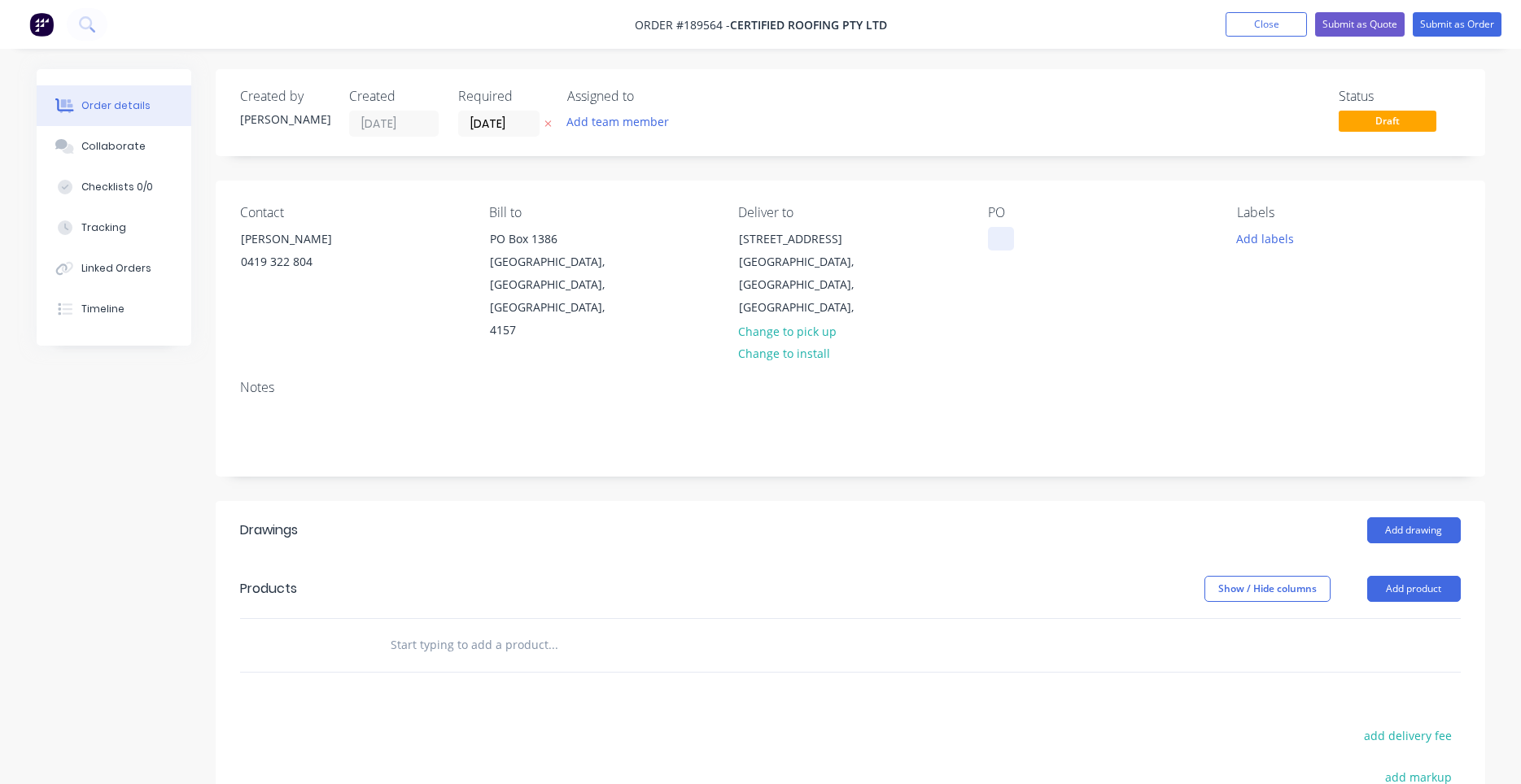
click at [1000, 236] on div at bounding box center [1001, 238] width 26 height 24
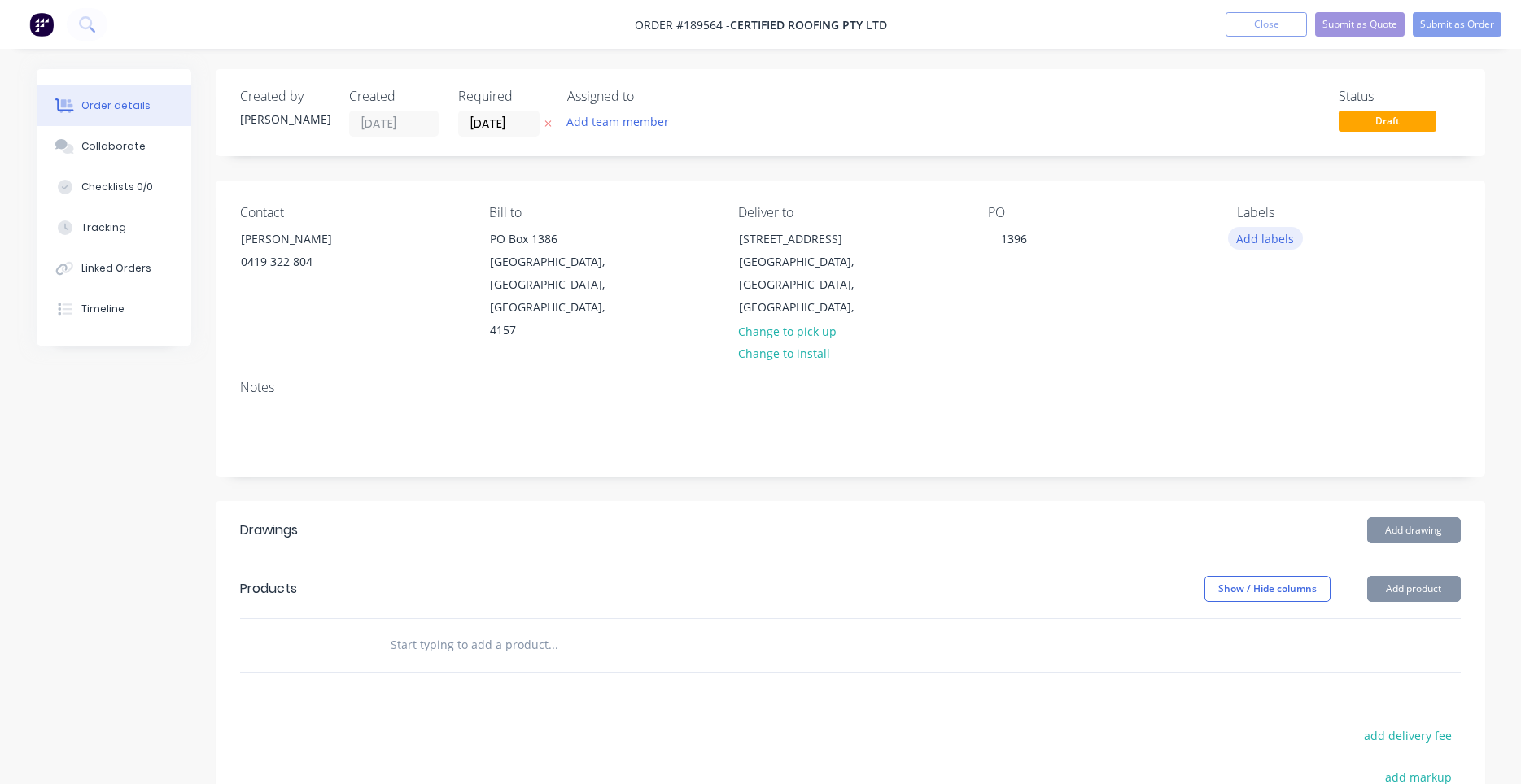
click at [1245, 238] on button "Add labels" at bounding box center [1265, 237] width 75 height 22
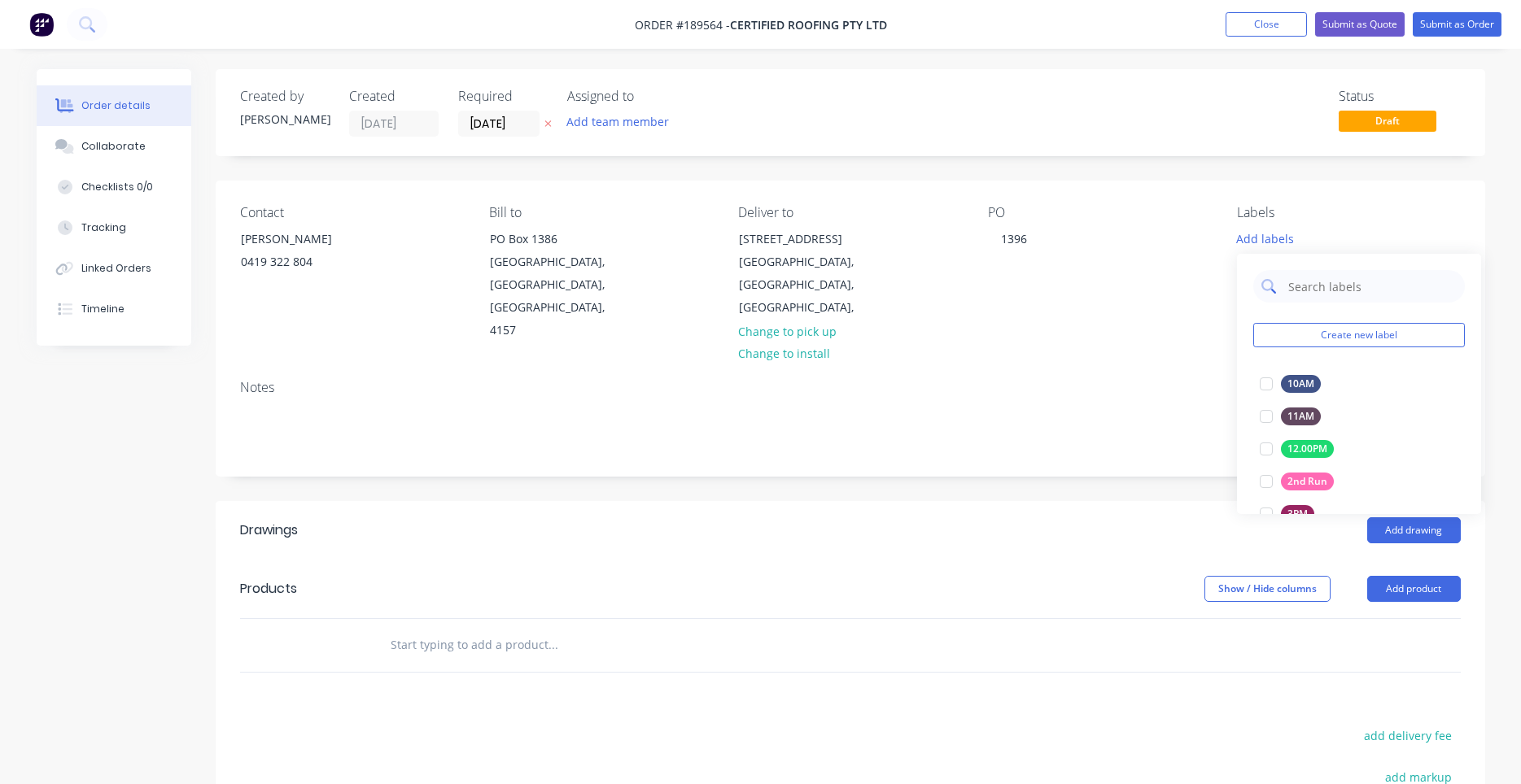
click at [1289, 294] on input "text" at bounding box center [1371, 286] width 170 height 32
click at [1260, 392] on div at bounding box center [1267, 384] width 32 height 32
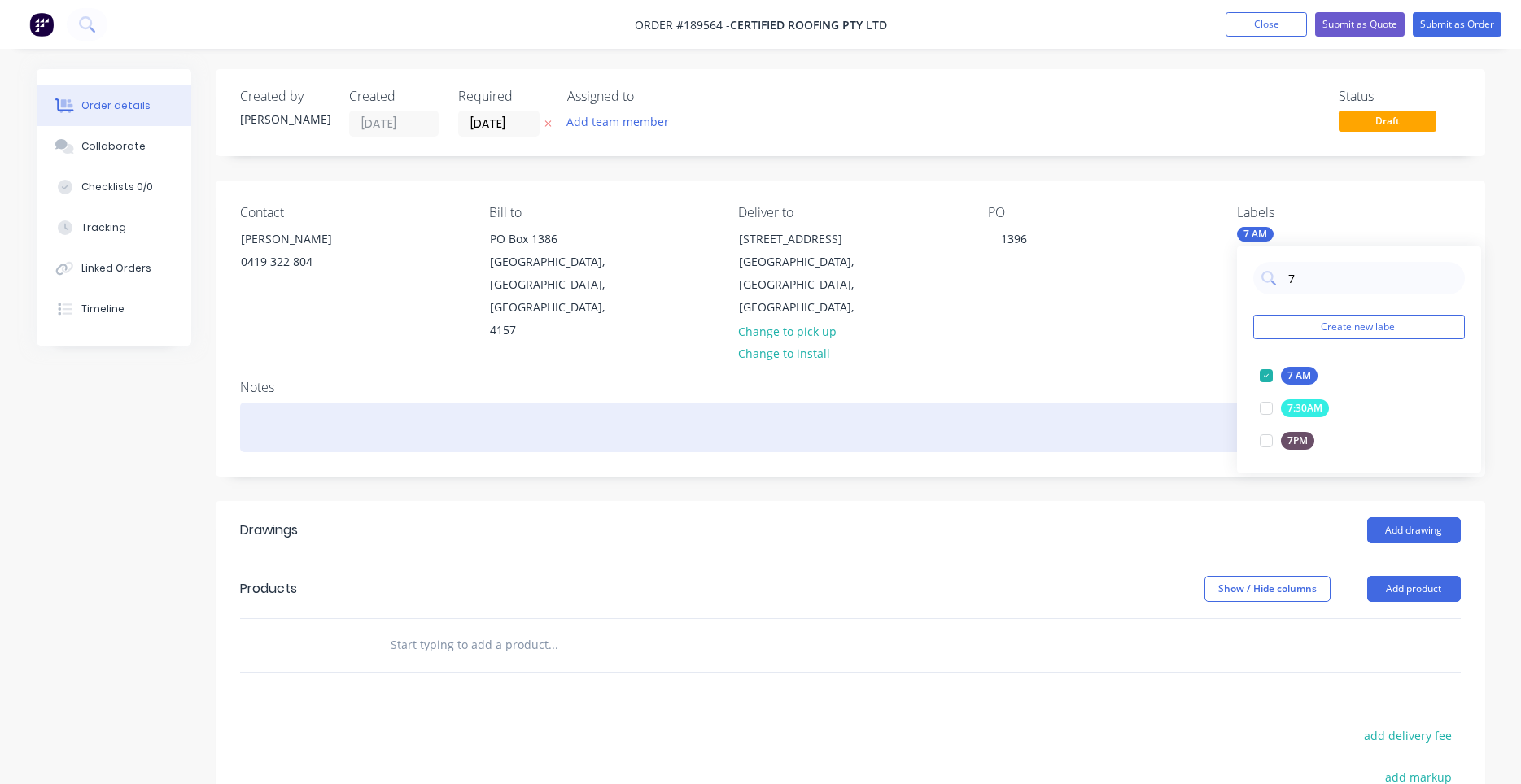
click at [1231, 403] on div at bounding box center [850, 428] width 1221 height 50
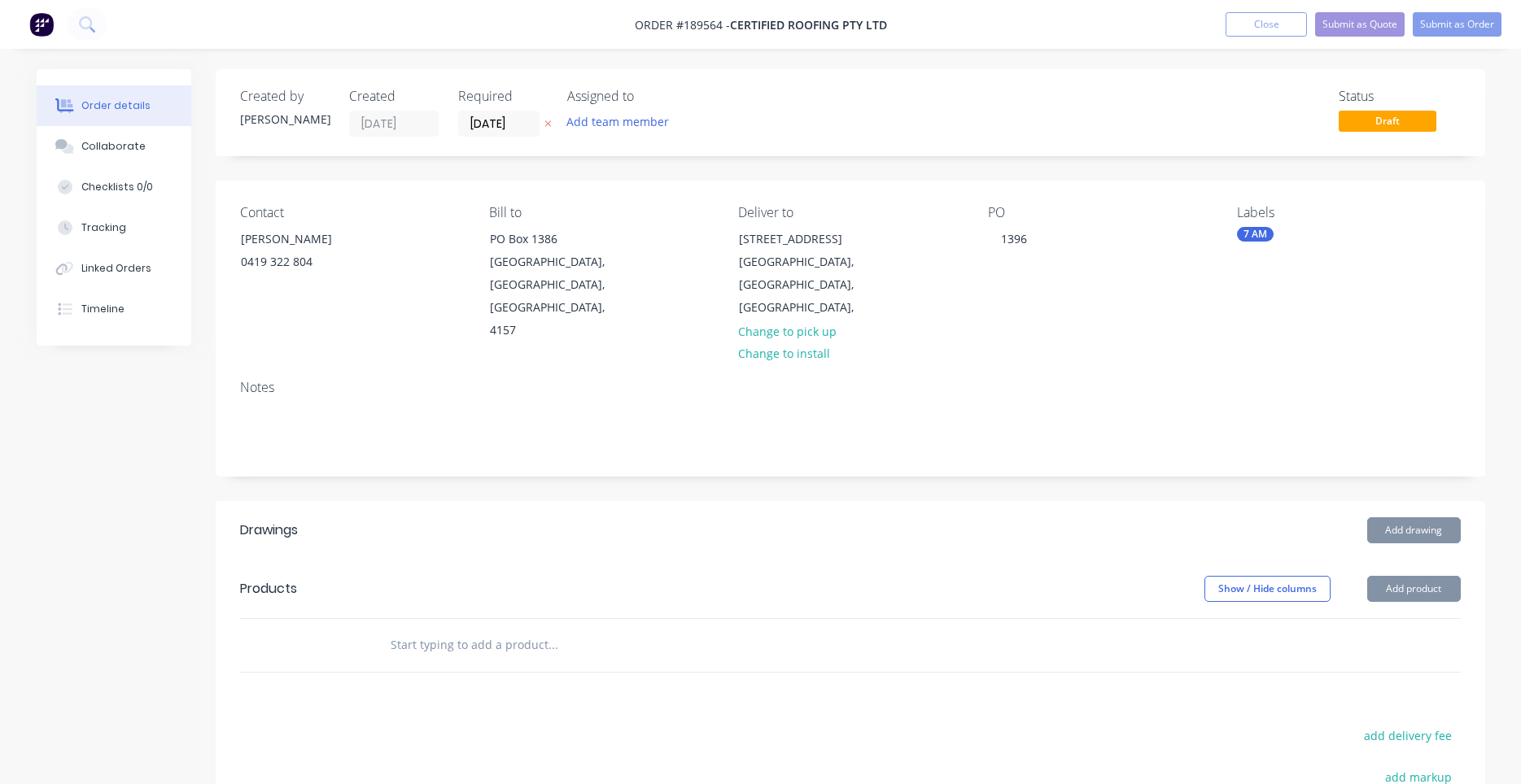
click at [1139, 380] on div "Notes" at bounding box center [850, 388] width 1221 height 15
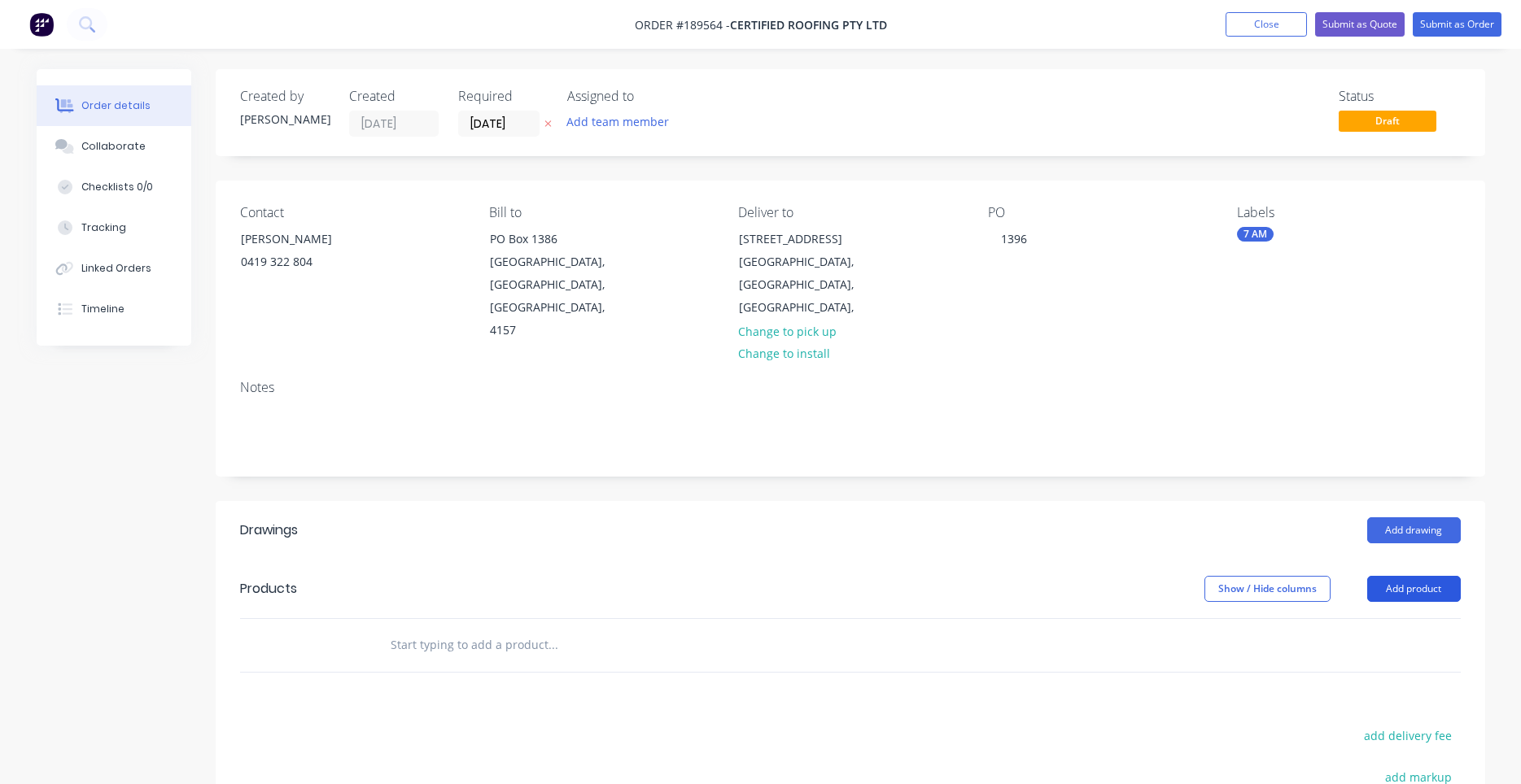
click at [1396, 576] on button "Add product" at bounding box center [1414, 589] width 93 height 26
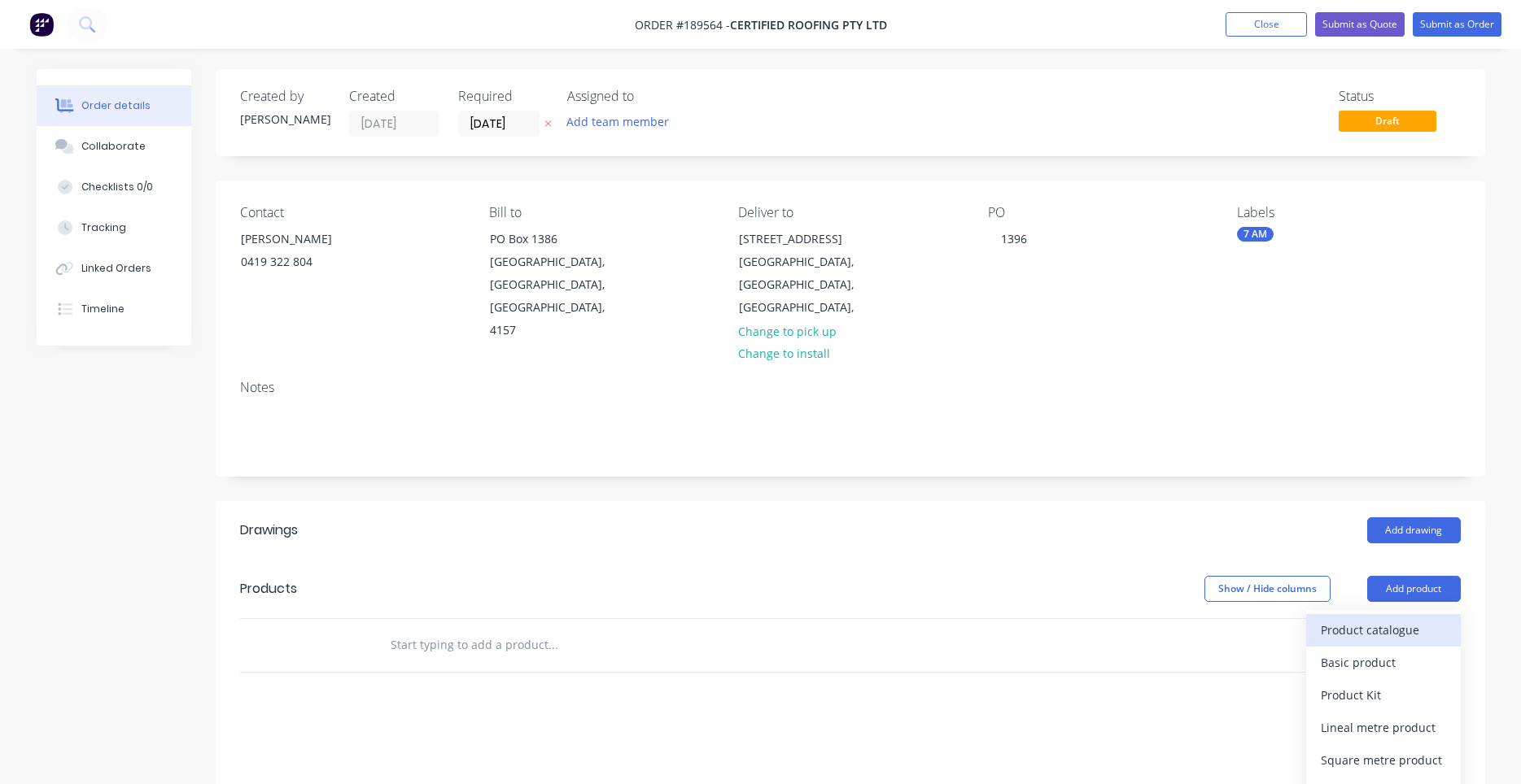
click at [1392, 618] on div "Product catalogue" at bounding box center [1383, 630] width 125 height 24
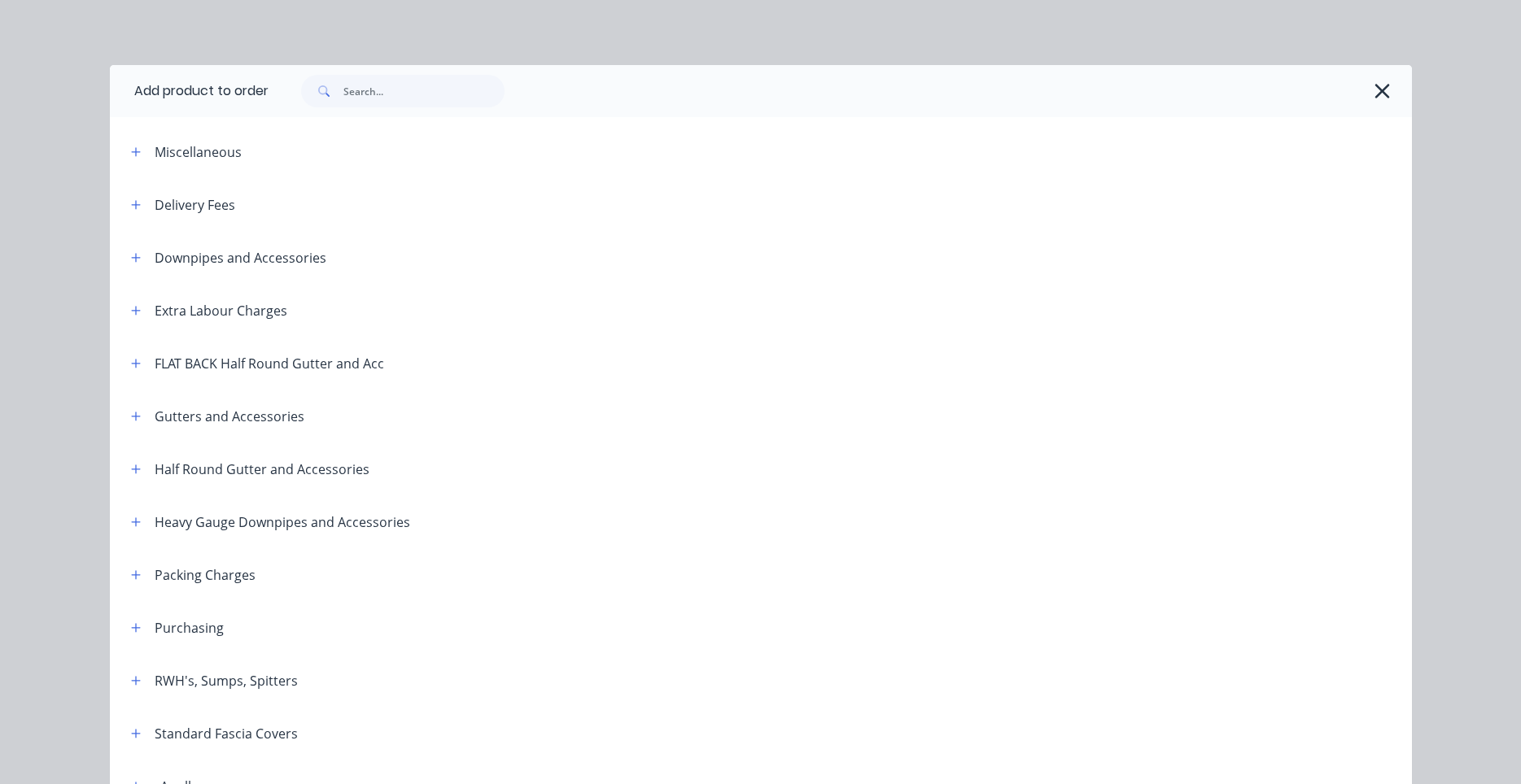
click at [298, 205] on div at bounding box center [823, 204] width 1177 height 20
click at [246, 214] on div at bounding box center [823, 204] width 1177 height 20
click at [210, 217] on header "Delivery Fees" at bounding box center [760, 205] width 1302 height 53
click at [202, 210] on div "Delivery Fees" at bounding box center [194, 205] width 81 height 19
click at [143, 207] on button "button" at bounding box center [135, 204] width 20 height 20
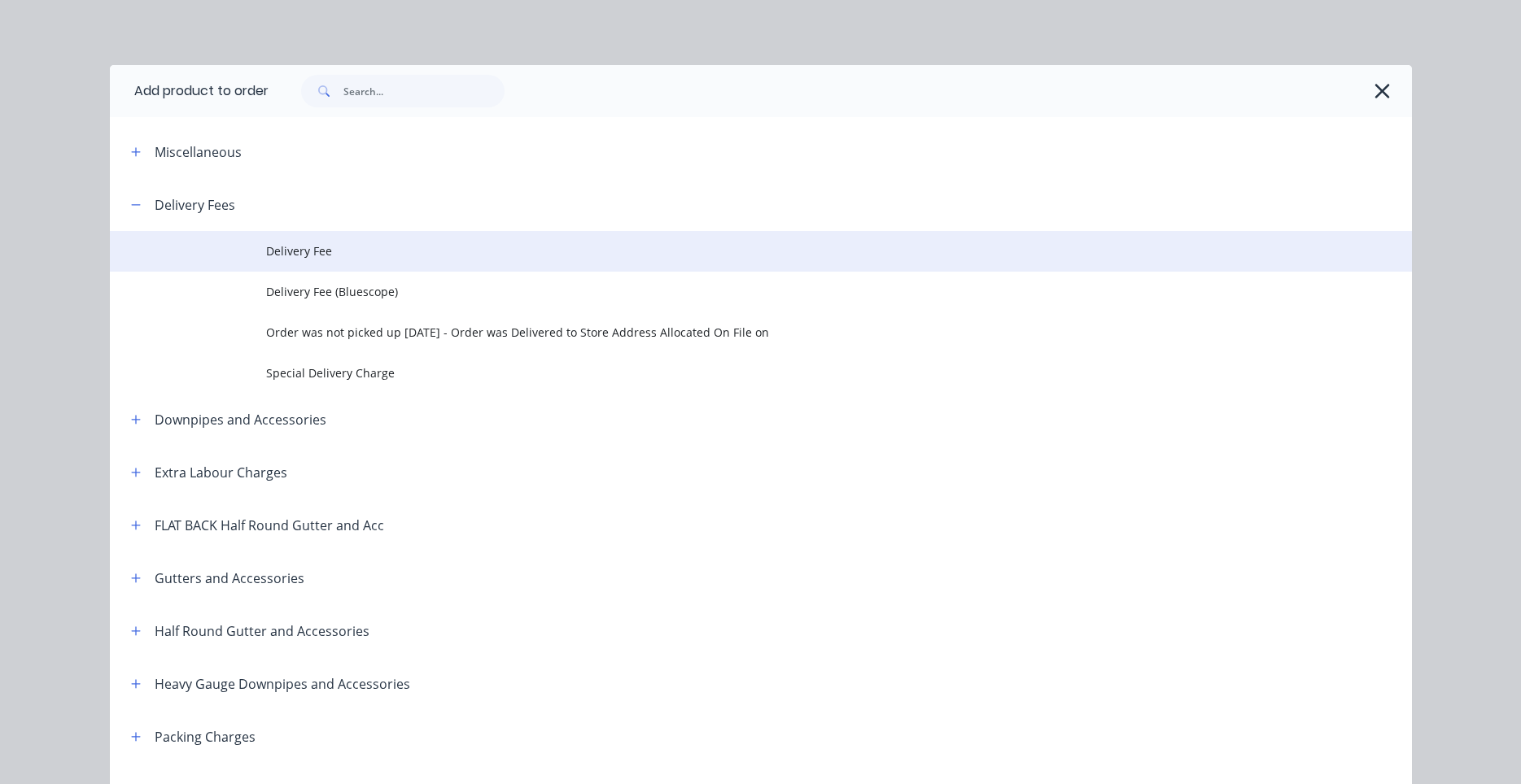
click at [305, 265] on td "Delivery Fee" at bounding box center [839, 251] width 1146 height 41
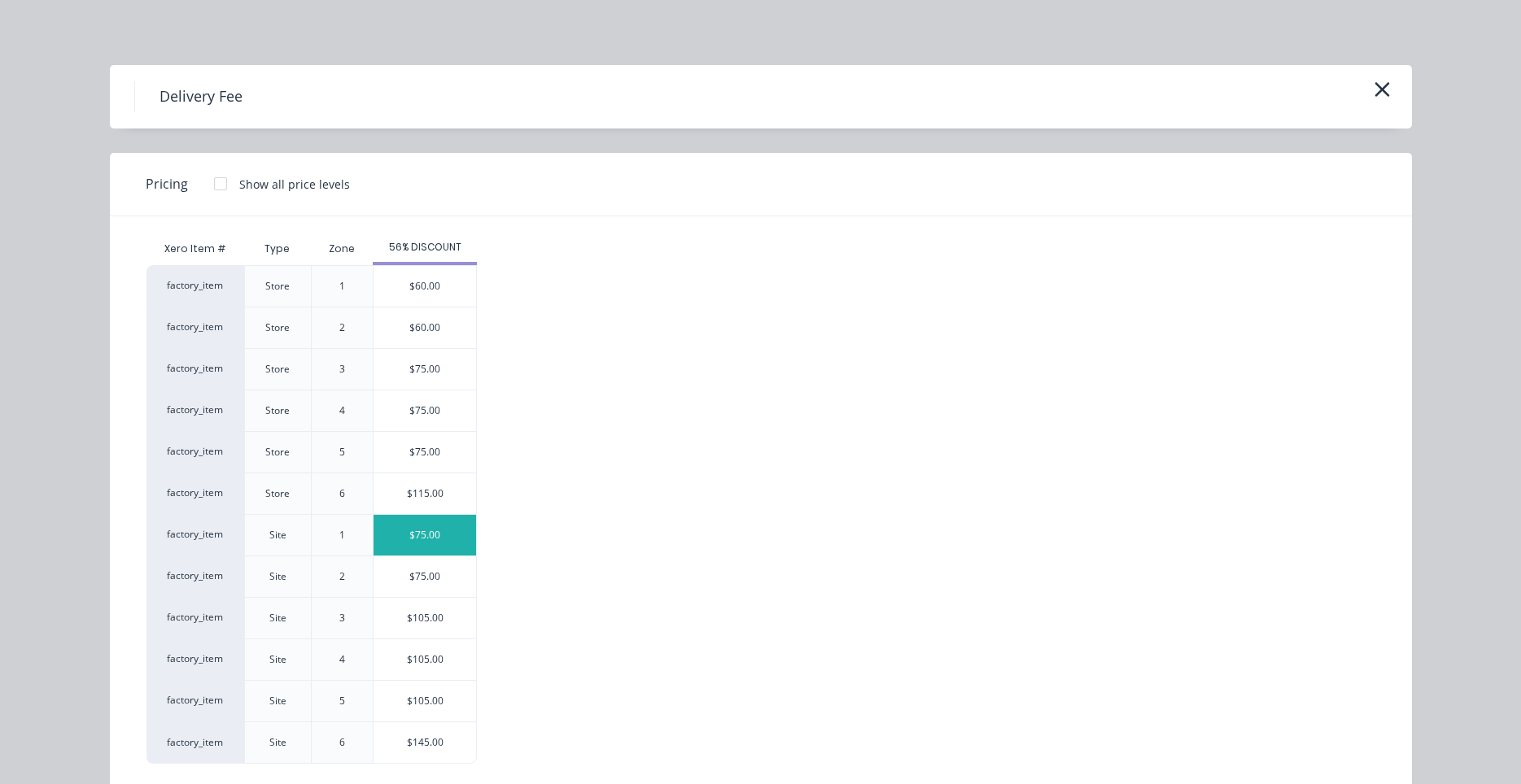
click at [429, 547] on div "$75.00" at bounding box center [425, 535] width 103 height 41
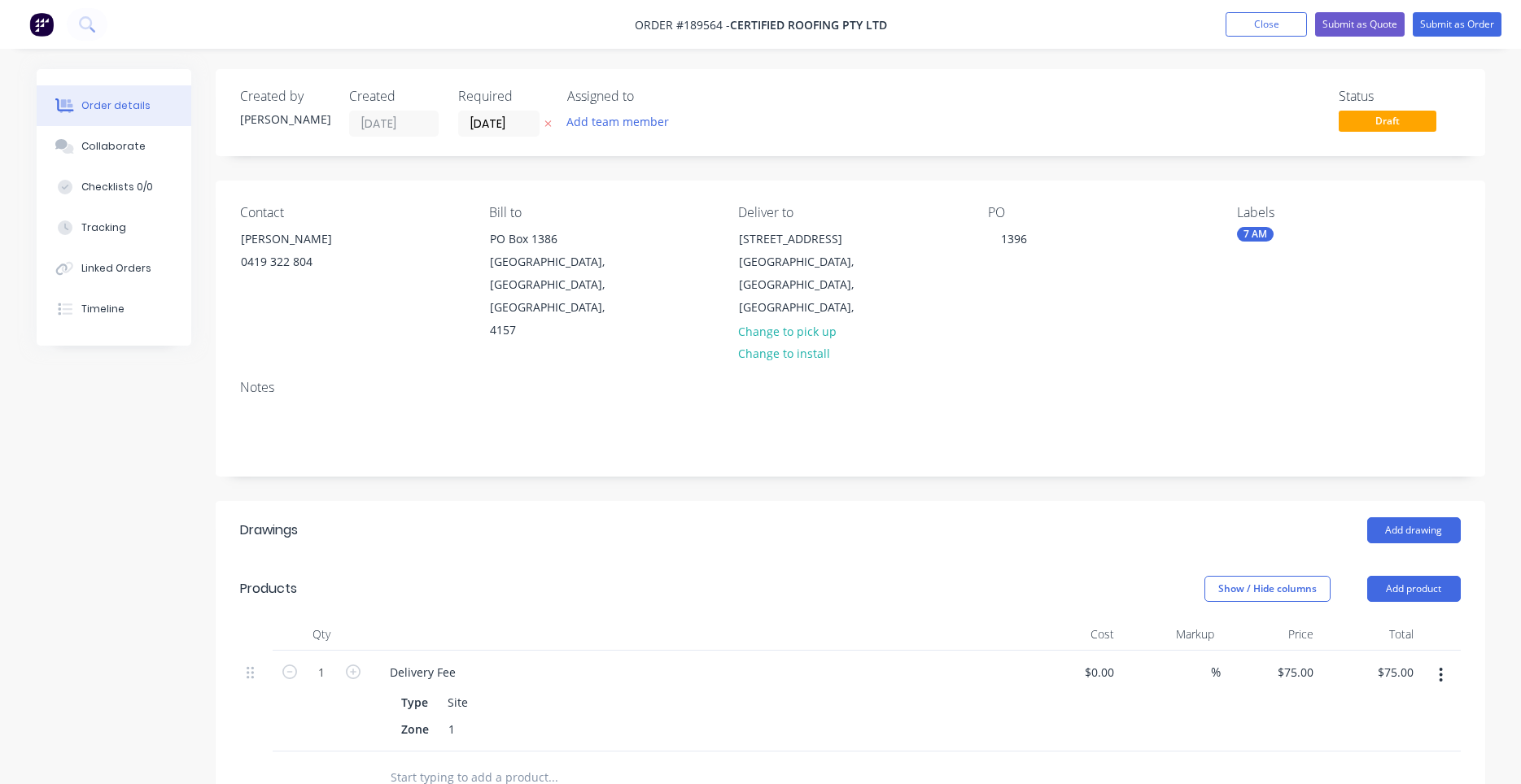
click at [810, 506] on header "Drawings Add drawing" at bounding box center [850, 530] width 1269 height 58
click at [1389, 517] on button "Add drawing" at bounding box center [1414, 530] width 93 height 26
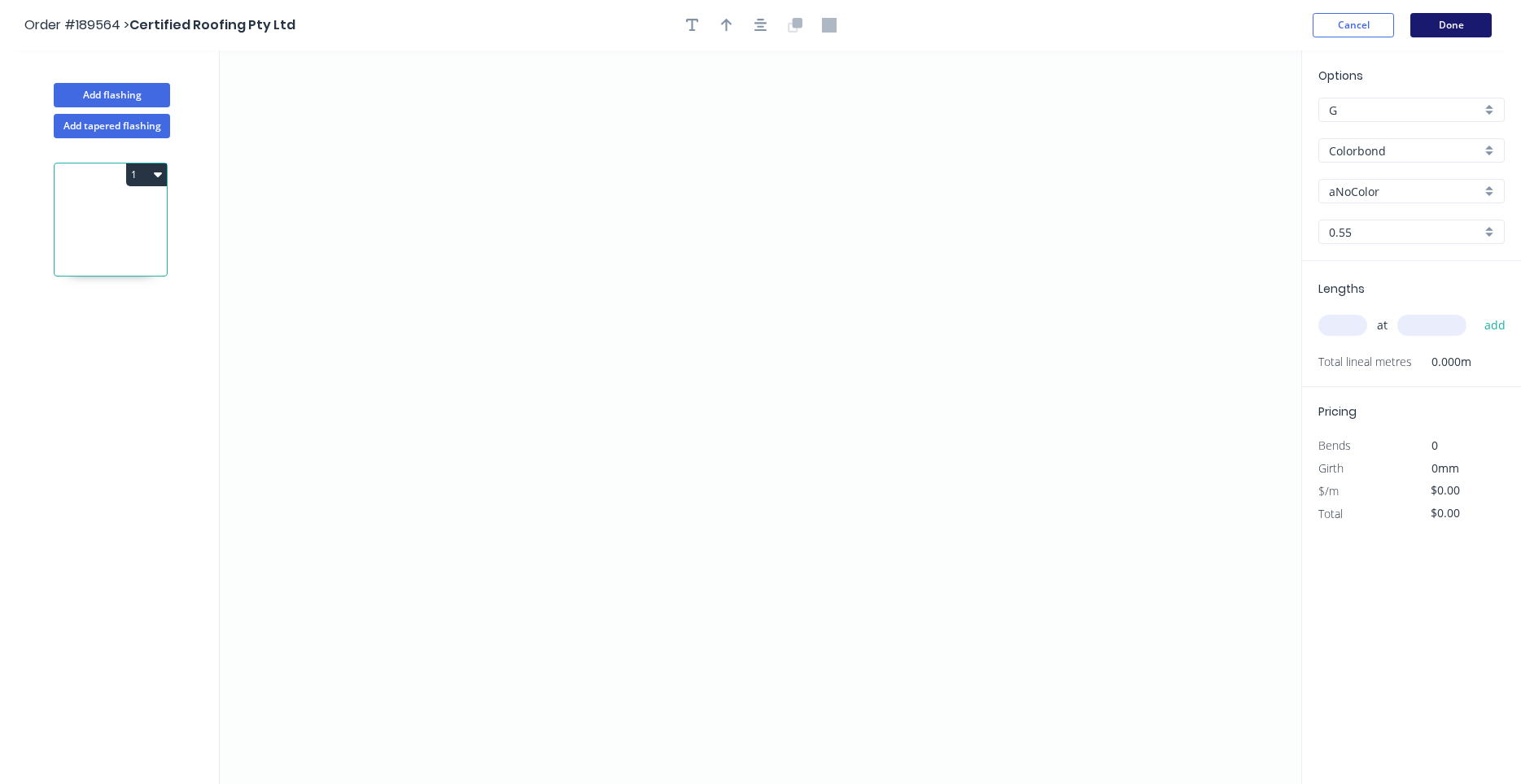
click at [1423, 22] on button "Done" at bounding box center [1450, 26] width 81 height 25
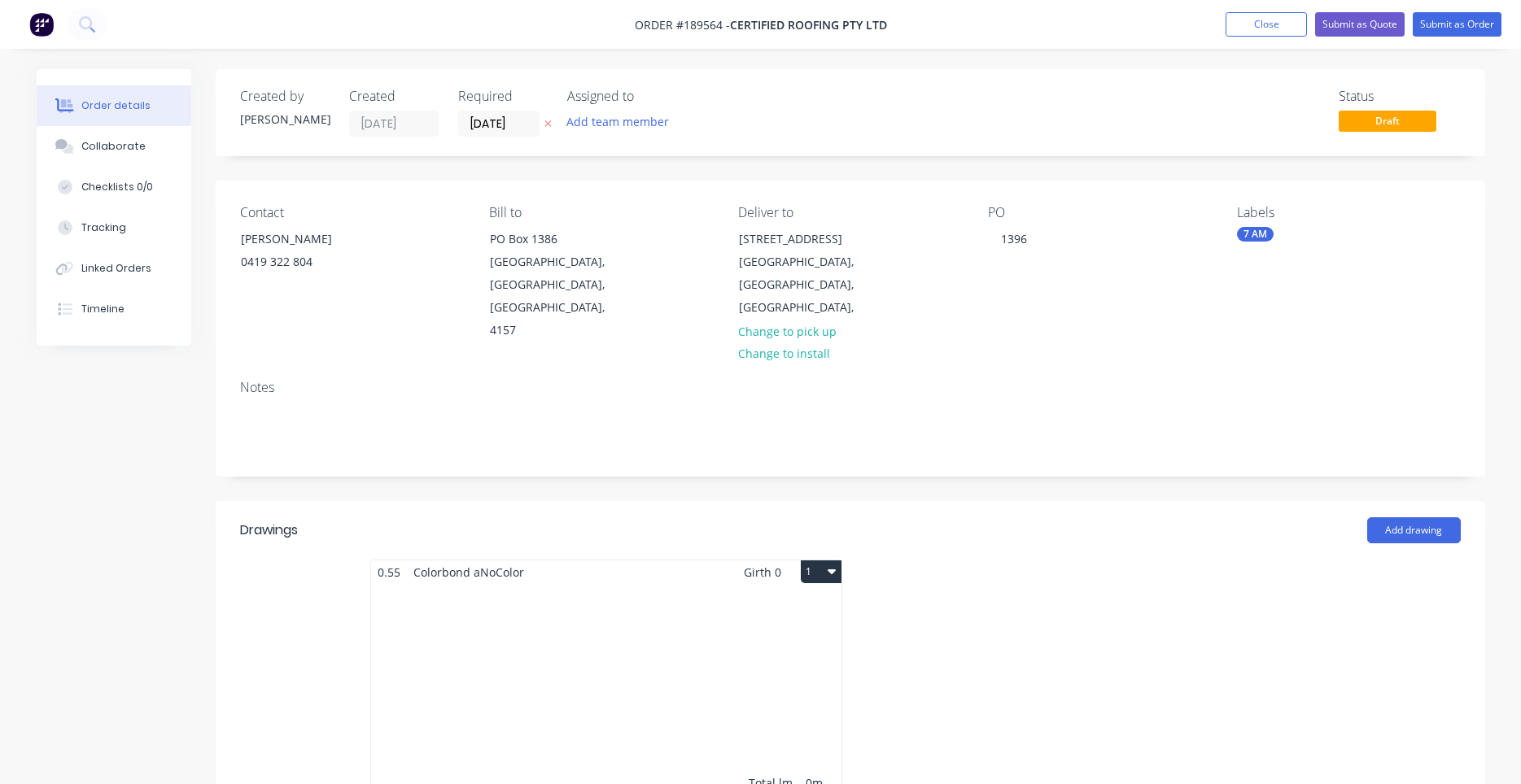
click at [841, 607] on div "Total lm $/M Total 0m $0.00 $0.00" at bounding box center [606, 708] width 471 height 248
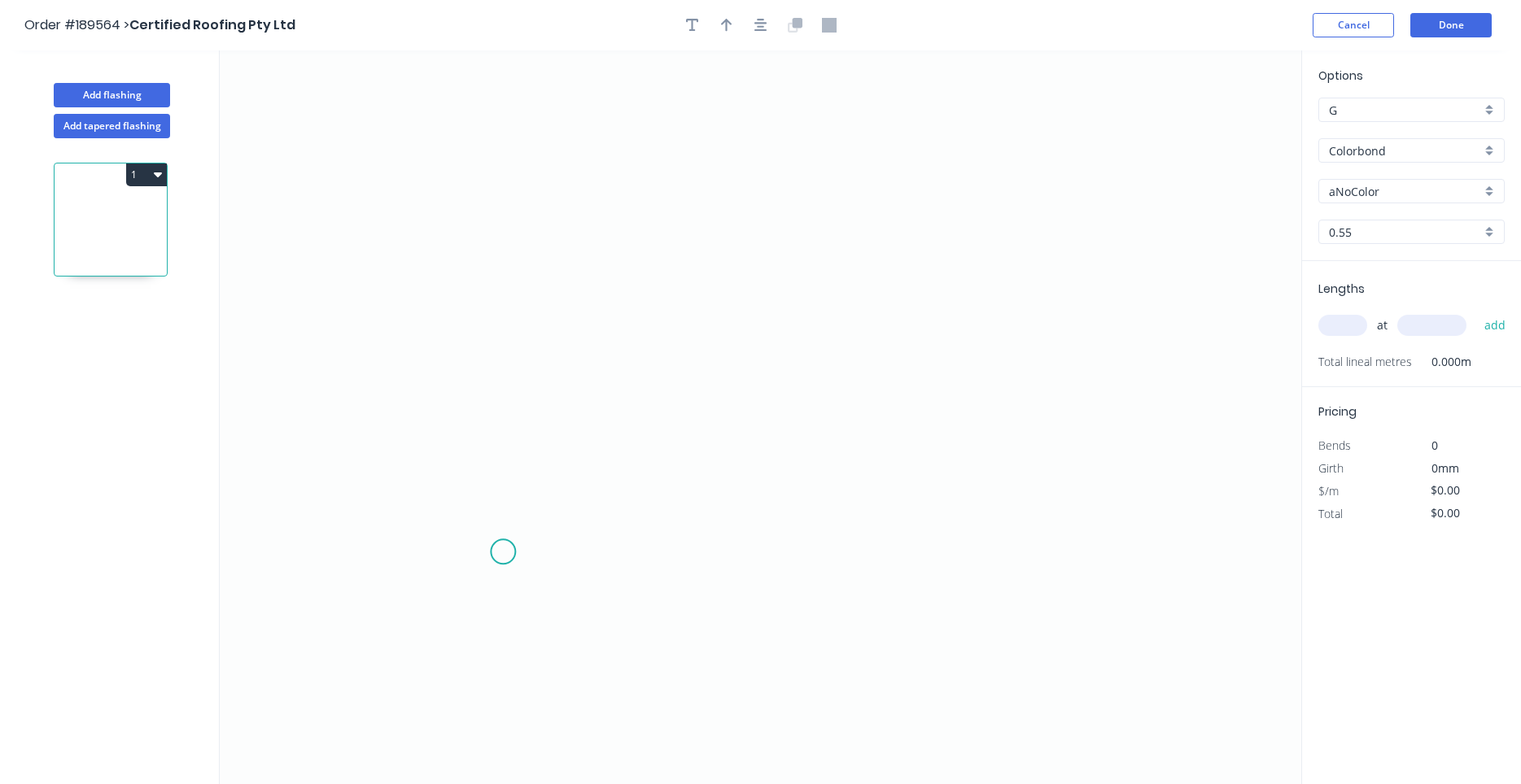
click at [503, 553] on icon "0" at bounding box center [760, 417] width 1082 height 734
click at [465, 508] on icon "0" at bounding box center [760, 417] width 1082 height 734
click at [461, 513] on circle at bounding box center [465, 513] width 25 height 25
click at [466, 510] on circle at bounding box center [466, 515] width 25 height 25
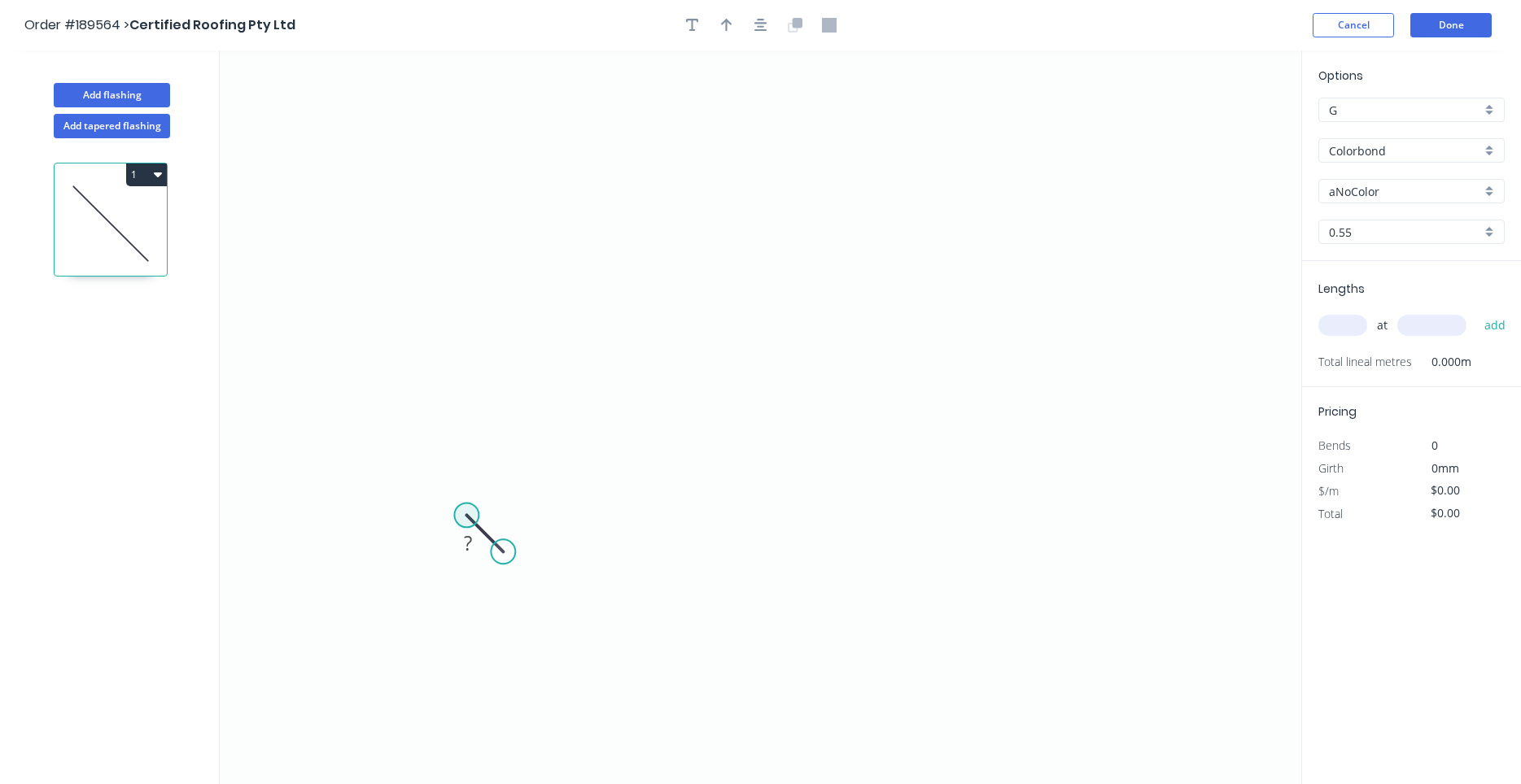
click at [466, 510] on circle at bounding box center [466, 515] width 25 height 25
click at [511, 476] on icon "0 ?" at bounding box center [760, 417] width 1082 height 734
click at [523, 205] on icon "0 ? ?" at bounding box center [760, 417] width 1082 height 734
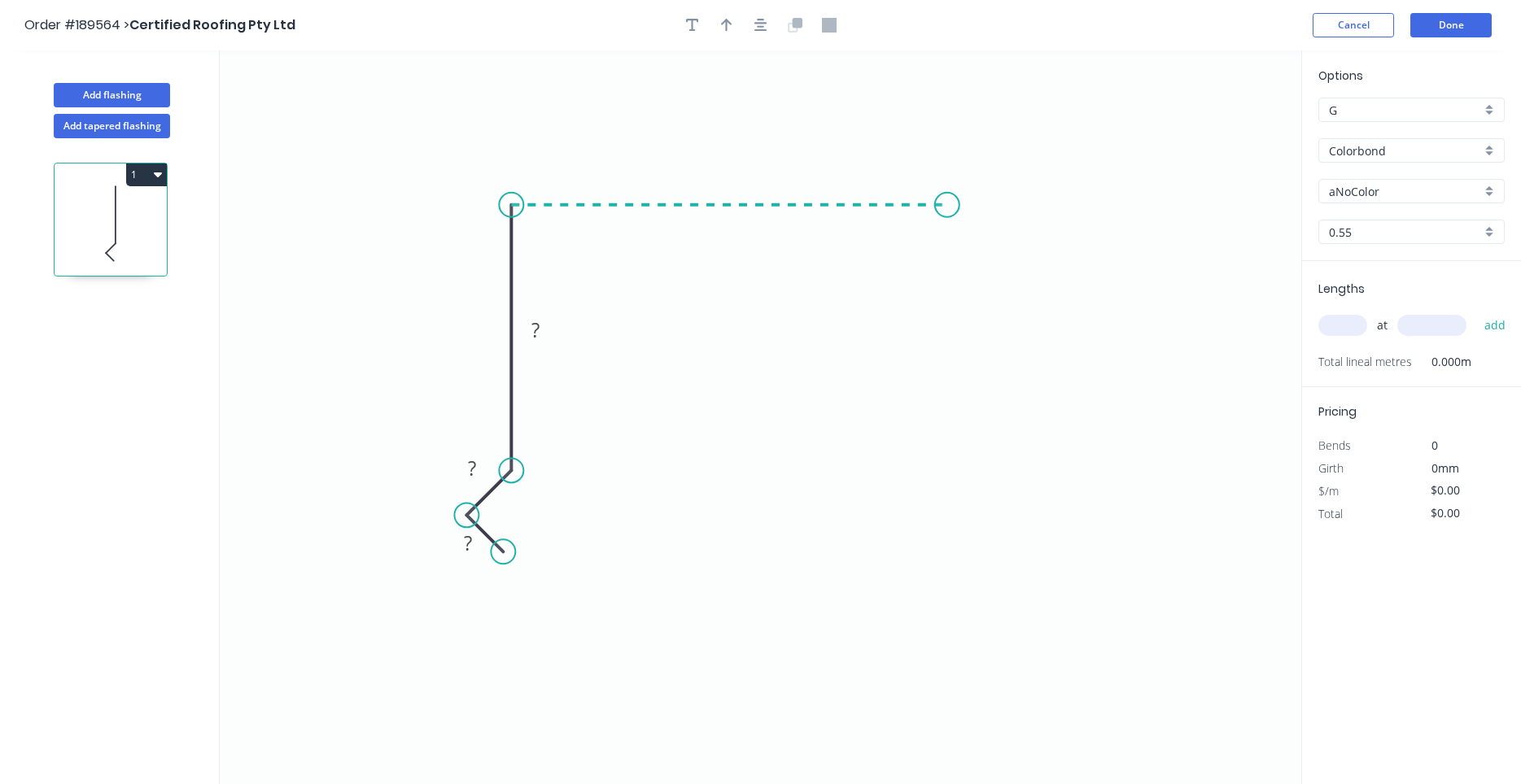
click at [947, 203] on icon "0 ? ? ?" at bounding box center [760, 417] width 1082 height 734
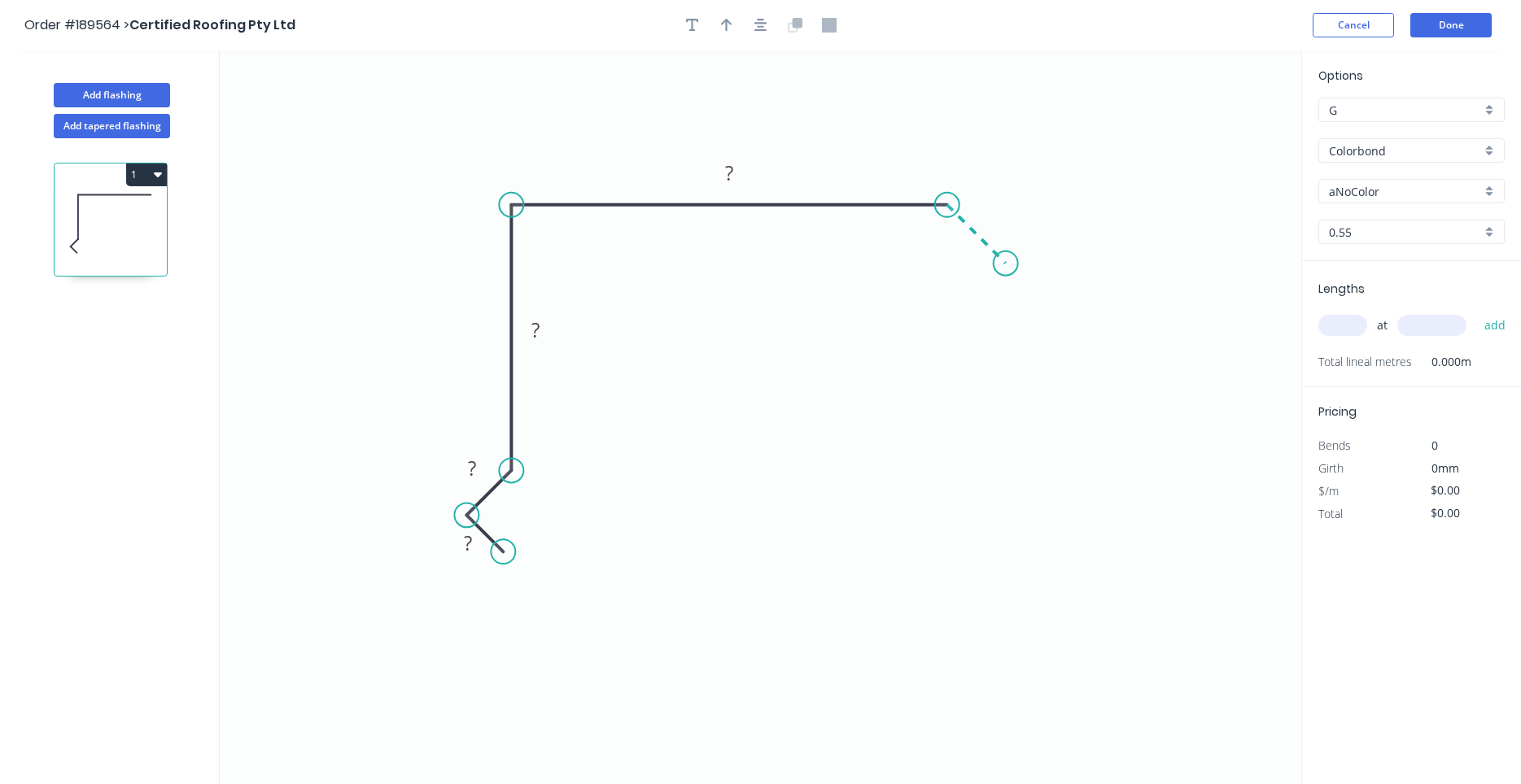
click at [1005, 257] on icon "0 ? ? ? ?" at bounding box center [760, 417] width 1082 height 734
click at [1005, 257] on circle at bounding box center [1006, 264] width 25 height 25
click at [763, 25] on icon "button" at bounding box center [761, 25] width 13 height 14
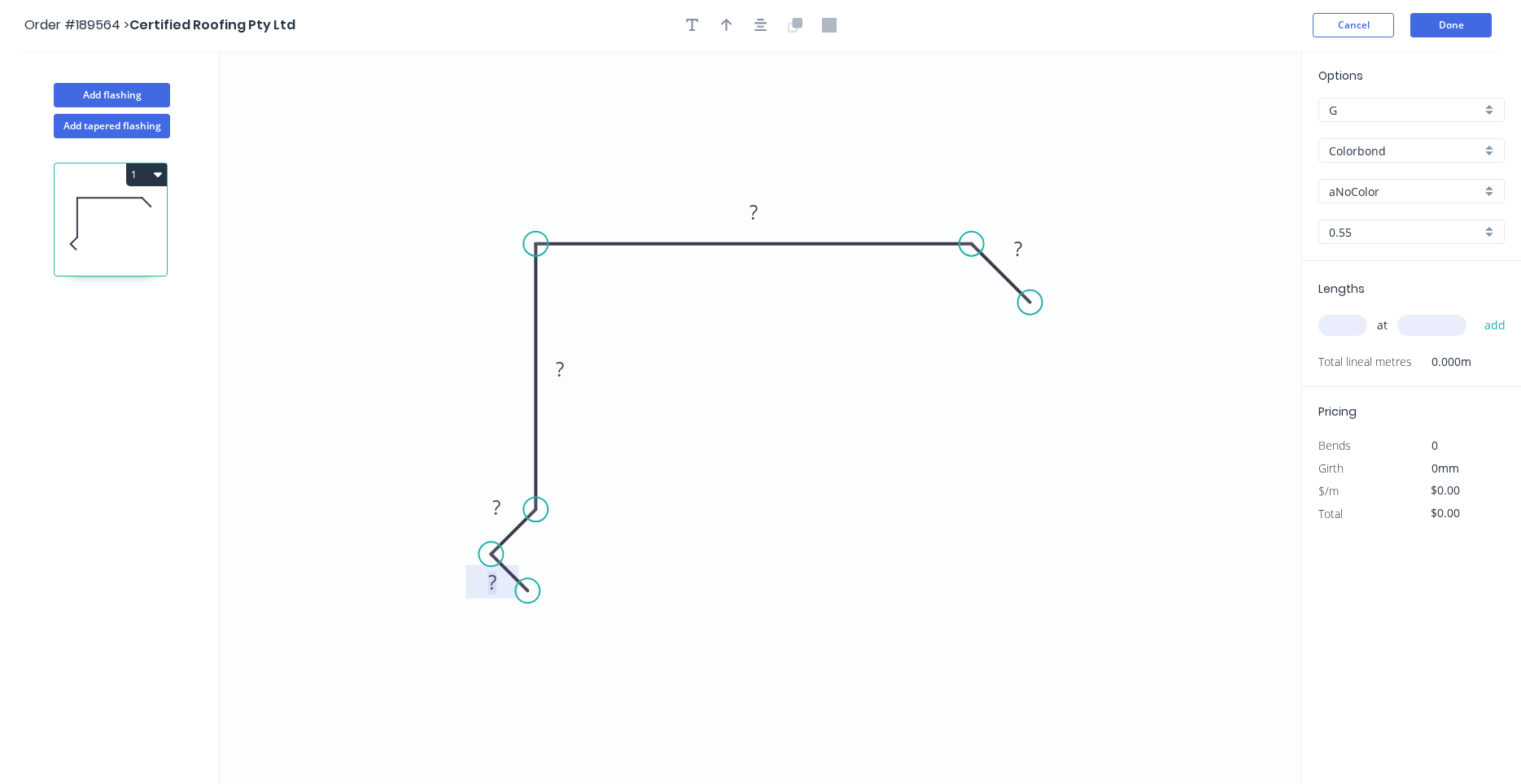
click at [498, 585] on rect at bounding box center [493, 583] width 32 height 23
click at [768, 23] on button "button" at bounding box center [761, 26] width 25 height 25
click at [732, 25] on icon "button" at bounding box center [727, 26] width 11 height 13
click at [1217, 129] on icon at bounding box center [1218, 112] width 14 height 52
drag, startPoint x: 1217, startPoint y: 129, endPoint x: 918, endPoint y: 157, distance: 300.3
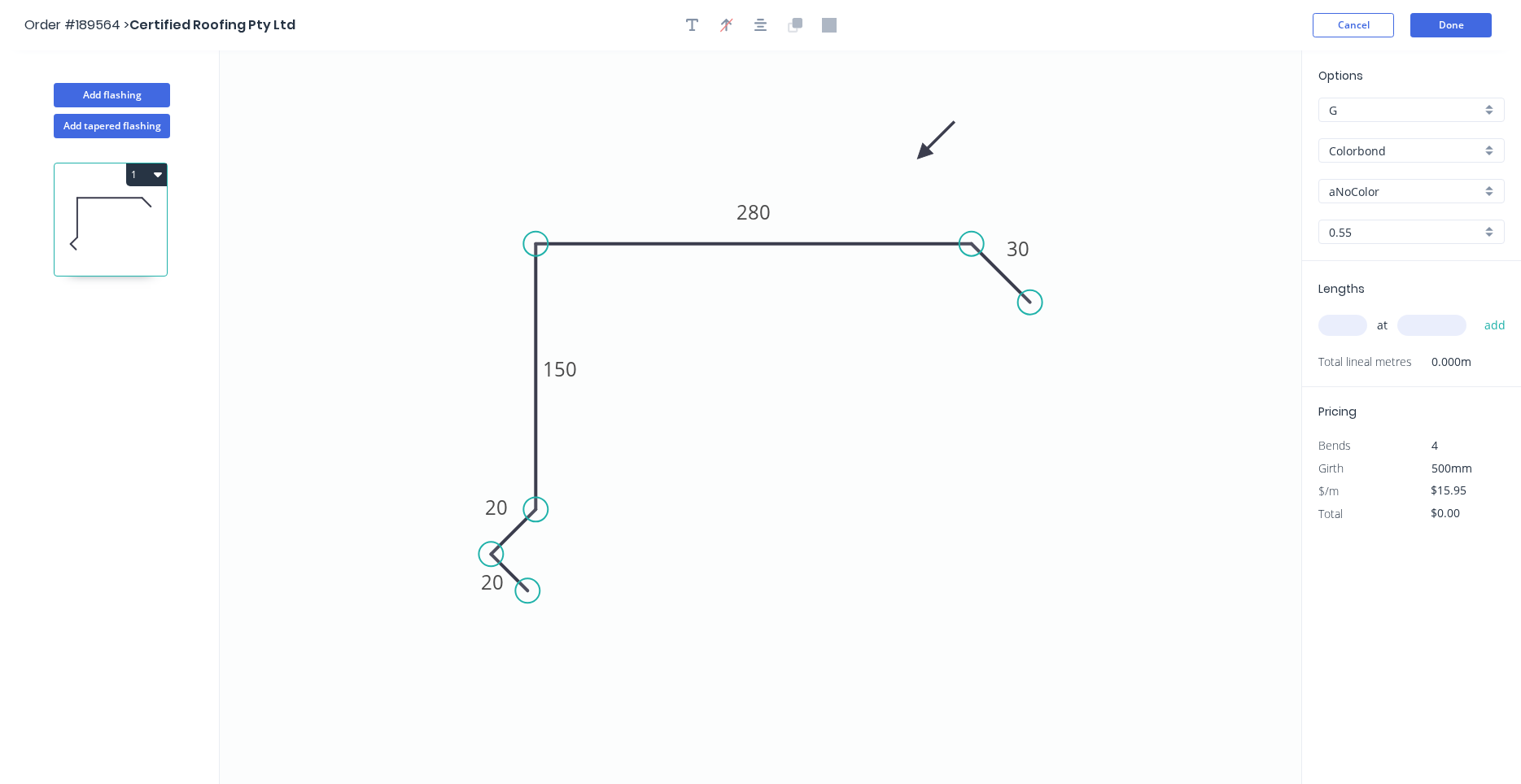
click at [918, 157] on icon at bounding box center [936, 141] width 48 height 48
click at [1389, 156] on input "Colorbond" at bounding box center [1405, 151] width 152 height 17
click at [1384, 203] on div "Zincalume" at bounding box center [1411, 211] width 185 height 29
click at [1345, 337] on div "at add" at bounding box center [1412, 325] width 190 height 28
click at [1350, 328] on input "text" at bounding box center [1342, 325] width 49 height 21
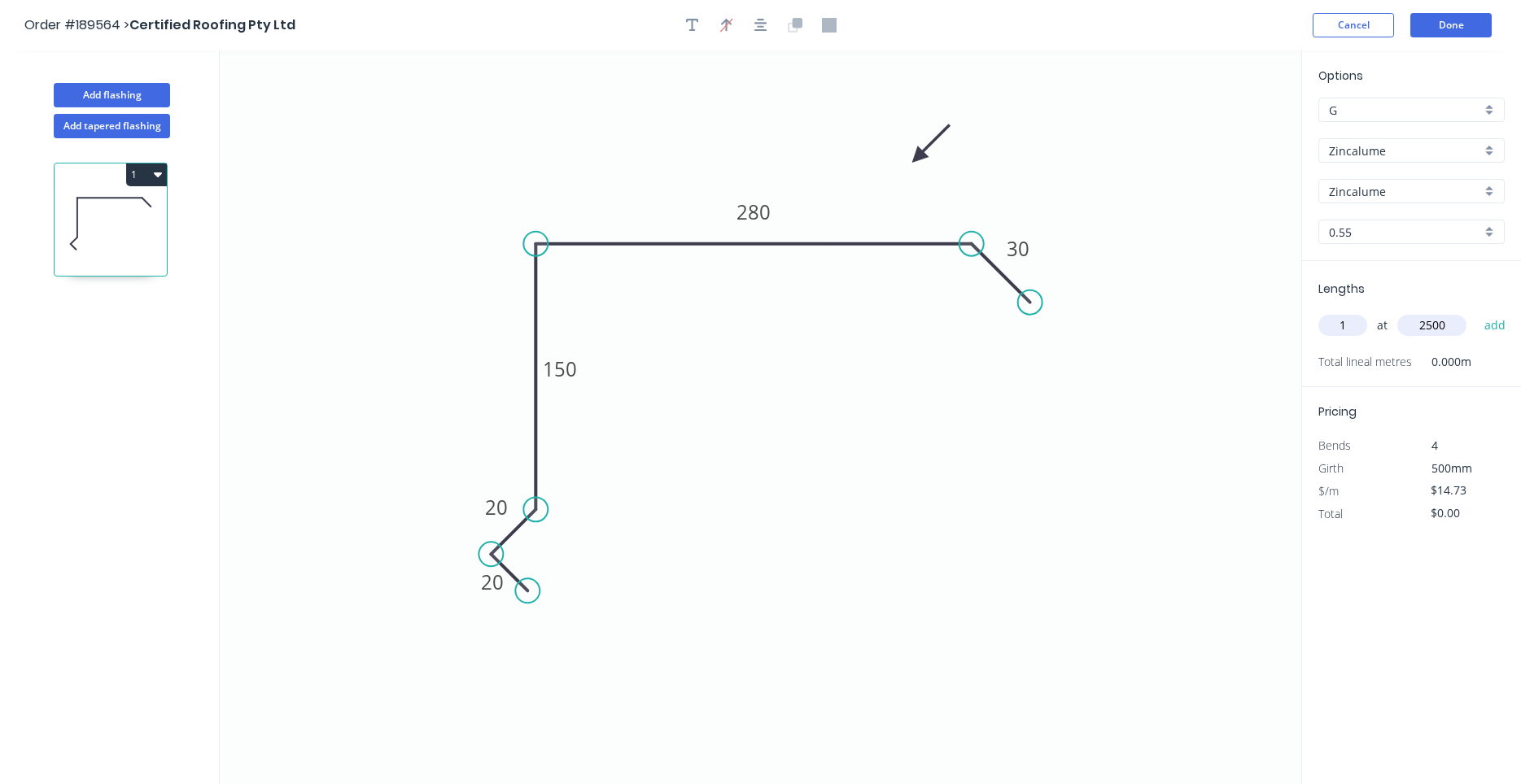
click at [1476, 312] on button "add" at bounding box center [1495, 325] width 38 height 28
click at [153, 181] on button "1" at bounding box center [146, 175] width 41 height 23
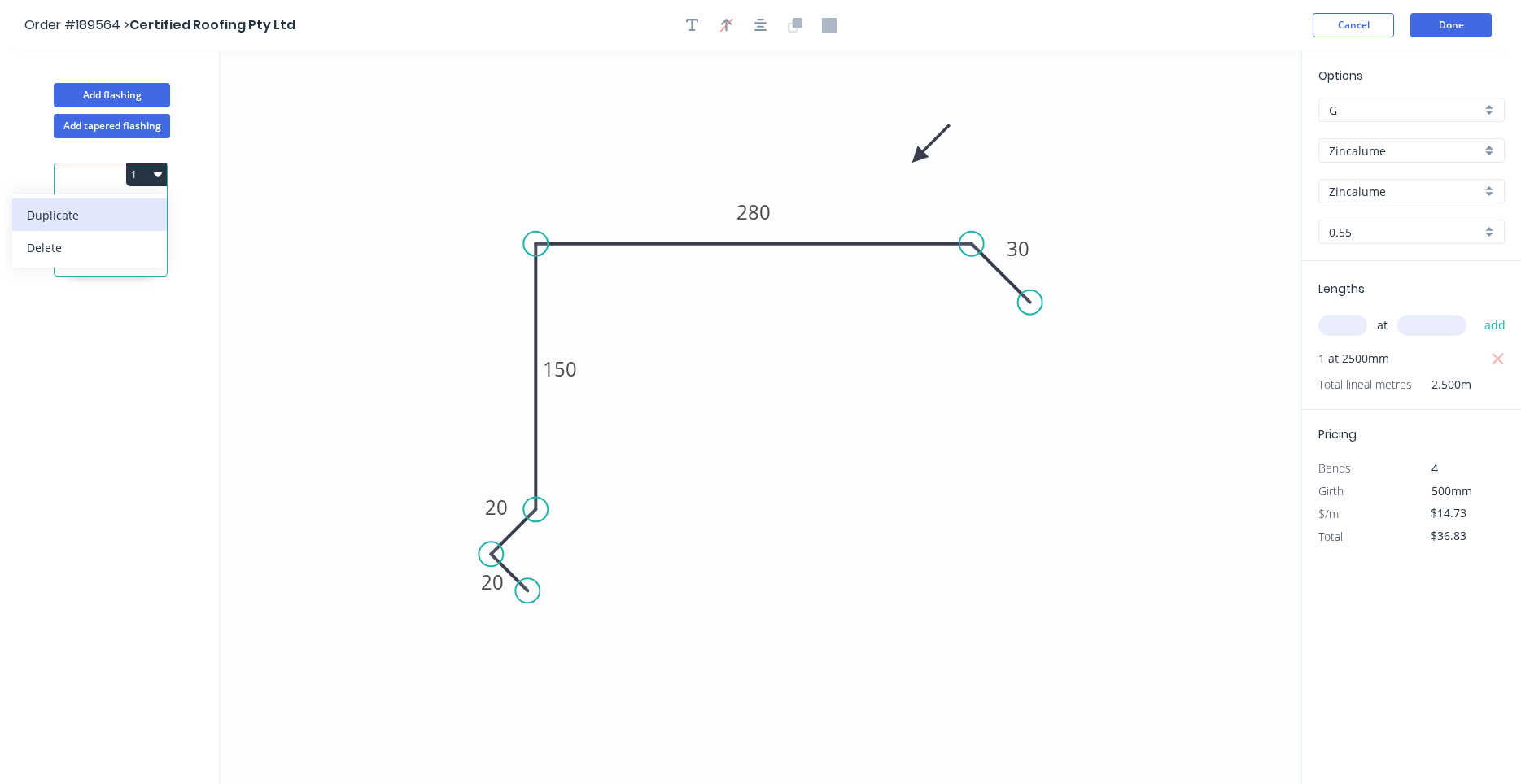
click at [143, 209] on div "Duplicate" at bounding box center [89, 214] width 125 height 24
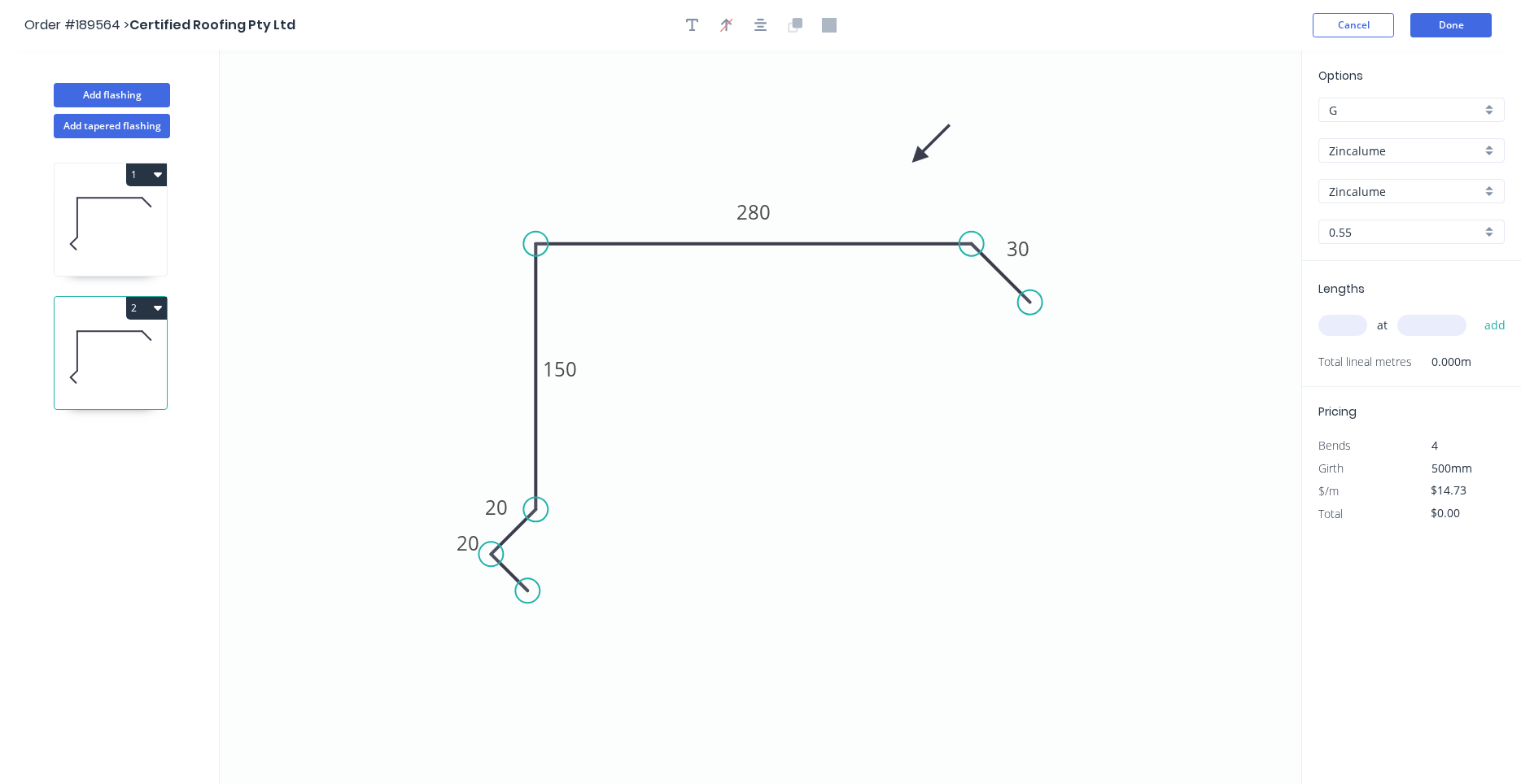
click at [120, 236] on icon at bounding box center [111, 223] width 112 height 104
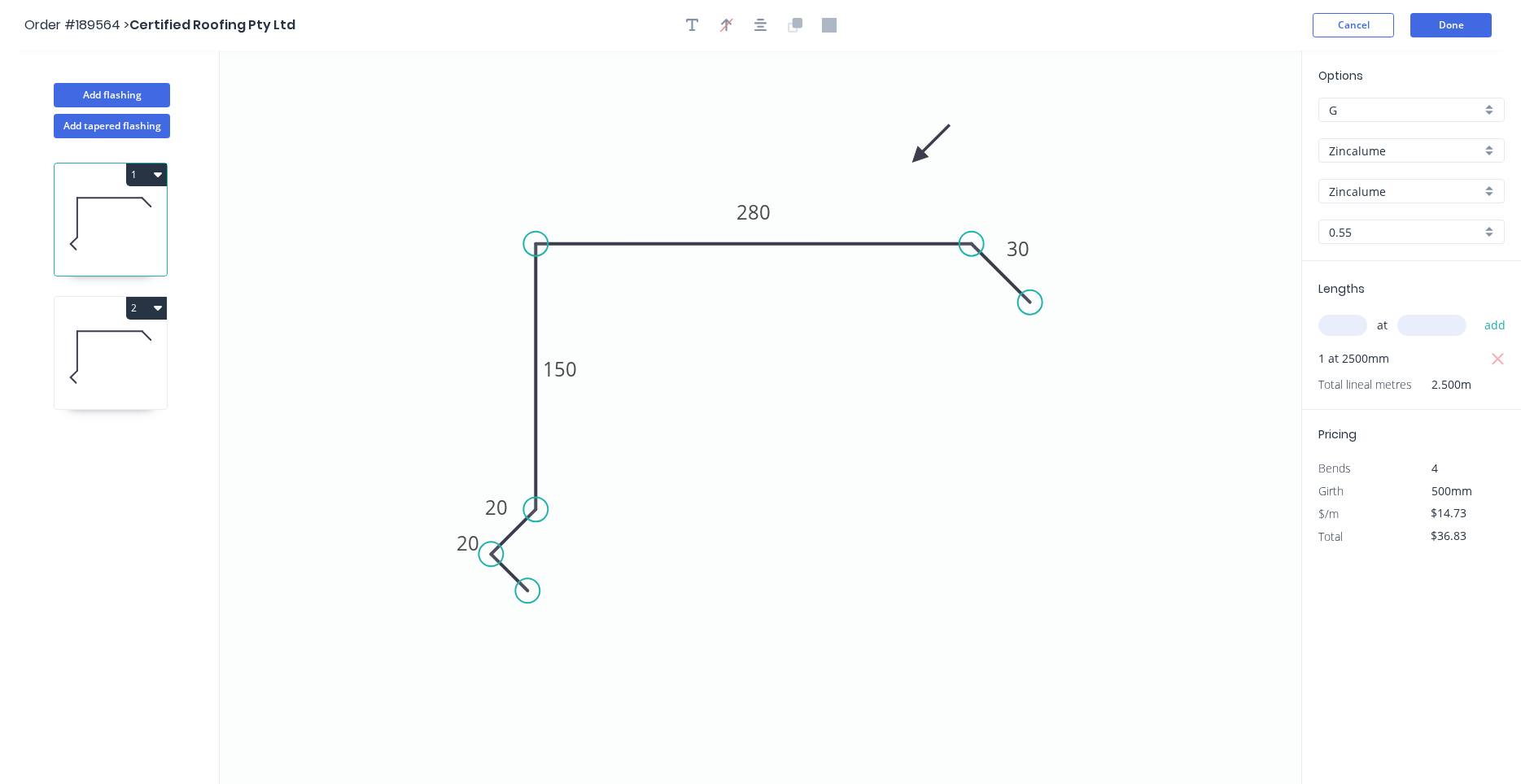
click at [106, 340] on icon at bounding box center [111, 356] width 112 height 104
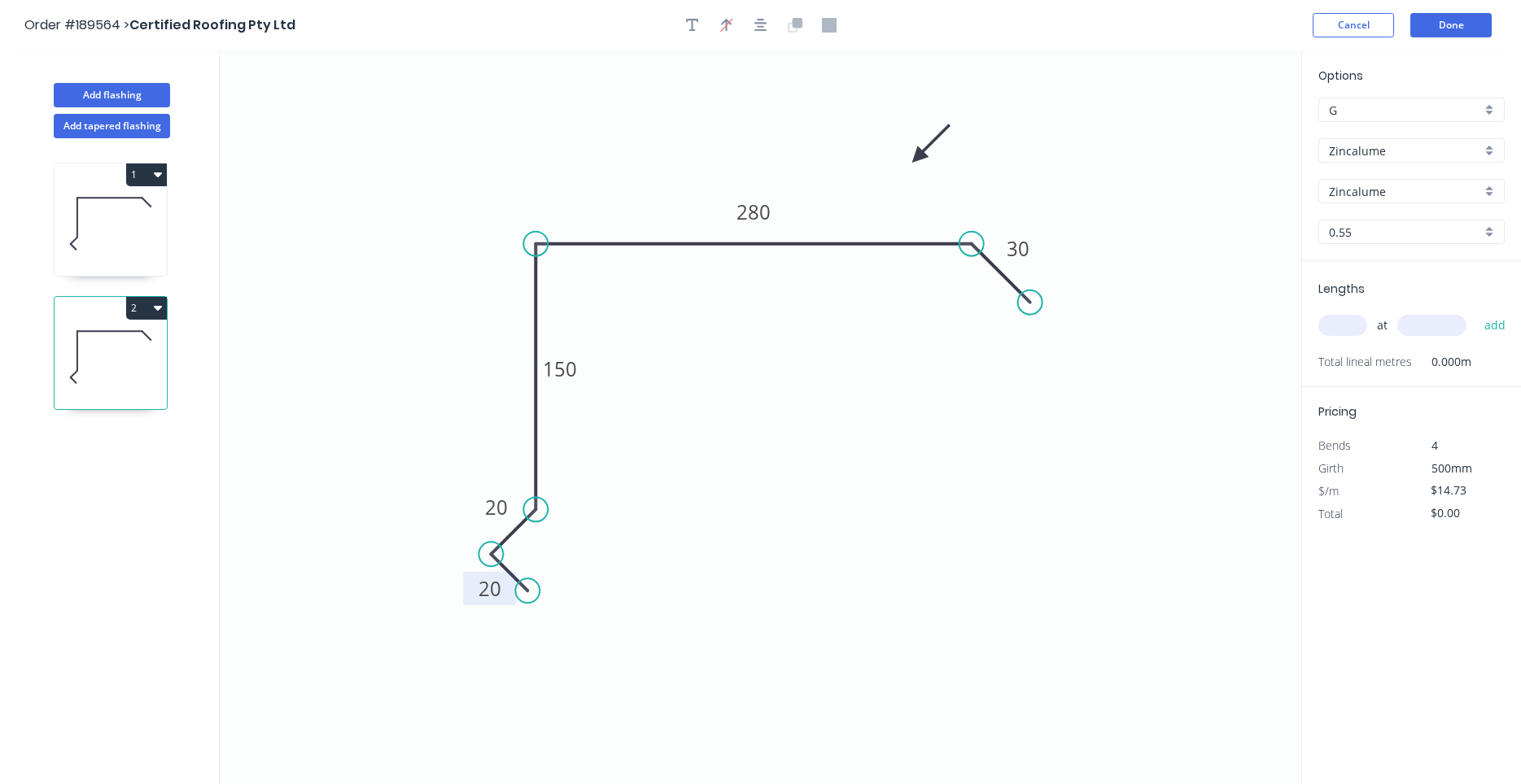
drag, startPoint x: 448, startPoint y: 549, endPoint x: 470, endPoint y: 593, distance: 49.2
click at [470, 593] on rect at bounding box center [490, 588] width 53 height 33
click at [150, 371] on icon at bounding box center [111, 356] width 112 height 104
click at [111, 231] on icon at bounding box center [111, 223] width 112 height 104
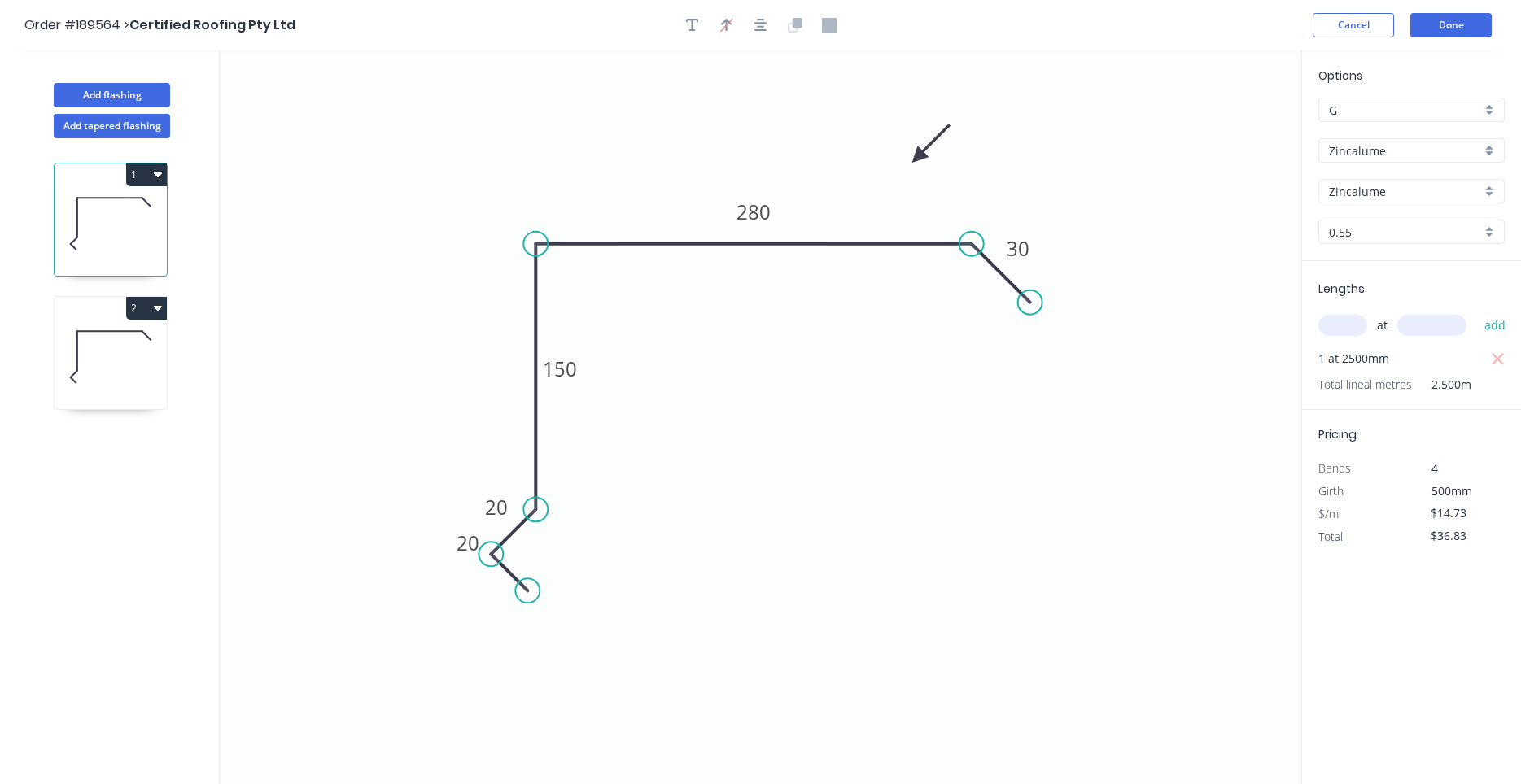
click at [115, 334] on icon at bounding box center [111, 356] width 112 height 104
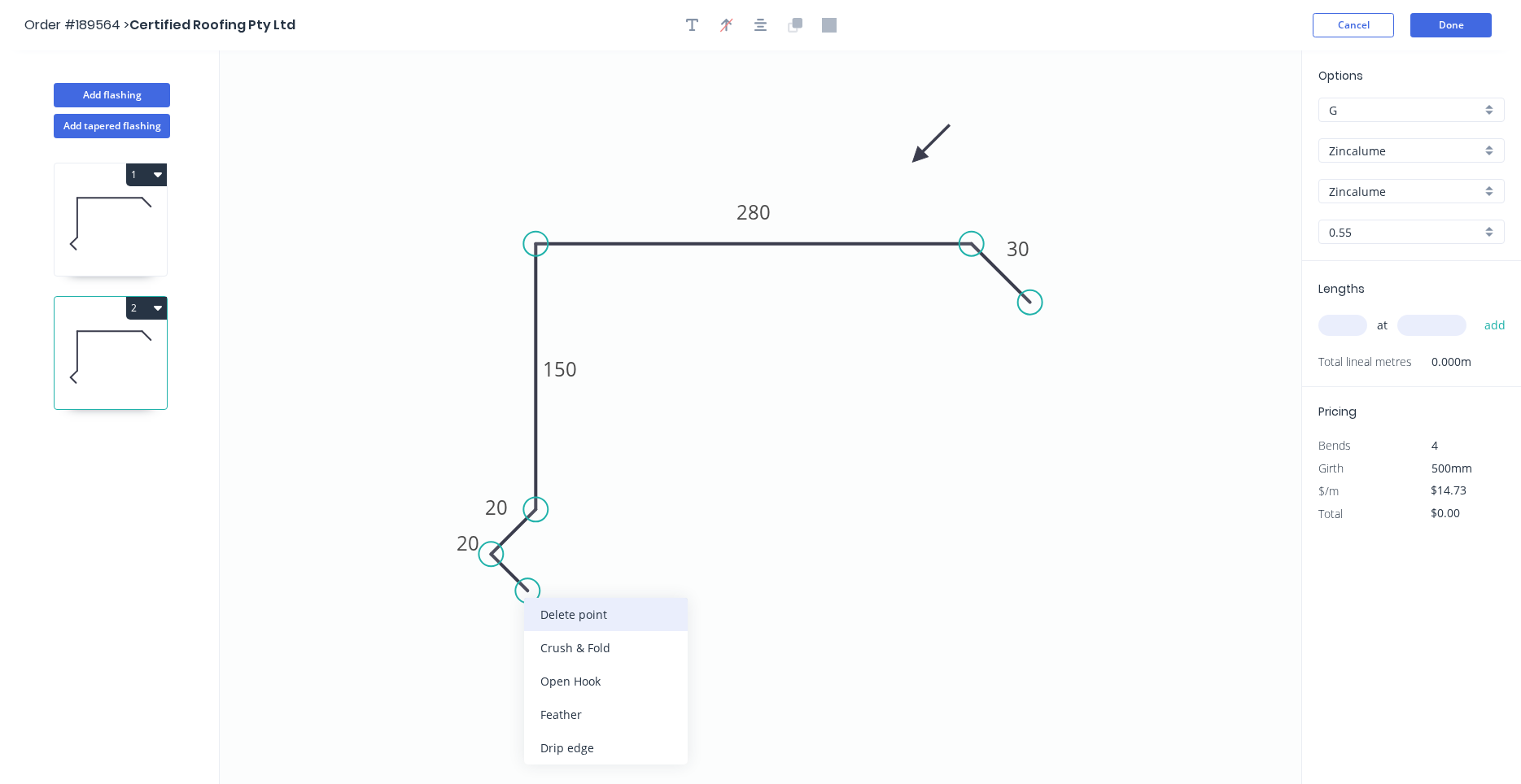
click at [537, 606] on div "Delete point" at bounding box center [606, 614] width 164 height 33
click at [513, 575] on div "Delete point" at bounding box center [578, 576] width 164 height 33
click at [160, 302] on icon "button" at bounding box center [157, 308] width 9 height 13
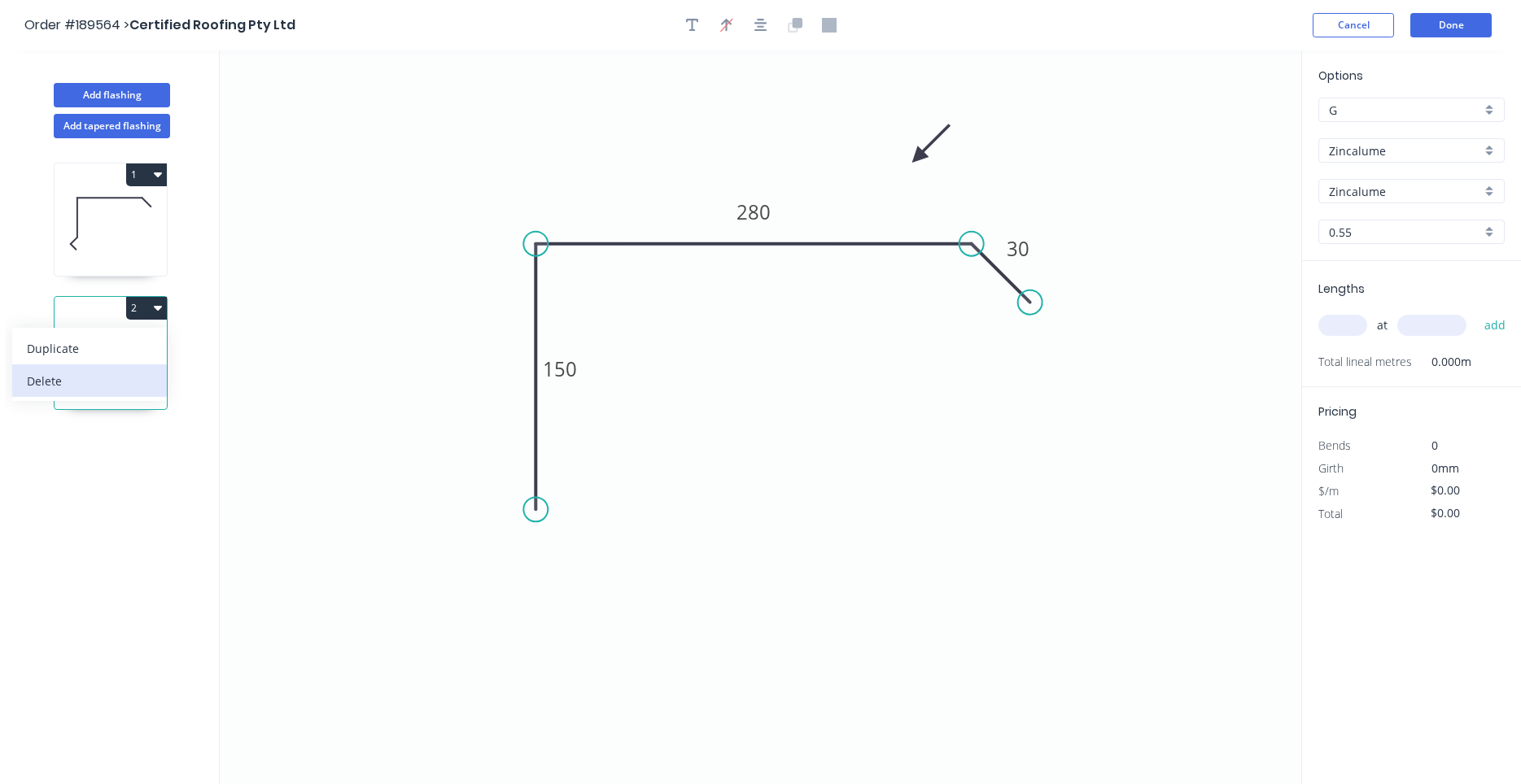
click at [132, 375] on div "Delete" at bounding box center [89, 381] width 125 height 24
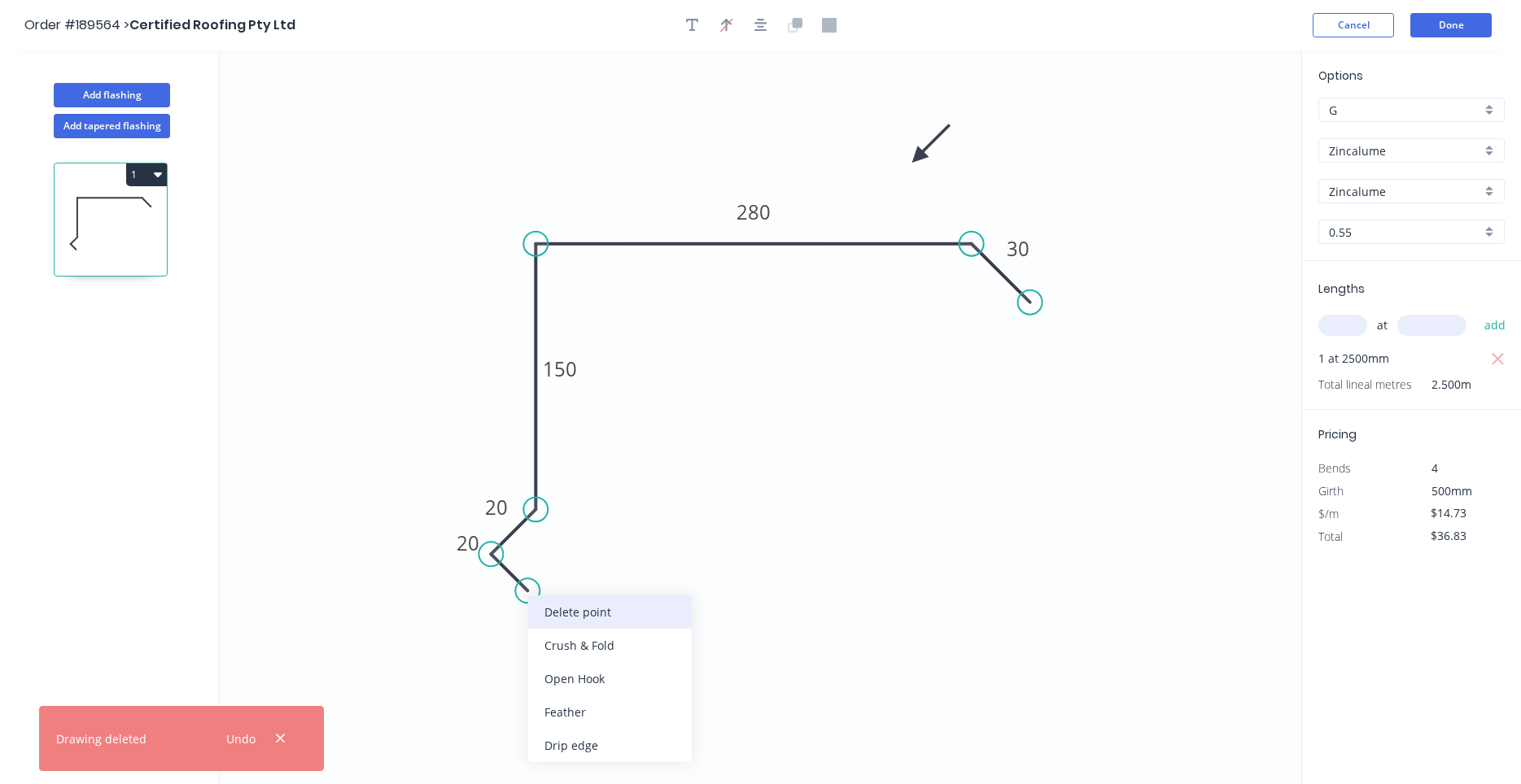
click at [537, 603] on div "Delete point" at bounding box center [610, 612] width 164 height 33
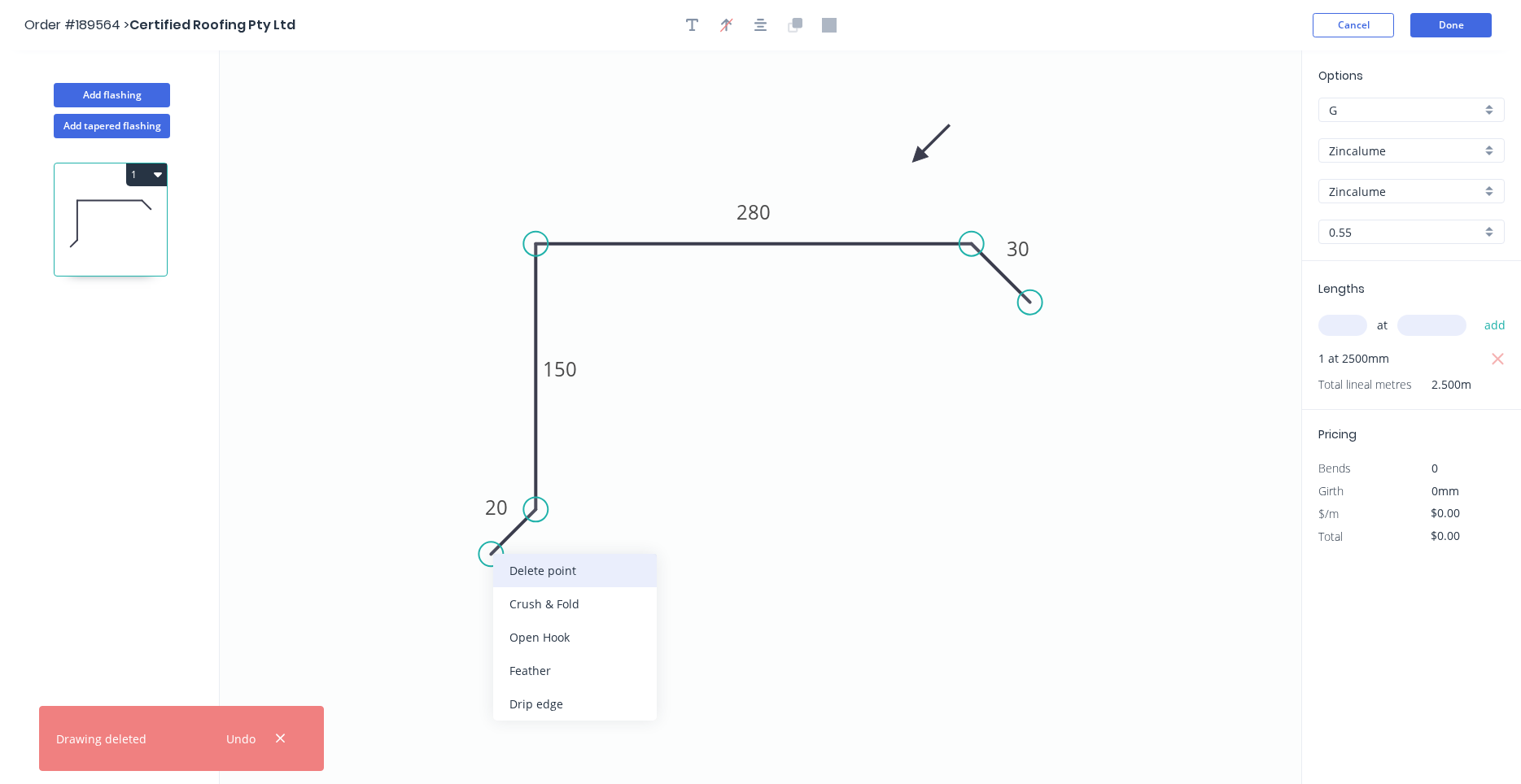
click at [506, 568] on div "Delete point" at bounding box center [575, 570] width 164 height 33
click at [532, 508] on circle at bounding box center [536, 510] width 25 height 25
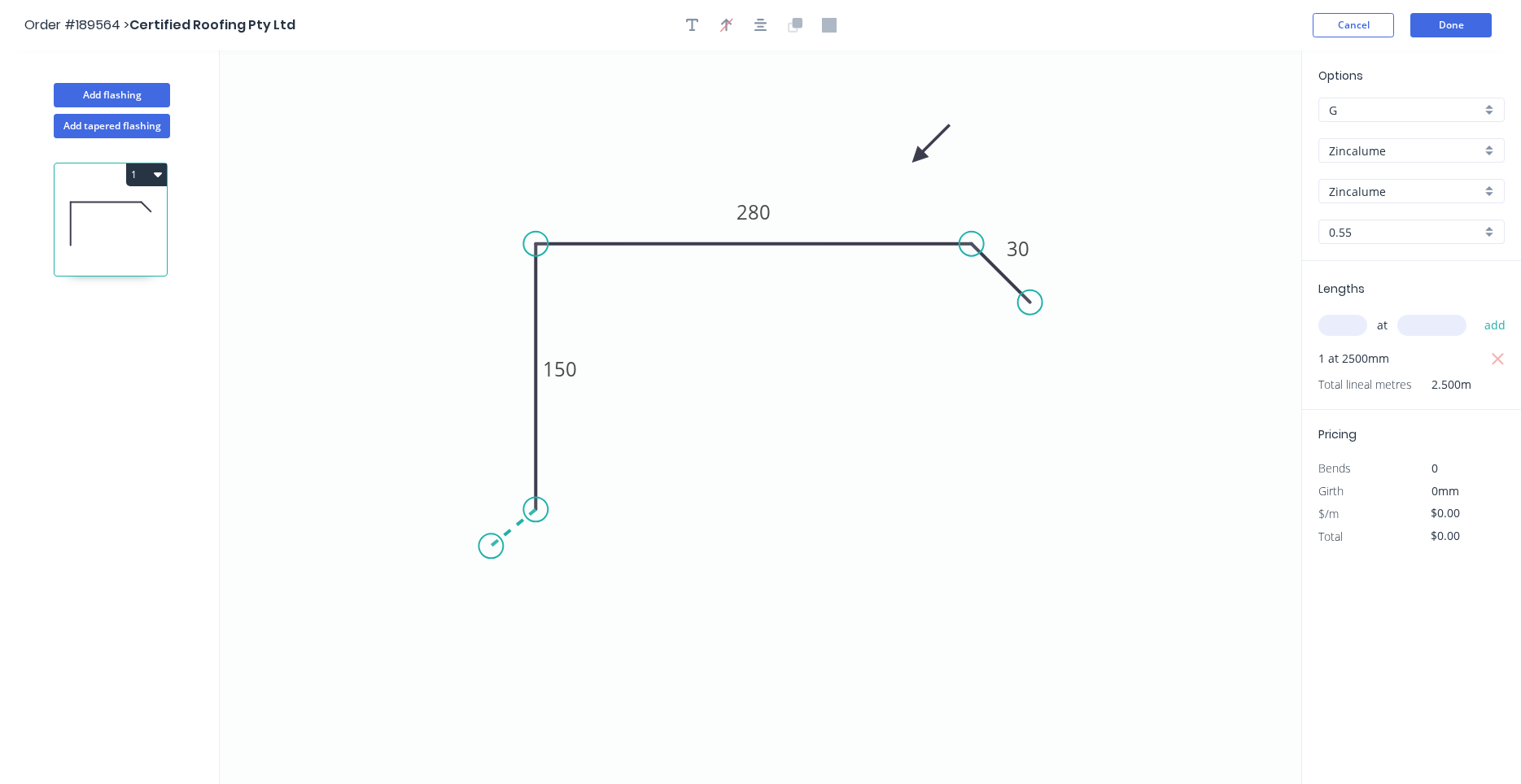
click at [491, 547] on icon "0 150 280 30" at bounding box center [760, 417] width 1082 height 734
click at [531, 593] on icon "0 ? 150 280 30 ? º" at bounding box center [760, 417] width 1082 height 734
click at [531, 593] on circle at bounding box center [531, 586] width 25 height 25
drag, startPoint x: 532, startPoint y: 590, endPoint x: 531, endPoint y: 598, distance: 8.1
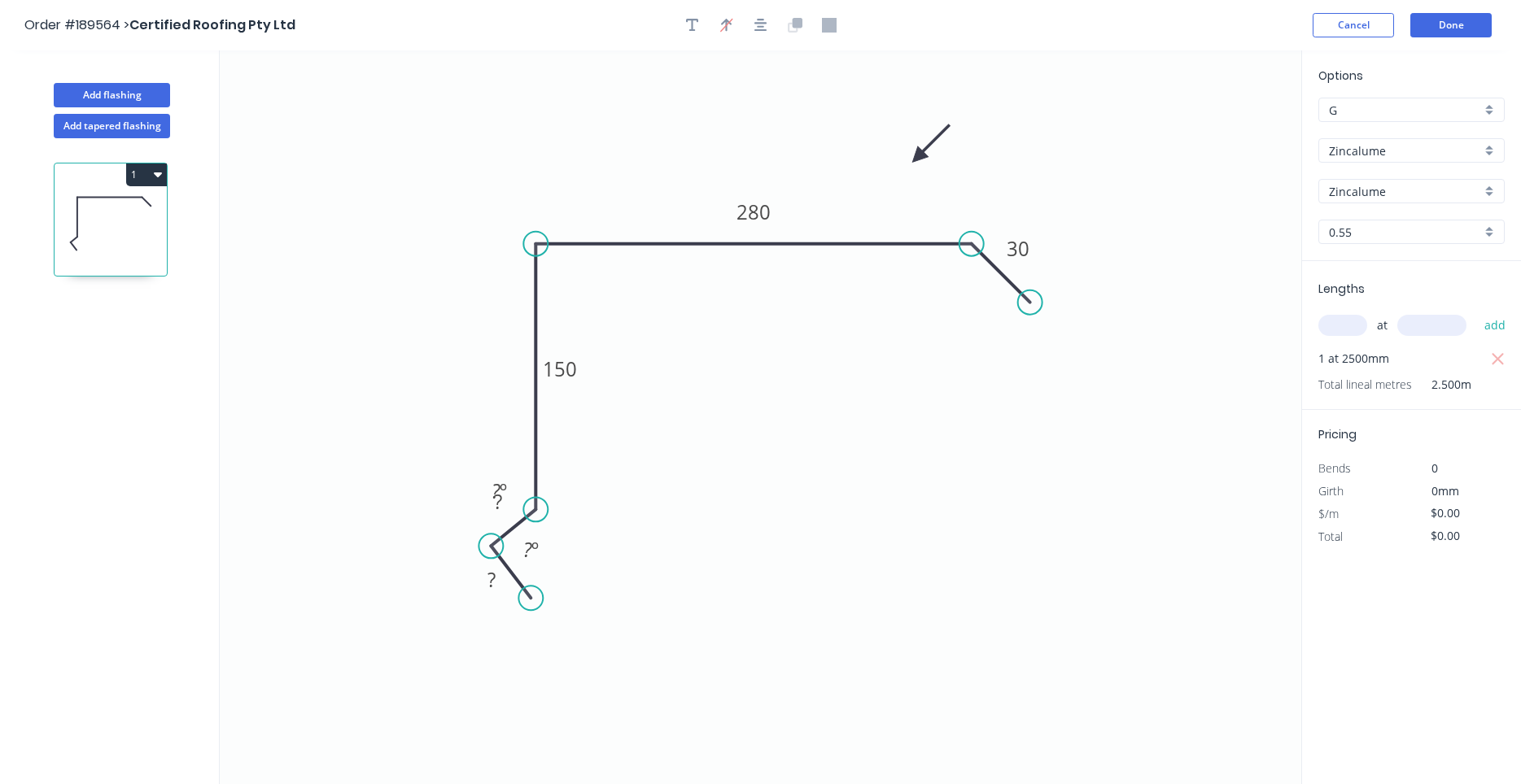
click at [531, 598] on circle at bounding box center [531, 598] width 25 height 25
click at [492, 552] on circle at bounding box center [492, 559] width 25 height 25
click at [528, 600] on circle at bounding box center [528, 595] width 25 height 25
drag, startPoint x: 497, startPoint y: 564, endPoint x: 493, endPoint y: 553, distance: 11.7
click at [493, 553] on circle at bounding box center [493, 553] width 25 height 25
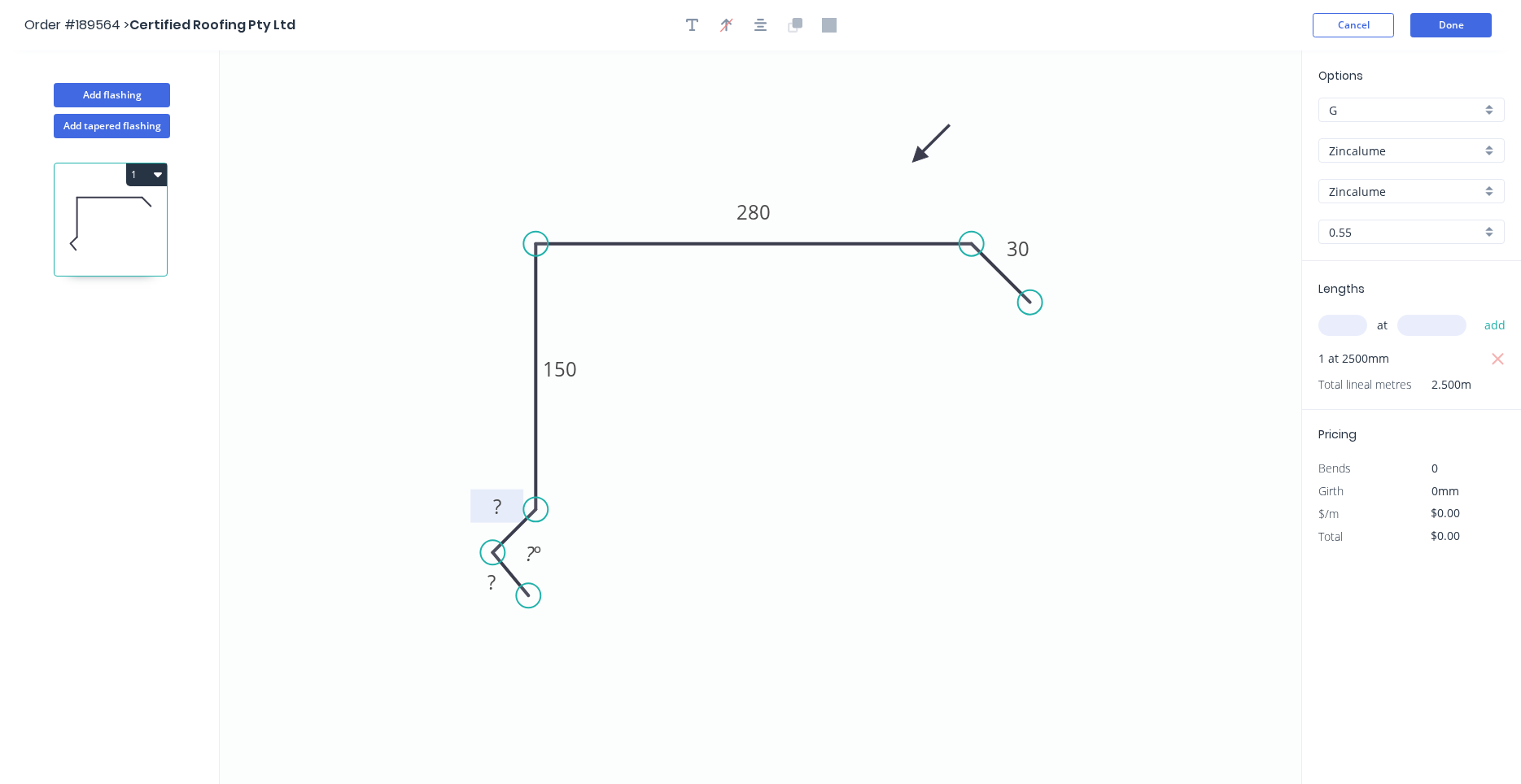
click at [497, 513] on tspan "?" at bounding box center [497, 506] width 9 height 27
click at [516, 602] on div "Hide angle" at bounding box center [580, 605] width 164 height 33
click at [497, 509] on tspan "?" at bounding box center [497, 506] width 9 height 27
click at [161, 172] on icon "button" at bounding box center [157, 174] width 9 height 5
click at [145, 211] on div "Duplicate" at bounding box center [89, 214] width 125 height 24
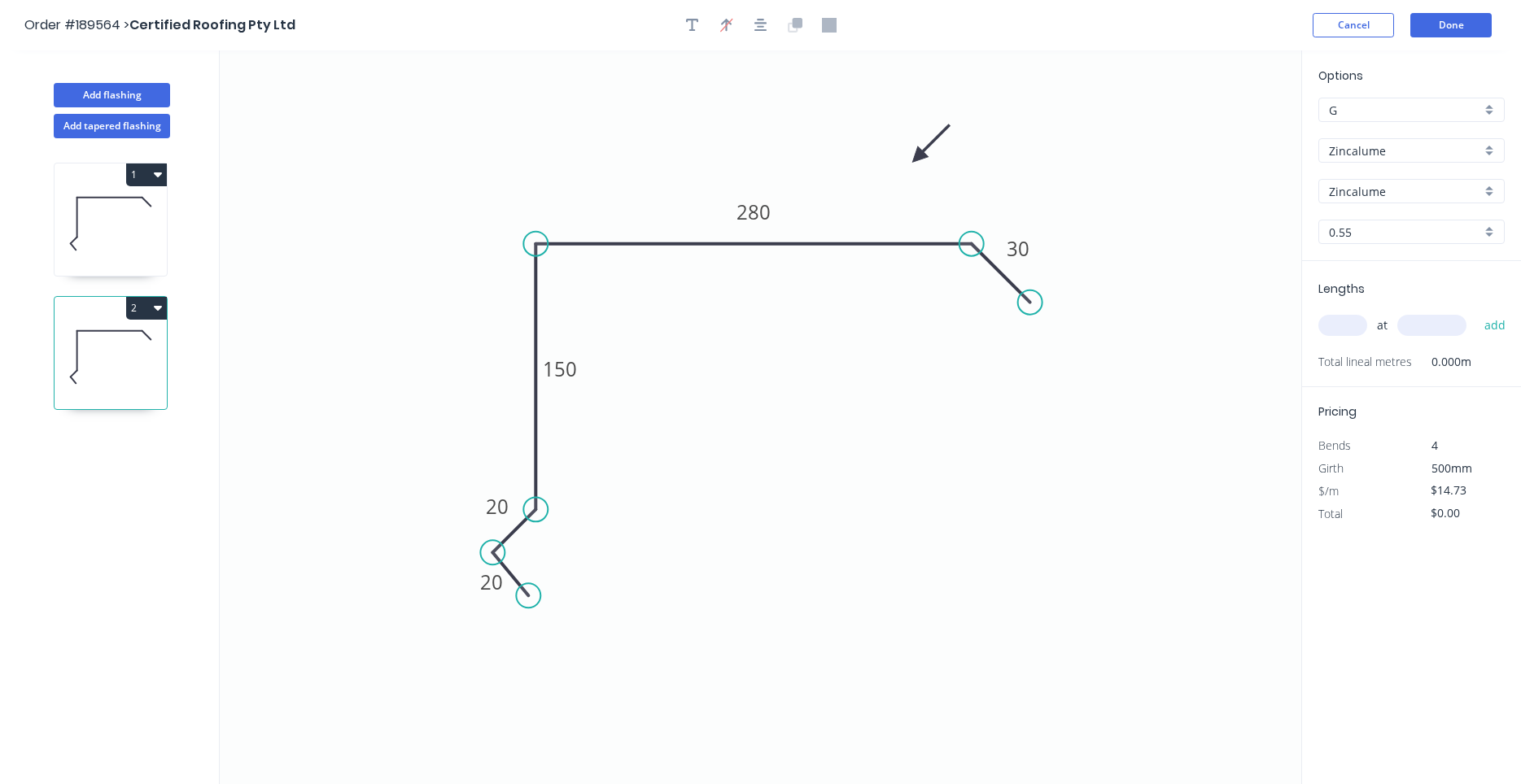
click at [132, 247] on icon at bounding box center [111, 223] width 112 height 104
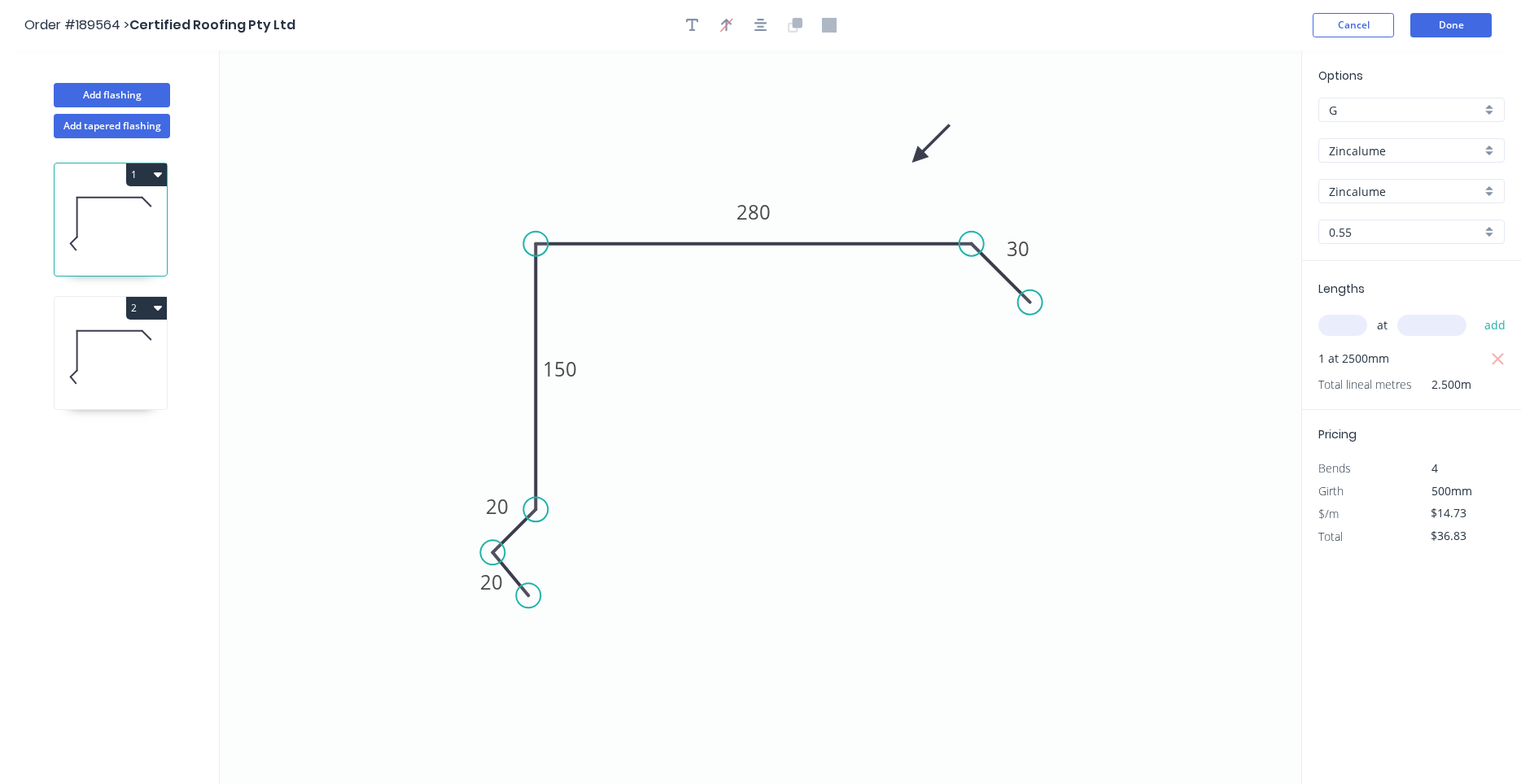
click at [125, 383] on icon at bounding box center [111, 356] width 112 height 104
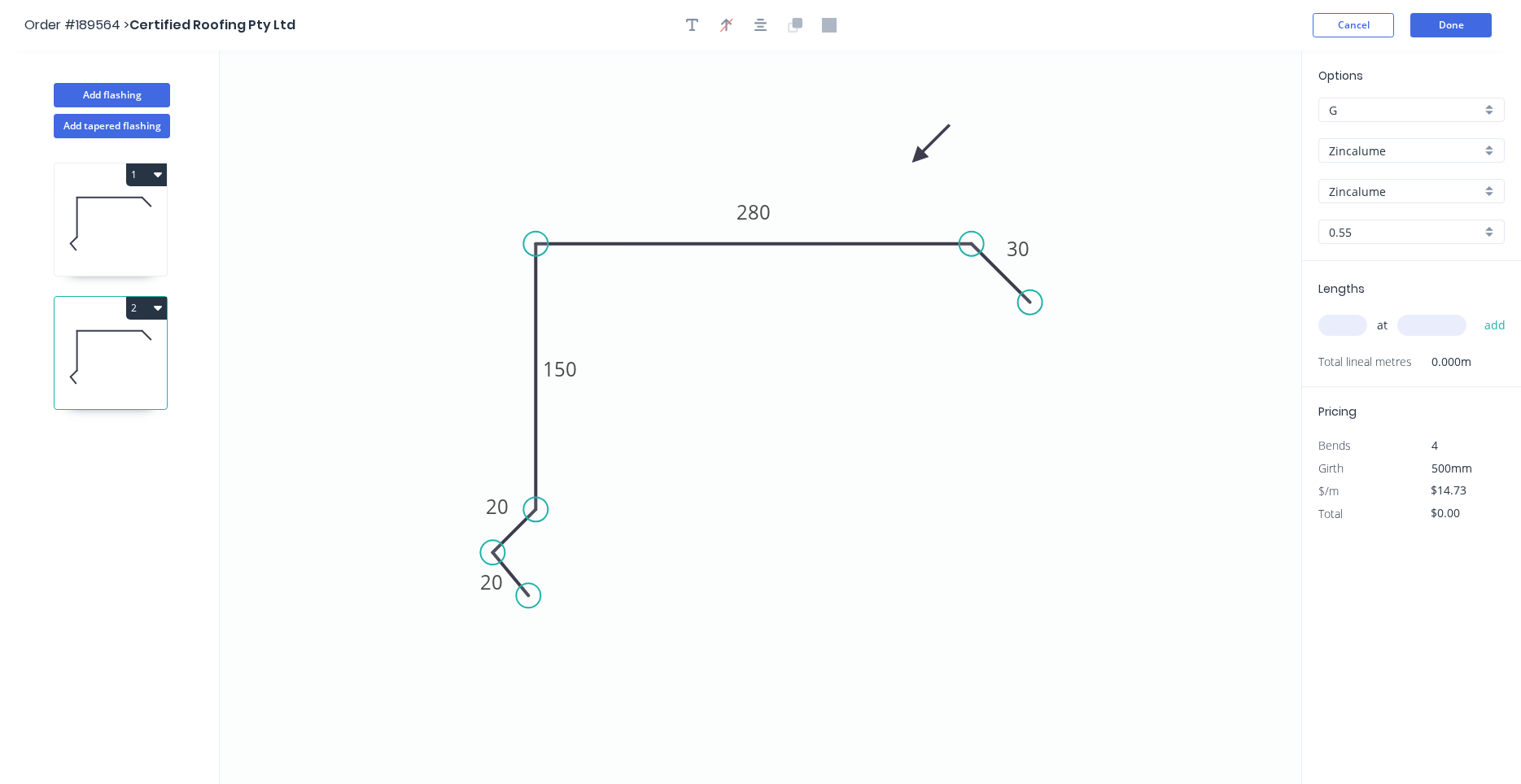
click at [1328, 327] on input "text" at bounding box center [1342, 325] width 49 height 21
click at [108, 238] on icon at bounding box center [111, 223] width 112 height 104
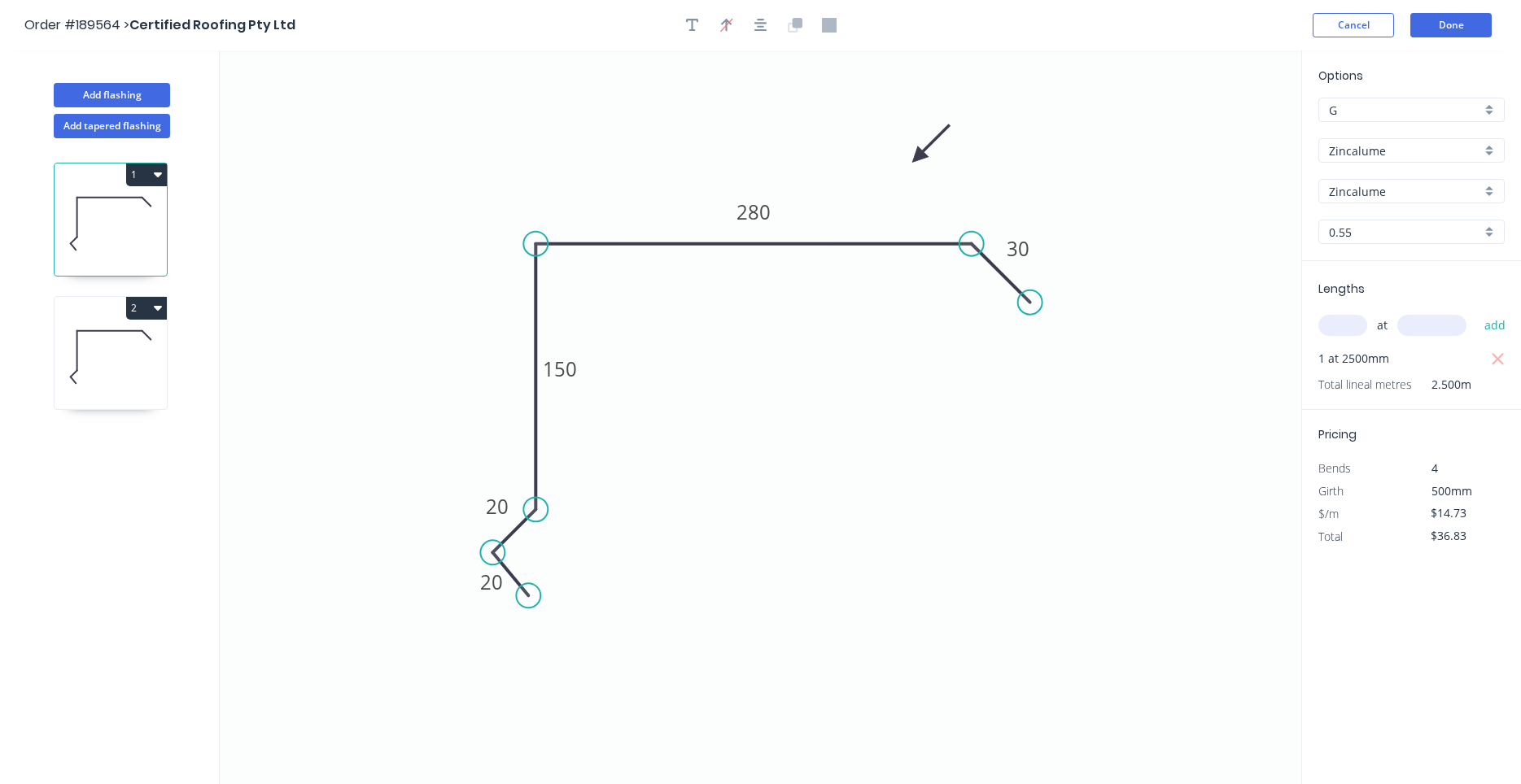
click at [127, 387] on icon at bounding box center [111, 356] width 112 height 104
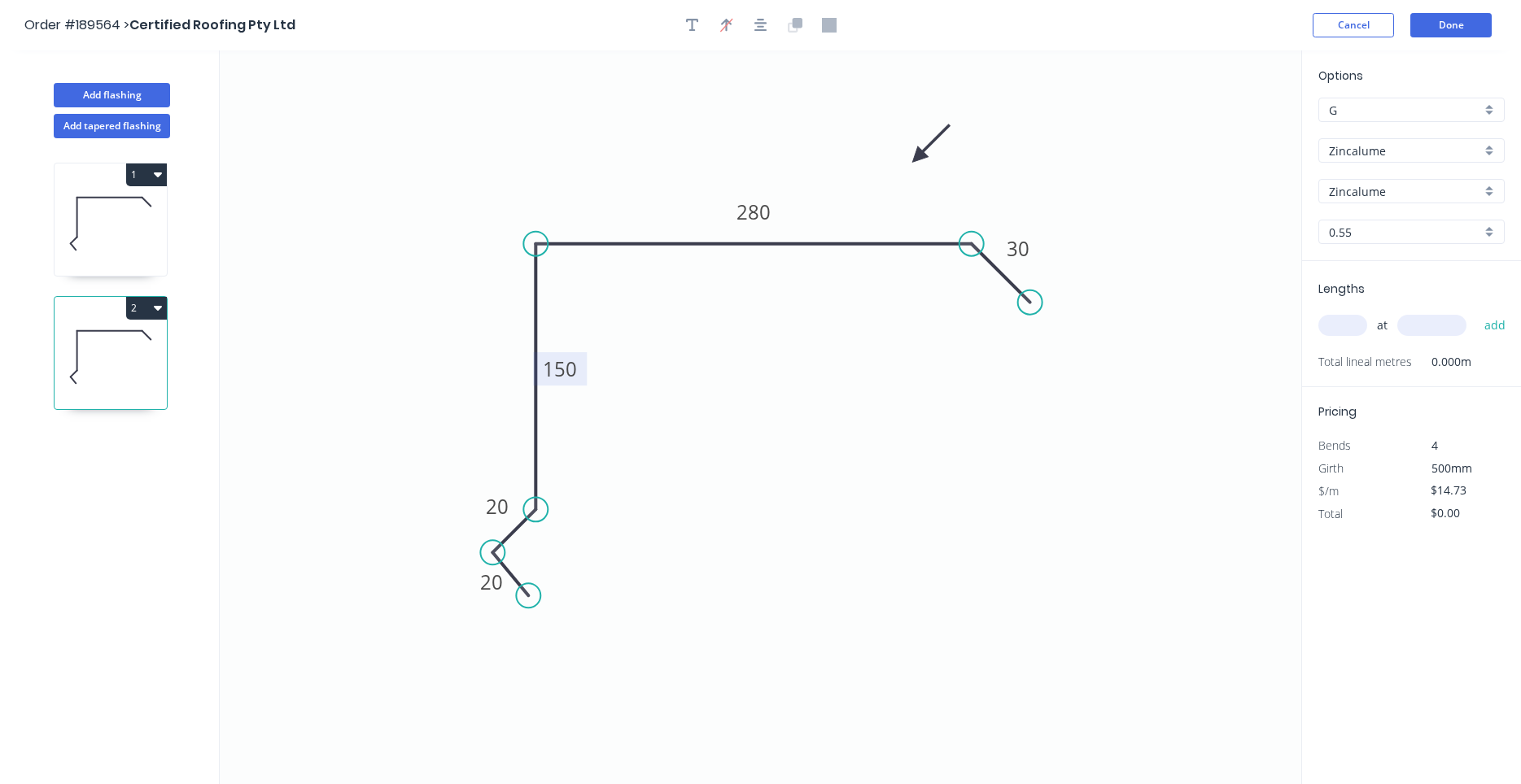
click at [554, 369] on tspan "150" at bounding box center [560, 369] width 34 height 27
drag, startPoint x: 576, startPoint y: 372, endPoint x: 508, endPoint y: 370, distance: 68.0
click at [508, 370] on icon "0 20 20 150 280 30" at bounding box center [760, 417] width 1082 height 734
click at [586, 353] on icon "0 20 20 150 280 30" at bounding box center [760, 417] width 1082 height 734
click at [577, 365] on tspan "150" at bounding box center [560, 369] width 34 height 27
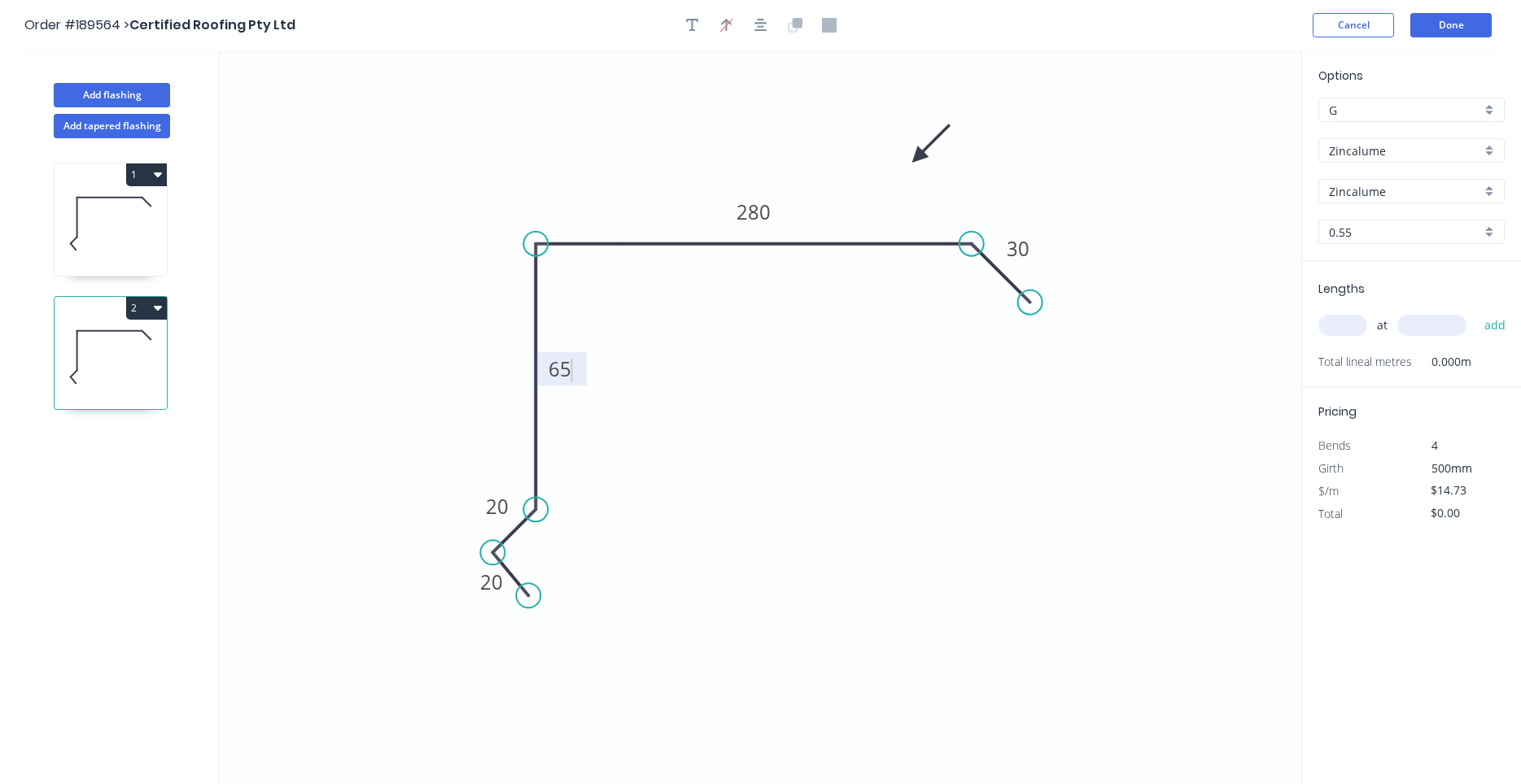
click at [707, 365] on icon "0 20 20 65 280 30" at bounding box center [760, 417] width 1082 height 734
click at [1367, 330] on input "text" at bounding box center [1342, 325] width 49 height 21
click at [1476, 312] on button "add" at bounding box center [1495, 325] width 38 height 28
click at [130, 236] on icon at bounding box center [111, 223] width 112 height 104
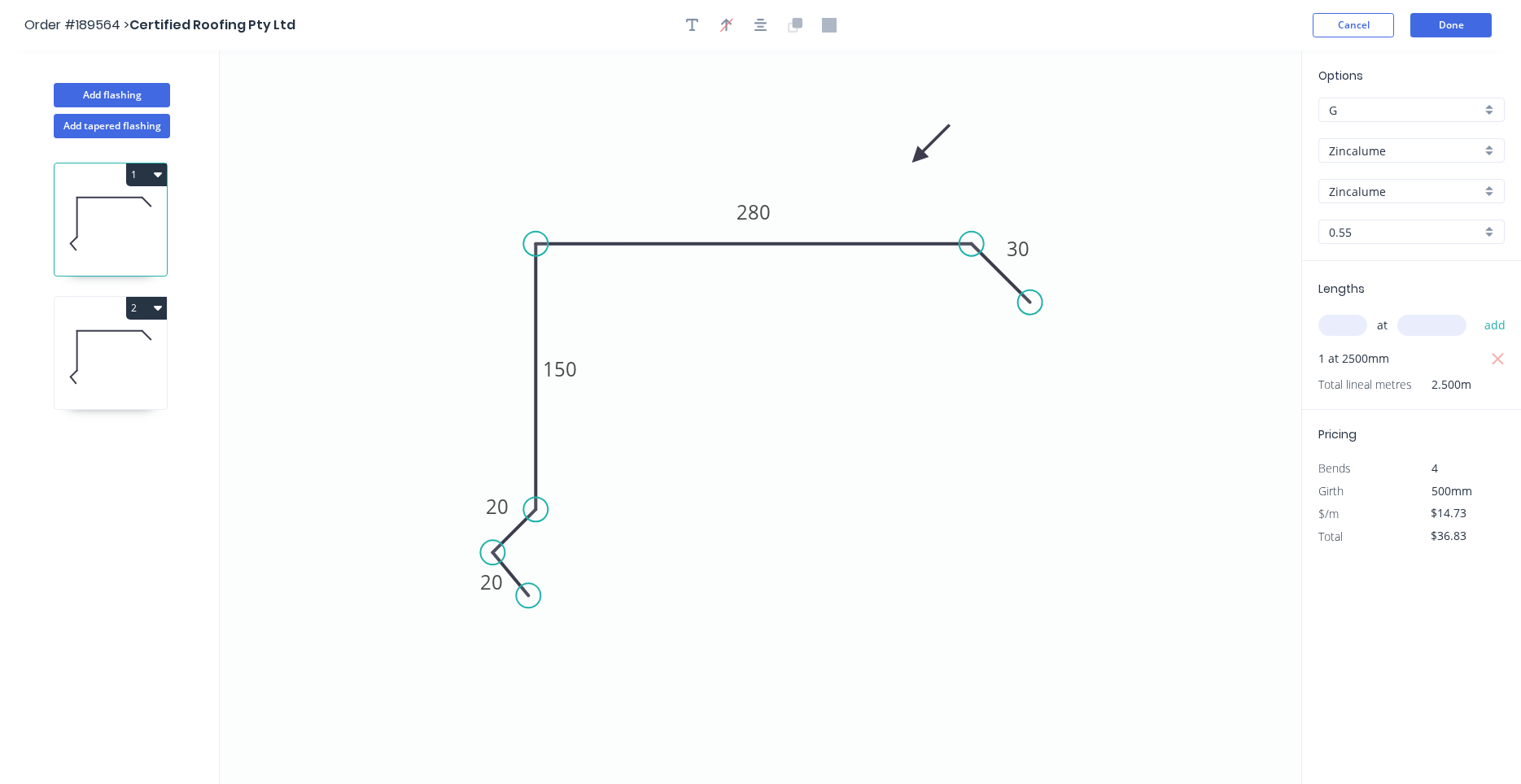
click at [132, 363] on icon at bounding box center [111, 356] width 112 height 104
click at [157, 309] on icon "button" at bounding box center [157, 308] width 9 height 5
click at [142, 344] on div "Duplicate" at bounding box center [89, 349] width 125 height 24
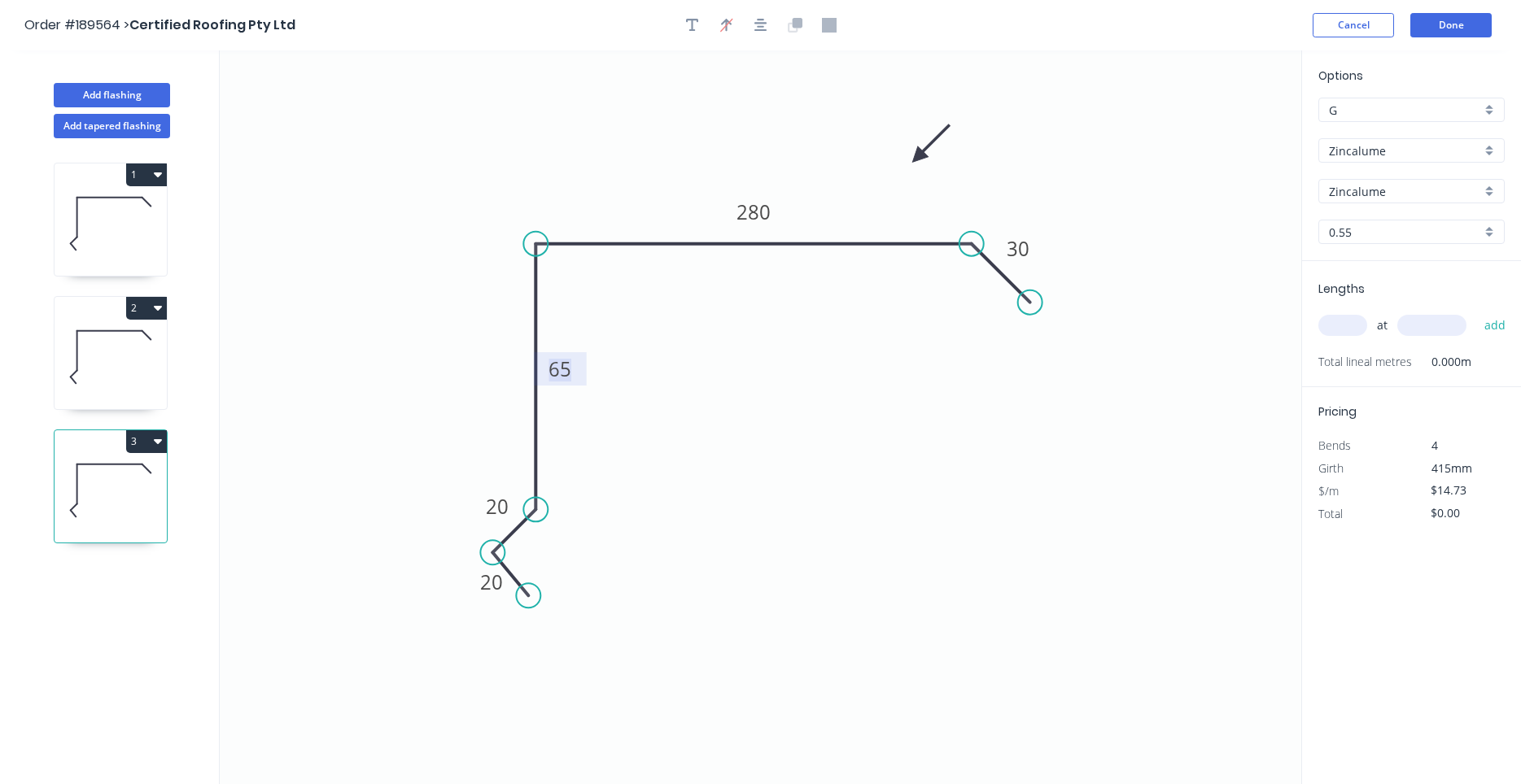
click at [562, 363] on tspan "65" at bounding box center [560, 369] width 23 height 27
click at [1351, 331] on input "text" at bounding box center [1342, 325] width 49 height 21
click at [1476, 312] on button "add" at bounding box center [1495, 325] width 38 height 28
click at [161, 437] on icon "button" at bounding box center [157, 441] width 9 height 13
click at [148, 468] on button "Duplicate" at bounding box center [90, 481] width 154 height 32
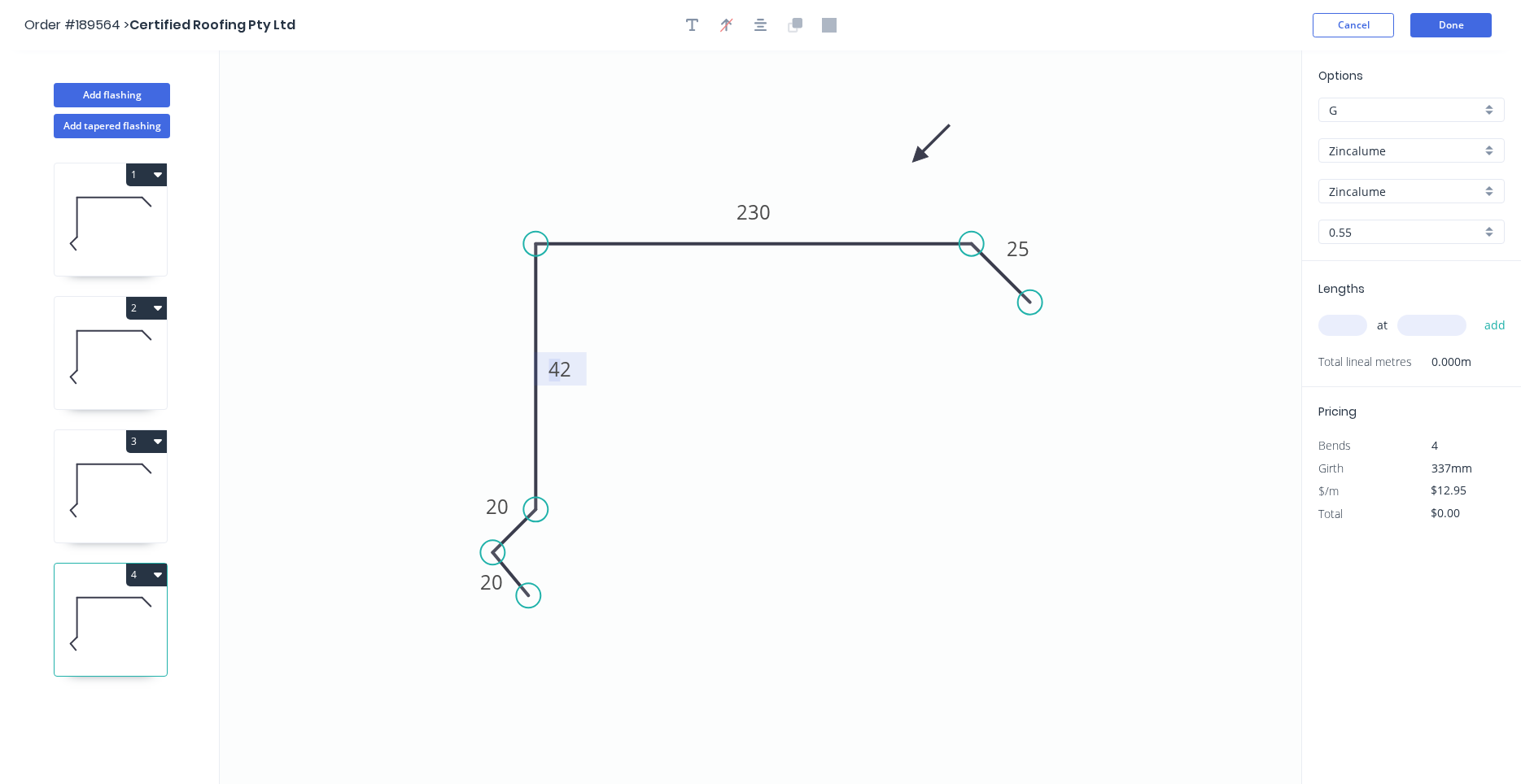
click at [563, 372] on tspan "42" at bounding box center [560, 369] width 23 height 27
click at [1345, 326] on input "text" at bounding box center [1342, 325] width 49 height 21
click at [1476, 312] on button "add" at bounding box center [1495, 325] width 38 height 28
click at [122, 102] on button "Add flashing" at bounding box center [112, 95] width 116 height 25
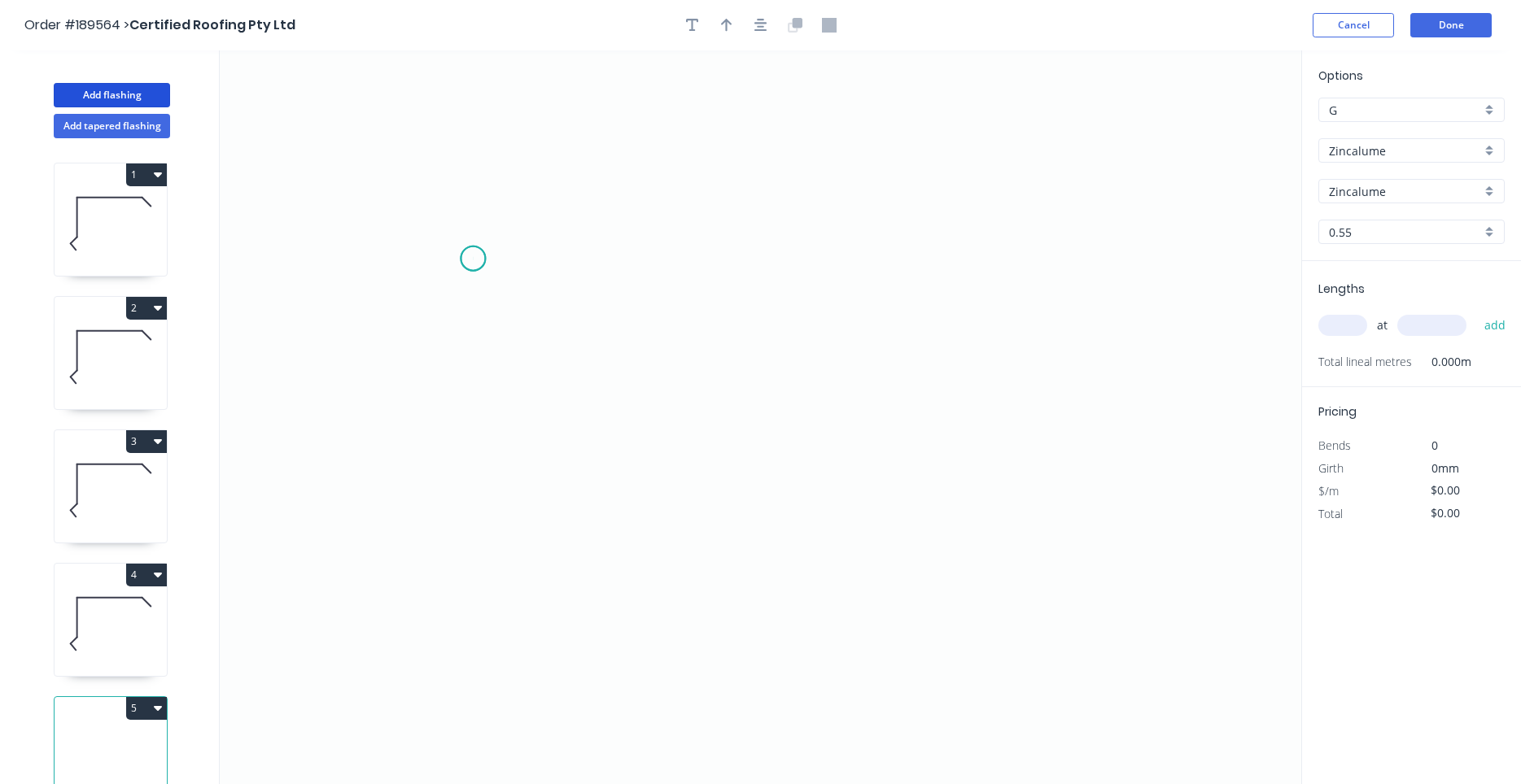
click at [473, 259] on icon "0" at bounding box center [760, 417] width 1082 height 734
click at [473, 429] on icon "0" at bounding box center [760, 417] width 1082 height 734
click at [847, 429] on icon "0 ?" at bounding box center [760, 417] width 1082 height 734
click at [877, 464] on icon "0 ? ?" at bounding box center [760, 417] width 1082 height 734
click at [877, 464] on circle at bounding box center [878, 458] width 25 height 25
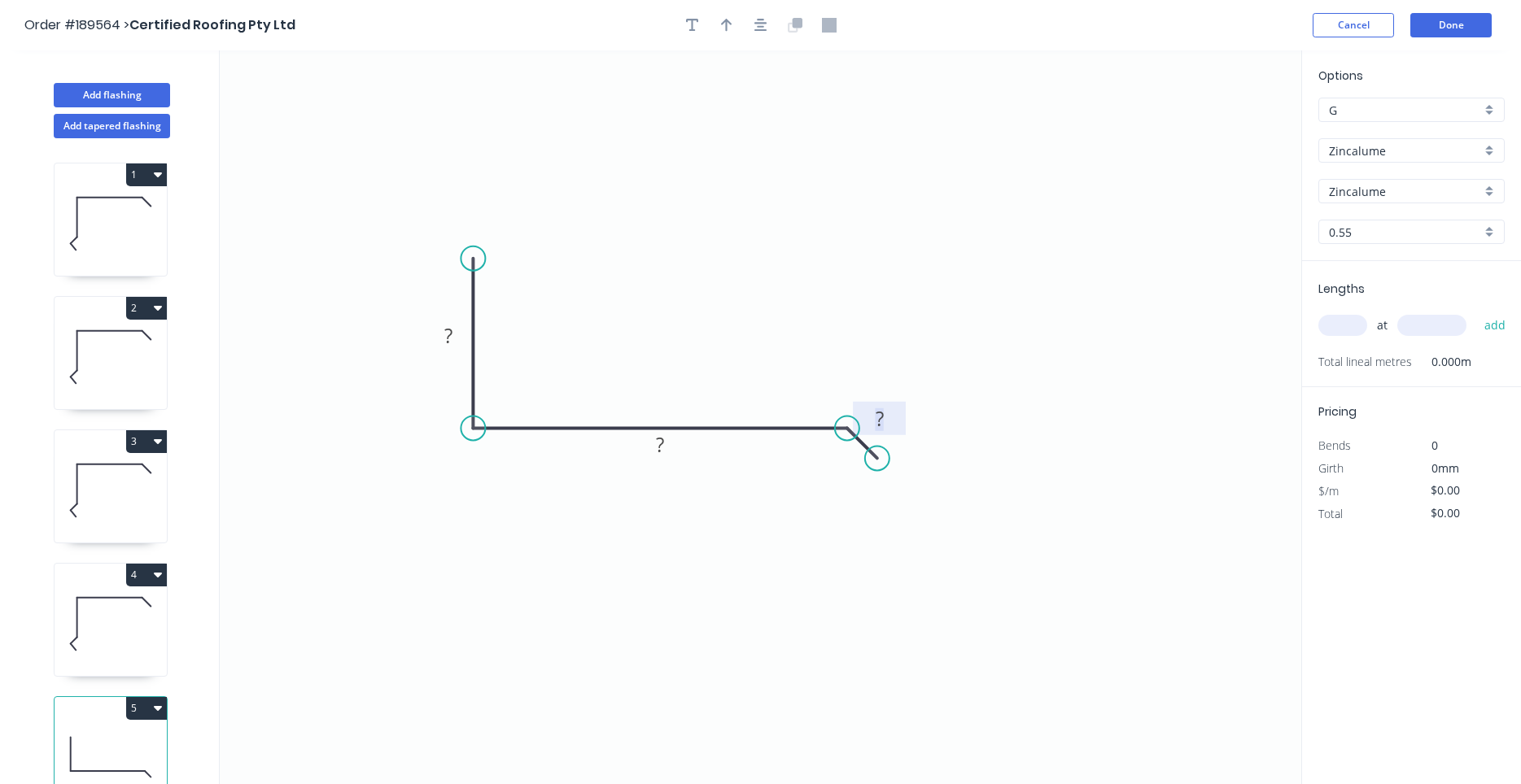
click at [879, 430] on tspan "?" at bounding box center [880, 418] width 9 height 27
click at [1343, 326] on input "text" at bounding box center [1342, 325] width 49 height 21
click at [1476, 312] on button "add" at bounding box center [1495, 325] width 38 height 28
click at [760, 34] on button "button" at bounding box center [761, 26] width 25 height 25
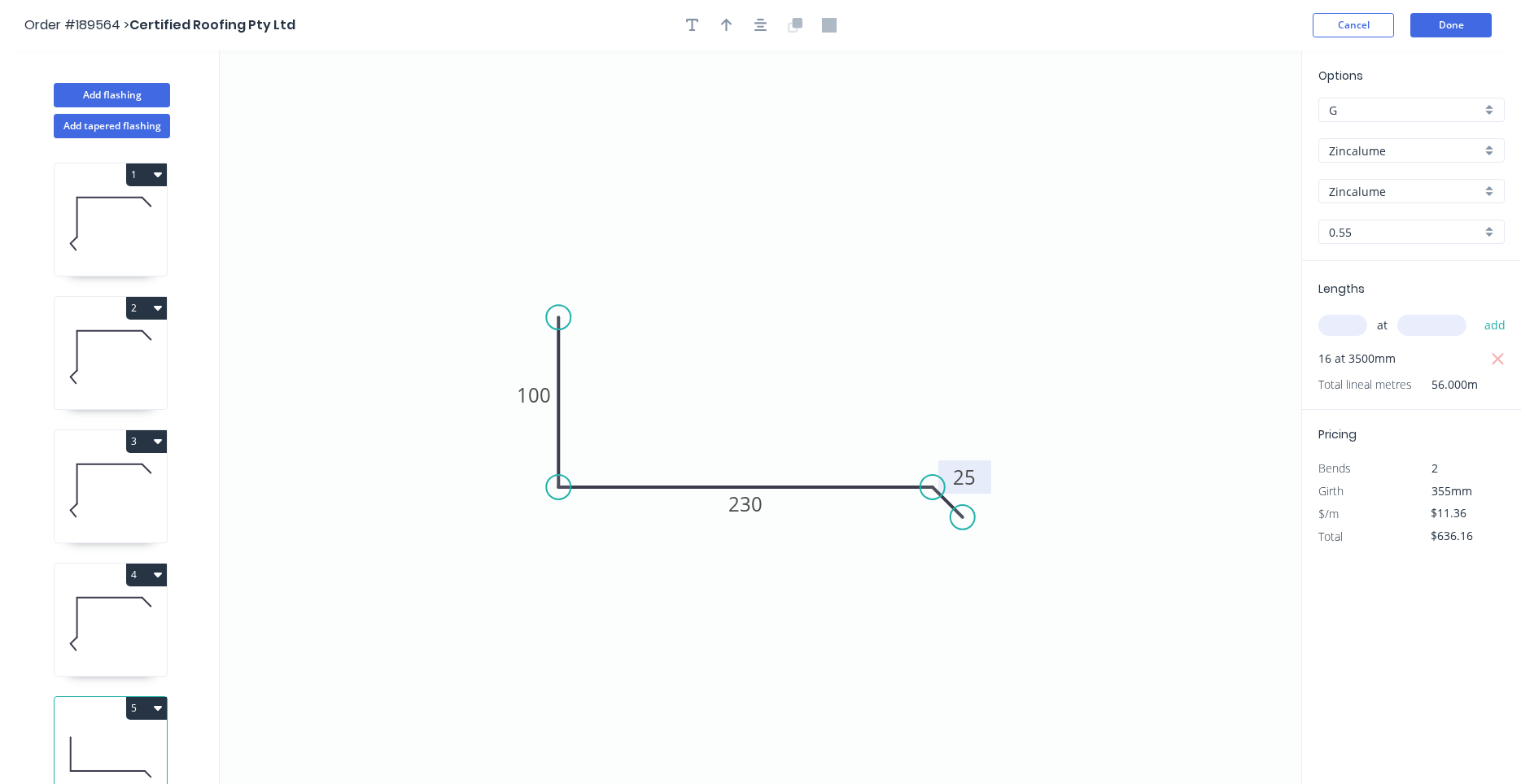
click at [739, 25] on div at bounding box center [760, 26] width 171 height 25
click at [732, 29] on button "button" at bounding box center [727, 26] width 25 height 25
click at [1223, 131] on icon at bounding box center [1218, 112] width 14 height 52
click at [1220, 131] on icon at bounding box center [1221, 112] width 14 height 52
drag, startPoint x: 1220, startPoint y: 131, endPoint x: 765, endPoint y: 309, distance: 488.6
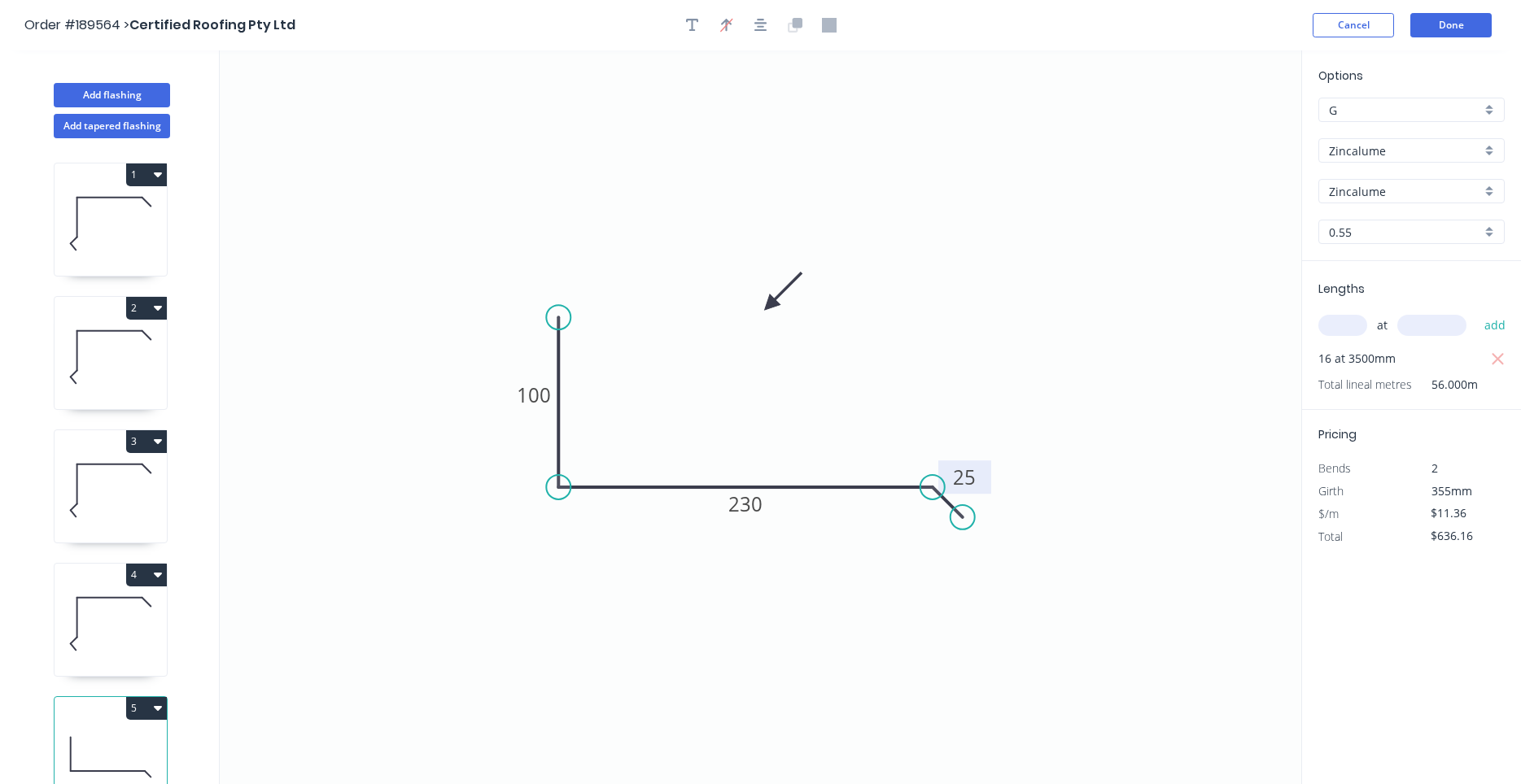
click at [765, 309] on icon at bounding box center [783, 291] width 48 height 48
click at [1432, 20] on button "Done" at bounding box center [1450, 26] width 81 height 25
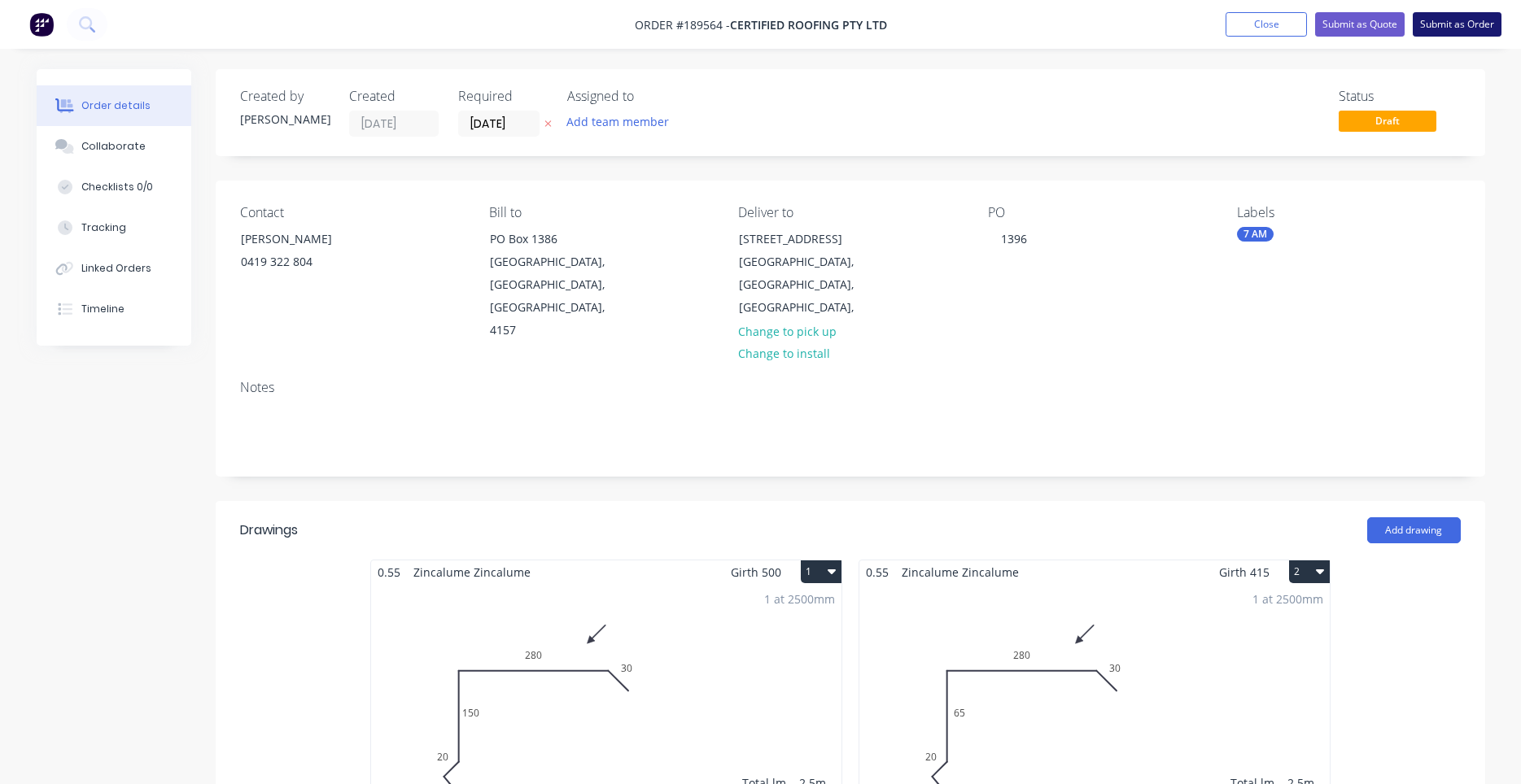
click at [1427, 22] on button "Submit as Order" at bounding box center [1456, 25] width 89 height 25
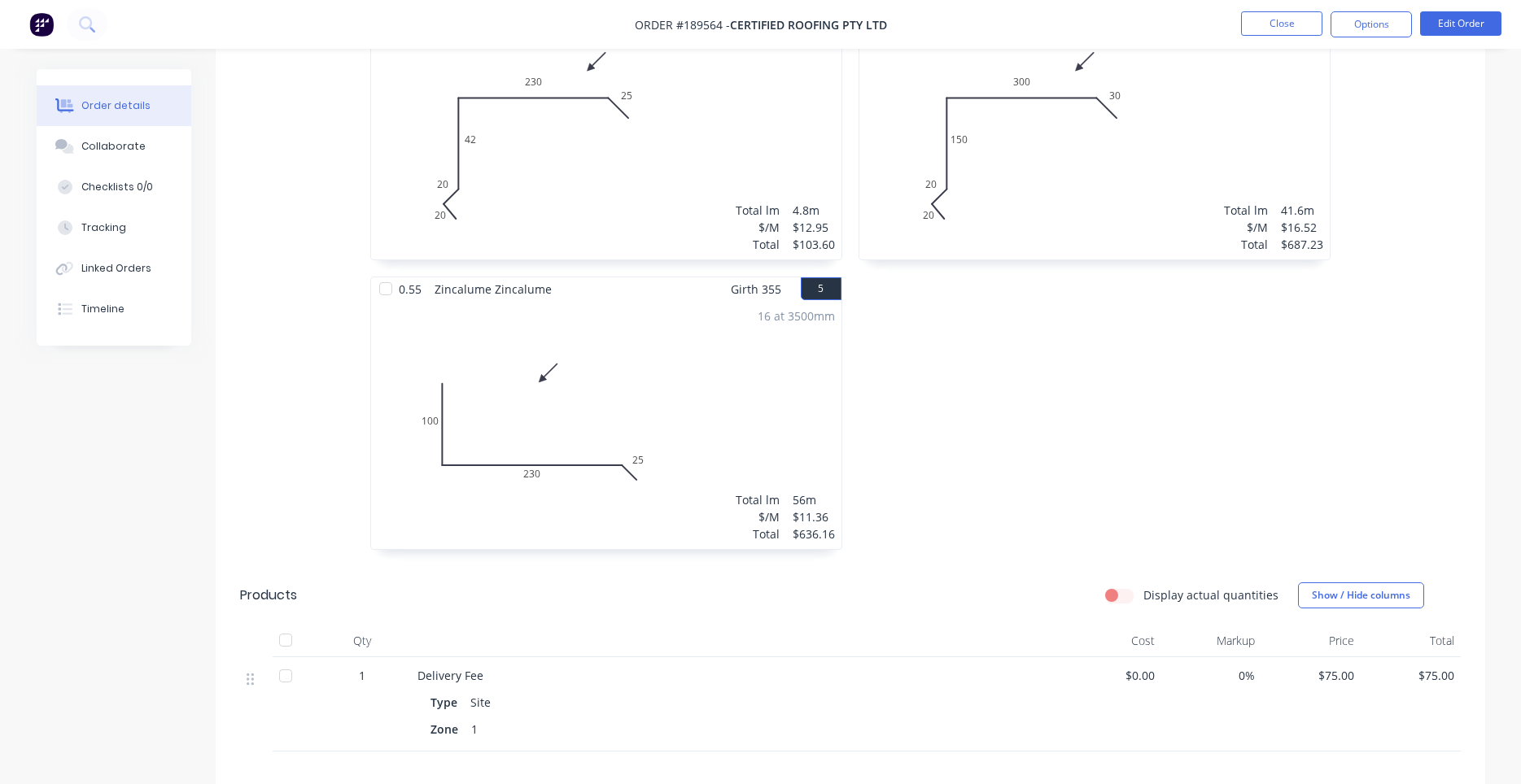
scroll to position [1064, 0]
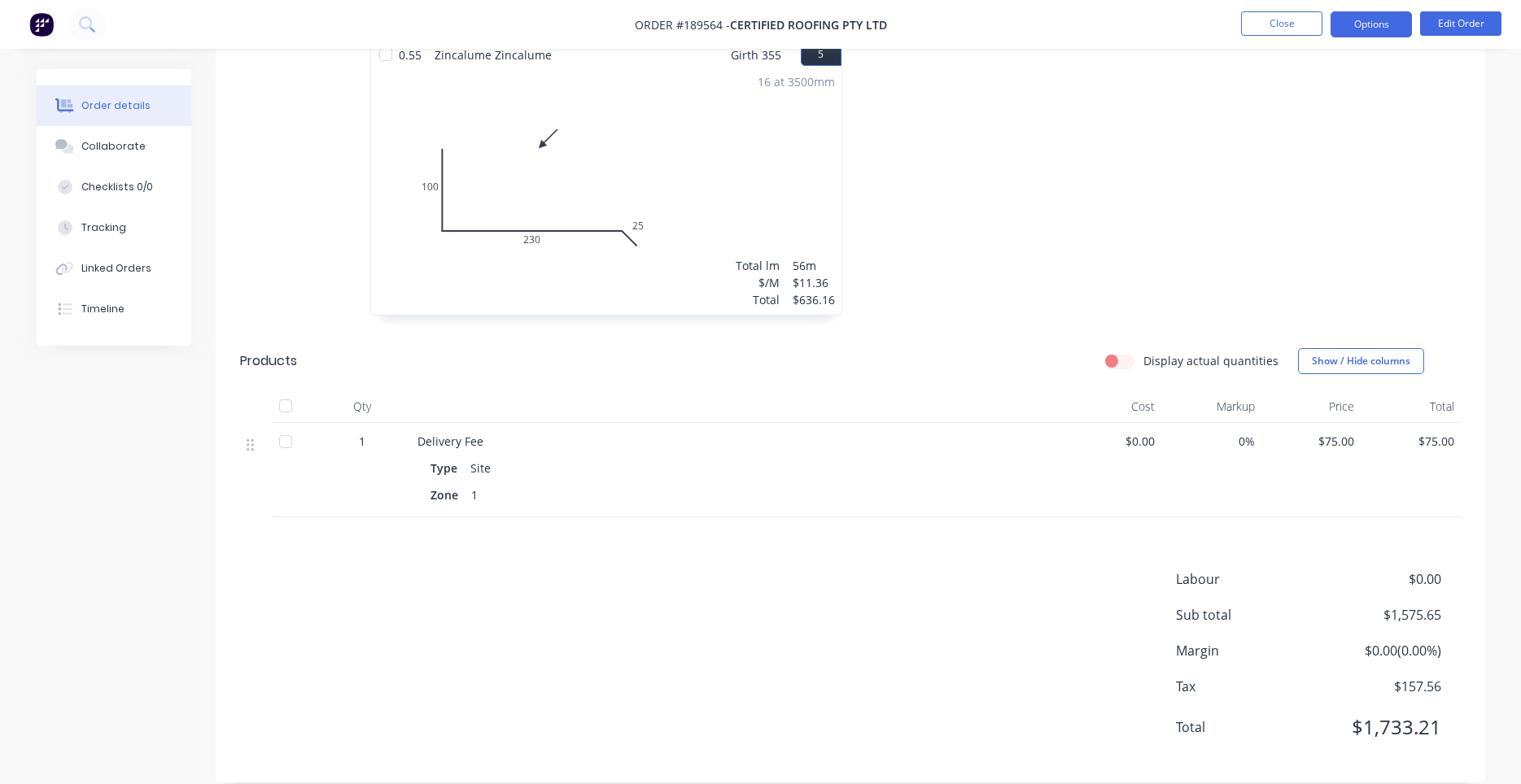
click at [1391, 17] on button "Options" at bounding box center [1370, 24] width 81 height 26
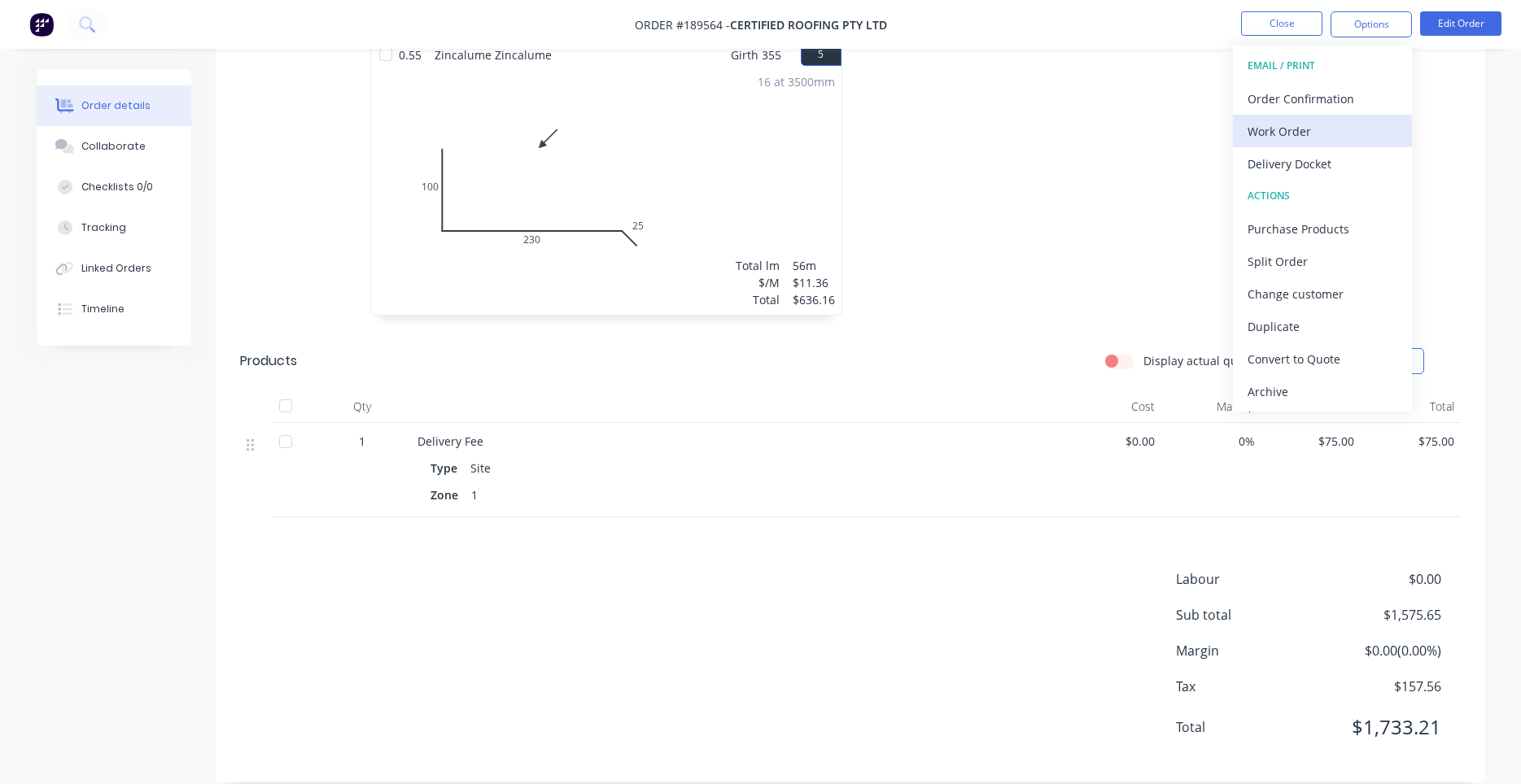
click at [1316, 115] on button "Work Order" at bounding box center [1323, 131] width 179 height 32
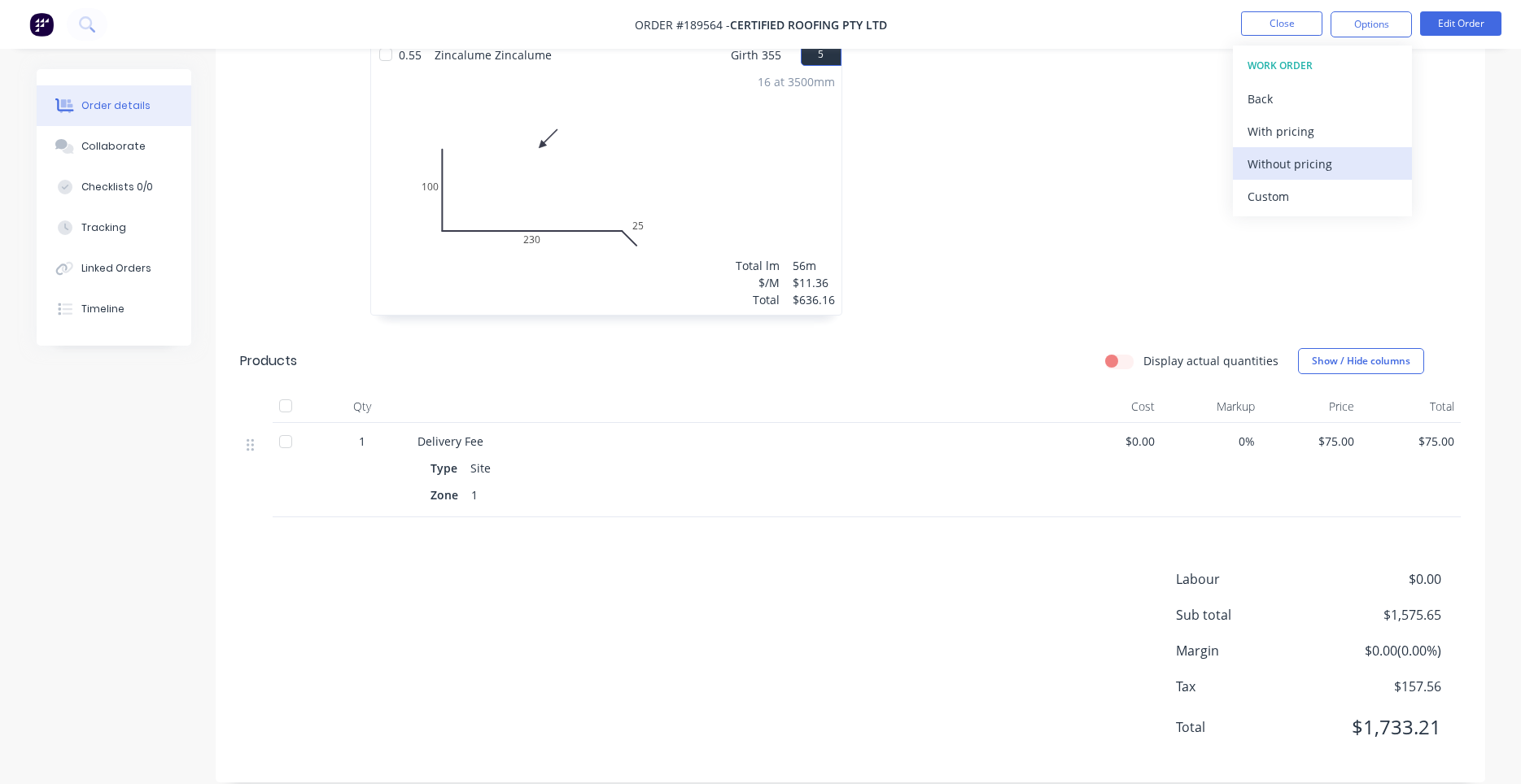
click at [1283, 153] on div "Without pricing" at bounding box center [1322, 164] width 150 height 24
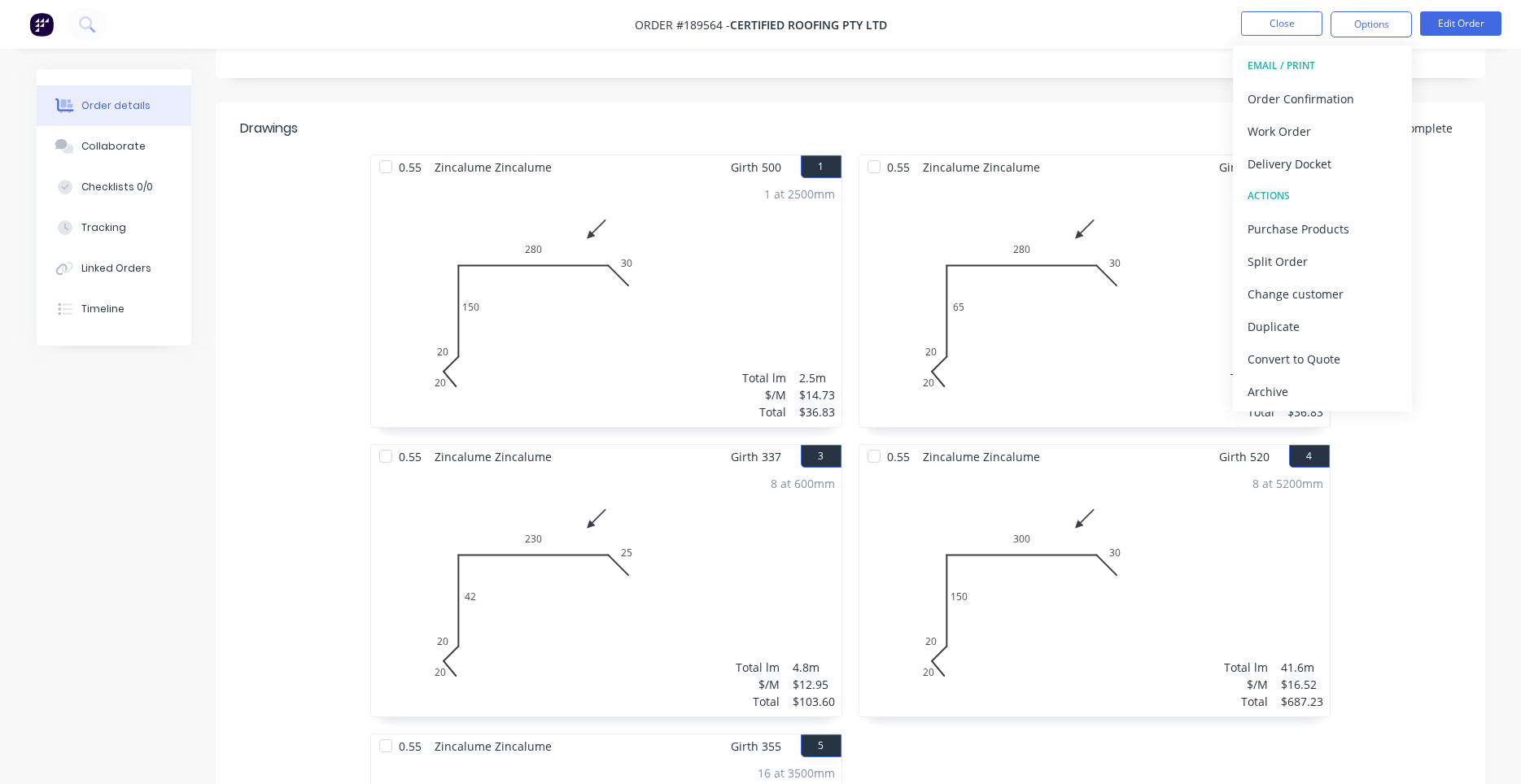
scroll to position [0, 0]
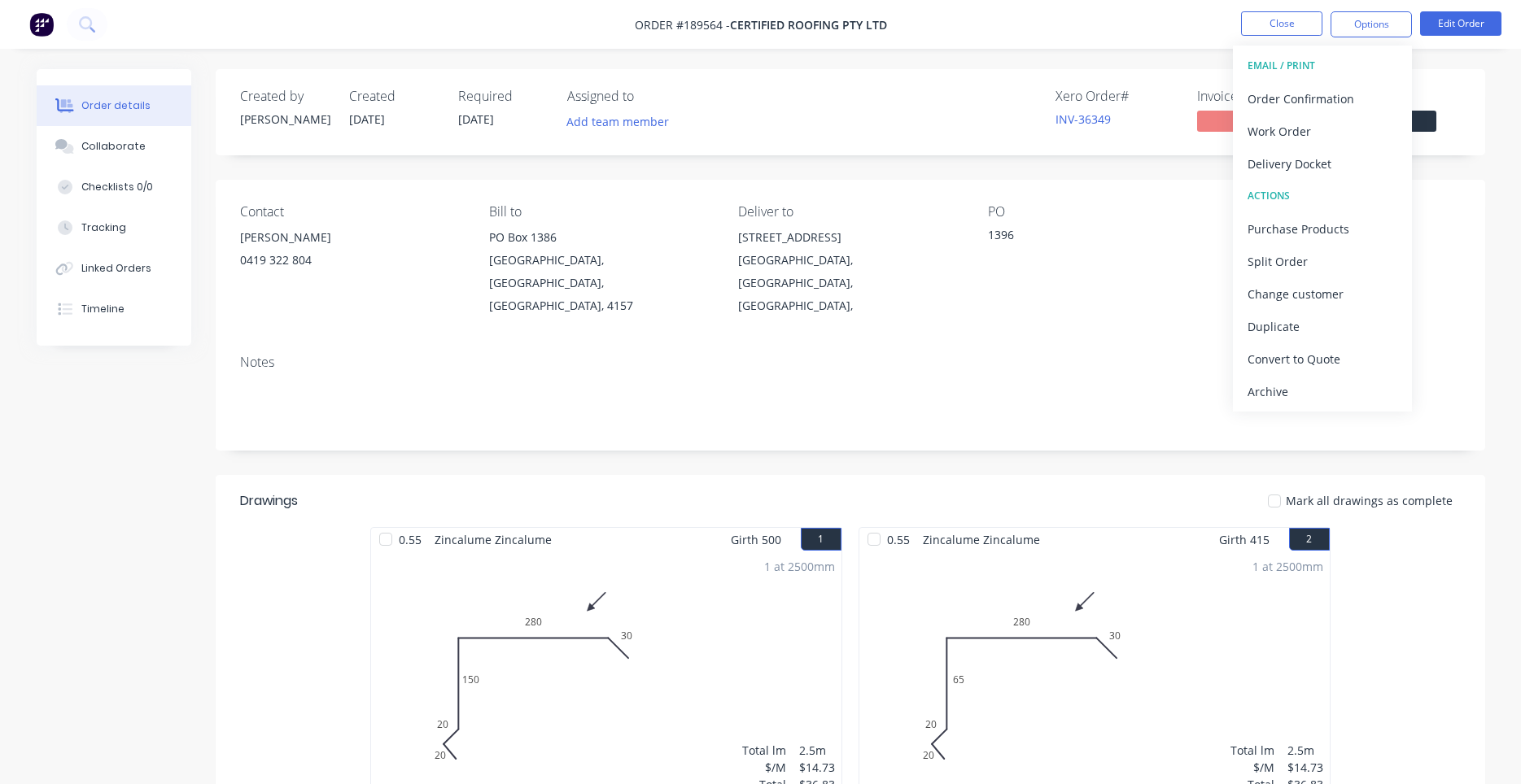
click at [862, 348] on div "Notes" at bounding box center [850, 396] width 1269 height 109
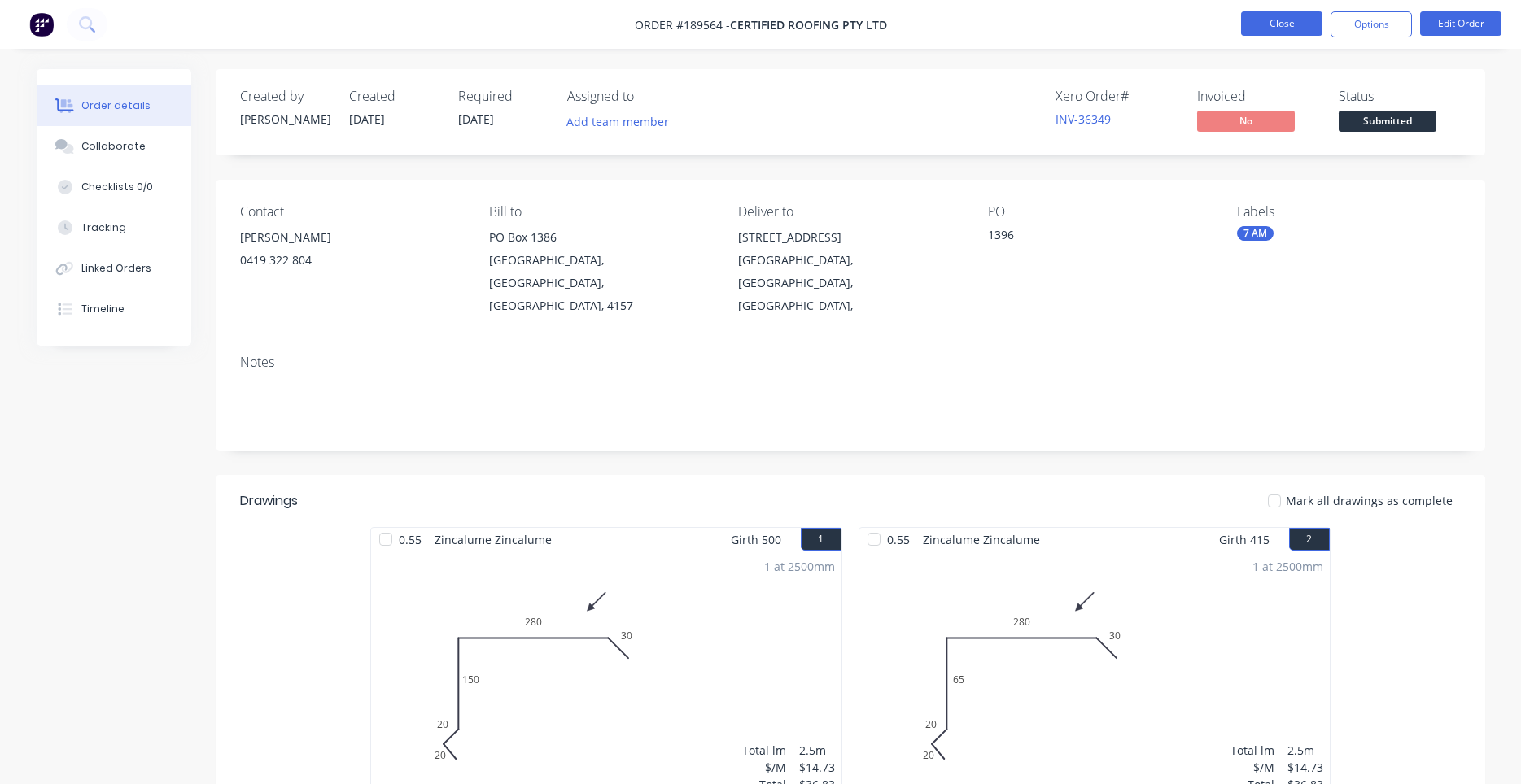
click at [1249, 20] on button "Close" at bounding box center [1281, 24] width 81 height 25
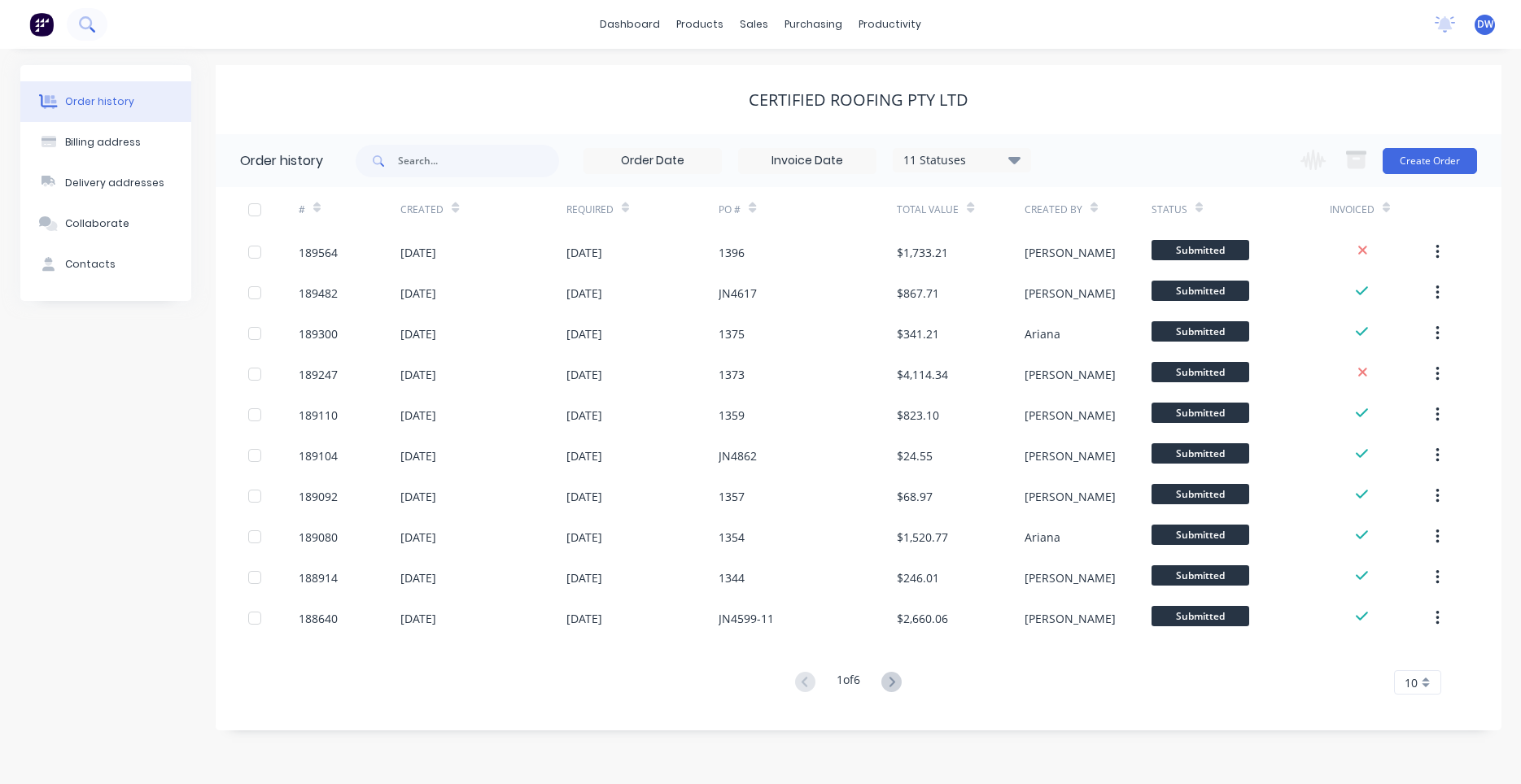
click at [92, 25] on button at bounding box center [87, 25] width 41 height 32
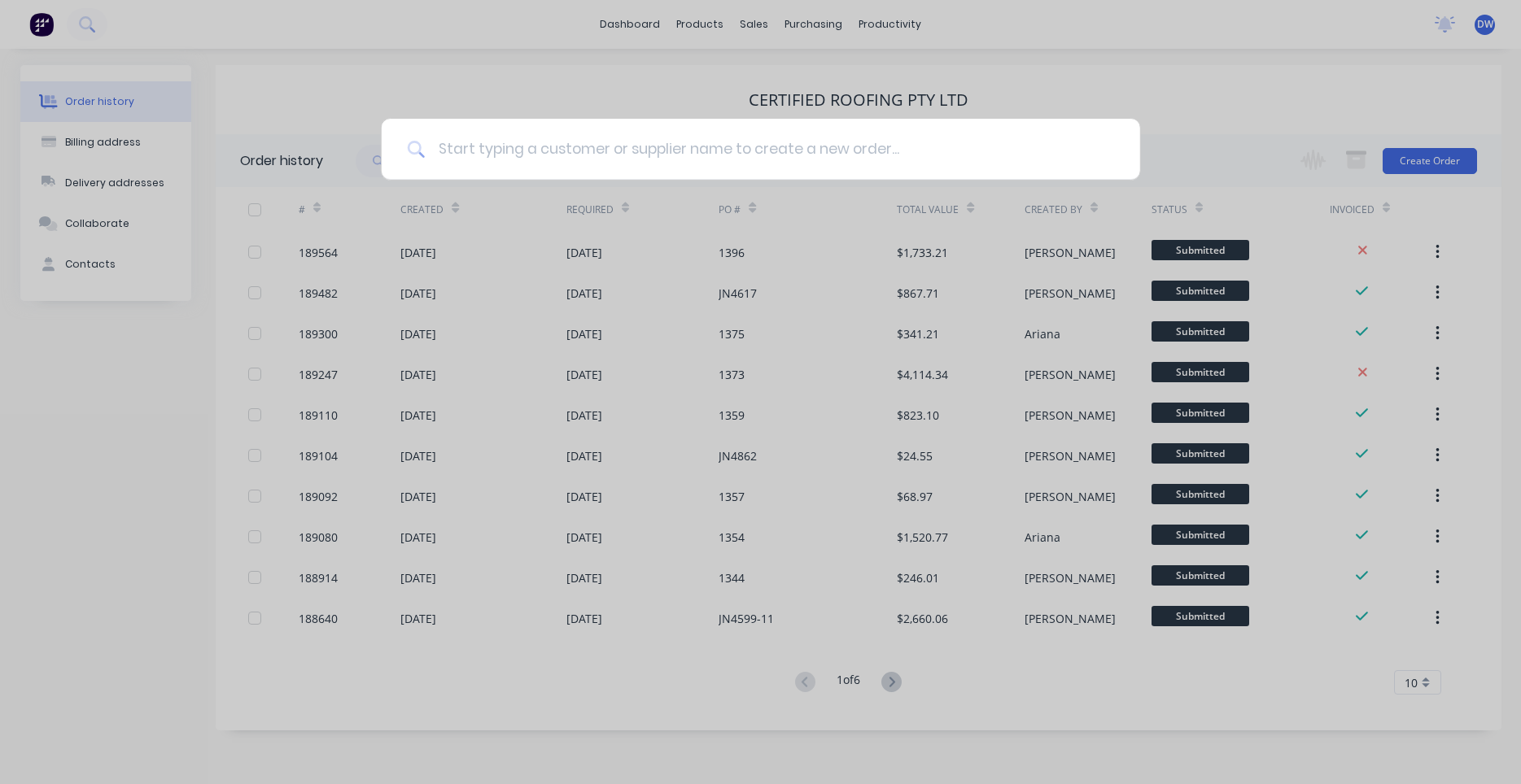
click at [456, 152] on input at bounding box center [769, 150] width 689 height 61
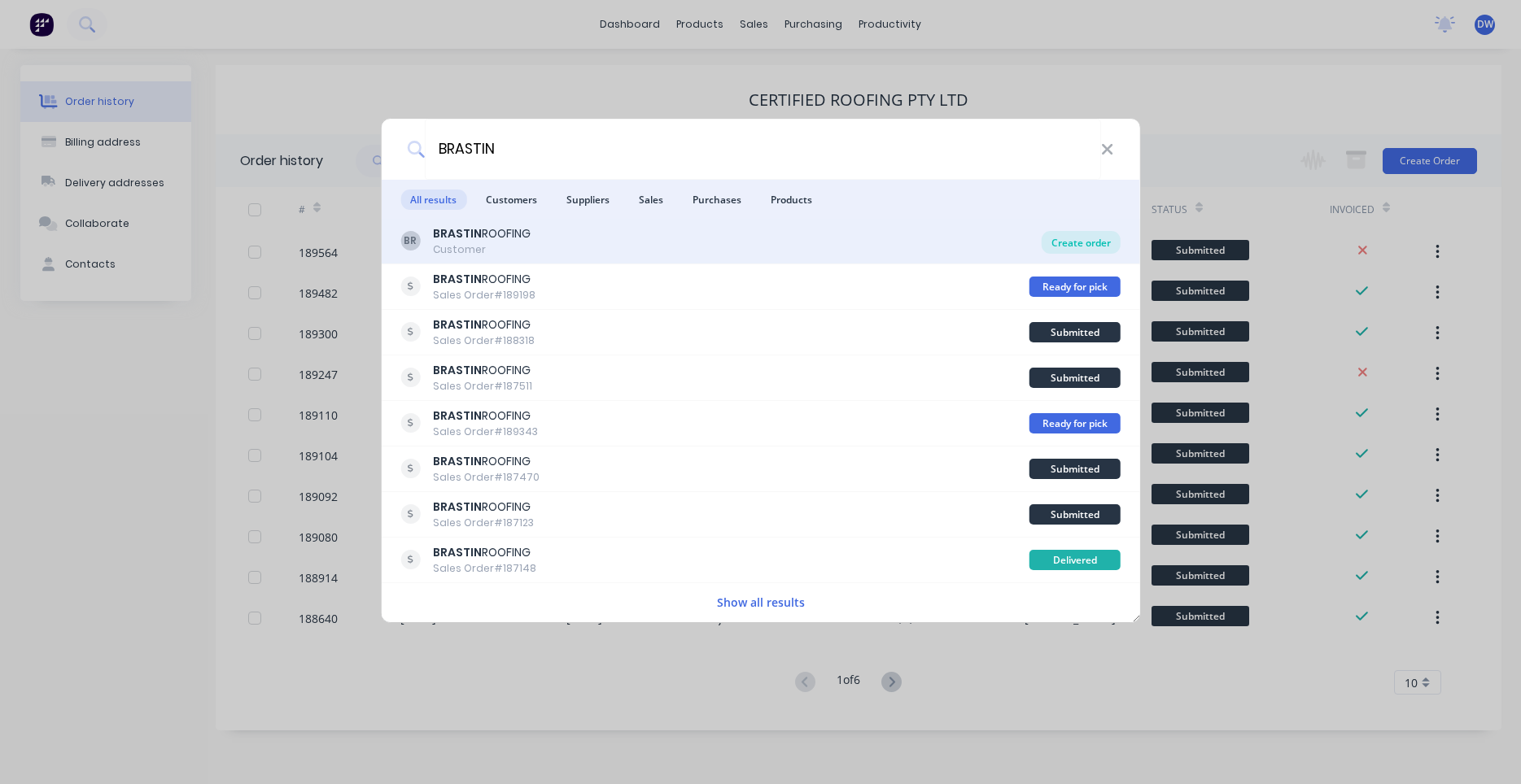
click at [1061, 245] on div "Create order" at bounding box center [1081, 242] width 79 height 23
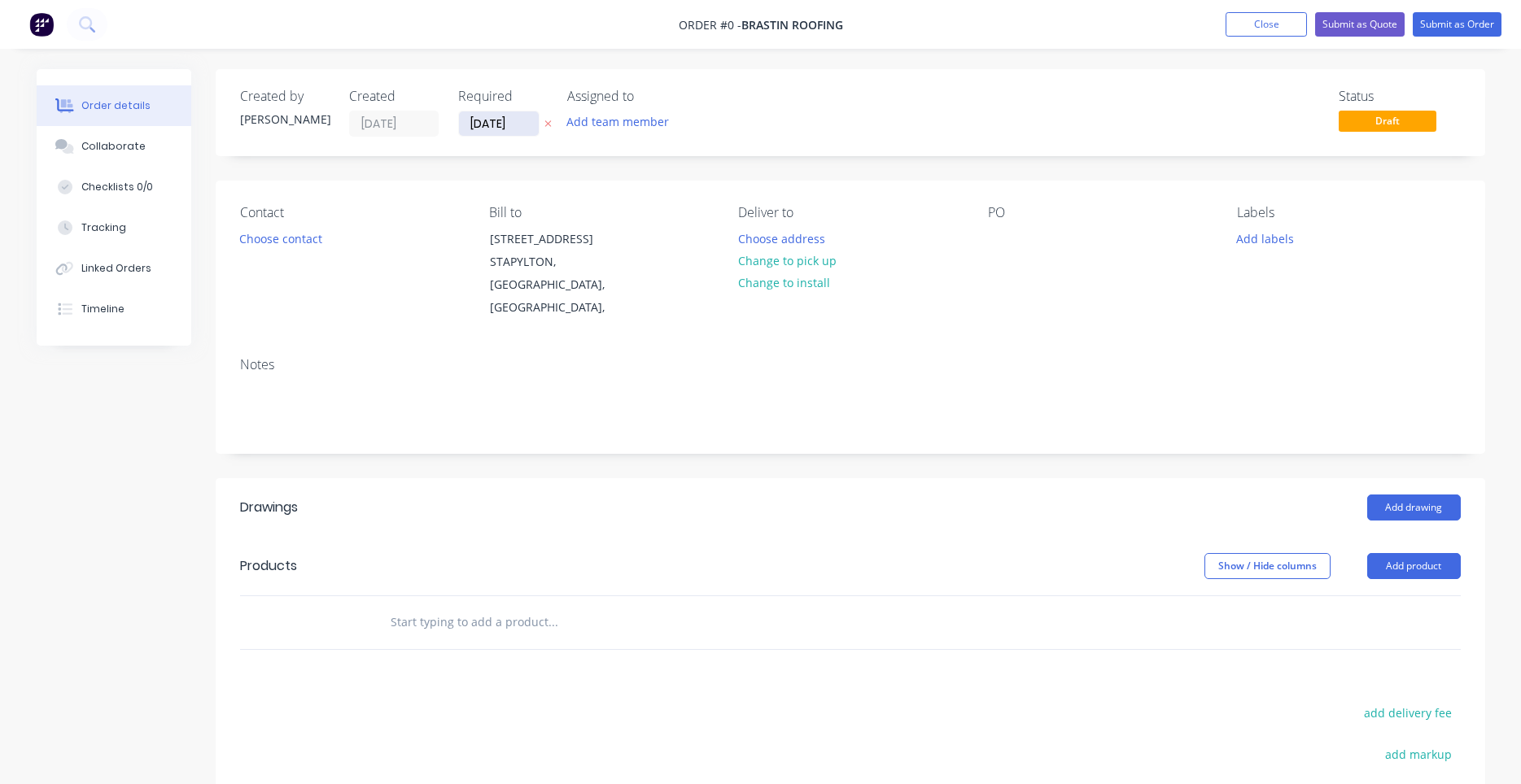
click at [515, 126] on input "12/08/25" at bounding box center [499, 124] width 80 height 25
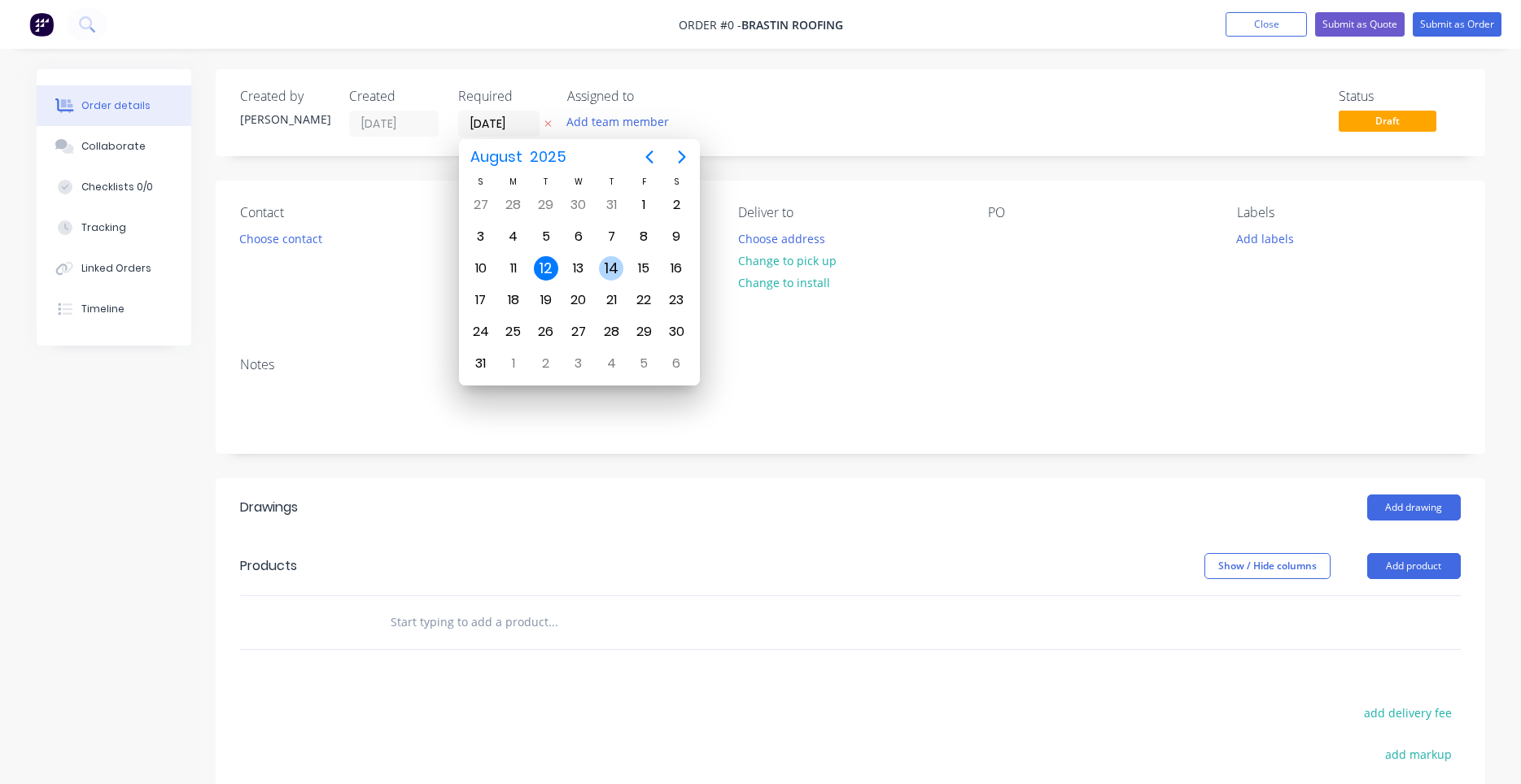
click at [605, 267] on div "14" at bounding box center [611, 269] width 25 height 25
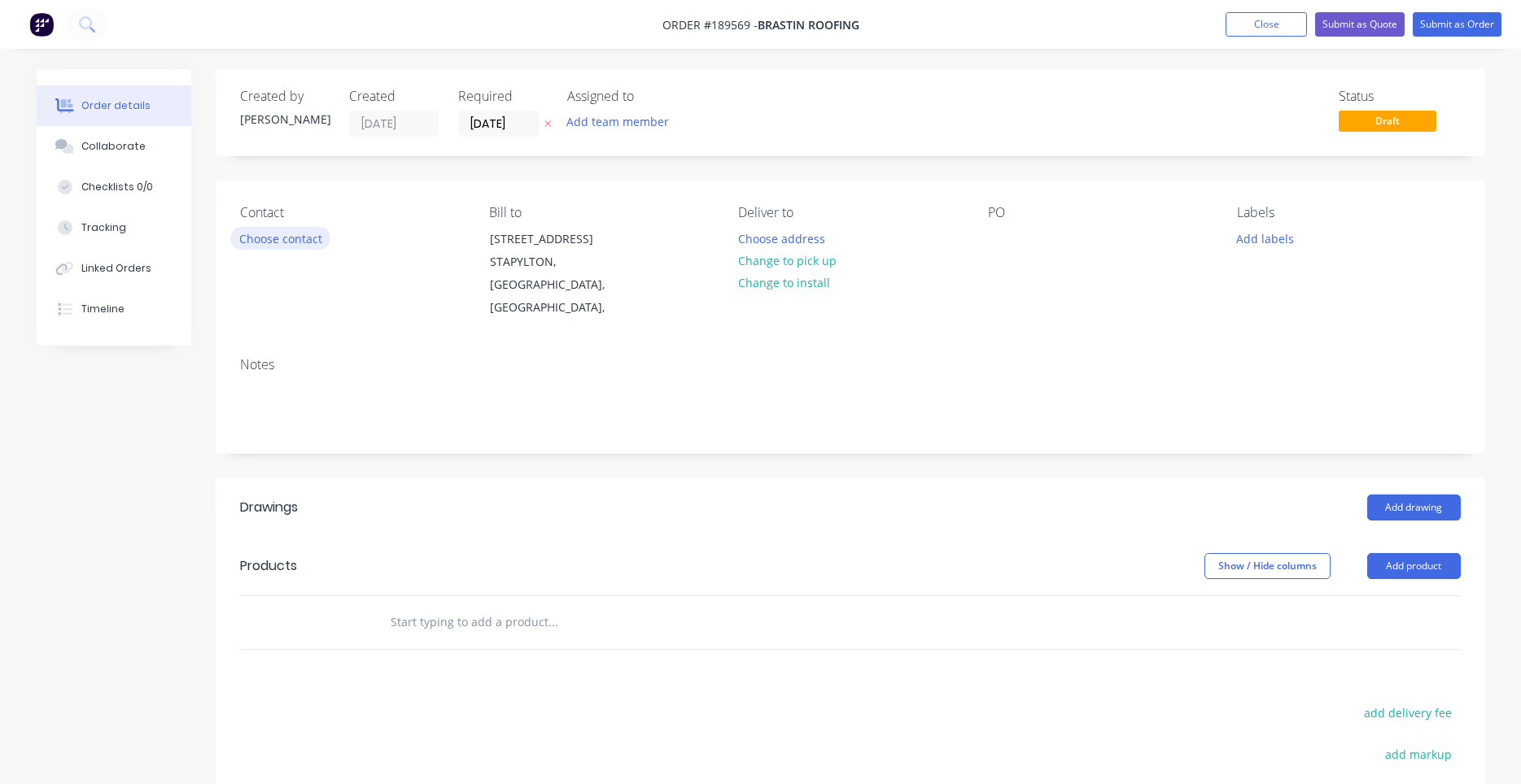
click at [296, 235] on button "Choose contact" at bounding box center [280, 237] width 100 height 22
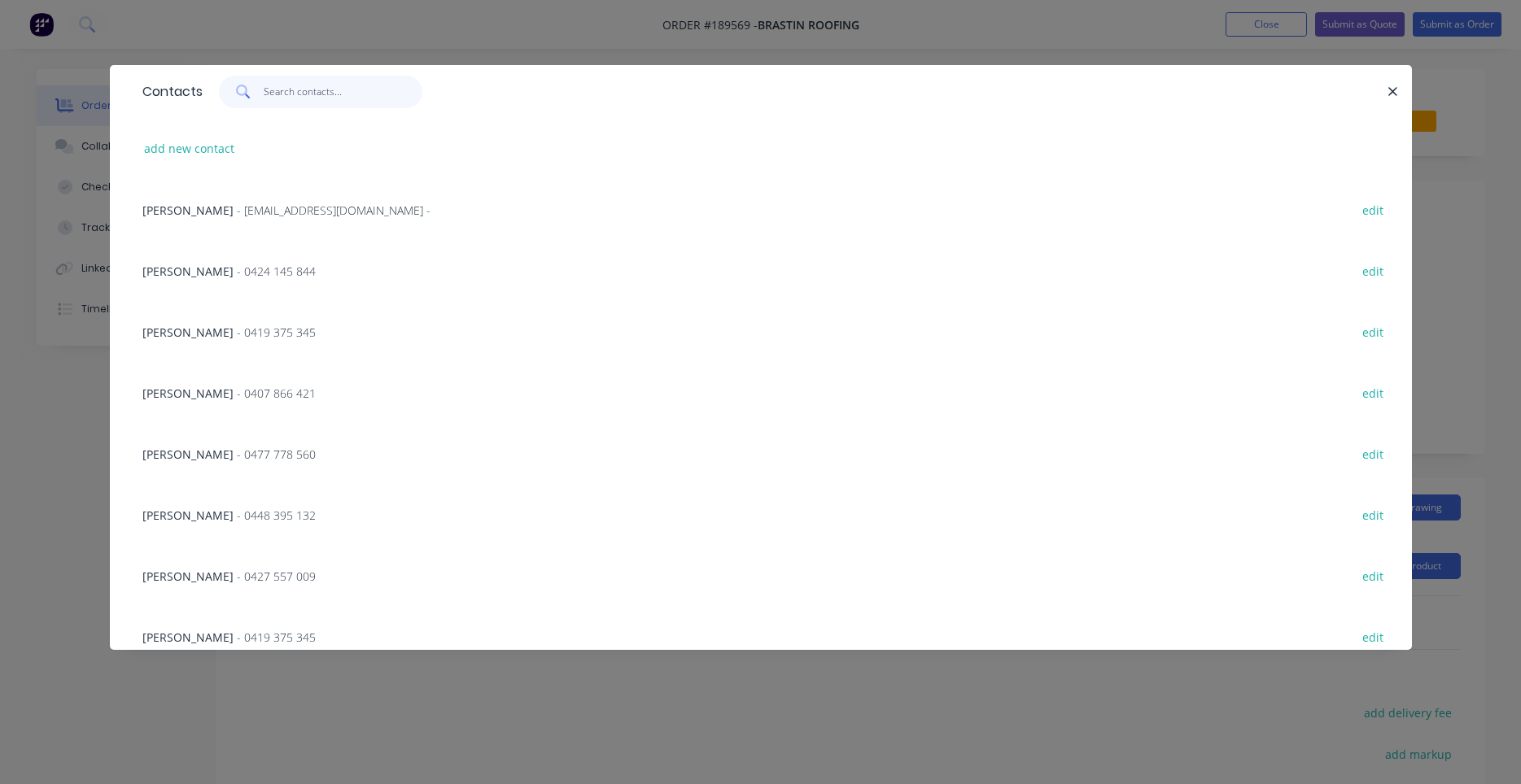
click at [313, 90] on input "text" at bounding box center [343, 91] width 159 height 32
click at [298, 90] on input "text" at bounding box center [343, 91] width 159 height 32
click at [210, 160] on div "add new contact" at bounding box center [760, 149] width 1253 height 61
click at [214, 150] on button "add new contact" at bounding box center [190, 148] width 108 height 22
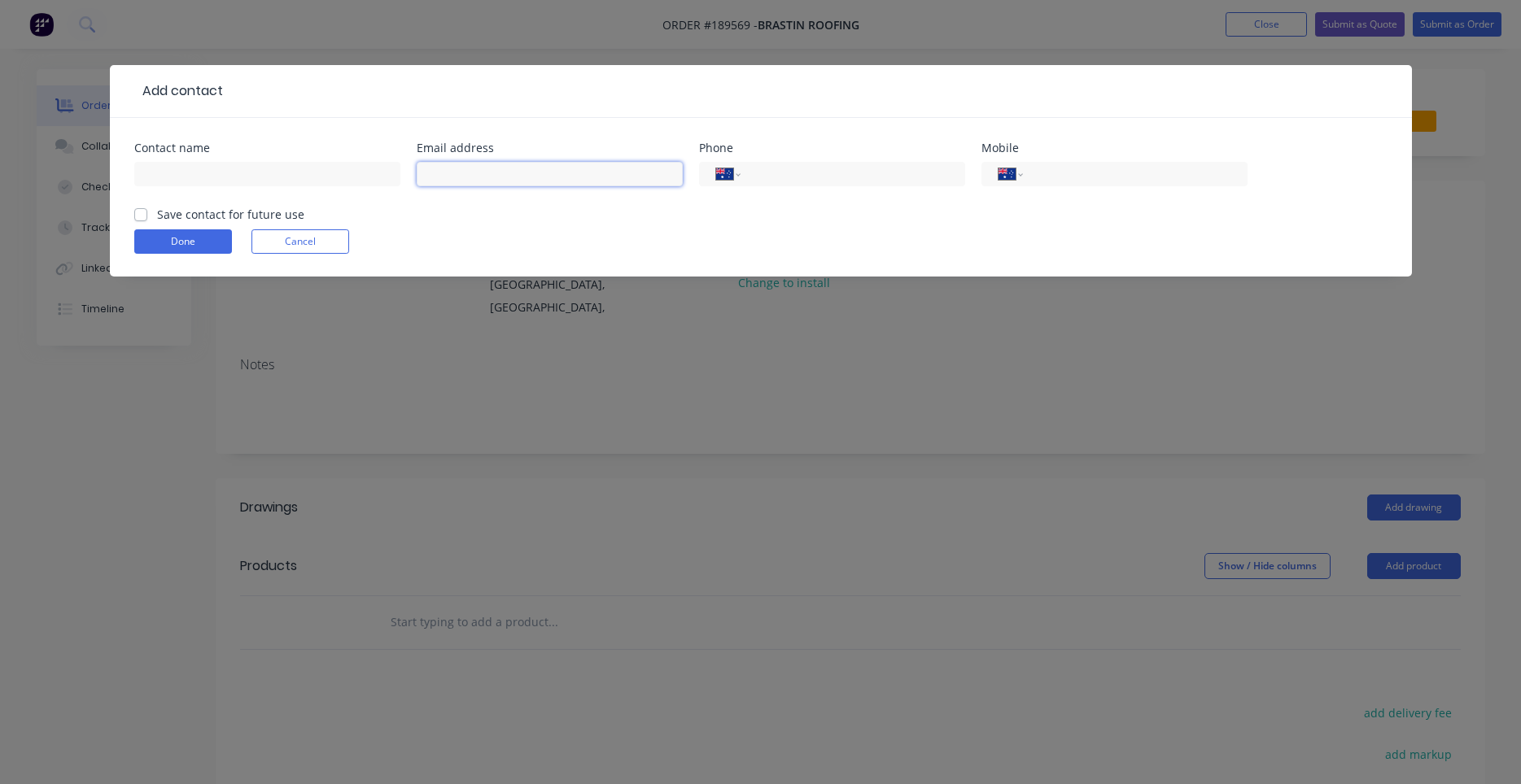
click at [465, 176] on input "text" at bounding box center [549, 174] width 266 height 25
paste input "jakerhysthompson@outlook.com"
click at [1062, 174] on input "tel" at bounding box center [1131, 174] width 195 height 19
click at [279, 169] on input "text" at bounding box center [267, 174] width 266 height 25
click at [204, 236] on button "Done" at bounding box center [183, 242] width 97 height 25
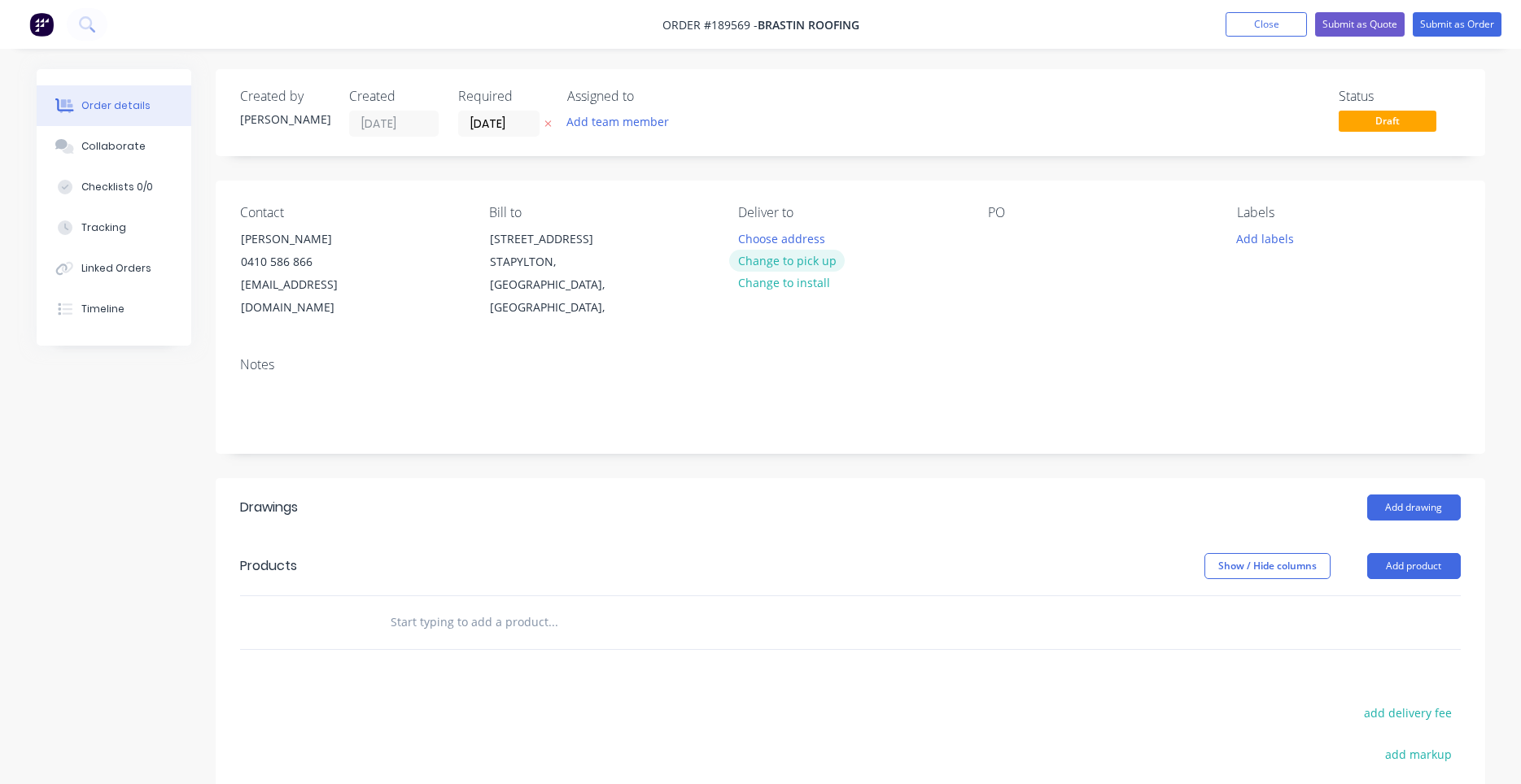
click at [798, 253] on button "Change to pick up" at bounding box center [786, 260] width 115 height 22
click at [793, 259] on button "Change to delivery" at bounding box center [788, 261] width 119 height 22
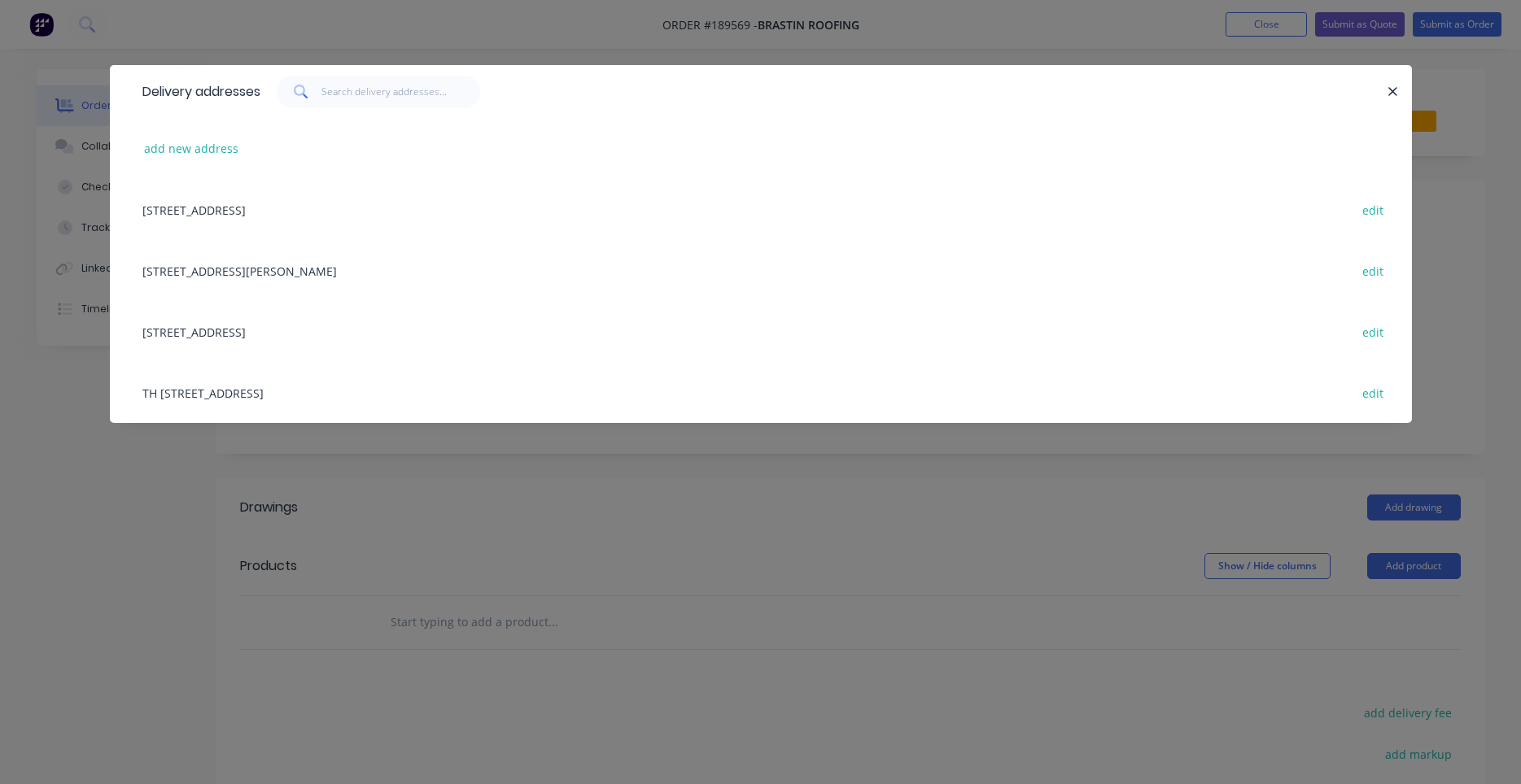
click at [443, 340] on div "13 HOMESTEAD DRIVE, (STORE), STAPYLTON, Queensland, Australia edit" at bounding box center [760, 332] width 1253 height 61
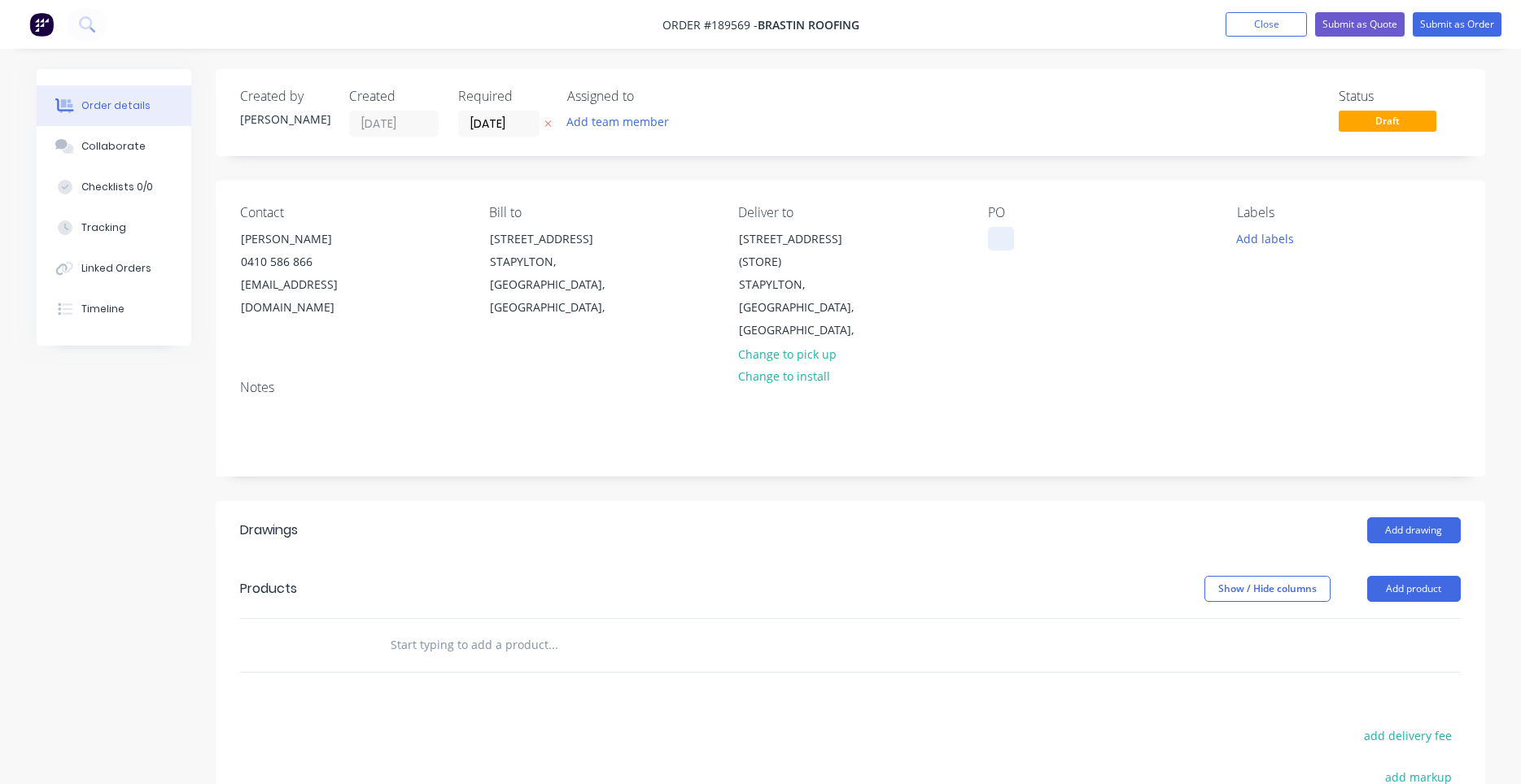
click at [1006, 248] on div at bounding box center [1001, 238] width 26 height 24
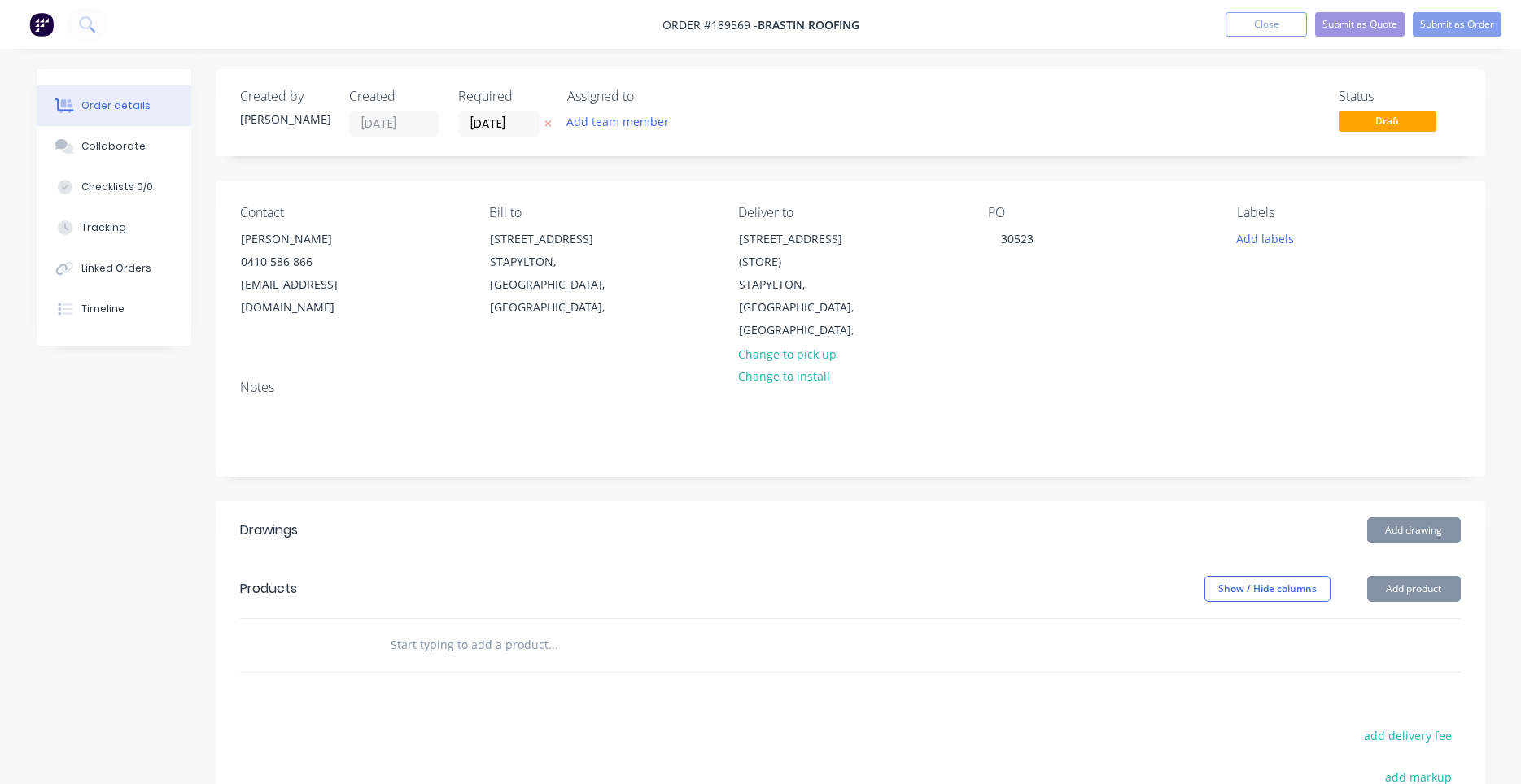
click at [1072, 191] on div "Contact Jake Thompson 0410 586 866 jakerhysthompson@outlook.com Bill to 13 Home…" at bounding box center [850, 274] width 1269 height 187
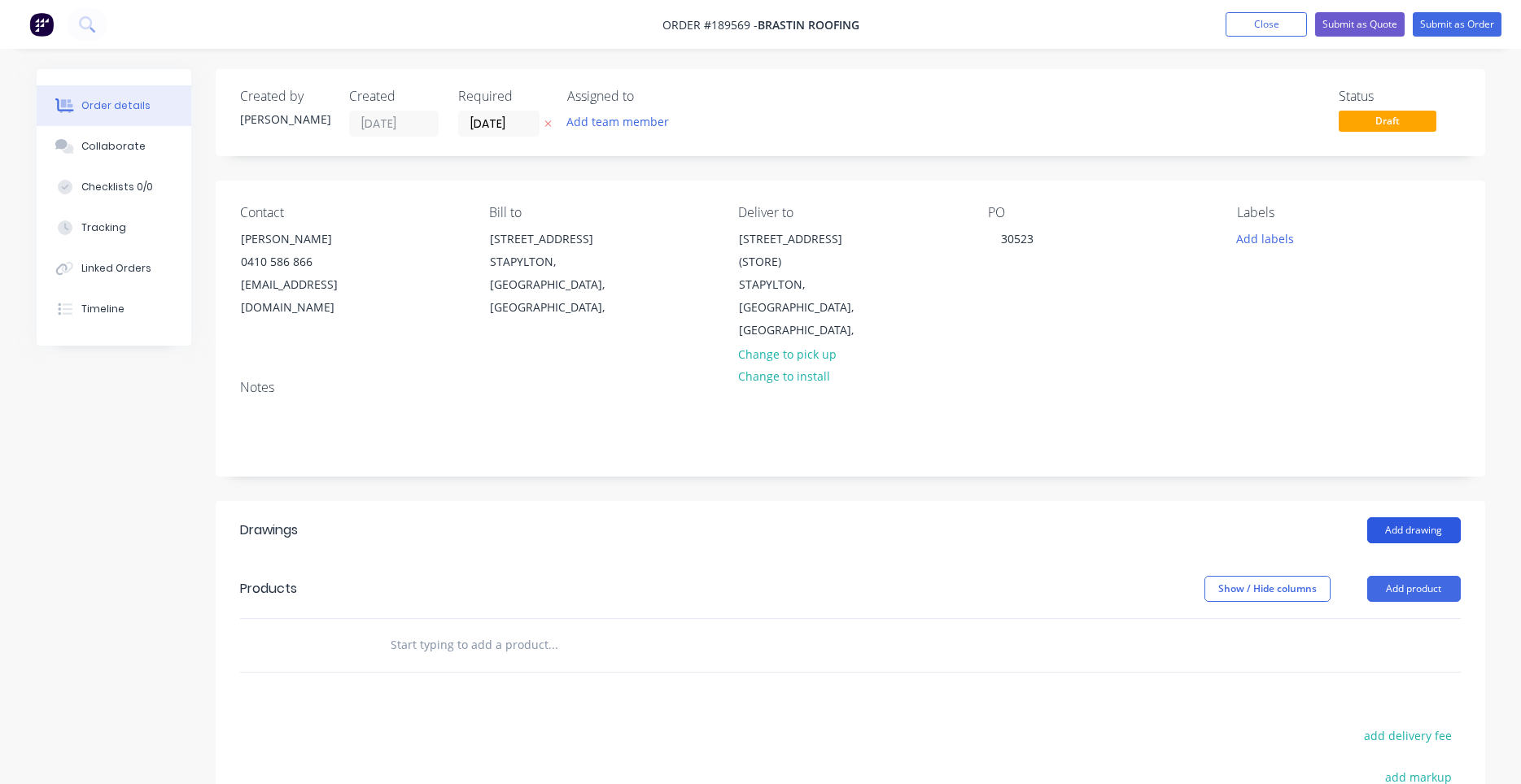
click at [1411, 517] on button "Add drawing" at bounding box center [1414, 530] width 93 height 26
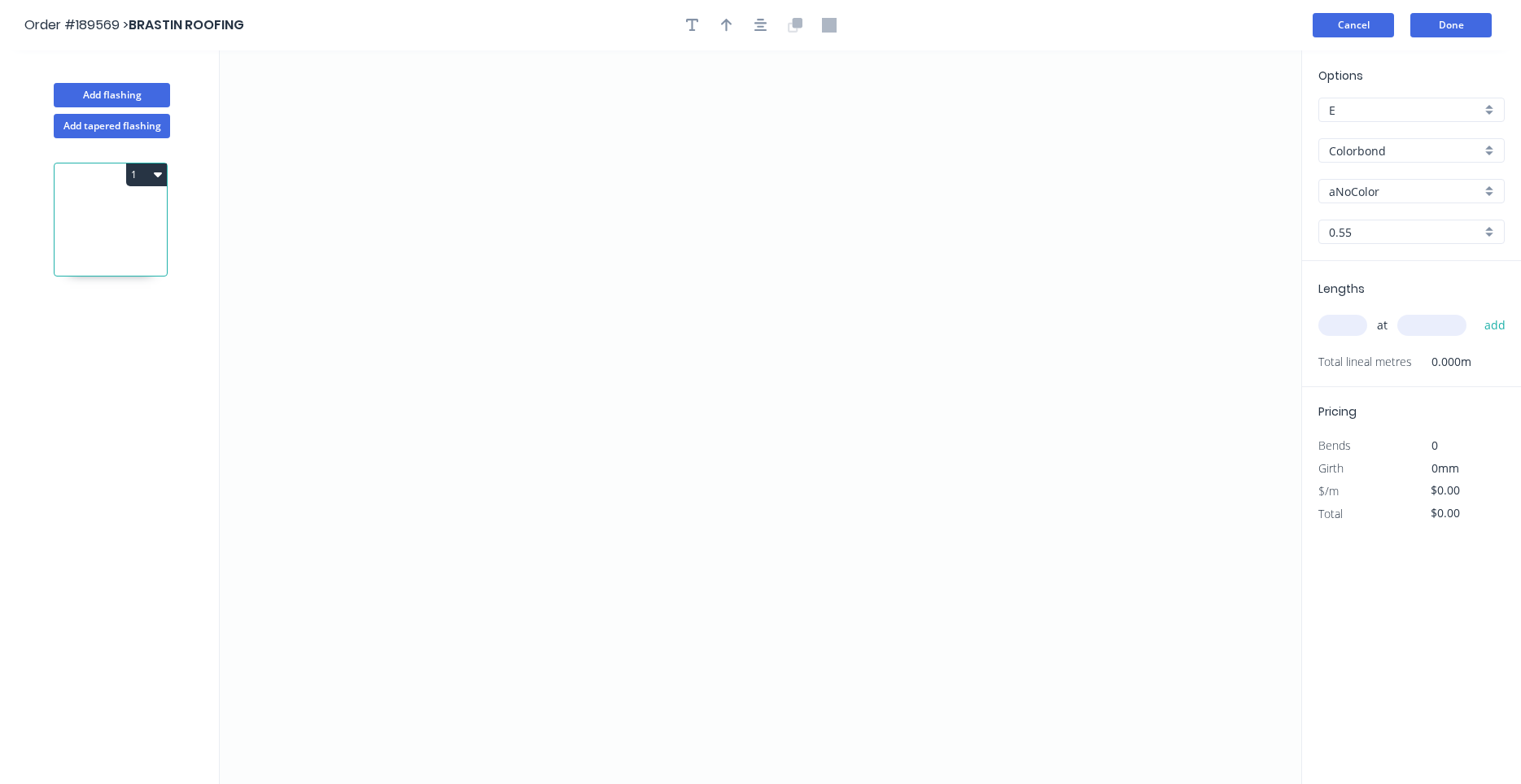
click at [1349, 32] on button "Cancel" at bounding box center [1352, 26] width 81 height 25
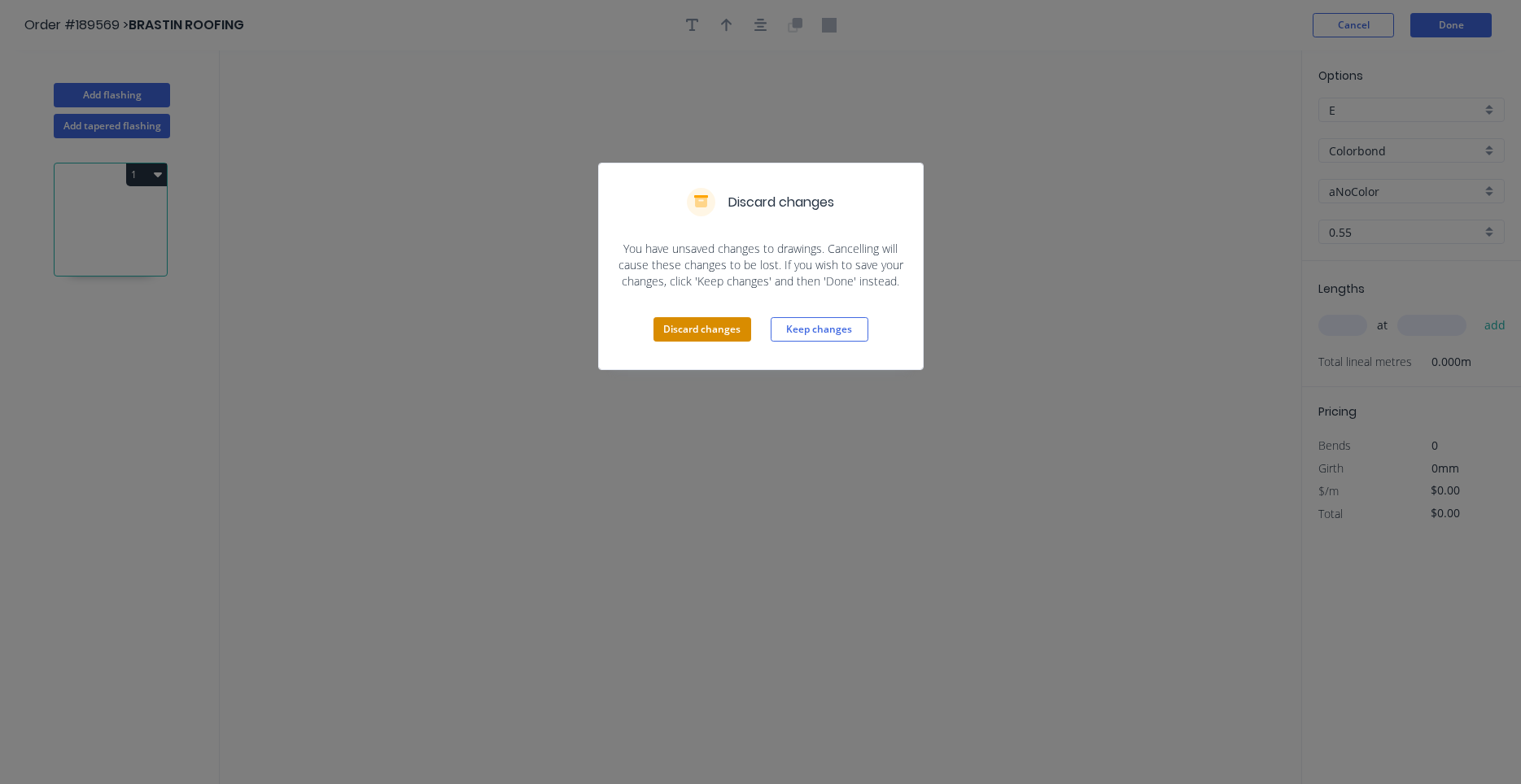
click at [717, 331] on button "Discard changes" at bounding box center [702, 330] width 97 height 25
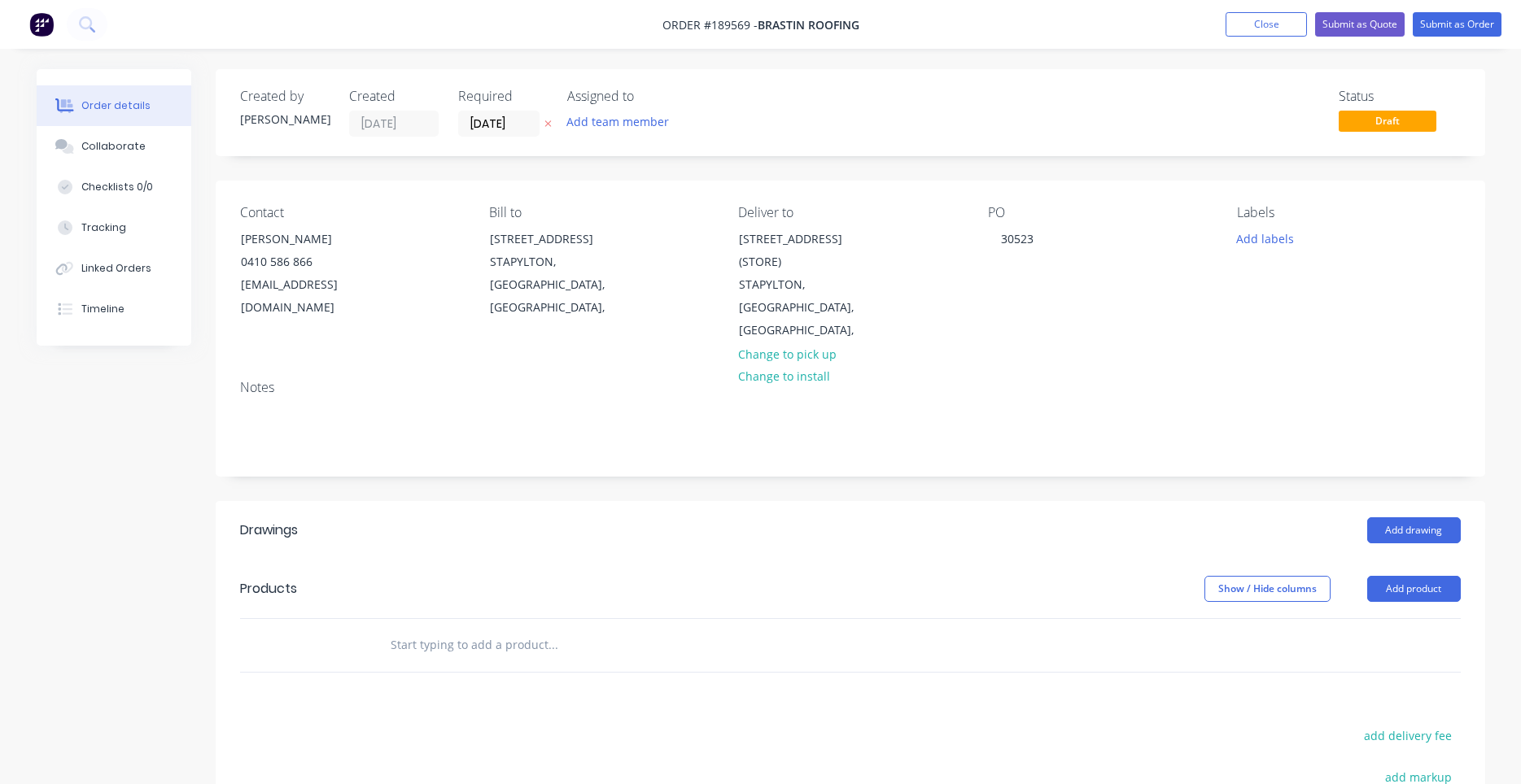
click at [451, 629] on input "text" at bounding box center [553, 645] width 326 height 32
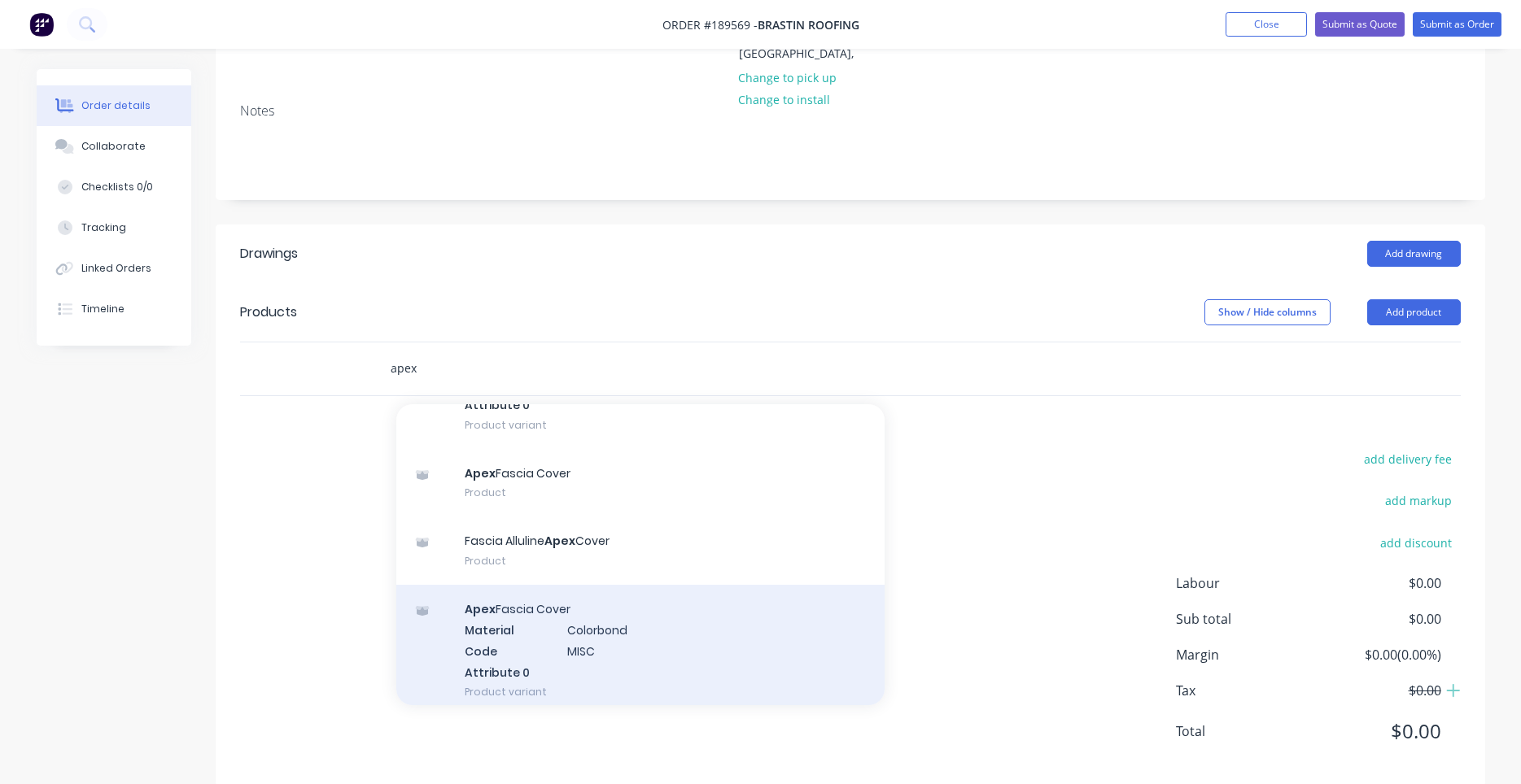
scroll to position [309, 0]
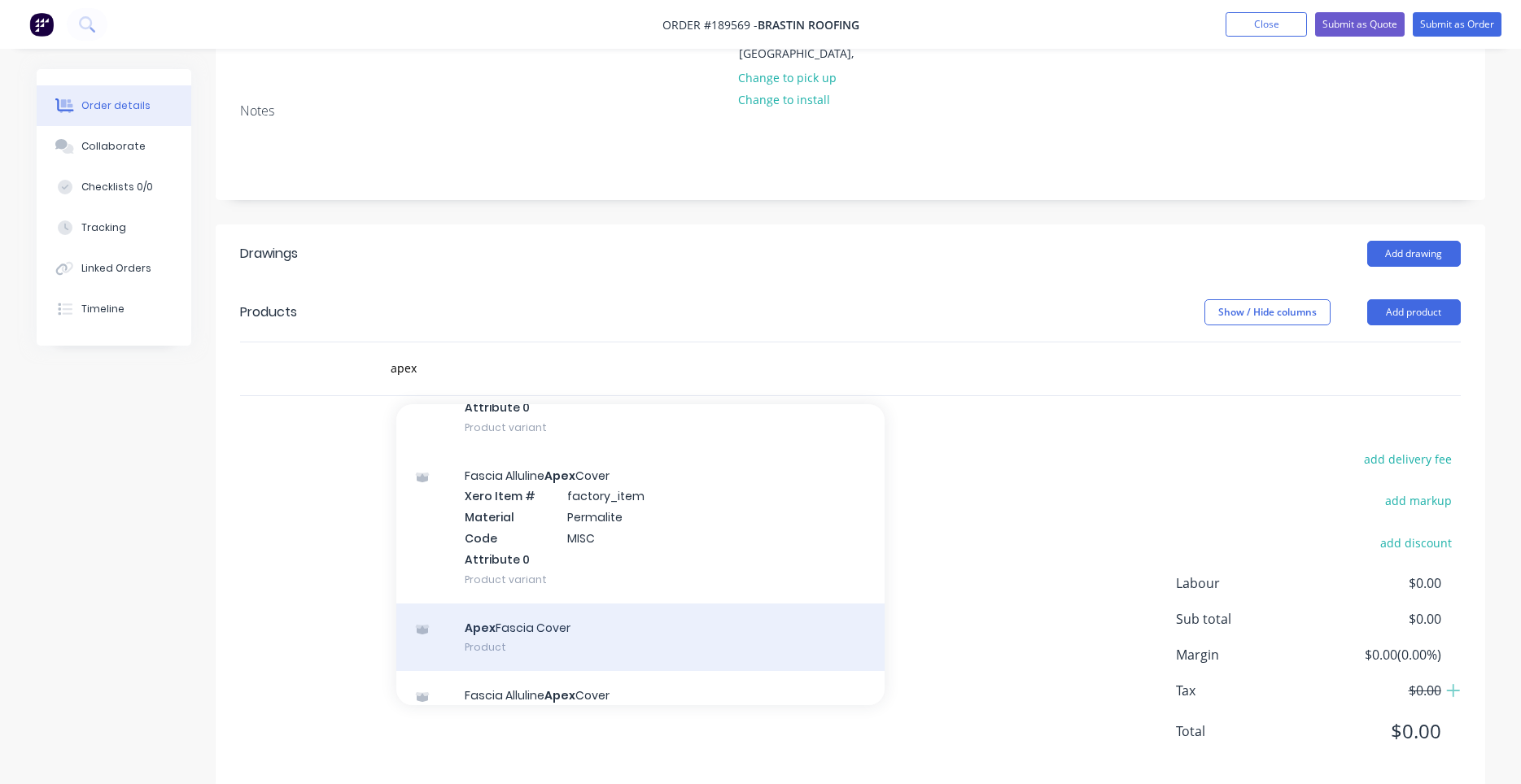
click at [643, 634] on div "Apex Fascia Cover Product" at bounding box center [640, 638] width 488 height 69
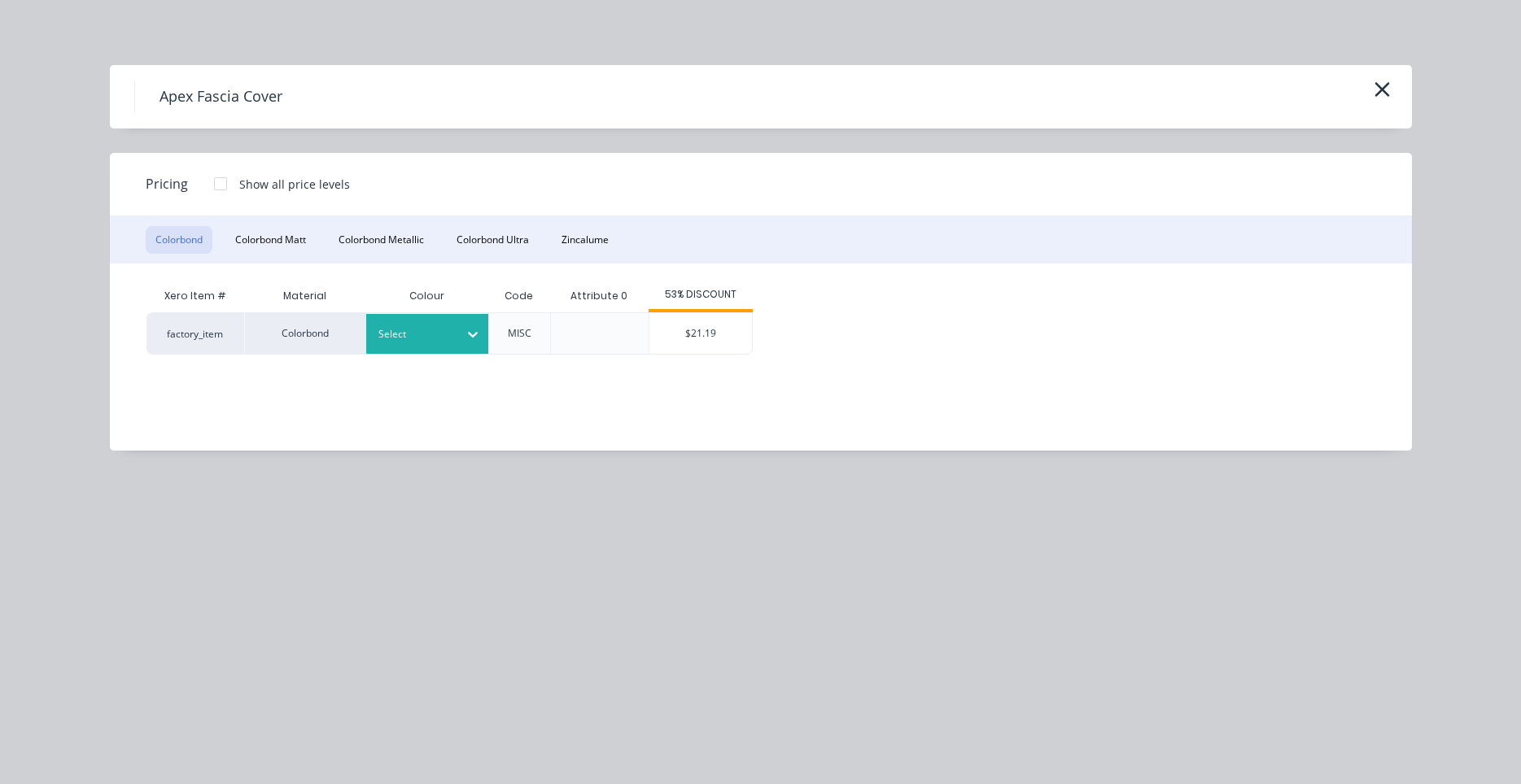
click at [469, 332] on icon at bounding box center [473, 333] width 16 height 16
click at [203, 655] on div "Surfmist" at bounding box center [101, 671] width 203 height 30
click at [716, 348] on div "$21.19" at bounding box center [700, 333] width 103 height 41
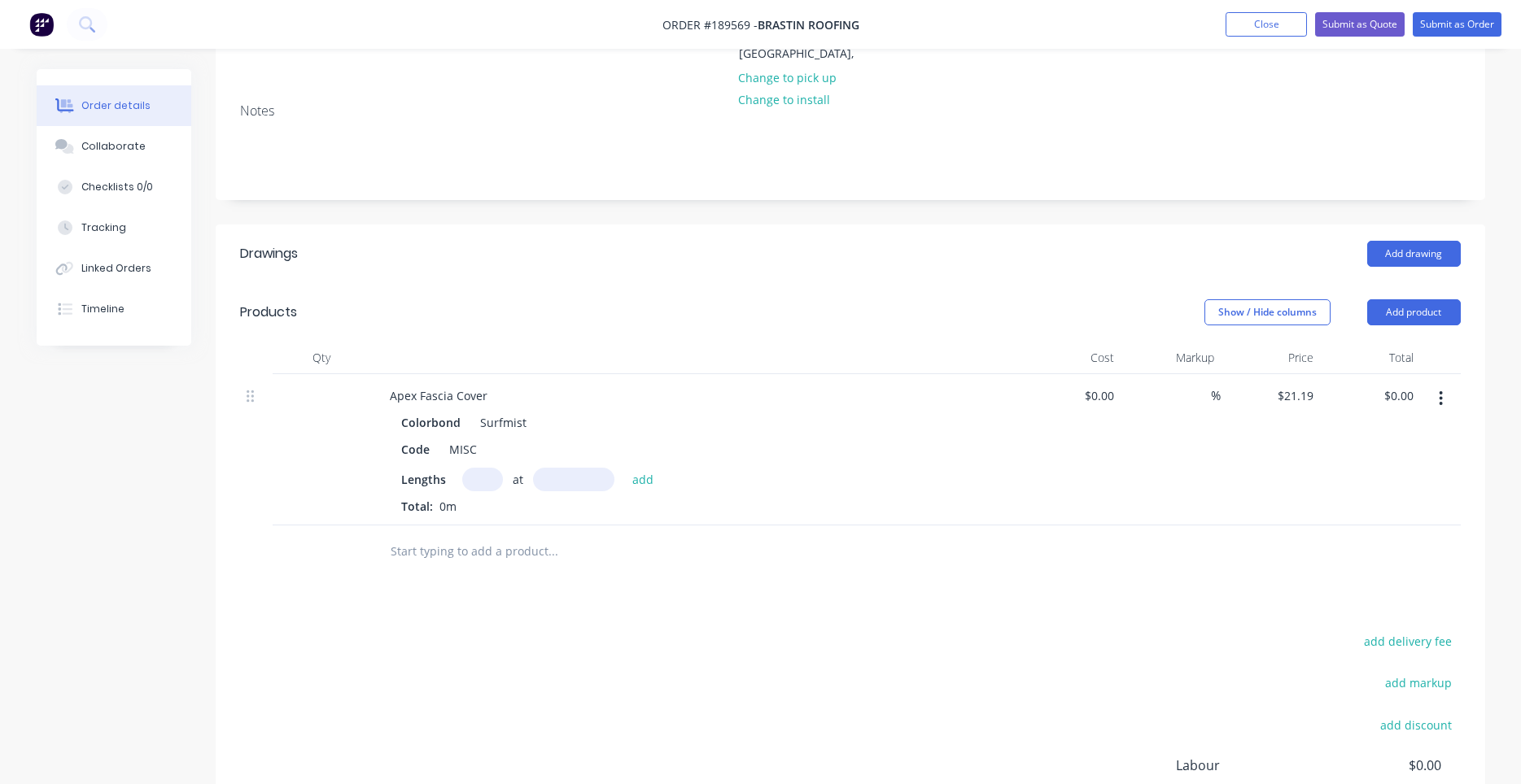
click at [490, 468] on input "text" at bounding box center [482, 479] width 41 height 24
click at [624, 468] on button "add" at bounding box center [643, 478] width 38 height 22
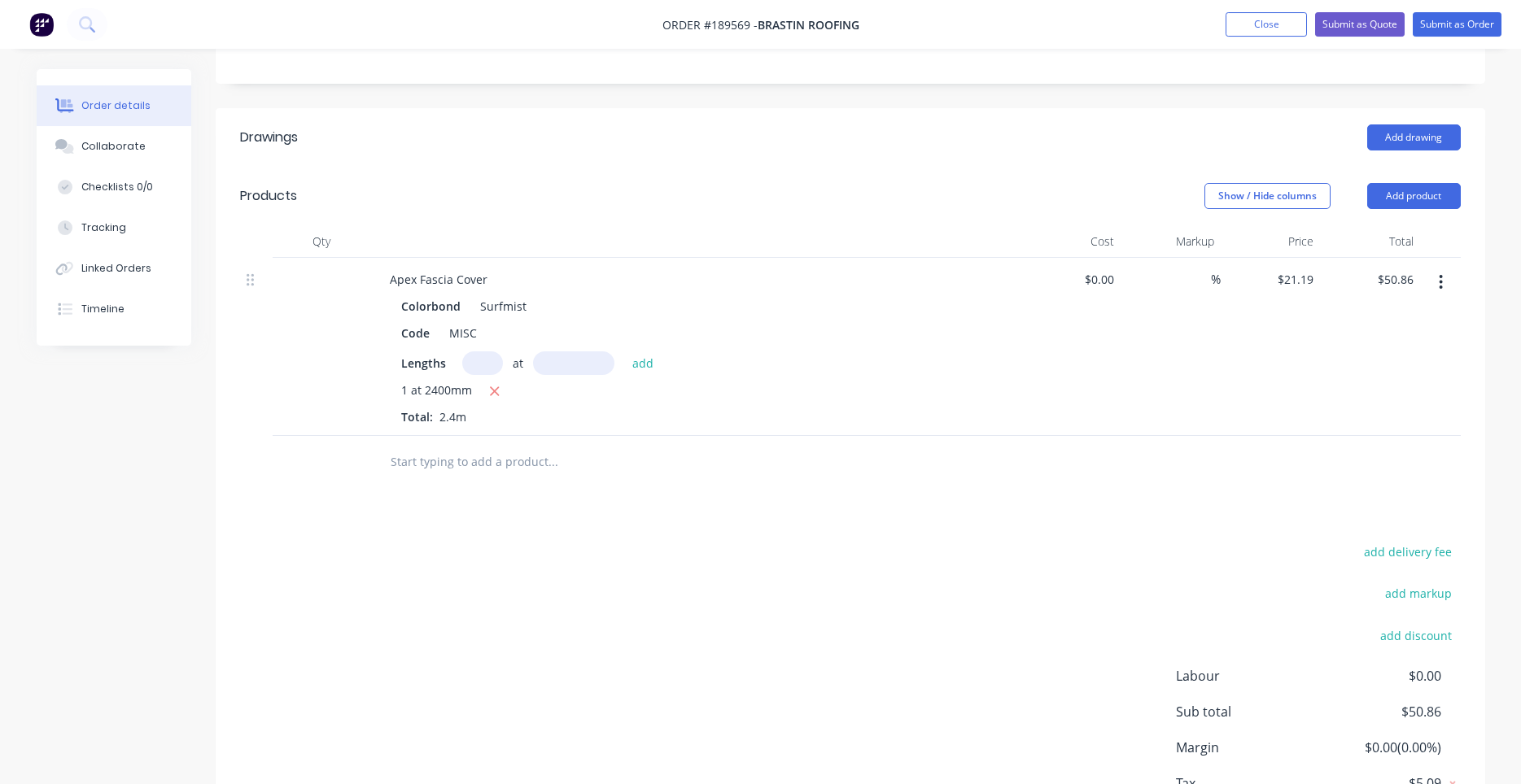
scroll to position [490, 0]
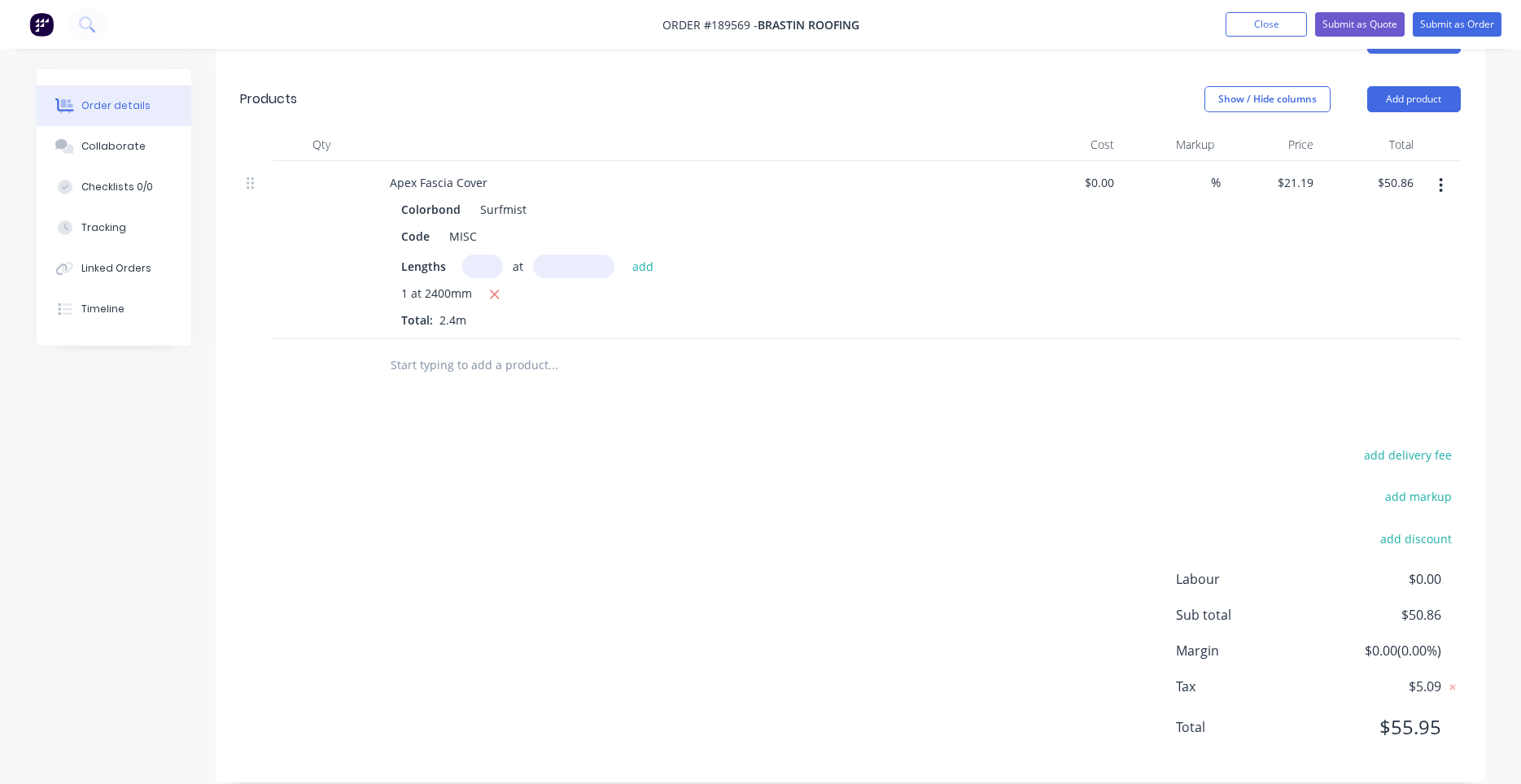
click at [769, 339] on div at bounding box center [663, 366] width 586 height 53
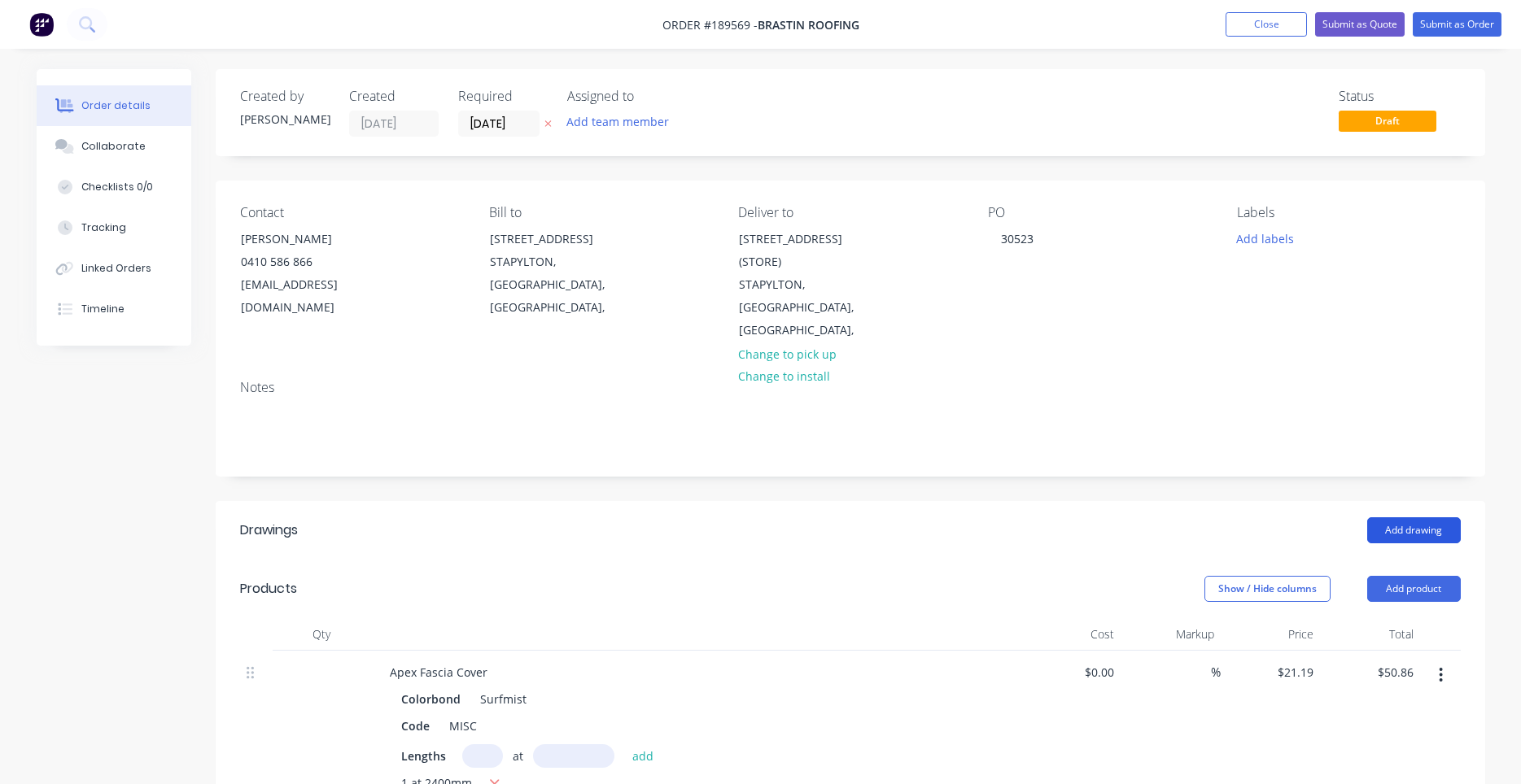
click at [1404, 517] on button "Add drawing" at bounding box center [1414, 530] width 93 height 26
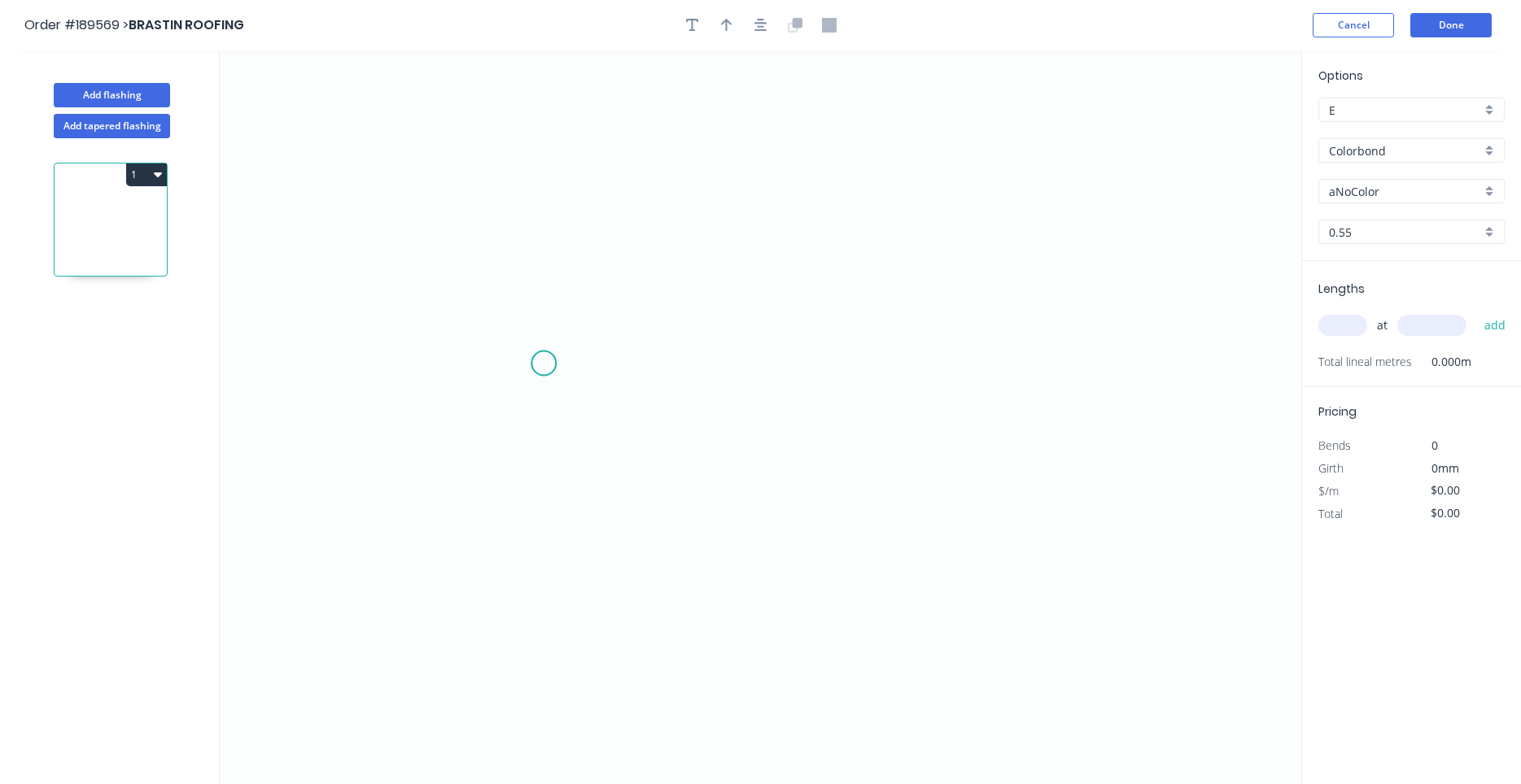
click at [543, 364] on icon "0" at bounding box center [760, 417] width 1082 height 734
click at [509, 391] on icon "0" at bounding box center [760, 417] width 1082 height 734
click at [511, 185] on icon "0 ?" at bounding box center [760, 417] width 1082 height 734
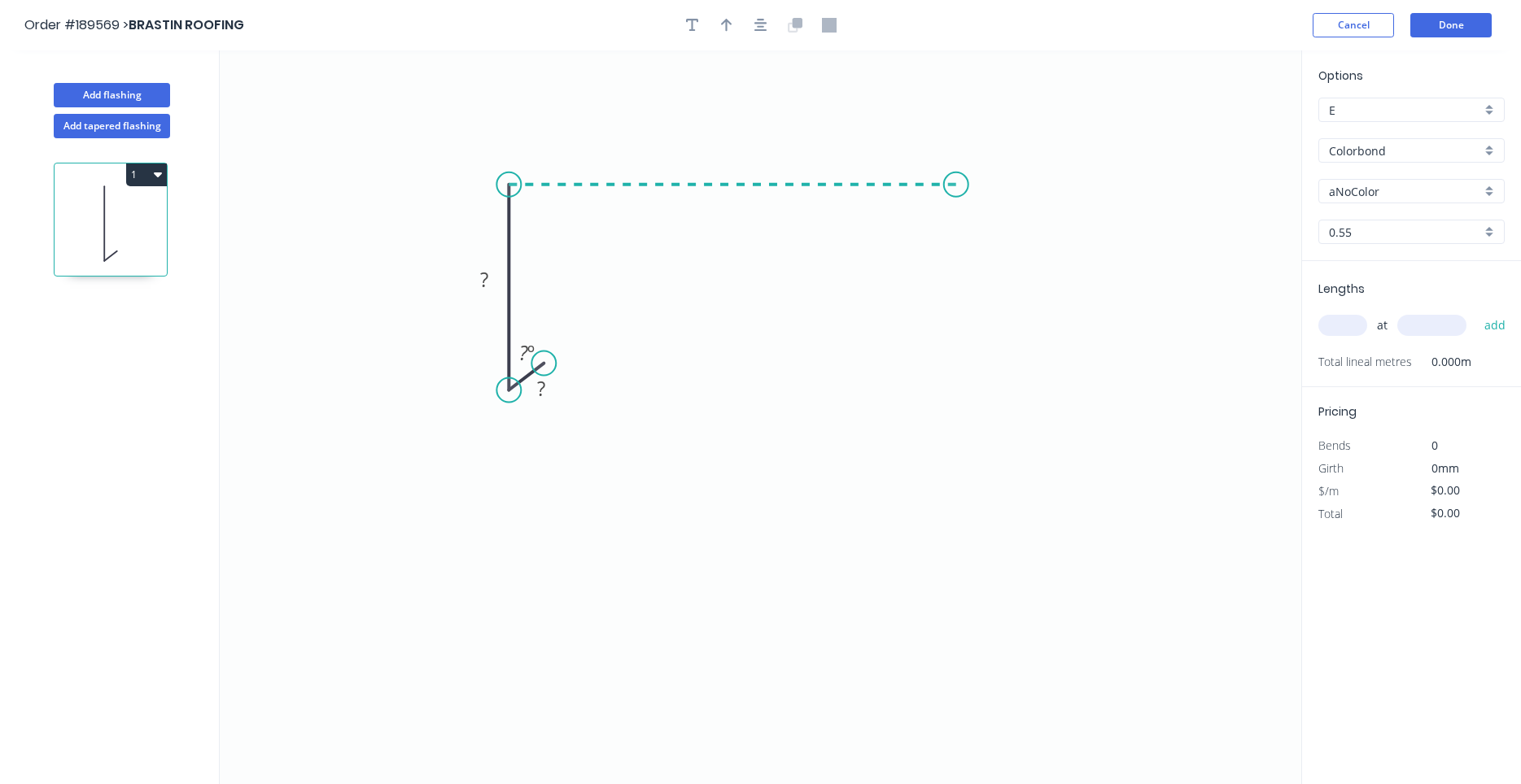
click at [956, 197] on icon "0 ? ? ? º" at bounding box center [760, 417] width 1082 height 734
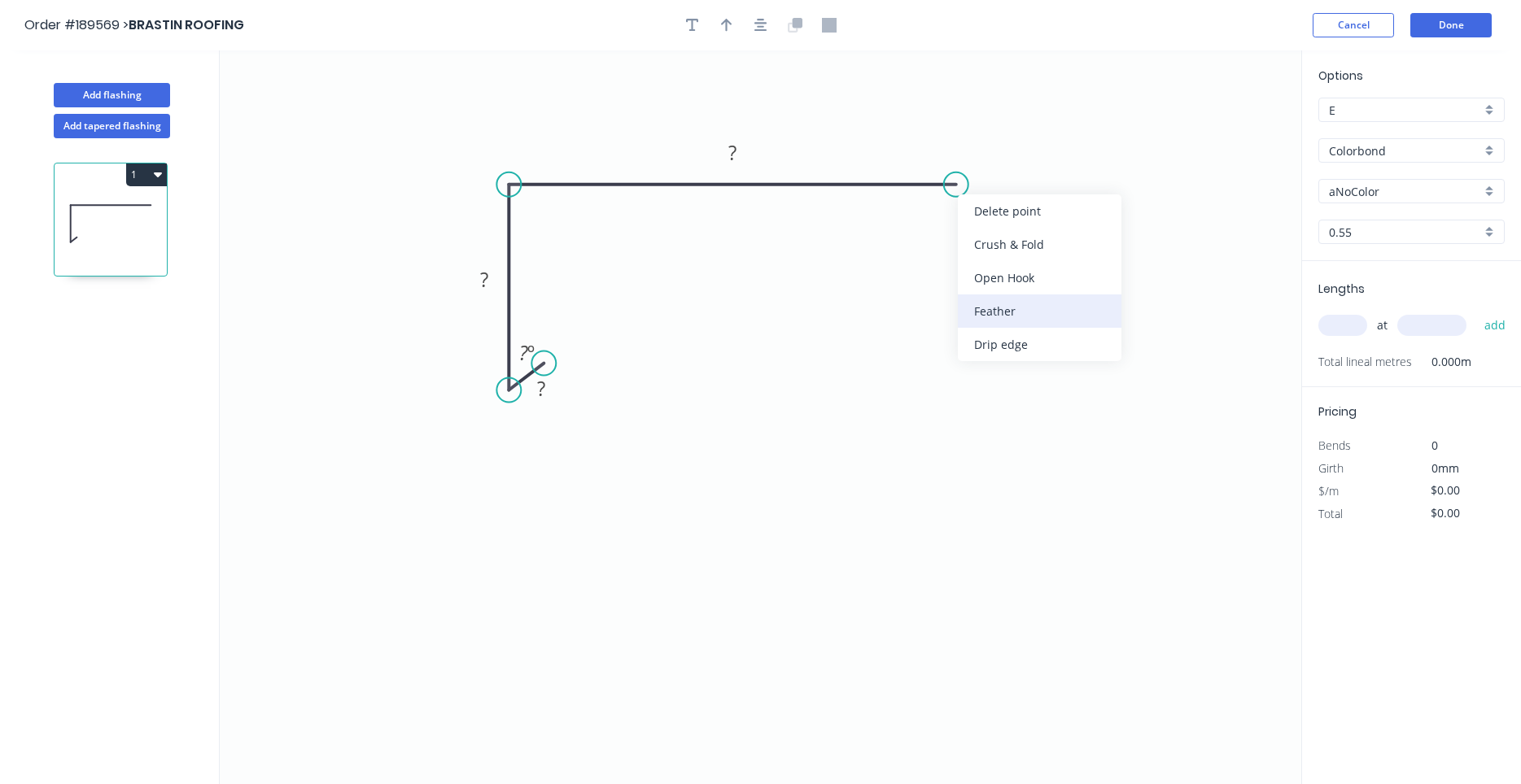
click at [1004, 302] on div "Feather" at bounding box center [1040, 311] width 164 height 33
click at [987, 142] on tspan "15" at bounding box center [987, 142] width 23 height 27
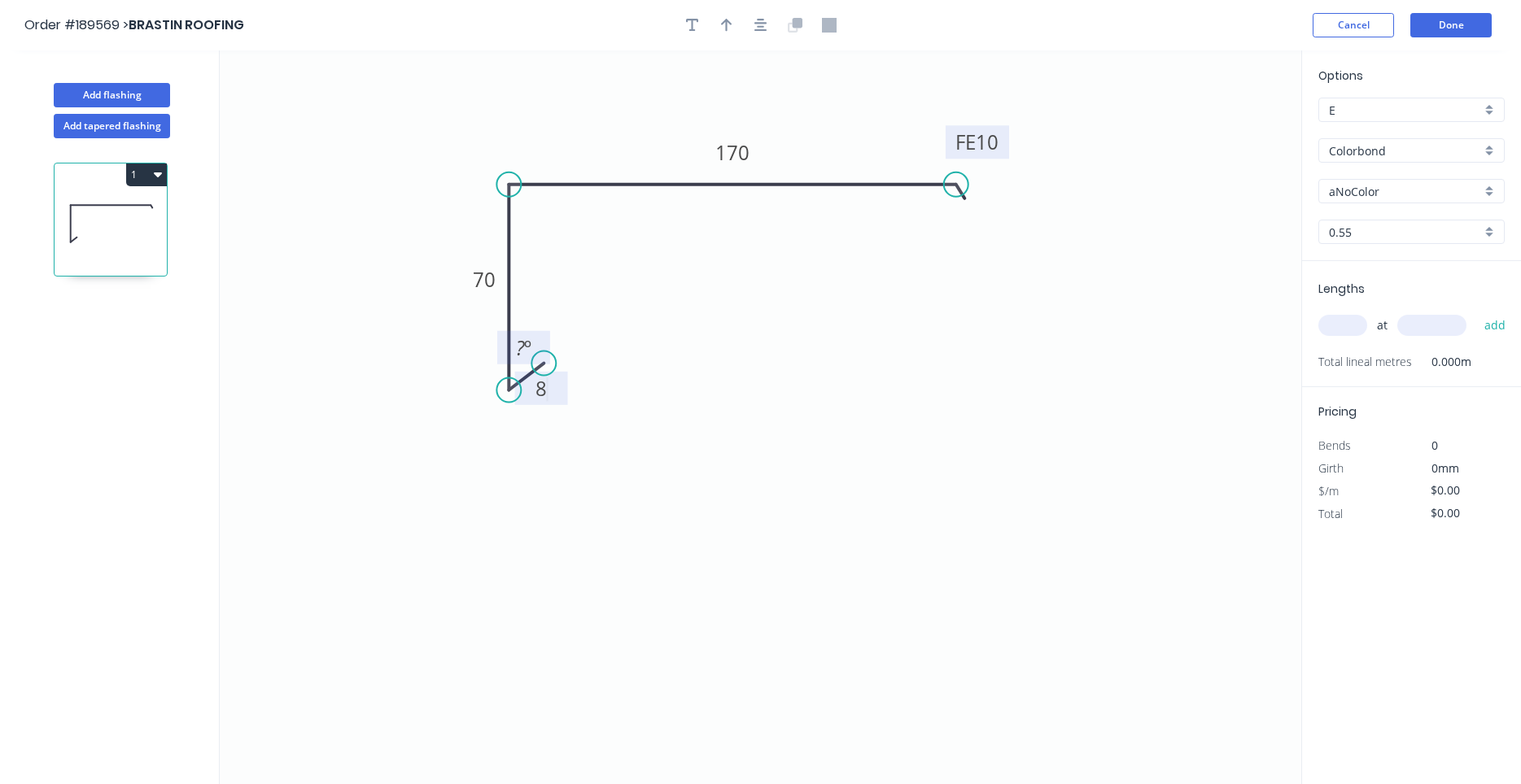
click at [541, 357] on rect at bounding box center [524, 348] width 53 height 33
drag, startPoint x: 552, startPoint y: 365, endPoint x: 544, endPoint y: 353, distance: 14.4
click at [544, 353] on circle at bounding box center [544, 354] width 25 height 25
drag, startPoint x: 549, startPoint y: 359, endPoint x: 528, endPoint y: 371, distance: 24.2
click at [528, 371] on circle at bounding box center [528, 372] width 25 height 25
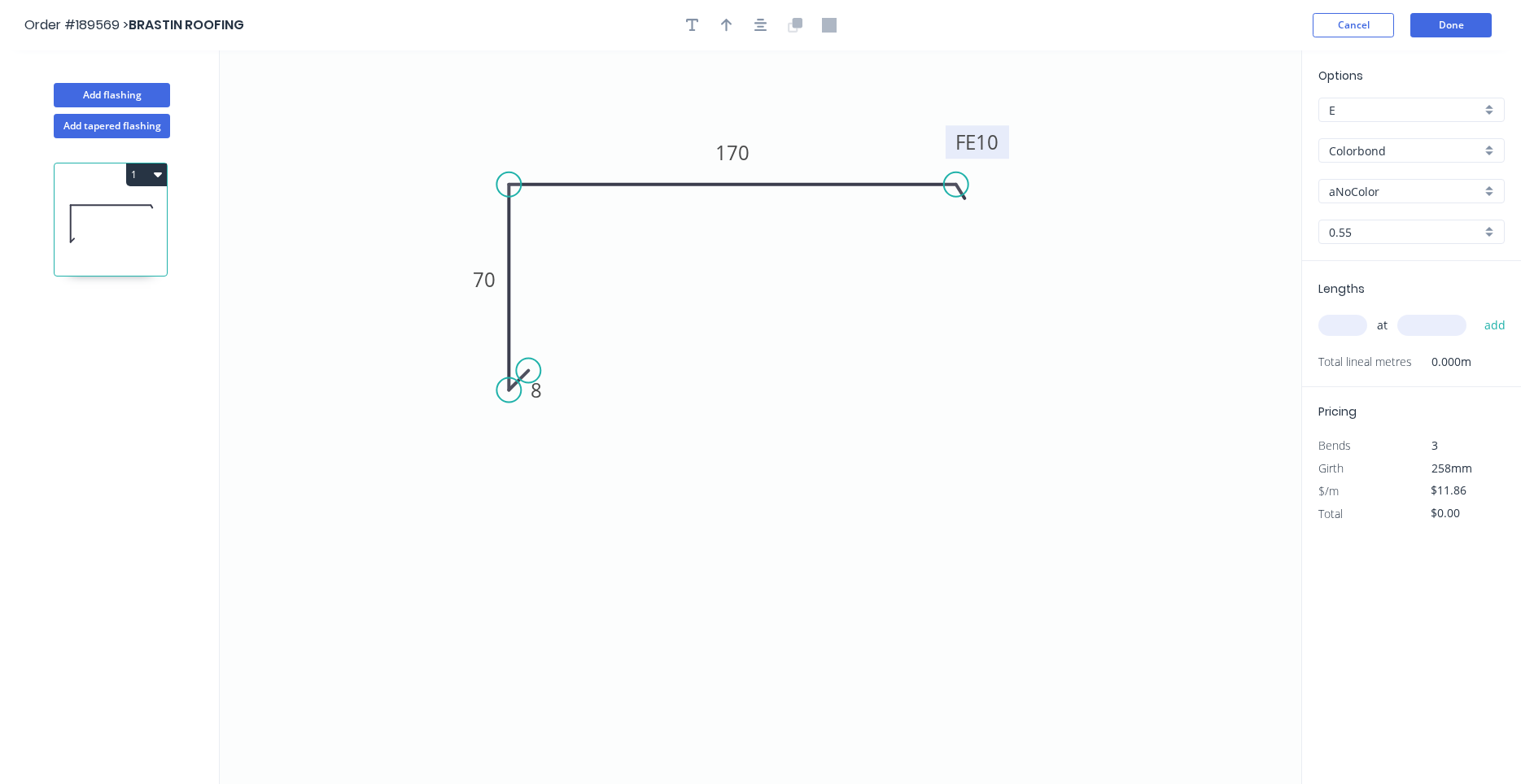
click at [1387, 192] on input "aNoColor" at bounding box center [1405, 191] width 152 height 17
click at [1346, 220] on div "Surfmist" at bounding box center [1411, 223] width 185 height 29
click at [1356, 320] on input "text" at bounding box center [1342, 325] width 49 height 21
click at [1476, 312] on button "add" at bounding box center [1495, 325] width 38 height 28
click at [771, 22] on button "button" at bounding box center [761, 26] width 25 height 25
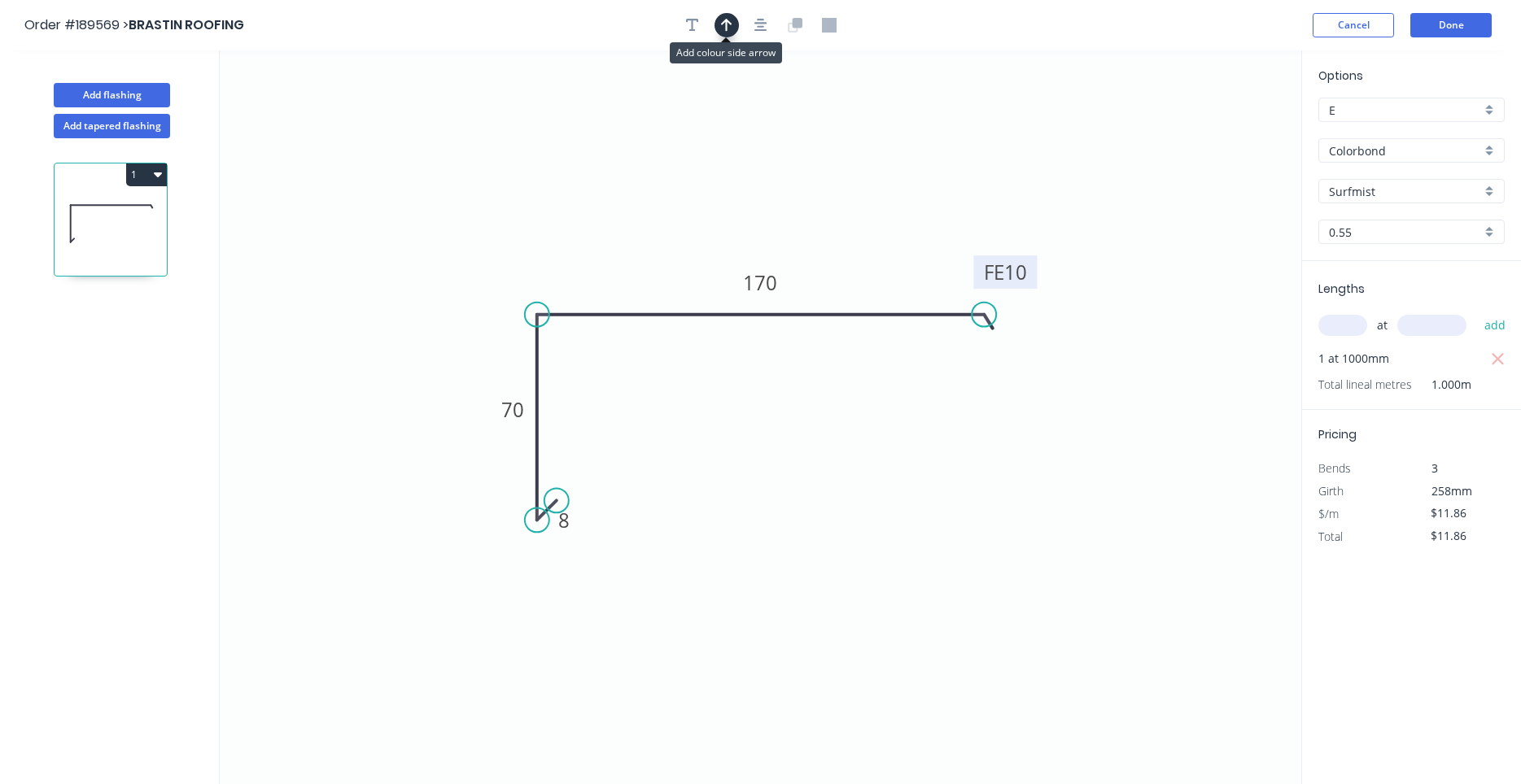
click at [727, 25] on icon "button" at bounding box center [727, 25] width 11 height 14
click at [1217, 131] on icon at bounding box center [1216, 112] width 14 height 52
drag, startPoint x: 1217, startPoint y: 131, endPoint x: 499, endPoint y: 252, distance: 728.1
click at [499, 252] on icon at bounding box center [487, 239] width 48 height 48
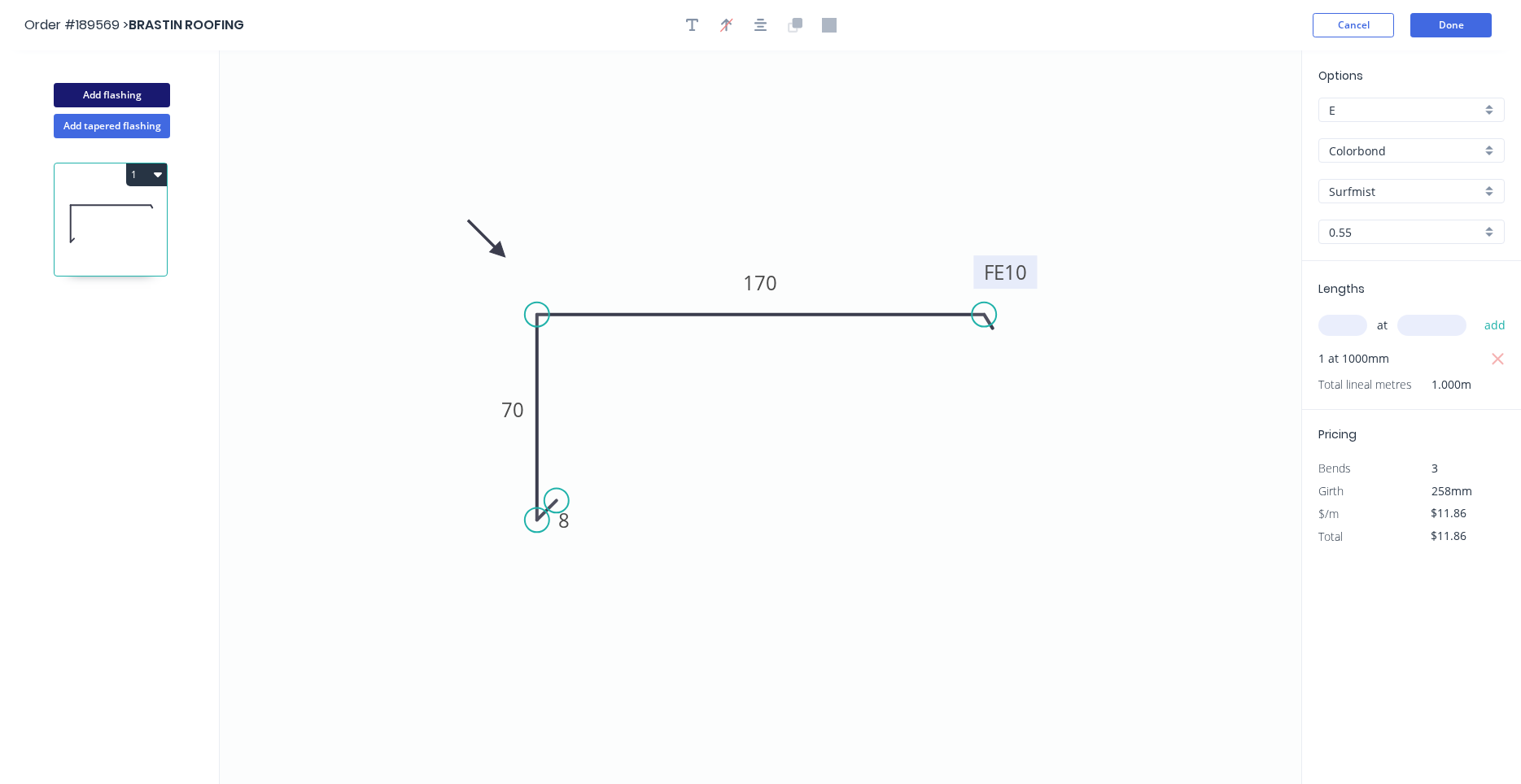
click at [159, 106] on button "Add flashing" at bounding box center [112, 95] width 116 height 25
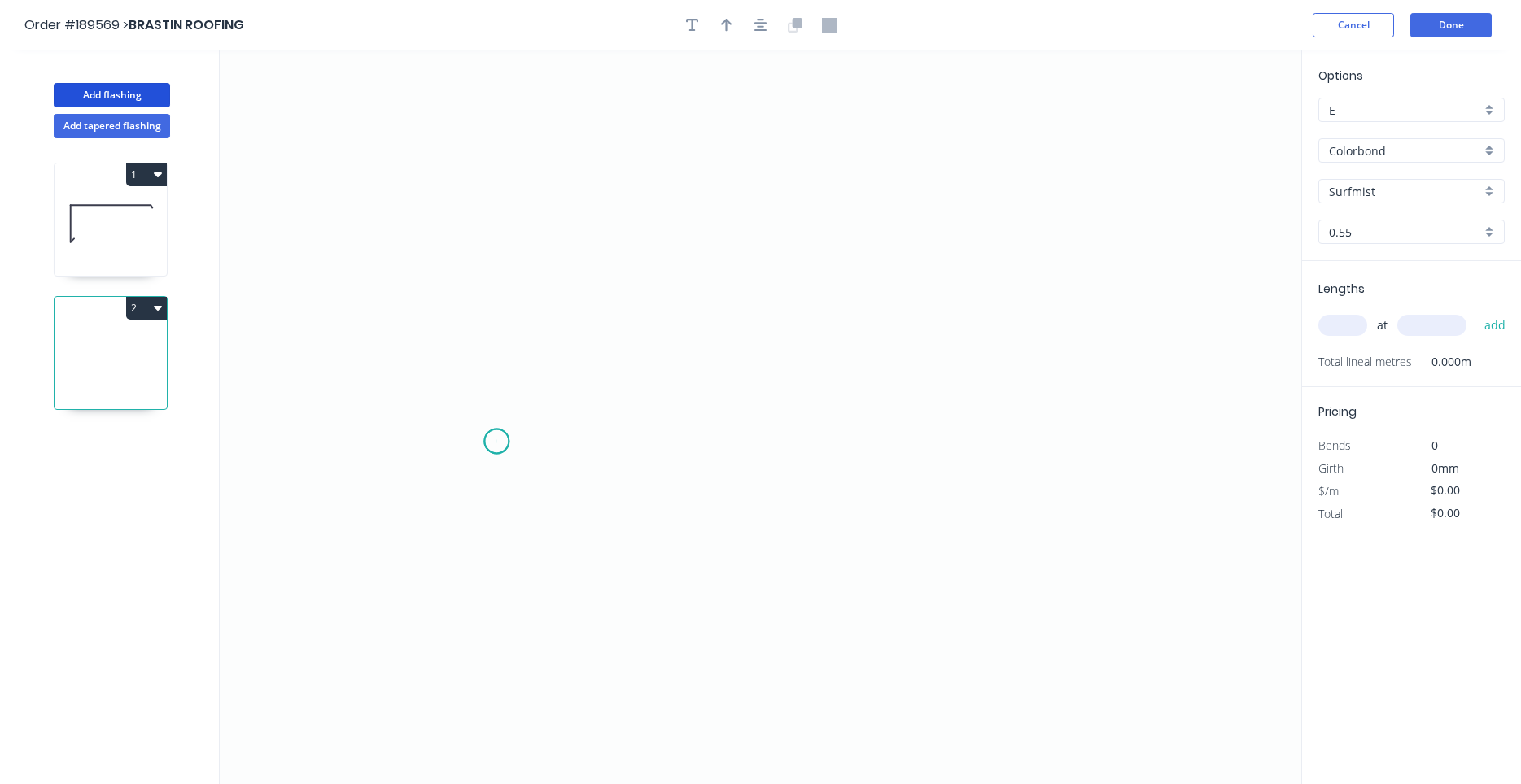
click at [497, 442] on icon "0" at bounding box center [760, 417] width 1082 height 734
click at [515, 422] on icon "0" at bounding box center [760, 417] width 1082 height 734
click at [510, 253] on icon "0 ?" at bounding box center [760, 417] width 1082 height 734
click at [546, 253] on icon "0 ? ?" at bounding box center [760, 417] width 1082 height 734
click at [544, 289] on icon "0 ? ? ?" at bounding box center [760, 417] width 1082 height 734
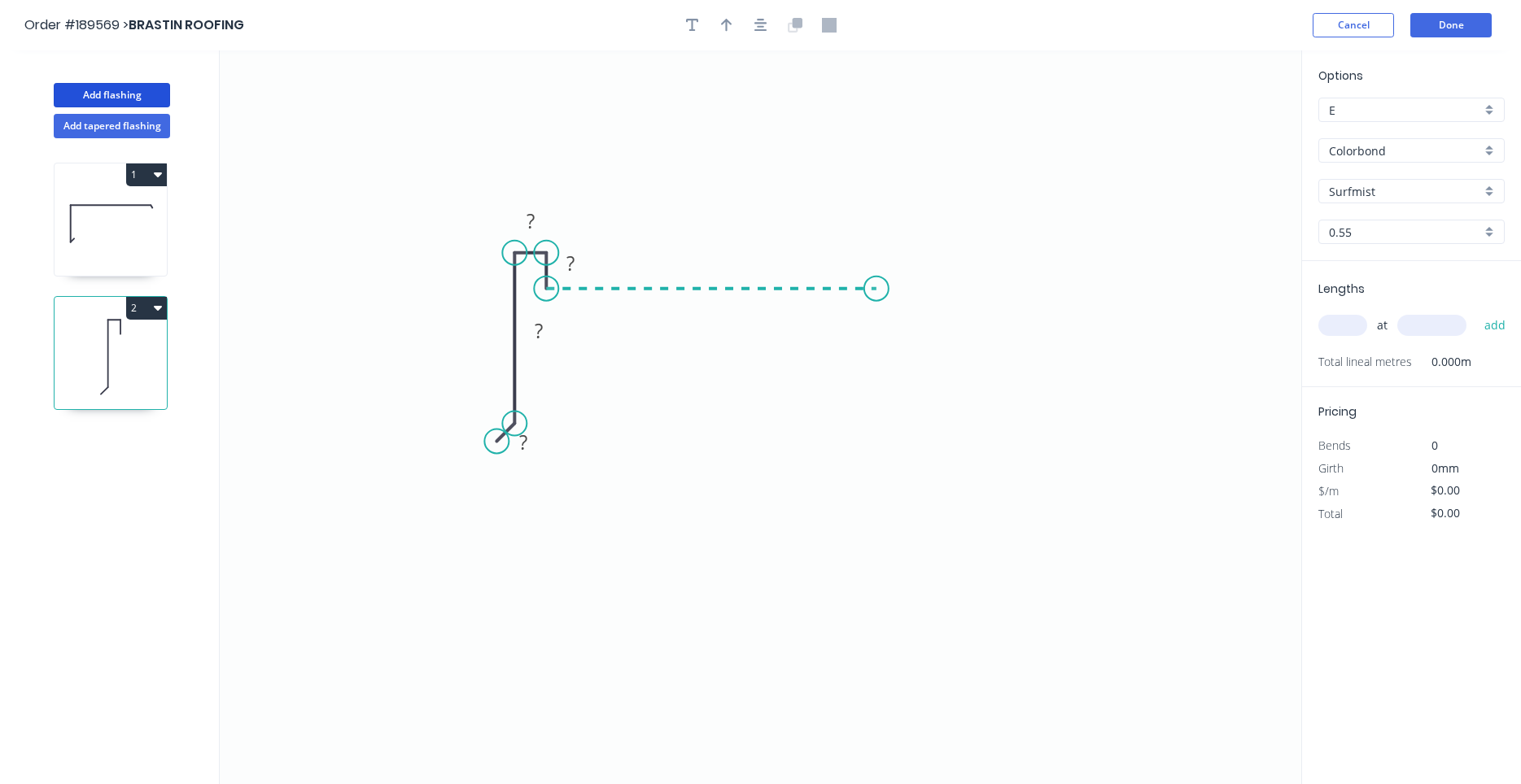
click at [877, 283] on icon "0 ? ? ? ?" at bounding box center [760, 417] width 1082 height 734
click at [890, 257] on icon "0 ? ? ? ? ?" at bounding box center [760, 417] width 1082 height 734
drag, startPoint x: 880, startPoint y: 270, endPoint x: 804, endPoint y: 266, distance: 76.1
click at [882, 253] on circle at bounding box center [890, 257] width 25 height 25
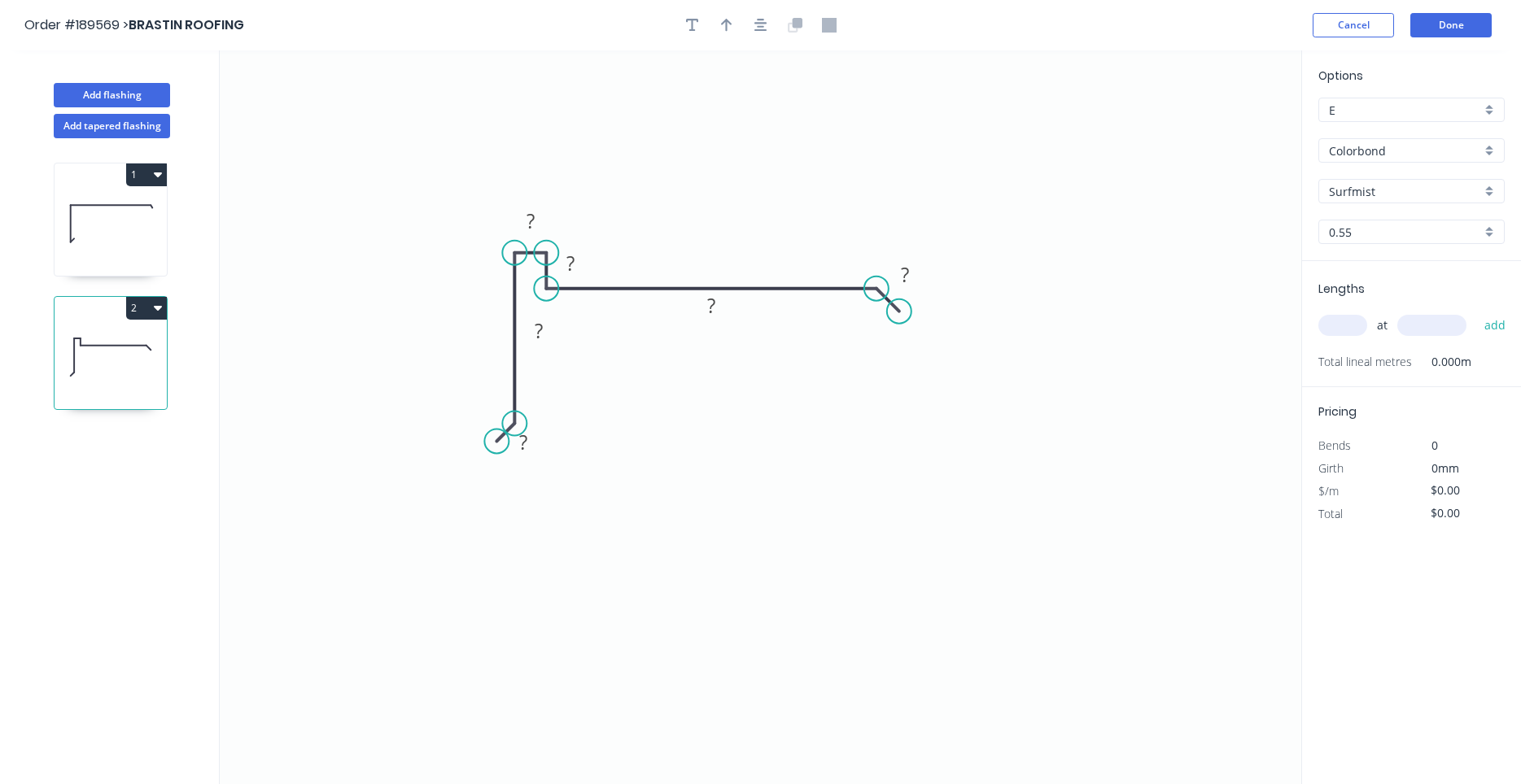
drag, startPoint x: 895, startPoint y: 255, endPoint x: 900, endPoint y: 311, distance: 56.2
click at [900, 311] on circle at bounding box center [900, 312] width 25 height 25
click at [532, 439] on rect at bounding box center [523, 443] width 32 height 23
click at [731, 26] on icon "button" at bounding box center [727, 25] width 11 height 14
click at [1221, 126] on icon at bounding box center [1218, 112] width 14 height 52
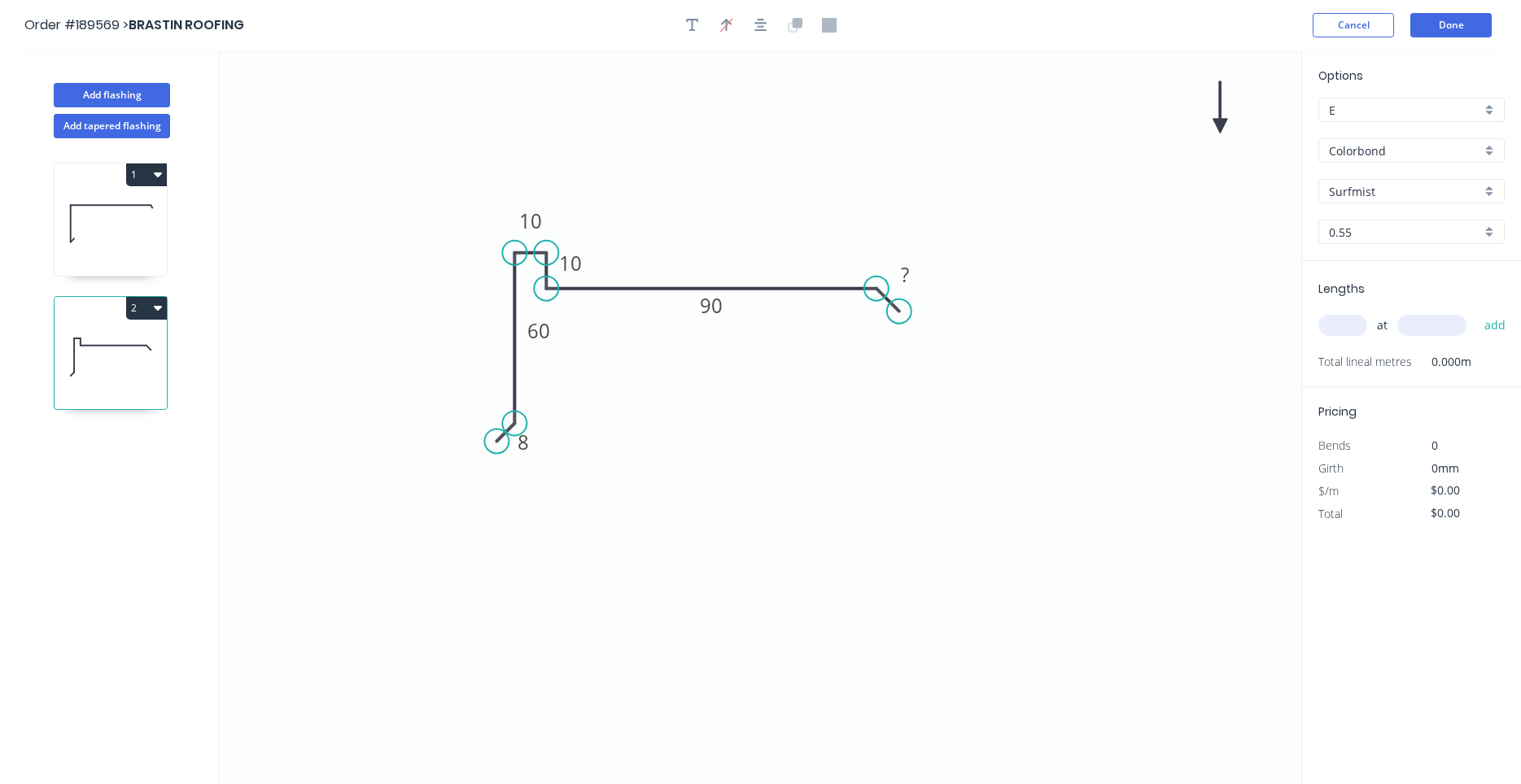
click at [1221, 126] on icon at bounding box center [1219, 107] width 14 height 52
click at [1220, 127] on icon at bounding box center [1234, 113] width 48 height 48
click at [1219, 127] on icon at bounding box center [1238, 126] width 52 height 14
click at [1218, 127] on icon at bounding box center [1236, 127] width 52 height 14
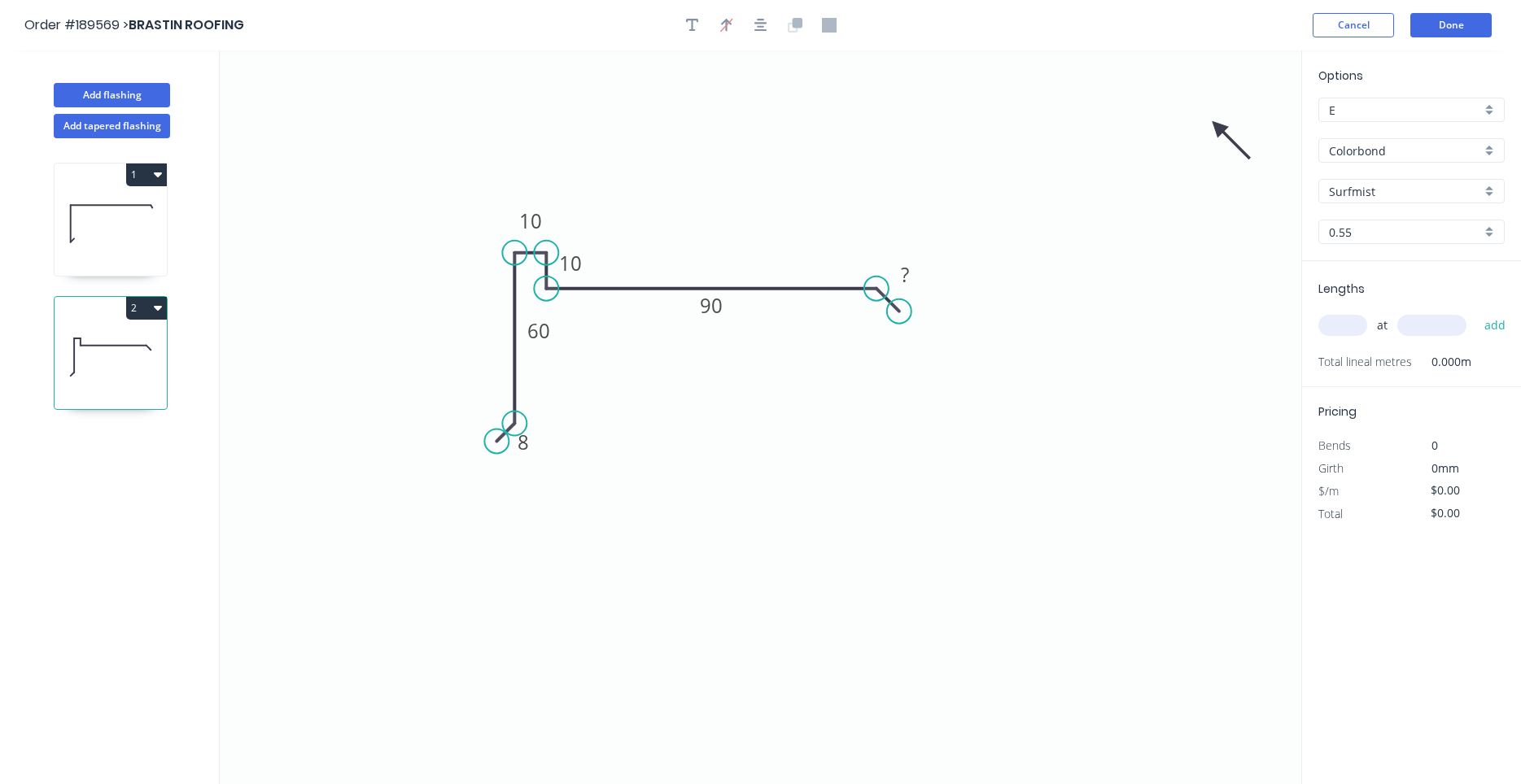
click at [1218, 127] on icon at bounding box center [1231, 140] width 48 height 48
drag, startPoint x: 1217, startPoint y: 127, endPoint x: 665, endPoint y: 385, distance: 609.3
click at [665, 385] on icon at bounding box center [679, 398] width 48 height 48
click at [1356, 332] on input "text" at bounding box center [1342, 325] width 49 height 21
click at [1476, 312] on button "add" at bounding box center [1495, 325] width 38 height 28
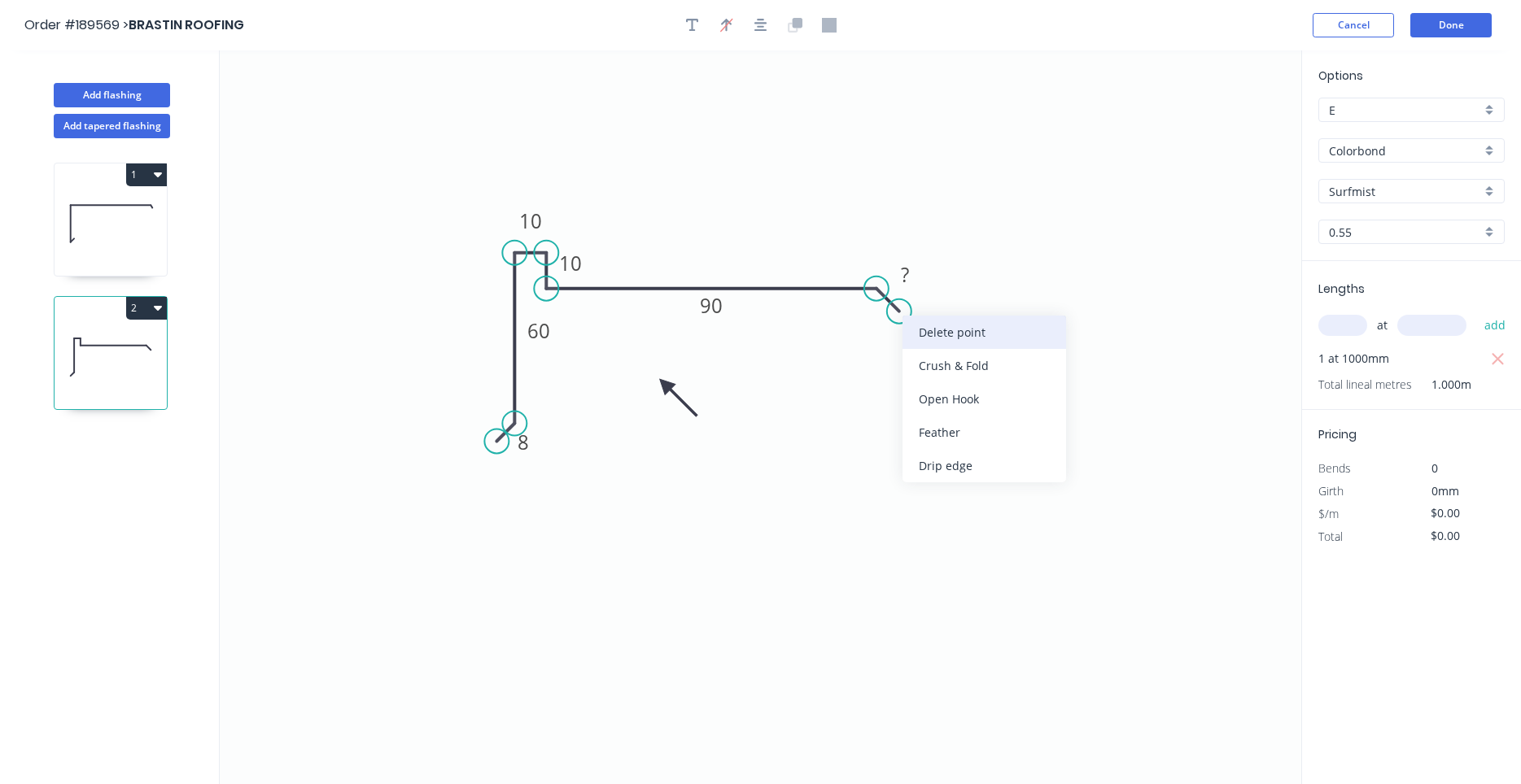
click at [925, 332] on div "Delete point" at bounding box center [984, 332] width 164 height 33
click at [804, 344] on icon "0 8 60 10 10 90" at bounding box center [760, 417] width 1082 height 734
click at [716, 303] on tspan "90" at bounding box center [711, 306] width 23 height 27
click at [138, 222] on icon at bounding box center [111, 223] width 112 height 104
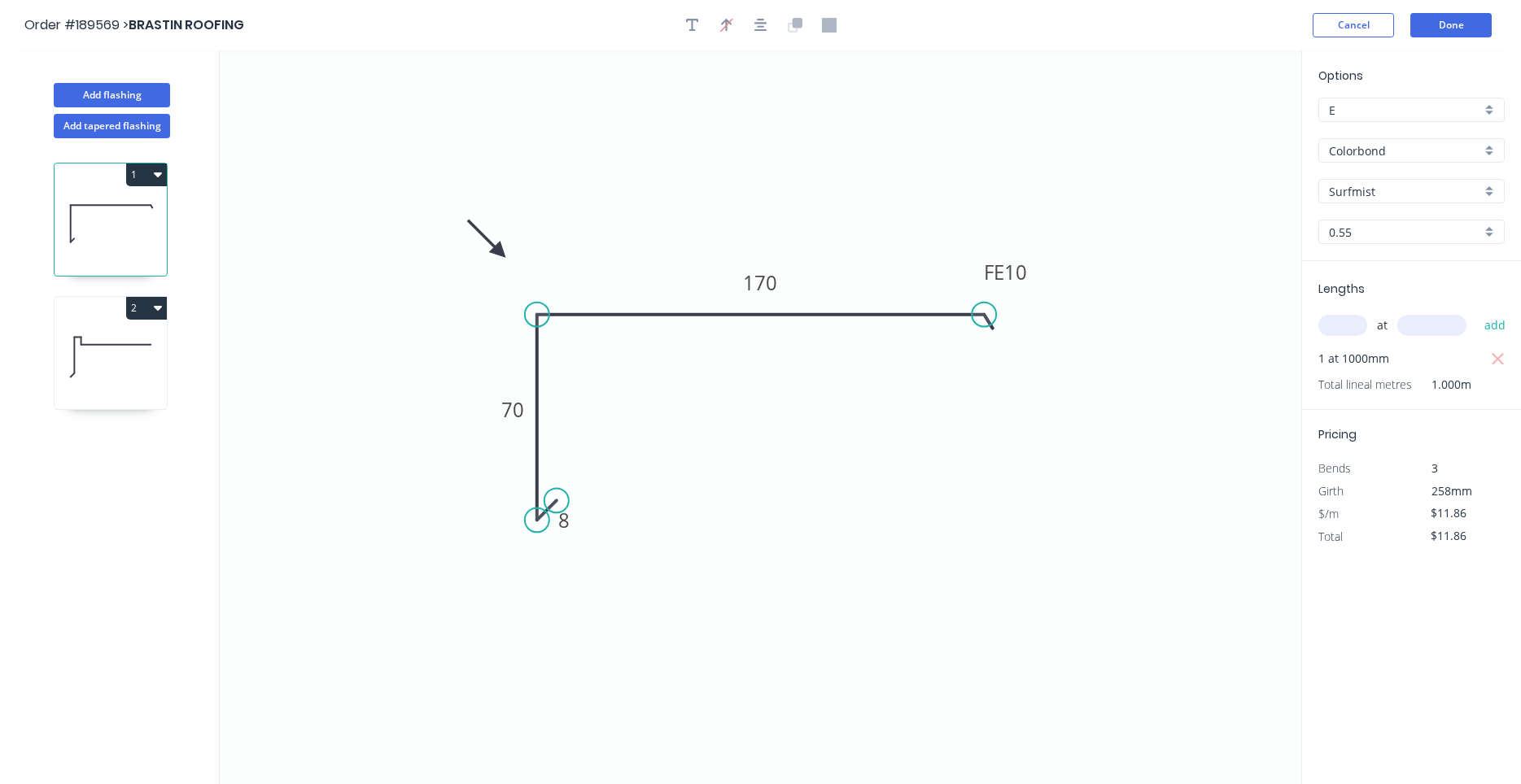
click at [107, 339] on icon at bounding box center [111, 356] width 112 height 104
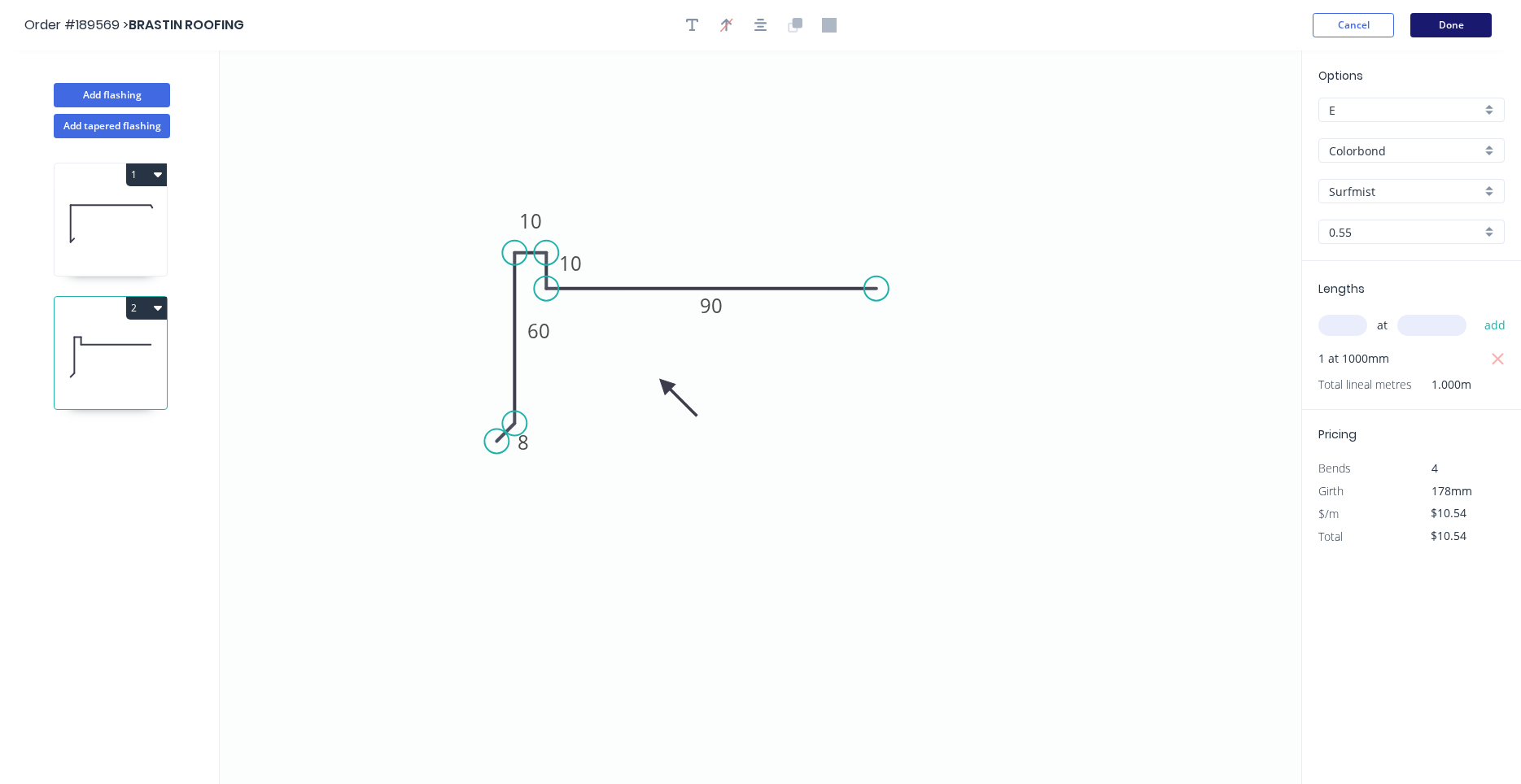
click at [1412, 36] on button "Done" at bounding box center [1450, 26] width 81 height 25
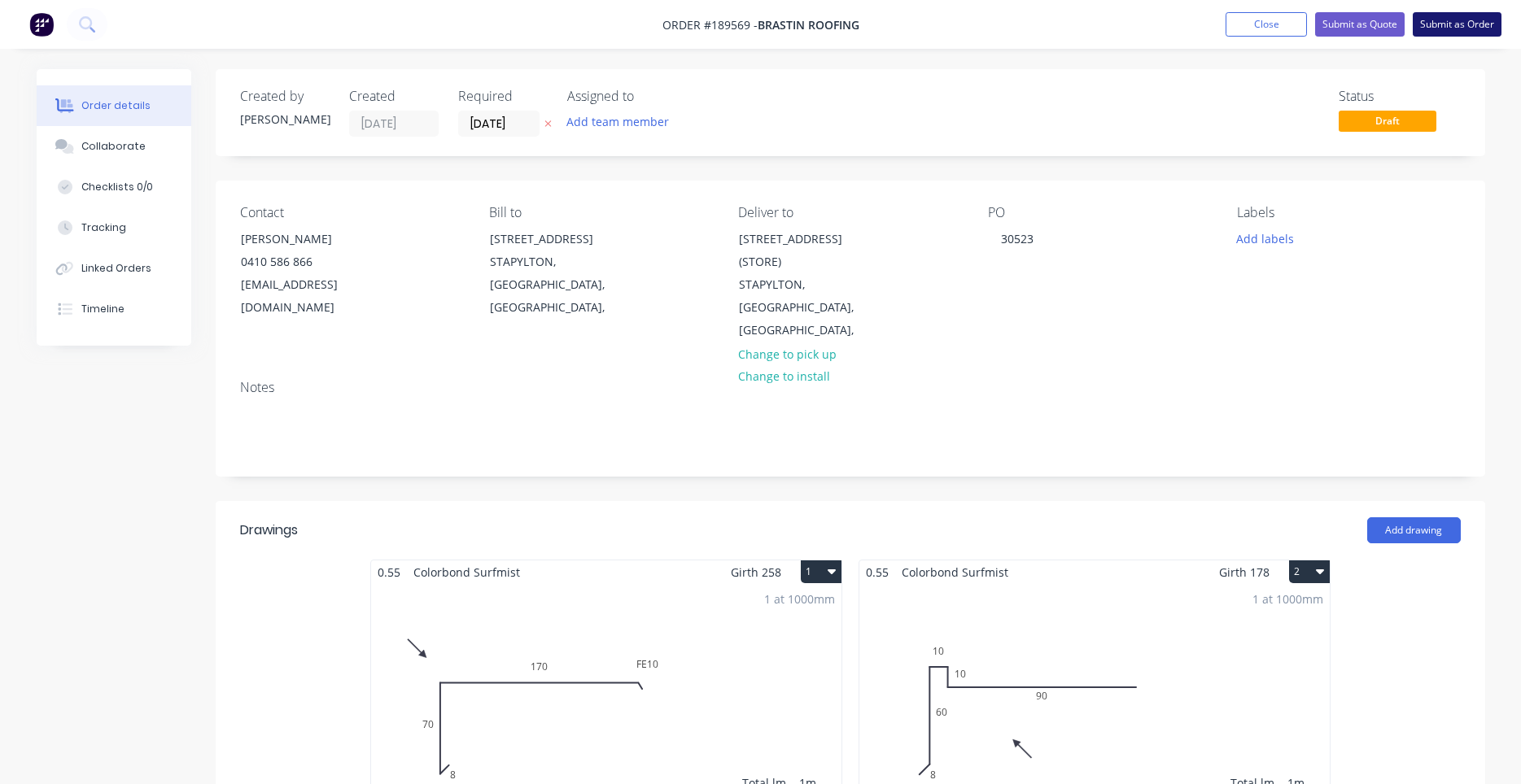
click at [1446, 28] on button "Submit as Order" at bounding box center [1456, 25] width 89 height 25
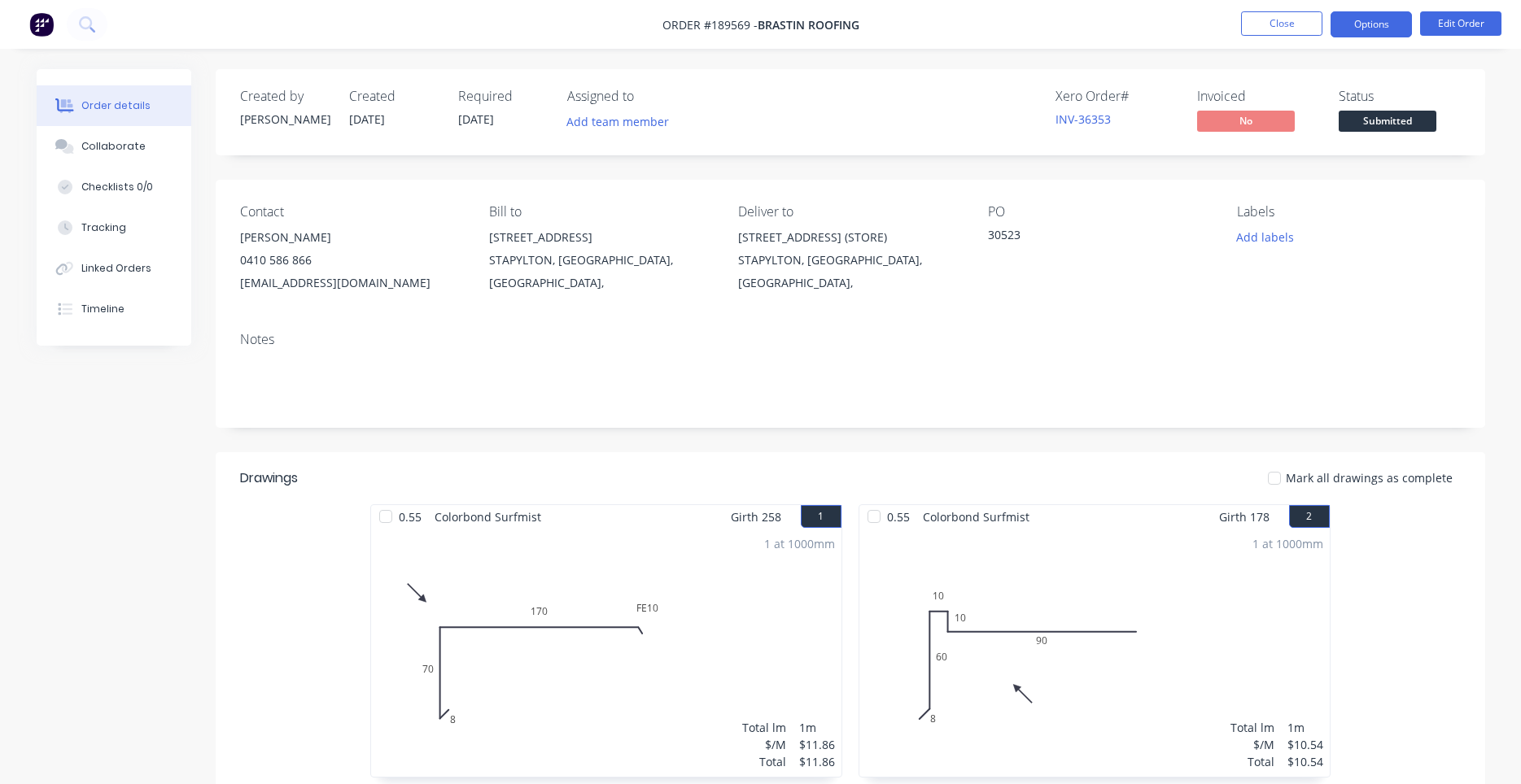
click at [1349, 28] on button "Options" at bounding box center [1370, 24] width 81 height 26
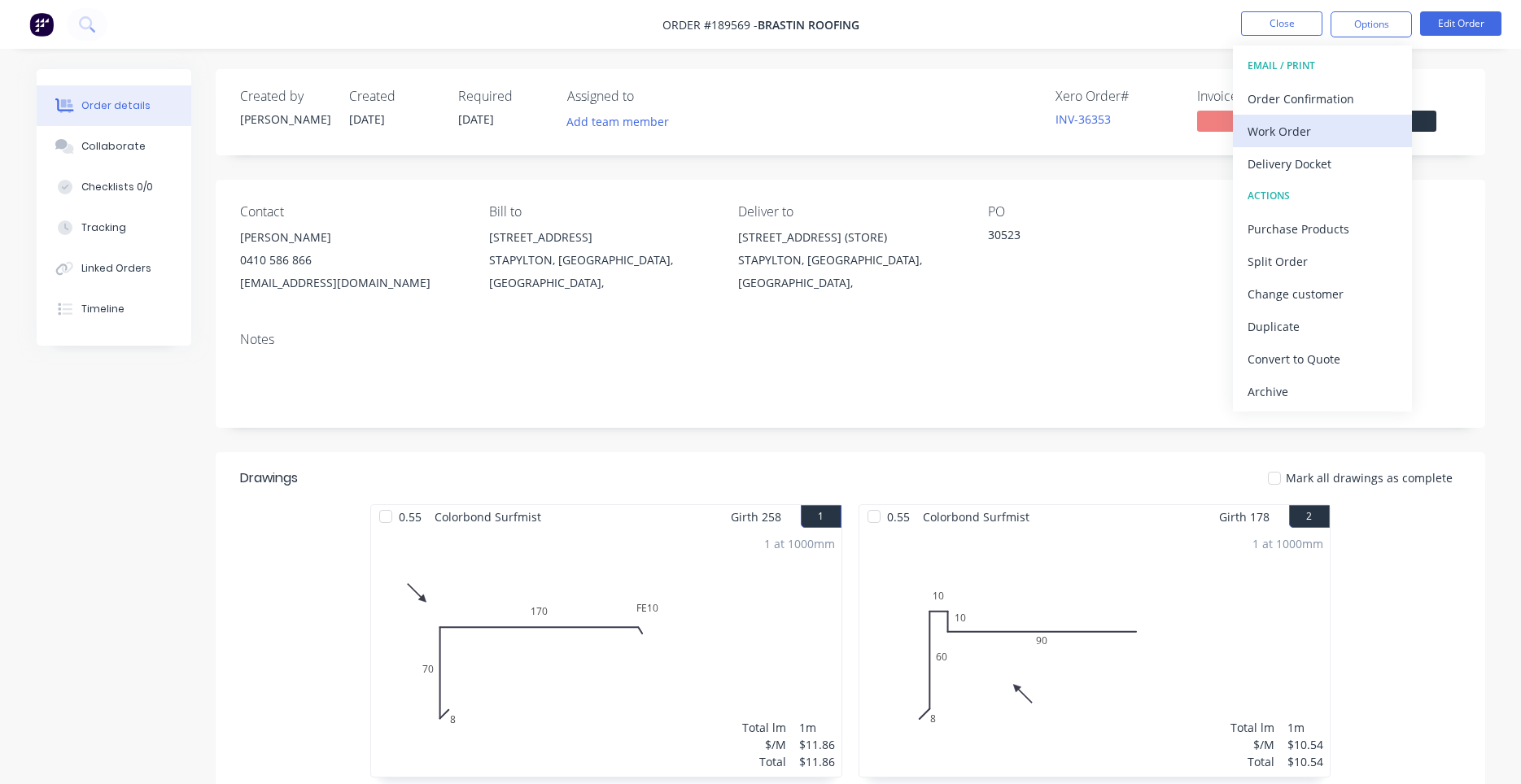
click at [1324, 121] on div "Work Order" at bounding box center [1322, 131] width 150 height 24
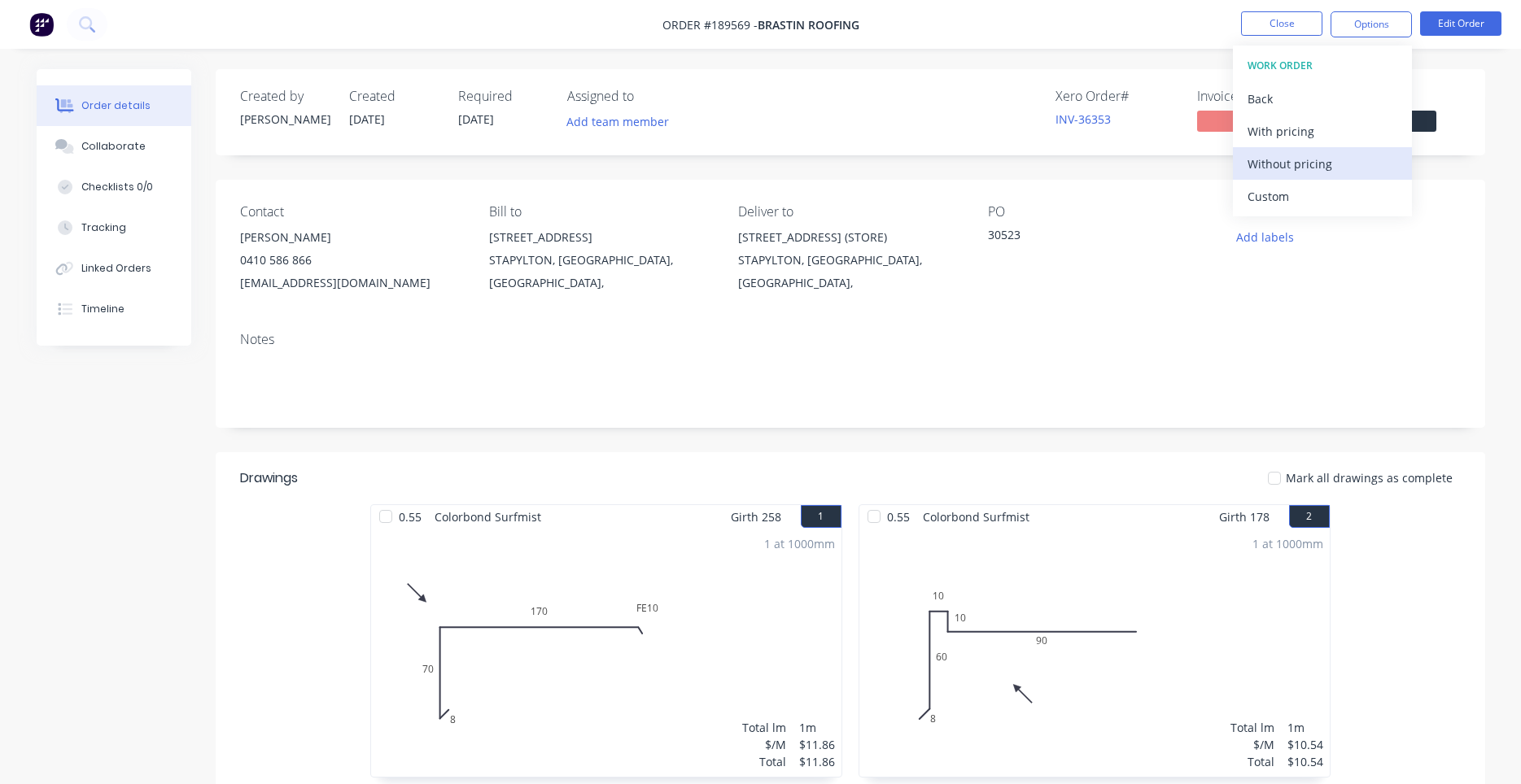
click at [1301, 168] on div "Without pricing" at bounding box center [1322, 164] width 150 height 24
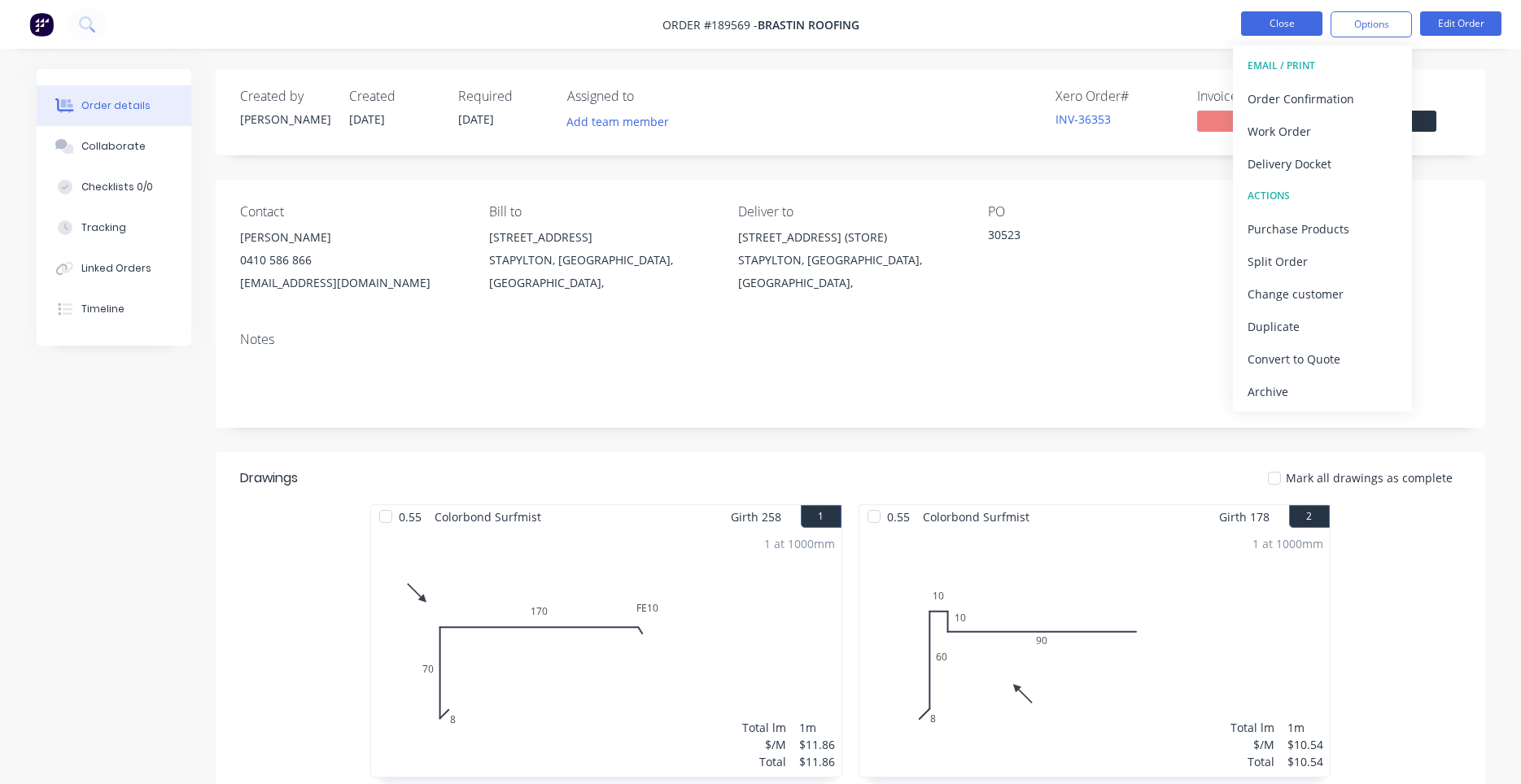
click at [1306, 30] on button "Close" at bounding box center [1281, 24] width 81 height 25
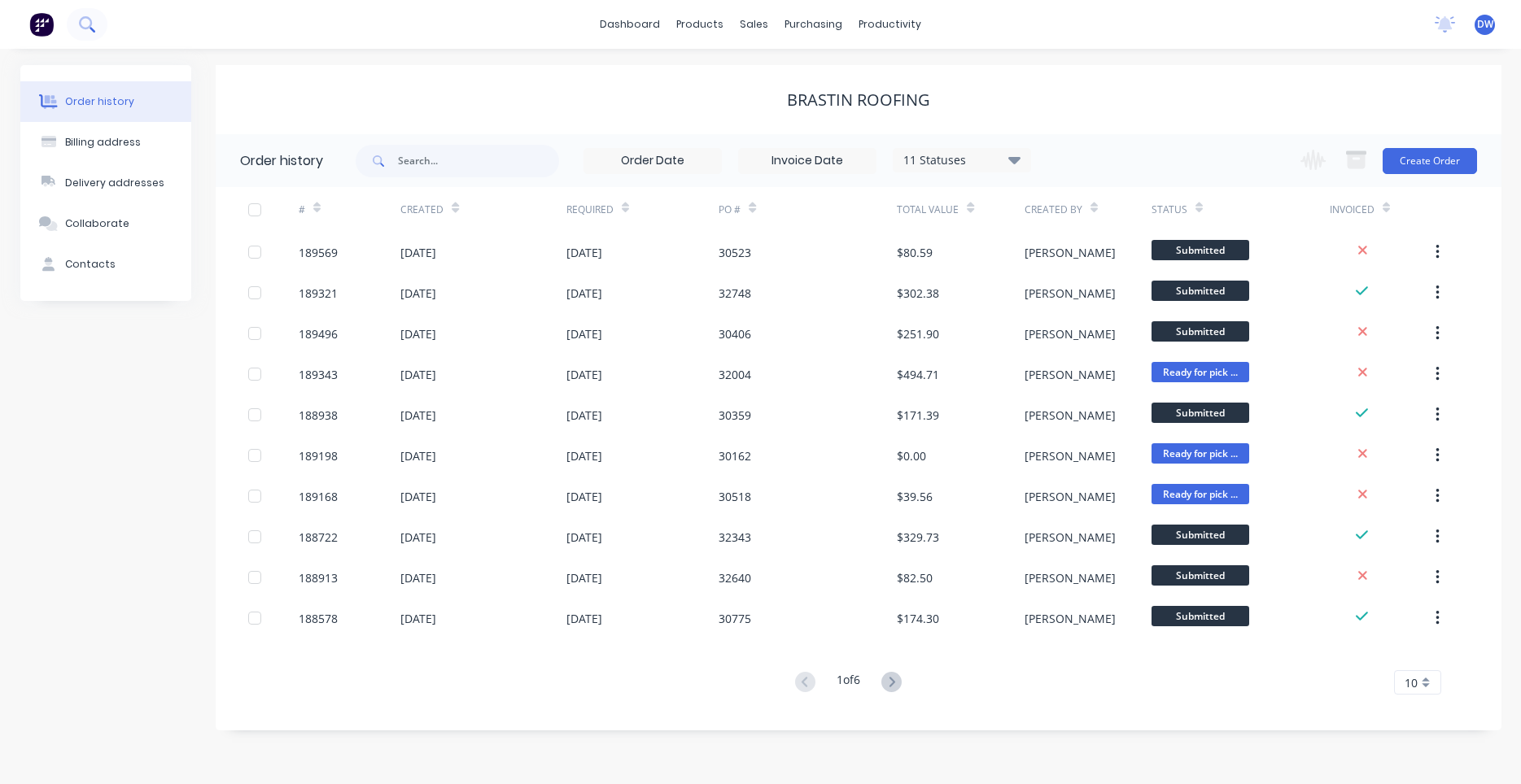
click at [81, 30] on icon at bounding box center [87, 24] width 15 height 15
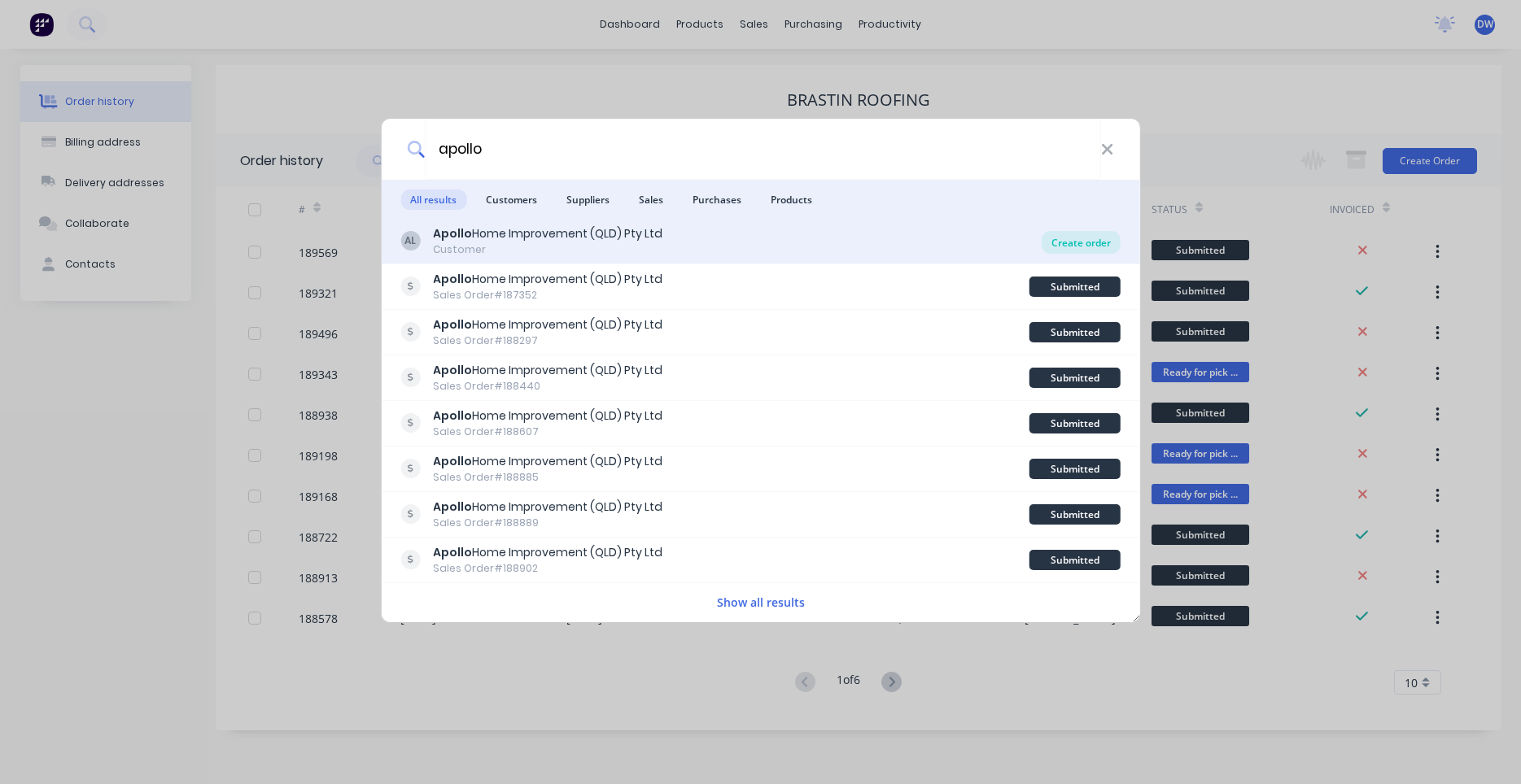
click at [1092, 239] on div "Create order" at bounding box center [1081, 242] width 79 height 23
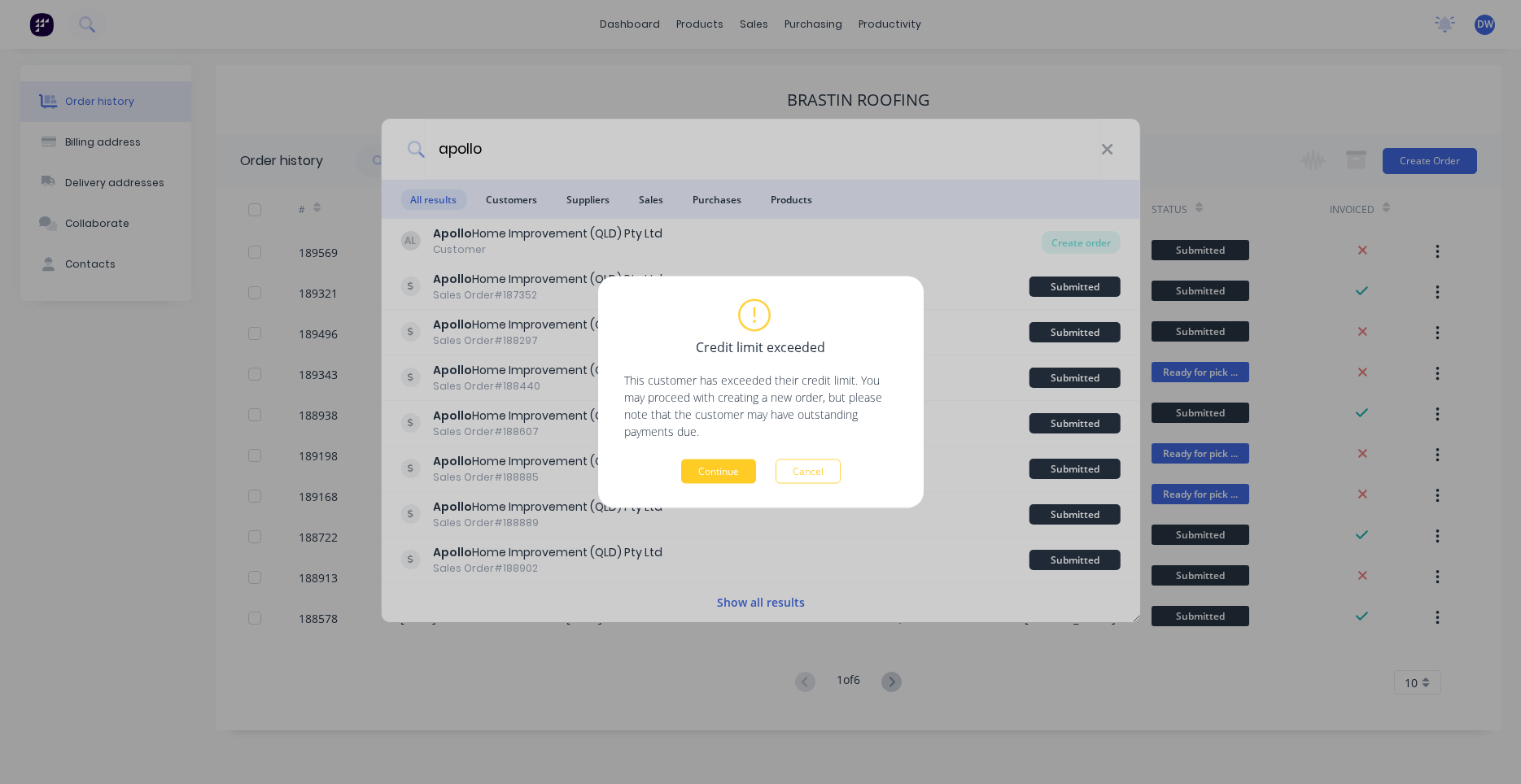
click at [738, 468] on button "Continue" at bounding box center [719, 472] width 75 height 25
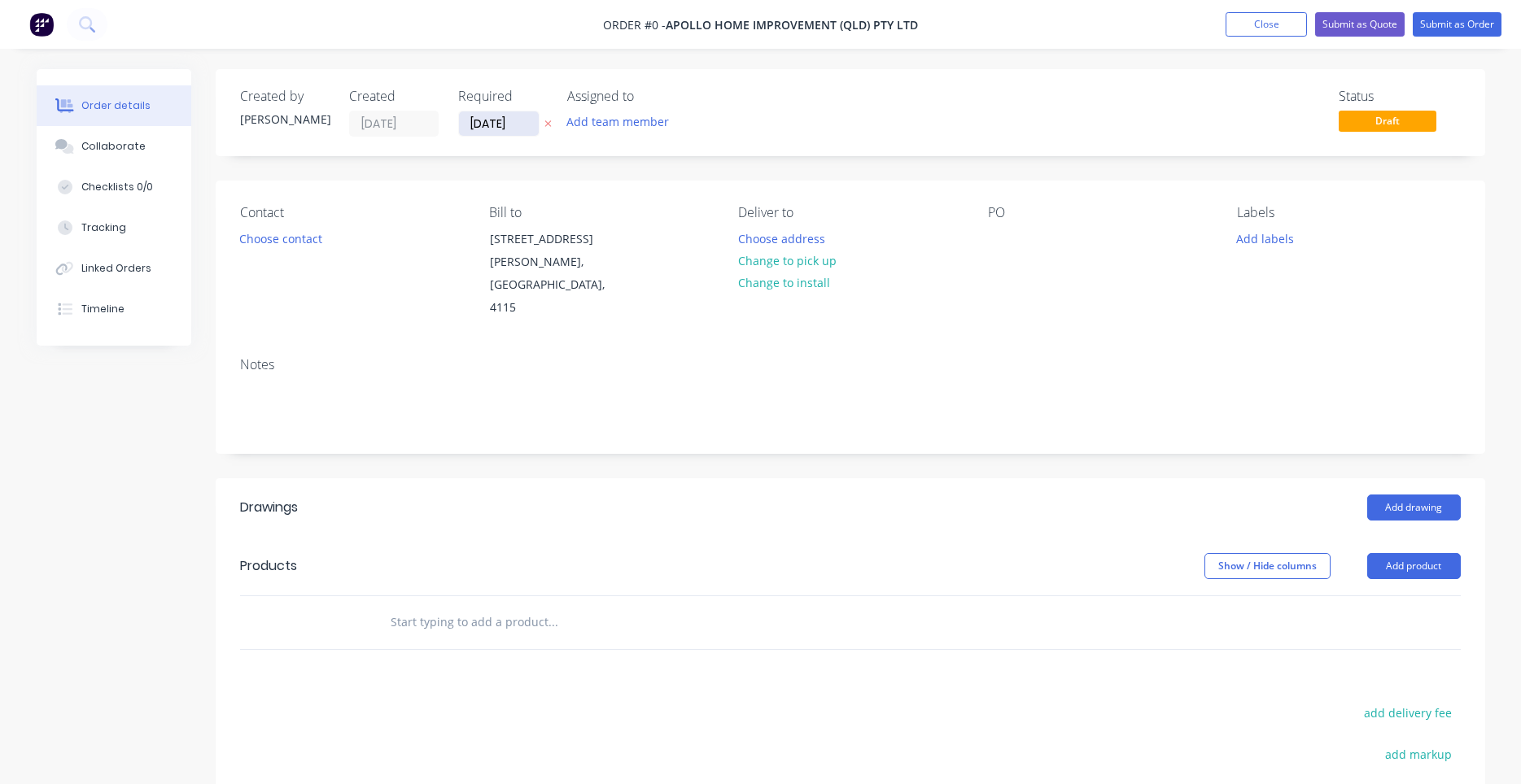
click at [504, 132] on input "12/08/25" at bounding box center [499, 124] width 80 height 25
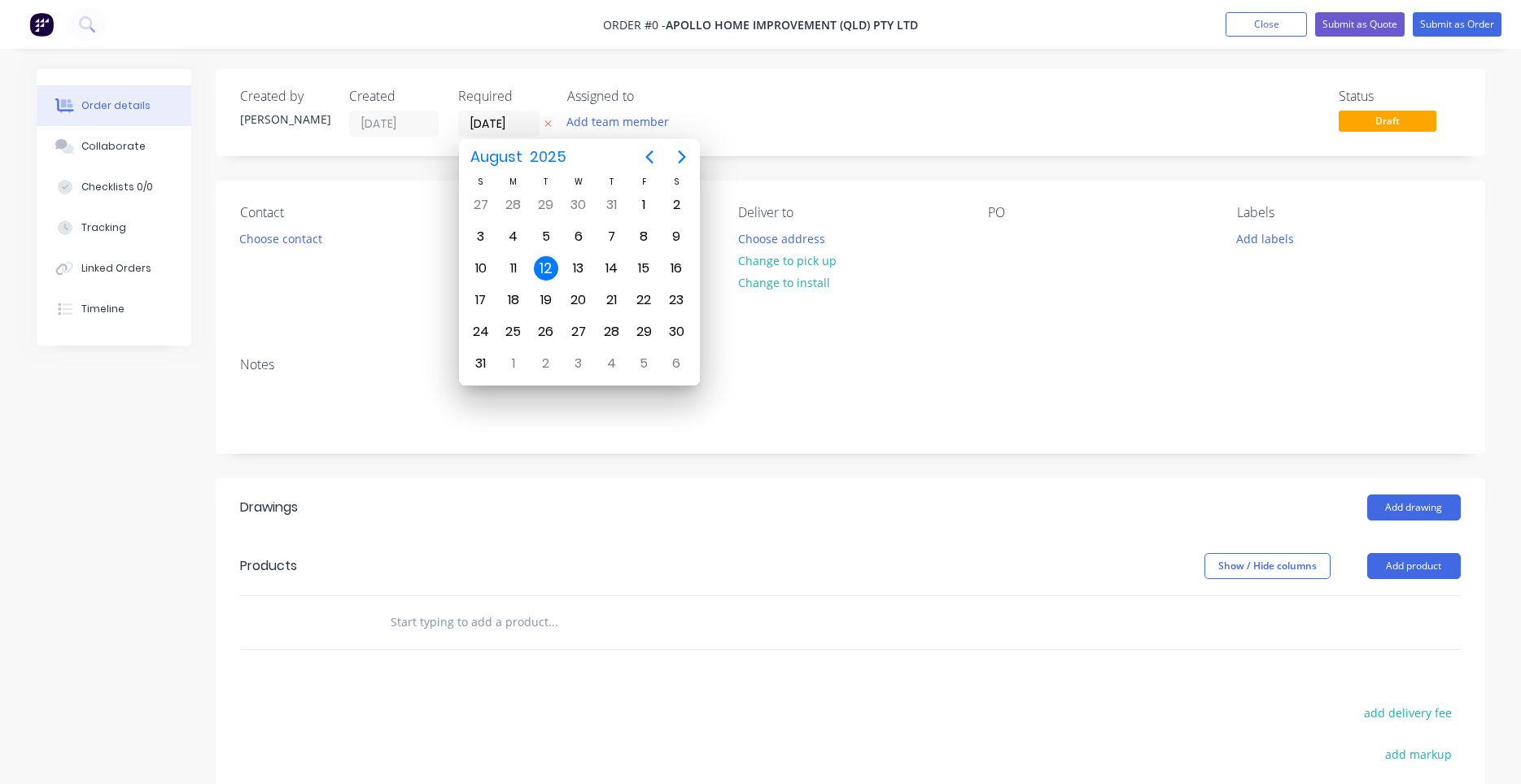
click at [549, 259] on div "12" at bounding box center [546, 269] width 25 height 25
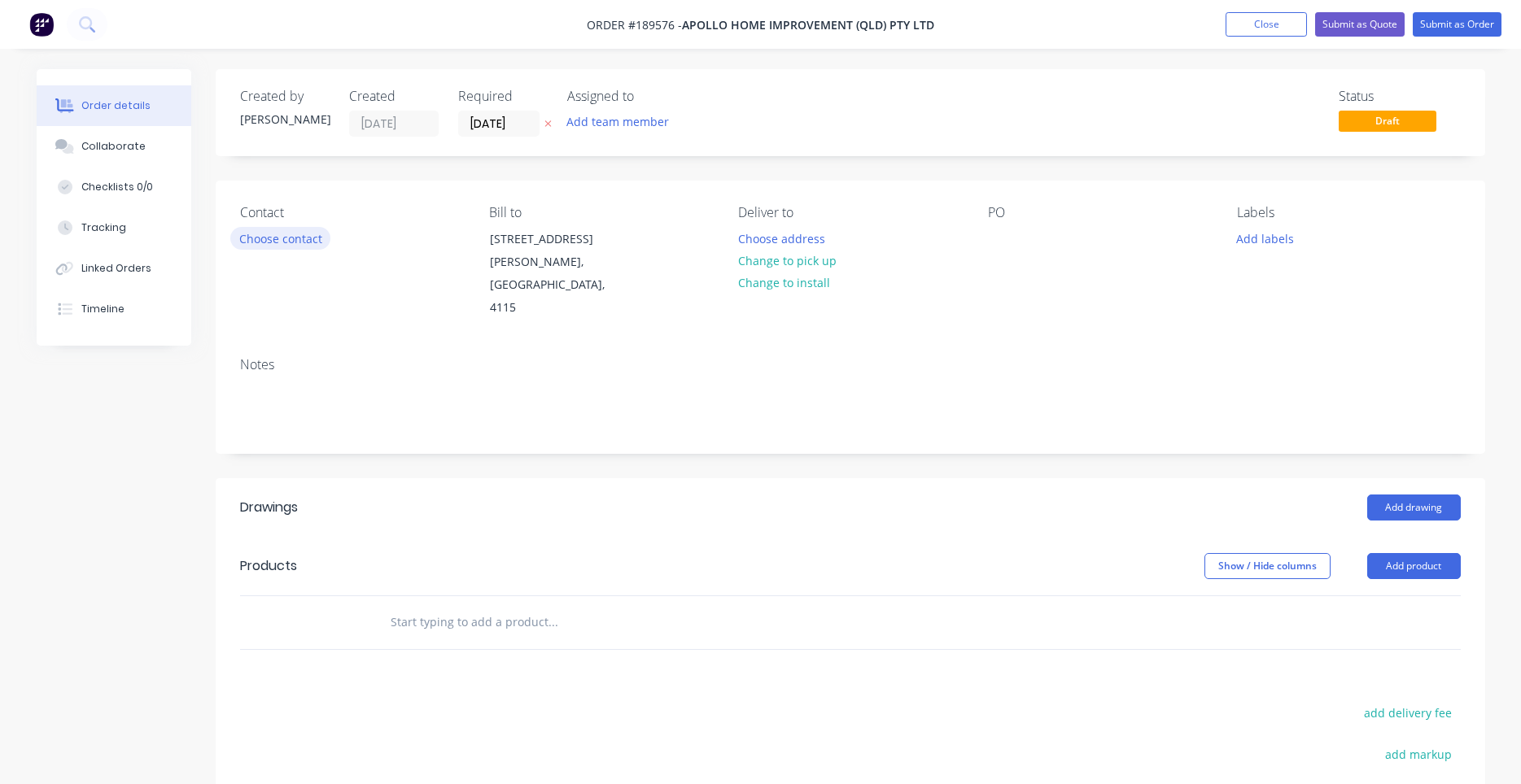
click at [314, 245] on button "Choose contact" at bounding box center [280, 237] width 100 height 22
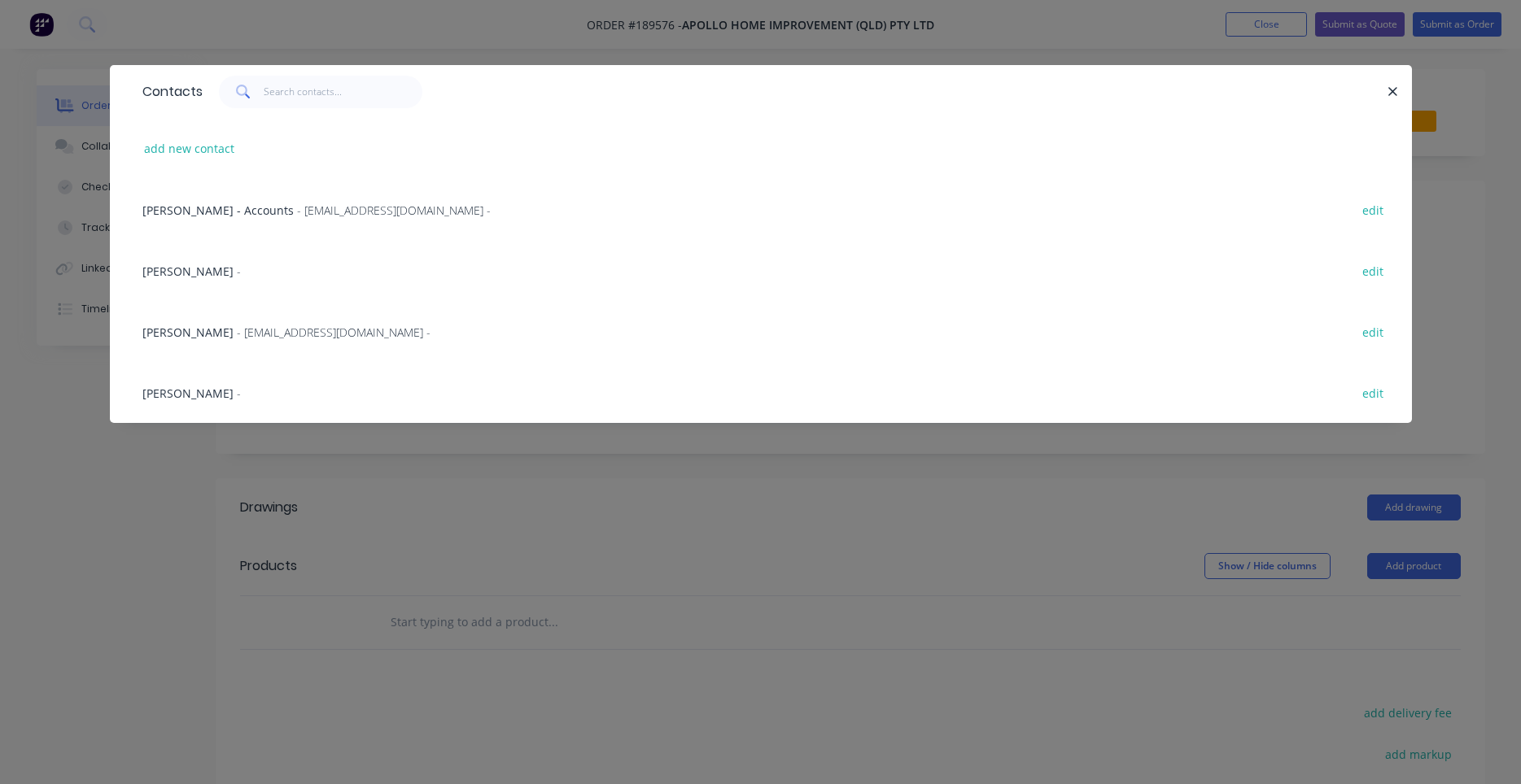
click at [200, 398] on span "Sally Lepaio" at bounding box center [188, 393] width 91 height 15
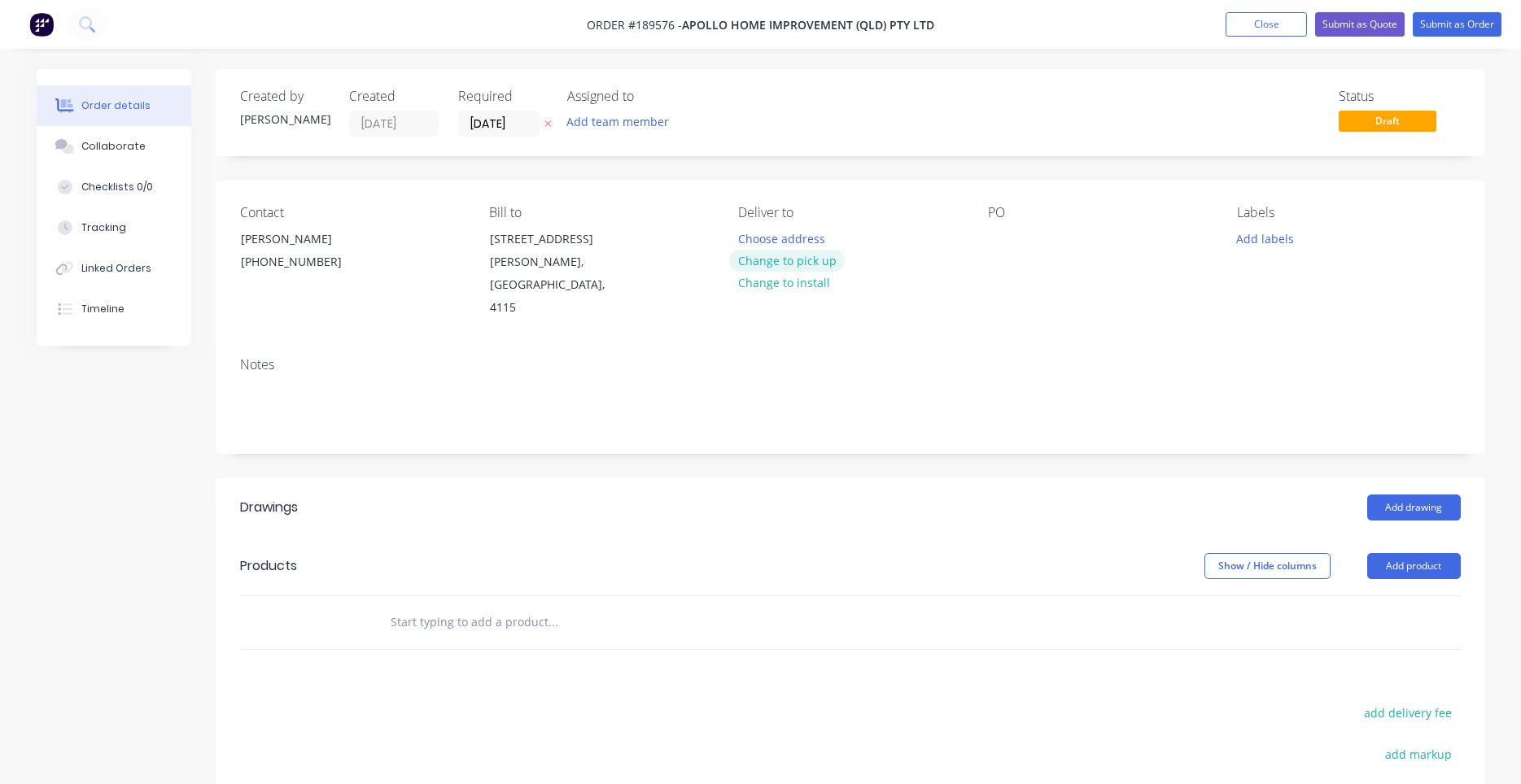
click at [760, 259] on button "Change to pick up" at bounding box center [786, 260] width 115 height 22
click at [760, 236] on div at bounding box center [750, 238] width 26 height 24
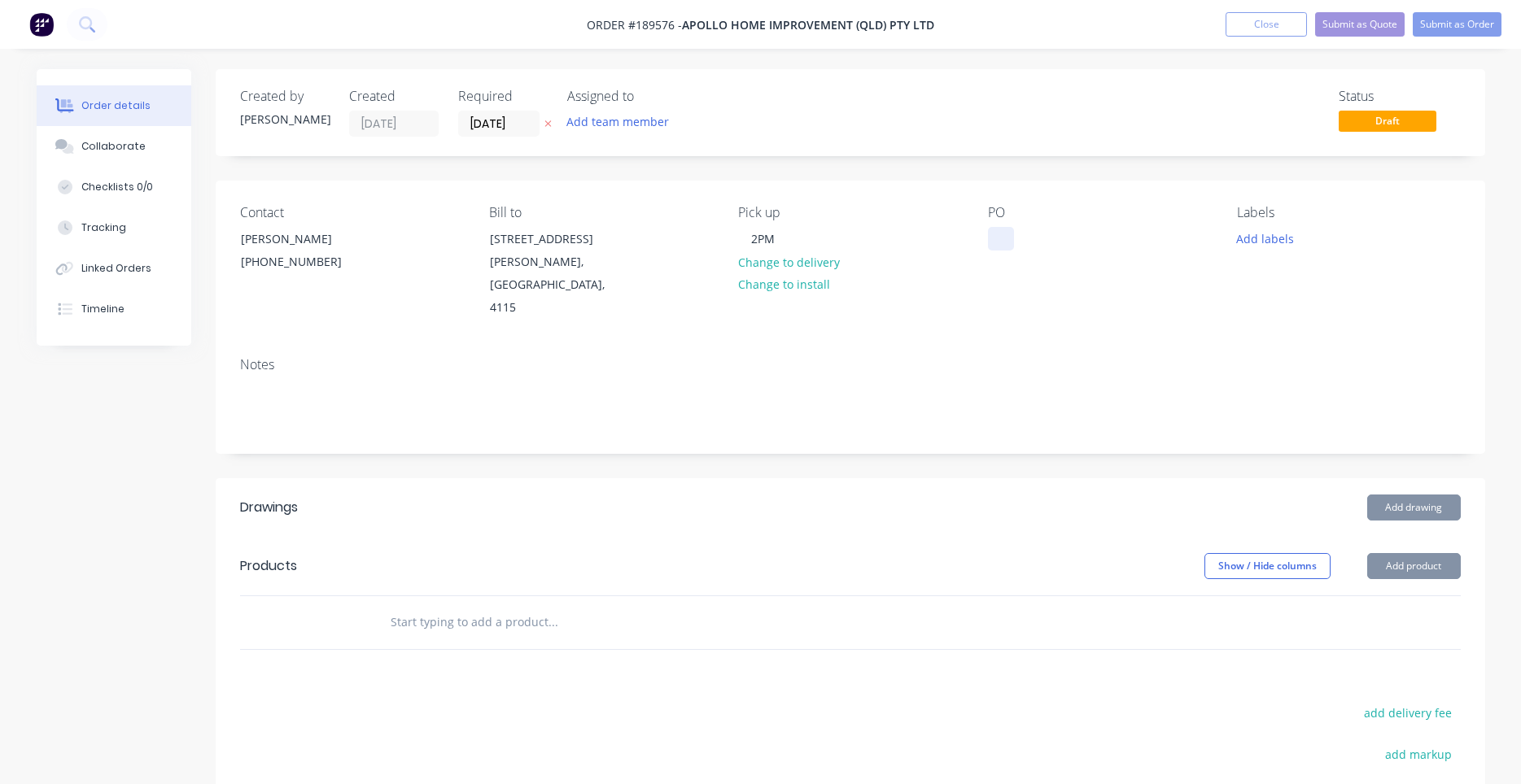
click at [992, 250] on div at bounding box center [1001, 238] width 26 height 24
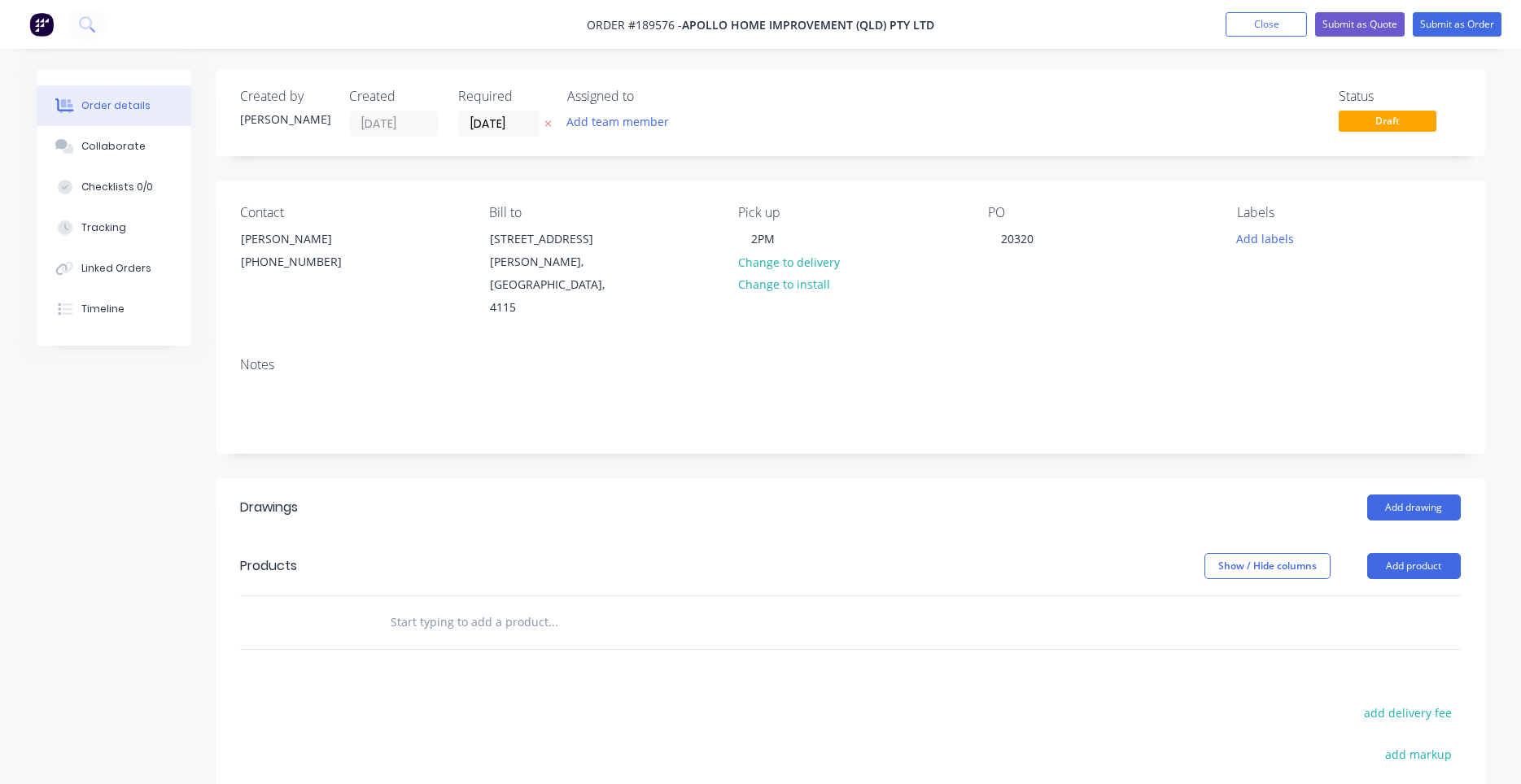
click at [941, 309] on div "Contact Sally Lepaio (07) 3086 6060 Bill to 29 Corymbia Place Parkinson, Austra…" at bounding box center [850, 263] width 1269 height 164
click at [760, 237] on div "2PM" at bounding box center [762, 238] width 50 height 24
click at [928, 275] on div "Pick up 2:00 PM Change to delivery Change to install" at bounding box center [849, 262] width 223 height 114
click at [1389, 494] on button "Add drawing" at bounding box center [1414, 507] width 93 height 26
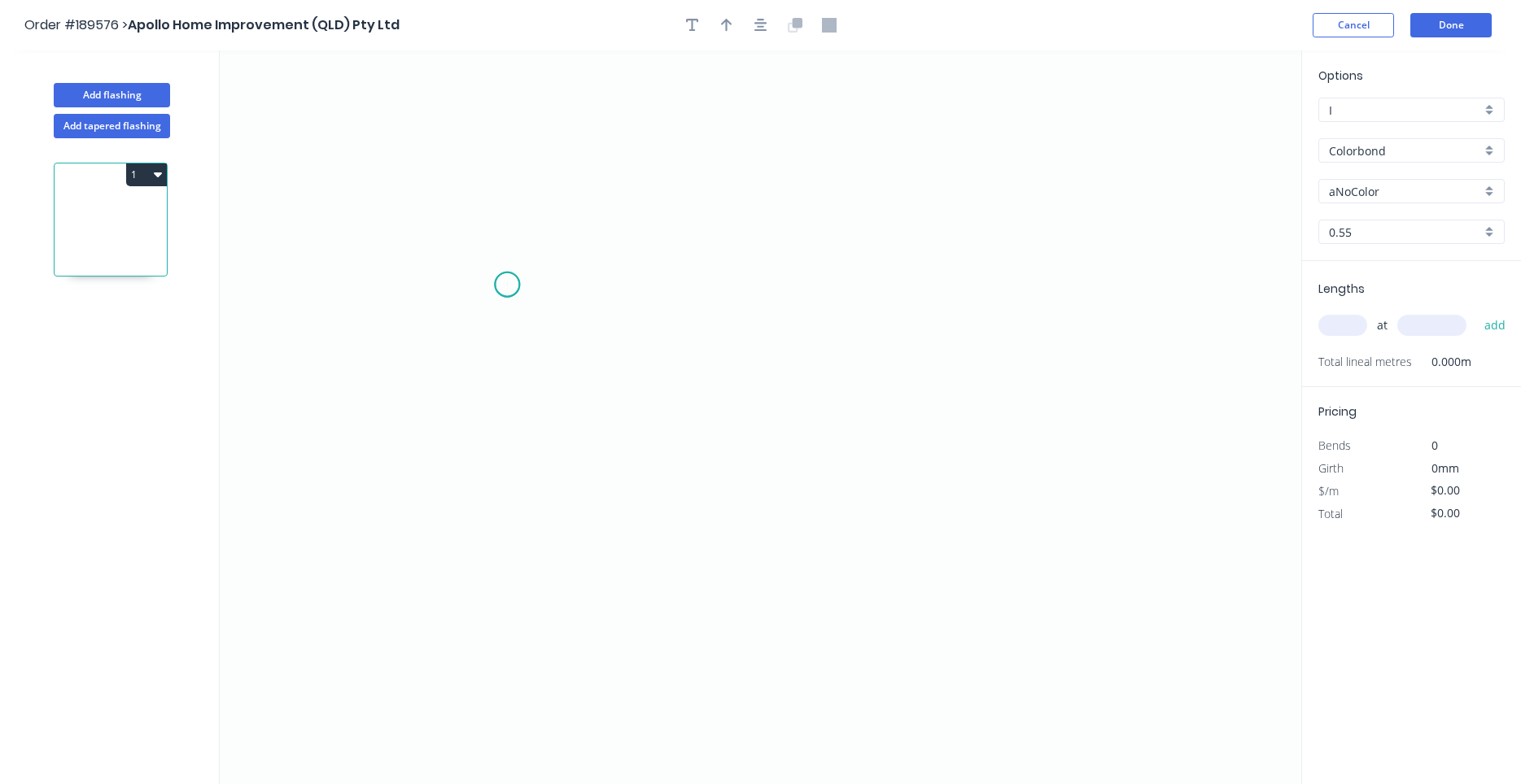
click at [507, 285] on icon "0" at bounding box center [760, 417] width 1082 height 734
click at [483, 458] on icon "0" at bounding box center [760, 417] width 1082 height 734
click at [761, 457] on icon at bounding box center [622, 457] width 278 height 0
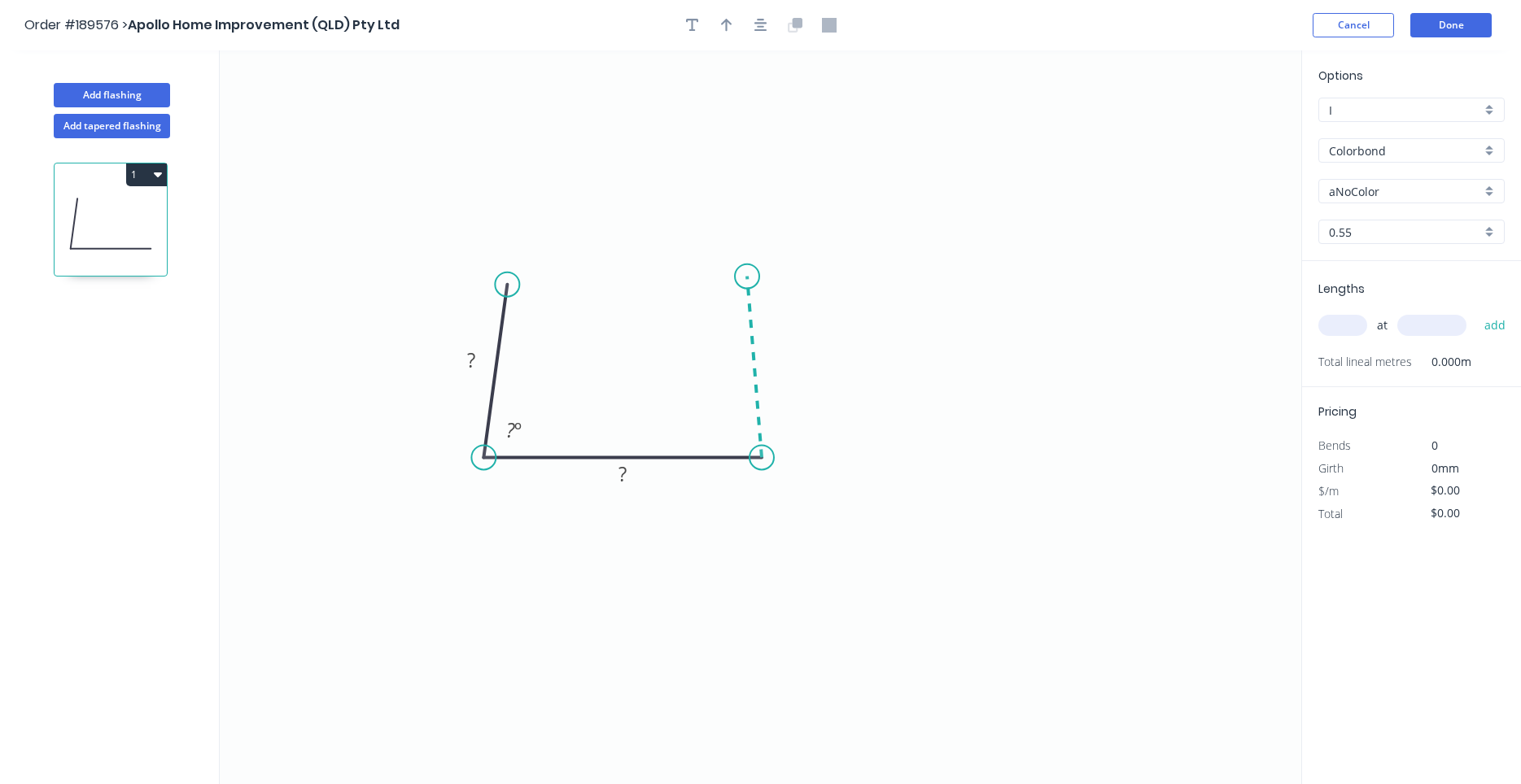
click at [747, 276] on icon at bounding box center [754, 367] width 14 height 181
click at [747, 276] on circle at bounding box center [747, 277] width 25 height 25
click at [749, 289] on circle at bounding box center [749, 289] width 25 height 25
click at [748, 286] on circle at bounding box center [748, 286] width 25 height 25
click at [731, 423] on tspan "?" at bounding box center [728, 429] width 9 height 27
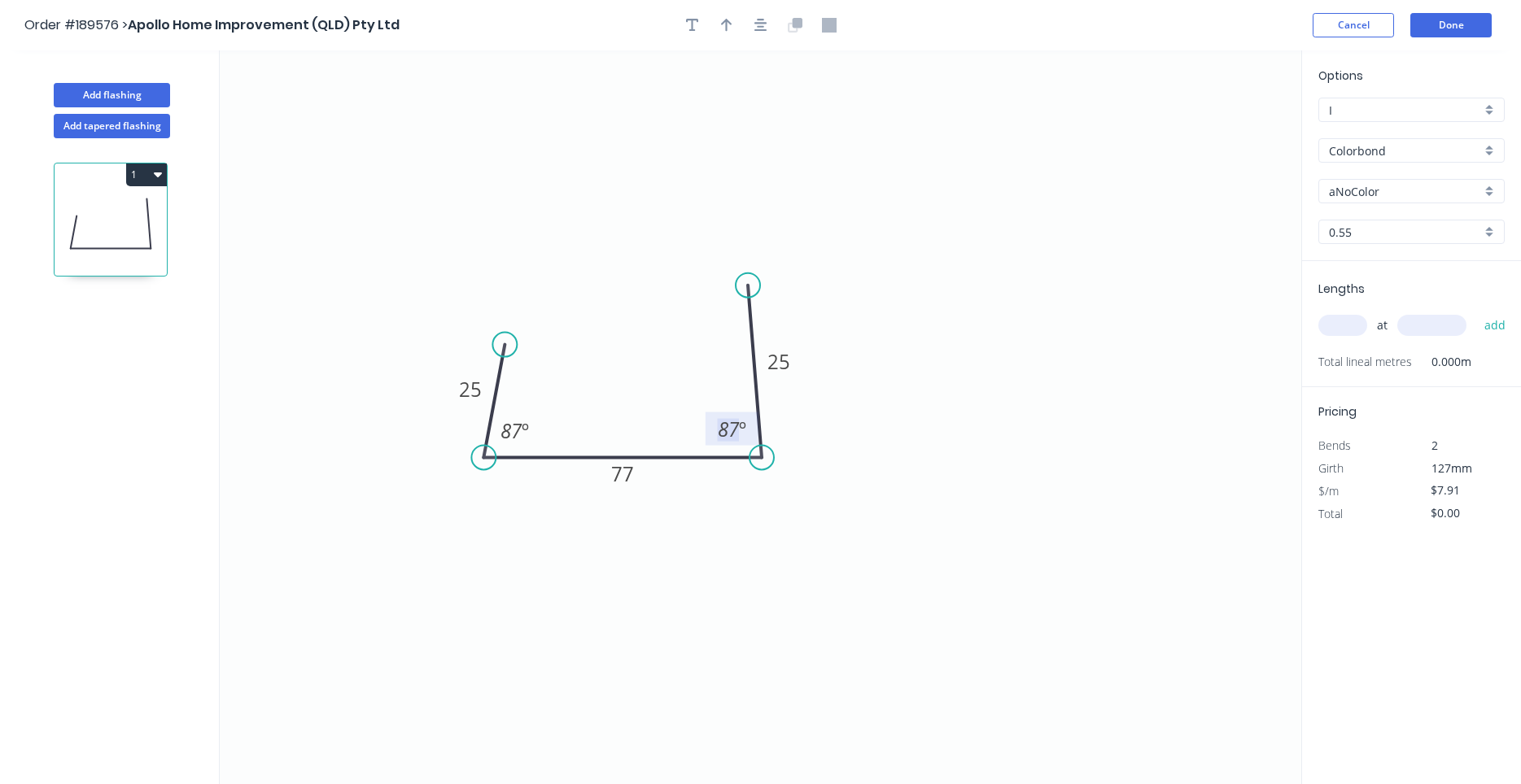
drag, startPoint x: 514, startPoint y: 284, endPoint x: 504, endPoint y: 345, distance: 61.8
click at [504, 345] on circle at bounding box center [505, 345] width 25 height 25
drag, startPoint x: 748, startPoint y: 284, endPoint x: 752, endPoint y: 347, distance: 63.1
click at [752, 347] on circle at bounding box center [752, 347] width 25 height 25
click at [764, 22] on icon "button" at bounding box center [761, 25] width 13 height 14
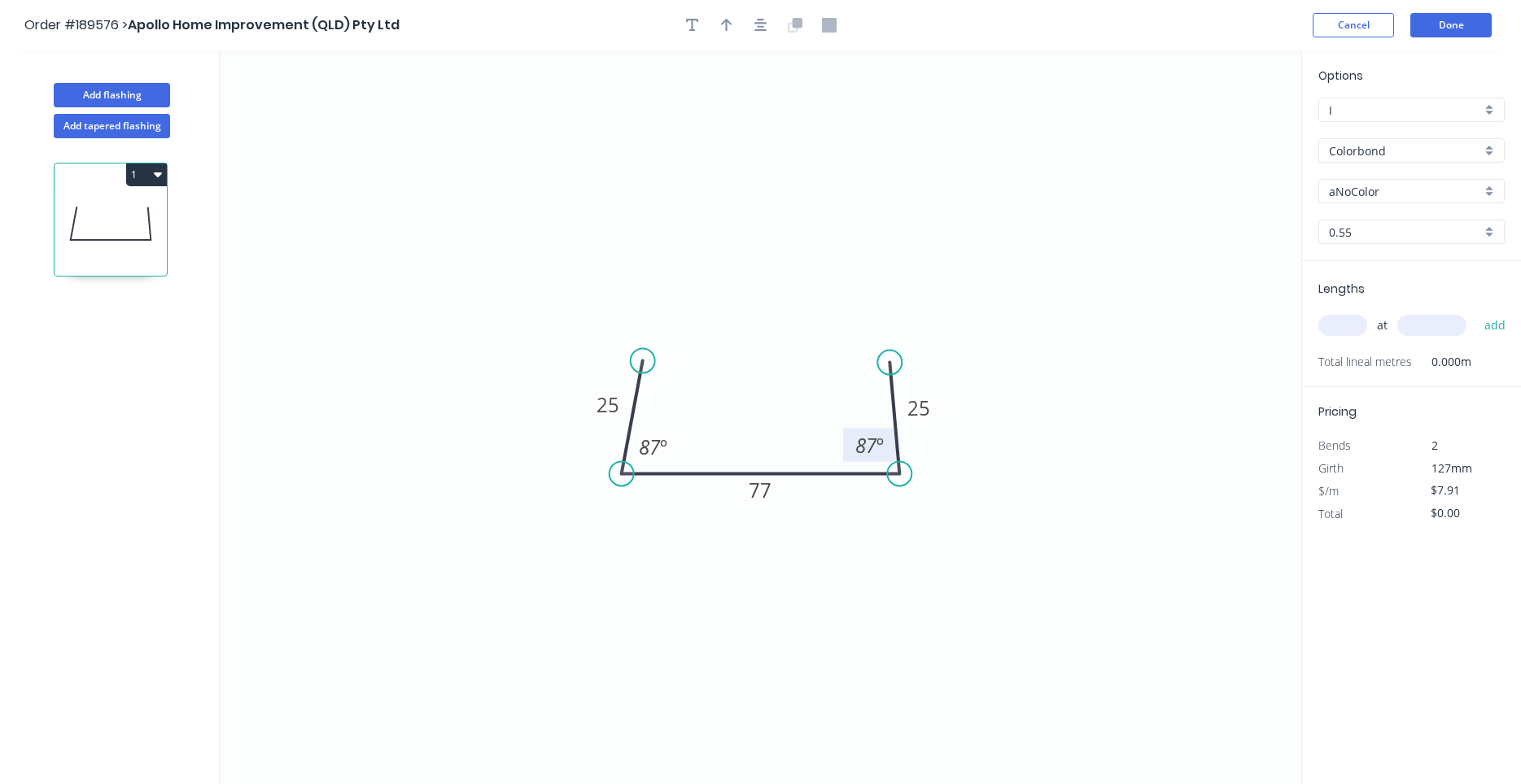
click at [1356, 191] on input "aNoColor" at bounding box center [1405, 191] width 152 height 17
click at [1334, 229] on div "Night Sky" at bounding box center [1411, 223] width 185 height 29
click at [1345, 329] on input "text" at bounding box center [1342, 325] width 49 height 21
click at [1476, 312] on button "add" at bounding box center [1495, 325] width 38 height 28
click at [1456, 23] on button "Done" at bounding box center [1450, 26] width 81 height 25
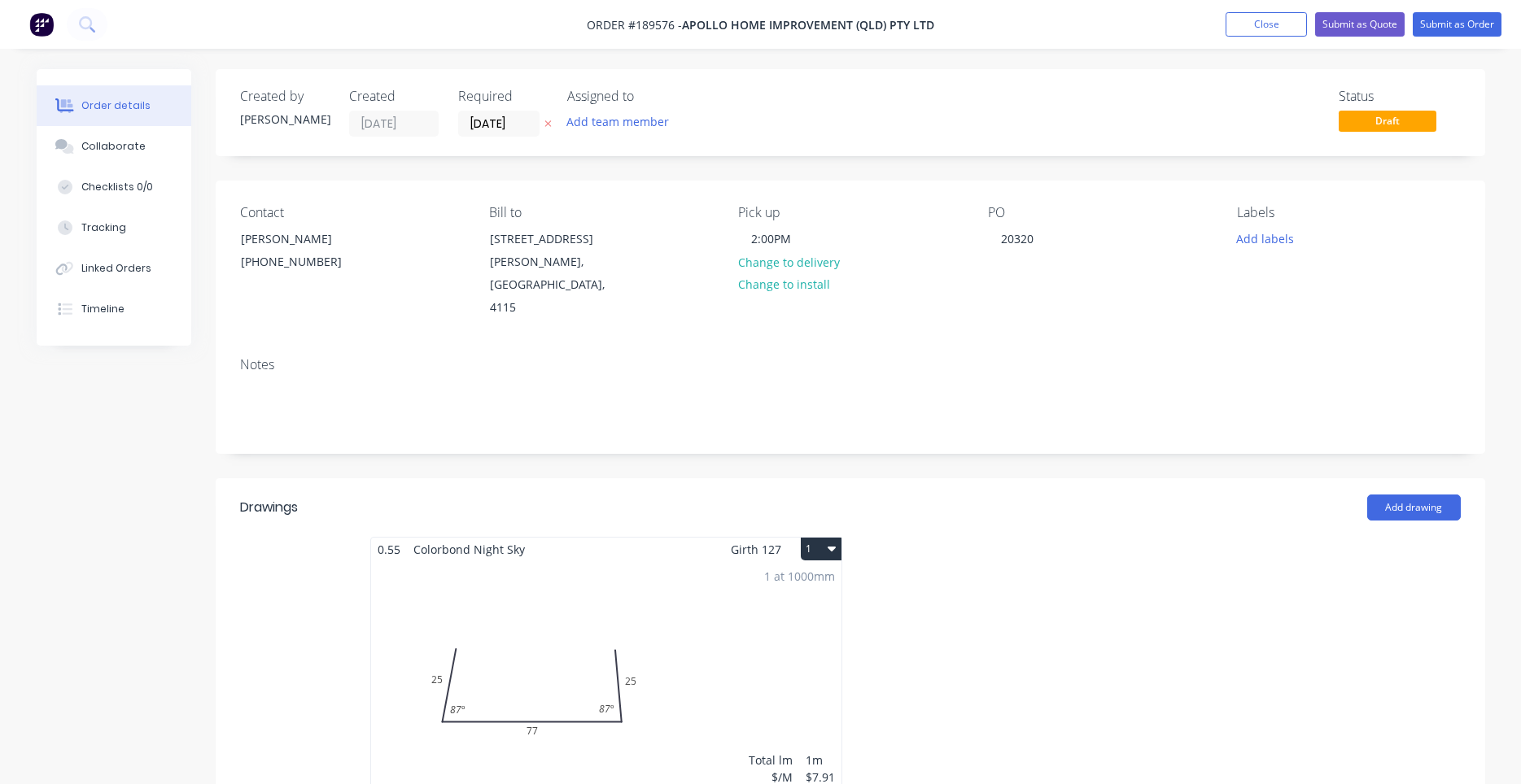
click at [823, 537] on button "1" at bounding box center [821, 549] width 41 height 23
click at [813, 576] on div "Use larger box size" at bounding box center [763, 588] width 125 height 24
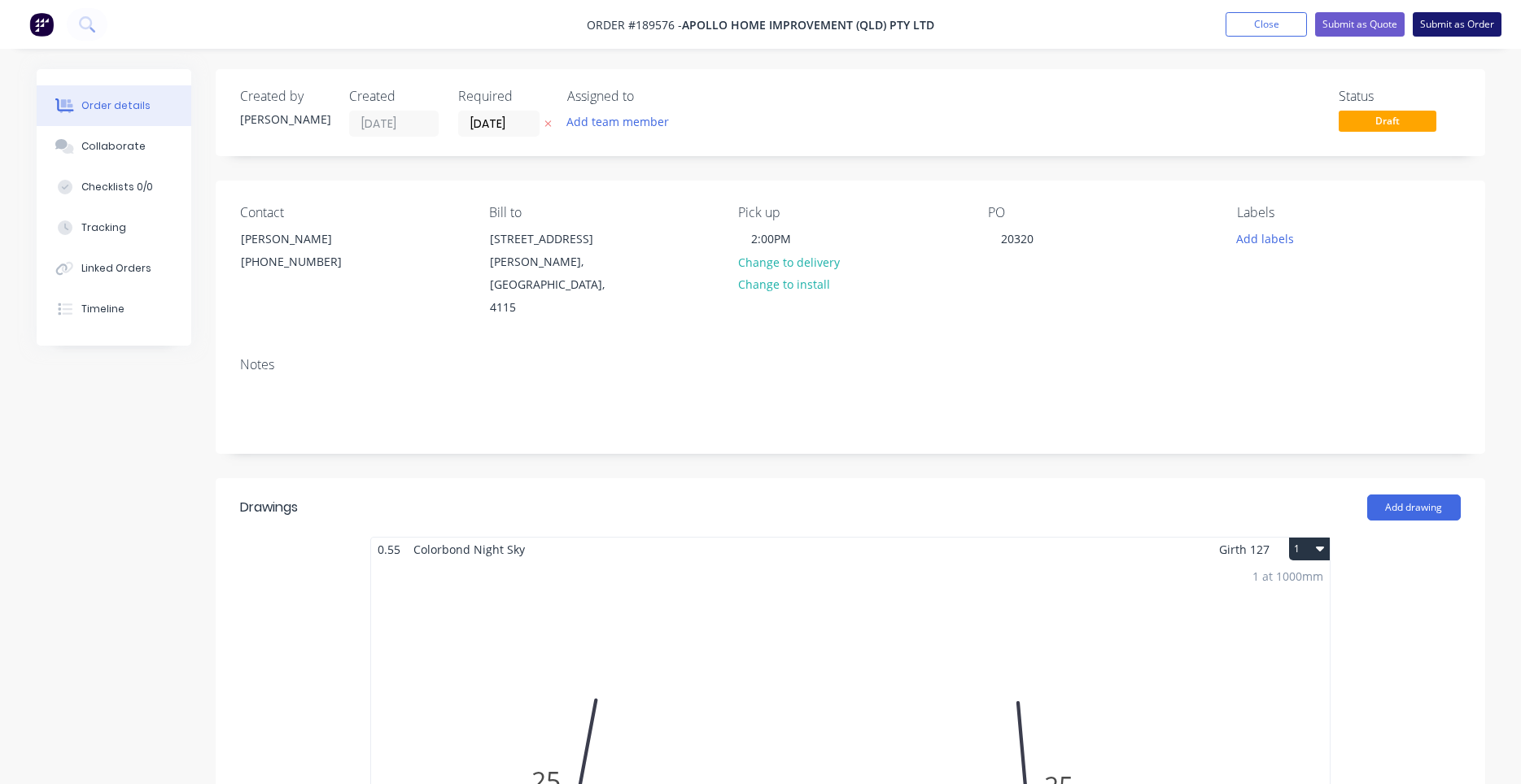
click at [1463, 17] on button "Submit as Order" at bounding box center [1456, 25] width 89 height 25
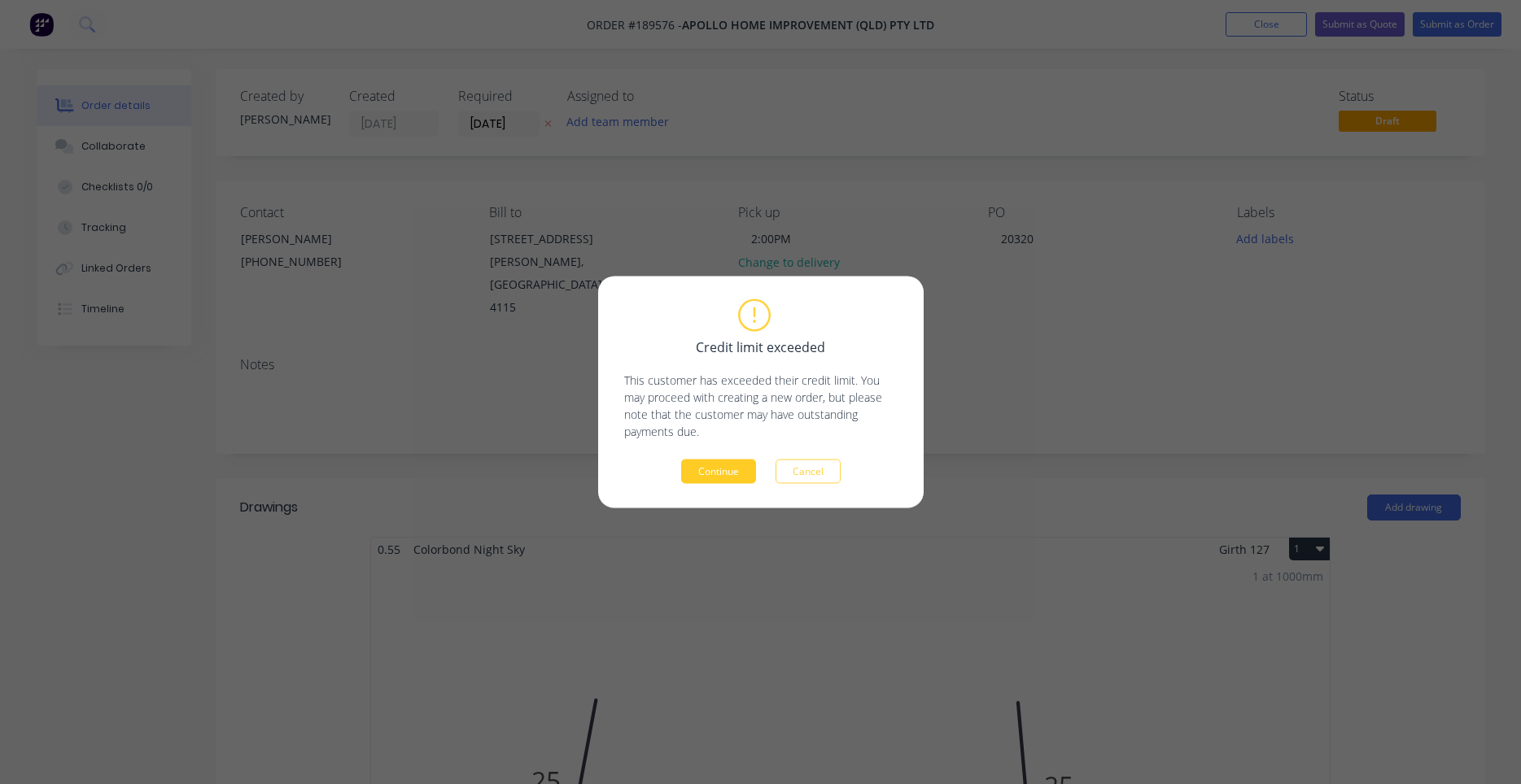
click at [727, 465] on button "Continue" at bounding box center [719, 472] width 75 height 25
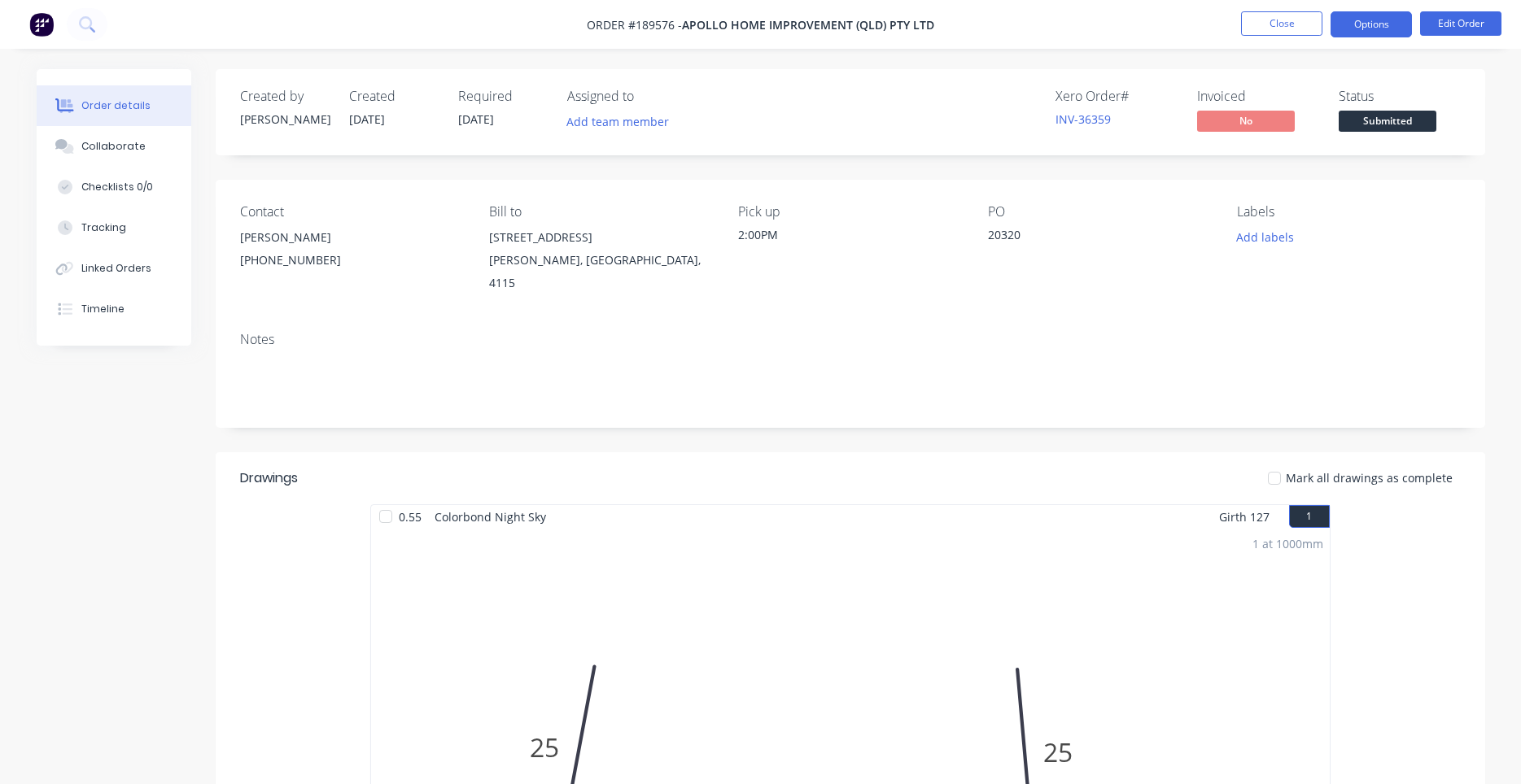
click at [1365, 28] on button "Options" at bounding box center [1370, 24] width 81 height 26
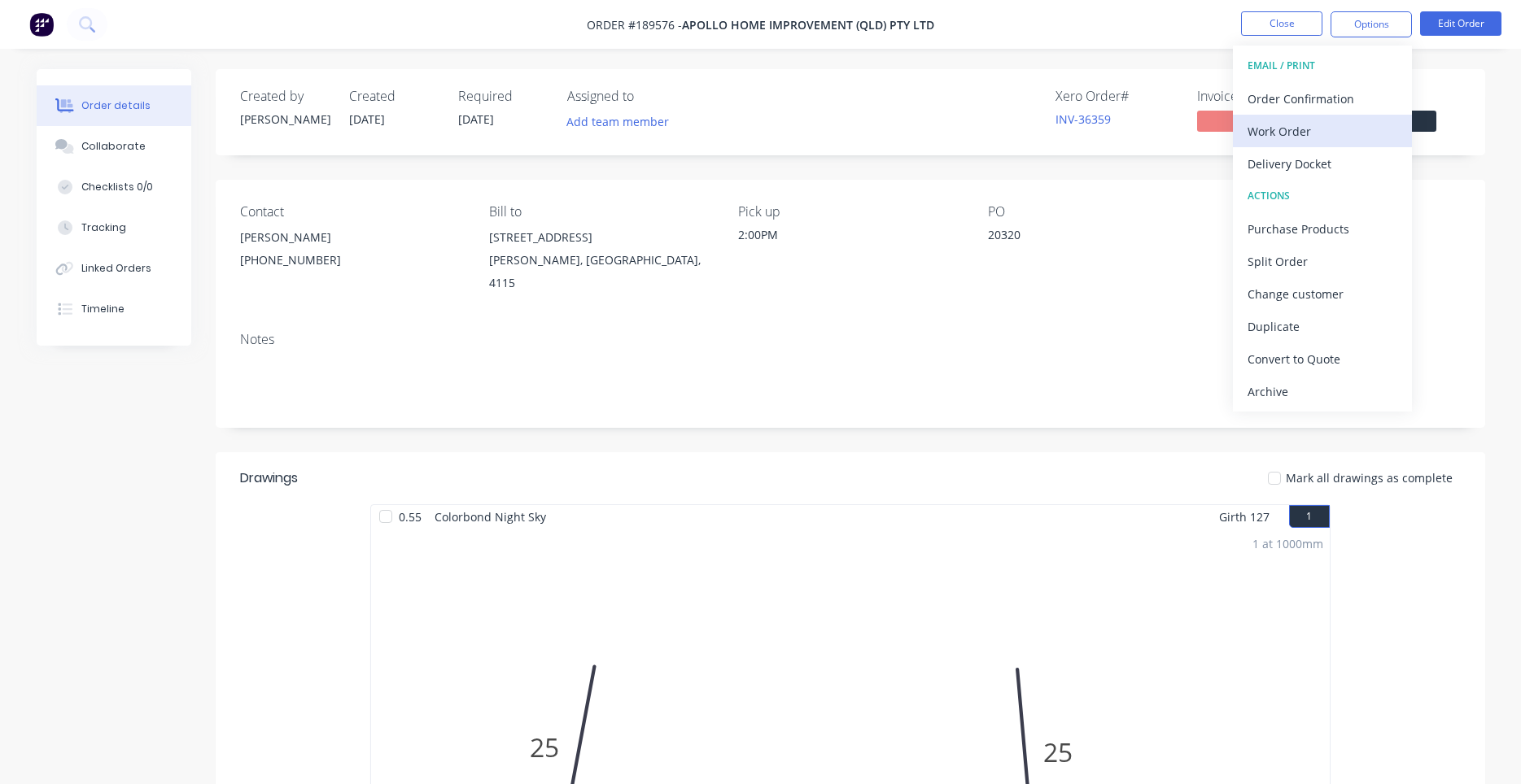
click at [1286, 143] on button "Work Order" at bounding box center [1323, 131] width 179 height 32
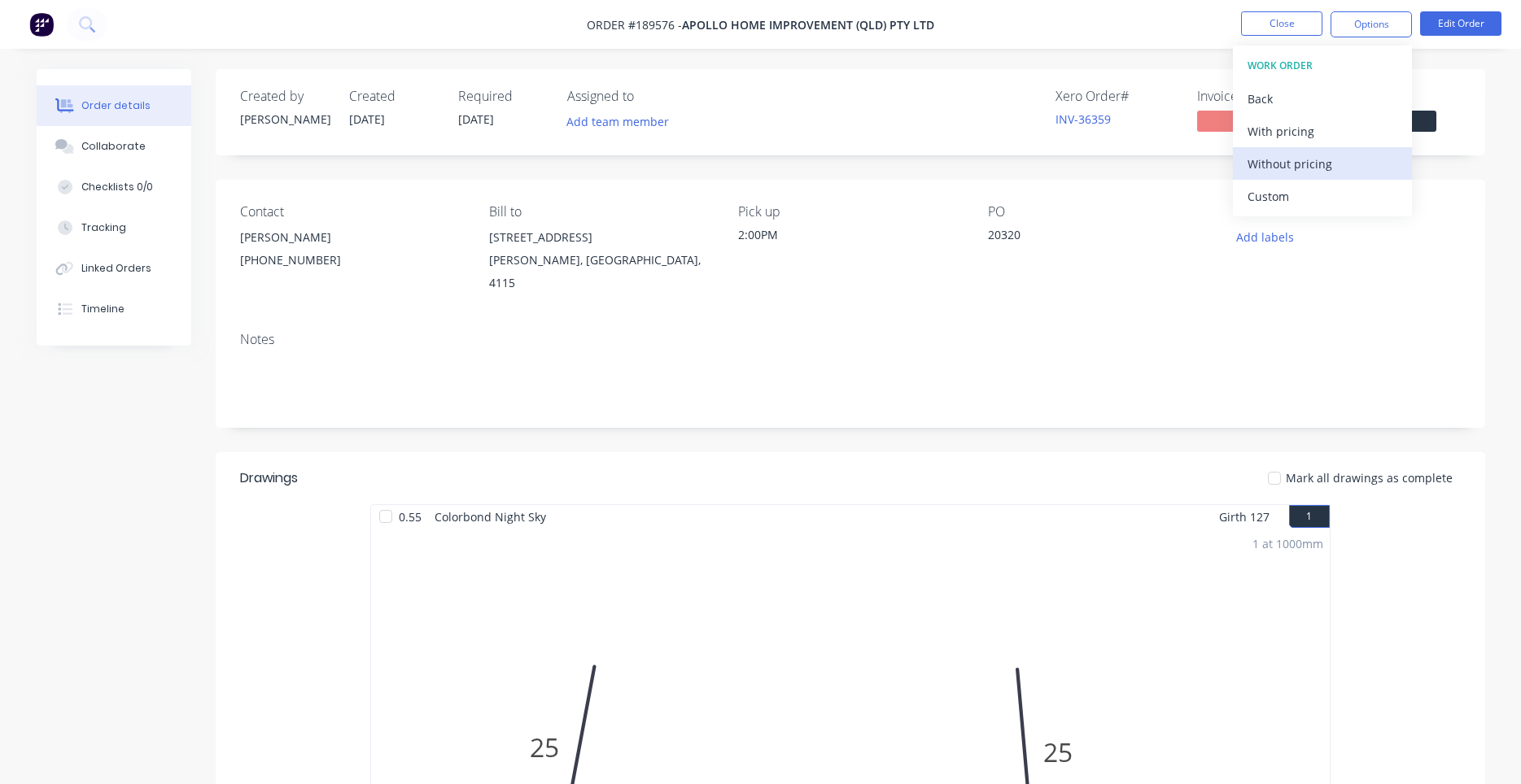
click at [1265, 174] on div "Without pricing" at bounding box center [1322, 164] width 150 height 24
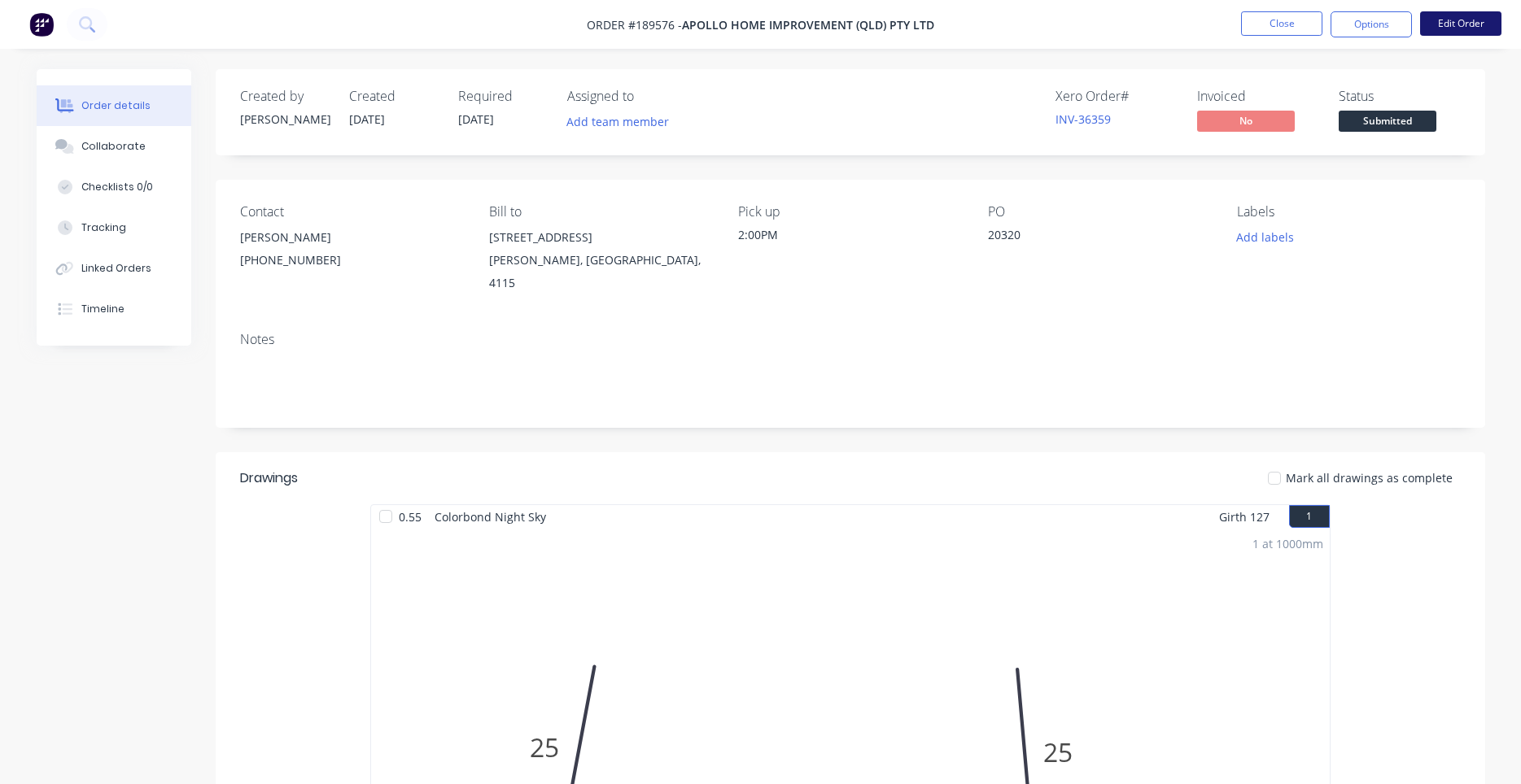
click at [1439, 27] on button "Edit Order" at bounding box center [1460, 24] width 81 height 25
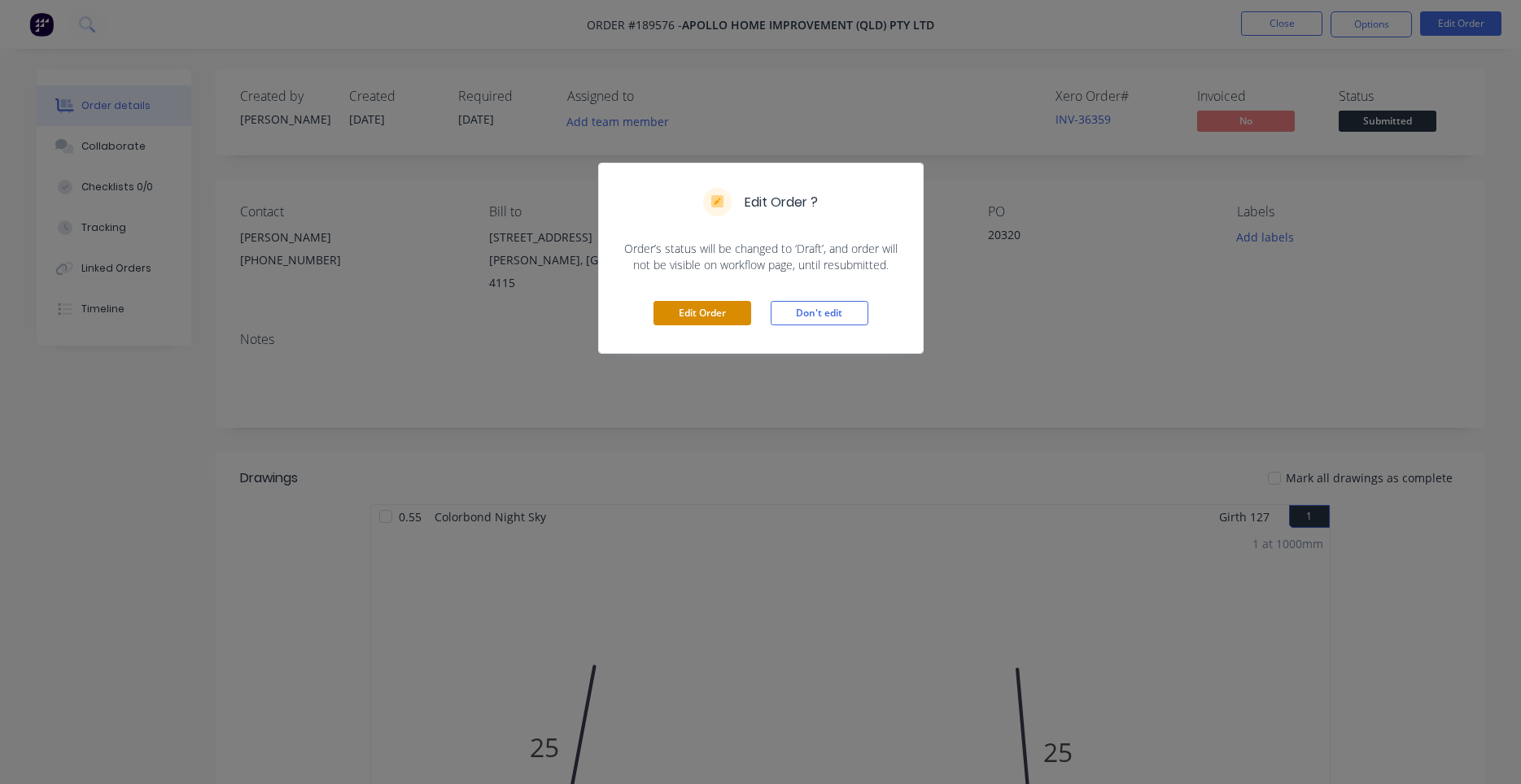
click at [716, 318] on button "Edit Order" at bounding box center [702, 313] width 97 height 25
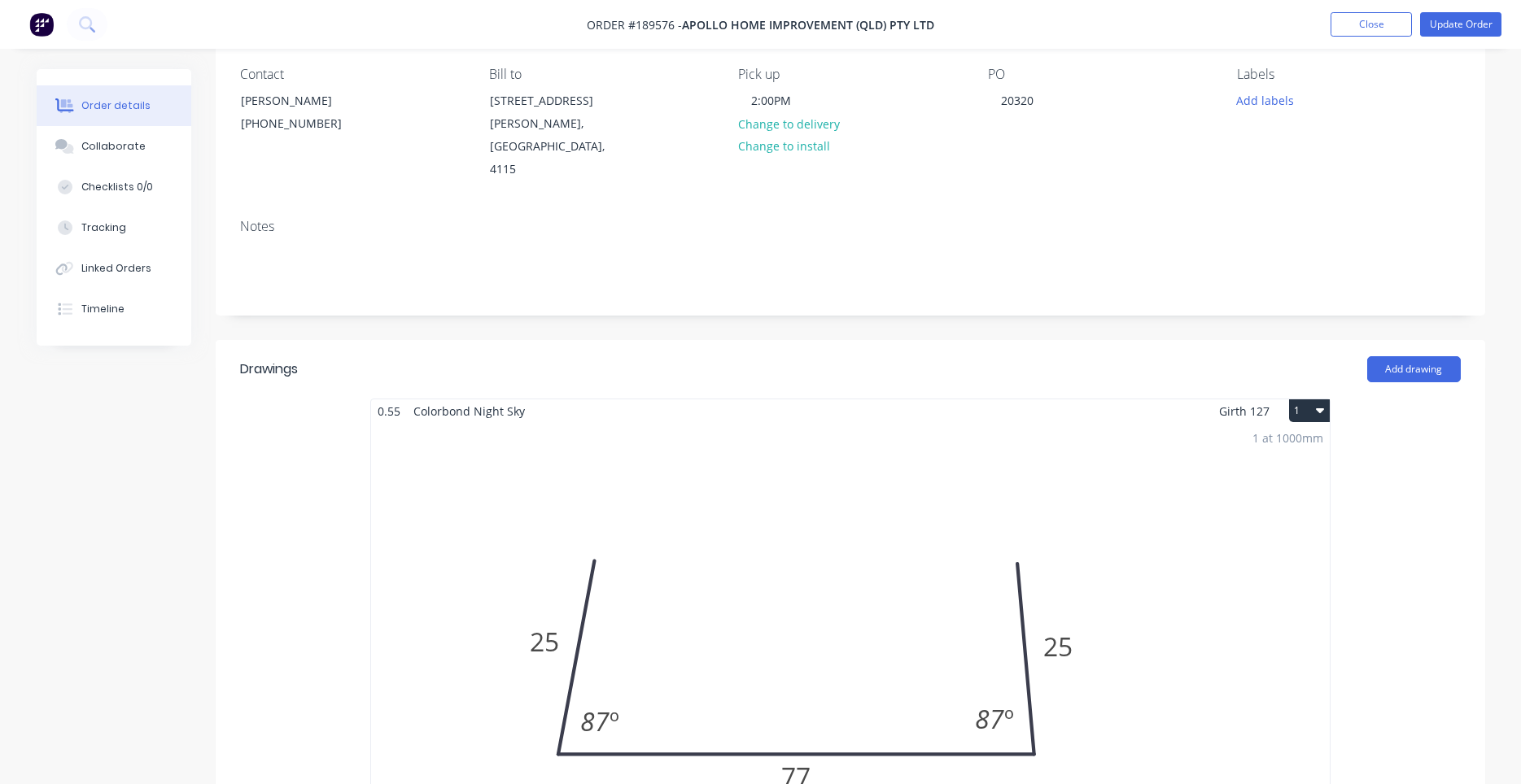
click at [1192, 447] on div "1 at 1000mm Total lm $/M Total 1m $7.91 $7.91" at bounding box center [850, 671] width 959 height 496
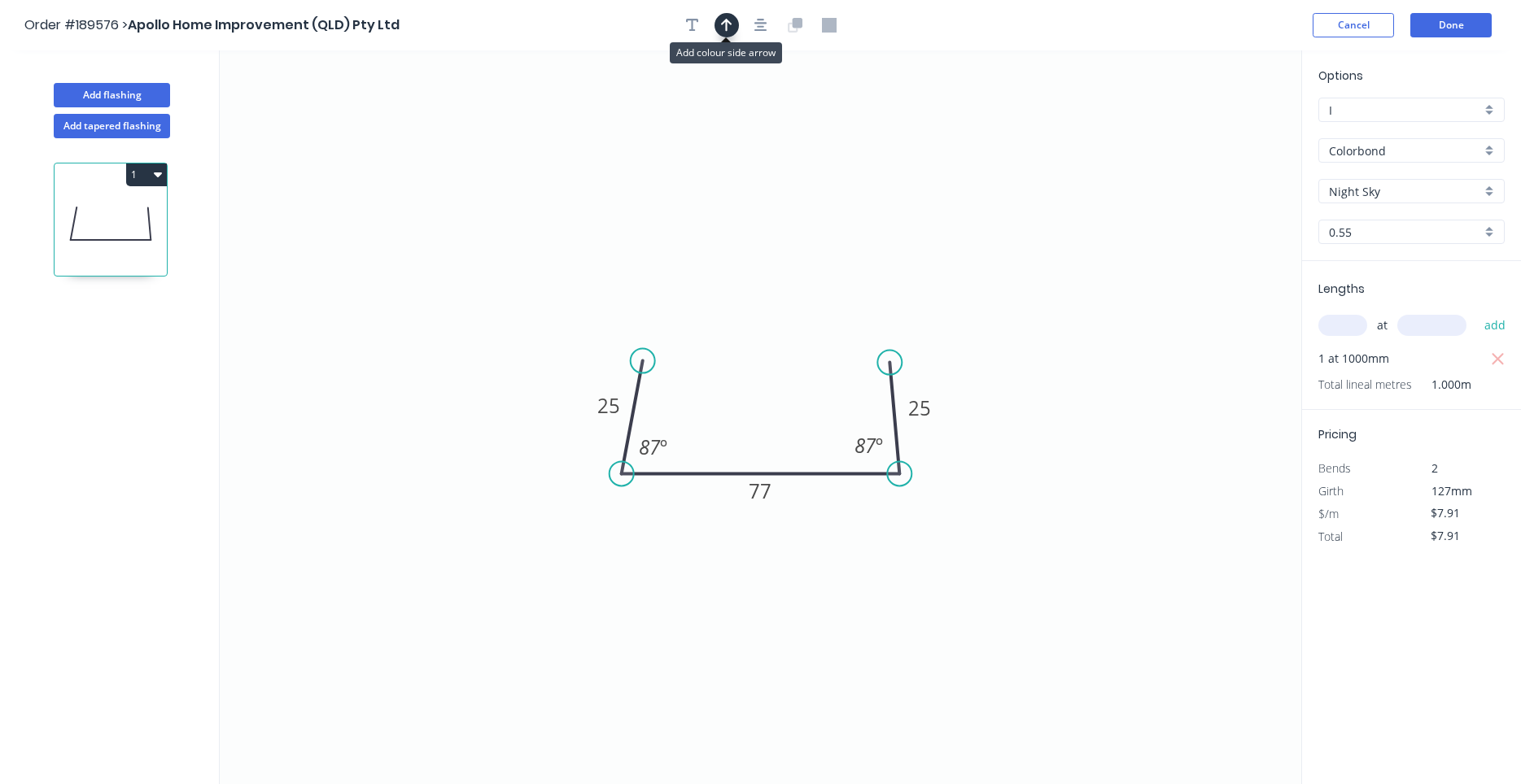
click at [732, 25] on button "button" at bounding box center [727, 26] width 25 height 25
click at [1219, 127] on icon at bounding box center [1218, 112] width 14 height 52
click at [1219, 127] on icon at bounding box center [1218, 108] width 14 height 52
click at [1219, 127] on icon at bounding box center [1232, 114] width 48 height 48
click at [1219, 127] on icon at bounding box center [1237, 127] width 52 height 14
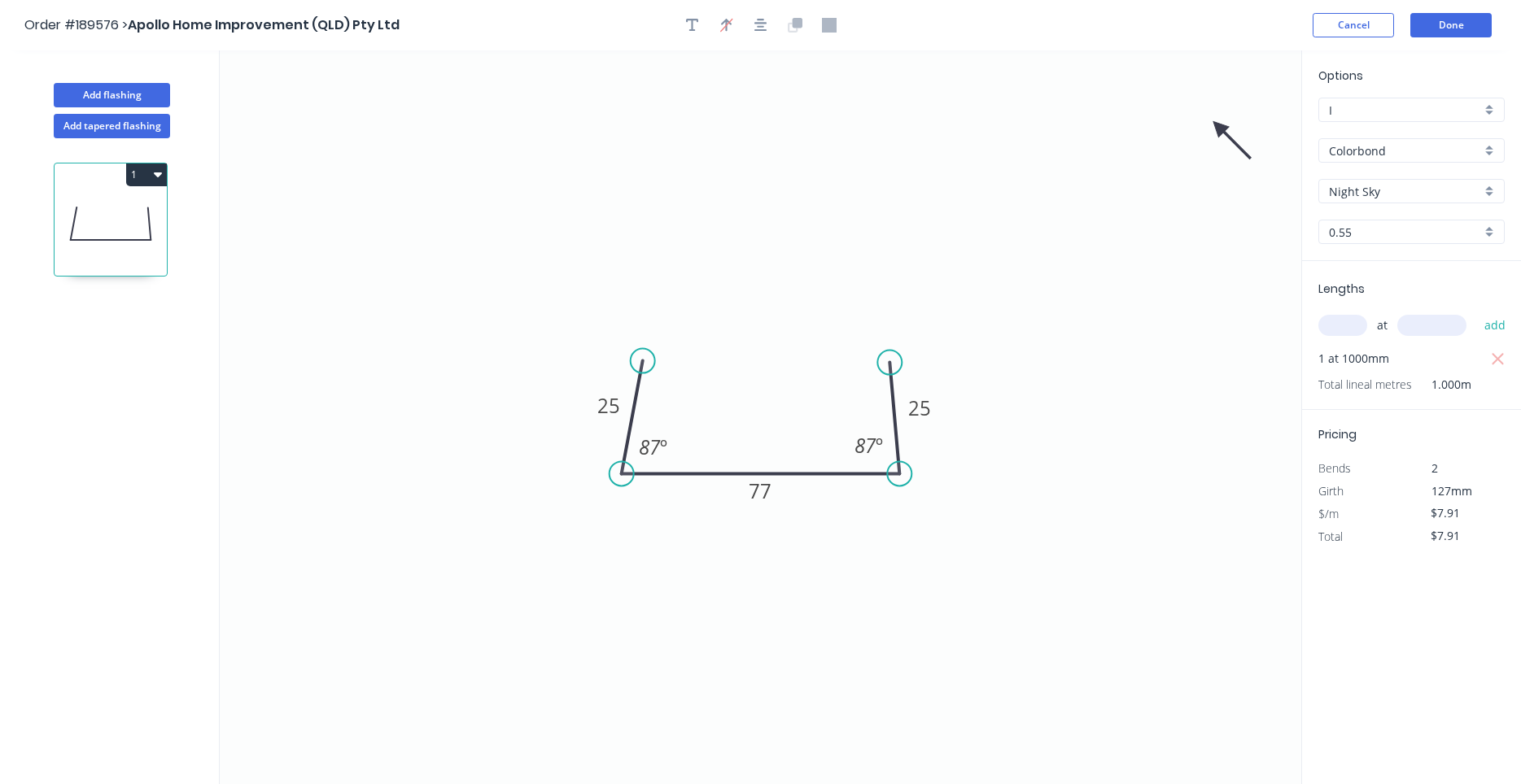
click at [1219, 127] on icon at bounding box center [1232, 140] width 48 height 48
drag, startPoint x: 1219, startPoint y: 127, endPoint x: 787, endPoint y: 544, distance: 600.4
click at [787, 544] on icon at bounding box center [792, 559] width 14 height 52
click at [1440, 32] on button "Done" at bounding box center [1450, 26] width 81 height 25
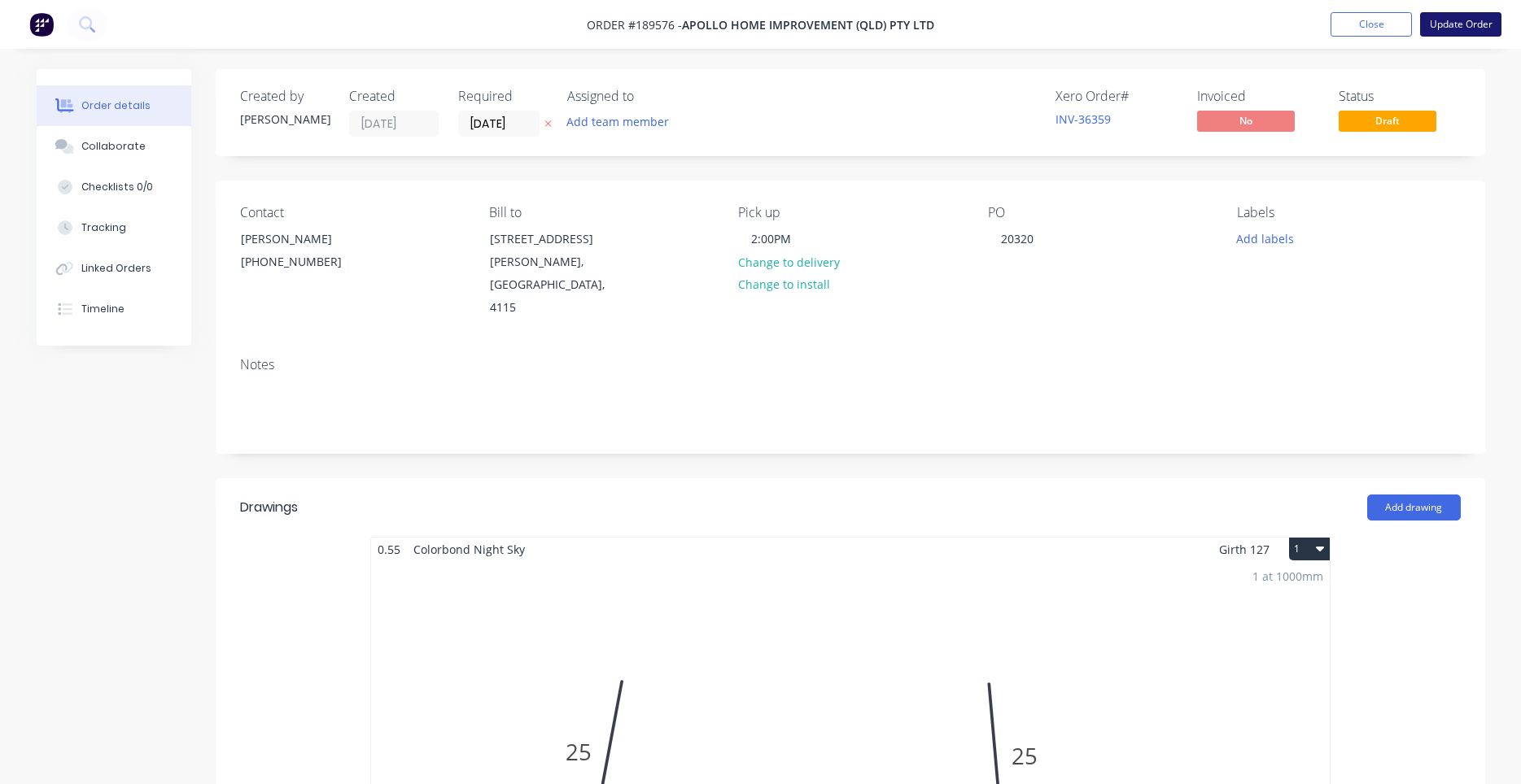
click at [1440, 28] on button "Update Order" at bounding box center [1460, 25] width 81 height 25
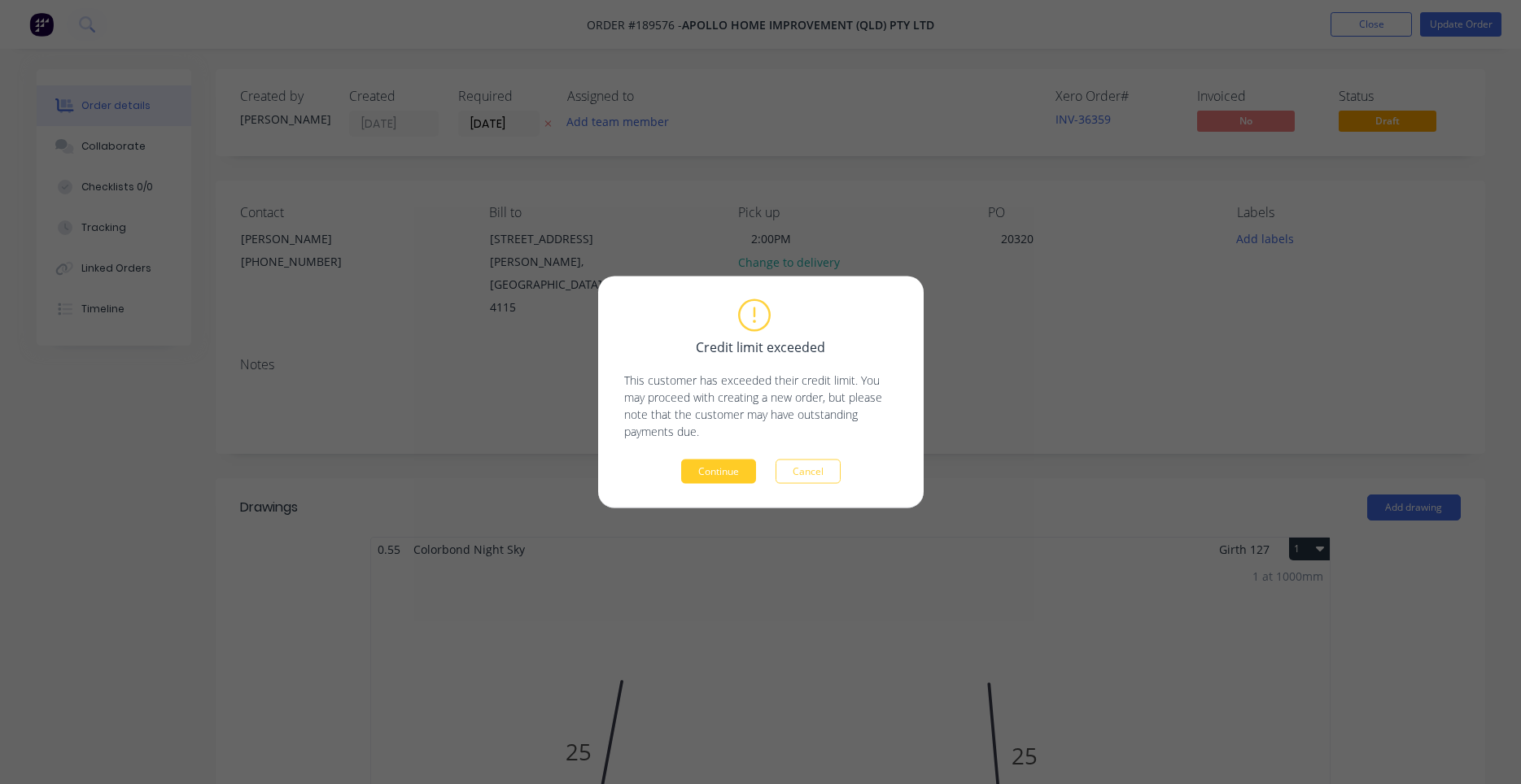
click at [710, 476] on button "Continue" at bounding box center [719, 472] width 75 height 25
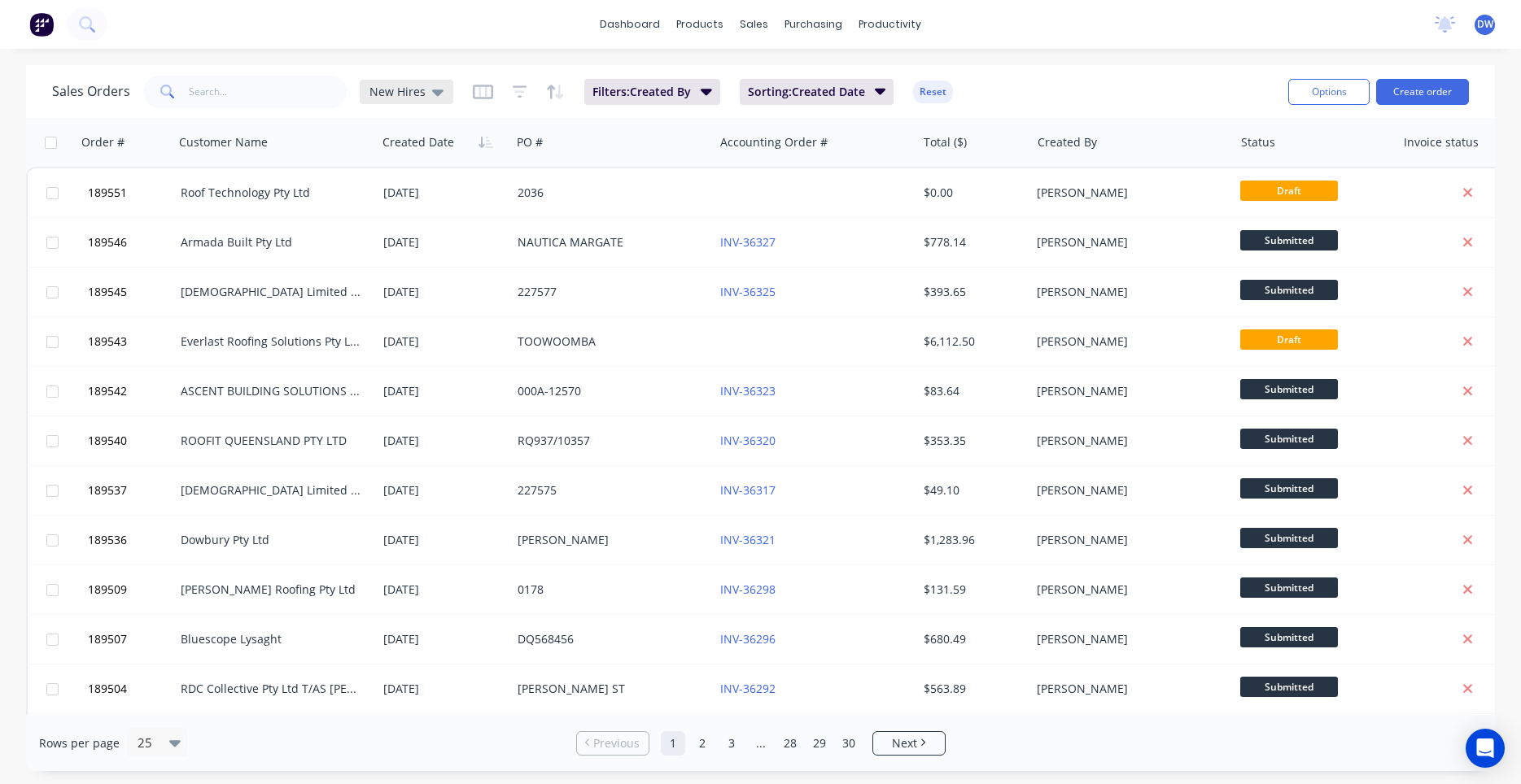
click at [432, 91] on icon at bounding box center [437, 92] width 11 height 7
click at [393, 225] on button "None (Default)" at bounding box center [457, 231] width 186 height 19
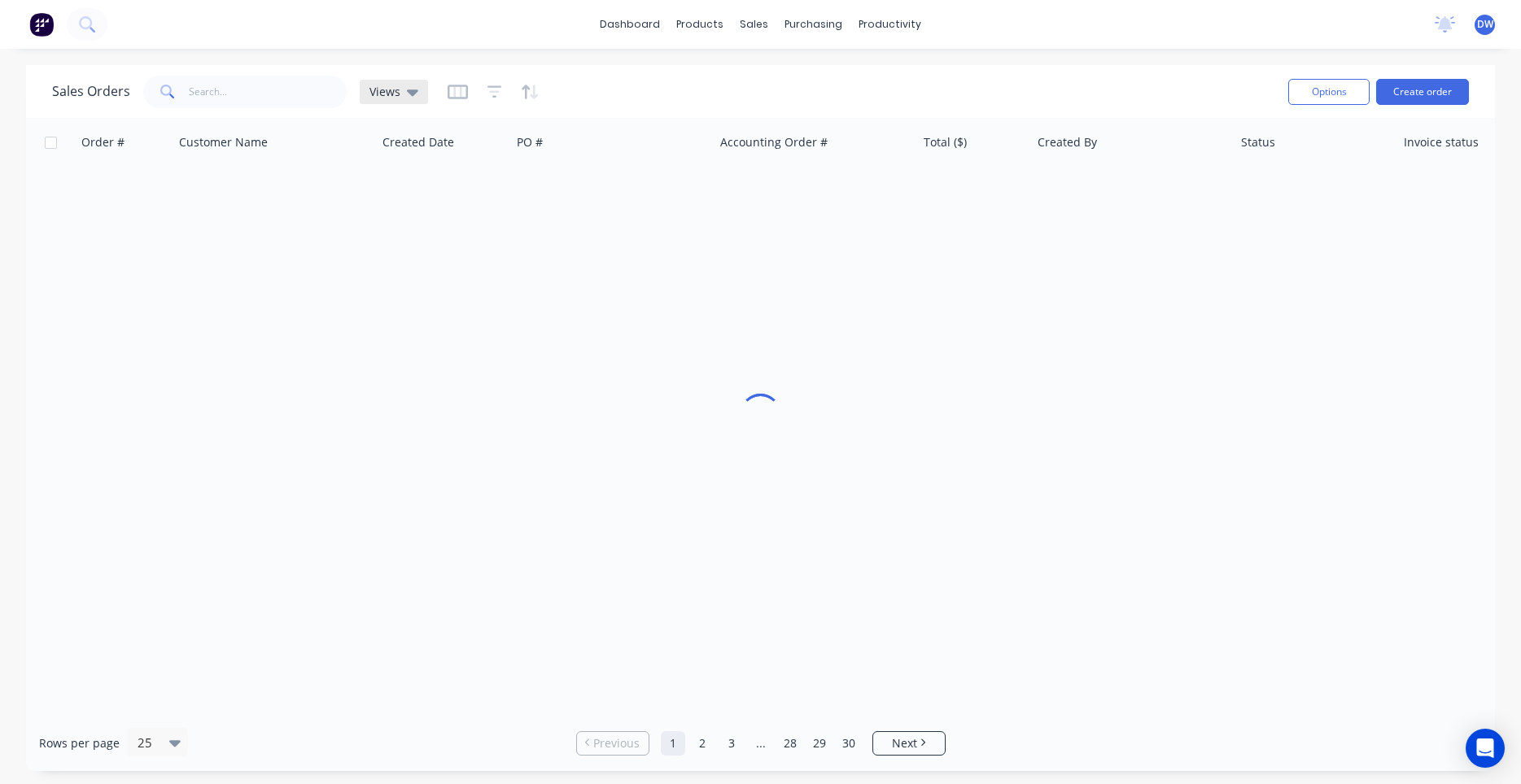
click at [392, 94] on span "Views" at bounding box center [385, 91] width 30 height 17
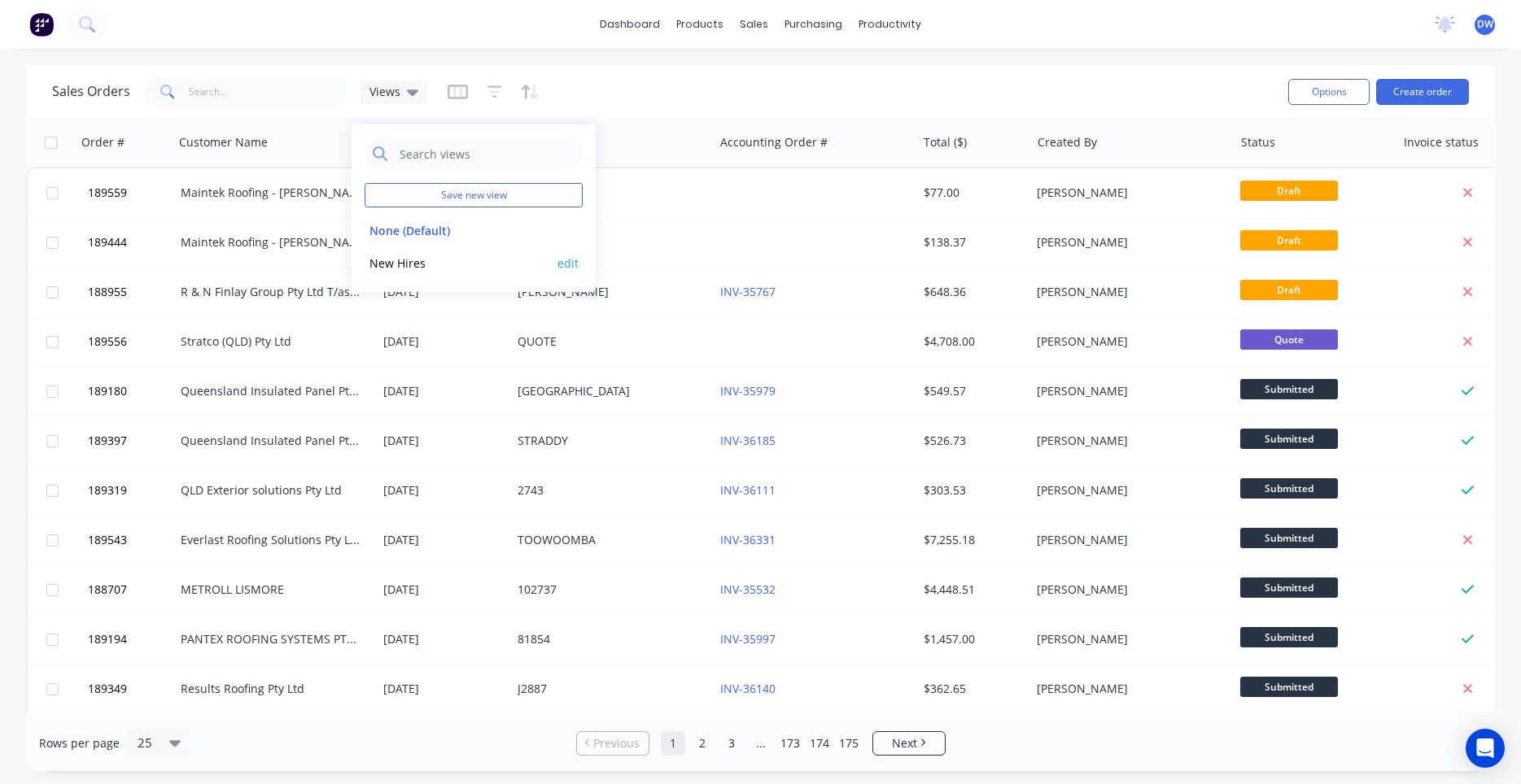
click at [397, 260] on button "New Hires" at bounding box center [457, 263] width 186 height 19
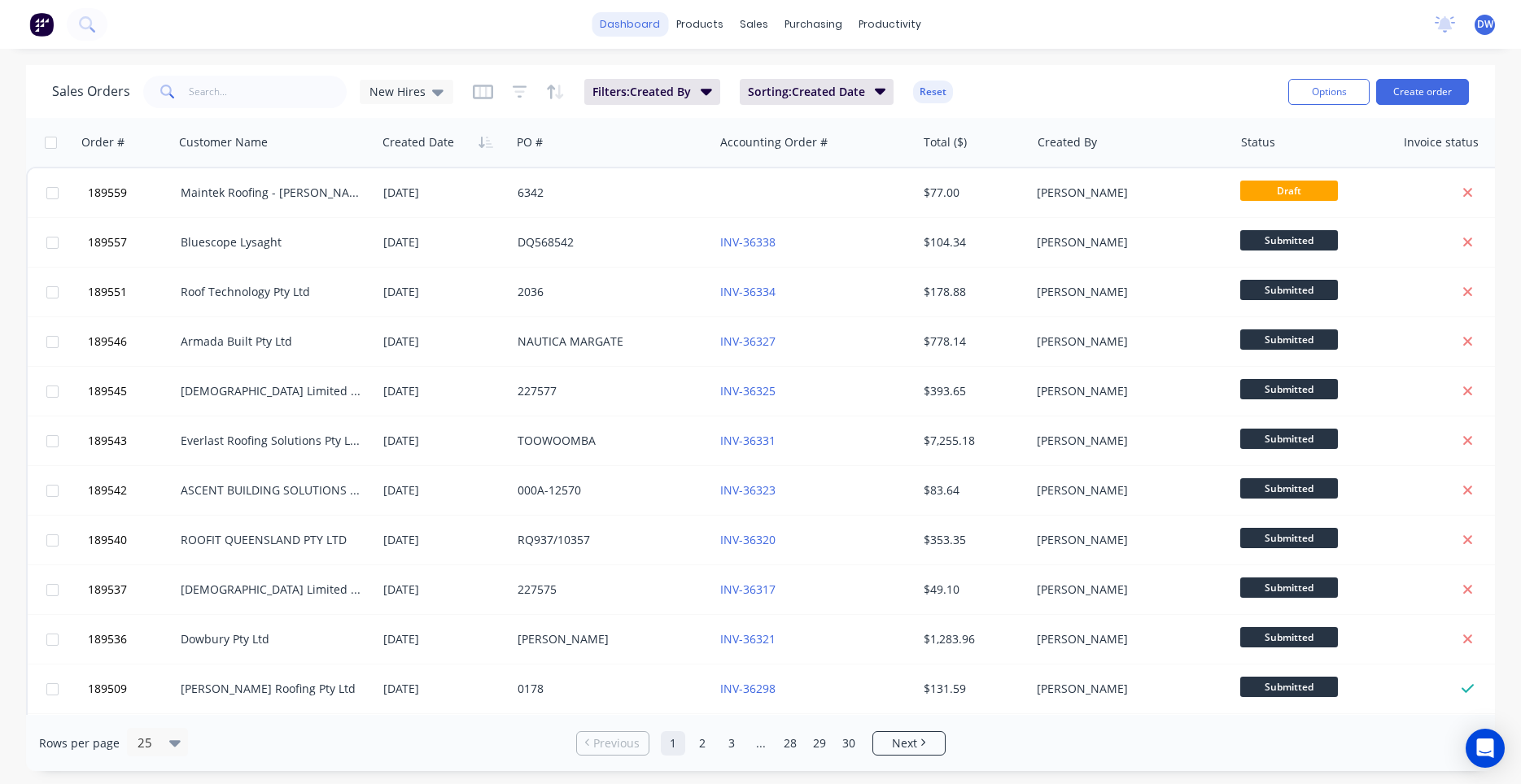
click at [655, 24] on link "dashboard" at bounding box center [630, 25] width 76 height 25
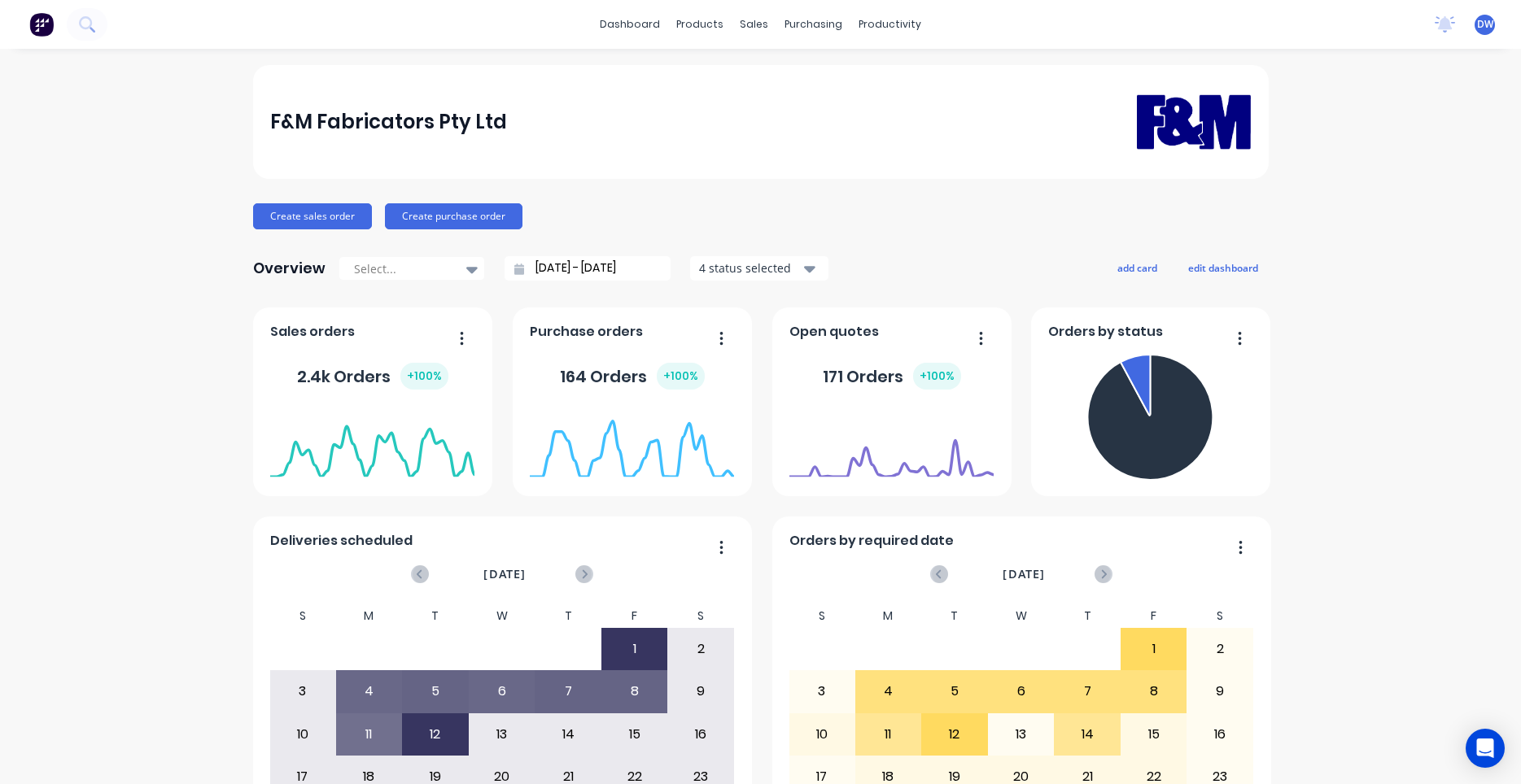
scroll to position [1610, 0]
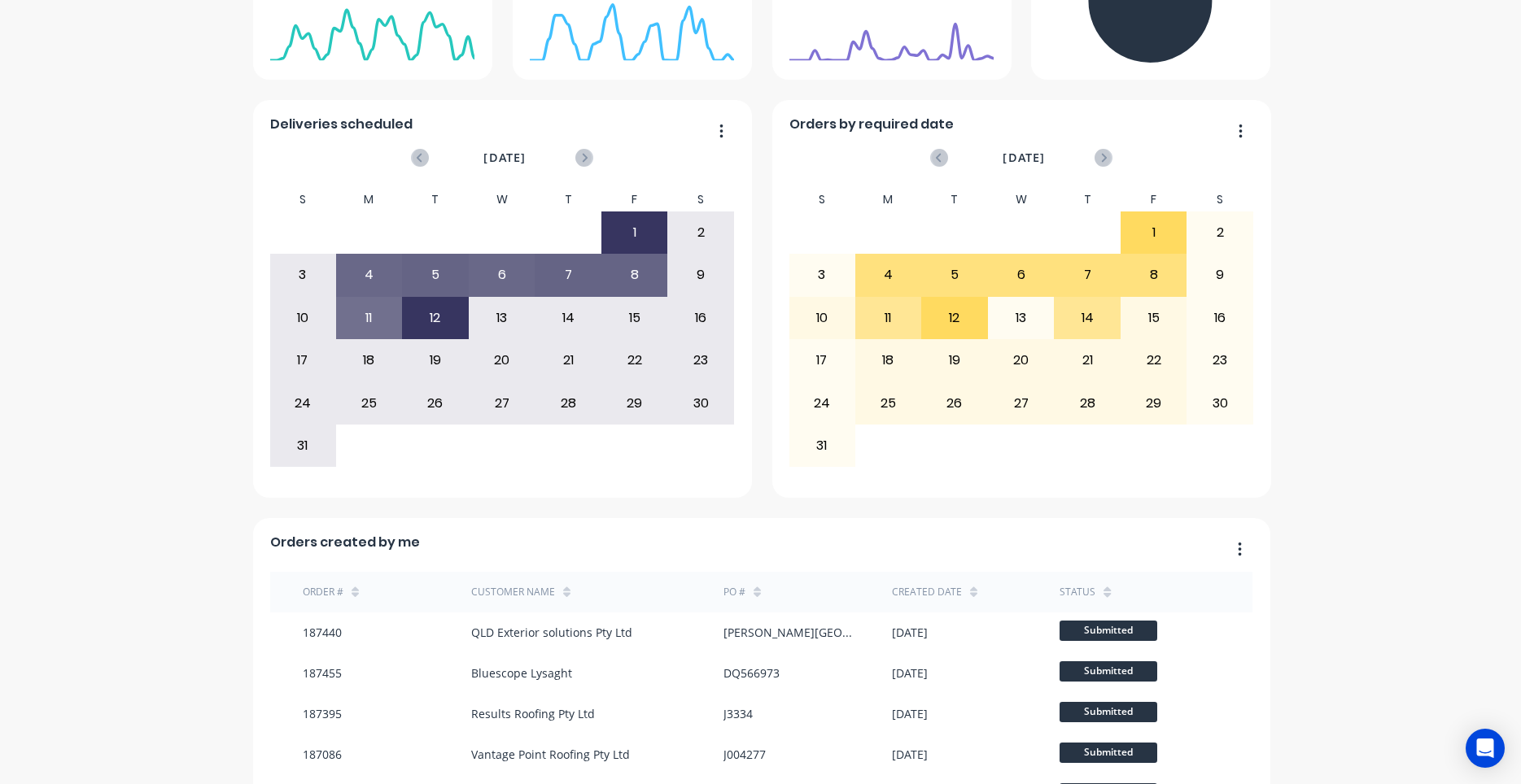
scroll to position [0, 0]
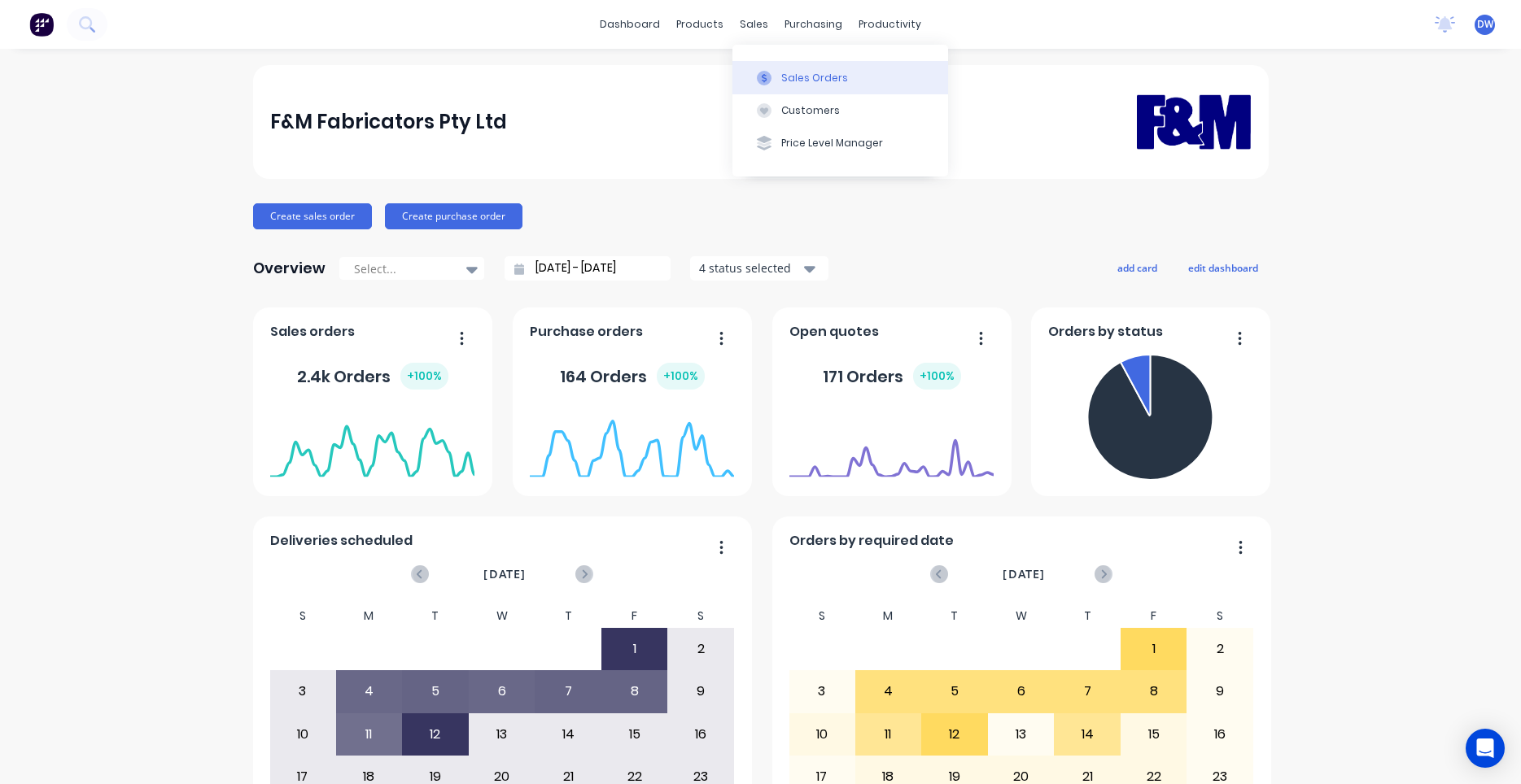
click at [765, 82] on icon at bounding box center [763, 77] width 14 height 14
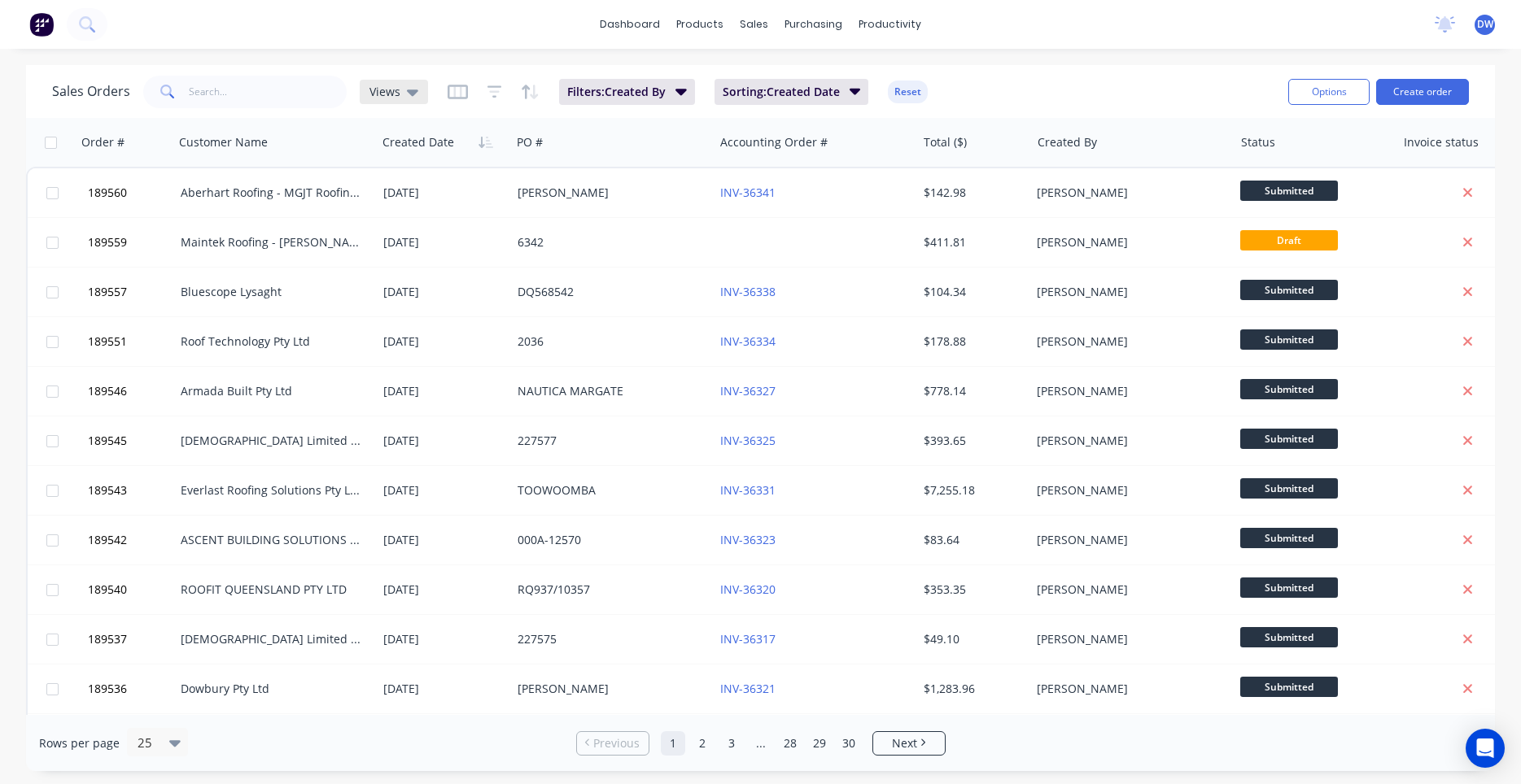
click at [418, 90] on div "Views" at bounding box center [394, 92] width 69 height 25
click at [404, 227] on button "None (Default)" at bounding box center [457, 231] width 186 height 19
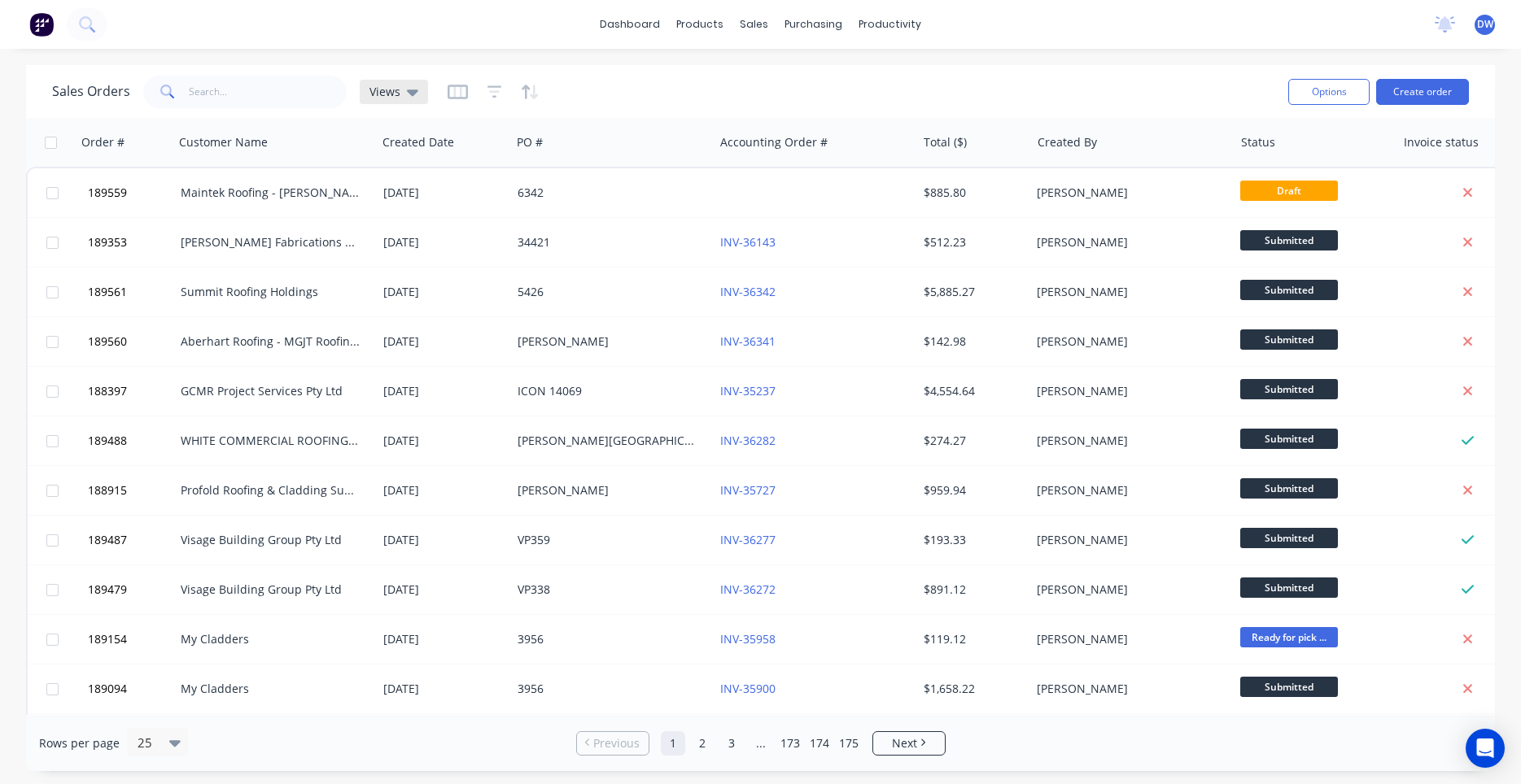
click at [397, 93] on span "Views" at bounding box center [385, 91] width 30 height 17
click at [395, 265] on button "New Hires" at bounding box center [457, 263] width 186 height 19
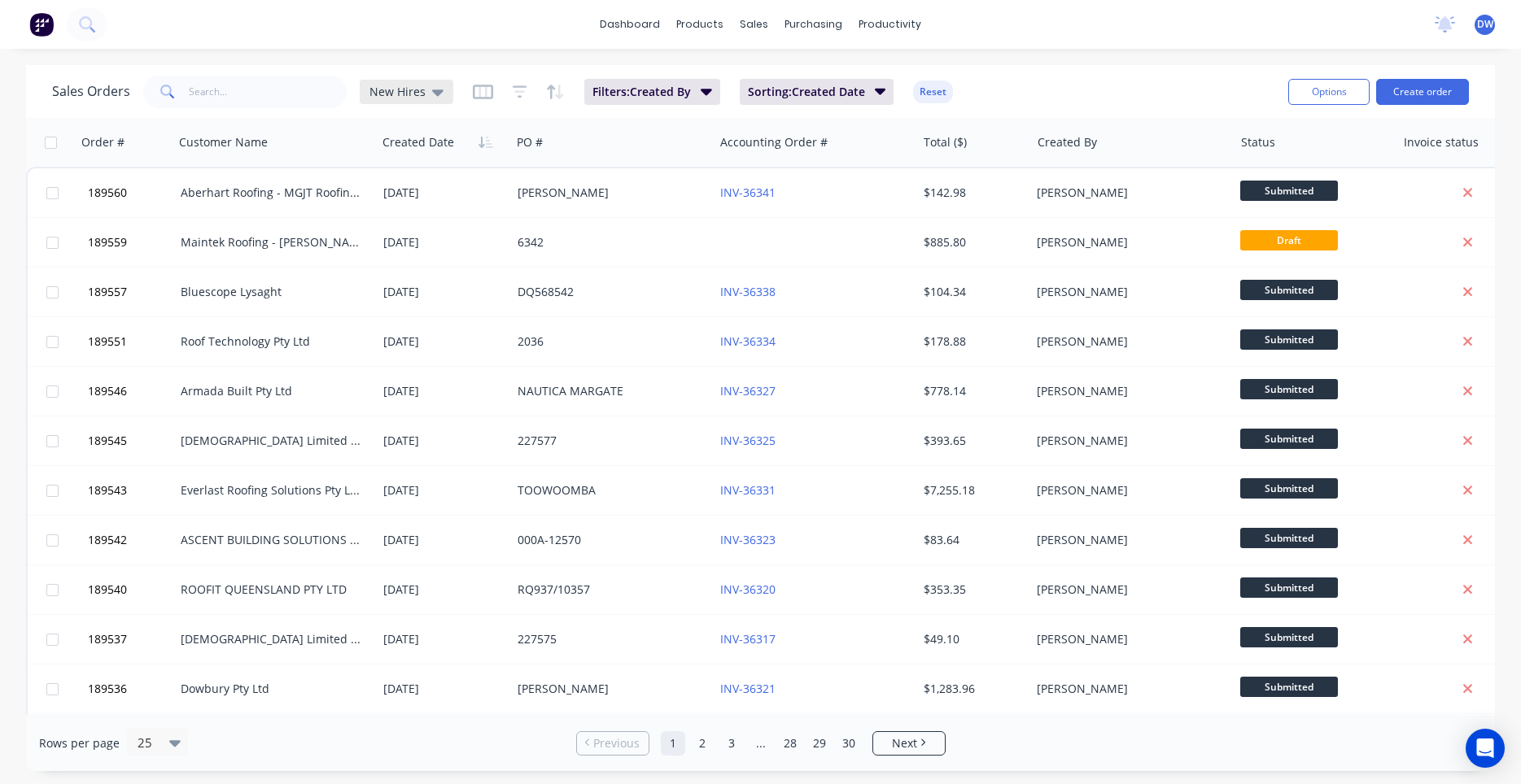
click at [432, 89] on icon at bounding box center [437, 91] width 11 height 18
click at [386, 229] on button "None (Default)" at bounding box center [457, 231] width 186 height 19
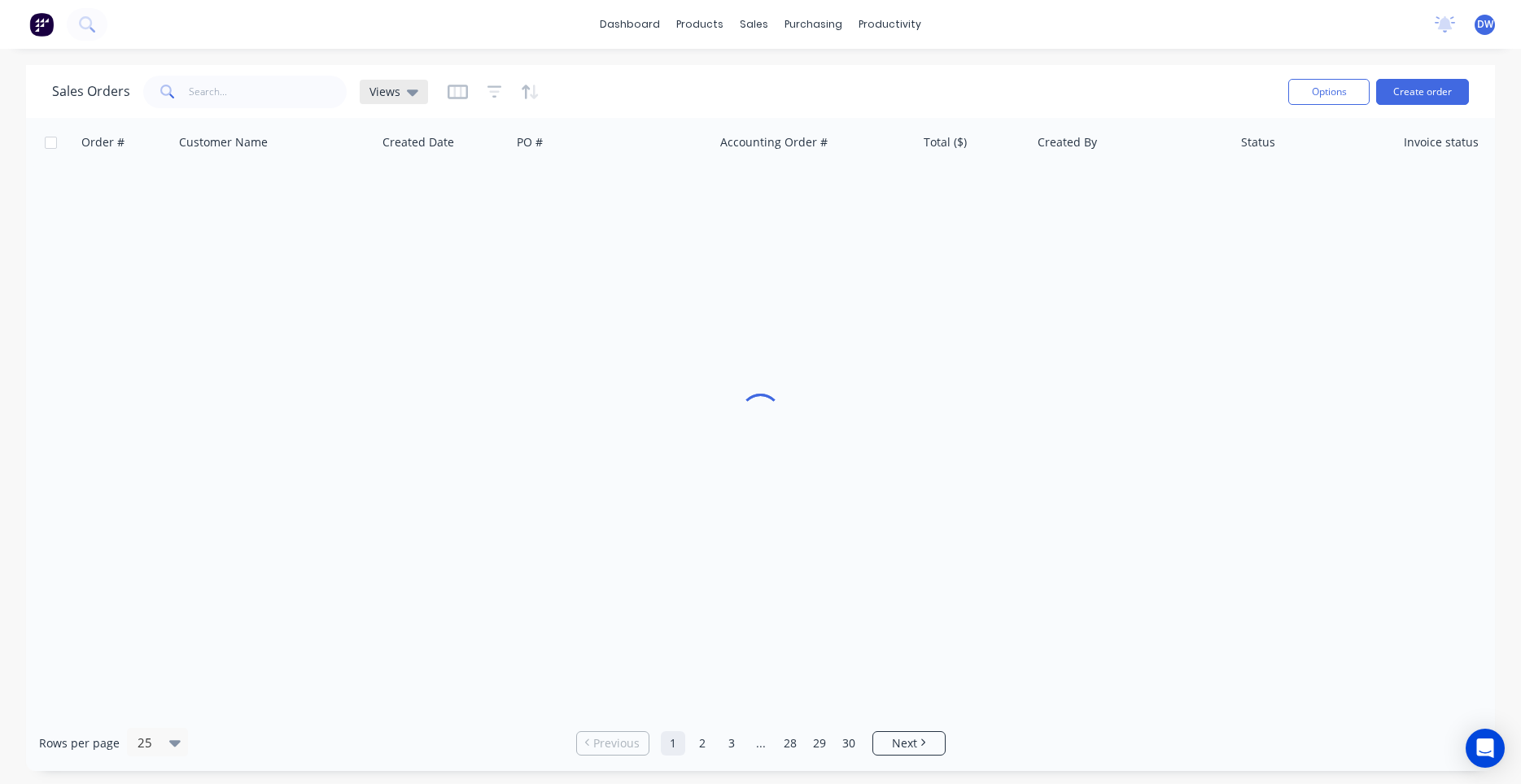
click at [391, 97] on span "Views" at bounding box center [385, 91] width 30 height 17
click at [402, 258] on button "New Hires" at bounding box center [457, 263] width 186 height 19
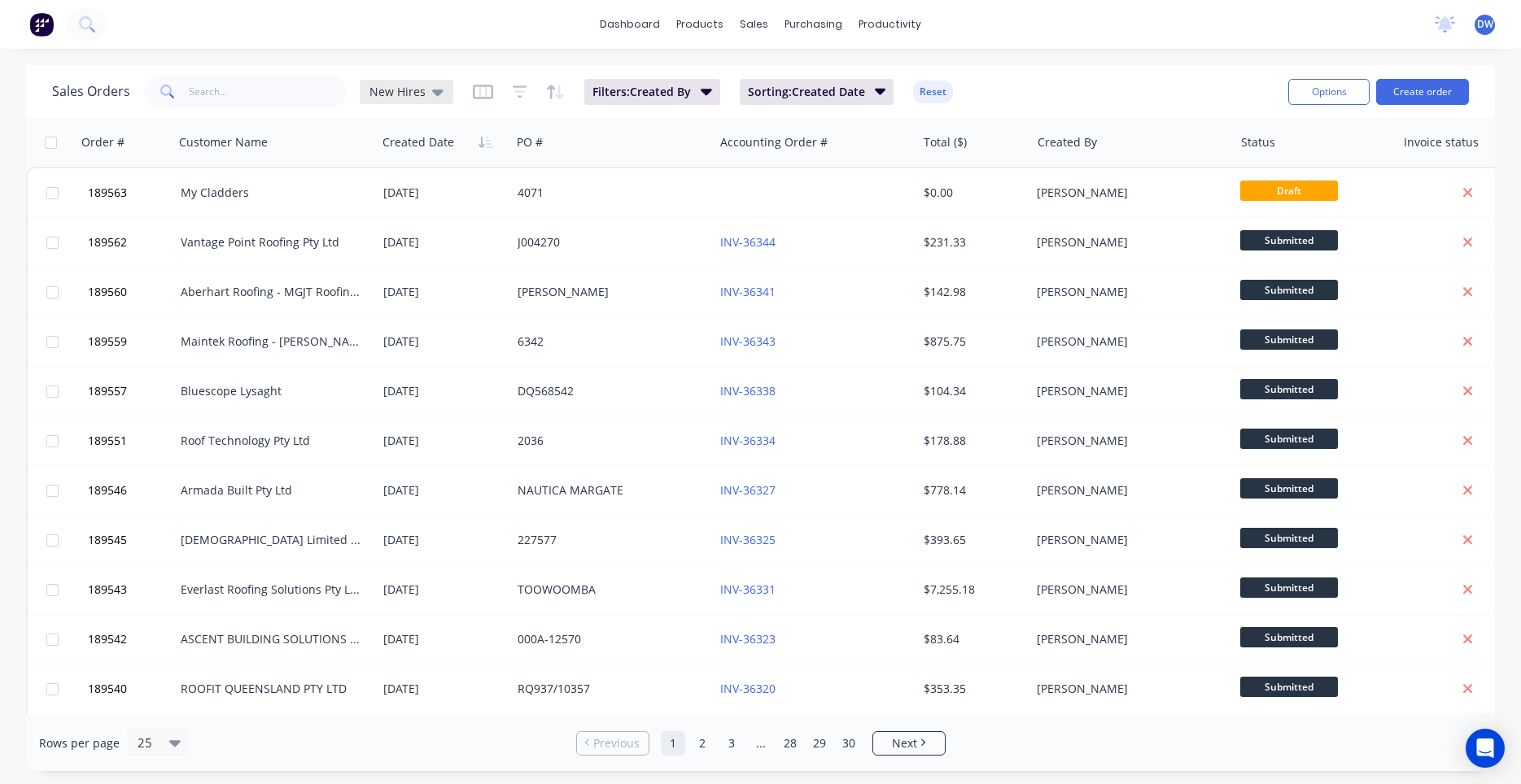
click at [425, 100] on div "New Hires" at bounding box center [406, 92] width 93 height 25
click at [401, 231] on button "None (Default)" at bounding box center [457, 231] width 186 height 19
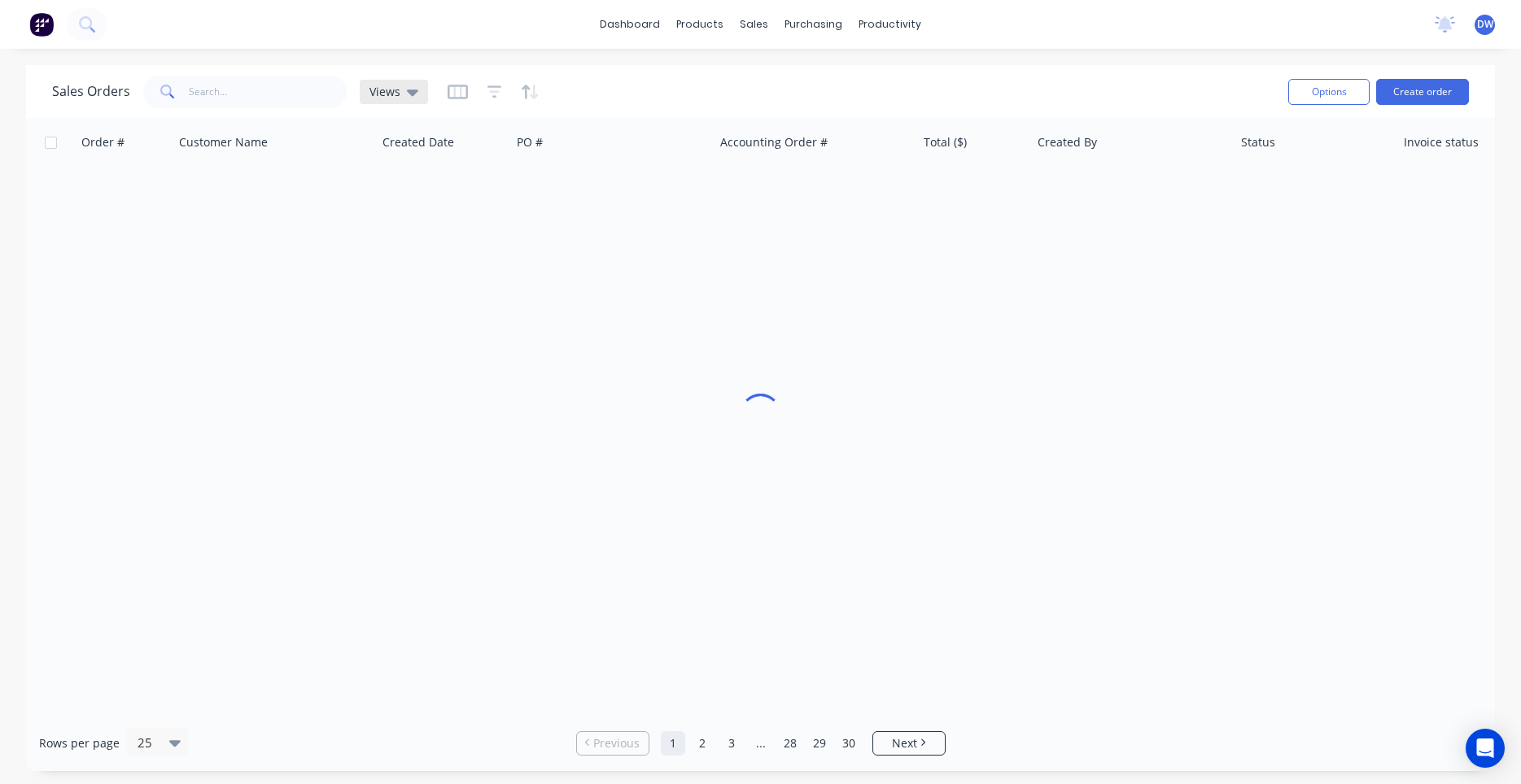
click at [404, 100] on div "Views" at bounding box center [394, 92] width 69 height 25
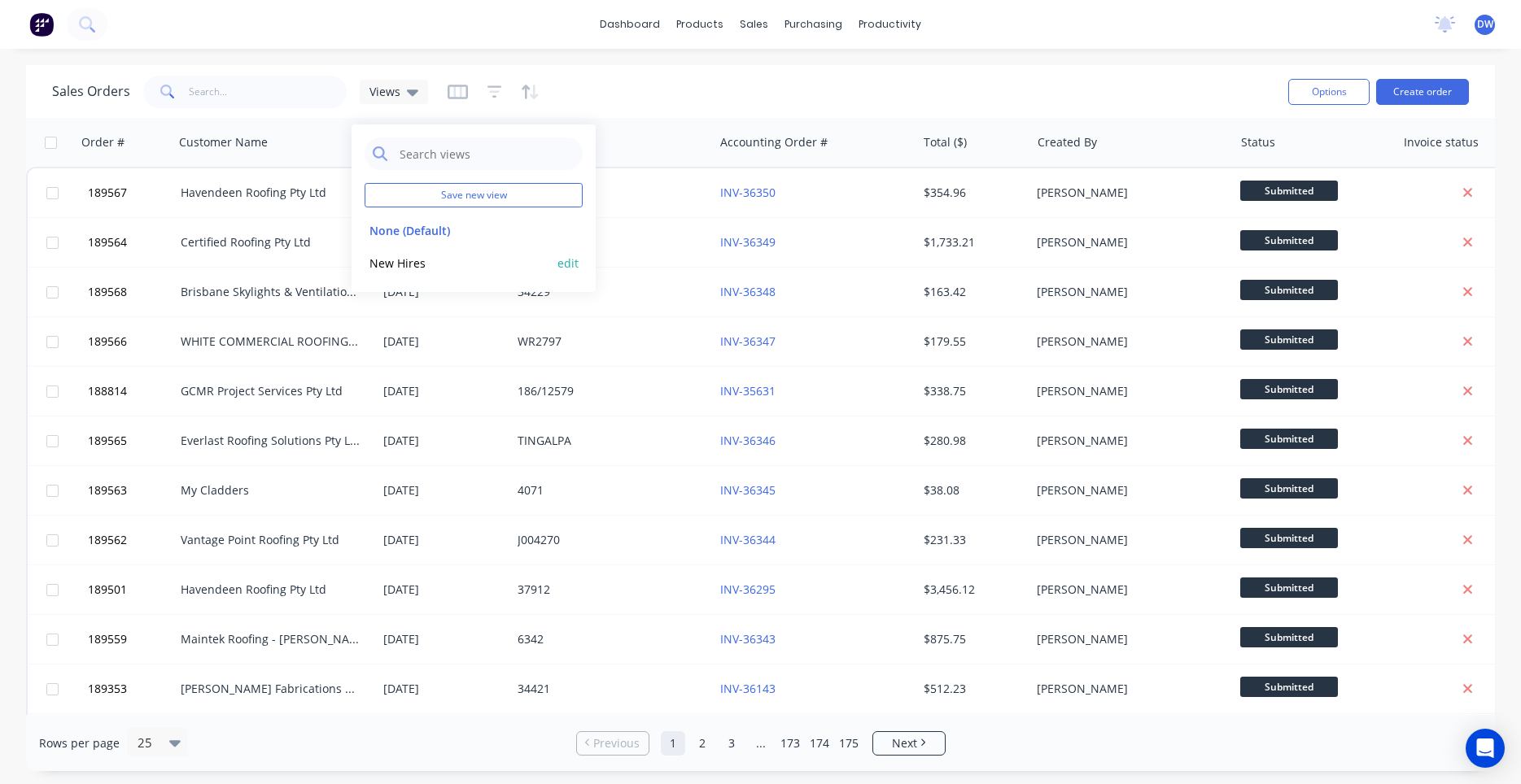
click at [410, 263] on button "New Hires" at bounding box center [457, 263] width 186 height 19
